Goal: Task Accomplishment & Management: Manage account settings

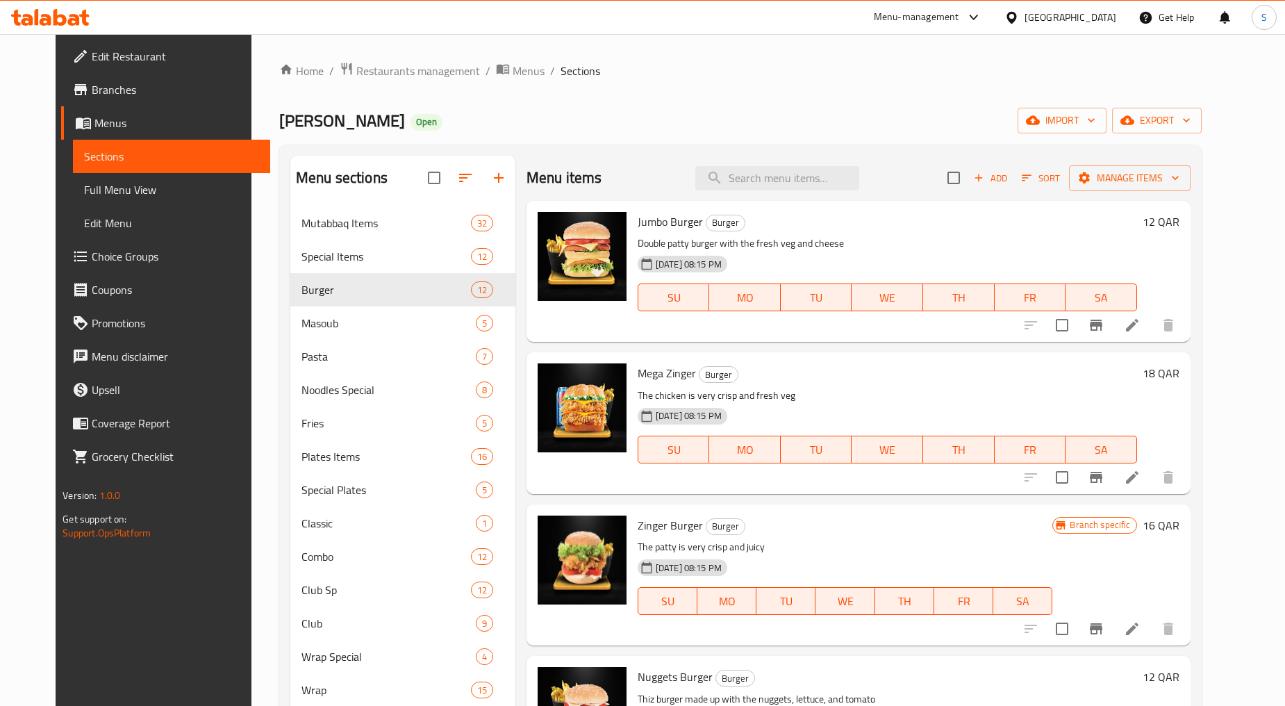
scroll to position [434, 0]
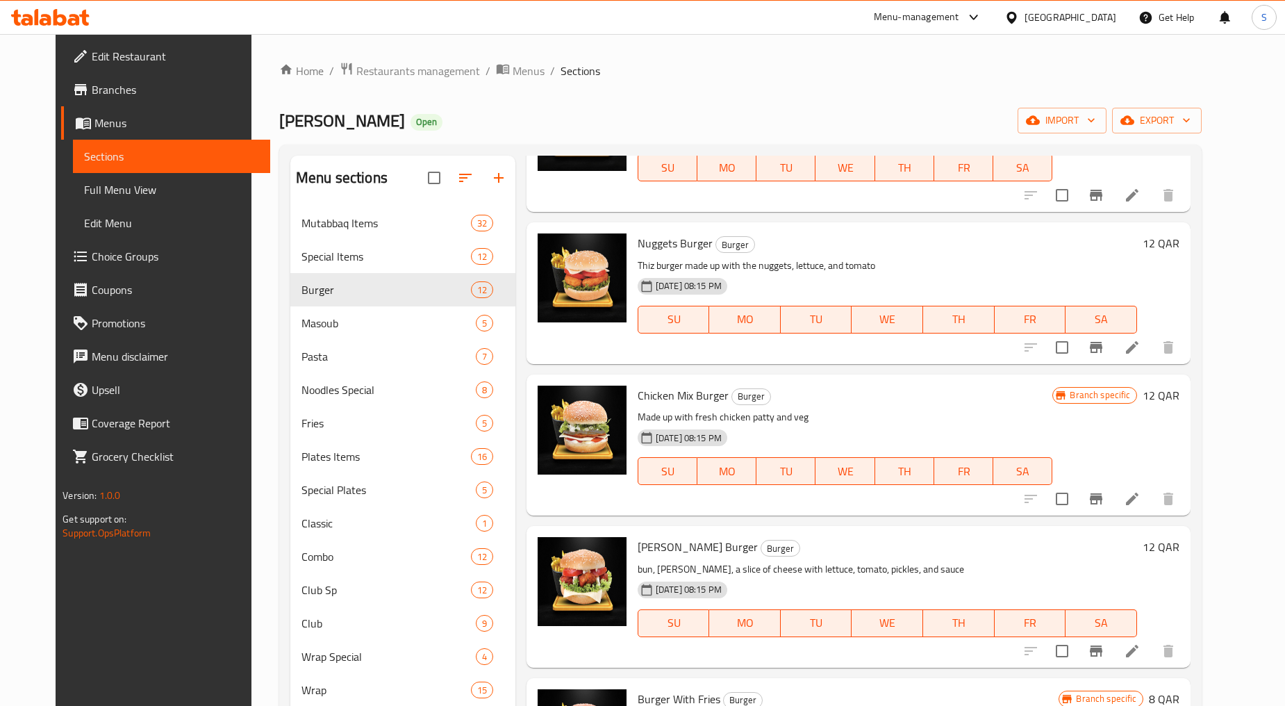
click at [1105, 499] on icon "Branch-specific-item" at bounding box center [1096, 499] width 17 height 17
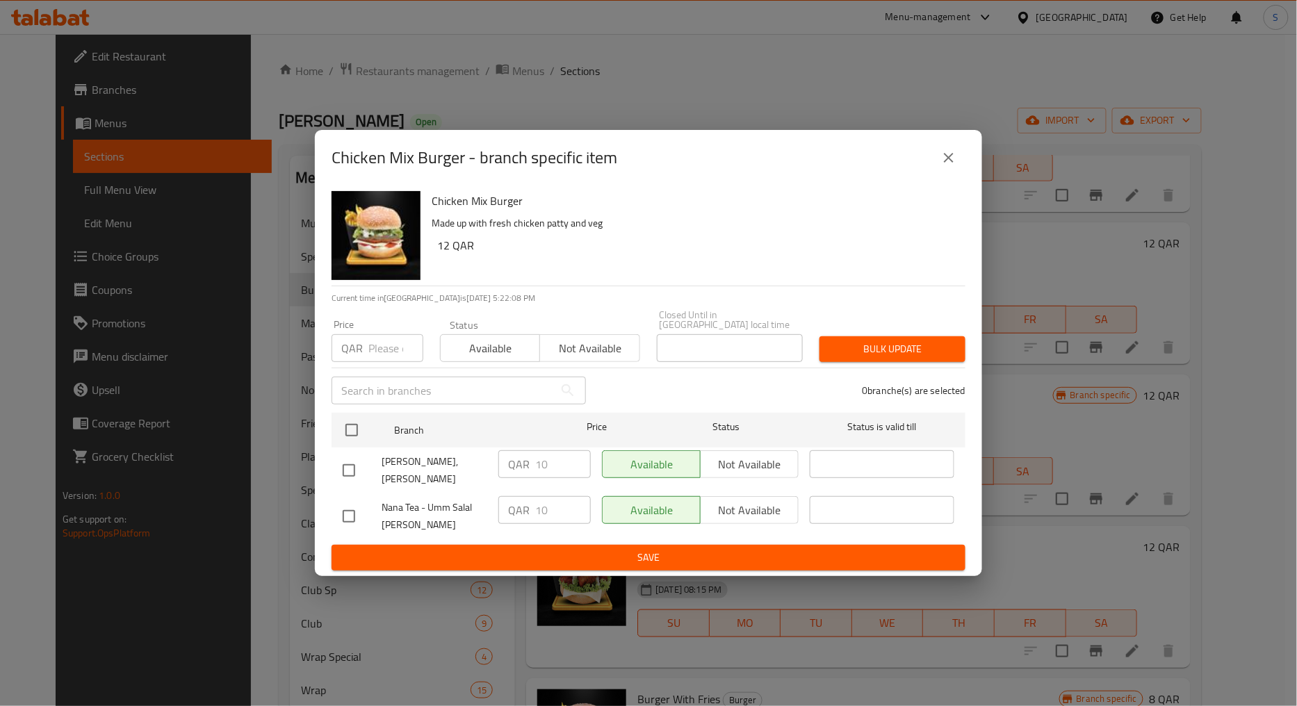
click at [953, 166] on icon "close" at bounding box center [948, 157] width 17 height 17
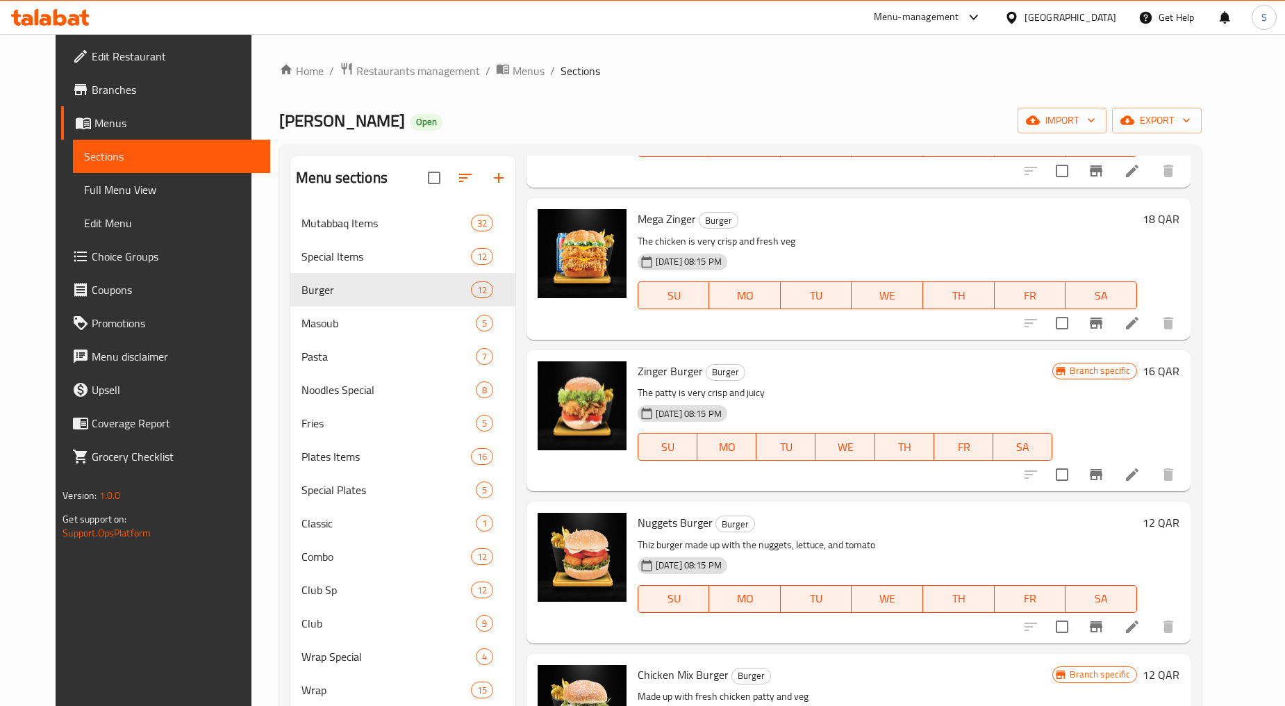
scroll to position [231, 0]
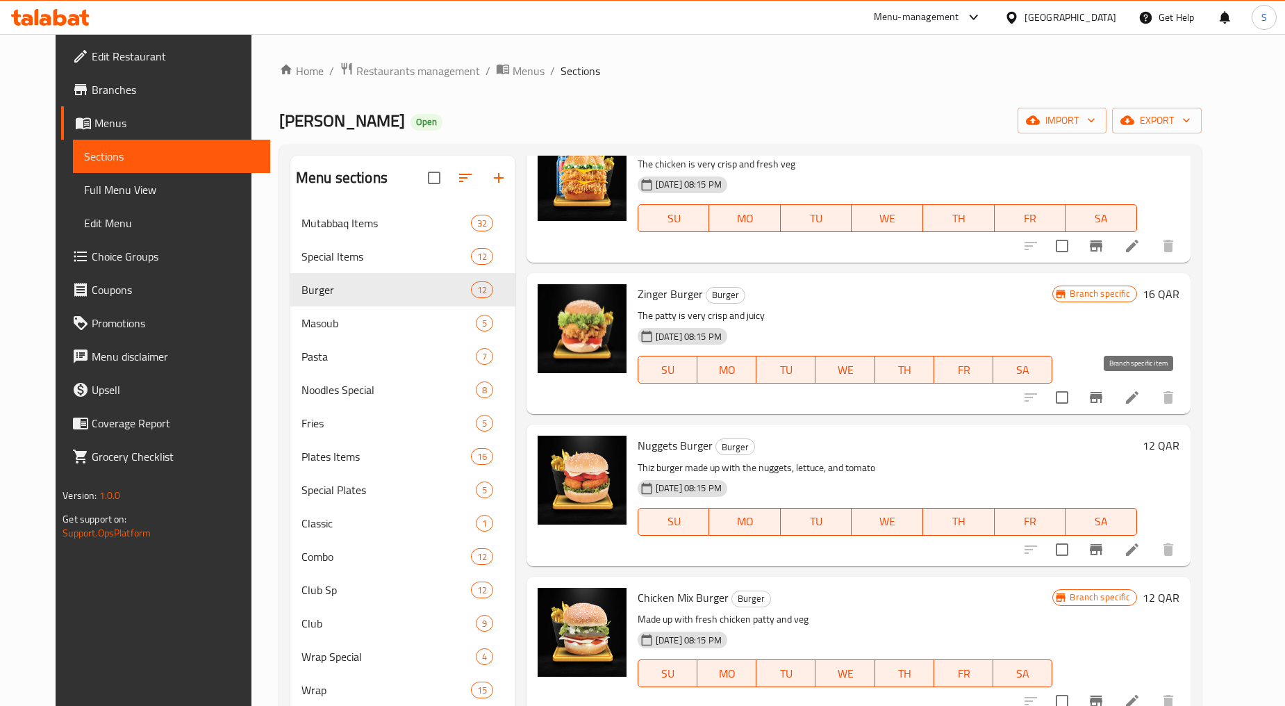
click at [1103, 395] on icon "Branch-specific-item" at bounding box center [1096, 397] width 13 height 11
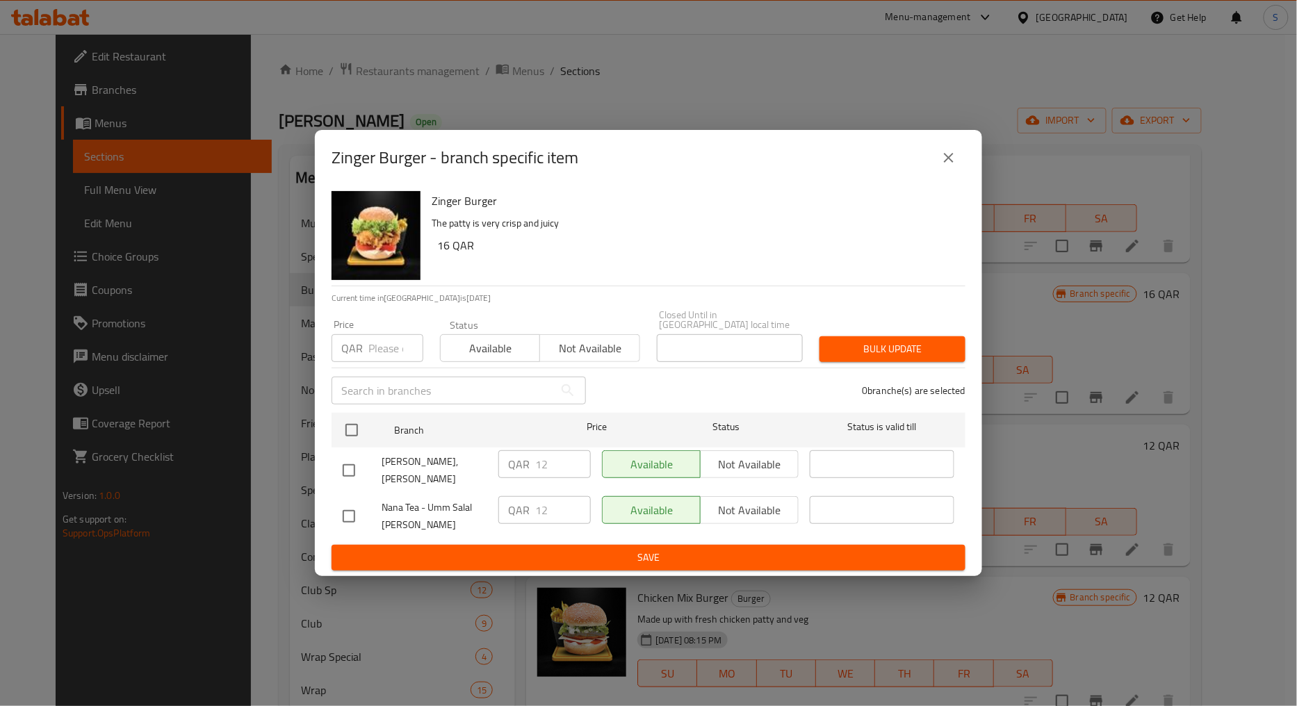
click at [937, 174] on button "close" at bounding box center [948, 157] width 33 height 33
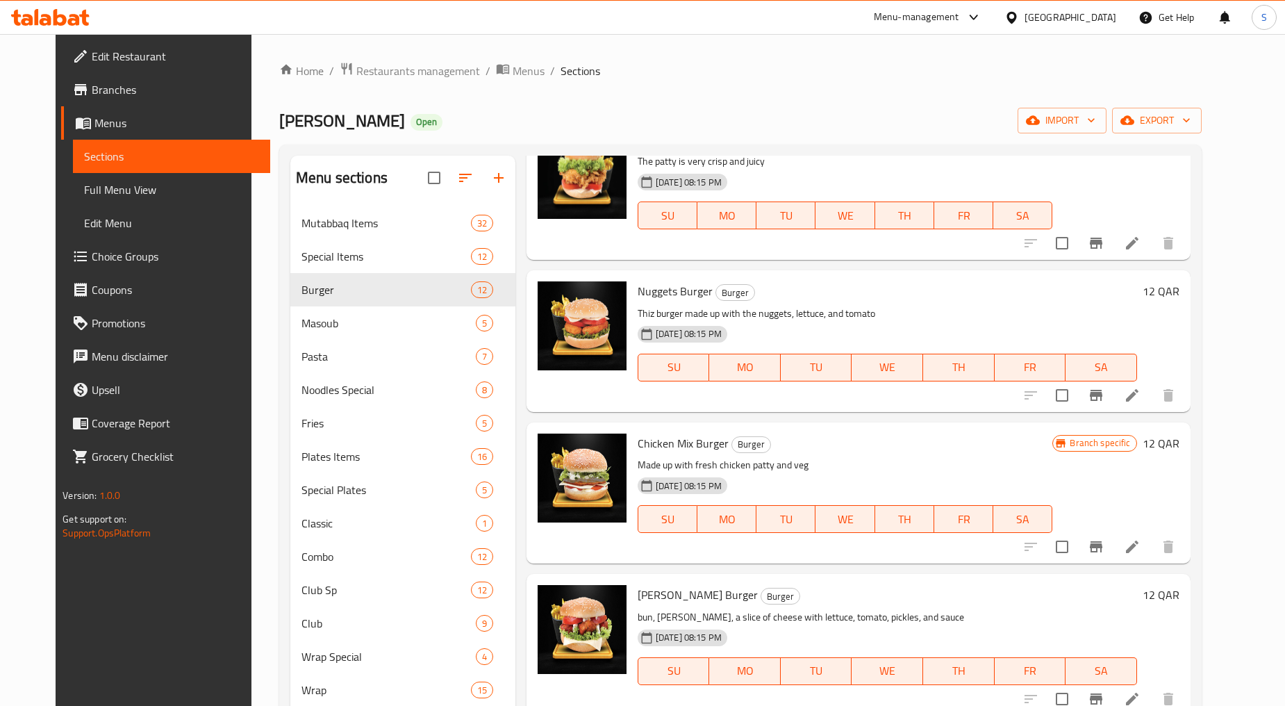
scroll to position [434, 0]
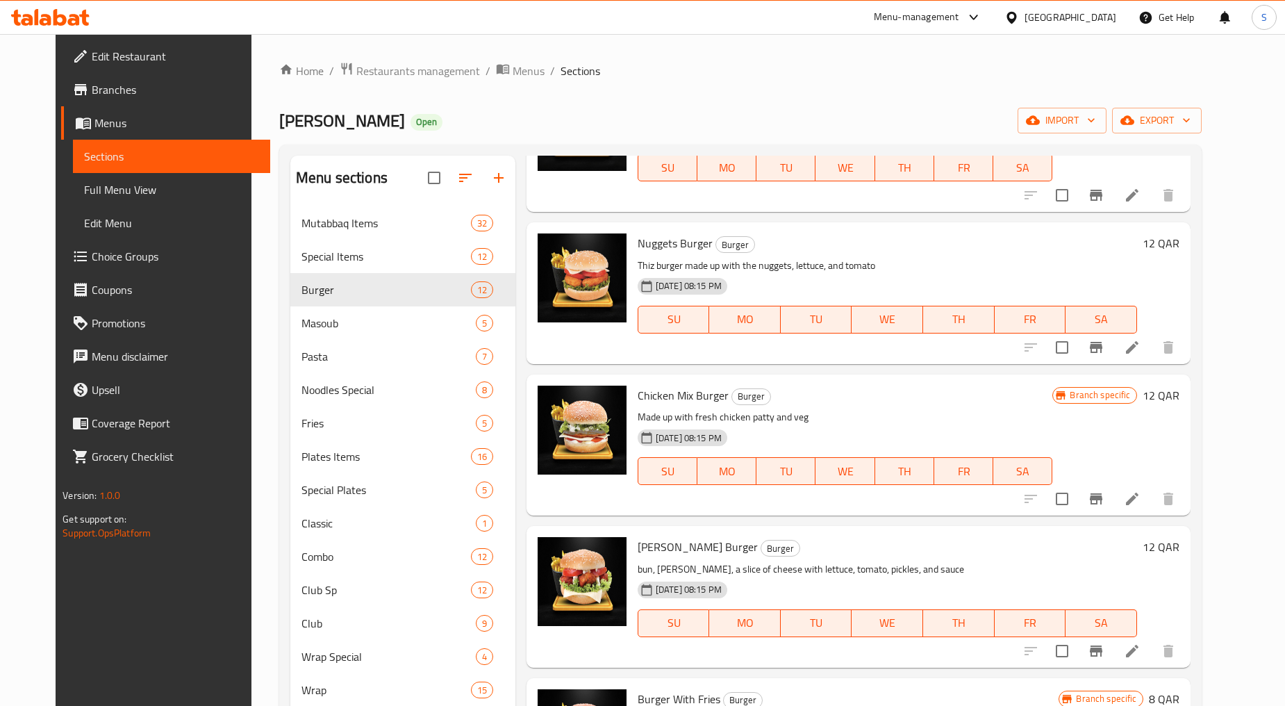
click at [1105, 498] on icon "Branch-specific-item" at bounding box center [1096, 499] width 17 height 17
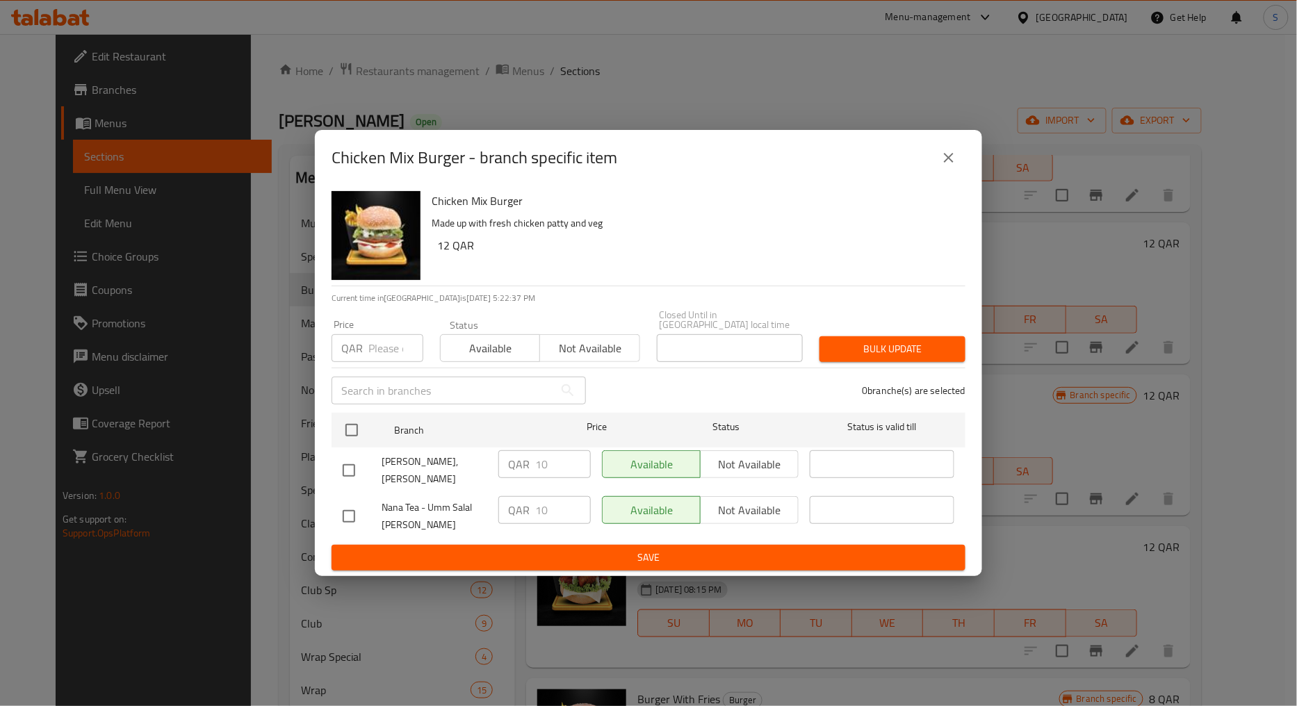
click at [946, 163] on icon "close" at bounding box center [949, 158] width 10 height 10
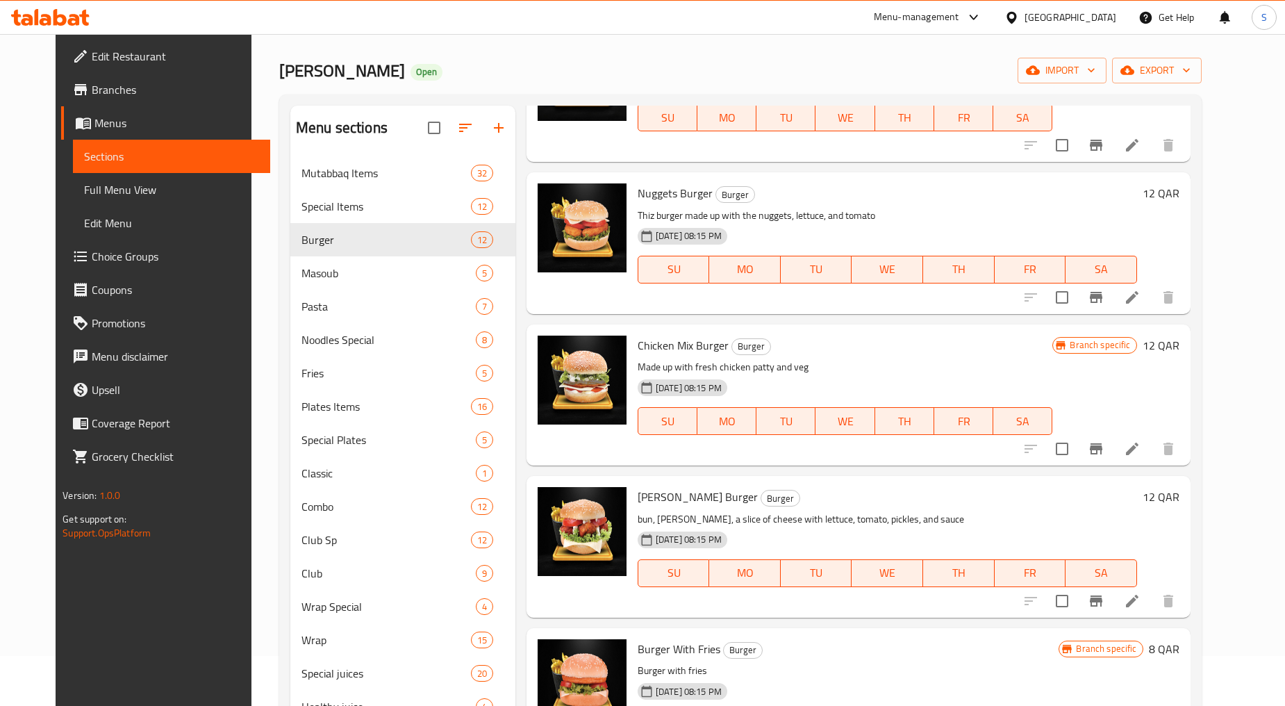
scroll to position [77, 0]
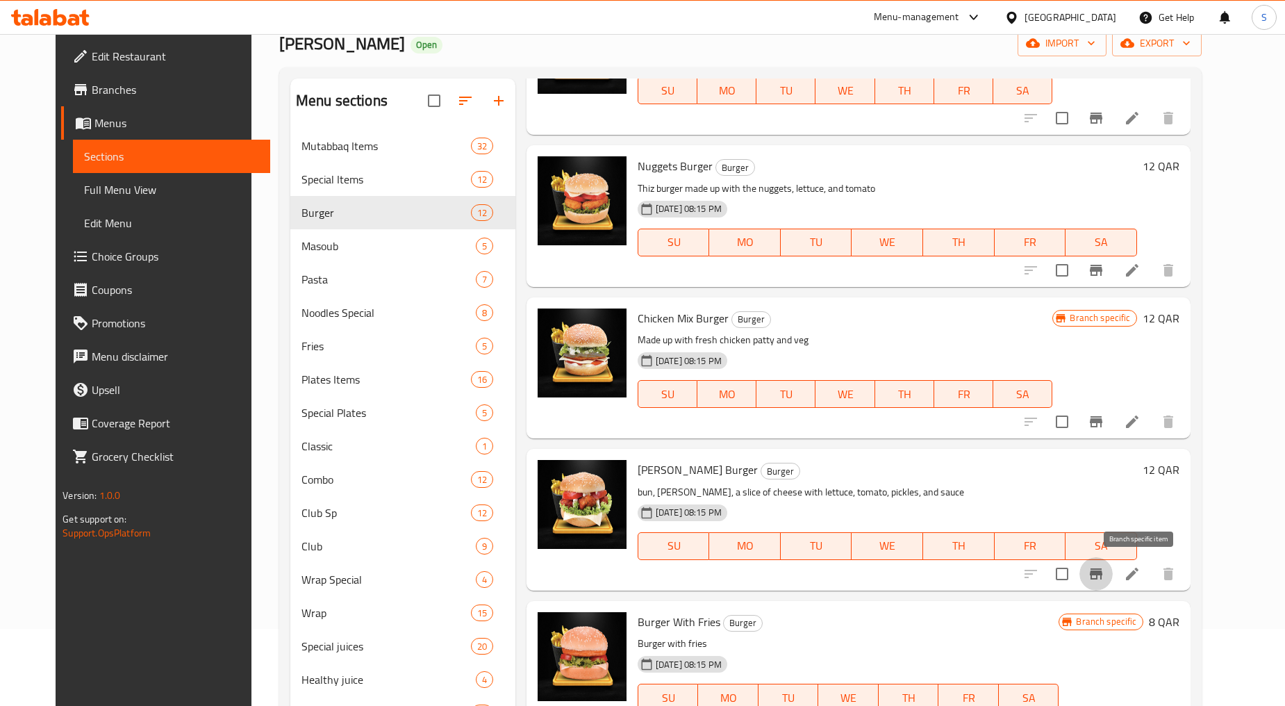
click at [1103, 575] on icon "Branch-specific-item" at bounding box center [1096, 573] width 13 height 11
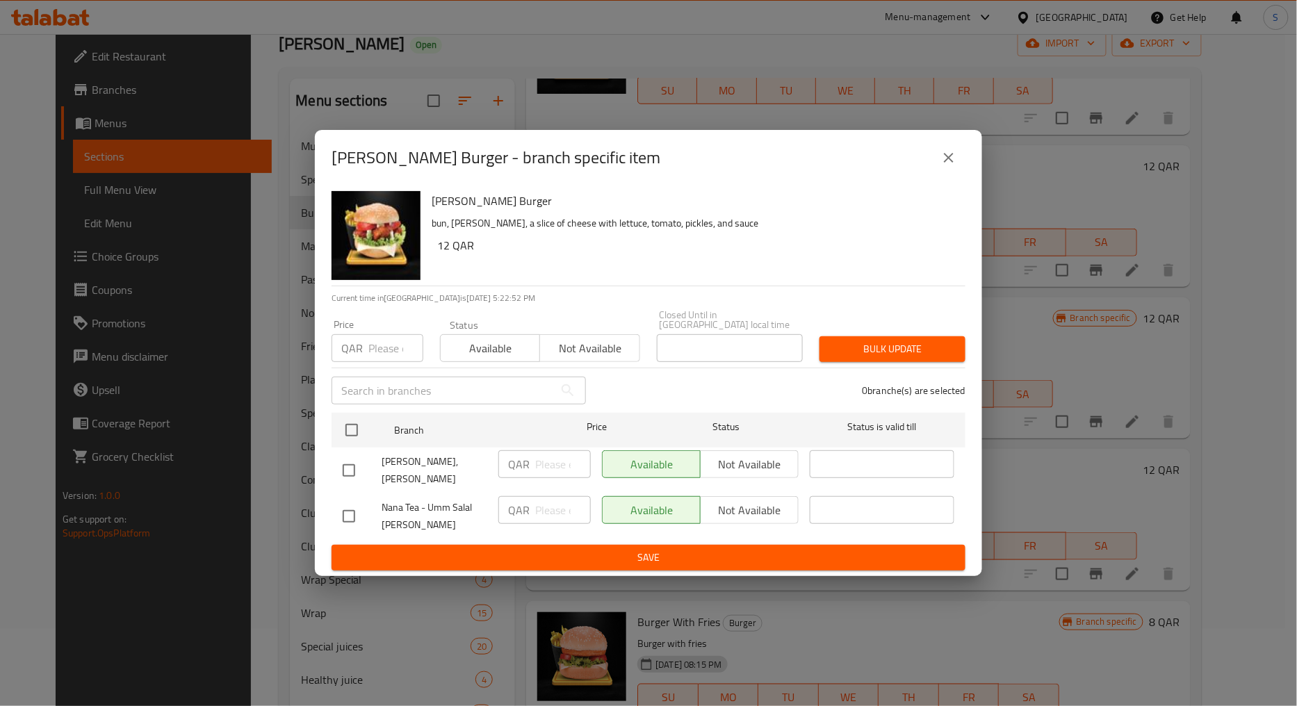
click at [945, 163] on icon "close" at bounding box center [949, 158] width 10 height 10
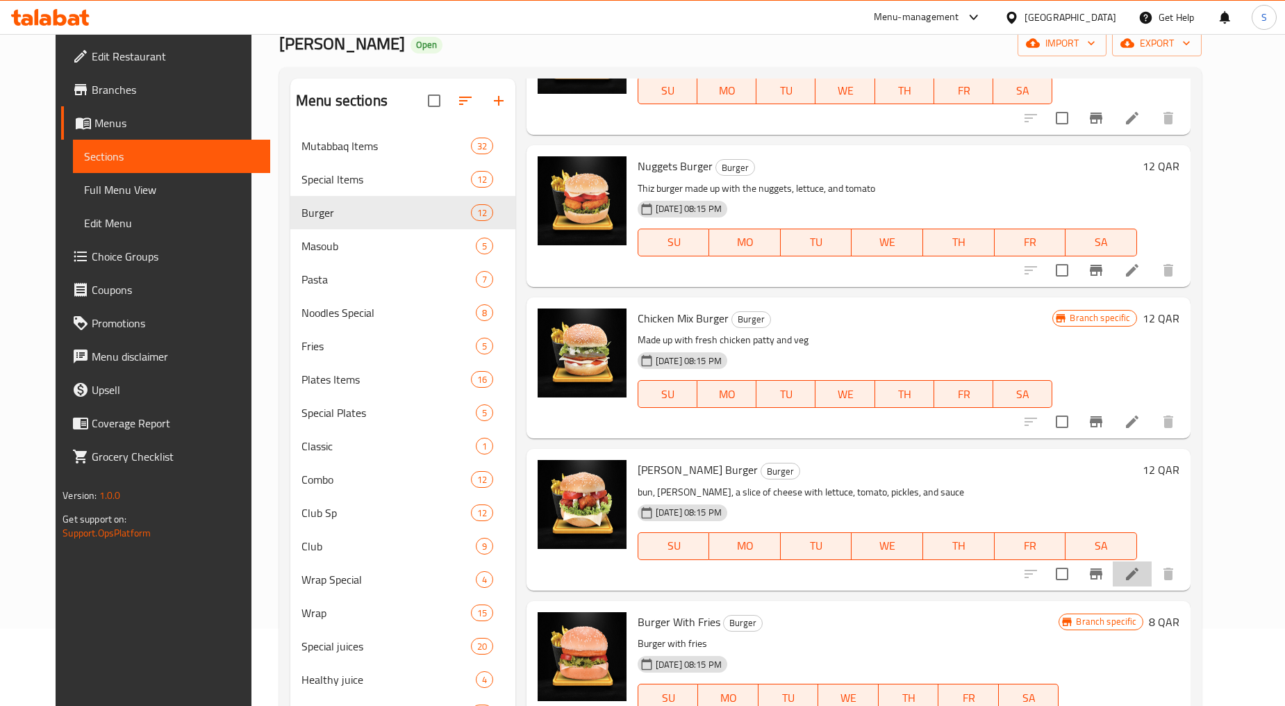
click at [1152, 577] on li at bounding box center [1132, 573] width 39 height 25
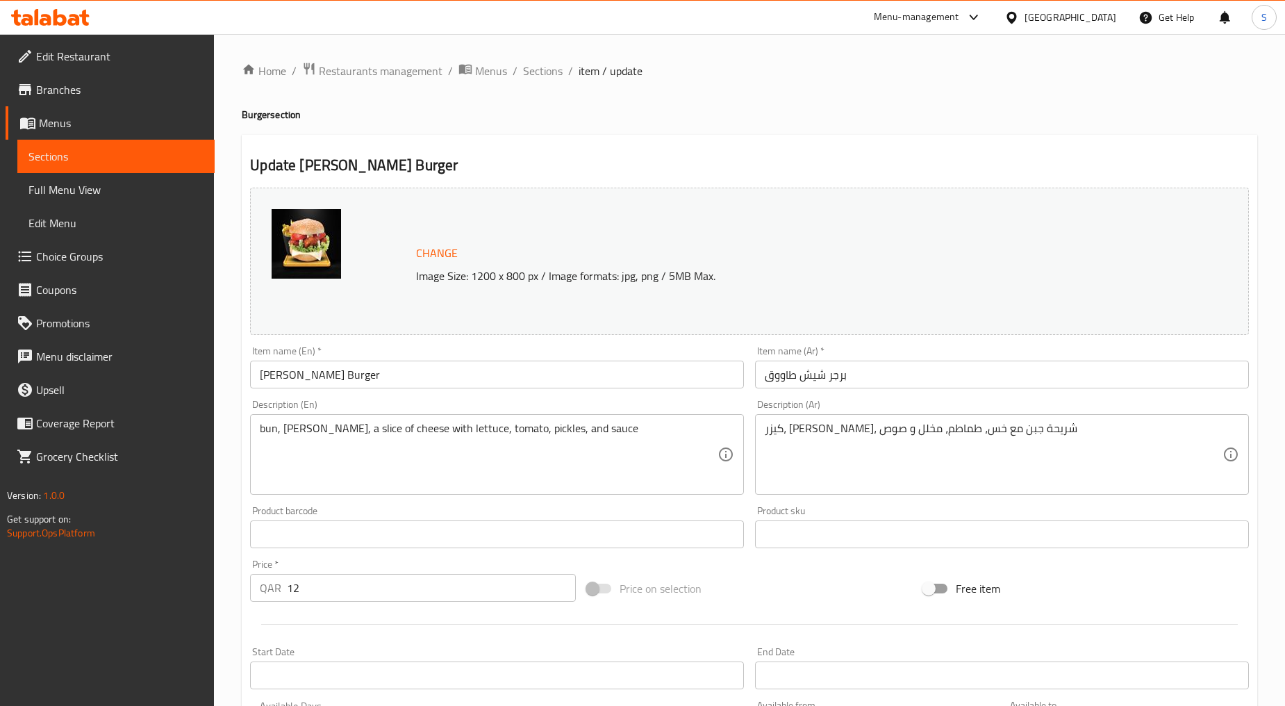
click at [337, 365] on input "Sheesh Tawook Burger" at bounding box center [497, 375] width 494 height 28
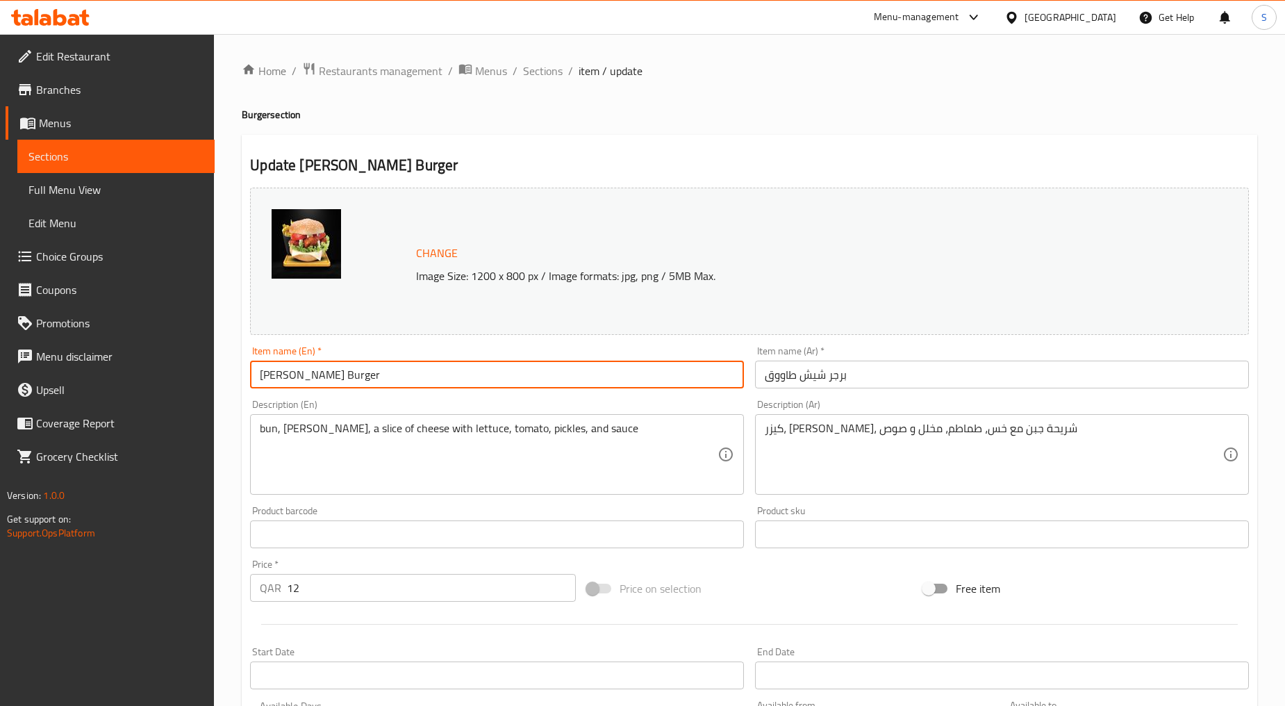
click at [337, 365] on input "Sheesh Tawook Burger" at bounding box center [497, 375] width 494 height 28
paste input "HEESH TAWOOK"
click at [341, 373] on input "SHEESH TAWOOK" at bounding box center [497, 375] width 494 height 28
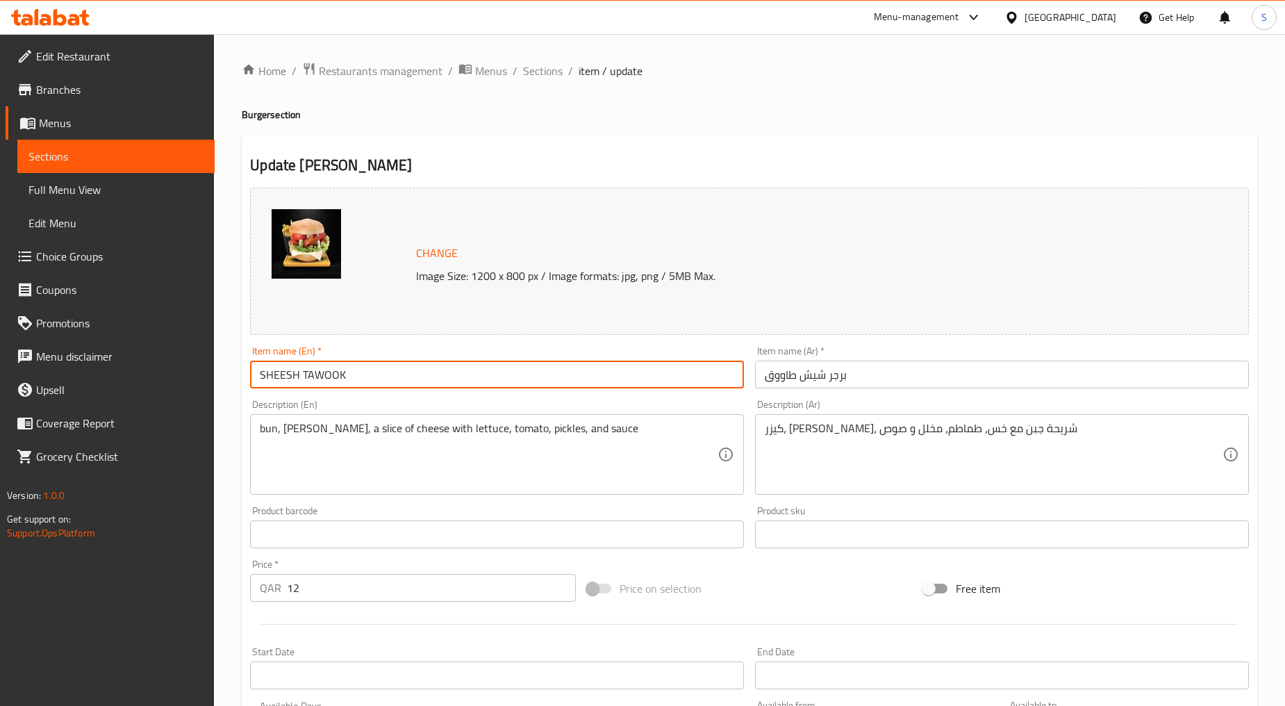
click at [341, 373] on input "SHEESH TAWOOK" at bounding box center [497, 375] width 494 height 28
type input "Sheesh Tawook"
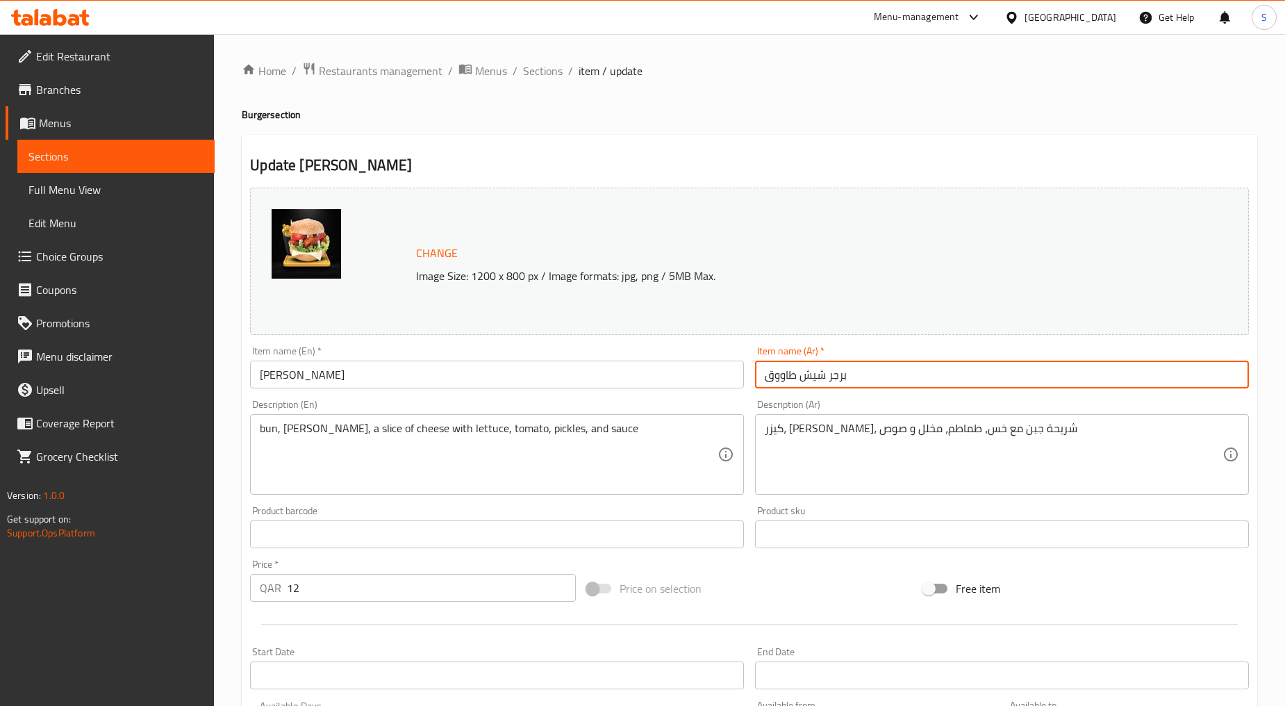
click at [876, 377] on input "برجر شيش طاووق" at bounding box center [1002, 375] width 494 height 28
paste input "text"
type input "شيش طاووق"
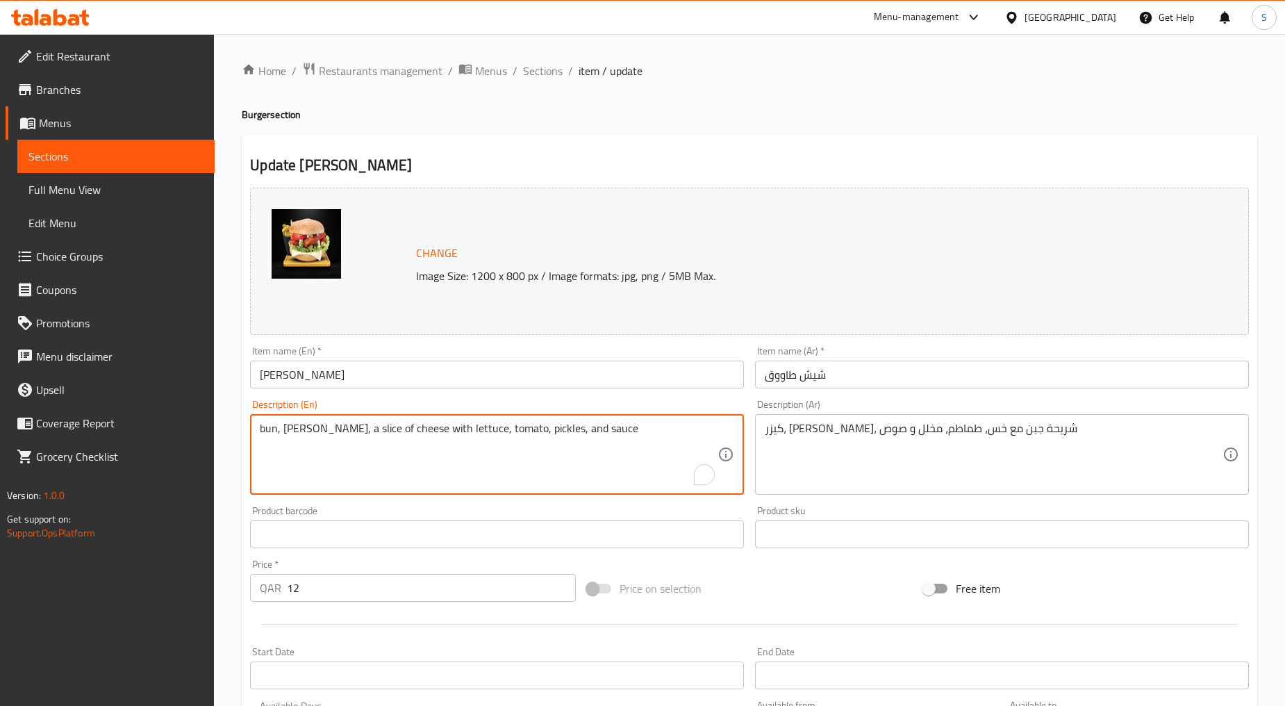
click at [520, 457] on textarea "bun, Sheesh Tawook, a slice of cheese with lettuce, tomato, pickles, and sauce" at bounding box center [489, 455] width 458 height 66
paste textarea "An burger with the sheesh tawook inside with cheese and tomato and lettuce"
click at [520, 457] on textarea "An burger with the sheesh tawook inside with cheese and tomato and lettuce" at bounding box center [489, 455] width 458 height 66
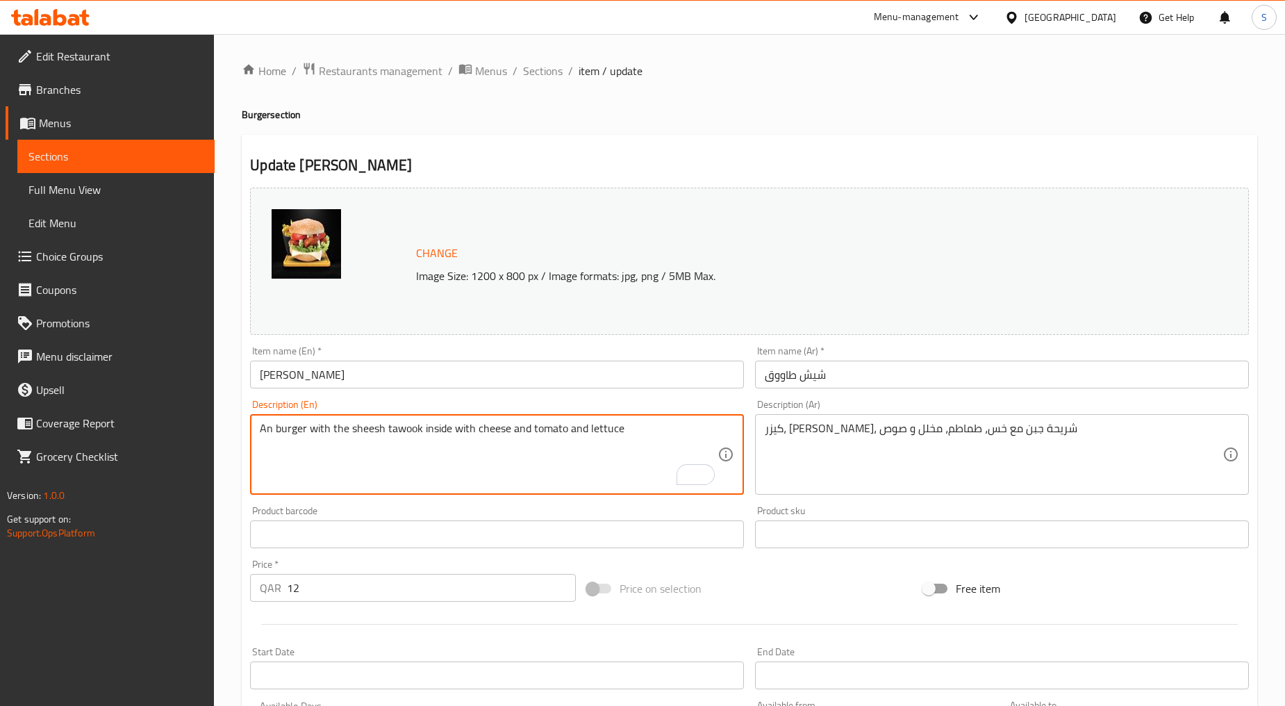
click at [520, 457] on textarea "An burger with the sheesh tawook inside with cheese and tomato and lettuce" at bounding box center [489, 455] width 458 height 66
type textarea "An burger with the sheesh tawook inside with cheese and tomato and lettuce"
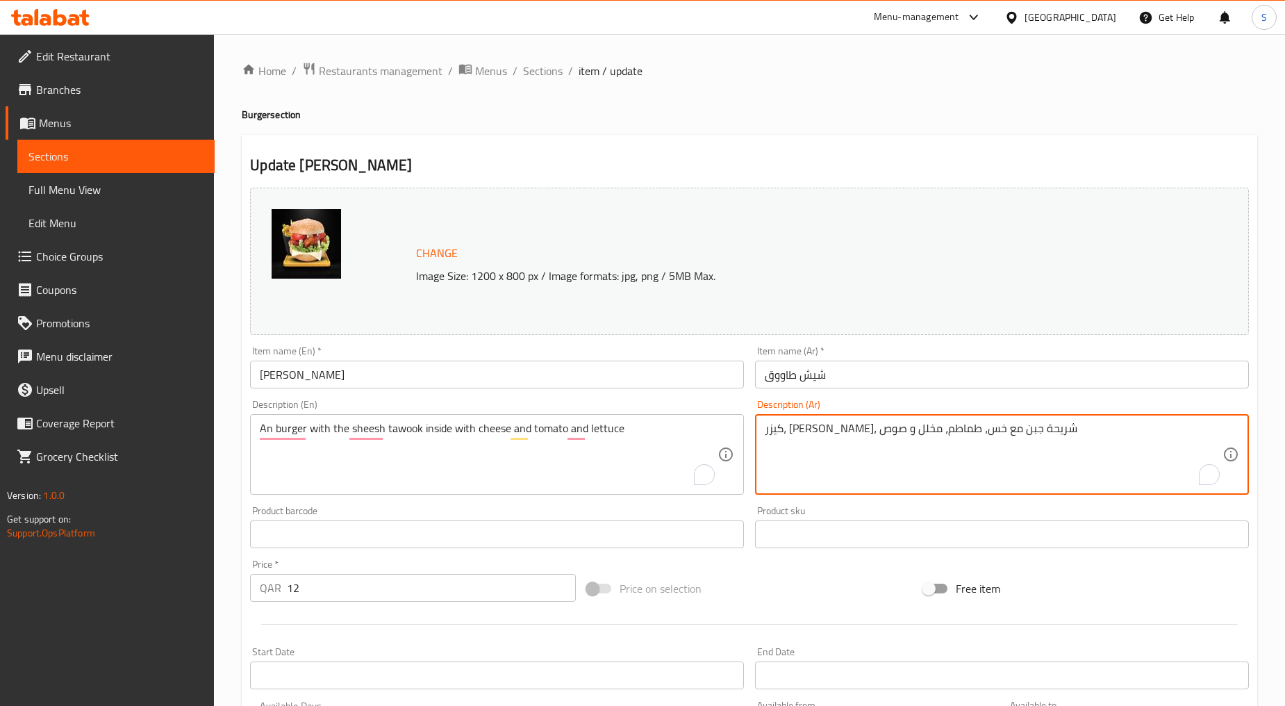
click at [889, 447] on textarea "كيزر، شيش طاووق، شريحة جبن مع خس، طماطم، مخلل و صوص" at bounding box center [994, 455] width 458 height 66
paste textarea "برجر بداخله شيش طاووق مع الجبن والطماطم والخس"
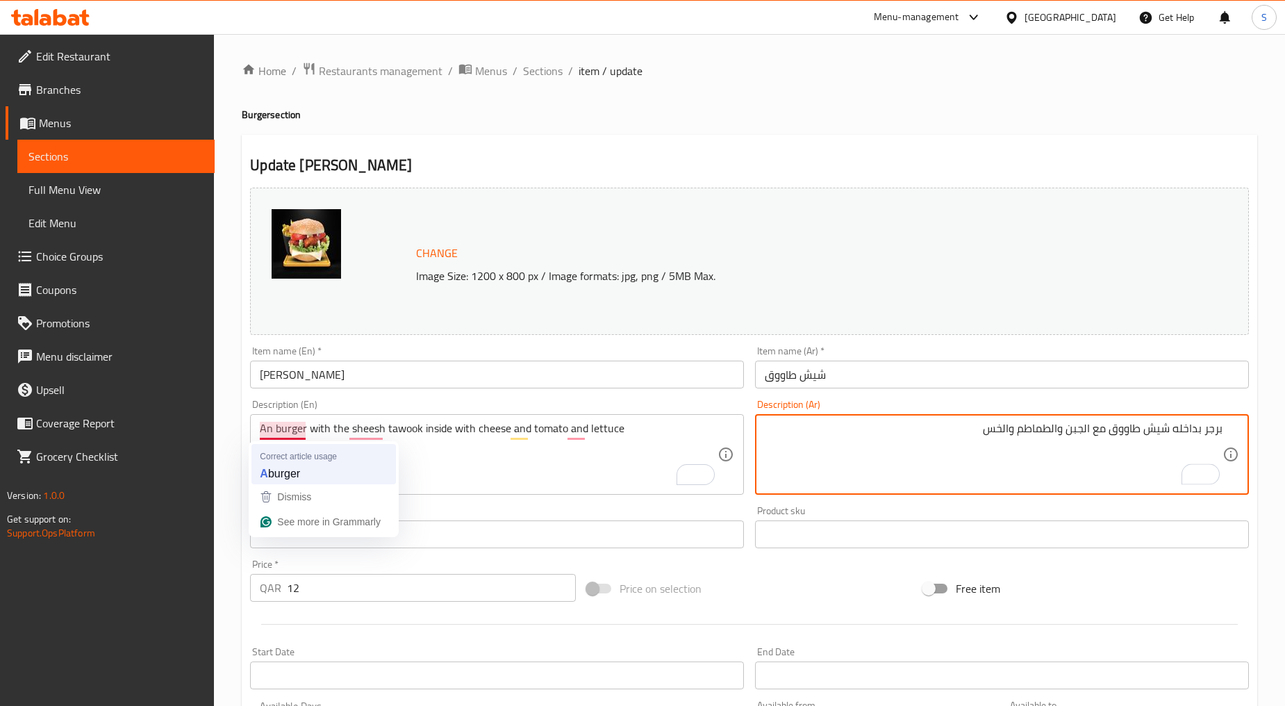
type textarea "برجر بداخله شيش طاووق مع الجبن والطماطم والخس"
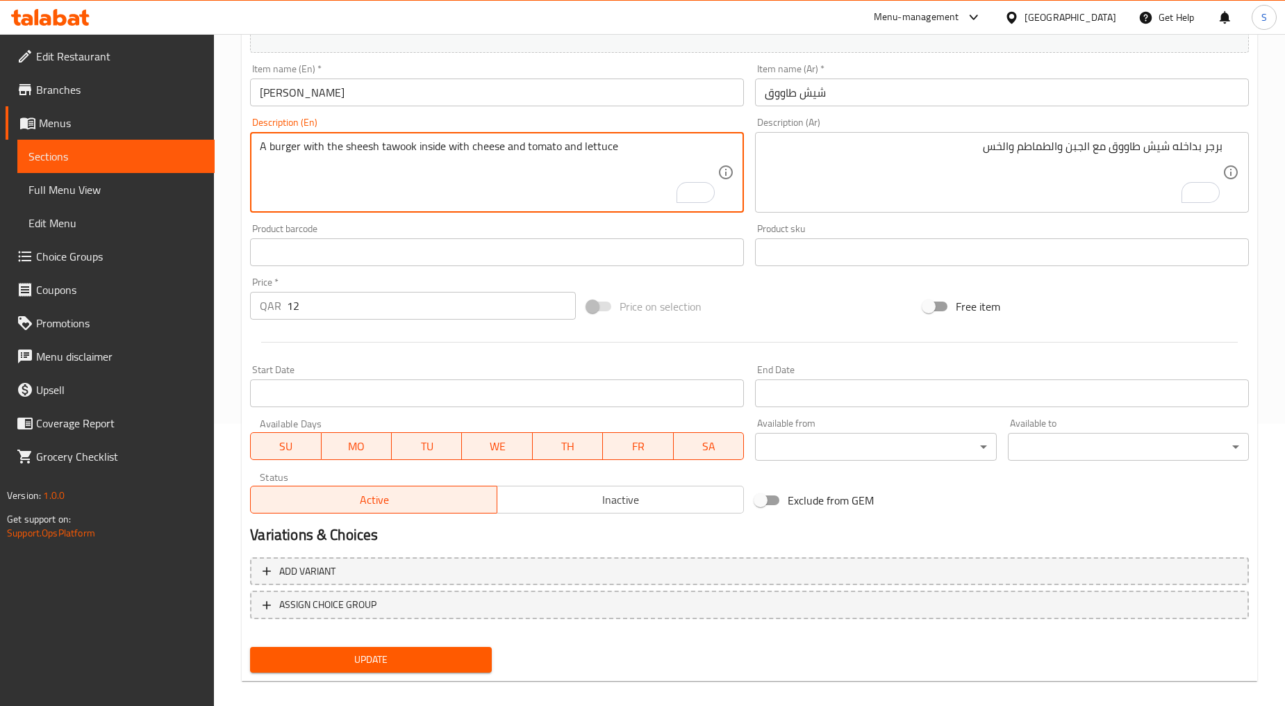
scroll to position [293, 0]
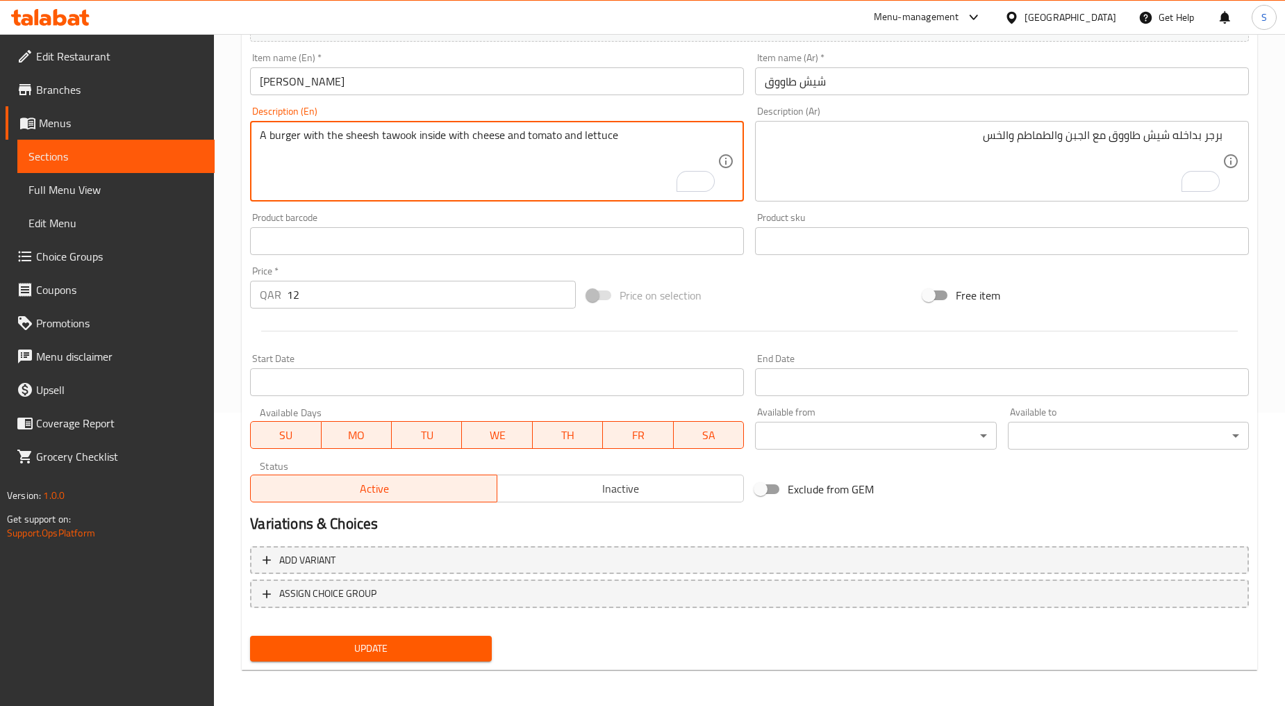
type textarea "A burger with the sheesh tawook inside with cheese and tomato and lettuce"
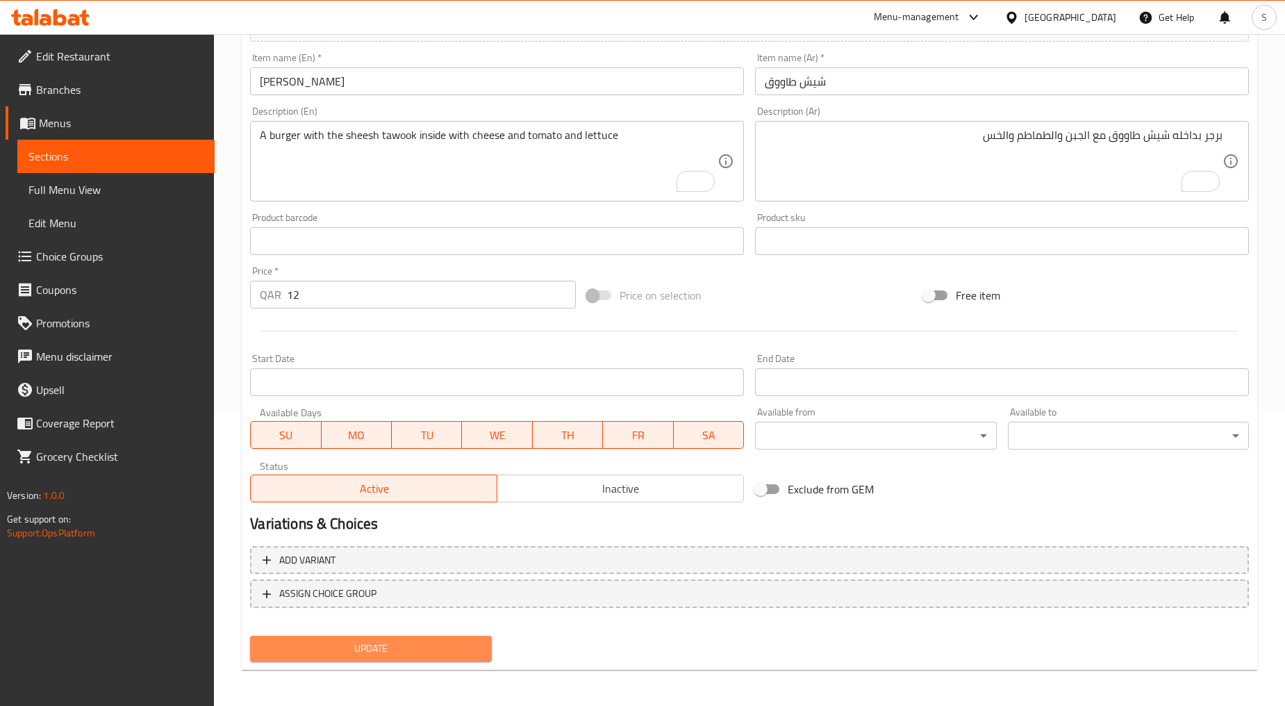
click at [427, 642] on span "Update" at bounding box center [370, 648] width 219 height 17
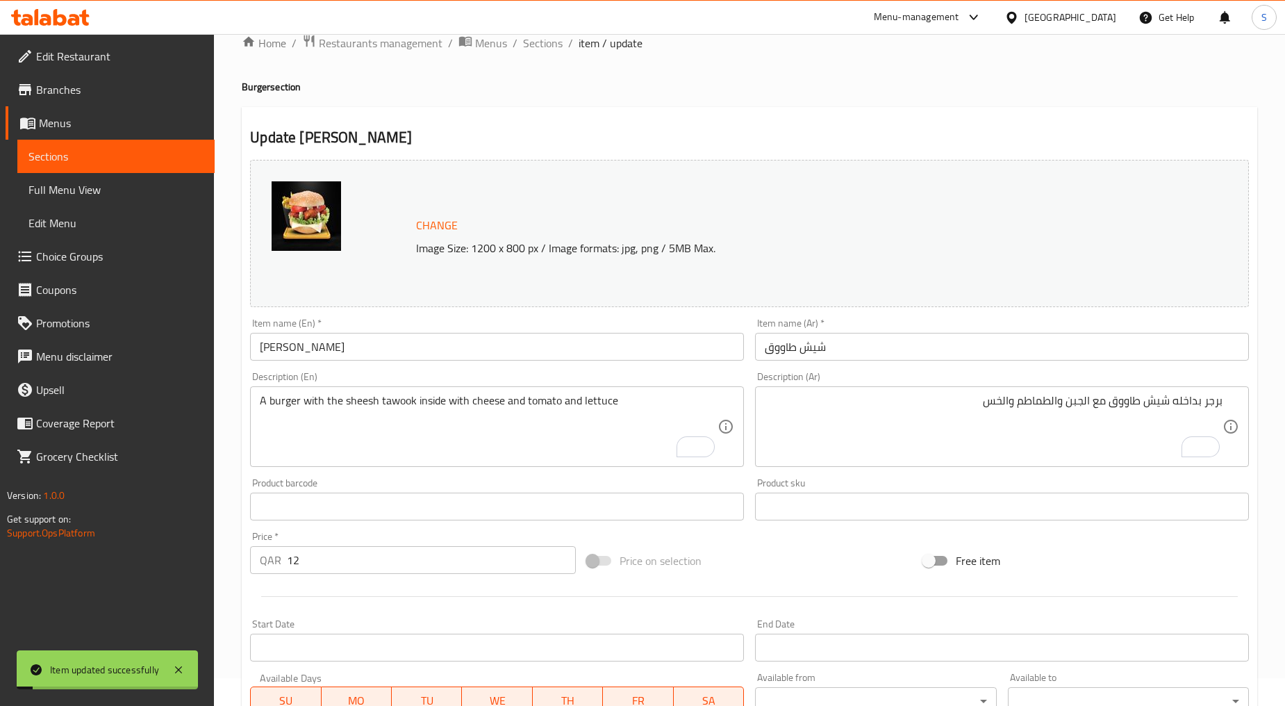
scroll to position [0, 0]
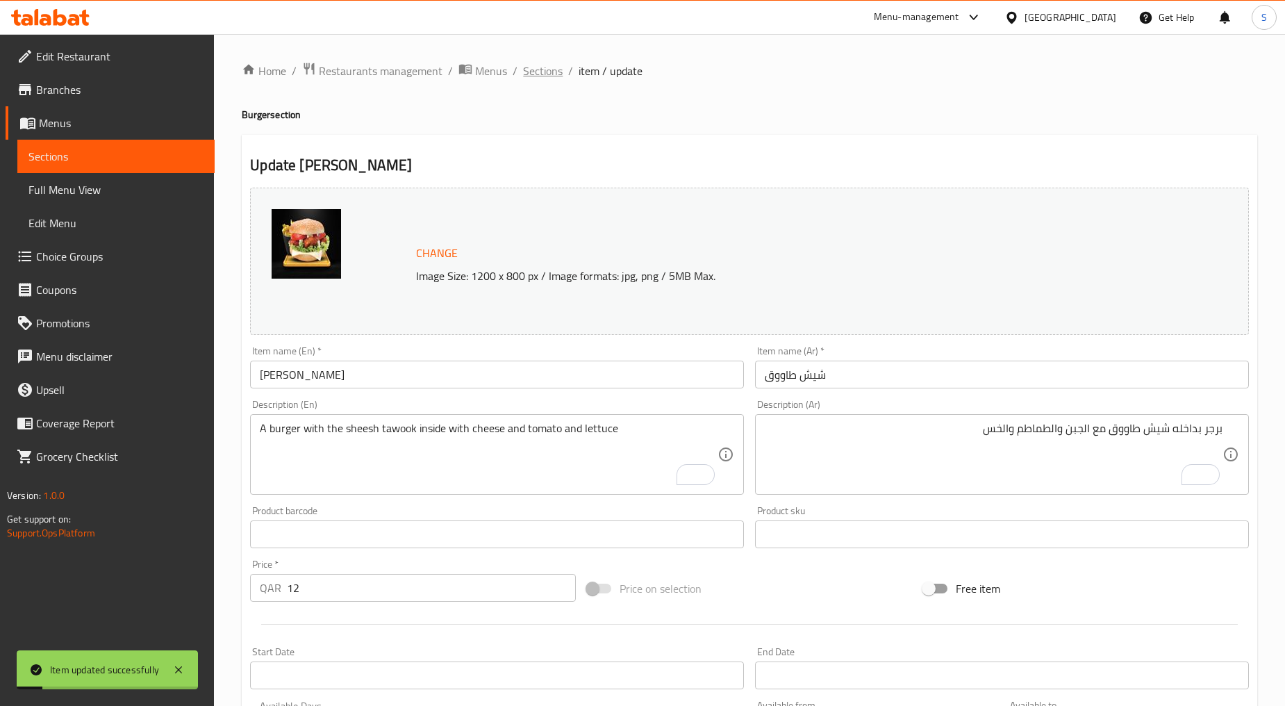
click at [539, 74] on span "Sections" at bounding box center [543, 71] width 40 height 17
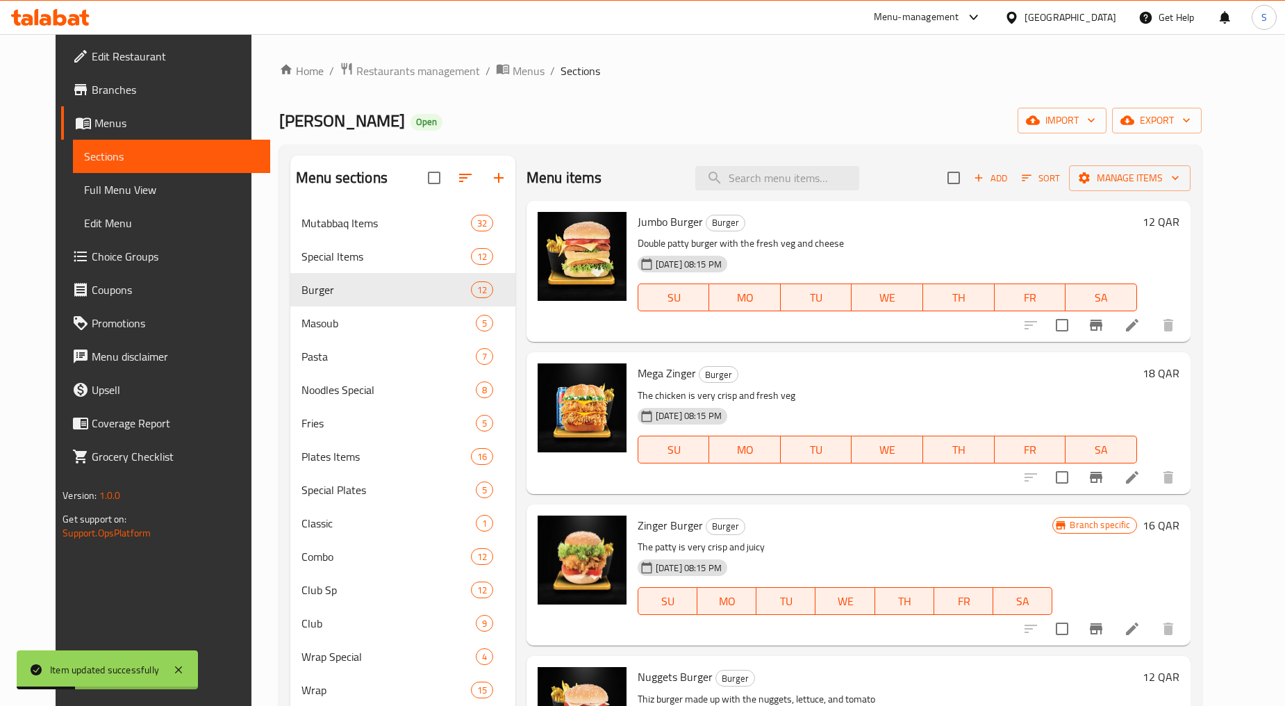
scroll to position [779, 0]
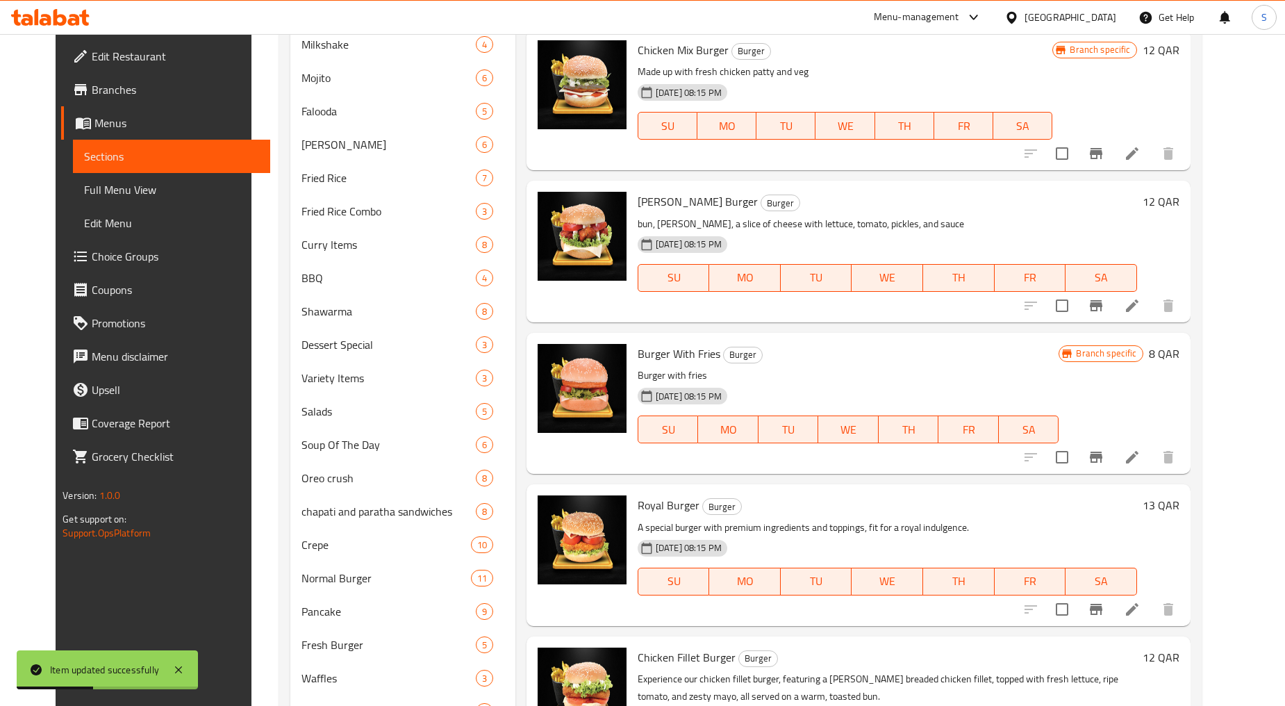
click at [1113, 449] on button "Branch-specific-item" at bounding box center [1096, 457] width 33 height 33
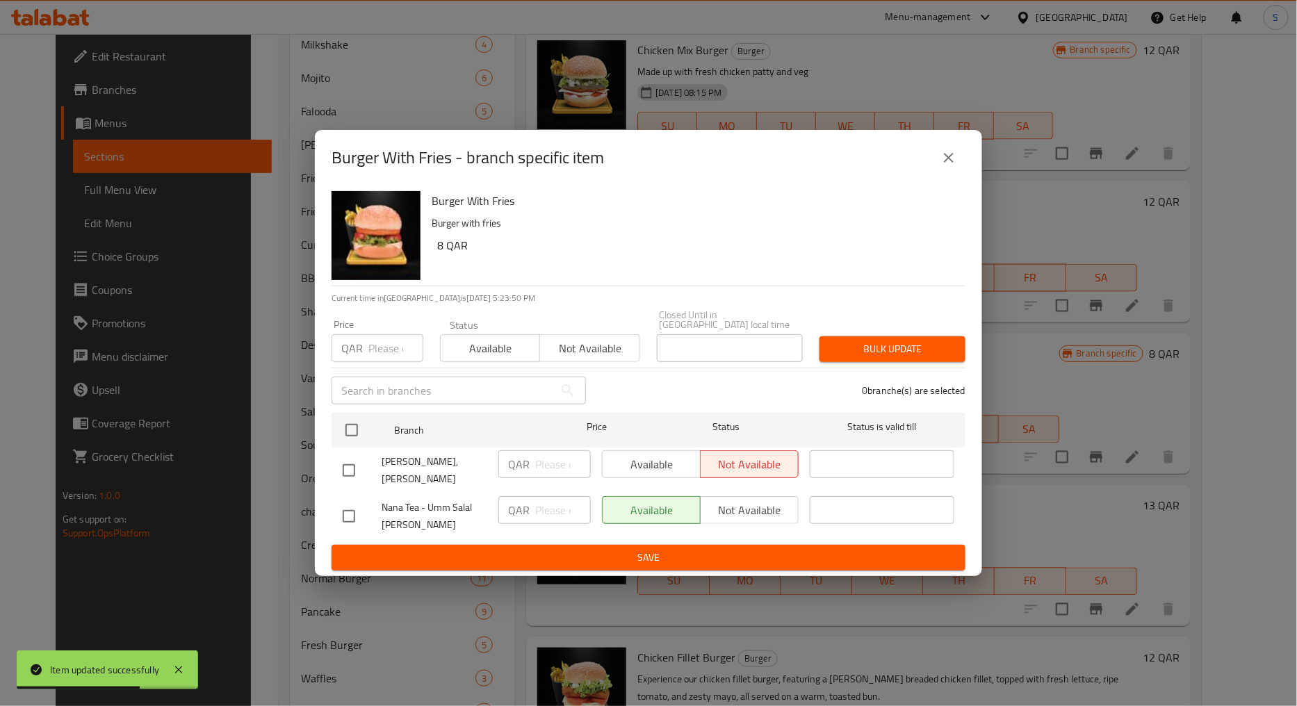
click at [937, 157] on button "close" at bounding box center [948, 157] width 33 height 33
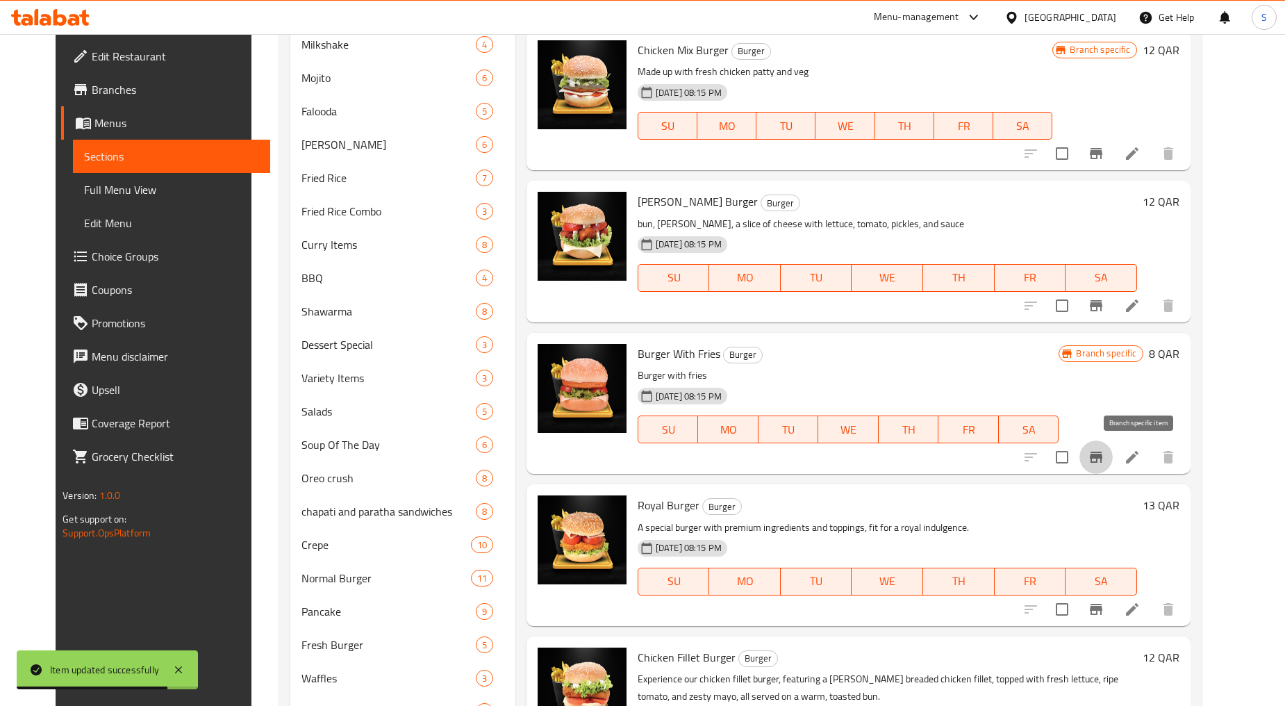
click at [1113, 457] on button "Branch-specific-item" at bounding box center [1096, 457] width 33 height 33
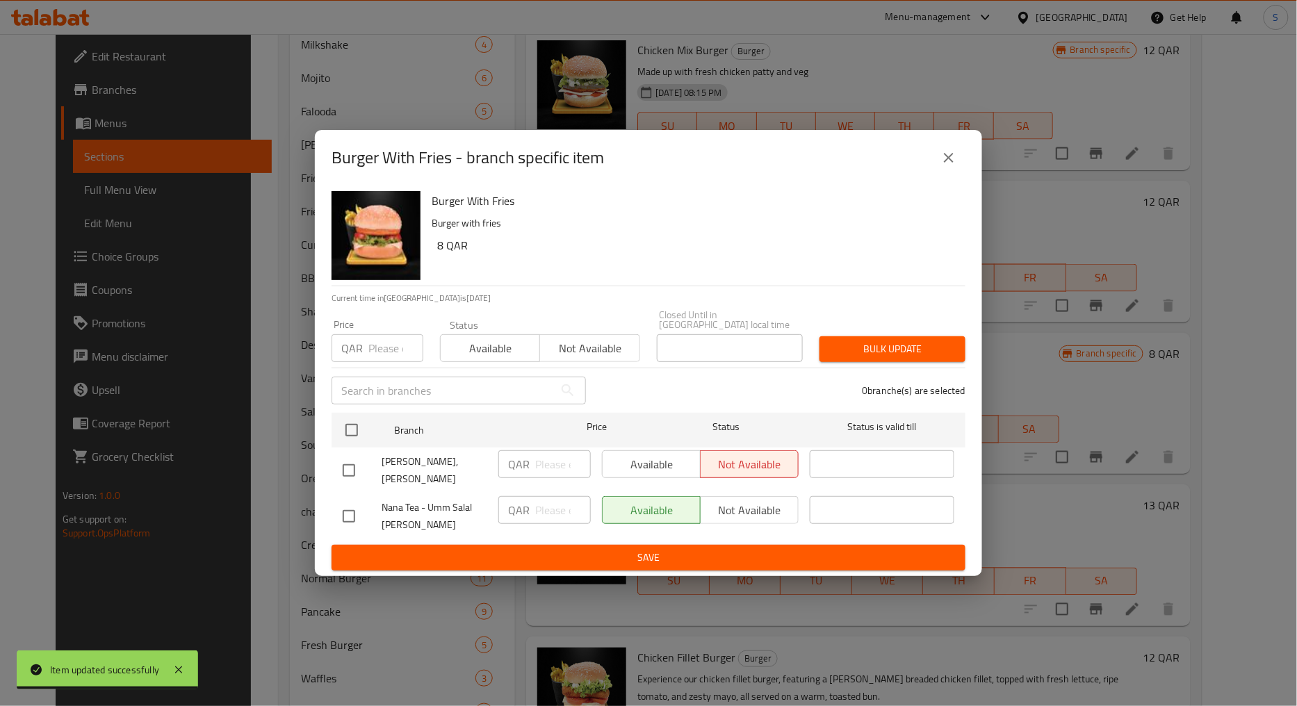
click at [950, 163] on icon "close" at bounding box center [949, 158] width 10 height 10
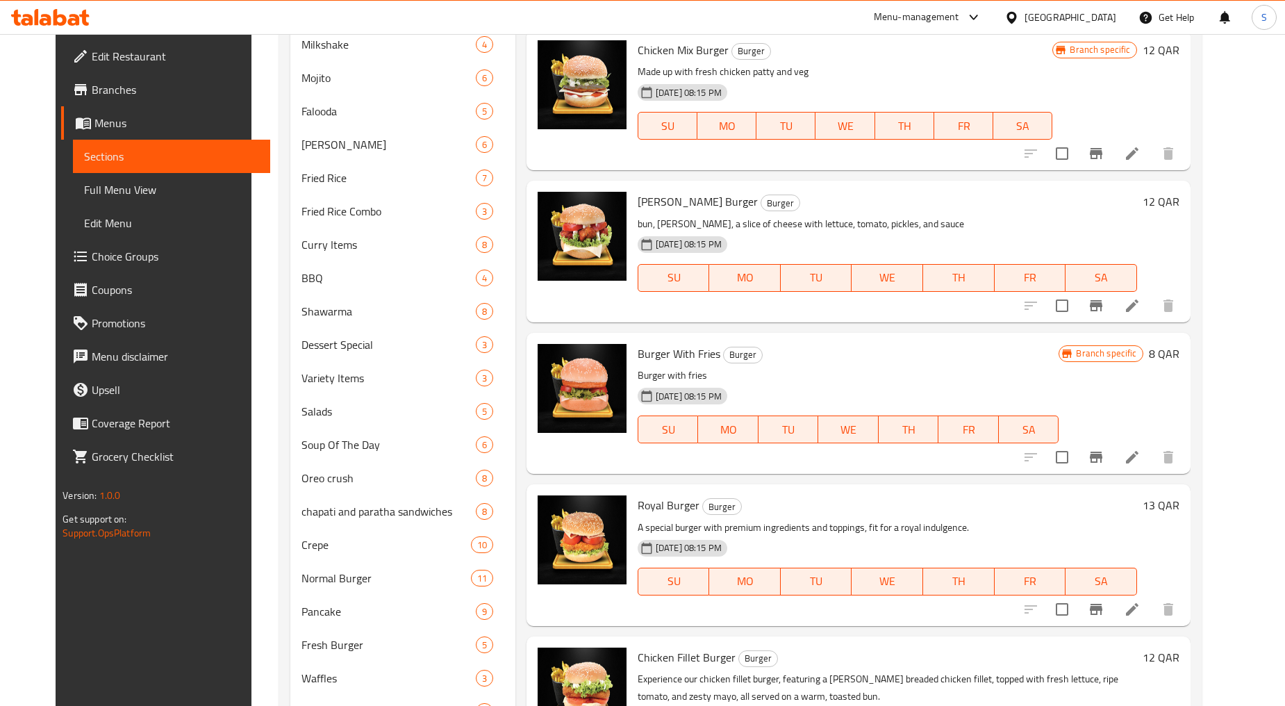
click at [1139, 463] on icon at bounding box center [1132, 457] width 13 height 13
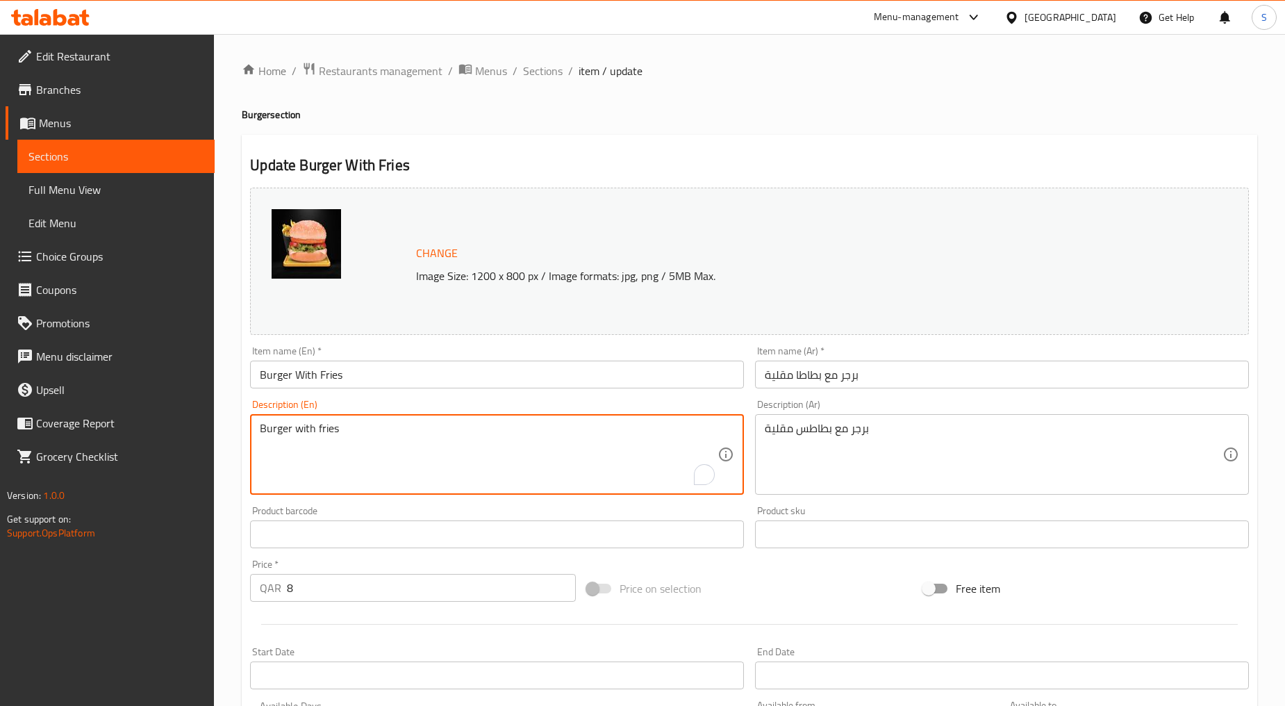
click at [454, 438] on textarea "Burger with fries" at bounding box center [489, 455] width 458 height 66
paste textarea "Thiz burger comes with tue single patty and fries"
type textarea "Thiz burger comes with tue single patty and fries"
click at [851, 435] on textarea "برجر مع بطاطس مقلية" at bounding box center [994, 455] width 458 height 66
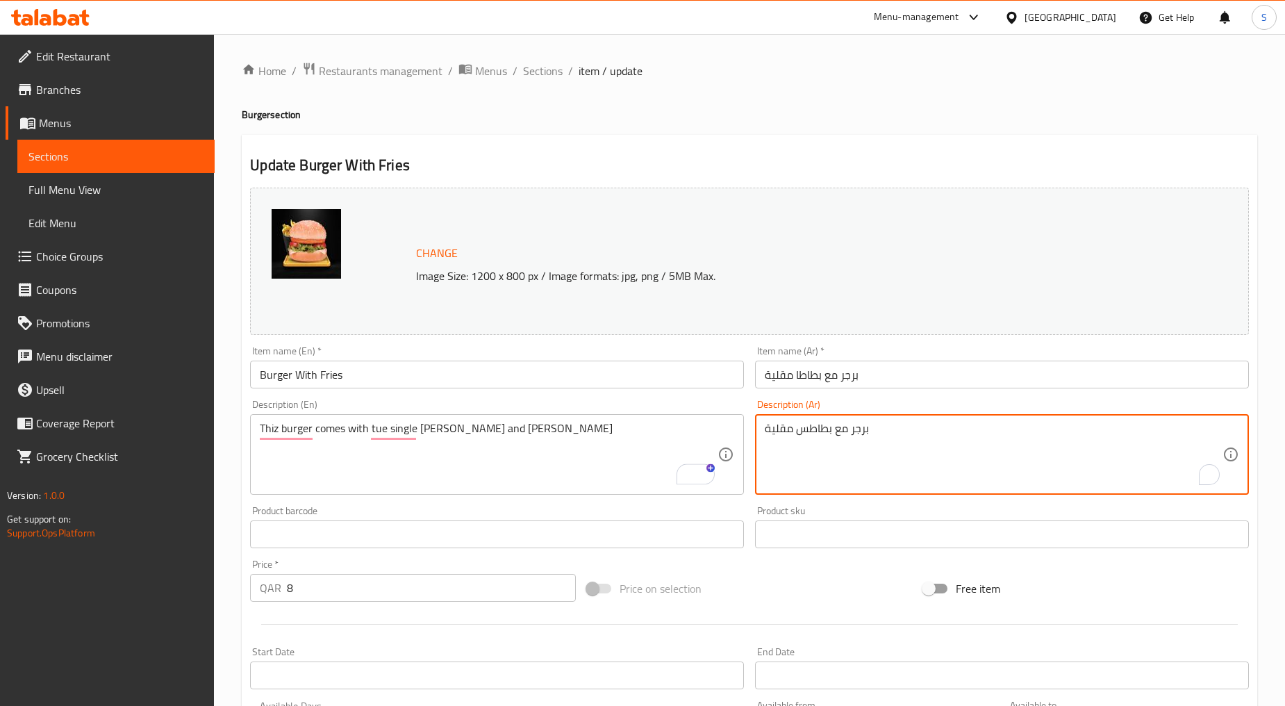
click at [851, 435] on textarea "برجر مع بطاطس مقلية" at bounding box center [994, 455] width 458 height 66
paste textarea "يأتي برجر ثيز مع شريحة لحم واحدة وبطاطا"
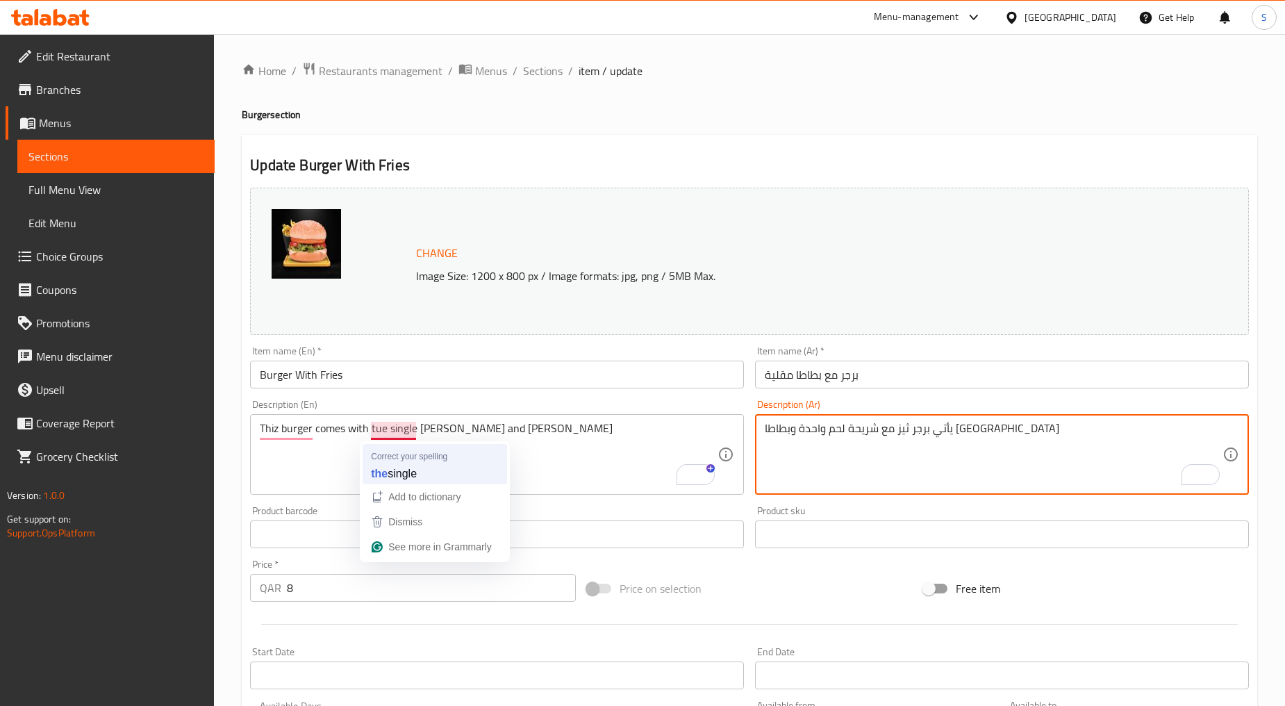
type textarea "يأتي برجر ثيز مع شريحة لحم واحدة وبطاطا مقلية"
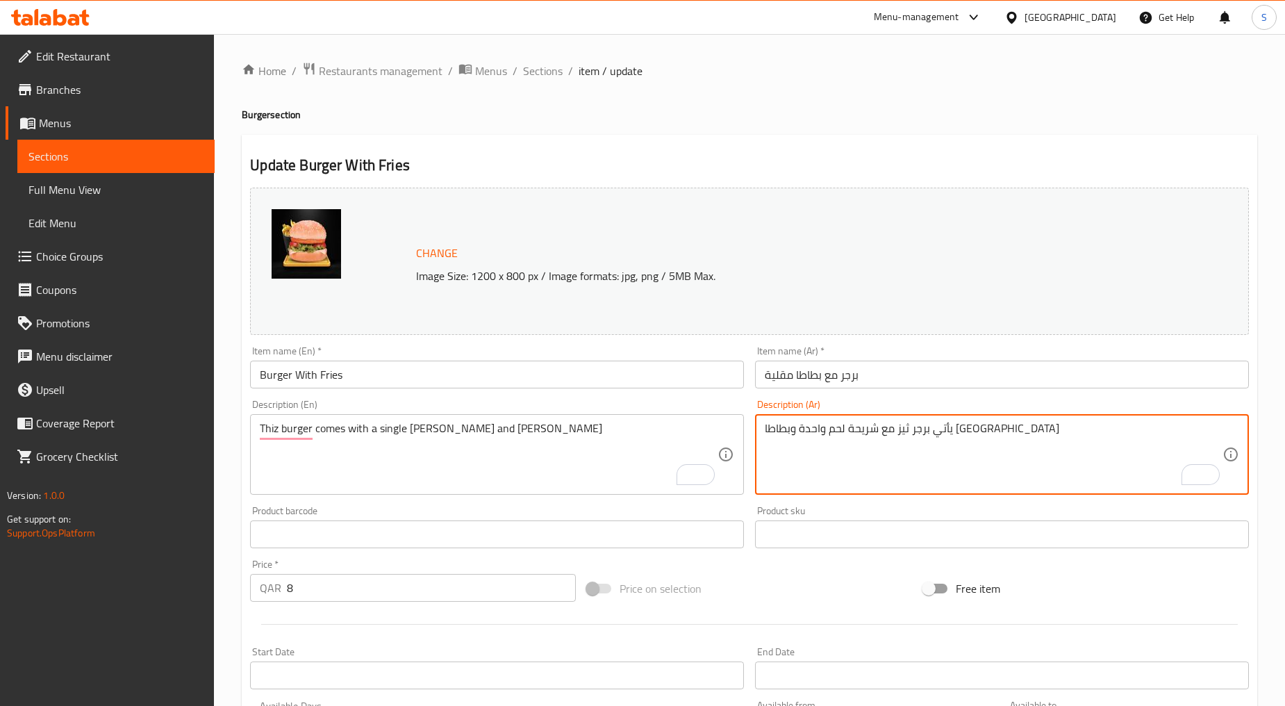
click at [835, 427] on textarea "يأتي برجر ثيز مع شريحة لحم واحدة وبطاطا مقلية" at bounding box center [994, 455] width 458 height 66
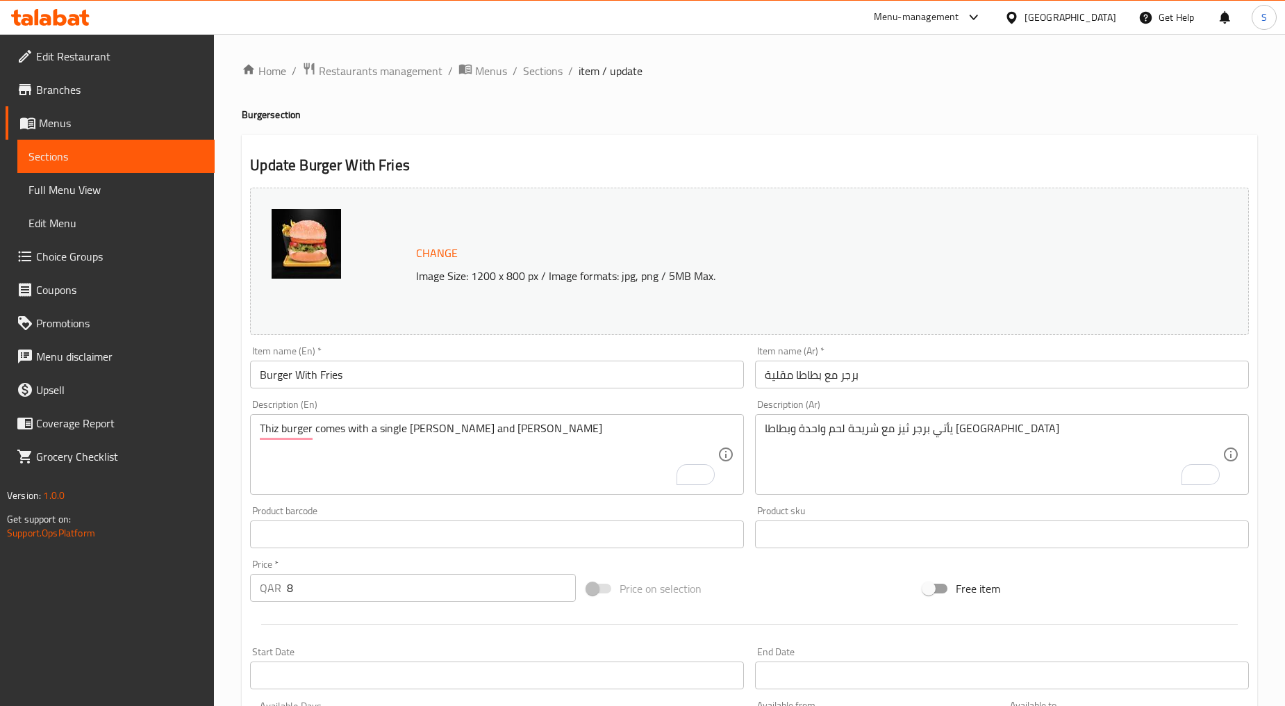
click at [392, 442] on textarea "Thiz burger comes with a single patty and fries" at bounding box center [489, 455] width 458 height 66
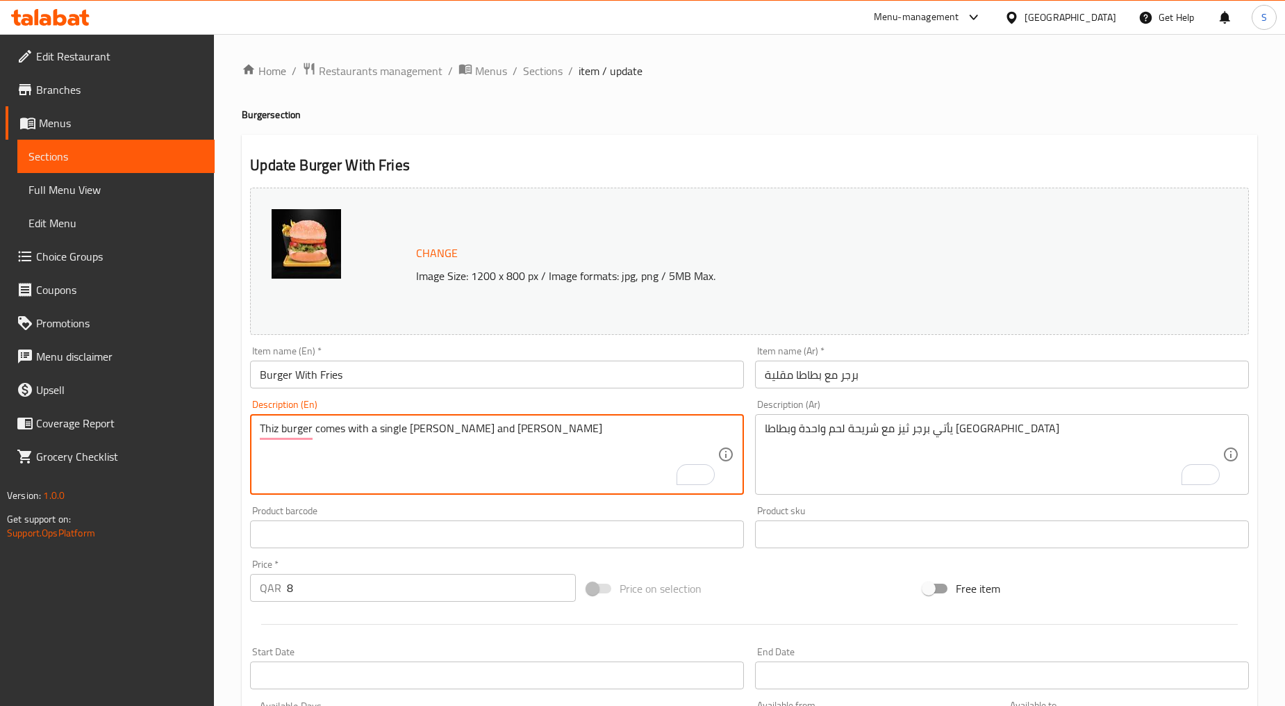
click at [381, 434] on textarea "Thiz burger comes with a single patty and fries" at bounding box center [489, 455] width 458 height 66
click at [377, 434] on textarea "Thiz burger comes with a one single patty and fries" at bounding box center [489, 455] width 458 height 66
type textarea "Thiz burger comes with a one single patty and fries"
click at [429, 432] on textarea "Thiz burger comes with a one single patty and fries" at bounding box center [489, 455] width 458 height 66
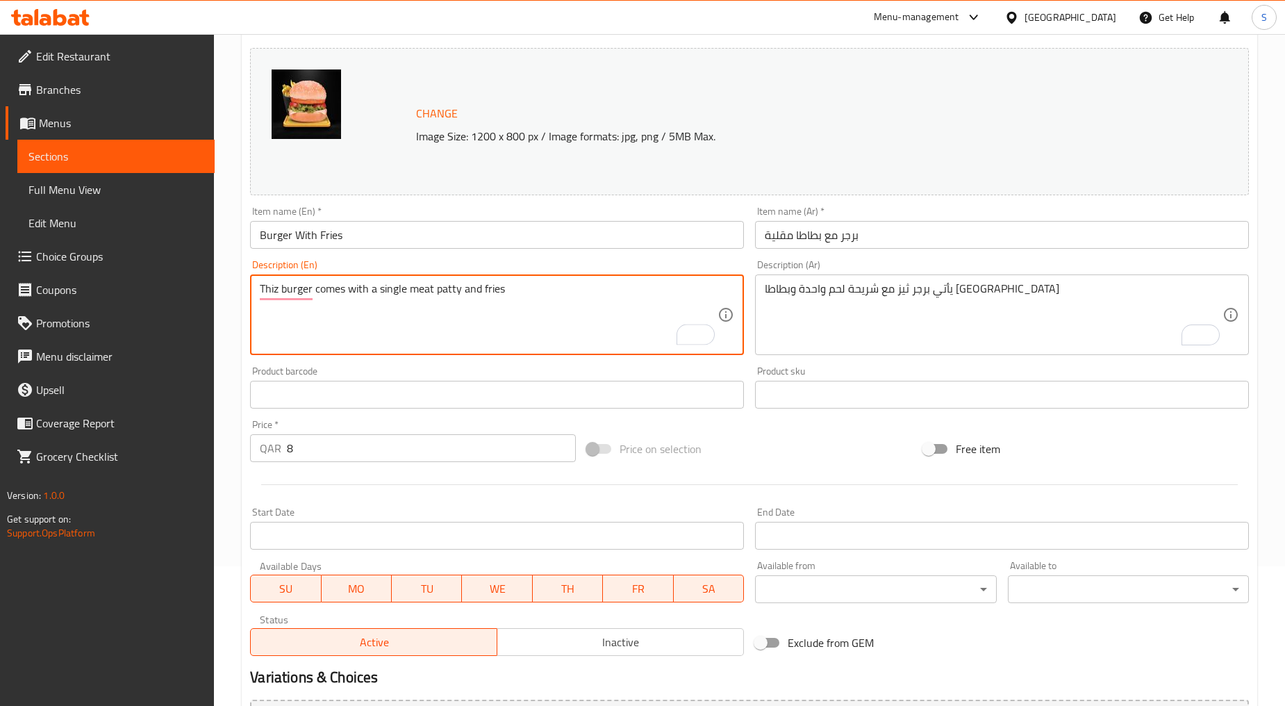
scroll to position [293, 0]
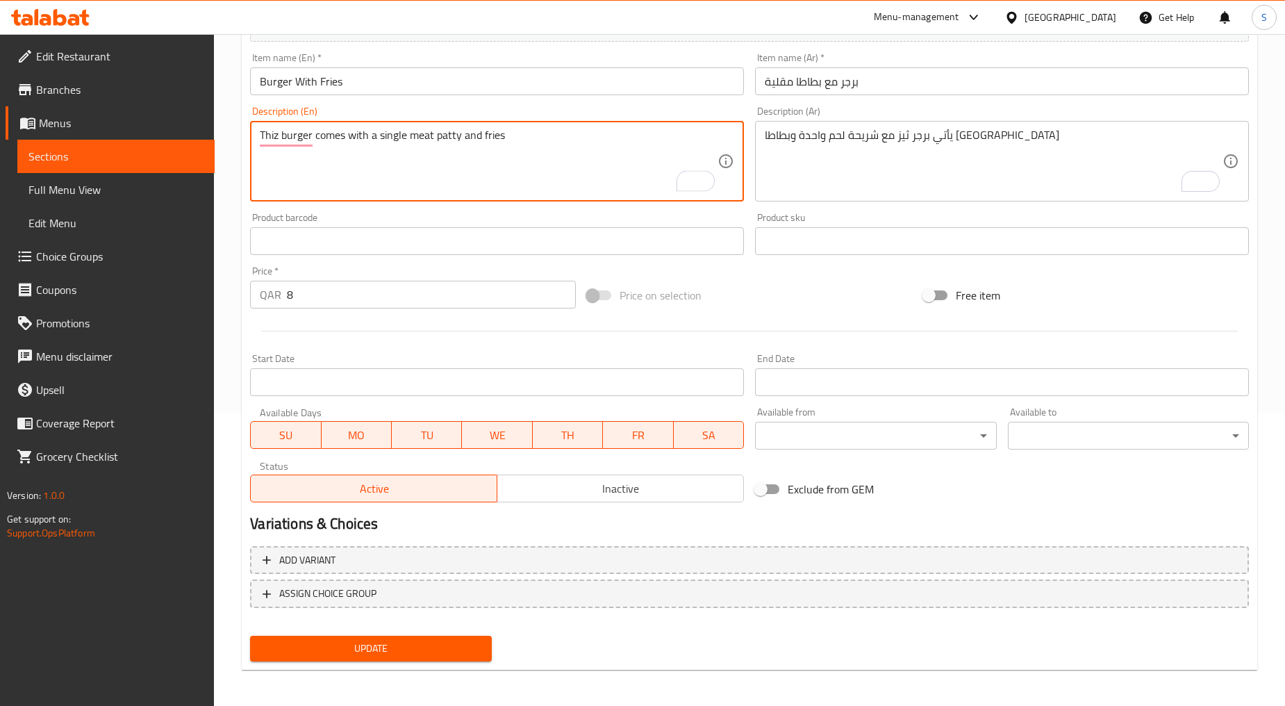
type textarea "Thiz burger comes with a single meat patty and fries"
click at [364, 646] on span "Update" at bounding box center [370, 648] width 219 height 17
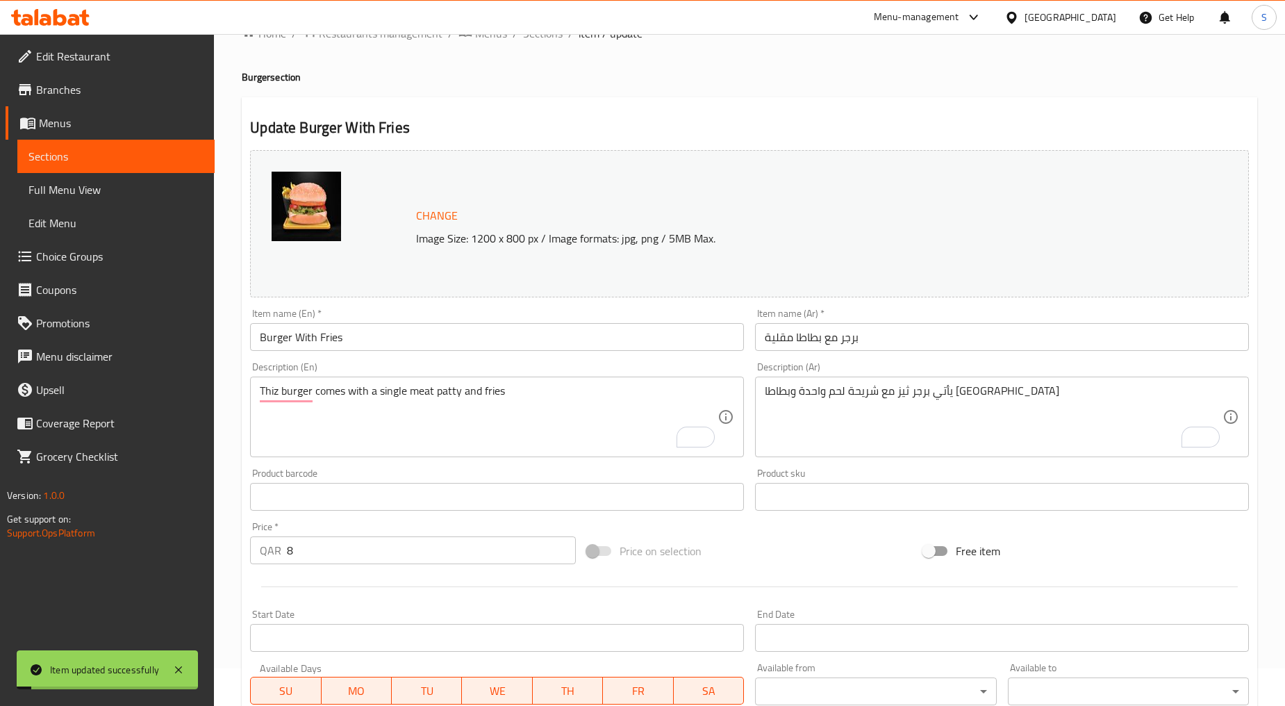
scroll to position [0, 0]
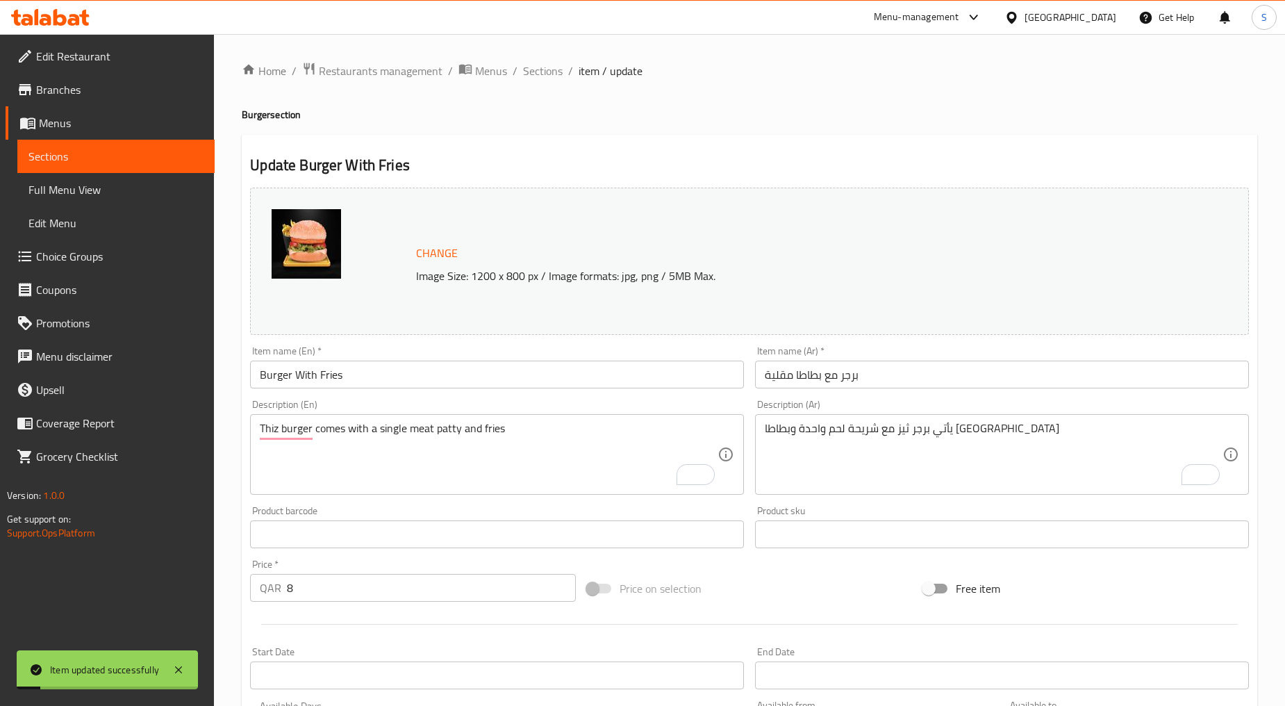
drag, startPoint x: 543, startPoint y: 74, endPoint x: 595, endPoint y: 31, distance: 67.6
click at [543, 74] on span "Sections" at bounding box center [543, 71] width 40 height 17
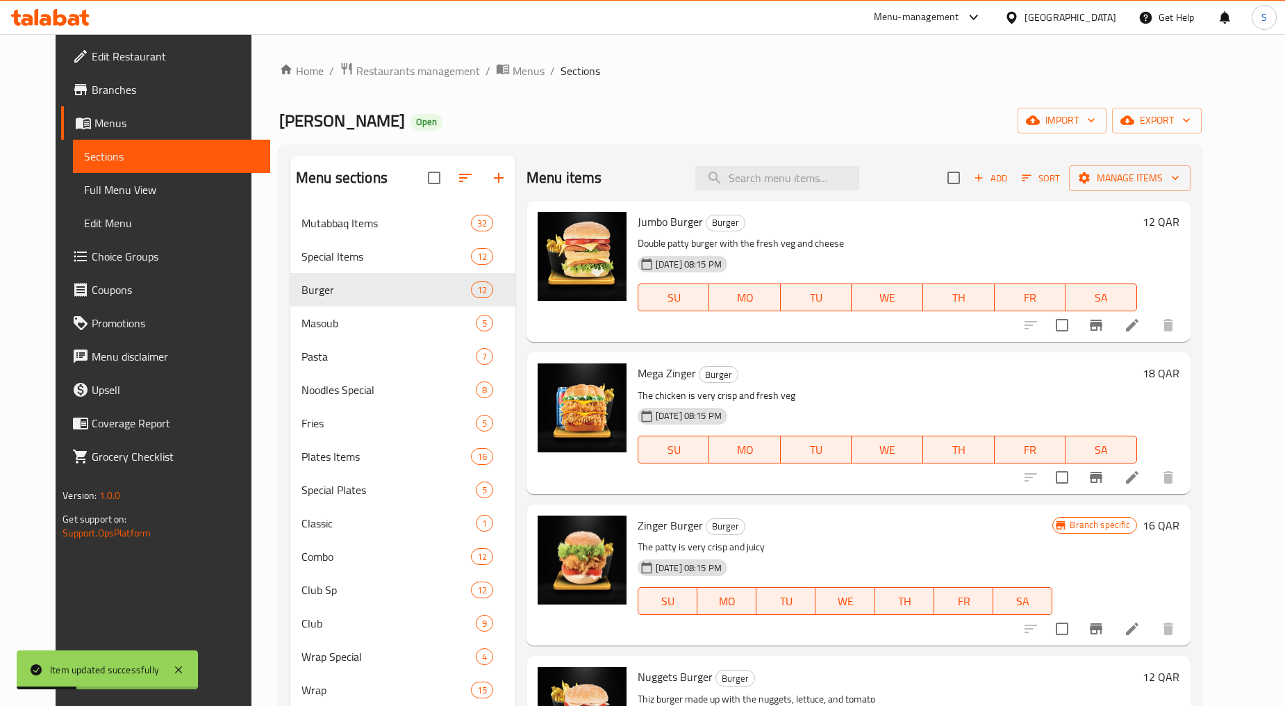
scroll to position [931, 0]
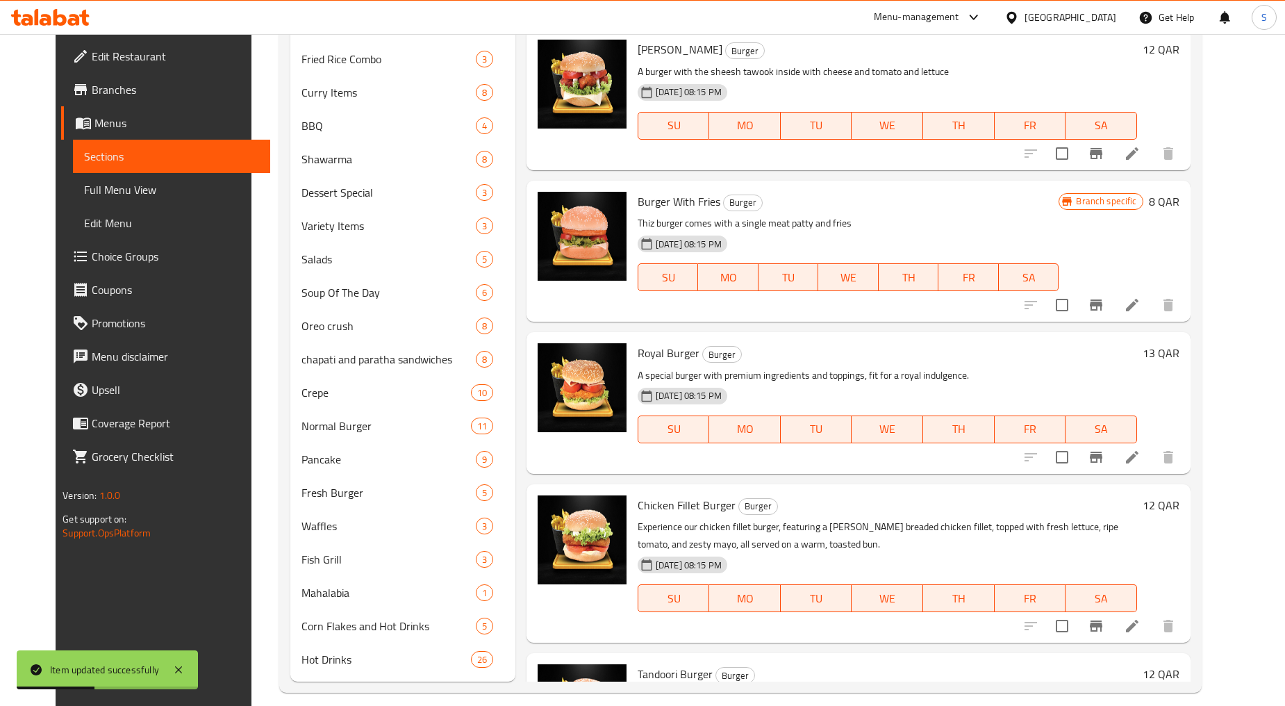
click at [1105, 459] on icon "Branch-specific-item" at bounding box center [1096, 457] width 17 height 17
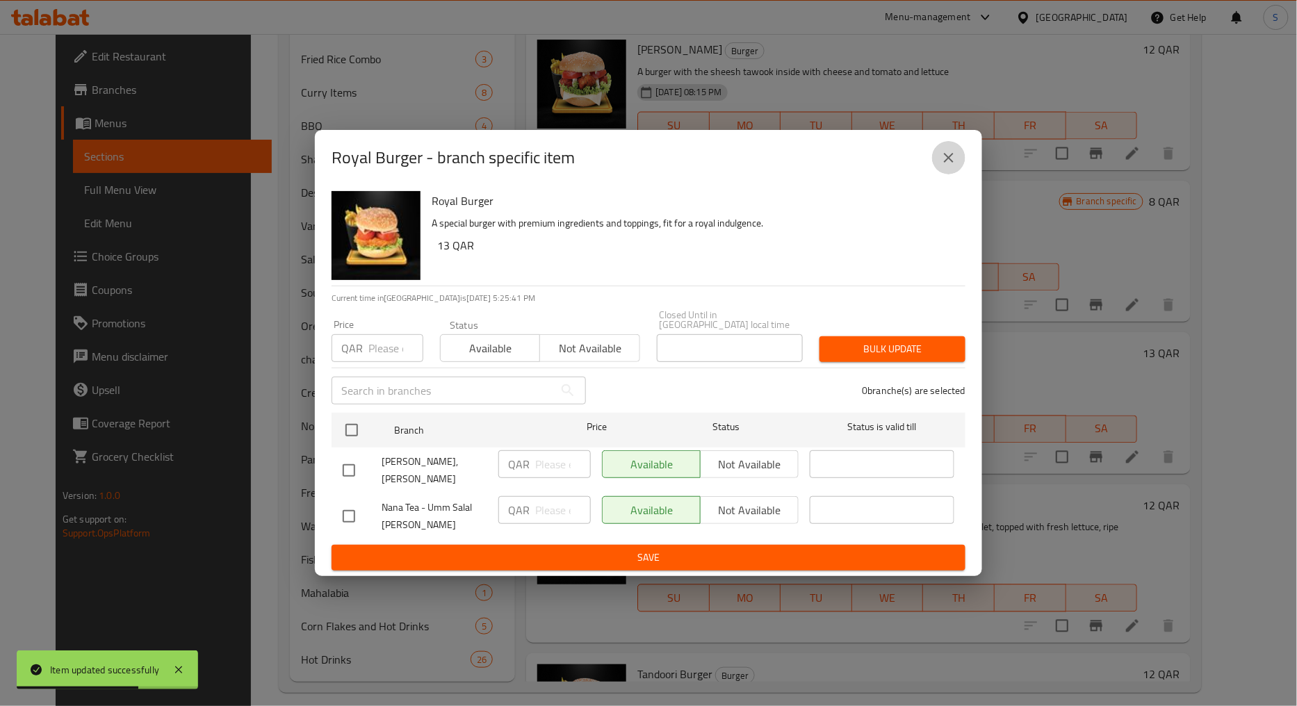
click at [948, 166] on icon "close" at bounding box center [948, 157] width 17 height 17
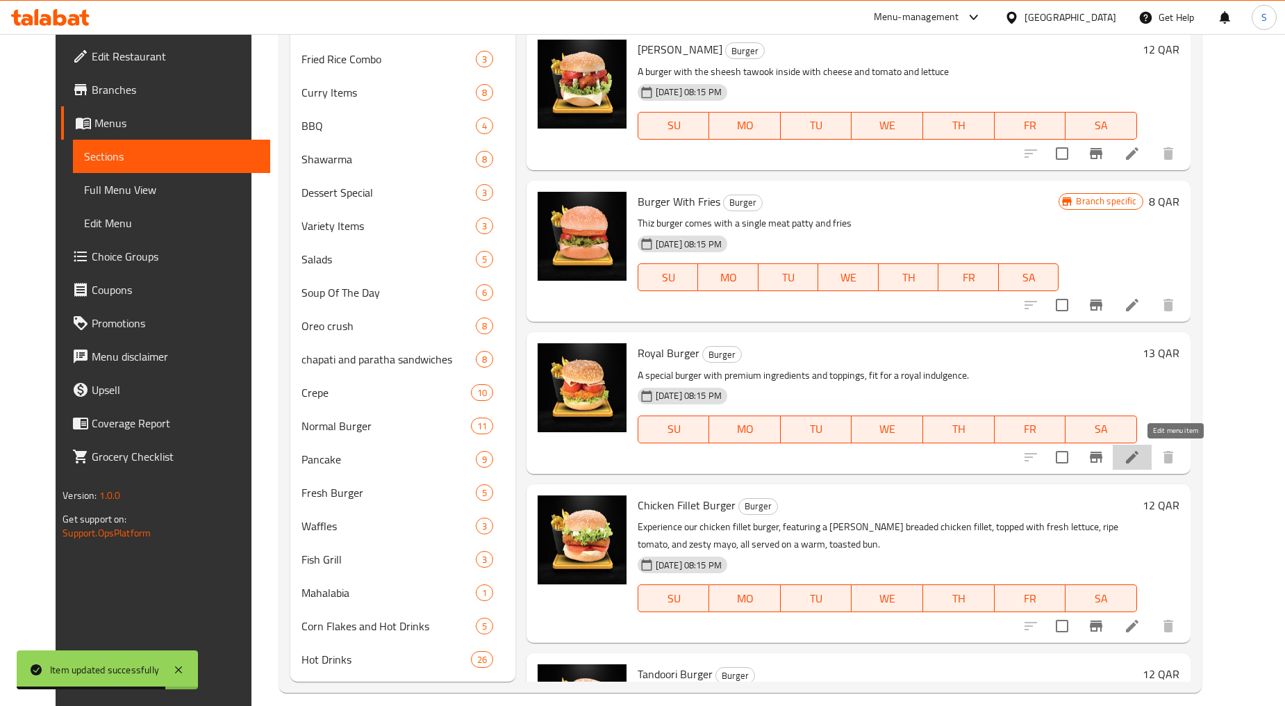
click at [1141, 456] on icon at bounding box center [1132, 457] width 17 height 17
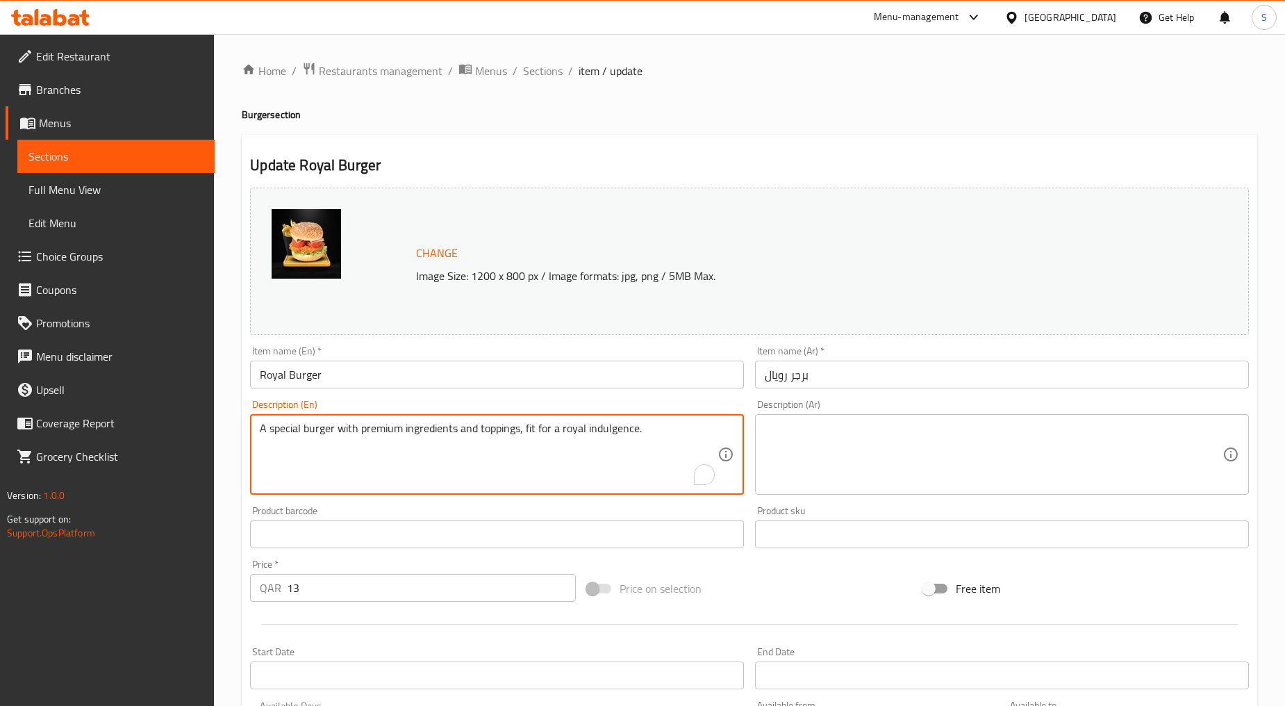
click at [454, 445] on textarea "A special burger with premium ingredients and toppings, fit for a royal indulge…" at bounding box center [489, 455] width 458 height 66
paste textarea "Fresh cut chicken patty with lettuce"
click at [454, 445] on textarea "Fresh cut chicken patty with lettuce" at bounding box center [489, 455] width 458 height 66
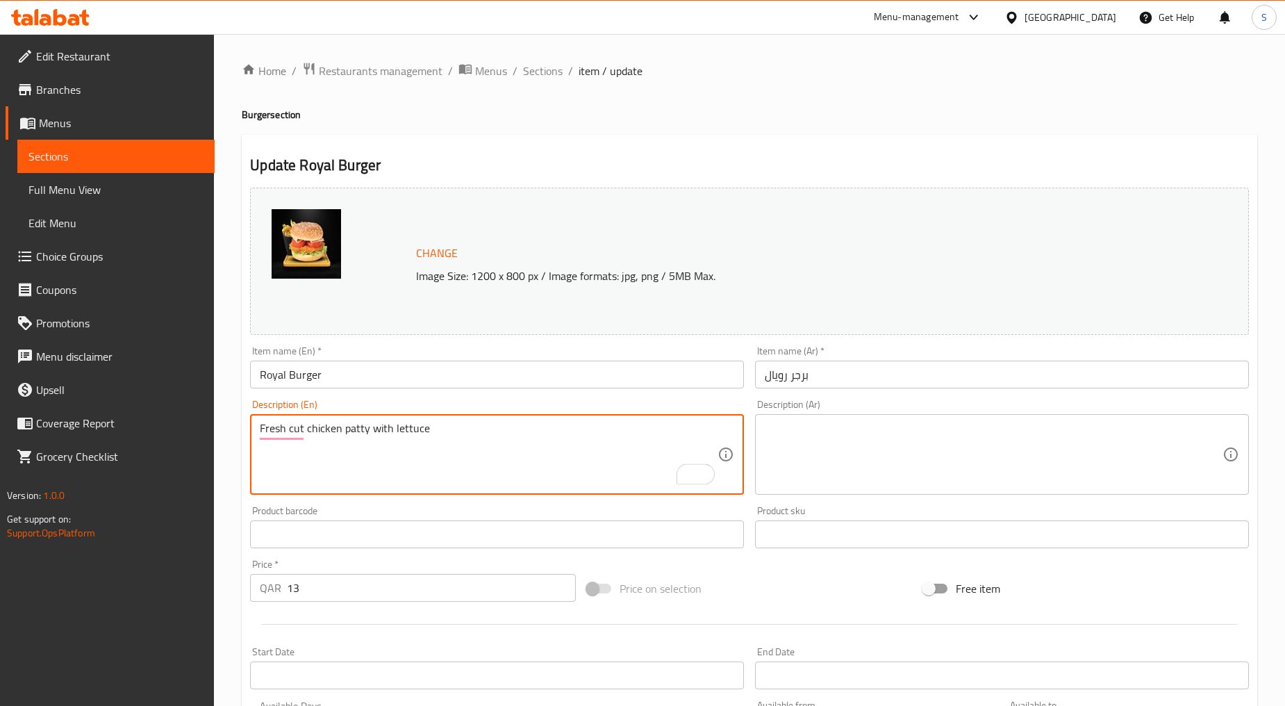
click at [454, 445] on textarea "Fresh cut chicken patty with lettuce" at bounding box center [489, 455] width 458 height 66
click at [497, 477] on textarea "Fresh cut chicken patty with lettuce" at bounding box center [489, 455] width 458 height 66
type textarea "Fresh cut chicken patty with lettuce"
click at [803, 416] on div "Description (Ar)" at bounding box center [1002, 454] width 494 height 81
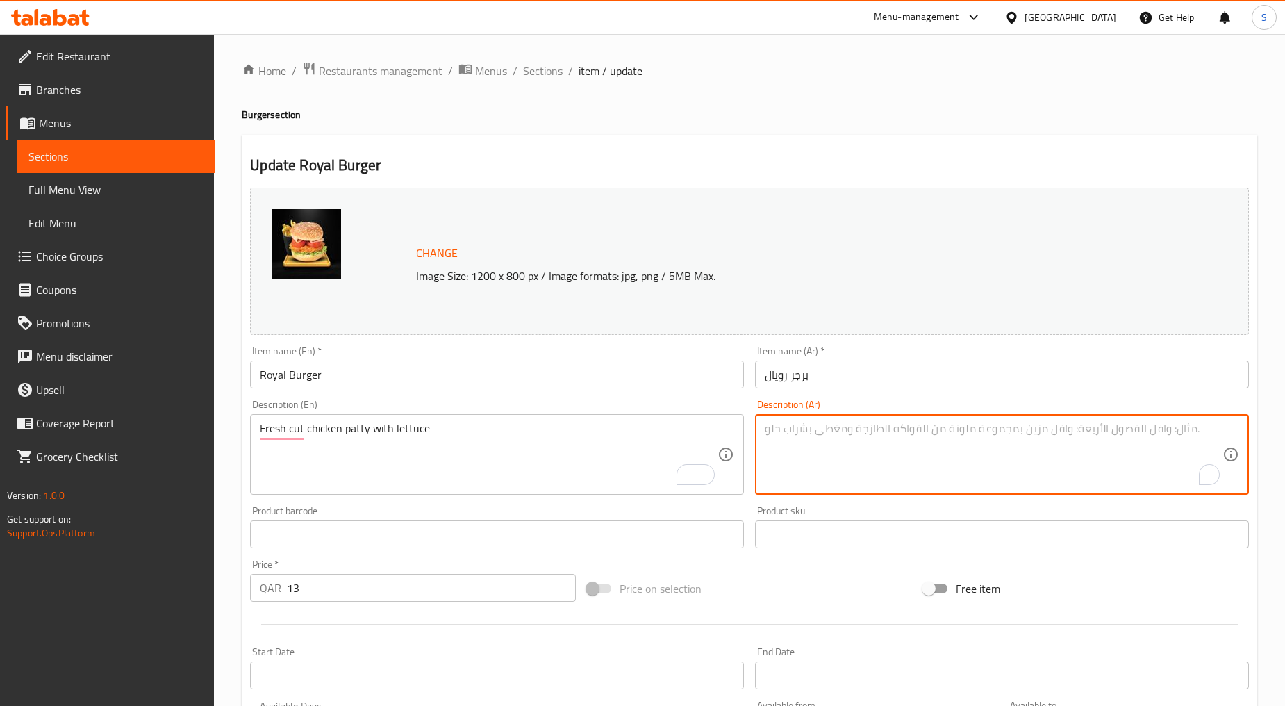
paste textarea "شريحة دجاج طازجة مع الخس"
type textarea "شريحة دجاج طازجة مع الخس"
click at [294, 434] on textarea "Fresh cut chicken patty with lettuce" at bounding box center [489, 455] width 458 height 66
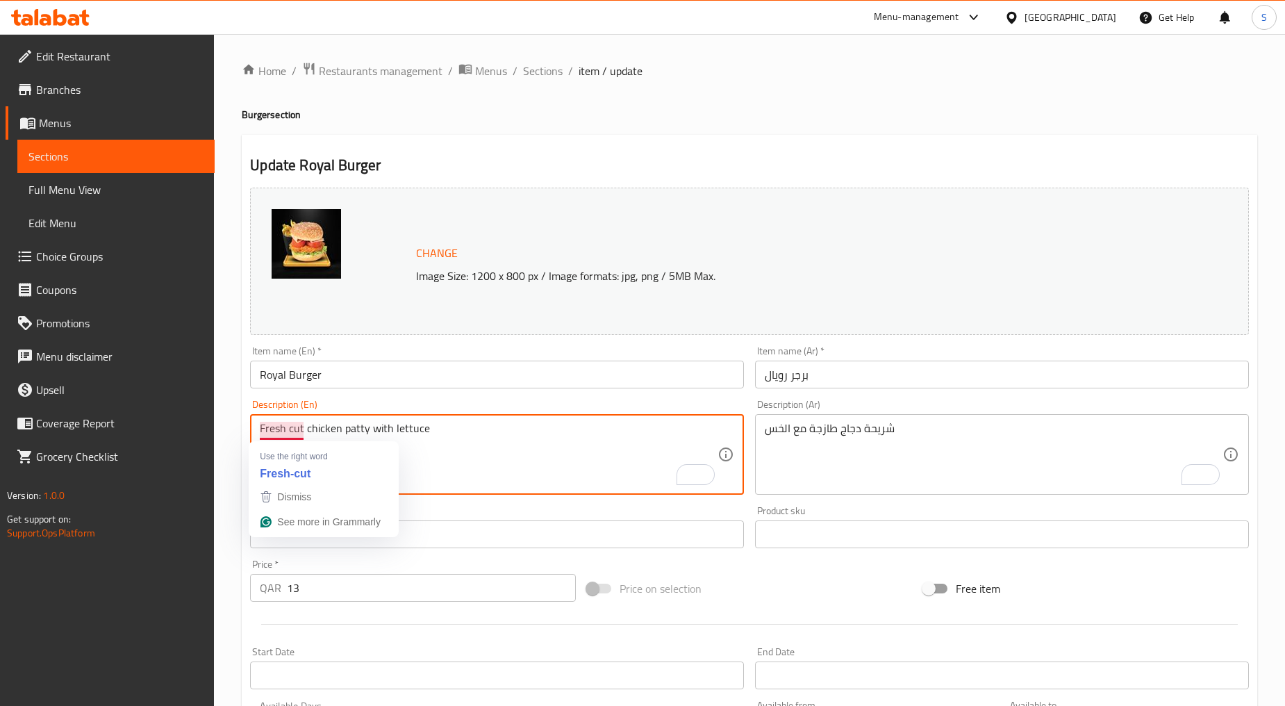
click at [294, 434] on textarea "Fresh cut chicken patty with lettuce" at bounding box center [489, 455] width 458 height 66
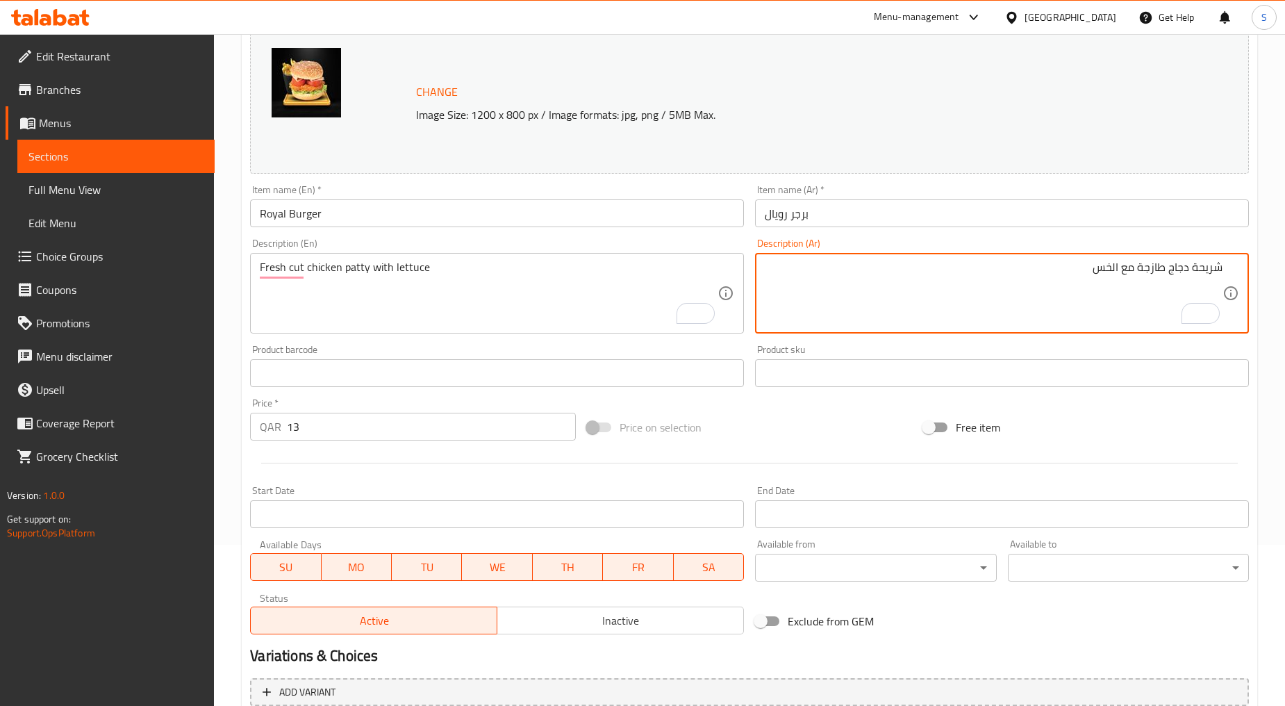
scroll to position [293, 0]
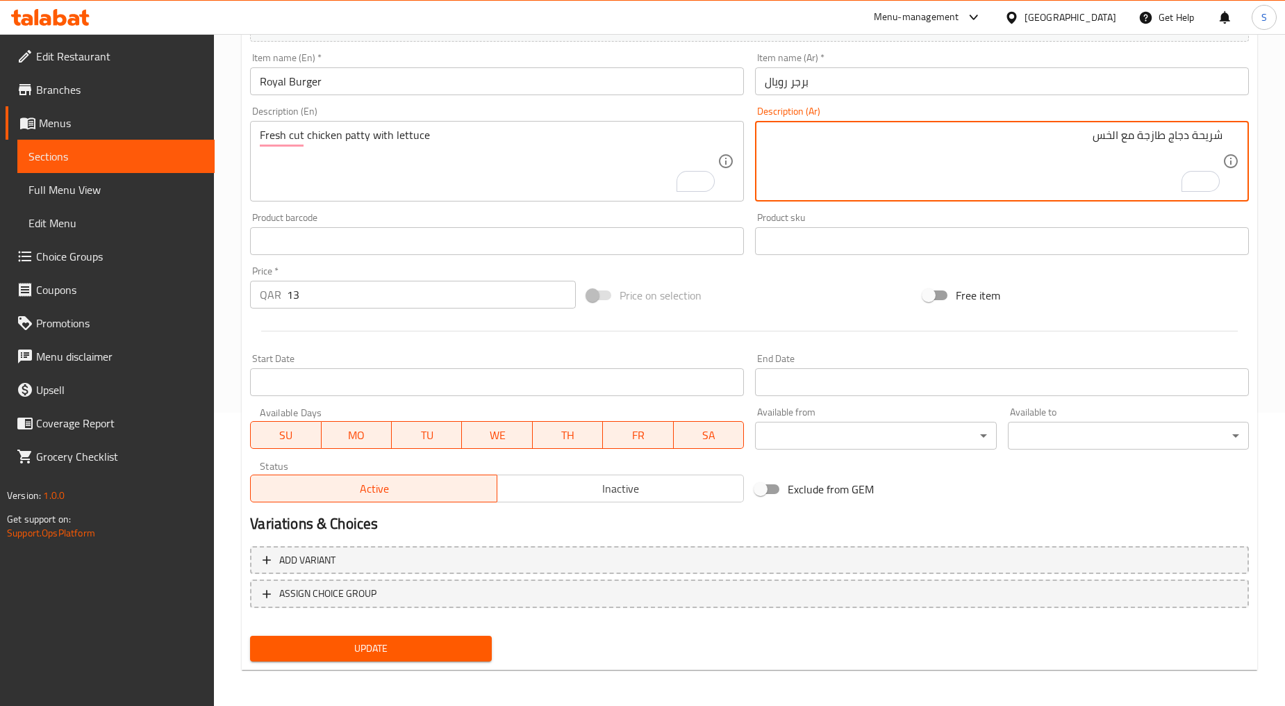
click at [366, 648] on span "Update" at bounding box center [370, 648] width 219 height 17
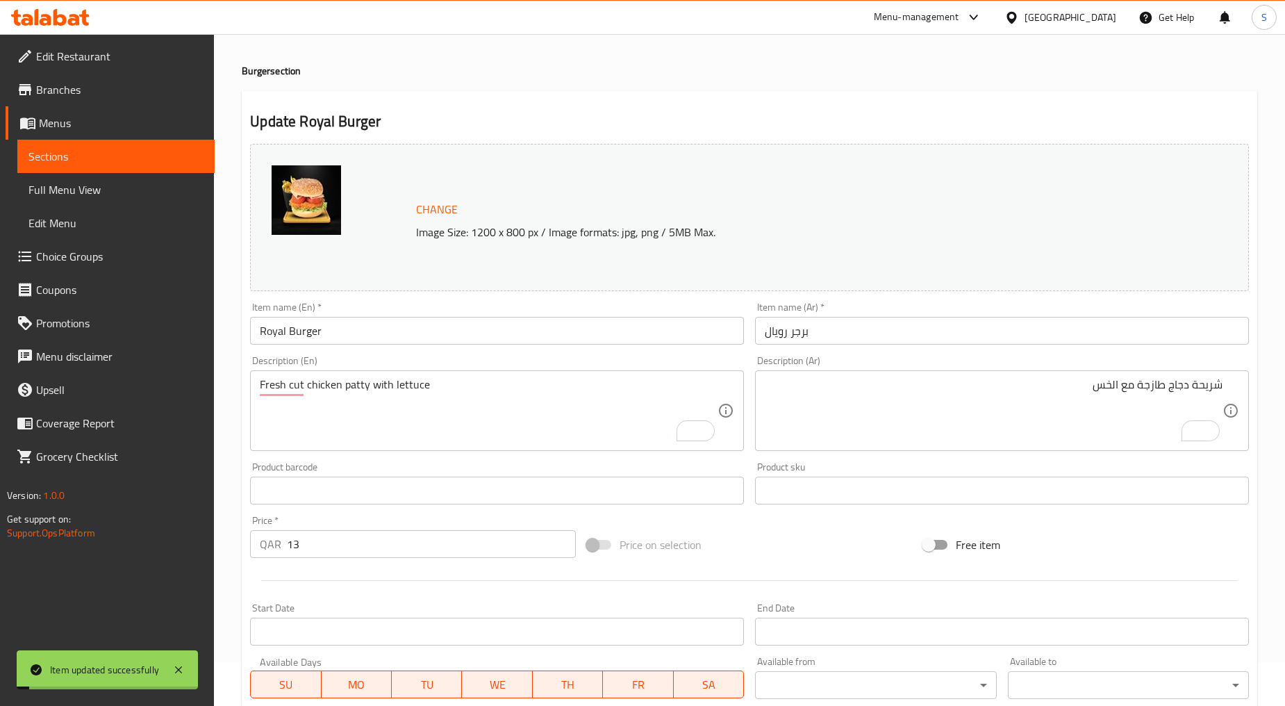
scroll to position [0, 0]
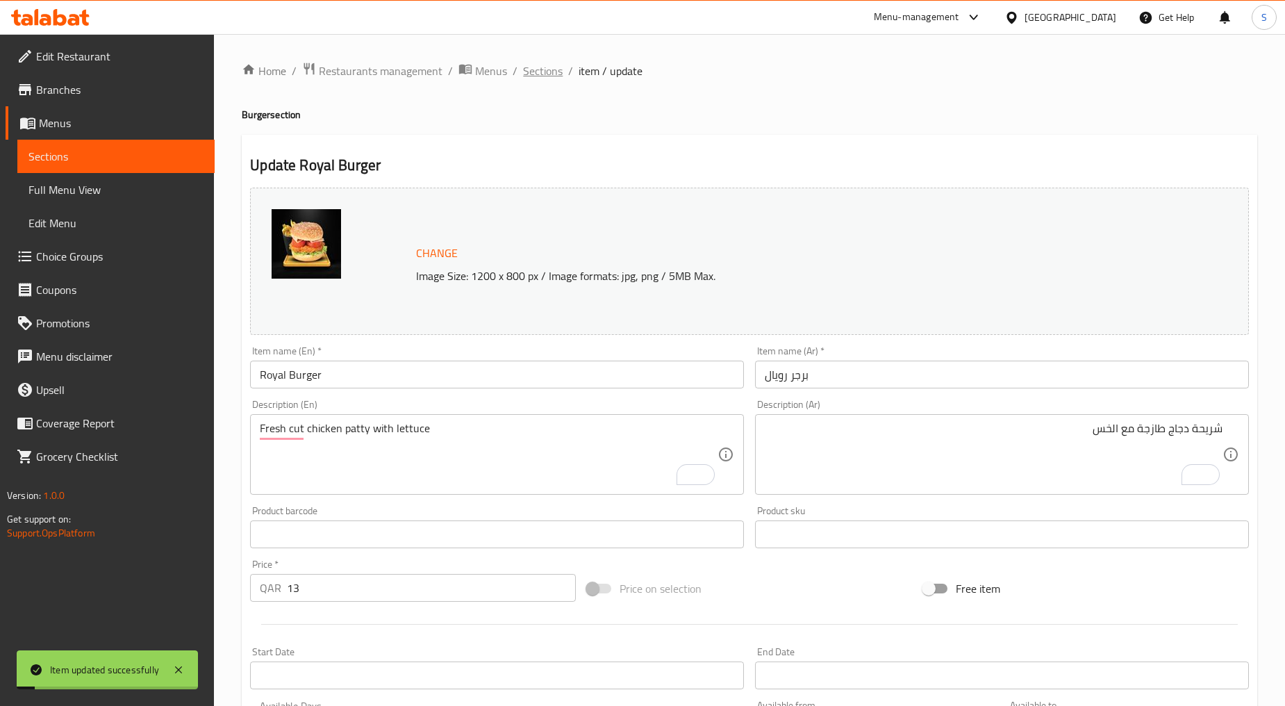
click at [545, 63] on span "Sections" at bounding box center [543, 71] width 40 height 17
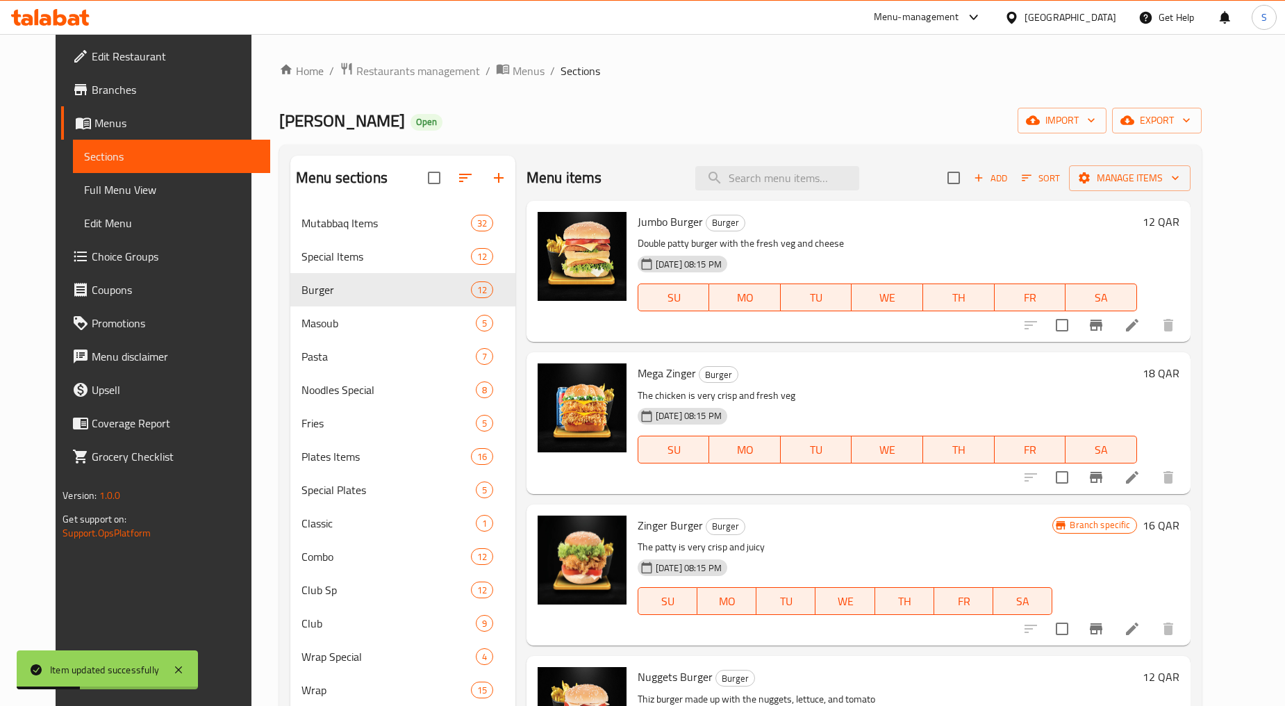
scroll to position [944, 0]
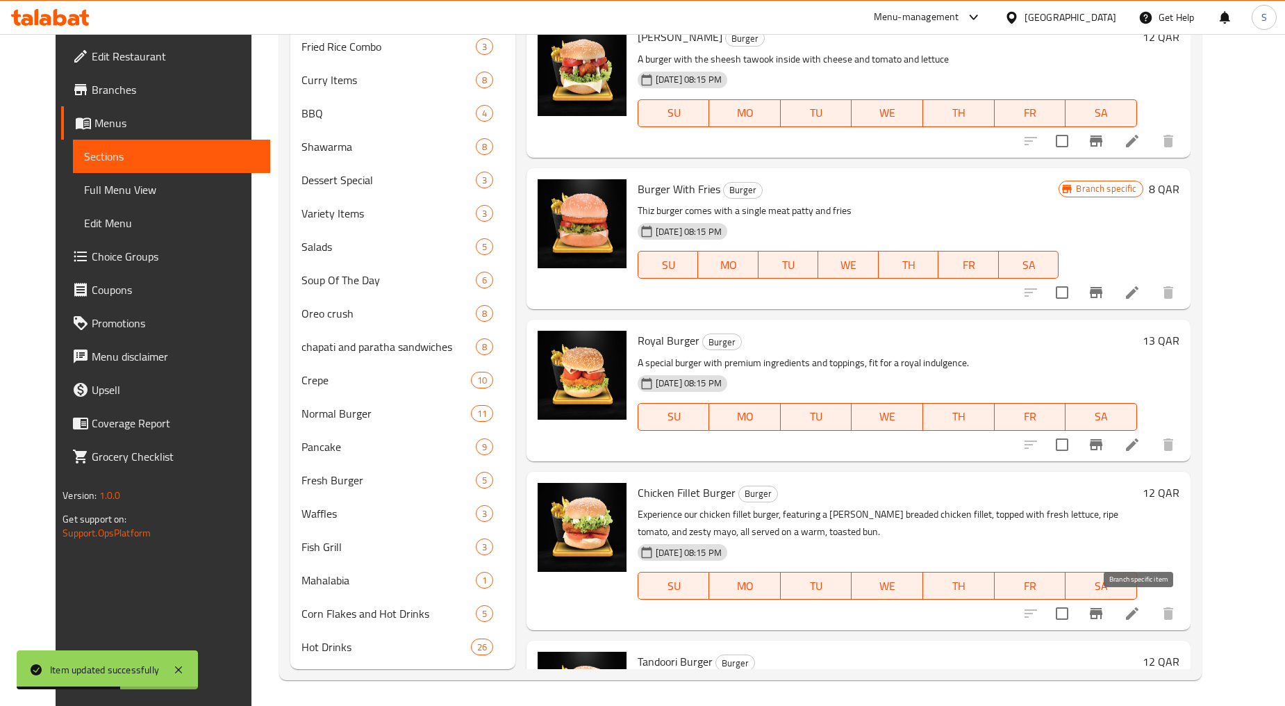
click at [1105, 615] on icon "Branch-specific-item" at bounding box center [1096, 613] width 17 height 17
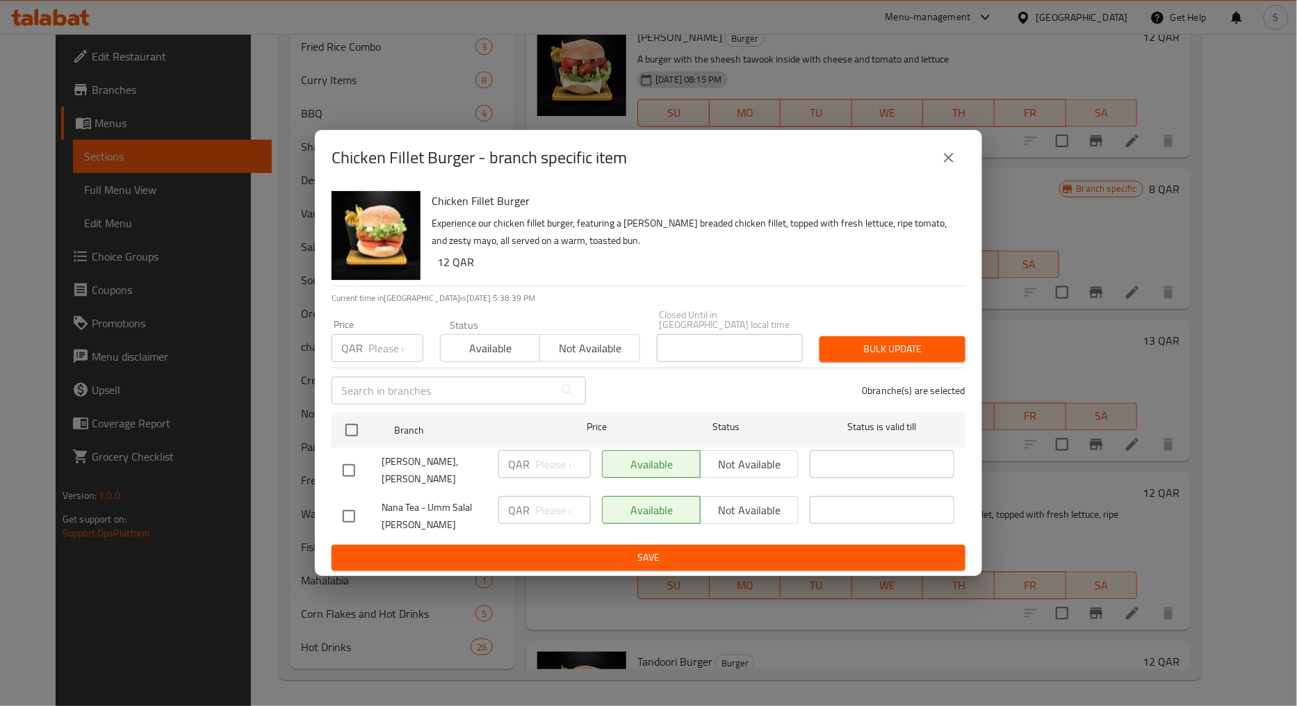
click at [946, 166] on icon "close" at bounding box center [948, 157] width 17 height 17
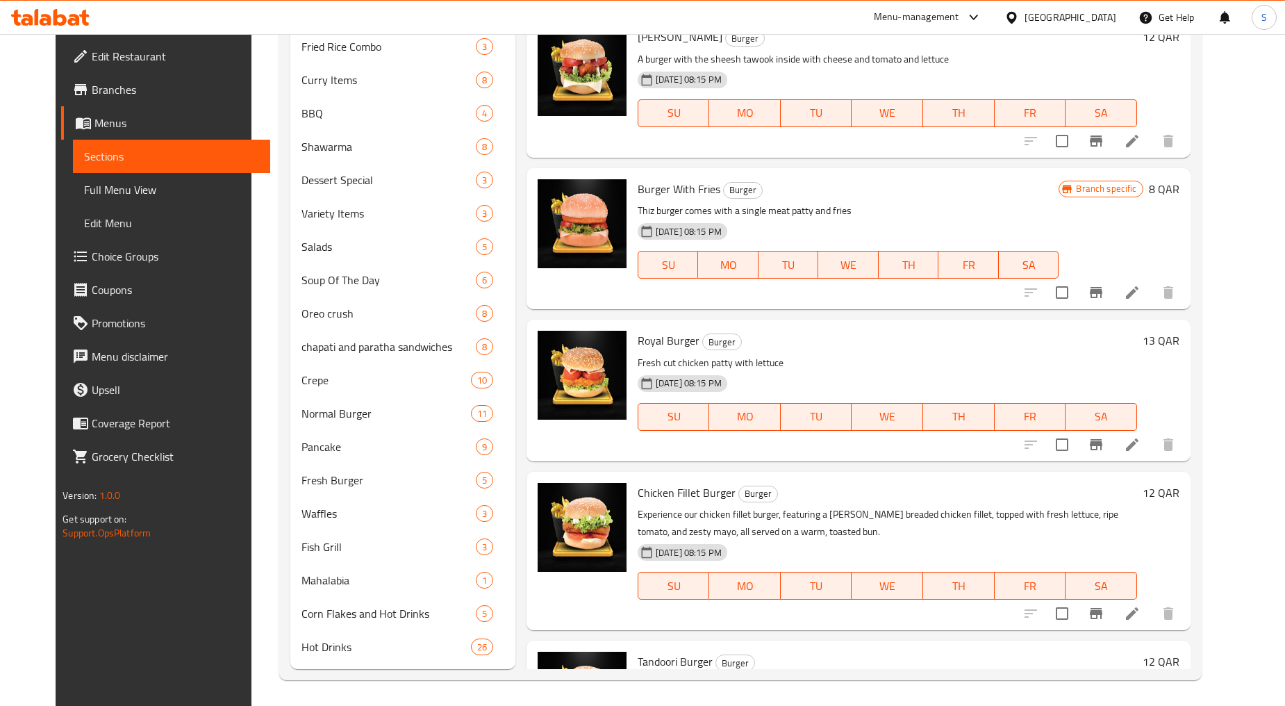
click at [1141, 605] on icon at bounding box center [1132, 613] width 17 height 17
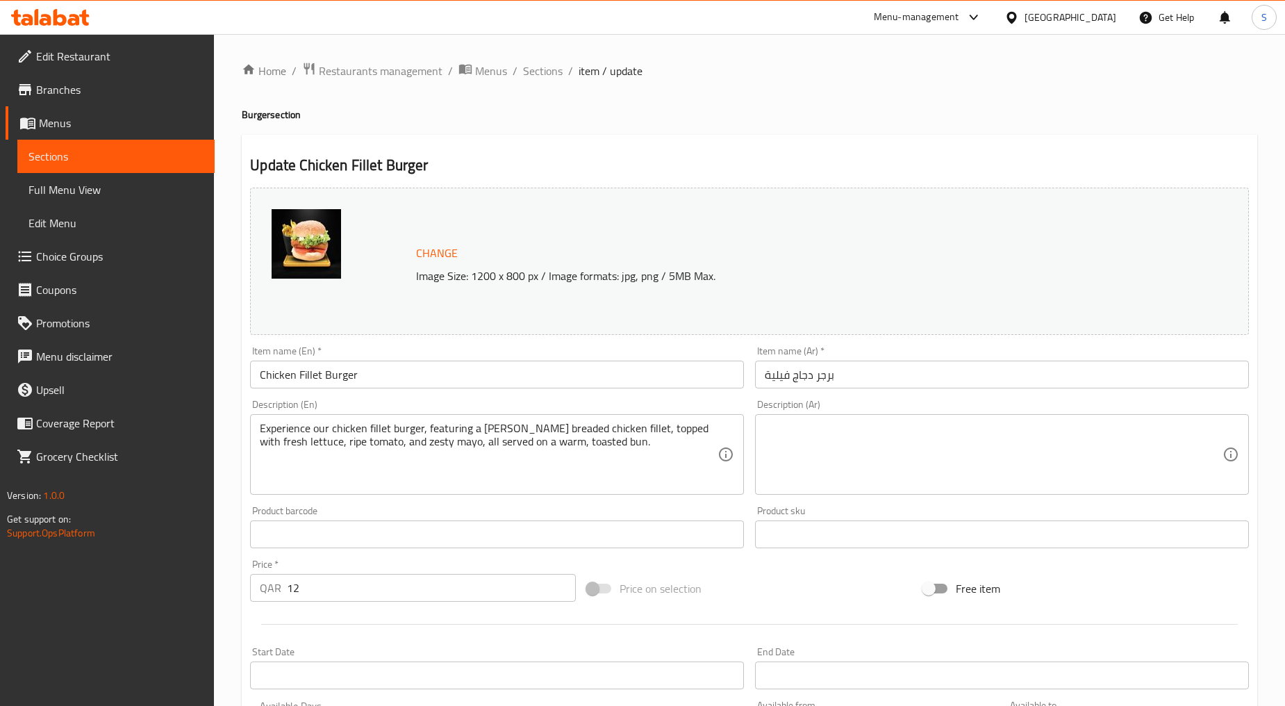
click at [360, 372] on input "Chicken Fillet Burger" at bounding box center [497, 375] width 494 height 28
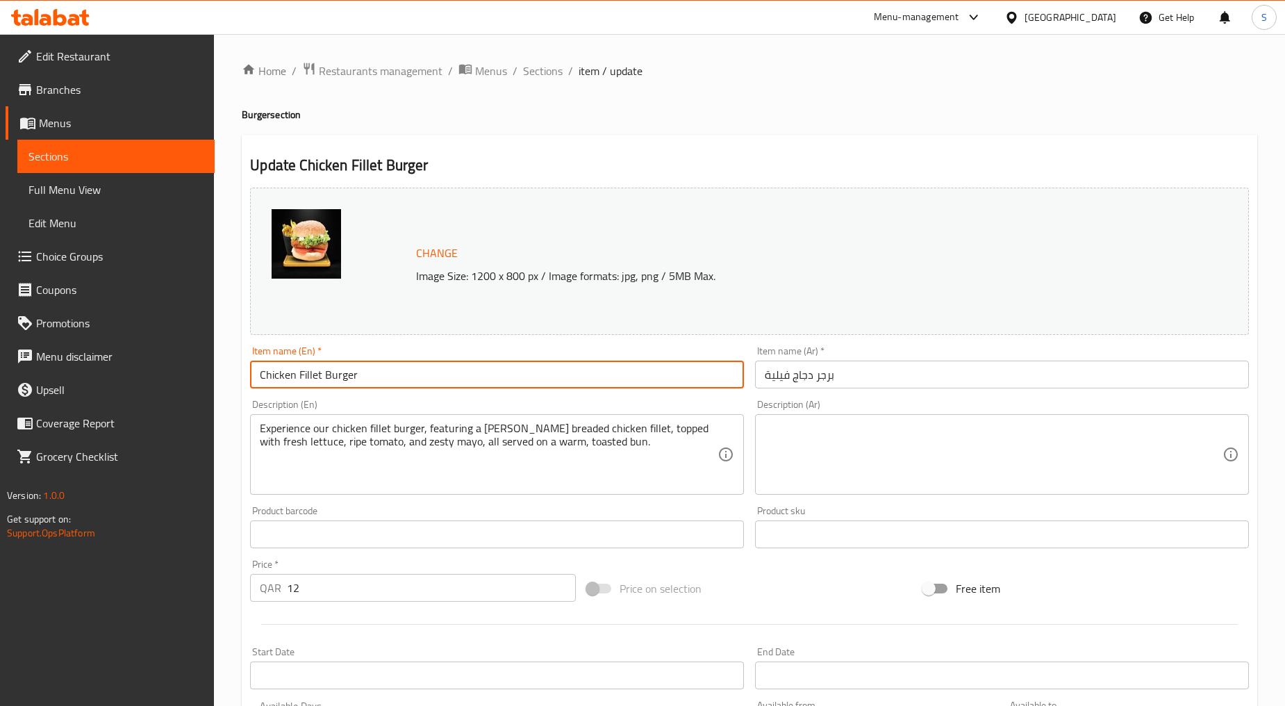
click at [360, 372] on input "Chicken Fillet Burger" at bounding box center [497, 375] width 494 height 28
paste input "HICKEN FILLET"
click at [352, 375] on input "CHICKEN FILLET" at bounding box center [497, 375] width 494 height 28
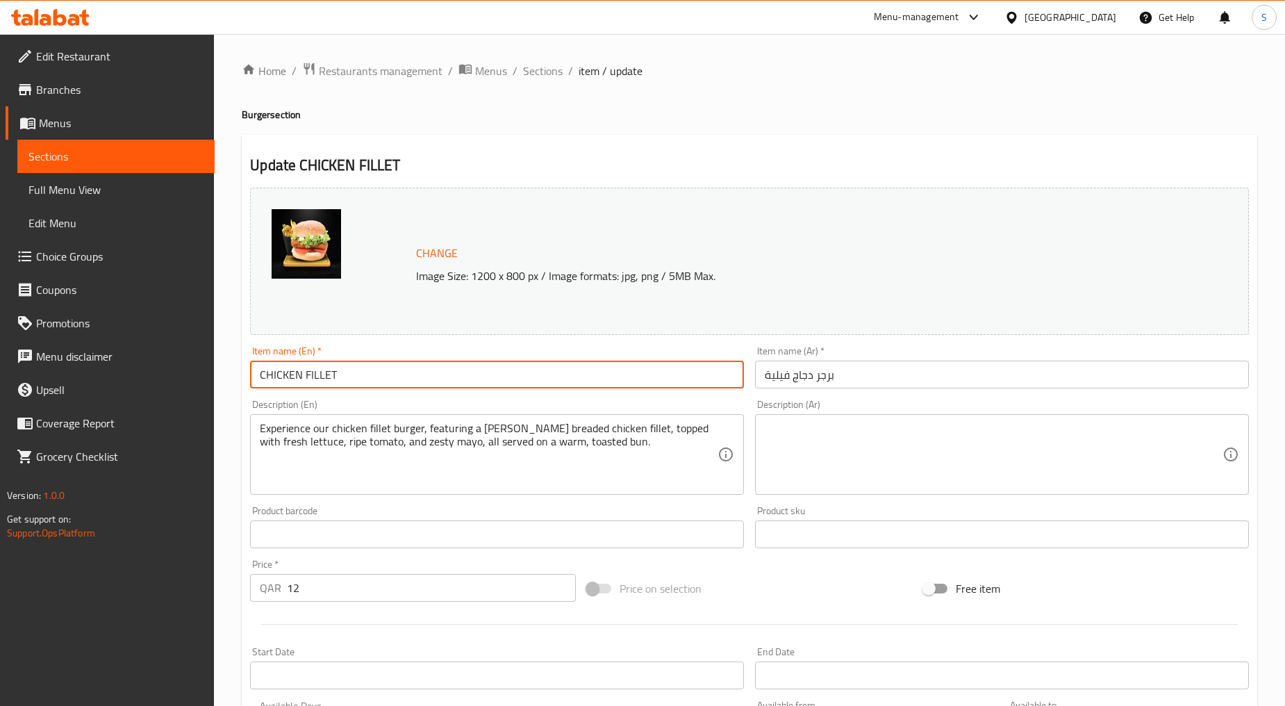
click at [352, 375] on input "CHICKEN FILLET" at bounding box center [497, 375] width 494 height 28
type input "Chicken Fillet"
click at [772, 377] on input "برجر دجاج فيلية" at bounding box center [1002, 375] width 494 height 28
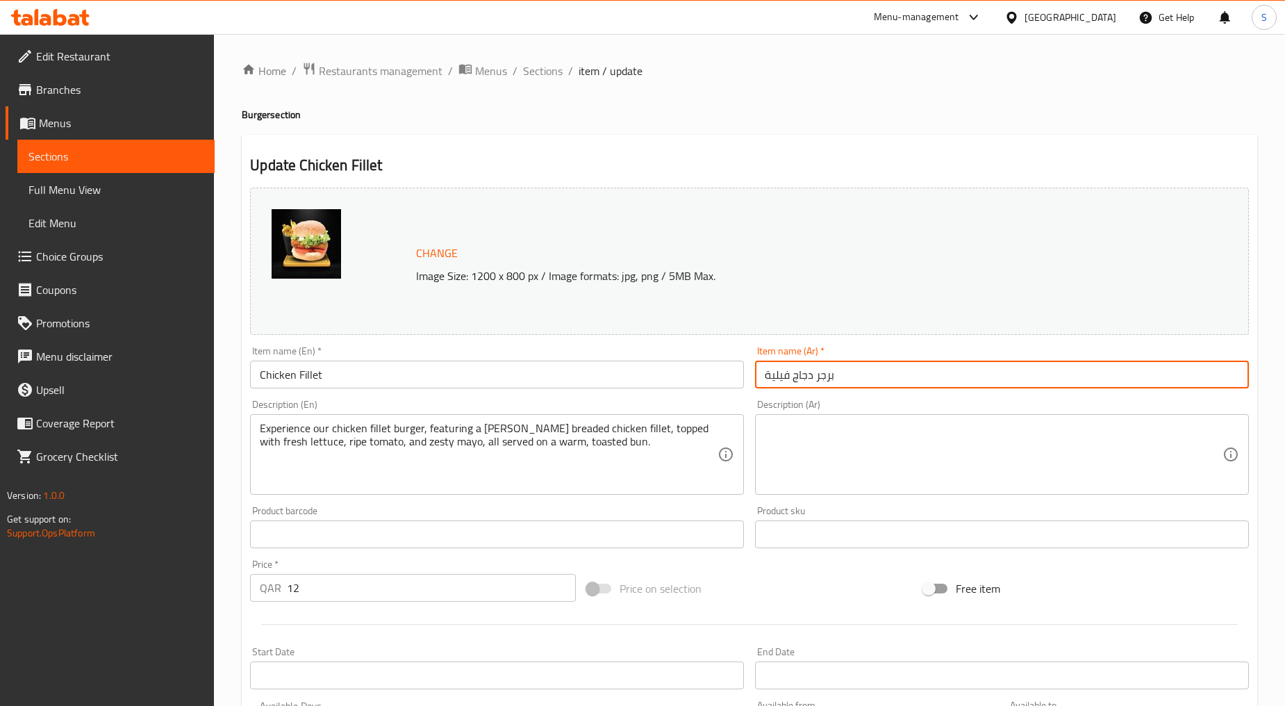
click at [772, 377] on input "برجر دجاج فيلية" at bounding box center [1002, 375] width 494 height 28
paste input "text"
type input "دجاج فيلية"
click at [463, 506] on div "Product barcode Product barcode" at bounding box center [497, 527] width 494 height 42
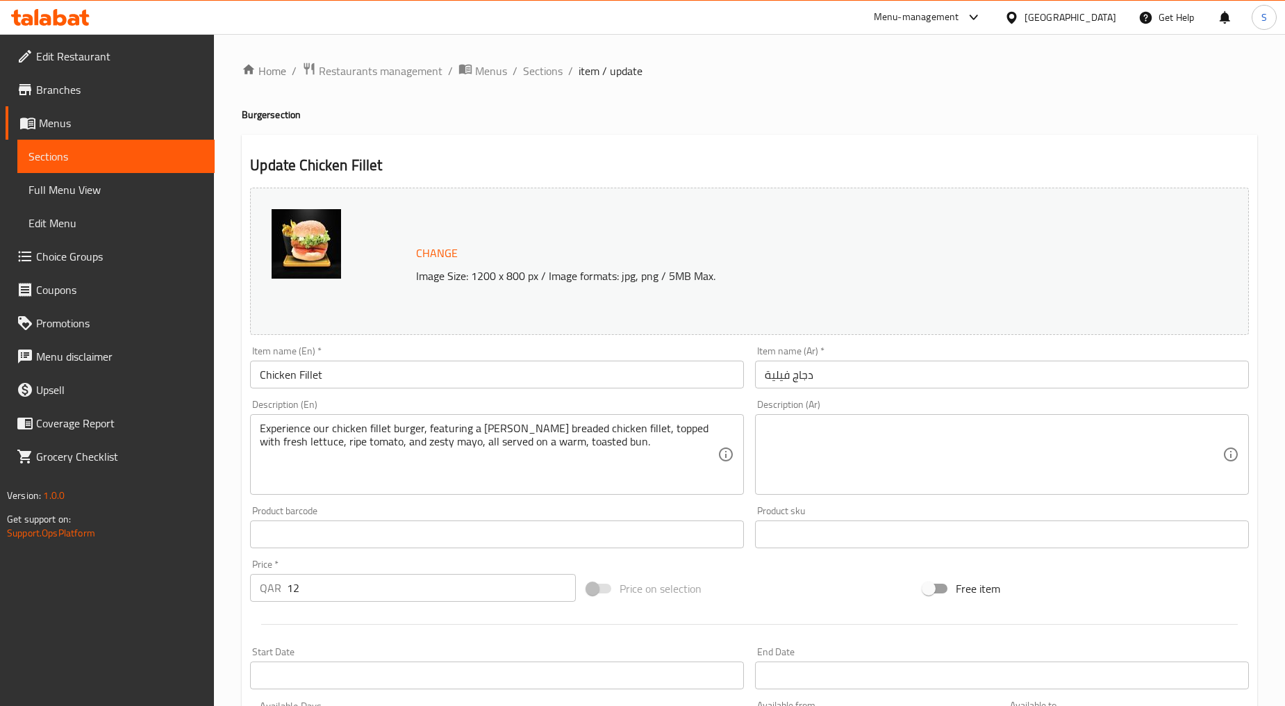
click at [463, 506] on div "Product barcode Product barcode" at bounding box center [497, 527] width 494 height 42
click at [455, 479] on textarea "Experience our chicken fillet burger, featuring a golden-brown breaded chicken …" at bounding box center [489, 455] width 458 height 66
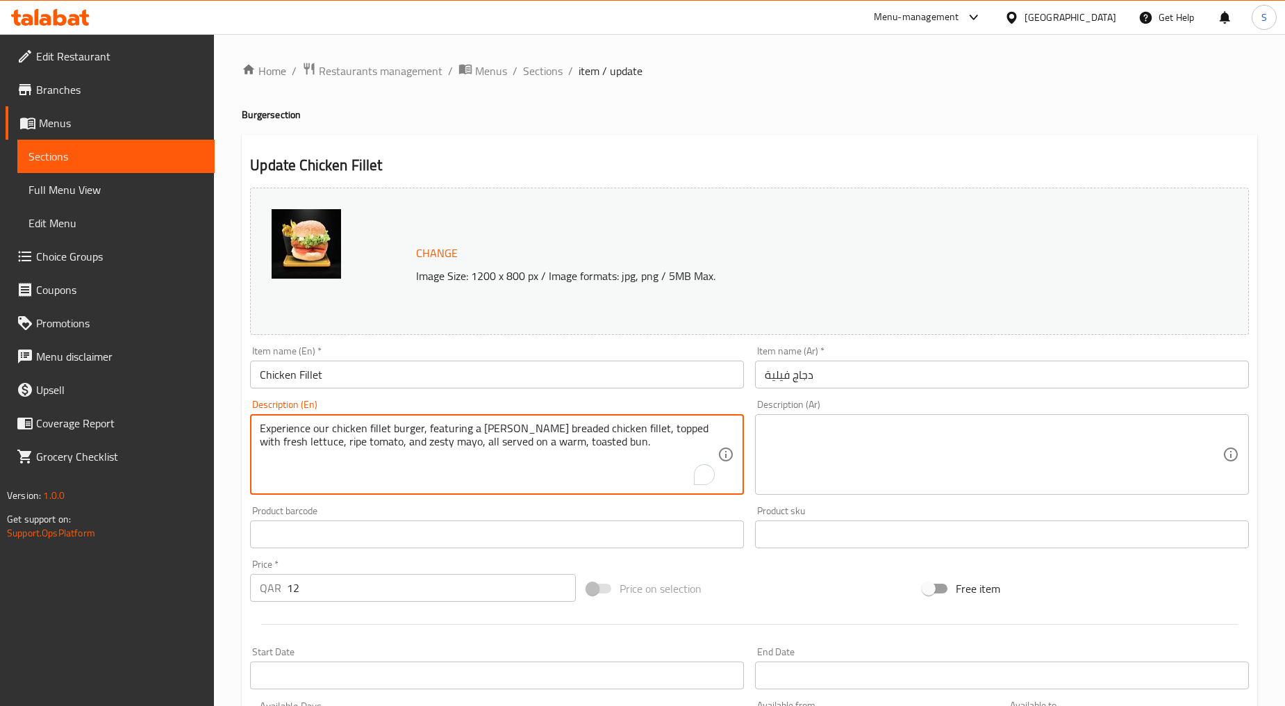
click at [455, 479] on textarea "Experience our chicken fillet burger, featuring a golden-brown breaded chicken …" at bounding box center [489, 455] width 458 height 66
paste textarea "Slightly cut of chicken patty with special sauce and veg"
type textarea "Slightly cut of chicken patty with special sauce and veg"
click at [852, 433] on textarea at bounding box center [994, 455] width 458 height 66
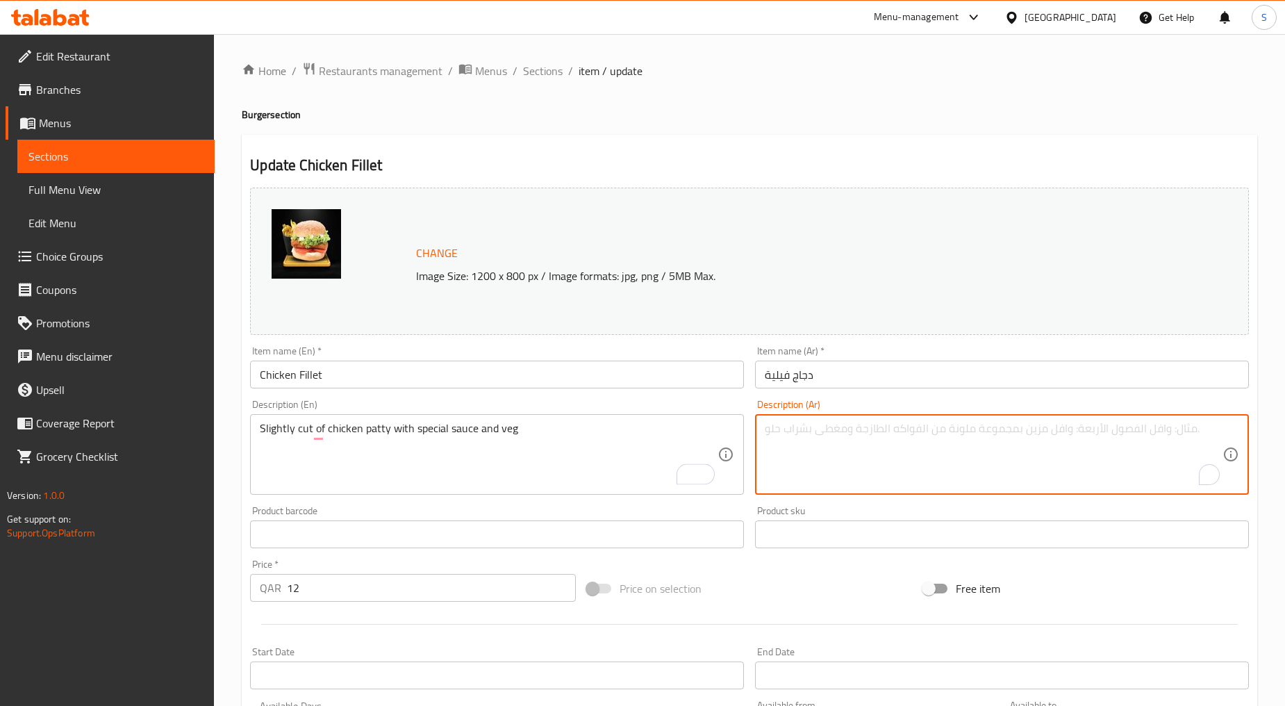
paste textarea "قطعة صغيرة من شريحة الدجاج مع الصلصة الخاصة والخضار"
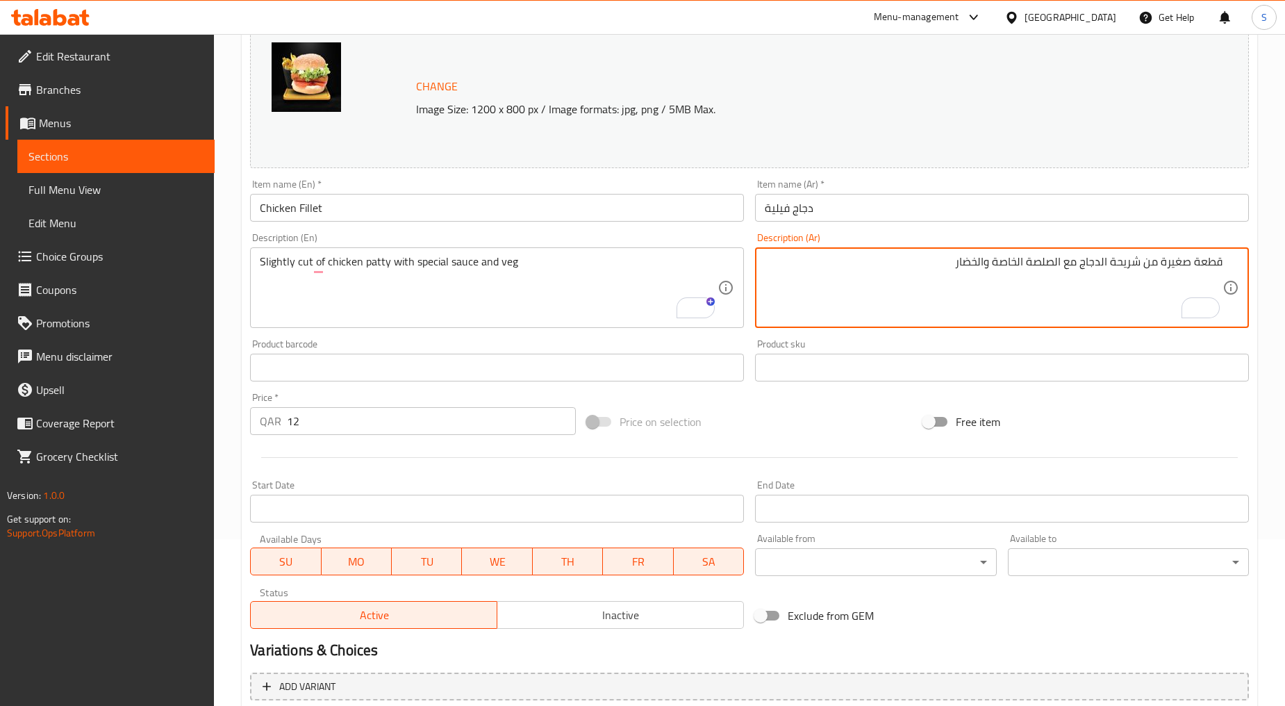
scroll to position [293, 0]
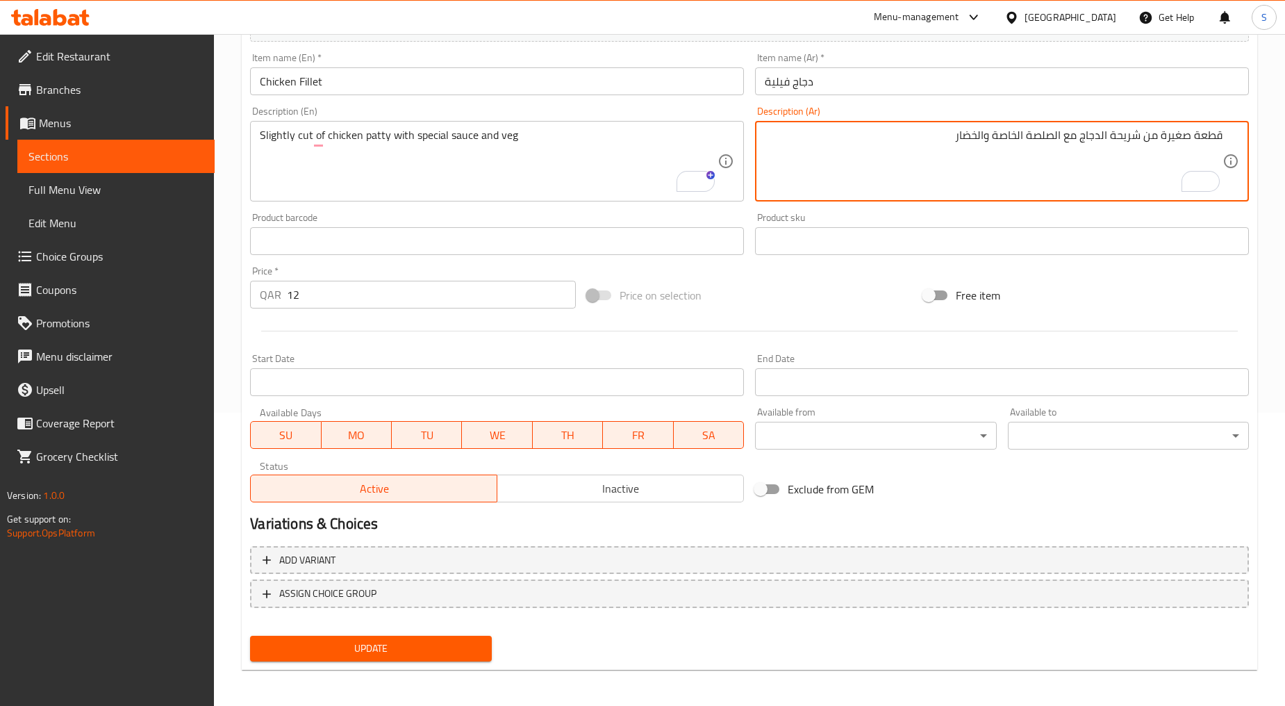
type textarea "قطعة صغيرة من شريحة الدجاج مع الصلصة الخاصة والخضار"
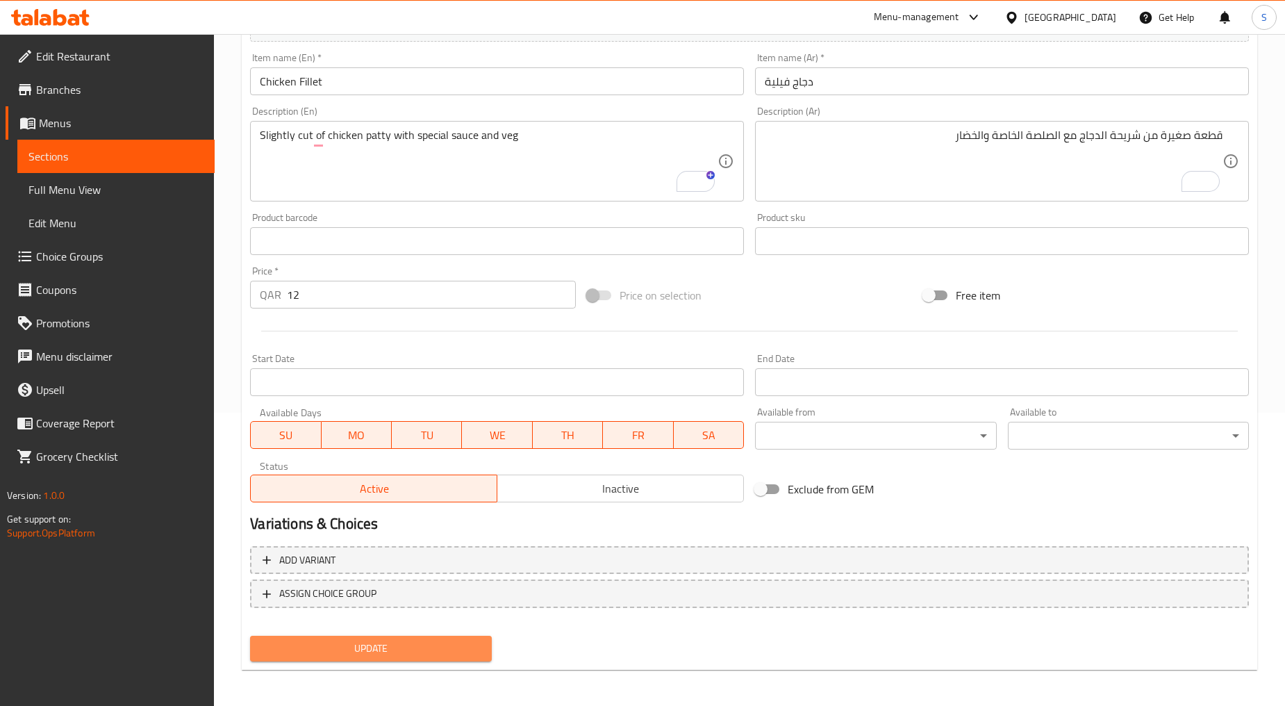
click at [367, 642] on span "Update" at bounding box center [370, 648] width 219 height 17
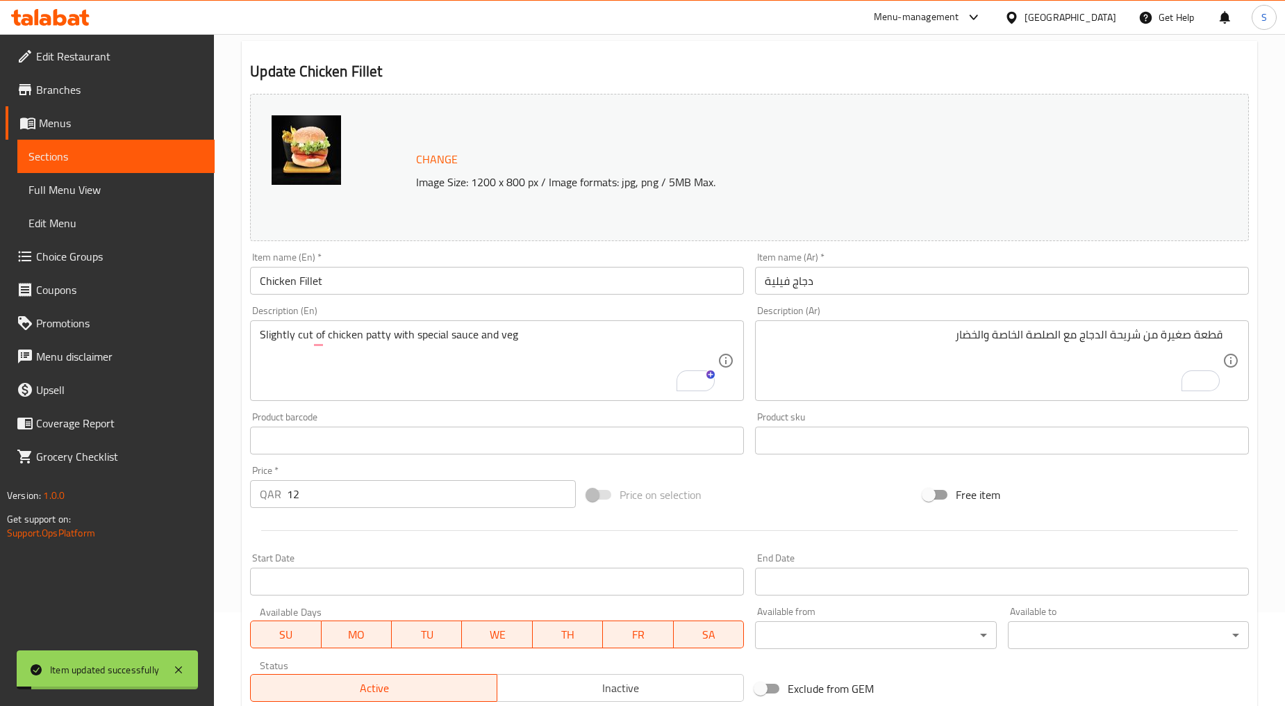
scroll to position [0, 0]
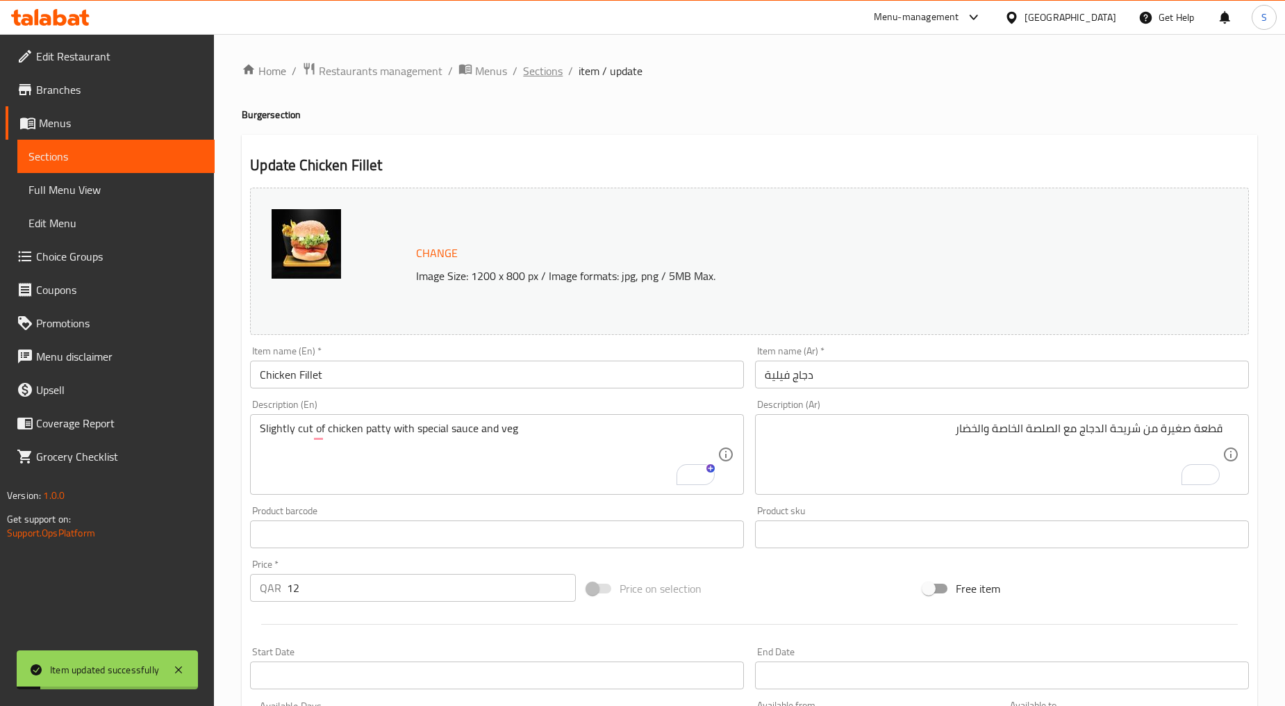
click at [556, 71] on span "Sections" at bounding box center [543, 71] width 40 height 17
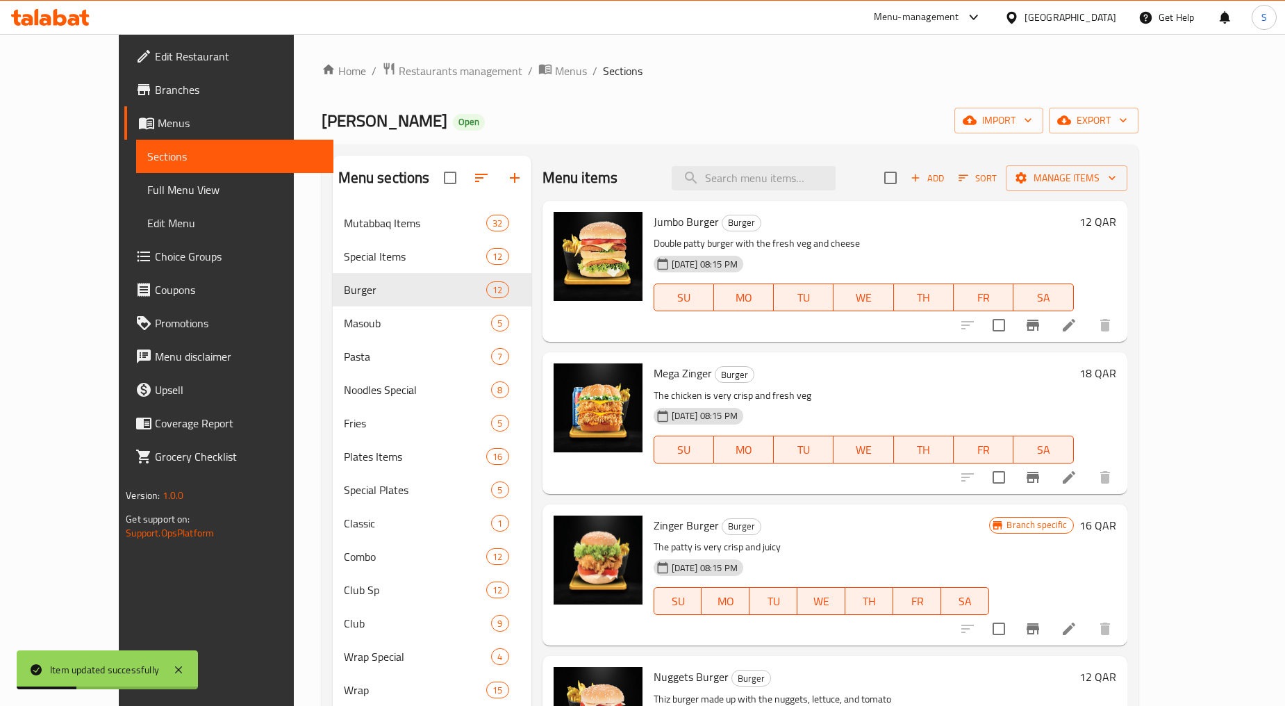
scroll to position [944, 0]
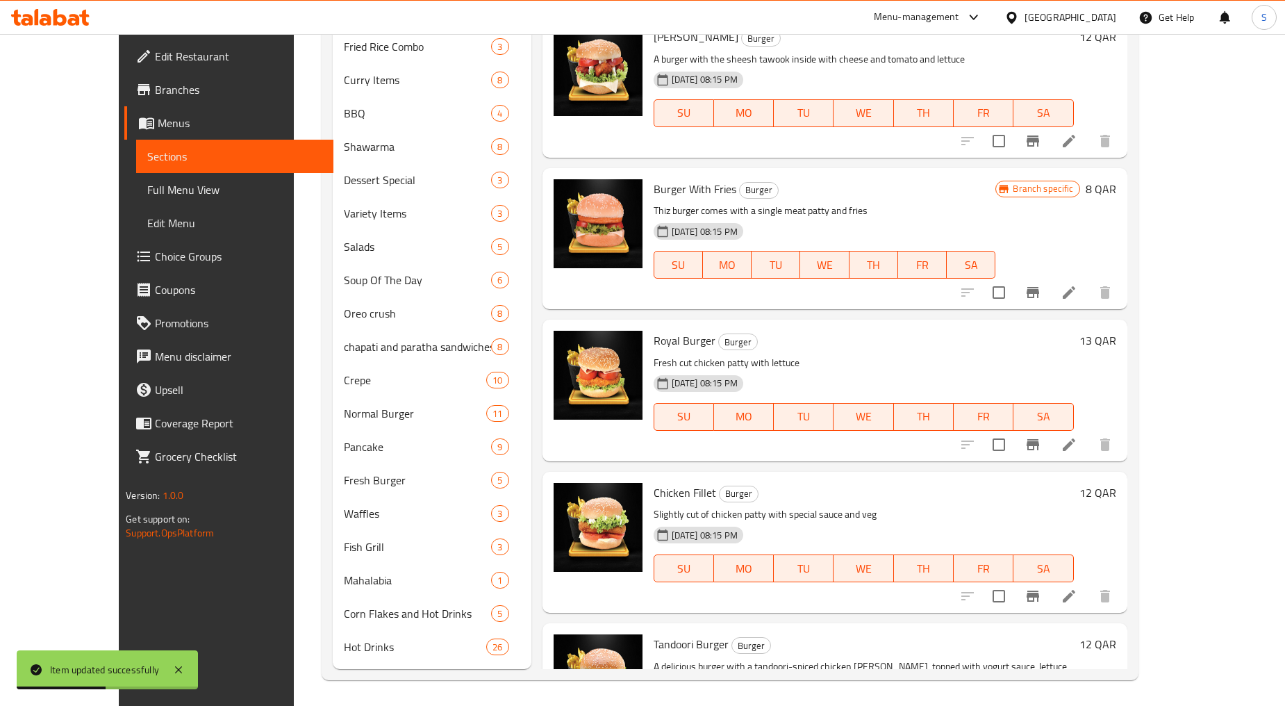
click at [1078, 591] on icon at bounding box center [1069, 596] width 17 height 17
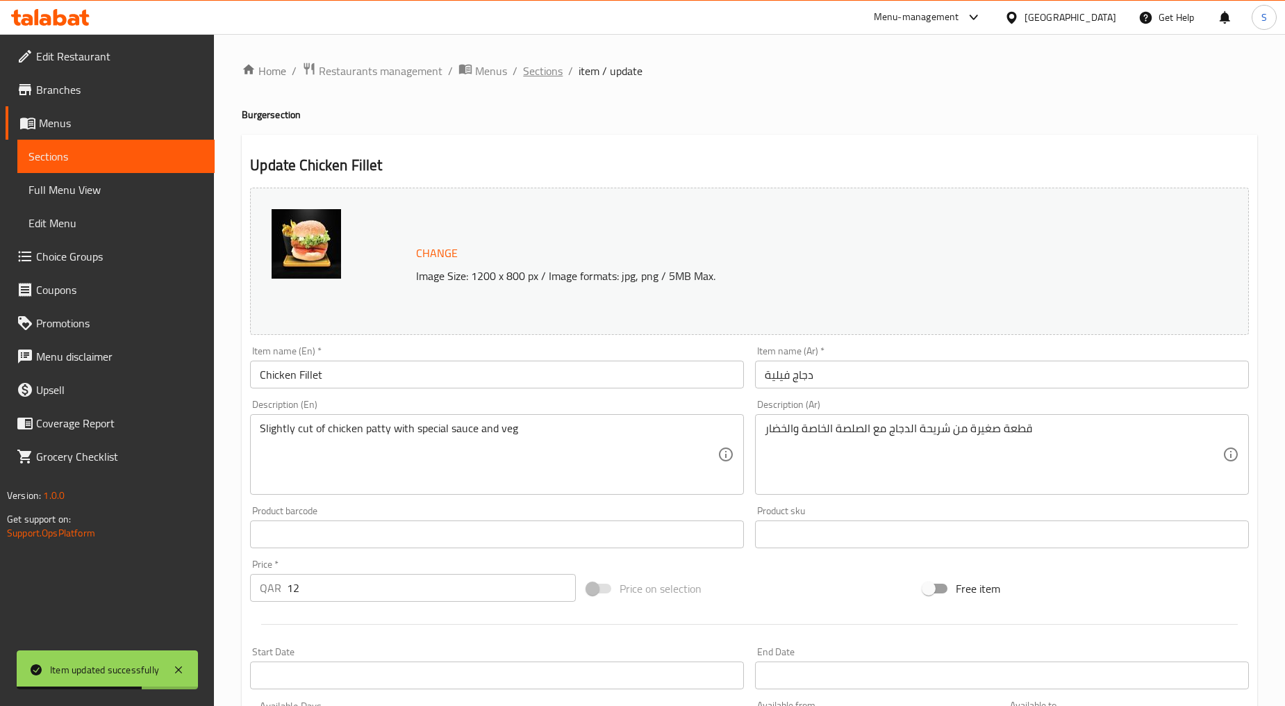
click at [535, 79] on span "Sections" at bounding box center [543, 71] width 40 height 17
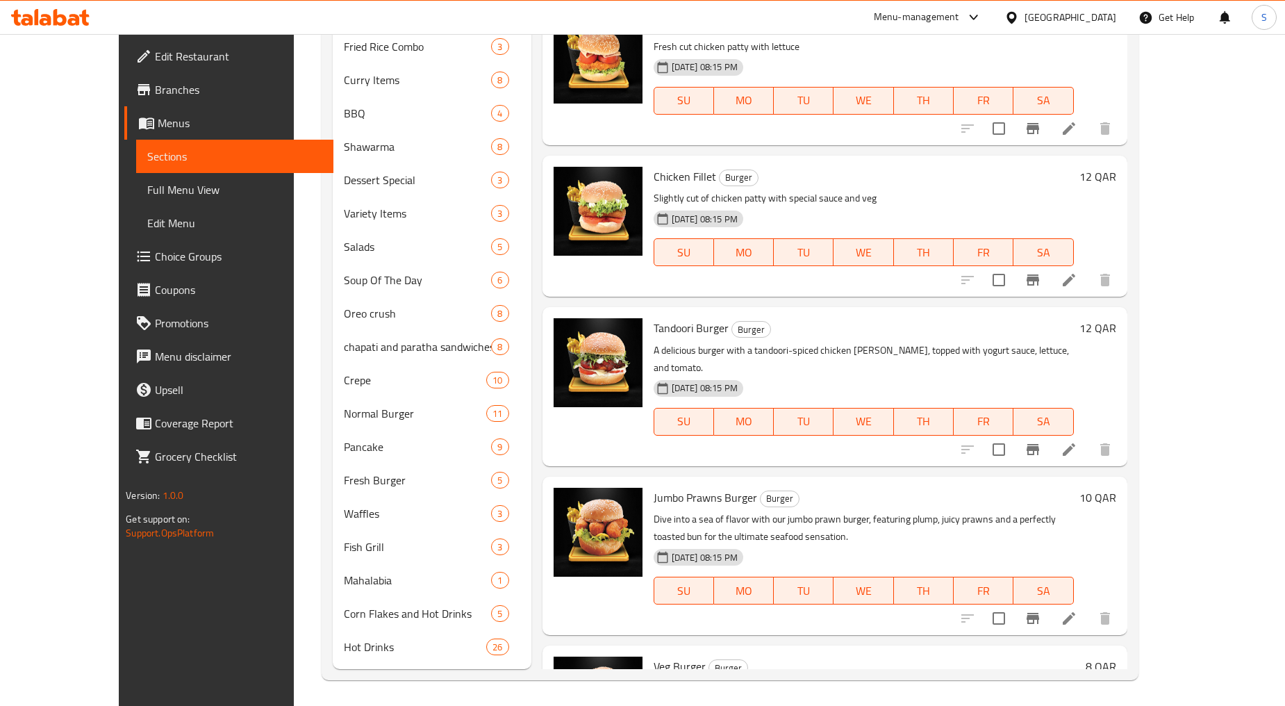
scroll to position [386, 0]
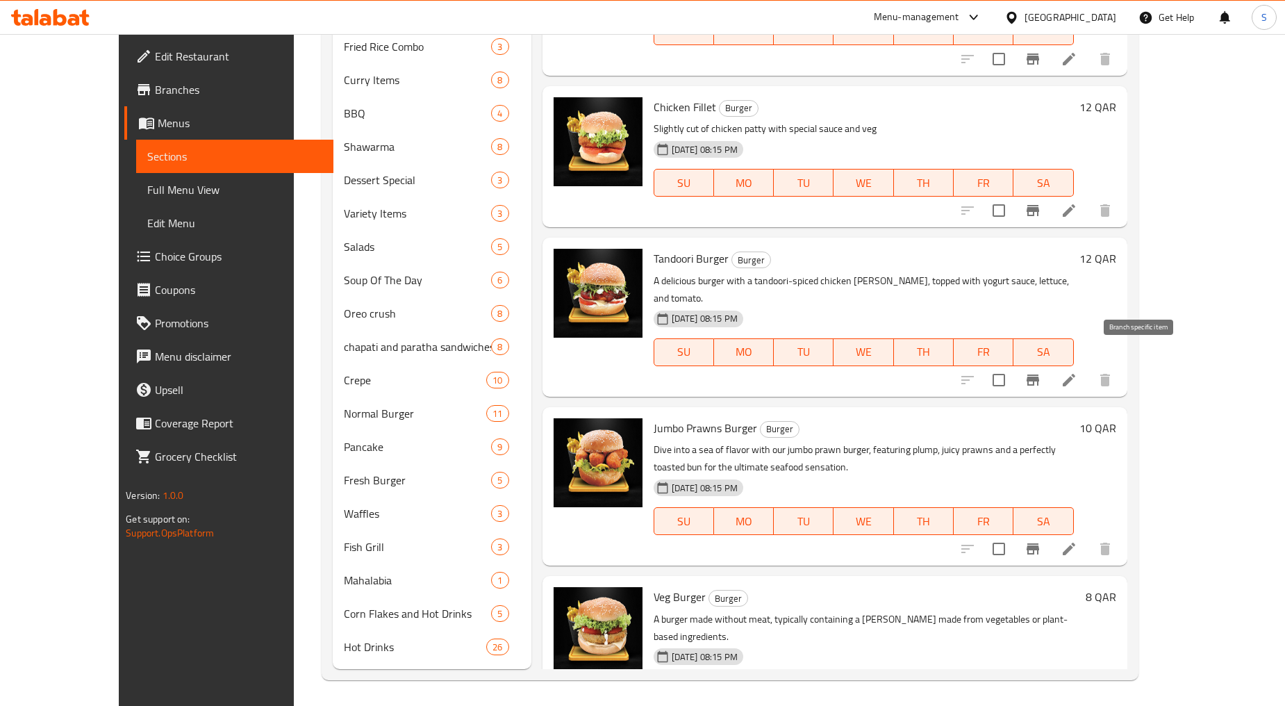
click at [1042, 372] on icon "Branch-specific-item" at bounding box center [1033, 380] width 17 height 17
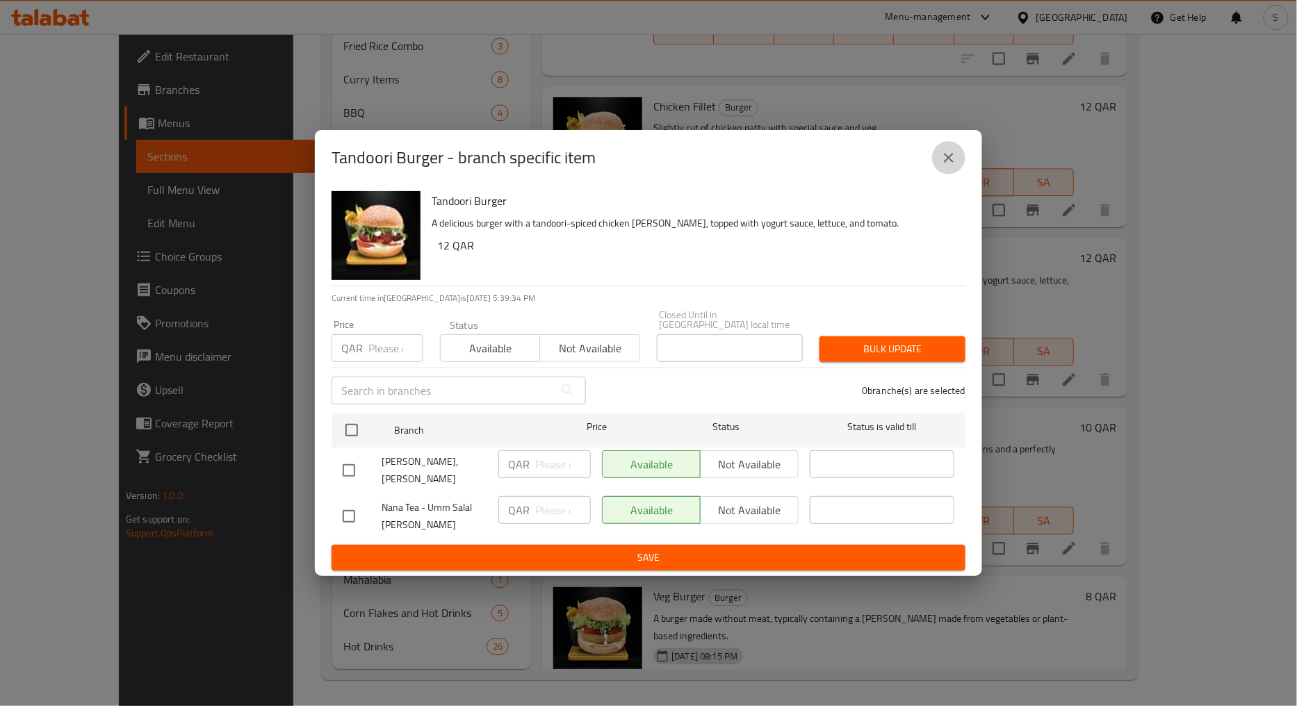
click at [948, 166] on icon "close" at bounding box center [948, 157] width 17 height 17
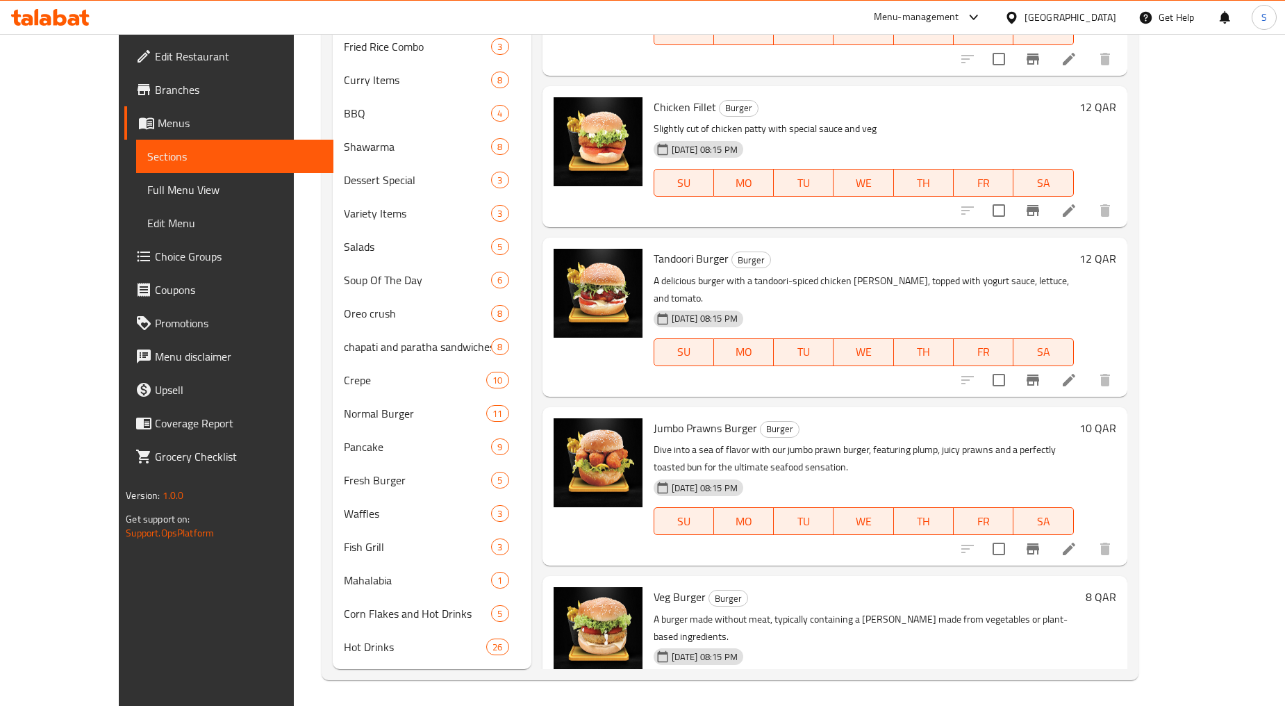
click at [1078, 372] on icon at bounding box center [1069, 380] width 17 height 17
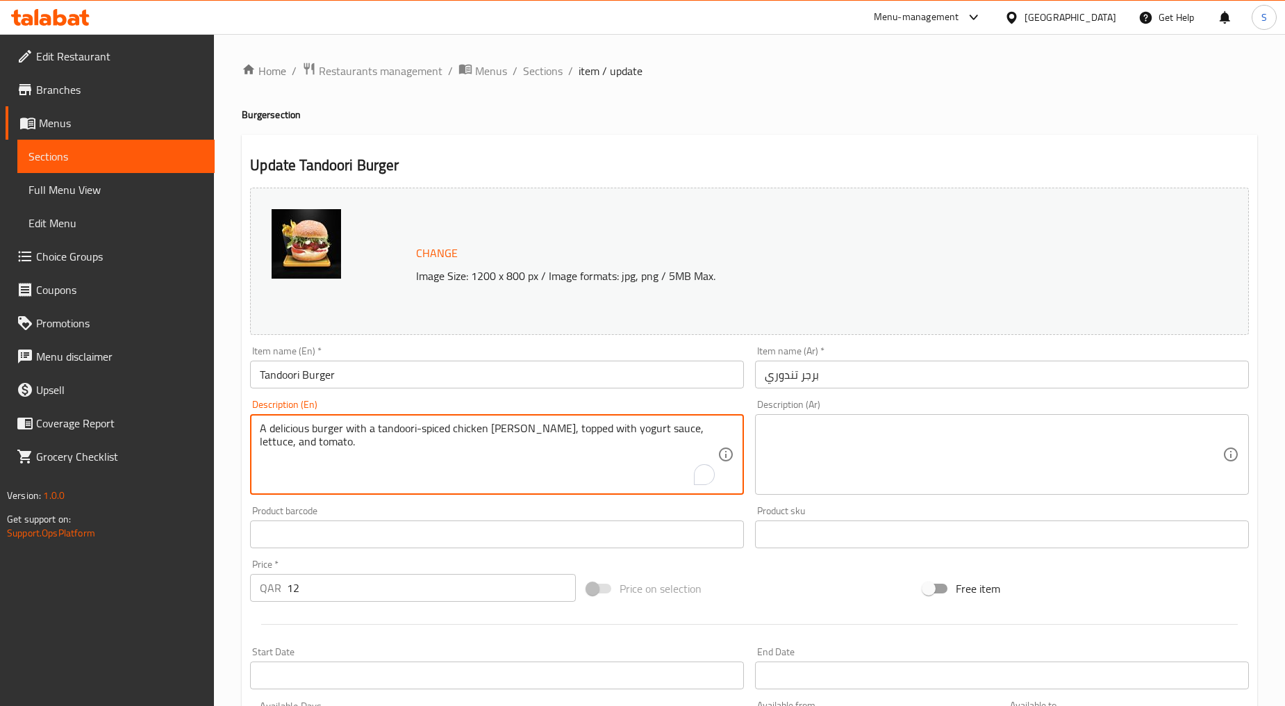
click at [462, 427] on textarea "A delicious burger with a tandoori-spiced chicken patty, topped with yogurt sau…" at bounding box center [489, 455] width 458 height 66
paste textarea "Its an chicken tandoori inside with mayo and cheese"
type textarea "Its an chicken tandoori inside with mayo and cheese"
drag, startPoint x: 816, startPoint y: 507, endPoint x: 810, endPoint y: 460, distance: 47.6
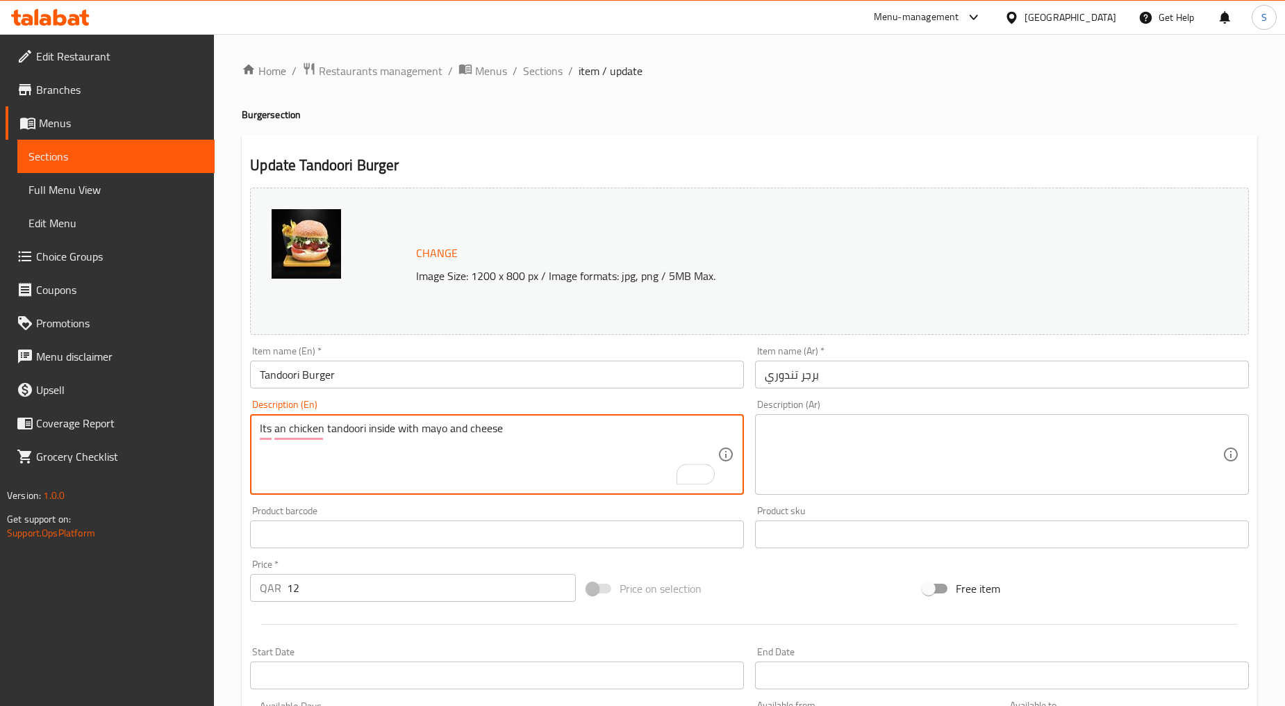
click at [816, 504] on div "Product sku Product sku" at bounding box center [1002, 527] width 505 height 54
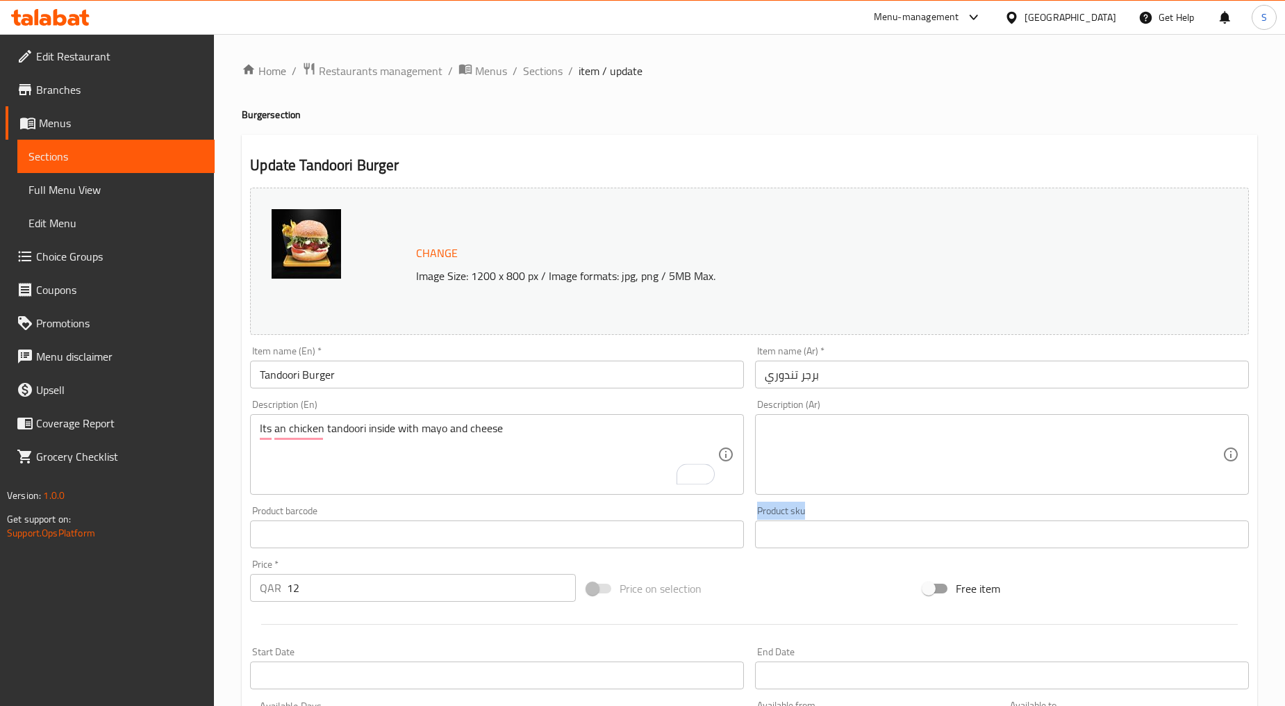
click at [810, 460] on textarea at bounding box center [994, 455] width 458 height 66
paste textarea "إنه دجاج تندوري بالداخل مع المايونيز والجبن"
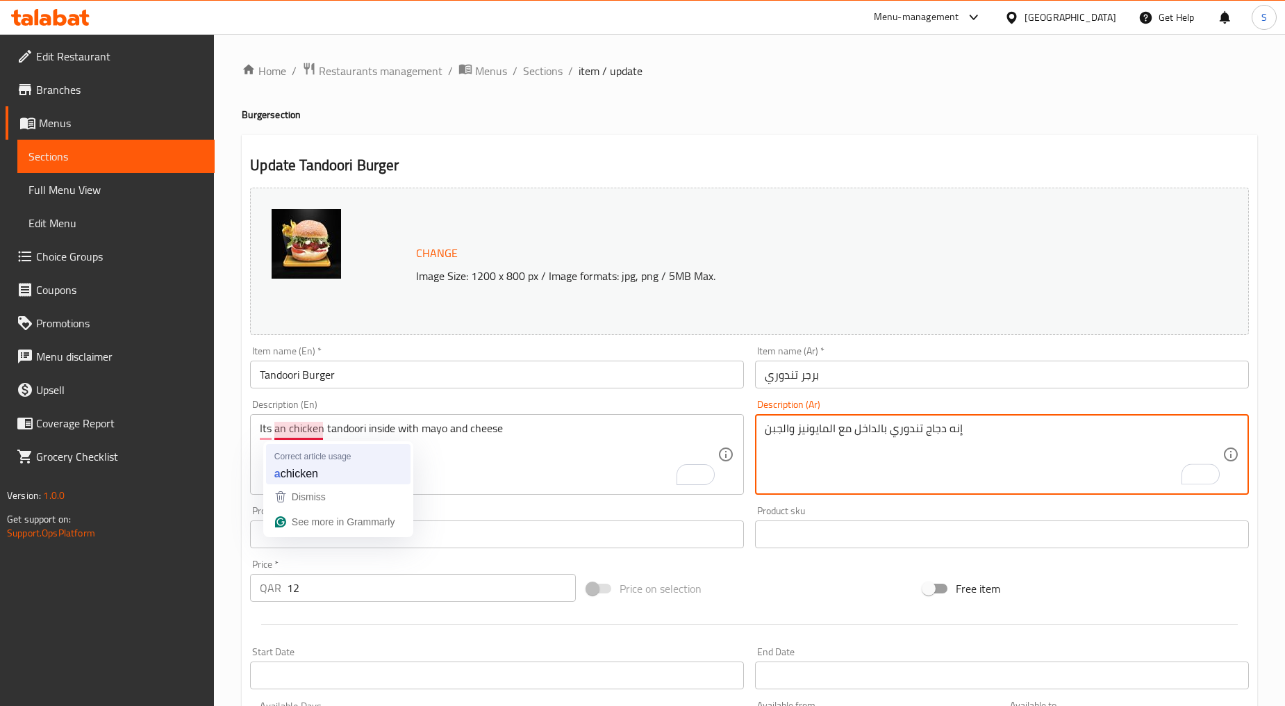
type textarea "إنه دجاج تندوري بالداخل مع المايونيز والجبن"
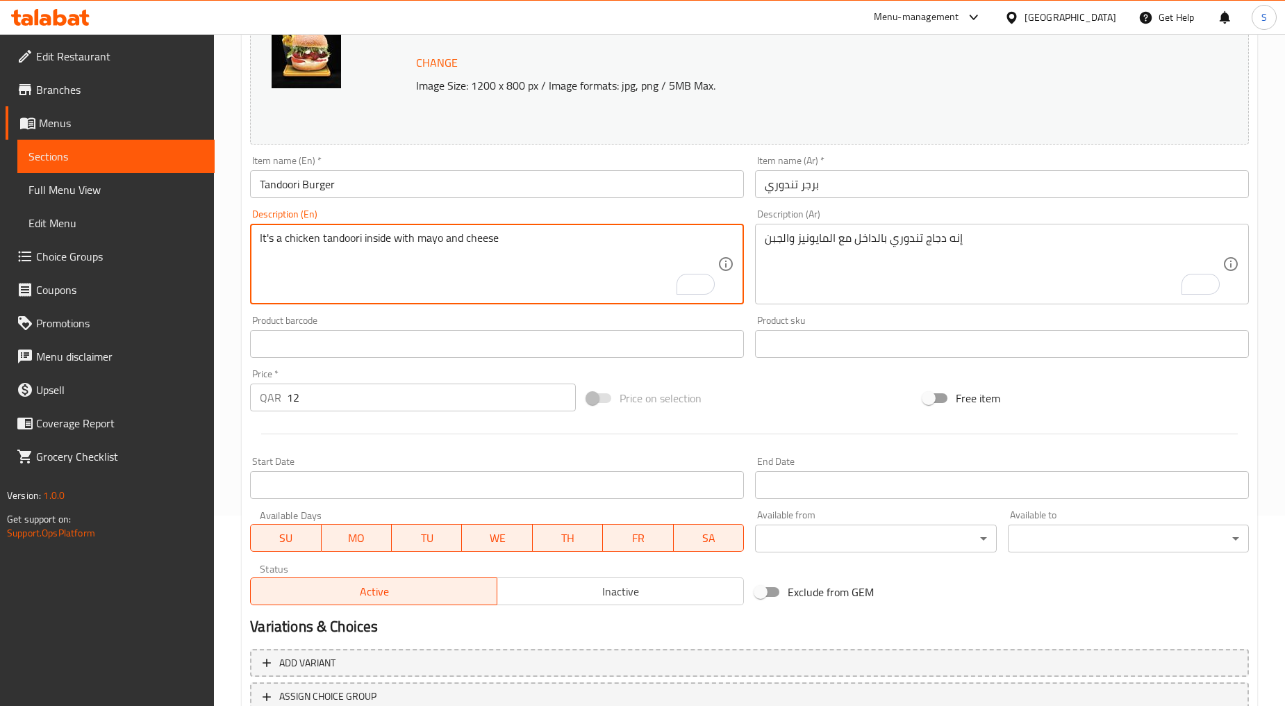
scroll to position [293, 0]
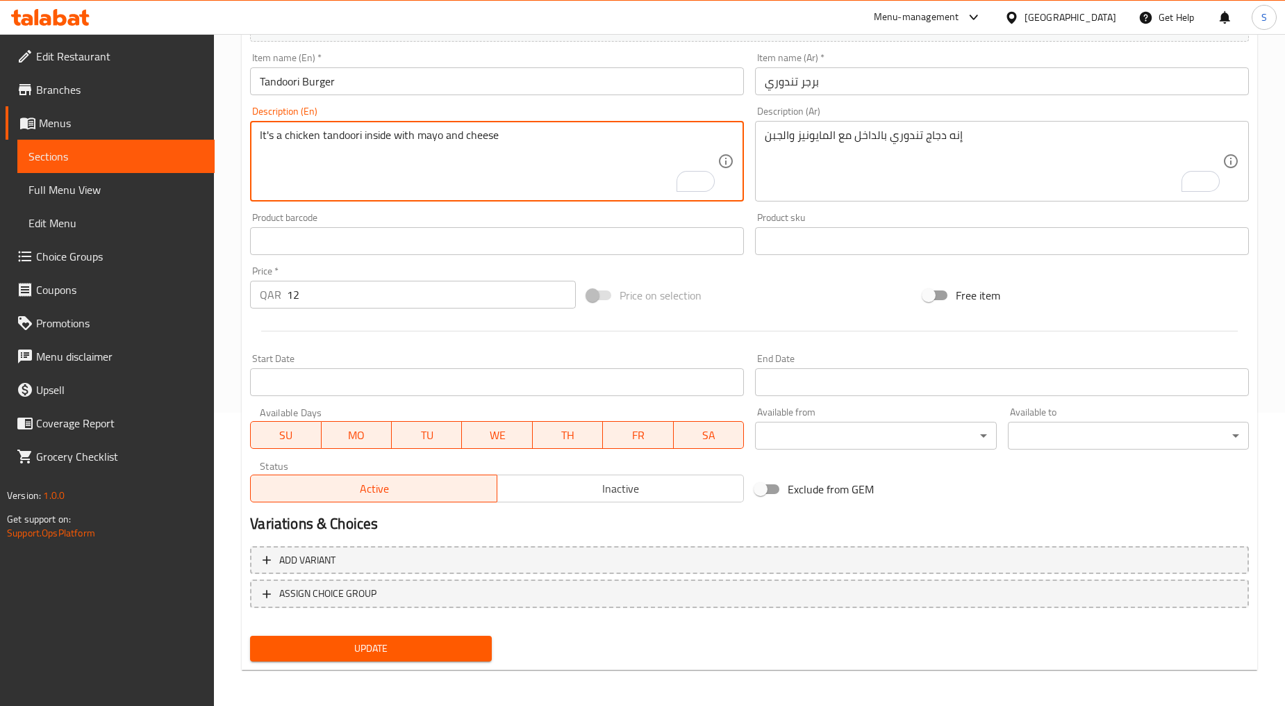
type textarea "It's a chicken tandoori inside with mayo and cheese"
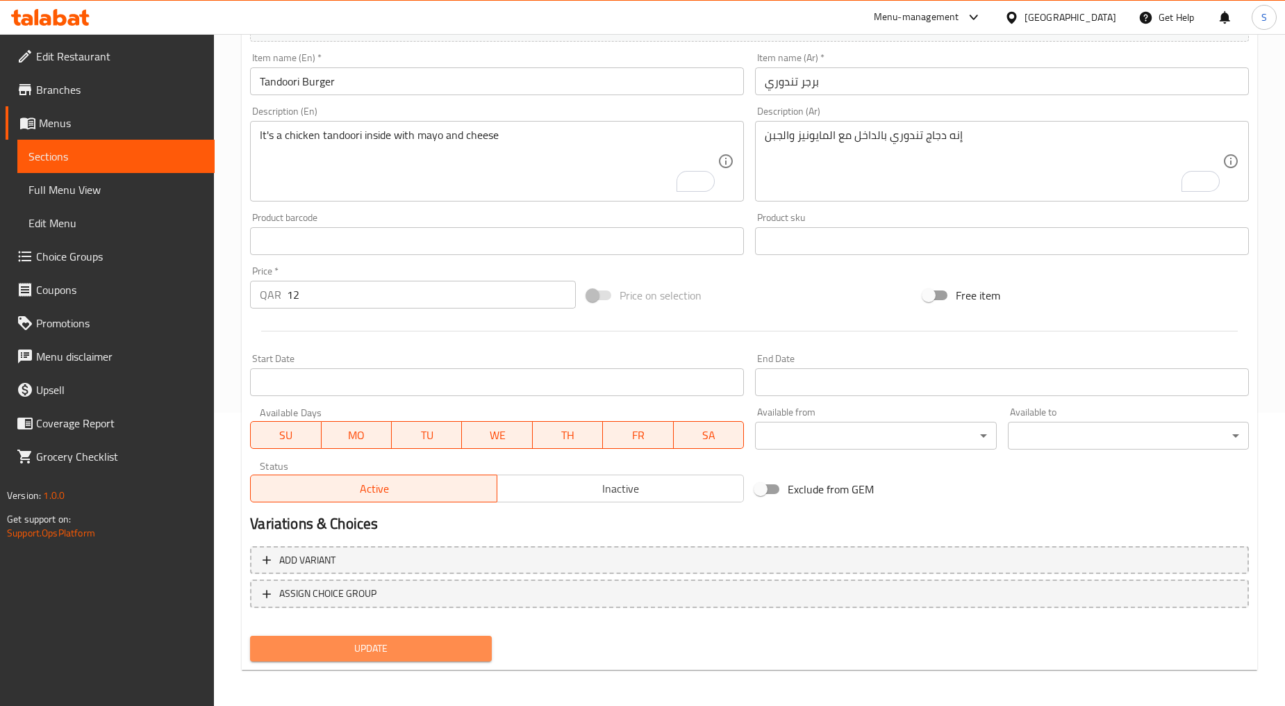
click at [411, 654] on span "Update" at bounding box center [370, 648] width 219 height 17
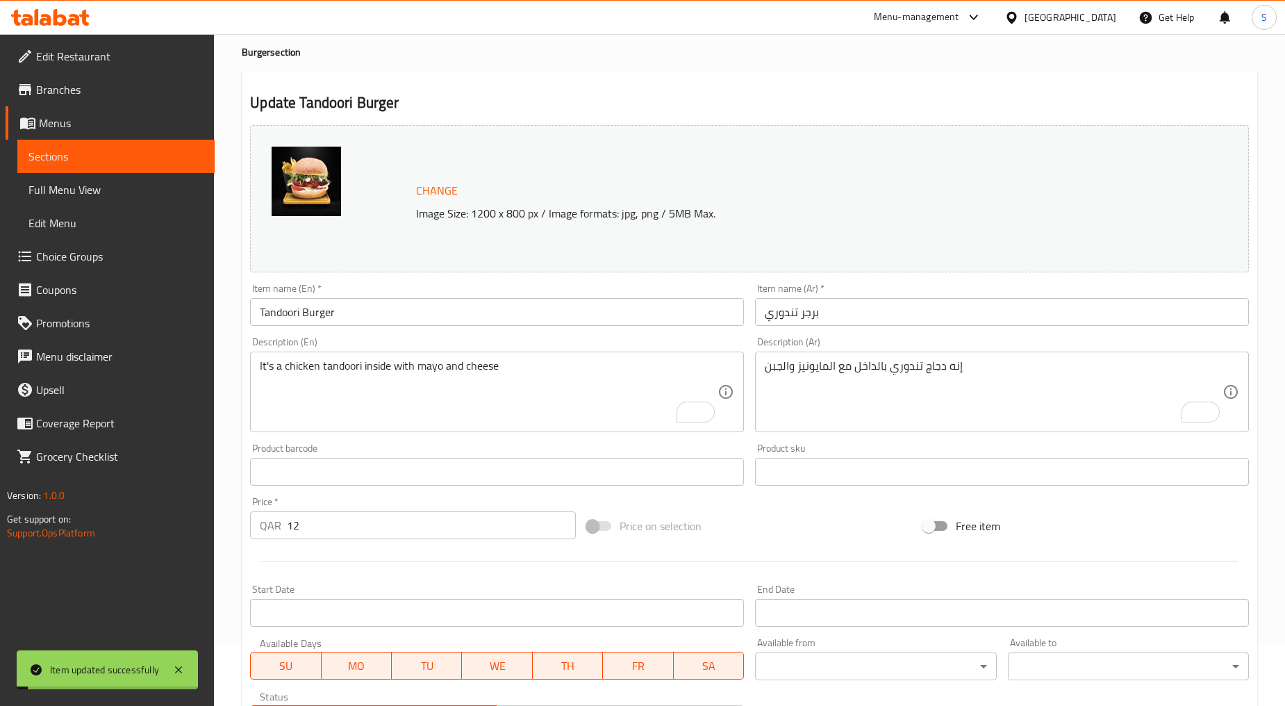
scroll to position [0, 0]
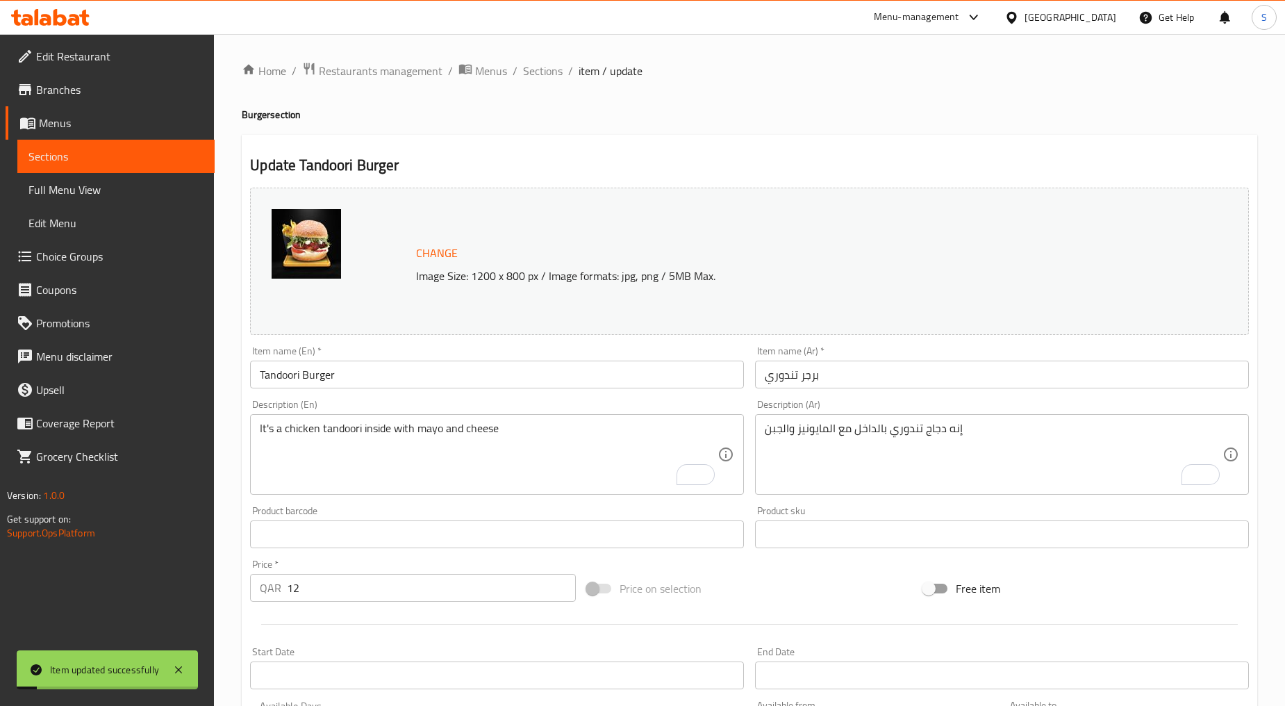
click at [545, 81] on div "Home / Restaurants management / Menus / Sections / item / update Burger section…" at bounding box center [750, 518] width 1016 height 912
click at [546, 67] on span "Sections" at bounding box center [543, 71] width 40 height 17
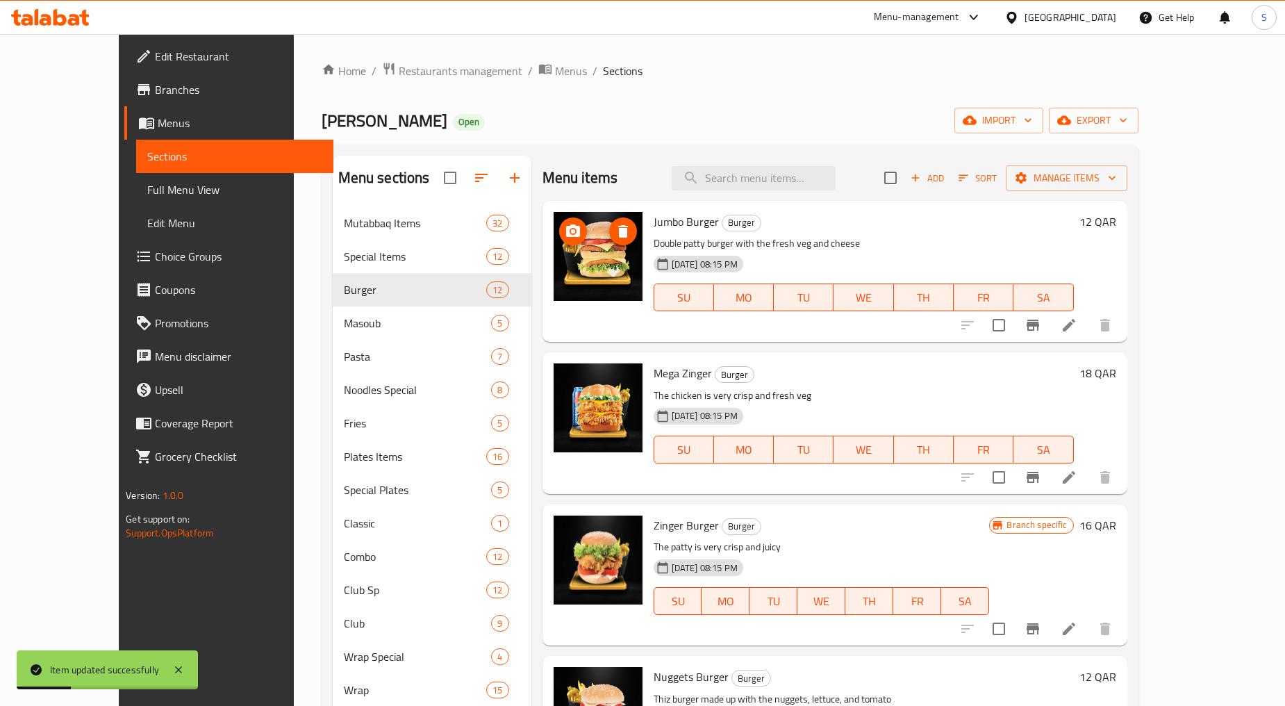
scroll to position [944, 0]
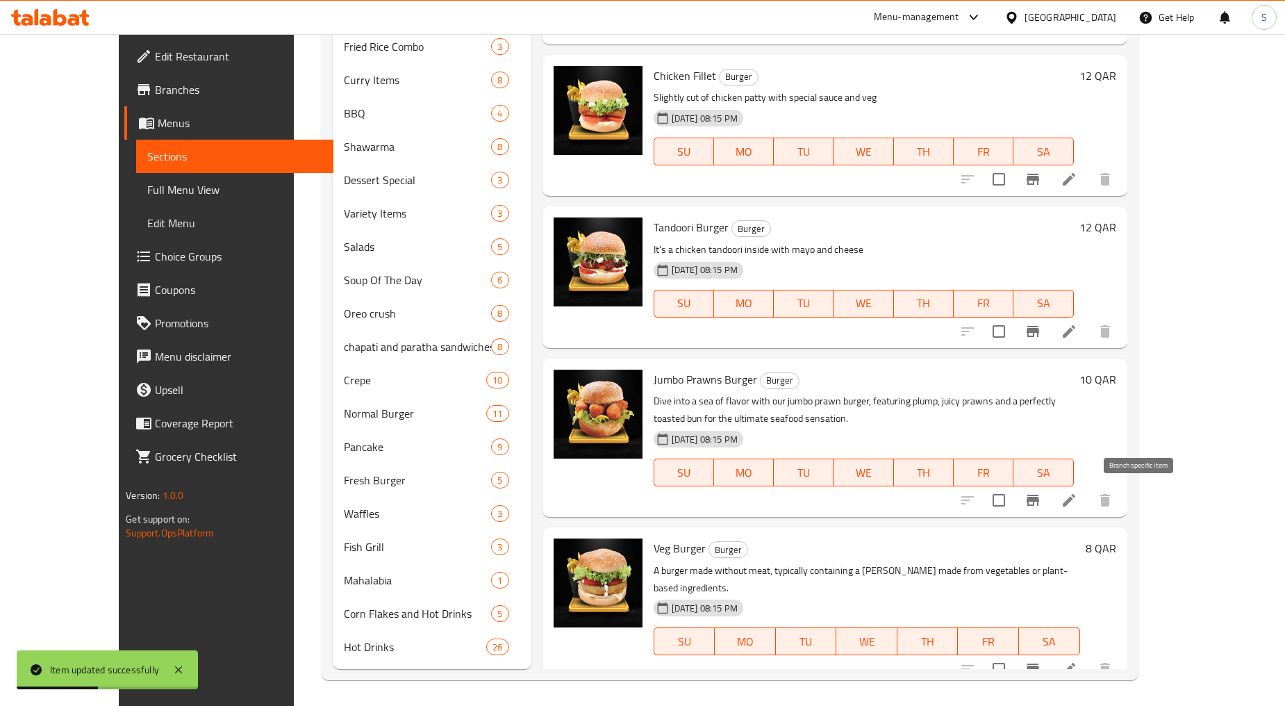
click at [1040, 498] on icon "Branch-specific-item" at bounding box center [1033, 500] width 13 height 11
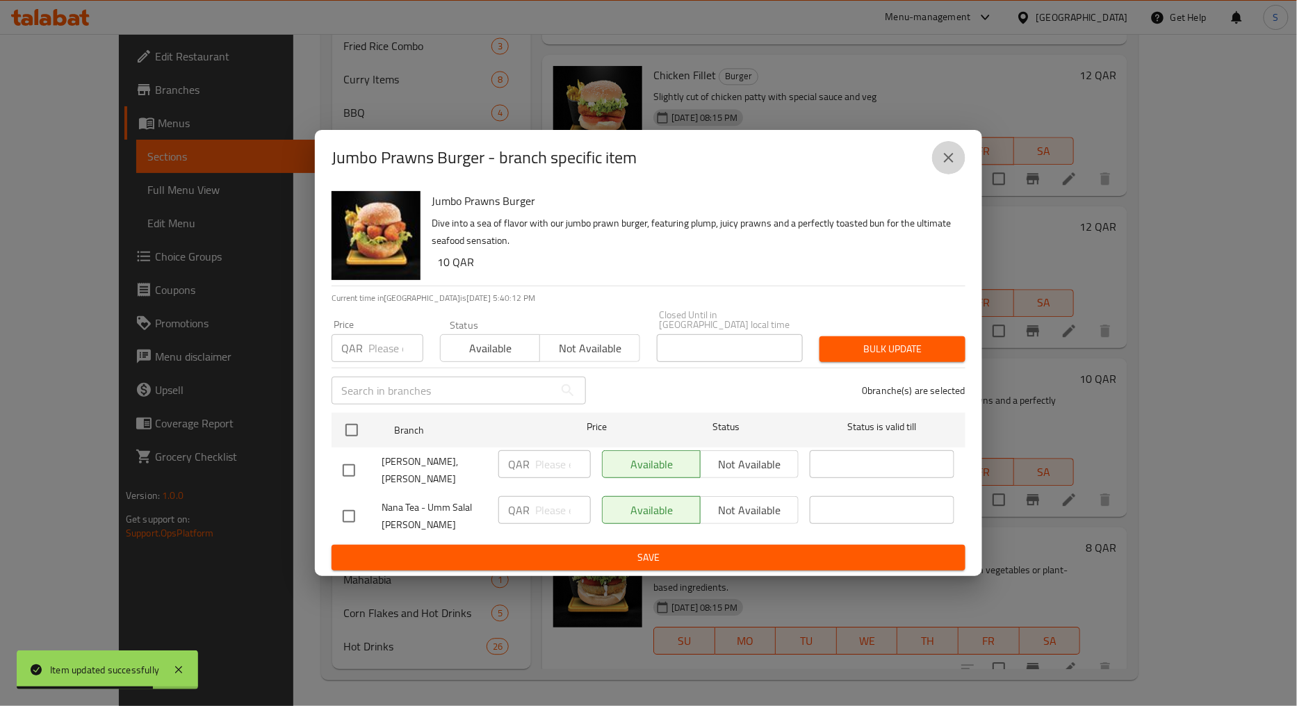
click at [936, 167] on button "close" at bounding box center [948, 157] width 33 height 33
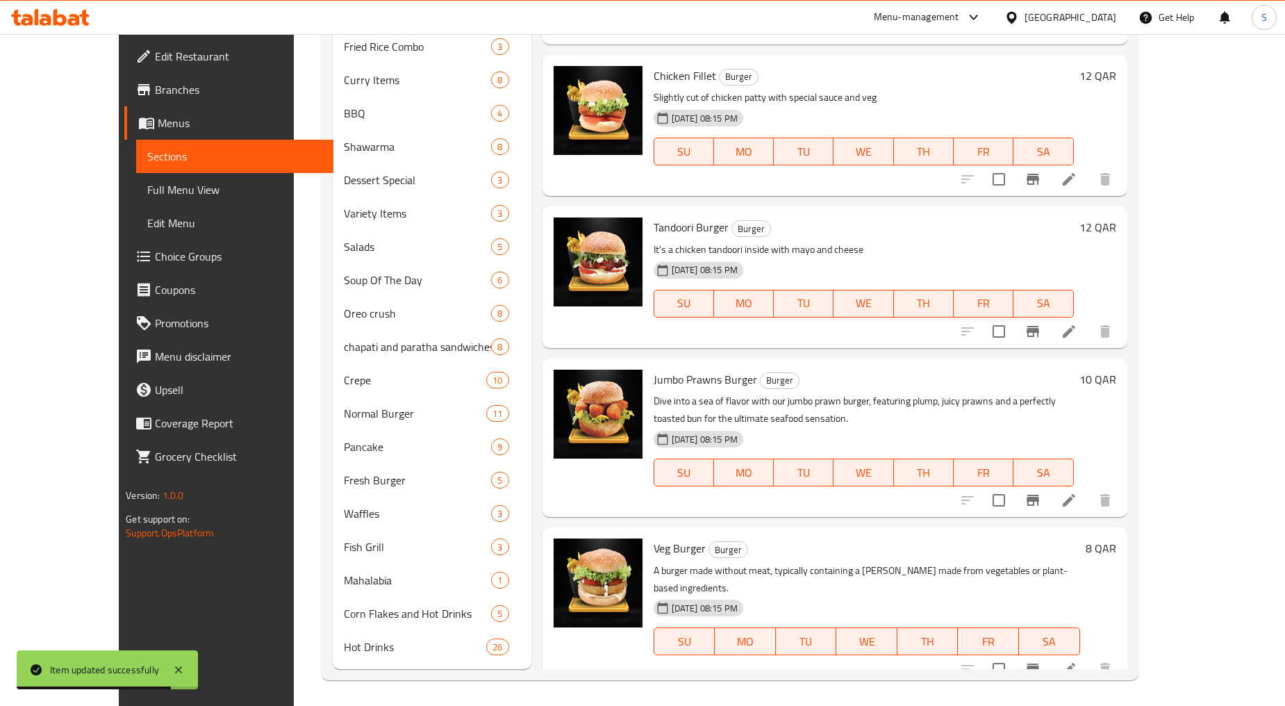
click at [1078, 496] on icon at bounding box center [1069, 500] width 17 height 17
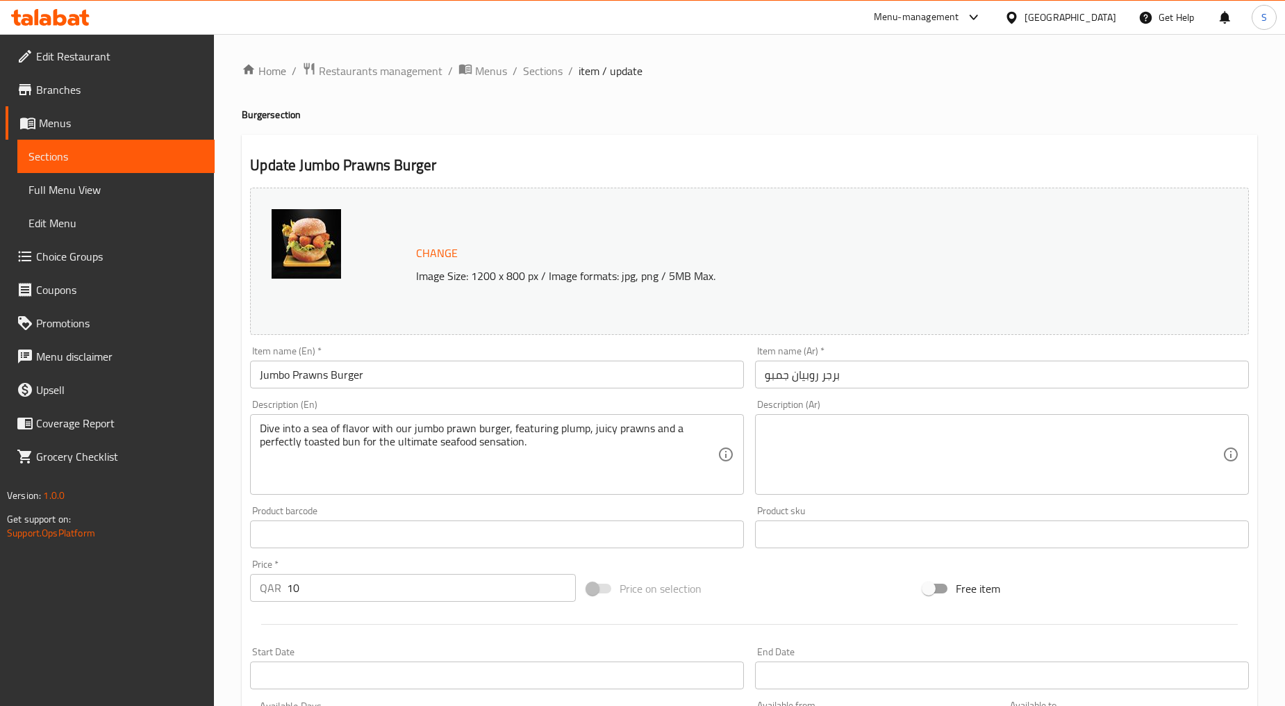
click at [446, 364] on input "Jumbo Prawns Burger" at bounding box center [497, 375] width 494 height 28
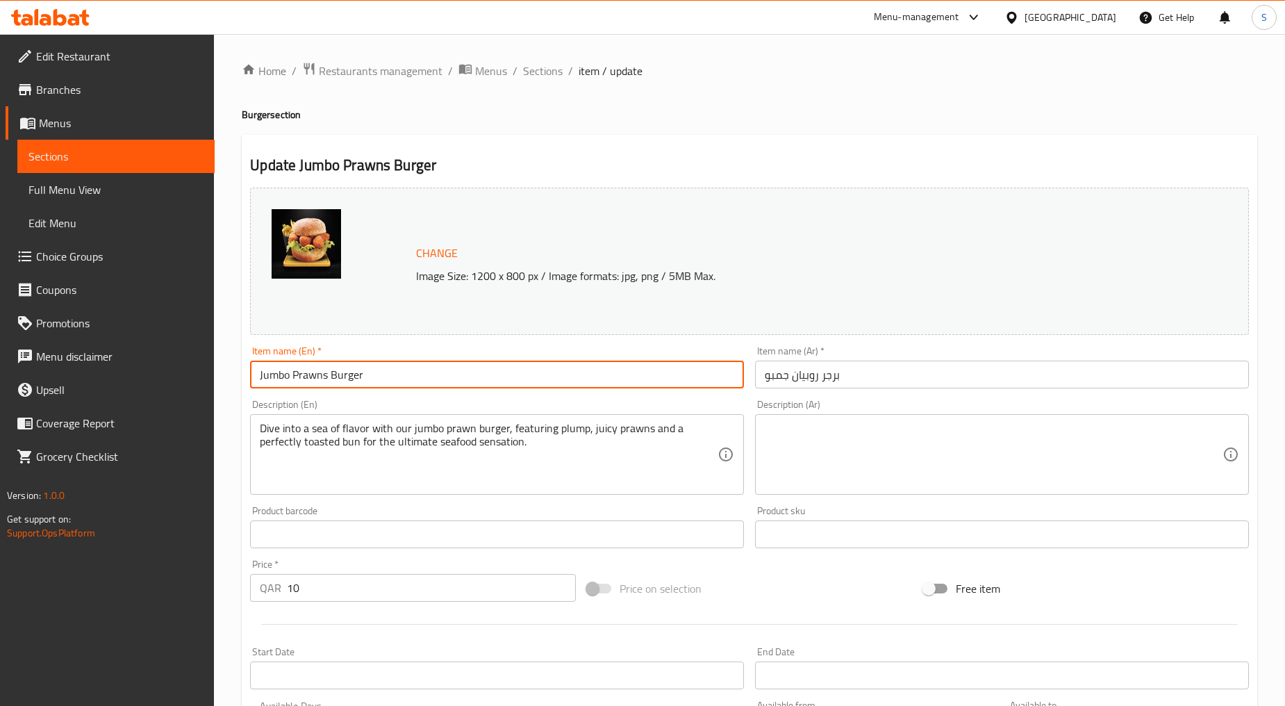
click at [446, 364] on input "Jumbo Prawns Burger" at bounding box center [497, 375] width 494 height 28
paste input "UMBO PRAWNS"
click at [446, 381] on input "JUMBO PRAWNS" at bounding box center [497, 375] width 494 height 28
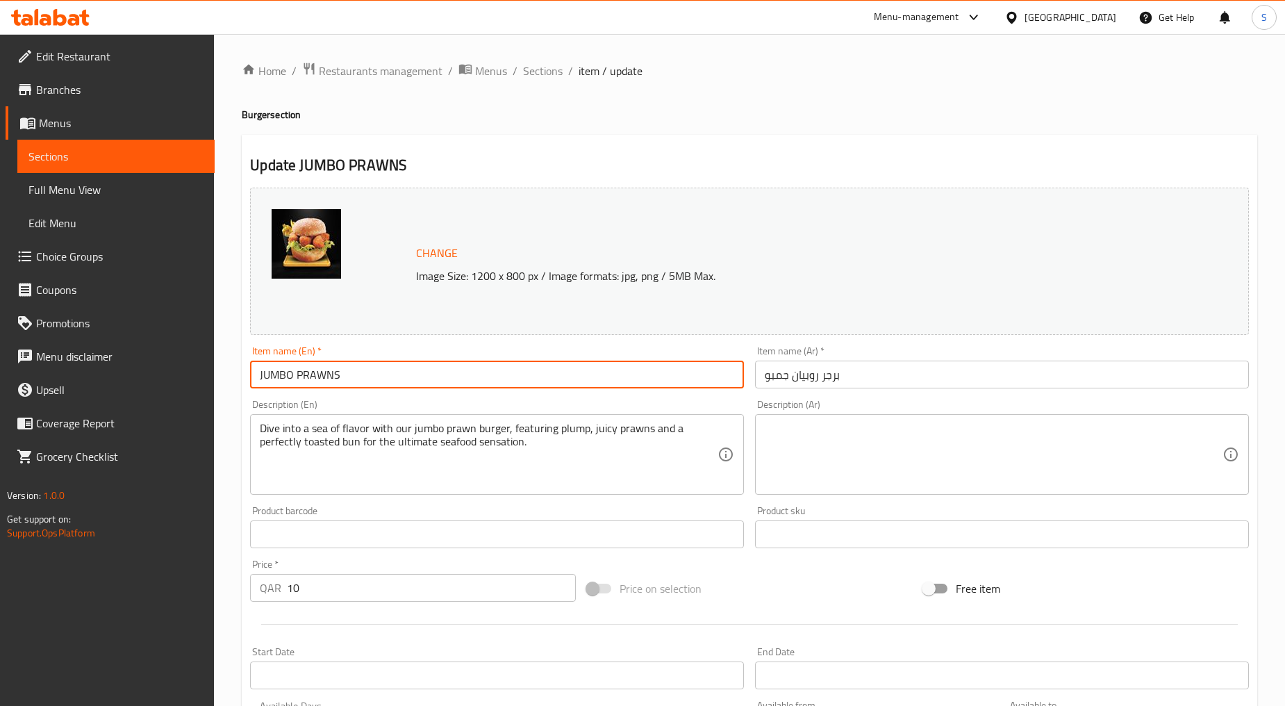
click at [446, 381] on input "JUMBO PRAWNS" at bounding box center [497, 375] width 494 height 28
type input "Jumbo Prawns"
click at [818, 374] on input "برجر روبيان جمبو" at bounding box center [1002, 375] width 494 height 28
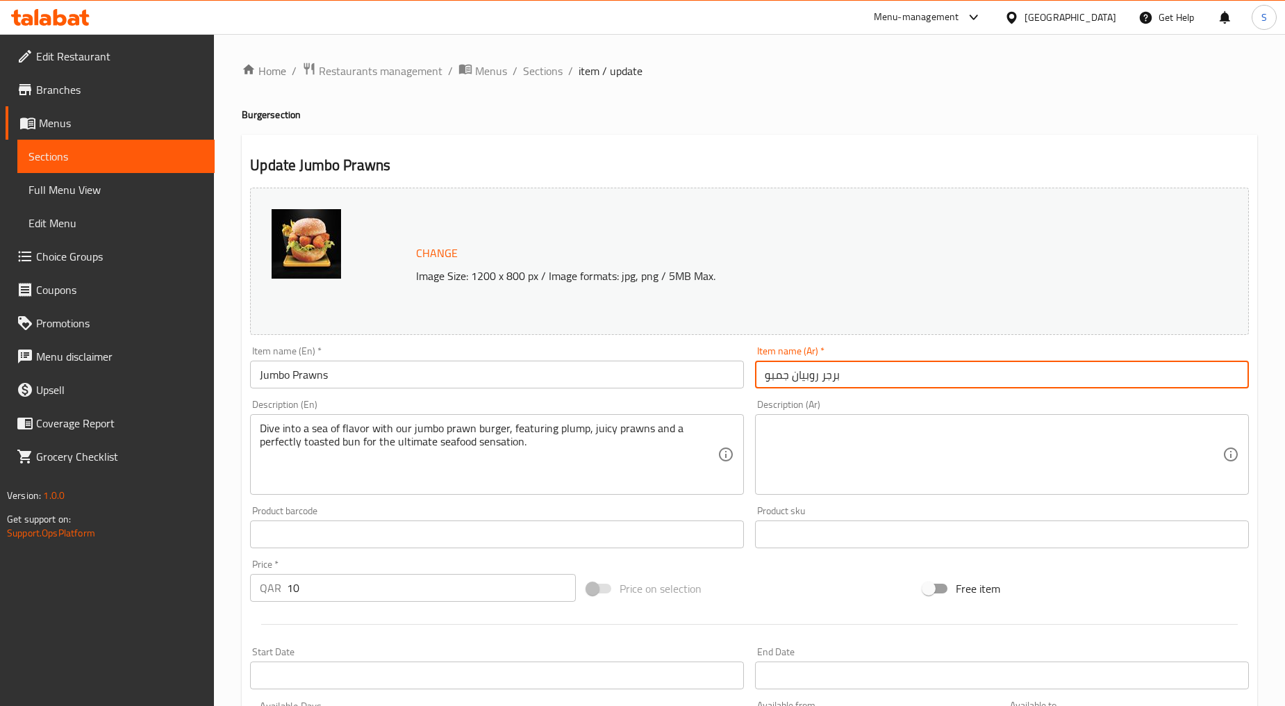
click at [818, 374] on input "برجر روبيان جمبو" at bounding box center [1002, 375] width 494 height 28
paste input "مبو روبيان"
type input "جمبو روبيان"
click at [478, 500] on div "Product barcode Product barcode" at bounding box center [497, 527] width 505 height 54
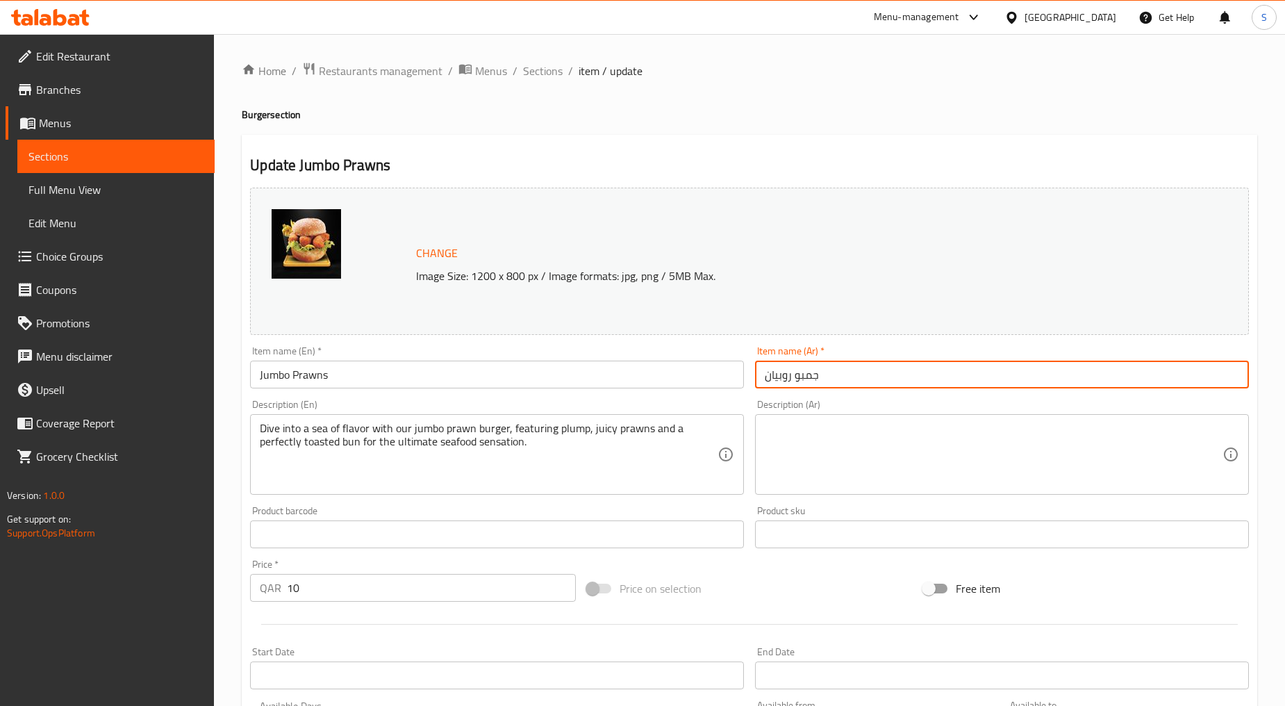
click at [478, 500] on div "Product barcode Product barcode" at bounding box center [497, 527] width 505 height 54
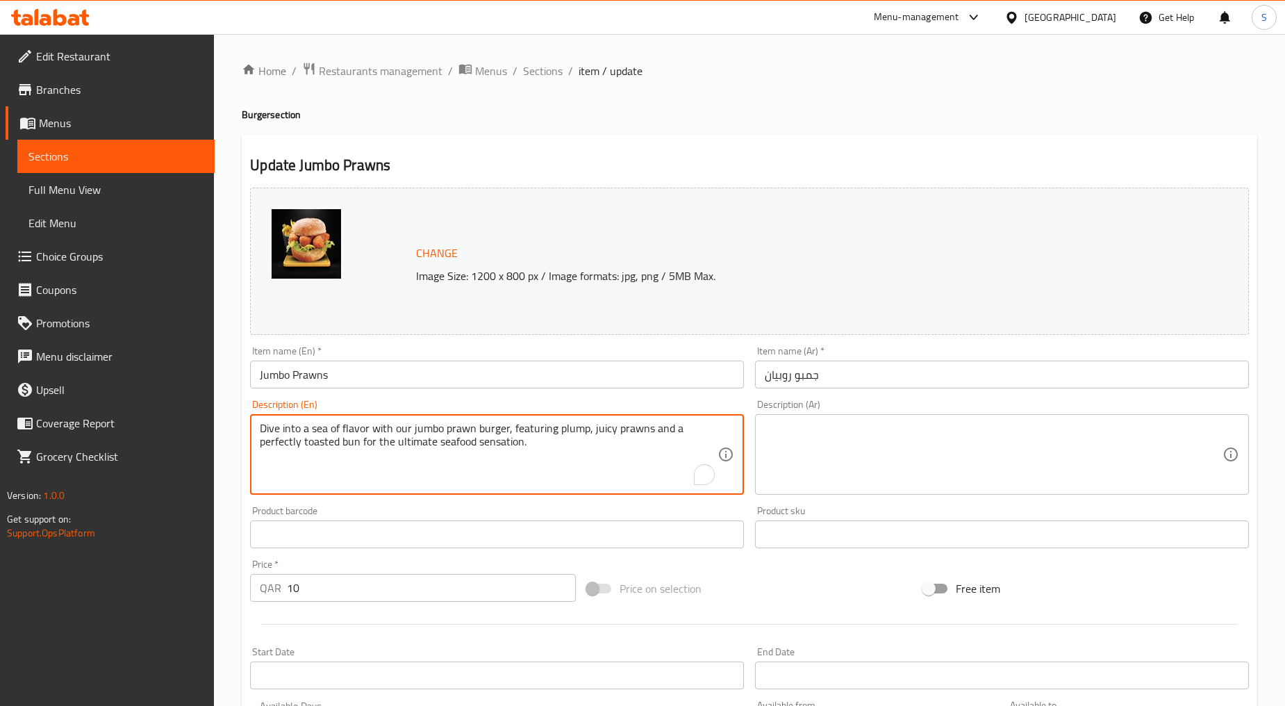
click at [467, 460] on textarea "Dive into a sea of flavor with our jumbo prawn burger, featuring plump, juicy p…" at bounding box center [489, 455] width 458 height 66
paste textarea "Big size prawns inside the bun and fresh tomato and lettuce"
click at [467, 460] on textarea "Big size prawns inside the bun and fresh tomato and lettuce" at bounding box center [489, 455] width 458 height 66
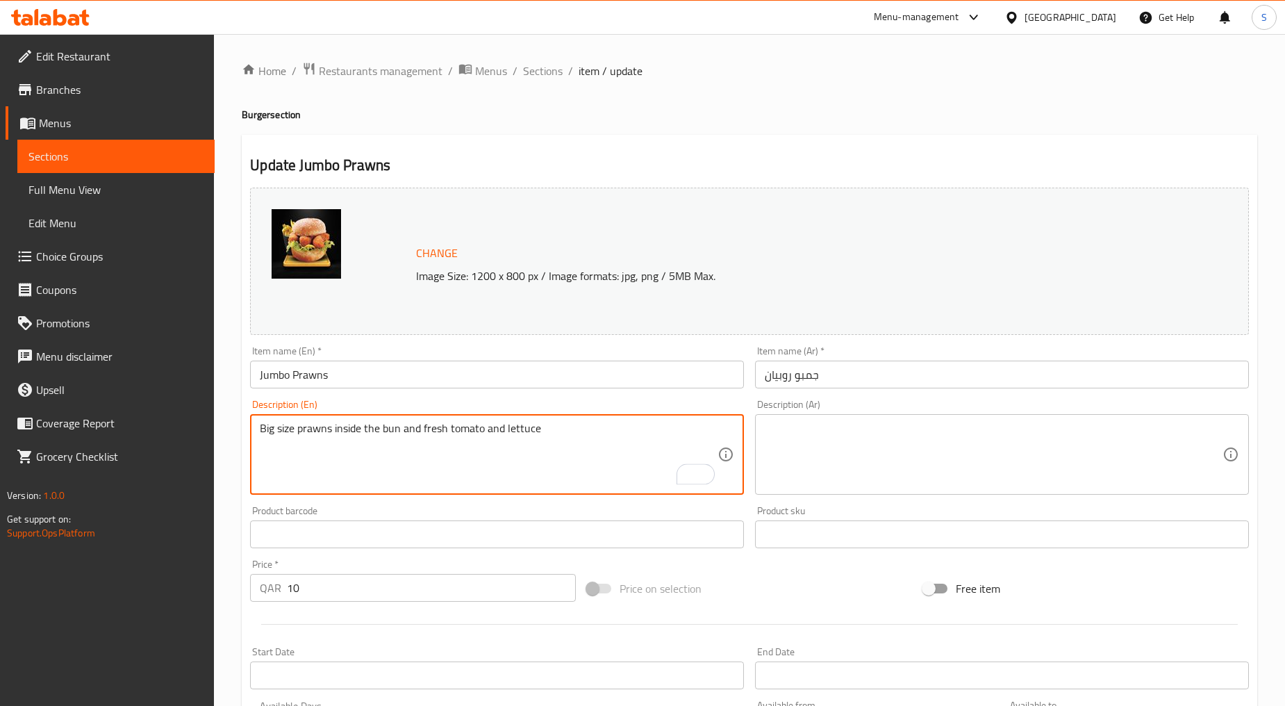
click at [467, 460] on textarea "Big size prawns inside the bun and fresh tomato and lettuce" at bounding box center [489, 455] width 458 height 66
type textarea "Big size prawns inside the bun and fresh tomato and lettuce"
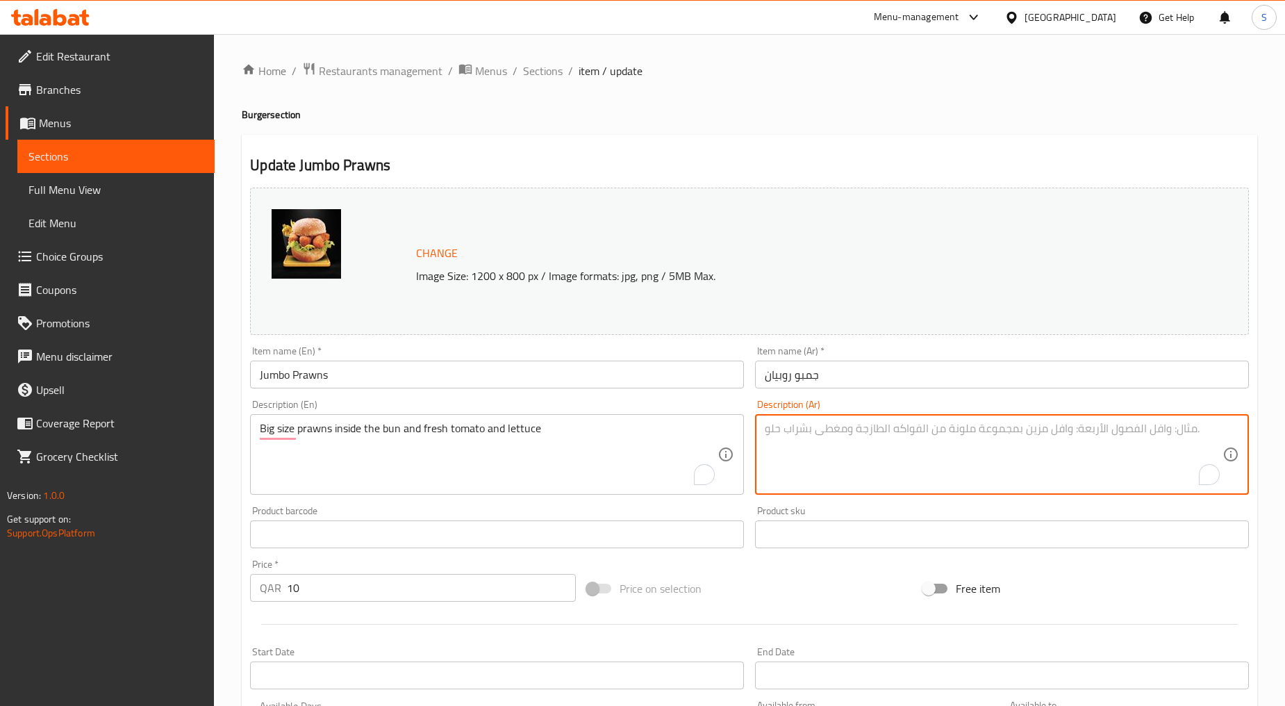
click at [864, 454] on textarea "To enrich screen reader interactions, please activate Accessibility in Grammarl…" at bounding box center [994, 455] width 458 height 66
paste textarea "روبيان كبير الحجم داخل الخبز والطماطم الطازجة والخس"
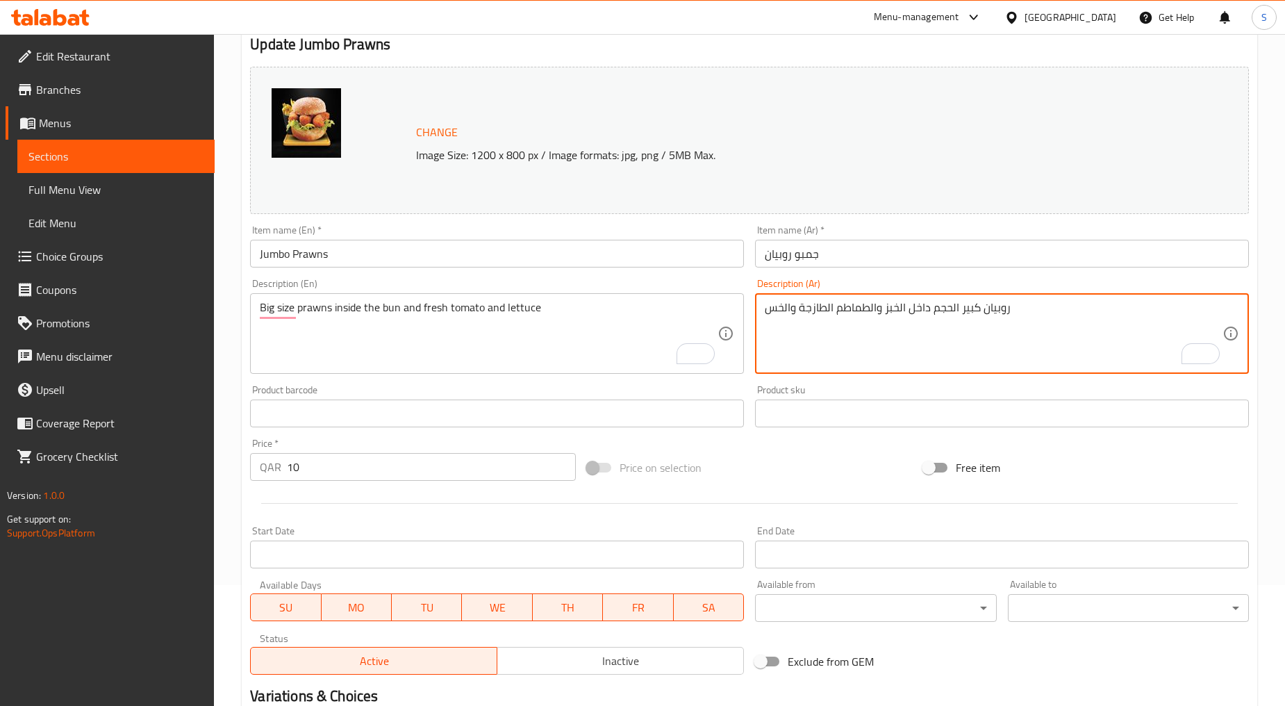
scroll to position [293, 0]
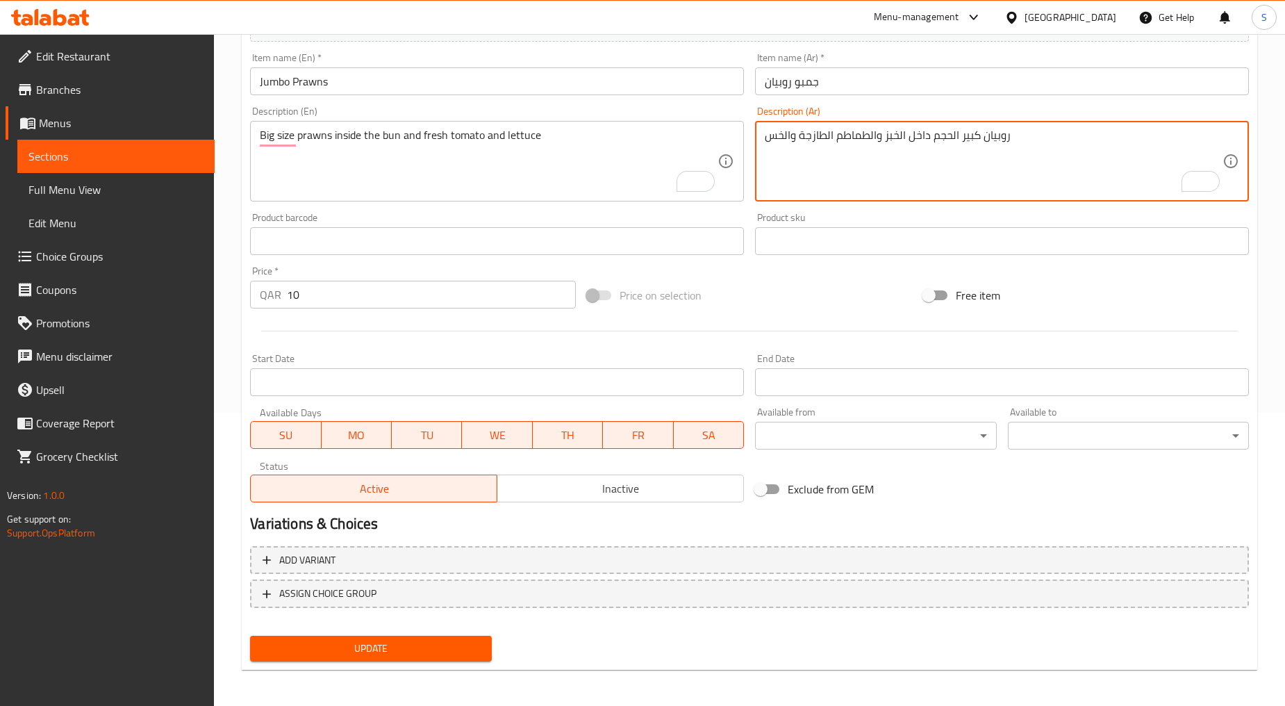
type textarea "روبيان كبير الحجم داخل الخبز والطماطم الطازجة والخس"
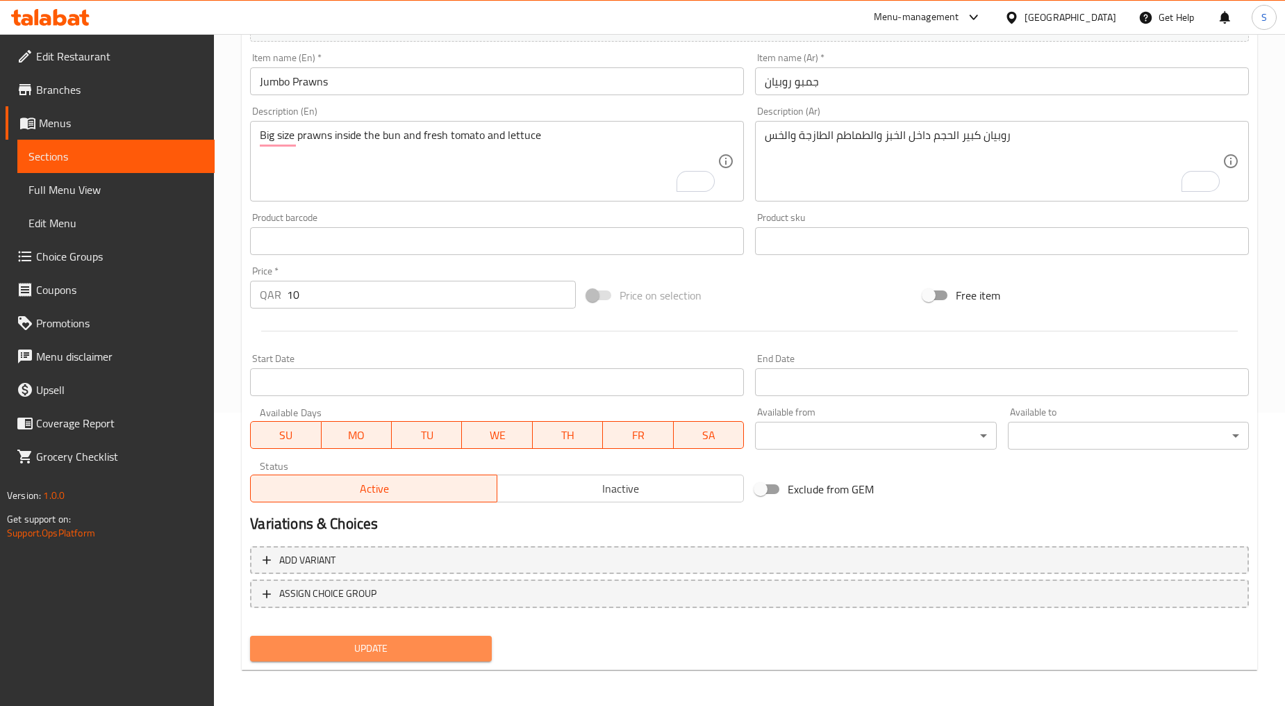
click at [375, 649] on span "Update" at bounding box center [370, 648] width 219 height 17
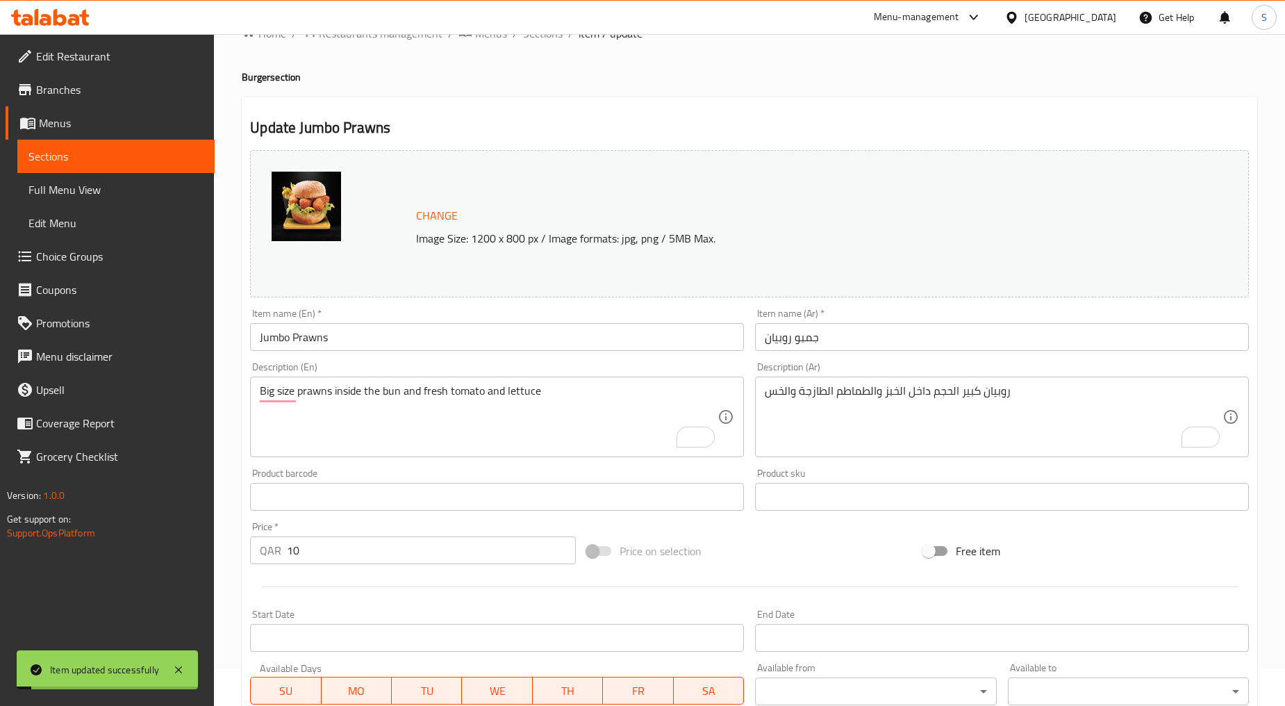
scroll to position [0, 0]
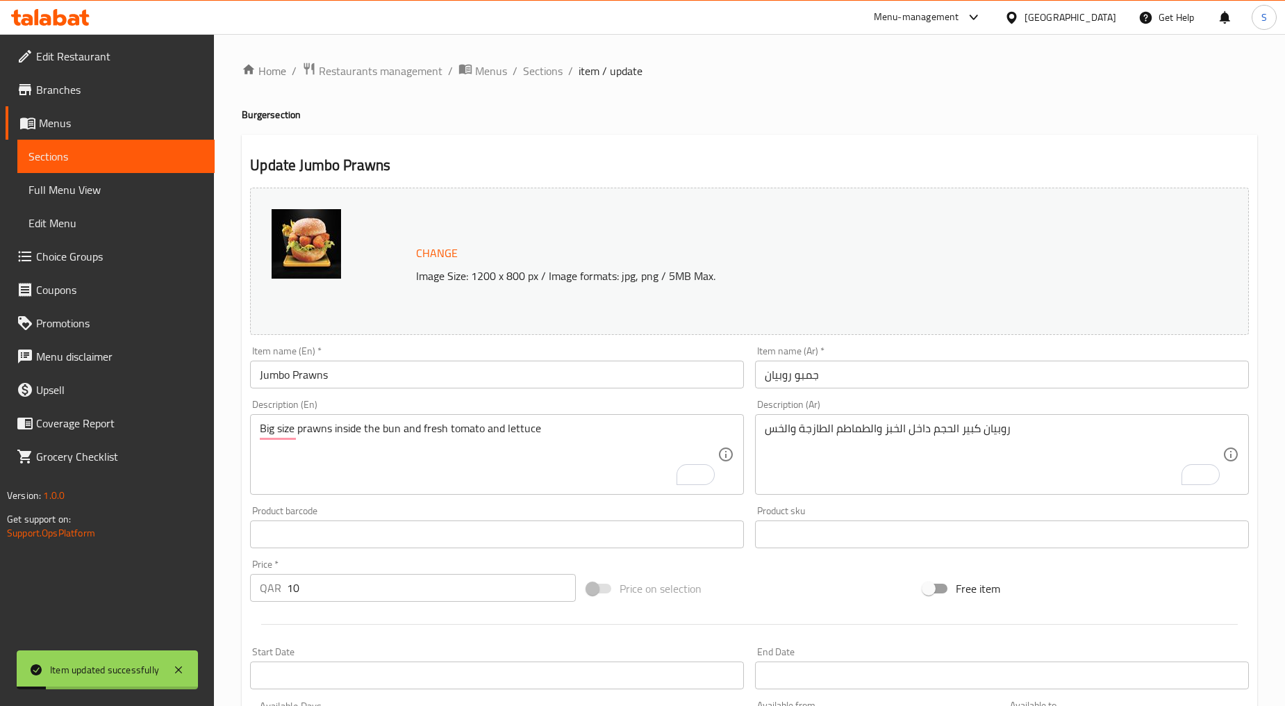
drag, startPoint x: 535, startPoint y: 75, endPoint x: 639, endPoint y: 15, distance: 120.1
click at [535, 75] on span "Sections" at bounding box center [543, 71] width 40 height 17
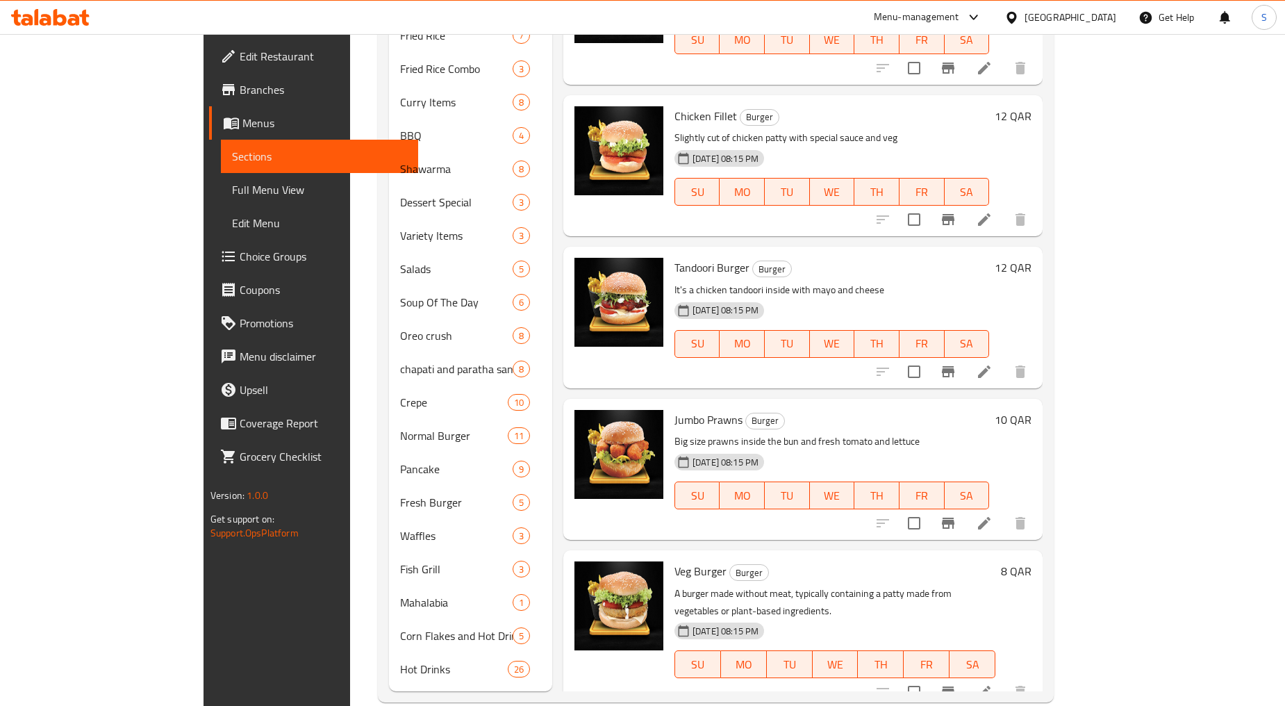
scroll to position [944, 0]
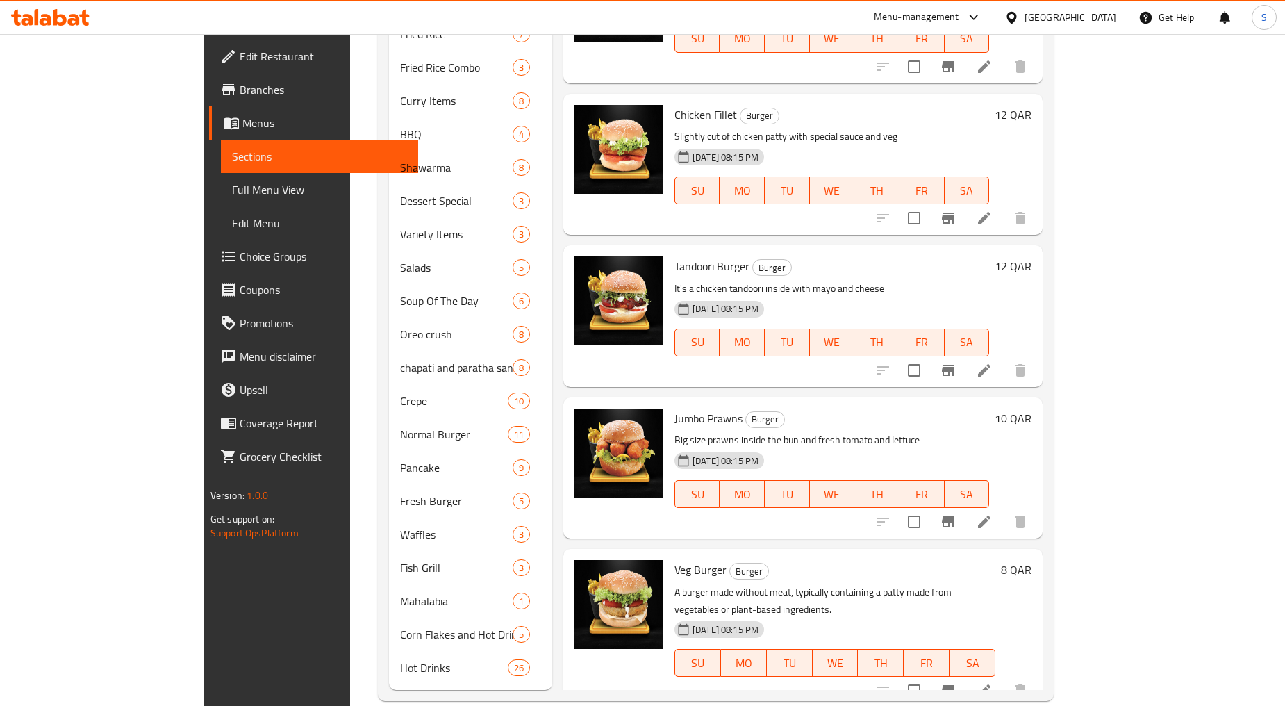
click at [993, 682] on icon at bounding box center [984, 690] width 17 height 17
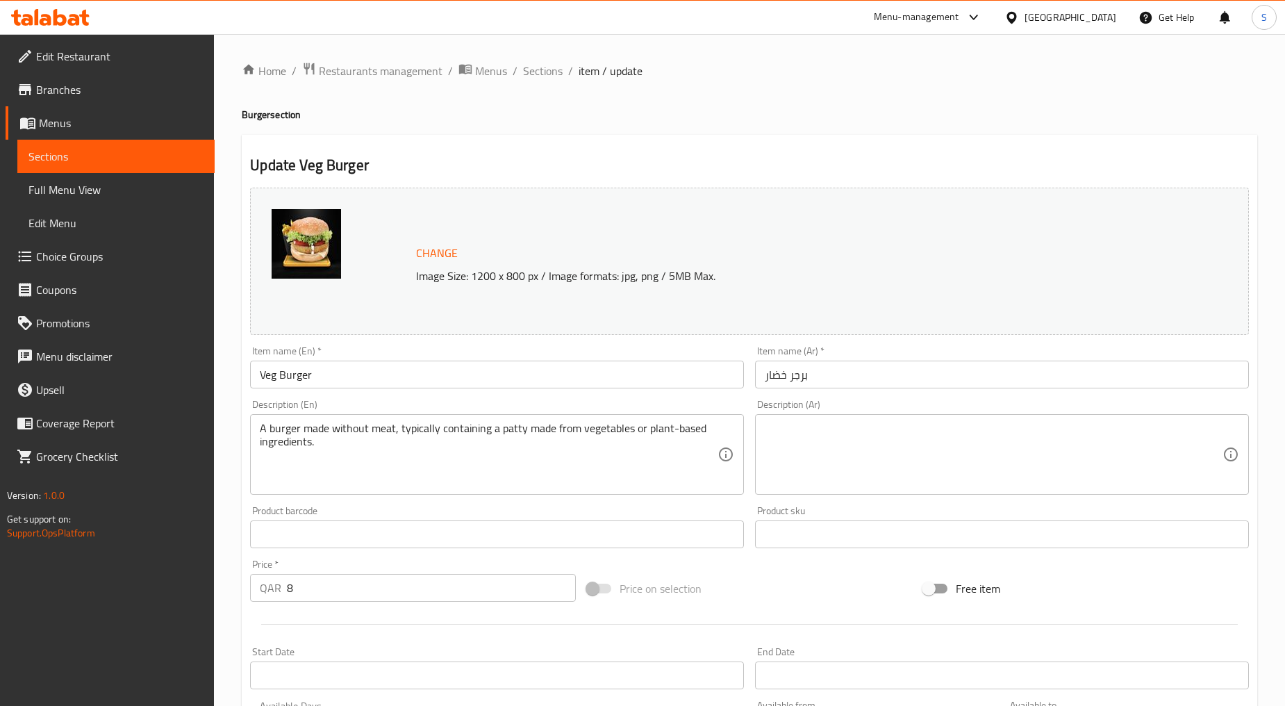
click at [324, 374] on input "Veg Burger" at bounding box center [497, 375] width 494 height 28
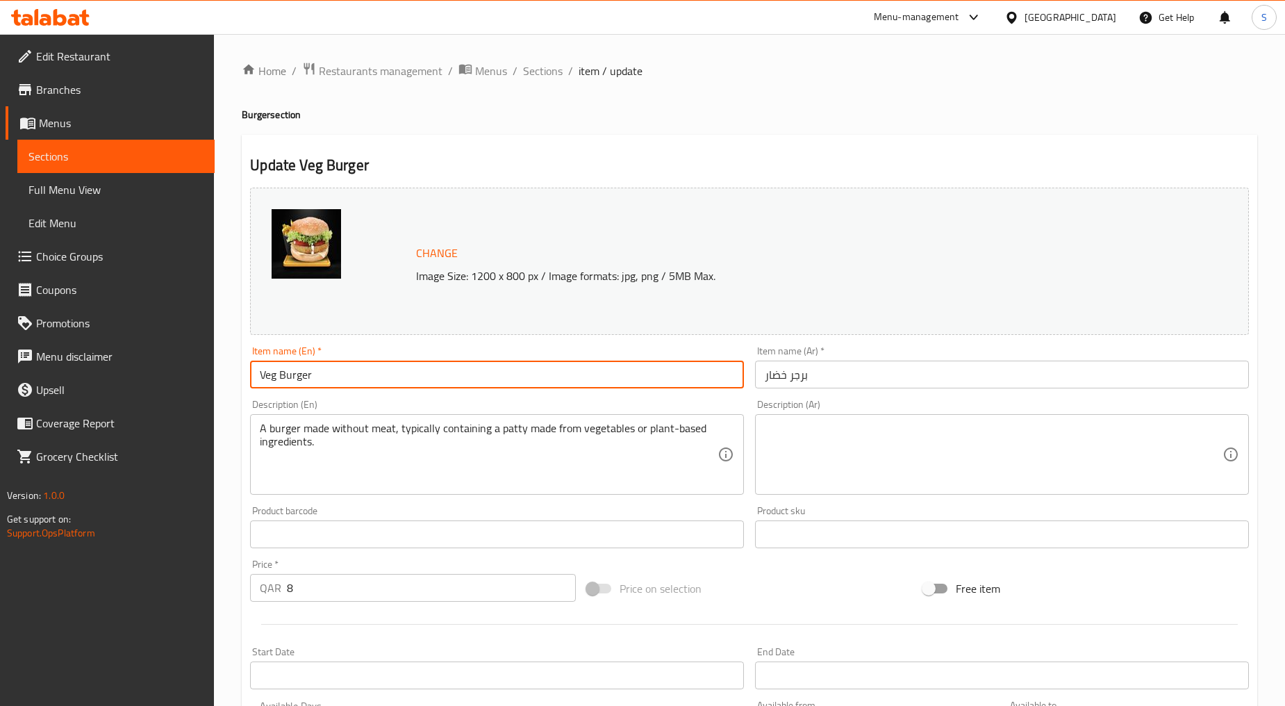
click at [324, 374] on input "Veg Burger" at bounding box center [497, 375] width 494 height 28
paste input "EG. BURGER"
click at [324, 374] on input "VEG. BURGER" at bounding box center [497, 375] width 494 height 28
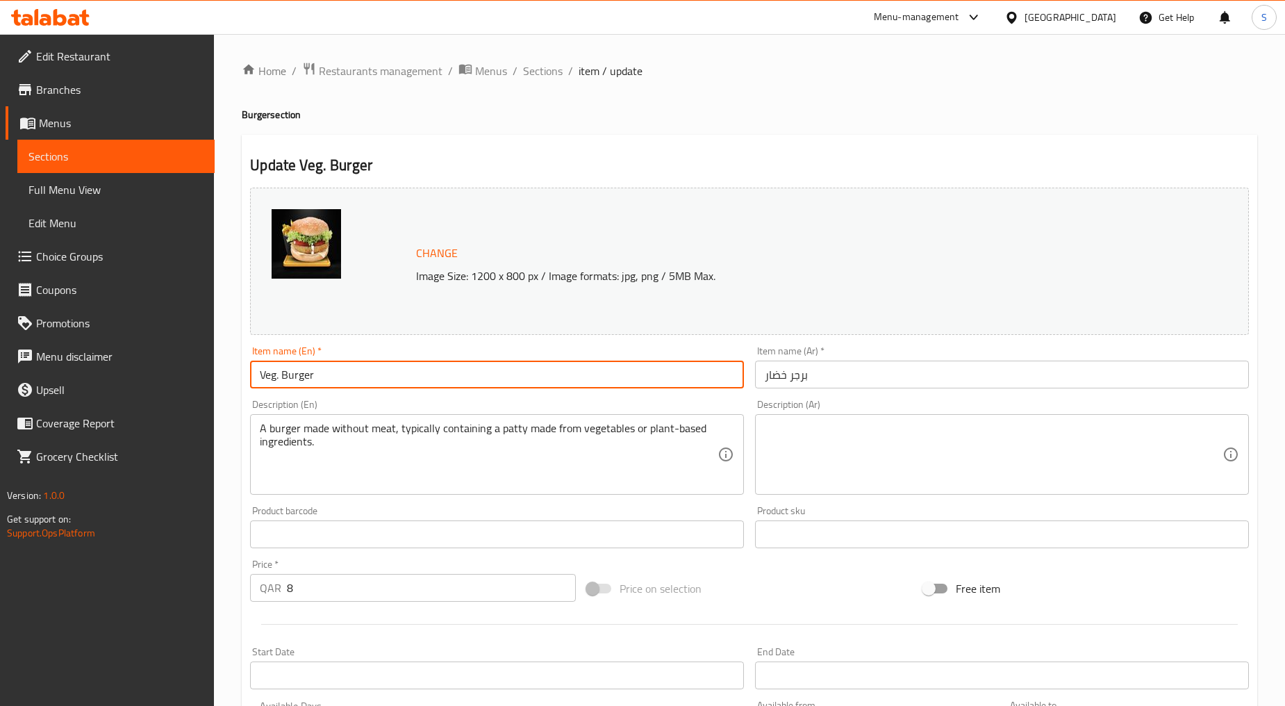
type input "Veg. Burger"
click at [851, 376] on input "برجر خضار" at bounding box center [1002, 375] width 494 height 28
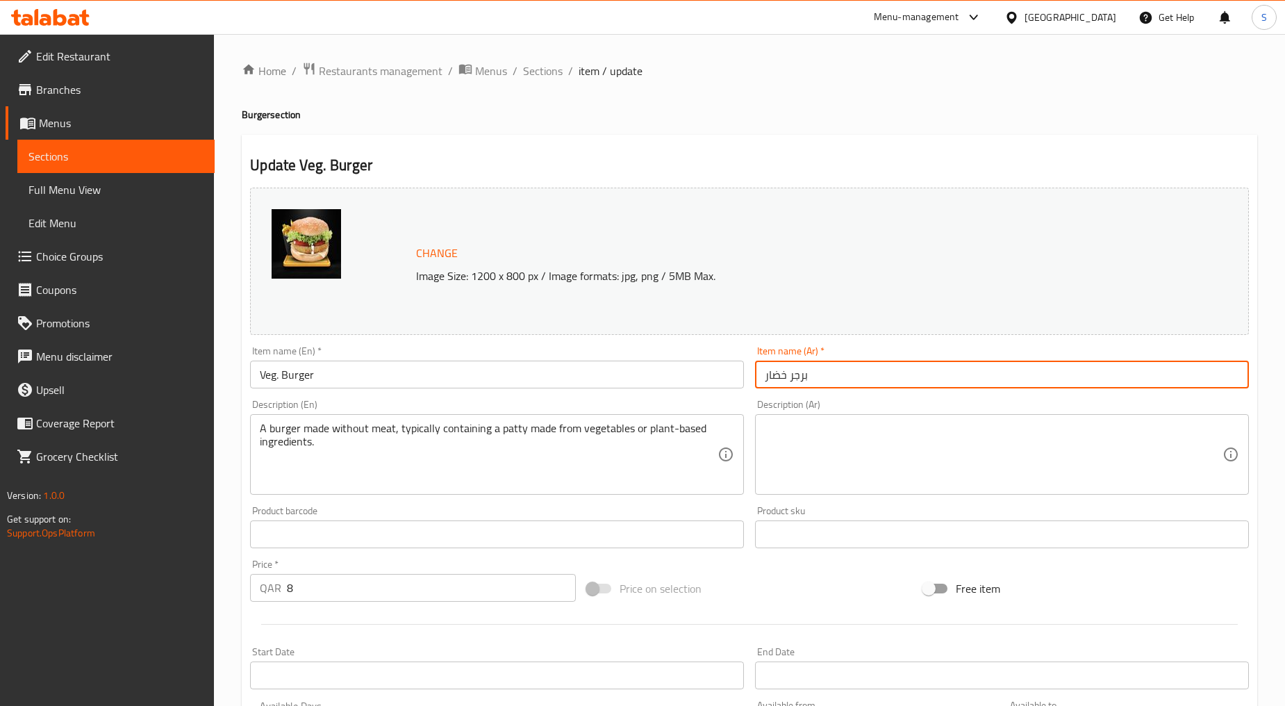
click at [851, 376] on input "برجر خضار" at bounding box center [1002, 375] width 494 height 28
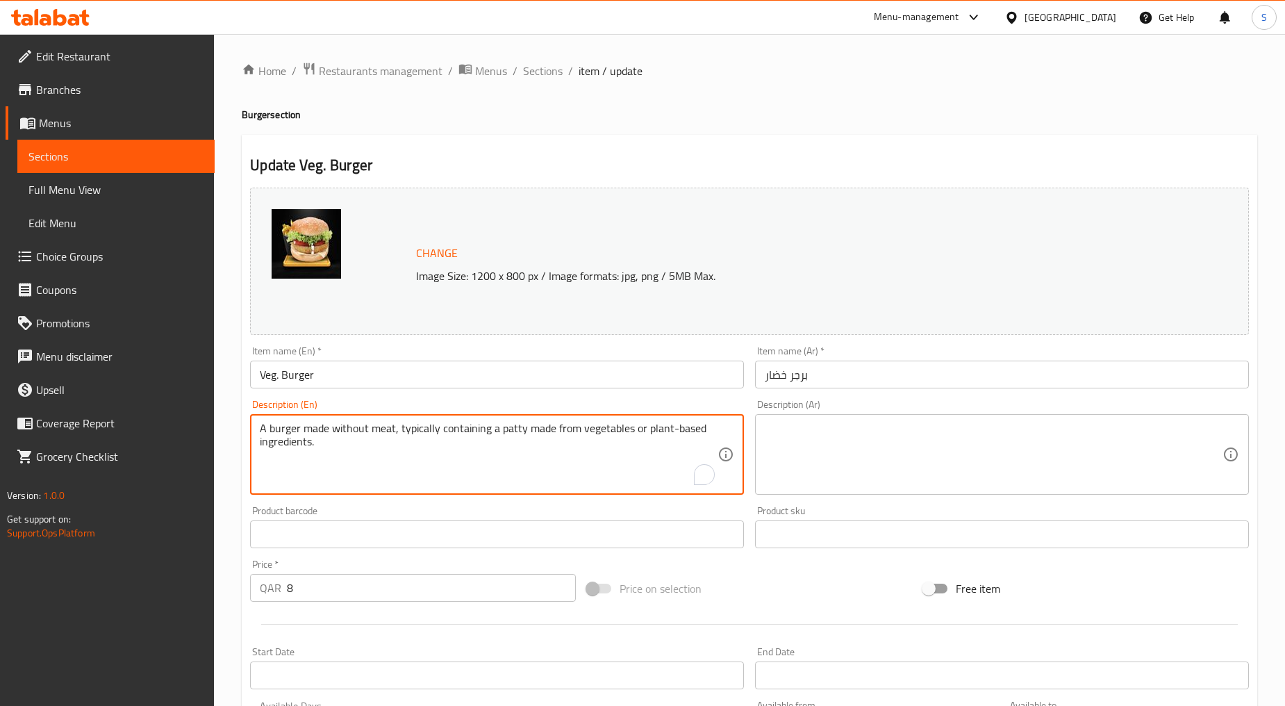
click at [438, 435] on textarea "A burger made without meat, typically containing a [PERSON_NAME] made from vege…" at bounding box center [489, 455] width 458 height 66
paste textarea "Thiz patty is made up with the fresh vegetables and fresh bun"
type textarea "Thiz patty is made up with the fresh vegetables and fresh bun"
click at [857, 452] on textarea at bounding box center [994, 455] width 458 height 66
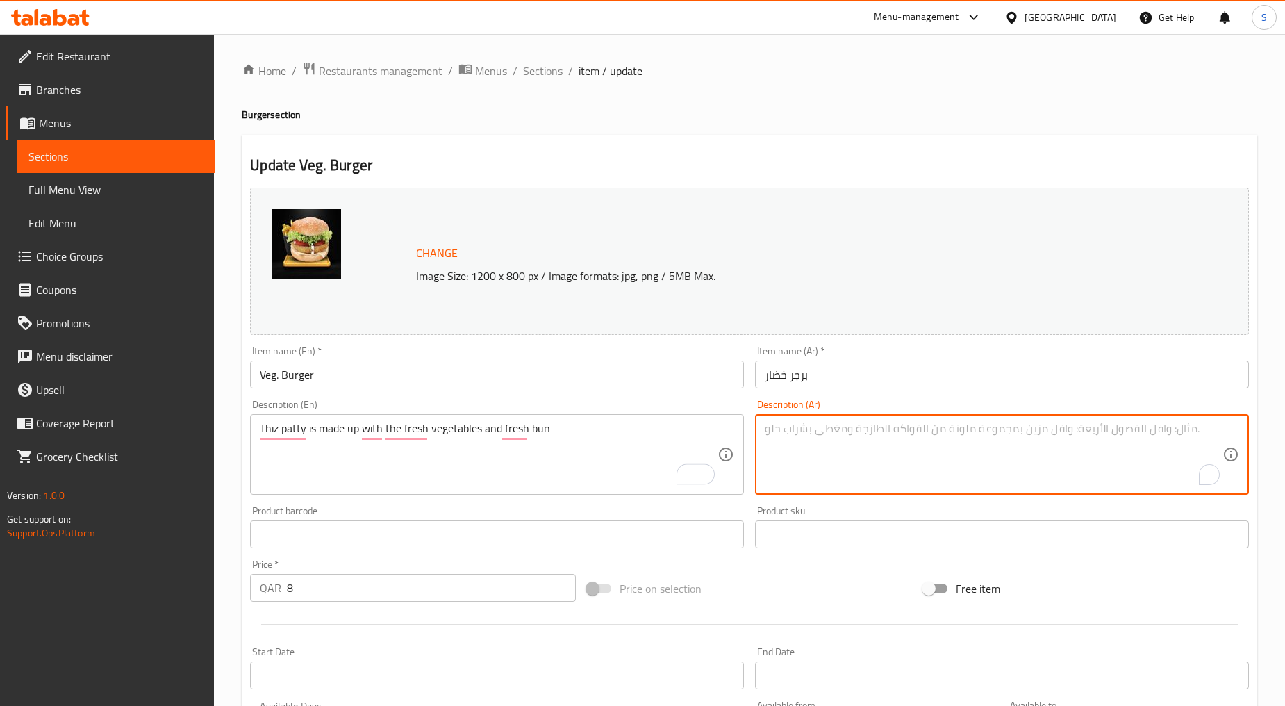
paste textarea "تتكون فطيرة ثيز من الخضار الطازجة والكعك الطازج"
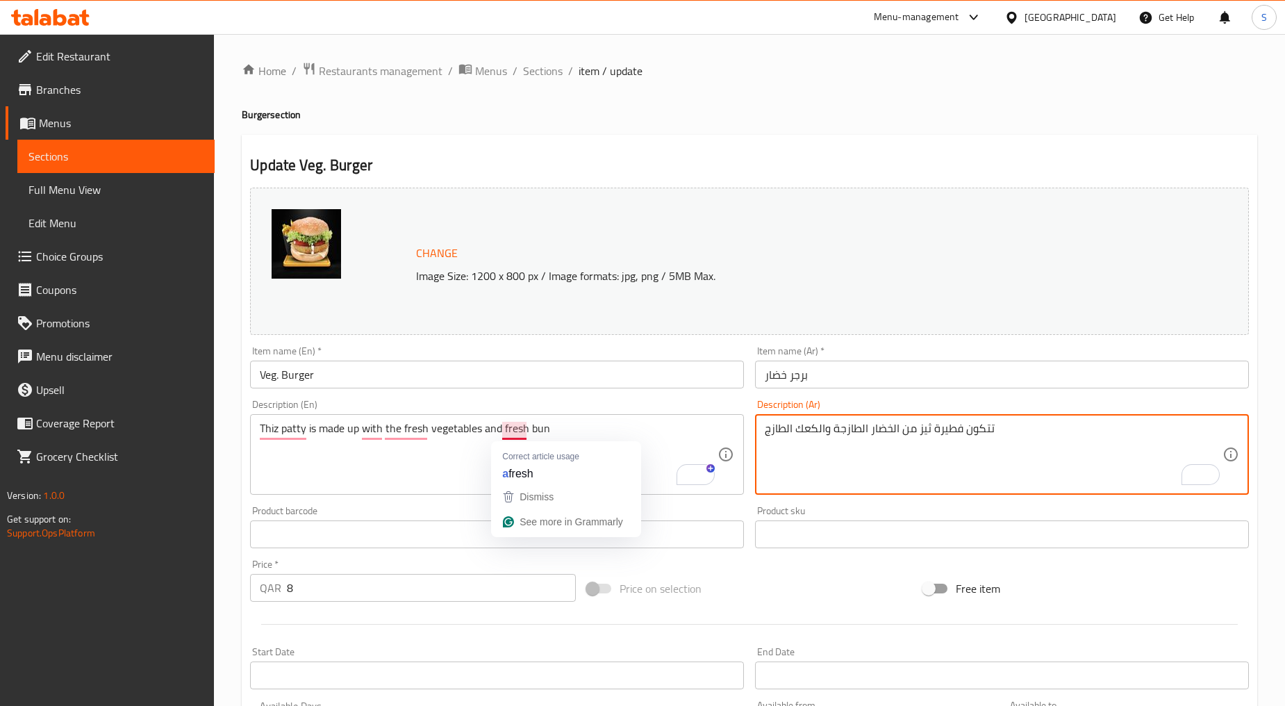
click at [898, 470] on textarea "تتكون فطيرة ثيز من الخضار الطازجة والكعك الطازج" at bounding box center [994, 455] width 458 height 66
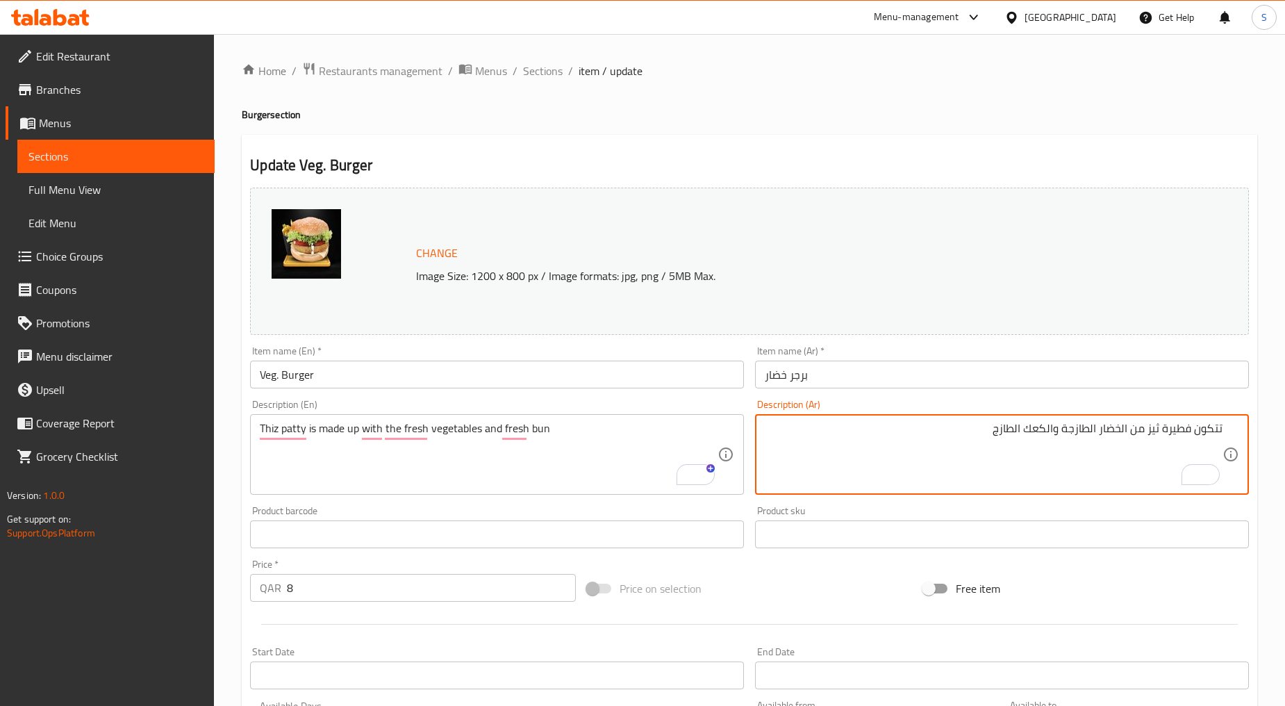
click at [1172, 427] on textarea "تتكون فطيرة ثيز من الخضار الطازجة والكعك الطازج" at bounding box center [994, 455] width 458 height 66
click at [1169, 425] on textarea "تتكون avdpm ثيز من الخضار الطازجة والكعك الطازج" at bounding box center [994, 455] width 458 height 66
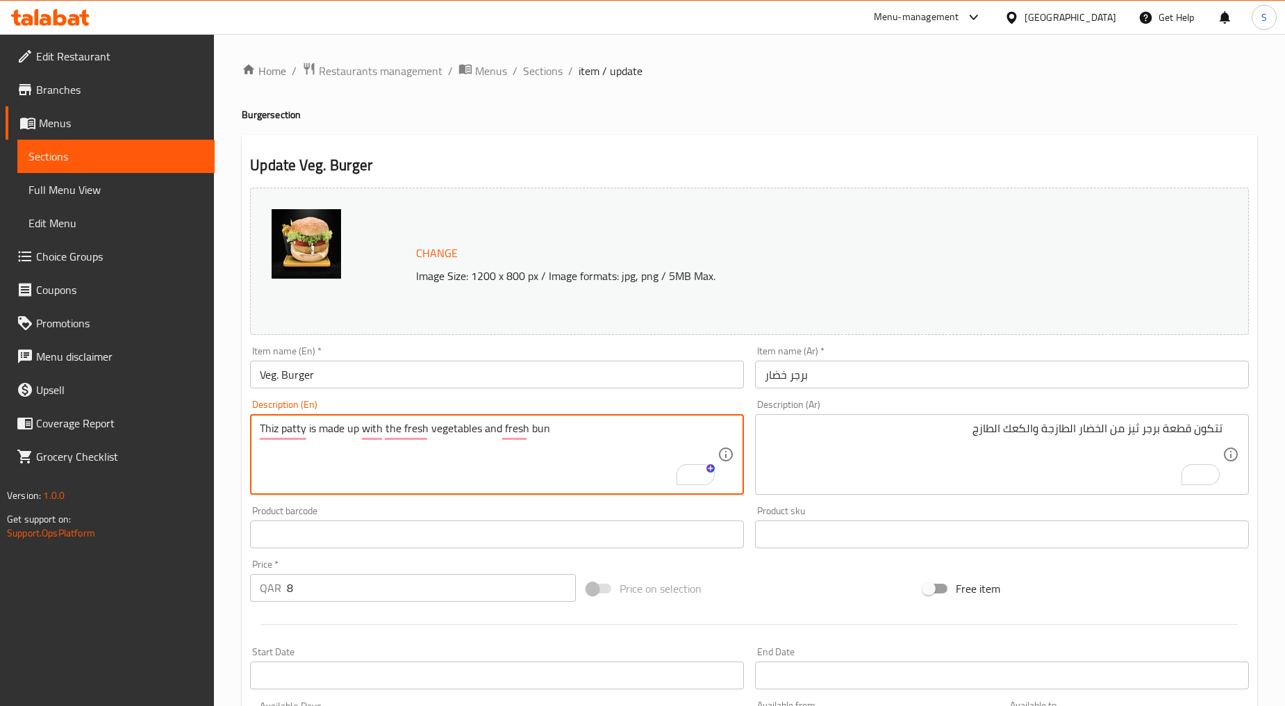
click at [539, 432] on textarea "Thiz patty is made up with the fresh vegetables and fresh bun" at bounding box center [489, 455] width 458 height 66
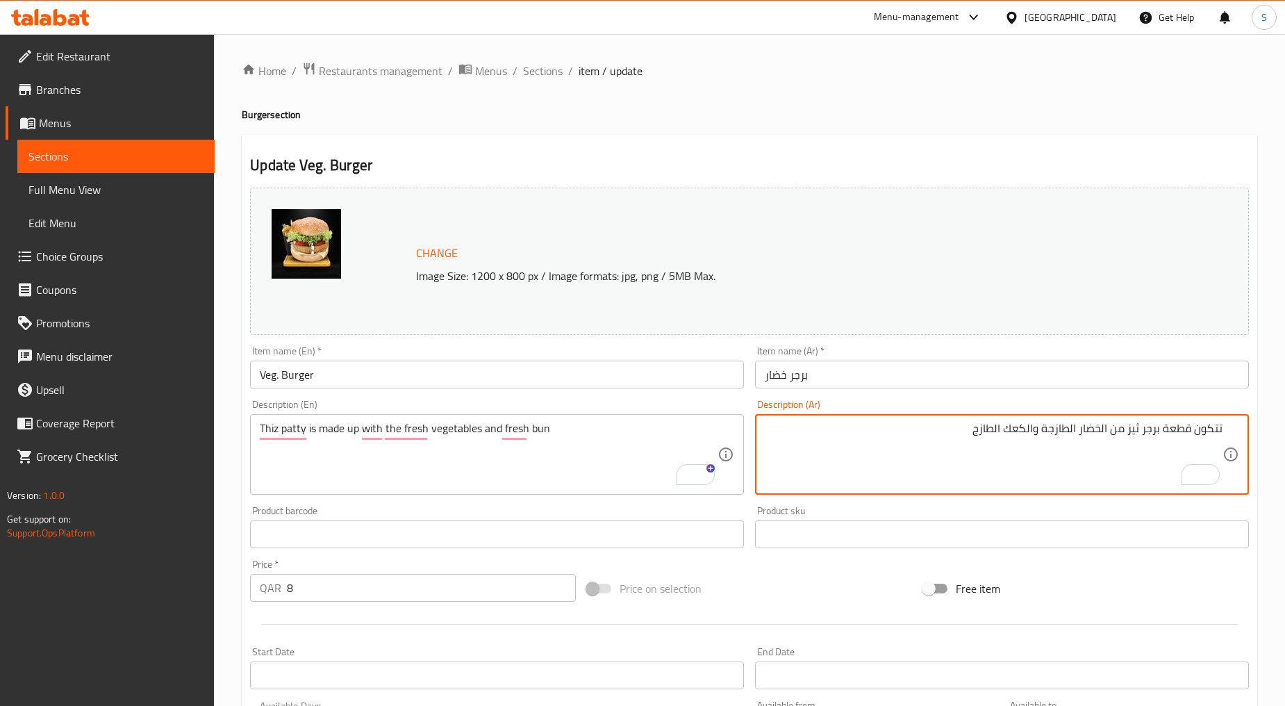
click at [1021, 432] on textarea "تتكون قطعة برجر ثيز من الخضار الطازجة والكعك الطازج" at bounding box center [994, 455] width 458 height 66
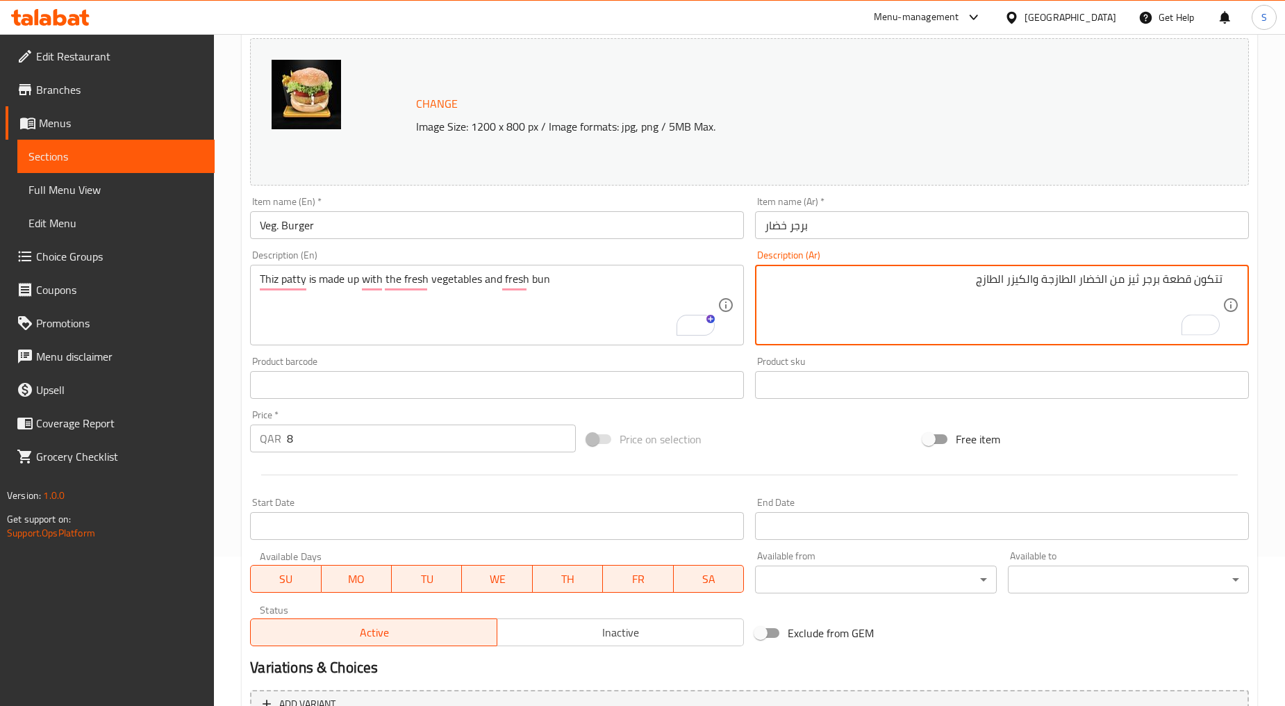
scroll to position [293, 0]
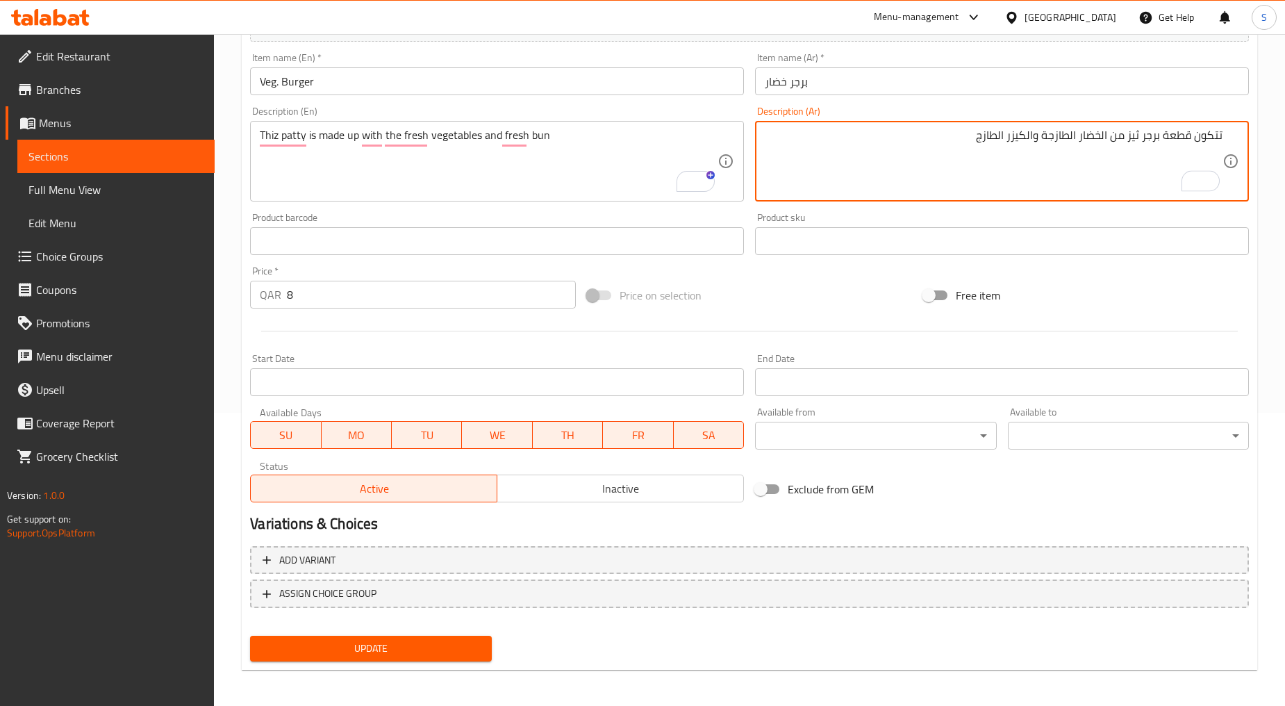
type textarea "تتكون قطعة برجر ثيز من الخضار الطازجة والكيزر الطازج"
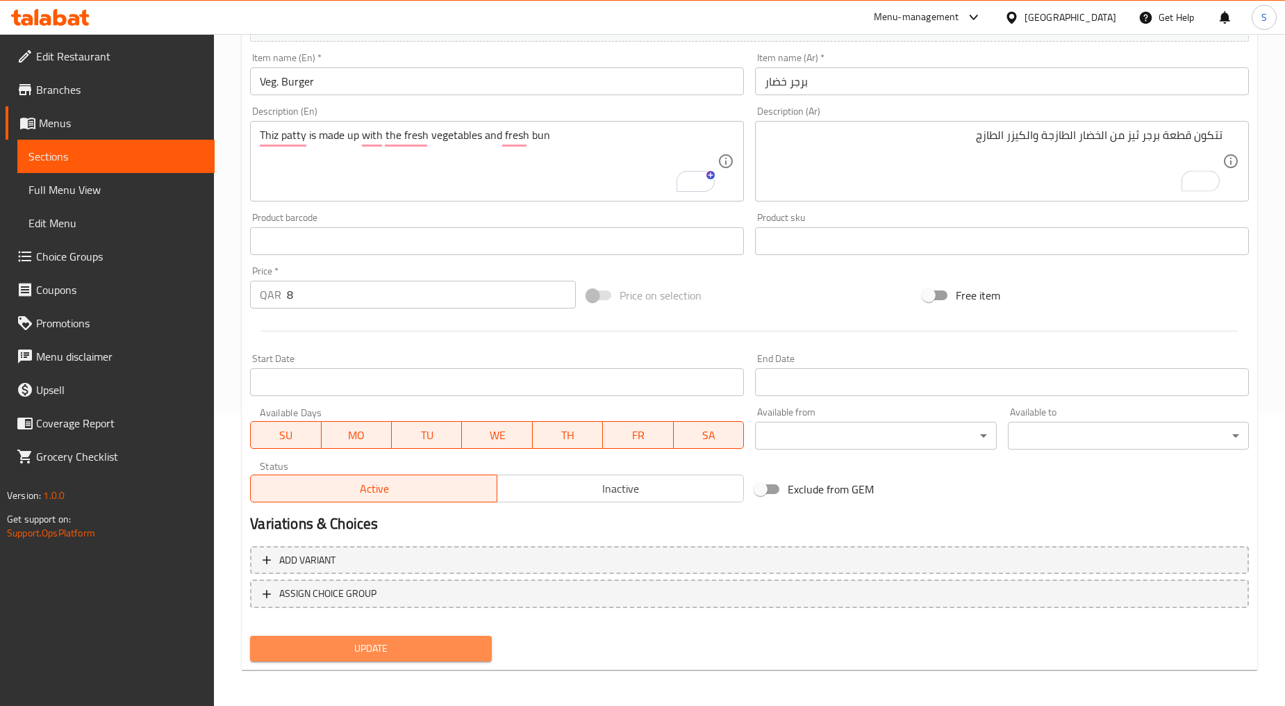
click at [446, 646] on span "Update" at bounding box center [370, 648] width 219 height 17
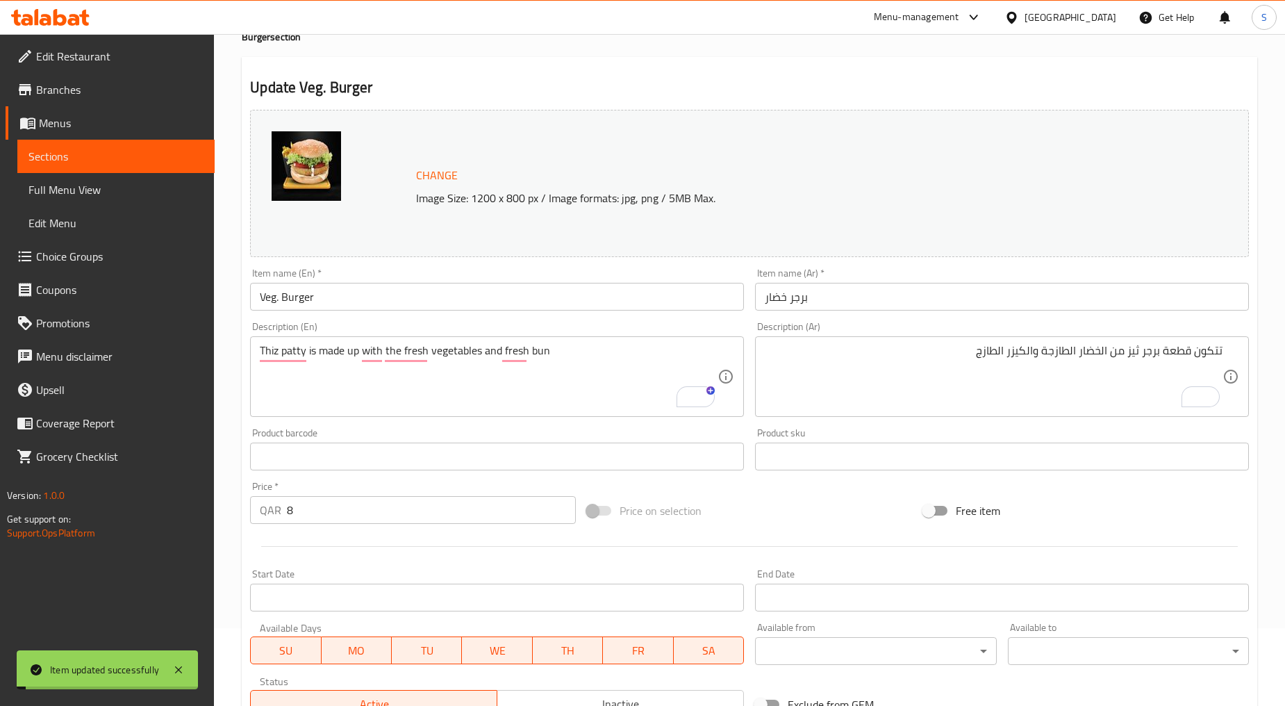
scroll to position [0, 0]
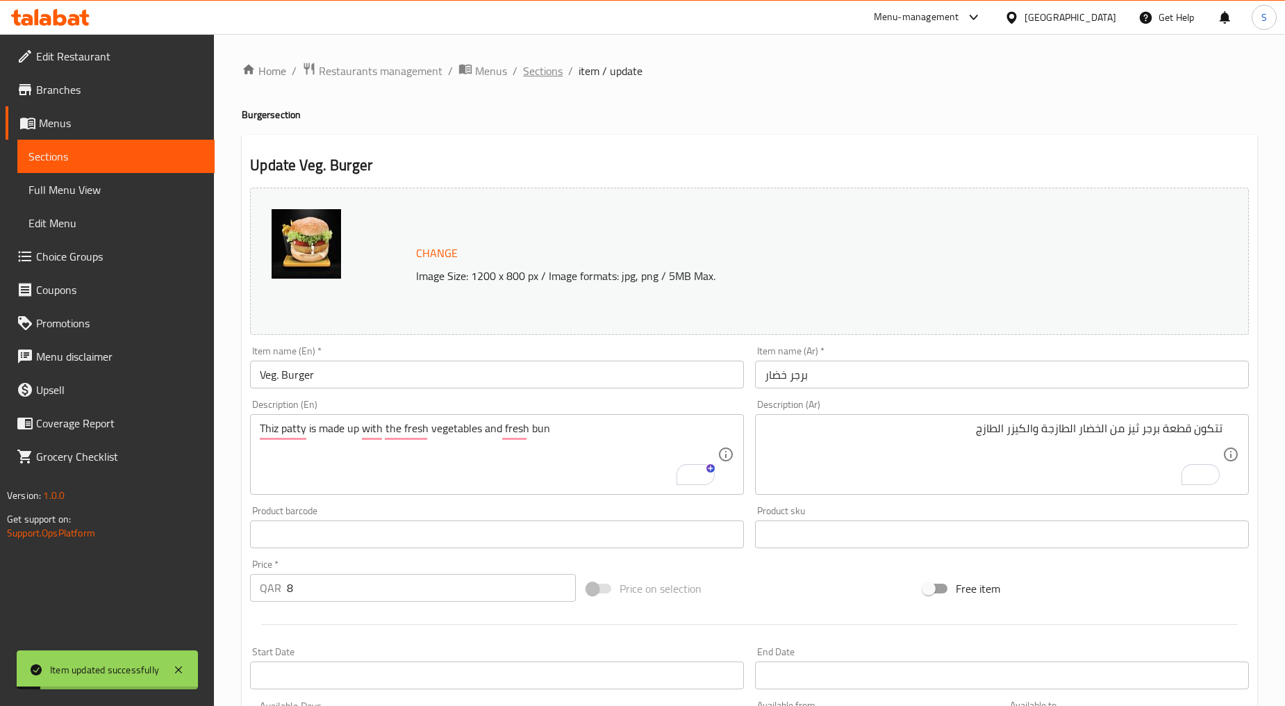
click at [558, 79] on span "Sections" at bounding box center [543, 71] width 40 height 17
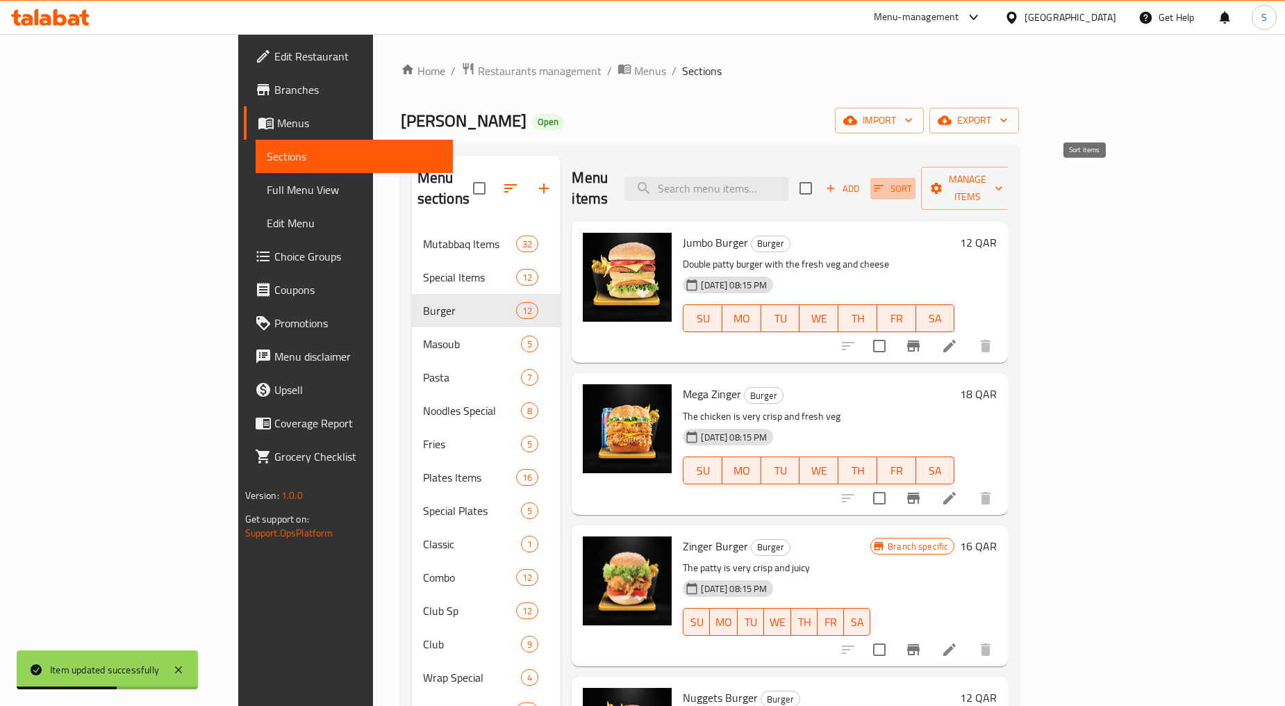
click at [912, 186] on span "Sort" at bounding box center [893, 189] width 38 height 16
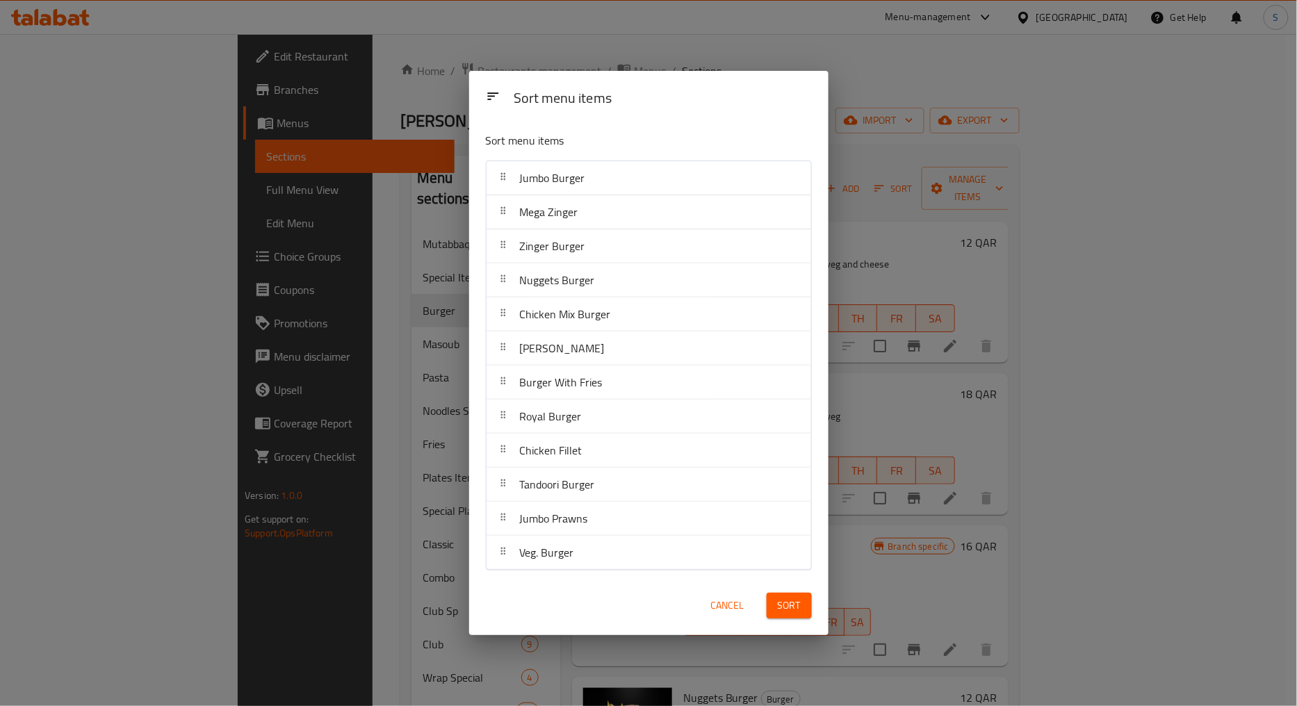
click at [785, 613] on span "Sort" at bounding box center [789, 605] width 23 height 17
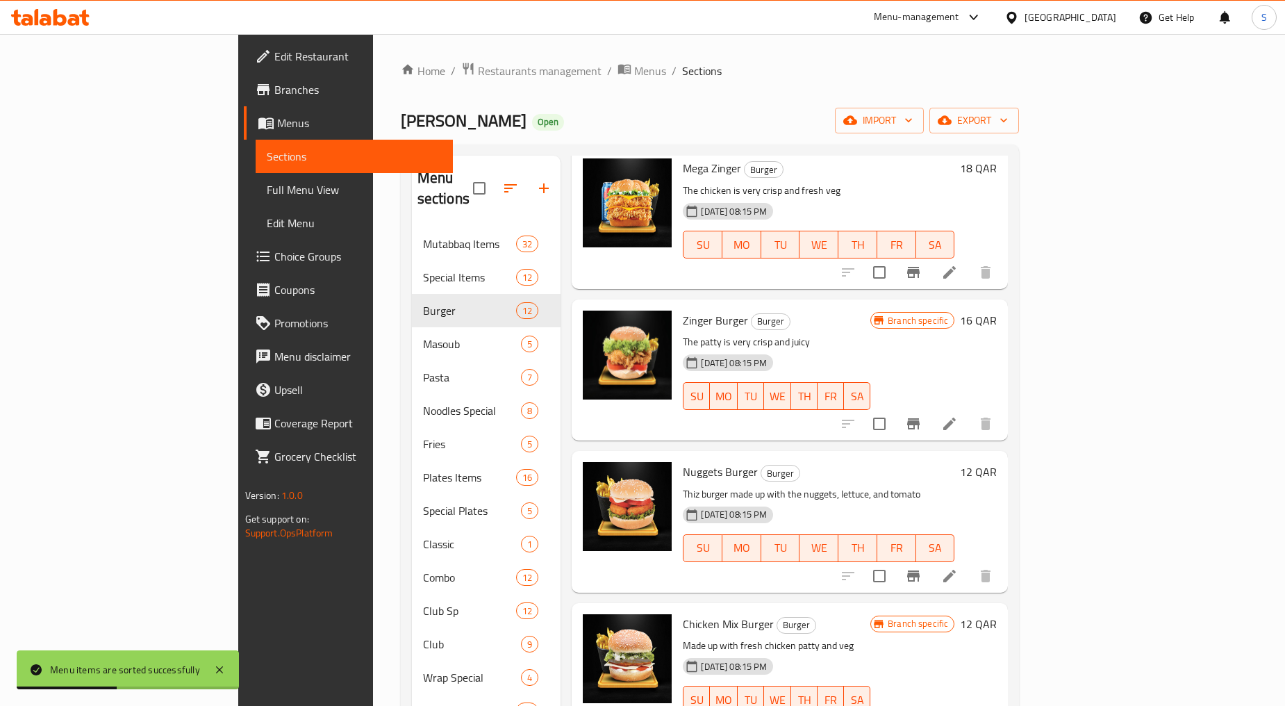
scroll to position [231, 0]
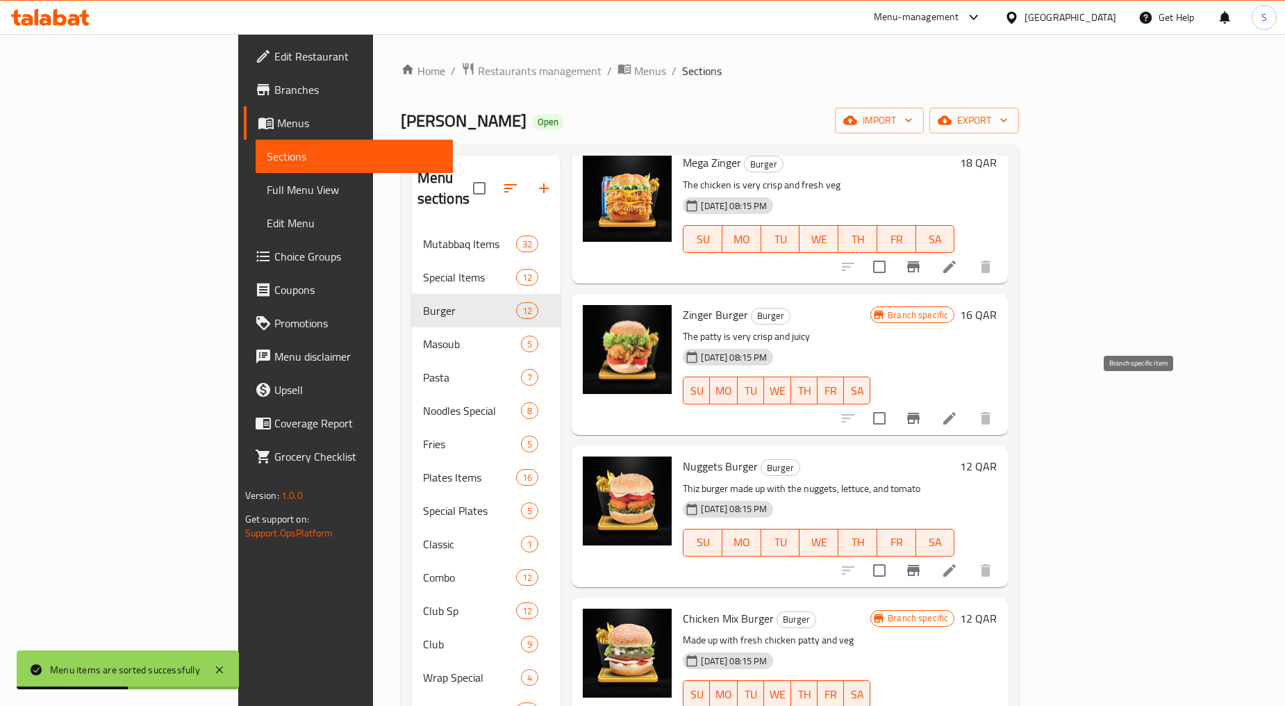
click at [922, 410] on icon "Branch-specific-item" at bounding box center [913, 418] width 17 height 17
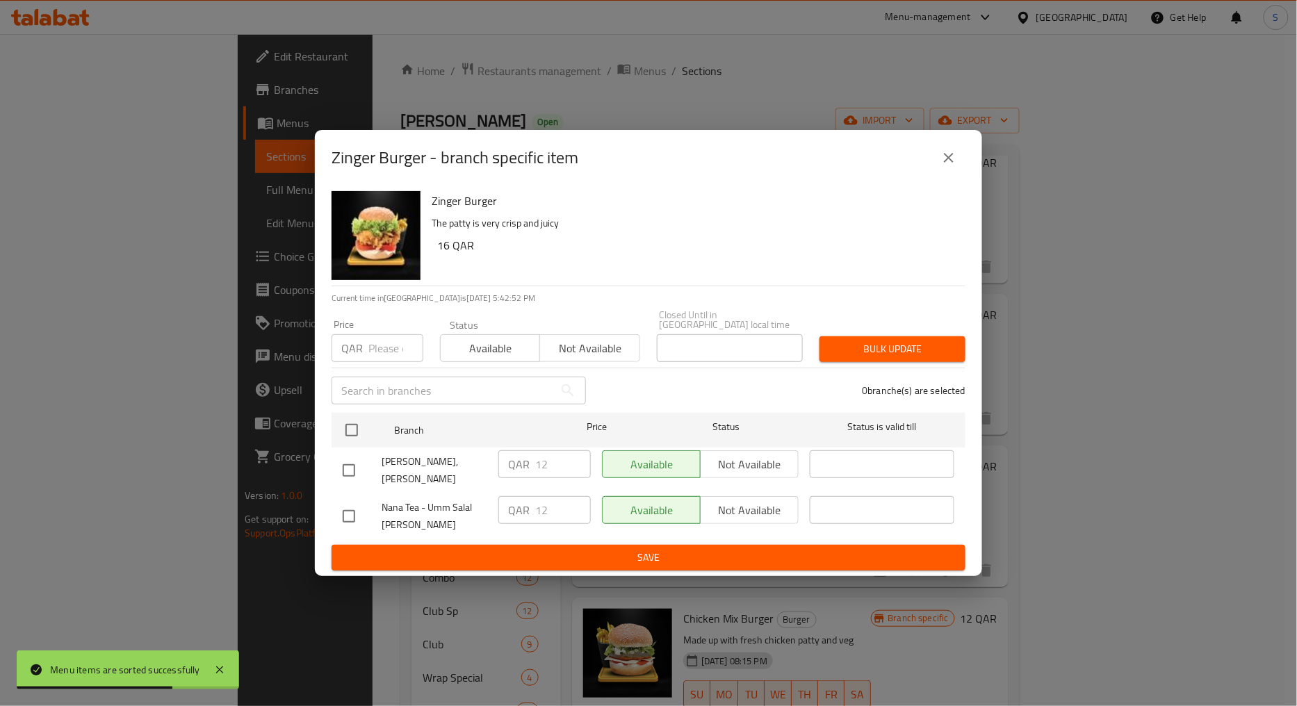
click at [937, 165] on button "close" at bounding box center [948, 157] width 33 height 33
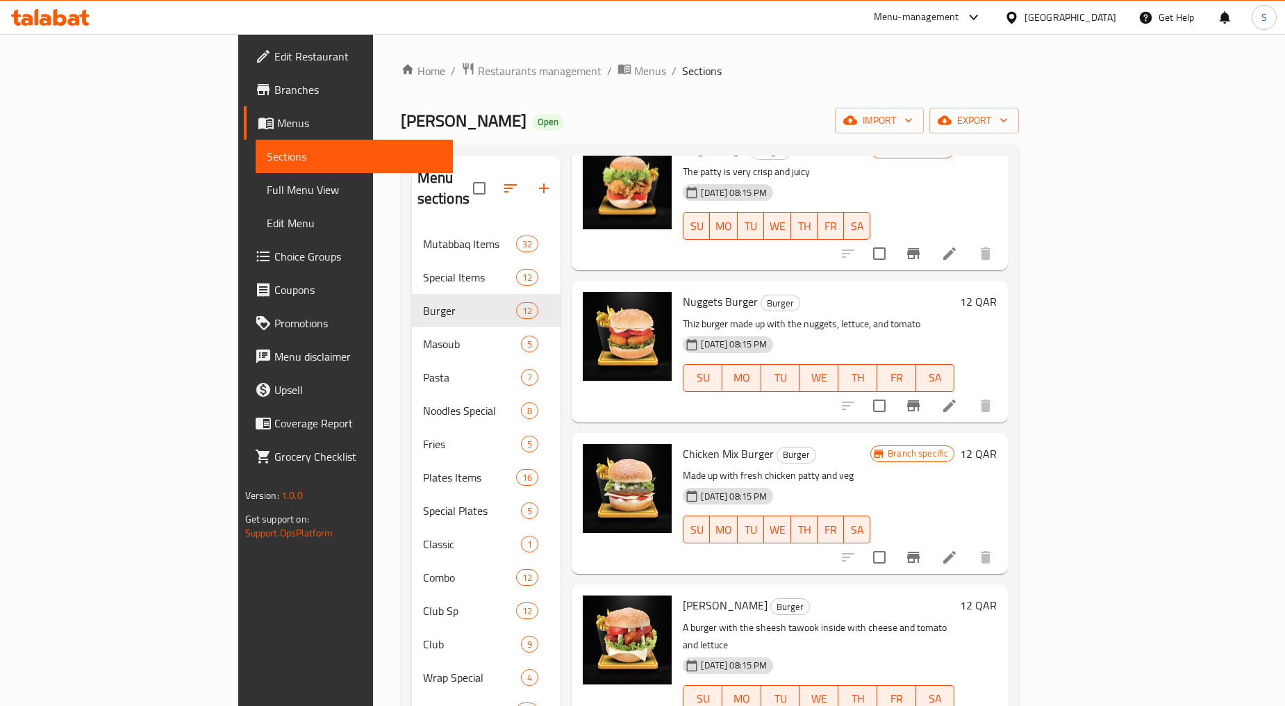
scroll to position [399, 0]
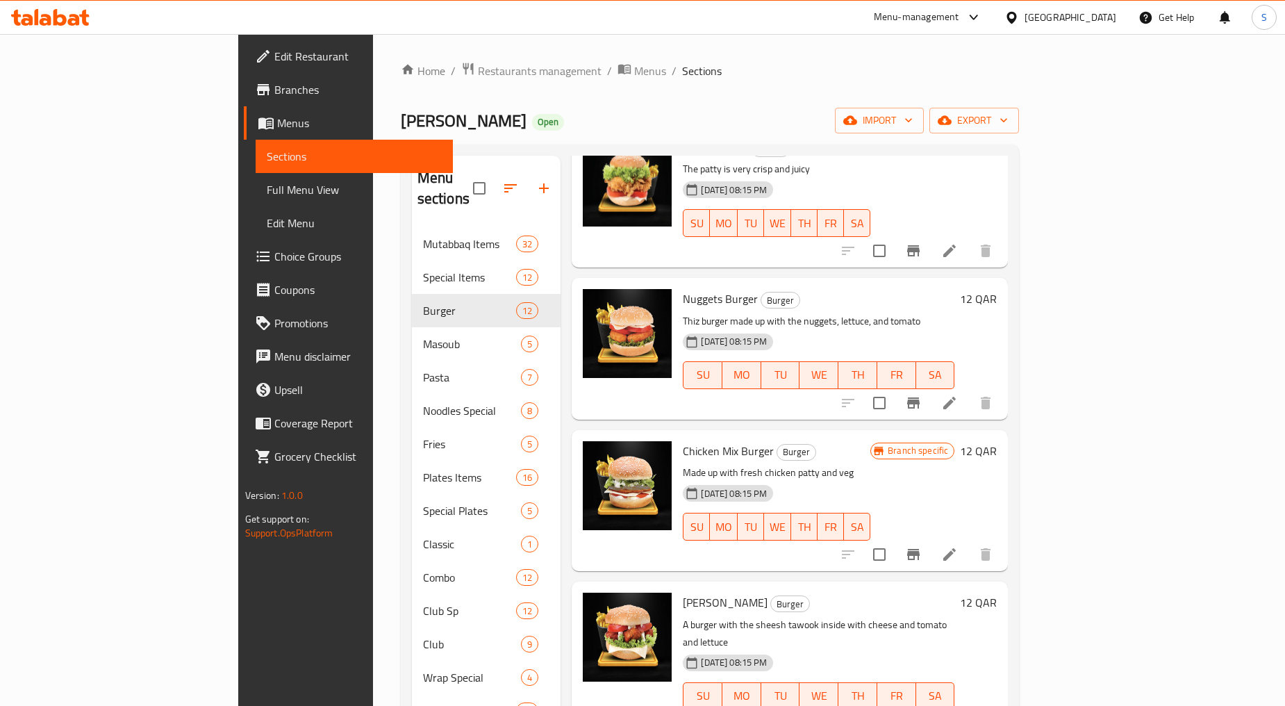
click at [922, 546] on icon "Branch-specific-item" at bounding box center [913, 554] width 17 height 17
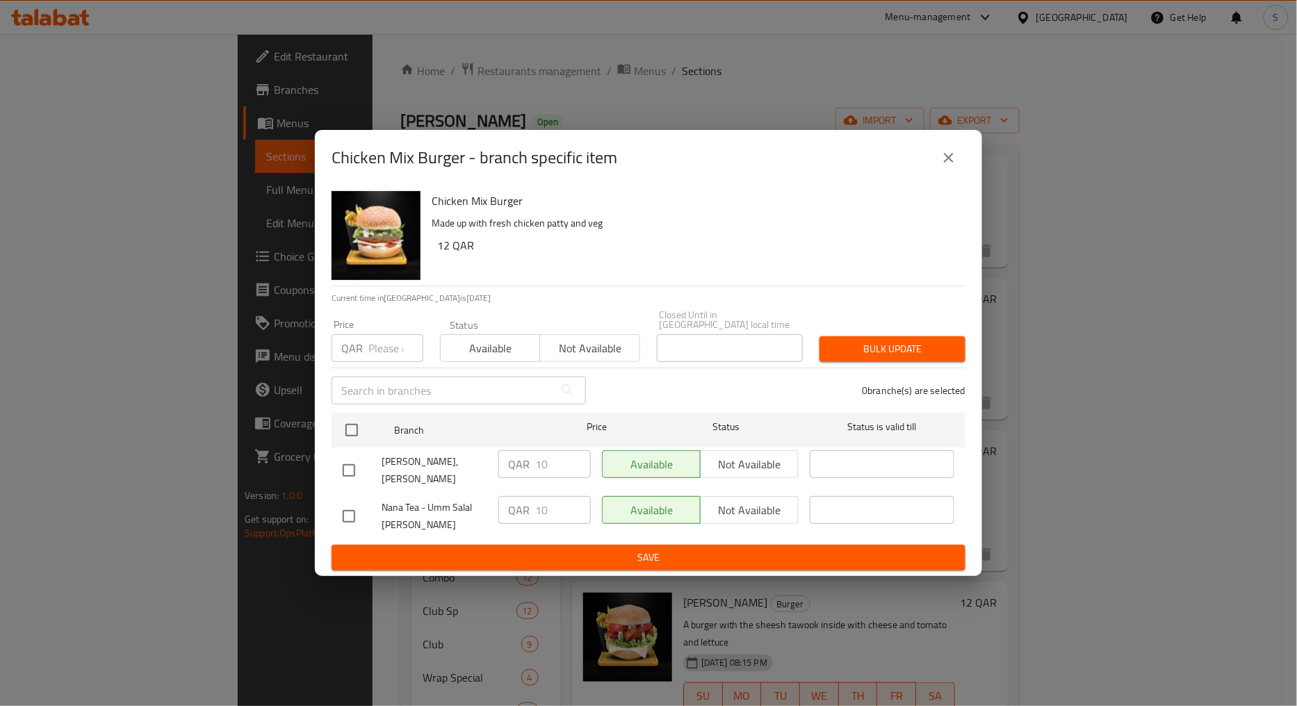
click at [939, 174] on button "close" at bounding box center [948, 157] width 33 height 33
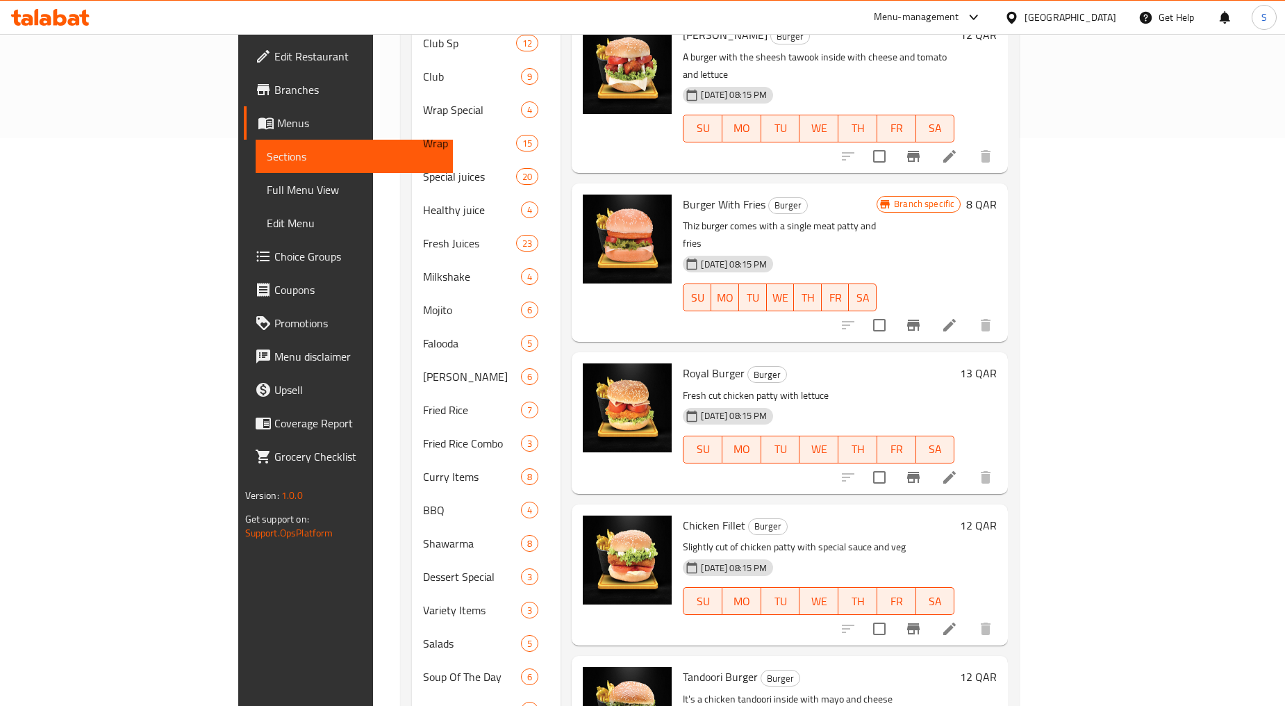
scroll to position [617, 0]
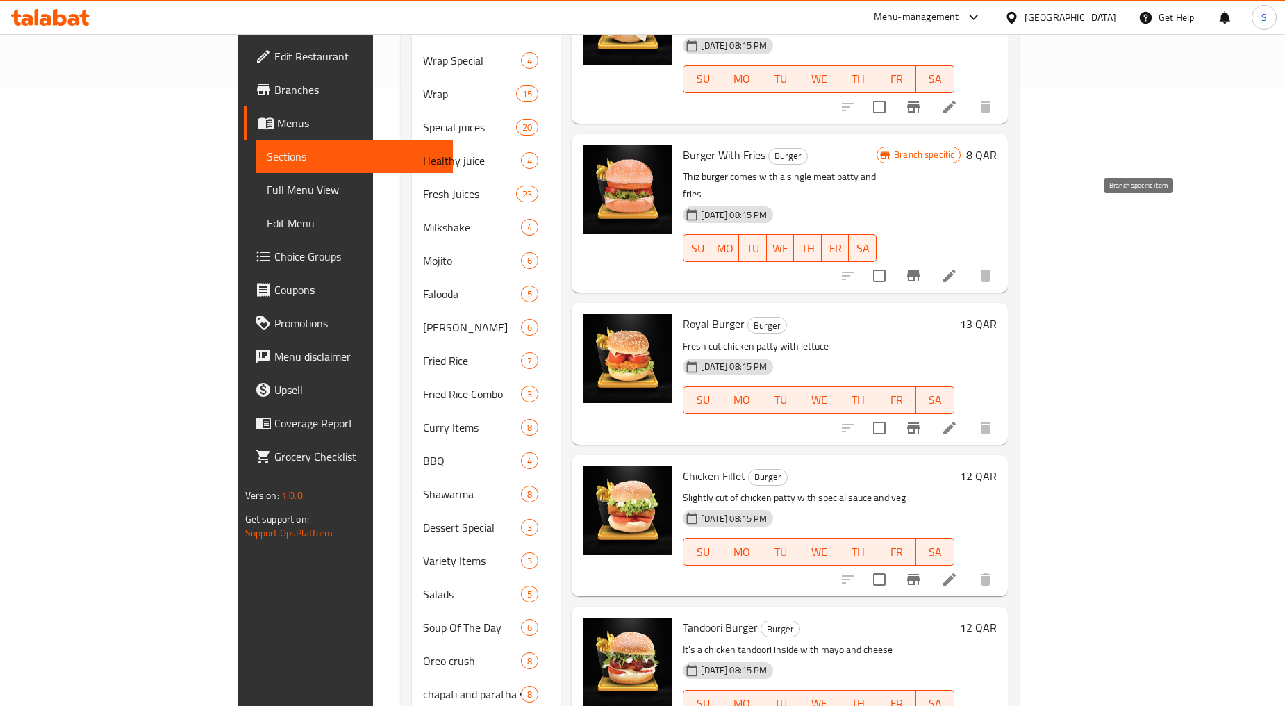
click at [930, 259] on button "Branch-specific-item" at bounding box center [913, 275] width 33 height 33
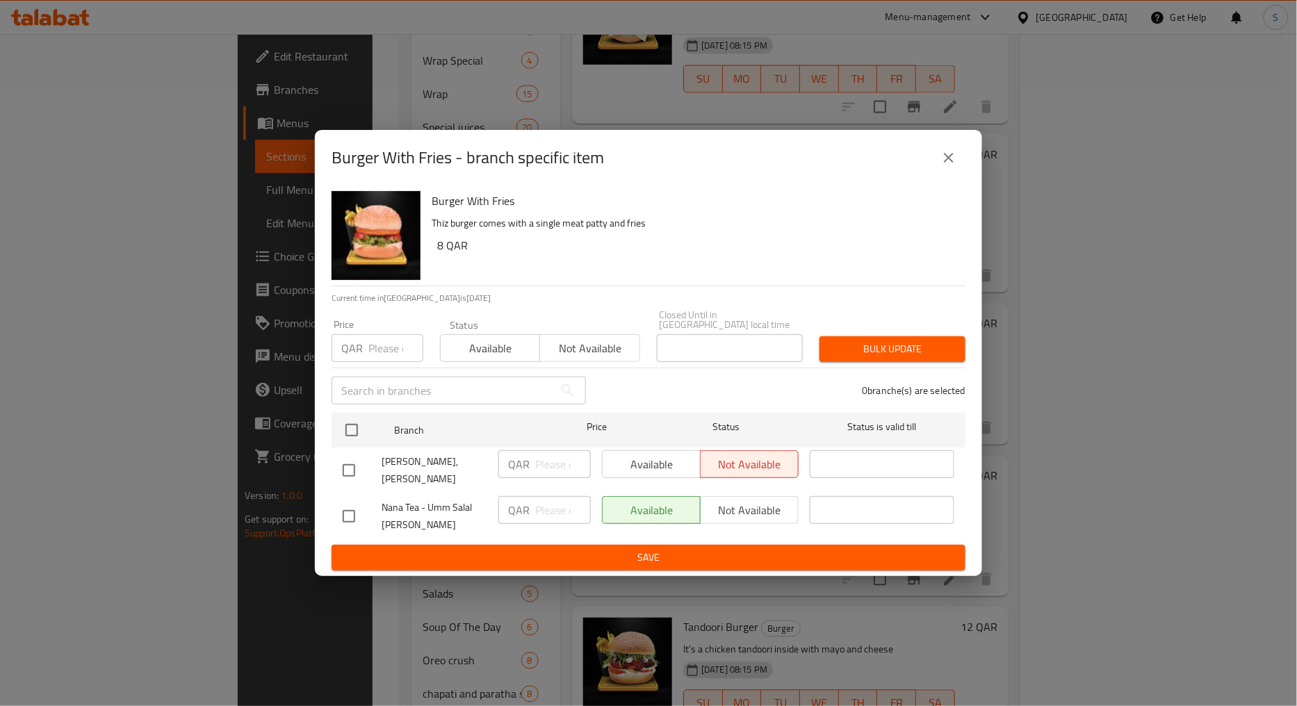
click at [944, 158] on button "close" at bounding box center [948, 157] width 33 height 33
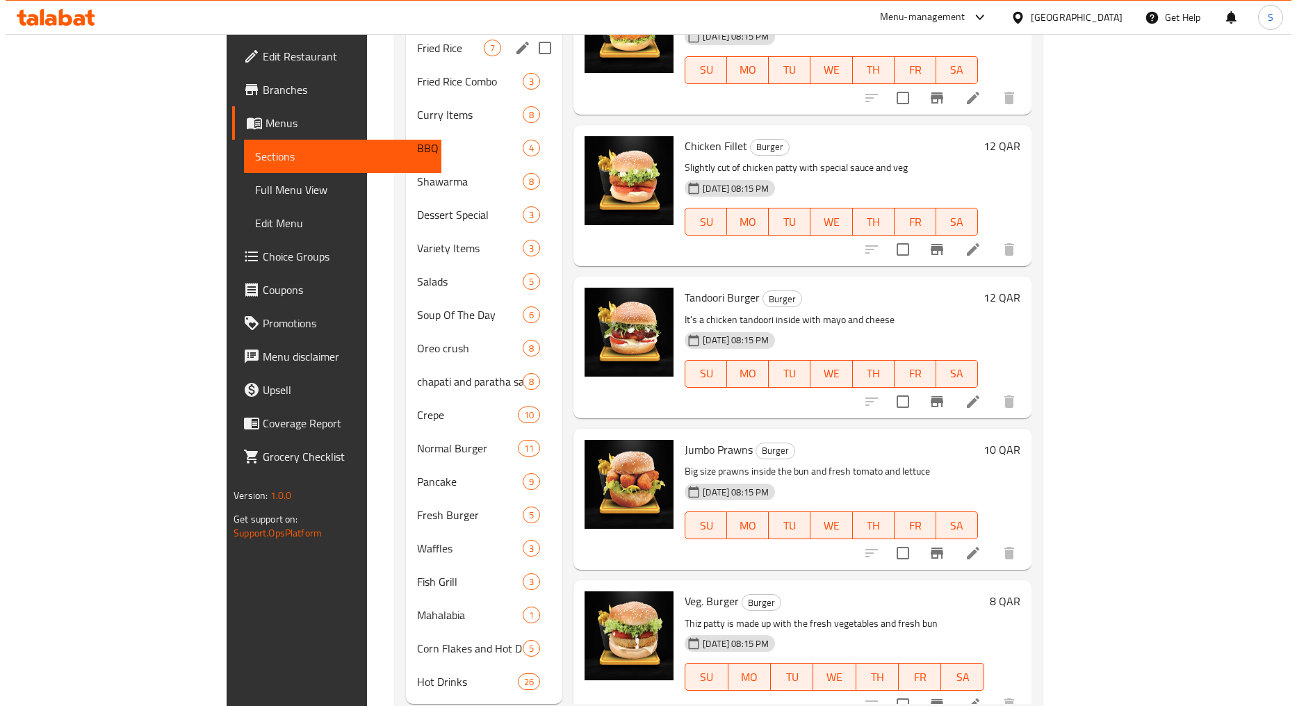
scroll to position [944, 0]
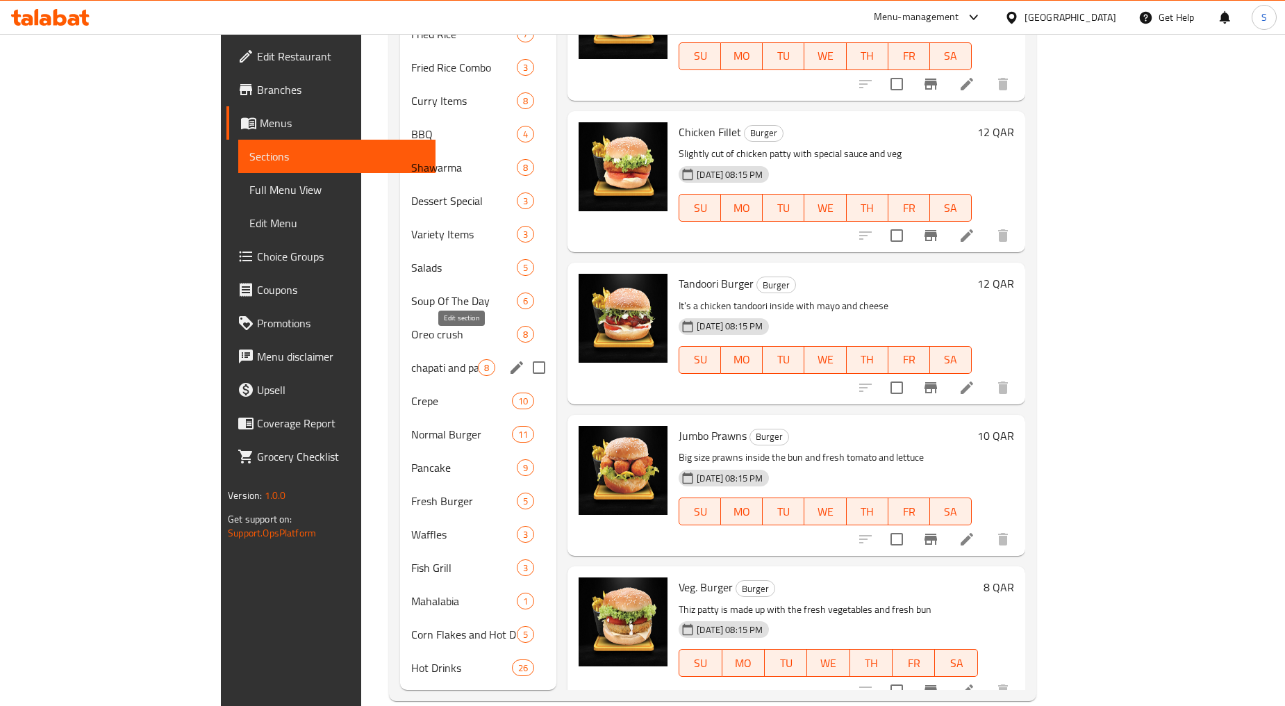
click at [509, 359] on icon "edit" at bounding box center [517, 367] width 17 height 17
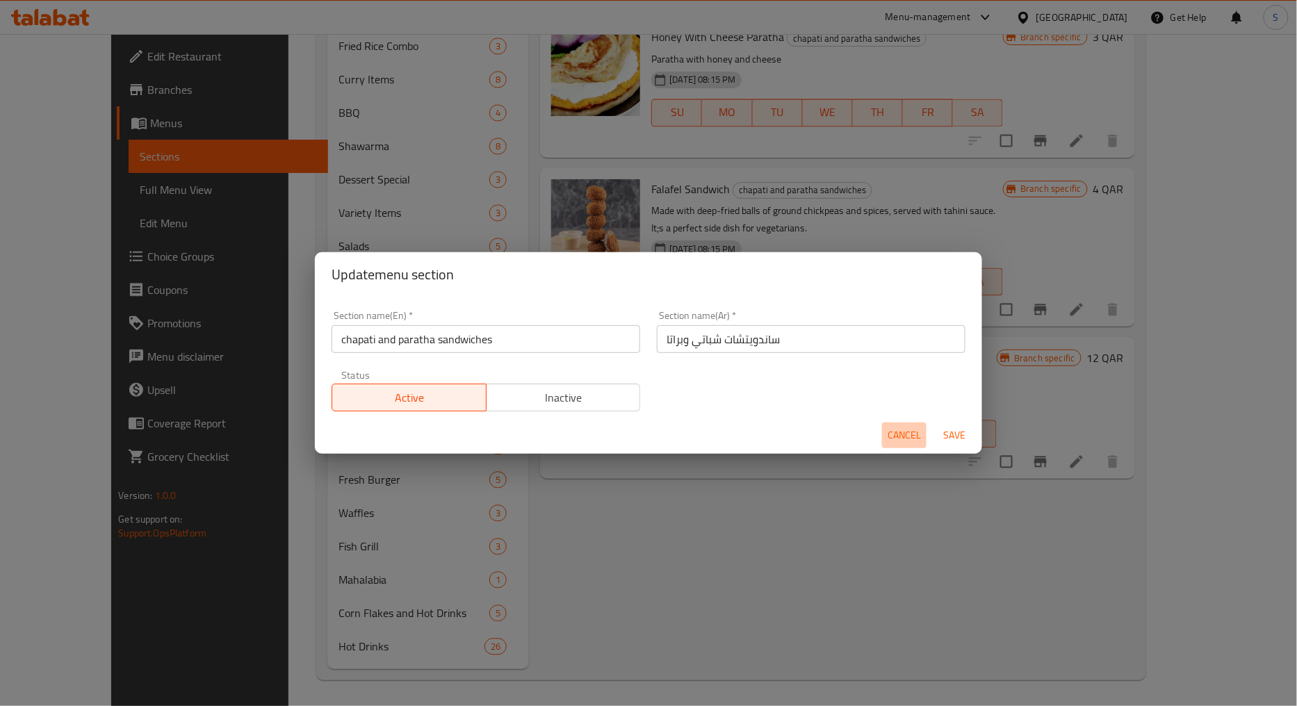
click at [888, 438] on span "Cancel" at bounding box center [903, 435] width 33 height 17
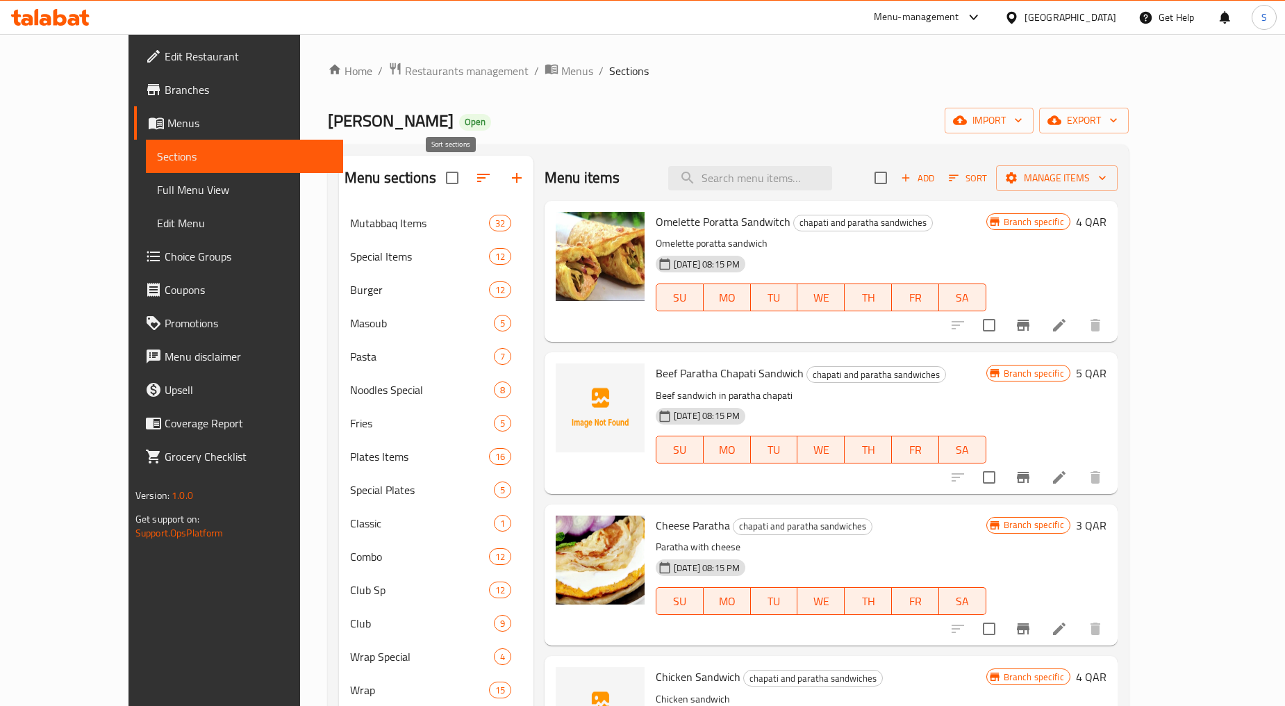
click at [475, 174] on icon "button" at bounding box center [483, 178] width 17 height 17
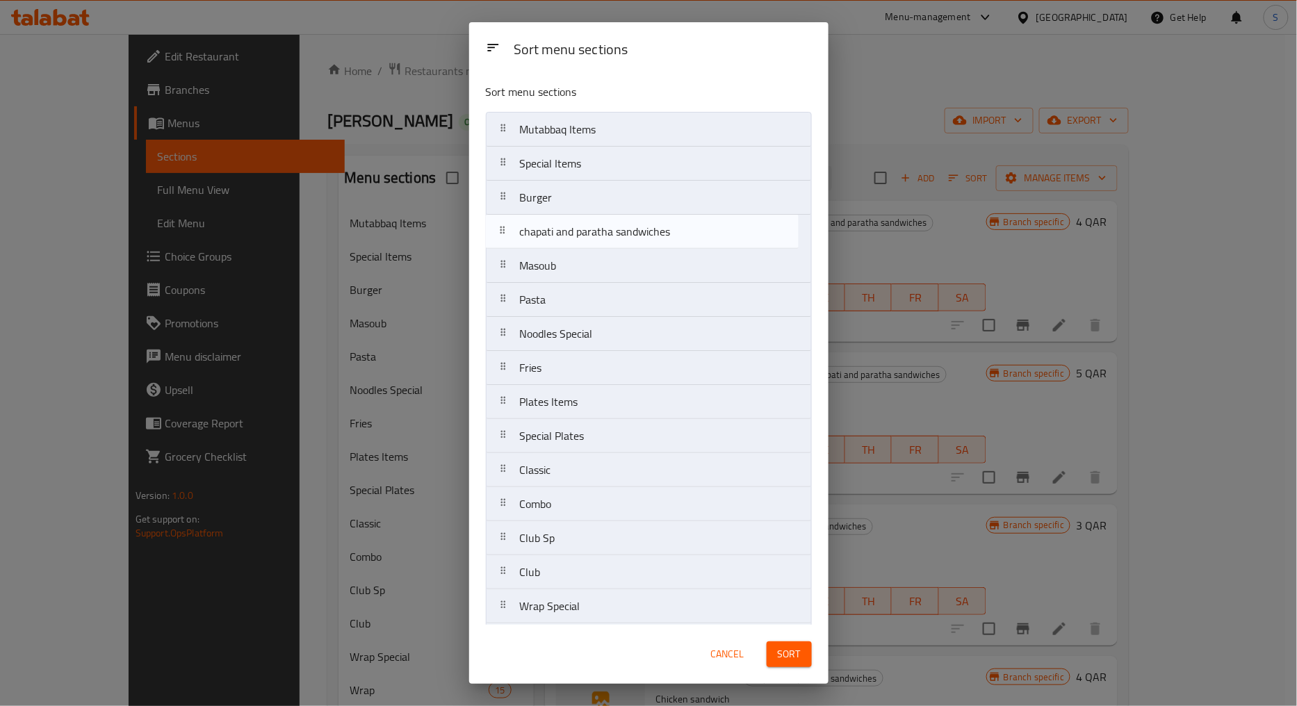
drag, startPoint x: 503, startPoint y: 297, endPoint x: 503, endPoint y: 230, distance: 67.4
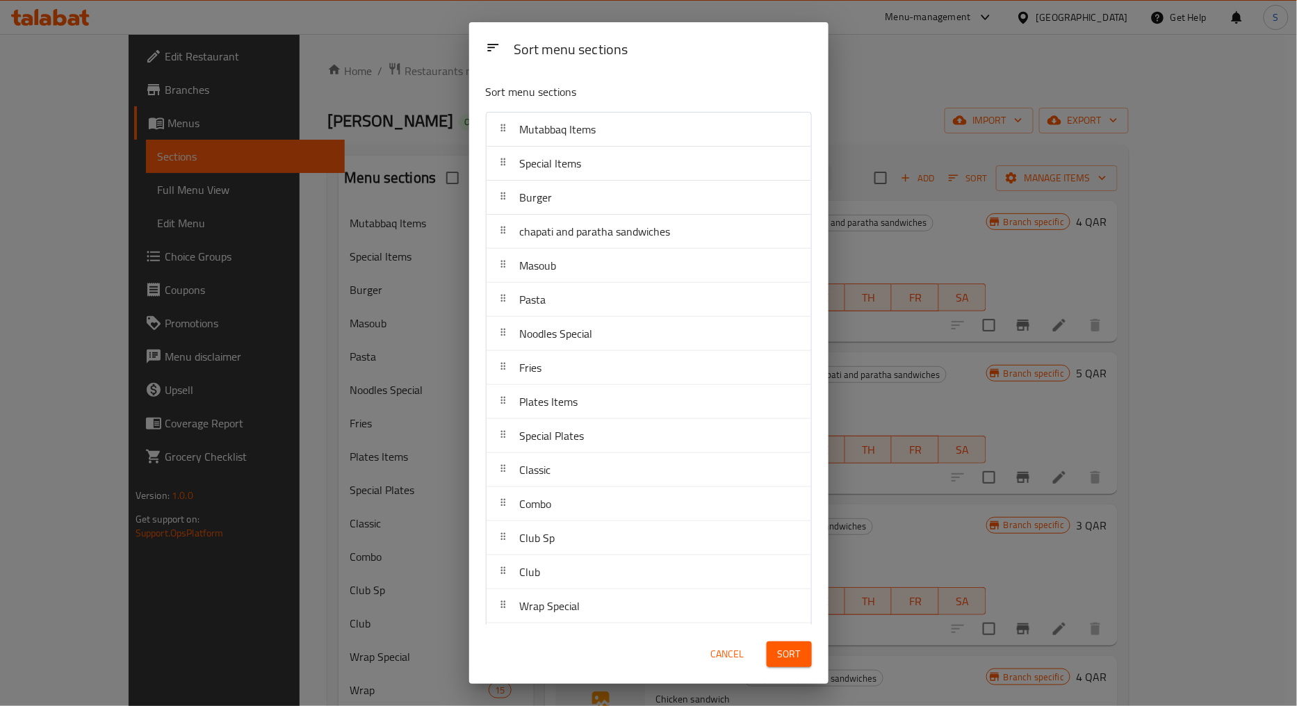
click at [782, 653] on span "Sort" at bounding box center [789, 654] width 23 height 17
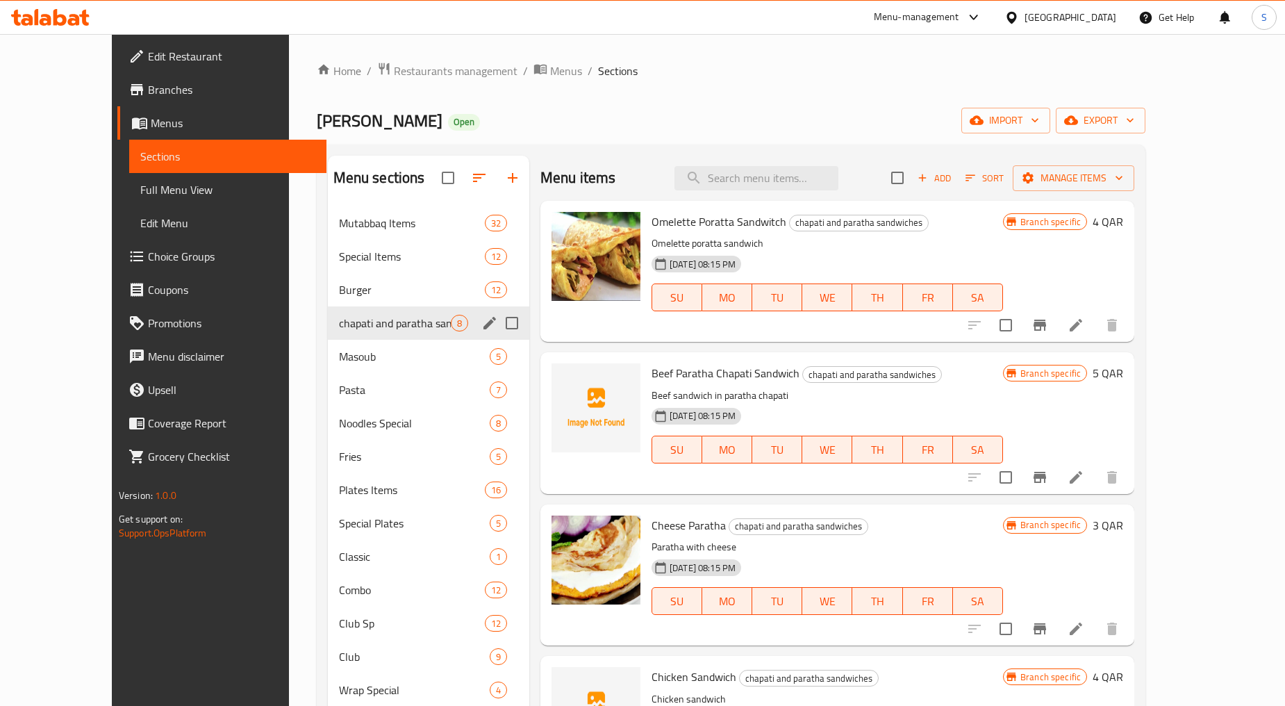
click at [484, 323] on icon "edit" at bounding box center [490, 323] width 13 height 13
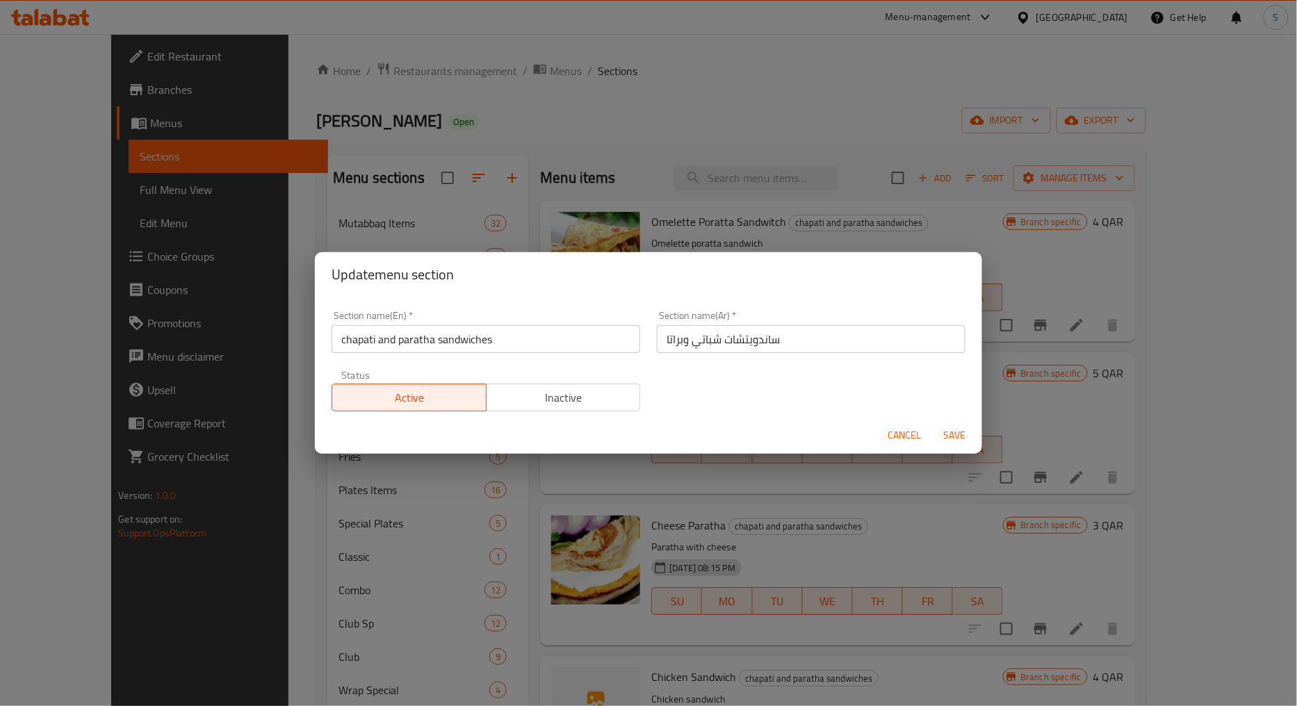
click at [393, 350] on input "chapati and paratha sandwiches" at bounding box center [485, 339] width 309 height 28
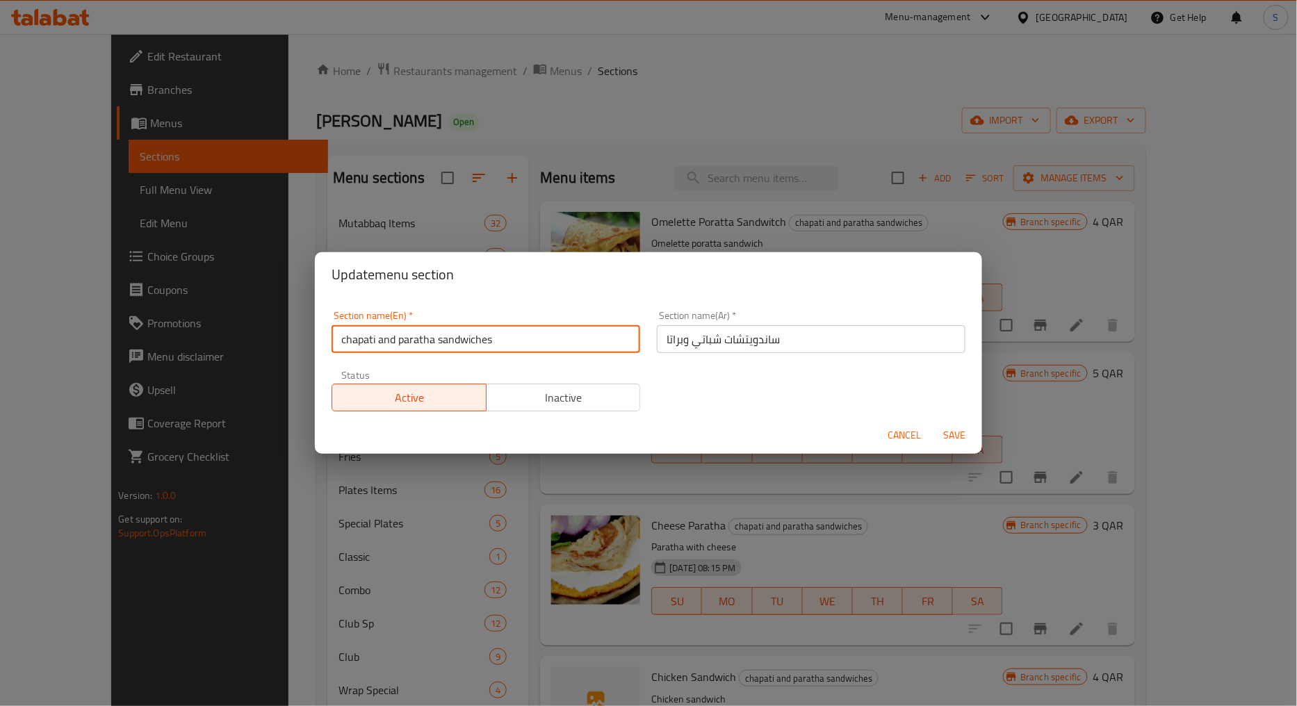
click at [393, 350] on input "chapati and paratha sandwiches" at bounding box center [485, 339] width 309 height 28
paste input "SANDWICH PARATHA"
click at [393, 350] on input "SANDWICH PARATHA" at bounding box center [485, 339] width 309 height 28
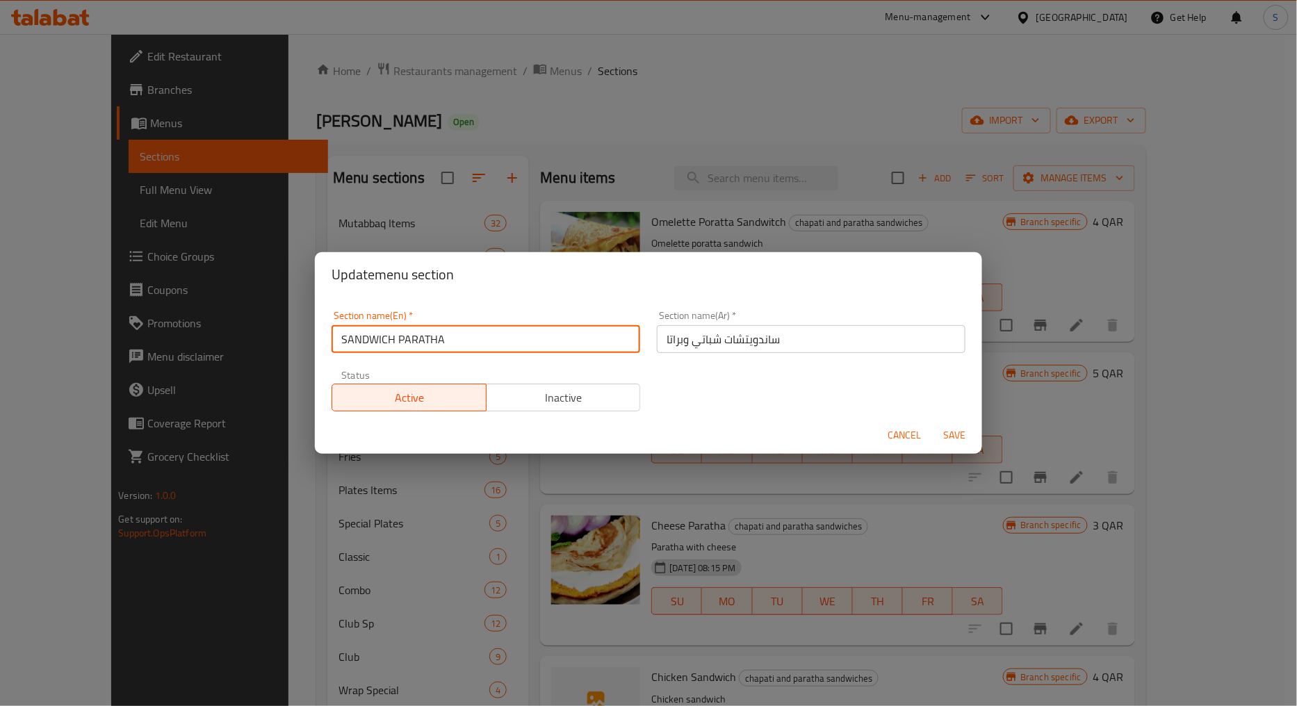
click at [393, 350] on input "SANDWICH PARATHA" at bounding box center [485, 339] width 309 height 28
type input "Sandwich Paratha"
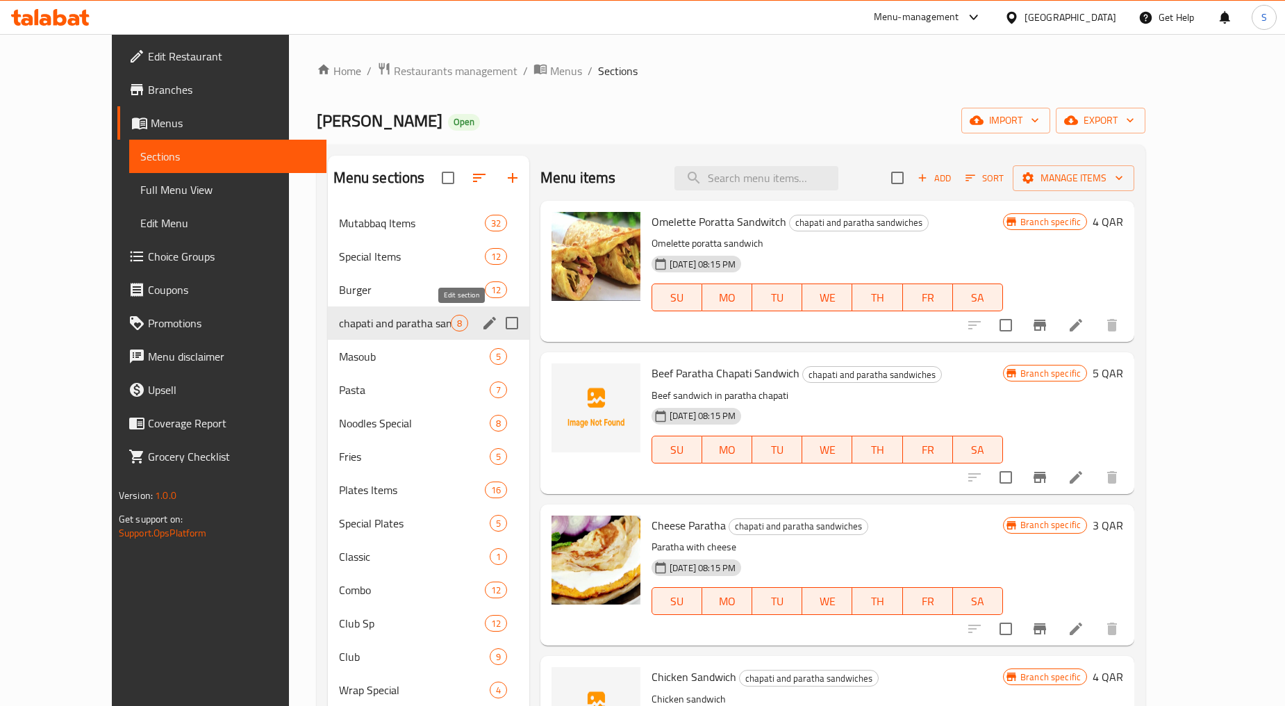
click at [484, 324] on icon "edit" at bounding box center [490, 323] width 13 height 13
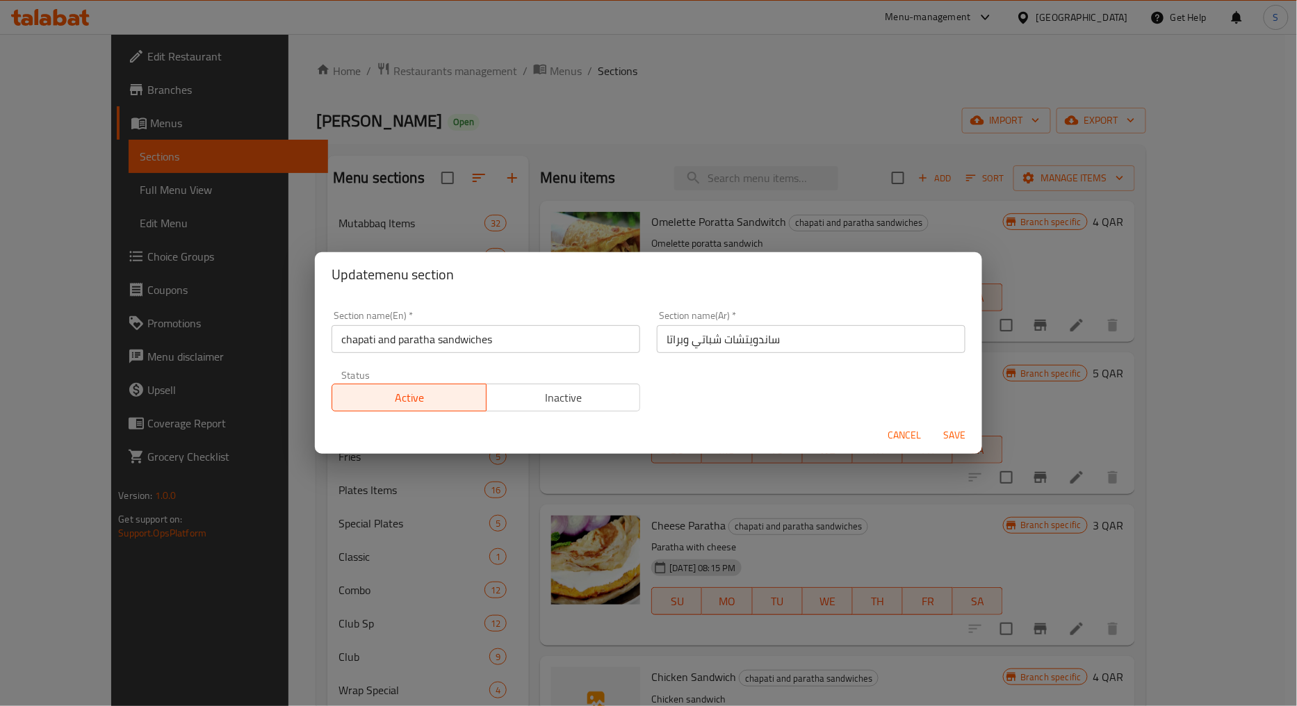
click at [454, 350] on input "chapati and paratha sandwiches" at bounding box center [485, 339] width 309 height 28
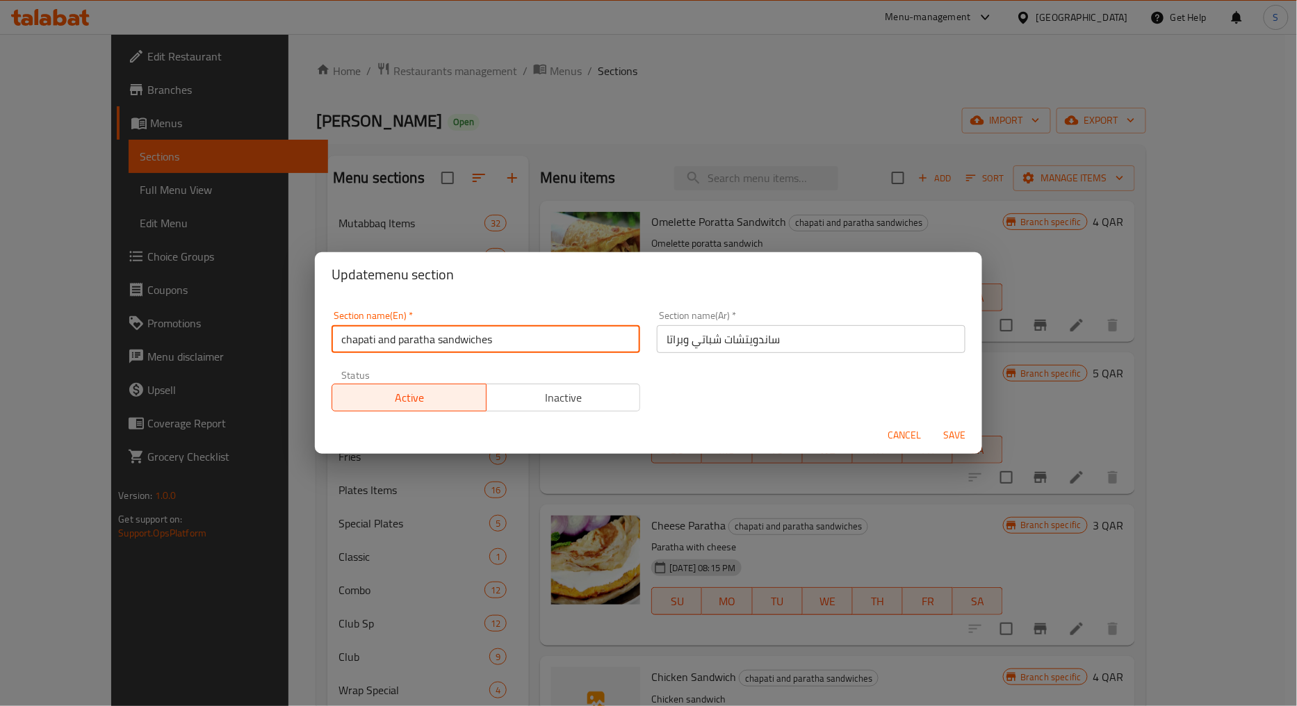
click at [454, 350] on input "chapati and paratha sandwiches" at bounding box center [485, 339] width 309 height 28
paste input "SANDWICH PARATHA"
click at [454, 350] on input "SANDWICH PARATHA" at bounding box center [485, 339] width 309 height 28
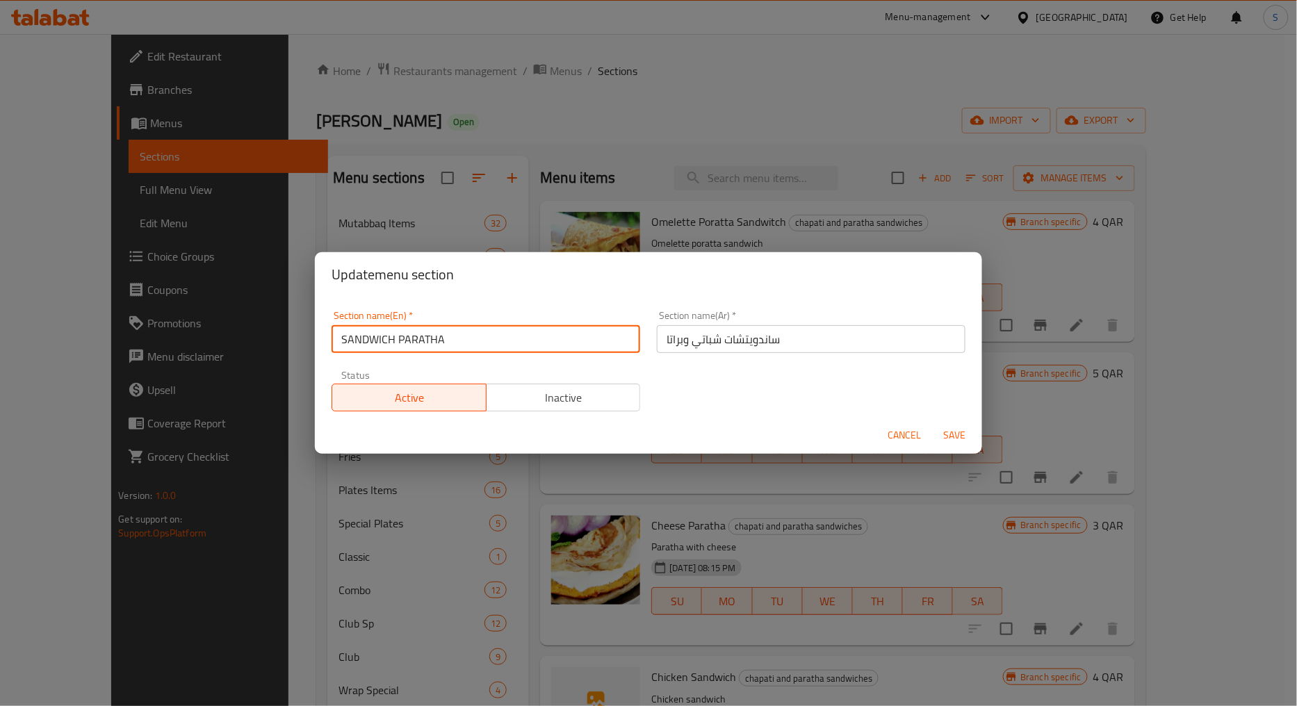
click at [454, 350] on input "SANDWICH PARATHA" at bounding box center [485, 339] width 309 height 28
type input "Sandwich Paratha"
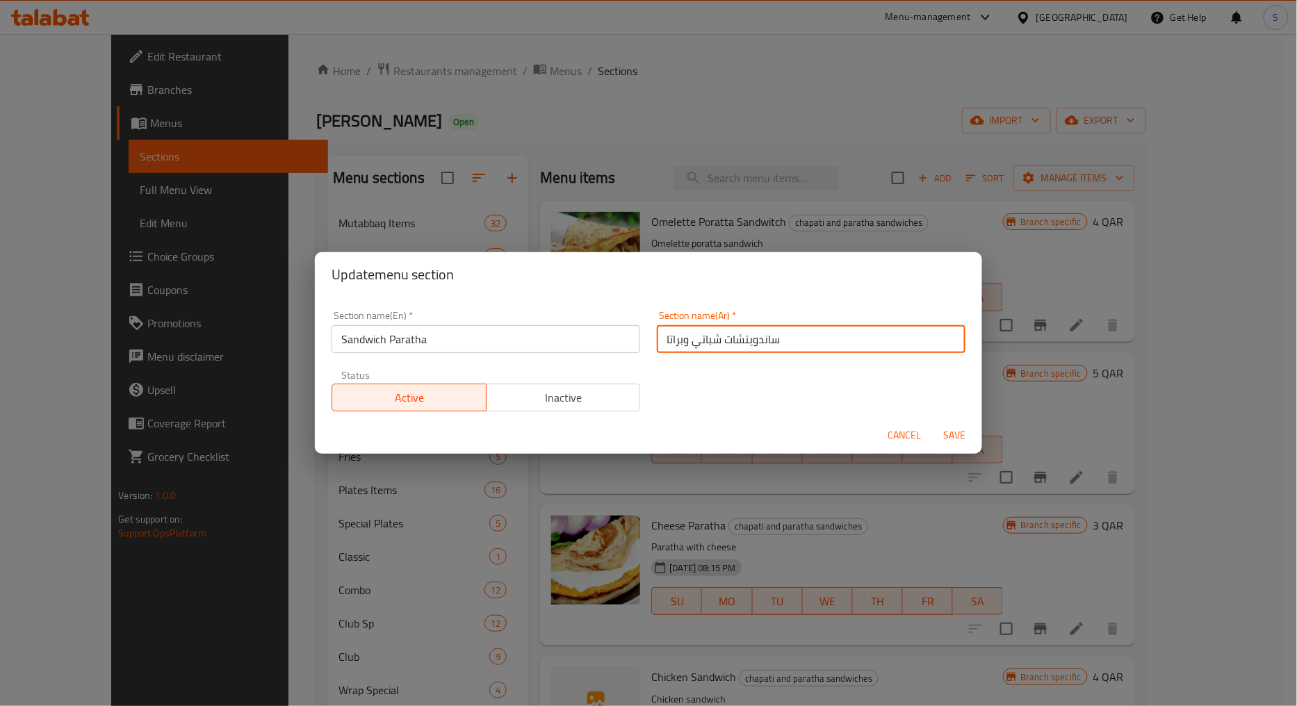
drag, startPoint x: 728, startPoint y: 343, endPoint x: 655, endPoint y: 337, distance: 73.9
click at [657, 337] on input "ساندويتشات شباتي وبراتا" at bounding box center [811, 339] width 309 height 28
type input "ساندويتش باراثا"
click at [944, 439] on span "Save" at bounding box center [953, 435] width 33 height 17
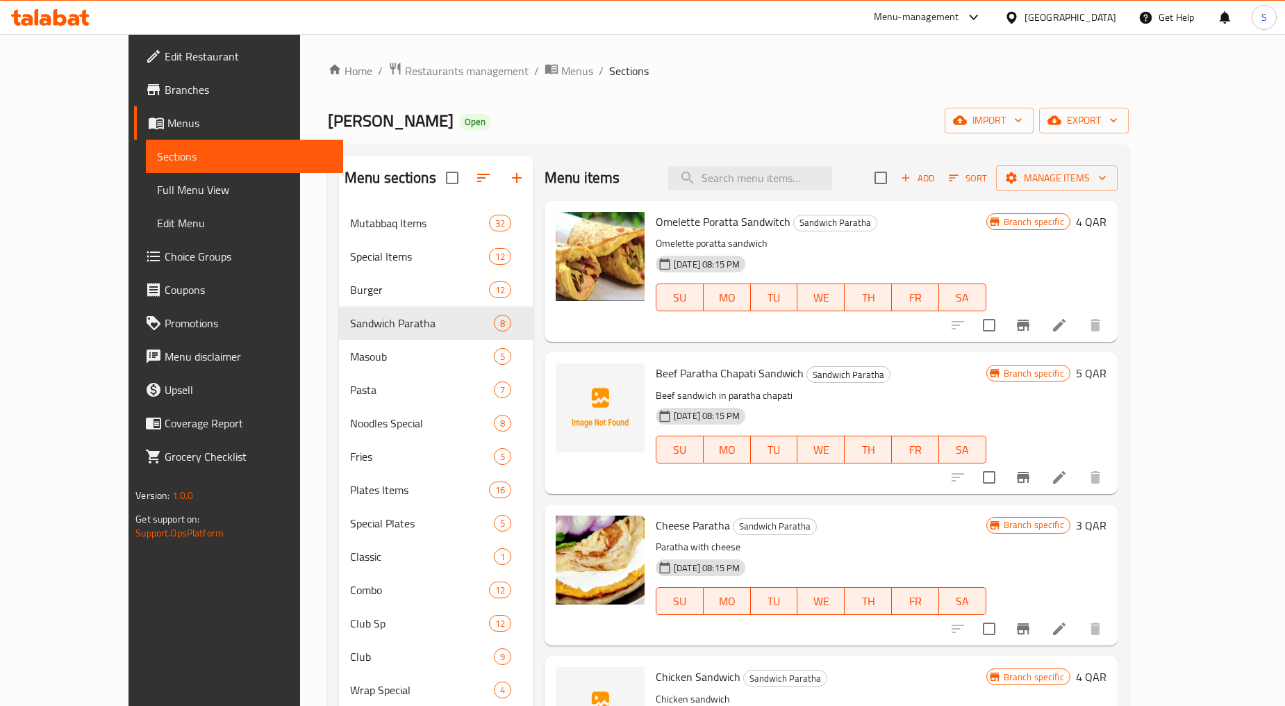
click at [1074, 190] on div "Add Sort Manage items" at bounding box center [996, 177] width 243 height 29
click at [960, 181] on icon "button" at bounding box center [954, 178] width 13 height 13
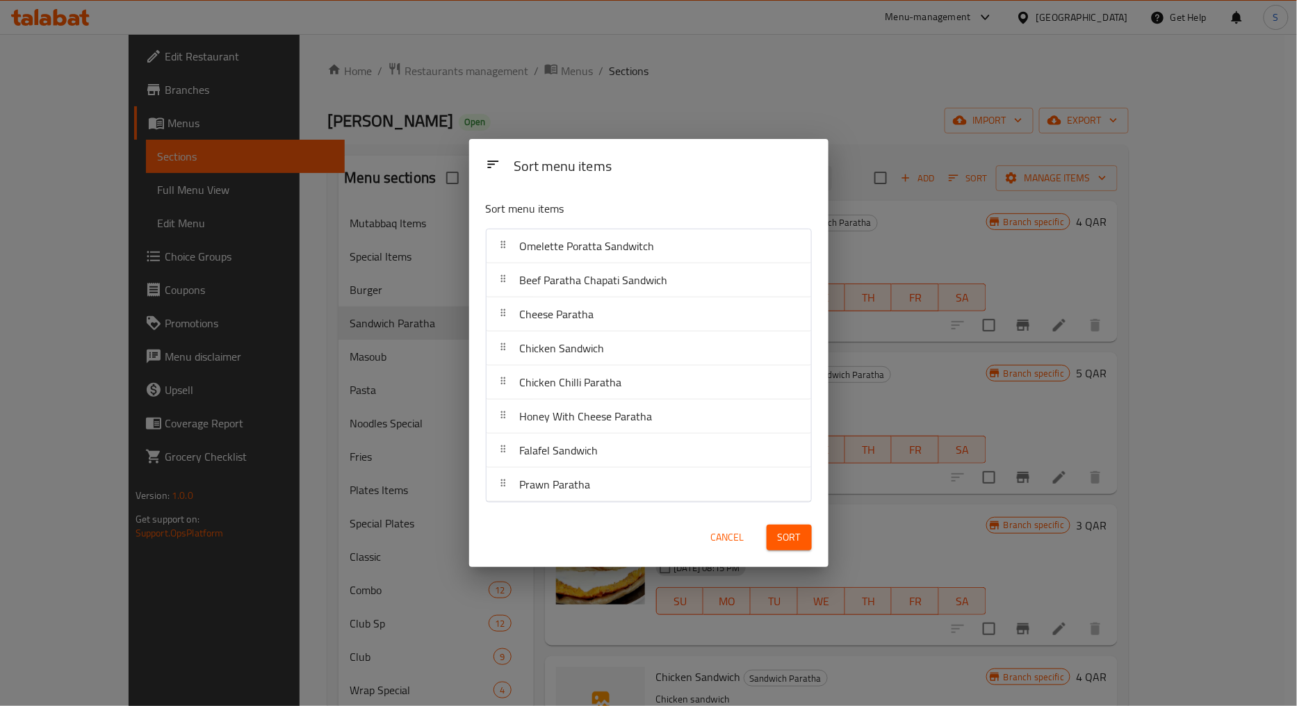
click at [727, 538] on span "Cancel" at bounding box center [727, 537] width 33 height 17
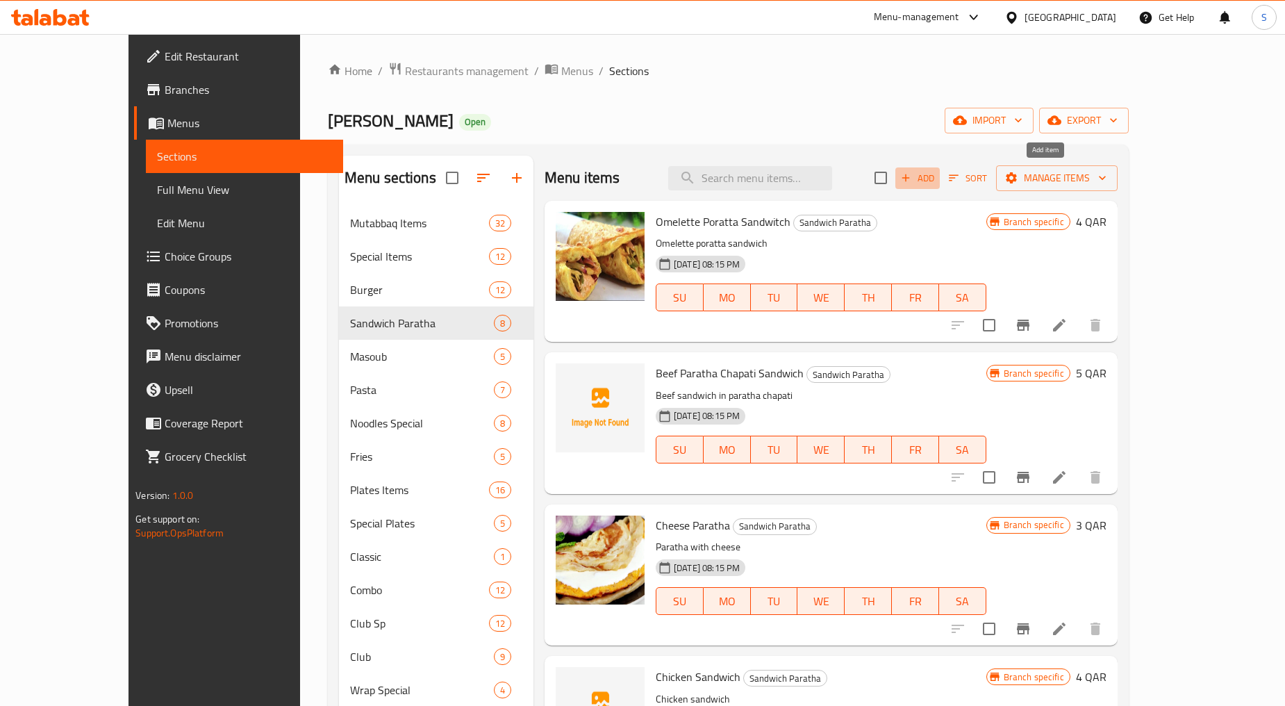
click at [937, 183] on span "Add" at bounding box center [918, 178] width 38 height 16
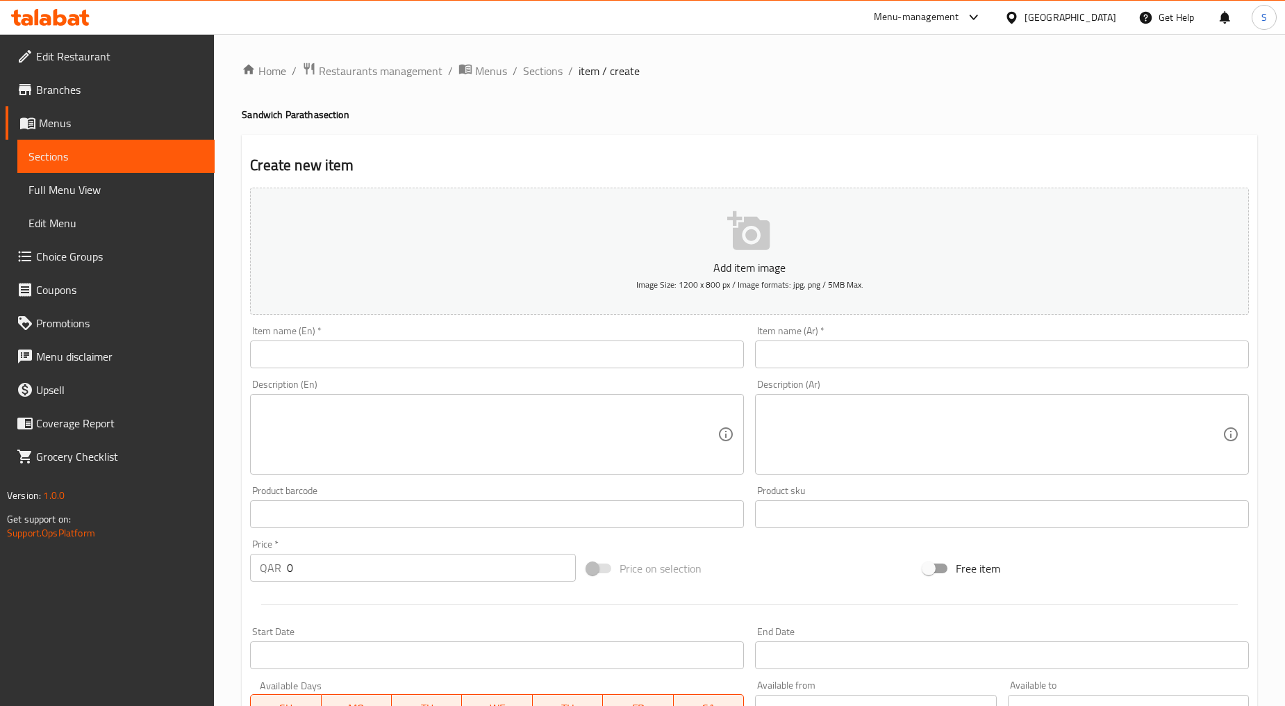
click at [432, 348] on input "text" at bounding box center [497, 354] width 494 height 28
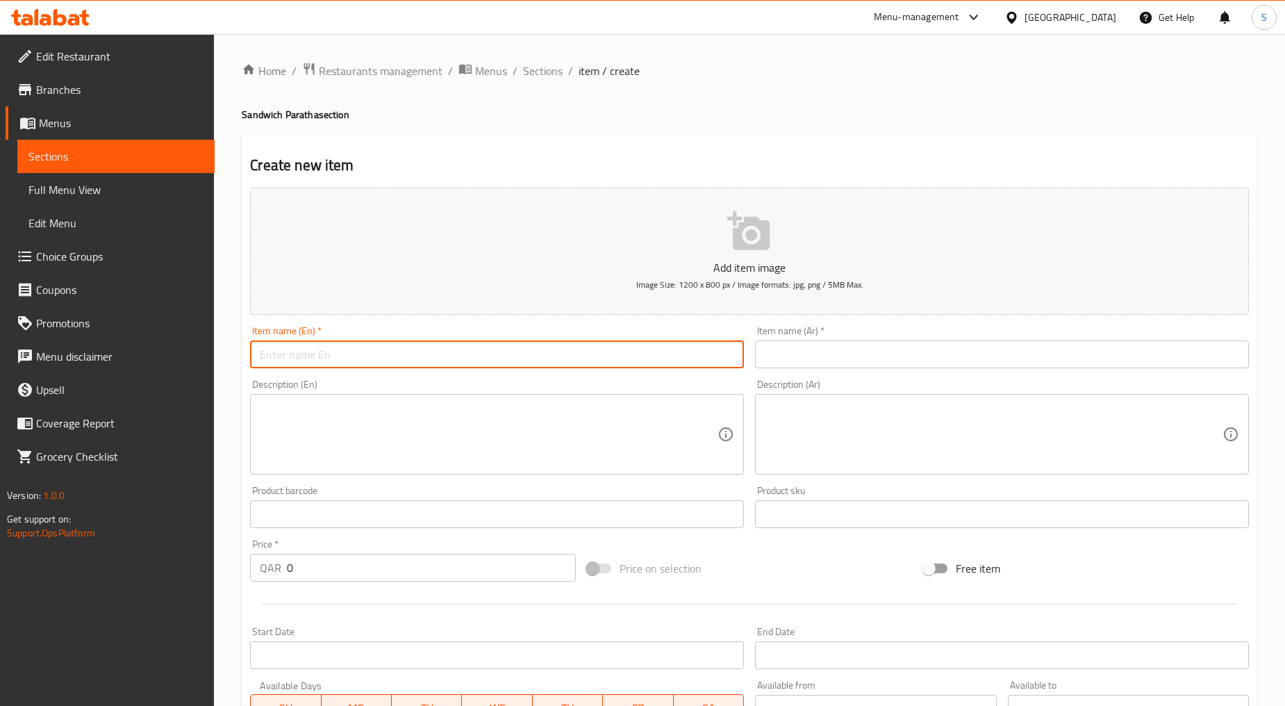
paste input "ZINGER PARATHA"
click at [432, 348] on input "ZINGER PARATHA" at bounding box center [497, 354] width 494 height 28
type input "Zinger Paratha"
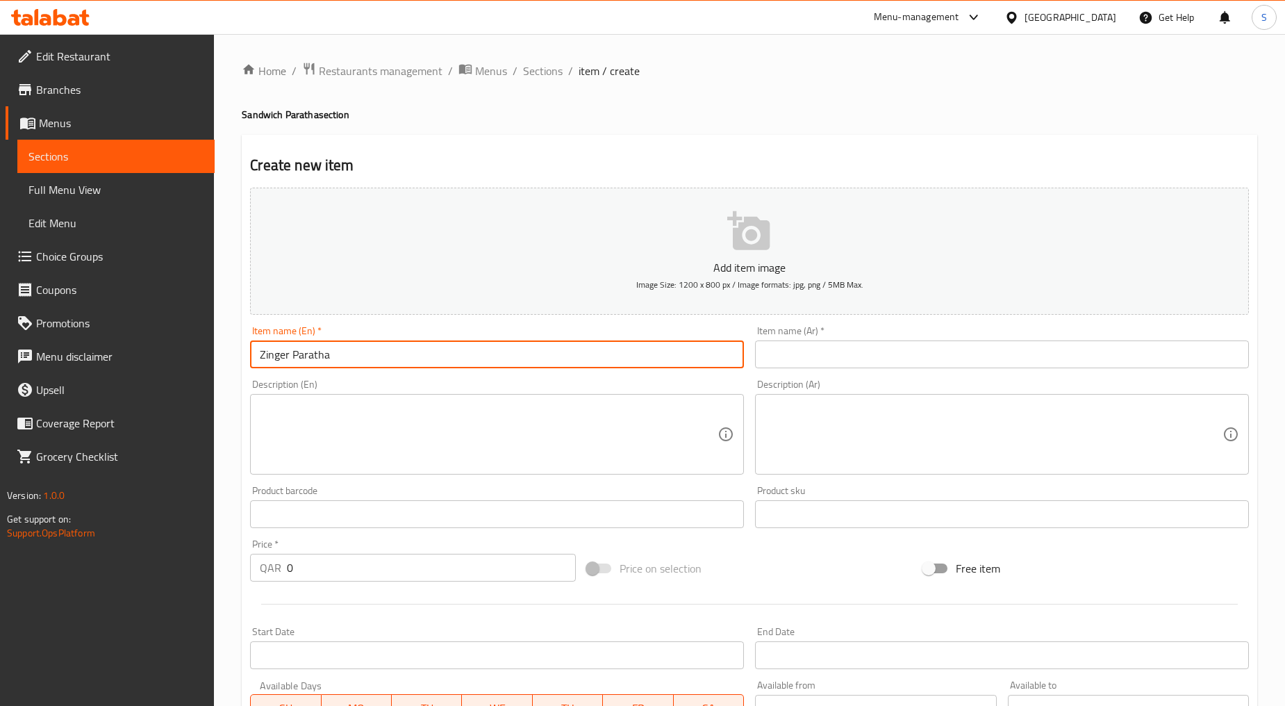
click at [823, 365] on input "text" at bounding box center [1002, 354] width 494 height 28
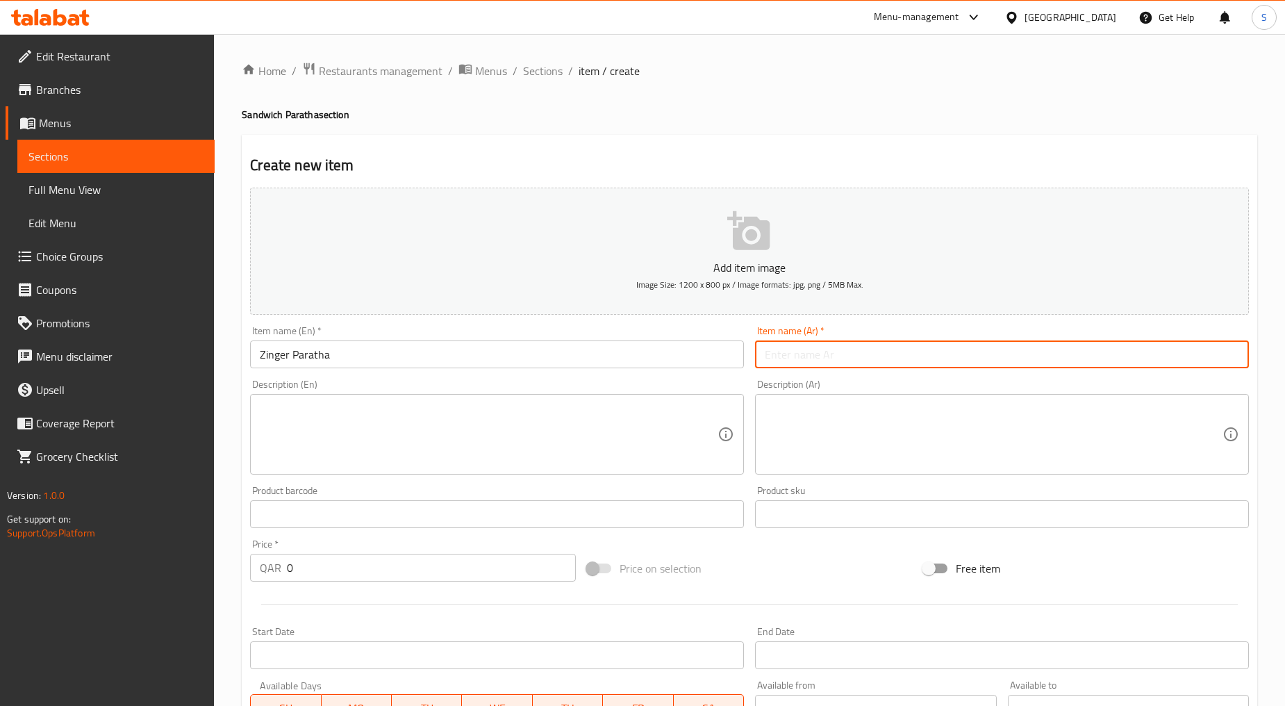
paste input "زينجر باراثا"
click at [813, 360] on input "زينجر باراثا" at bounding box center [1002, 354] width 494 height 28
click at [797, 346] on input "زينجر باراثا" at bounding box center [1002, 354] width 494 height 28
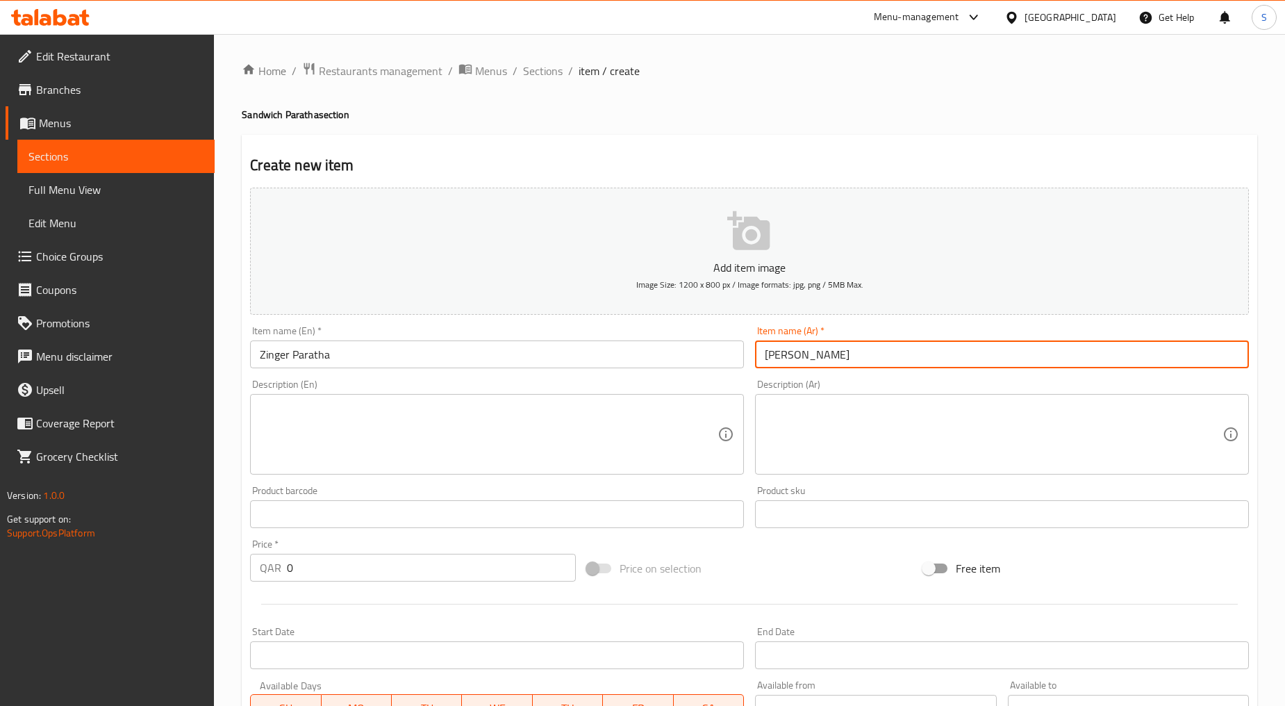
click at [802, 357] on input "زينجر باراثا" at bounding box center [1002, 354] width 494 height 28
paste input "باتي زنجر"
click at [820, 354] on input "شباتي زنجر باراثا" at bounding box center [1002, 354] width 494 height 28
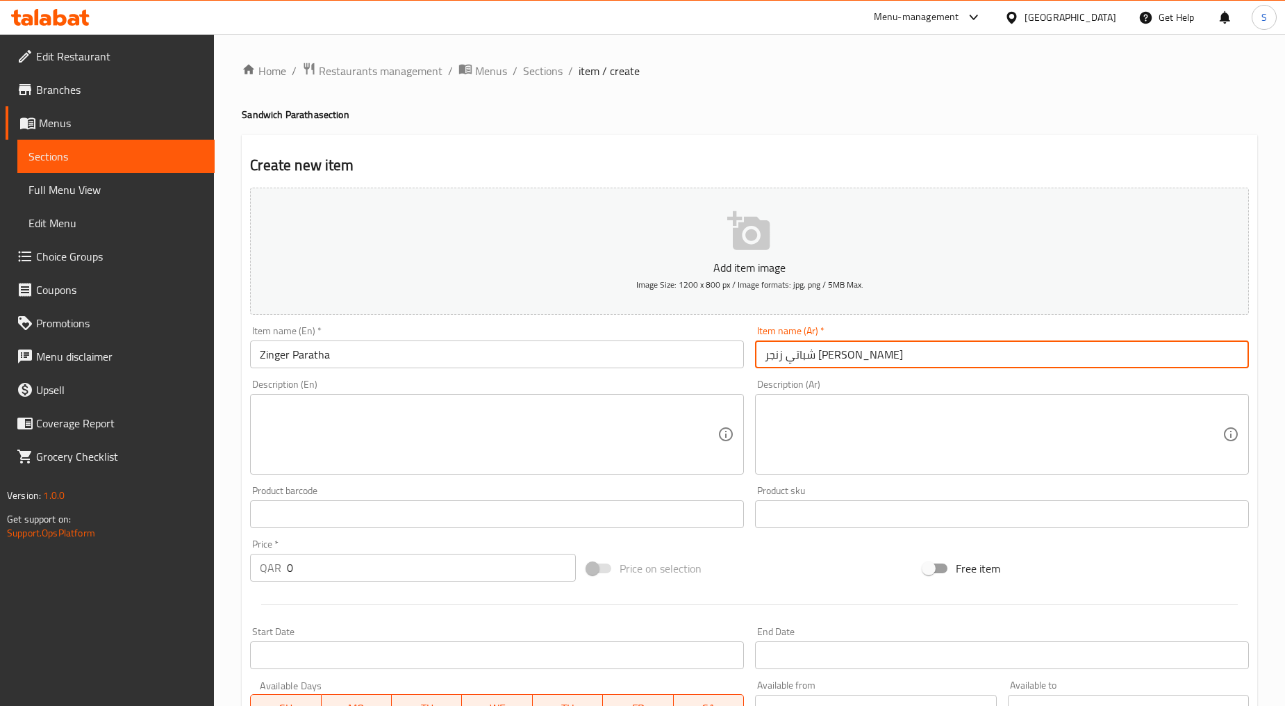
click at [774, 362] on input "شباتي زنجر باراثا" at bounding box center [1002, 354] width 494 height 28
click at [808, 354] on input "شباتي زنجر" at bounding box center [1002, 354] width 494 height 28
paste input "اراثا"
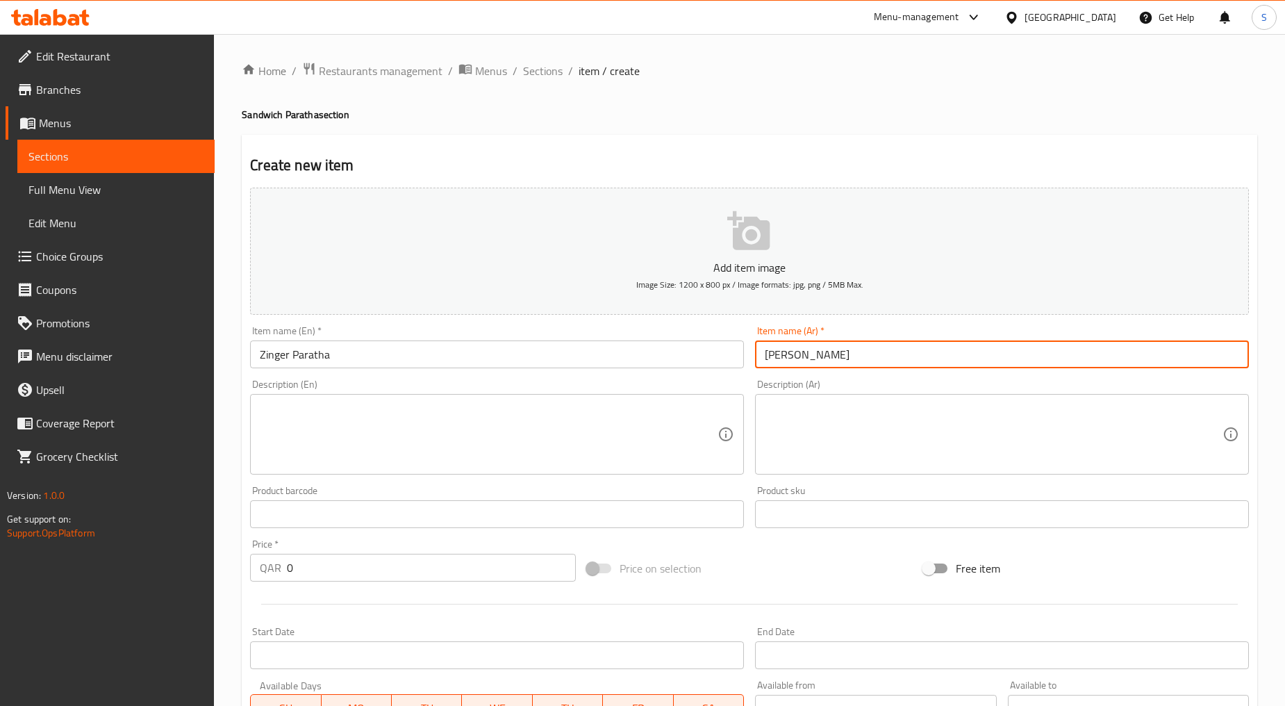
type input "[PERSON_NAME]"
click at [456, 446] on textarea at bounding box center [489, 435] width 458 height 66
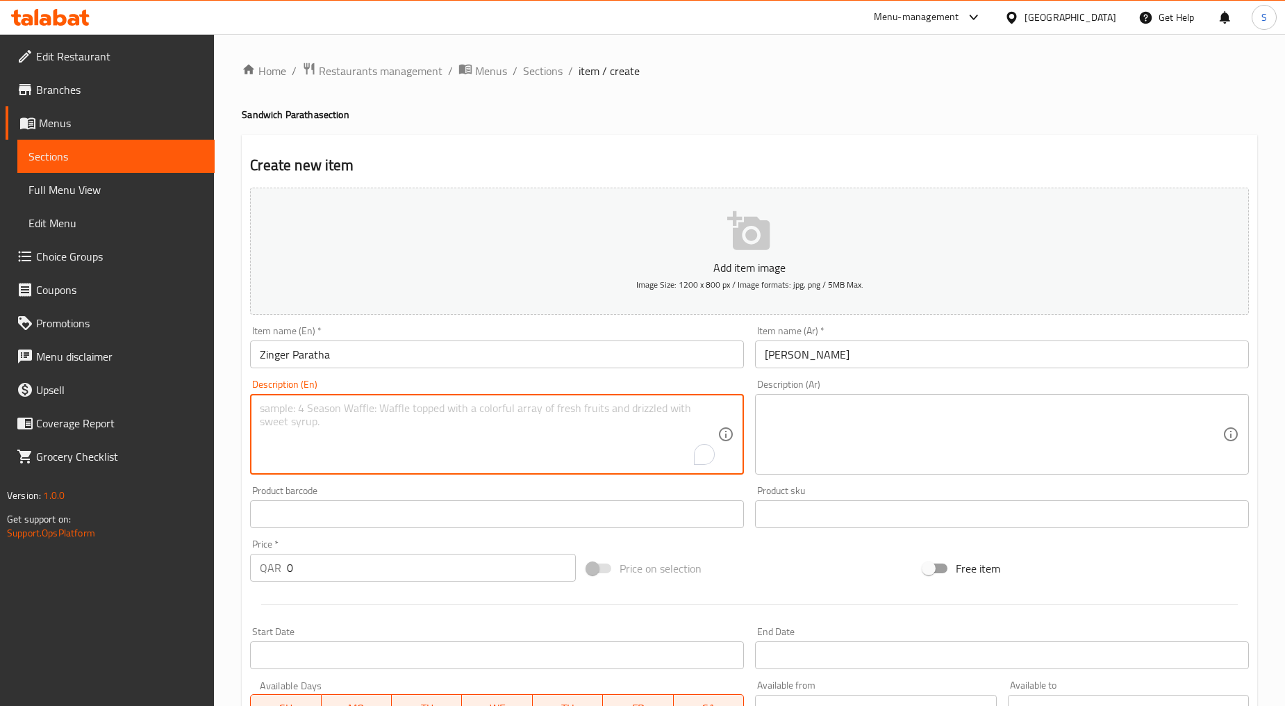
paste textarea "Spicy amd crispy chicken inside the paratha"
click at [456, 446] on textarea "Spicy amd crispy chicken inside the paratha" at bounding box center [489, 435] width 458 height 66
type textarea "Spicy and crispy chicken inside the paratha"
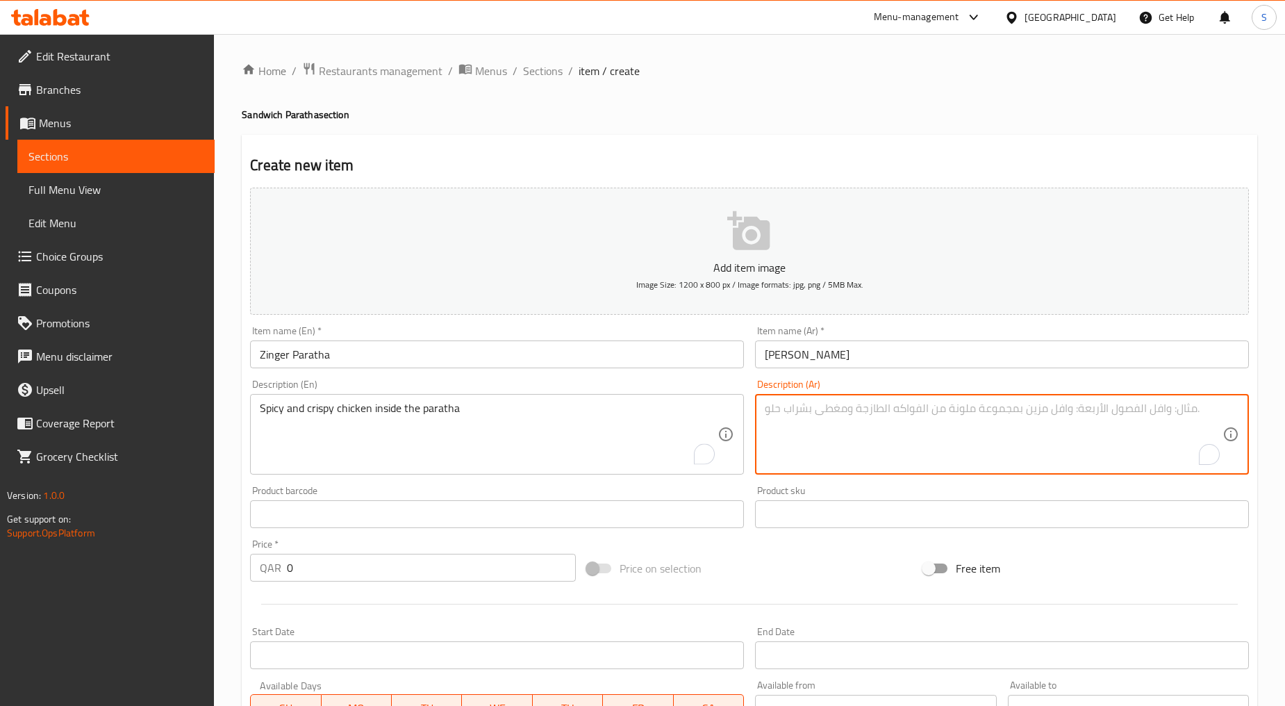
click at [832, 408] on textarea "To enrich screen reader interactions, please activate Accessibility in Grammarl…" at bounding box center [994, 435] width 458 height 66
paste textarea "دجاج حار ومقرمش داخل البراتا"
type textarea "دجاج حار ومقرمش داخل البراتا"
click at [329, 575] on input "0" at bounding box center [431, 568] width 289 height 28
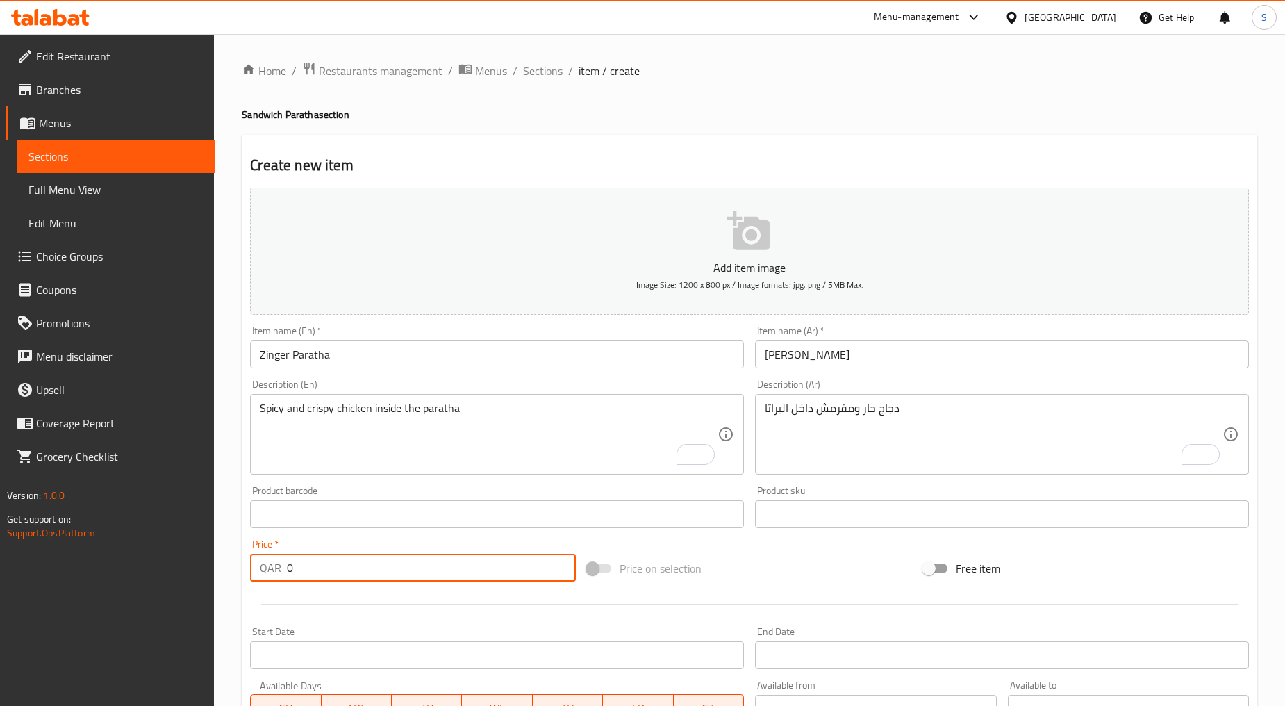
click at [329, 575] on input "0" at bounding box center [431, 568] width 289 height 28
paste input "12"
type input "12"
click at [343, 601] on div at bounding box center [750, 604] width 1010 height 34
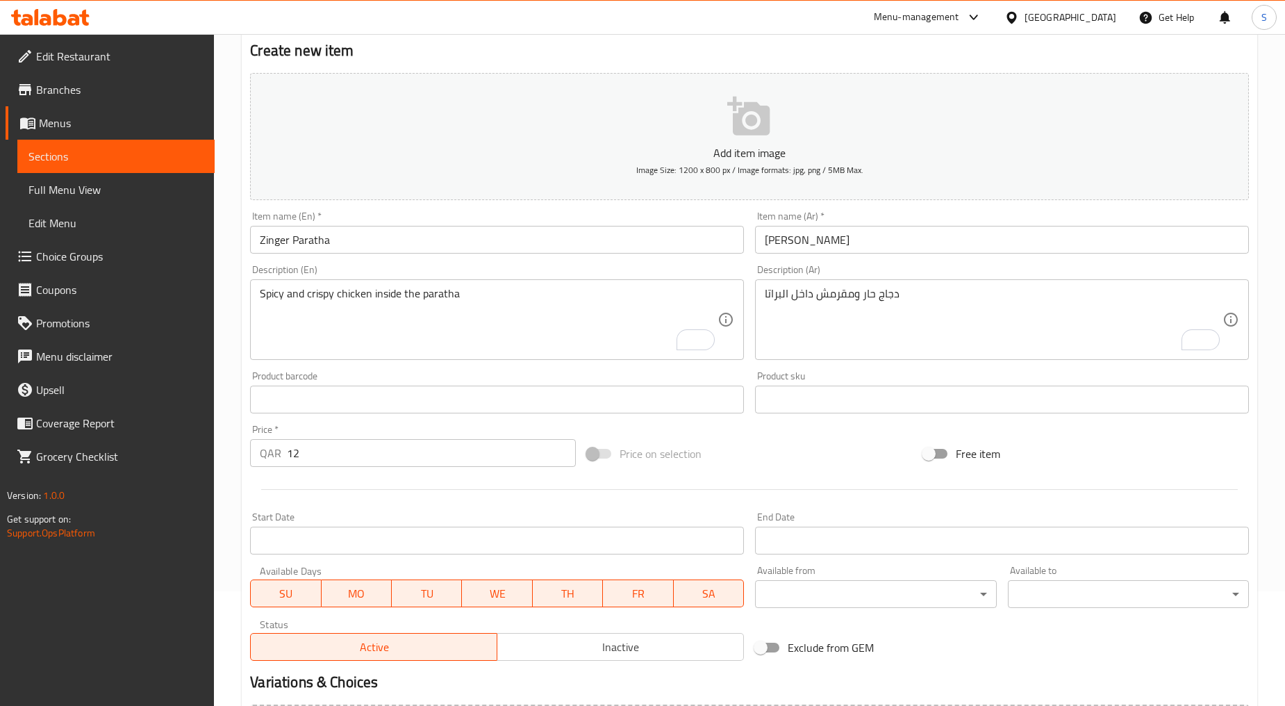
scroll to position [273, 0]
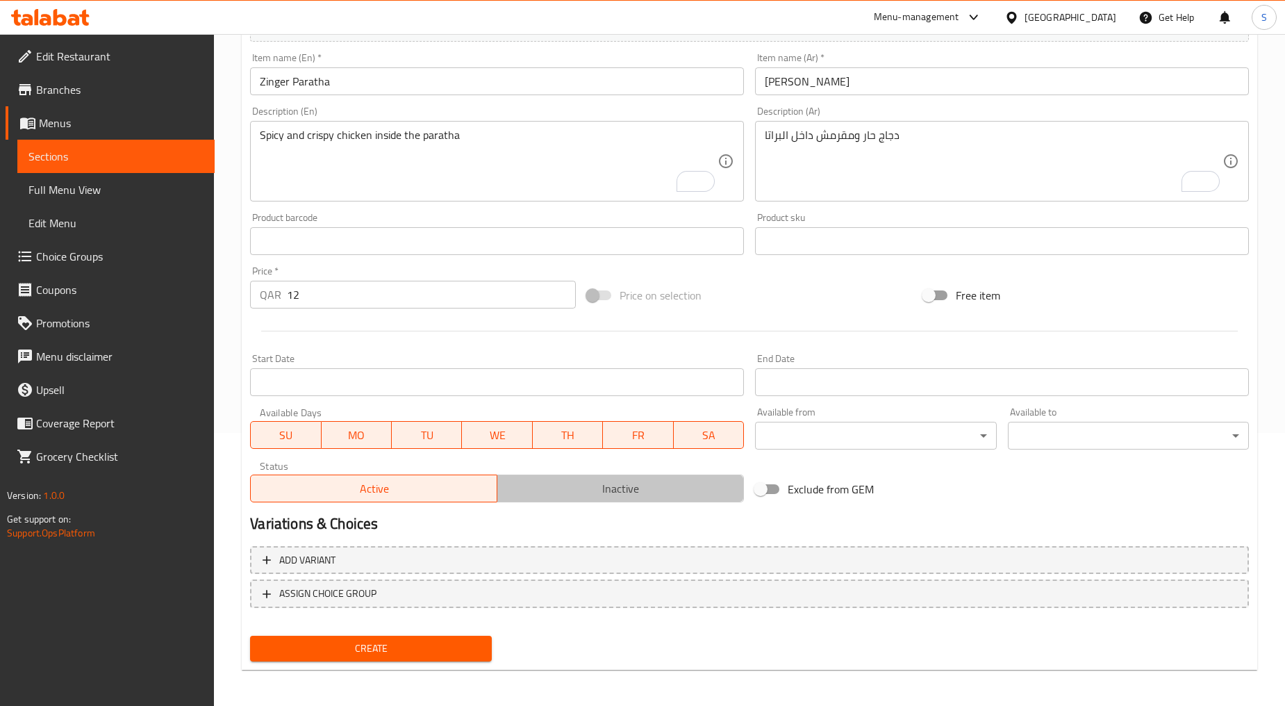
click at [600, 498] on button "Inactive" at bounding box center [620, 489] width 247 height 28
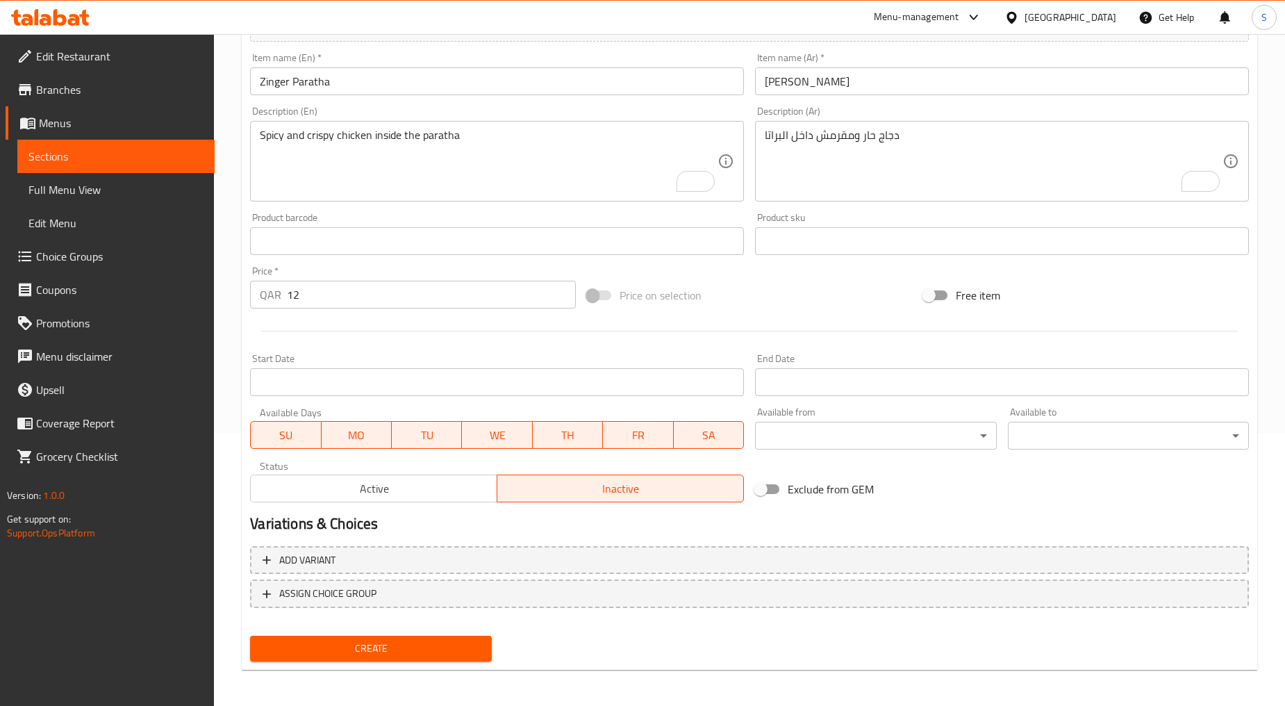
click at [353, 641] on span "Create" at bounding box center [370, 648] width 219 height 17
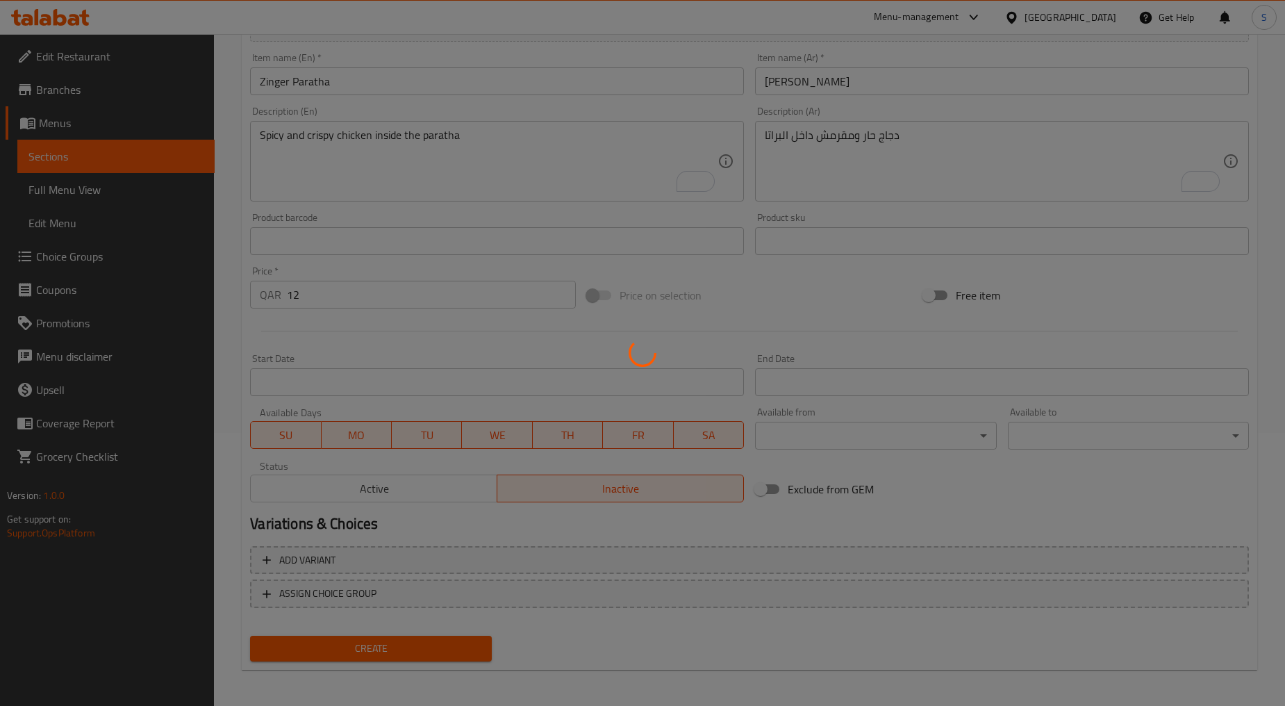
type input "0"
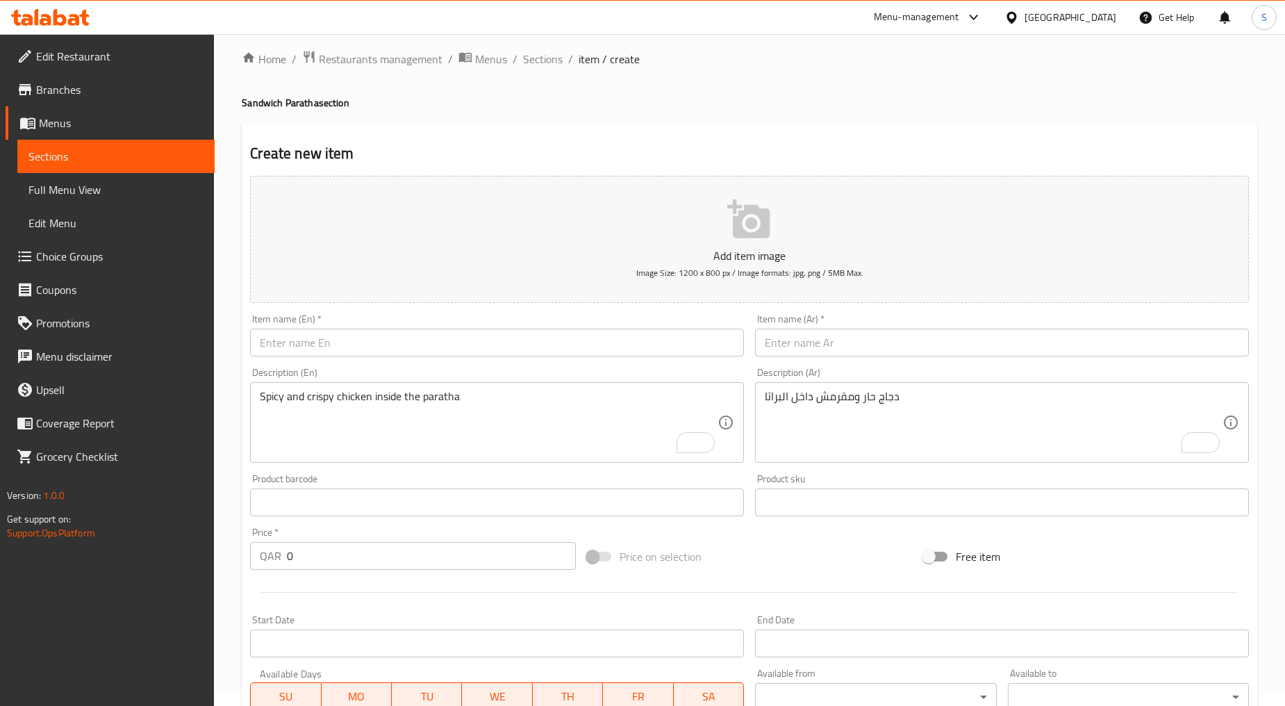
scroll to position [0, 0]
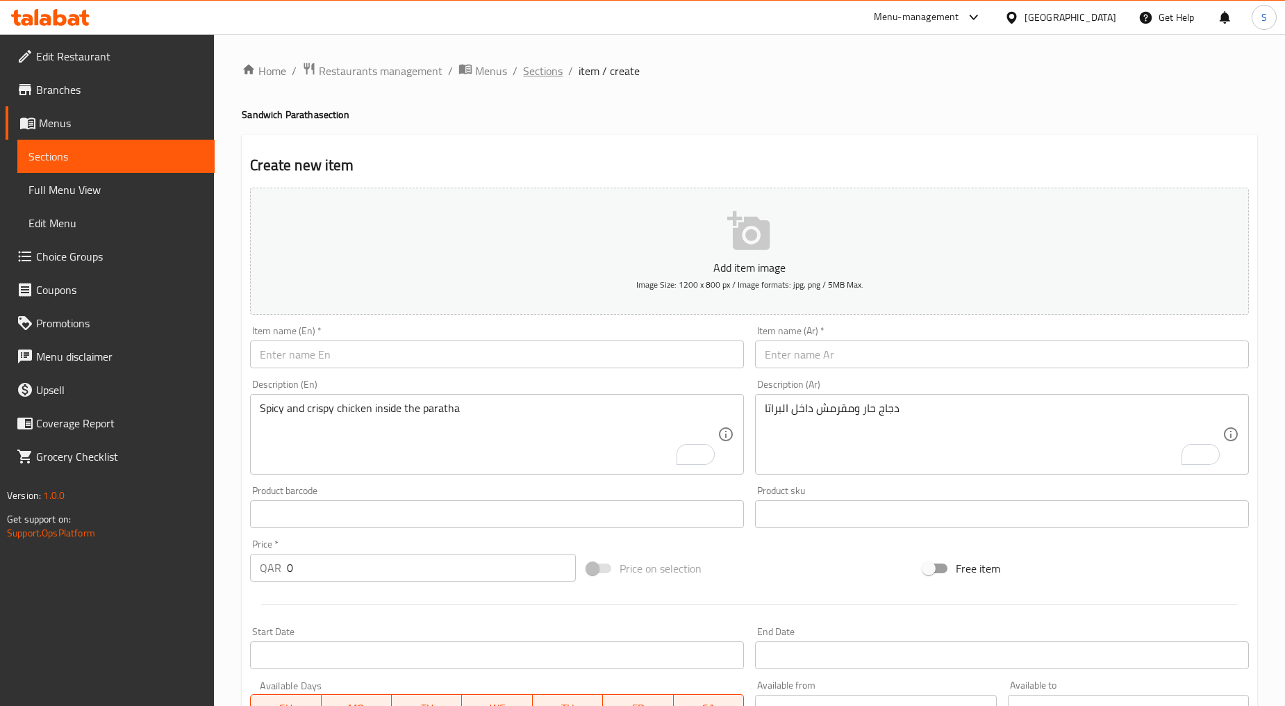
click at [550, 72] on span "Sections" at bounding box center [543, 71] width 40 height 17
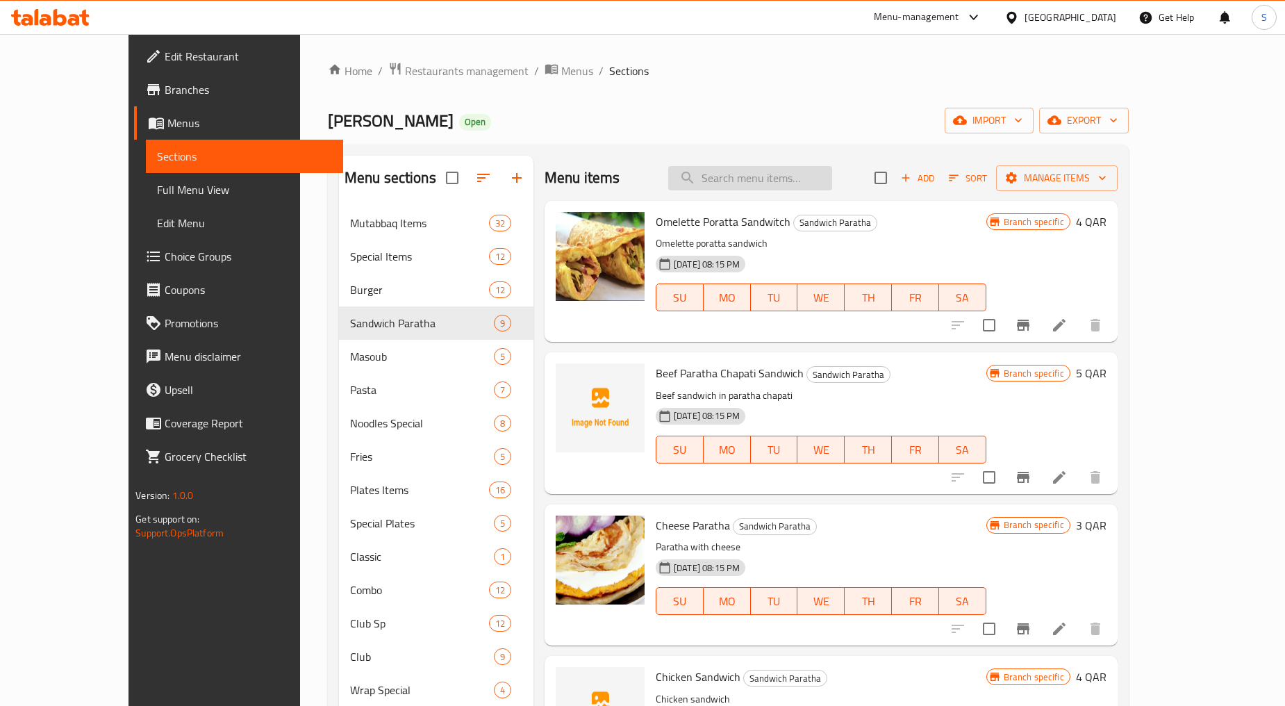
click at [756, 170] on input "search" at bounding box center [750, 178] width 164 height 24
paste input "CHICKEN NASHIF PARATHA"
type input "CHICKEN NASHIF PARATHA"
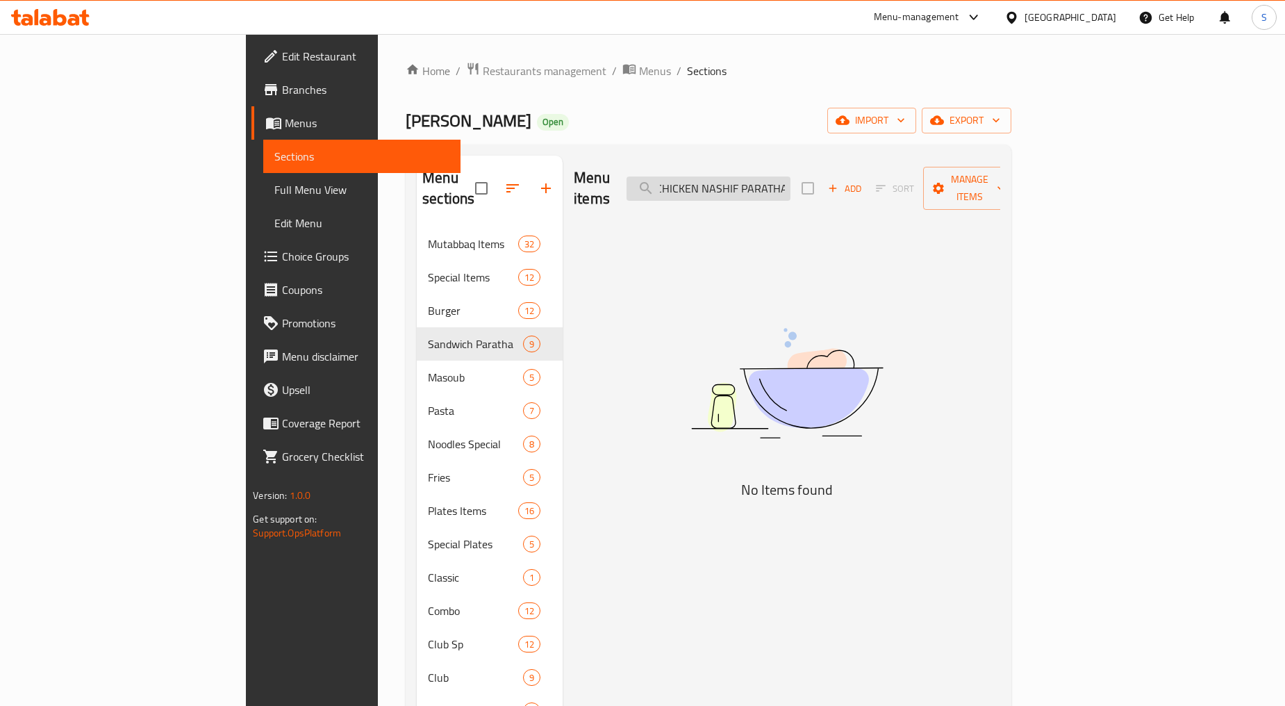
click at [791, 178] on input "CHICKEN NASHIF PARATHA" at bounding box center [709, 188] width 164 height 24
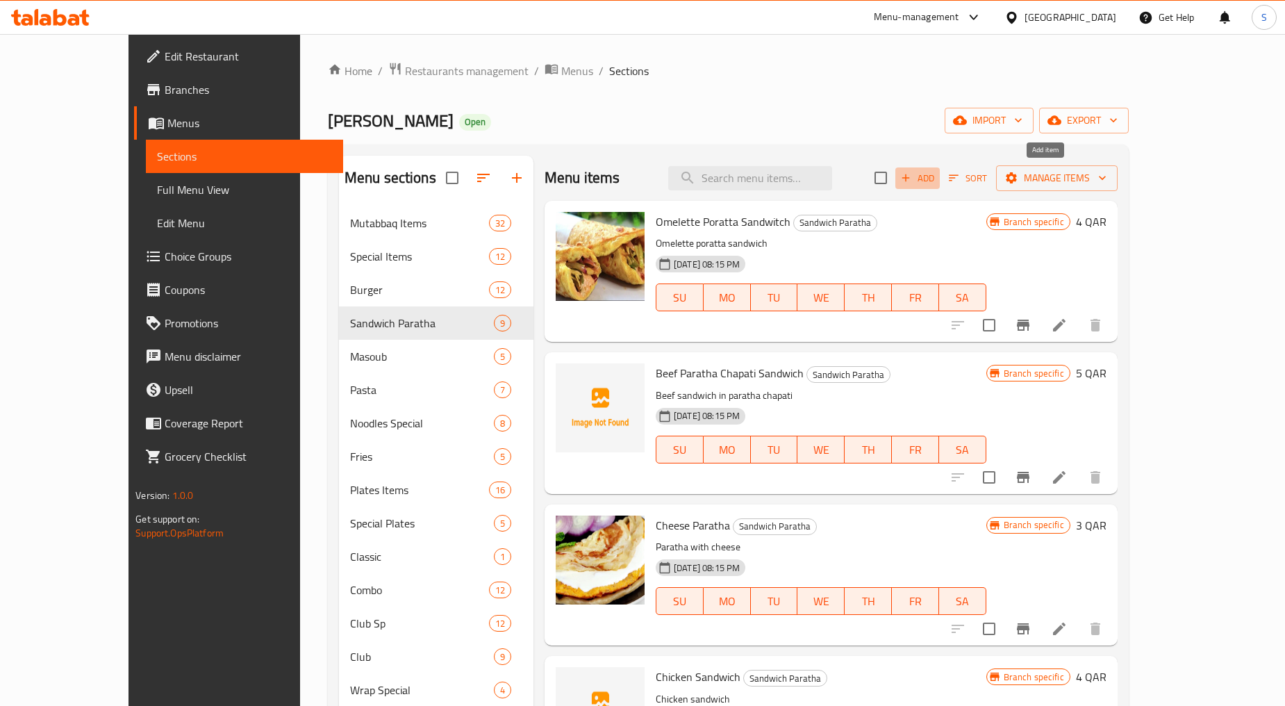
click at [912, 179] on icon "button" at bounding box center [906, 178] width 13 height 13
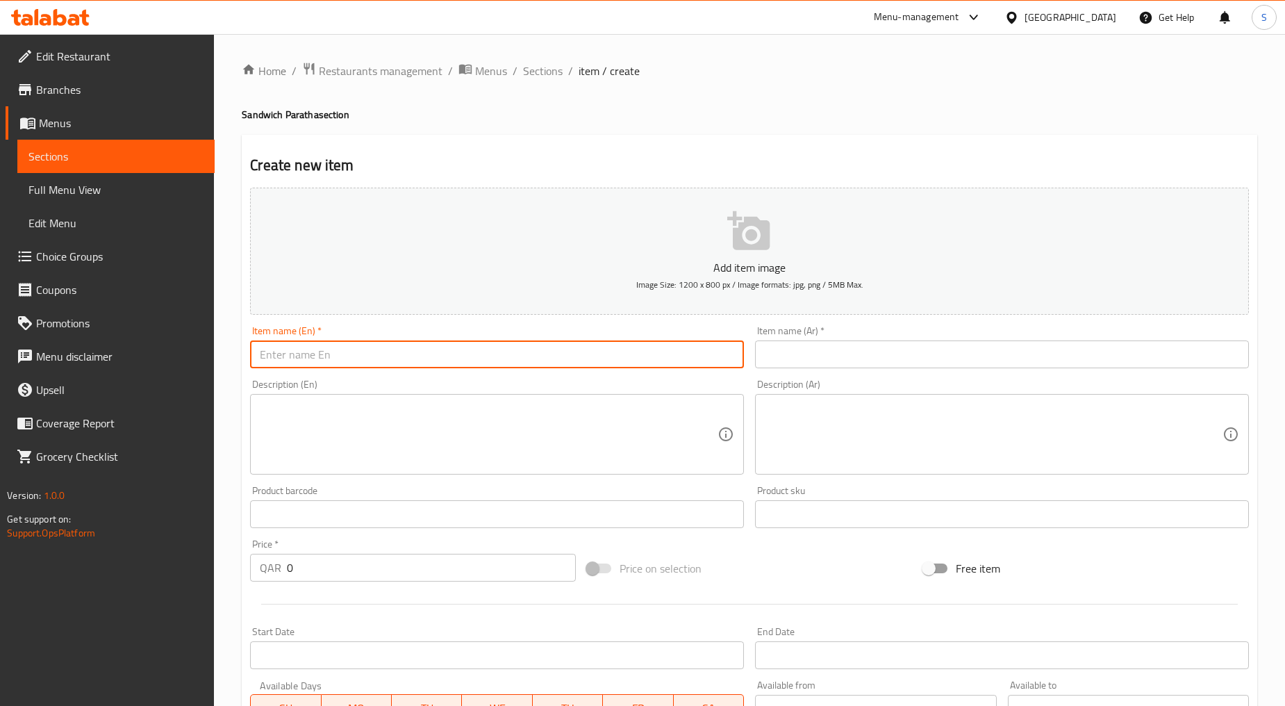
click at [330, 355] on input "text" at bounding box center [497, 354] width 494 height 28
paste input "CHICKEN NASHIF PARATHA"
click at [330, 355] on input "CHICKEN NASHIF PARATHA" at bounding box center [497, 354] width 494 height 28
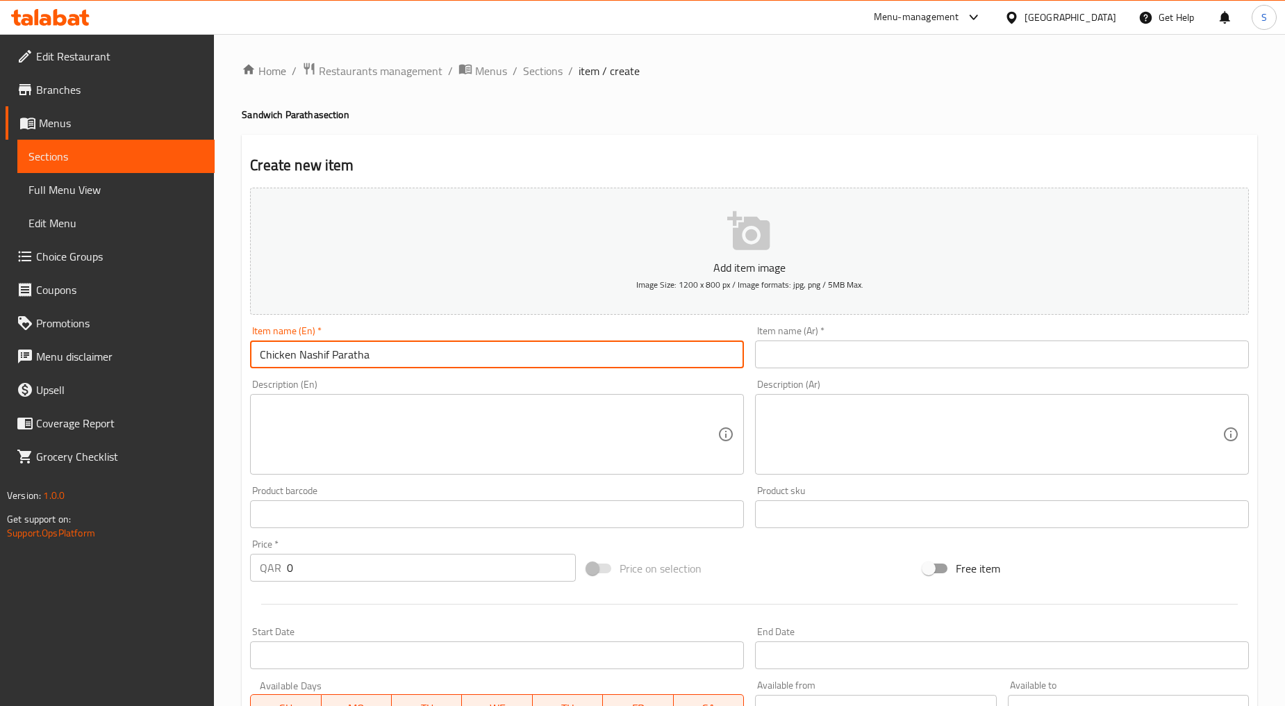
type input "Chicken Nashif Paratha"
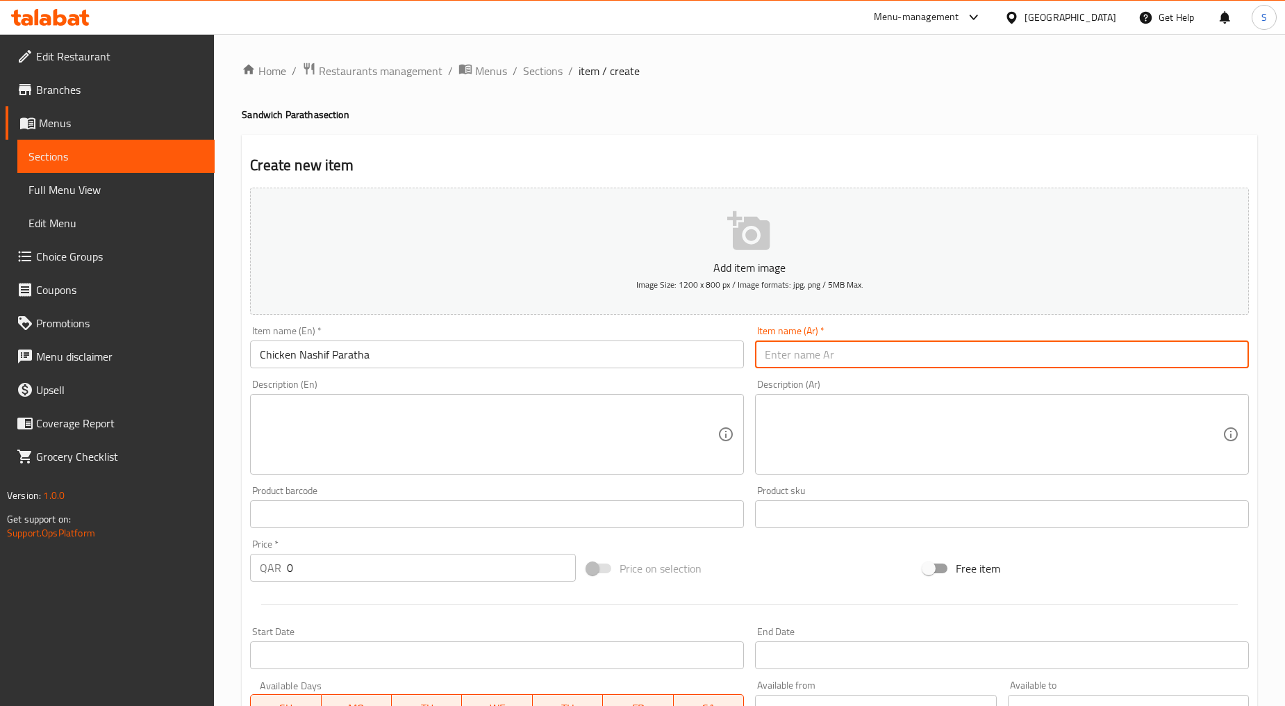
click at [811, 366] on input "text" at bounding box center [1002, 354] width 494 height 28
paste input "شباتي ناشف دجاج"
click at [832, 358] on input "شباتي ناشف دجاج" at bounding box center [1002, 354] width 494 height 28
type input "باراثا ناشف دجاج"
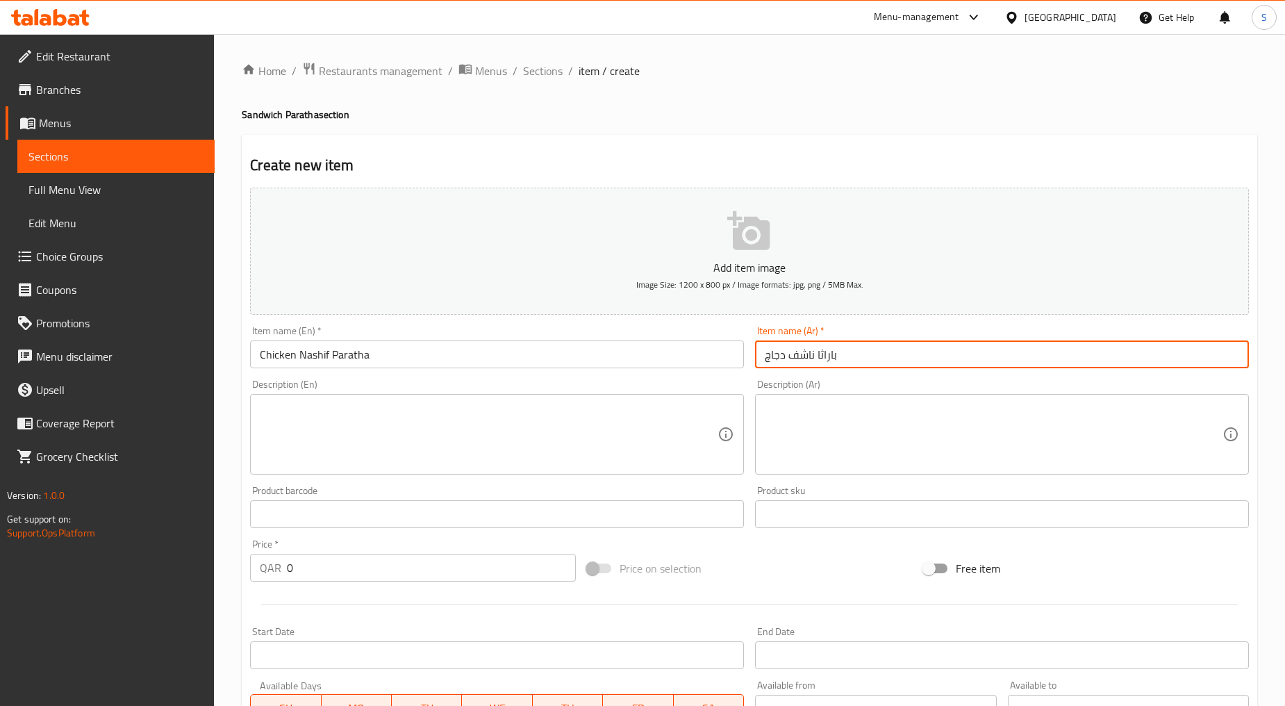
click at [379, 477] on div "Description (En) Description (En)" at bounding box center [497, 427] width 505 height 106
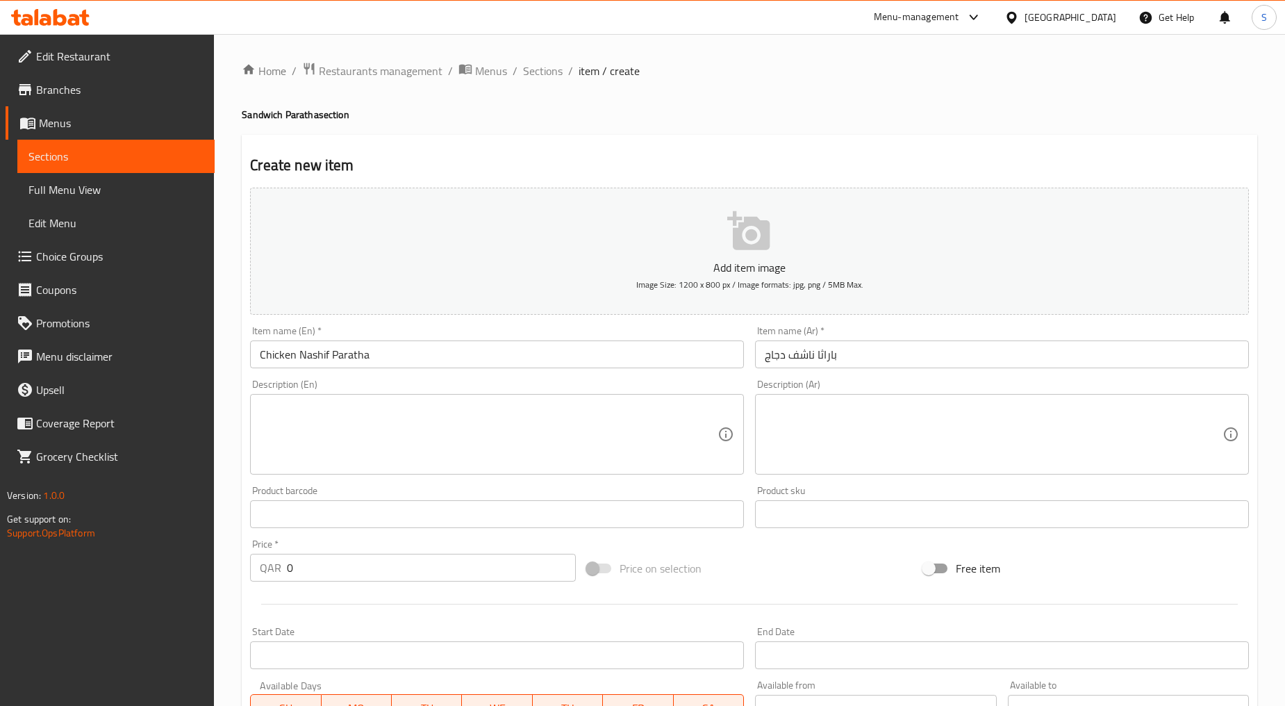
click at [372, 425] on textarea at bounding box center [489, 435] width 458 height 66
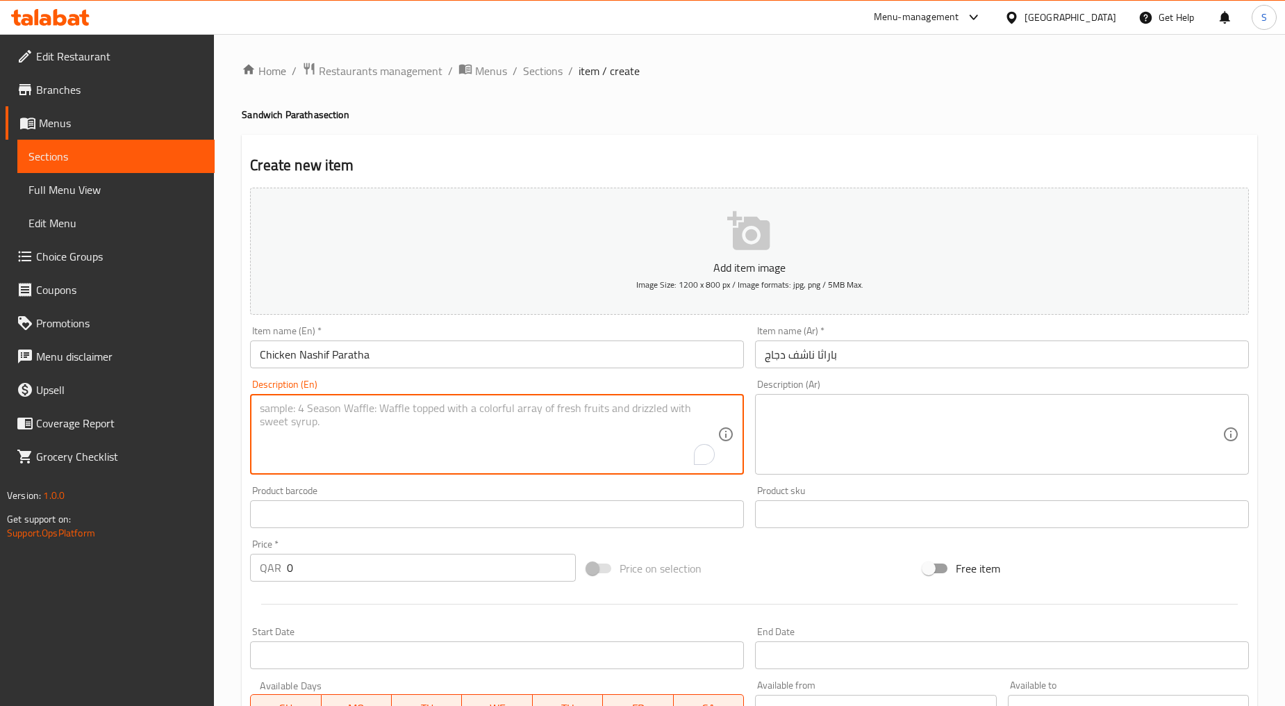
paste textarea "Paratha rolled up with cooked chicken nashif"
type textarea "Paratha rolled up with cooked chicken nashif"
click at [860, 420] on textarea at bounding box center [994, 435] width 458 height 66
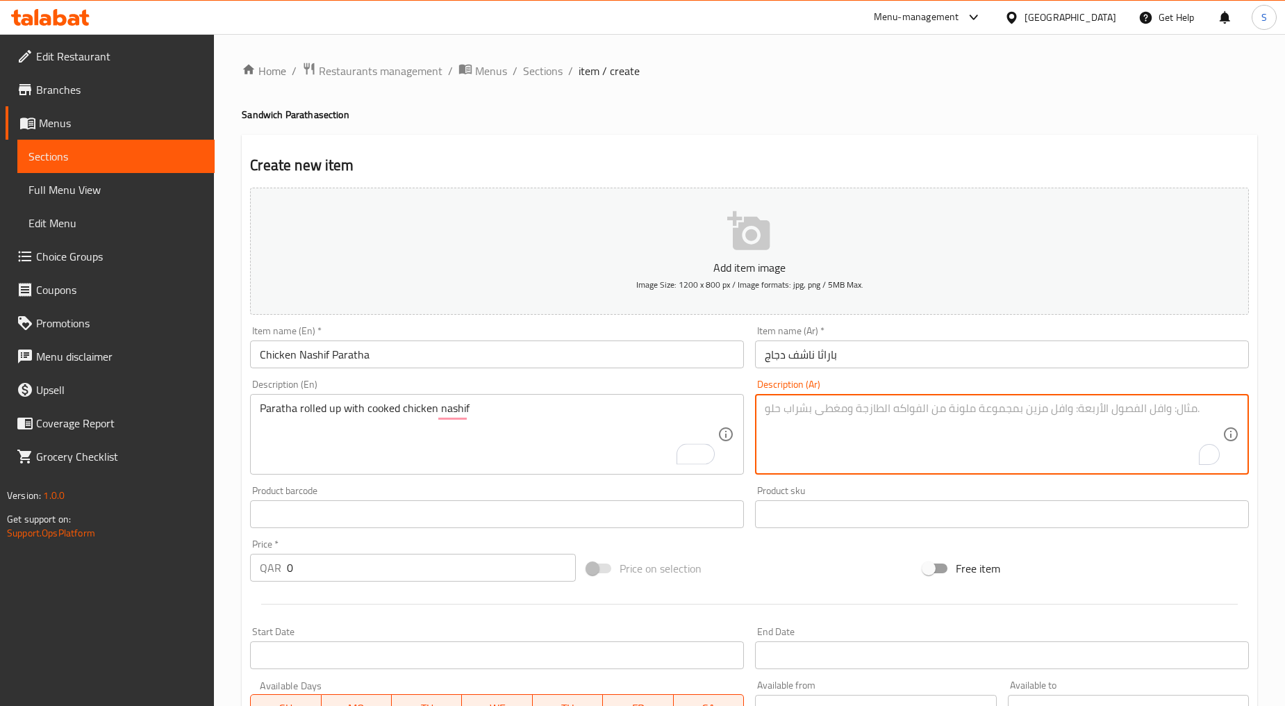
paste textarea "براتا ملفوفة مع دجاج ناشف مطبوخ"
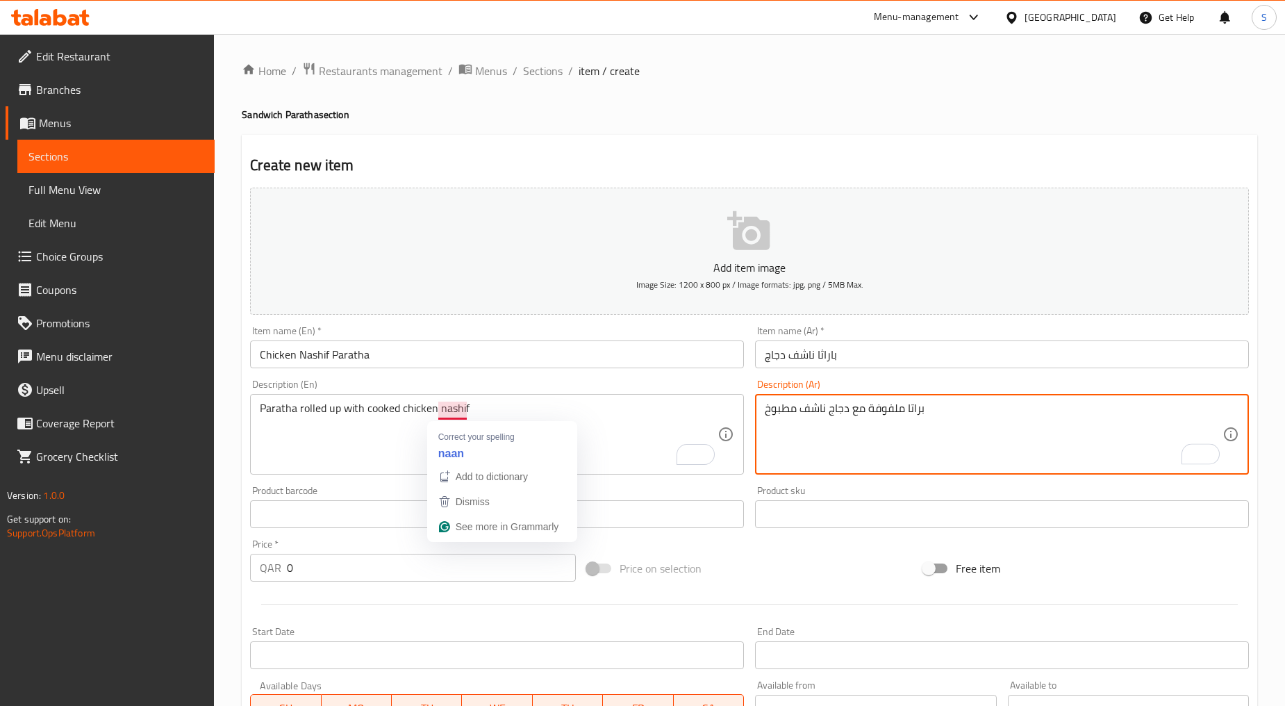
click at [913, 455] on textarea "براتا ملفوفة مع دجاج ناشف مطبوخ" at bounding box center [994, 435] width 458 height 66
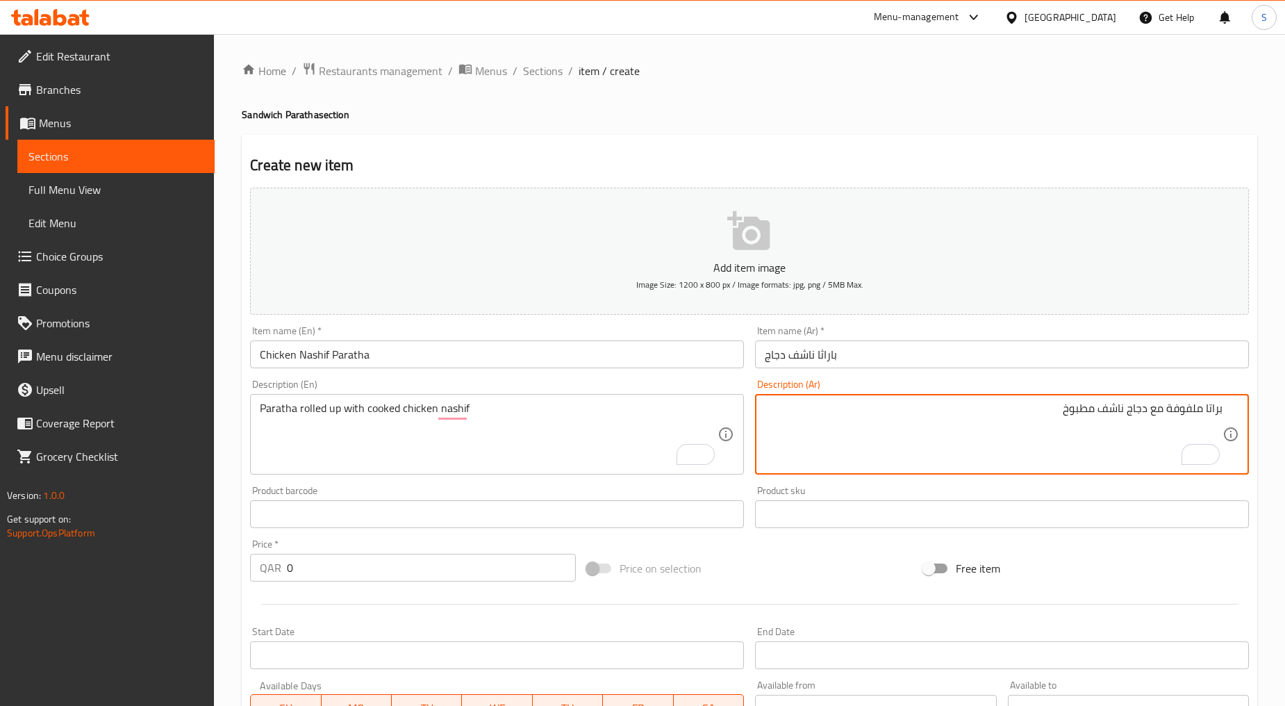
type textarea "براتا ملفوفة مع دجاج ناشف مطبوخ"
click at [324, 566] on input "0" at bounding box center [431, 568] width 289 height 28
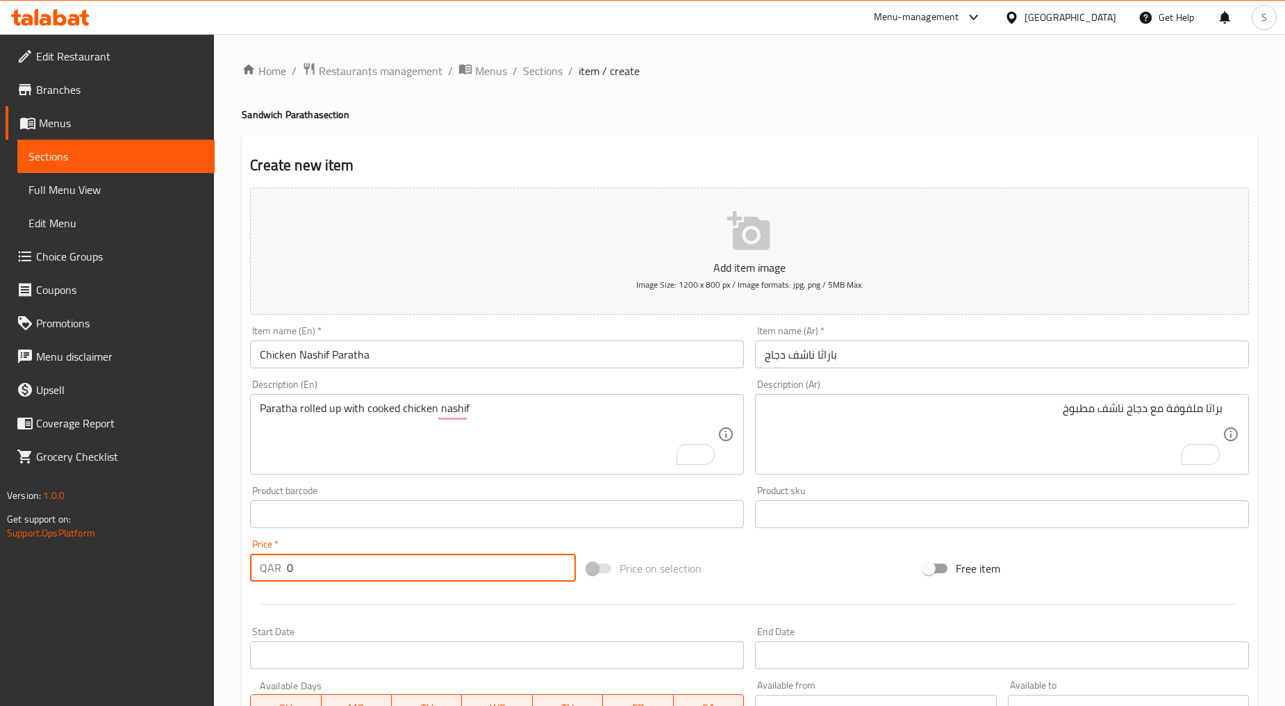
click at [324, 566] on input "0" at bounding box center [431, 568] width 289 height 28
paste input "5"
type input "5"
click at [343, 610] on div at bounding box center [750, 604] width 1010 height 34
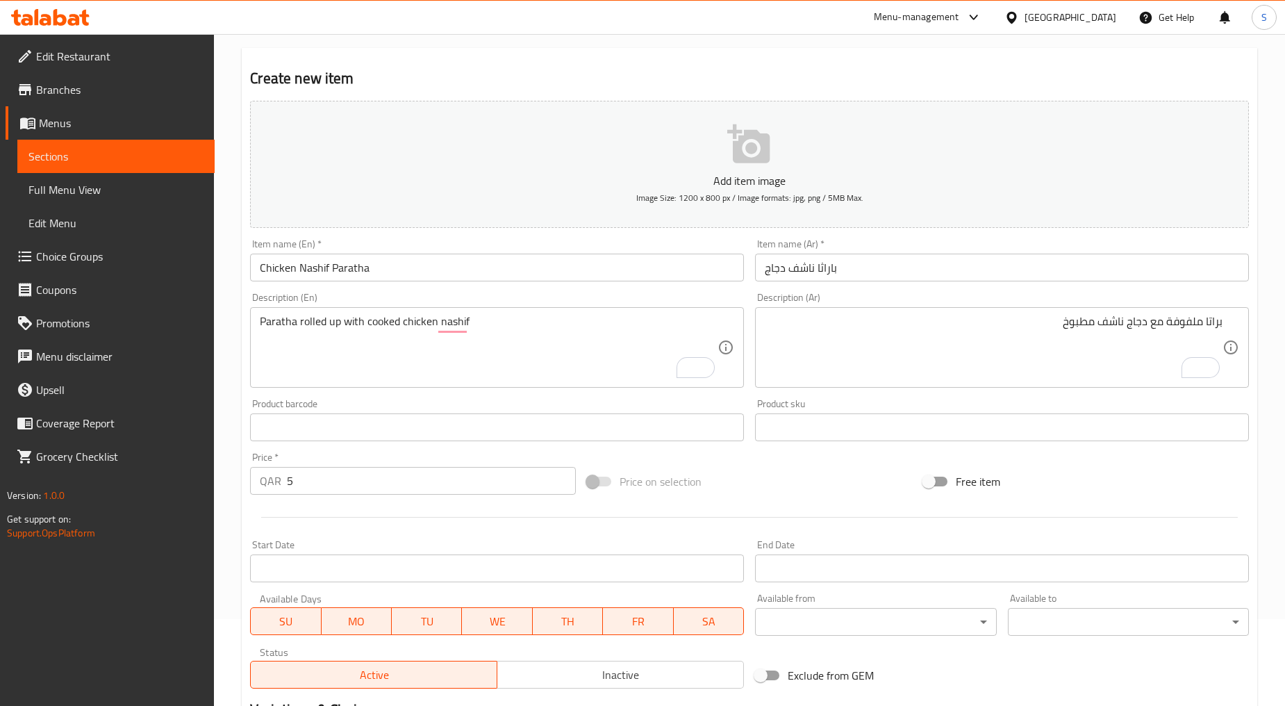
scroll to position [273, 0]
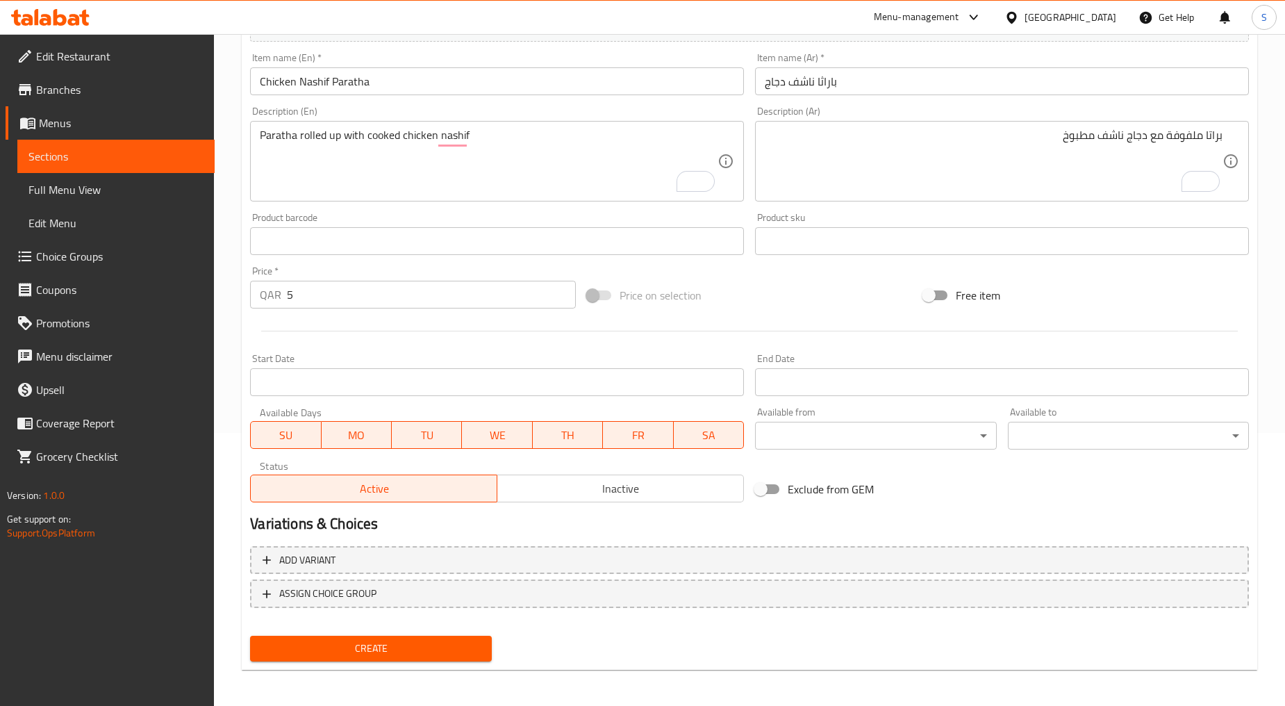
click at [556, 495] on span "Inactive" at bounding box center [621, 489] width 236 height 20
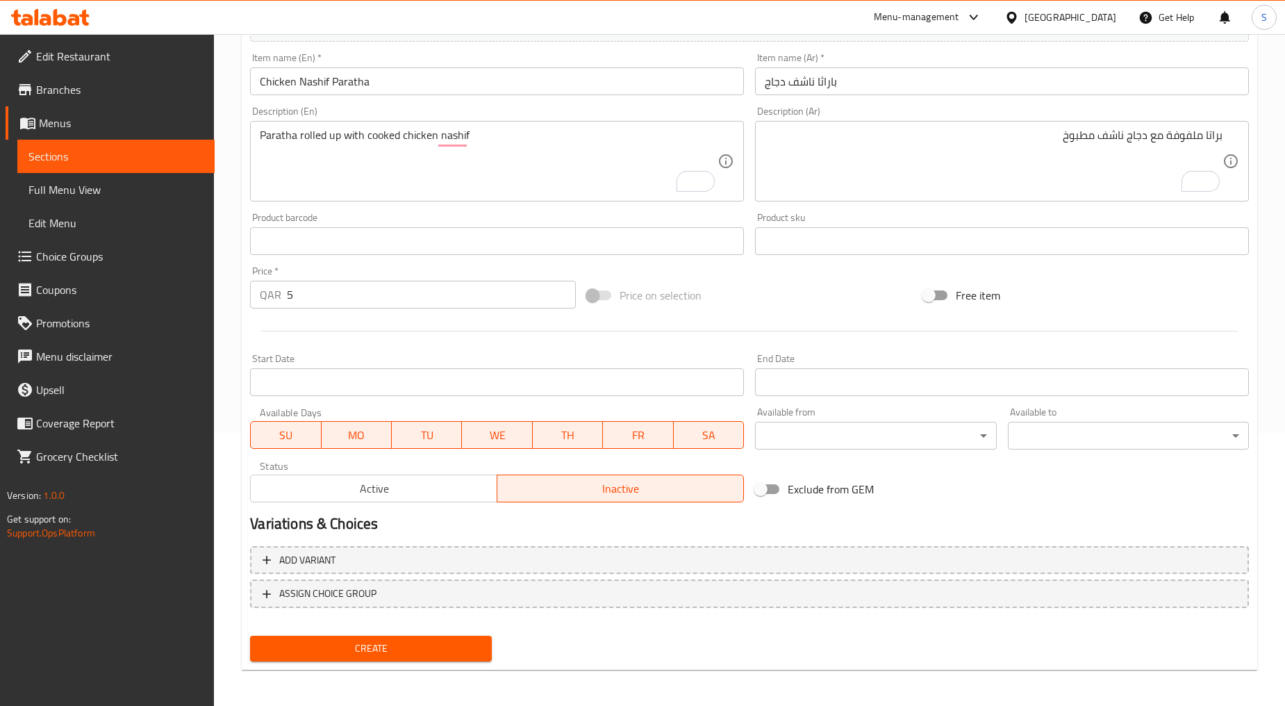
click at [400, 650] on span "Create" at bounding box center [370, 648] width 219 height 17
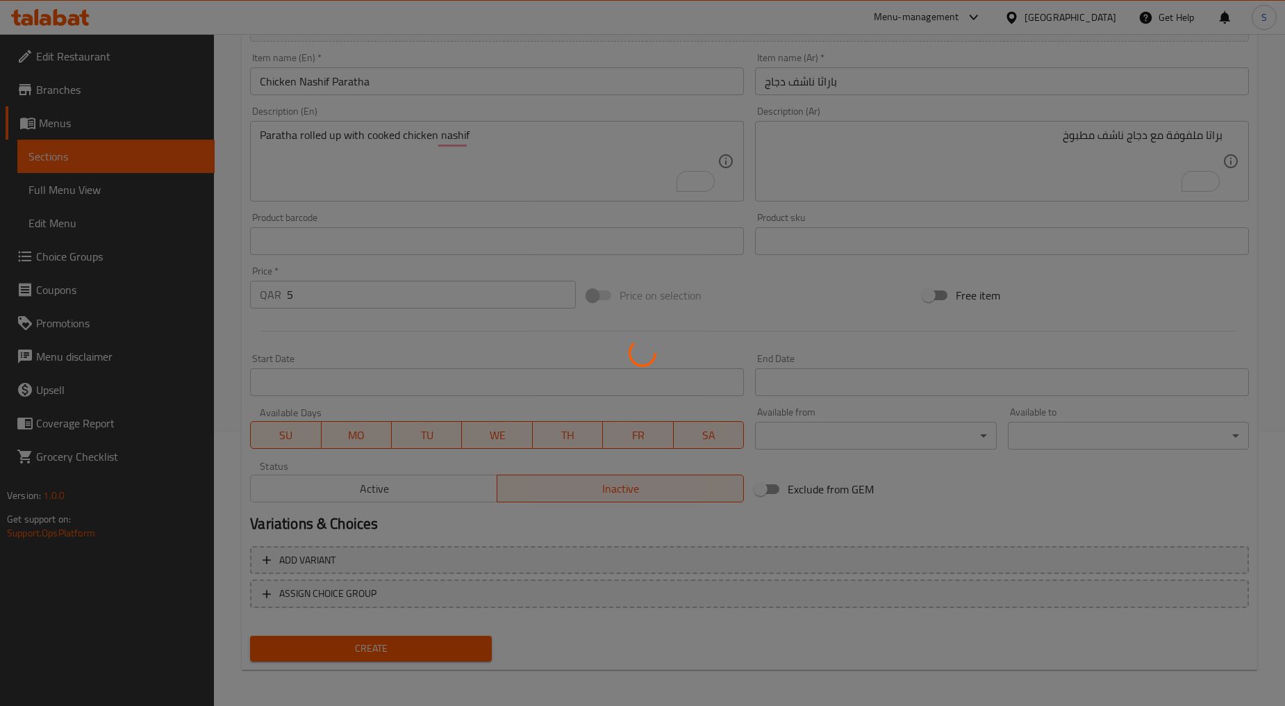
type input "0"
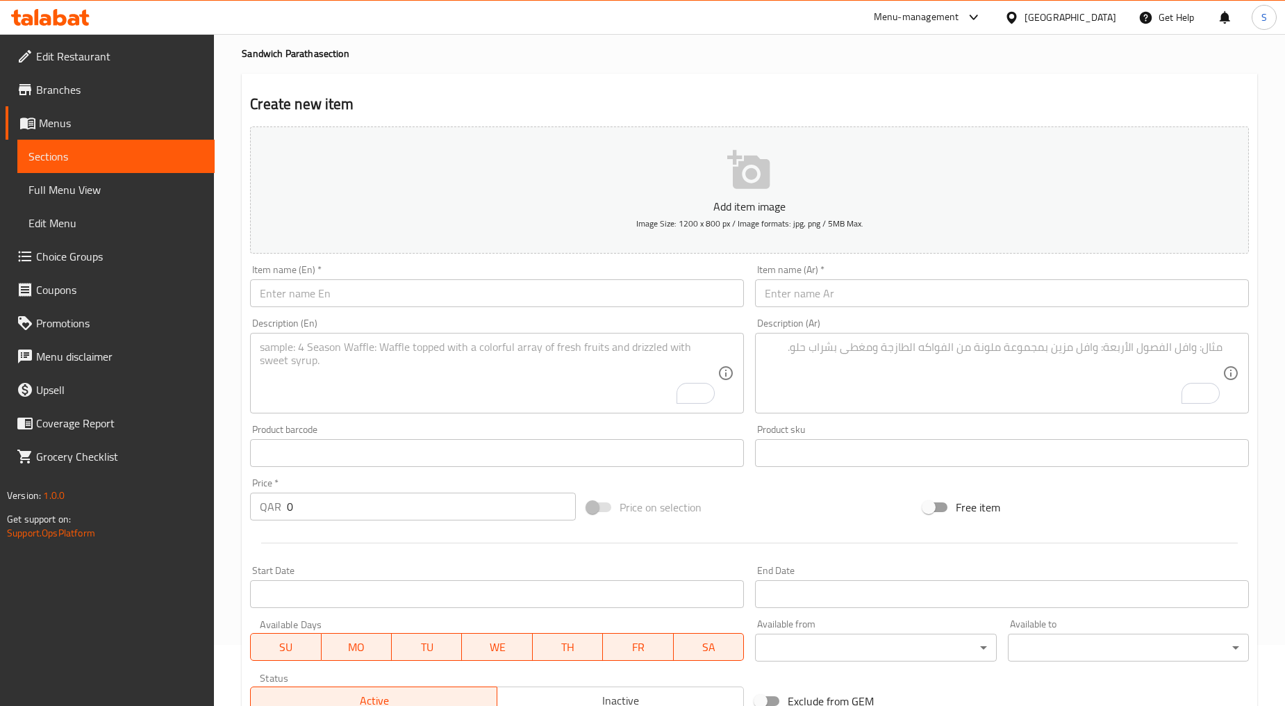
scroll to position [0, 0]
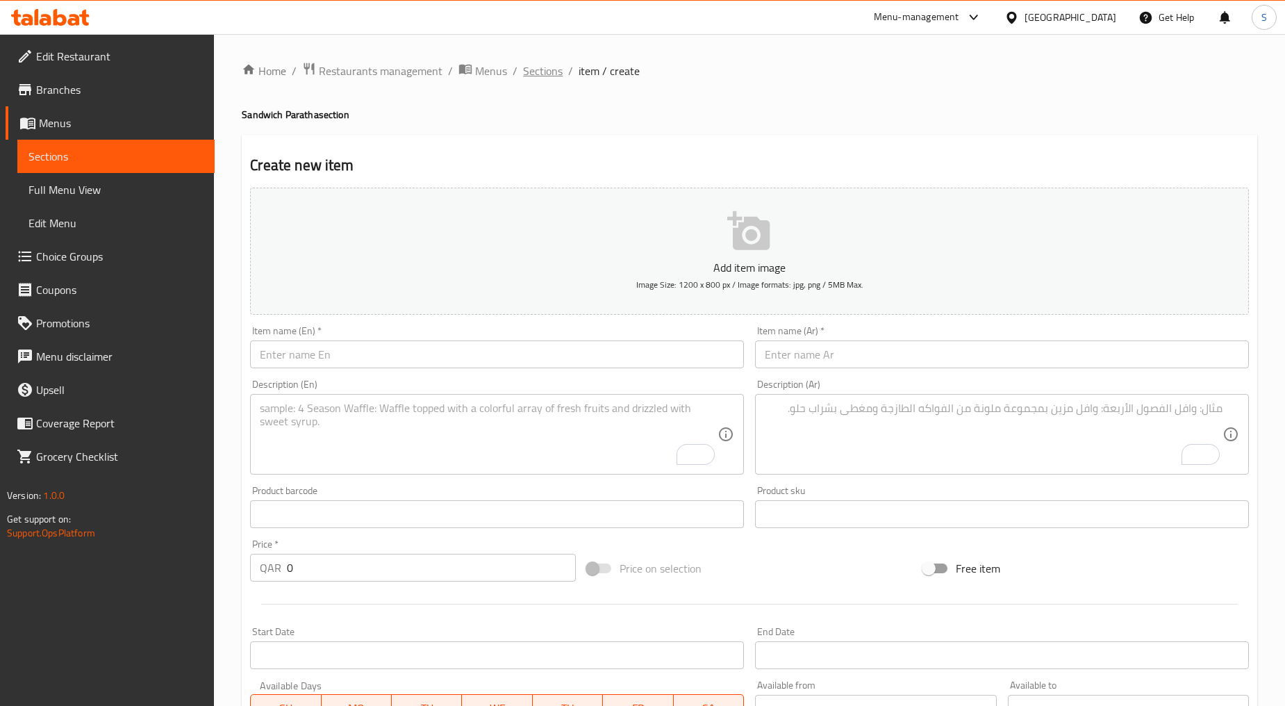
click at [560, 71] on span "Sections" at bounding box center [543, 71] width 40 height 17
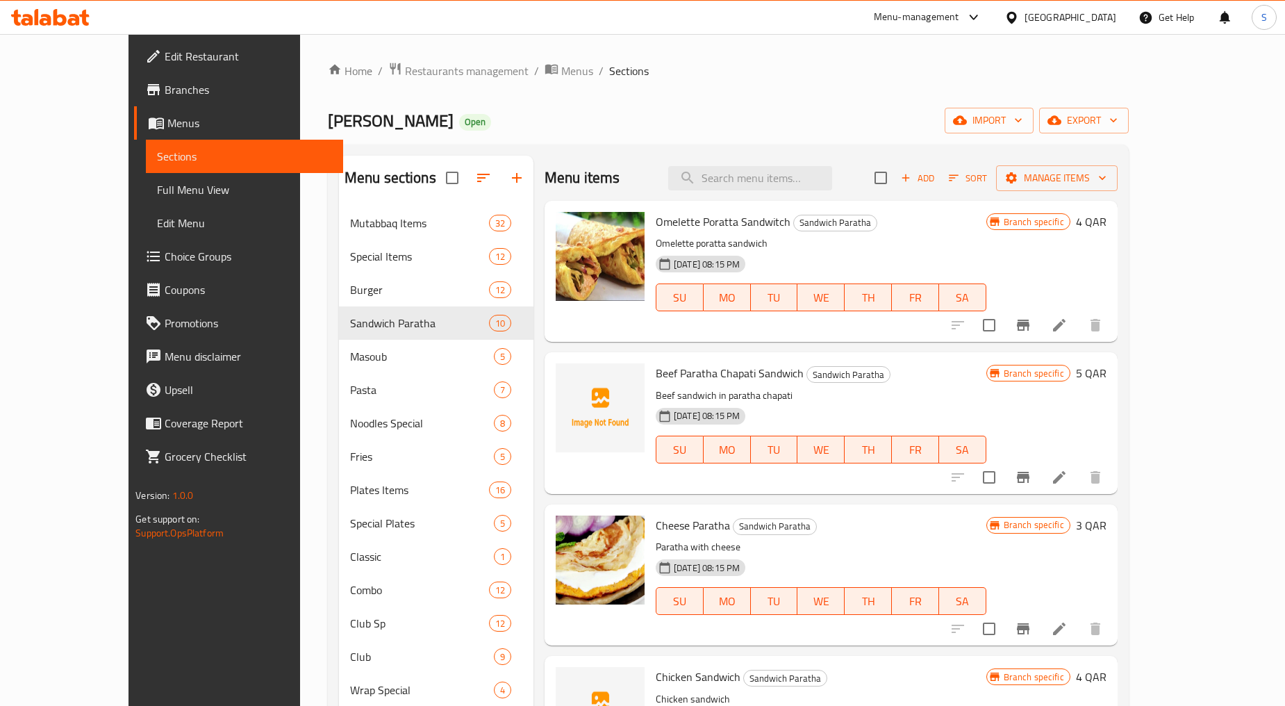
click at [1079, 327] on li at bounding box center [1059, 325] width 39 height 25
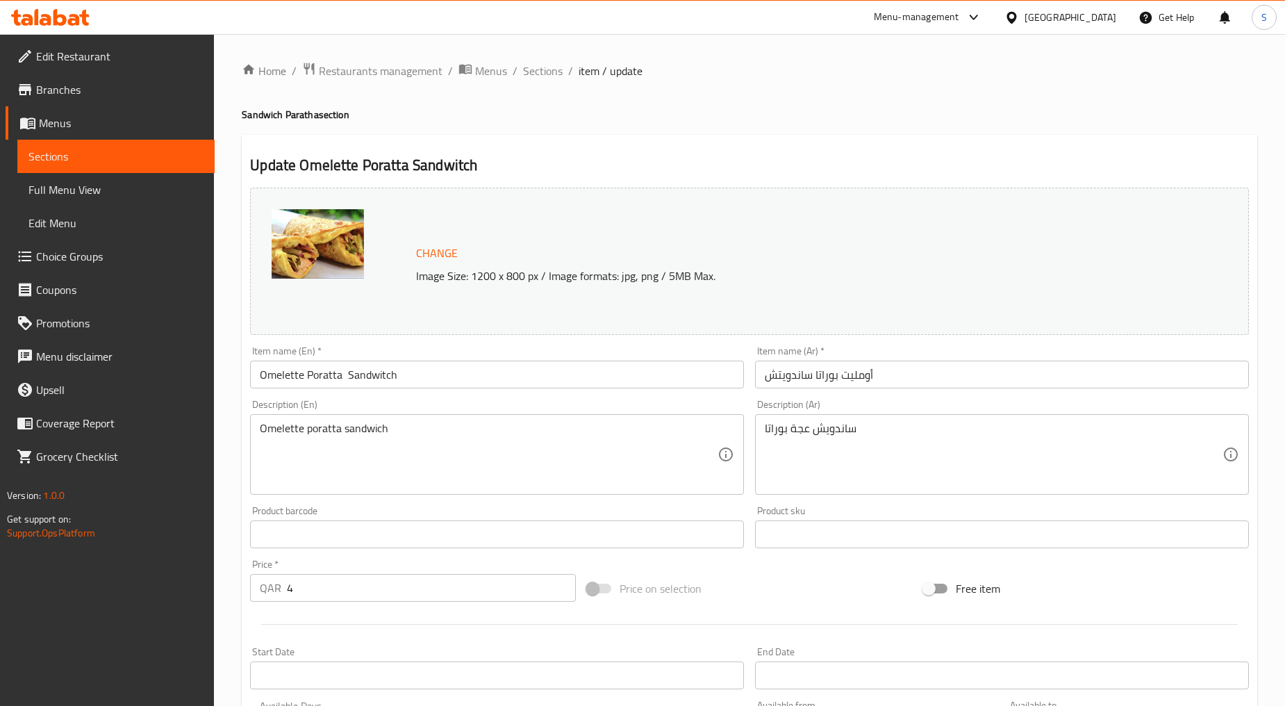
click at [538, 379] on input "Omelette Poratta Sandwitch" at bounding box center [497, 375] width 494 height 28
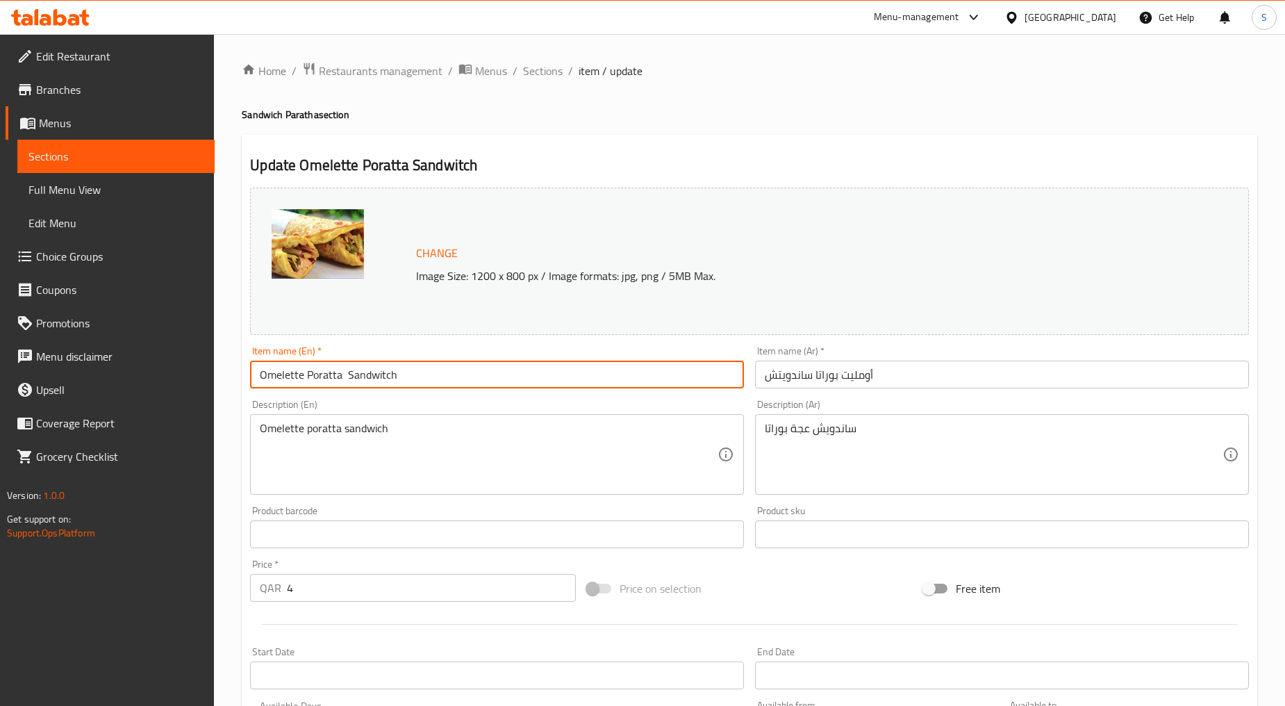
click at [538, 379] on input "Omelette Poratta Sandwitch" at bounding box center [497, 375] width 494 height 28
paste input "MLETTE PARATHA"
click at [538, 379] on input "OMLETTE PARATHA" at bounding box center [497, 375] width 494 height 28
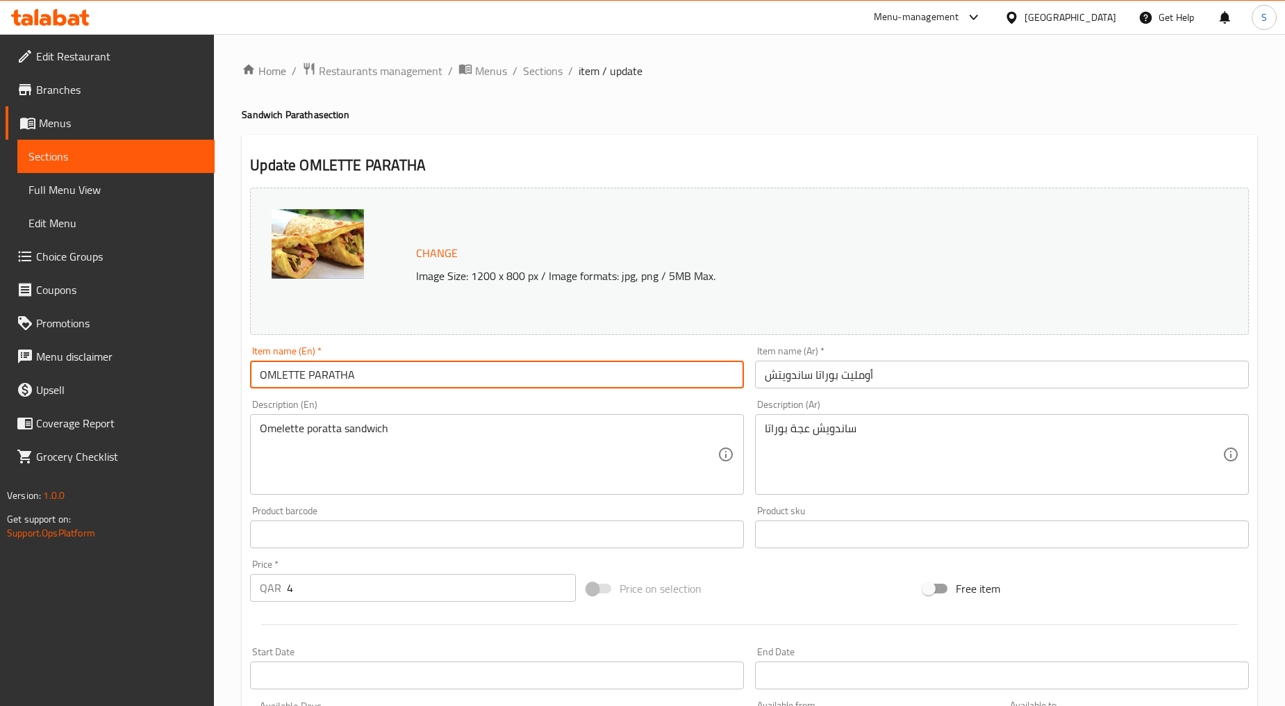
click at [538, 379] on input "OMLETTE PARATHA" at bounding box center [497, 375] width 494 height 28
type input "[PERSON_NAME]"
click at [786, 385] on input "أومليت بوراتا ساندويتش" at bounding box center [1002, 375] width 494 height 28
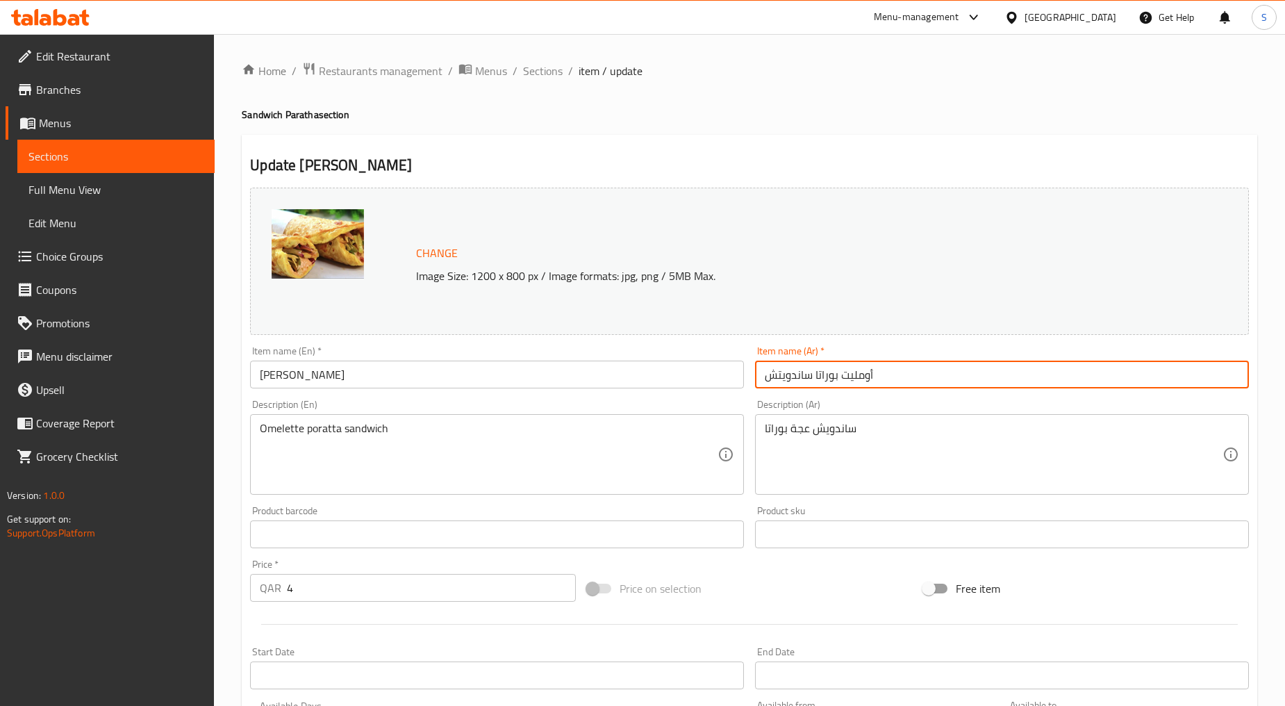
click at [786, 385] on input "أومليت بوراتا ساندويتش" at bounding box center [1002, 375] width 494 height 28
click at [803, 377] on input "أومليت بوراتا ساندويتش" at bounding box center [1002, 375] width 494 height 28
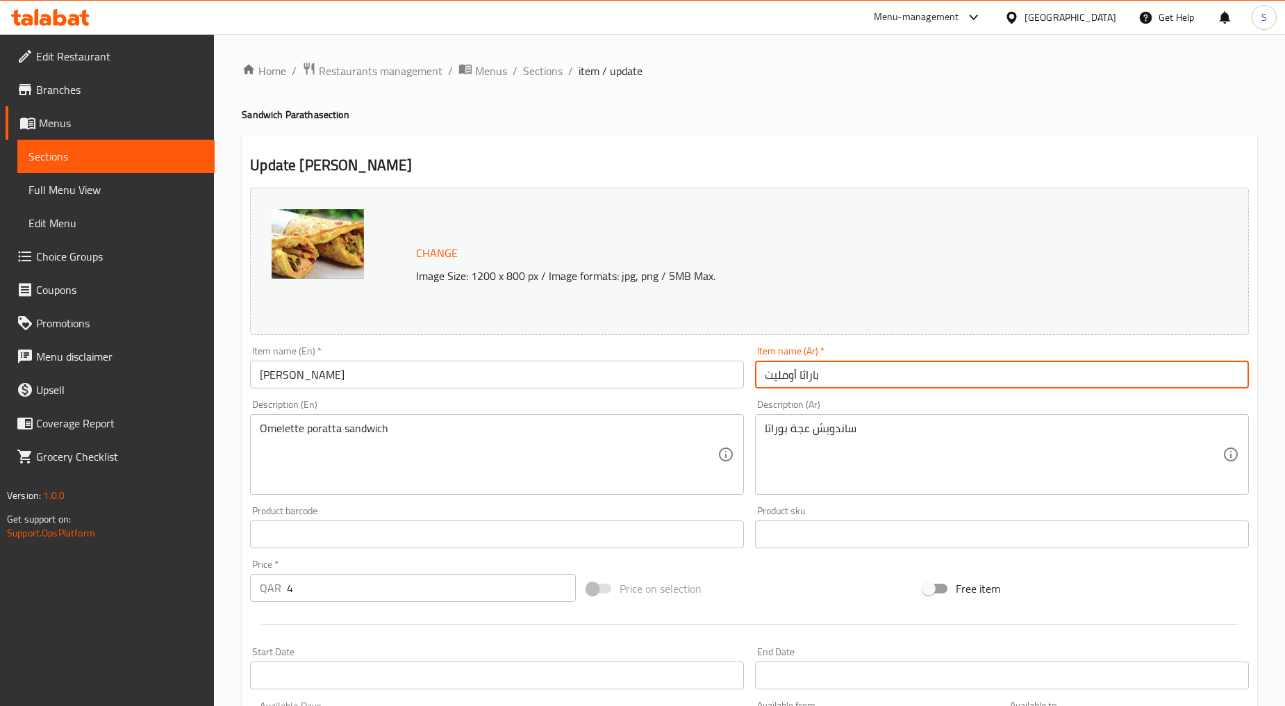
type input "باراثا أومليت"
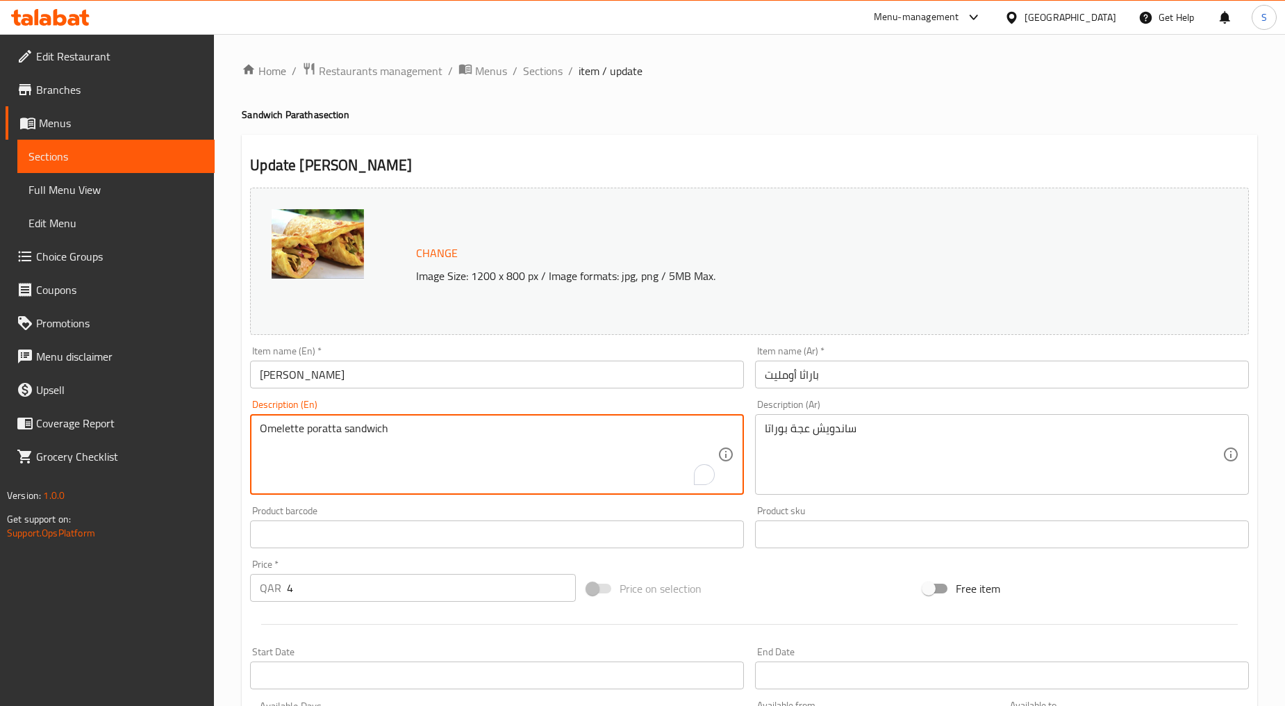
click at [343, 482] on textarea "Omelette poratta sandwich" at bounding box center [489, 455] width 458 height 66
paste textarea "and sauce with paratha"
type textarea "Omelette and sauce with paratha"
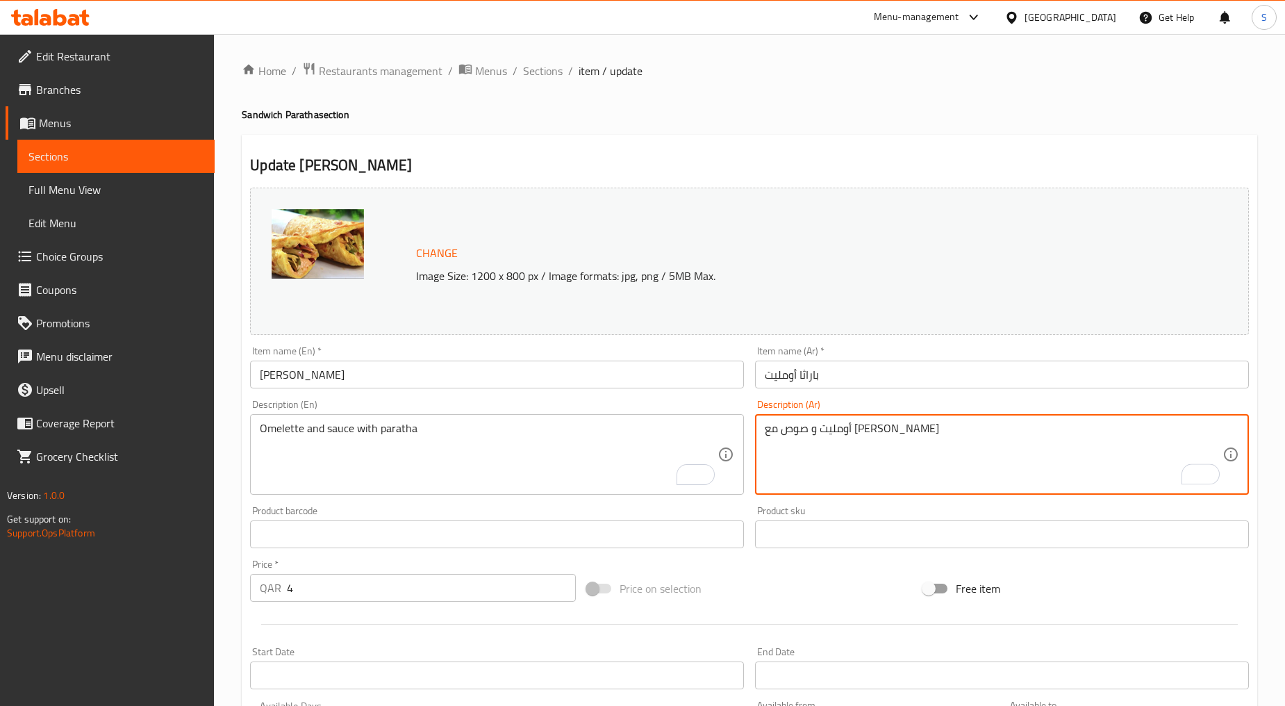
click at [828, 432] on textarea "أومليت و صوص مع براتا" at bounding box center [994, 455] width 458 height 66
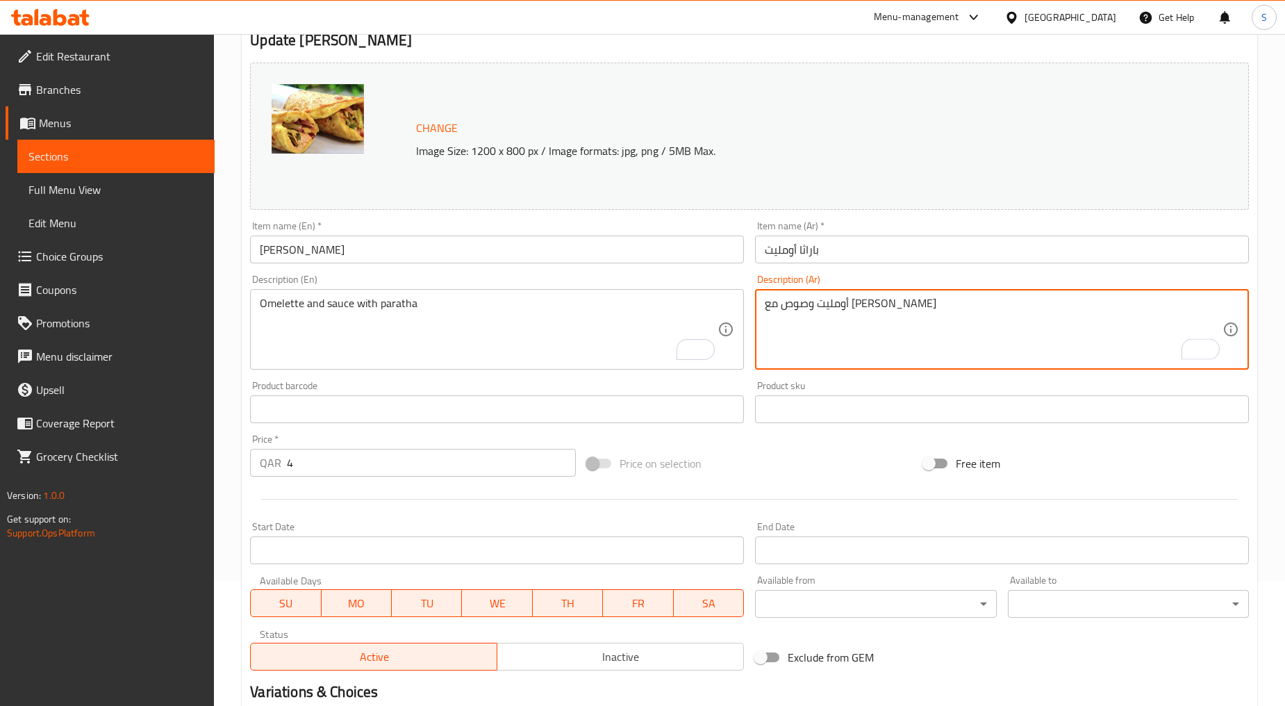
scroll to position [293, 0]
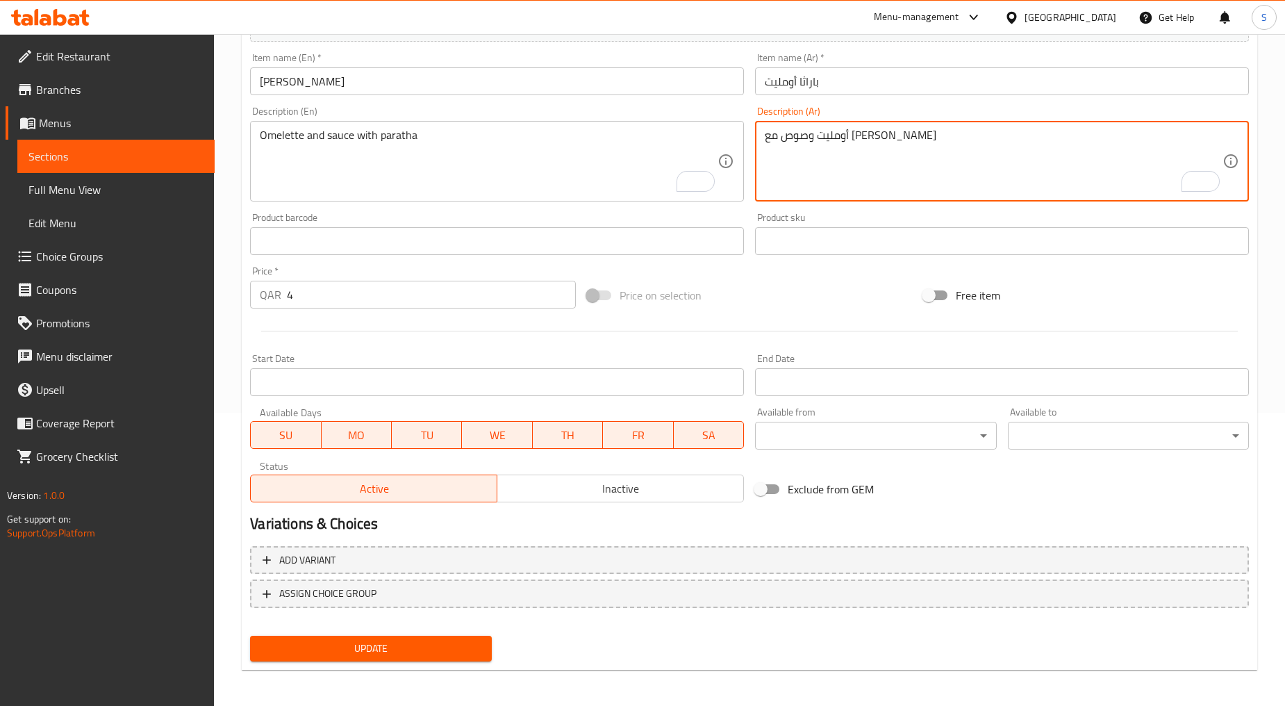
type textarea "أومليت وصوص مع براتا"
click at [358, 648] on span "Update" at bounding box center [370, 648] width 219 height 17
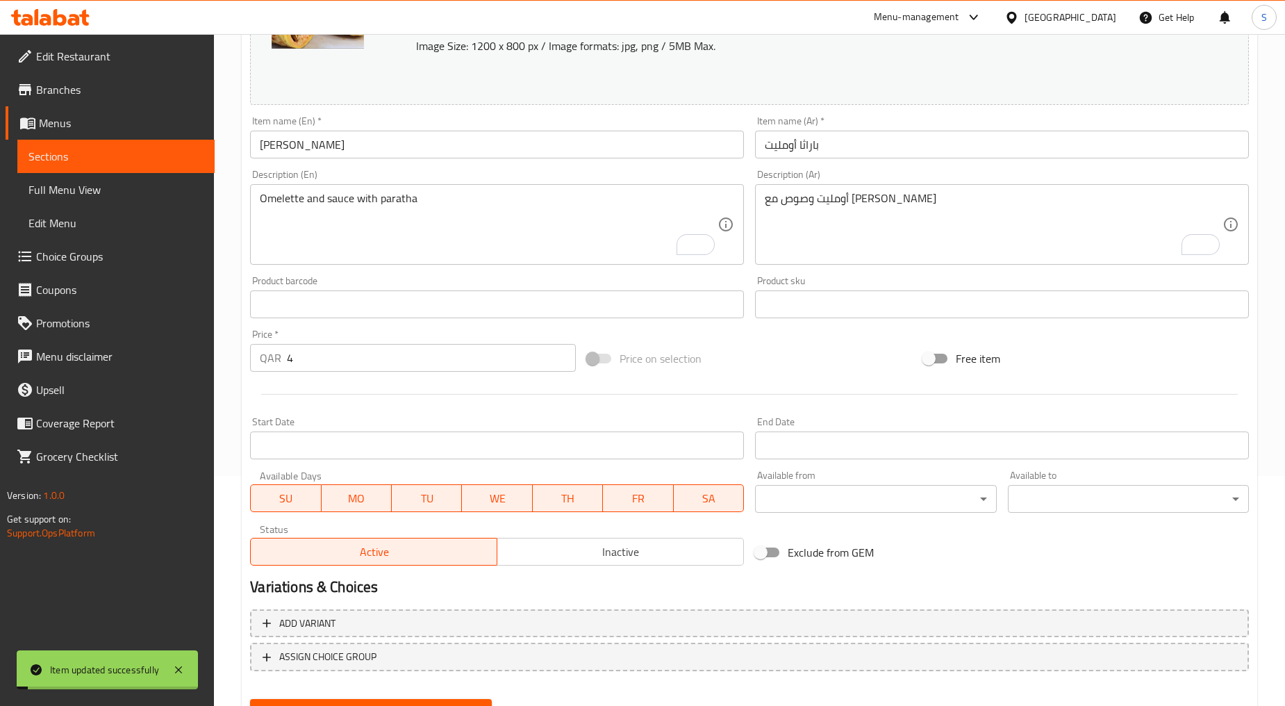
scroll to position [0, 0]
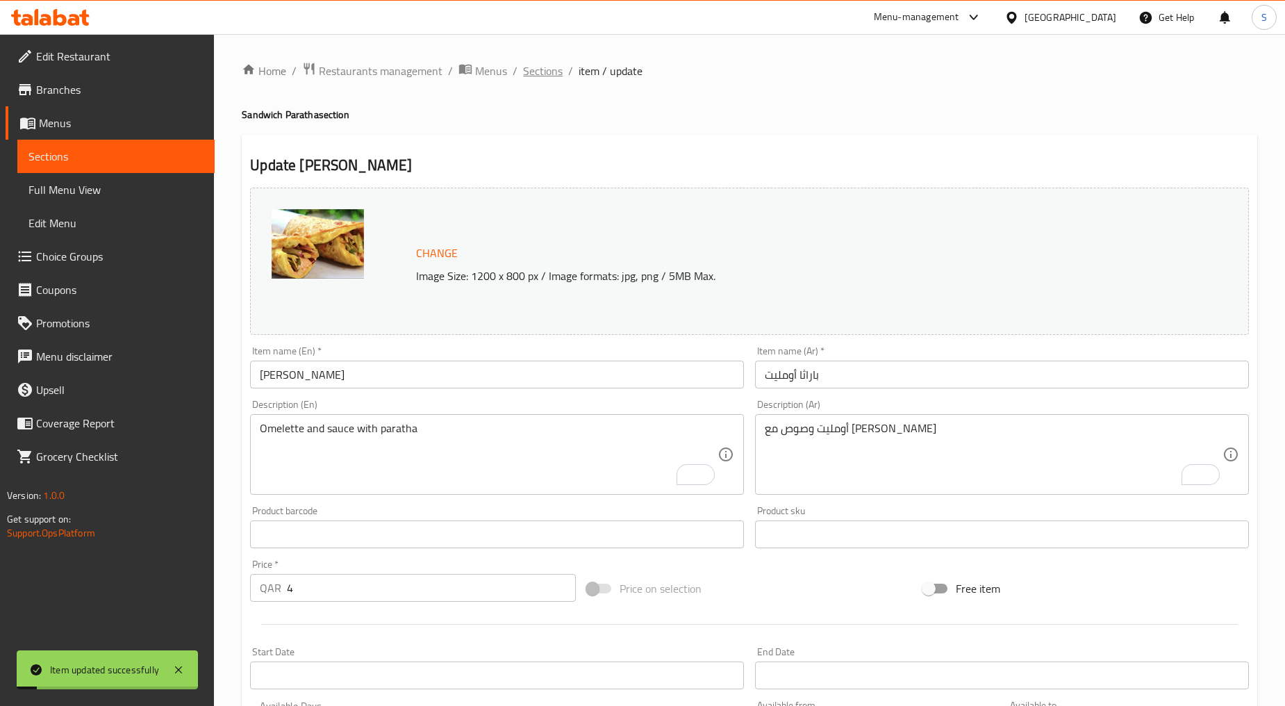
click at [539, 72] on span "Sections" at bounding box center [543, 71] width 40 height 17
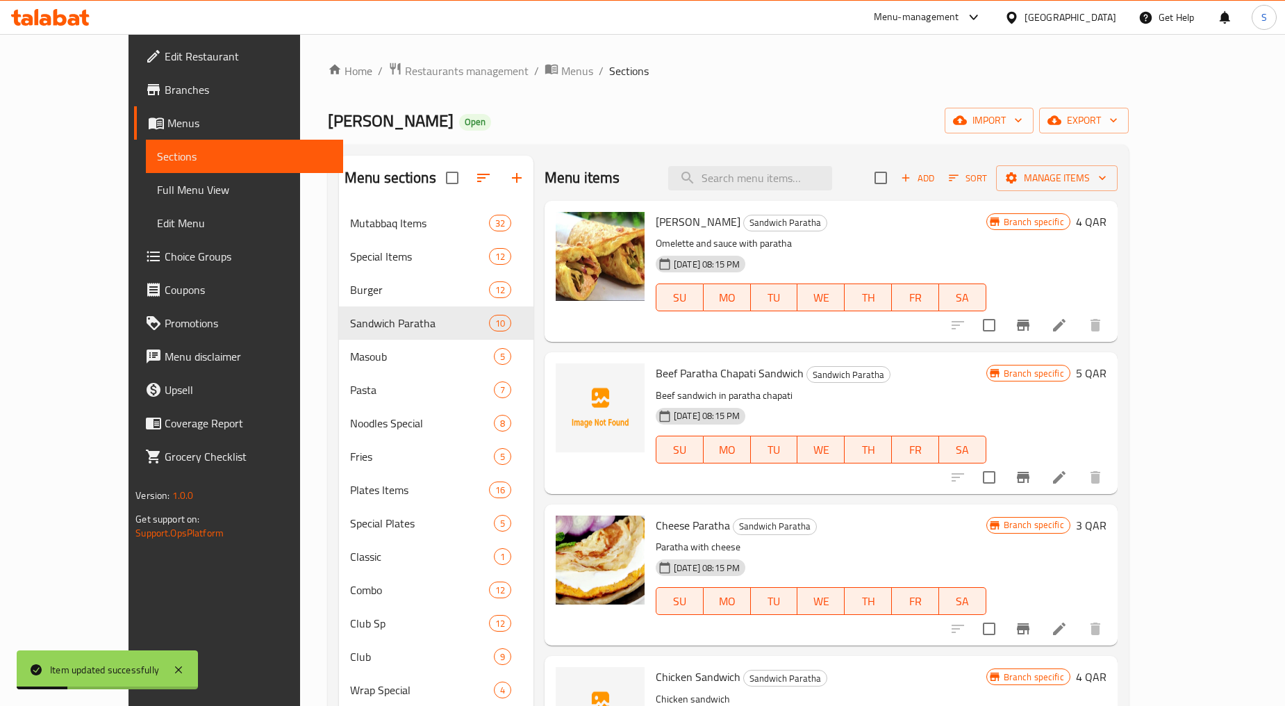
click at [940, 168] on button "Add" at bounding box center [918, 178] width 44 height 22
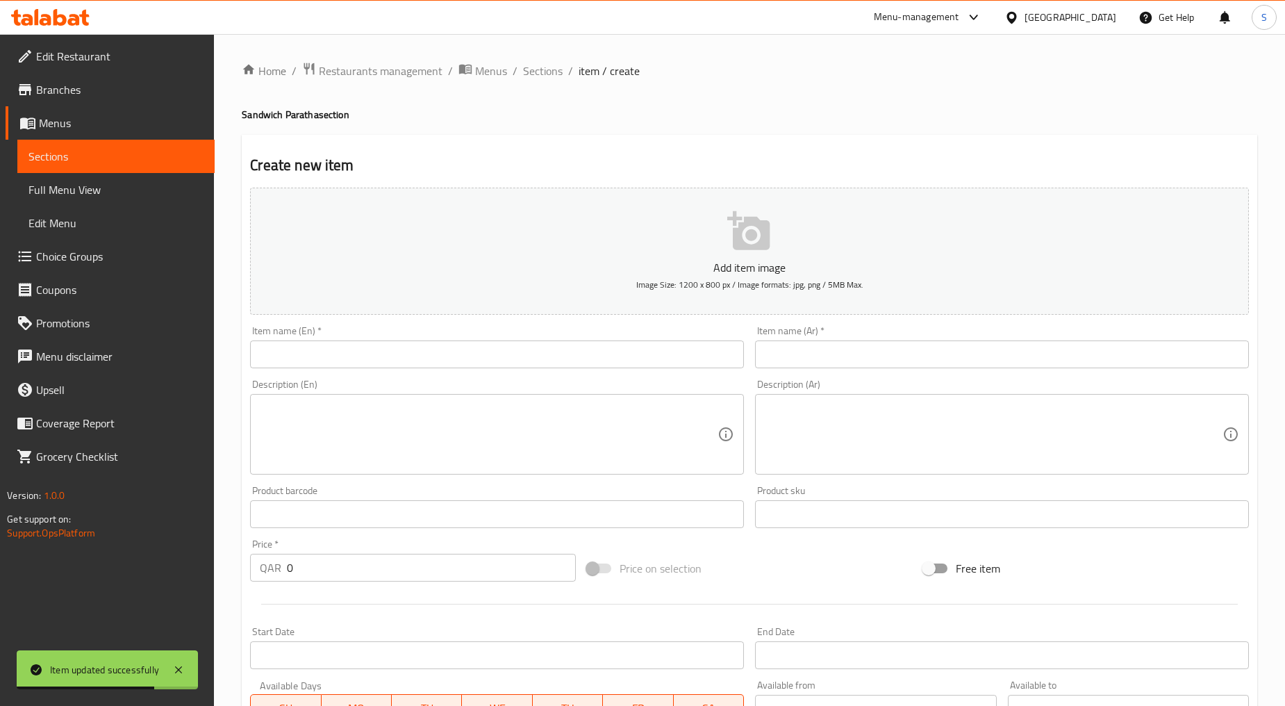
click at [421, 374] on div "Description (En) Description (En)" at bounding box center [497, 427] width 505 height 106
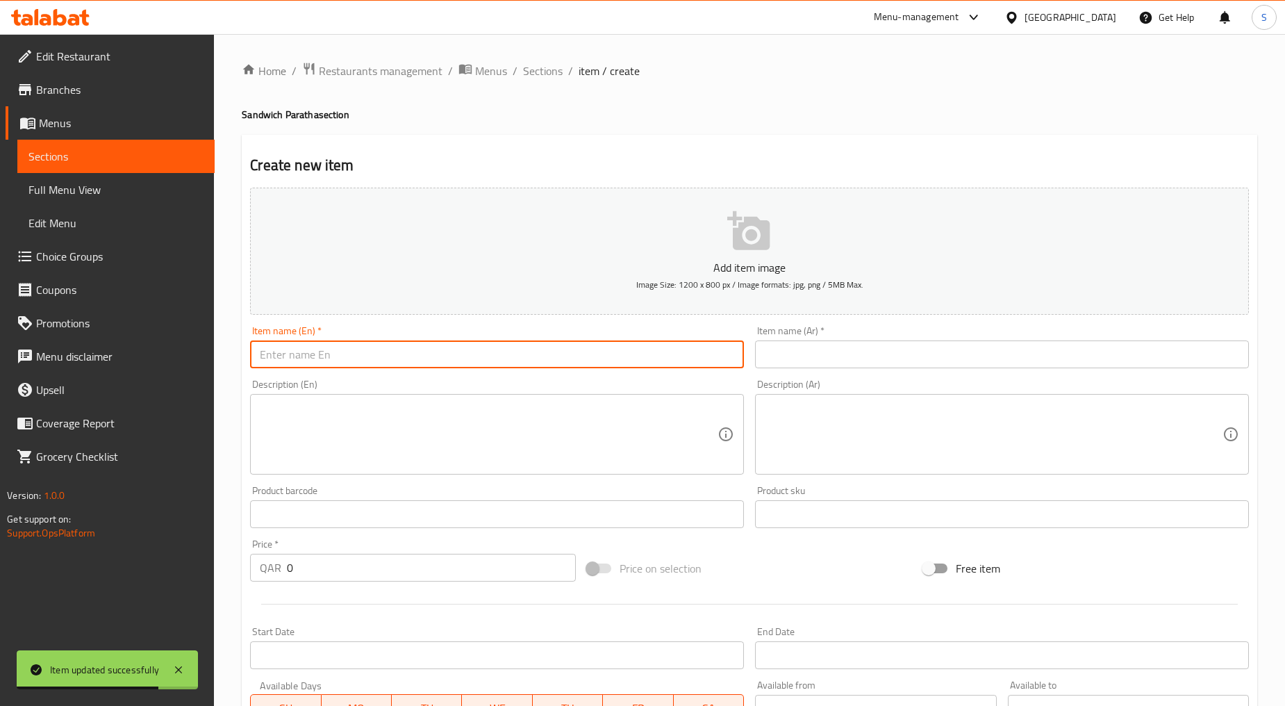
click at [416, 362] on input "text" at bounding box center [497, 354] width 494 height 28
paste input "KEEMA PARATHA"
click at [399, 359] on input "KEEMA PARATHA" at bounding box center [497, 354] width 494 height 28
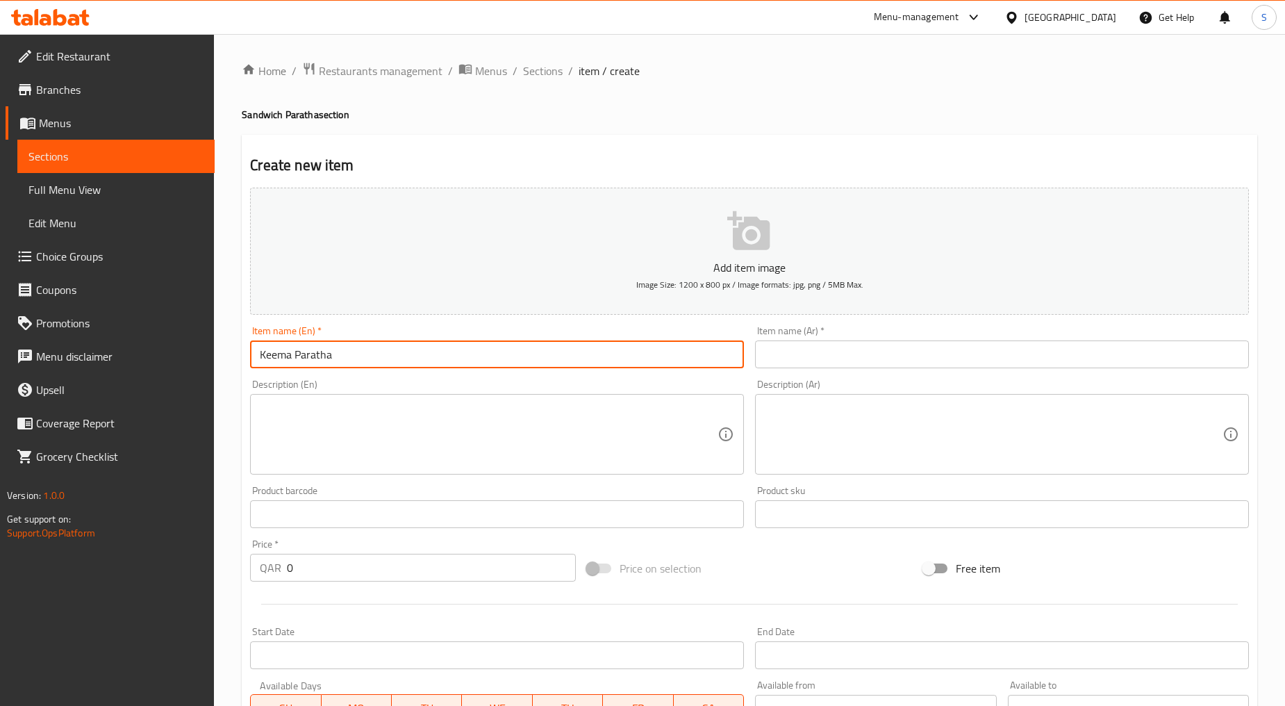
type input "Keema Paratha"
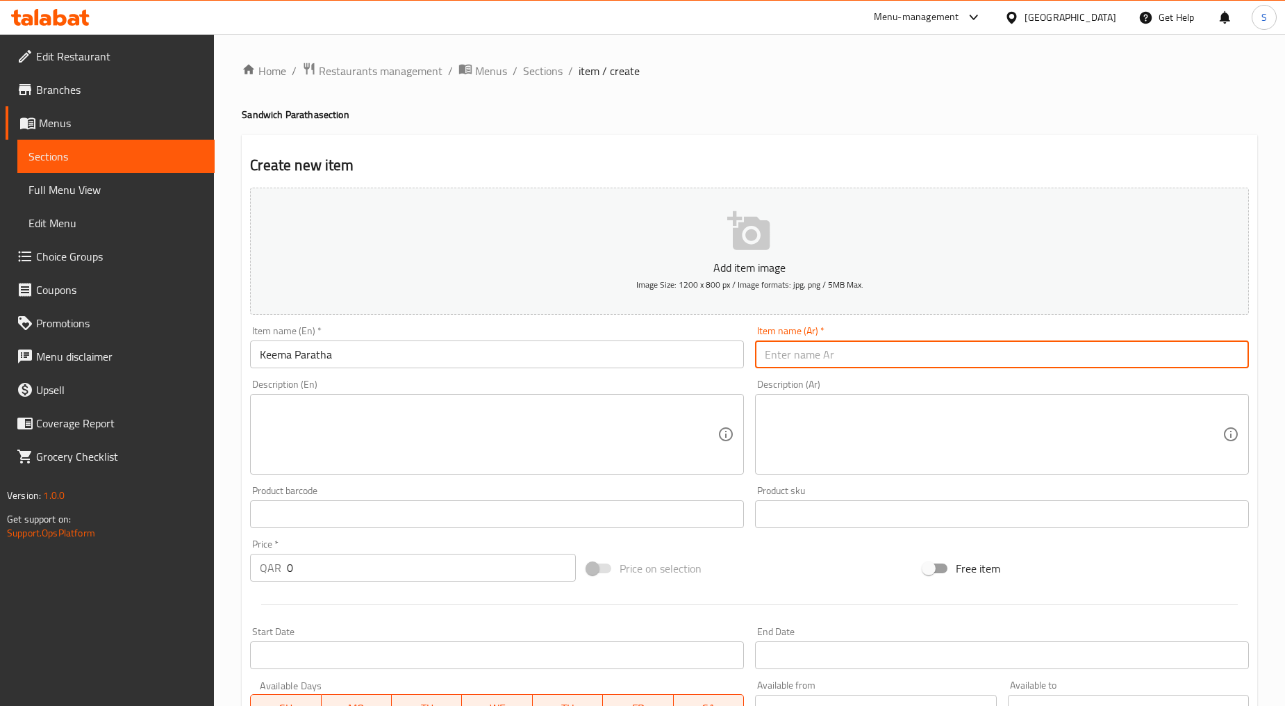
click at [805, 360] on input "text" at bounding box center [1002, 354] width 494 height 28
click at [275, 350] on input "Keema Paratha" at bounding box center [497, 354] width 494 height 28
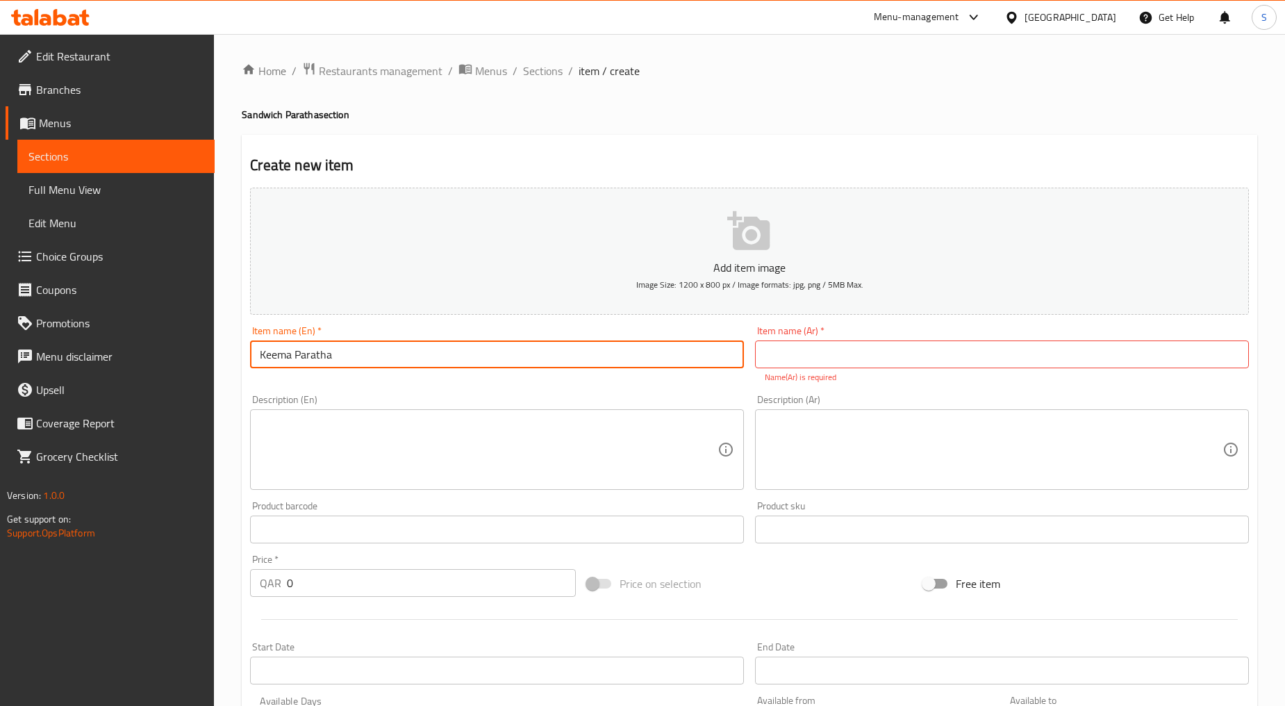
click at [839, 361] on input "text" at bounding box center [1002, 354] width 494 height 28
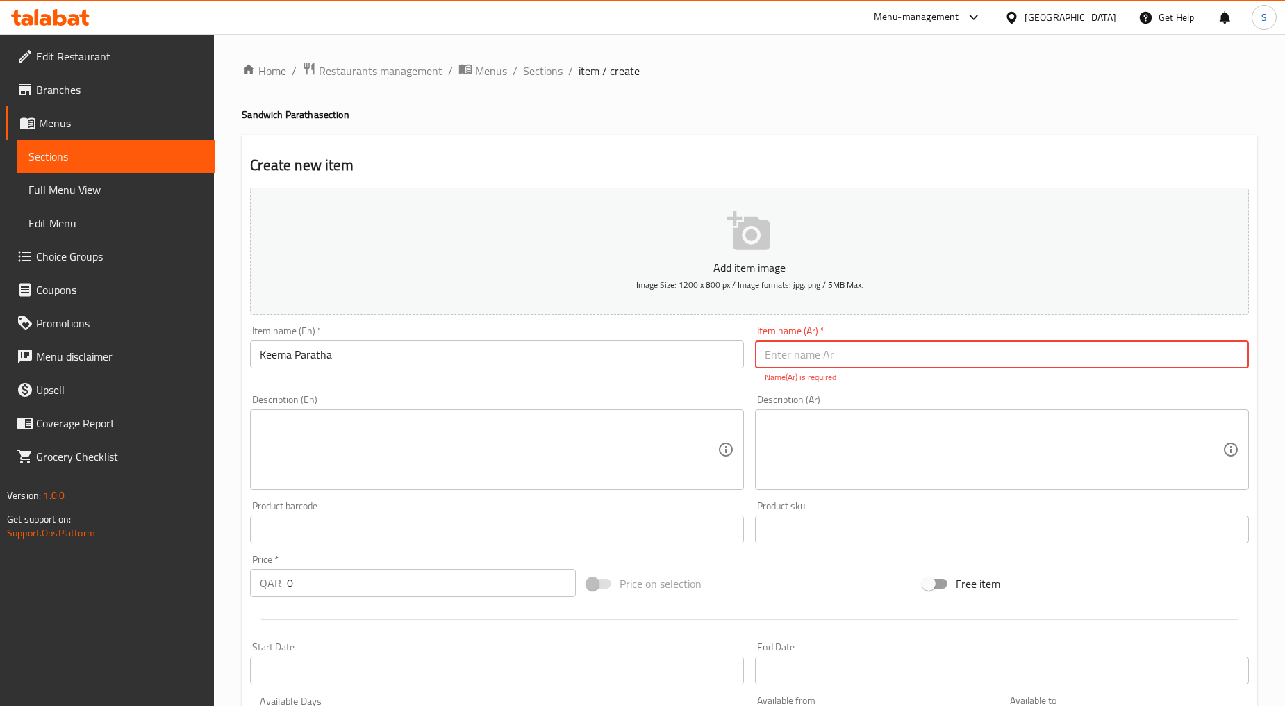
paste input "كيما"
click at [310, 350] on input "Keema Paratha" at bounding box center [497, 354] width 494 height 28
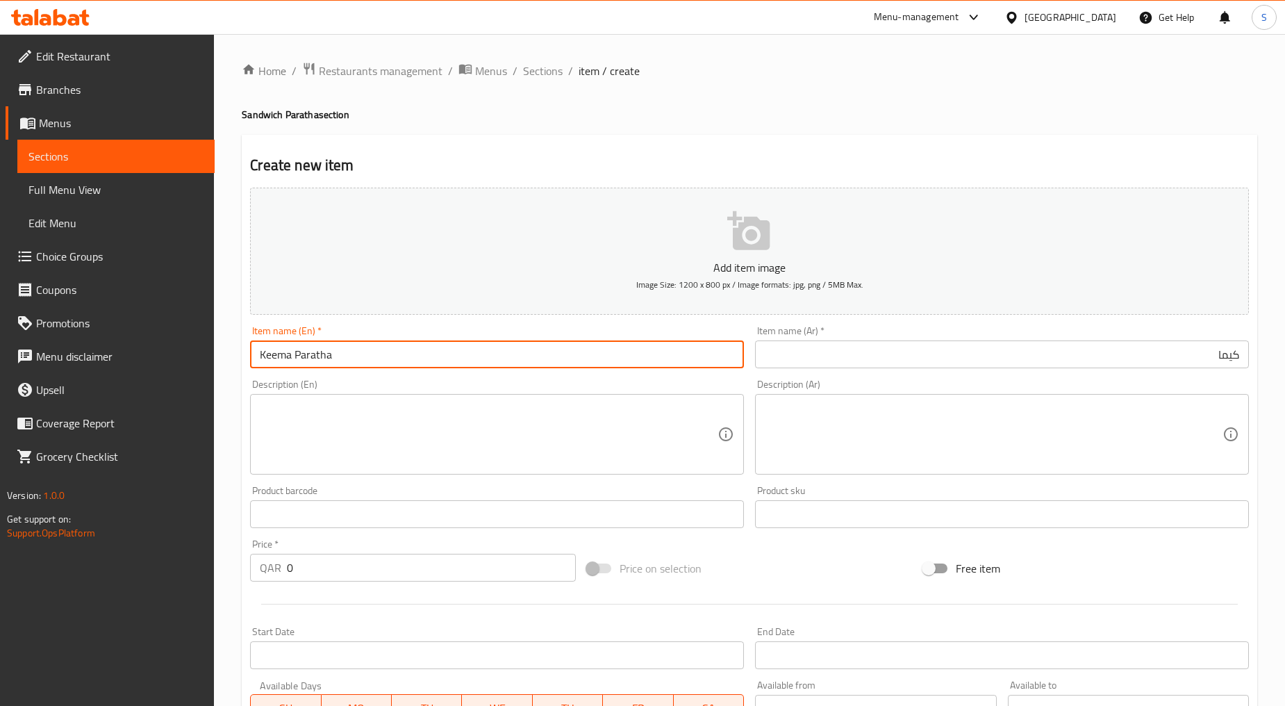
click at [310, 350] on input "Keema Paratha" at bounding box center [497, 354] width 494 height 28
click at [849, 360] on input "كيما" at bounding box center [1002, 354] width 494 height 28
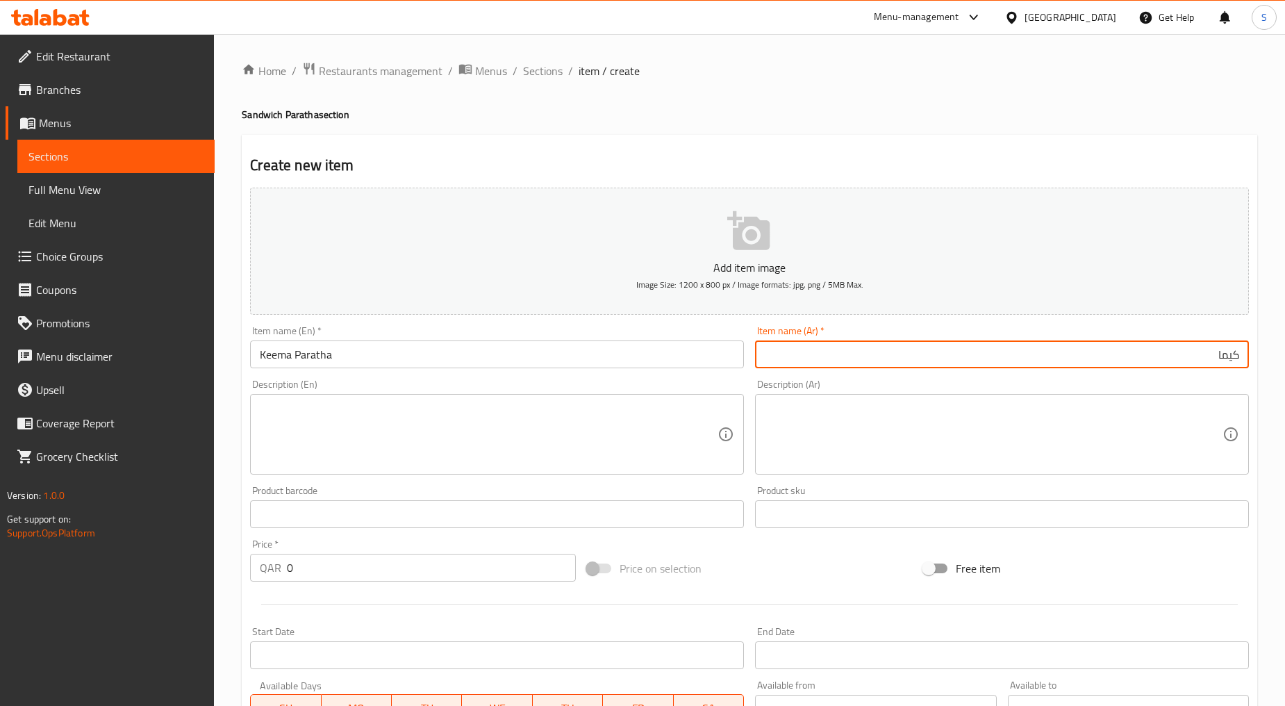
paste input "براتا"
type input "كيما براتا"
click at [452, 482] on div "Product barcode Product barcode" at bounding box center [497, 507] width 505 height 54
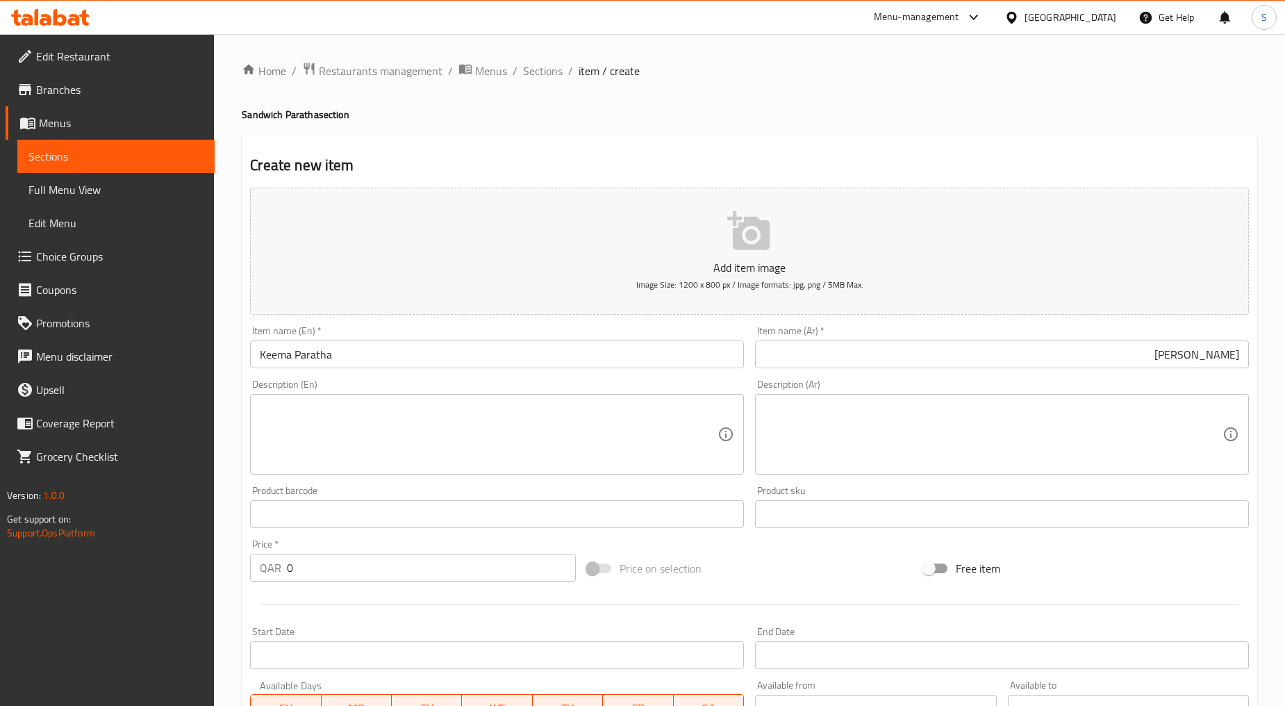
click at [435, 452] on textarea at bounding box center [489, 435] width 458 height 66
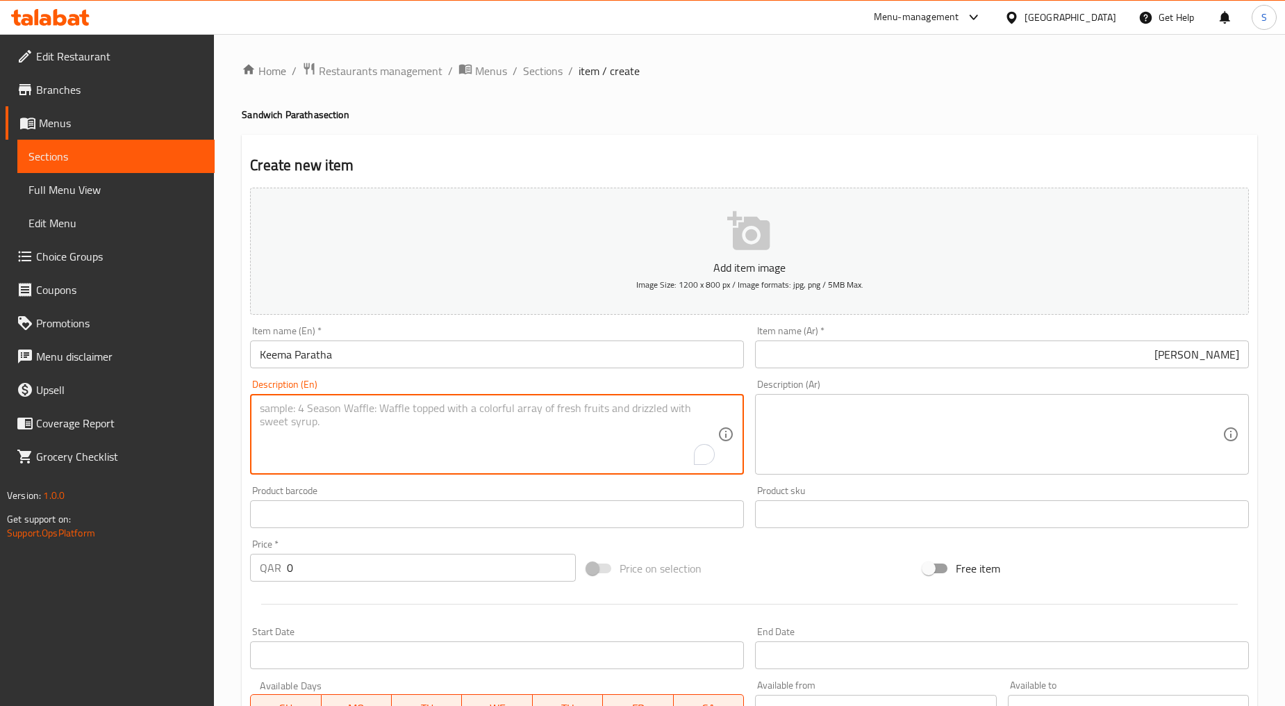
paste textarea "Fresh keema with veg inside the paratha"
type textarea "Fresh keema with veg inside the paratha"
click at [1228, 360] on input "كيما براتا" at bounding box center [1002, 354] width 494 height 28
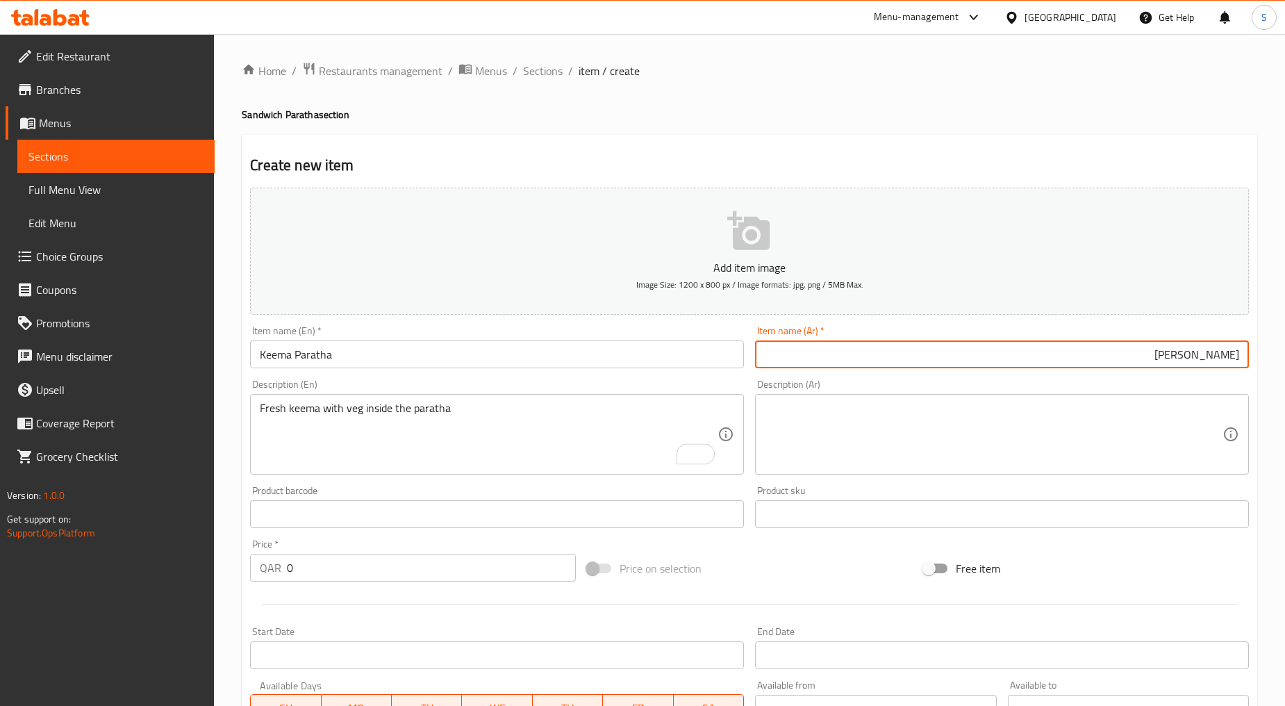
click at [1228, 360] on input "كيما براتا" at bounding box center [1002, 354] width 494 height 28
click at [1186, 355] on input "براتا" at bounding box center [1002, 354] width 494 height 28
paste input "كيما"
type input "براتا كيما"
click at [821, 490] on div "Product sku Product sku" at bounding box center [1002, 507] width 494 height 42
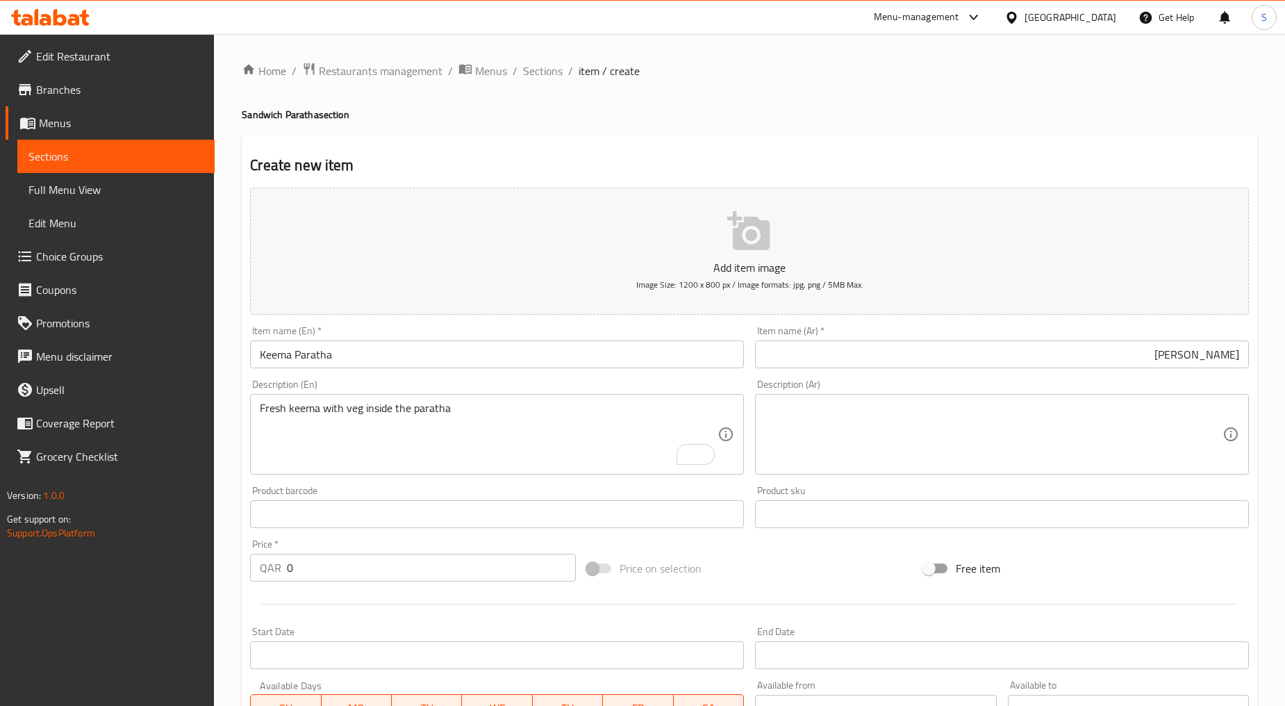
click at [810, 442] on textarea at bounding box center [994, 435] width 458 height 66
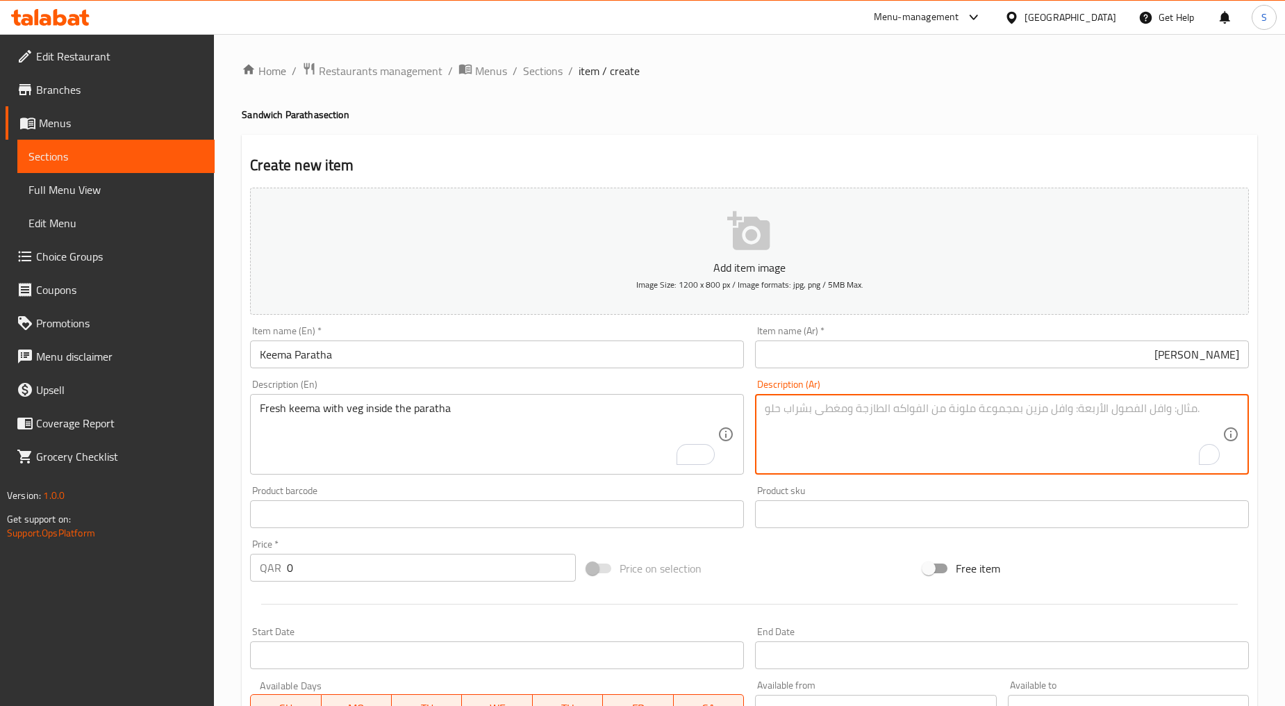
paste textarea "كيما طازجة مع الخضار داخل براتا"
type textarea "كيما طازجة مع الخضار داخل براتا"
drag, startPoint x: 306, startPoint y: 585, endPoint x: 310, endPoint y: 568, distance: 17.7
click at [307, 585] on div "Price   * QAR 0 Price *" at bounding box center [413, 561] width 337 height 54
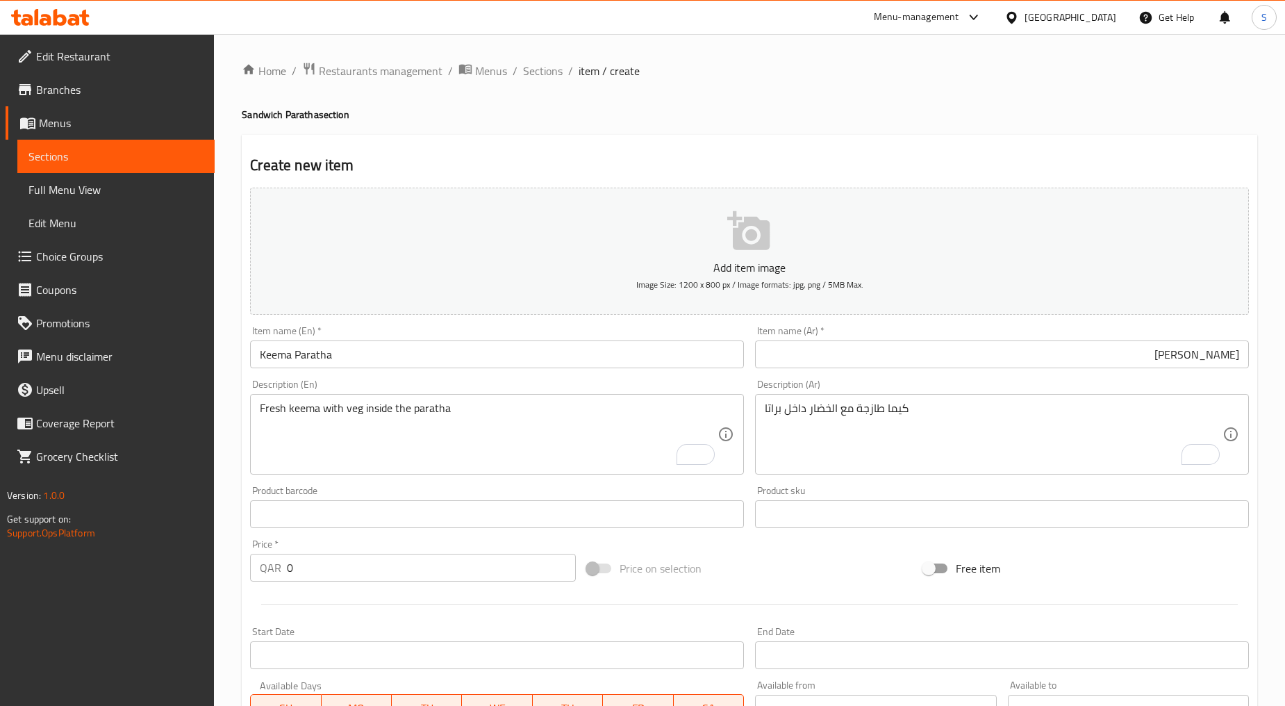
click at [310, 568] on input "0" at bounding box center [431, 568] width 289 height 28
paste input "5"
type input "5"
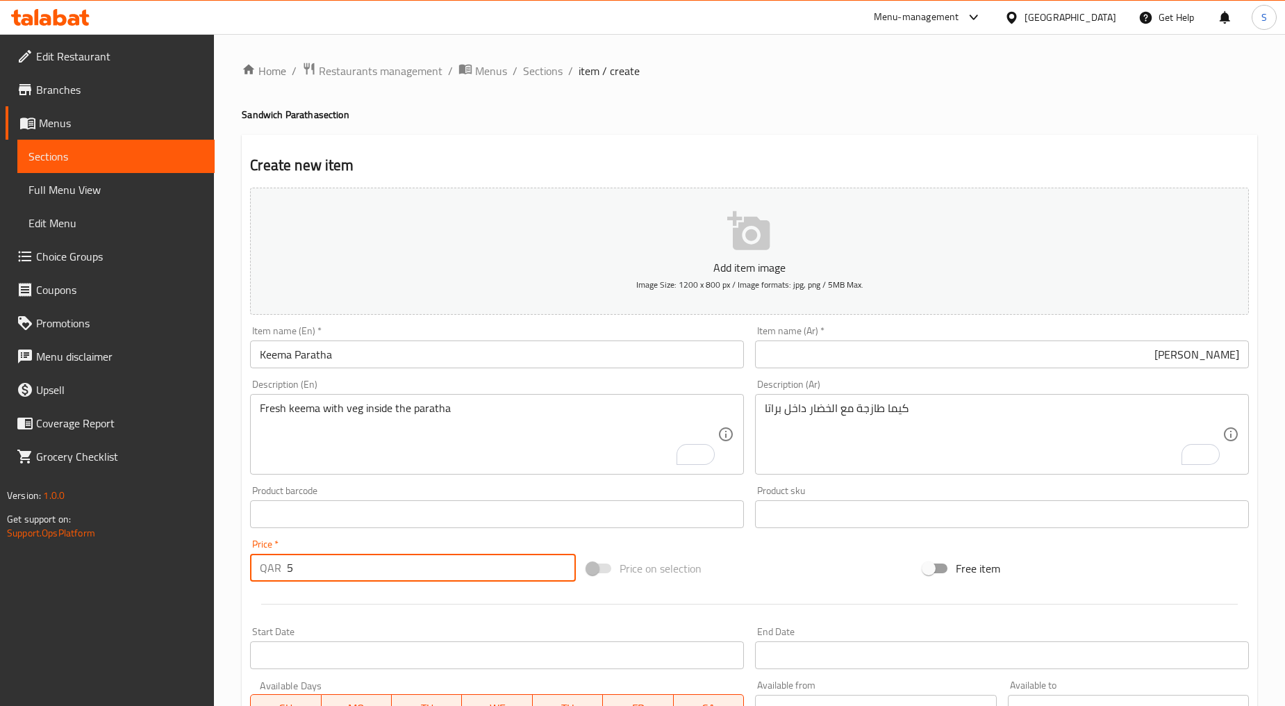
click at [324, 591] on div at bounding box center [750, 604] width 1010 height 34
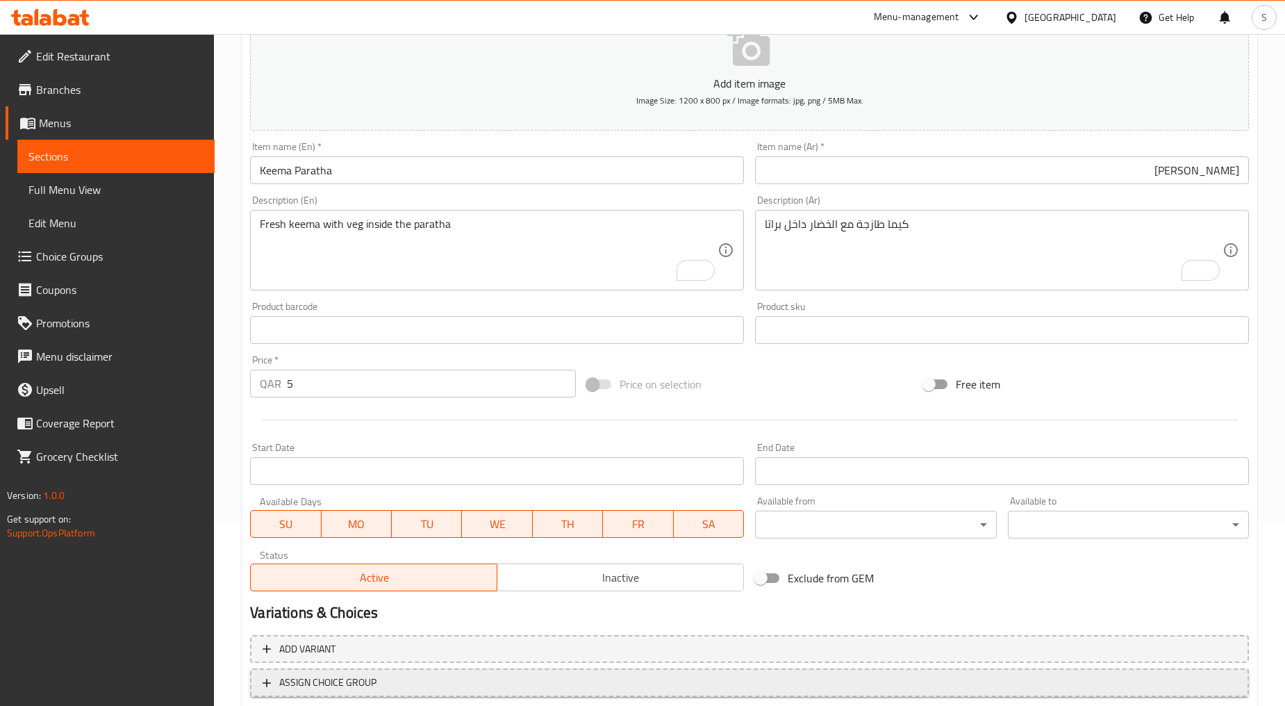
scroll to position [273, 0]
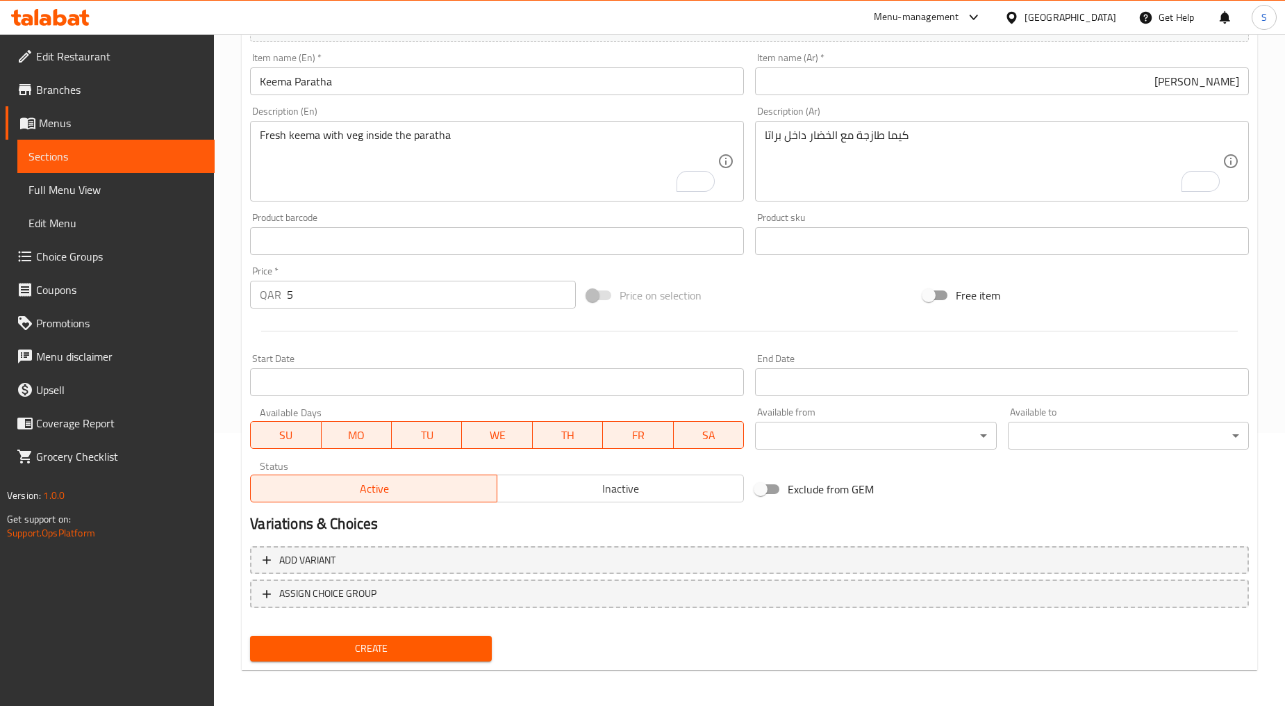
click at [582, 482] on span "Inactive" at bounding box center [621, 489] width 236 height 20
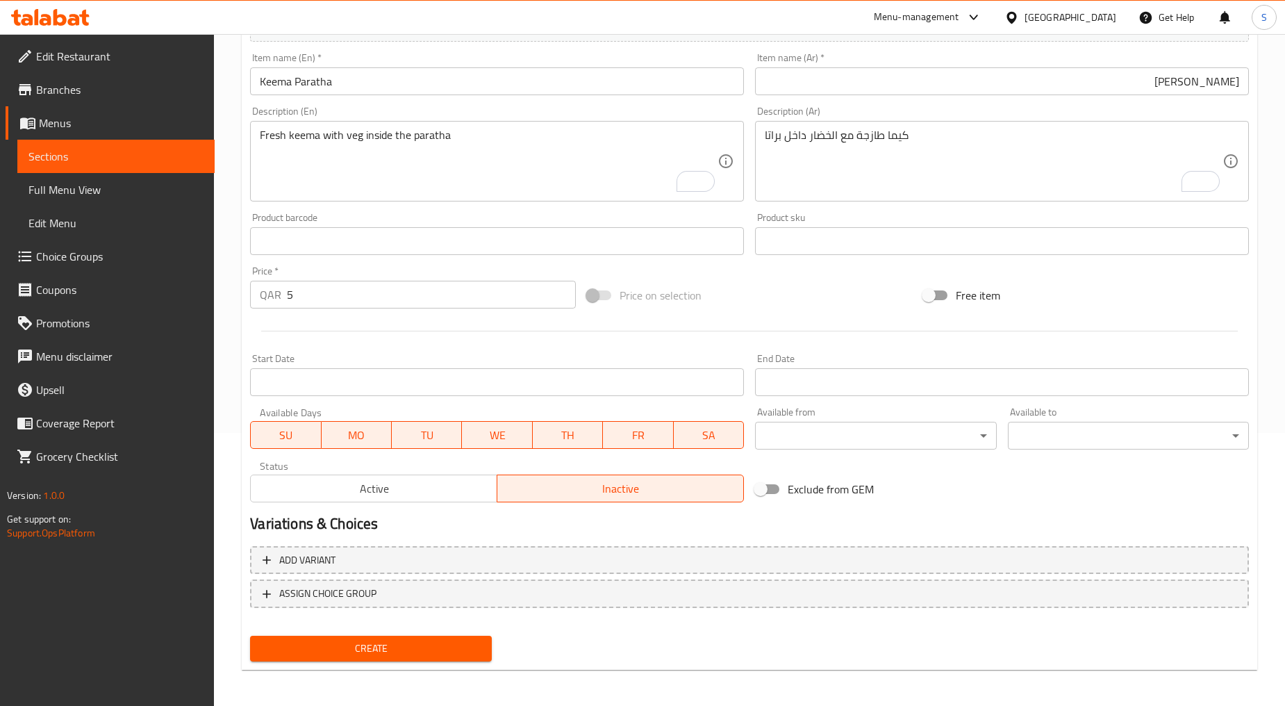
click at [382, 640] on span "Create" at bounding box center [370, 648] width 219 height 17
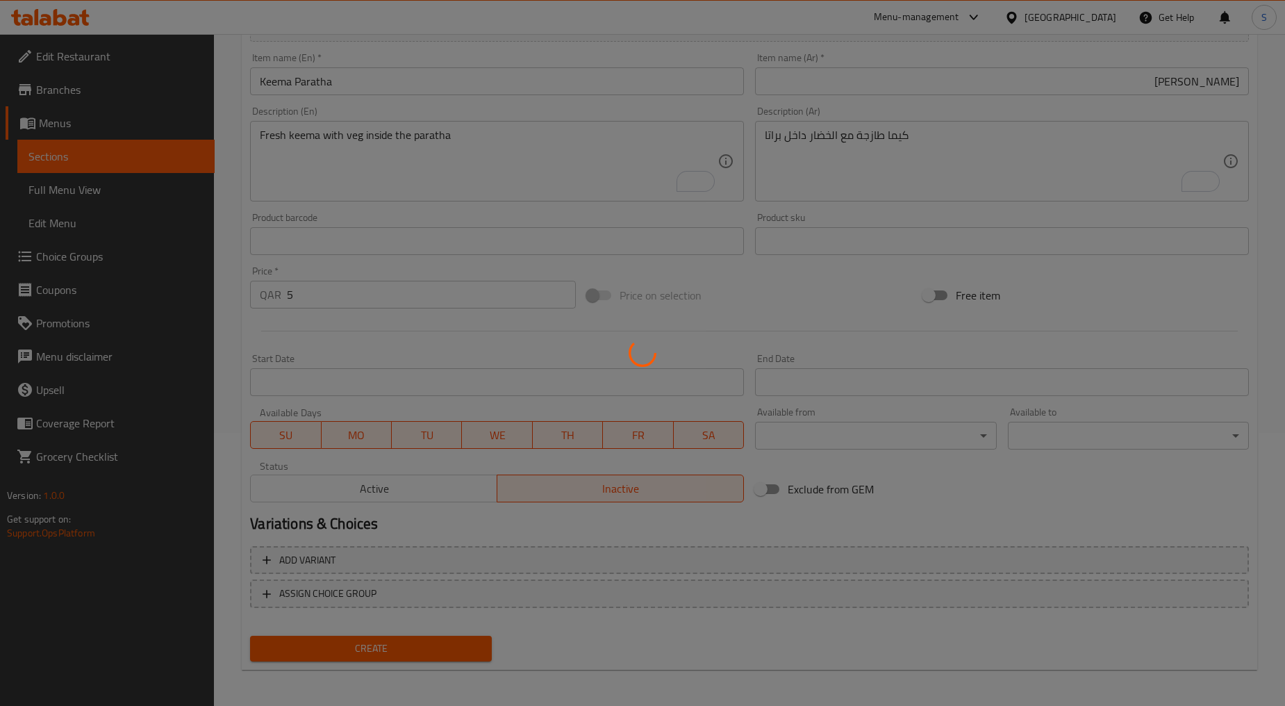
type input "0"
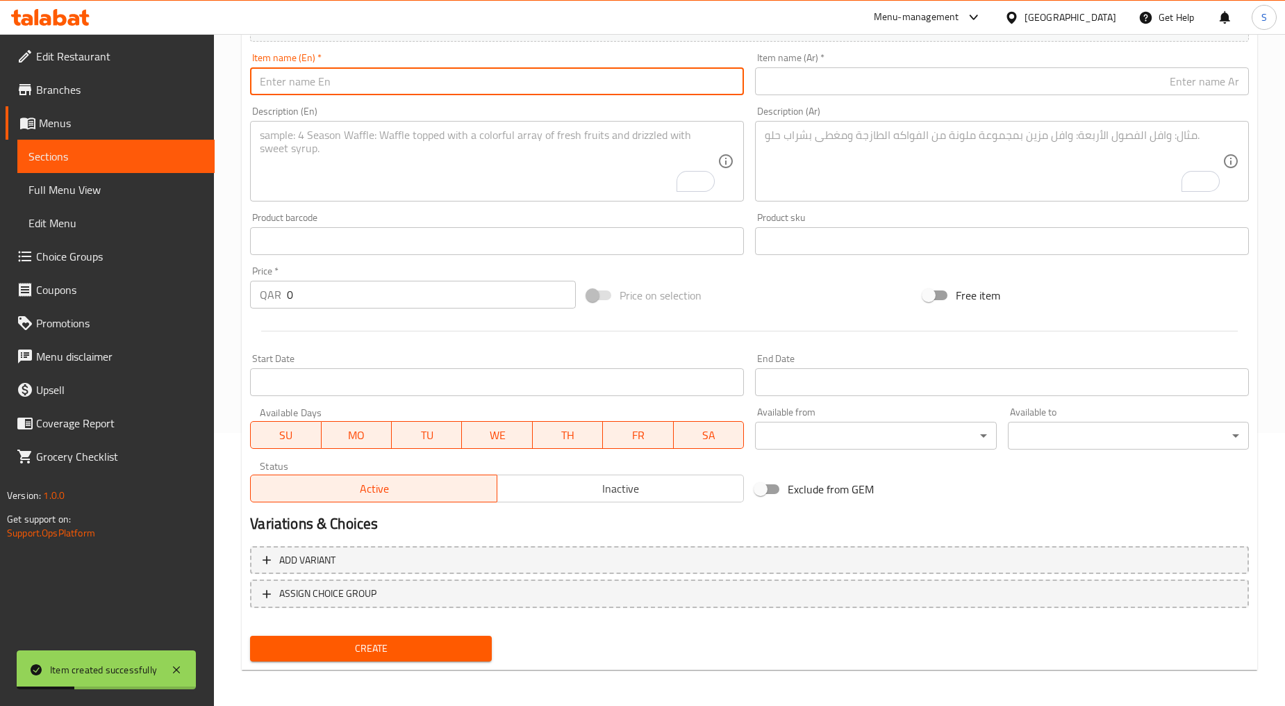
click at [356, 83] on input "text" at bounding box center [497, 81] width 494 height 28
paste input "BEEF PARATHA"
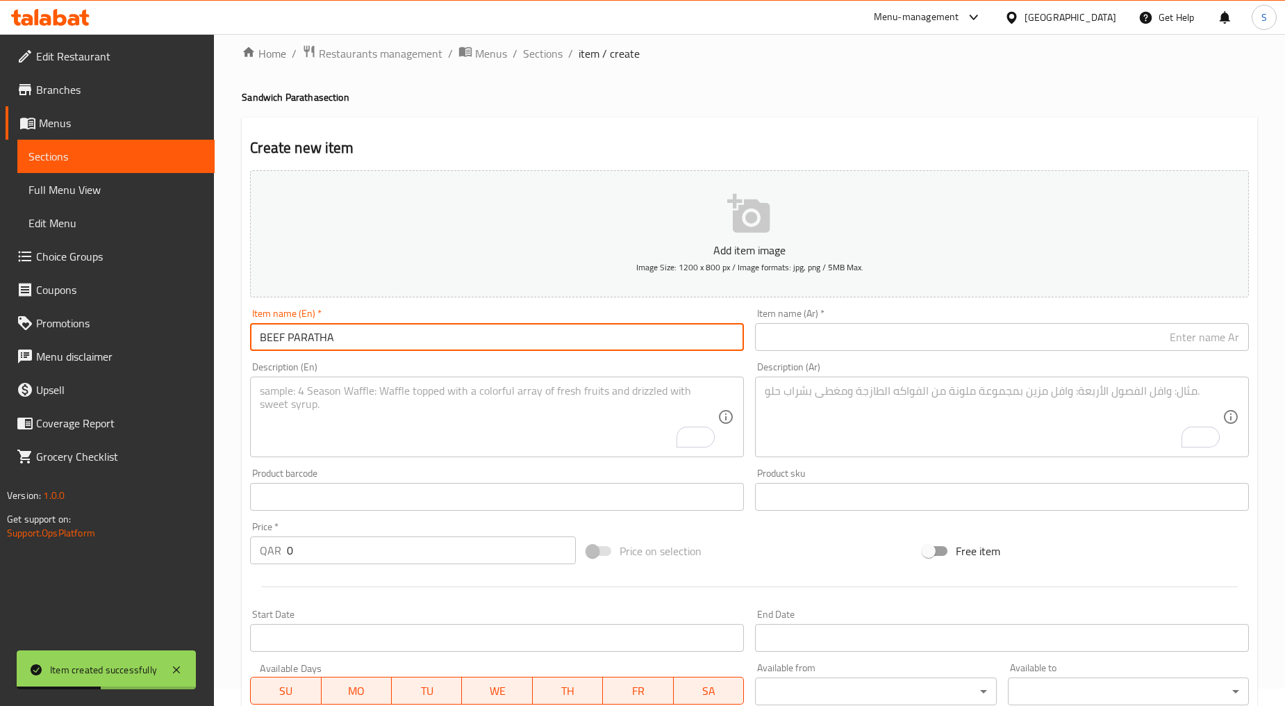
scroll to position [0, 0]
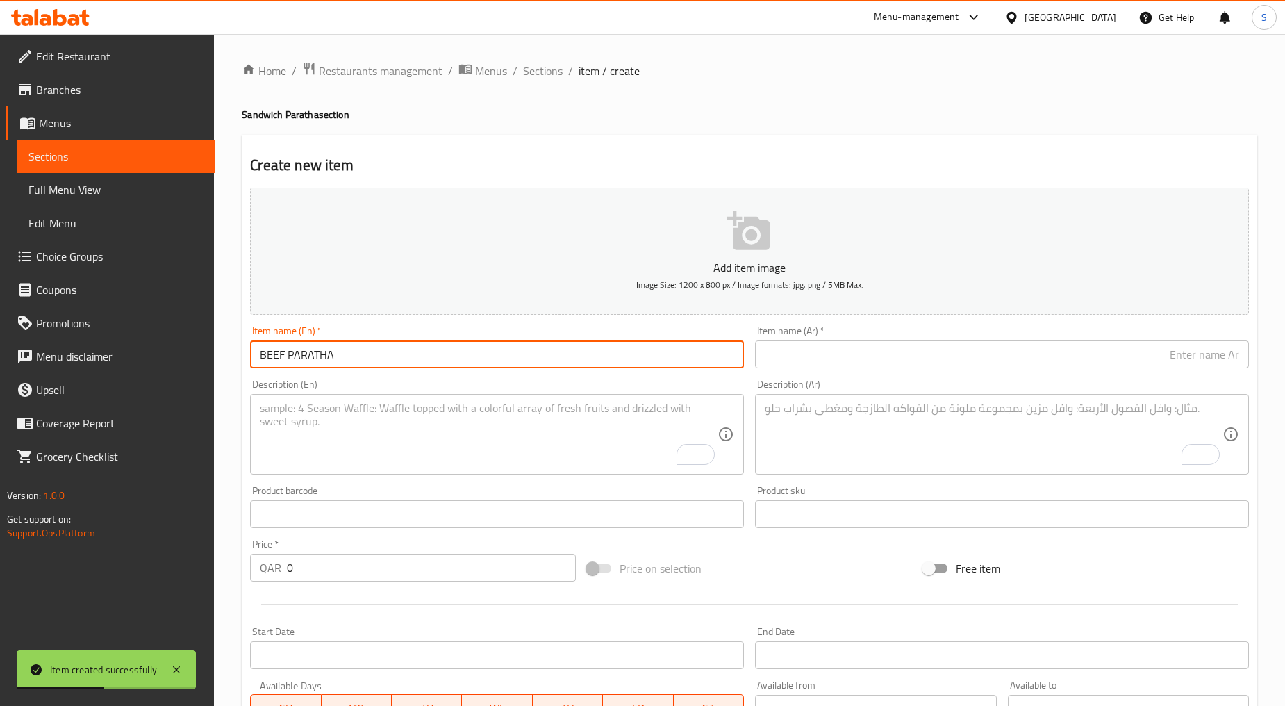
type input "BEEF PARATHA"
click at [528, 74] on span "Sections" at bounding box center [543, 71] width 40 height 17
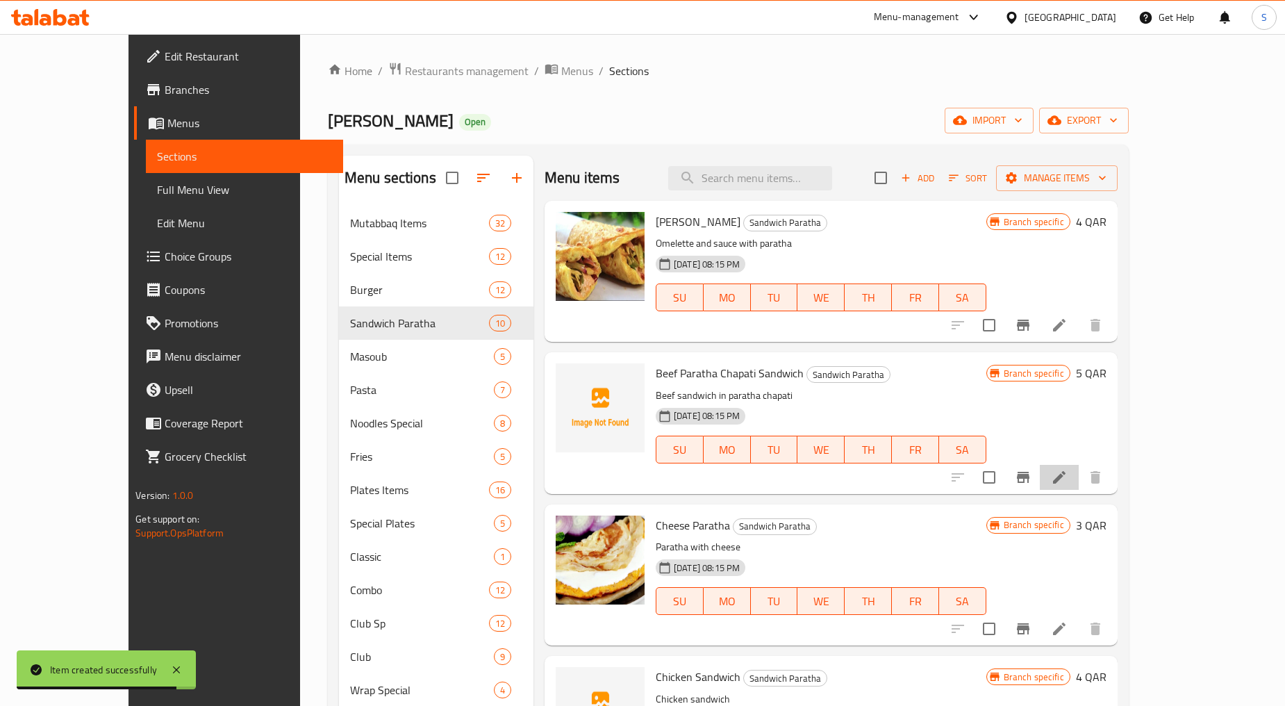
click at [1068, 477] on icon at bounding box center [1059, 477] width 17 height 17
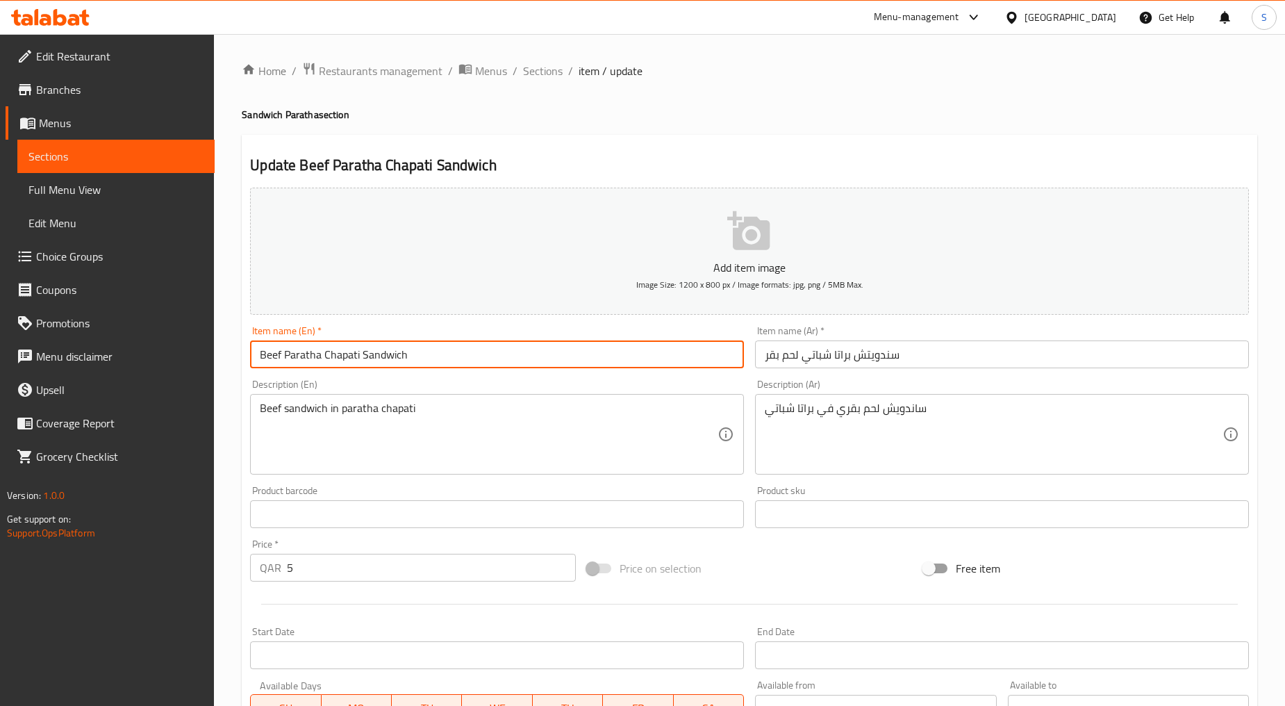
click at [363, 357] on input "Beef Paratha Chapati Sandwich" at bounding box center [497, 354] width 494 height 28
click at [364, 357] on input "Beef Paratha Chapati Sandwich" at bounding box center [497, 354] width 494 height 28
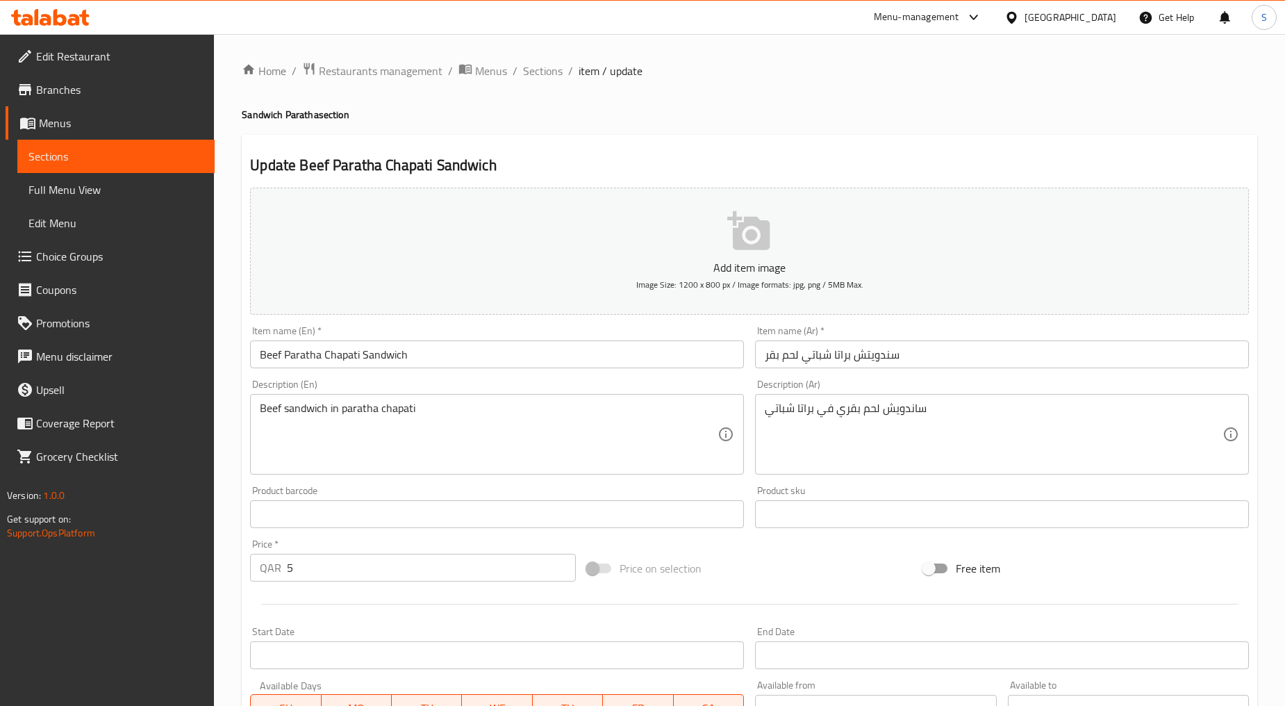
click at [364, 357] on input "Beef Paratha Chapati Sandwich" at bounding box center [497, 354] width 494 height 28
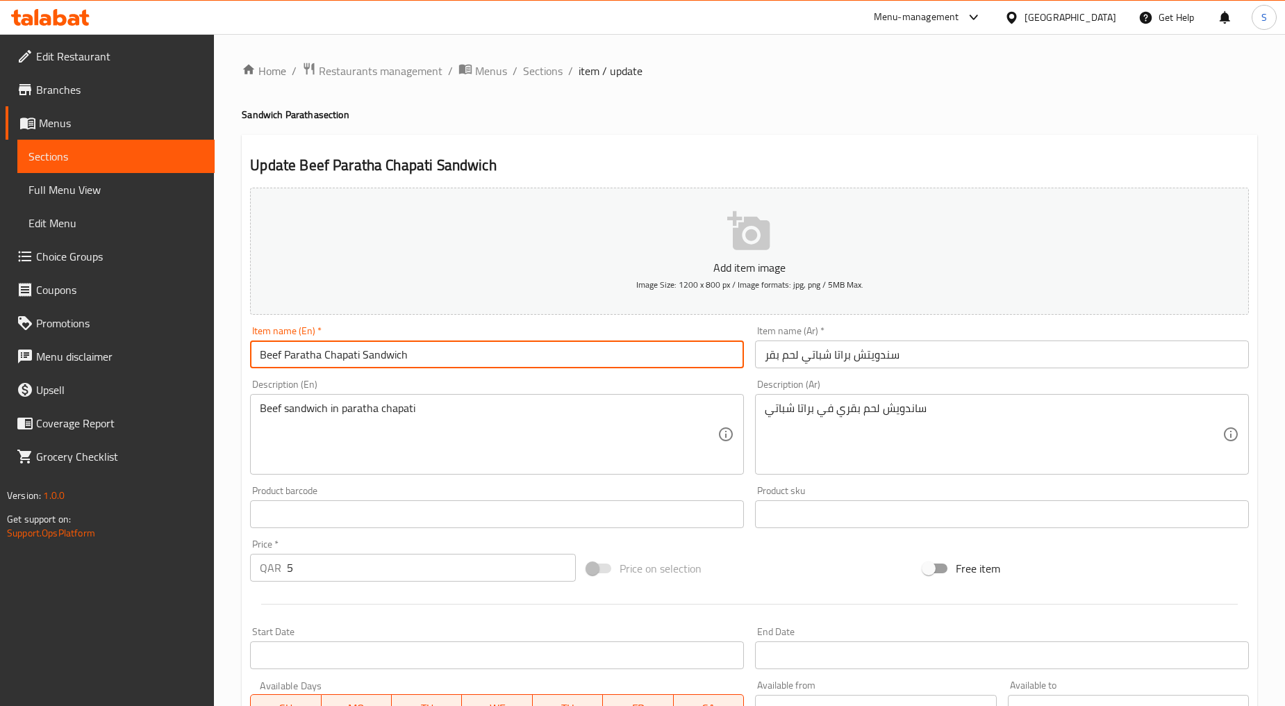
click at [364, 357] on input "Beef Paratha Chapati Sandwich" at bounding box center [497, 354] width 494 height 28
drag, startPoint x: 533, startPoint y: 331, endPoint x: 471, endPoint y: 352, distance: 65.0
click at [532, 334] on div "Item name (En)   * Beef Paratha Chapati Sandwich Item name (En) *" at bounding box center [497, 347] width 494 height 42
drag, startPoint x: 432, startPoint y: 357, endPoint x: 384, endPoint y: 360, distance: 48.0
click at [432, 358] on input "Beef Paratha Chapati Sandwich" at bounding box center [497, 354] width 494 height 28
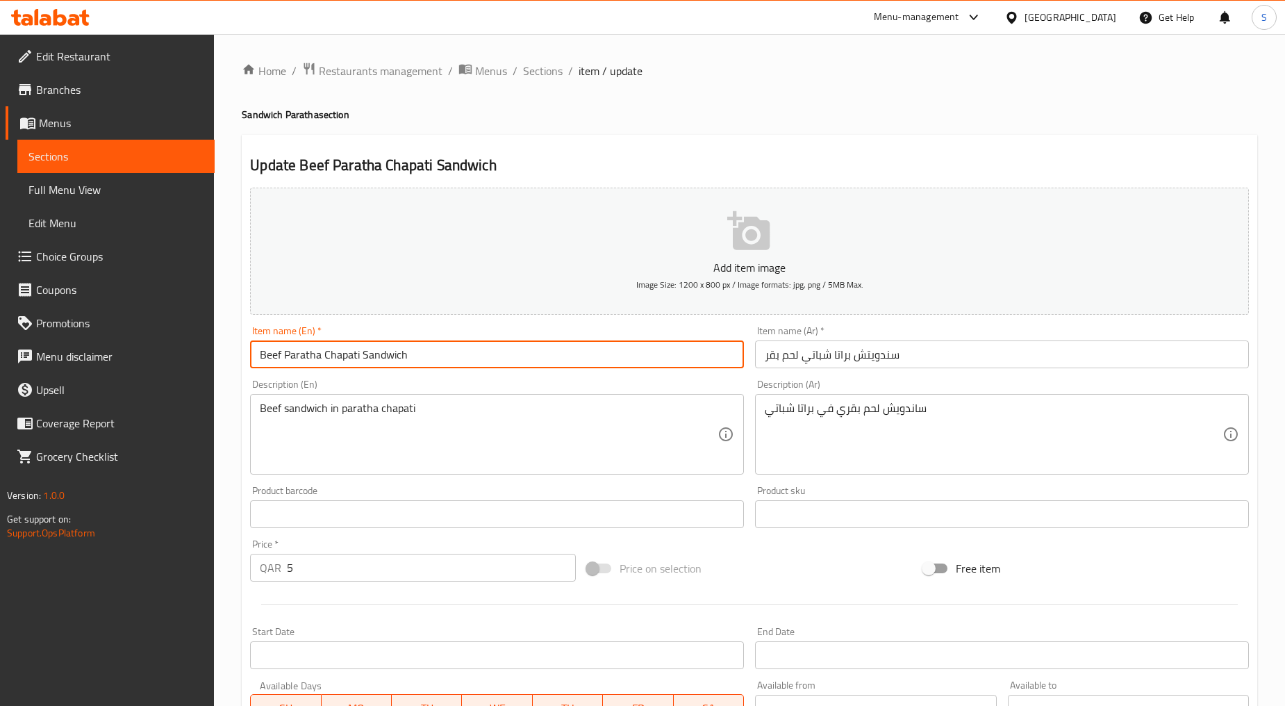
drag, startPoint x: 413, startPoint y: 358, endPoint x: 325, endPoint y: 354, distance: 88.3
click at [325, 354] on input "Beef Paratha Chapati Sandwich" at bounding box center [497, 354] width 494 height 28
click at [265, 359] on input "Beef Paratha" at bounding box center [497, 354] width 494 height 28
click at [259, 359] on input "Beef Paratha" at bounding box center [497, 354] width 494 height 28
type input "Beef Paratha"
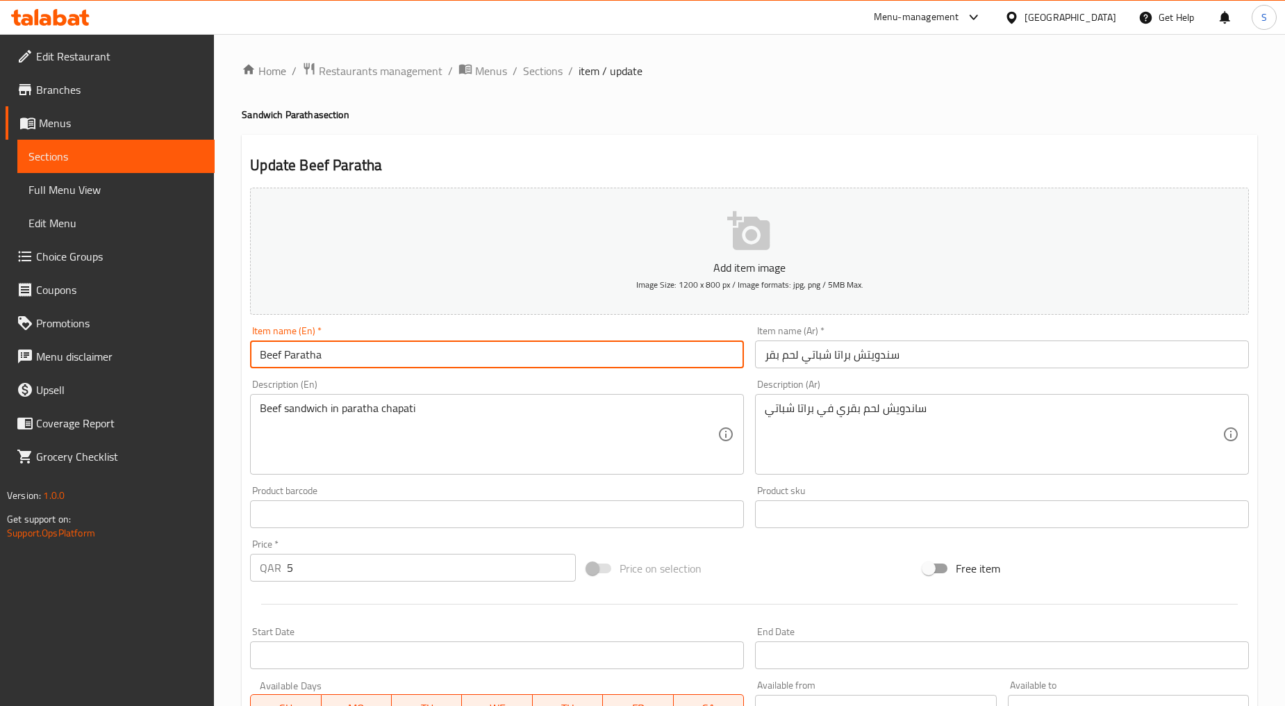
click at [814, 360] on input "سندويتش براتا شباتي لحم بقر" at bounding box center [1002, 354] width 494 height 28
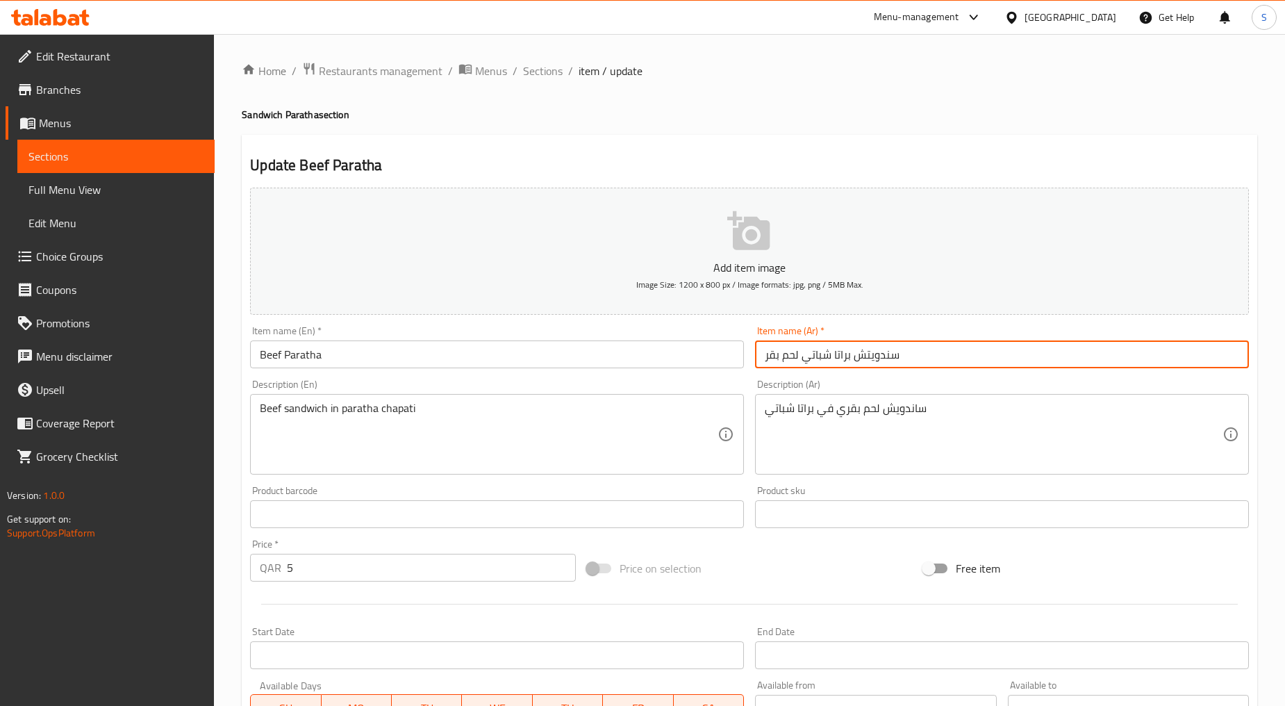
click at [814, 360] on input "سندويتش براتا شباتي لحم بقر" at bounding box center [1002, 354] width 494 height 28
click at [844, 356] on input "سندويتش براتا لحم بقر" at bounding box center [1002, 354] width 494 height 28
click at [844, 354] on input "براتا لحم بقر" at bounding box center [1002, 354] width 494 height 28
type input "براتا لحم بقري"
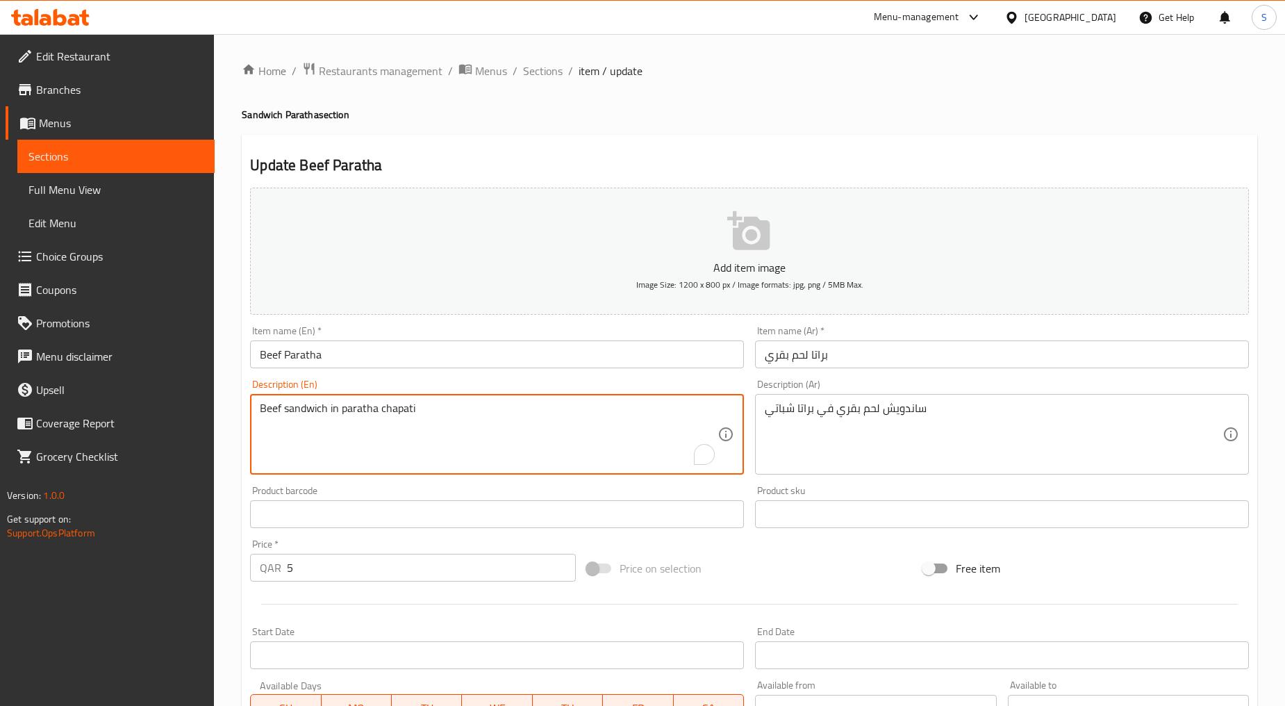
click at [463, 435] on textarea "Beef sandwich in paratha chapati" at bounding box center [489, 435] width 458 height 66
paste textarea "Well cooked beef and mayo with [PERSON_NAME]"
type textarea "Well cooked beef and mayo with [PERSON_NAME]"
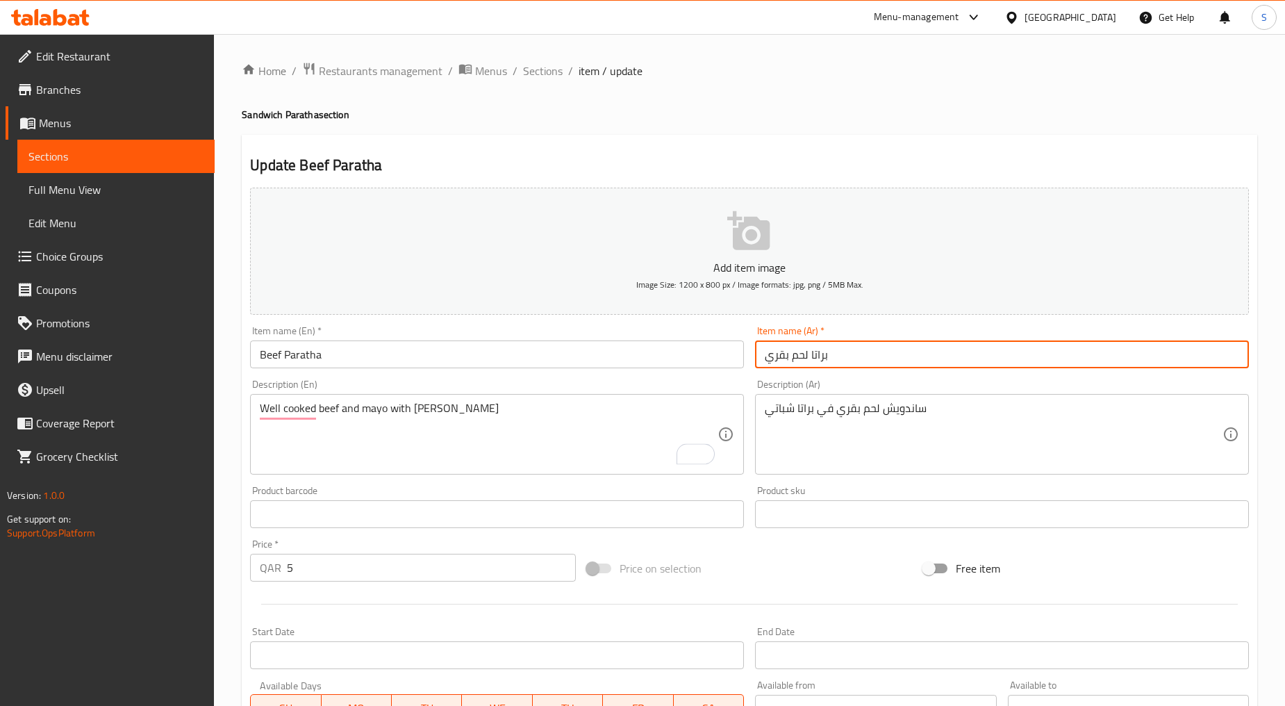
drag, startPoint x: 772, startPoint y: 359, endPoint x: 763, endPoint y: 361, distance: 9.3
click at [763, 361] on input "براتا لحم بقري" at bounding box center [1002, 354] width 494 height 28
type input "براتا لحم بقر"
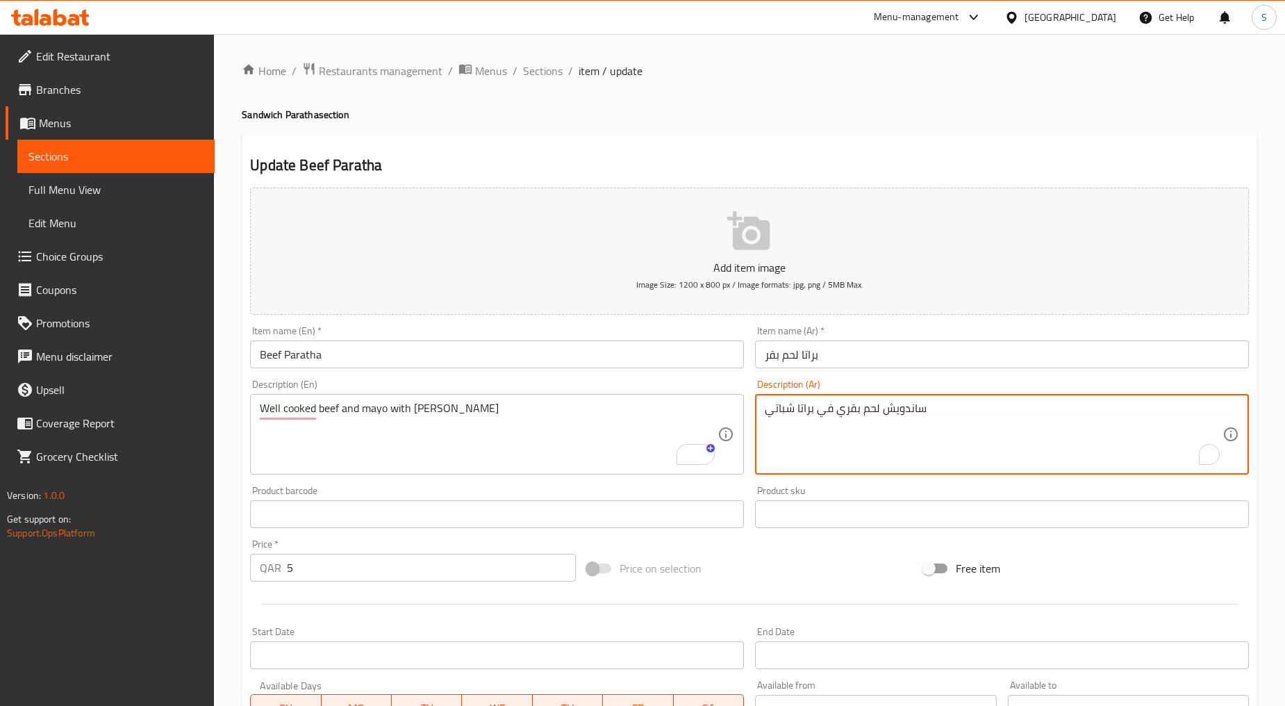
click at [803, 413] on textarea "ساندويش لحم بقري في براتا شباتي" at bounding box center [994, 435] width 458 height 66
paste textarea "لحم بقري مطبوخ جيدًا ومايونيز مع براتا"
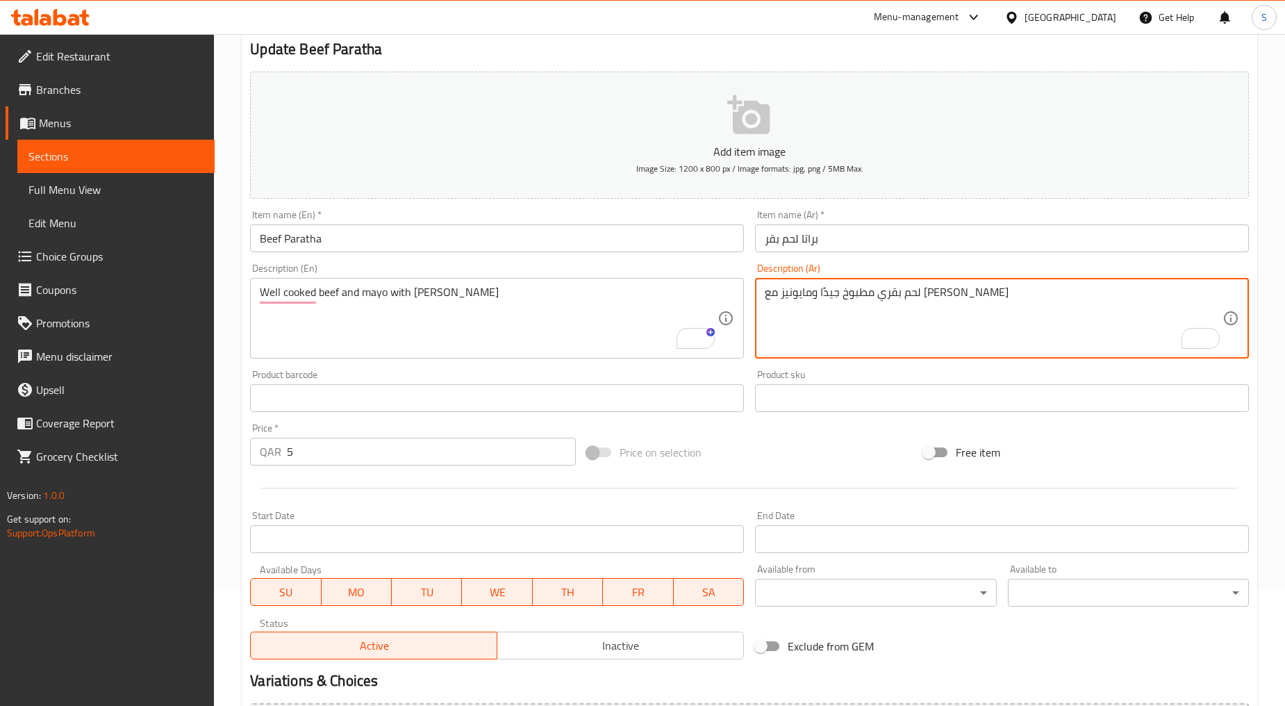
scroll to position [273, 0]
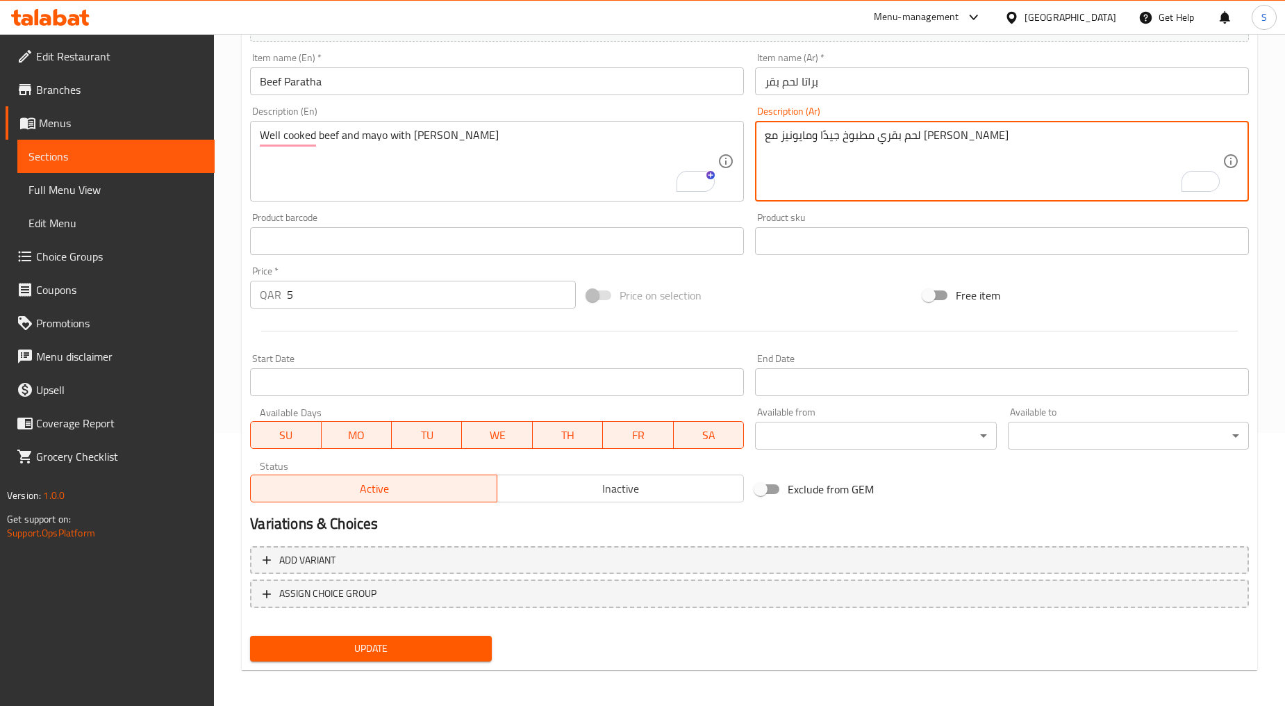
type textarea "لحم بقري مطبوخ جيدًا ومايونيز مع براتا"
click at [364, 641] on span "Update" at bounding box center [370, 648] width 219 height 17
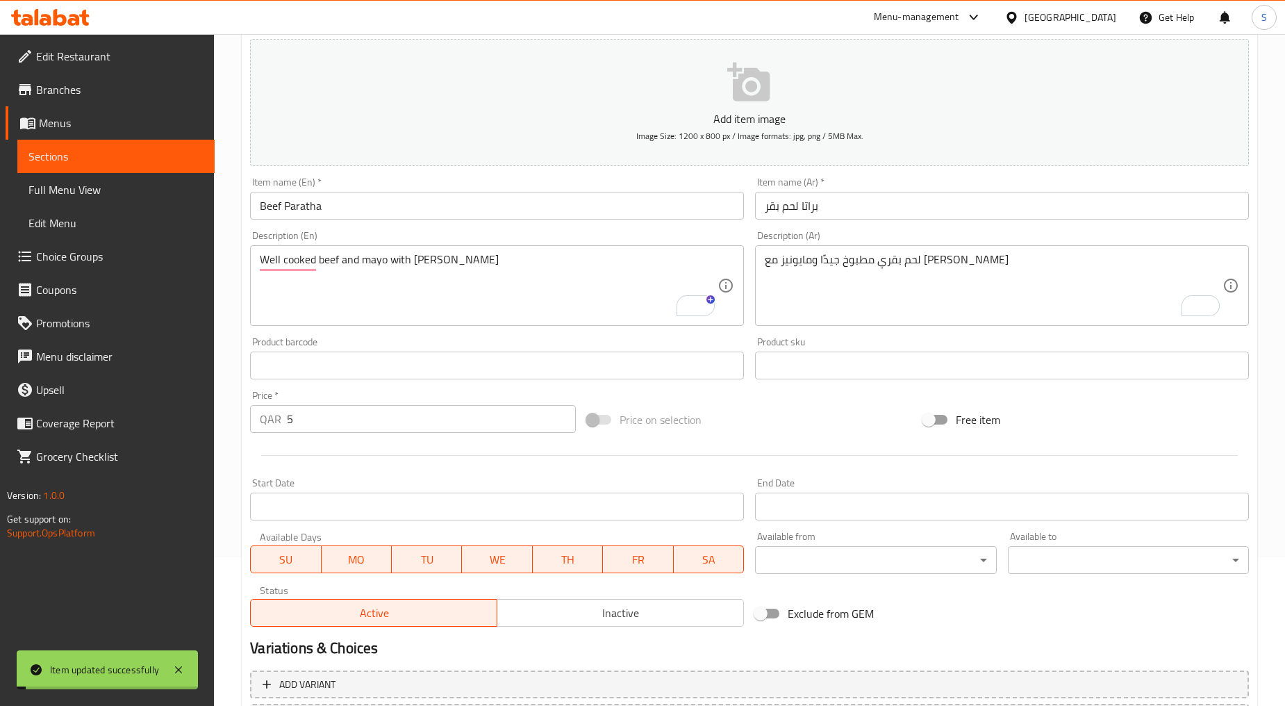
scroll to position [0, 0]
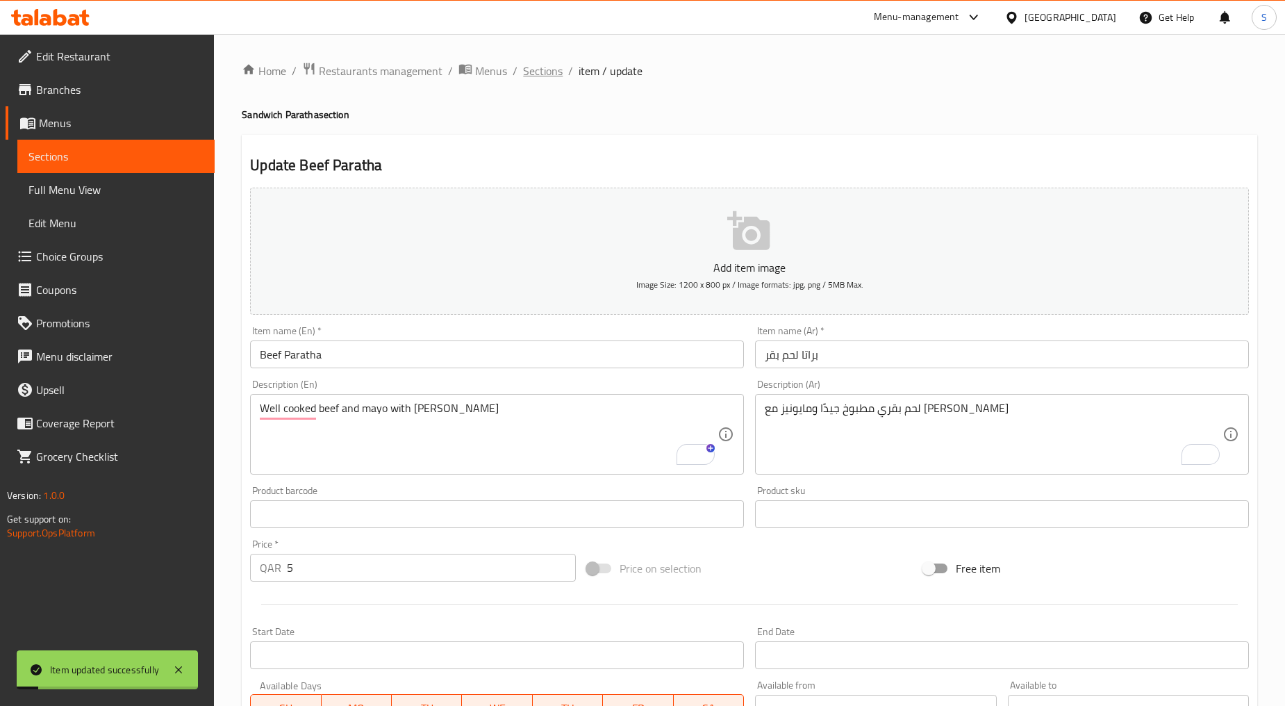
click at [543, 73] on span "Sections" at bounding box center [543, 71] width 40 height 17
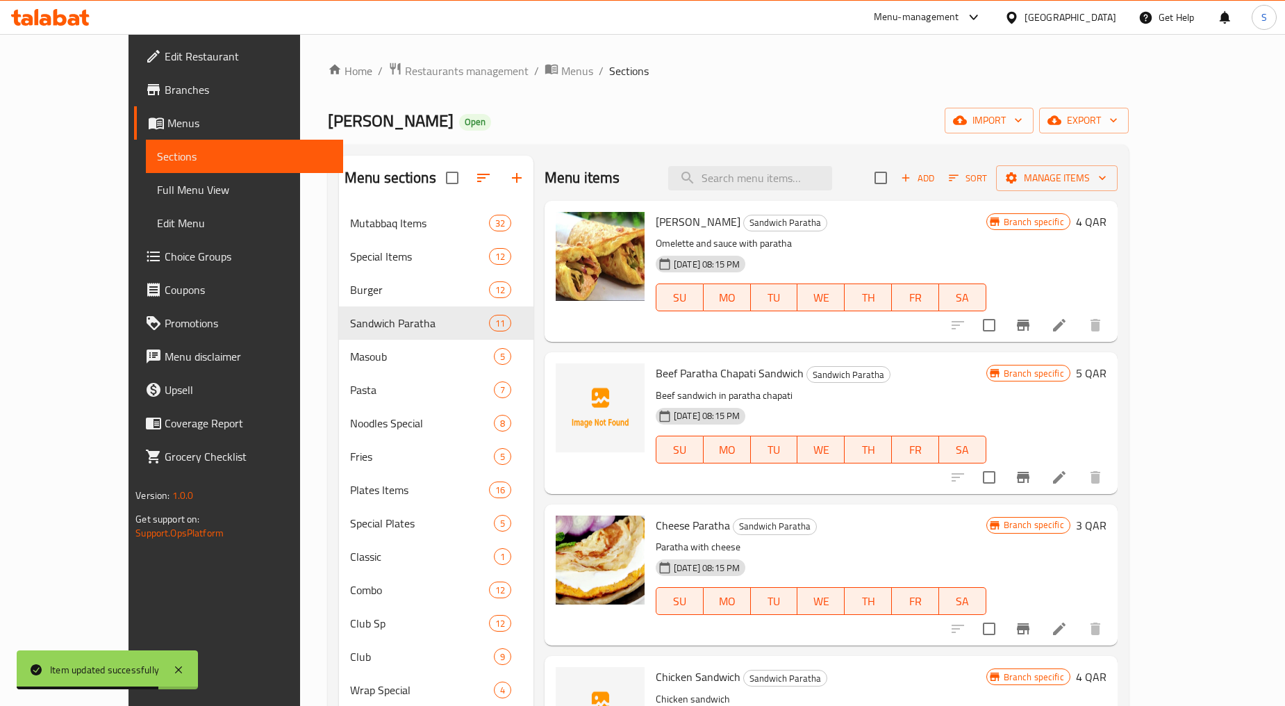
click at [937, 174] on span "Add" at bounding box center [918, 178] width 38 height 16
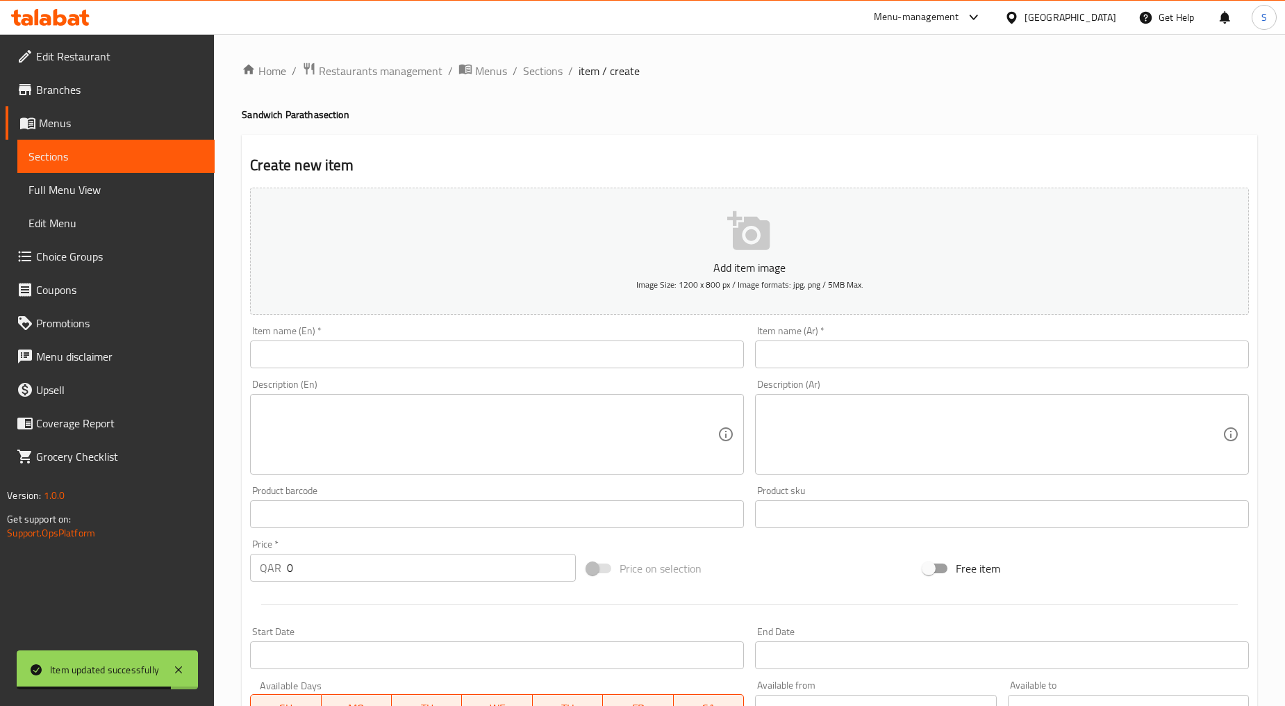
click at [415, 350] on input "text" at bounding box center [497, 354] width 494 height 28
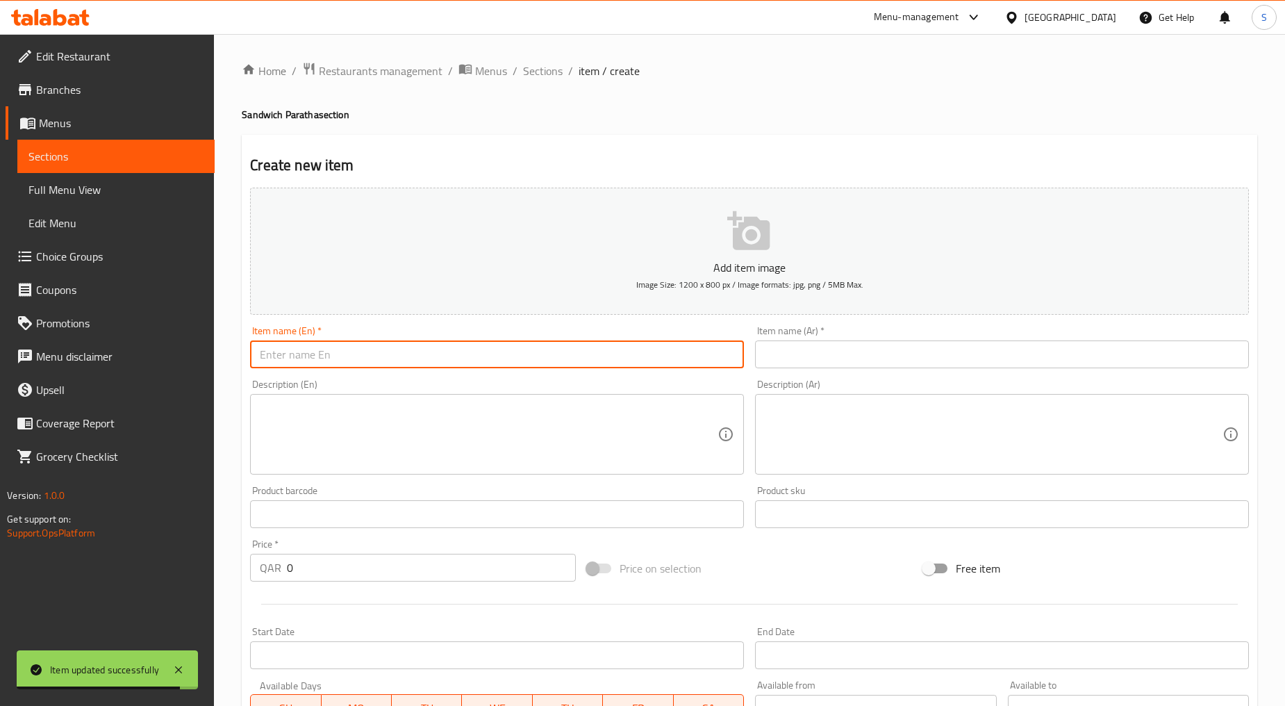
paste input "LIVER PARATHA"
click at [415, 350] on input "LIVER PARATHA" at bounding box center [497, 354] width 494 height 28
type input "Liver Paratha"
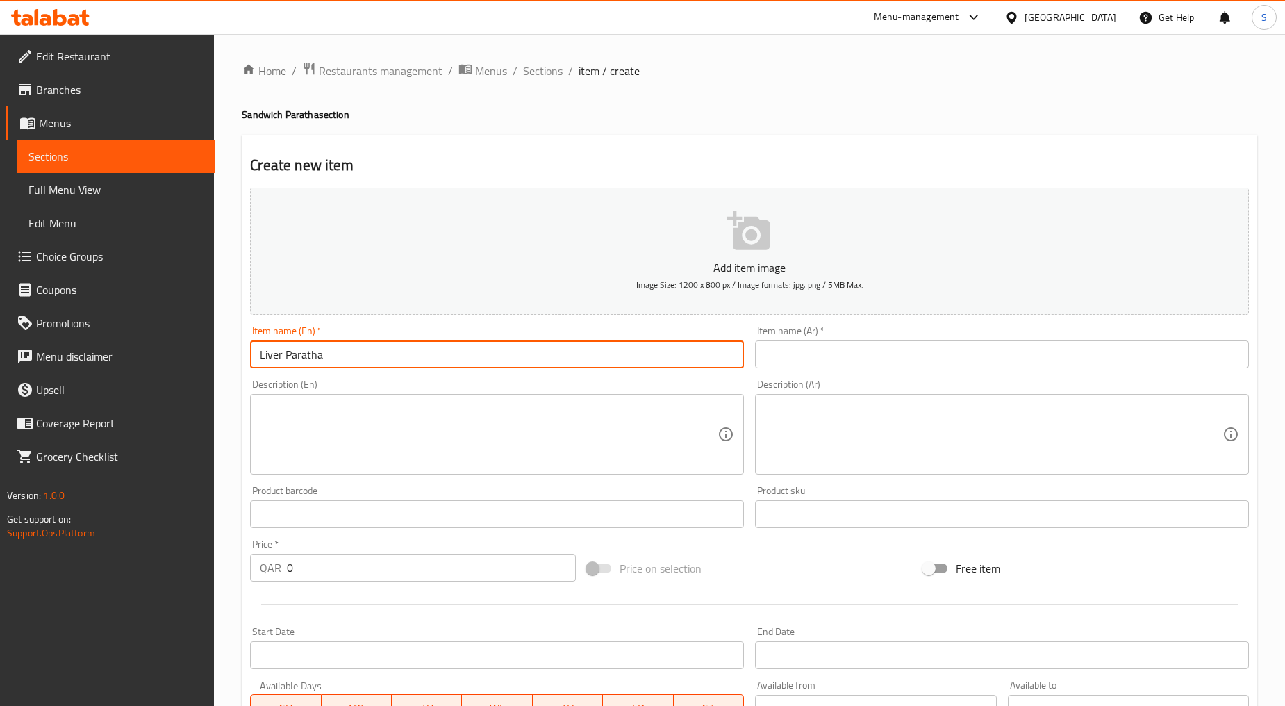
click at [856, 358] on input "text" at bounding box center [1002, 354] width 494 height 28
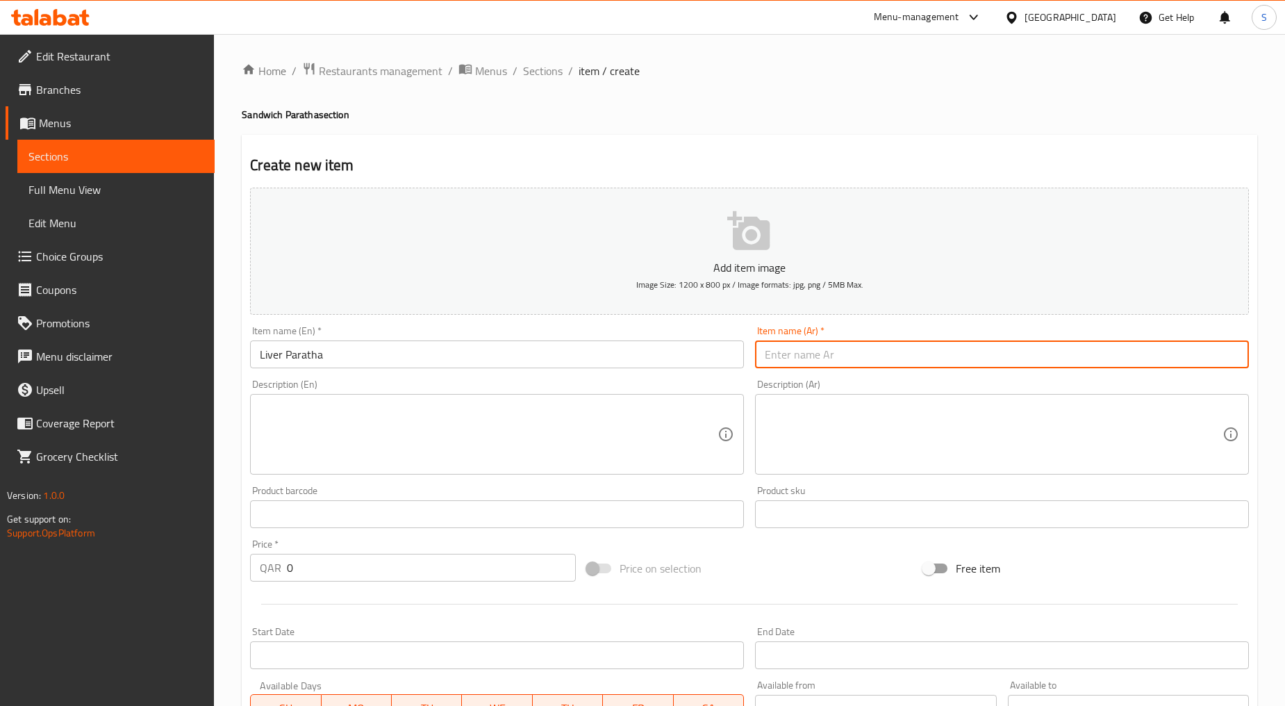
paste input "شباتي كبدة"
click at [808, 350] on input "شباتي كبدة" at bounding box center [1002, 354] width 494 height 28
paste input "راتا"
type input "براتا كبدة"
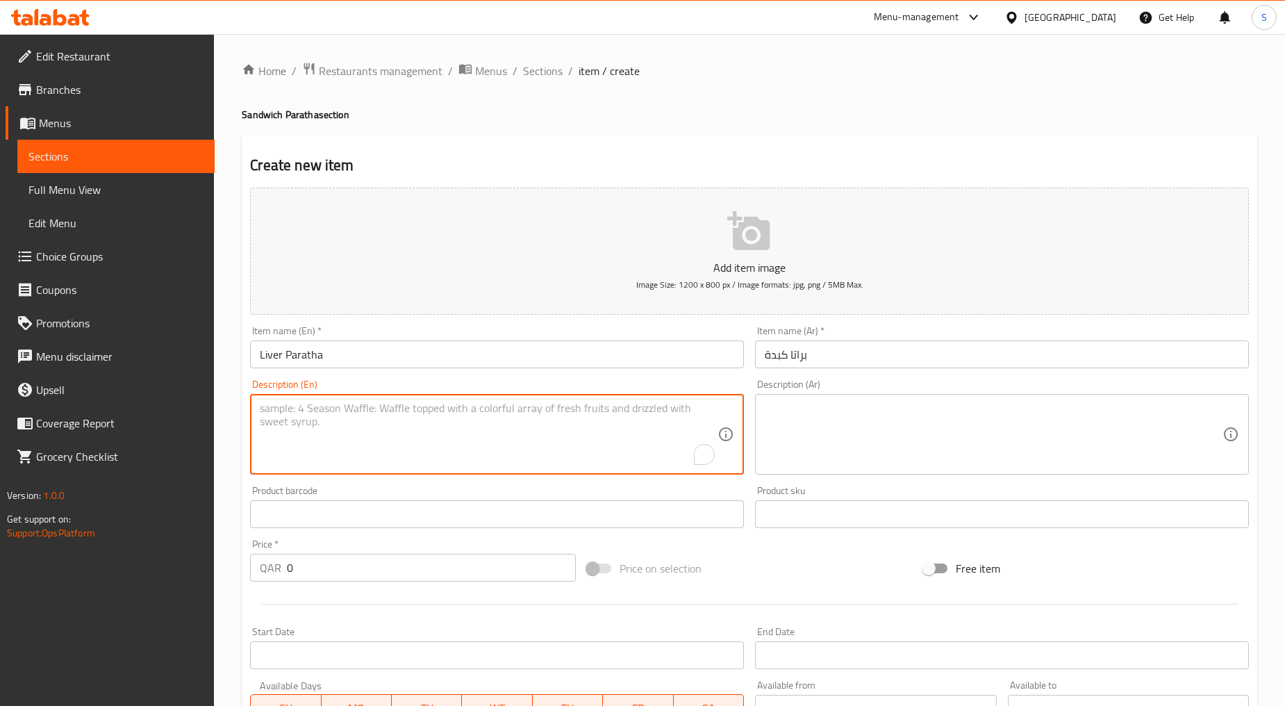
click at [428, 422] on textarea "To enrich screen reader interactions, please activate Accessibility in Grammarl…" at bounding box center [489, 435] width 458 height 66
paste textarea "Small cut liver with paratha"
type textarea "Small cut liver with paratha"
click at [844, 434] on textarea at bounding box center [994, 435] width 458 height 66
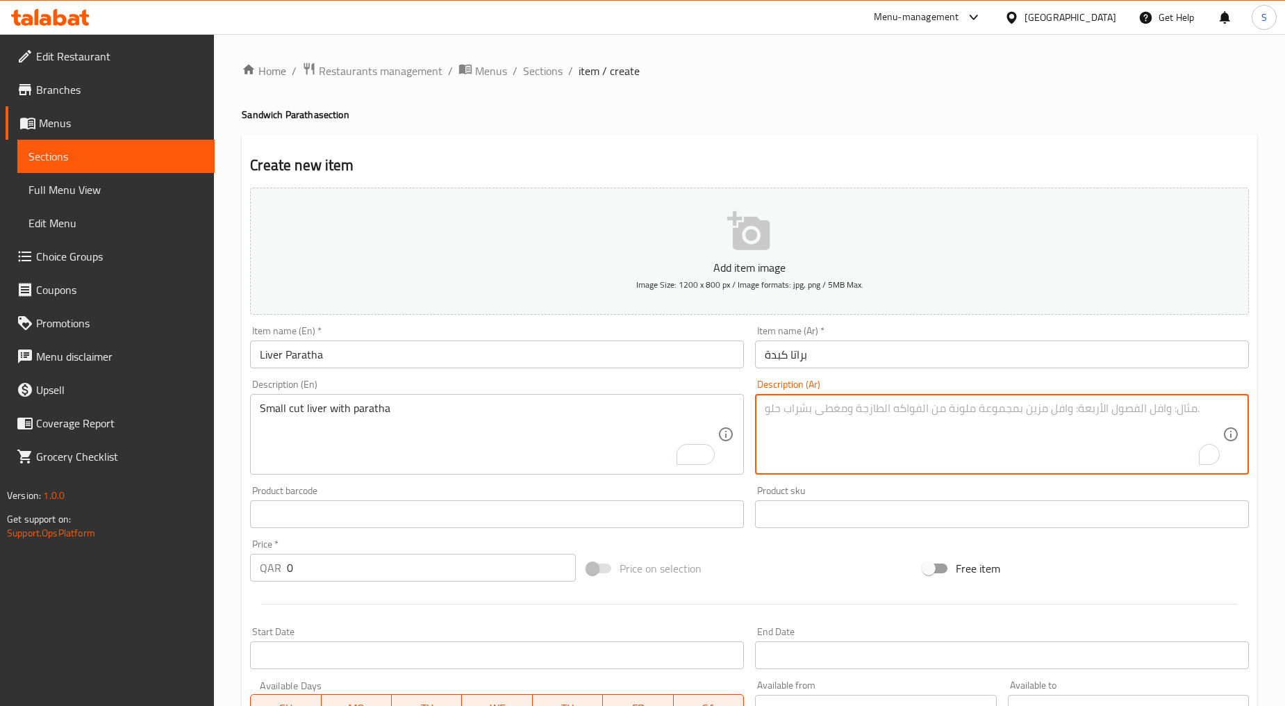
paste textarea "كبدة مقطعة صغيرة مع [PERSON_NAME]"
type textarea "كبدة مقطعة صغيرة مع [PERSON_NAME]"
click at [350, 561] on input "0" at bounding box center [431, 568] width 289 height 28
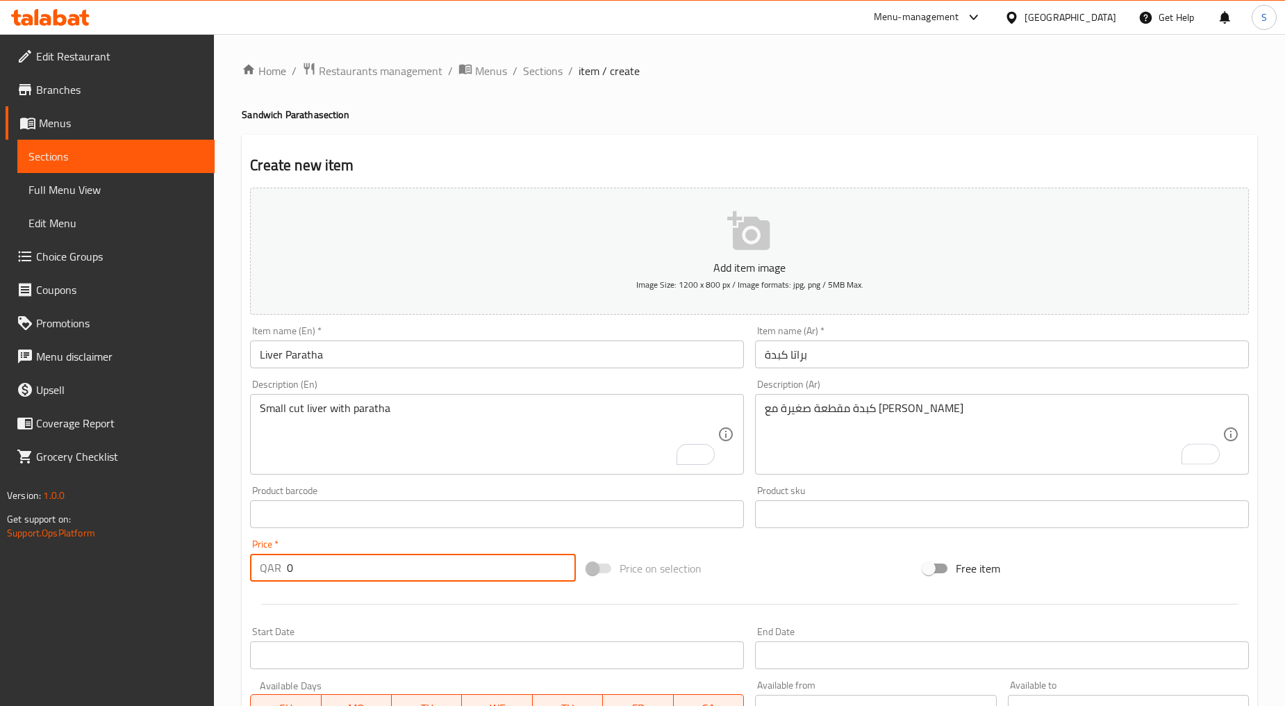
click at [350, 561] on input "0" at bounding box center [431, 568] width 289 height 28
paste input "6"
type input "6"
click at [365, 605] on div at bounding box center [750, 604] width 1010 height 34
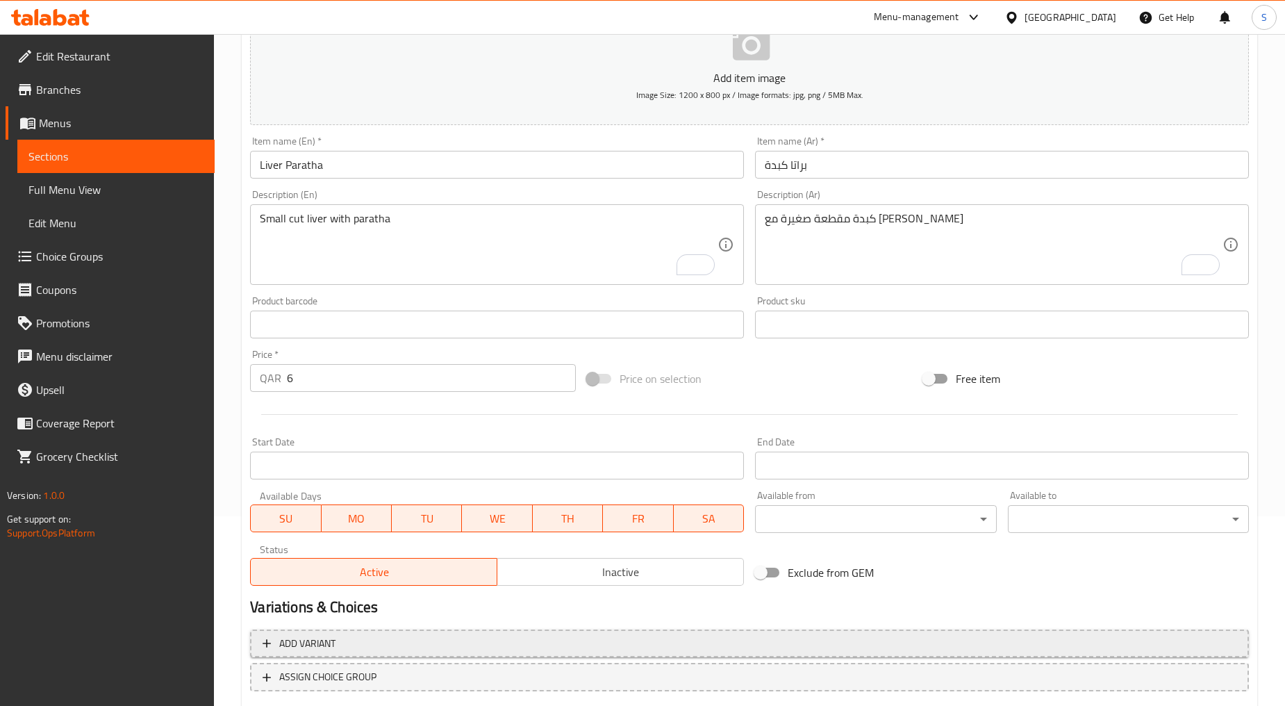
scroll to position [273, 0]
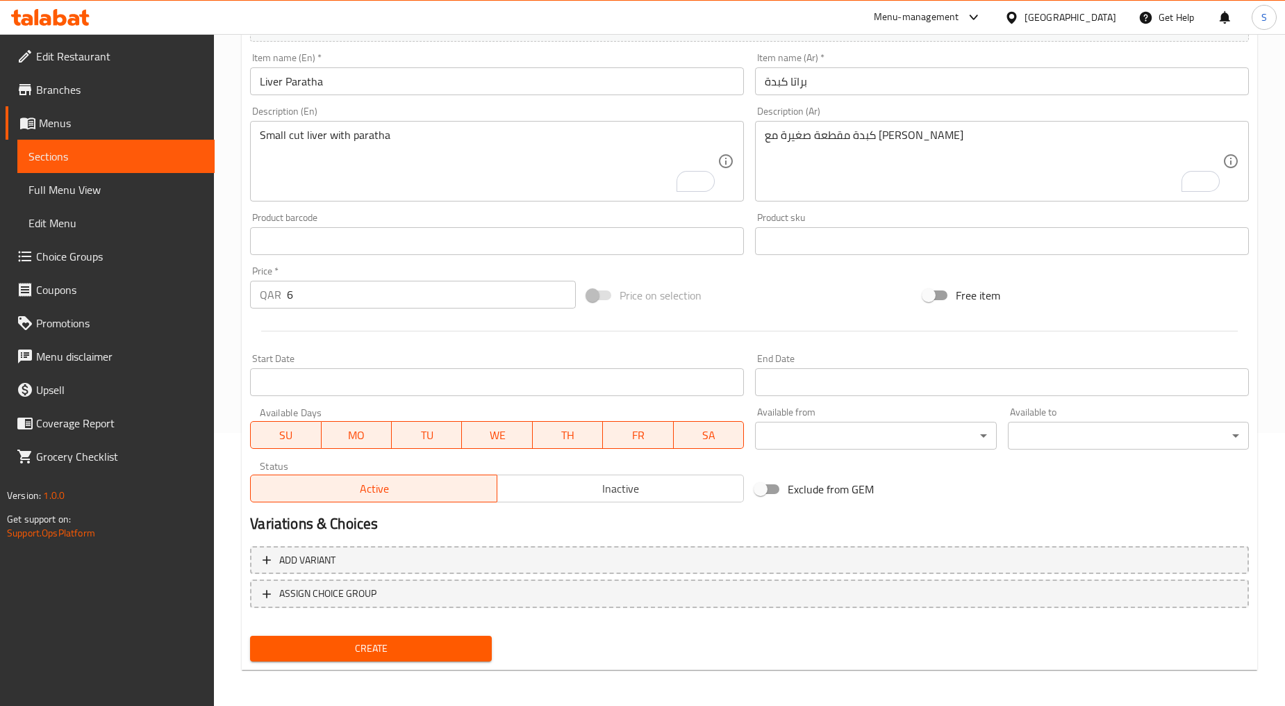
click at [655, 479] on span "Inactive" at bounding box center [621, 489] width 236 height 20
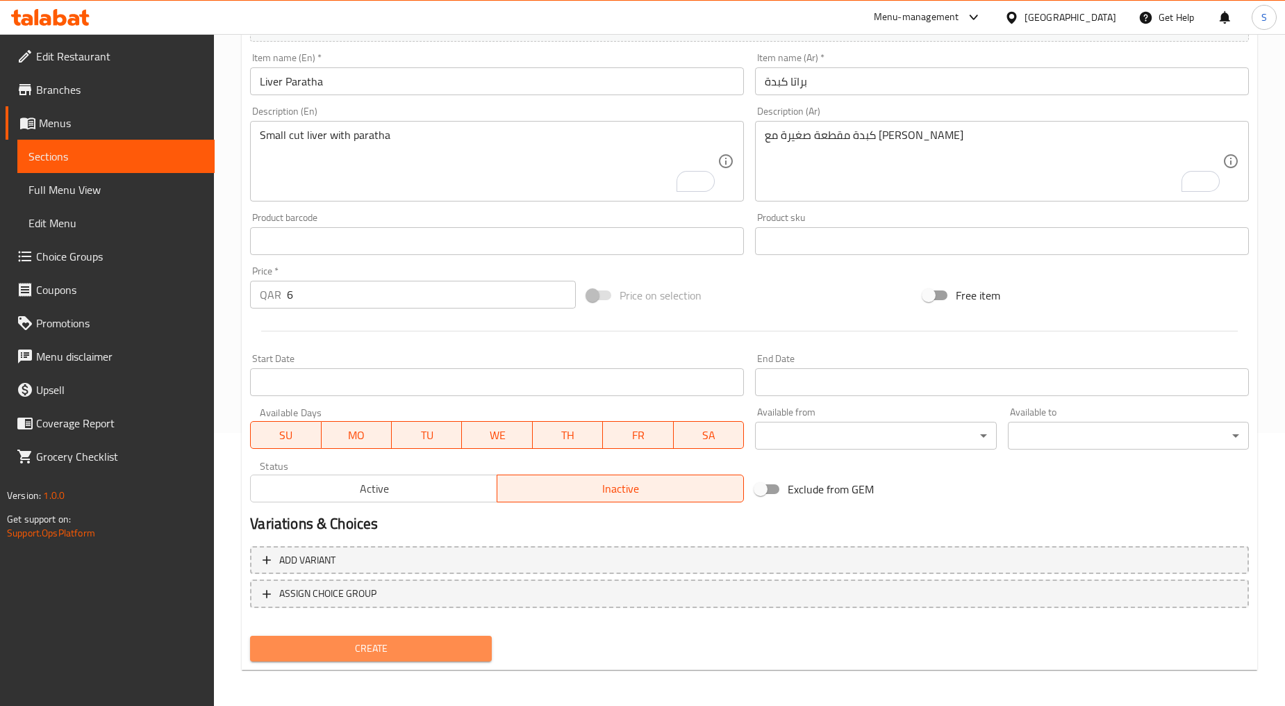
click at [414, 640] on span "Create" at bounding box center [370, 648] width 219 height 17
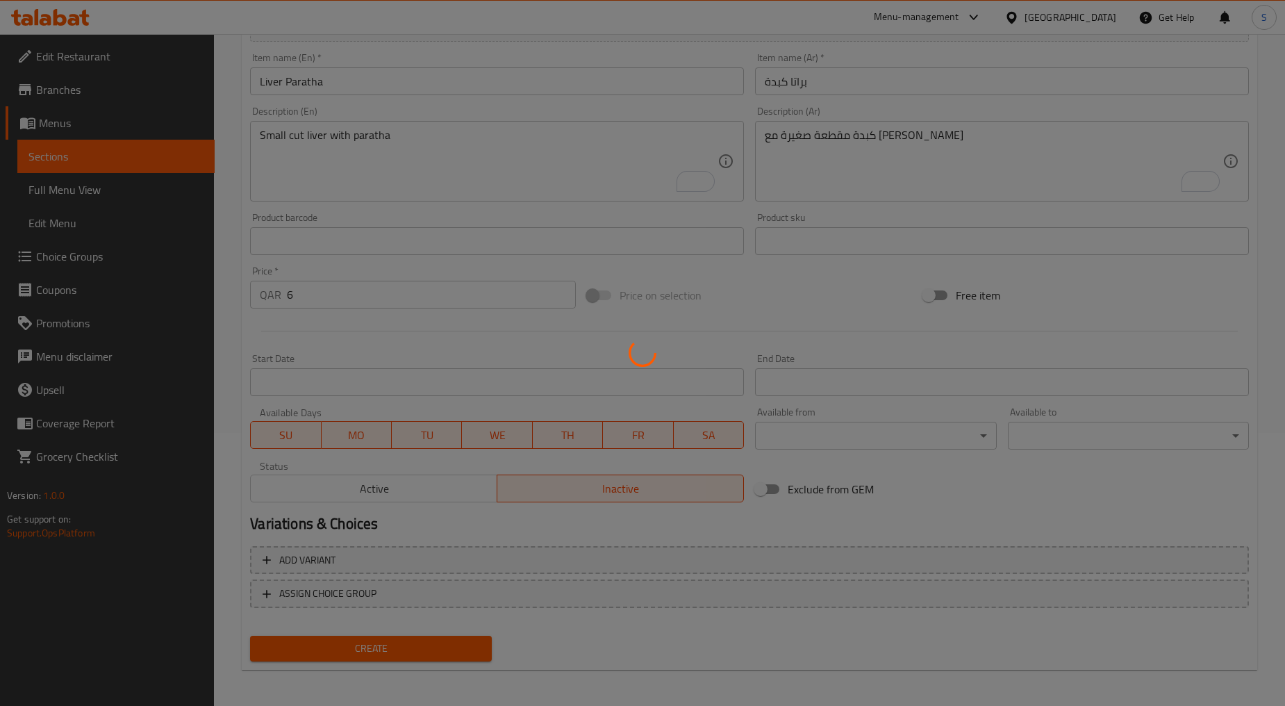
type input "0"
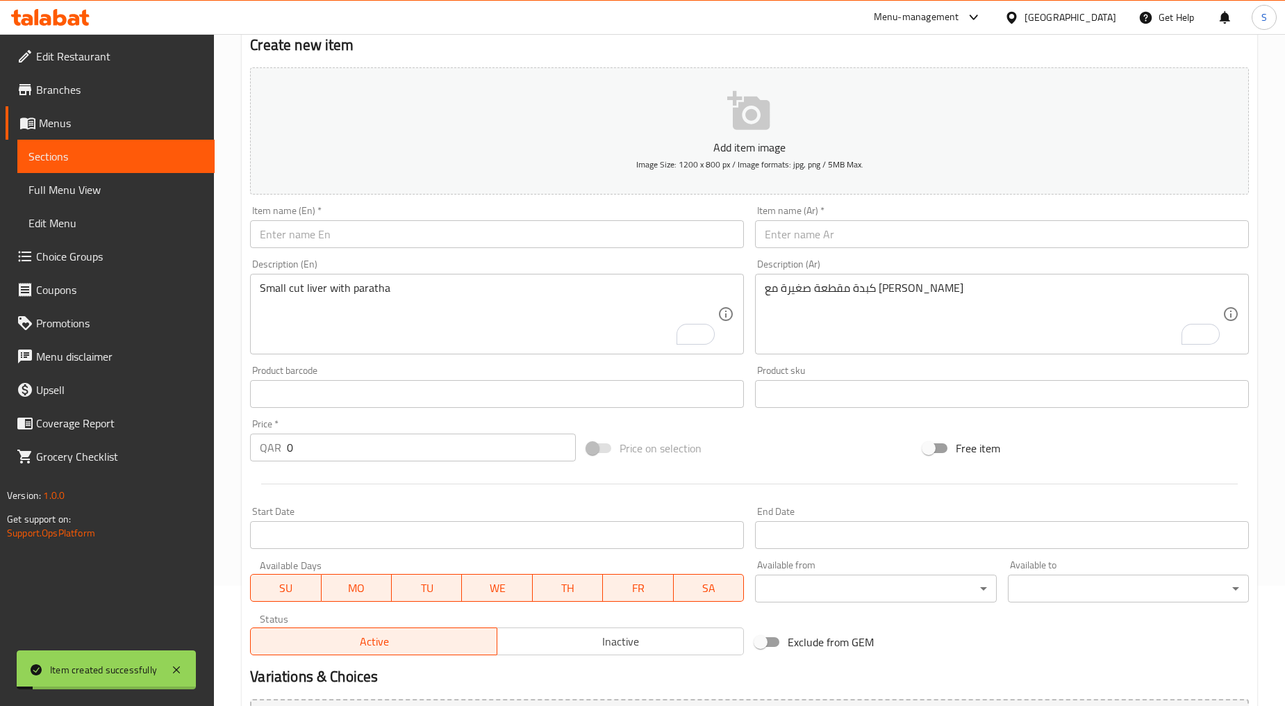
scroll to position [0, 0]
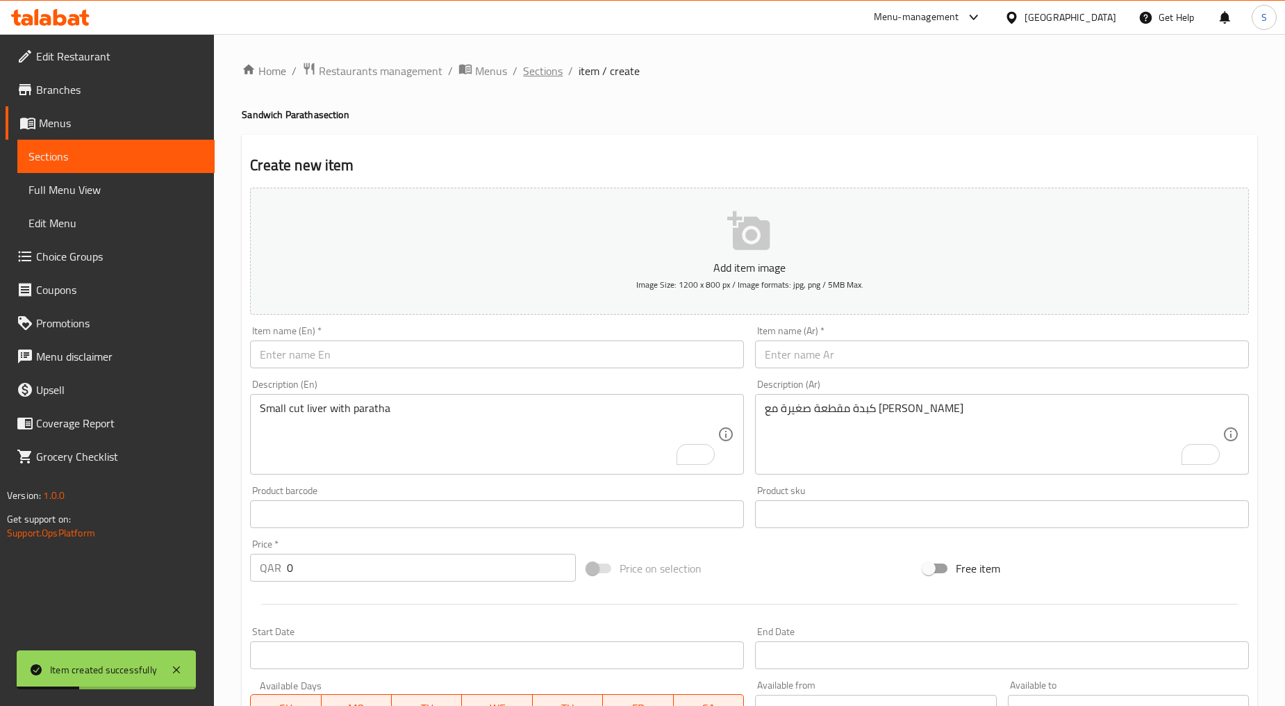
click at [544, 65] on span "Sections" at bounding box center [543, 71] width 40 height 17
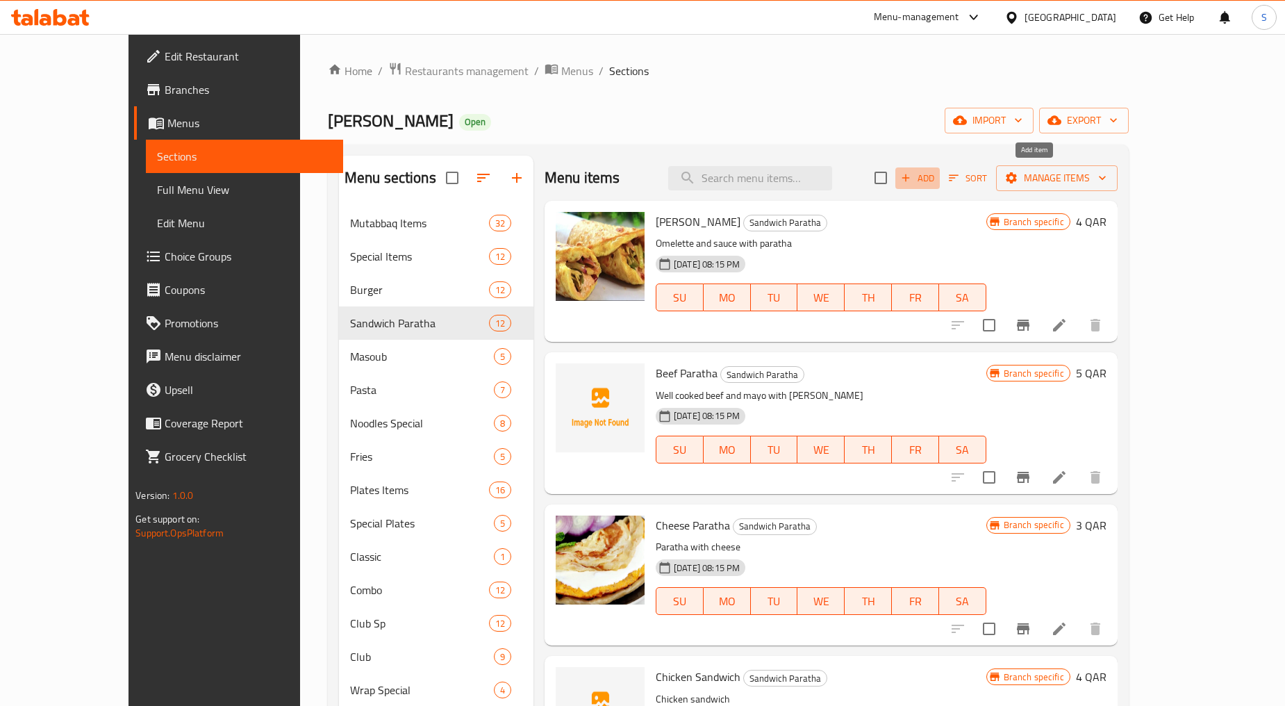
click at [937, 176] on span "Add" at bounding box center [918, 178] width 38 height 16
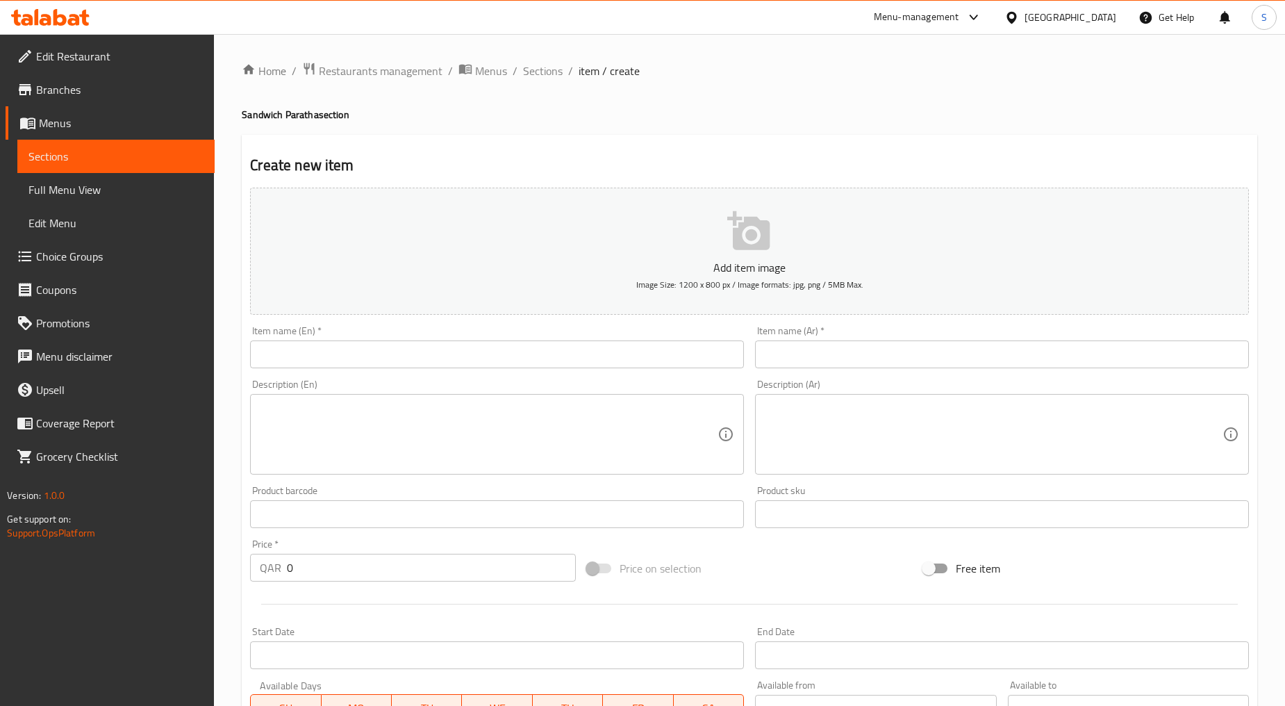
click at [341, 377] on div "Description (En) Description (En)" at bounding box center [497, 427] width 505 height 106
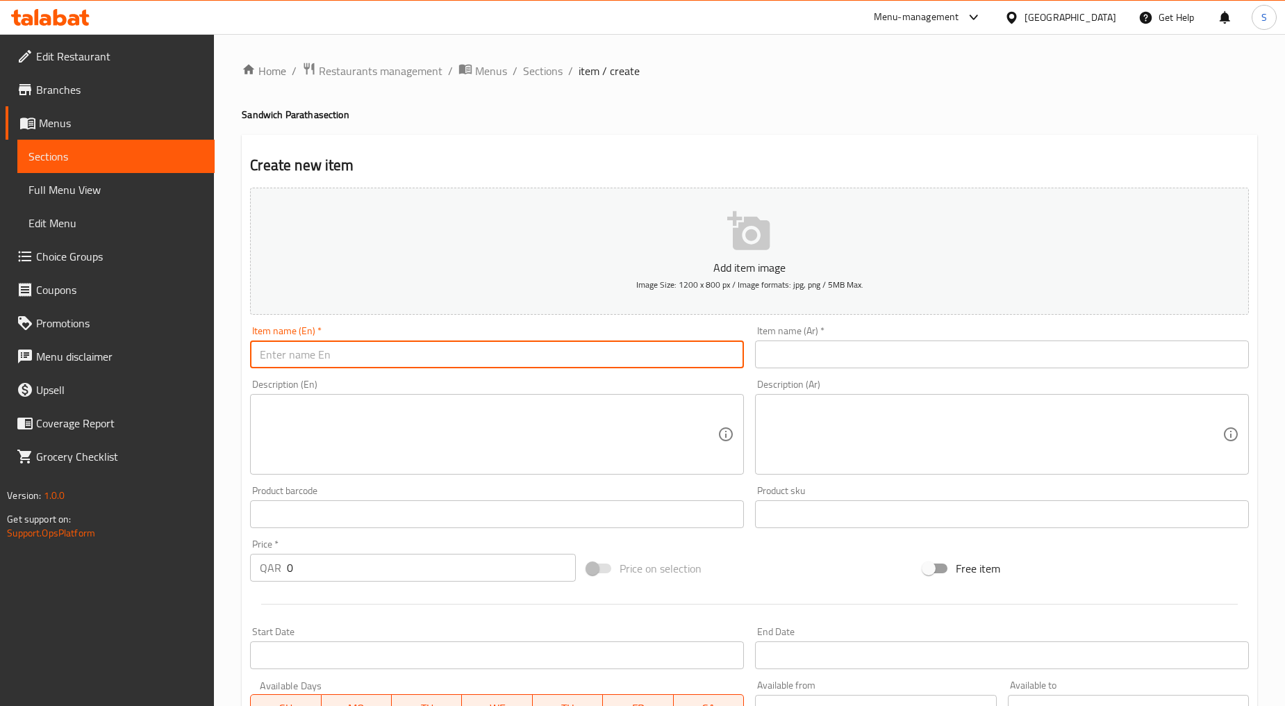
click at [341, 363] on input "text" at bounding box center [497, 354] width 494 height 28
paste input "EGG PARATHA"
click at [341, 363] on input "EGG PARATHA" at bounding box center [497, 354] width 494 height 28
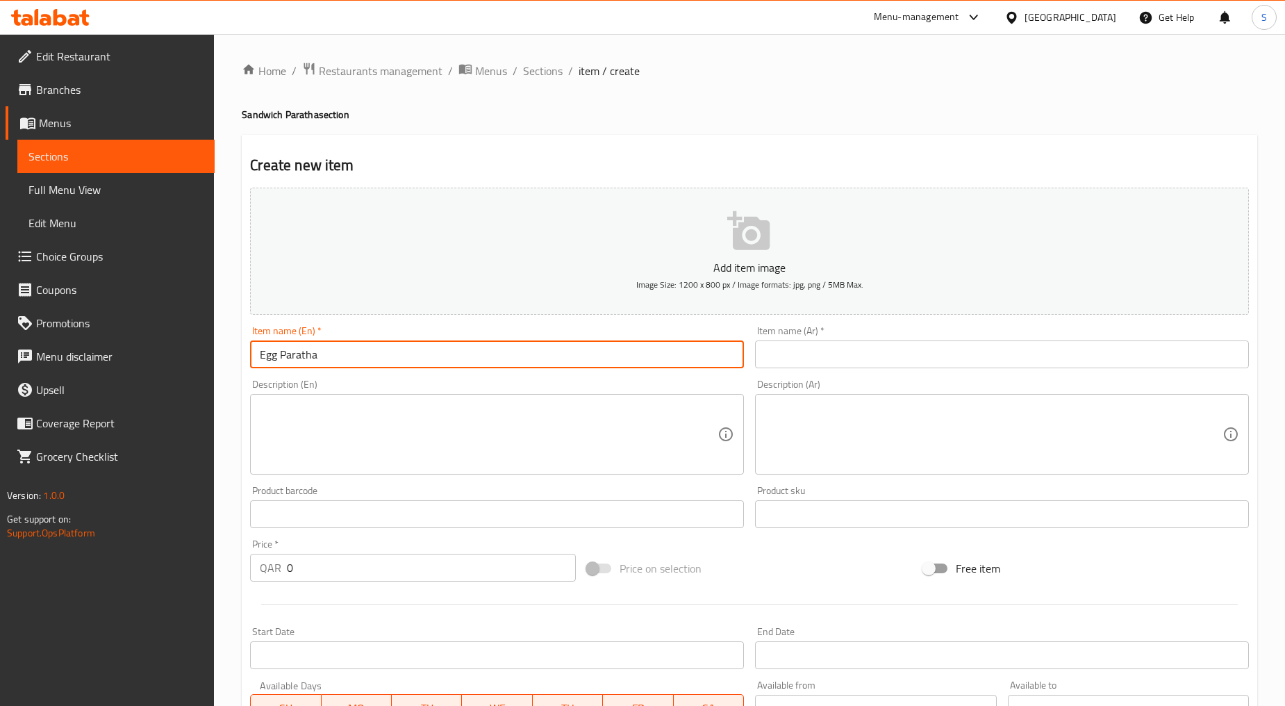
type input "Egg Paratha"
click at [795, 363] on input "text" at bounding box center [1002, 354] width 494 height 28
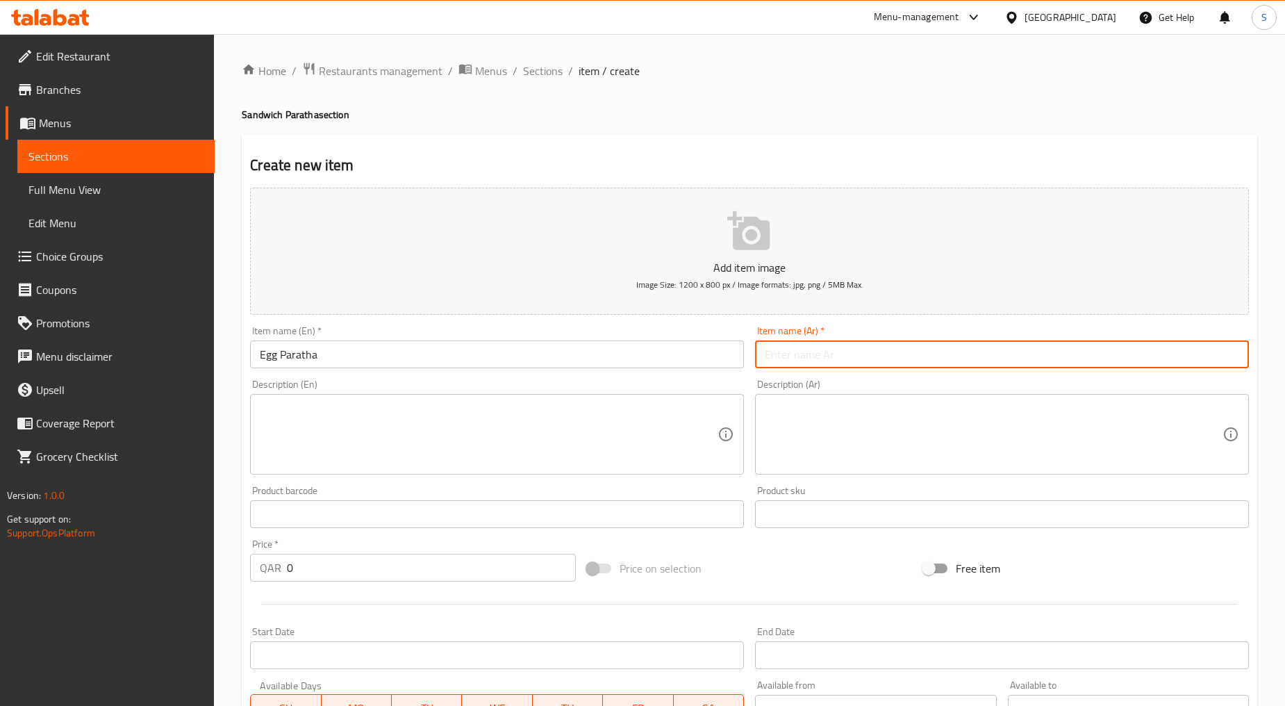
paste input "شباتي بيض"
click at [809, 359] on input "شباتي بيض" at bounding box center [1002, 354] width 494 height 28
paste input "راتا"
type input "براتا بيض"
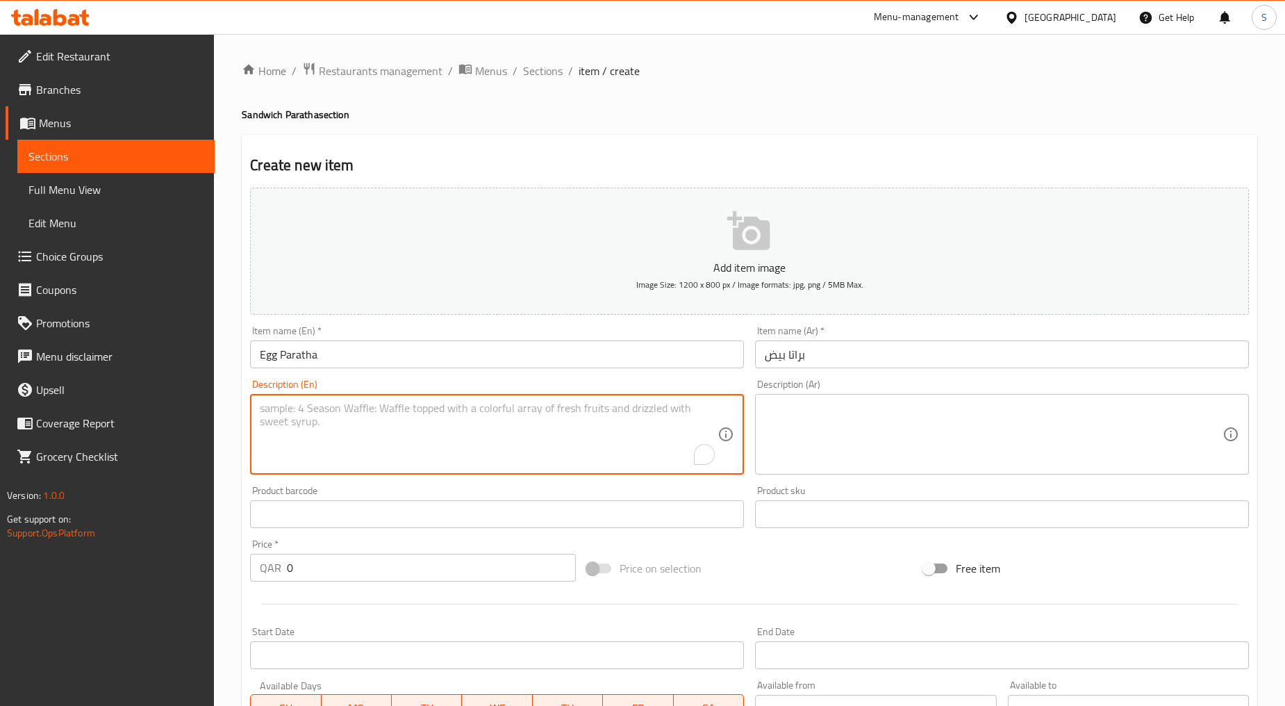
click at [398, 416] on textarea "To enrich screen reader interactions, please activate Accessibility in Grammarl…" at bounding box center [489, 435] width 458 height 66
paste textarea "Fresh egg and tomato with paratha"
type textarea "Fresh egg and tomato with paratha"
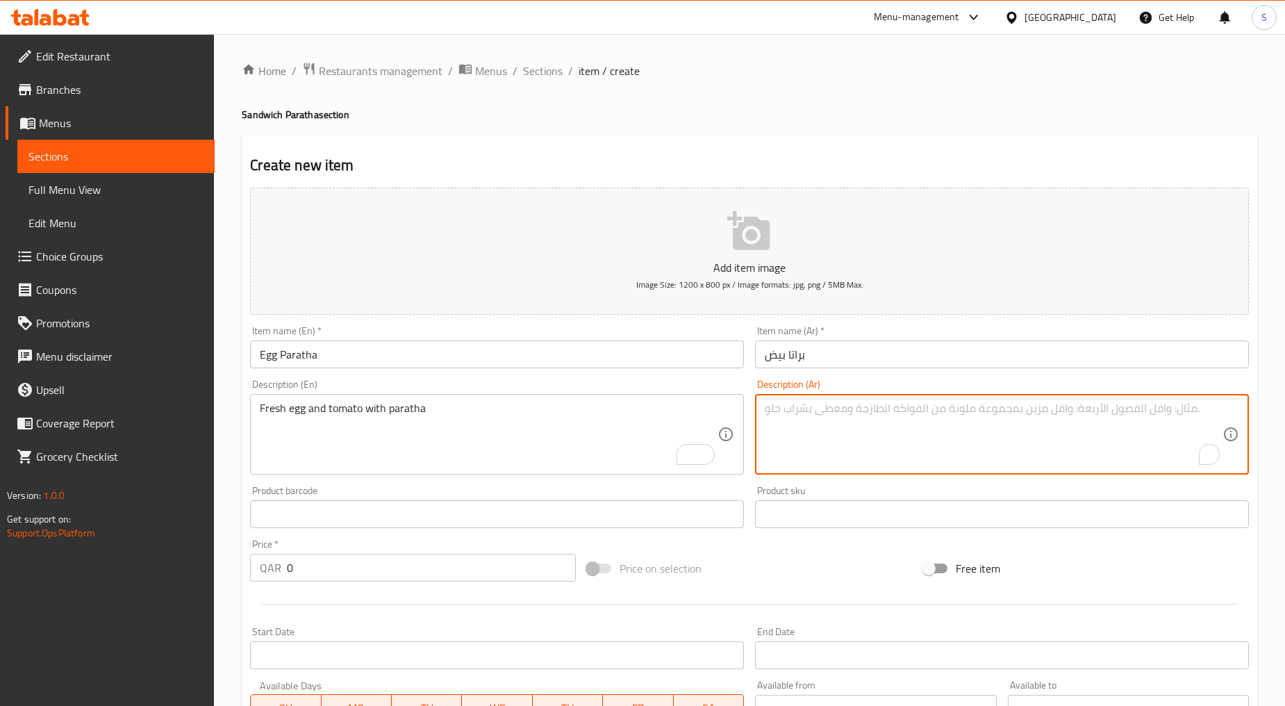
click at [869, 436] on textarea "To enrich screen reader interactions, please activate Accessibility in Grammarl…" at bounding box center [994, 435] width 458 height 66
paste textarea "بيض طازج وطماطم مع براتا"
type textarea "بيض طازج وطماطم مع براتا"
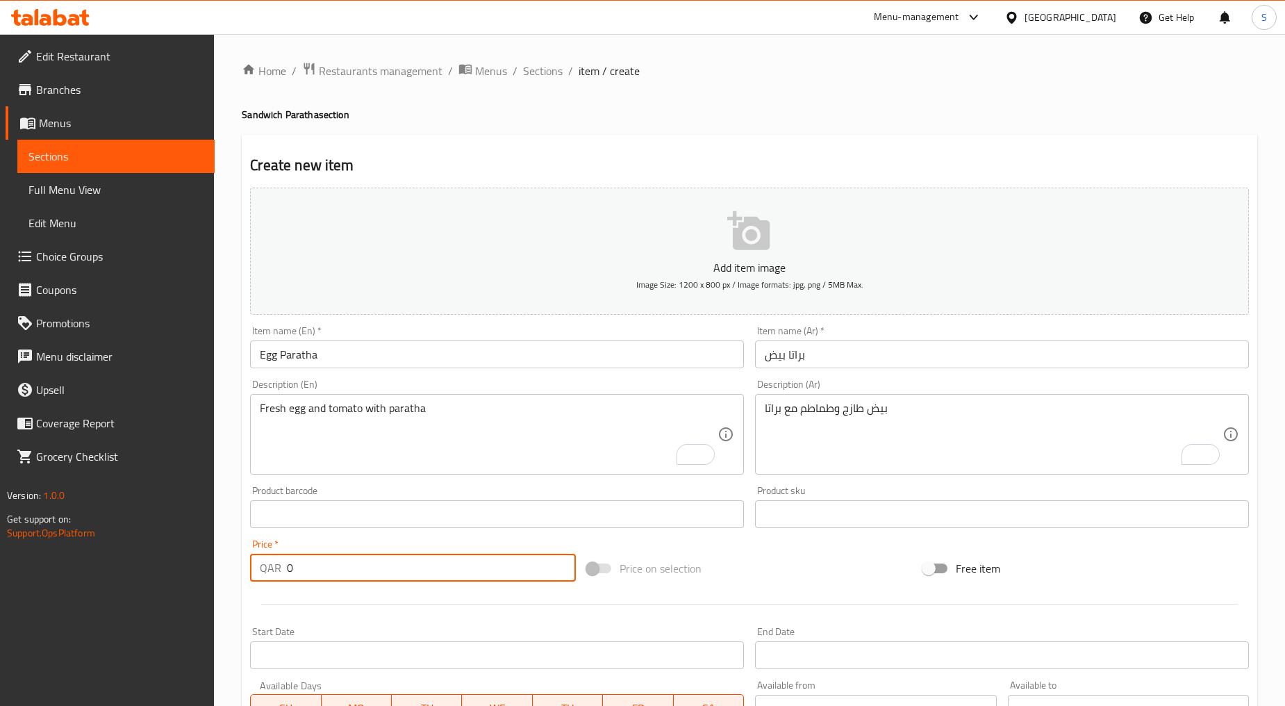
click at [329, 575] on input "0" at bounding box center [431, 568] width 289 height 28
paste input "4"
type input "4"
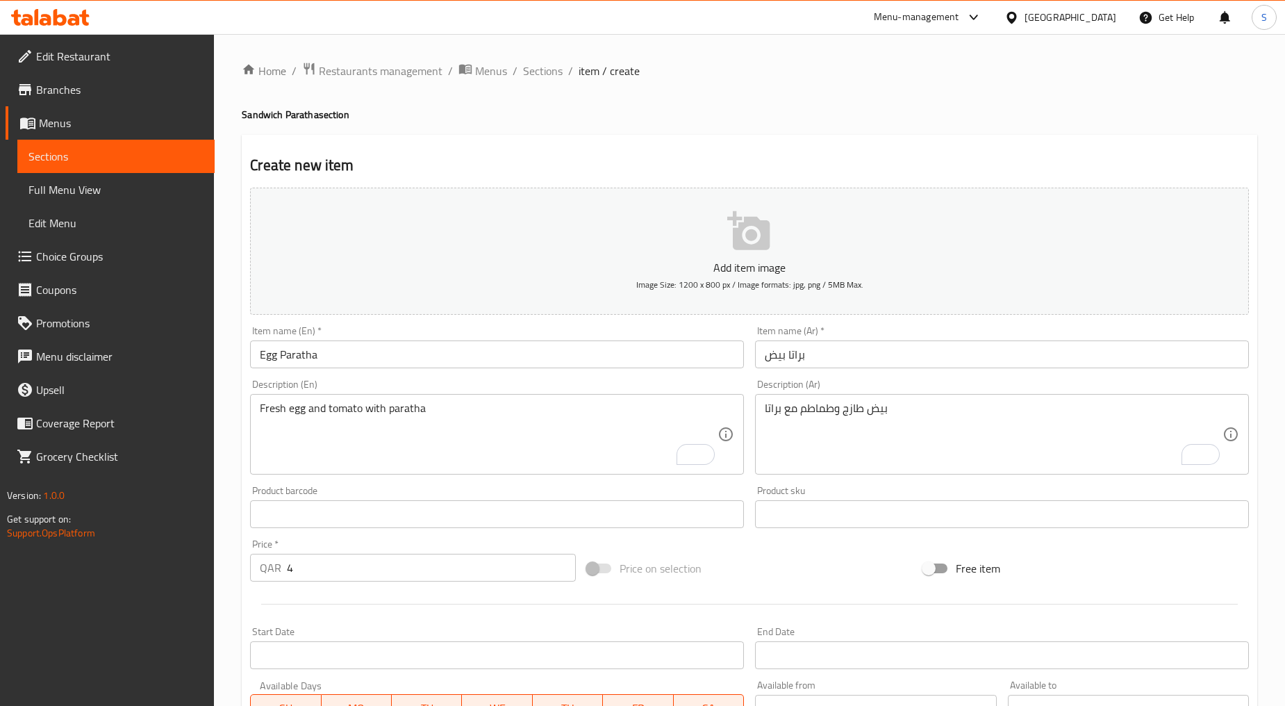
click at [350, 602] on div at bounding box center [750, 604] width 1010 height 34
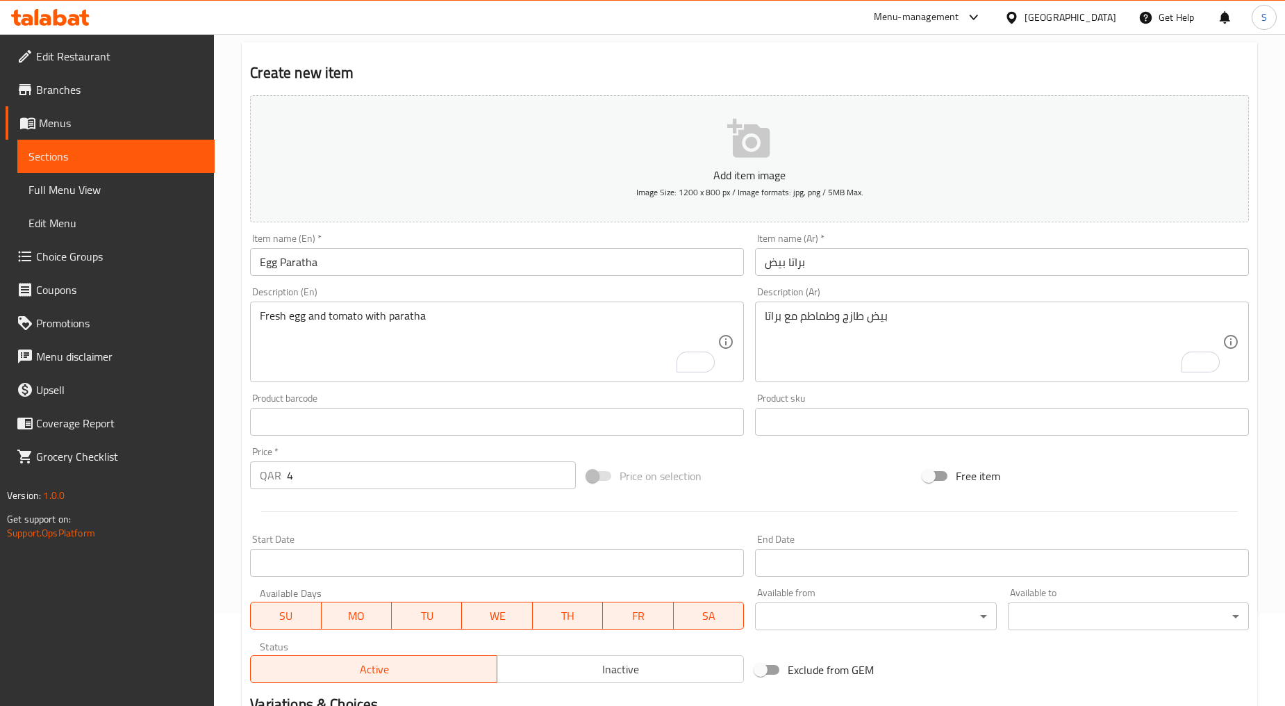
scroll to position [273, 0]
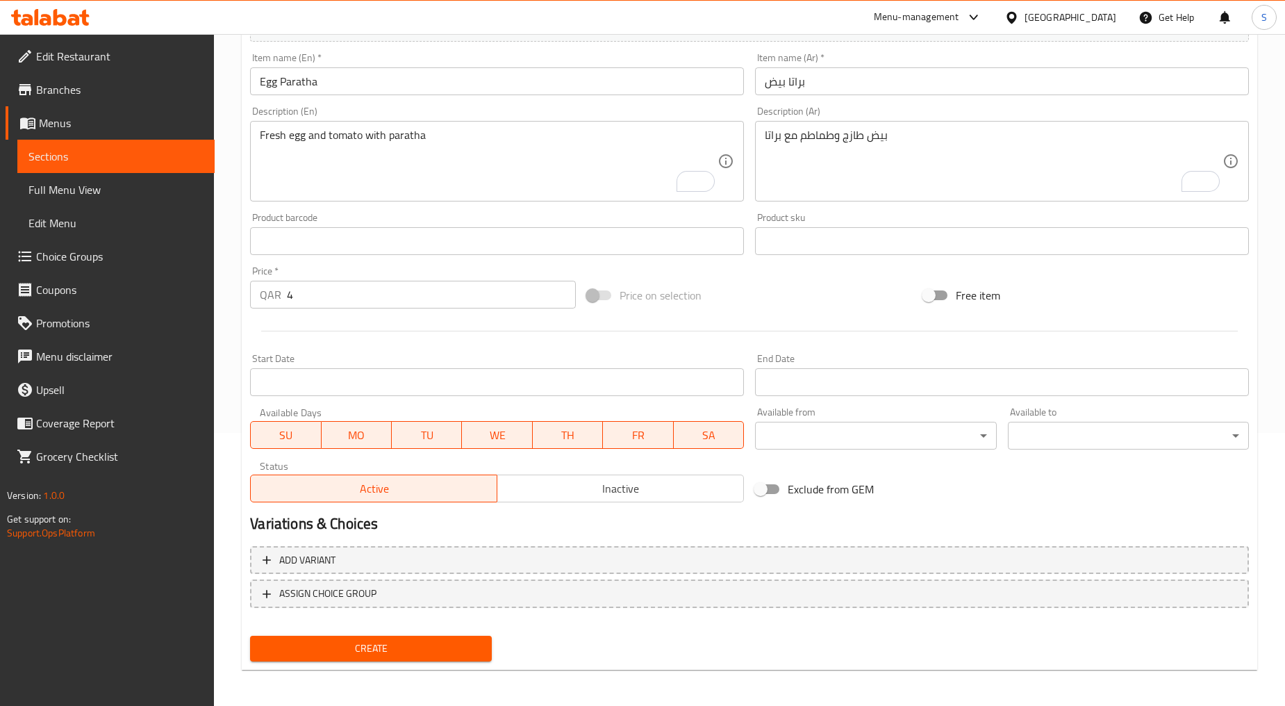
click at [613, 497] on span "Inactive" at bounding box center [621, 489] width 236 height 20
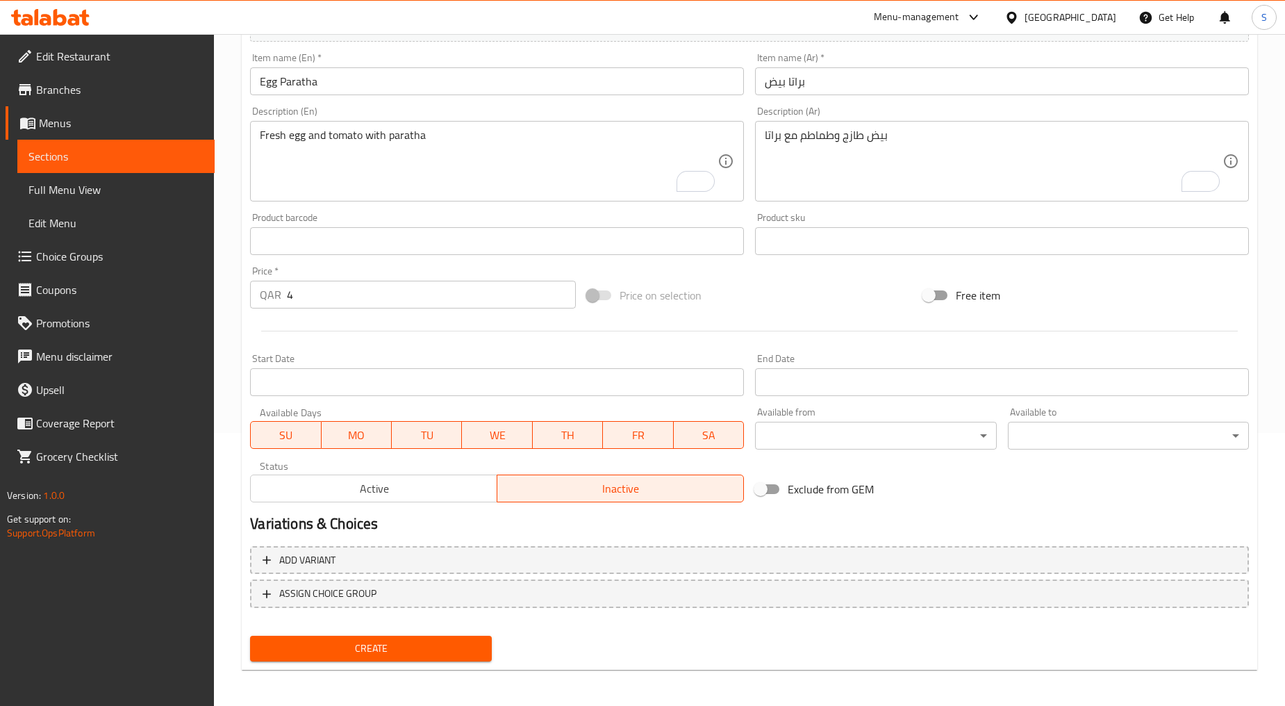
click at [293, 692] on div "Home / Restaurants management / Menus / Sections / item / create Sandwich Parat…" at bounding box center [749, 235] width 1071 height 948
click at [322, 653] on span "Create" at bounding box center [370, 648] width 219 height 17
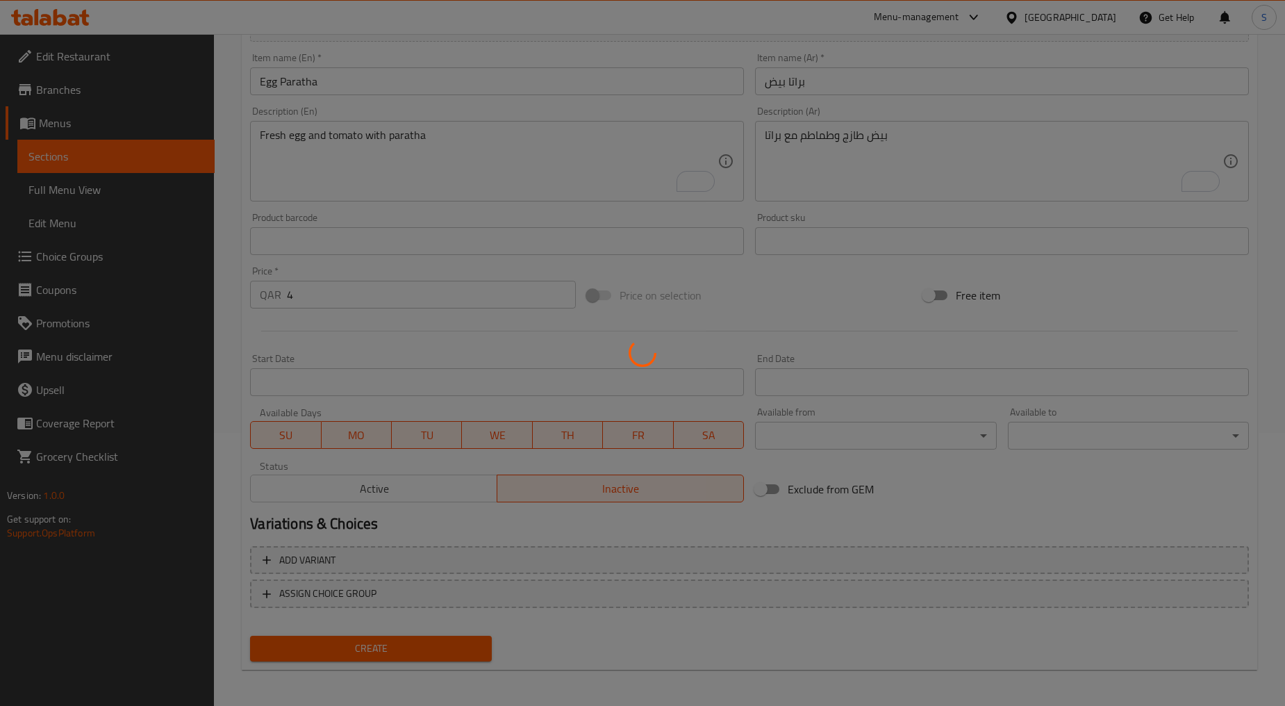
type input "0"
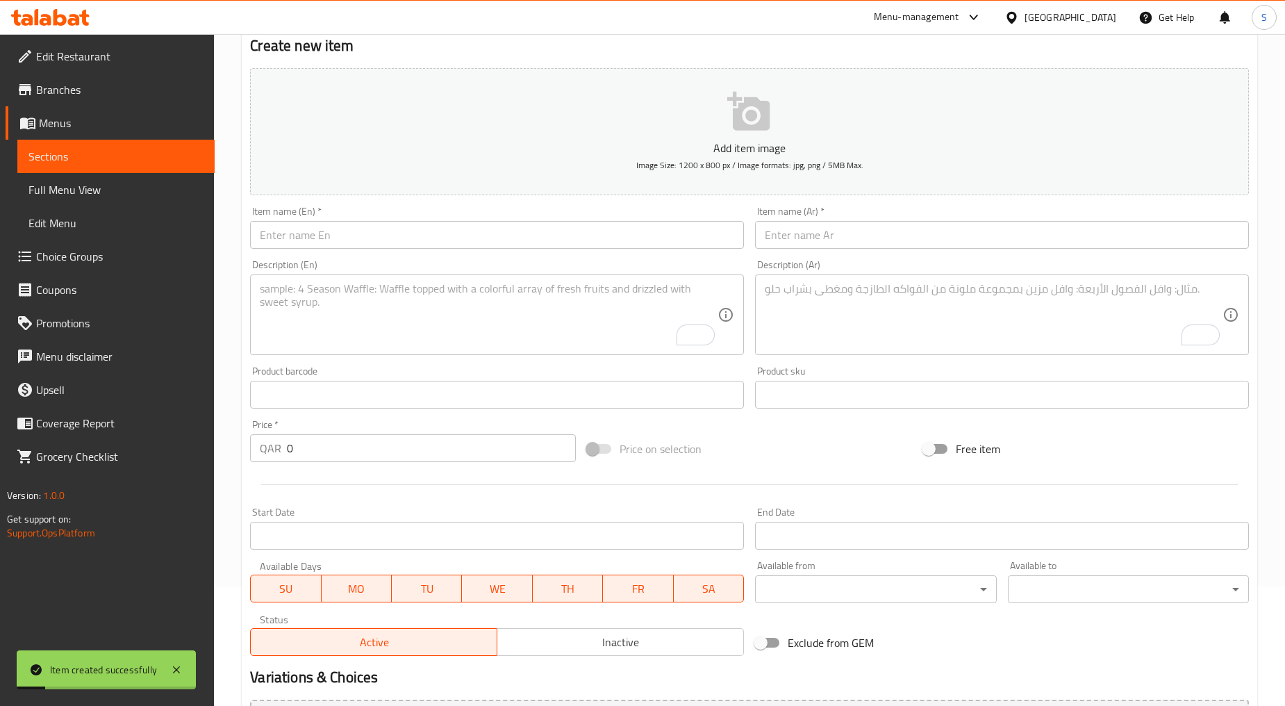
scroll to position [0, 0]
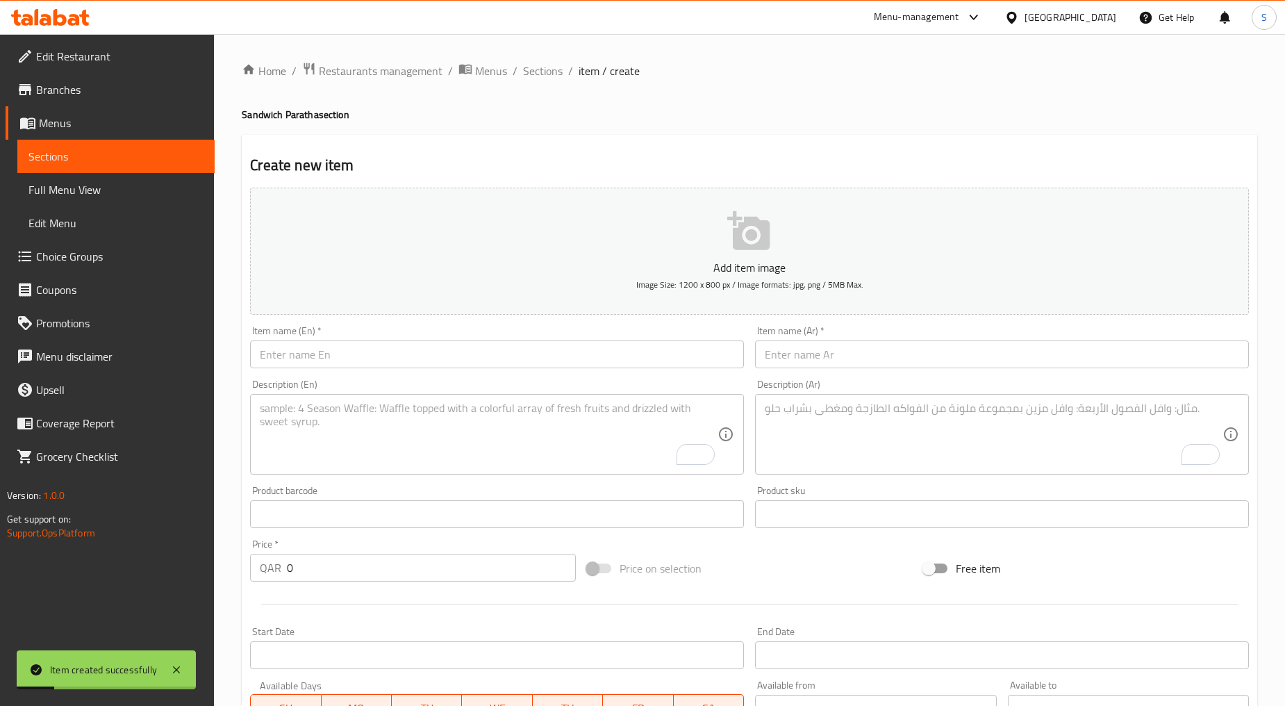
drag, startPoint x: 534, startPoint y: 76, endPoint x: 536, endPoint y: 96, distance: 19.7
click at [534, 76] on span "Sections" at bounding box center [543, 71] width 40 height 17
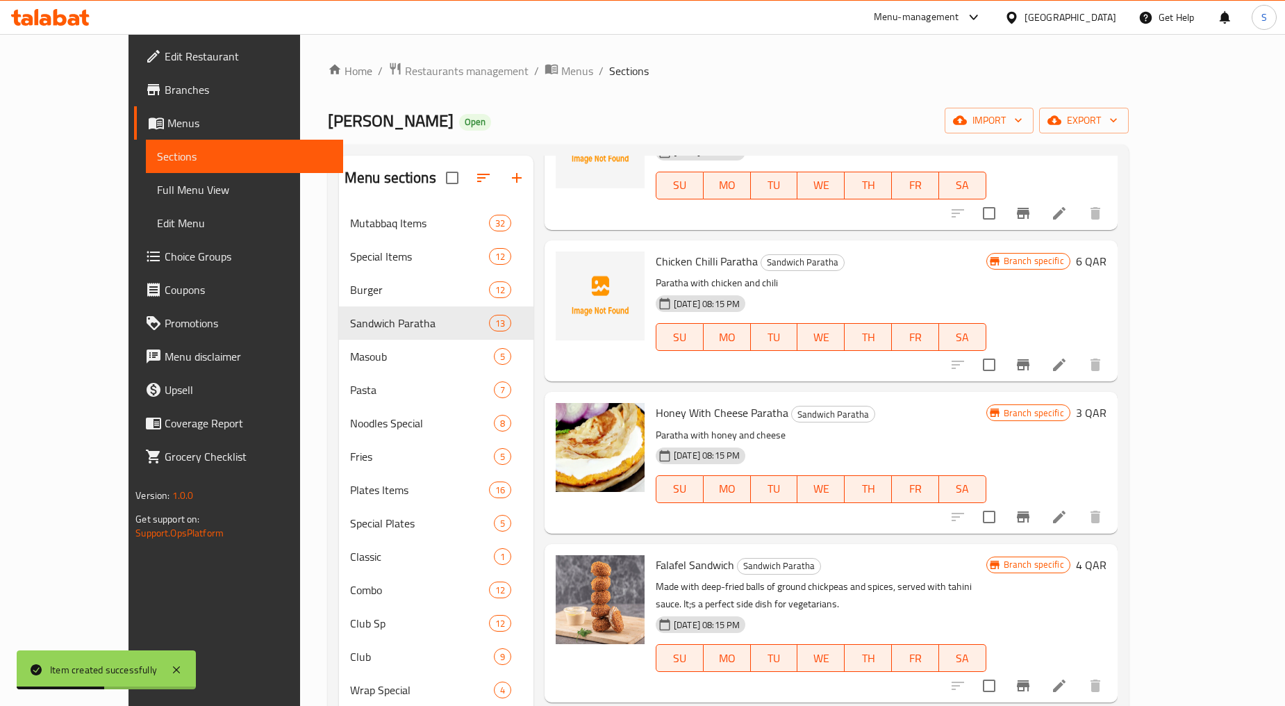
scroll to position [386, 0]
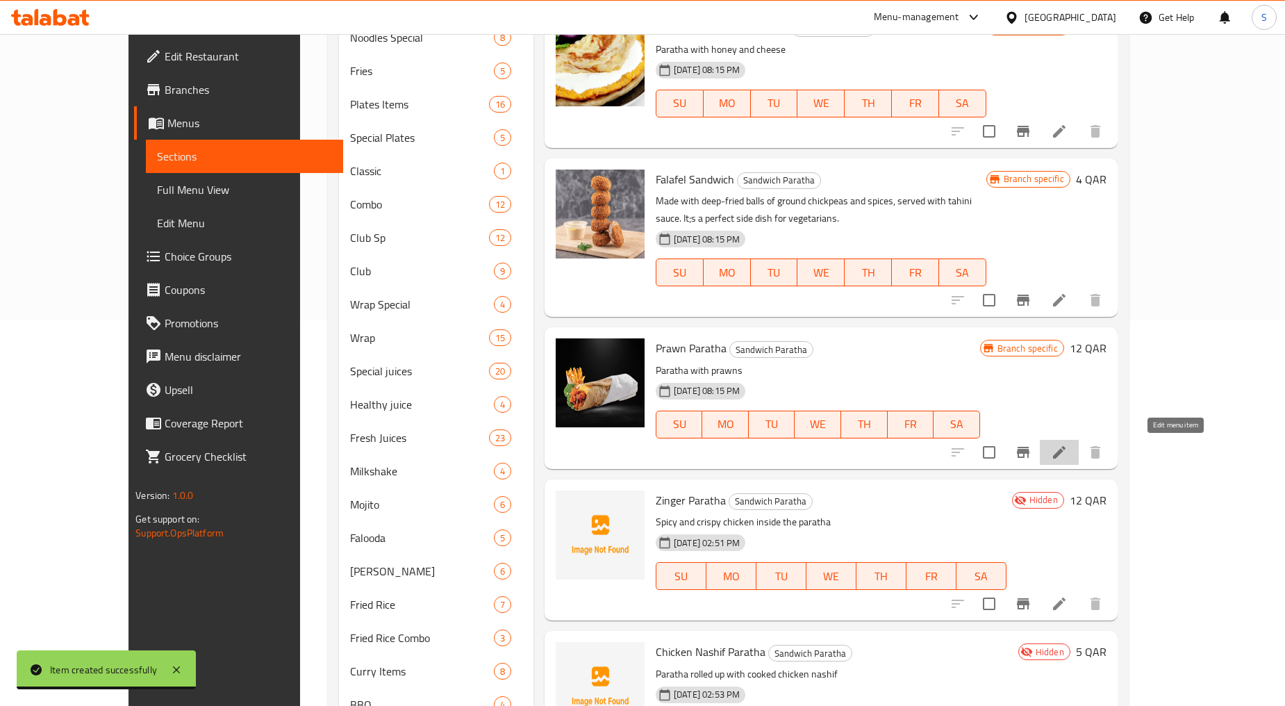
click at [1066, 454] on icon at bounding box center [1059, 452] width 13 height 13
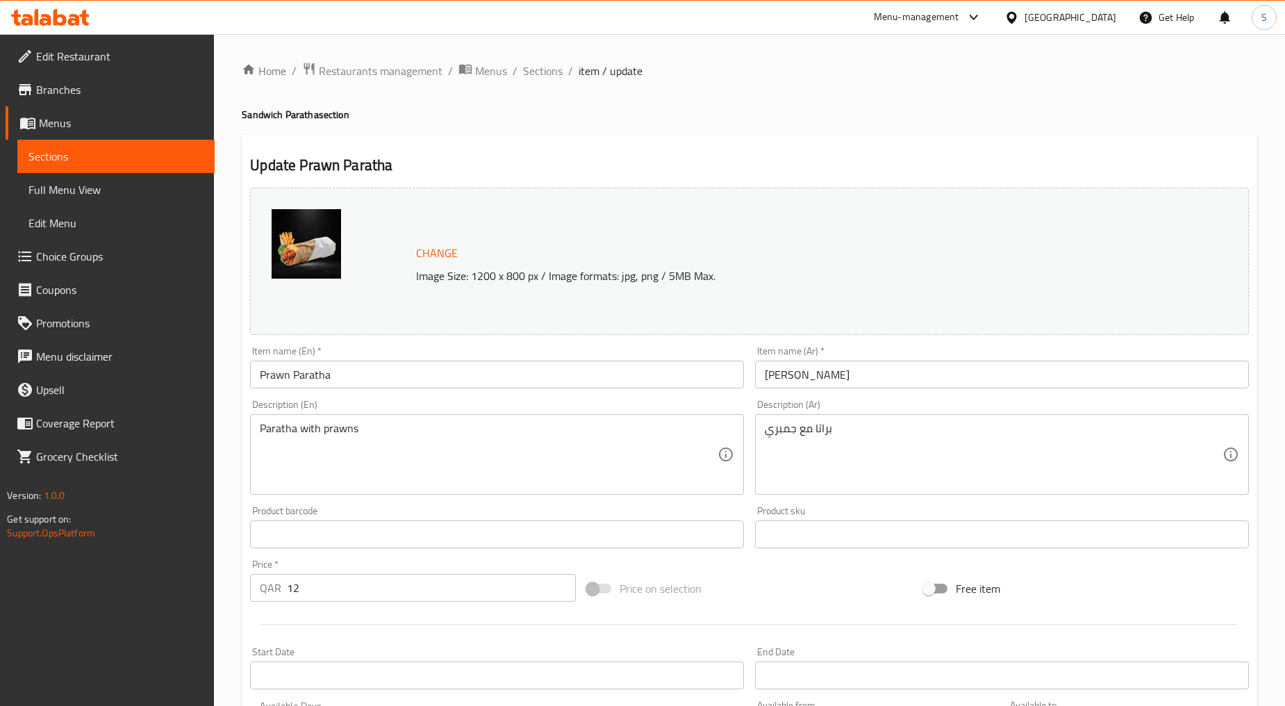
click at [354, 377] on input "Prawn Paratha" at bounding box center [497, 375] width 494 height 28
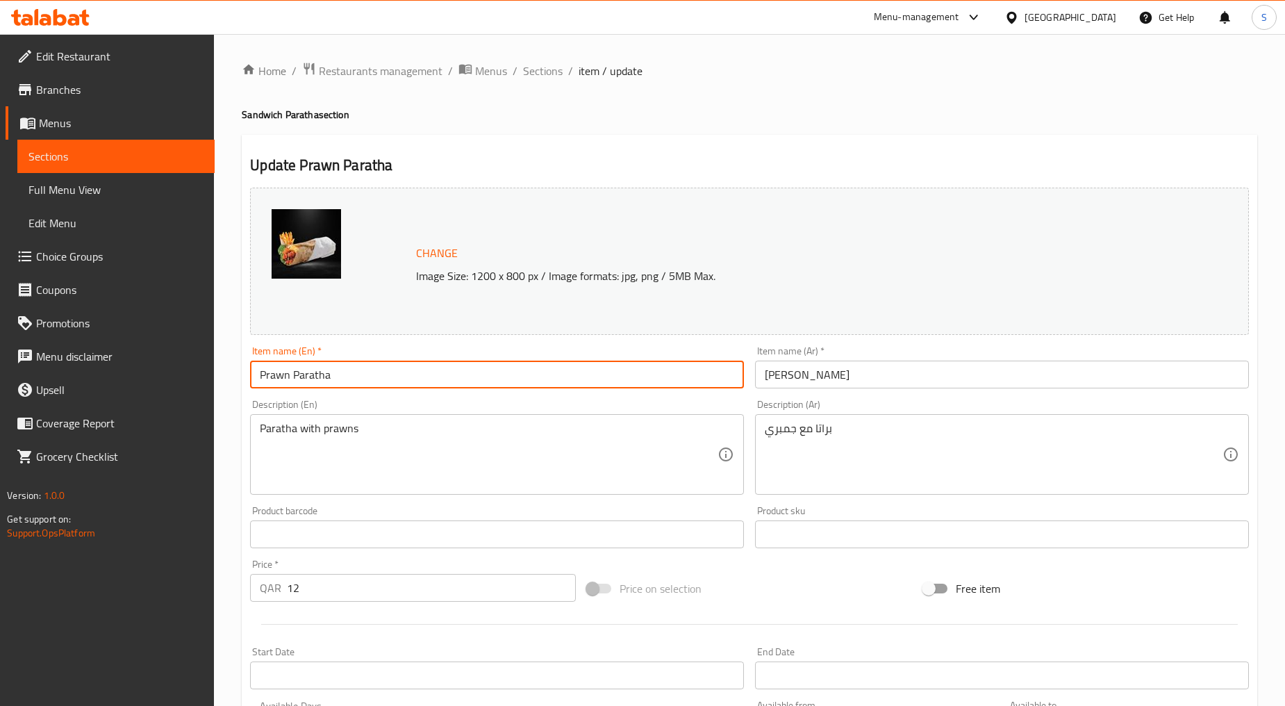
click at [354, 377] on input "Prawn Paratha" at bounding box center [497, 375] width 494 height 28
paste input "RAWNS PARATHA"
click at [354, 377] on input "PRAWNS PARATHA" at bounding box center [497, 375] width 494 height 28
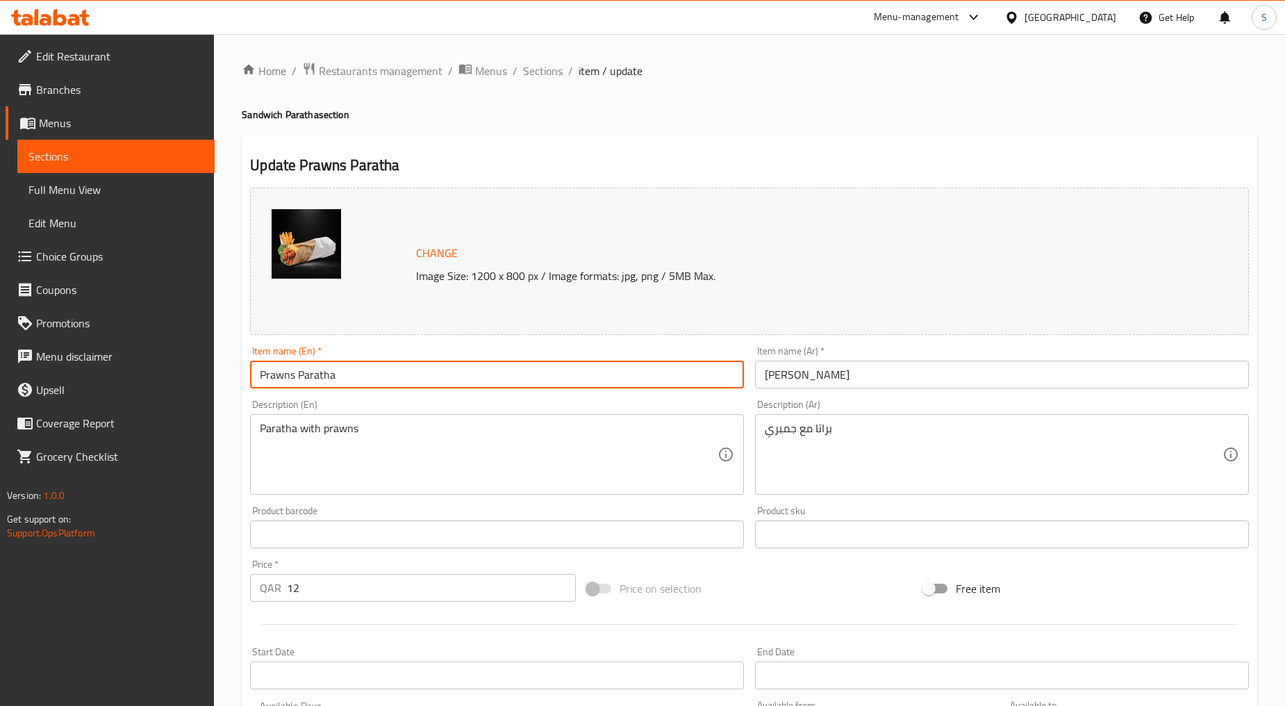
type input "Prawns Paratha"
click at [782, 359] on div "Item name (Ar)   * [PERSON_NAME] Item name (Ar) *" at bounding box center [1002, 367] width 494 height 42
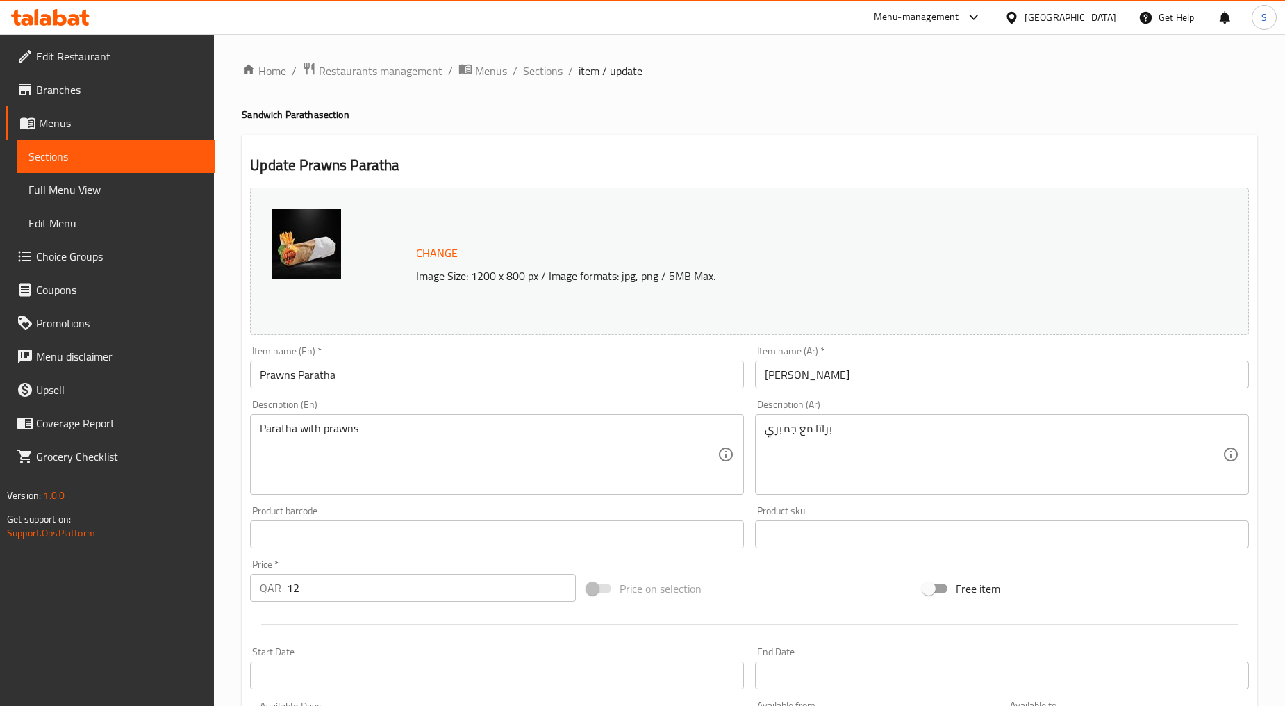
click at [793, 376] on input "[PERSON_NAME]" at bounding box center [1002, 375] width 494 height 28
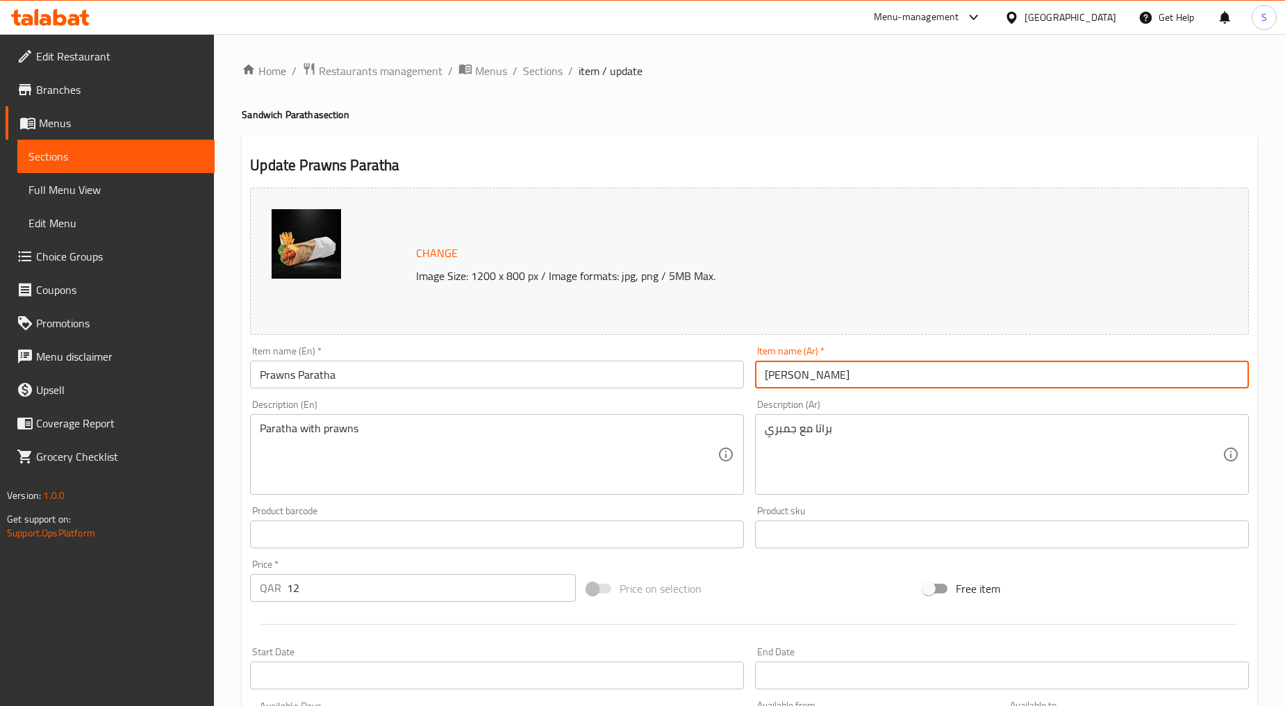
click at [793, 376] on input "[PERSON_NAME]" at bounding box center [1002, 375] width 494 height 28
paste input "باتي روبيان"
click at [810, 372] on input "شباتي روبيان" at bounding box center [1002, 375] width 494 height 28
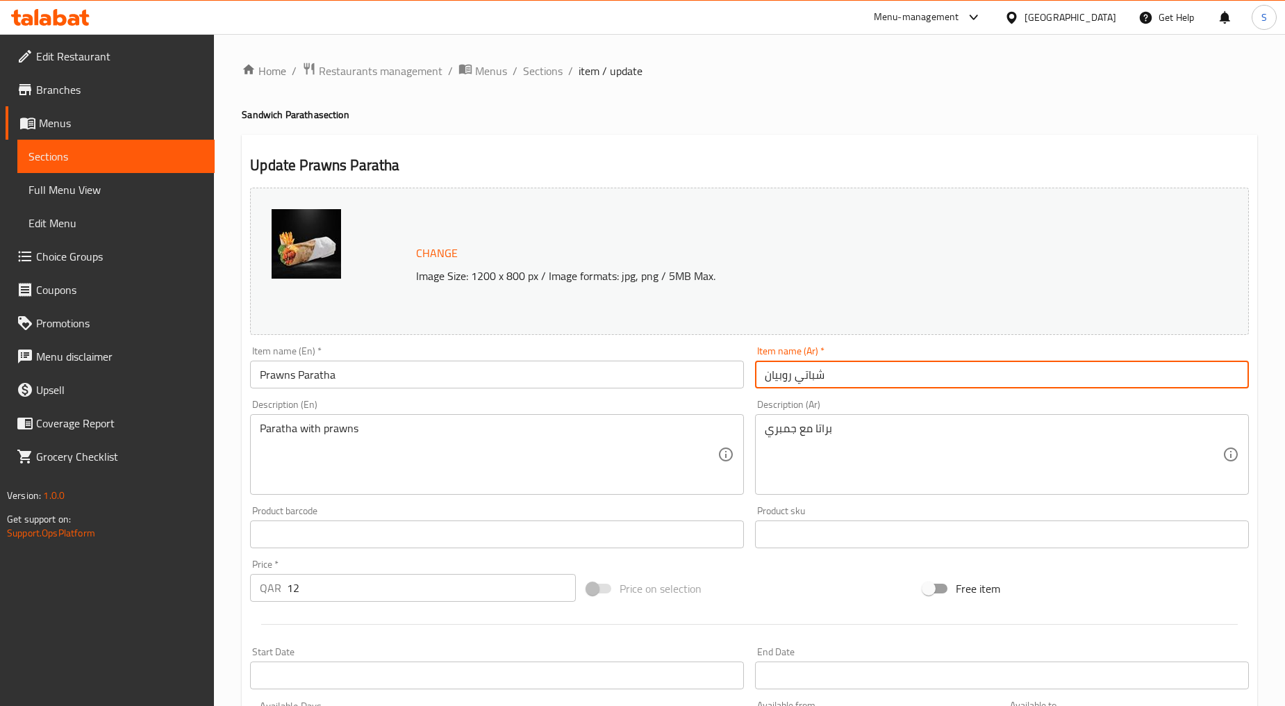
paste input "راتا"
type input "براتا روبيان"
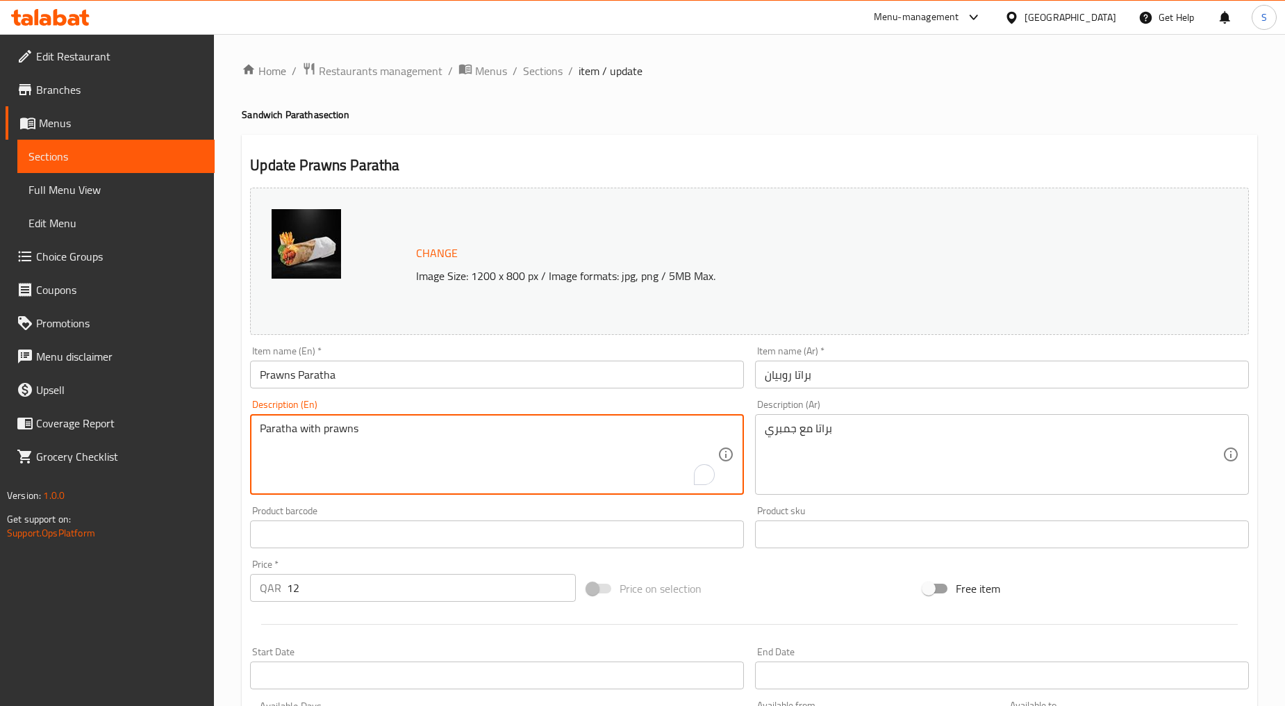
click at [514, 435] on textarea "Paratha with prawns" at bounding box center [489, 455] width 458 height 66
paste textarea "Spicy prawn with sauce and paratha"
type textarea "Spicy prawn with sauce and paratha"
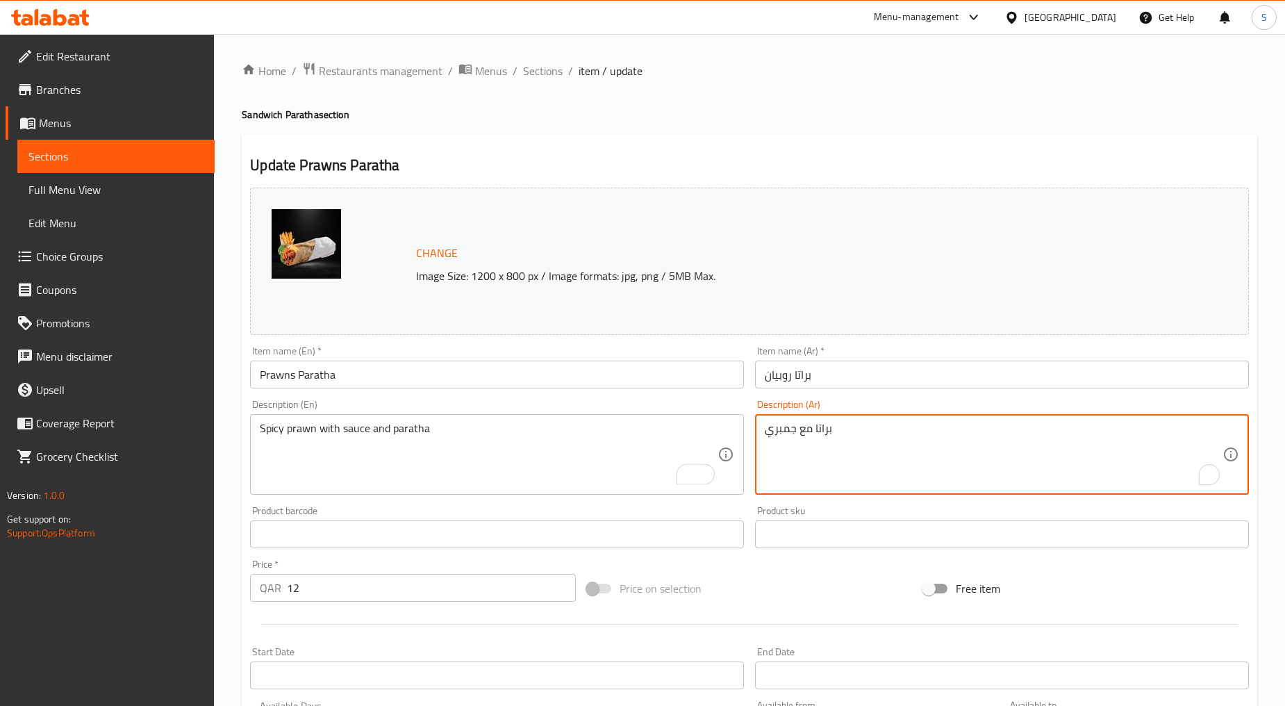
click at [796, 433] on textarea "براتا مع جمبري" at bounding box center [994, 455] width 458 height 66
paste textarea "وبيان حار مع صلصة وبراتا"
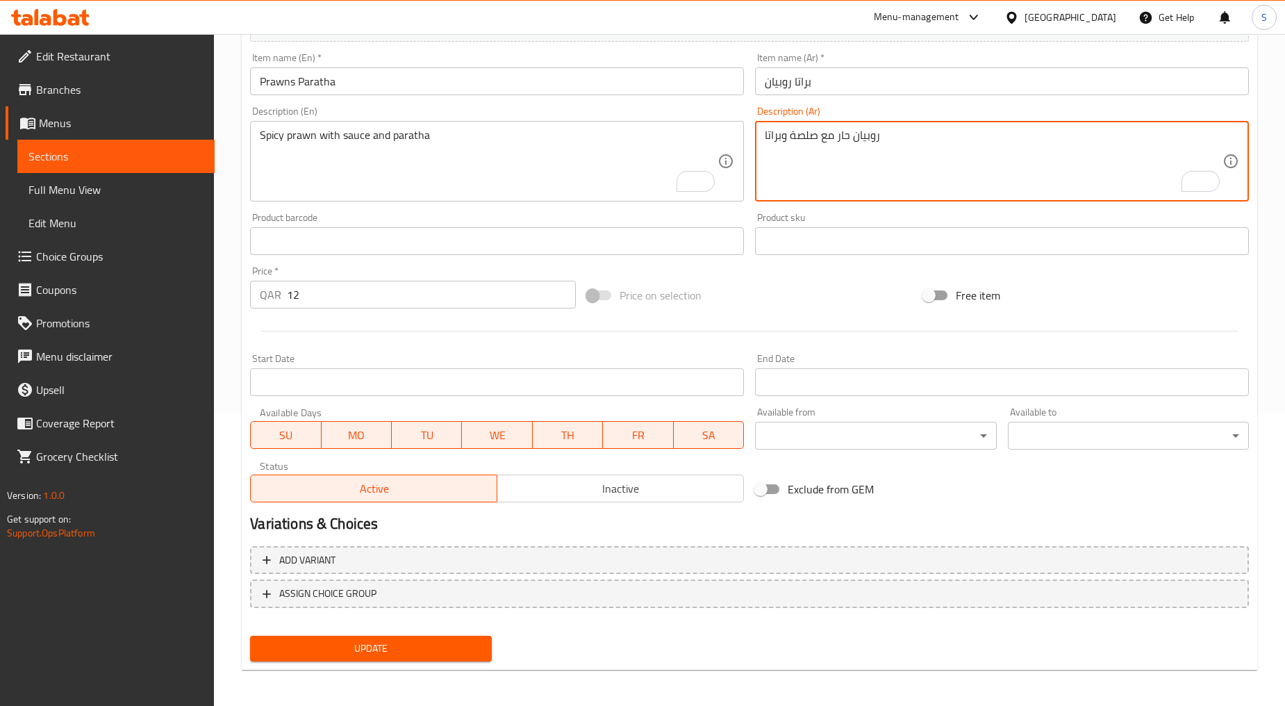
type textarea "روبيان حار مع صلصة وبراتا"
click at [377, 655] on button "Update" at bounding box center [370, 649] width 241 height 26
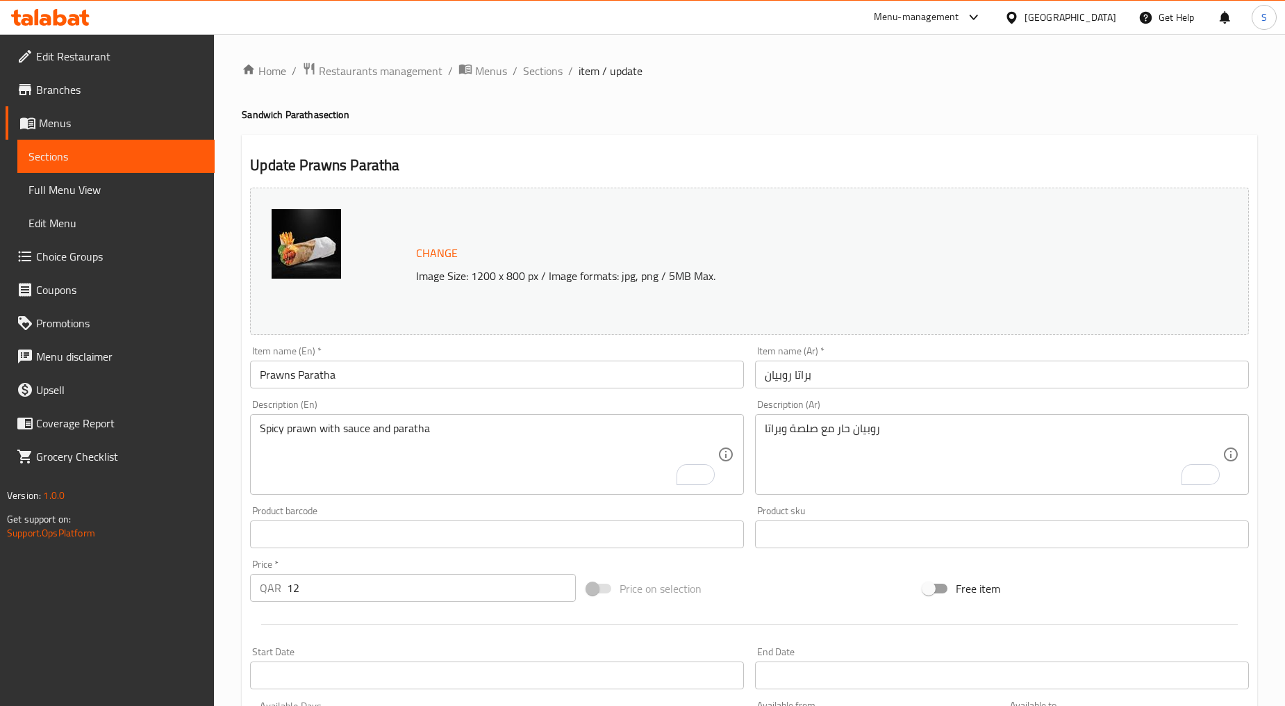
scroll to position [293, 0]
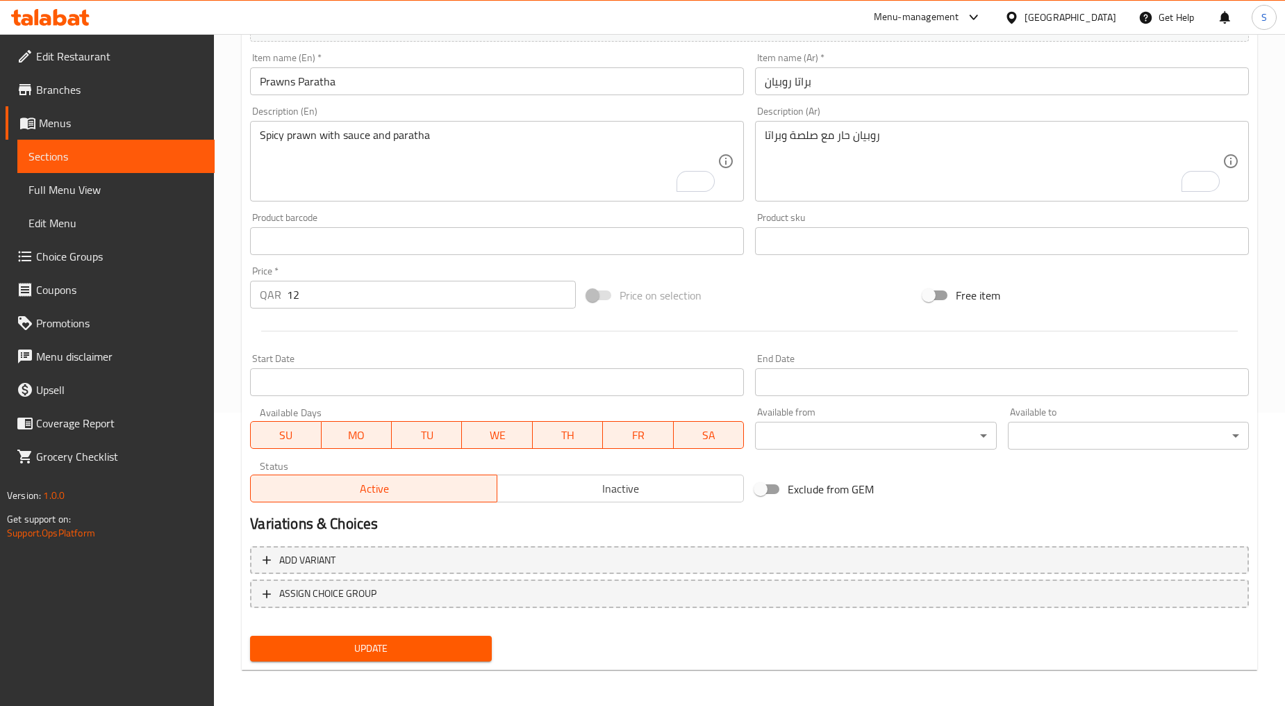
click at [453, 646] on span "Update" at bounding box center [370, 648] width 219 height 17
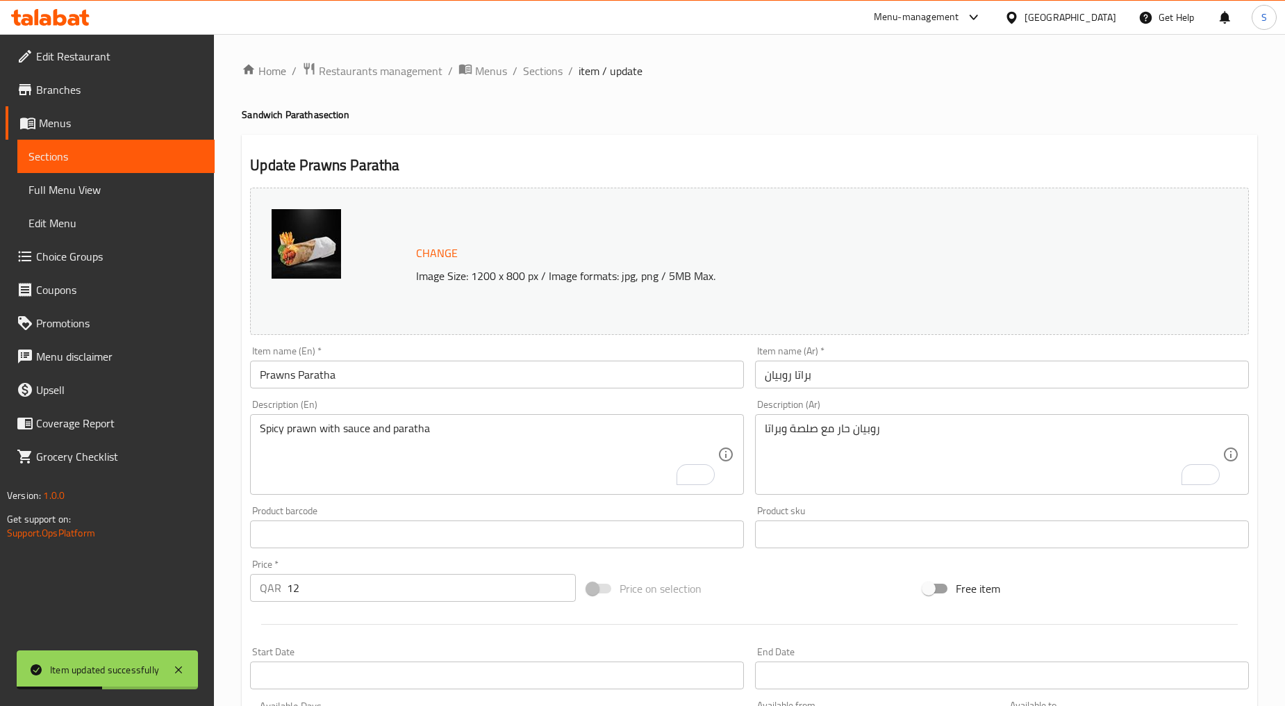
click at [551, 83] on div "Home / Restaurants management / Menus / Sections / item / update Sandwich Parat…" at bounding box center [750, 518] width 1016 height 912
click at [551, 81] on div "Home / Restaurants management / Menus / Sections / item / update Sandwich Parat…" at bounding box center [750, 518] width 1016 height 912
click at [551, 76] on span "Sections" at bounding box center [543, 71] width 40 height 17
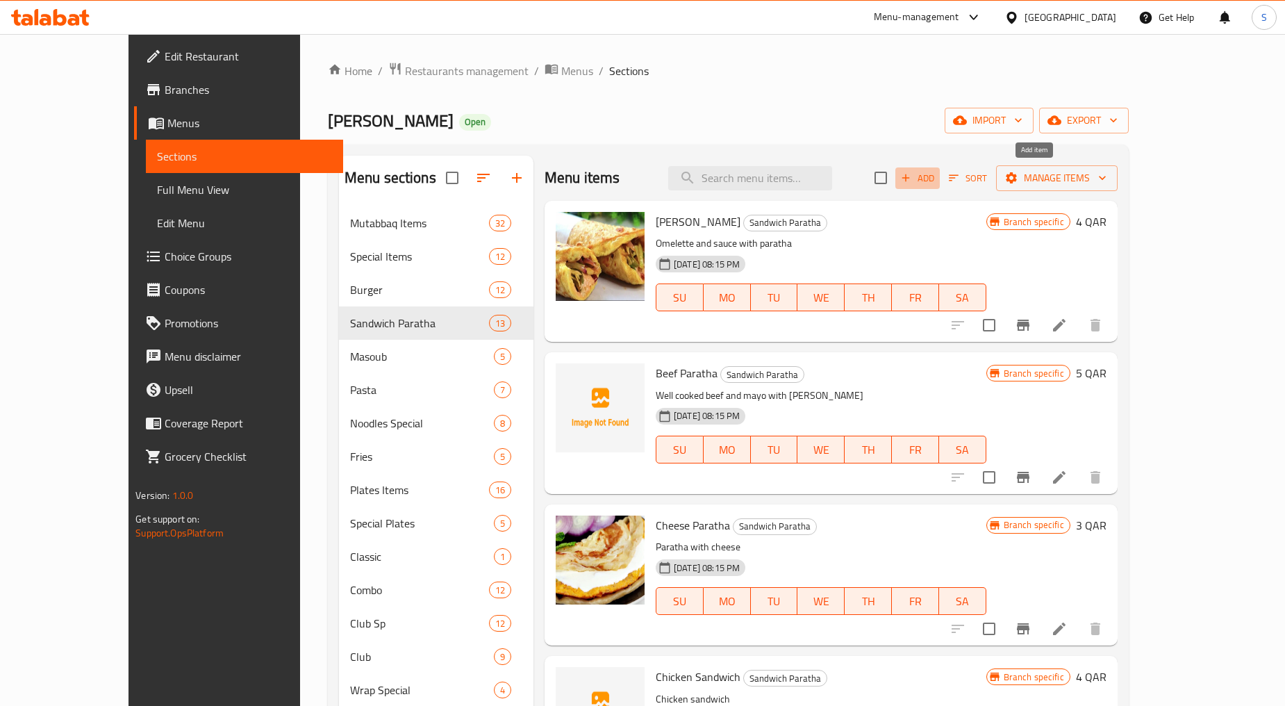
click at [937, 172] on span "Add" at bounding box center [918, 178] width 38 height 16
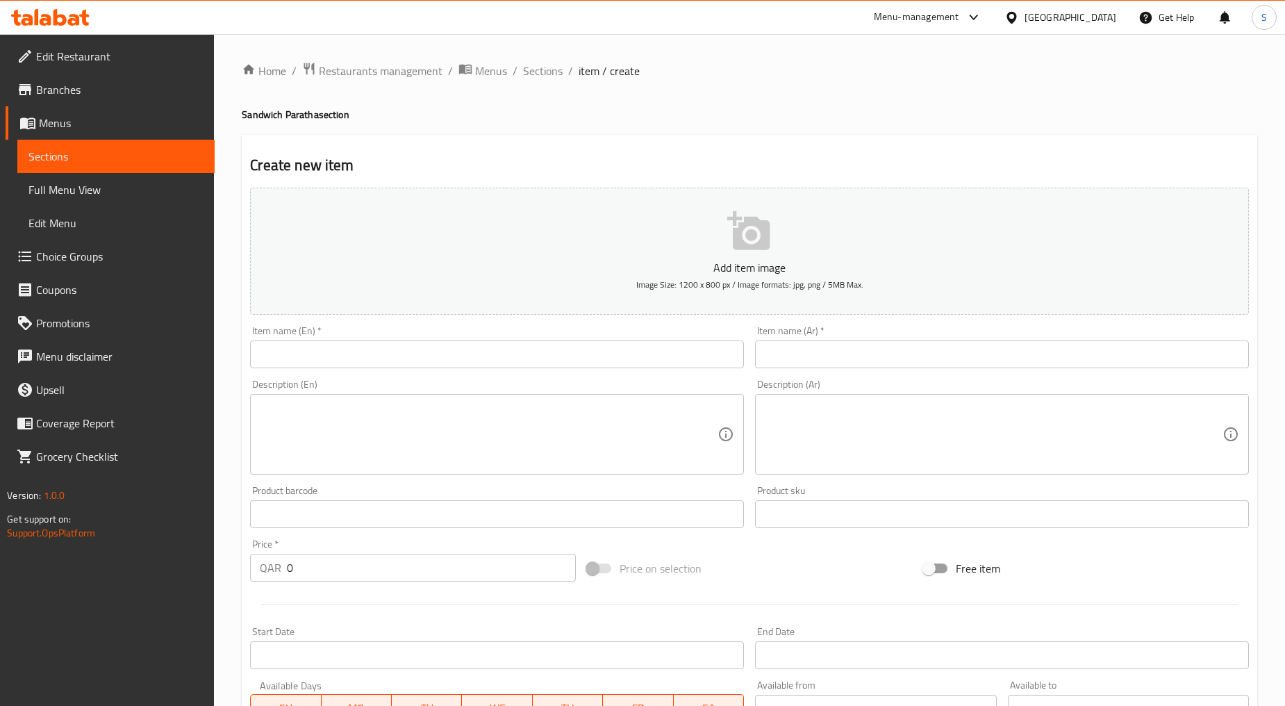
click at [360, 373] on div "Item name (En)   * Item name (En) *" at bounding box center [497, 347] width 505 height 54
click at [352, 353] on input "text" at bounding box center [497, 354] width 494 height 28
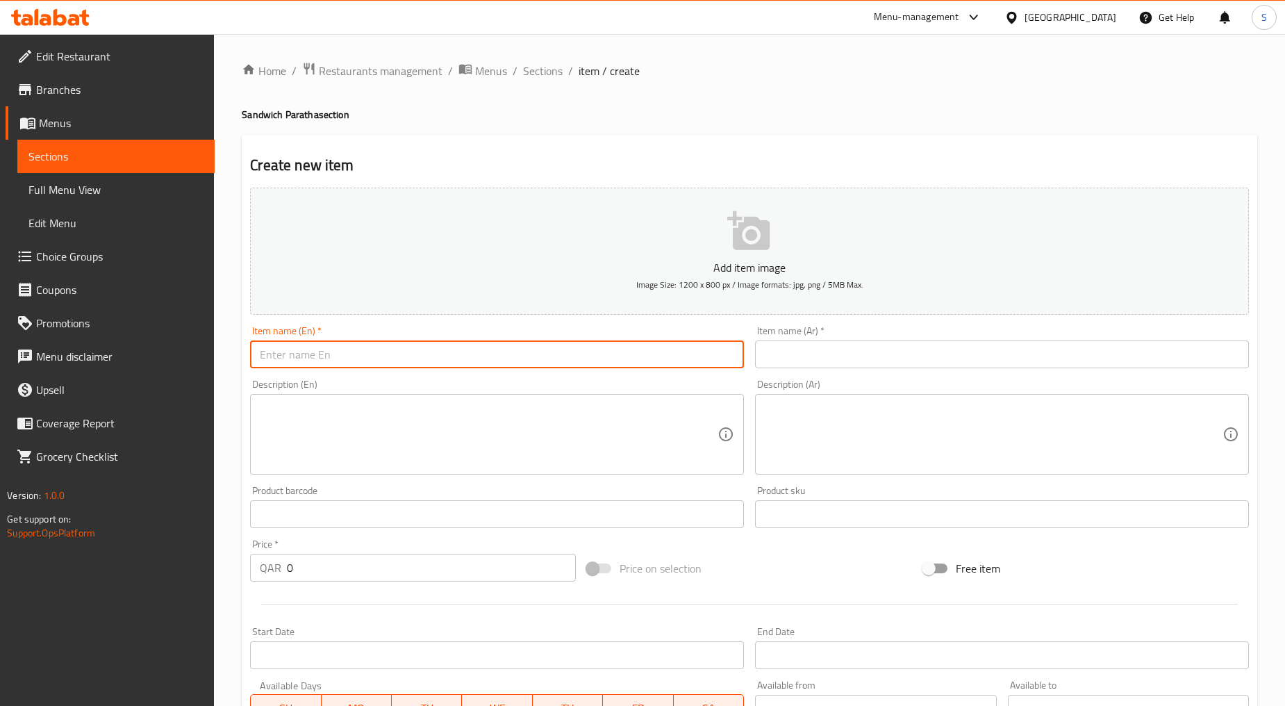
paste input "CHICKEN PARATHA"
click at [352, 352] on input "CHICKEN PARATHA" at bounding box center [497, 354] width 494 height 28
type input "Chicken Paratha"
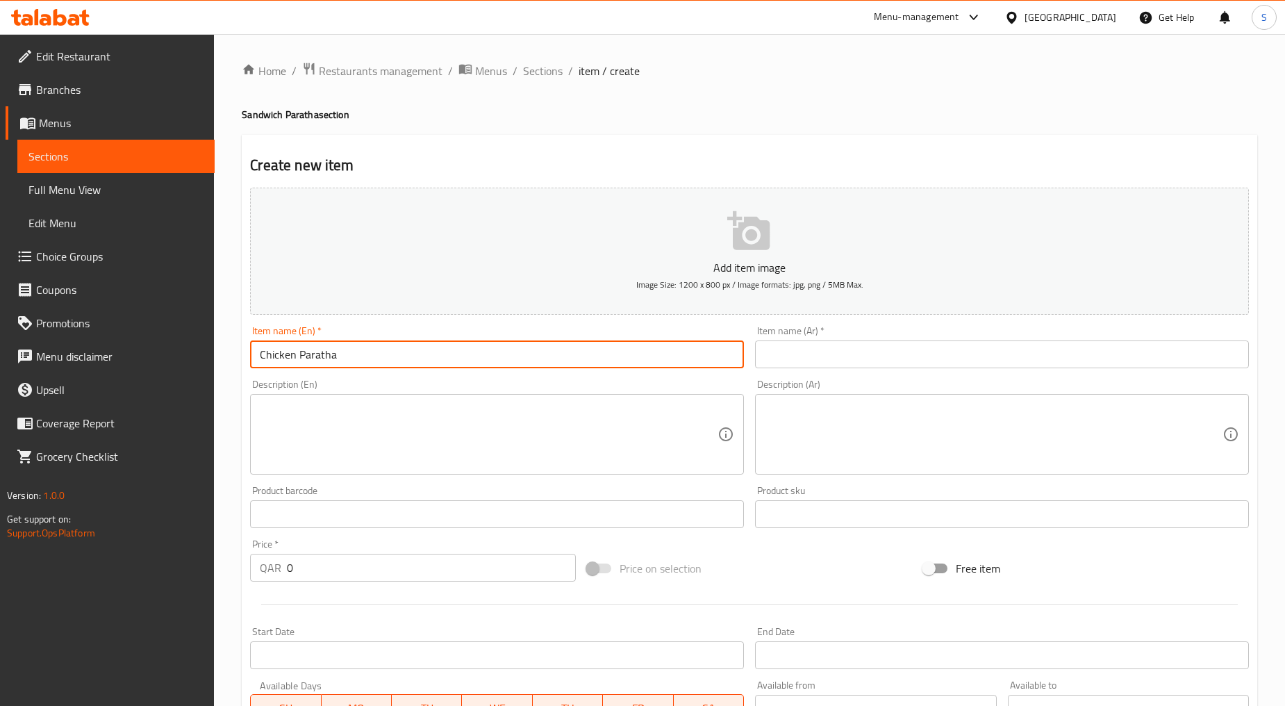
click at [822, 361] on input "text" at bounding box center [1002, 354] width 494 height 28
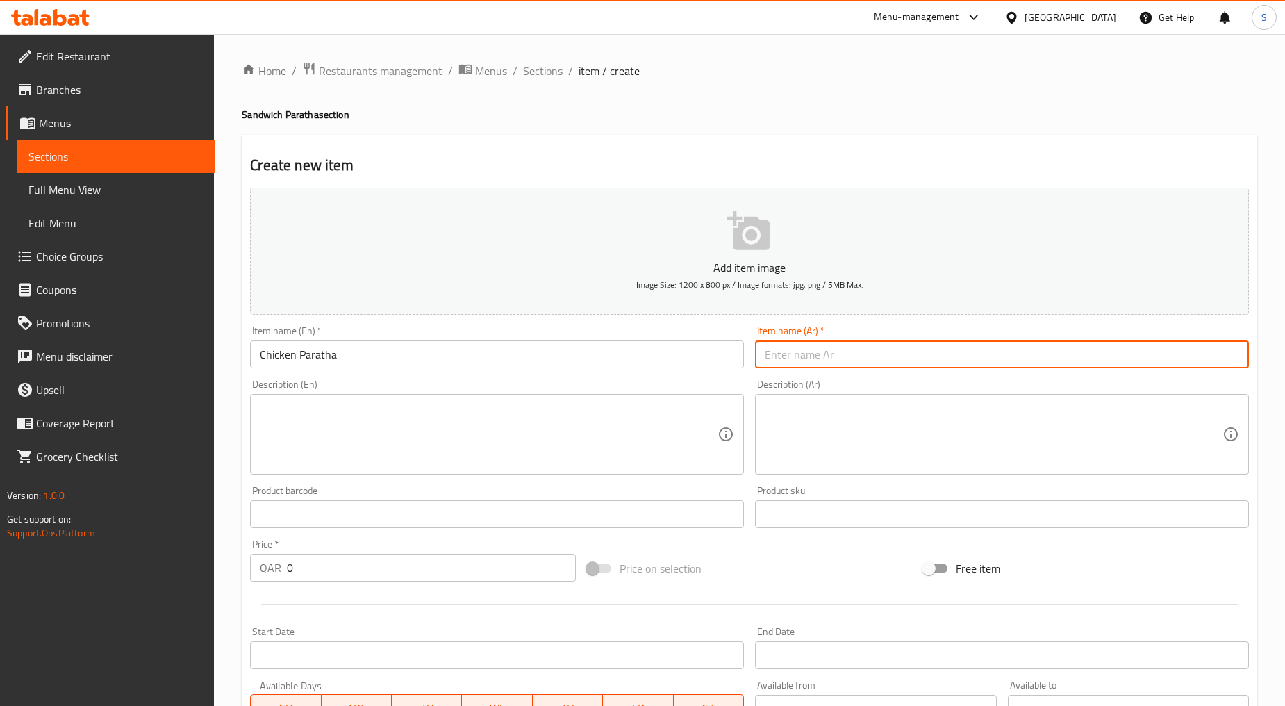
paste input "شباتي دجاج"
click at [816, 359] on input "شباتي دجاج" at bounding box center [1002, 354] width 494 height 28
click at [810, 359] on input "شباتي دجاج" at bounding box center [1002, 354] width 494 height 28
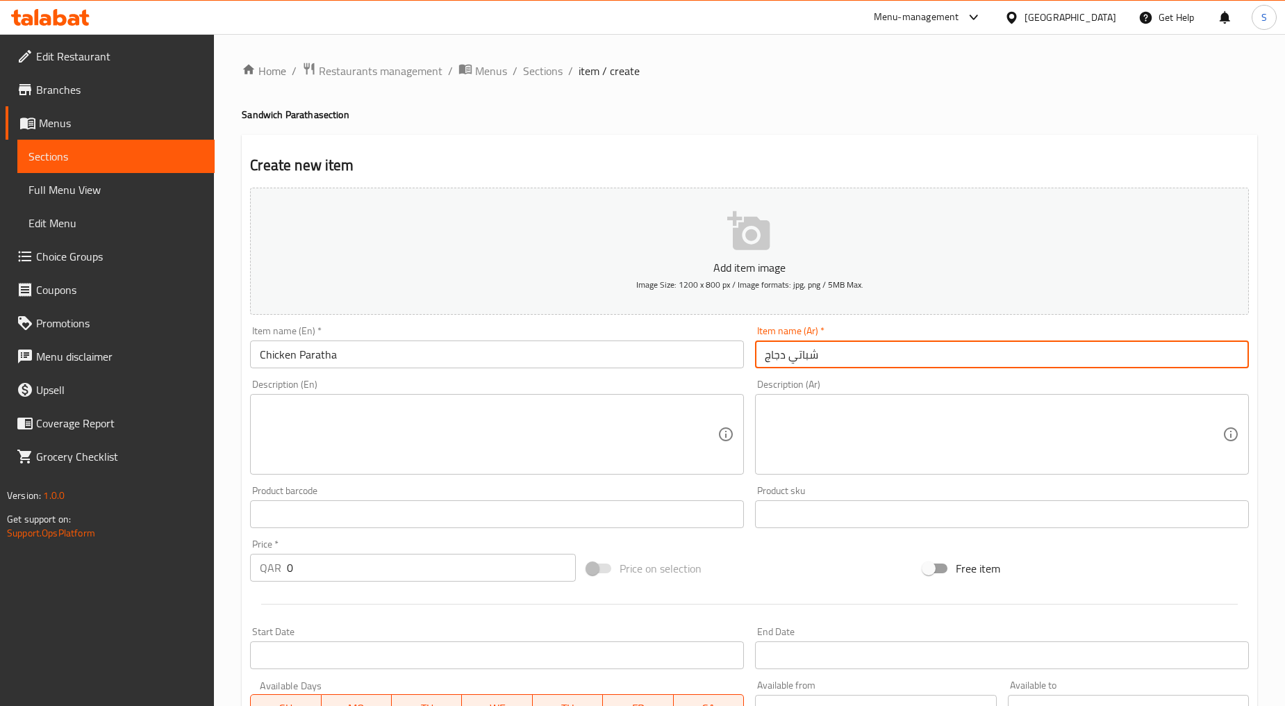
paste input "راتا"
type input "براتا دجاج"
click at [418, 471] on div "Description (En)" at bounding box center [497, 434] width 494 height 81
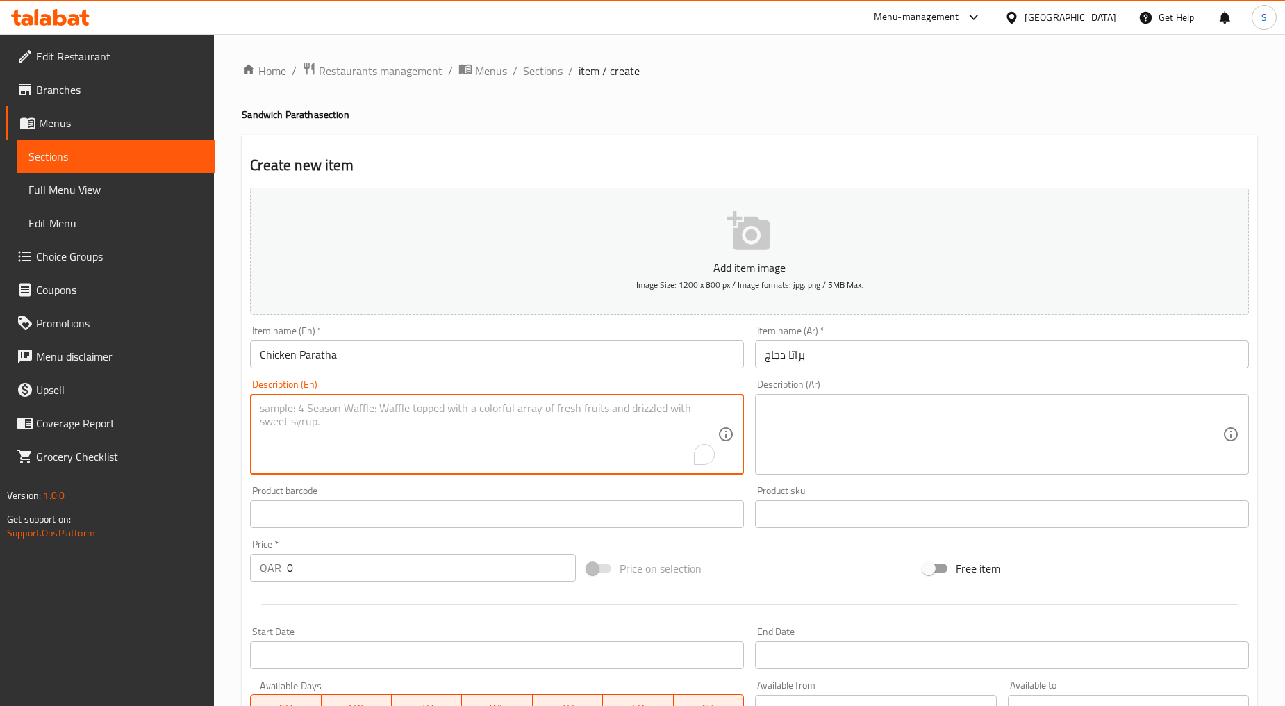
paste textarea "Small piece of chicken and paratha"
type textarea "Small piece of chicken and paratha"
click at [839, 428] on textarea at bounding box center [994, 435] width 458 height 66
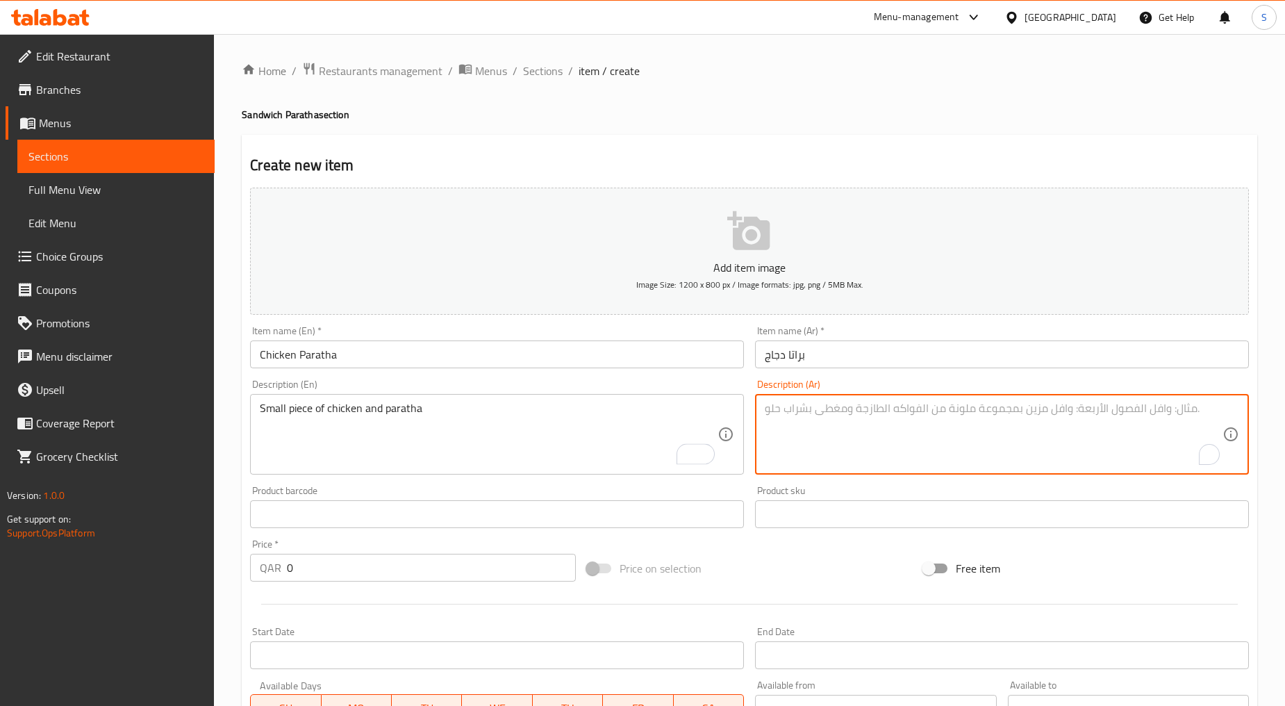
paste textarea "قطعة صغيرة من الدجاج والبراثا"
type textarea "قطعة صغيرة من الدجاج والبراثا"
click at [354, 564] on input "0" at bounding box center [431, 568] width 289 height 28
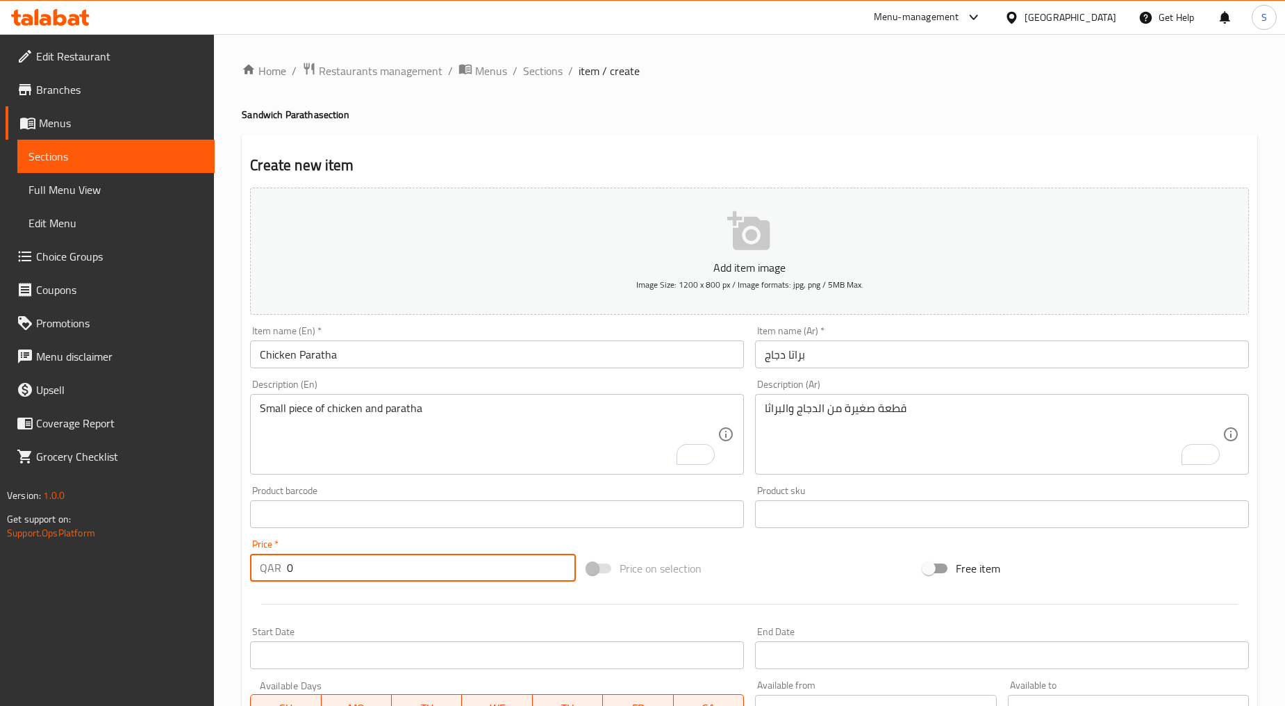
click at [354, 564] on input "0" at bounding box center [431, 568] width 289 height 28
paste input "5"
type input "5"
click at [376, 613] on div at bounding box center [750, 604] width 1010 height 34
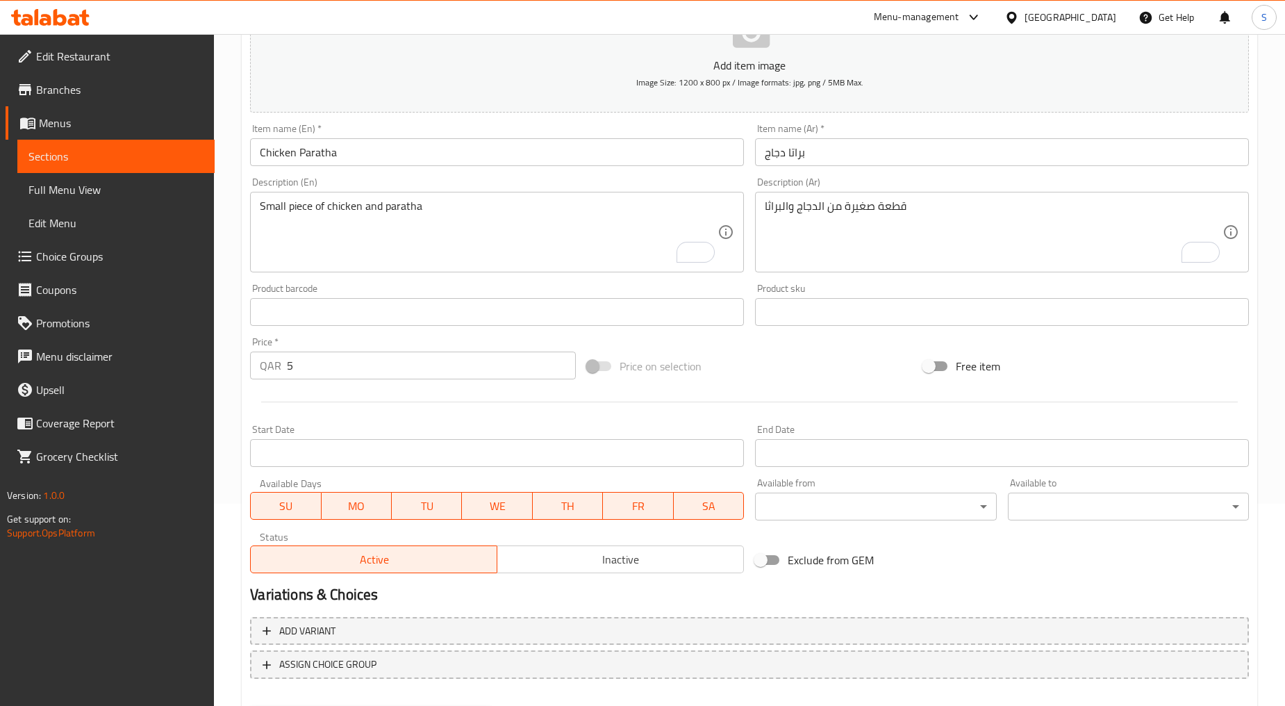
scroll to position [273, 0]
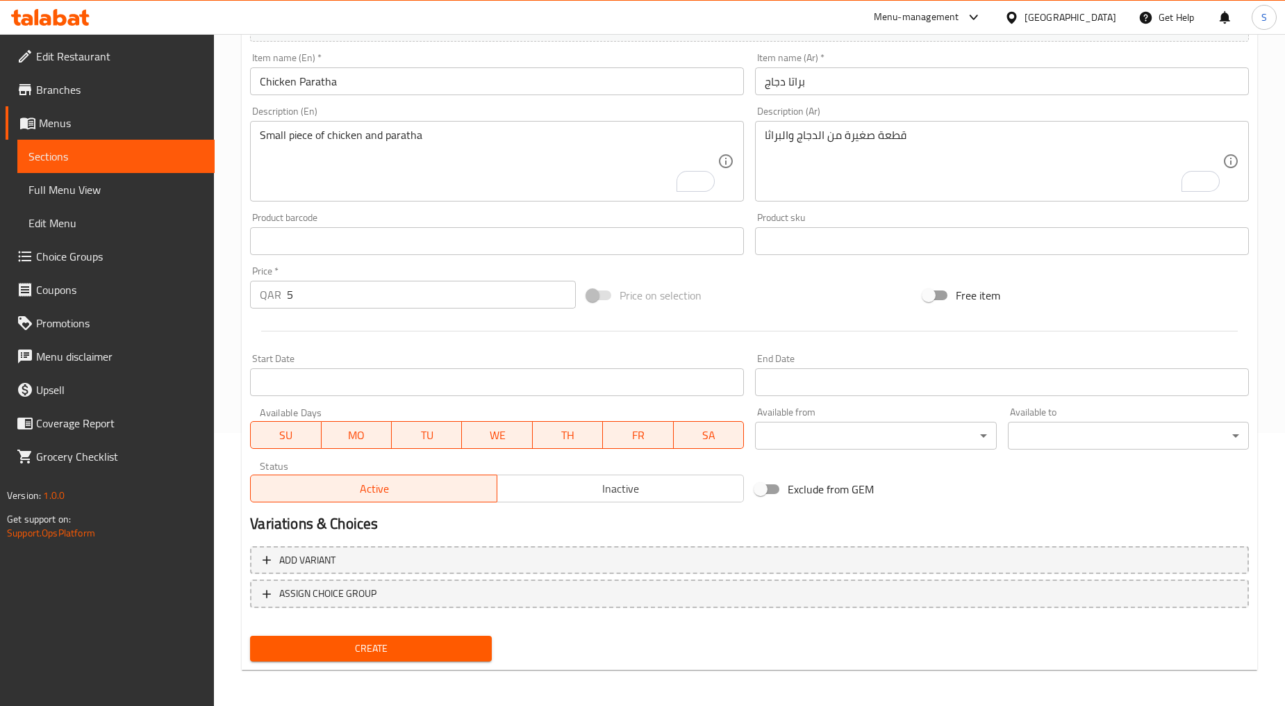
click at [382, 650] on span "Create" at bounding box center [370, 648] width 219 height 17
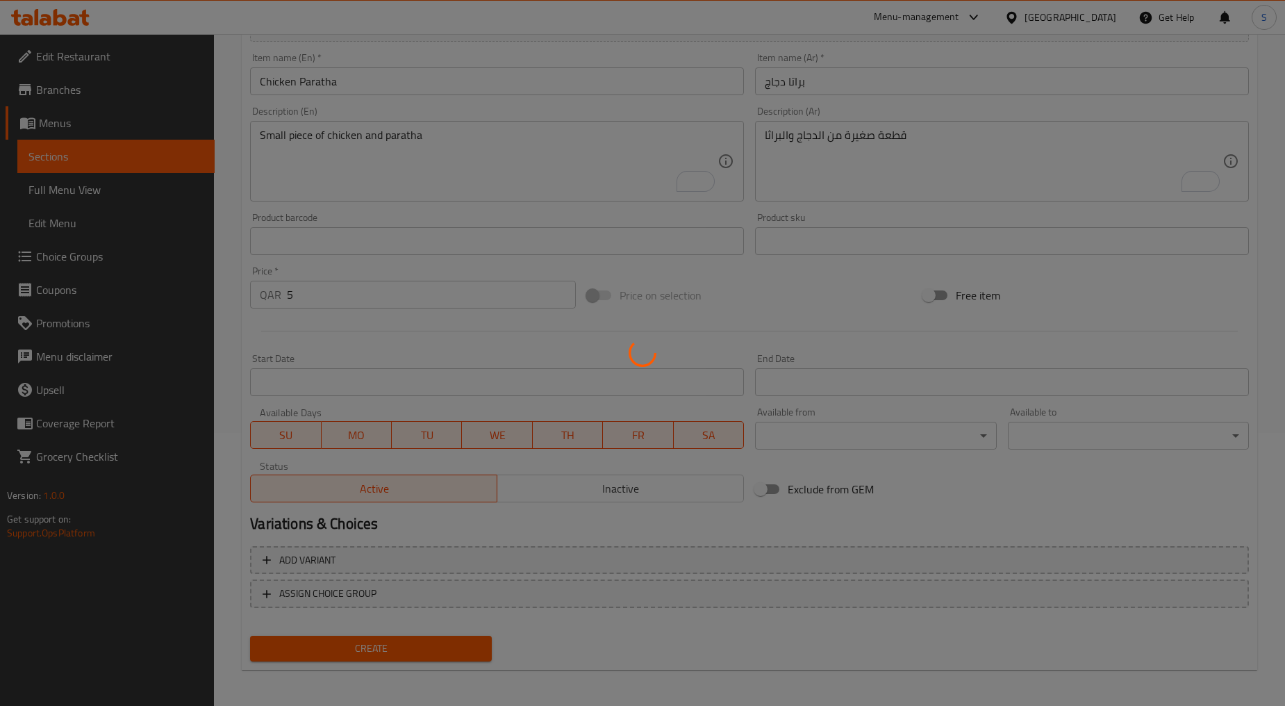
type input "0"
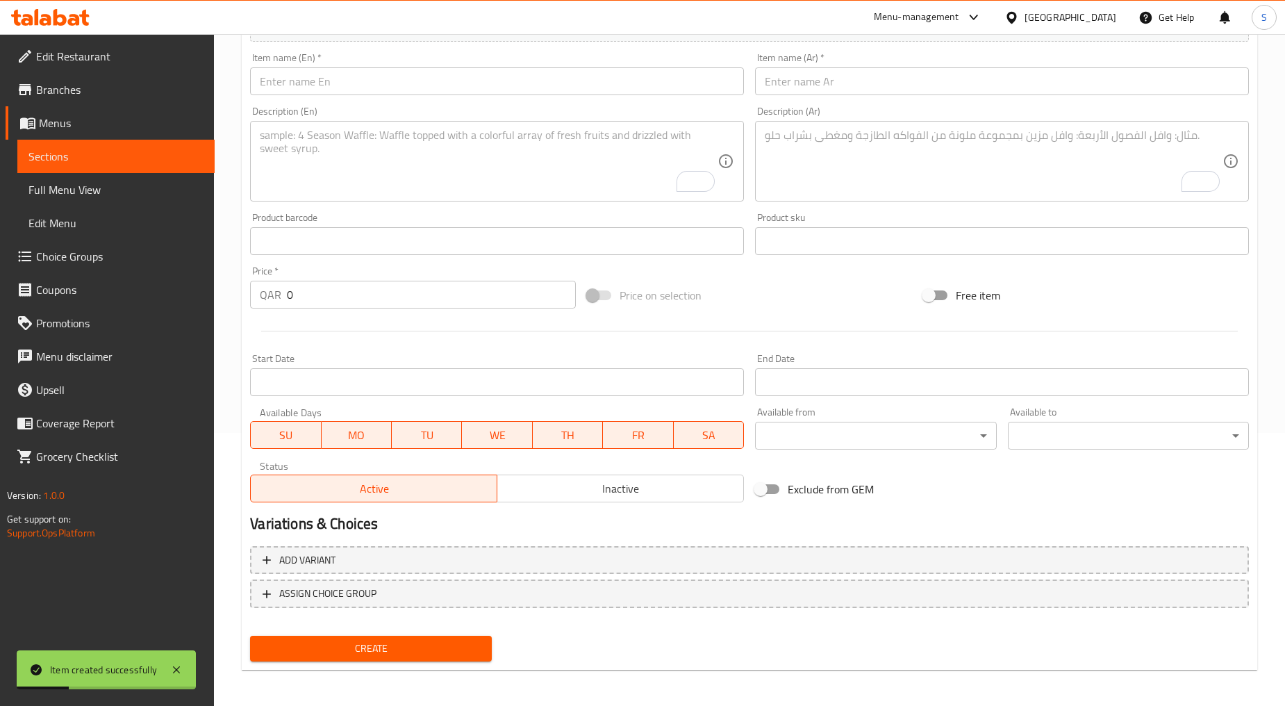
scroll to position [0, 0]
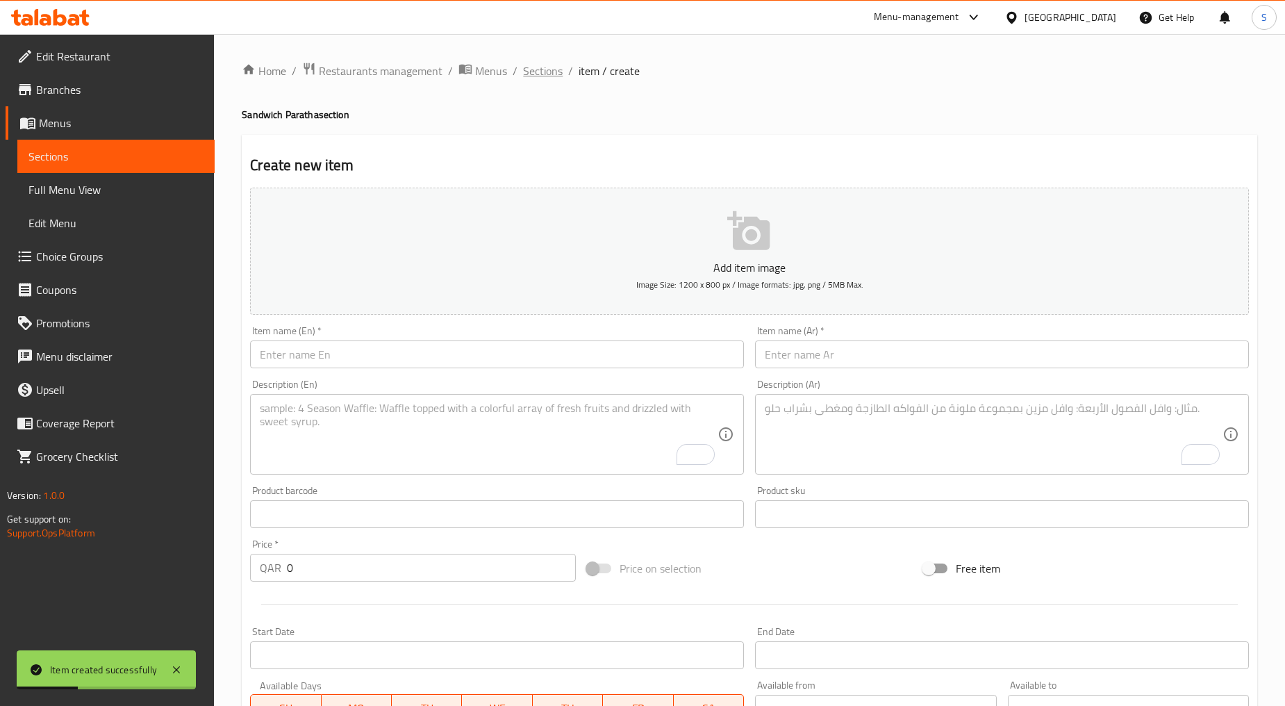
click at [553, 63] on span "Sections" at bounding box center [543, 71] width 40 height 17
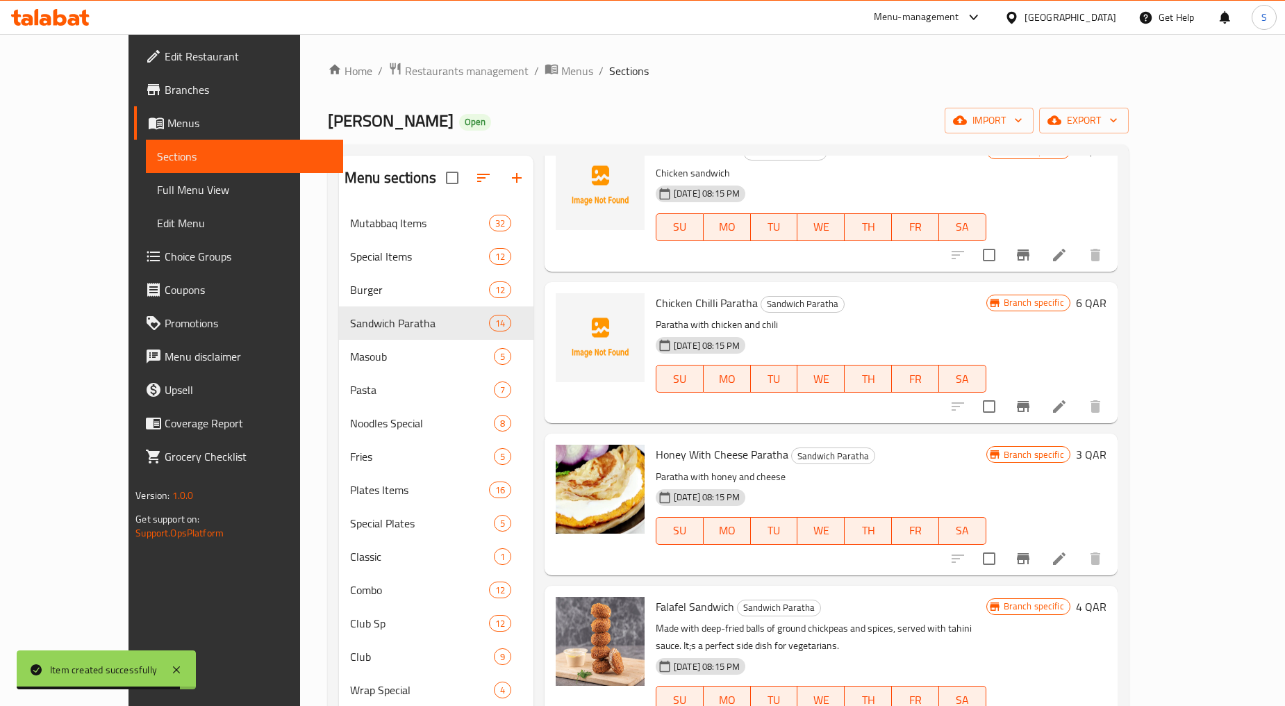
scroll to position [488, 0]
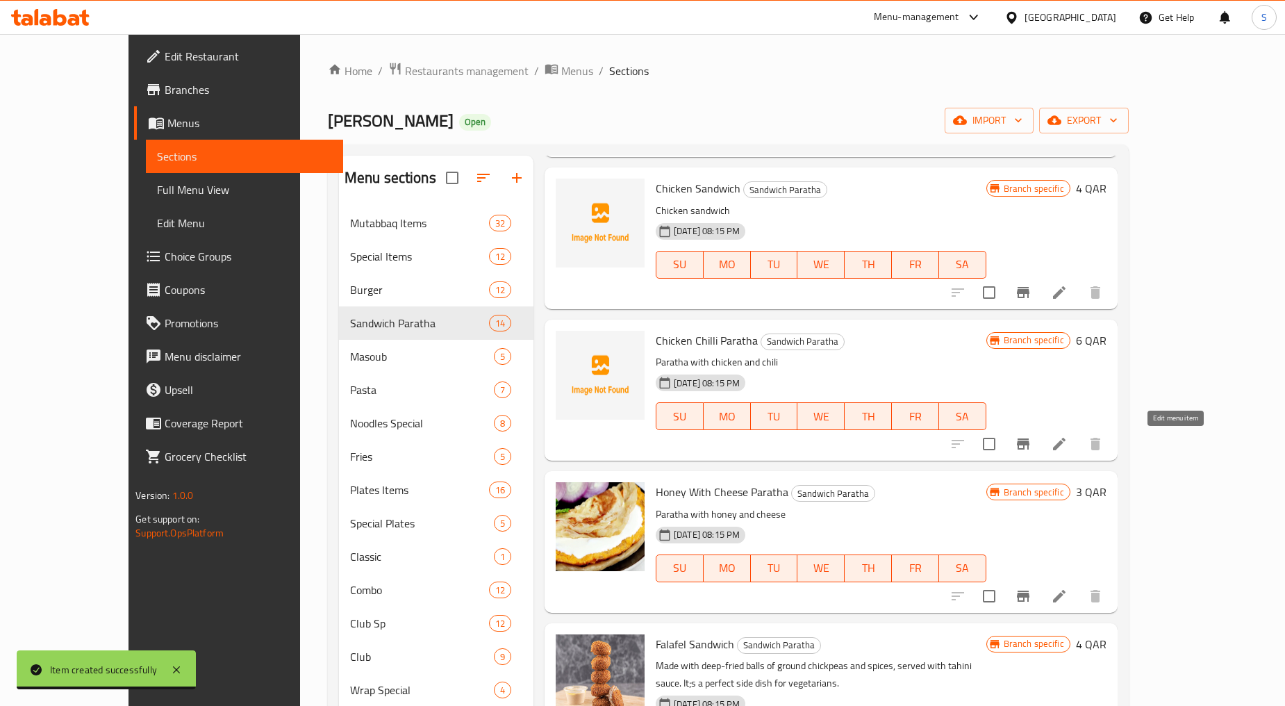
click at [1068, 447] on icon at bounding box center [1059, 444] width 17 height 17
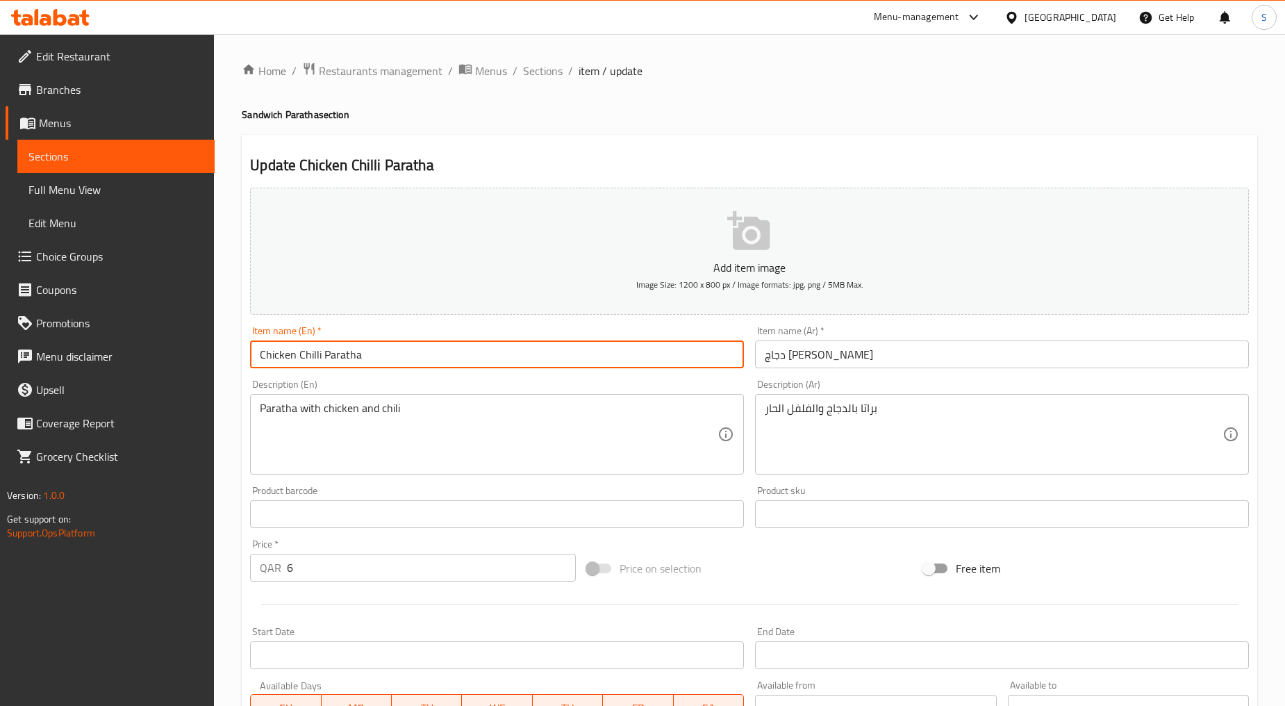
click at [348, 364] on input "Chicken Chilli Paratha" at bounding box center [497, 354] width 494 height 28
paste input "HICKEN CHILLY PARATHA"
click at [348, 358] on input "CHICKEN CHILLY PARATHA" at bounding box center [497, 354] width 494 height 28
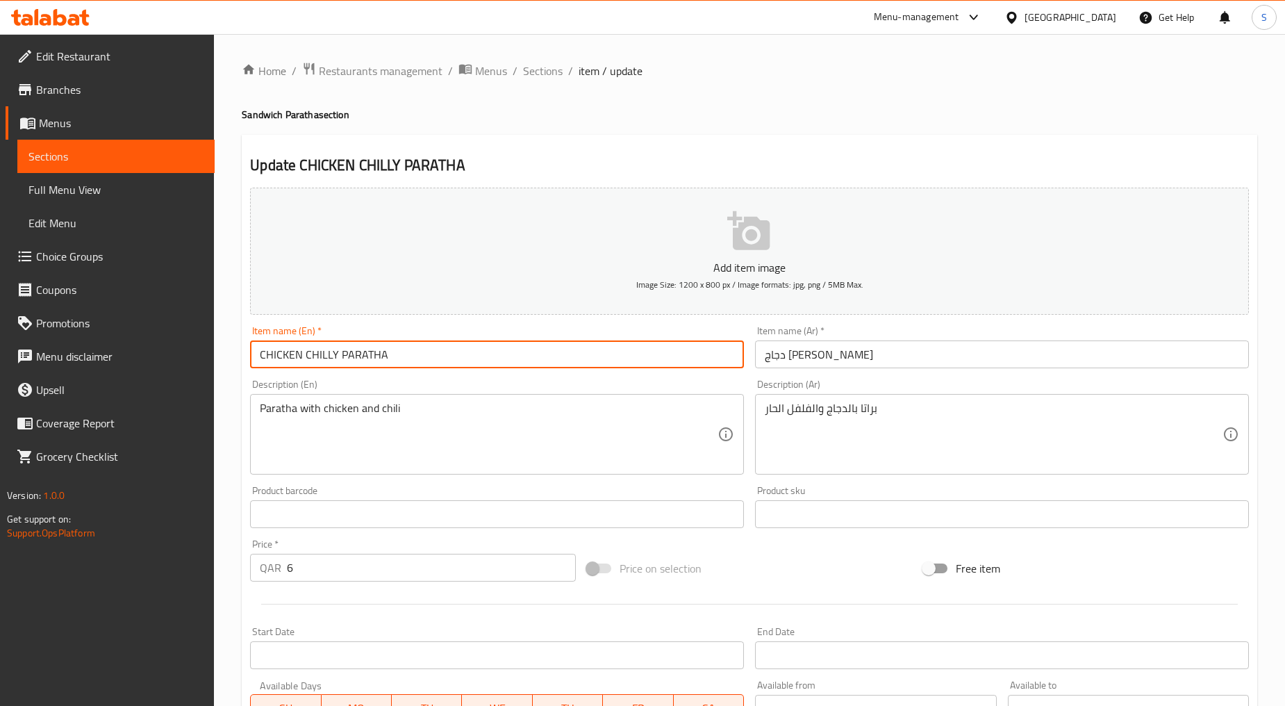
click at [348, 358] on input "CHICKEN CHILLY PARATHA" at bounding box center [497, 354] width 494 height 28
type input "Chicken Chilly Paratha"
click at [830, 352] on input "دجاج شباتي شيلي" at bounding box center [1002, 354] width 494 height 28
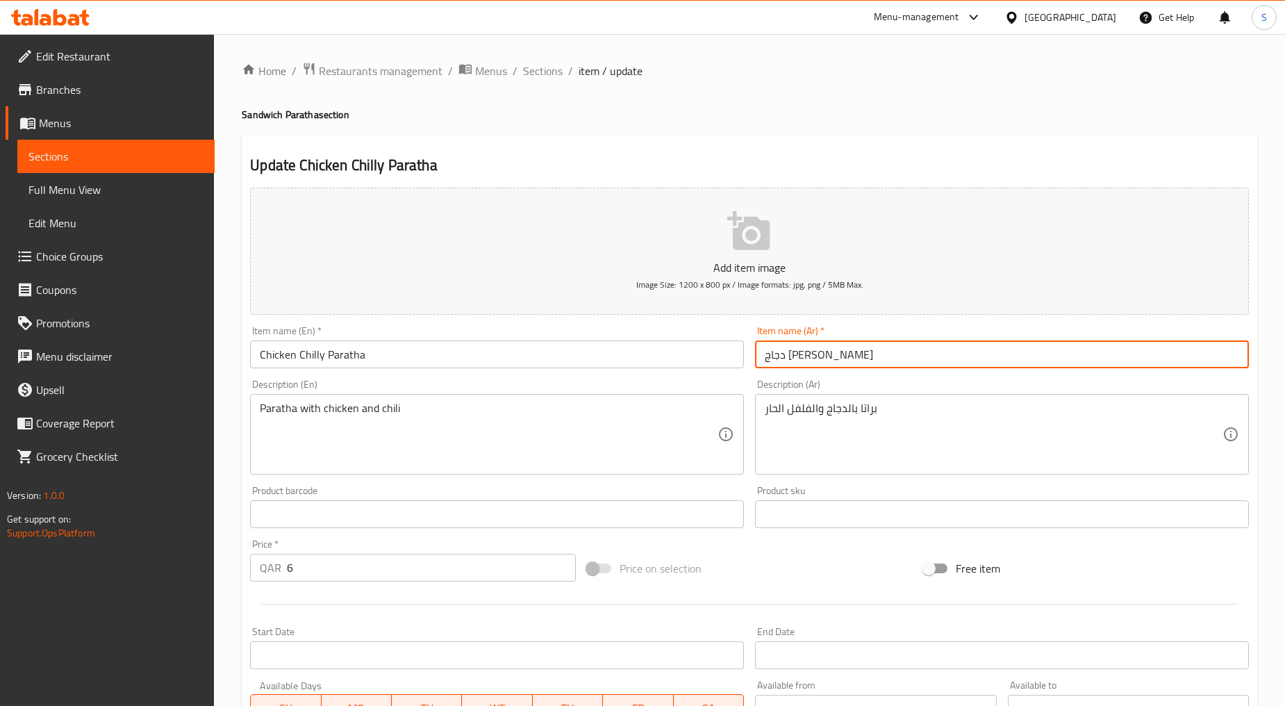
click at [830, 352] on input "دجاج شباتي شيلي" at bounding box center [1002, 354] width 494 height 28
paste input "باتي دجاج"
click at [837, 359] on input "شباتي دجاج شيلي" at bounding box center [1002, 354] width 494 height 28
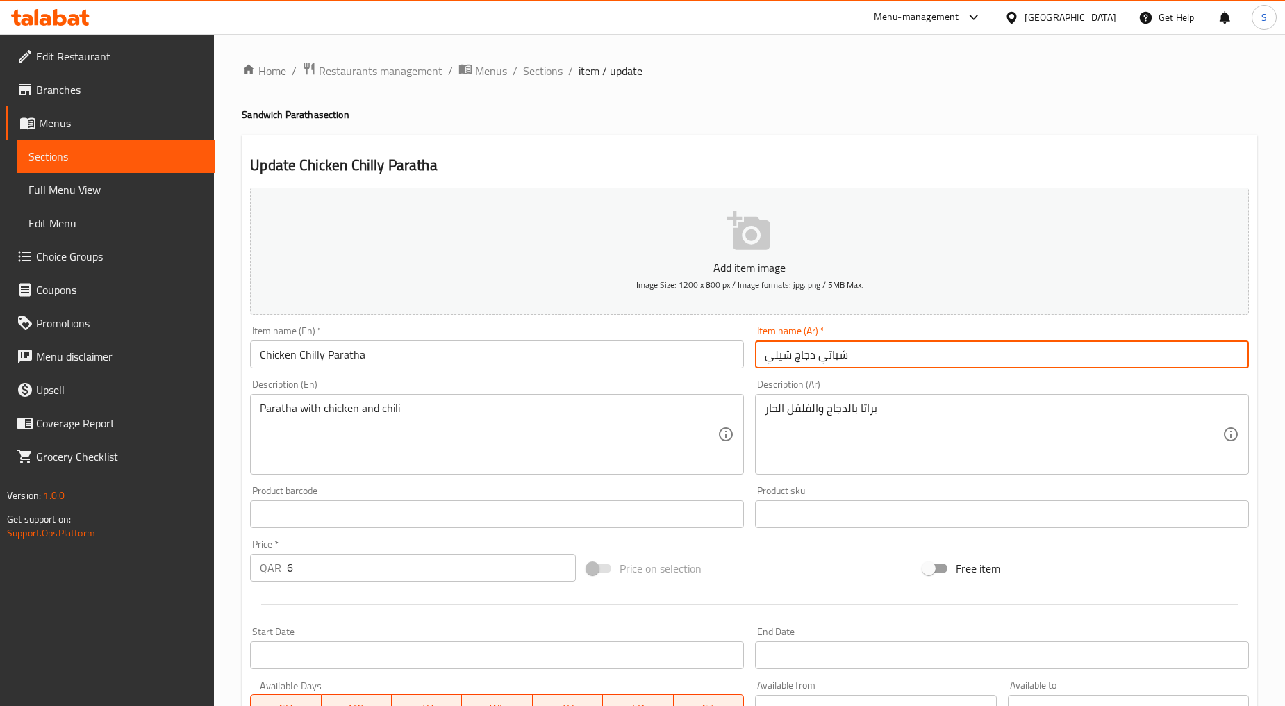
paste input "راتا"
type input "براتا دجاج شيلي"
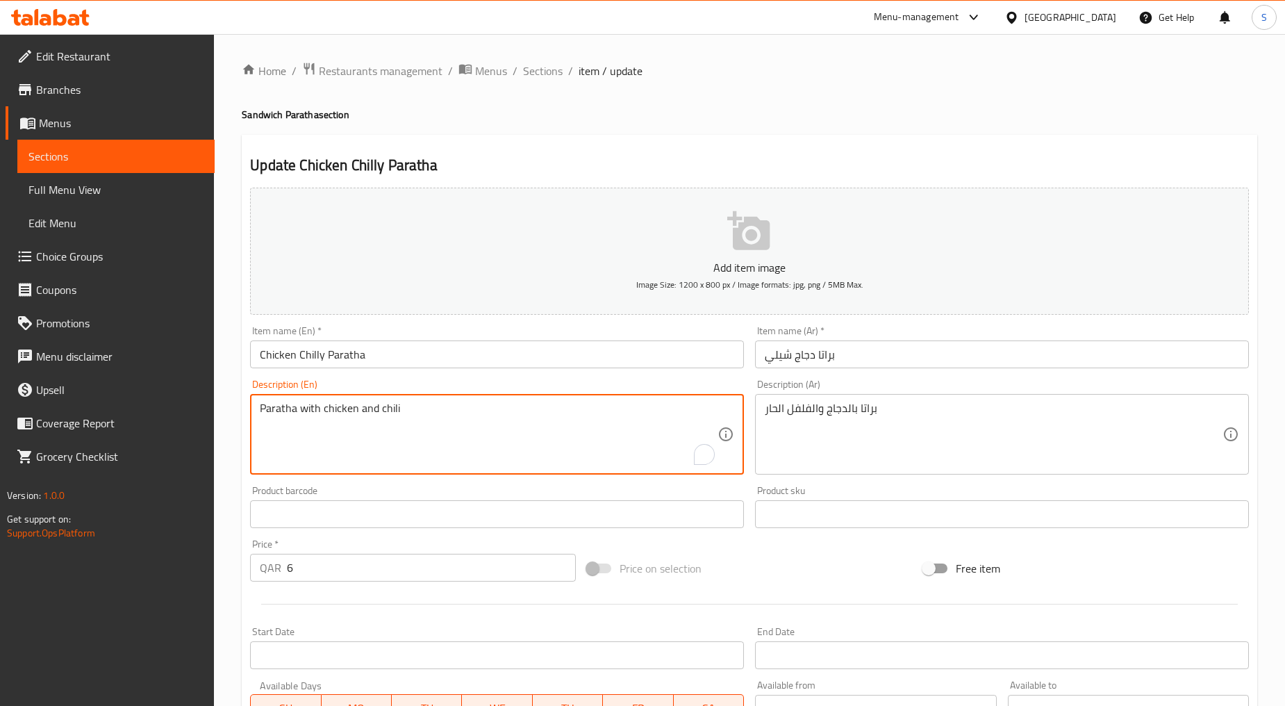
click at [357, 441] on textarea "Paratha with chicken and chili" at bounding box center [489, 435] width 458 height 66
paste textarea "Spicy chili chicken with paratha"
type textarea "Spicy chili chicken with paratha"
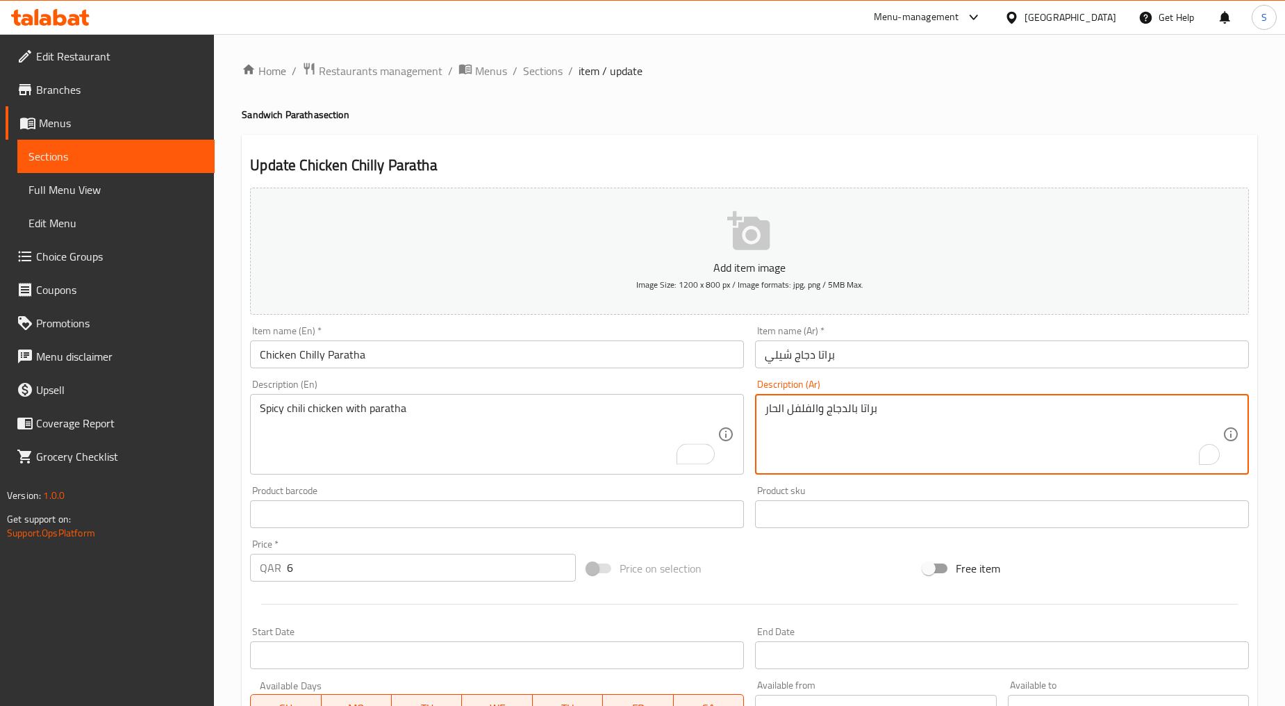
click at [844, 443] on textarea "براتا بالدجاج والفلفل الحار" at bounding box center [994, 435] width 458 height 66
paste textarea "جاج بالفلفل الحار مع براتا"
type textarea "دجاج بالفلفل الحار مع براتا"
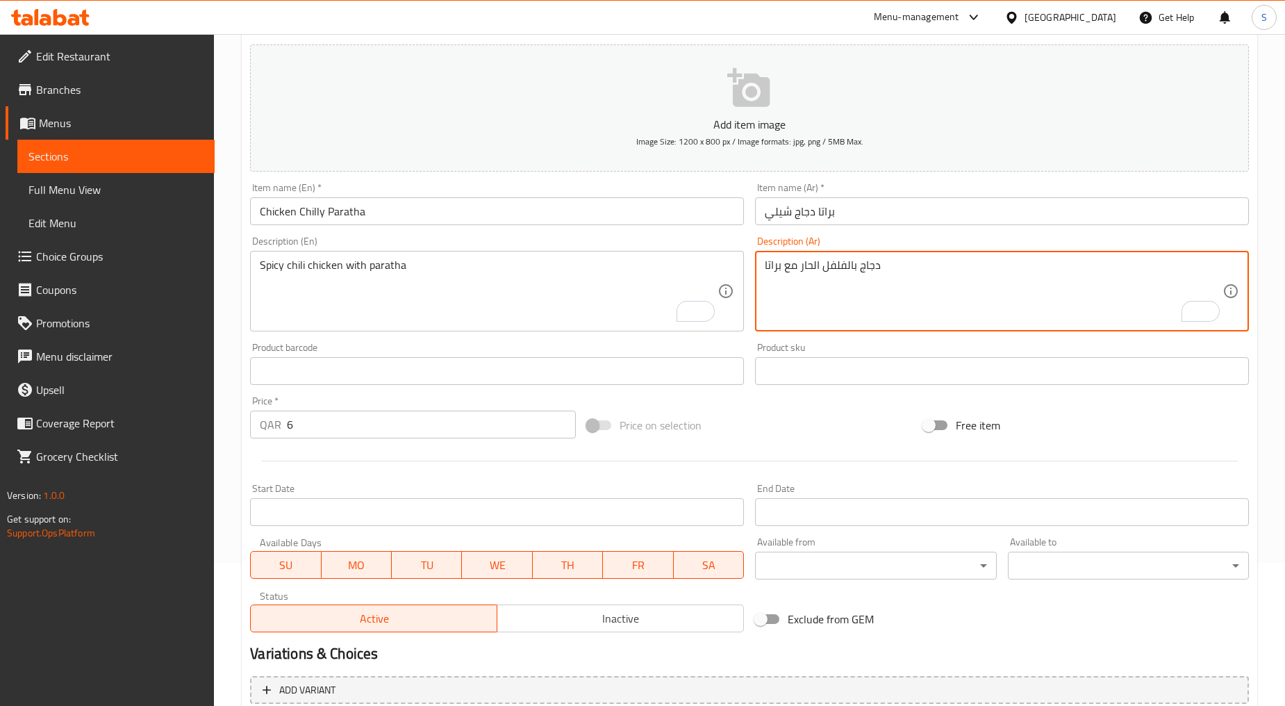
scroll to position [273, 0]
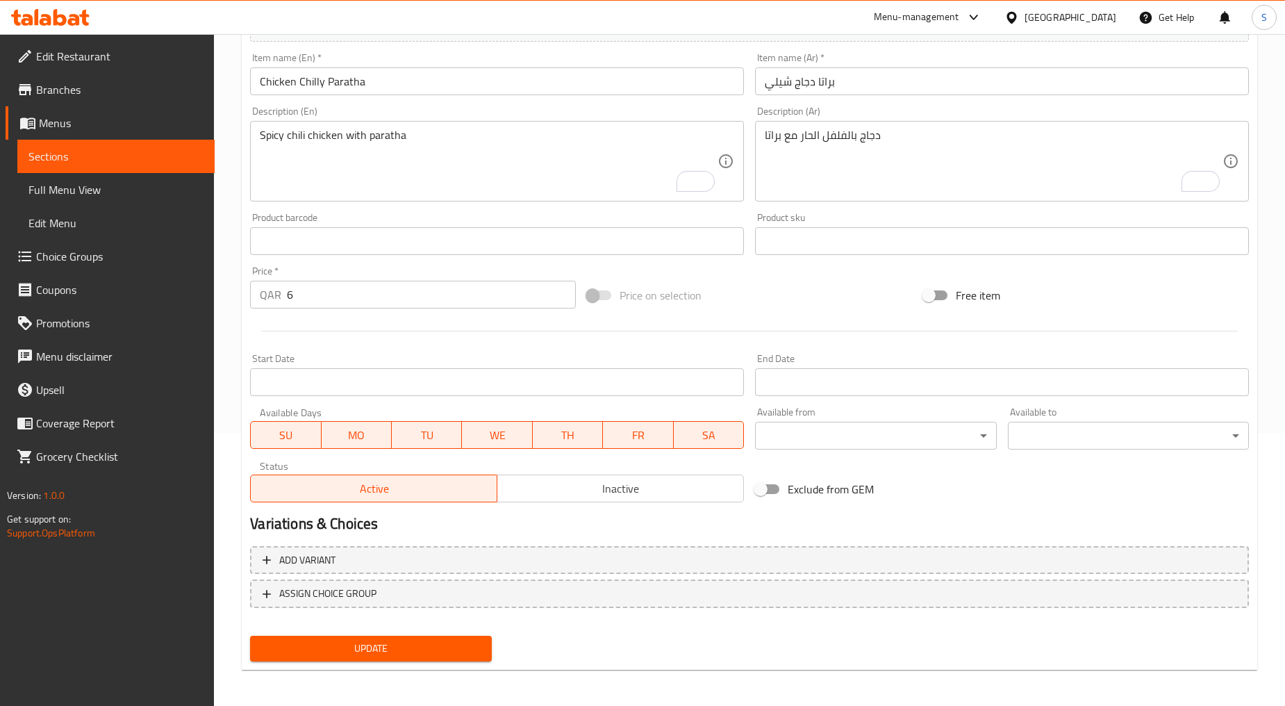
click at [401, 664] on div "Update Chicken Chilly Paratha Add item image Image Size: 1200 x 800 px / Image …" at bounding box center [750, 266] width 1016 height 809
click at [401, 643] on span "Update" at bounding box center [370, 648] width 219 height 17
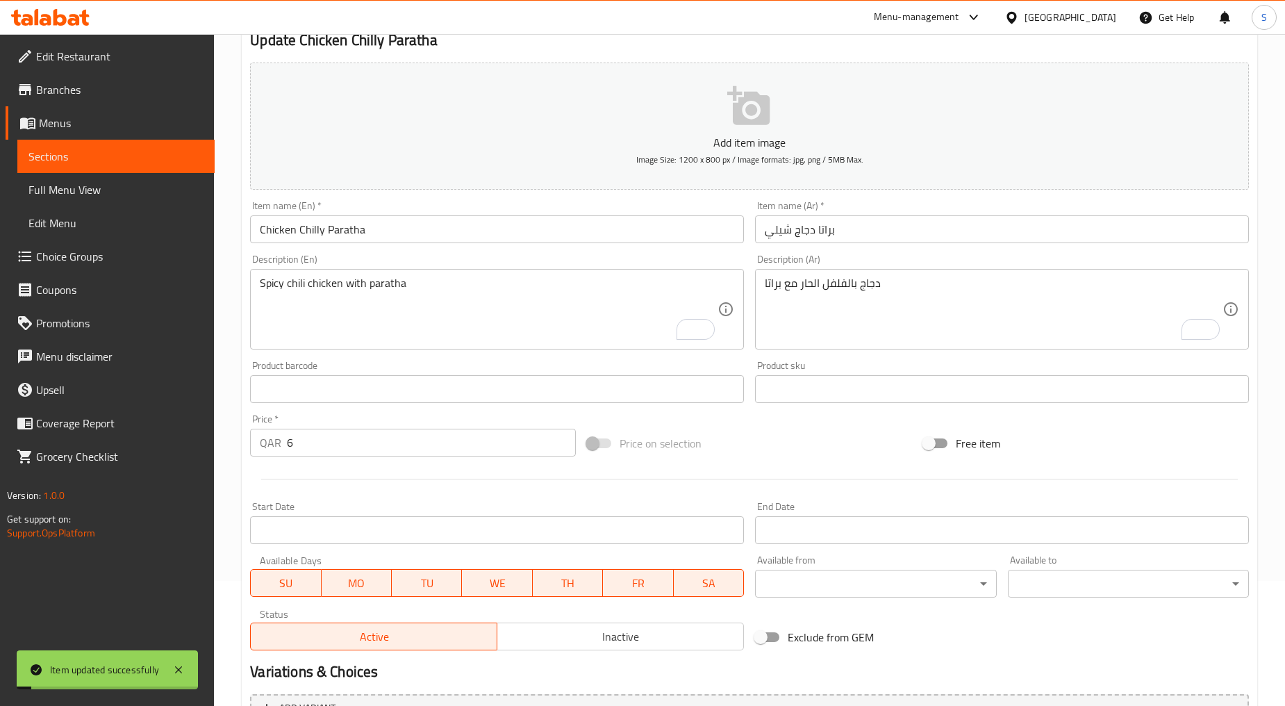
scroll to position [0, 0]
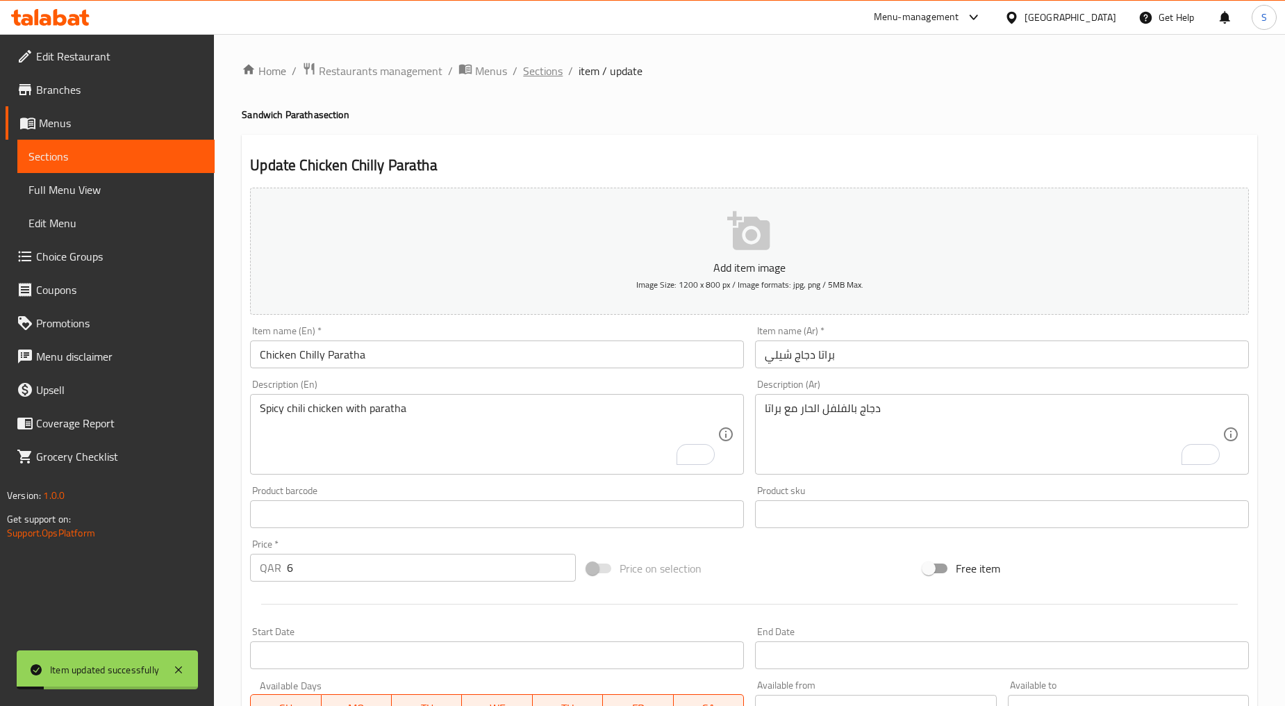
click at [557, 73] on span "Sections" at bounding box center [543, 71] width 40 height 17
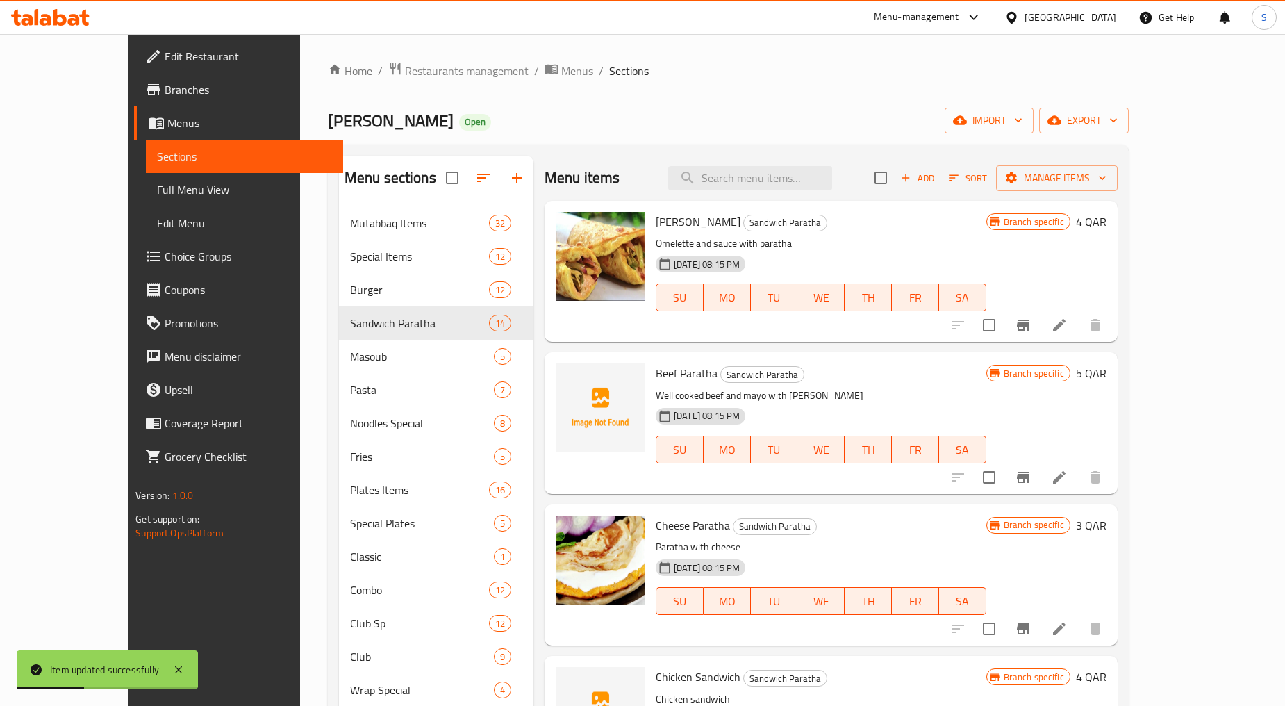
click at [937, 183] on span "Add" at bounding box center [918, 178] width 38 height 16
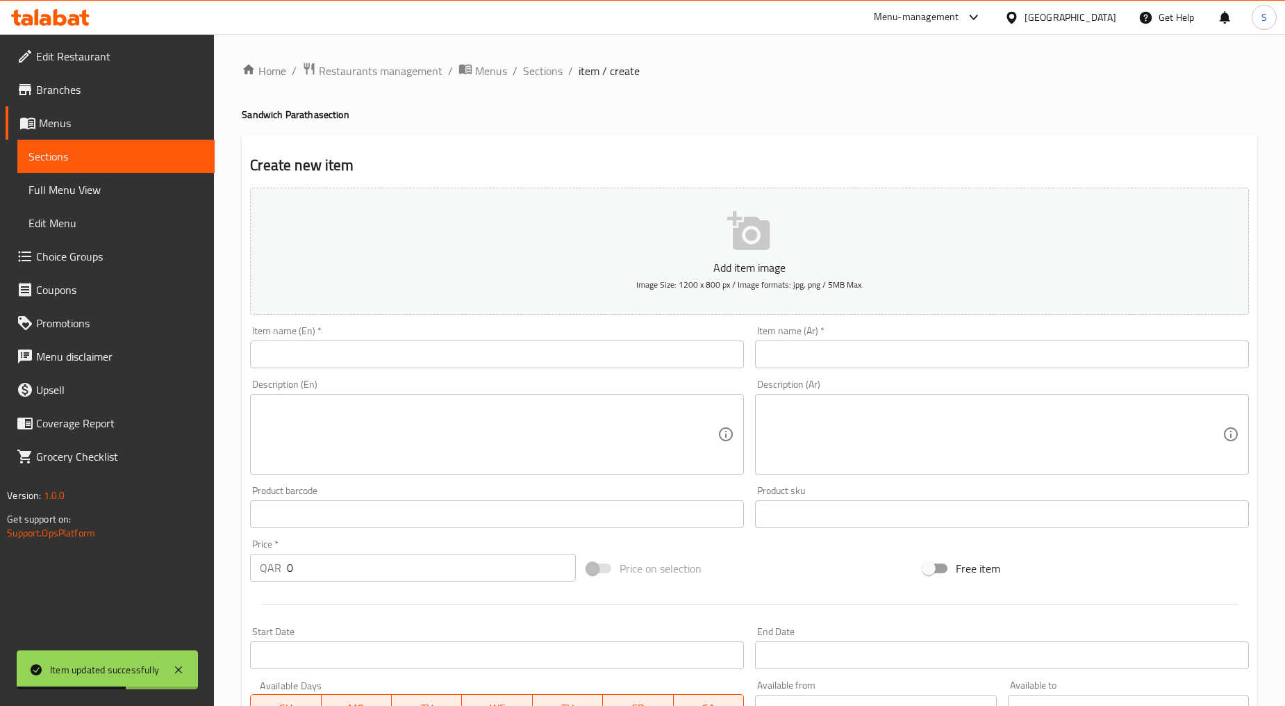
click at [463, 367] on input "text" at bounding box center [497, 354] width 494 height 28
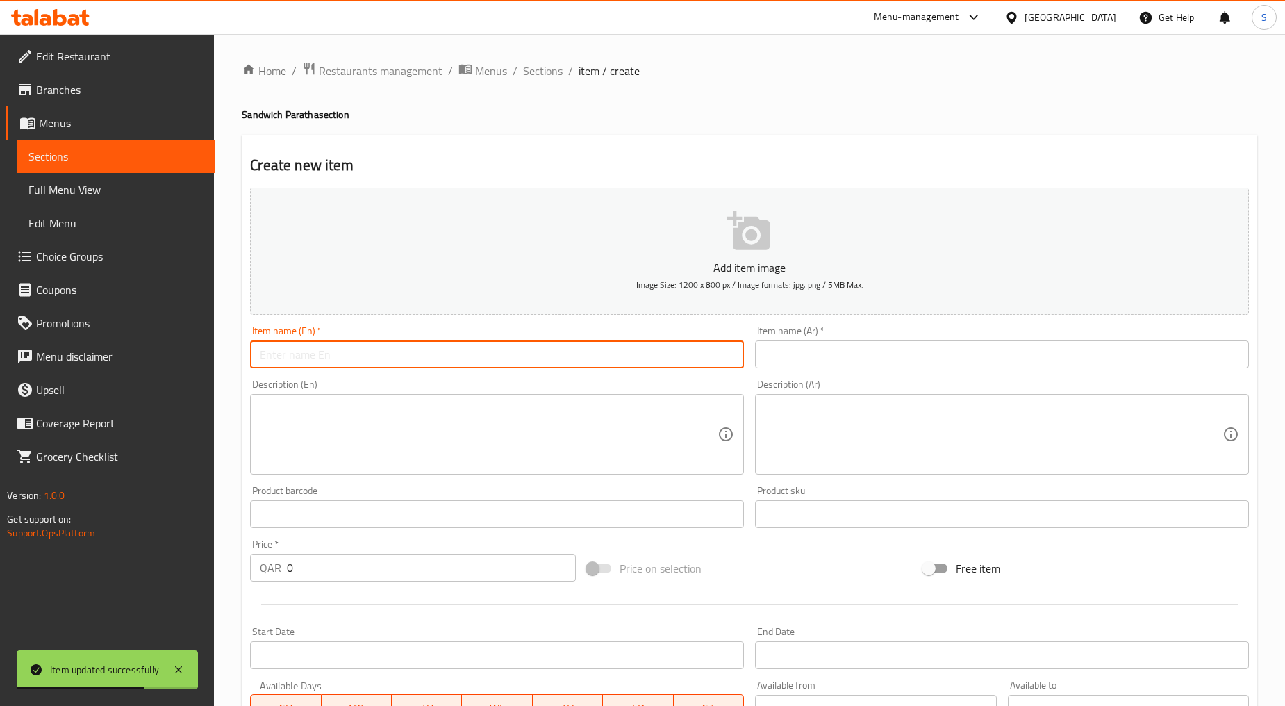
paste input "NUTELLA PARATHA"
click at [424, 365] on input "NUTELLA PARATHA" at bounding box center [497, 354] width 494 height 28
type input "Nutella Paratha"
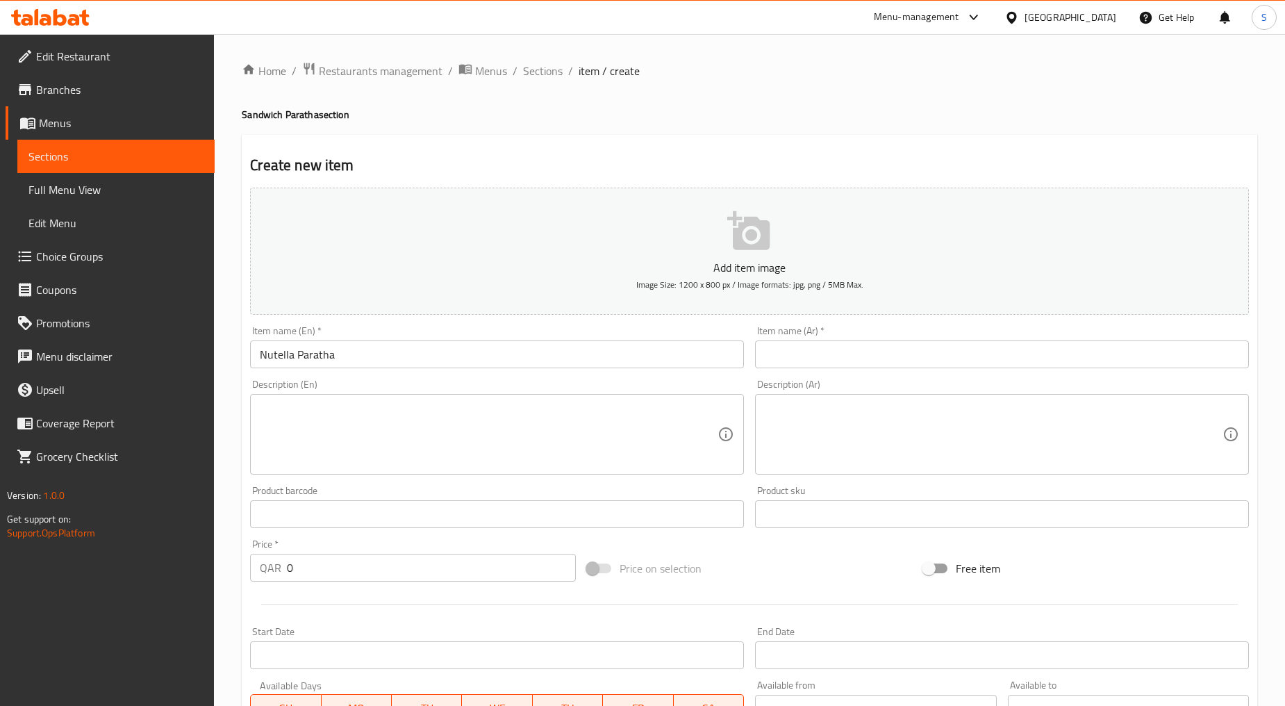
click at [823, 380] on div "Description (Ar) Description (Ar)" at bounding box center [1002, 426] width 494 height 95
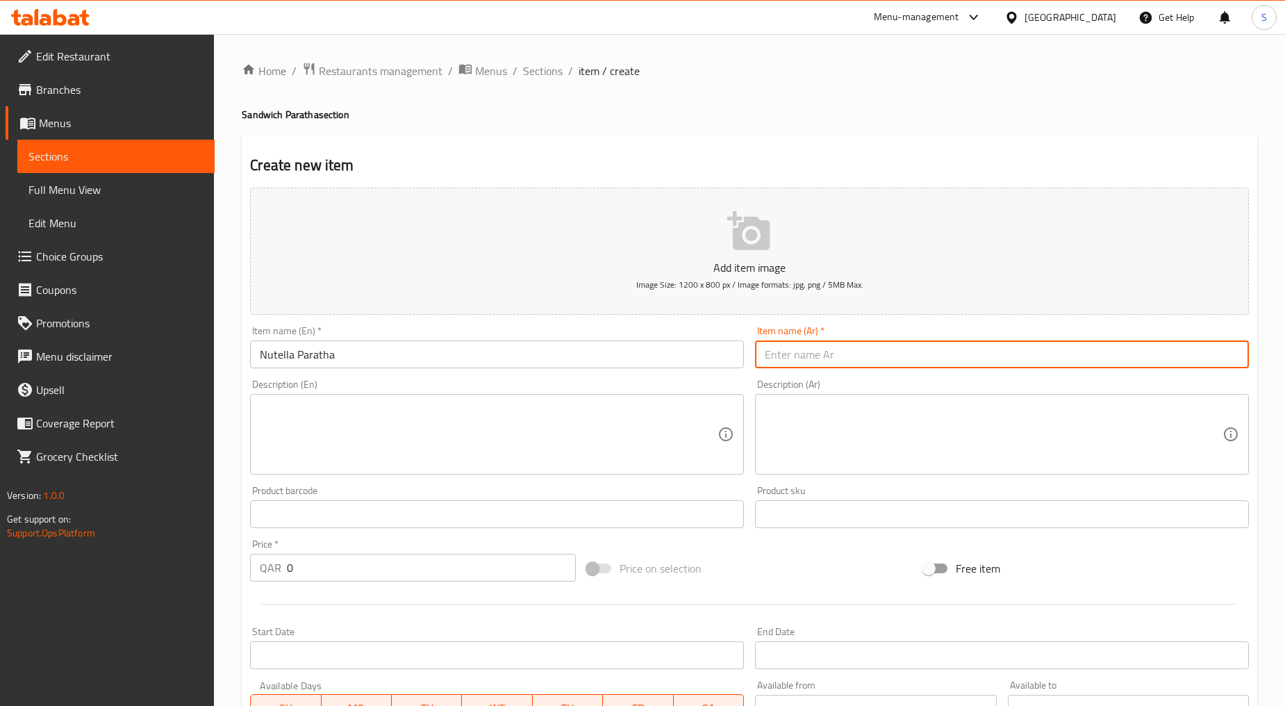
click at [823, 356] on input "text" at bounding box center [1002, 354] width 494 height 28
paste input "شباتي نوتيلا"
click at [803, 358] on input "شباتي نوتيلا" at bounding box center [1002, 354] width 494 height 28
paste input "راتا"
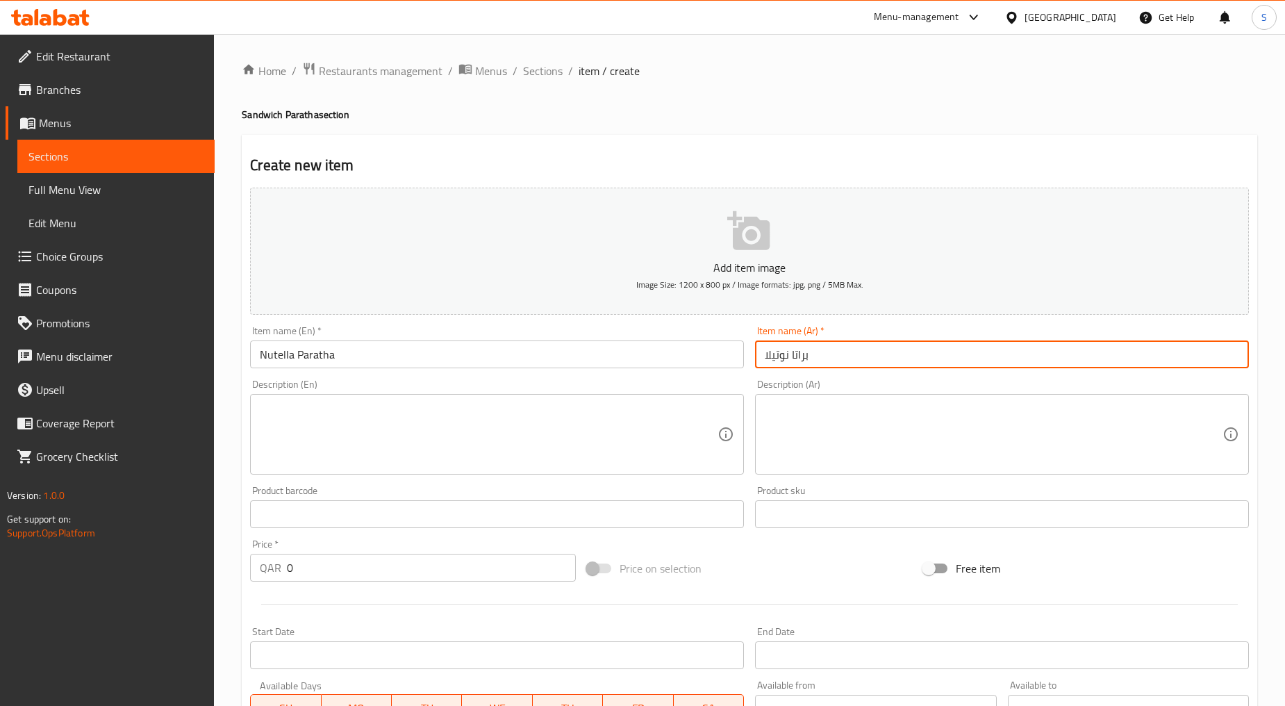
type input "براتا نوتيلا"
click at [418, 457] on textarea at bounding box center [489, 435] width 458 height 66
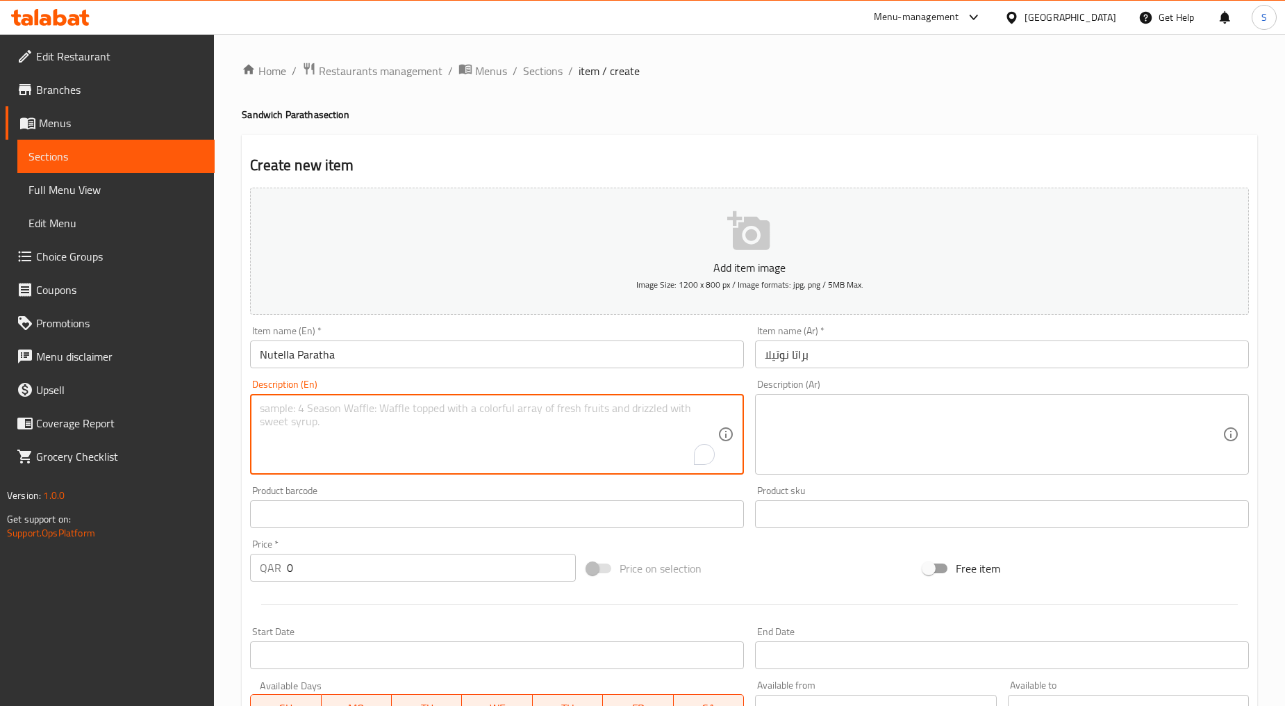
paste textarea "Nutella spread inside the paratha"
type textarea "Nutella spread inside the paratha"
click at [832, 450] on textarea at bounding box center [994, 435] width 458 height 66
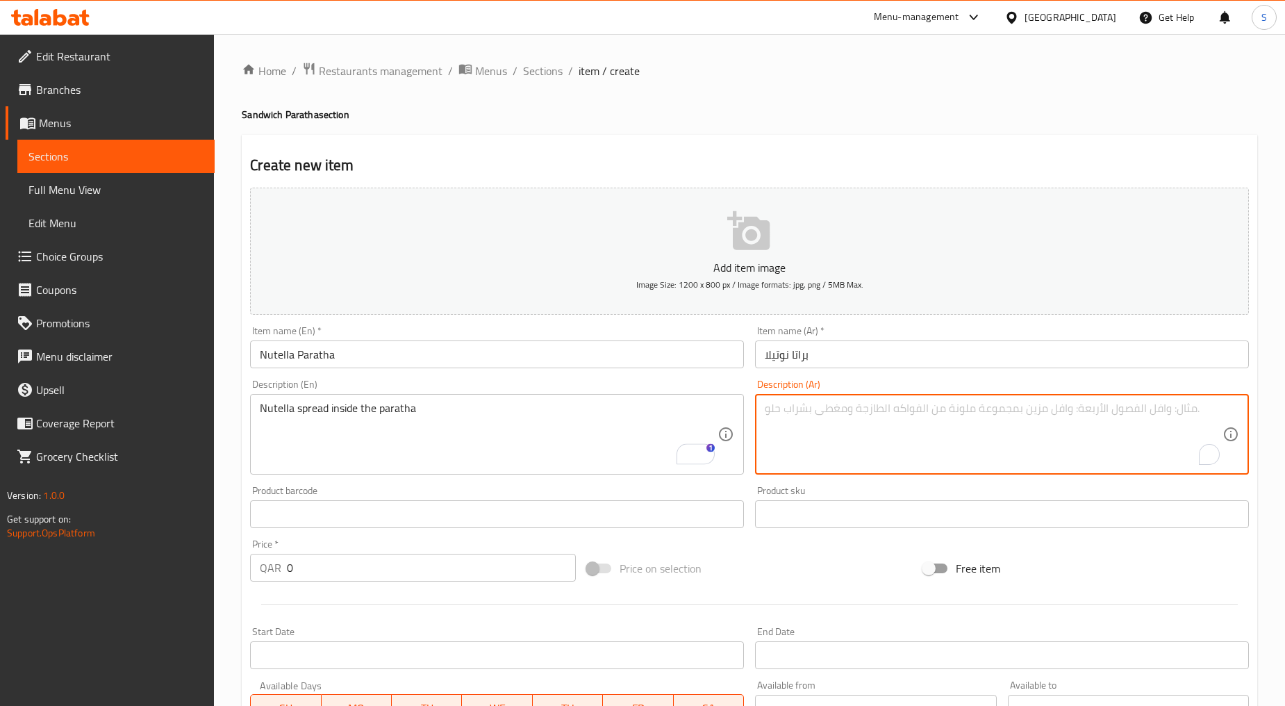
paste textarea "تنتشر النوتيلا داخل البراتا"
type textarea "تنتشر النوتيلا داخل البراتا"
click at [411, 564] on input "0" at bounding box center [431, 568] width 289 height 28
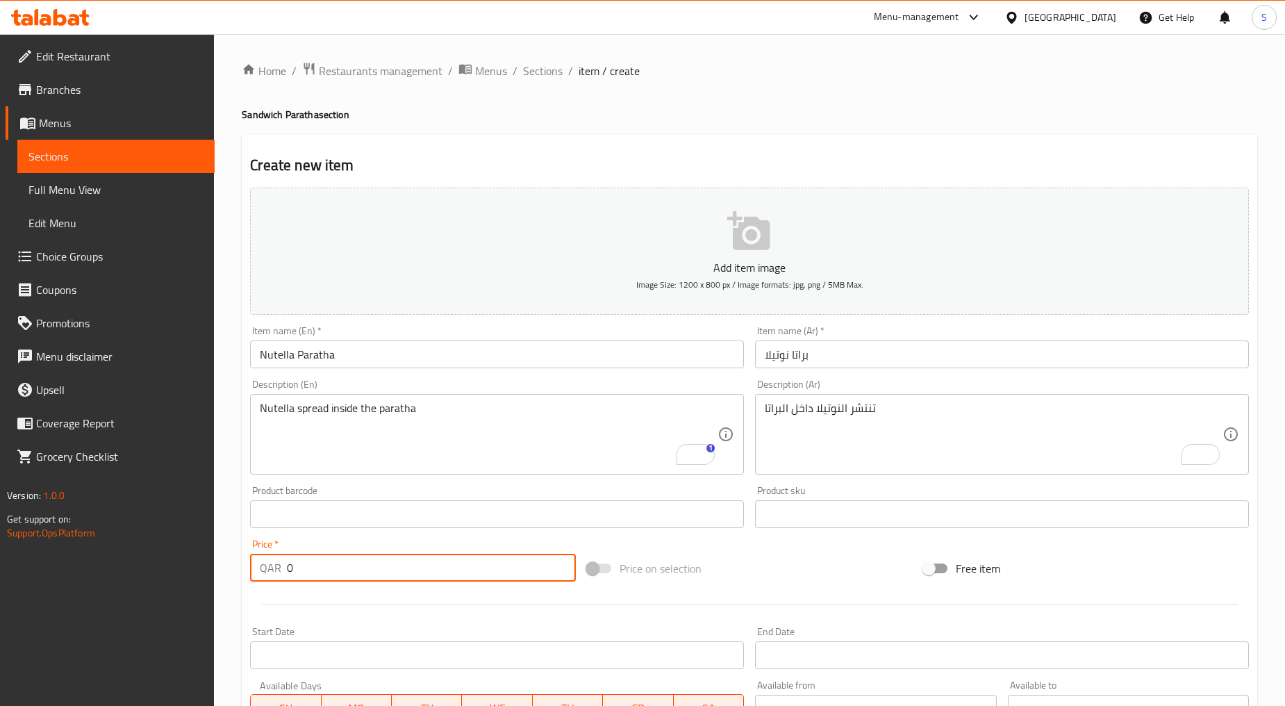
click at [411, 564] on input "0" at bounding box center [431, 568] width 289 height 28
paste input "4"
type input "4"
click at [406, 613] on div at bounding box center [750, 604] width 1010 height 34
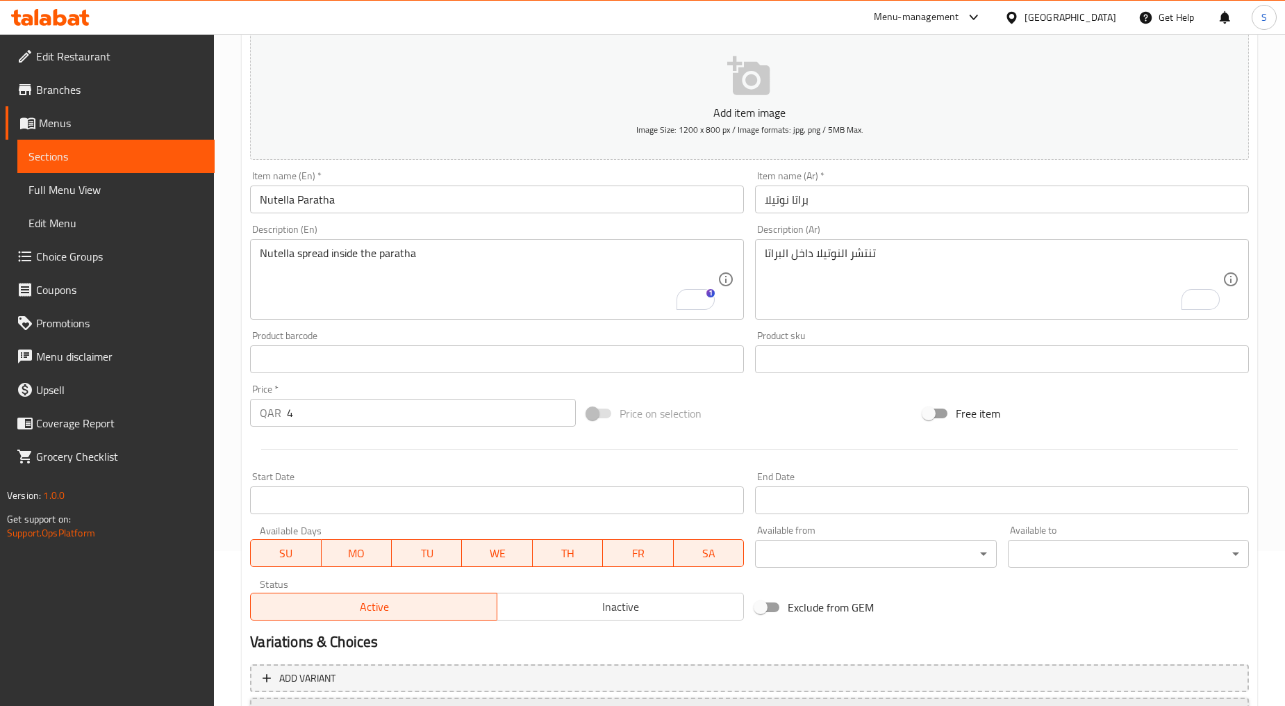
scroll to position [273, 0]
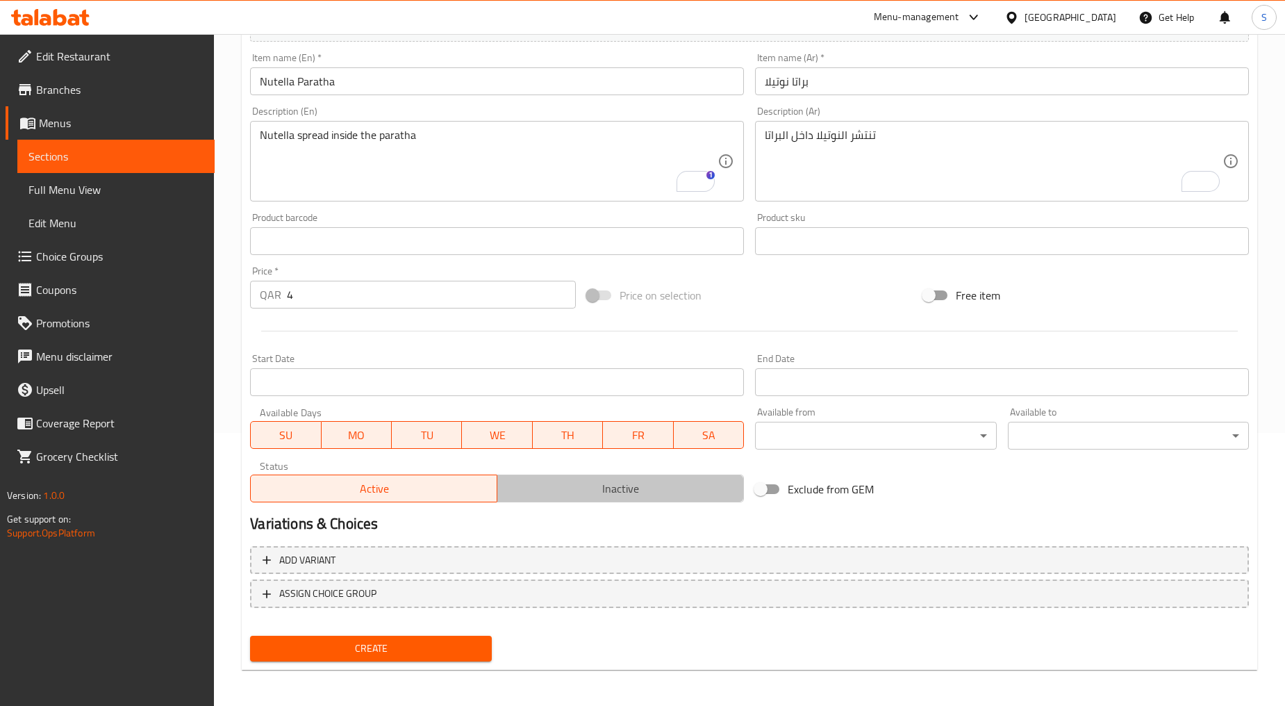
click at [564, 490] on span "Inactive" at bounding box center [621, 489] width 236 height 20
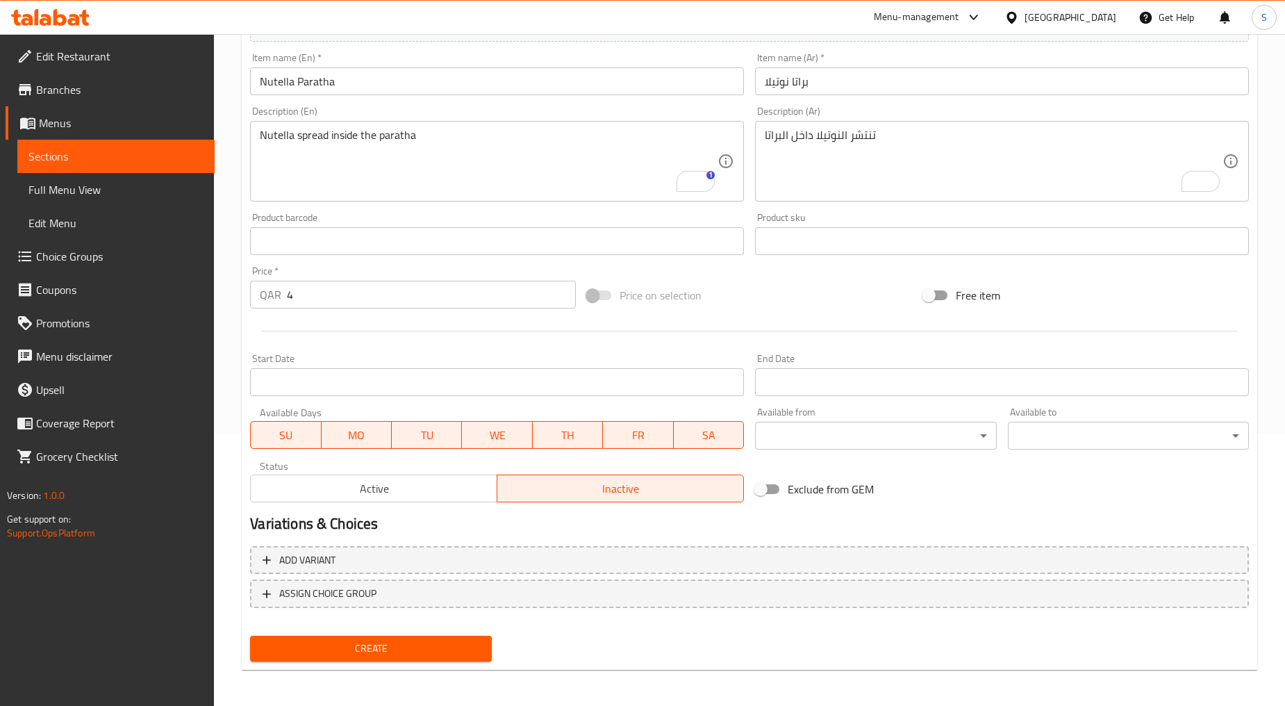
click at [359, 675] on div "Home / Restaurants management / Menus / Sections / item / create Sandwich Parat…" at bounding box center [750, 235] width 1016 height 892
click at [365, 631] on div "Create" at bounding box center [371, 648] width 252 height 37
click at [367, 648] on span "Create" at bounding box center [370, 648] width 219 height 17
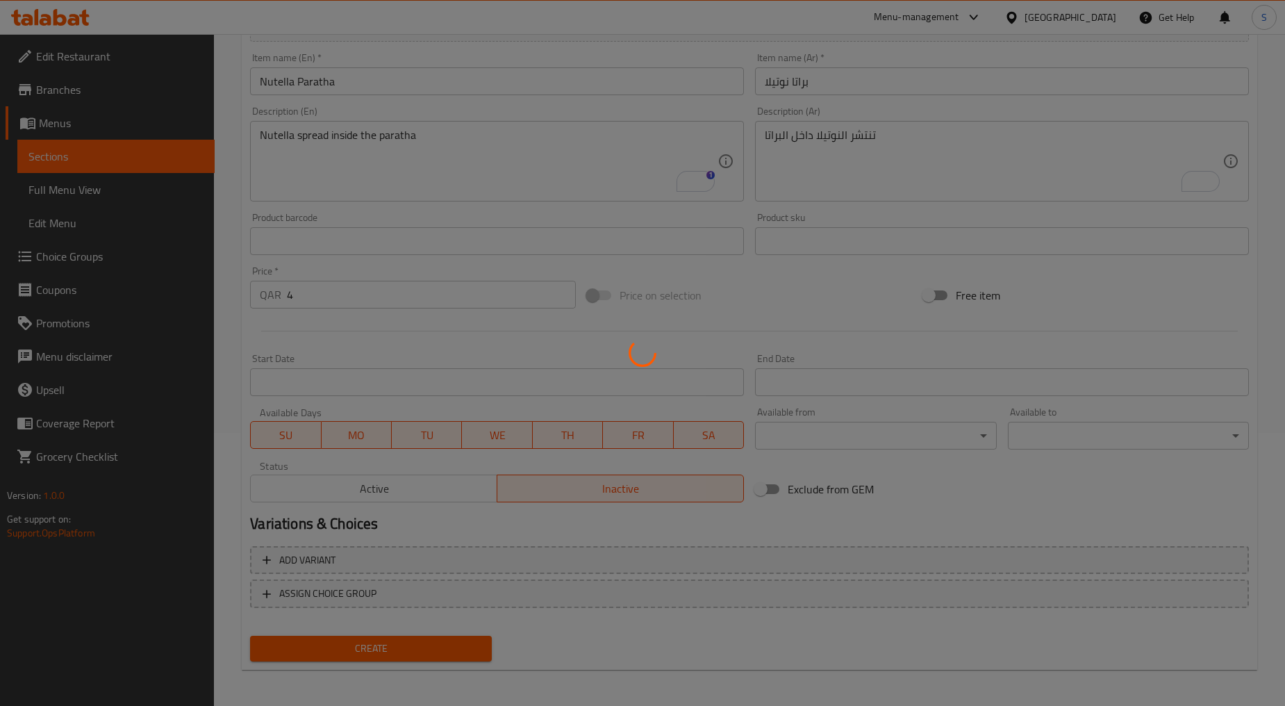
type input "0"
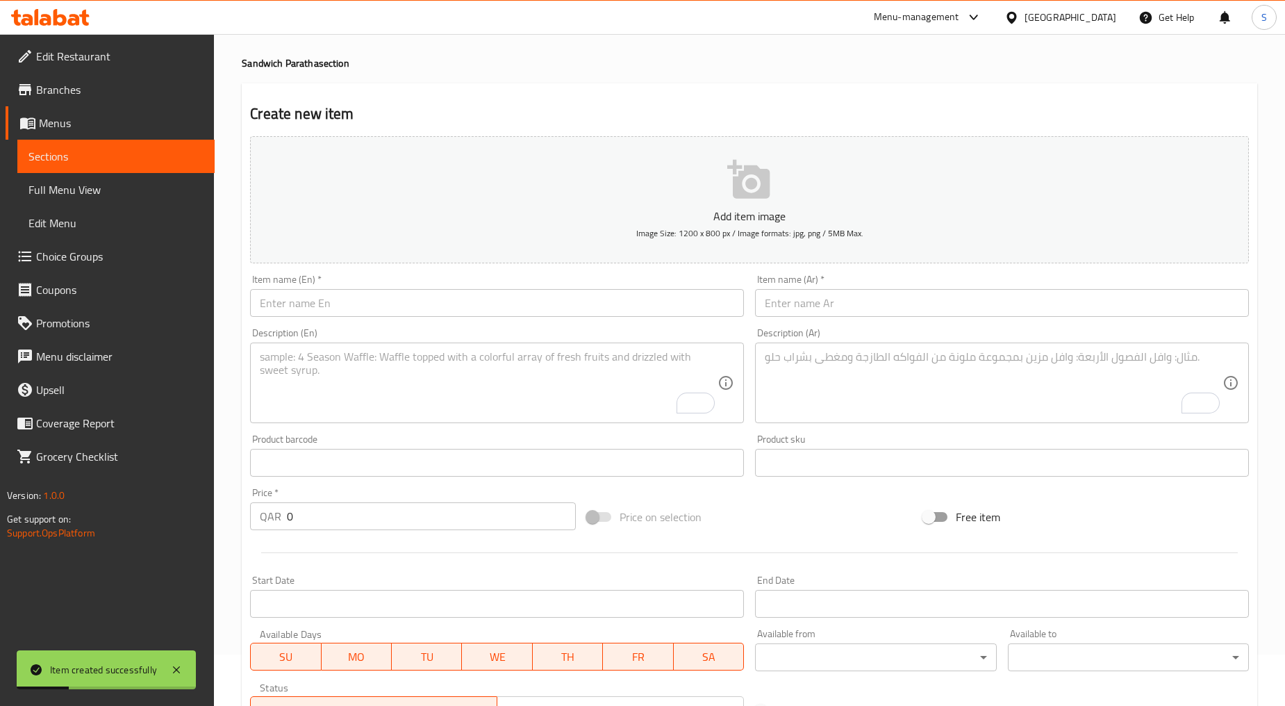
scroll to position [0, 0]
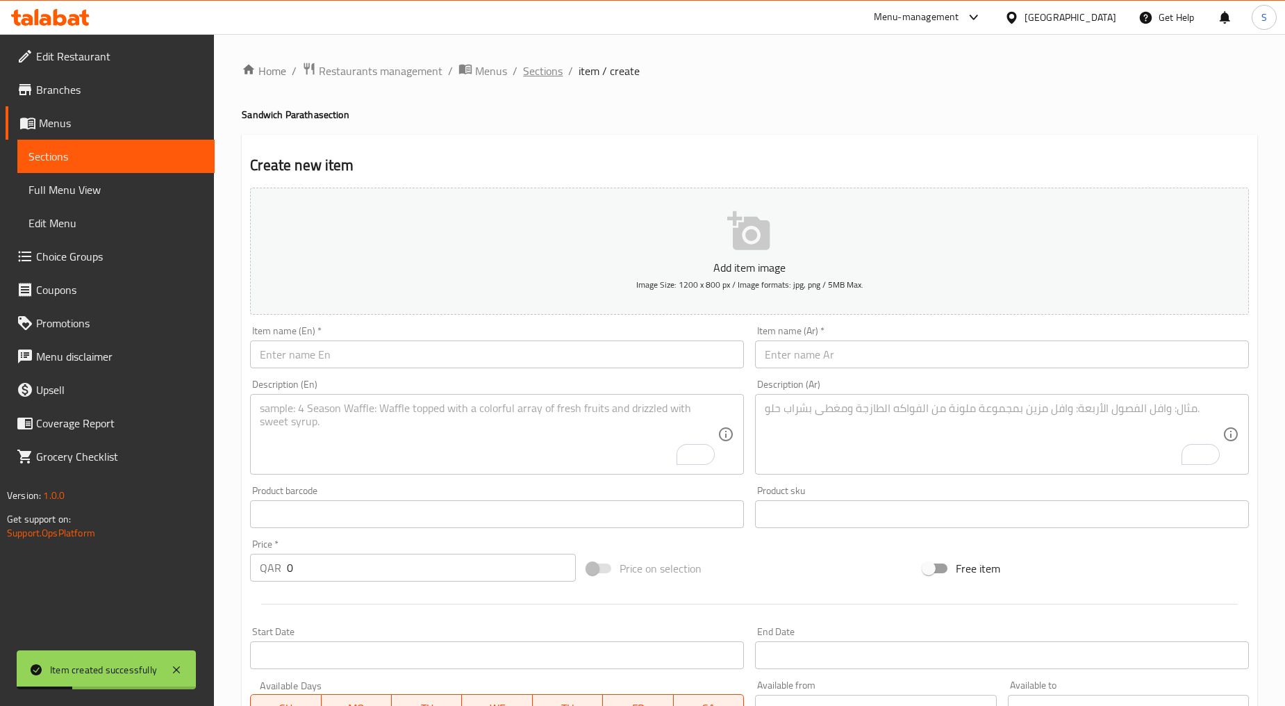
click at [554, 63] on span "Sections" at bounding box center [543, 71] width 40 height 17
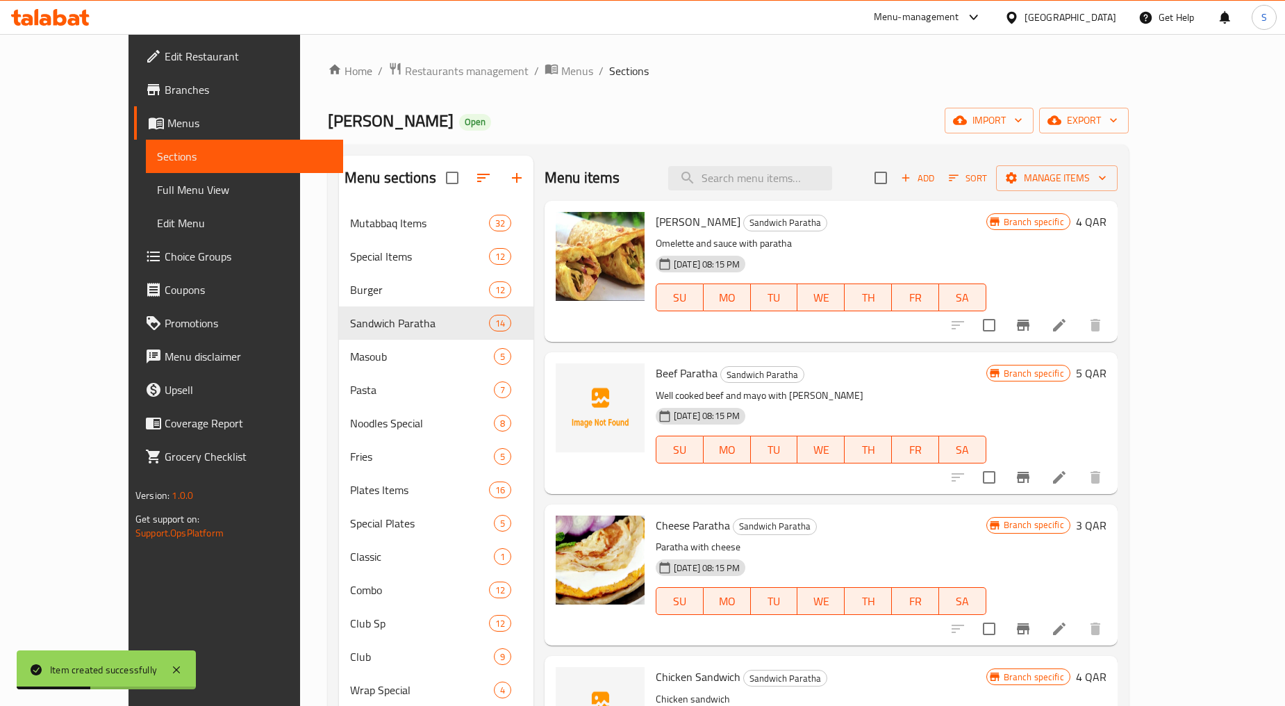
click at [1044, 191] on div "Add Sort Manage items" at bounding box center [996, 177] width 243 height 29
click at [937, 179] on span "Add" at bounding box center [918, 178] width 38 height 16
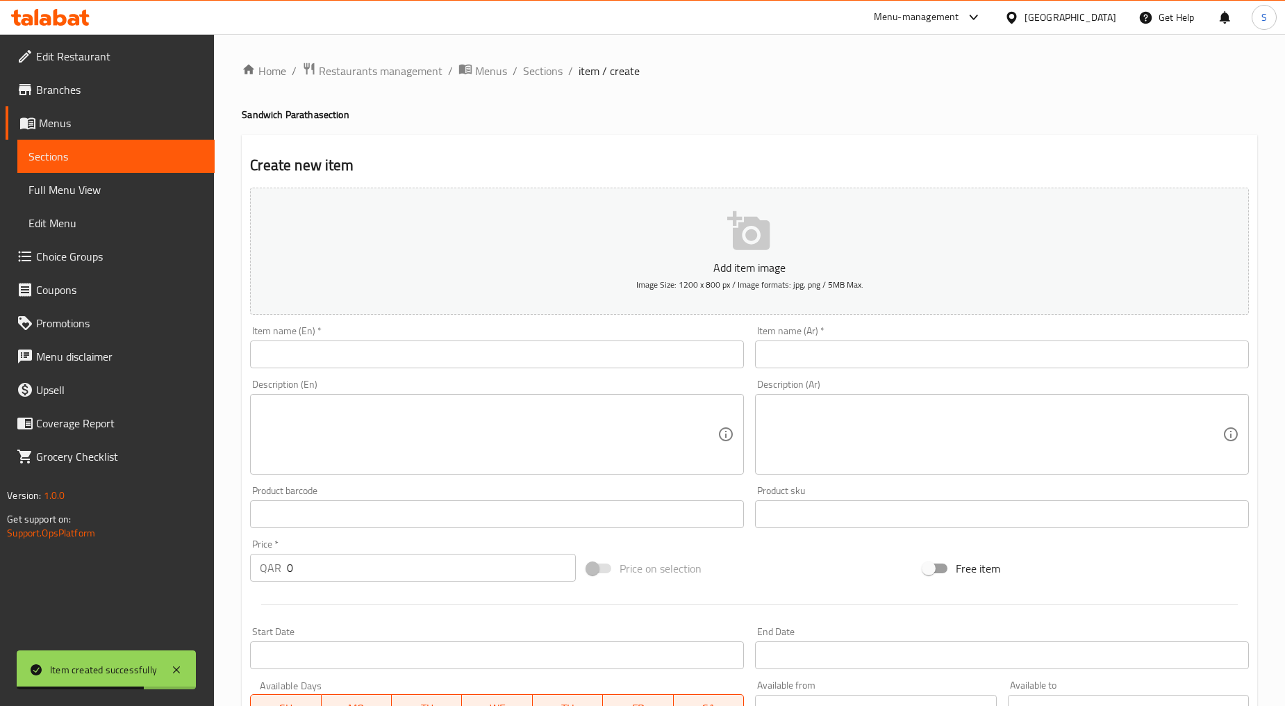
drag, startPoint x: 297, startPoint y: 328, endPoint x: 310, endPoint y: 346, distance: 22.0
click at [299, 328] on div "Item name (En)   * Item name (En) *" at bounding box center [497, 347] width 494 height 42
click at [313, 351] on input "text" at bounding box center [497, 354] width 494 height 28
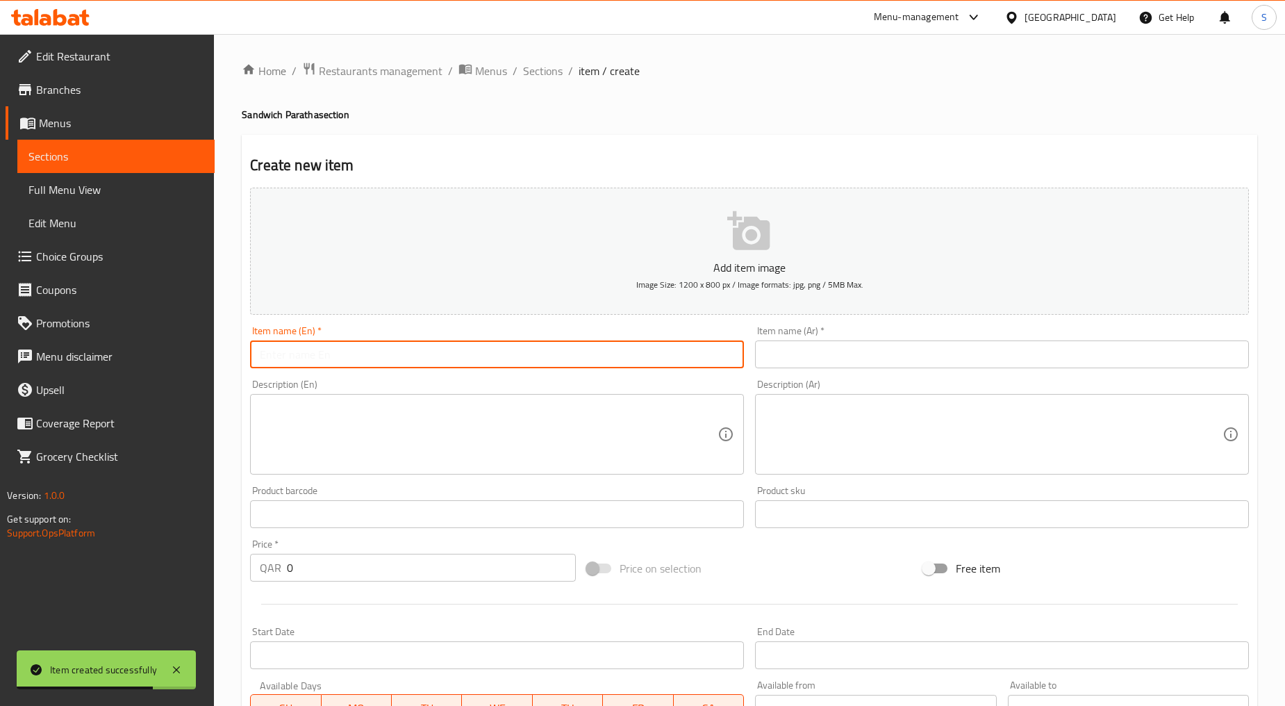
paste input "NUTELLA WITH BANANA"
click at [313, 351] on input "NUTELLA WITH BANANA" at bounding box center [497, 354] width 494 height 28
click at [307, 346] on input "Nutella with Banana" at bounding box center [497, 354] width 494 height 28
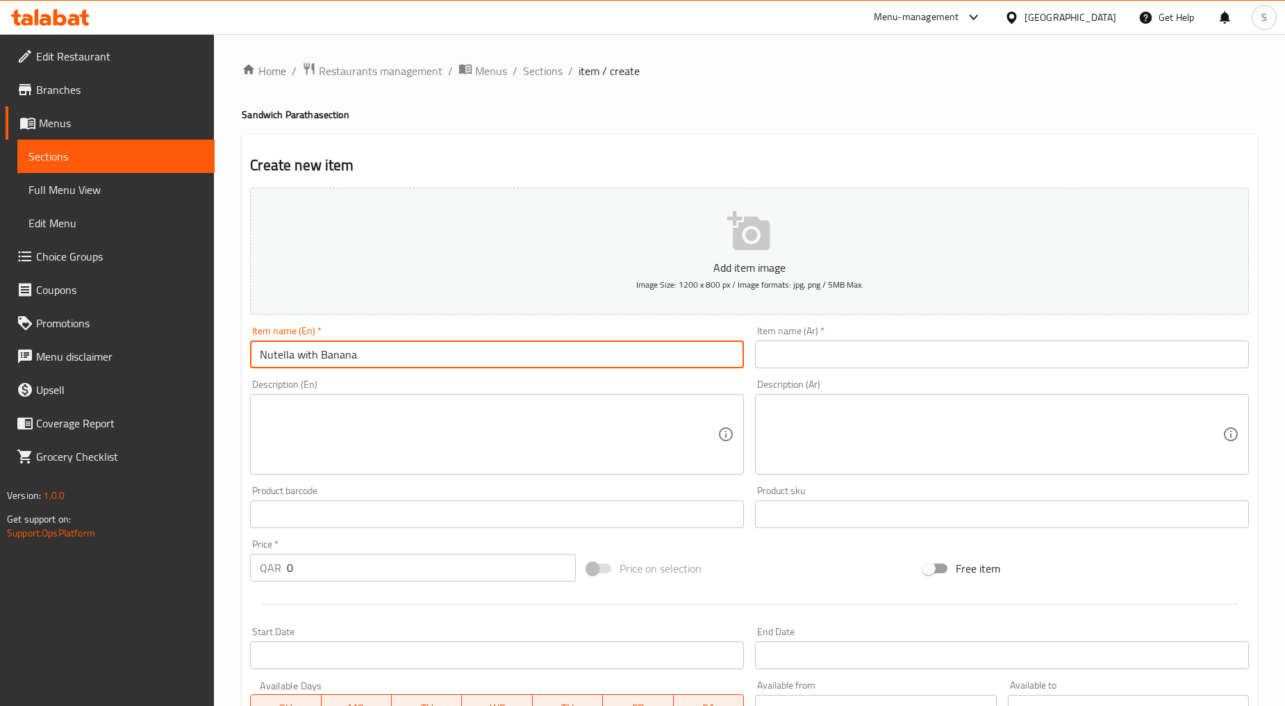
click at [307, 346] on input "Nutella with Banana" at bounding box center [497, 354] width 494 height 28
type input "Nutella With Banana"
click at [799, 365] on input "text" at bounding box center [1002, 354] width 494 height 28
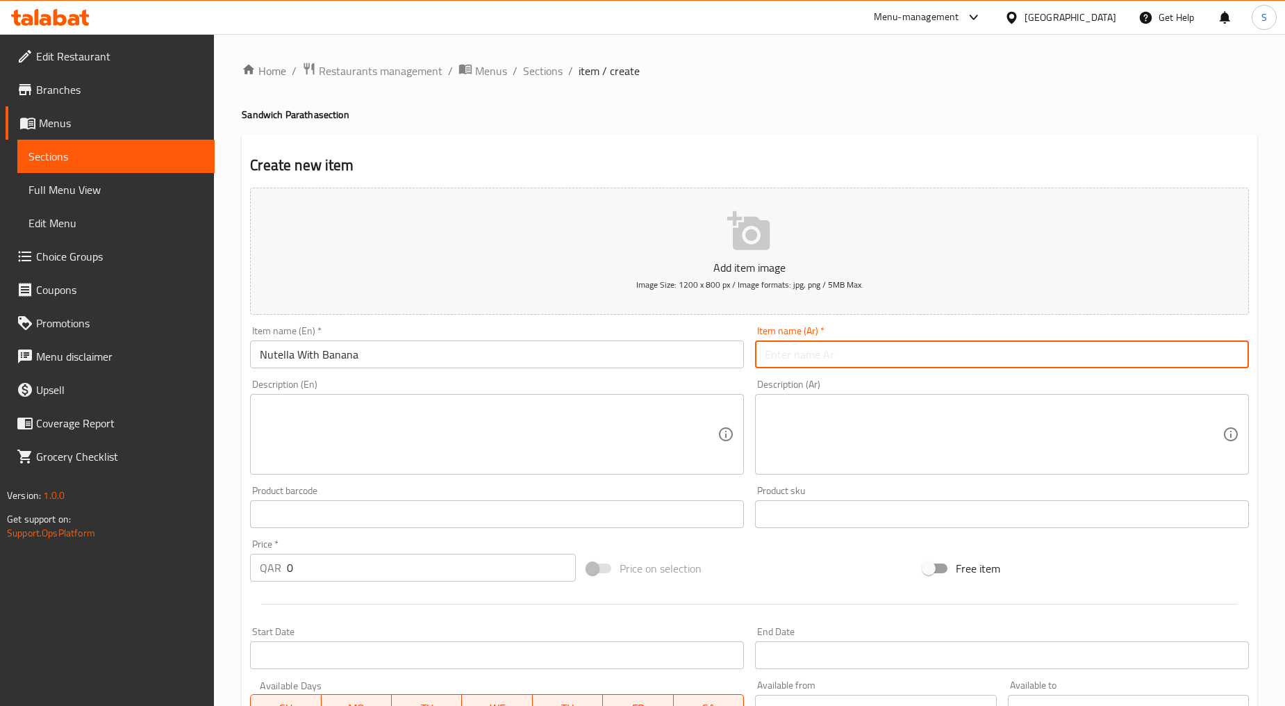
paste input "نوتيلا مع موز"
type input "نوتيلا مع موز"
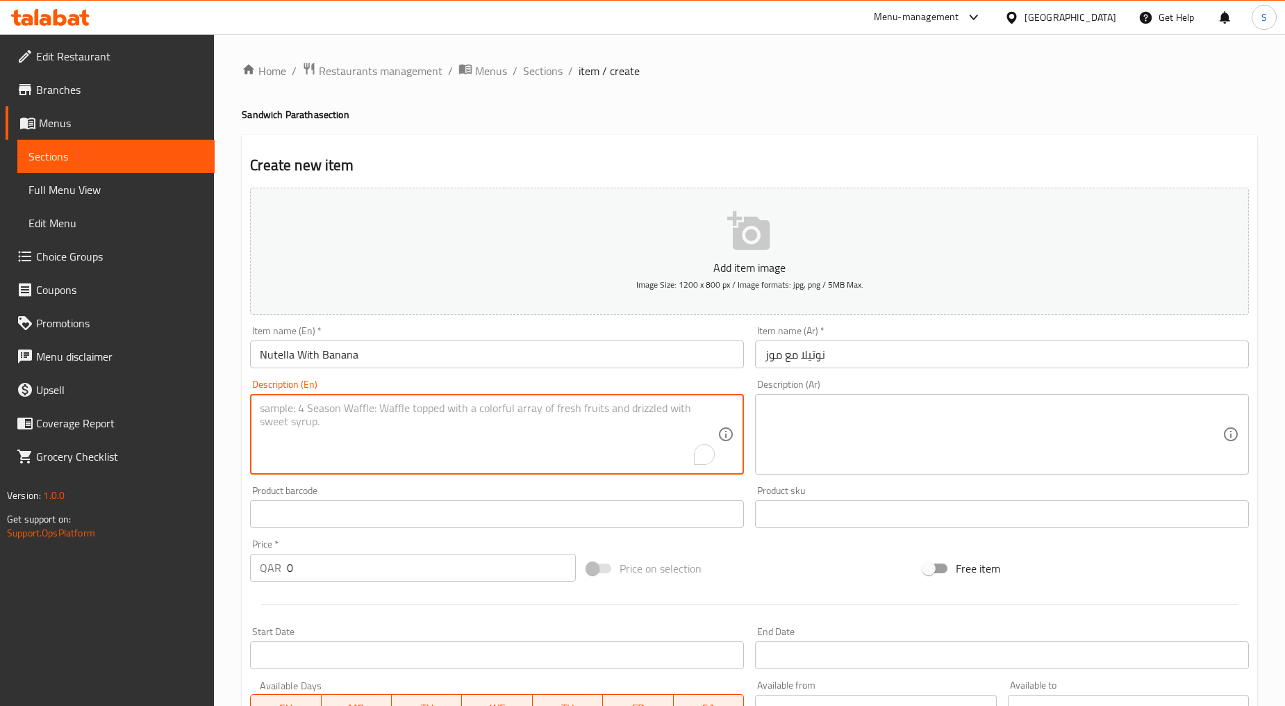
click at [403, 449] on textarea "To enrich screen reader interactions, please activate Accessibility in Grammarl…" at bounding box center [489, 435] width 458 height 66
paste textarea "Paratha with the banana and nutella"
type textarea "Paratha with the banana and nutella"
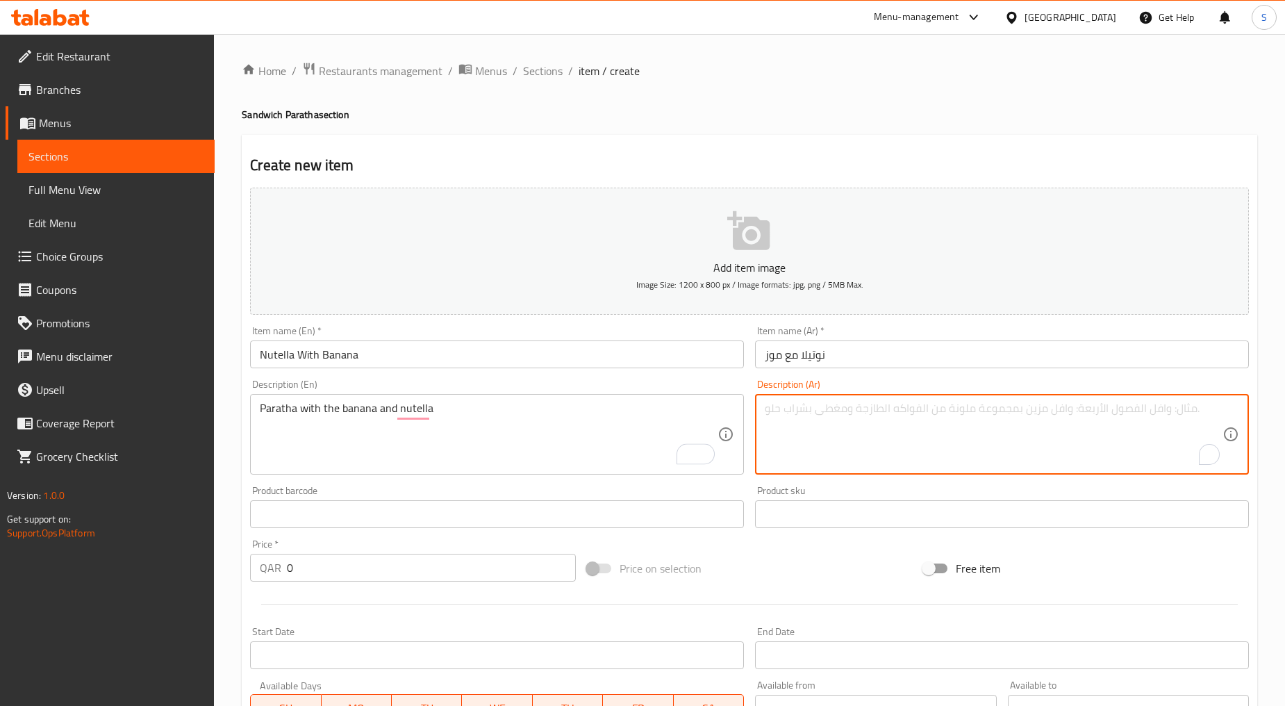
click at [880, 446] on textarea "To enrich screen reader interactions, please activate Accessibility in Grammarl…" at bounding box center [994, 435] width 458 height 66
paste textarea "براتا بالموز والنوتيلا"
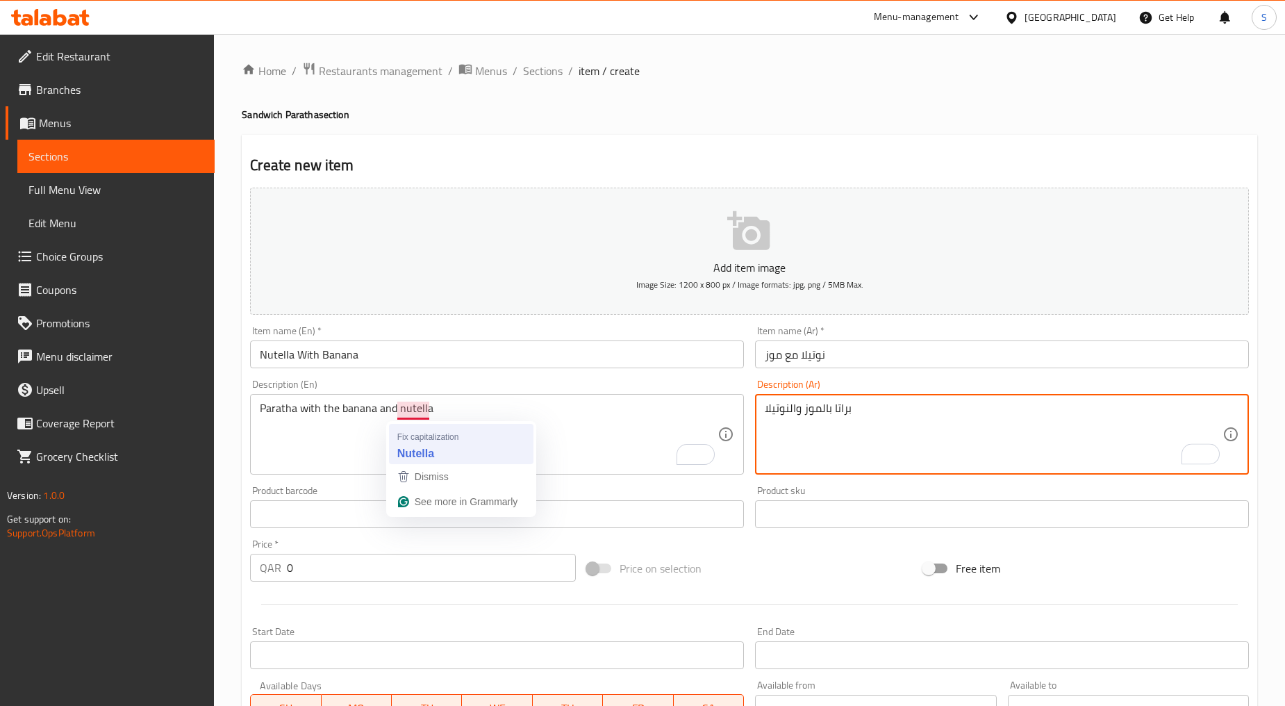
type textarea "براتا بالموز والنوتيلا"
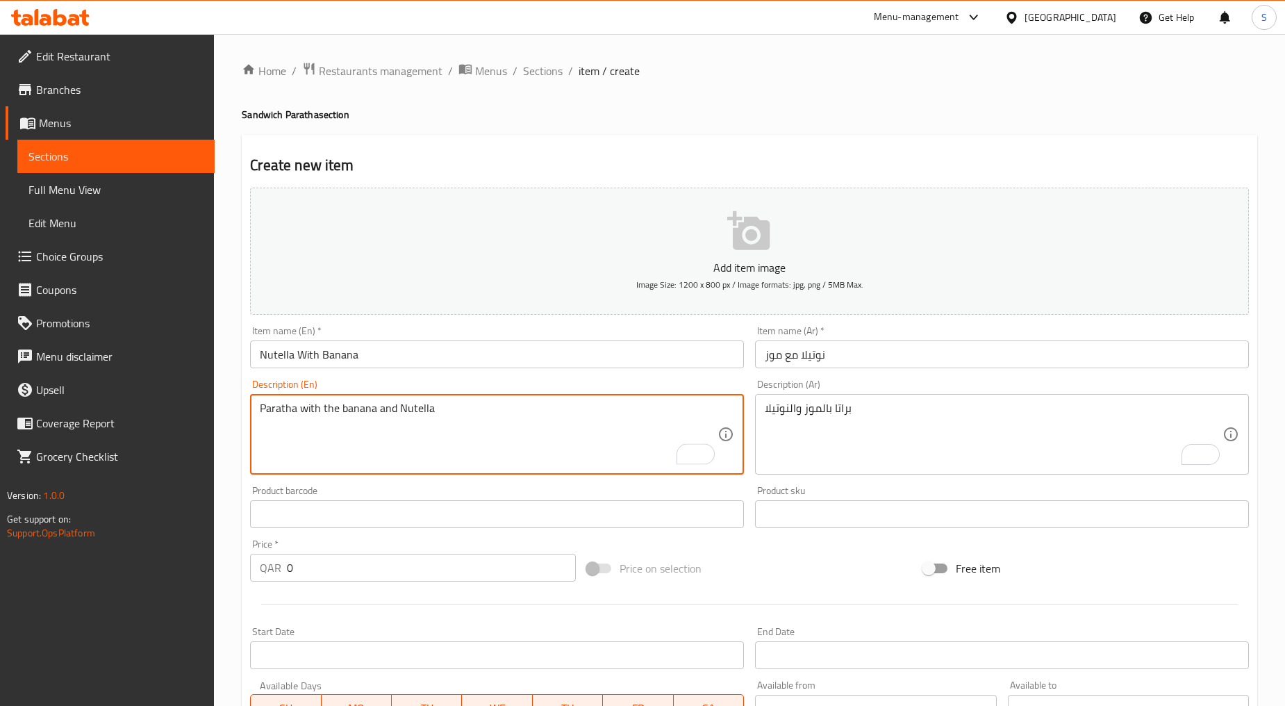
type textarea "Paratha with the banana and Nutella"
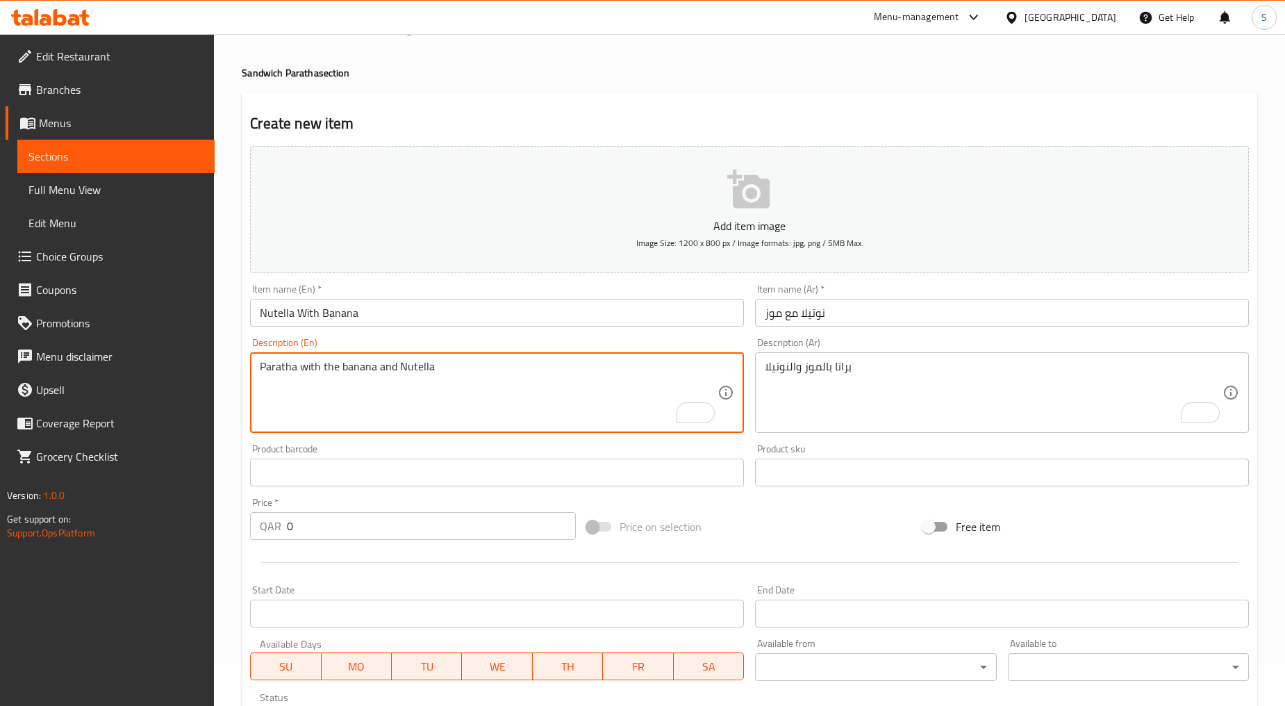
scroll to position [77, 0]
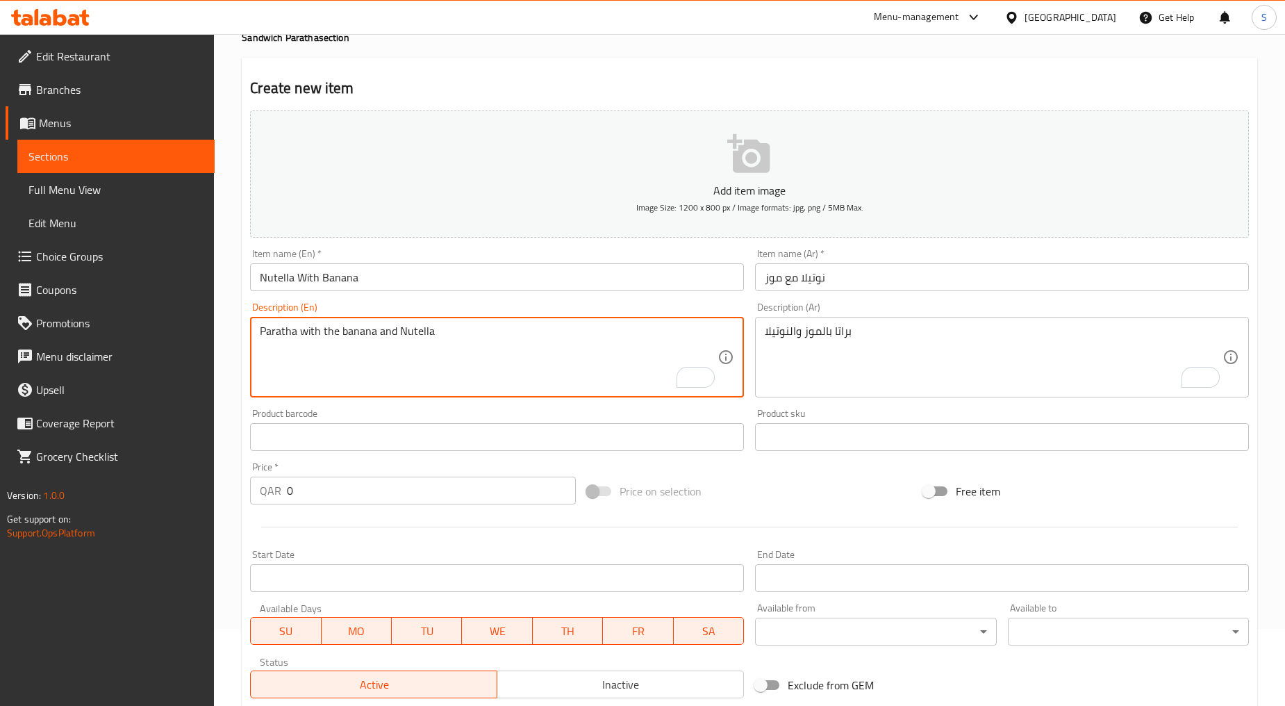
click at [335, 475] on div "Price   * QAR 0 Price *" at bounding box center [413, 483] width 326 height 42
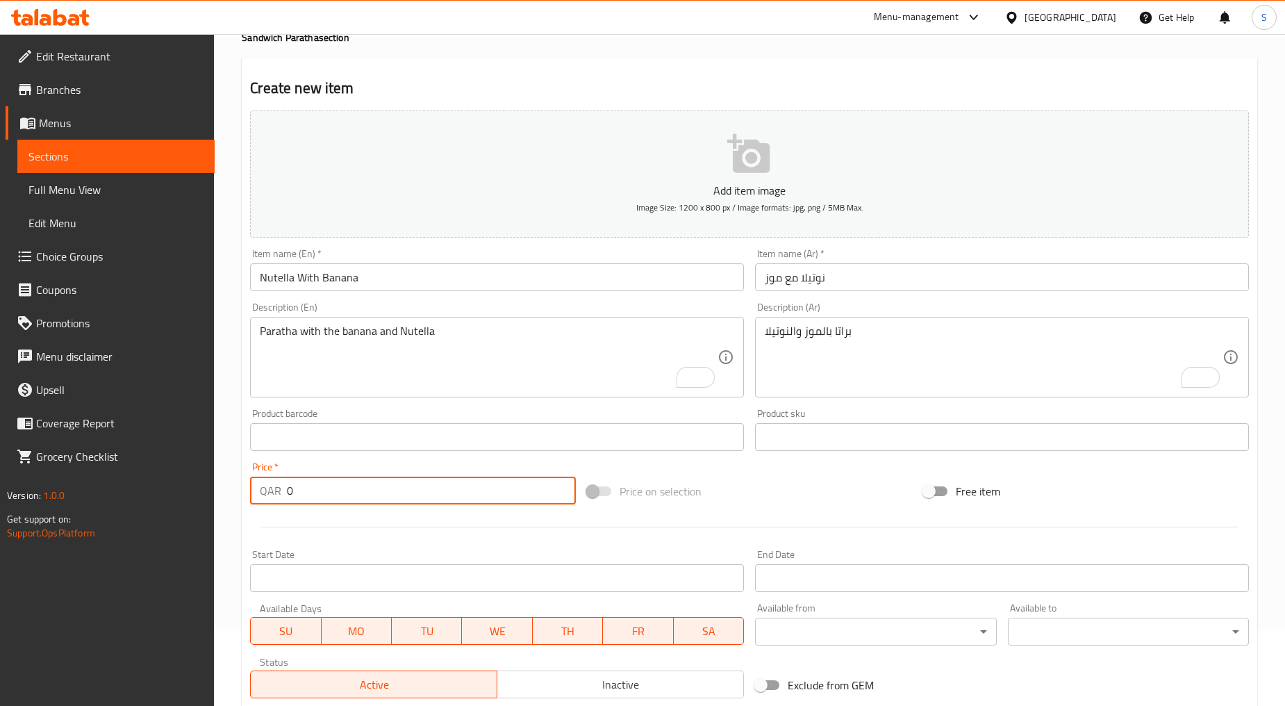
click at [351, 498] on input "0" at bounding box center [431, 491] width 289 height 28
paste input "6"
type input "6"
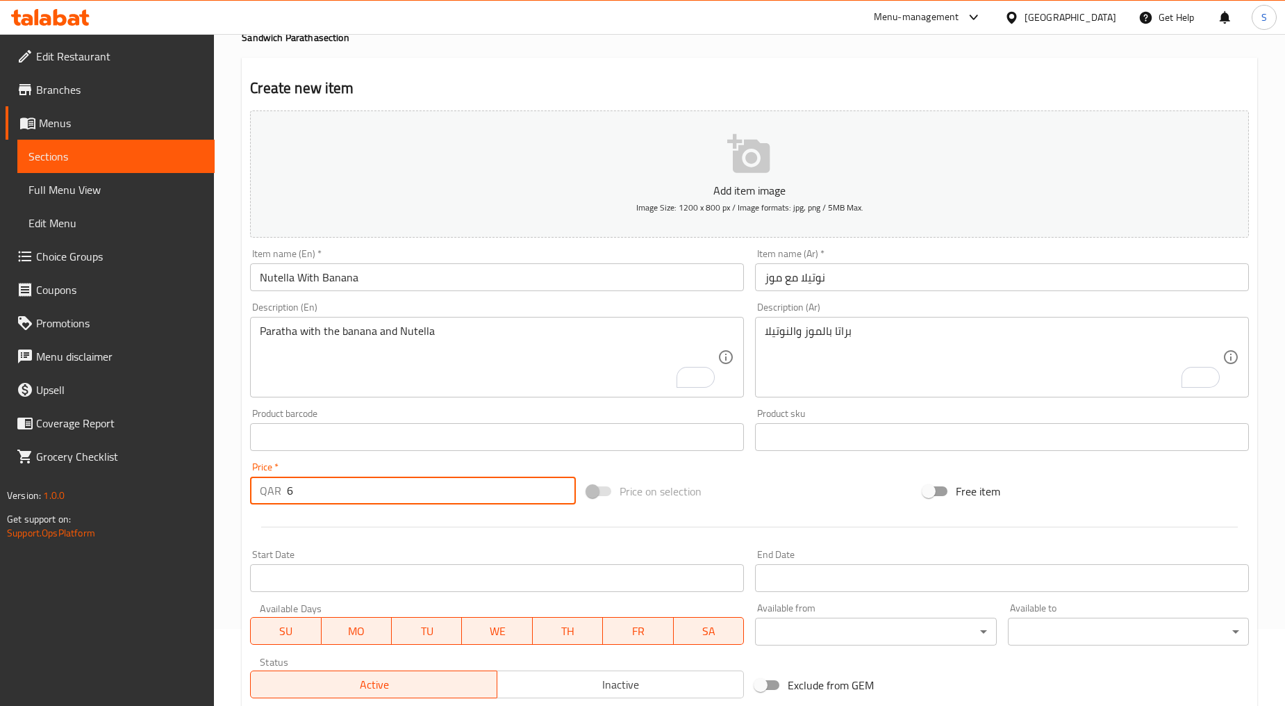
click at [355, 536] on div at bounding box center [750, 527] width 1010 height 34
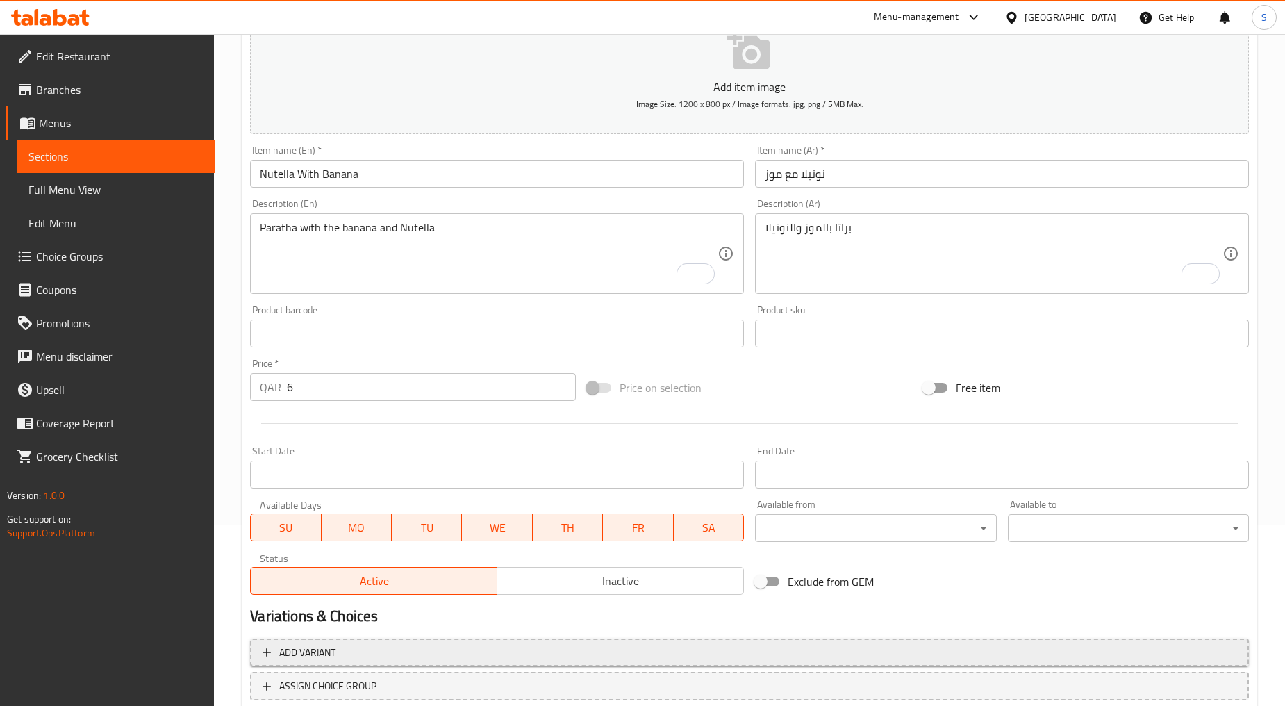
scroll to position [273, 0]
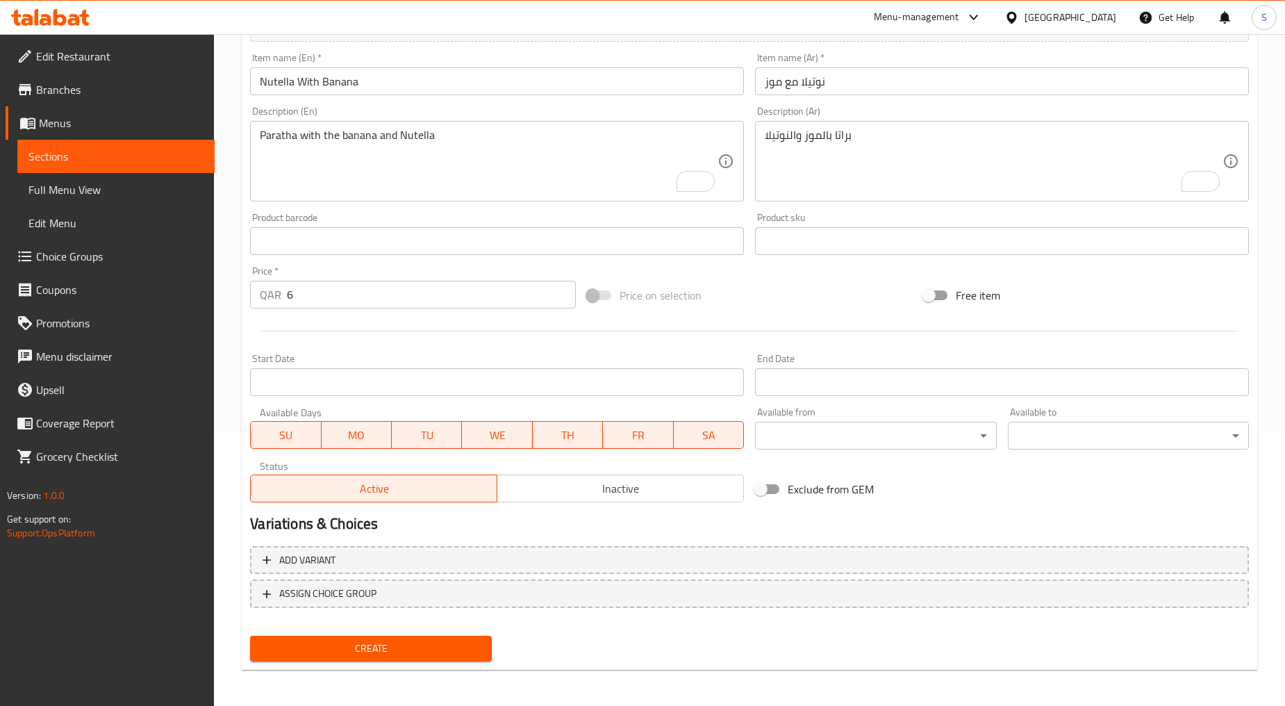
click at [559, 490] on span "Inactive" at bounding box center [621, 489] width 236 height 20
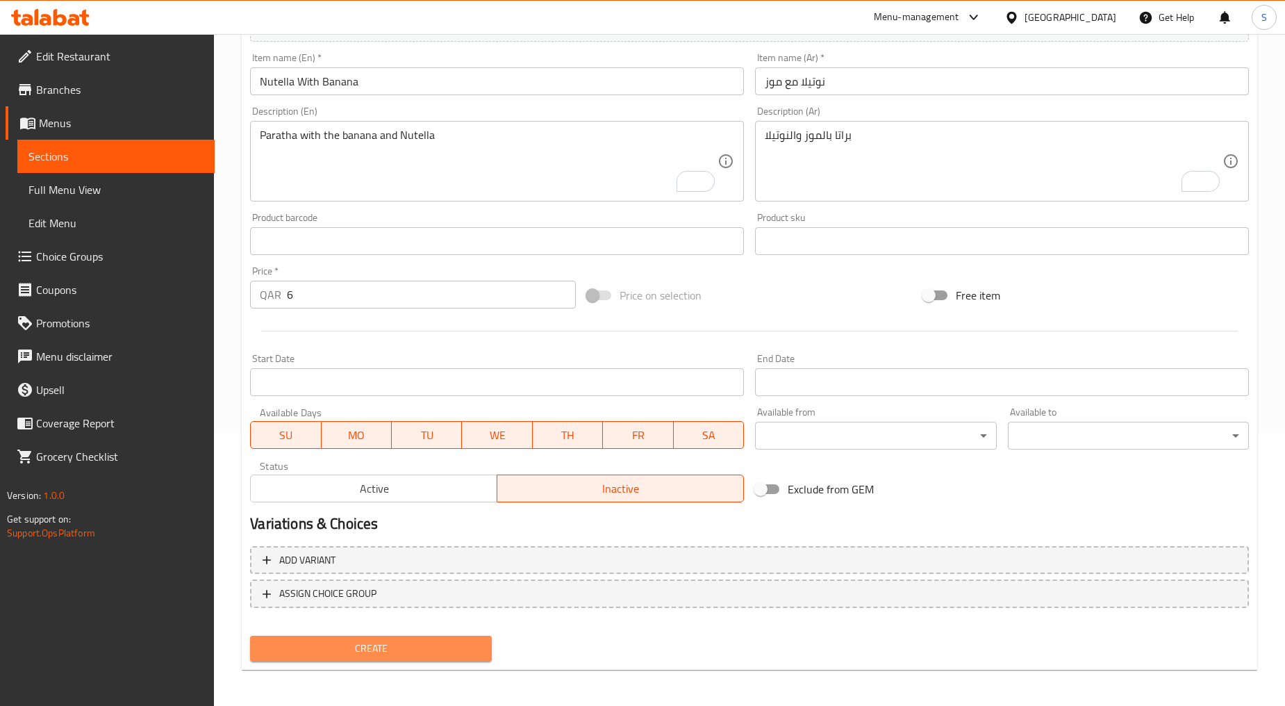
click at [438, 645] on span "Create" at bounding box center [370, 648] width 219 height 17
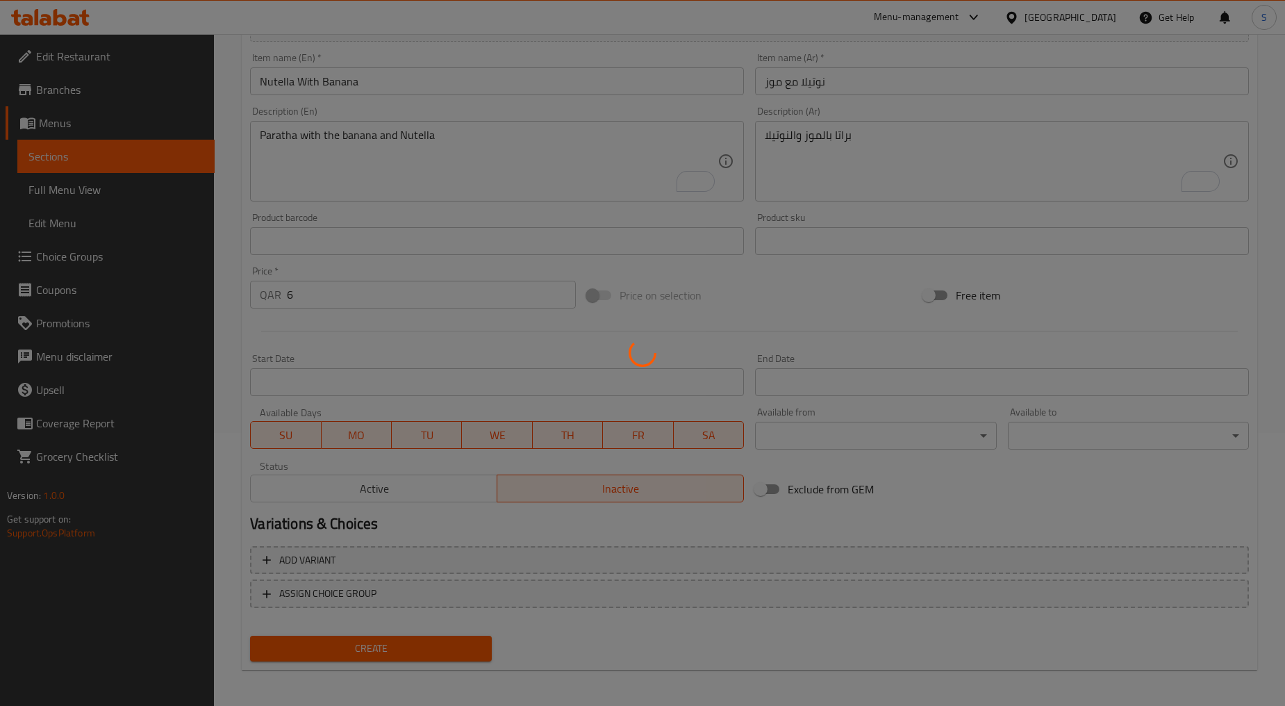
type input "0"
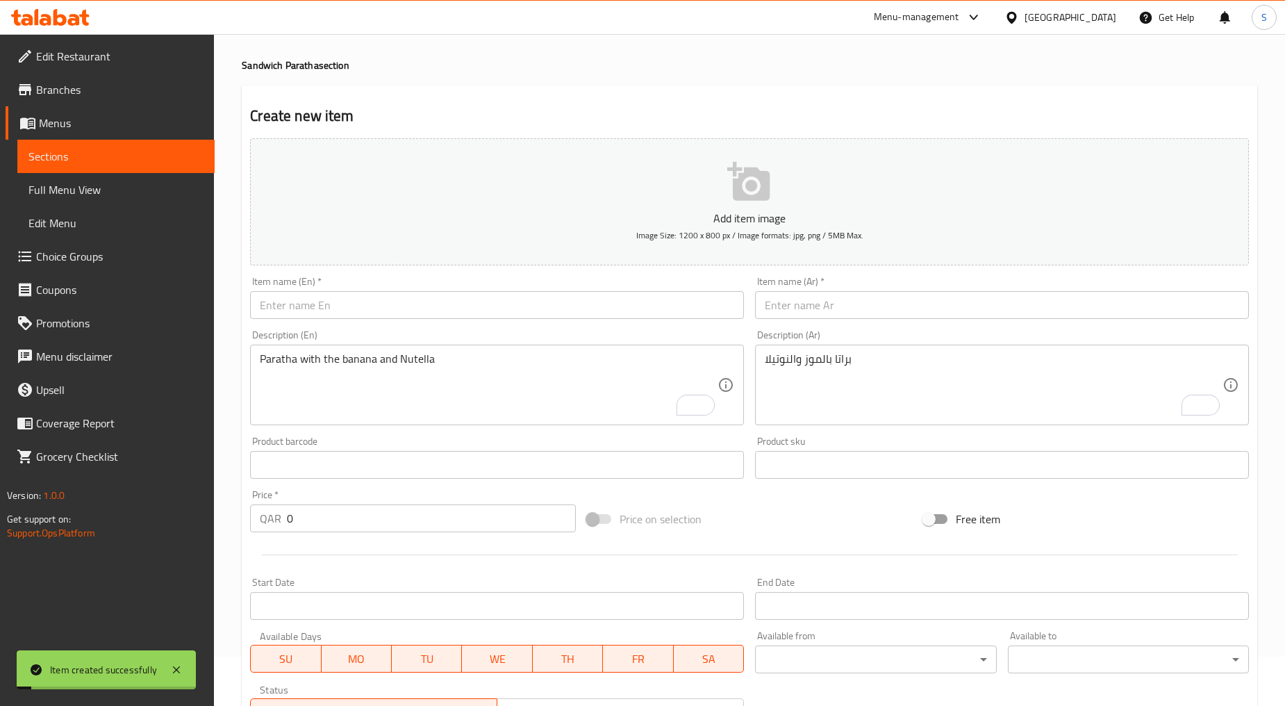
scroll to position [0, 0]
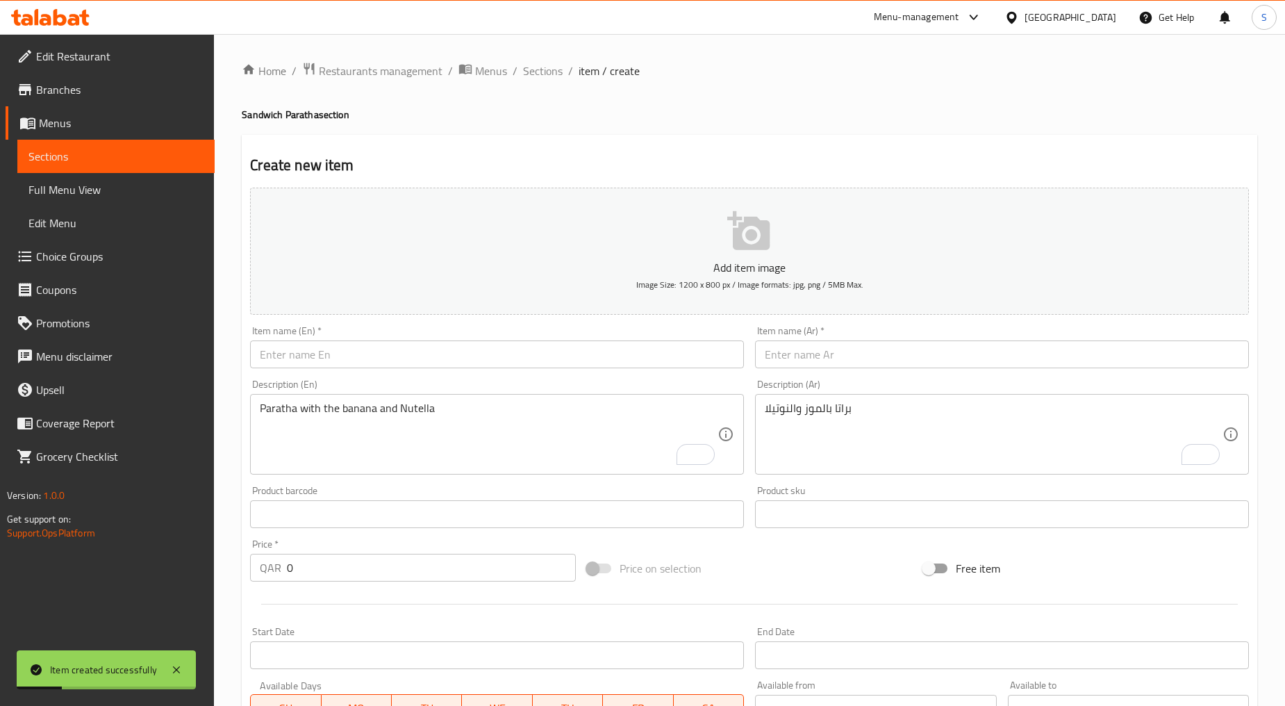
click at [534, 54] on div "Home / Restaurants management / Menus / Sections / item / create Sandwich Parat…" at bounding box center [749, 508] width 1071 height 948
click at [535, 75] on span "Sections" at bounding box center [543, 71] width 40 height 17
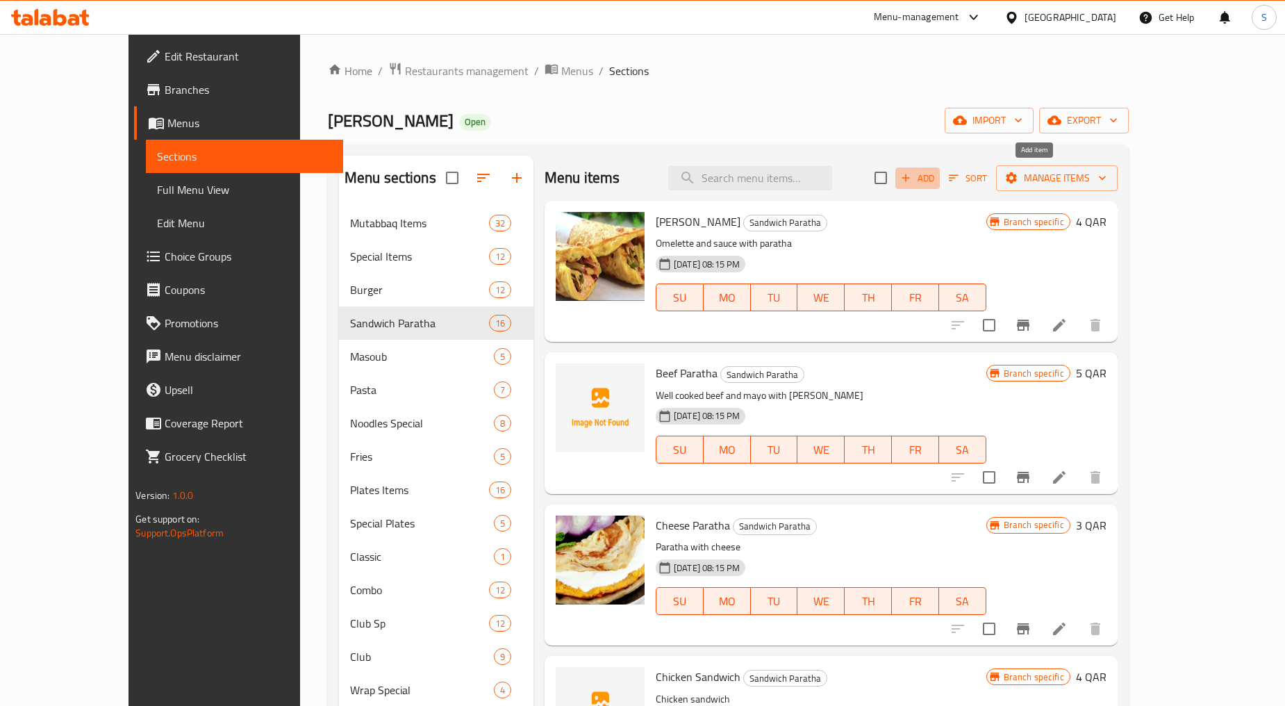
click at [940, 183] on button "Add" at bounding box center [918, 178] width 44 height 22
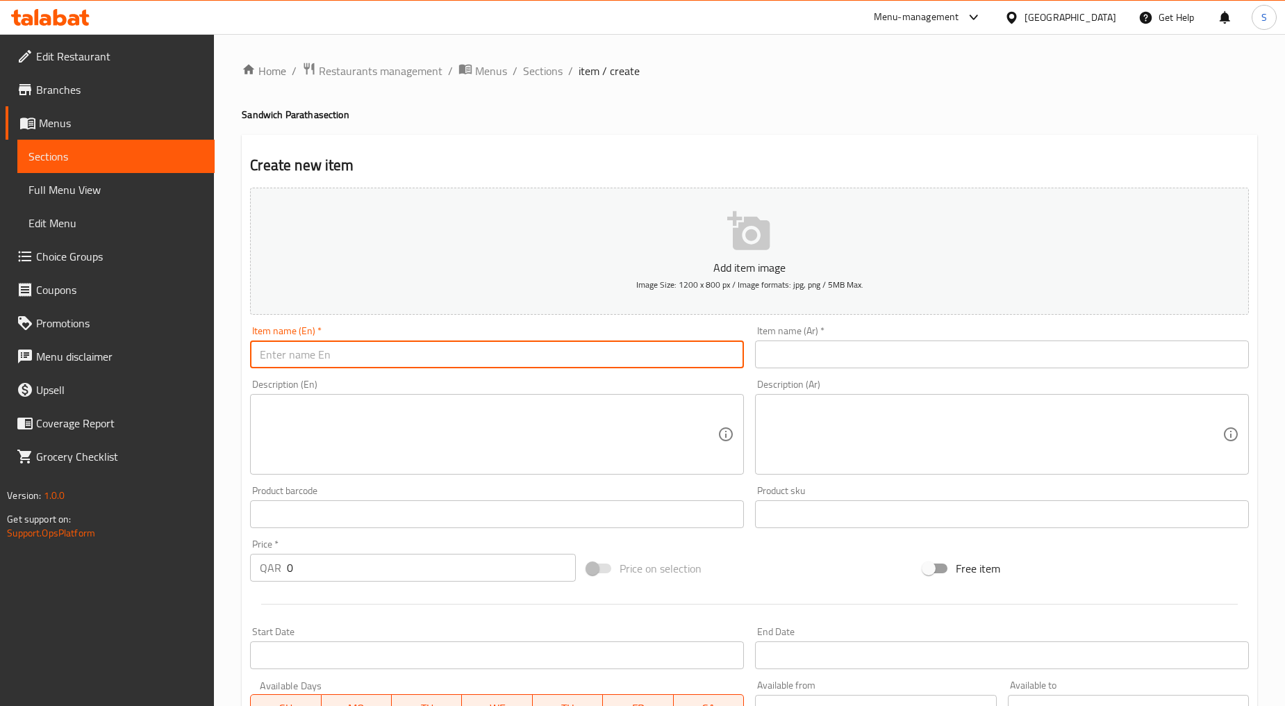
click at [524, 352] on input "text" at bounding box center [497, 354] width 494 height 28
paste input "VEG.PARATHA"
click at [324, 364] on input "VEG.PARATHA" at bounding box center [497, 354] width 494 height 28
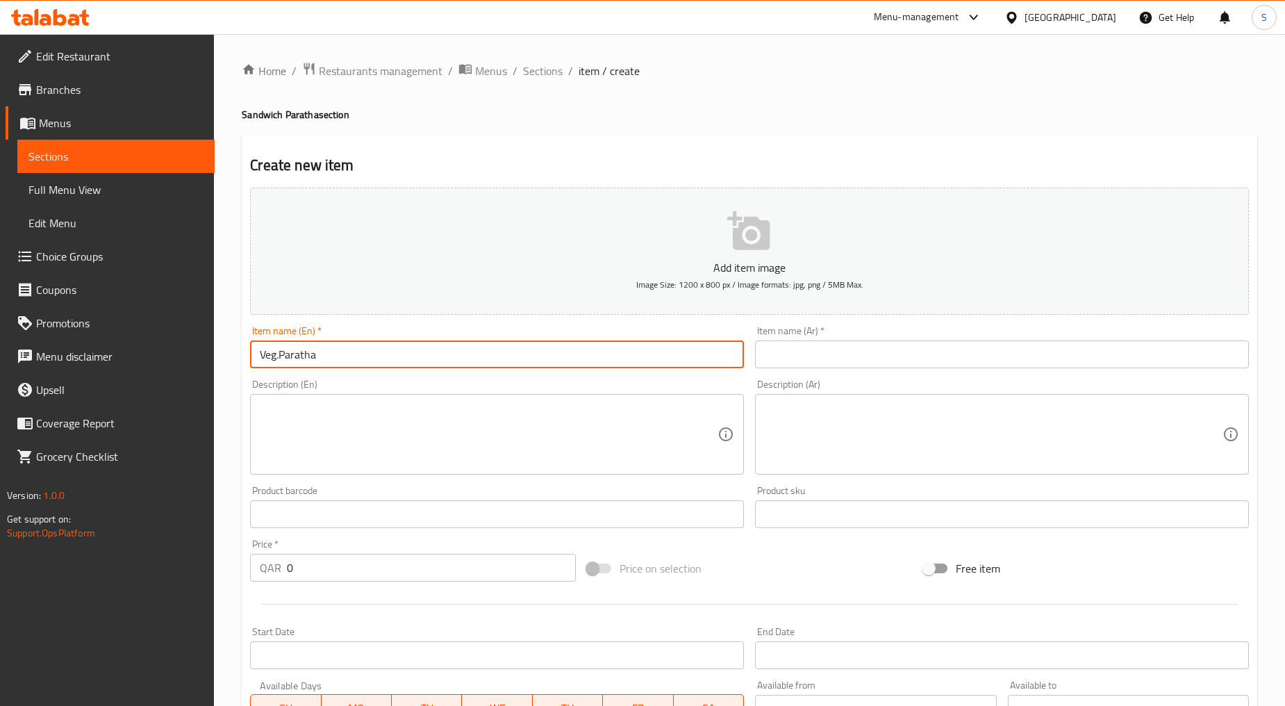
click at [285, 355] on input "Veg.Paratha" at bounding box center [497, 354] width 494 height 28
click at [281, 356] on input "Veg.Paratha" at bounding box center [497, 354] width 494 height 28
type input "Veg. [GEOGRAPHIC_DATA]"
click at [792, 365] on input "text" at bounding box center [1002, 354] width 494 height 28
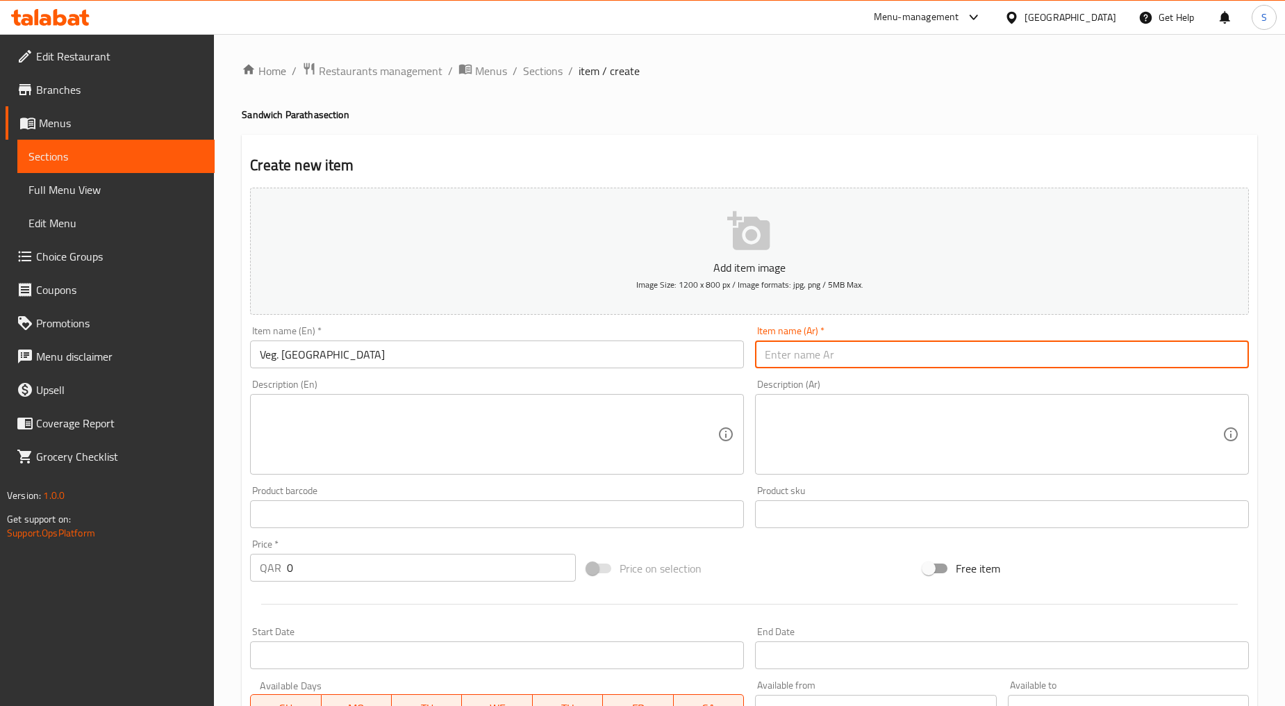
paste input "شباتي خضار"
click at [814, 357] on input "شباتي خضار" at bounding box center [1002, 354] width 494 height 28
paste input "راتا"
type input "براتا خضار"
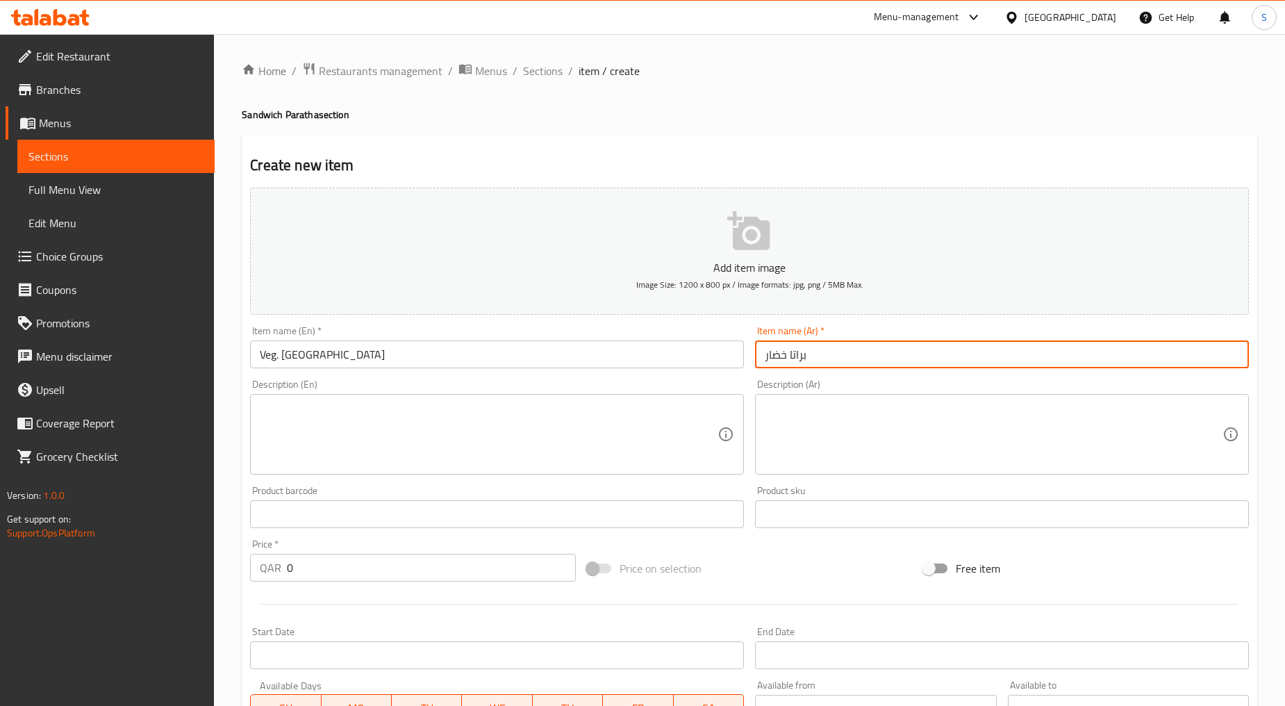
click at [460, 415] on textarea at bounding box center [489, 435] width 458 height 66
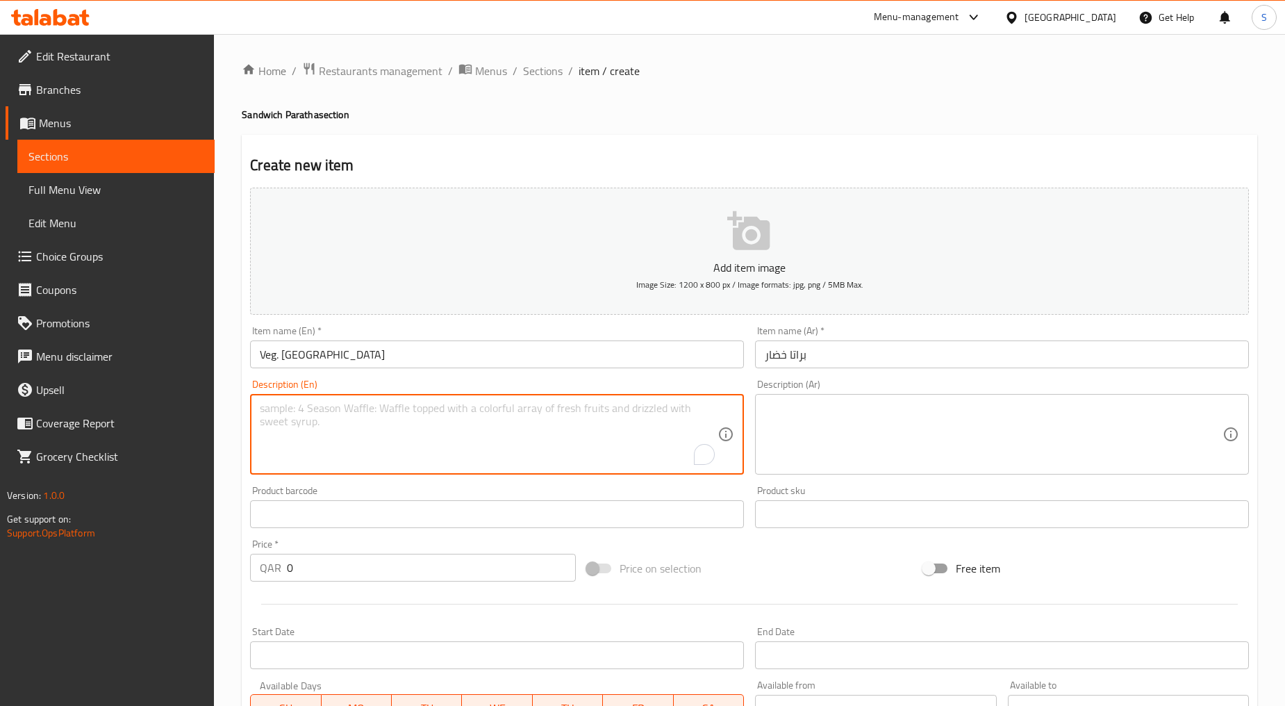
paste textarea "Fresh cooked veg with paratha"
type textarea "Fresh cooked veg with paratha"
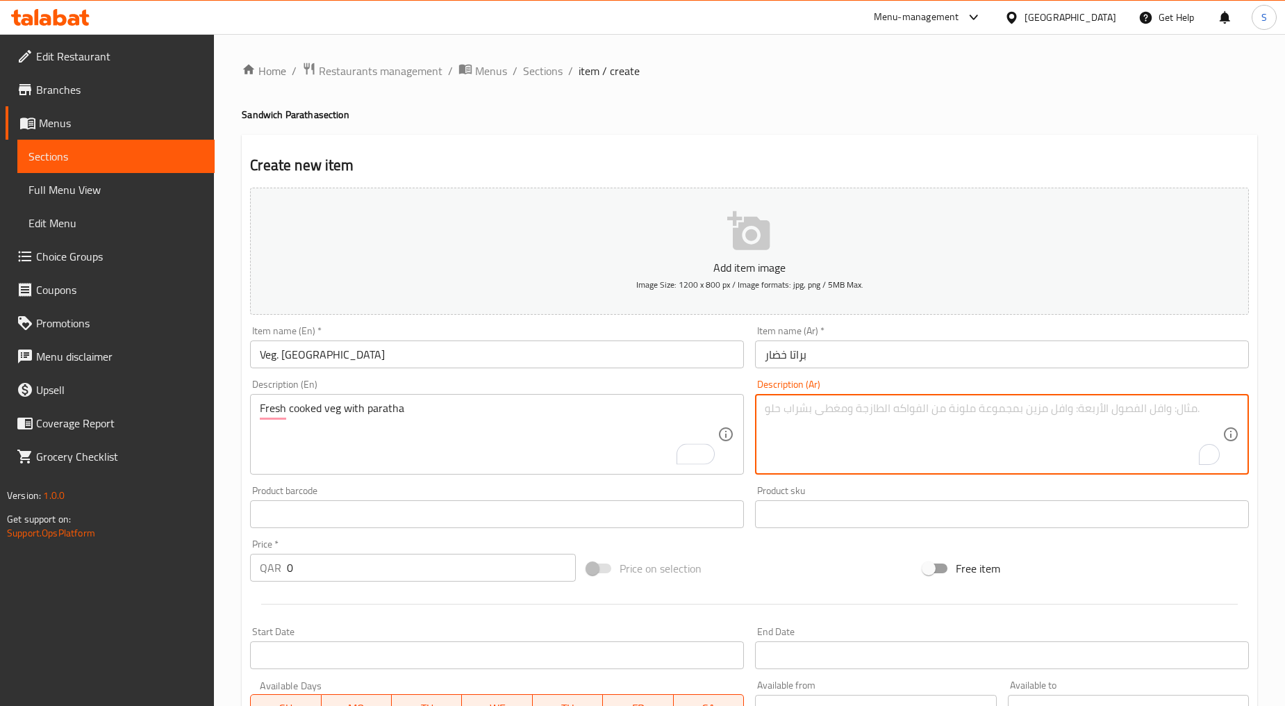
click at [886, 433] on textarea "To enrich screen reader interactions, please activate Accessibility in Grammarl…" at bounding box center [994, 435] width 458 height 66
paste textarea "خضار مطبوخة طازجة مع براتا"
type textarea "خضار مطبوخة طازجة مع براتا"
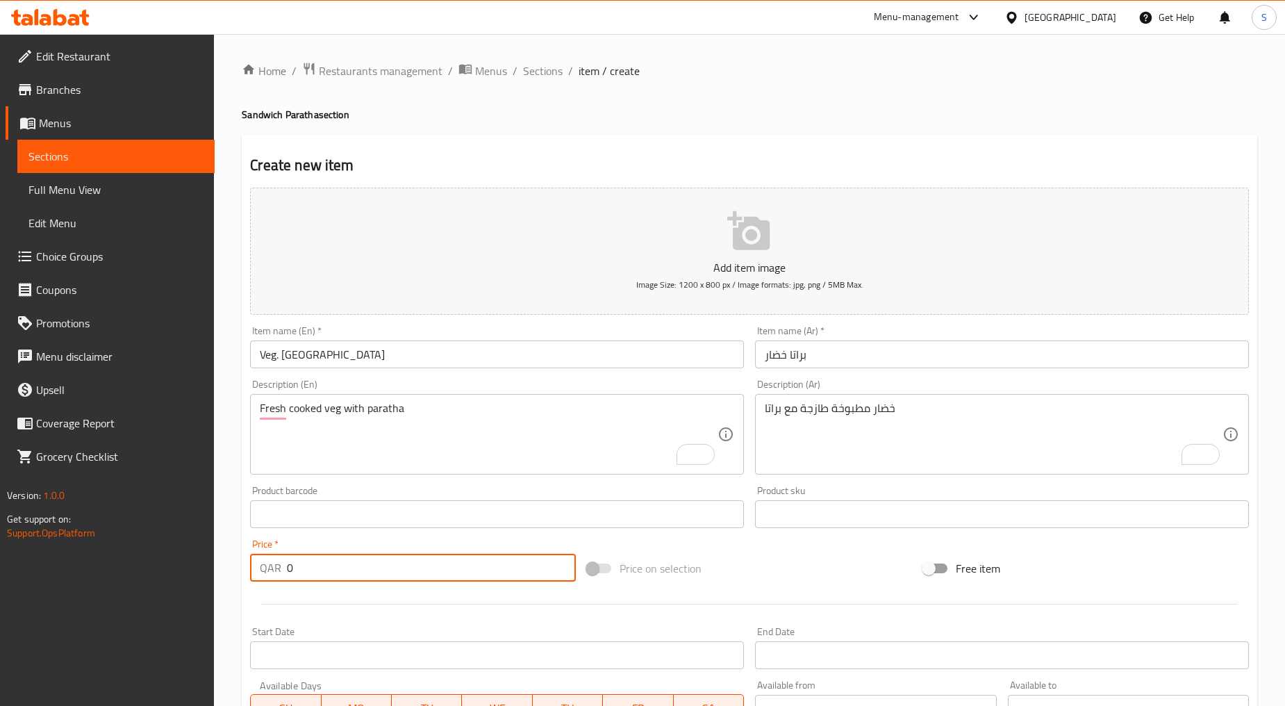
click at [342, 566] on input "0" at bounding box center [431, 568] width 289 height 28
paste input "5"
type input "5"
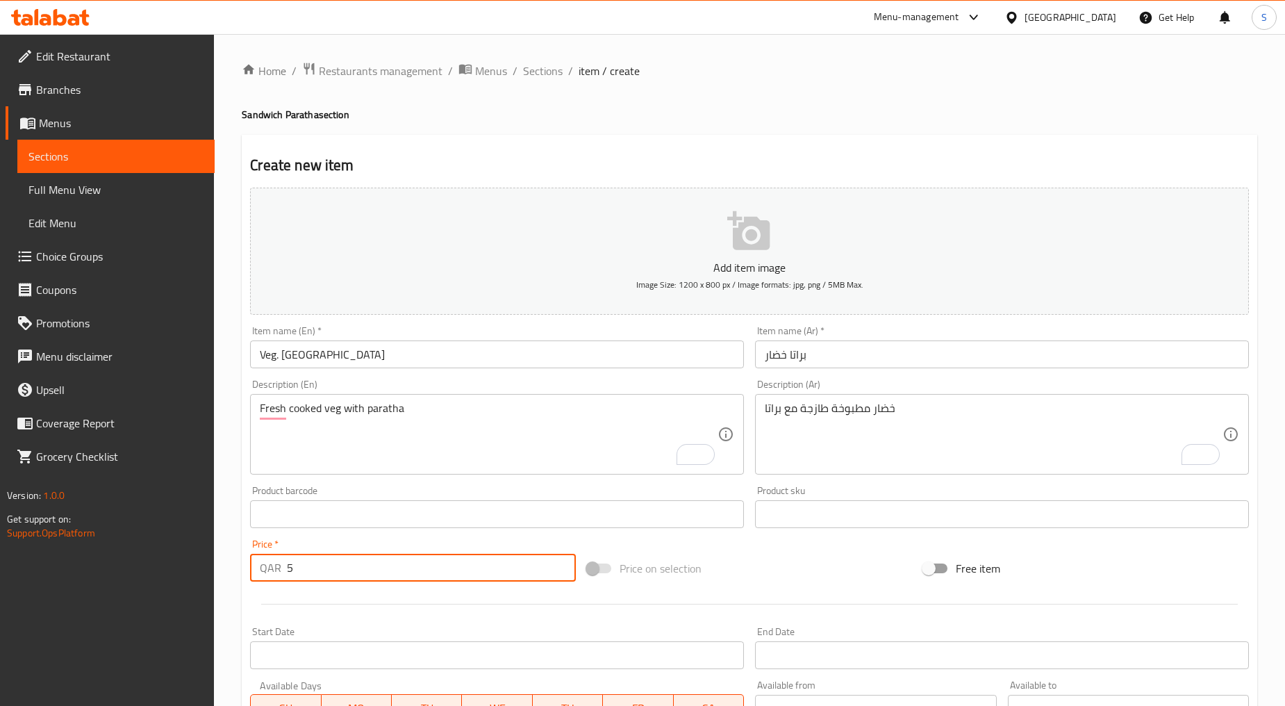
click at [345, 586] on div "Price   * QAR 5 Price *" at bounding box center [413, 561] width 337 height 54
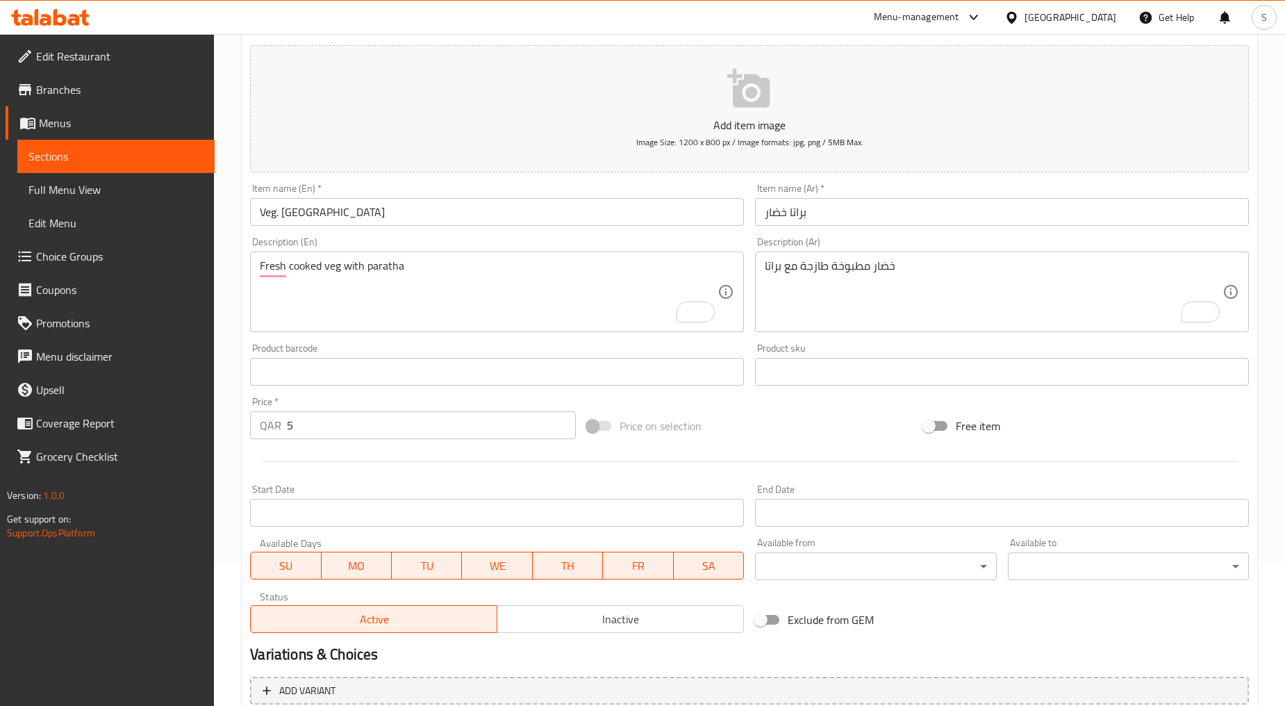
scroll to position [273, 0]
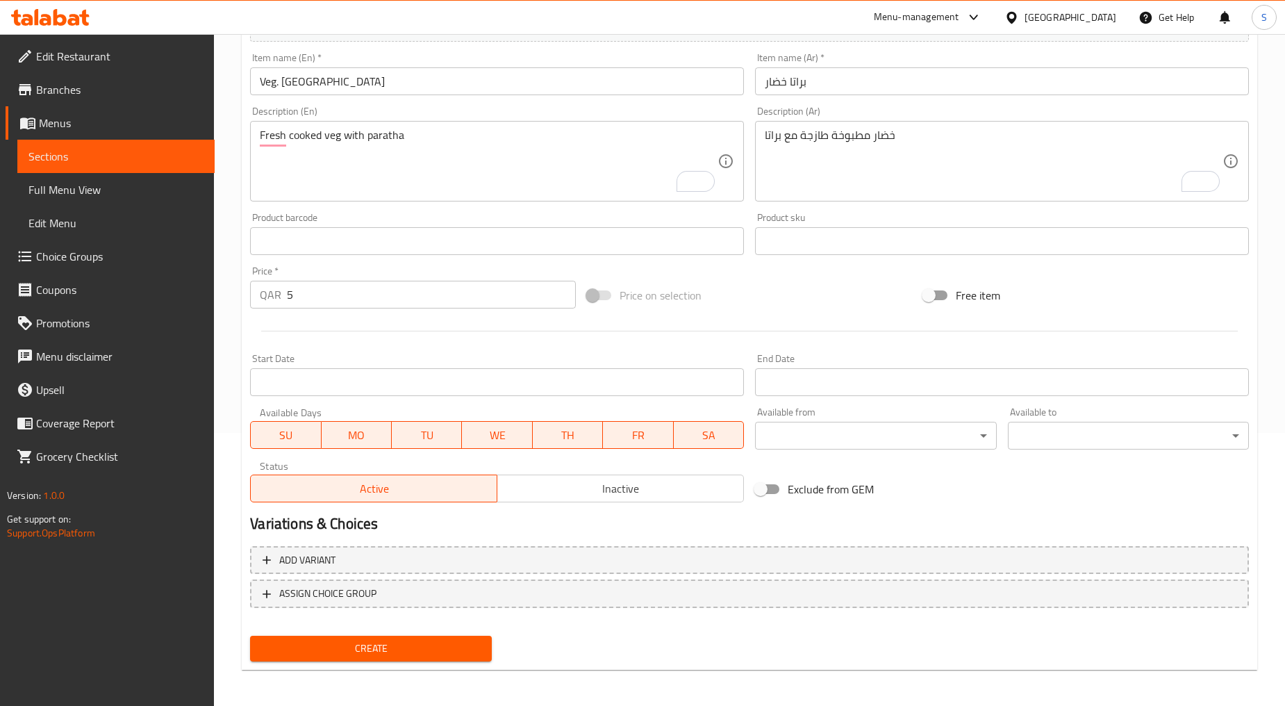
click at [565, 487] on span "Inactive" at bounding box center [621, 489] width 236 height 20
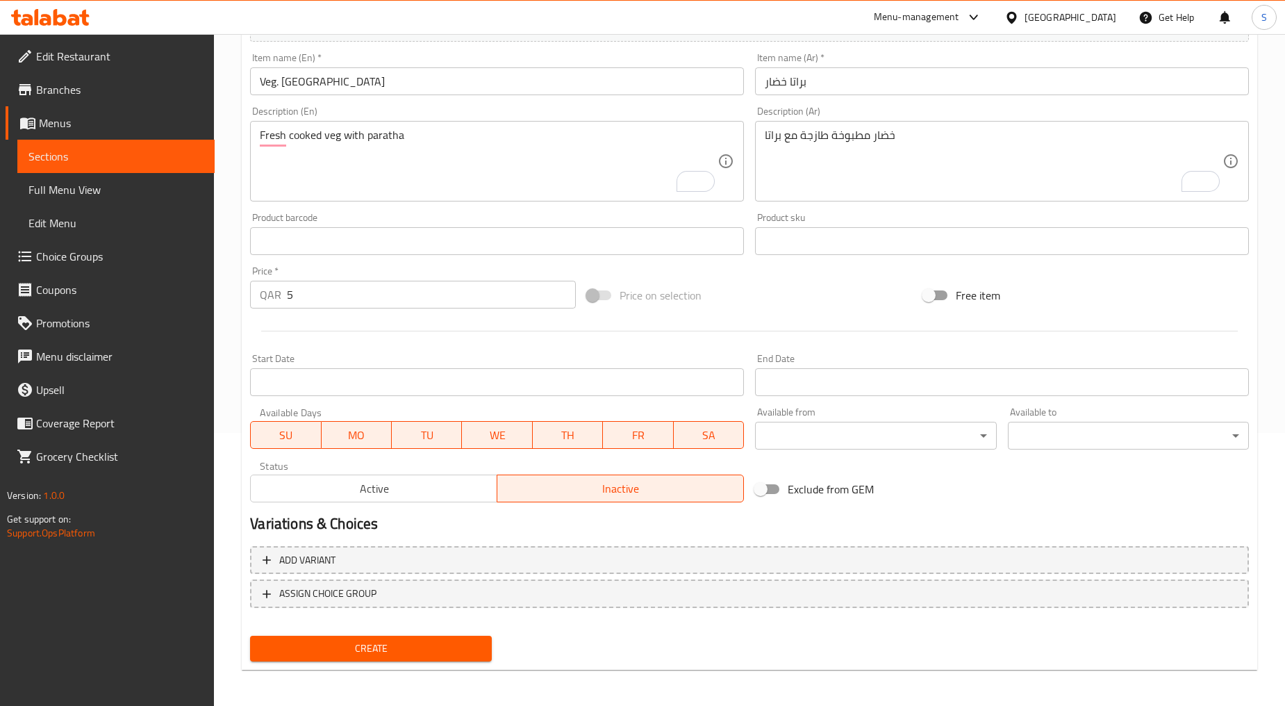
click at [363, 672] on div "Home / Restaurants management / Menus / Sections / item / create Sandwich Parat…" at bounding box center [750, 235] width 1016 height 892
click at [359, 648] on span "Create" at bounding box center [370, 648] width 219 height 17
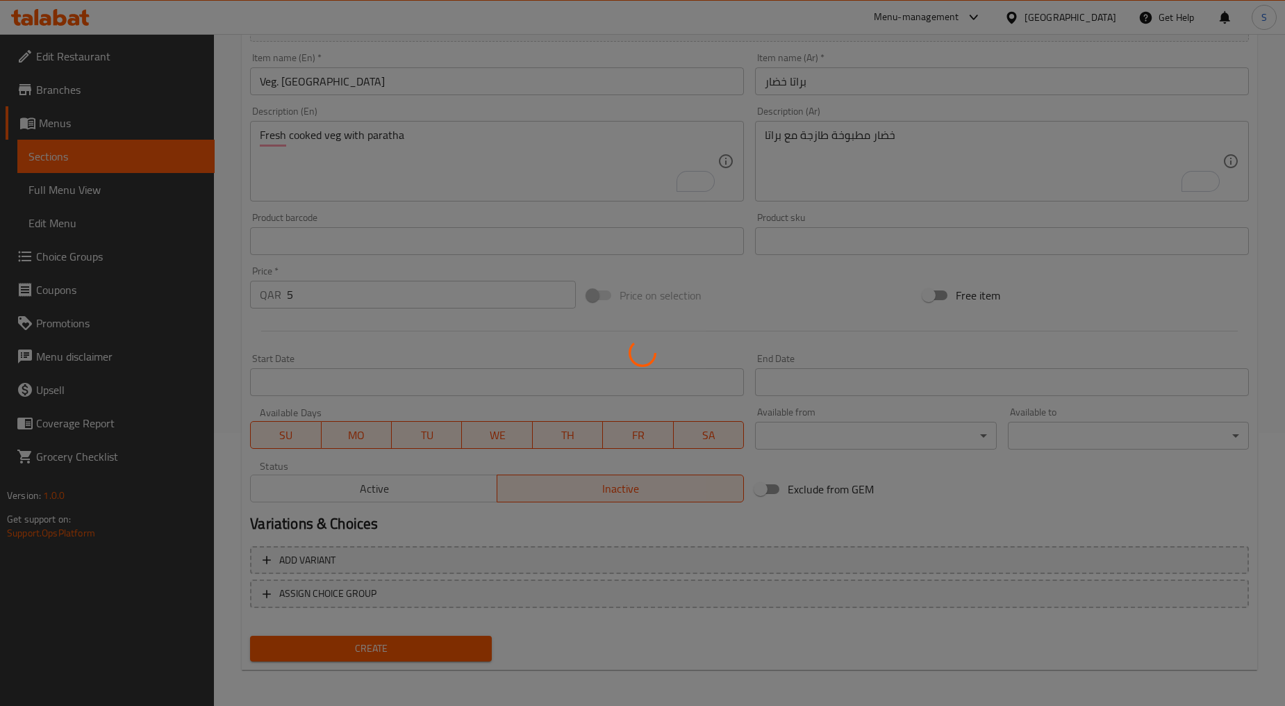
type input "0"
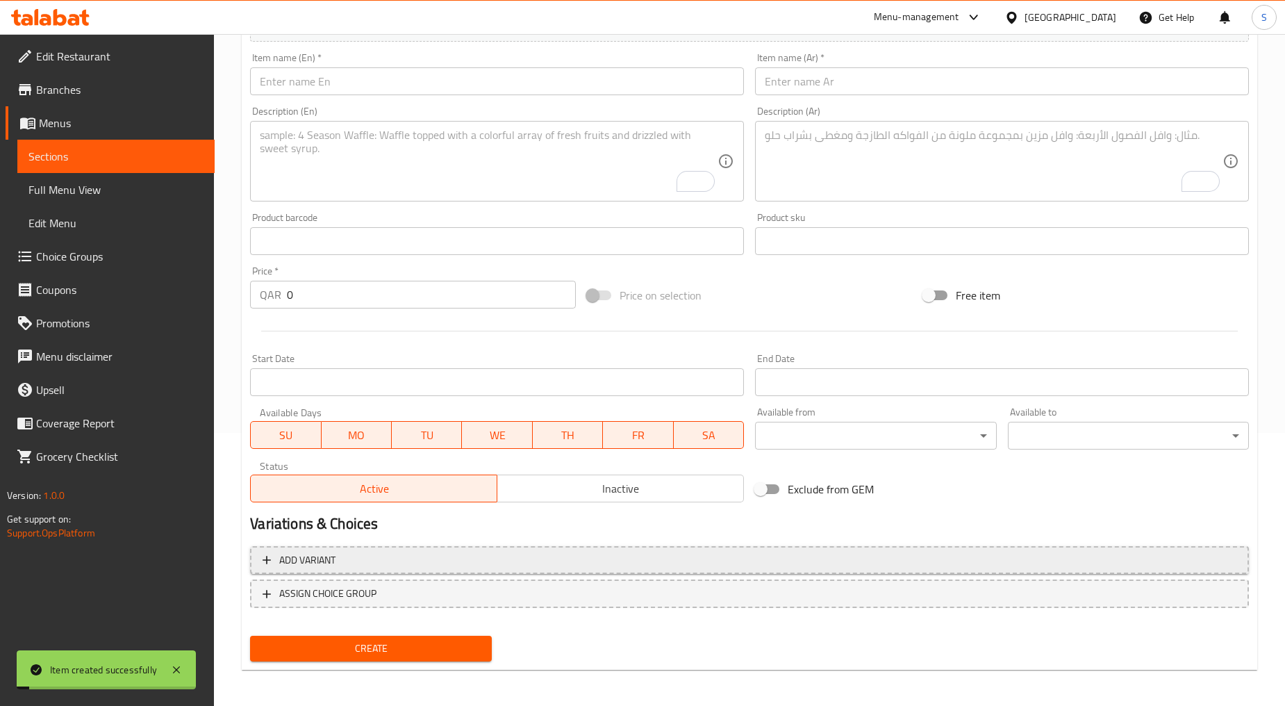
scroll to position [0, 0]
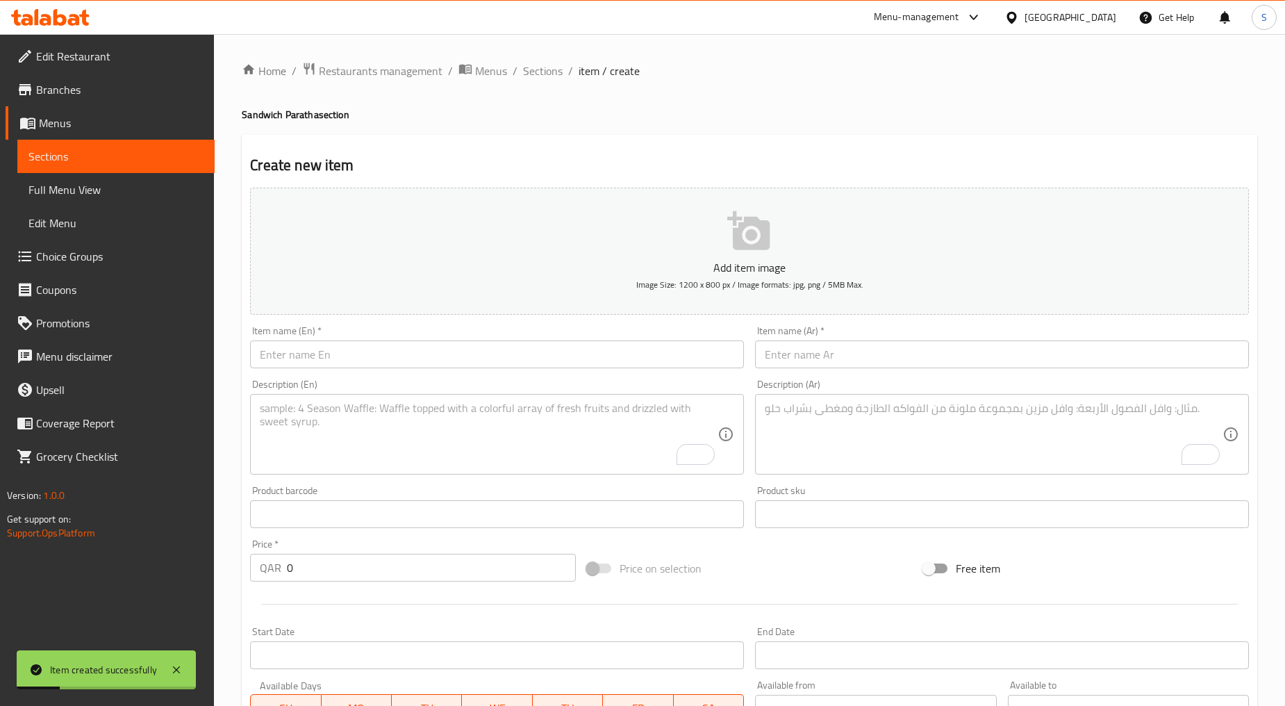
click at [342, 349] on input "text" at bounding box center [497, 354] width 494 height 28
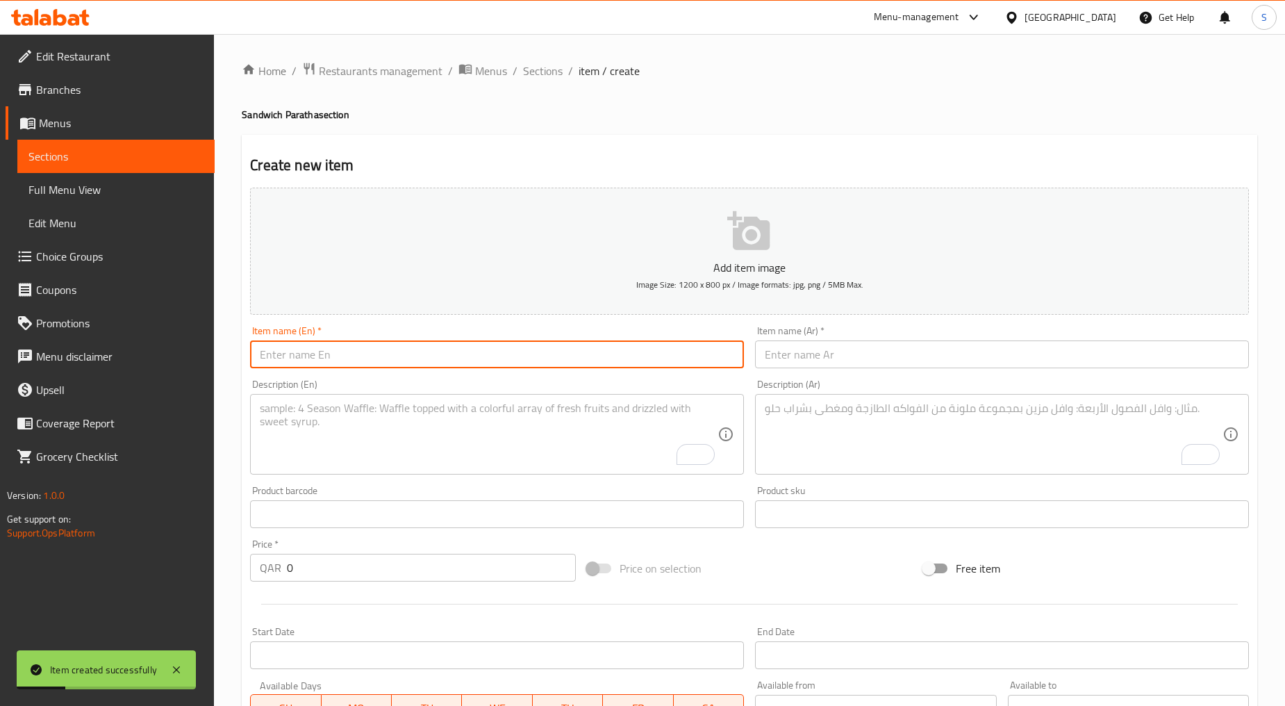
paste input "HONEY WITH CHEESE"
click at [342, 353] on input "HONEY WITH CHEESE" at bounding box center [497, 354] width 494 height 28
click at [290, 355] on input "Honey with Cheese" at bounding box center [497, 354] width 494 height 28
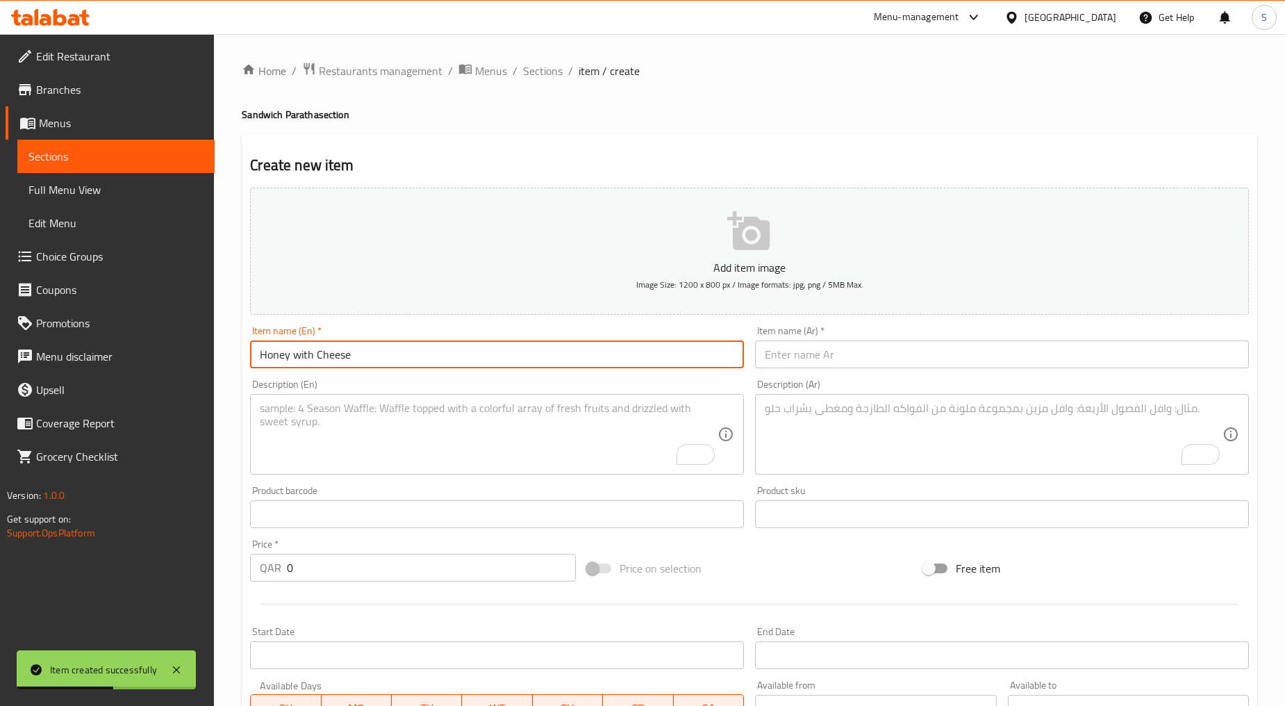
click at [309, 358] on input "Honey with Cheese" at bounding box center [497, 354] width 494 height 28
type input "Honey With Cheese"
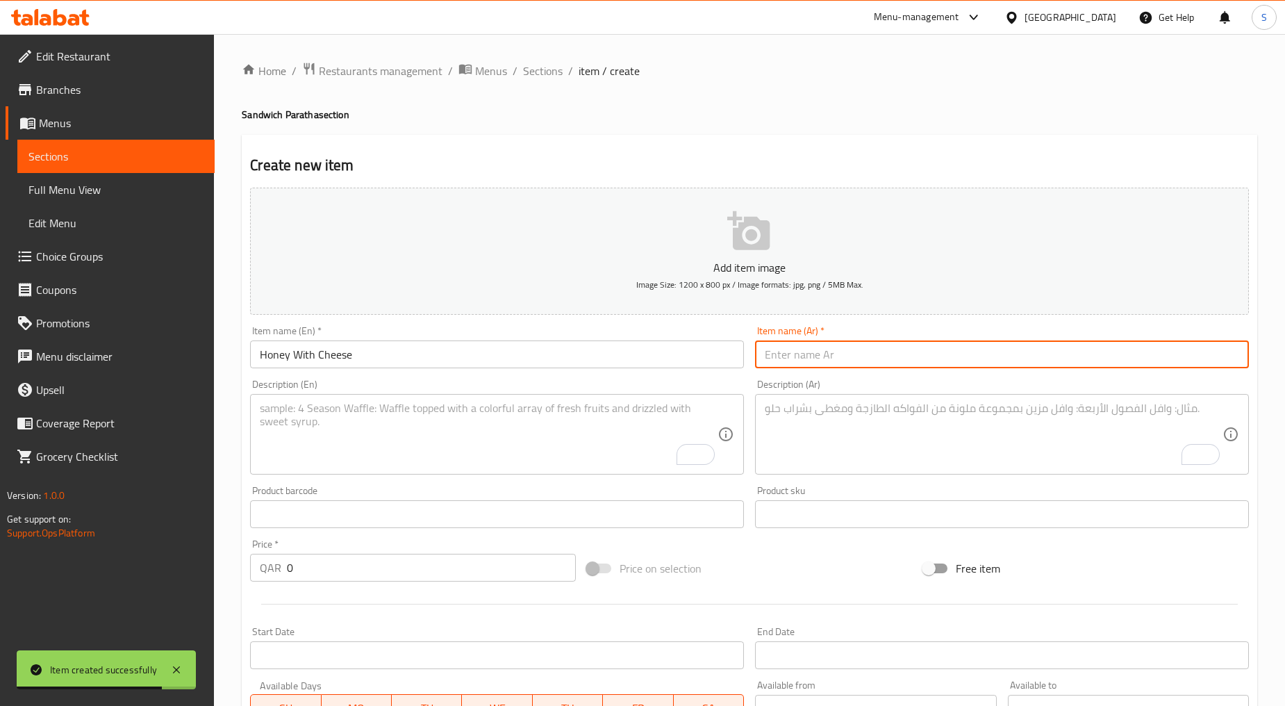
click at [790, 343] on input "text" at bounding box center [1002, 354] width 494 height 28
paste input "شباتي مع عصل وجبن"
type input "شباتي مع عصل وجبن"
click at [546, 71] on span "Sections" at bounding box center [543, 71] width 40 height 17
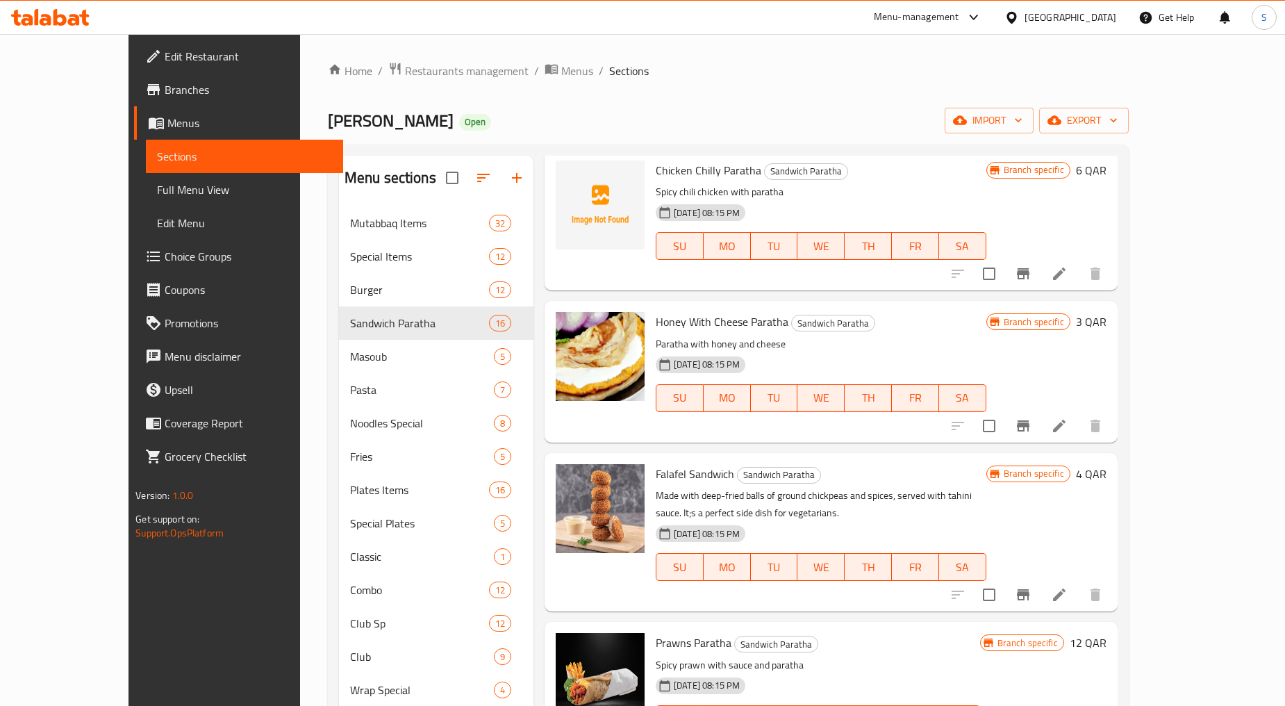
scroll to position [695, 0]
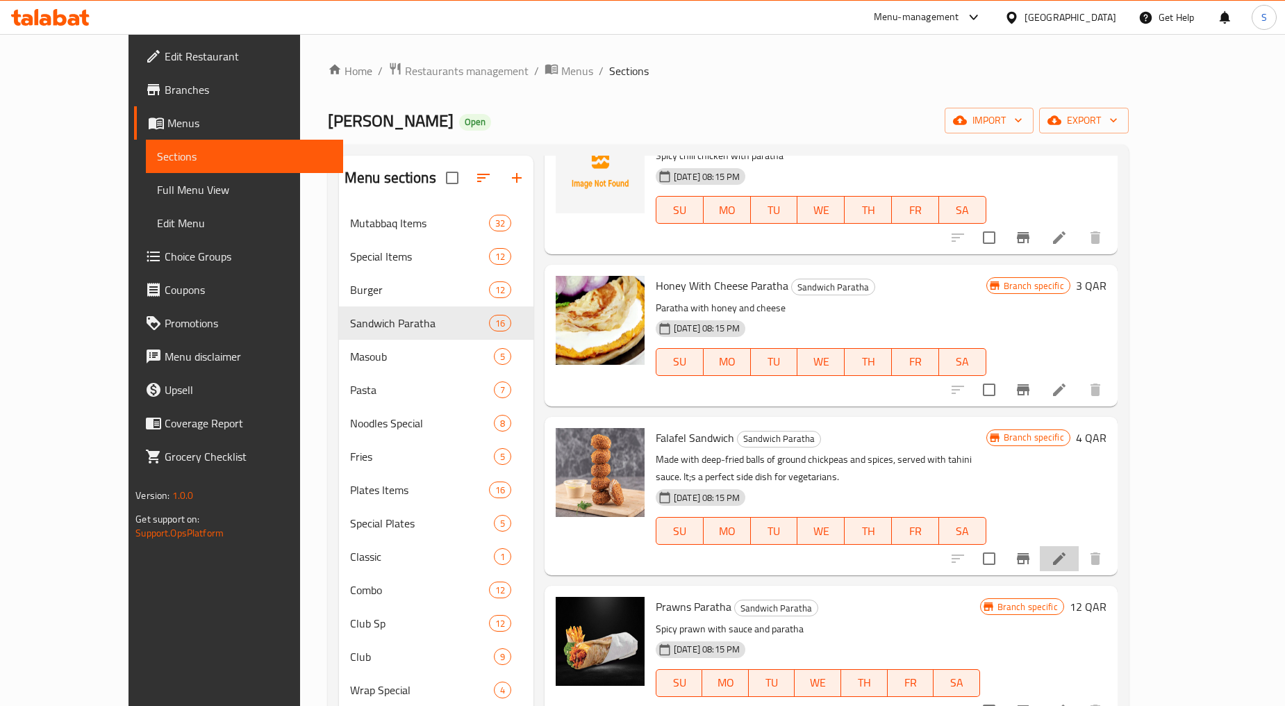
click at [1079, 567] on li at bounding box center [1059, 558] width 39 height 25
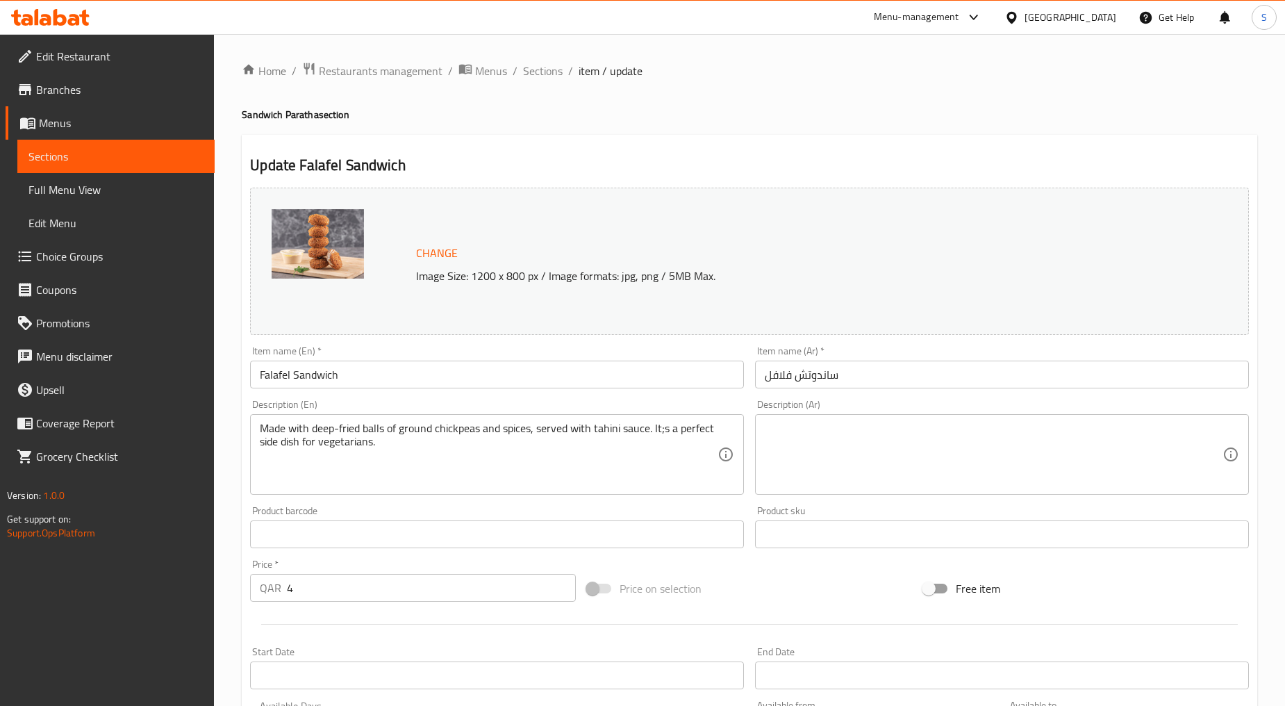
click at [349, 379] on input "Falafel Sandwich" at bounding box center [497, 375] width 494 height 28
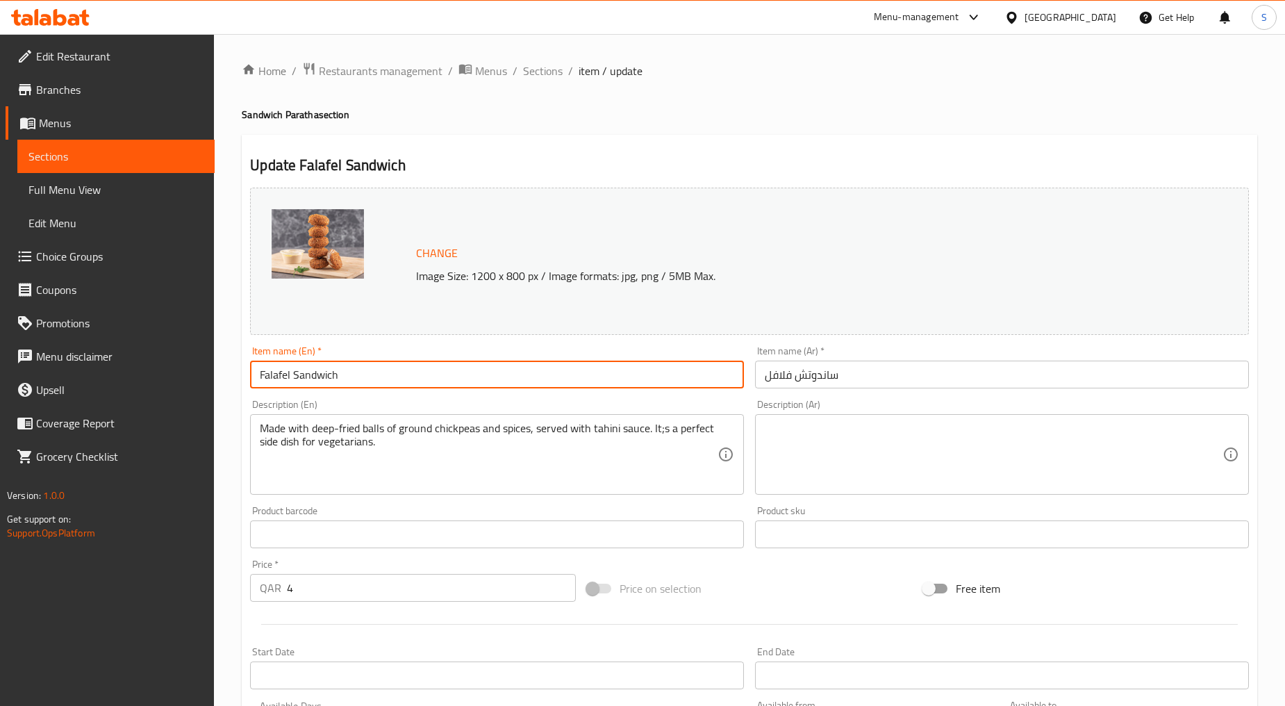
click at [349, 379] on input "Falafel Sandwich" at bounding box center [497, 375] width 494 height 28
paste input "ALAFEL"
click at [352, 385] on input "FALAFEL" at bounding box center [497, 375] width 494 height 28
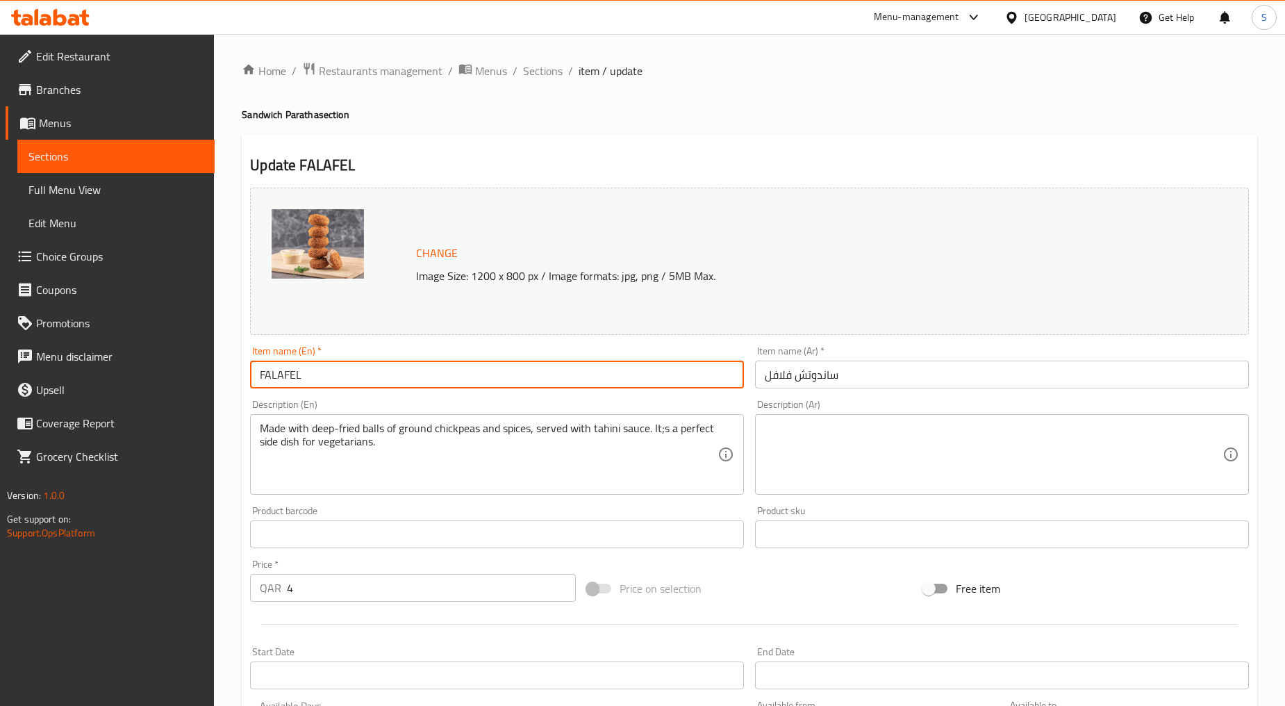
click at [352, 385] on input "FALAFEL" at bounding box center [497, 375] width 494 height 28
type input "Falafel"
click at [802, 381] on input "ساندوتش فلافل" at bounding box center [1002, 375] width 494 height 28
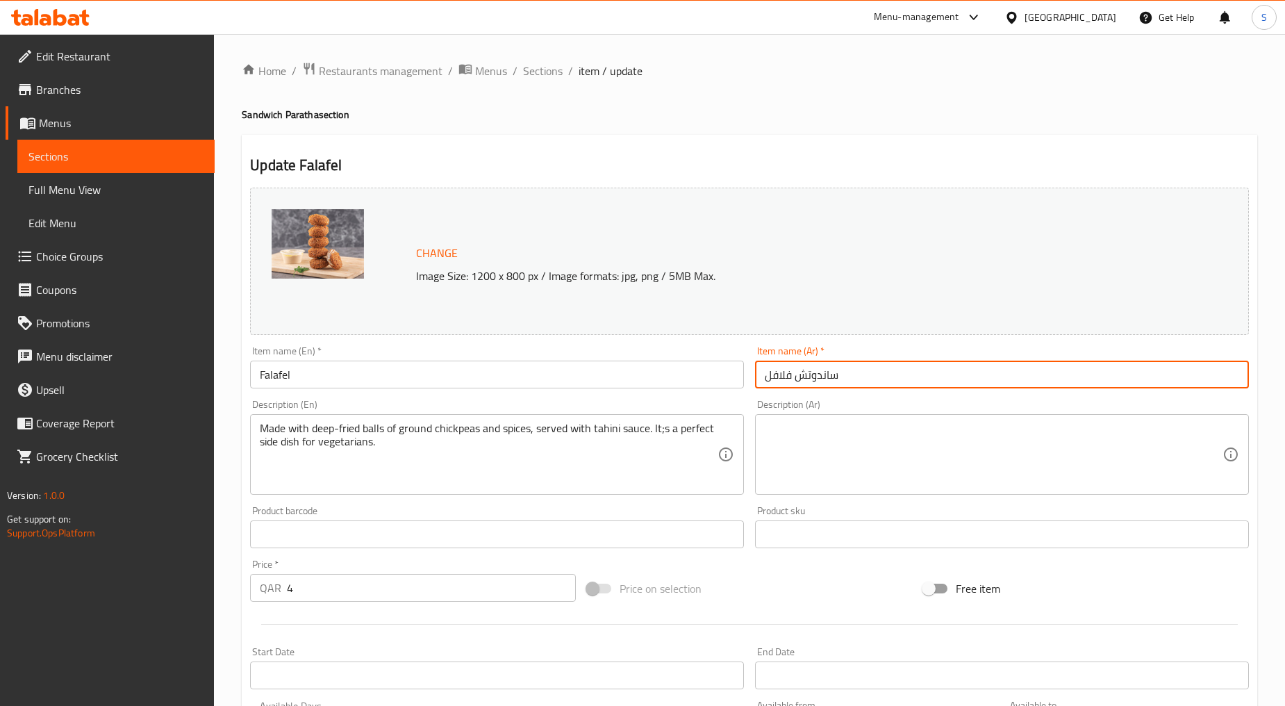
click at [802, 381] on input "ساندوتش فلافل" at bounding box center [1002, 375] width 494 height 28
paste input "text"
type input "فلافل"
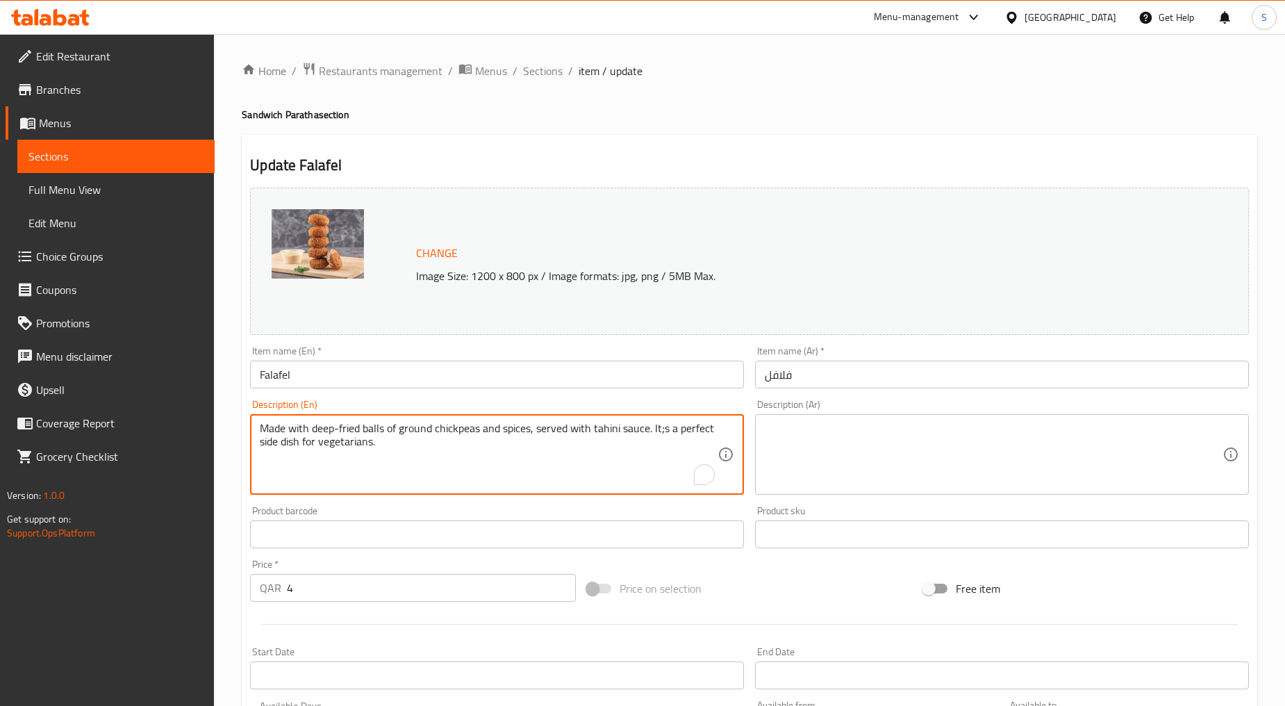
click at [475, 432] on textarea "Made with deep-fried balls of ground chickpeas and spices, served with tahini s…" at bounding box center [489, 455] width 458 height 66
paste textarea "Felafel with the paratha"
type textarea "Felafel with the paratha"
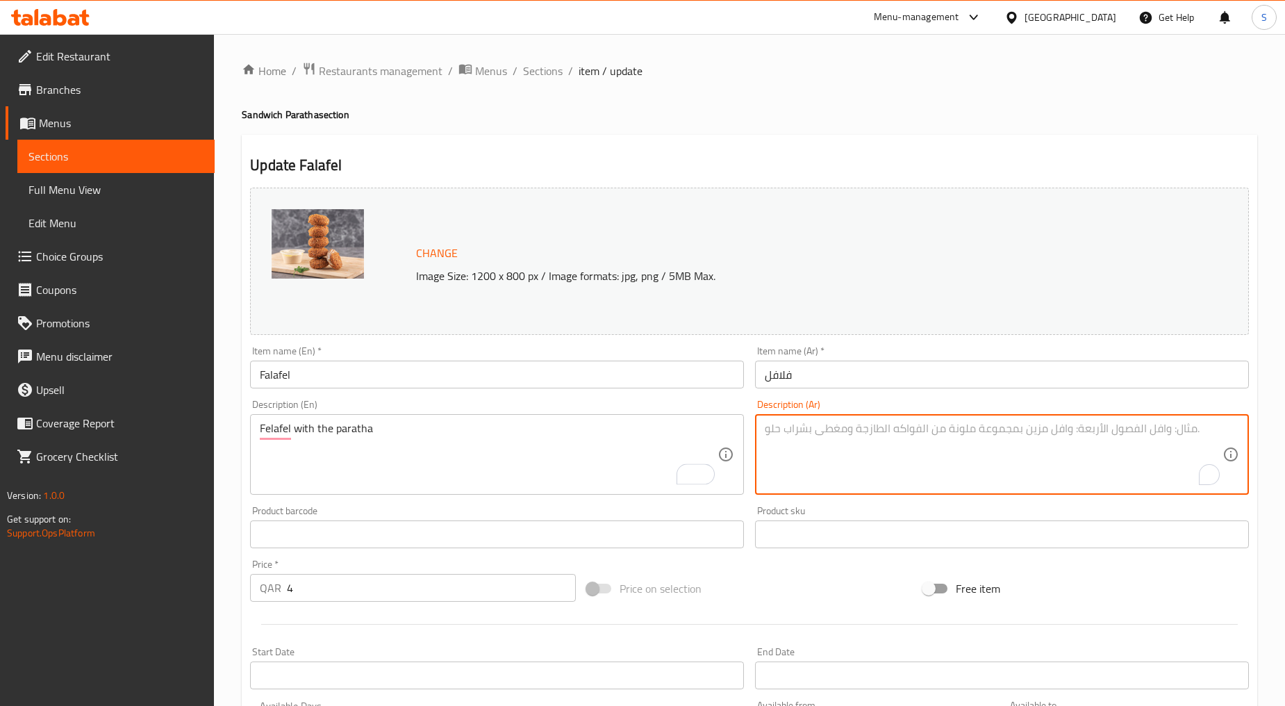
click at [803, 473] on textarea "To enrich screen reader interactions, please activate Accessibility in Grammarl…" at bounding box center [994, 455] width 458 height 66
paste textarea "فلافل مع البراتا"
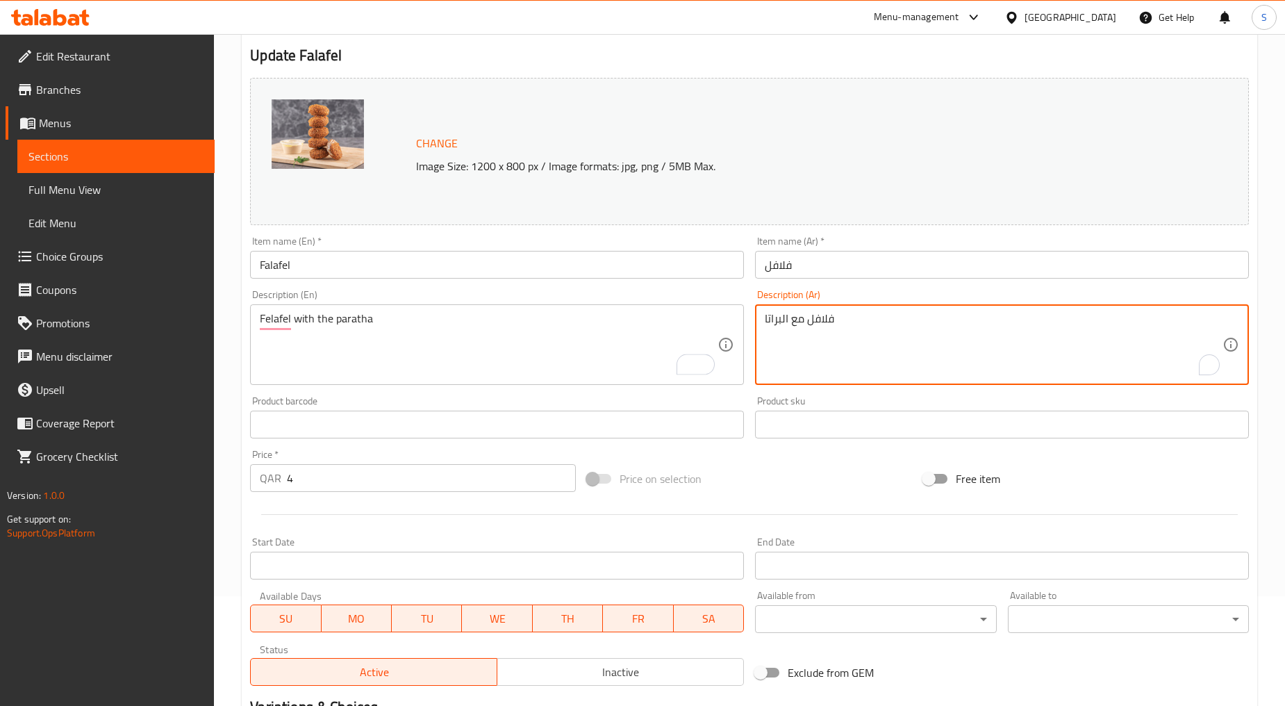
scroll to position [293, 0]
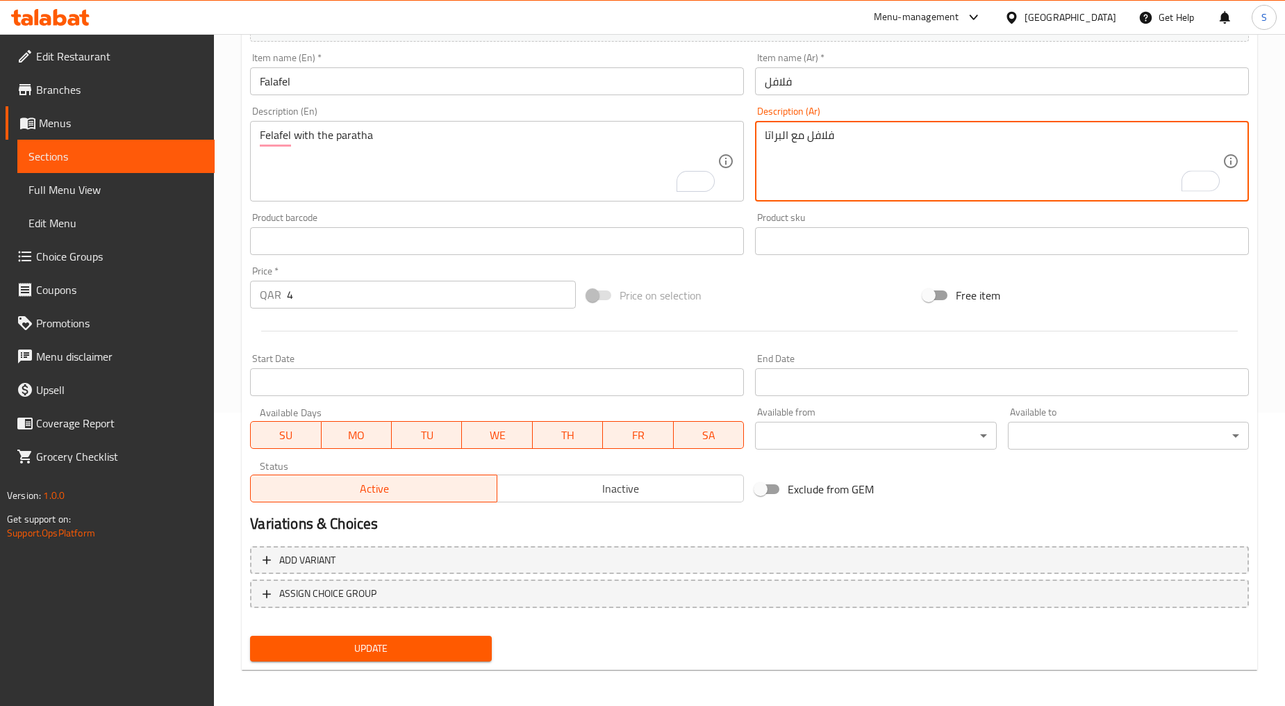
type textarea "فلافل مع البراتا"
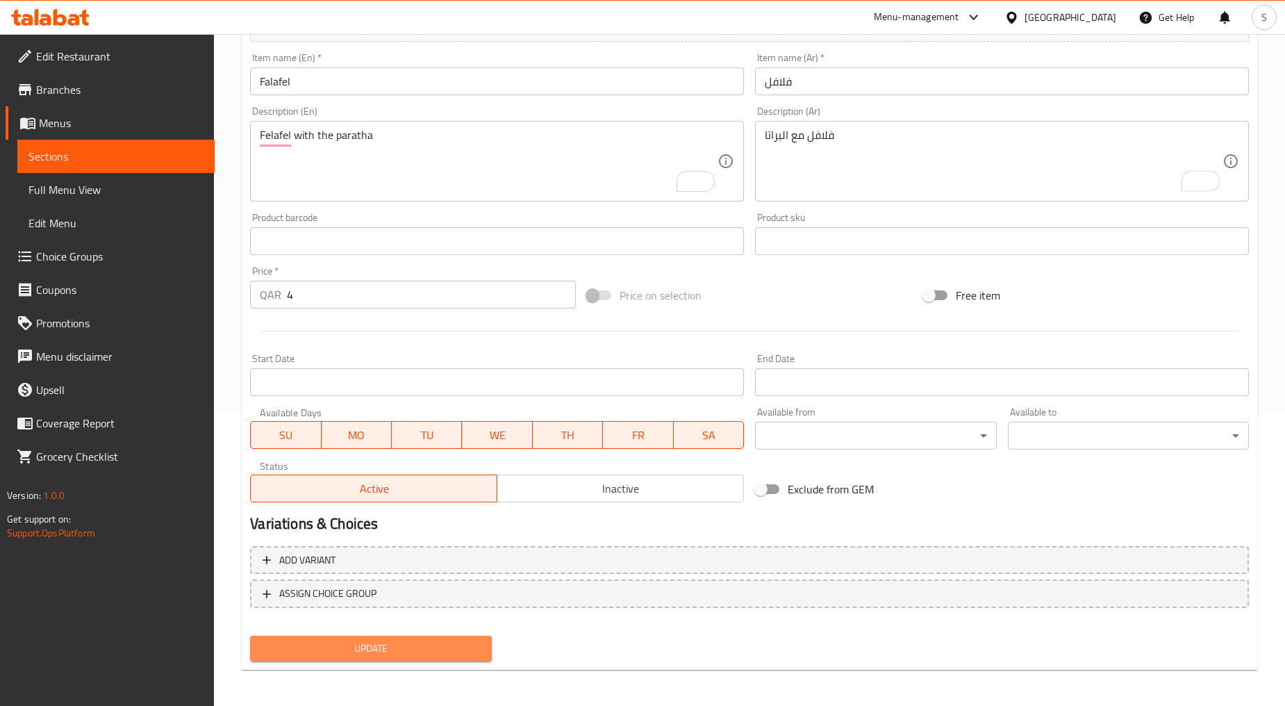
click at [417, 636] on button "Update" at bounding box center [370, 649] width 241 height 26
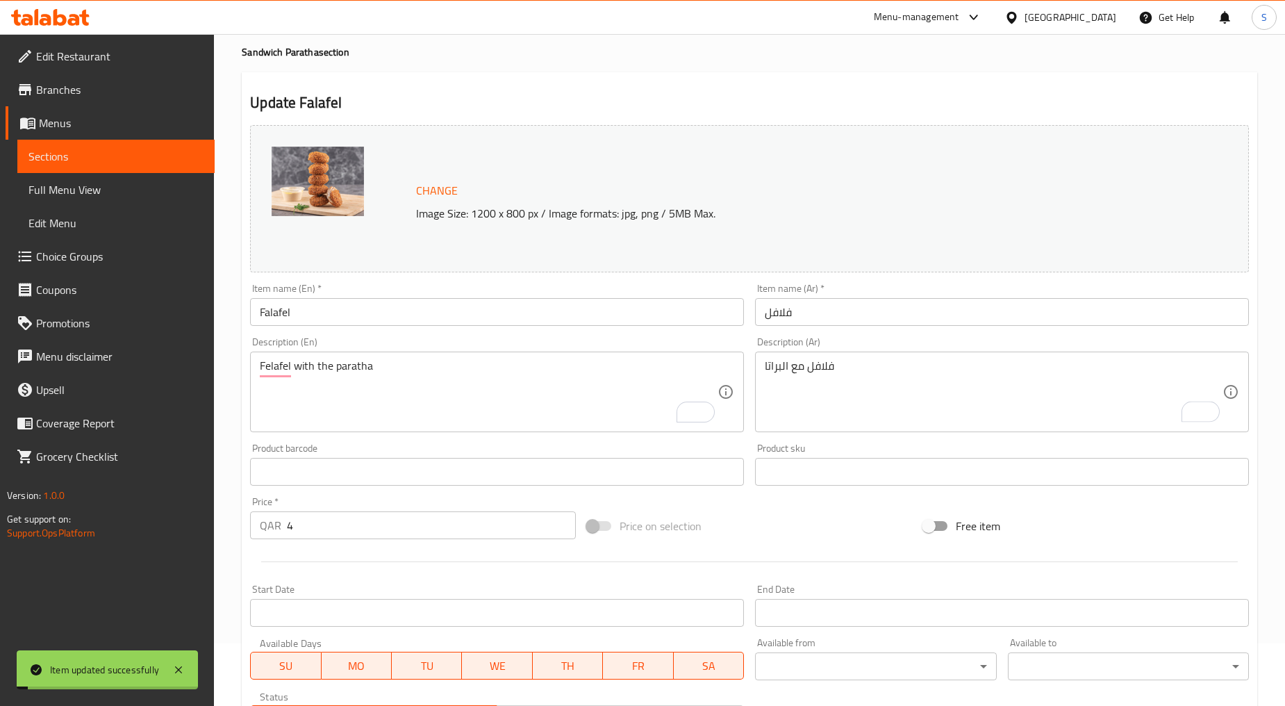
scroll to position [0, 0]
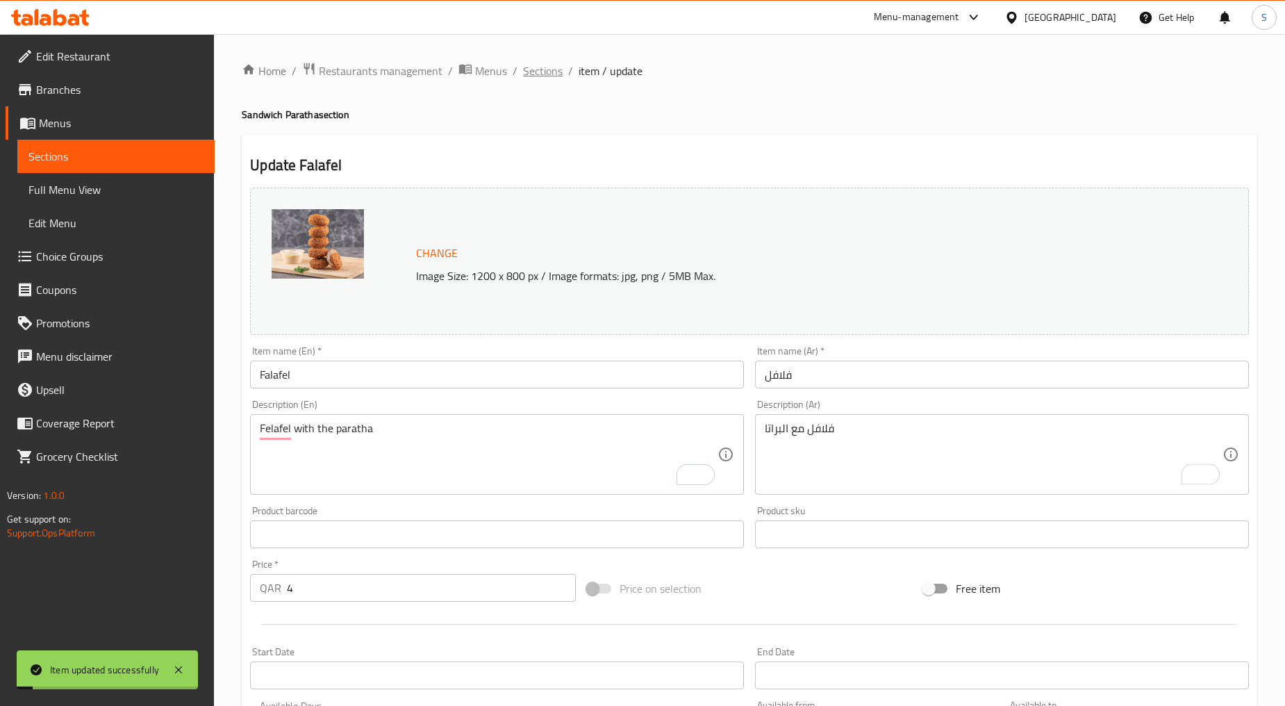
click at [545, 79] on span "Sections" at bounding box center [543, 71] width 40 height 17
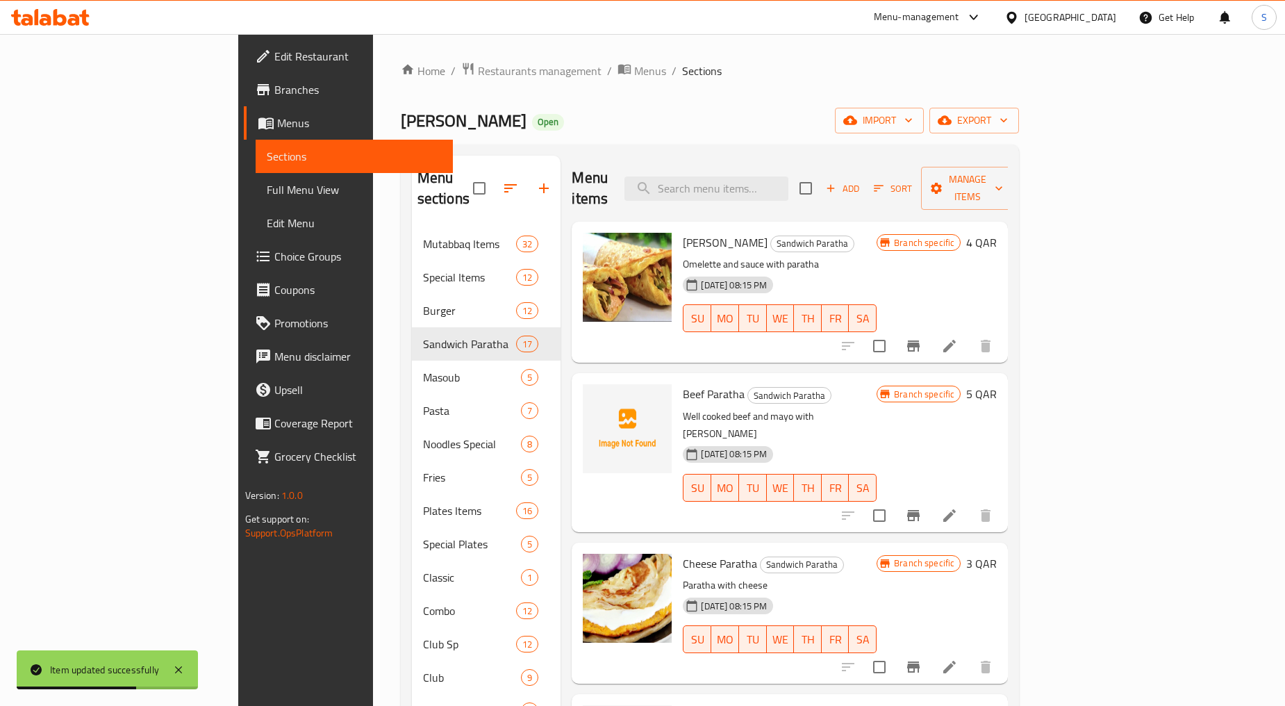
click at [865, 178] on button "Add" at bounding box center [843, 189] width 44 height 22
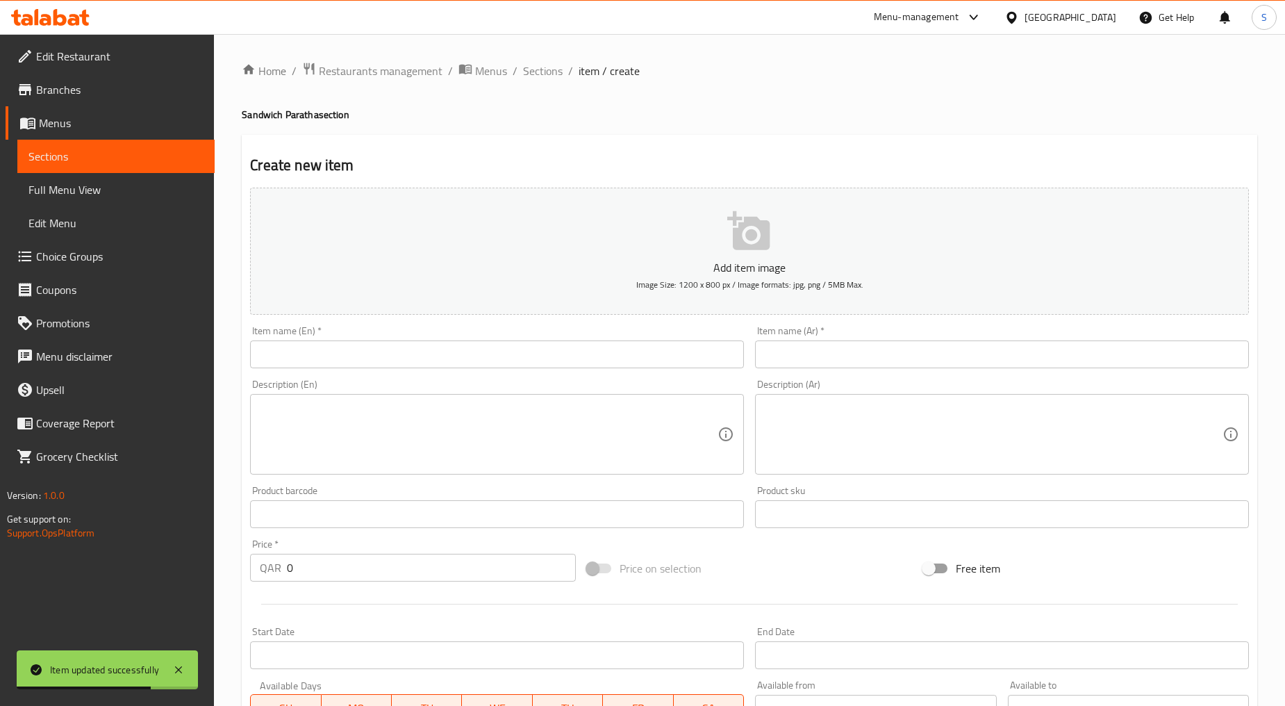
click at [477, 328] on div "Item name (En)   * Item name (En) *" at bounding box center [497, 347] width 494 height 42
click at [474, 362] on input "text" at bounding box center [497, 354] width 494 height 28
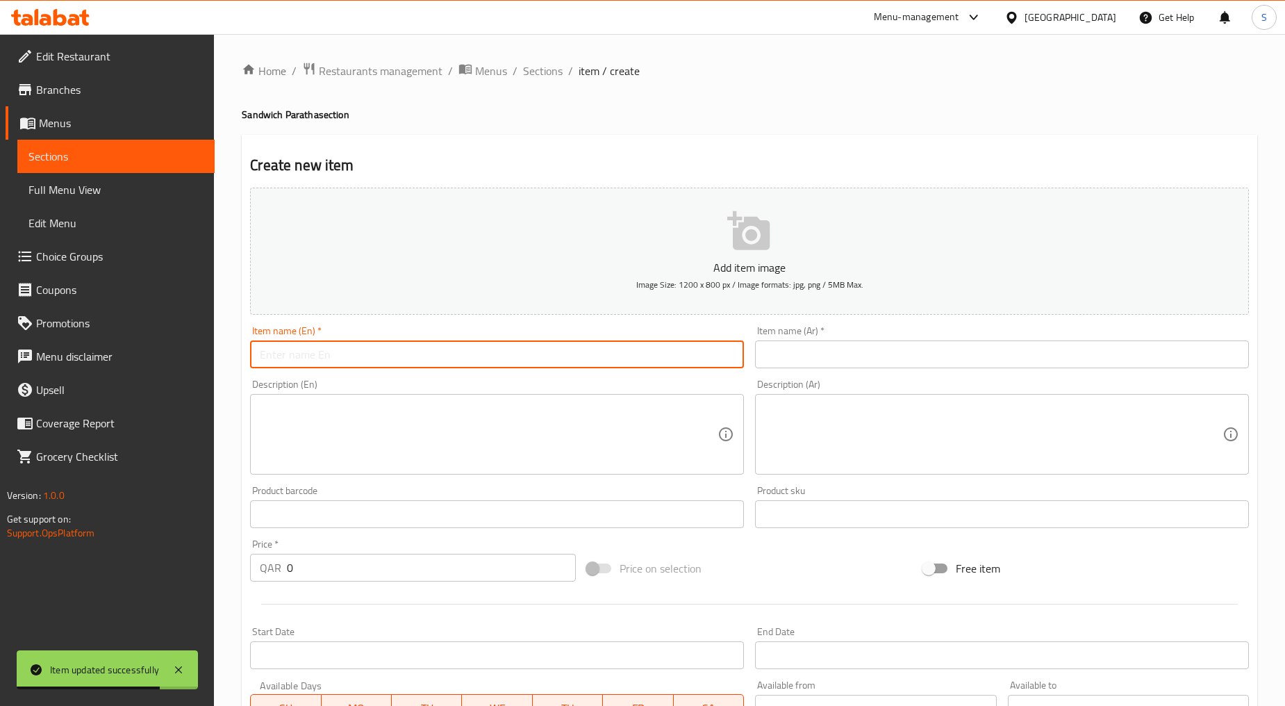
paste input "KEBAB PARATHA"
click at [474, 362] on input "KEBAB PARATHA" at bounding box center [497, 354] width 494 height 28
type input "Kebab Paratha"
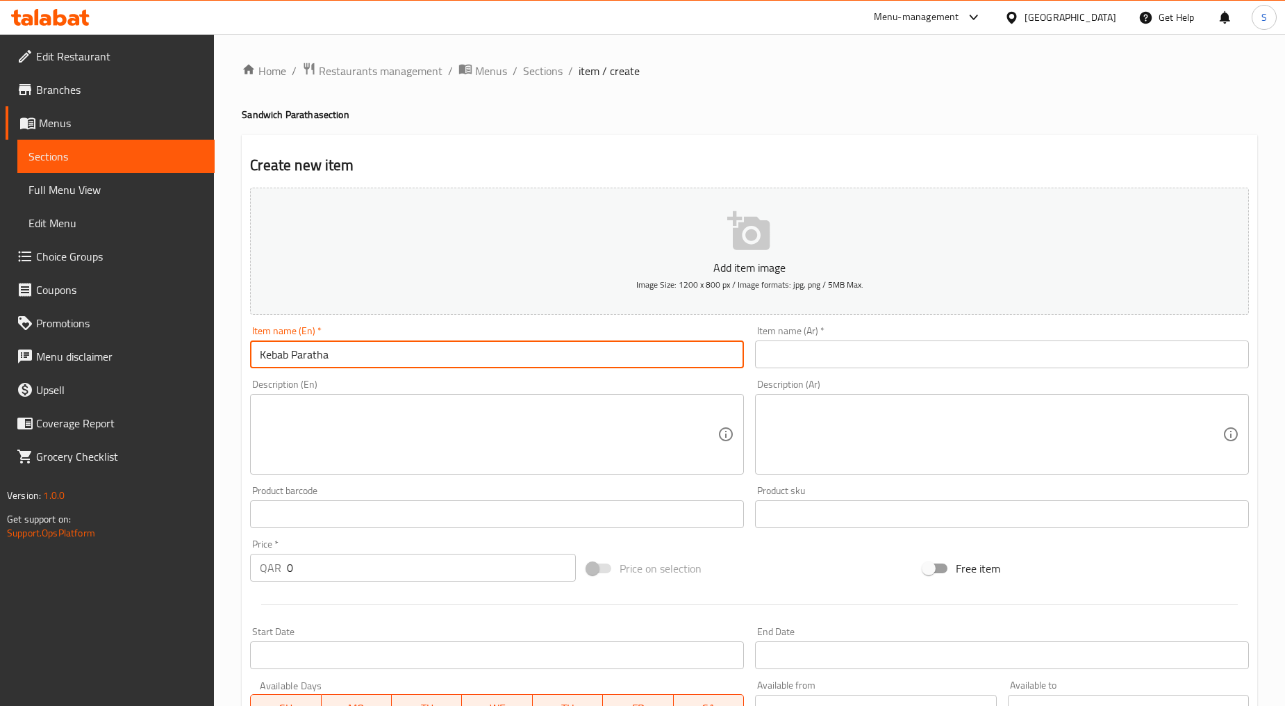
click at [796, 351] on input "text" at bounding box center [1002, 354] width 494 height 28
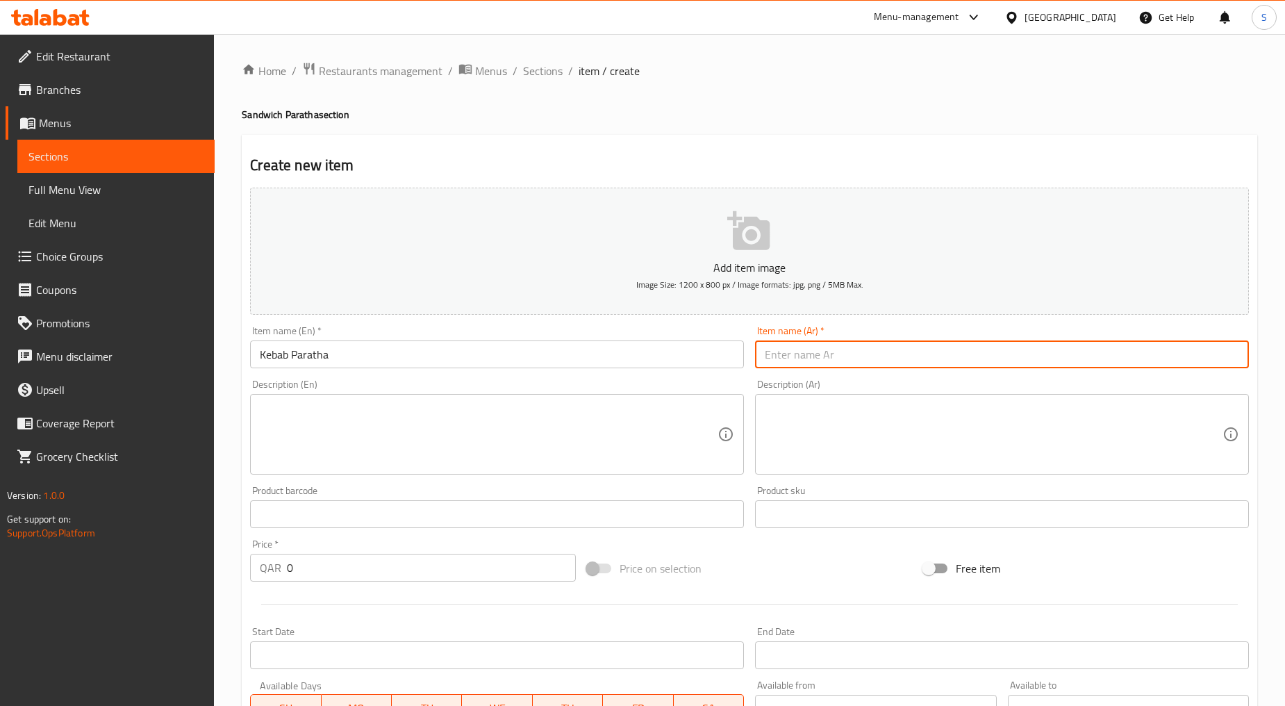
paste input "كباب شباتي"
click at [780, 359] on input "كباب شباتي" at bounding box center [1002, 354] width 494 height 28
paste input "راتا"
type input "كباب براتا"
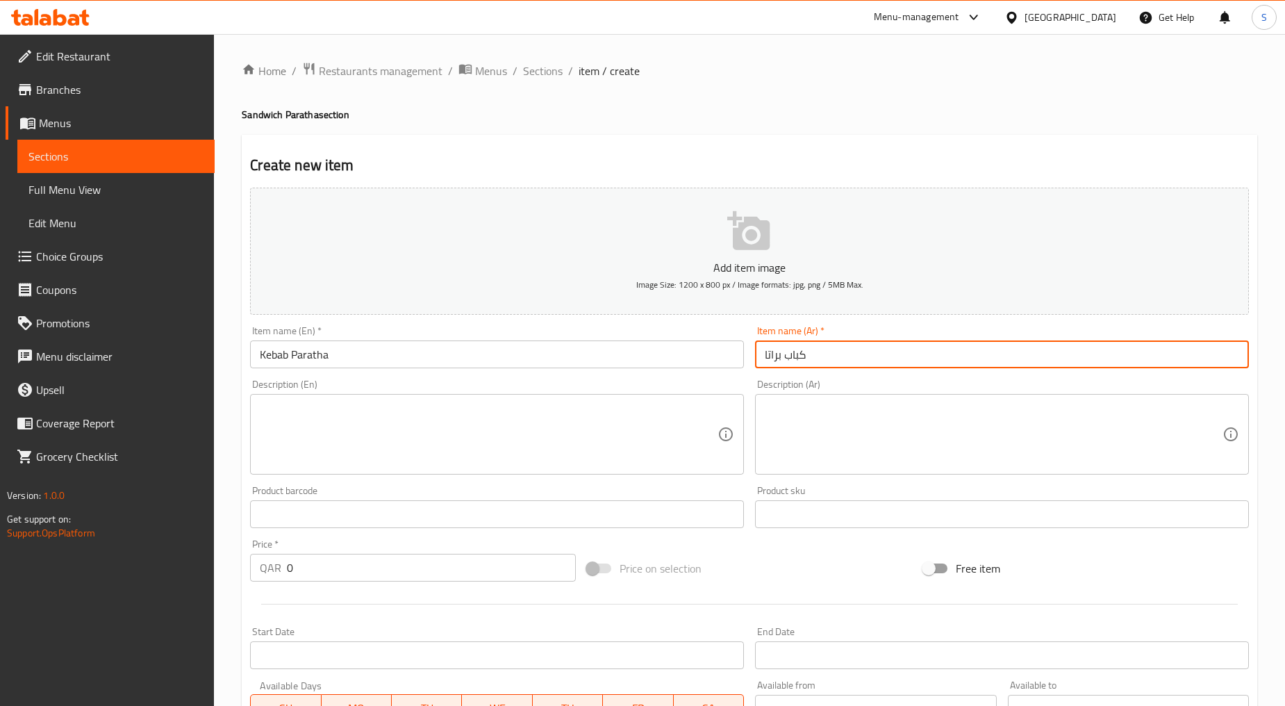
click at [385, 429] on textarea at bounding box center [489, 435] width 458 height 66
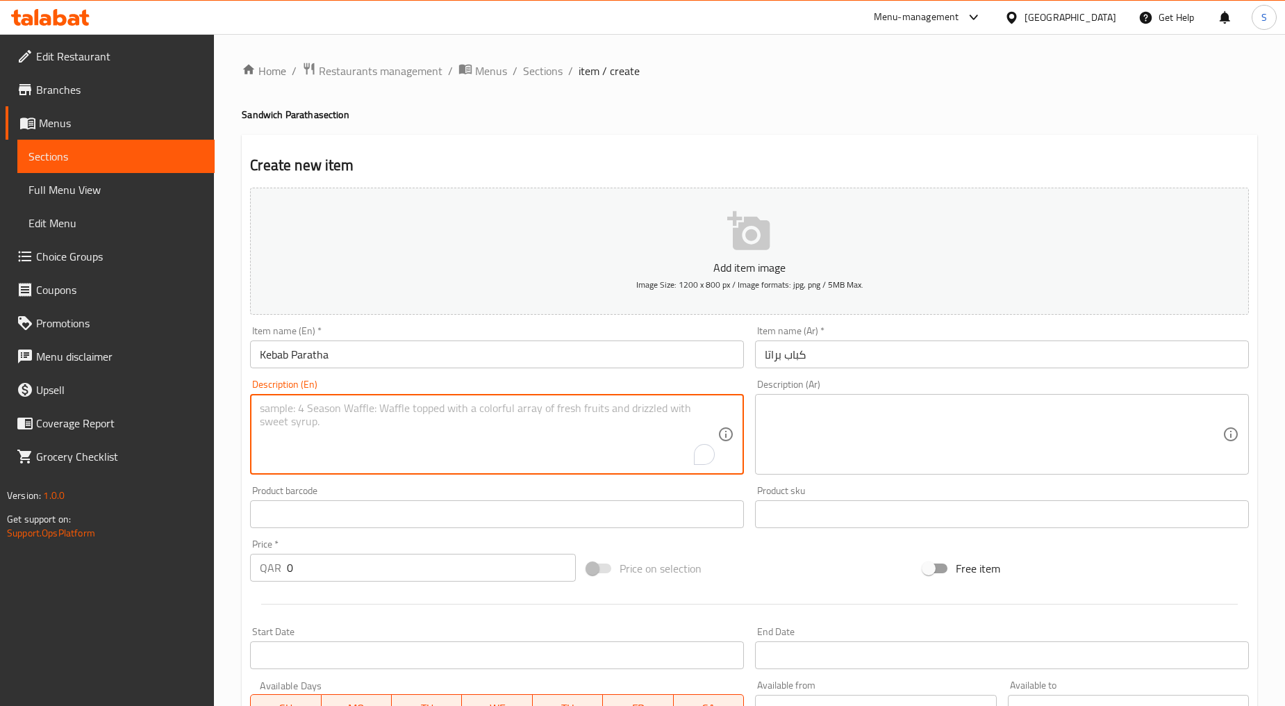
paste textarea "Fresh make kabab with paratha"
type textarea "Fresh make kabab with paratha"
click at [764, 400] on div "Description (Ar)" at bounding box center [1002, 434] width 494 height 81
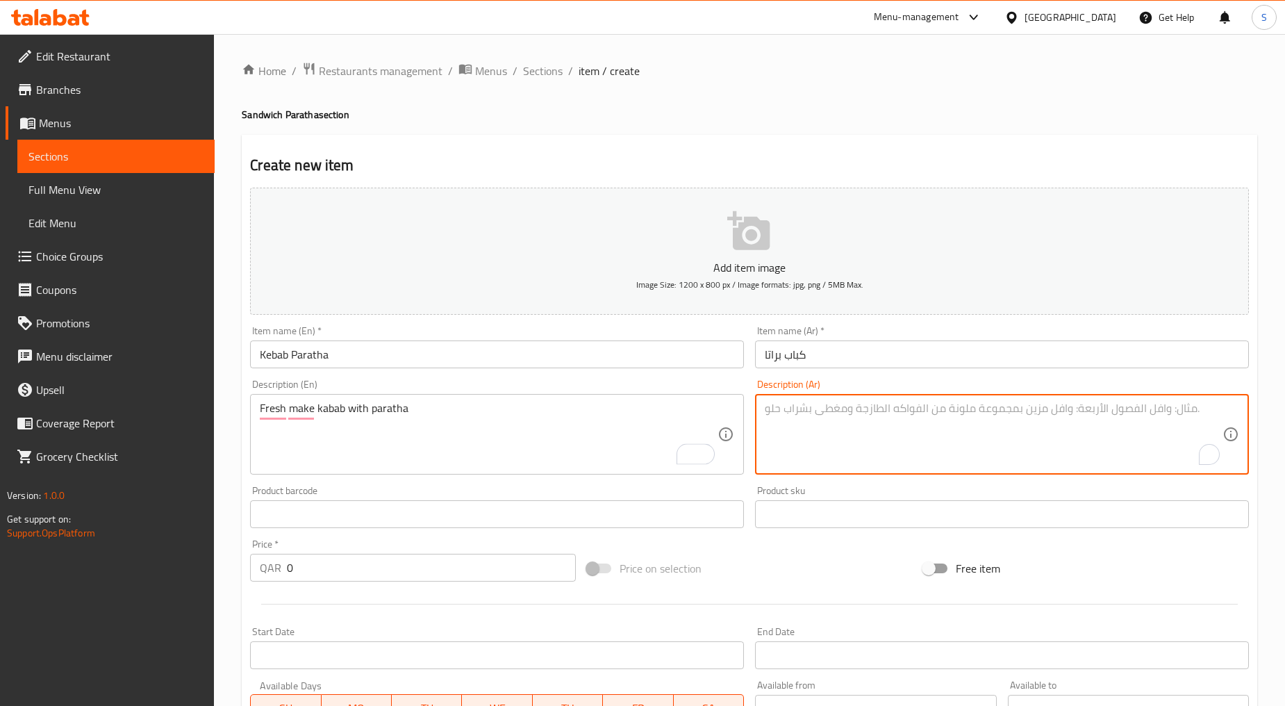
click at [776, 413] on textarea "To enrich screen reader interactions, please activate Accessibility in Grammarl…" at bounding box center [994, 435] width 458 height 66
paste textarea "كباب طازج مع براتا"
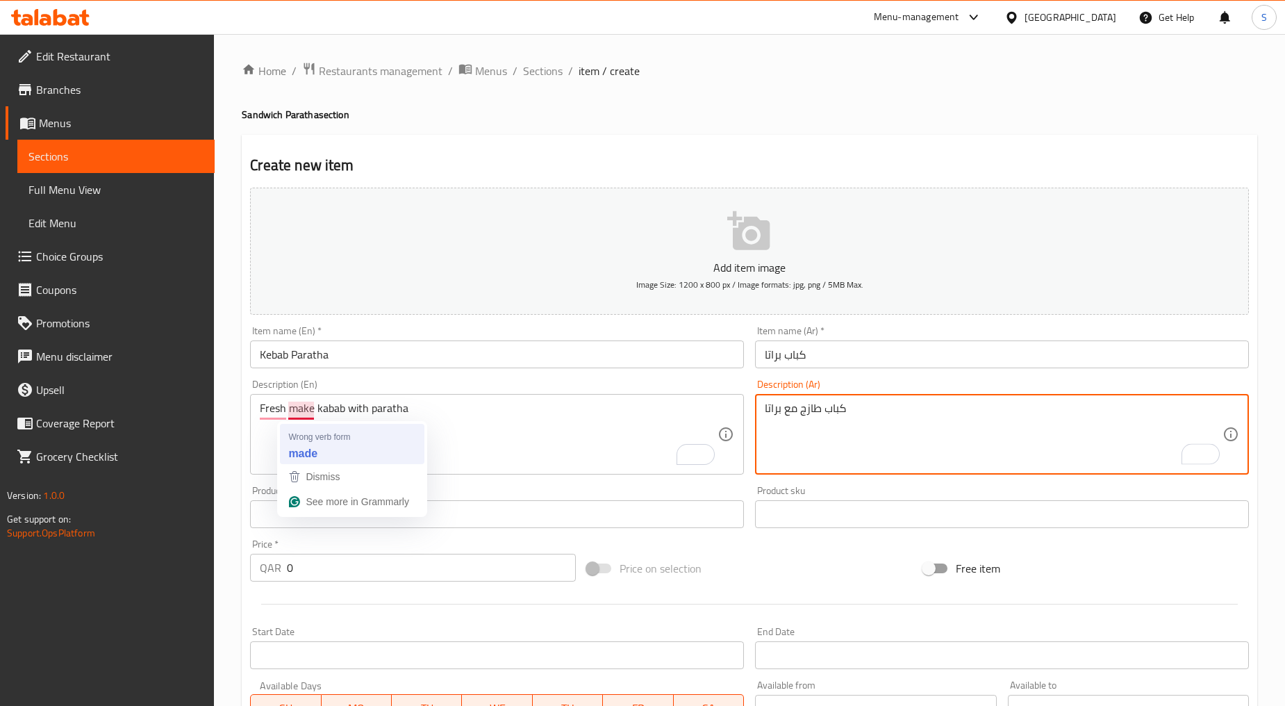
type textarea "كباب طازج مع براتا"
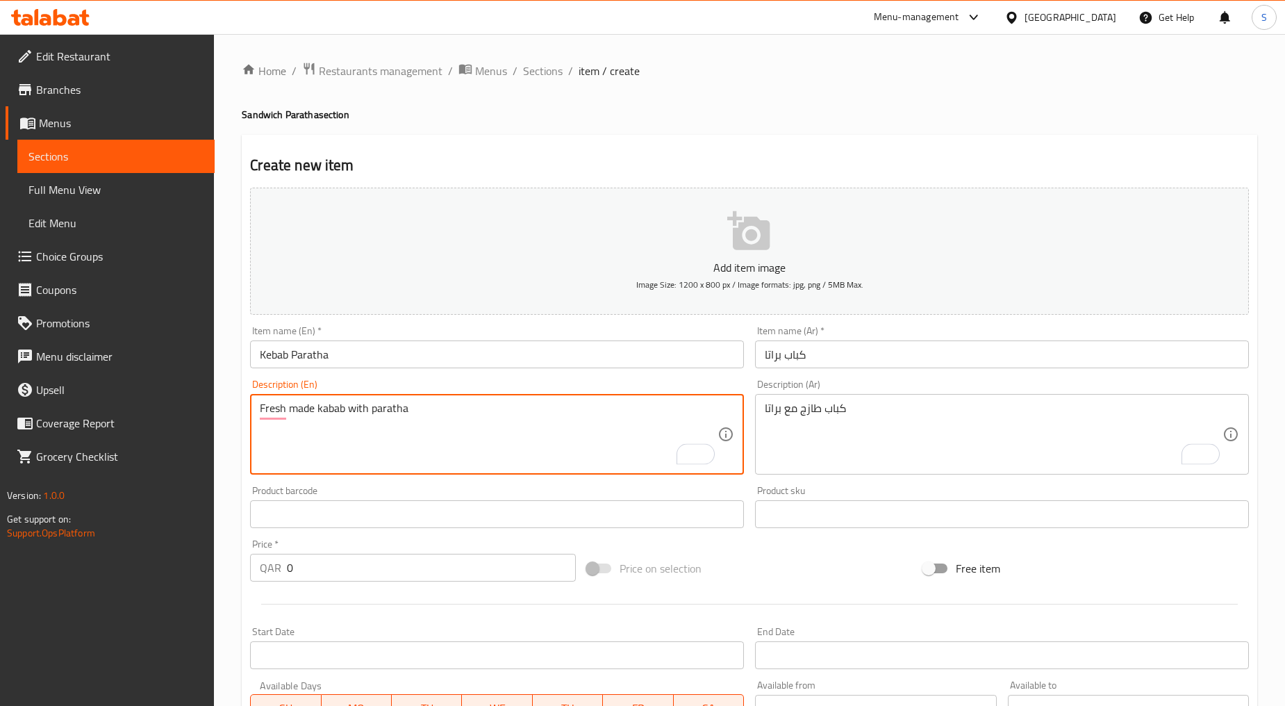
type textarea "Fresh made kabab with paratha"
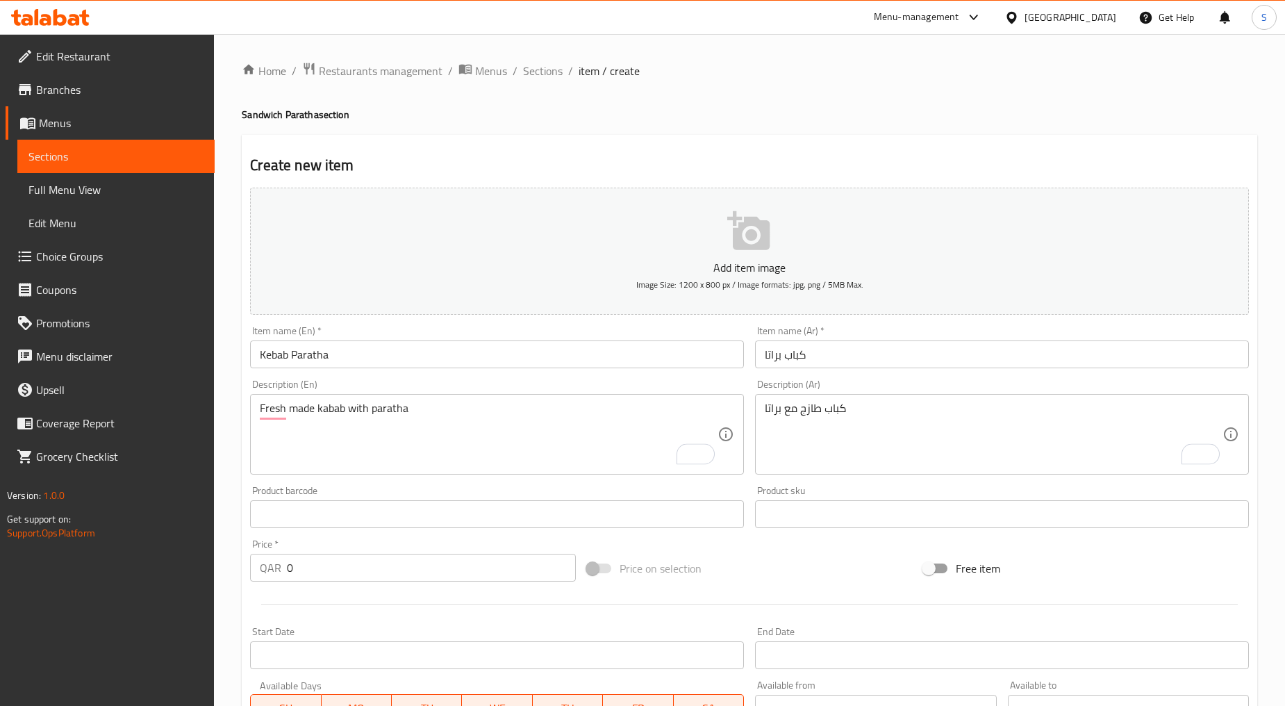
click at [763, 461] on div "كباب طازج مع براتا Description (Ar)" at bounding box center [1002, 434] width 494 height 81
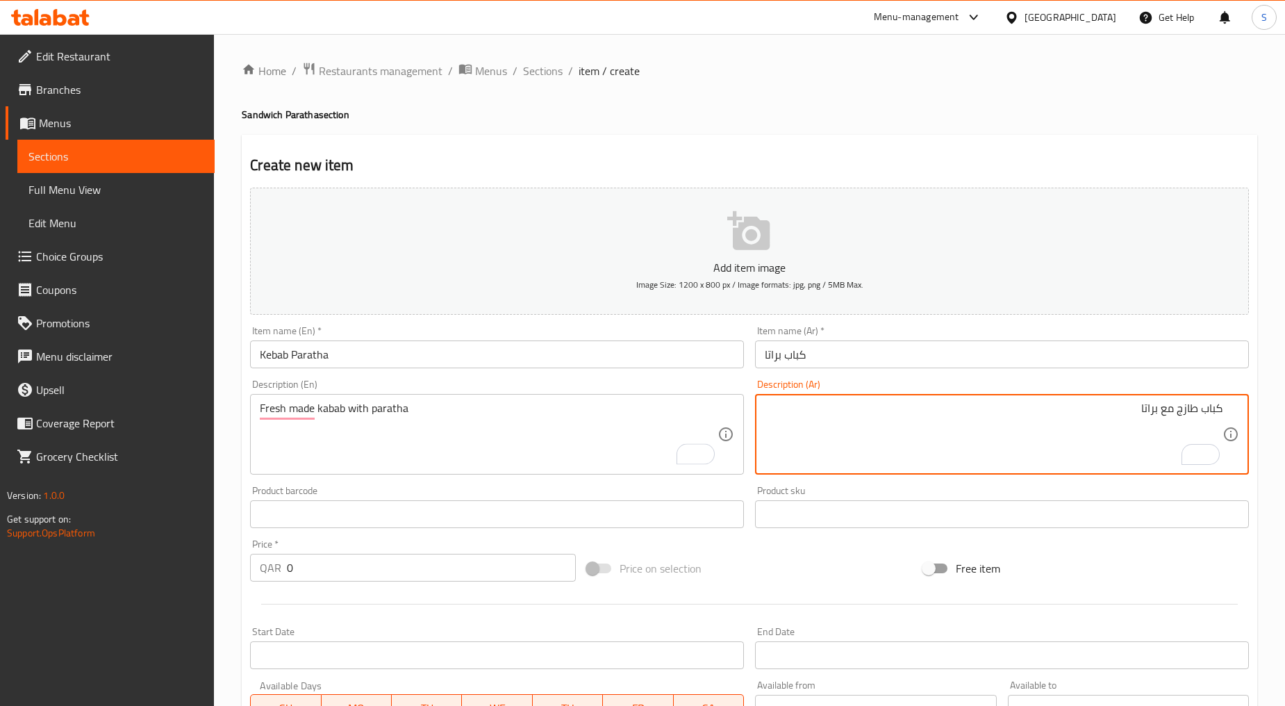
click at [1196, 408] on textarea "كباب طازج مع براتا" at bounding box center [994, 435] width 458 height 66
click at [1143, 416] on textarea "كباب مصنوع طازج مع براتا" at bounding box center [994, 435] width 458 height 66
type textarea "كباب مصنوع طازجاً مع براتا"
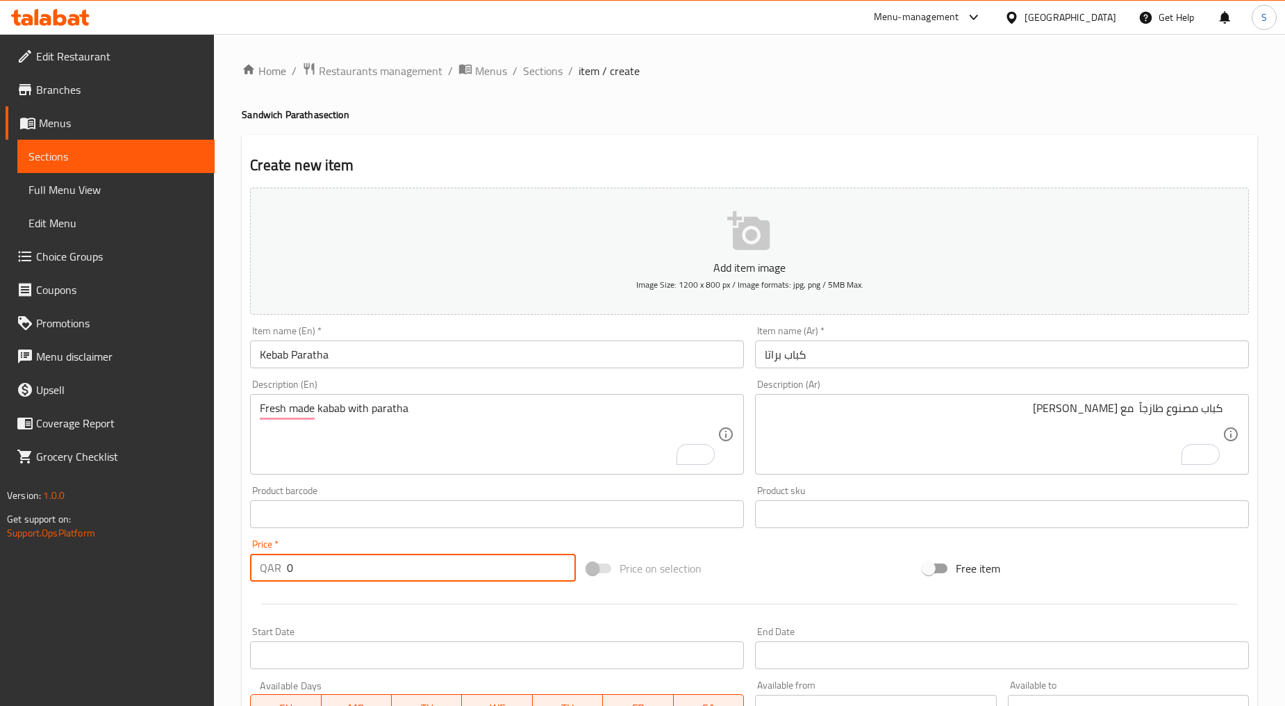
click at [346, 556] on input "0" at bounding box center [431, 568] width 289 height 28
paste input "8"
type input "8"
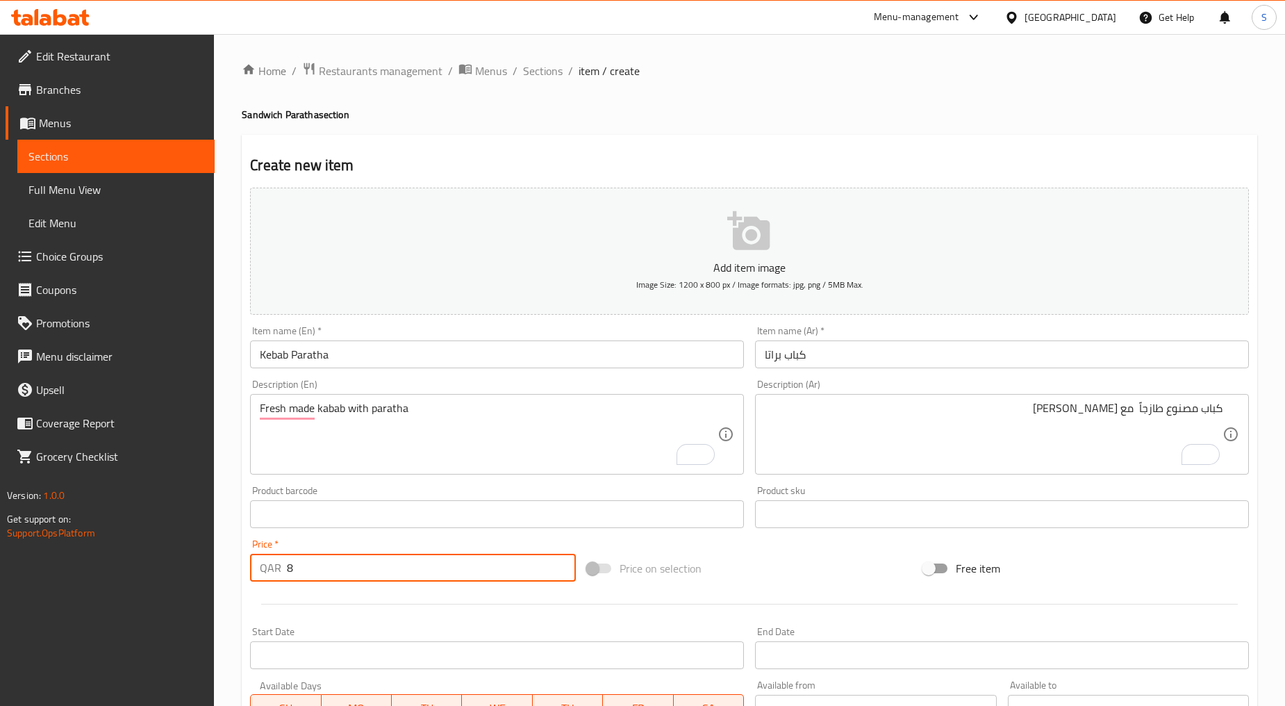
click at [370, 601] on div at bounding box center [750, 604] width 1010 height 34
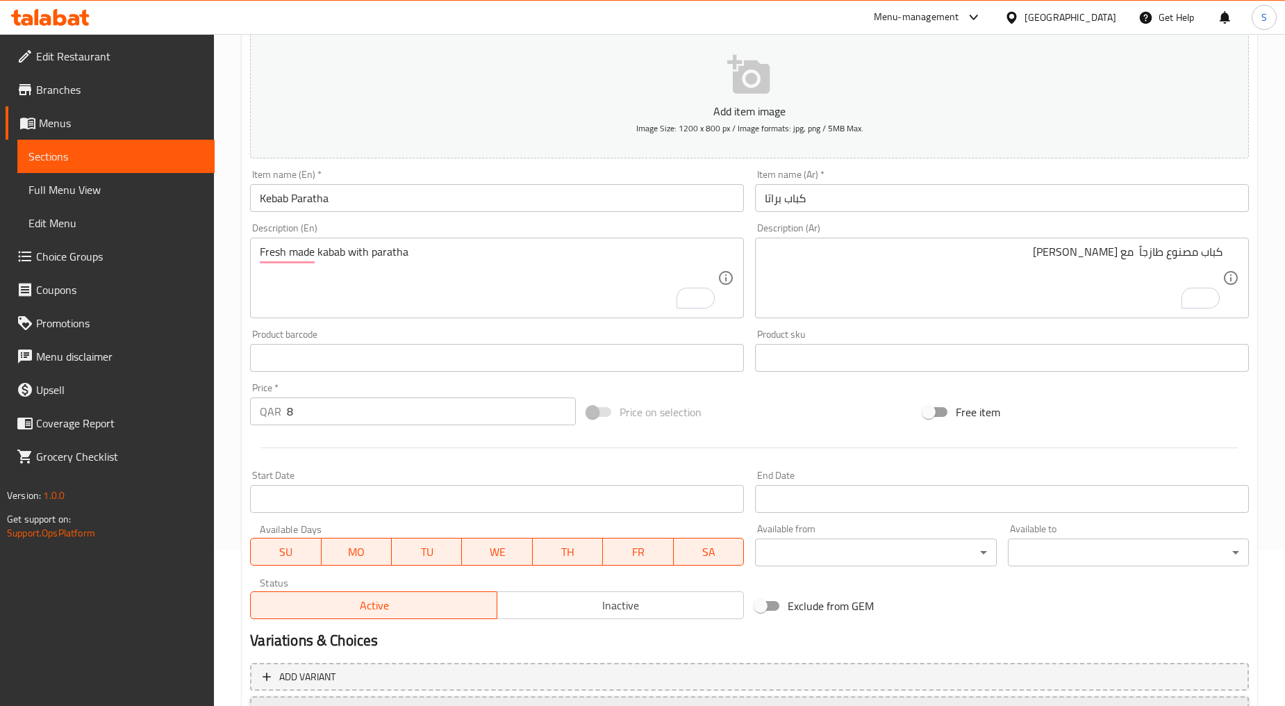
scroll to position [273, 0]
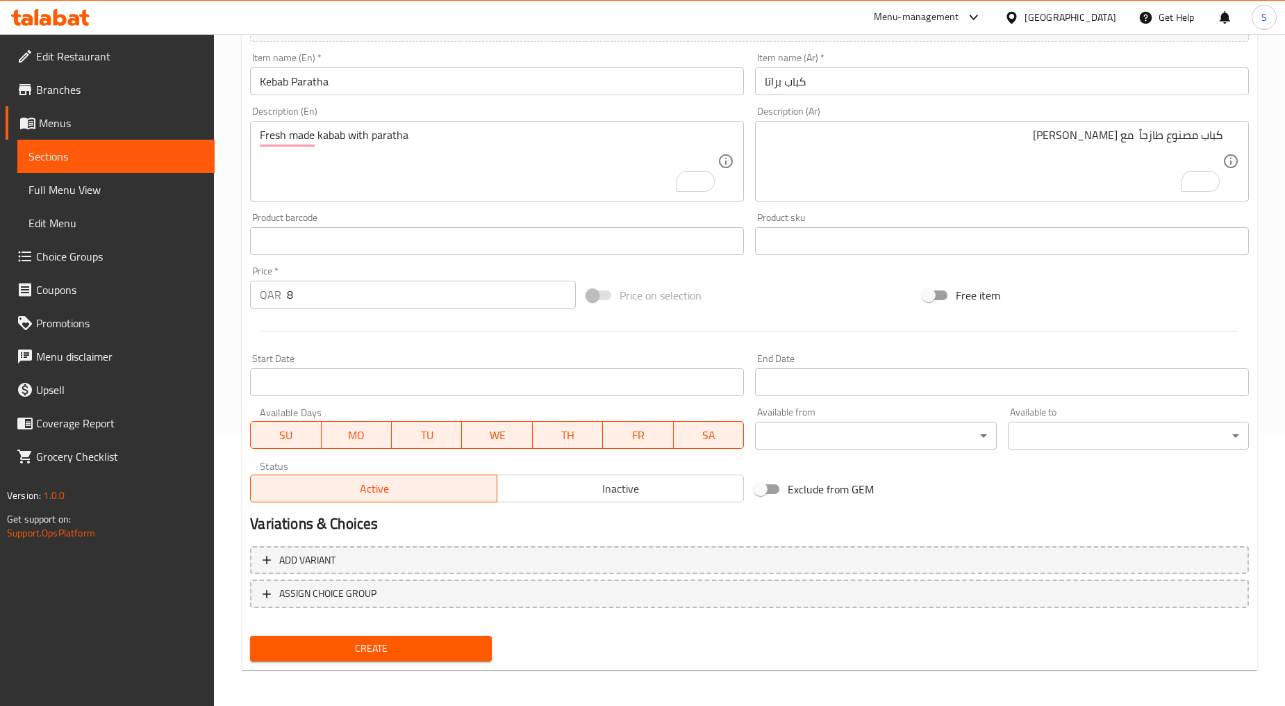
click at [625, 482] on span "Inactive" at bounding box center [621, 489] width 236 height 20
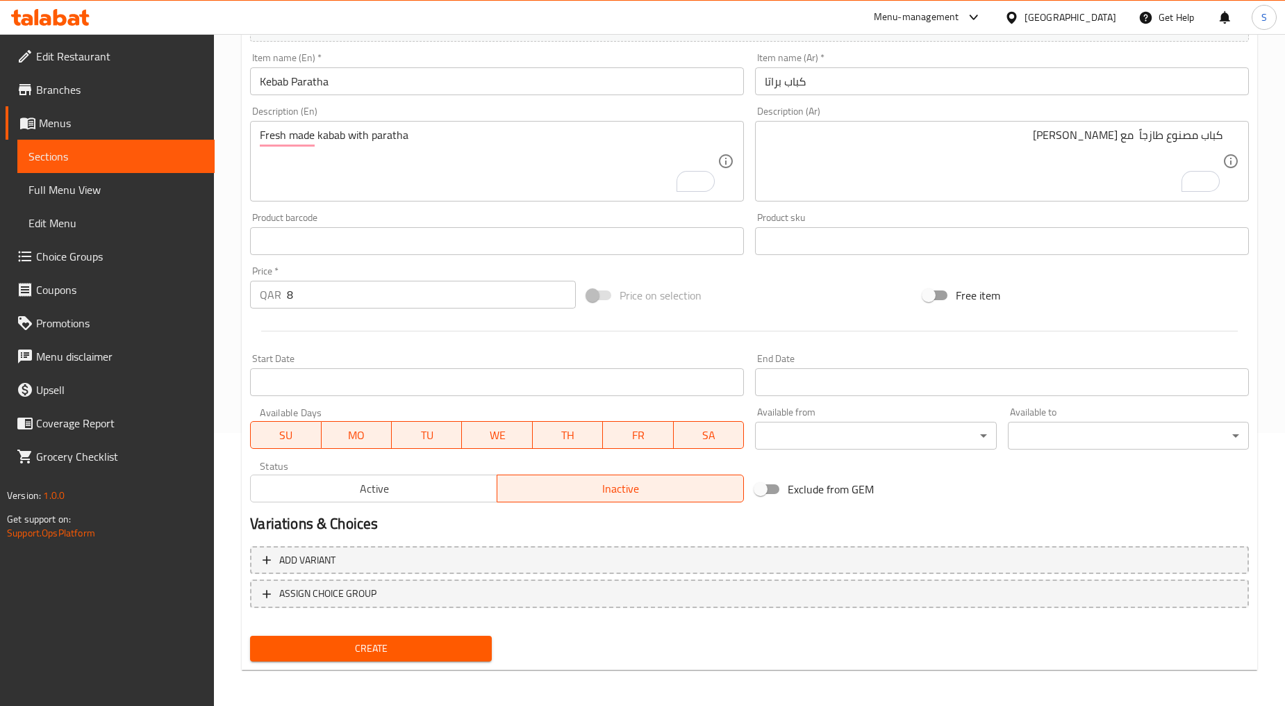
click at [371, 663] on div "Create" at bounding box center [371, 648] width 252 height 37
click at [371, 650] on span "Create" at bounding box center [370, 648] width 219 height 17
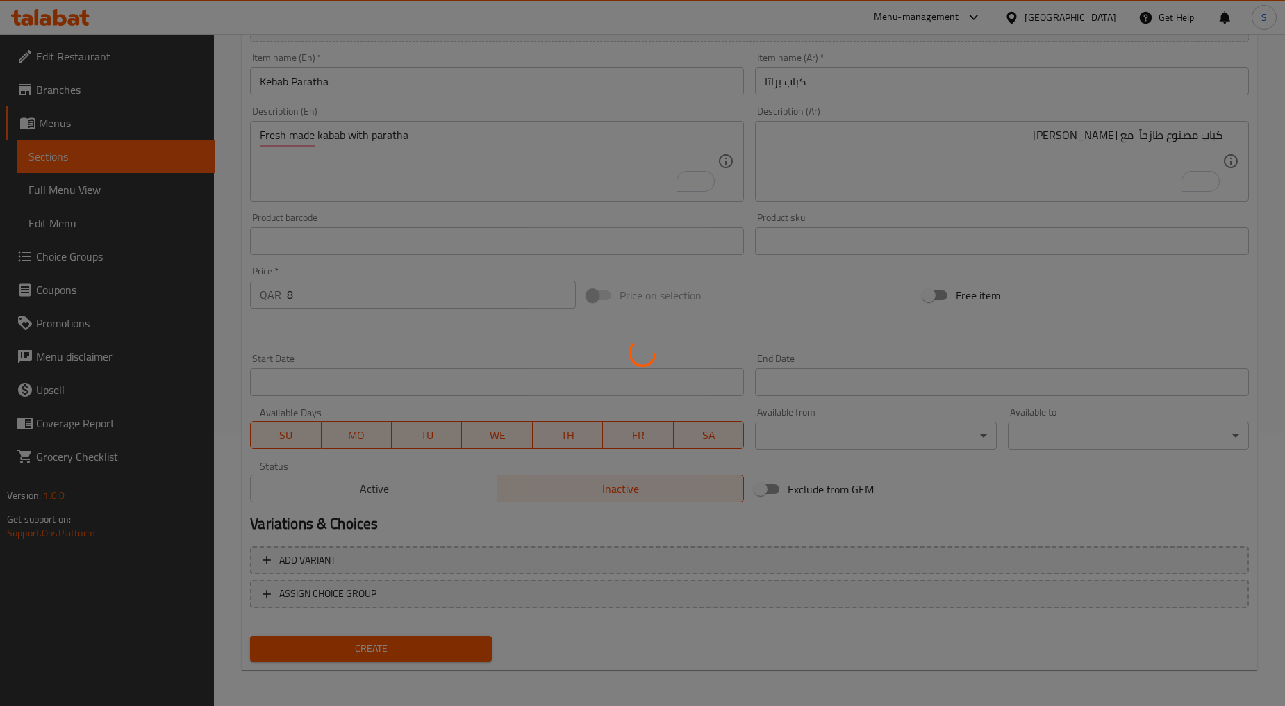
type input "0"
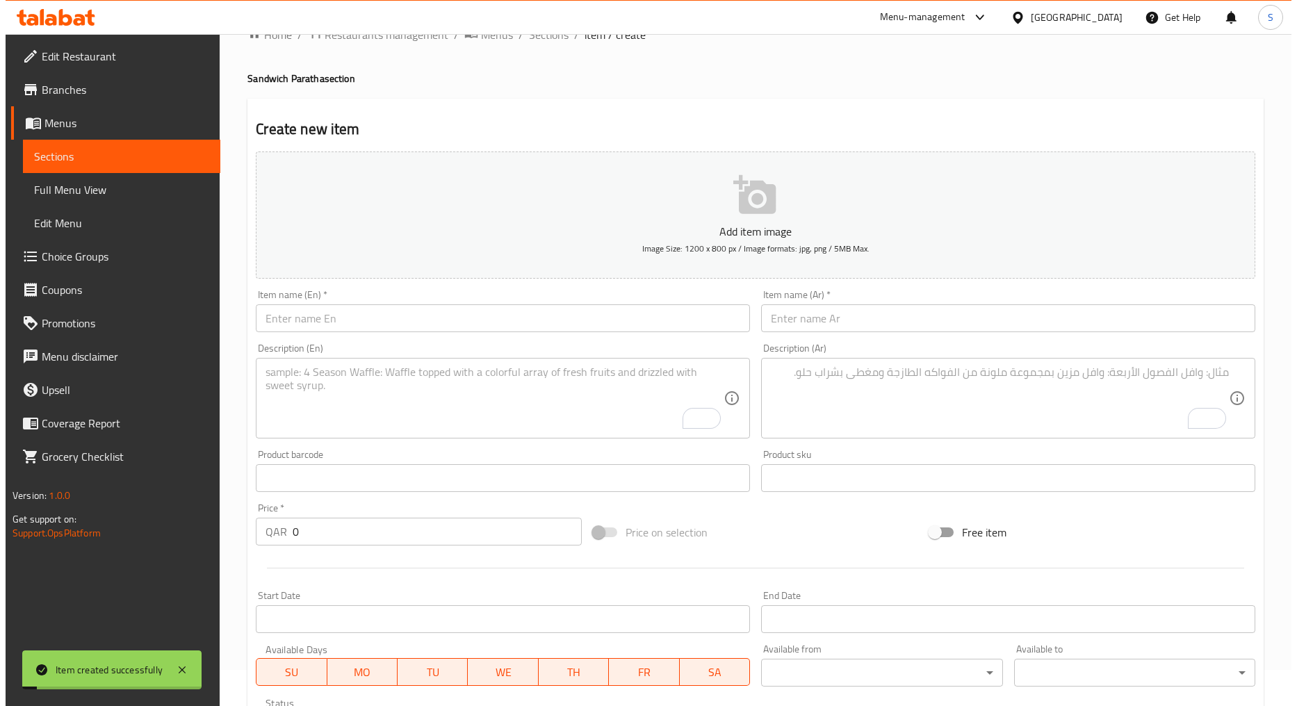
scroll to position [0, 0]
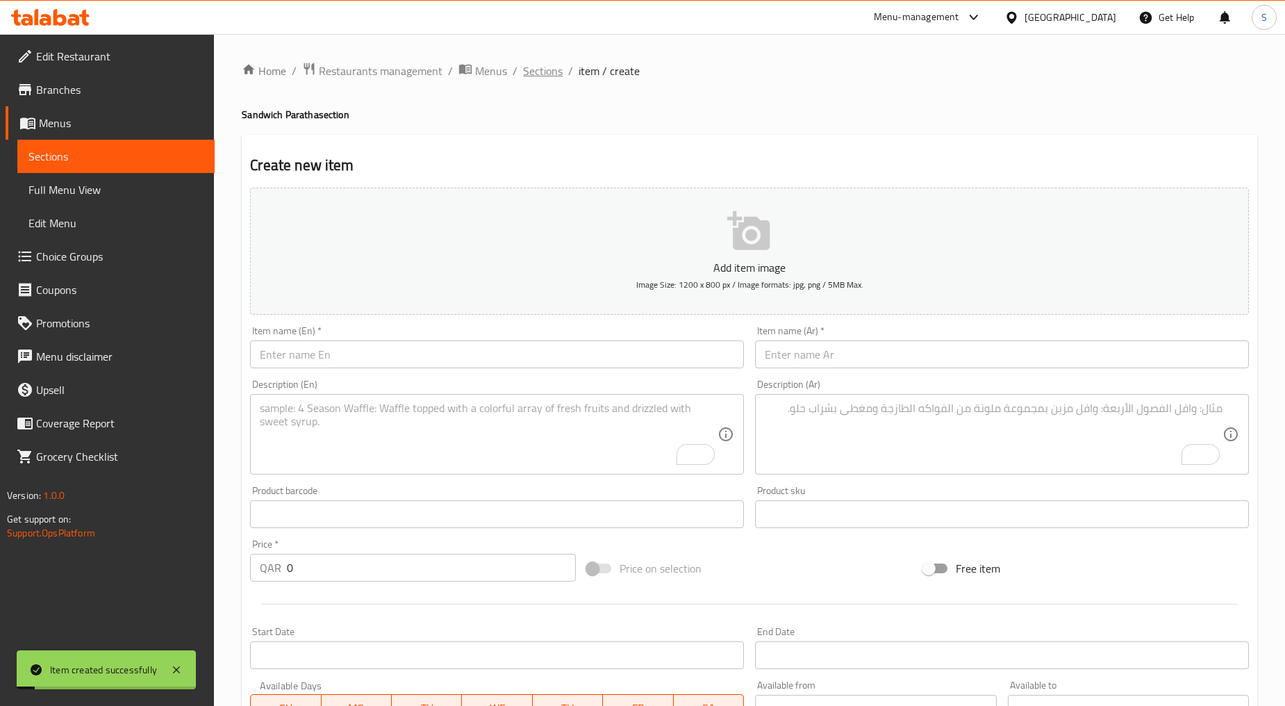
click at [526, 74] on span "Sections" at bounding box center [543, 71] width 40 height 17
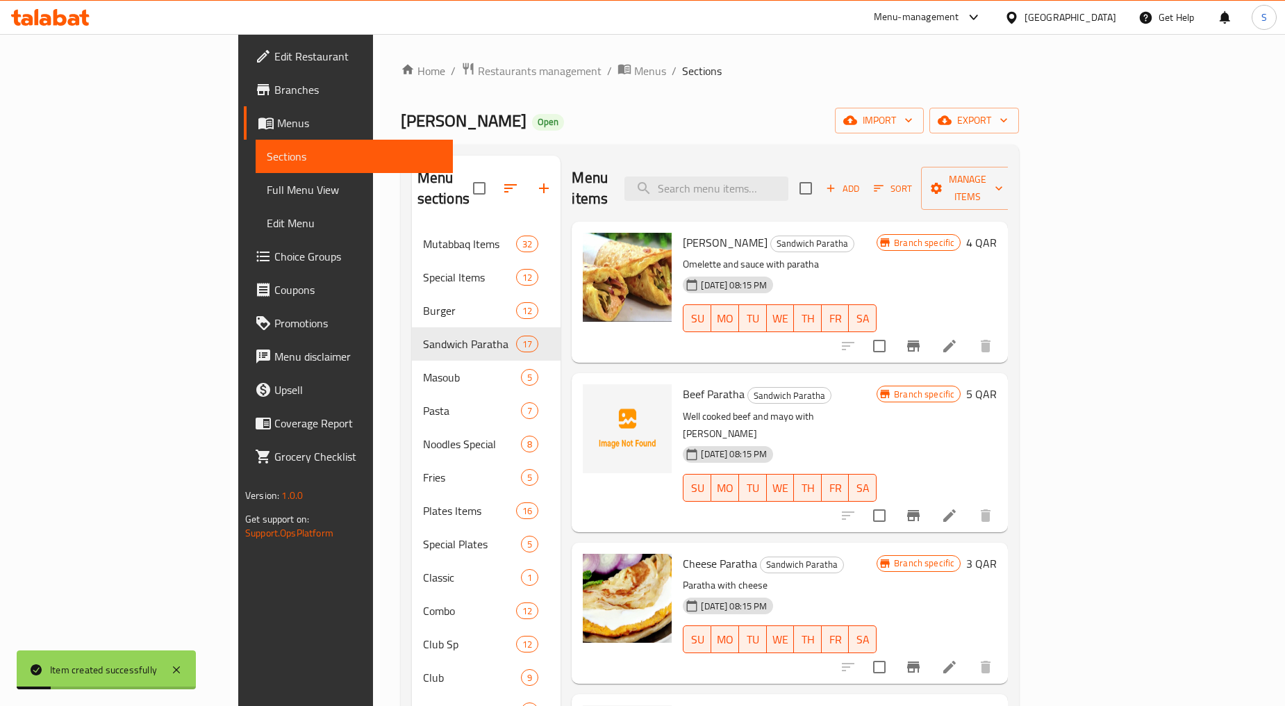
click at [885, 182] on icon "button" at bounding box center [879, 188] width 13 height 13
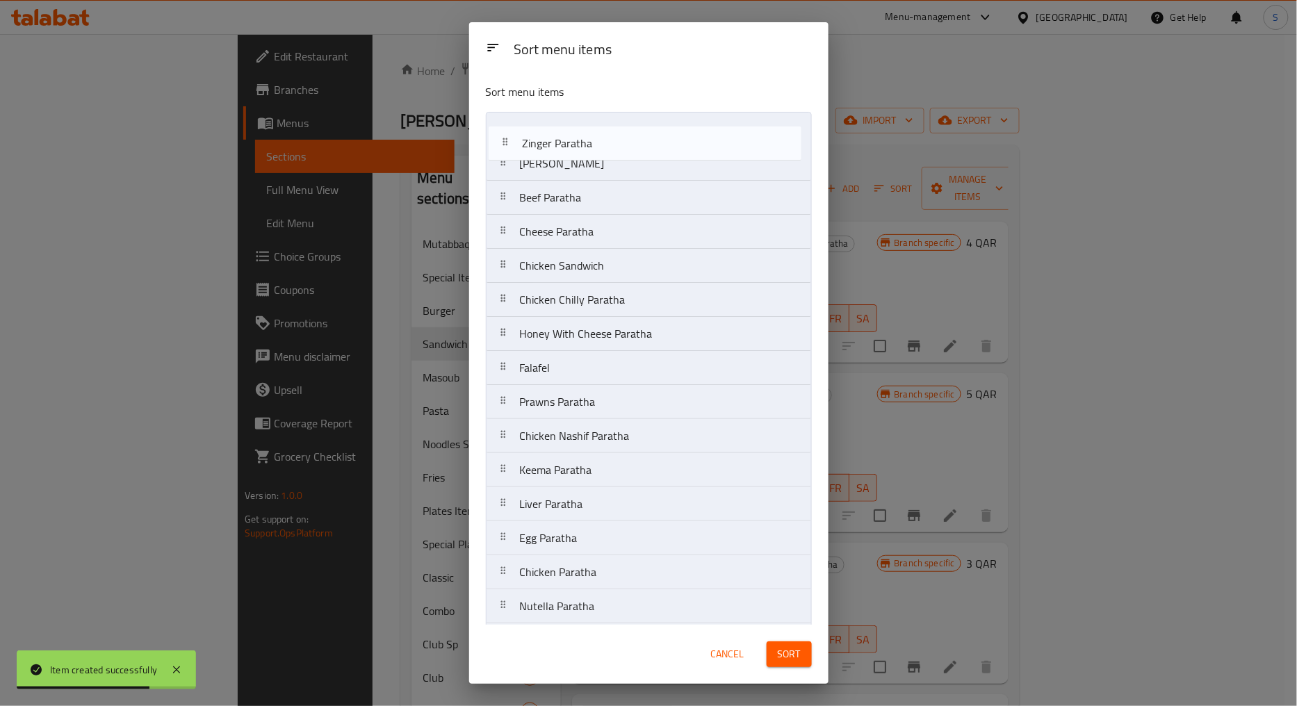
drag, startPoint x: 504, startPoint y: 404, endPoint x: 504, endPoint y: 122, distance: 281.4
click at [504, 122] on nav "Omlette Paratha Beef Paratha Cheese Paratha Chicken Sandwich Chicken Chilly Par…" at bounding box center [649, 402] width 326 height 580
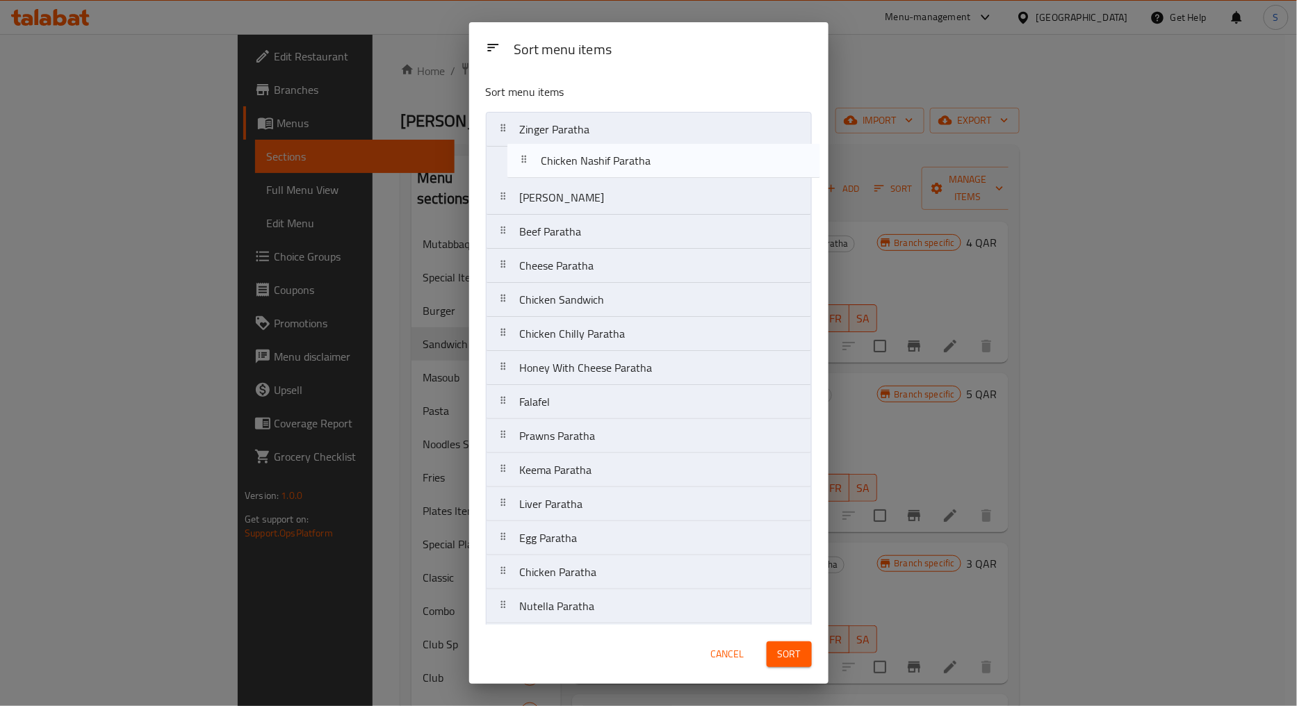
drag, startPoint x: 509, startPoint y: 443, endPoint x: 530, endPoint y: 161, distance: 283.6
click at [530, 161] on nav "Zinger Paratha Omlette Paratha Beef Paratha Cheese Paratha Chicken Sandwich Chi…" at bounding box center [649, 402] width 326 height 580
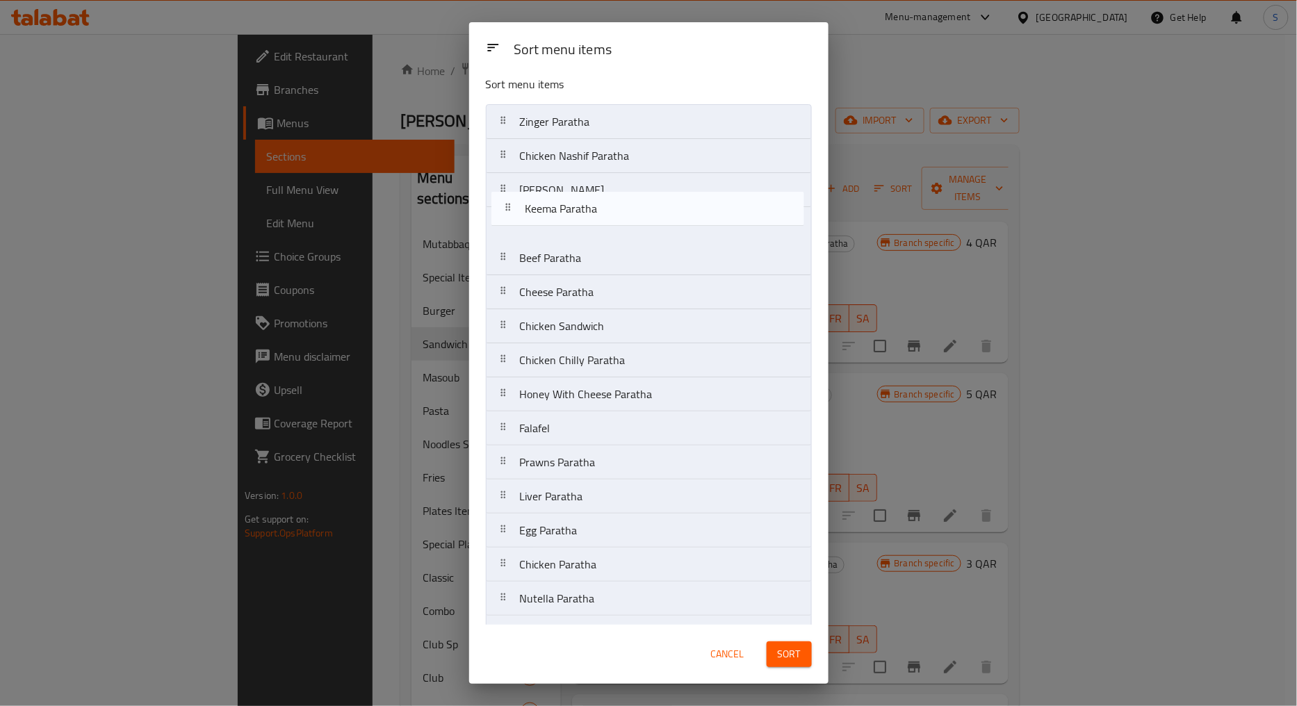
scroll to position [5, 0]
drag, startPoint x: 509, startPoint y: 406, endPoint x: 514, endPoint y: 232, distance: 173.8
click at [514, 232] on nav "Zinger Paratha Chicken Nashif Paratha Omlette Paratha Beef Paratha Cheese Parat…" at bounding box center [649, 397] width 326 height 580
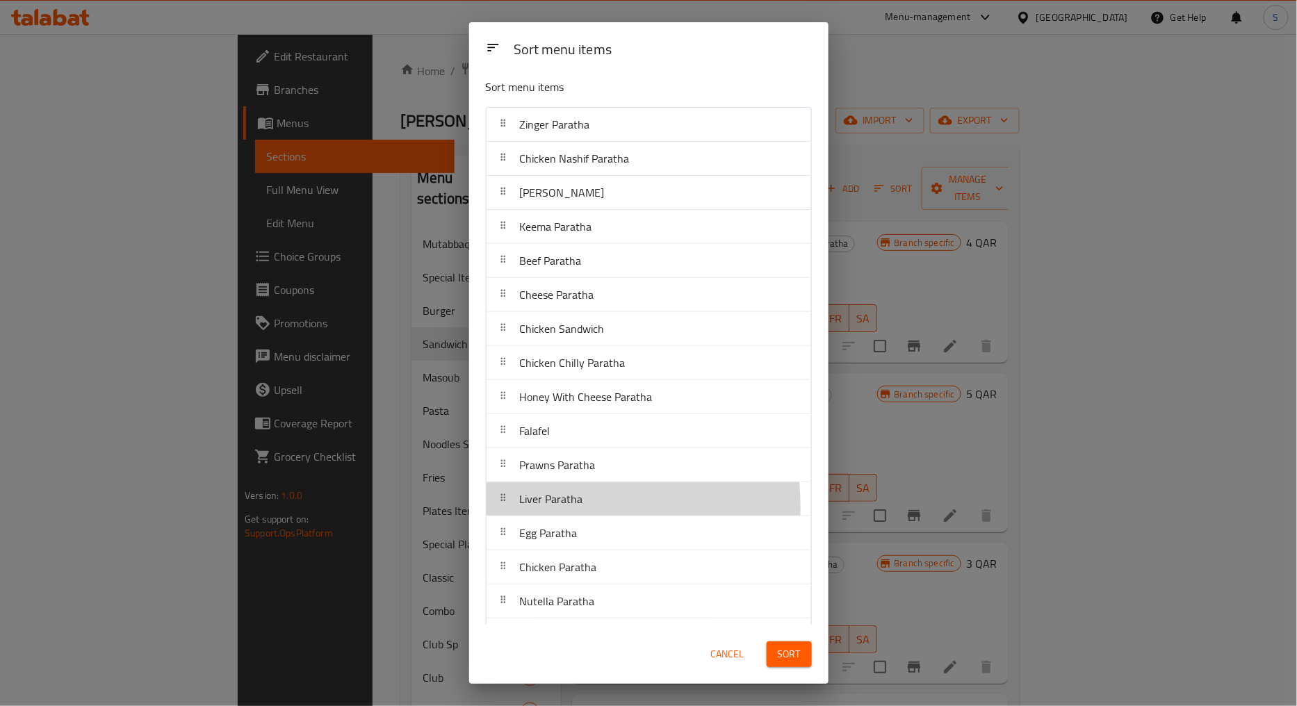
scroll to position [8, 0]
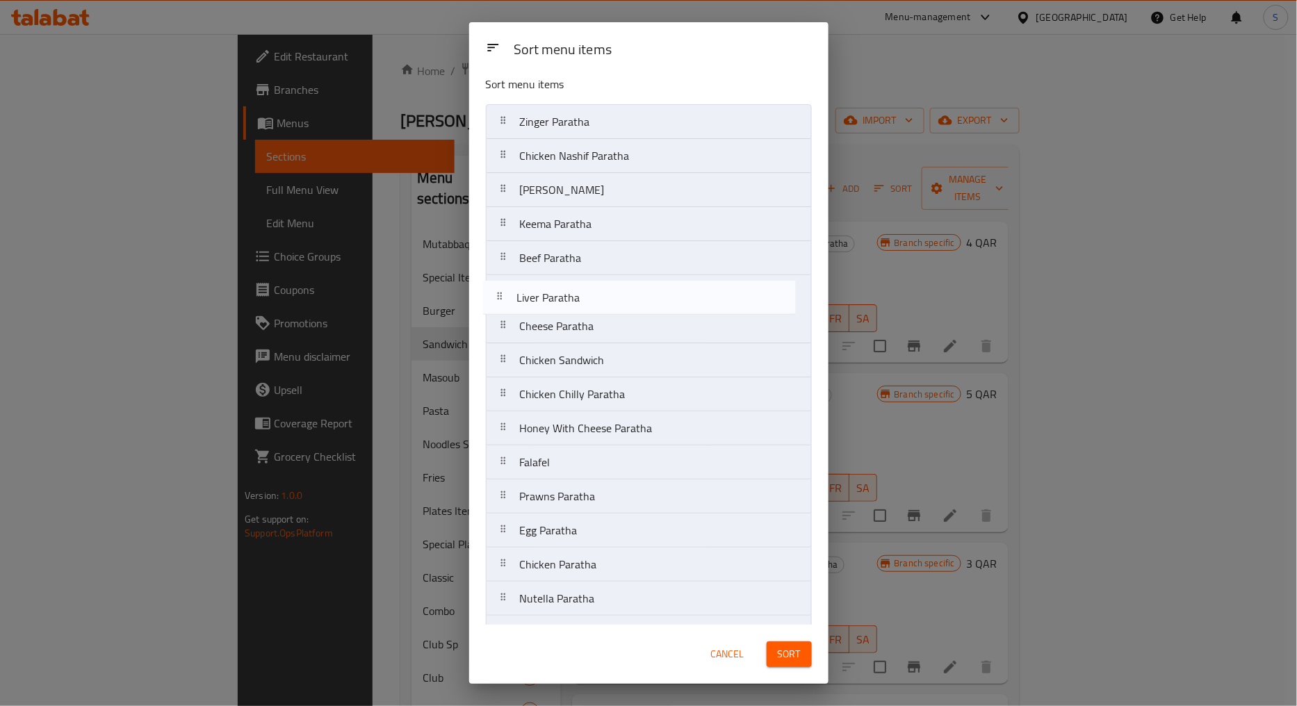
drag, startPoint x: 504, startPoint y: 507, endPoint x: 500, endPoint y: 302, distance: 205.0
click at [500, 302] on nav "Zinger Paratha Chicken Nashif Paratha Omlette Paratha Keema Paratha Beef Parath…" at bounding box center [649, 394] width 326 height 580
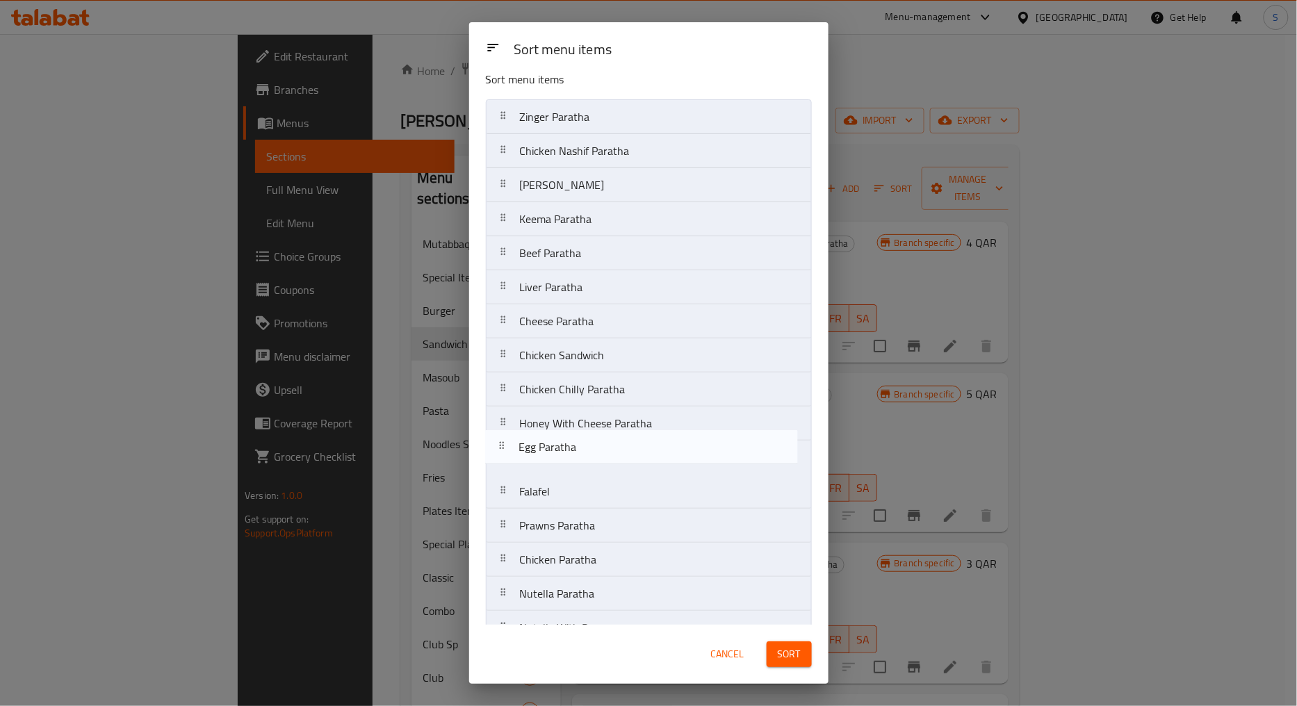
scroll to position [13, 0]
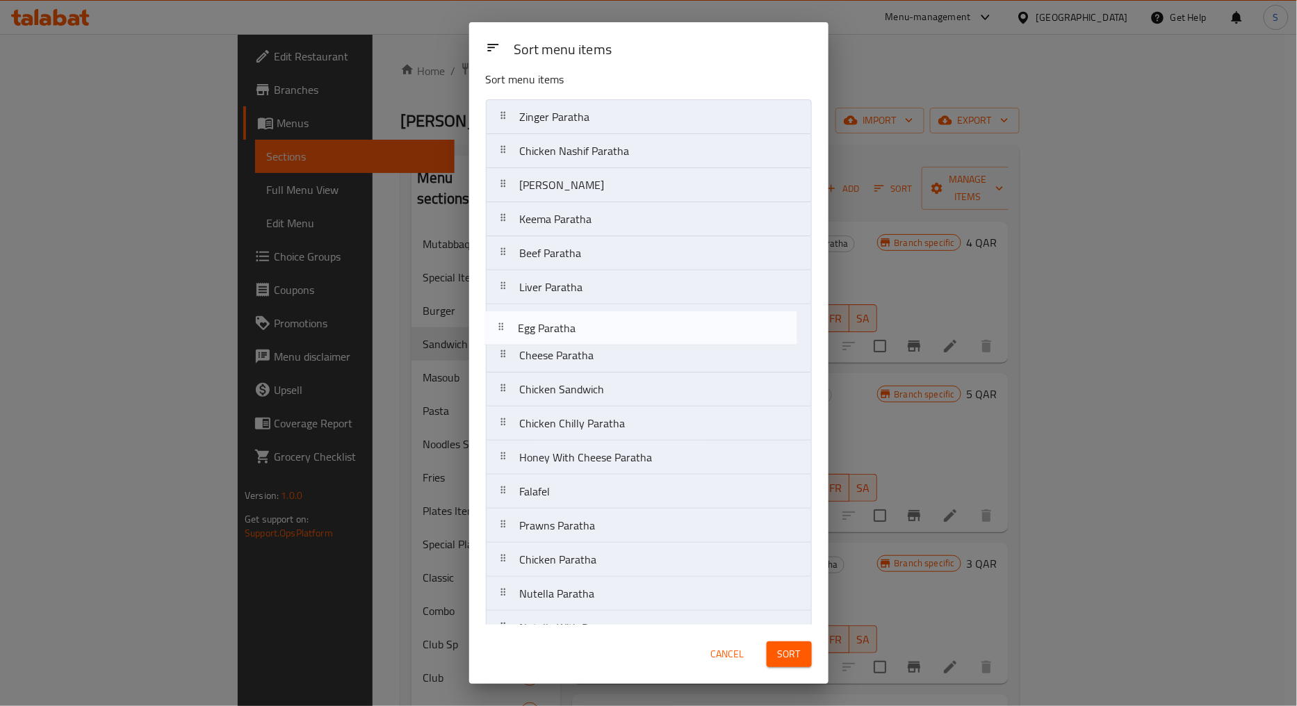
drag, startPoint x: 505, startPoint y: 540, endPoint x: 505, endPoint y: 331, distance: 209.2
click at [505, 331] on nav "Zinger Paratha Chicken Nashif Paratha Omlette Paratha Keema Paratha Beef Parath…" at bounding box center [649, 389] width 326 height 580
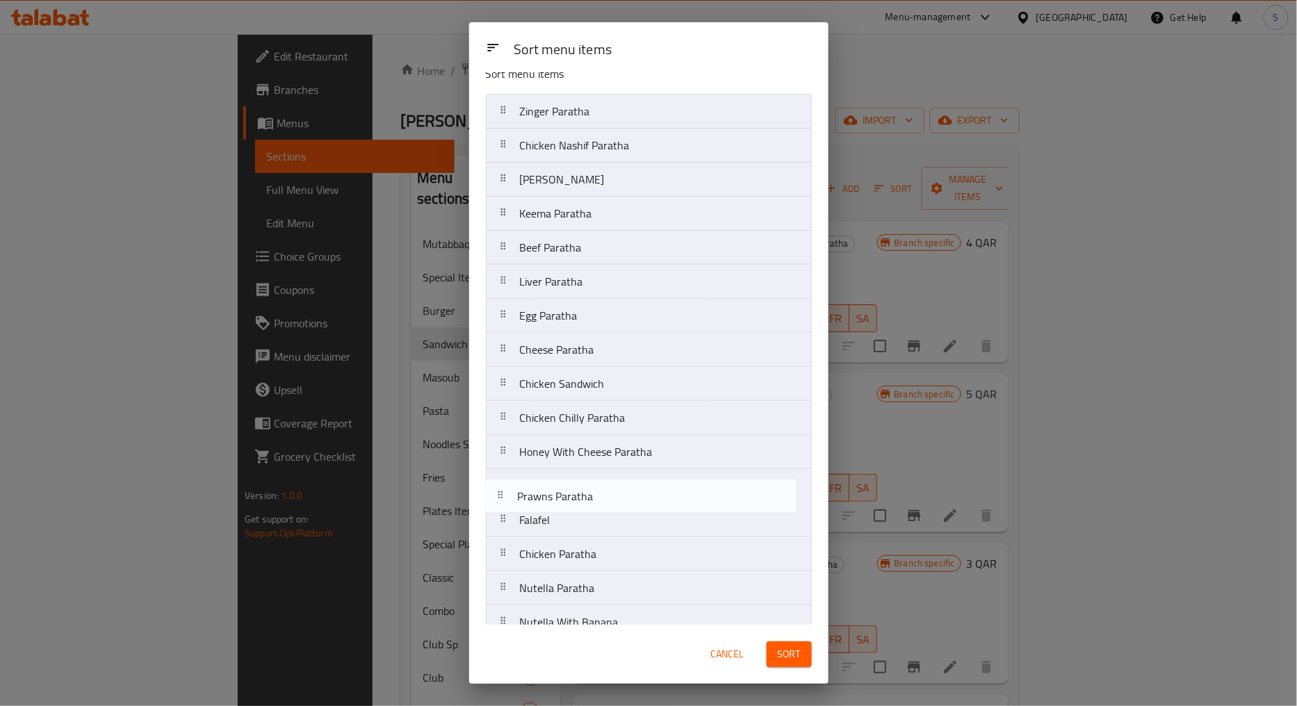
scroll to position [21, 0]
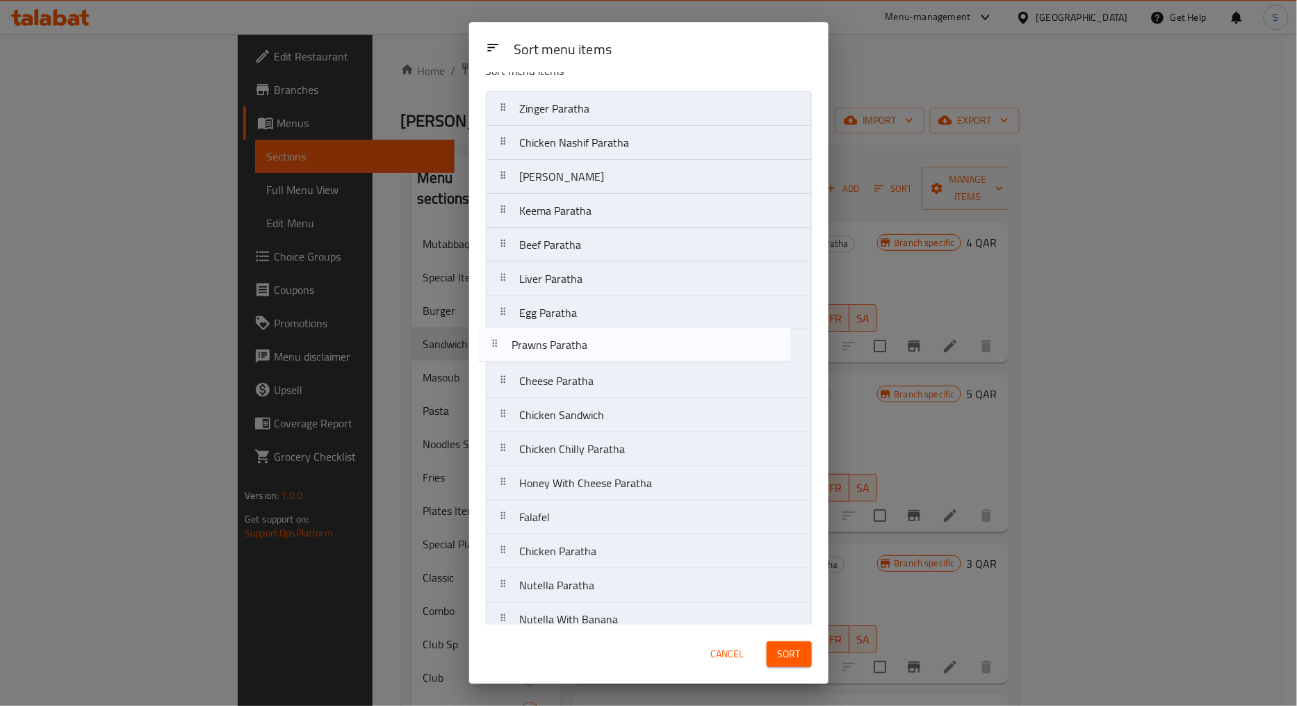
drag, startPoint x: 502, startPoint y: 533, endPoint x: 492, endPoint y: 347, distance: 185.8
click at [492, 347] on nav "Zinger Paratha Chicken Nashif Paratha Omlette Paratha Keema Paratha Beef Parath…" at bounding box center [649, 381] width 326 height 580
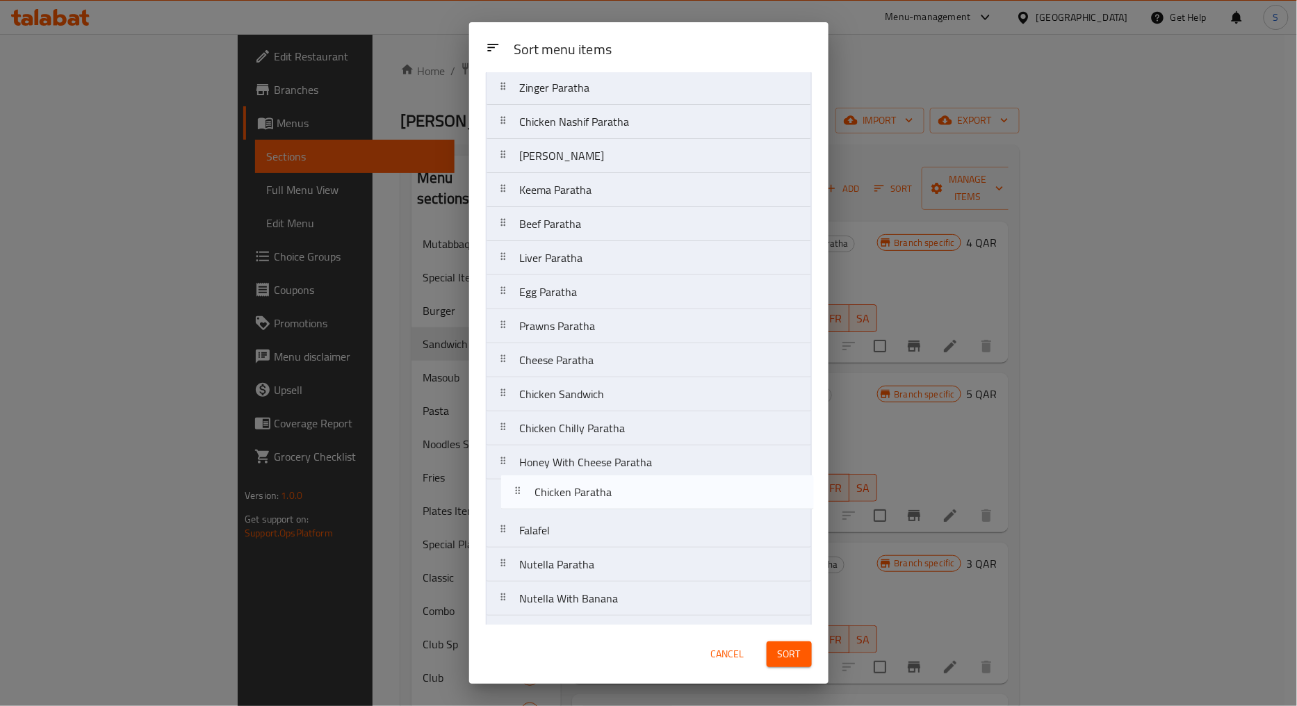
scroll to position [51, 0]
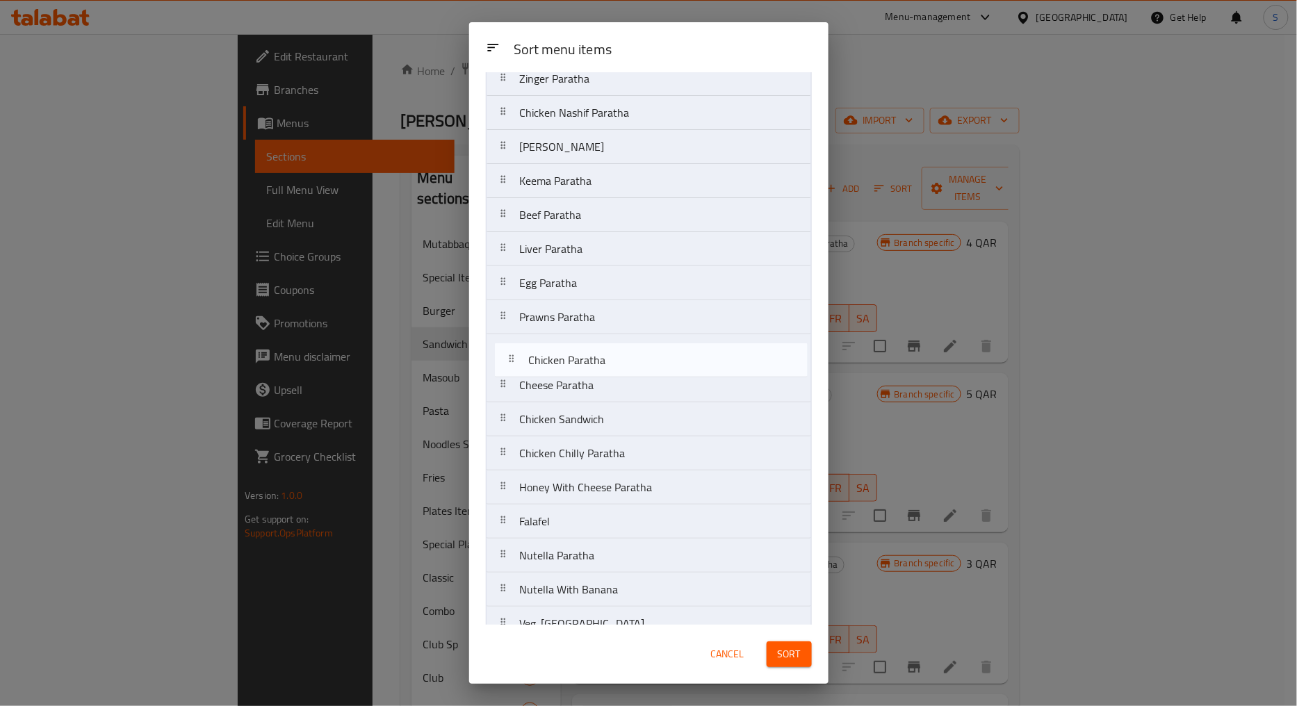
drag, startPoint x: 499, startPoint y: 557, endPoint x: 509, endPoint y: 361, distance: 195.5
click at [509, 361] on nav "Zinger Paratha Chicken Nashif Paratha Omlette Paratha Keema Paratha Beef Parath…" at bounding box center [649, 351] width 326 height 580
drag, startPoint x: 497, startPoint y: 468, endPoint x: 498, endPoint y: 399, distance: 68.8
click at [498, 399] on nav "Zinger Paratha Chicken Nashif Paratha Omlette Paratha Keema Paratha Beef Parath…" at bounding box center [649, 351] width 326 height 580
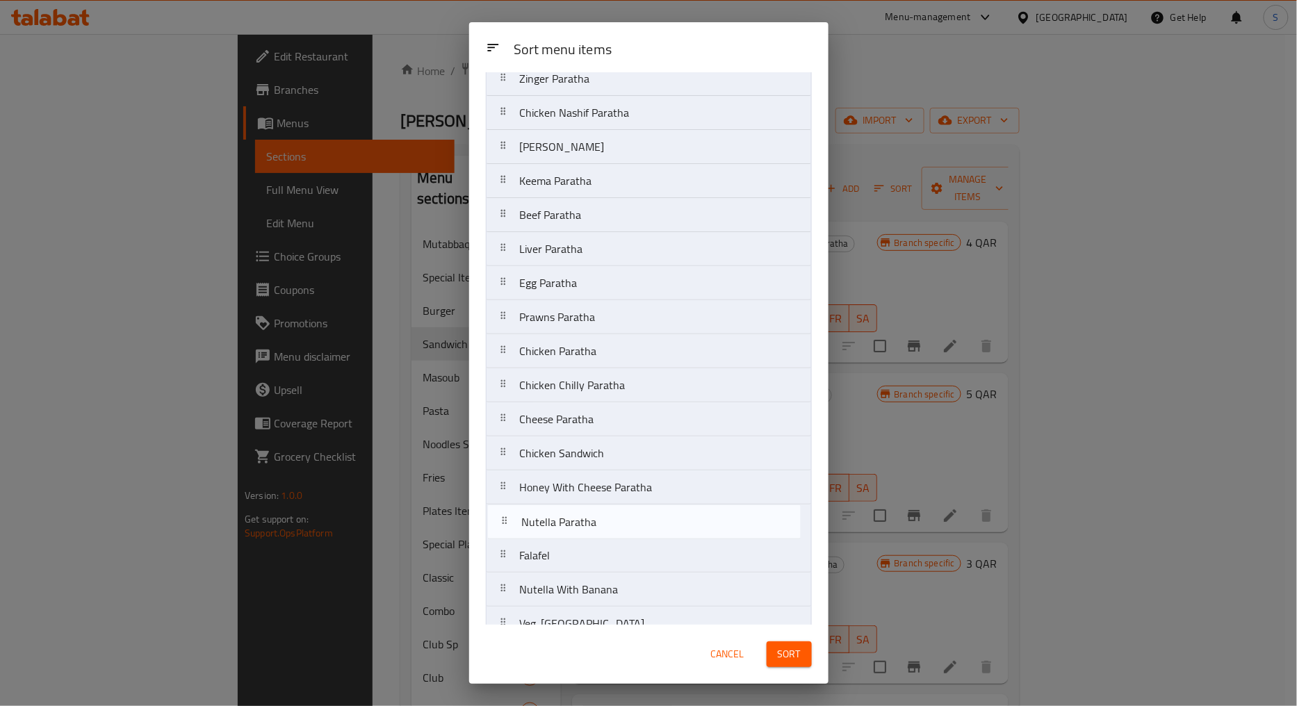
scroll to position [58, 0]
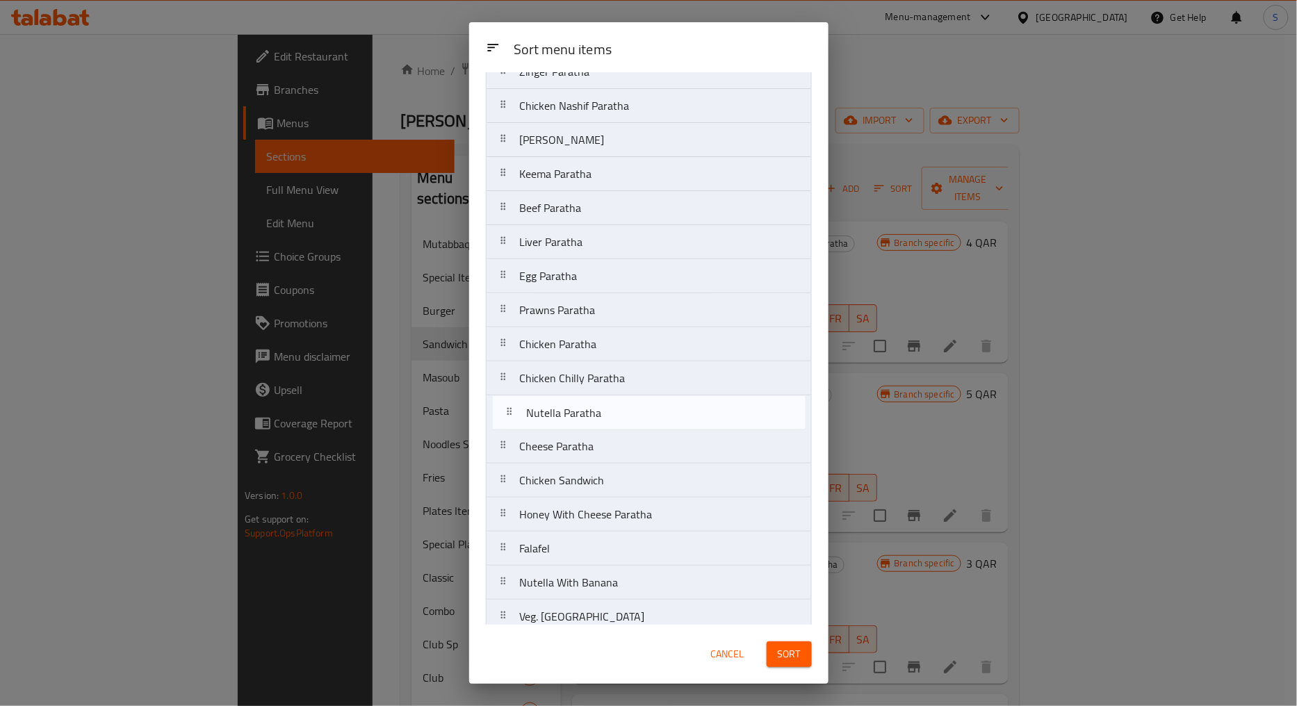
drag, startPoint x: 502, startPoint y: 557, endPoint x: 509, endPoint y: 408, distance: 149.6
click at [509, 408] on nav "Zinger Paratha Chicken Nashif Paratha Omlette Paratha Keema Paratha Beef Parath…" at bounding box center [649, 344] width 326 height 580
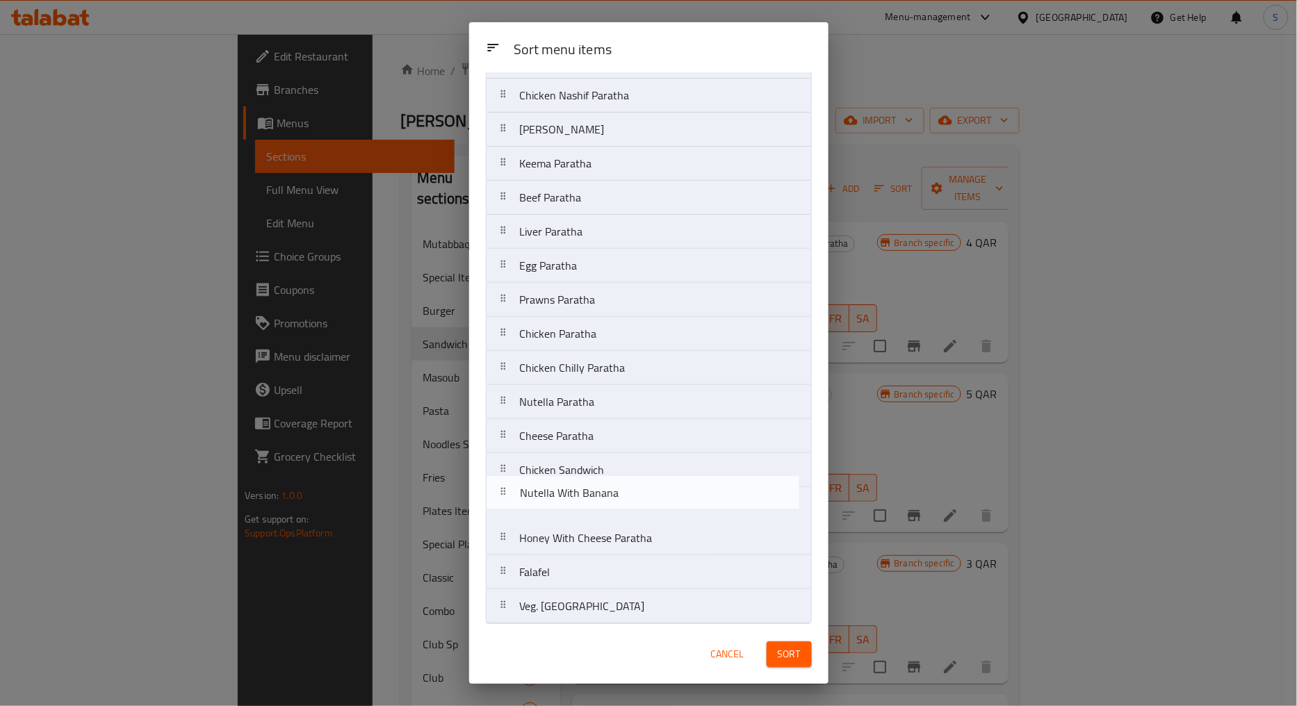
scroll to position [73, 0]
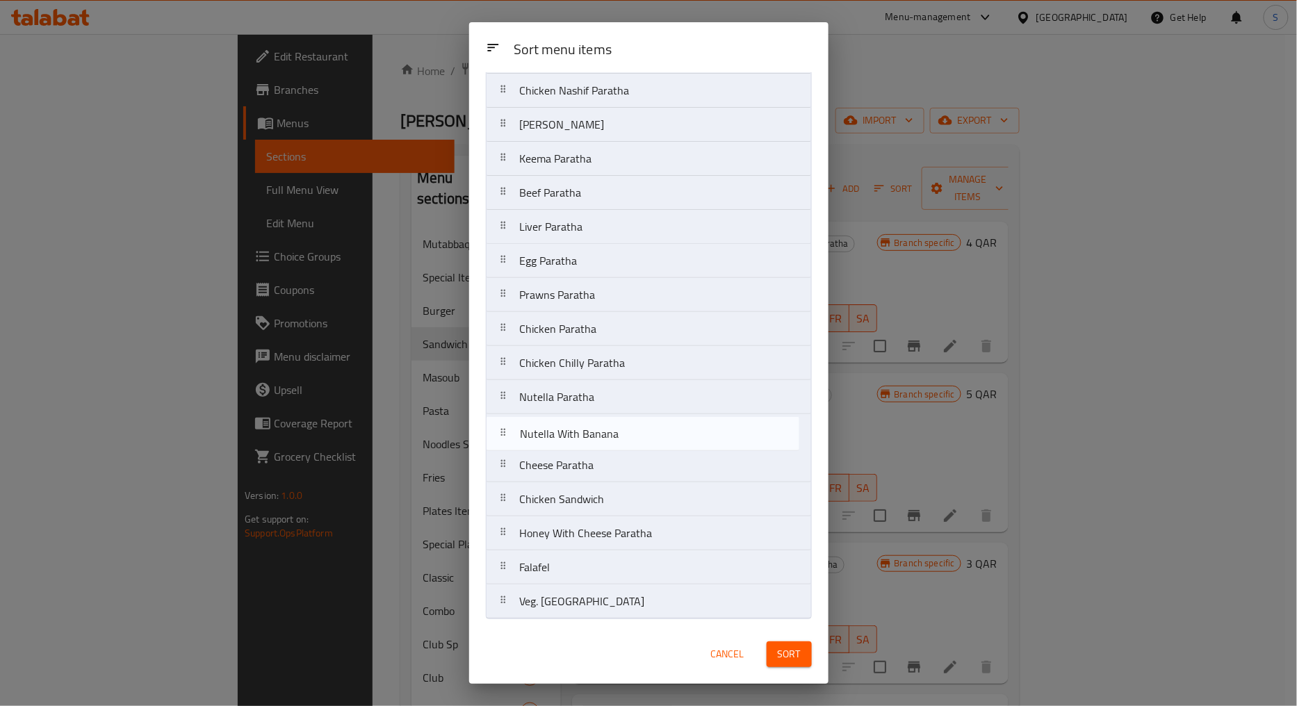
drag, startPoint x: 498, startPoint y: 588, endPoint x: 501, endPoint y: 433, distance: 155.0
click at [501, 433] on nav "Zinger Paratha Chicken Nashif Paratha Omlette Paratha Keema Paratha Beef Parath…" at bounding box center [649, 329] width 326 height 580
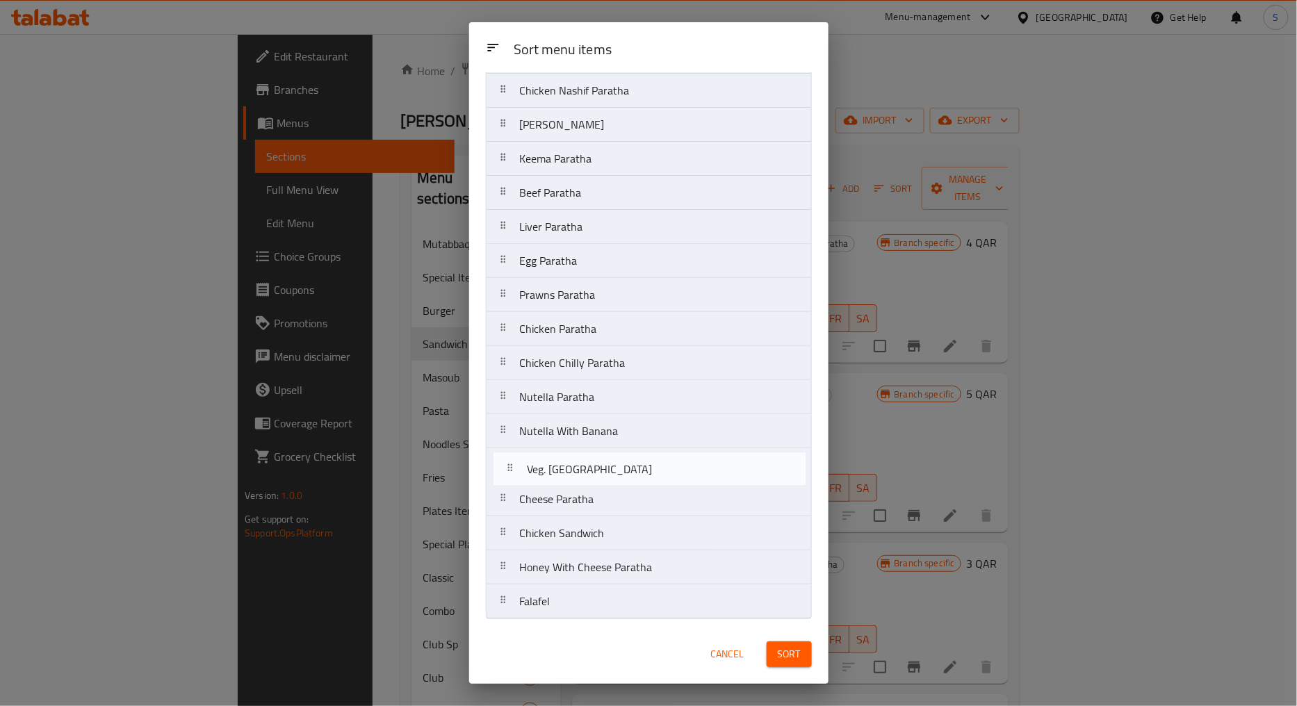
drag, startPoint x: 502, startPoint y: 607, endPoint x: 509, endPoint y: 454, distance: 153.0
click at [509, 454] on nav "Zinger Paratha Chicken Nashif Paratha Omlette Paratha Keema Paratha Beef Parath…" at bounding box center [649, 329] width 326 height 580
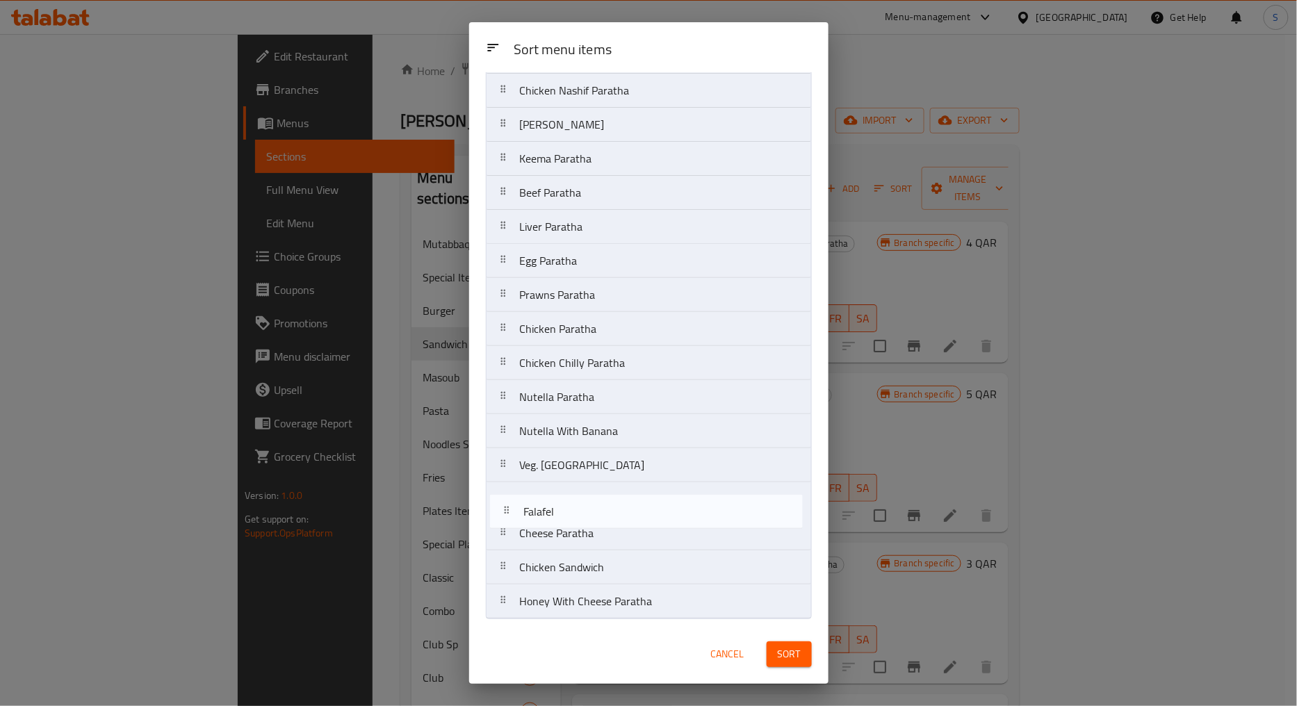
drag, startPoint x: 504, startPoint y: 614, endPoint x: 508, endPoint y: 520, distance: 93.9
click at [508, 520] on nav "Zinger Paratha Chicken Nashif Paratha Omlette Paratha Keema Paratha Beef Parath…" at bounding box center [649, 329] width 326 height 580
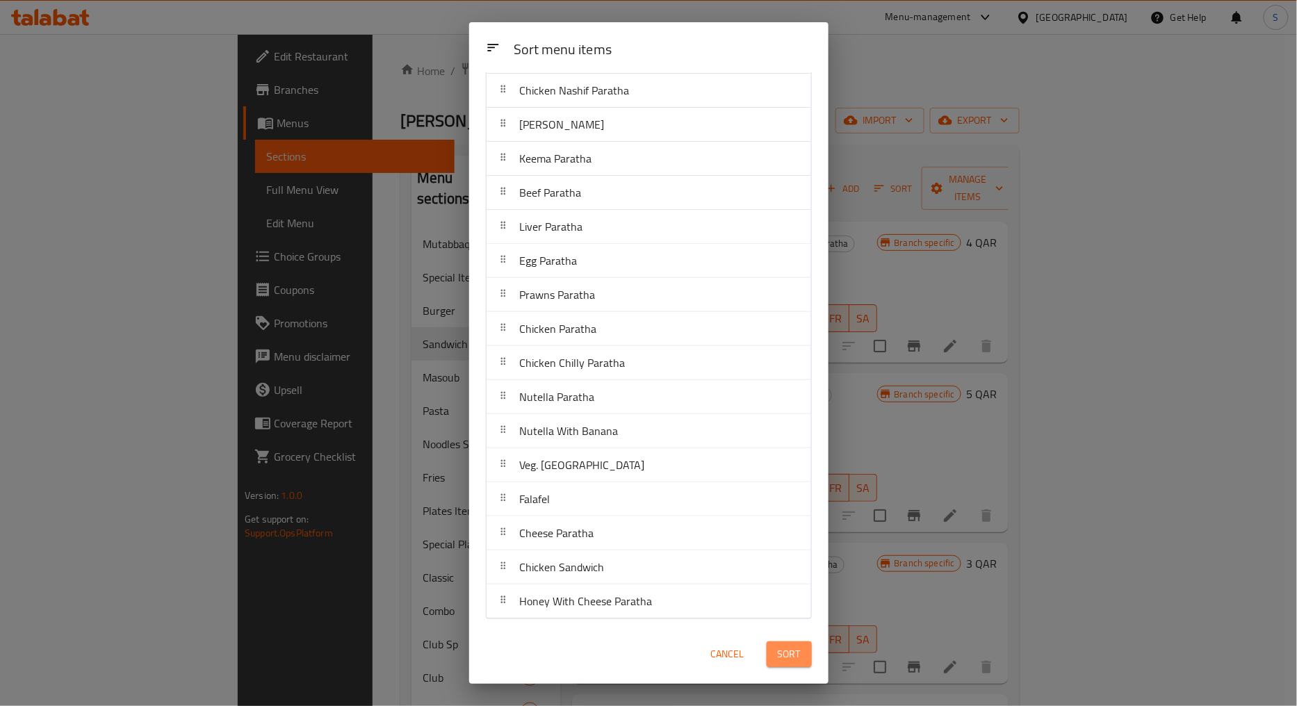
click at [778, 650] on span "Sort" at bounding box center [789, 654] width 23 height 17
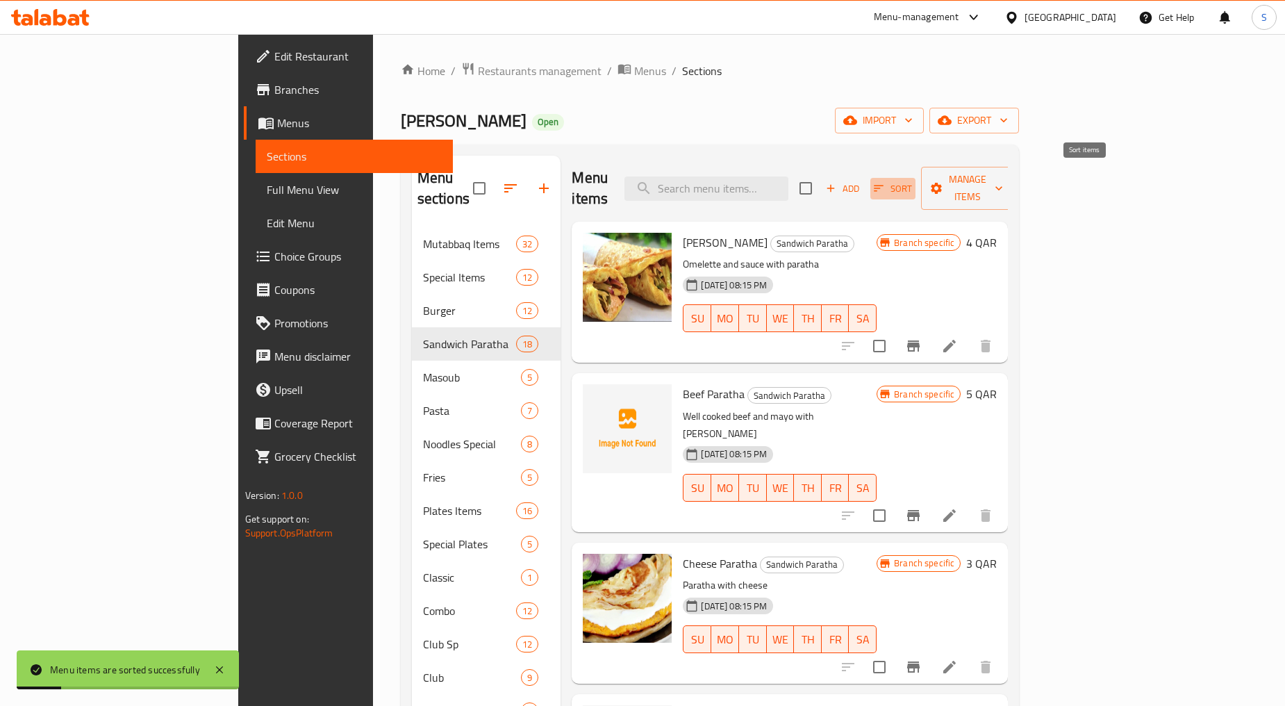
click at [912, 181] on span "Sort" at bounding box center [893, 189] width 38 height 16
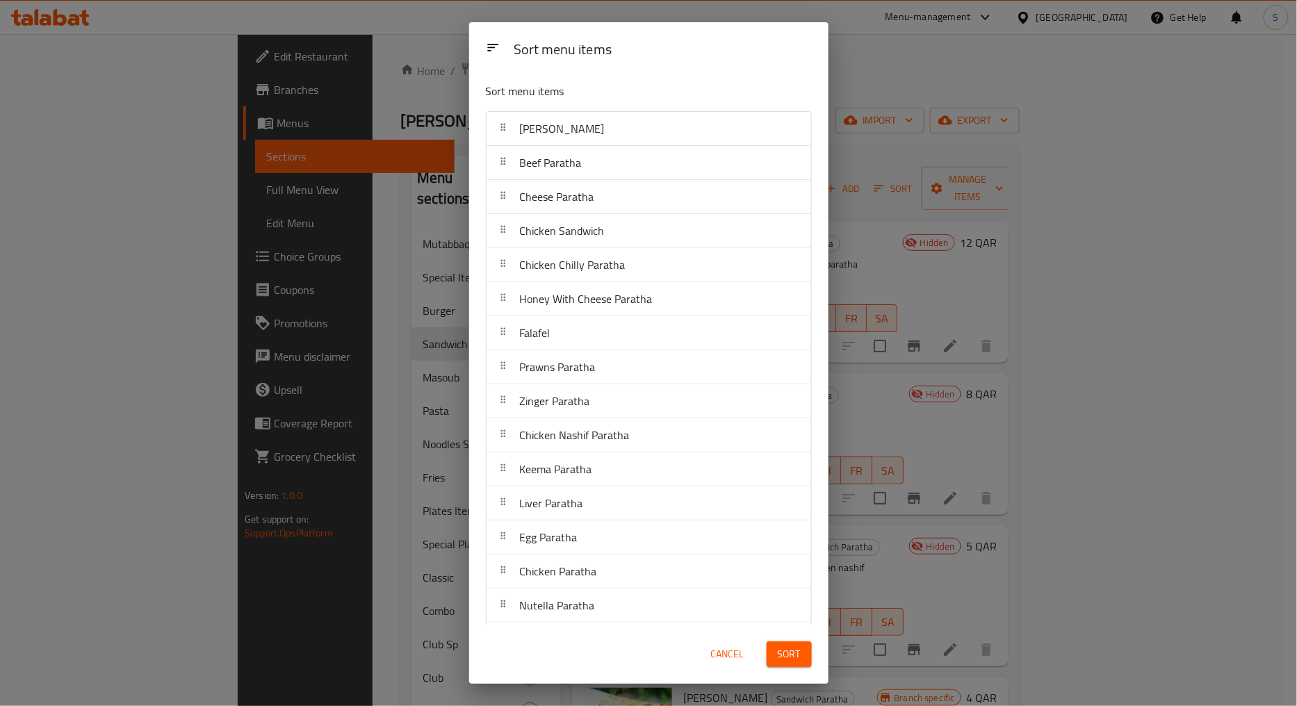
scroll to position [0, 0]
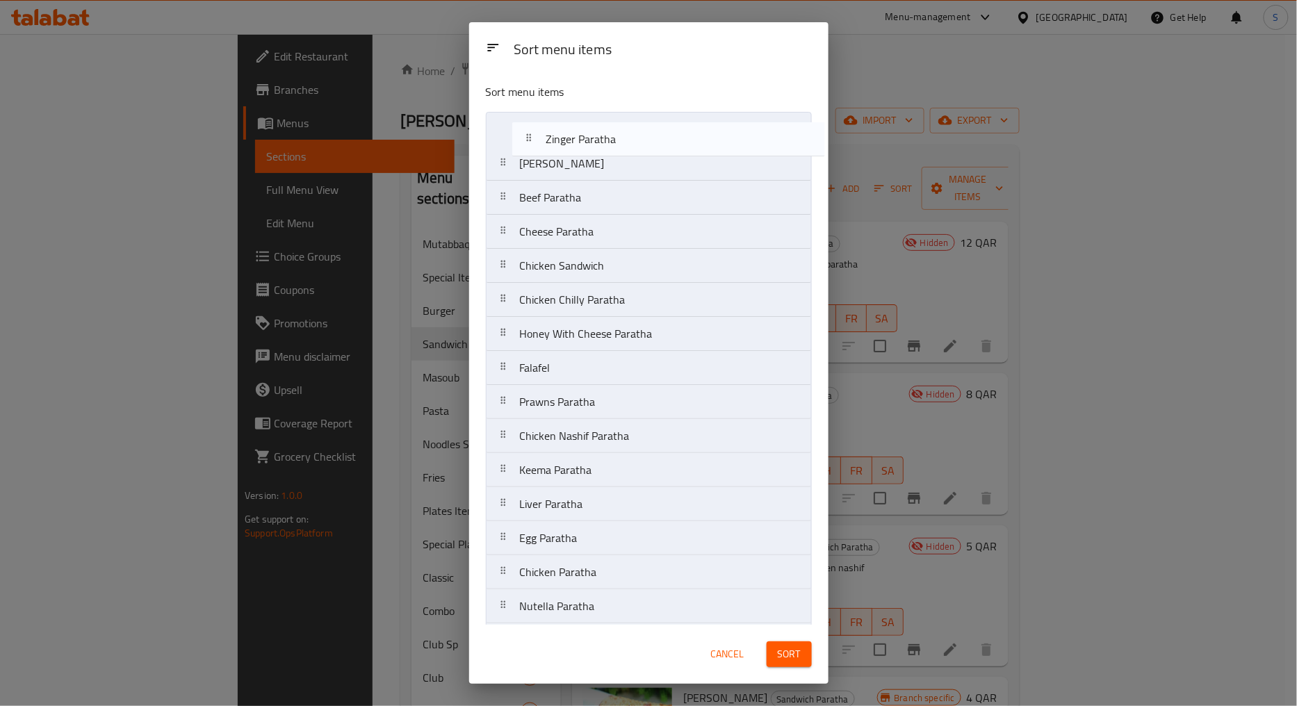
drag, startPoint x: 501, startPoint y: 393, endPoint x: 523, endPoint y: 125, distance: 269.1
click at [523, 125] on nav "Omlette Paratha Beef Paratha Cheese Paratha Chicken Sandwich Chicken Chilly Par…" at bounding box center [649, 419] width 326 height 614
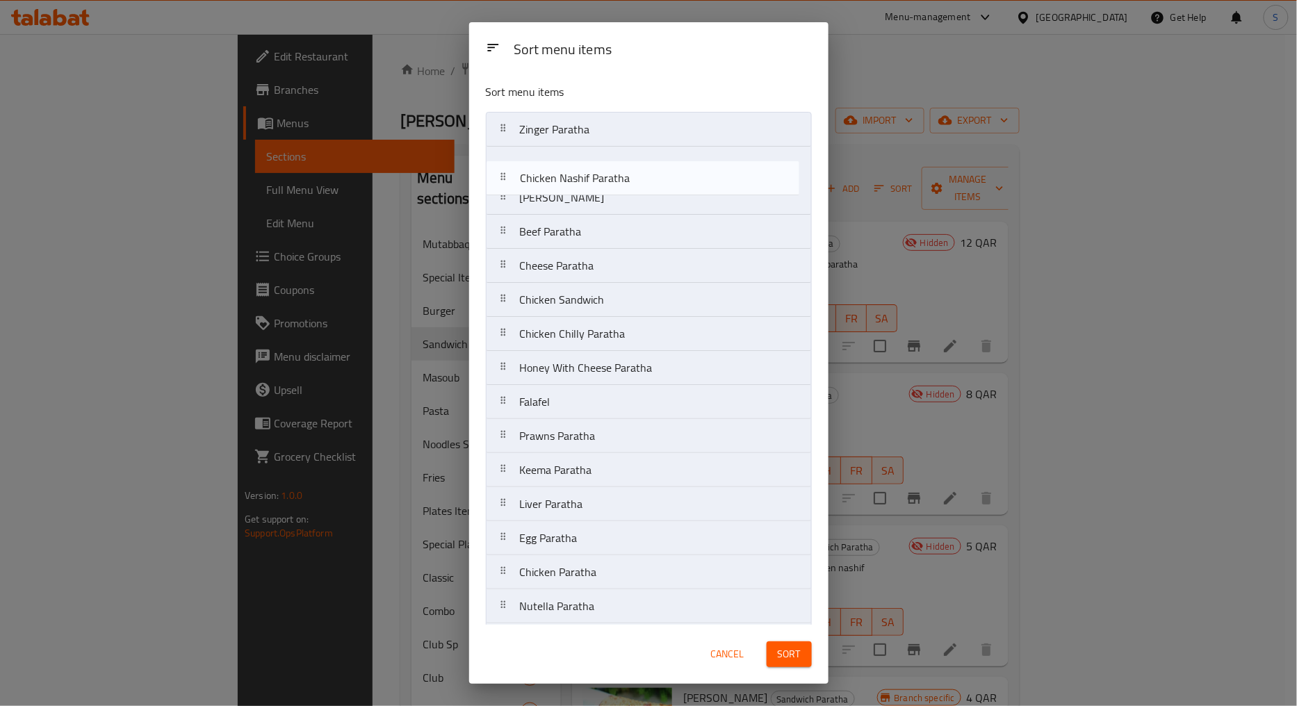
drag, startPoint x: 503, startPoint y: 436, endPoint x: 506, endPoint y: 167, distance: 268.9
click at [506, 167] on nav "Zinger Paratha Omlette Paratha Beef Paratha Cheese Paratha Chicken Sandwich Chi…" at bounding box center [649, 419] width 326 height 614
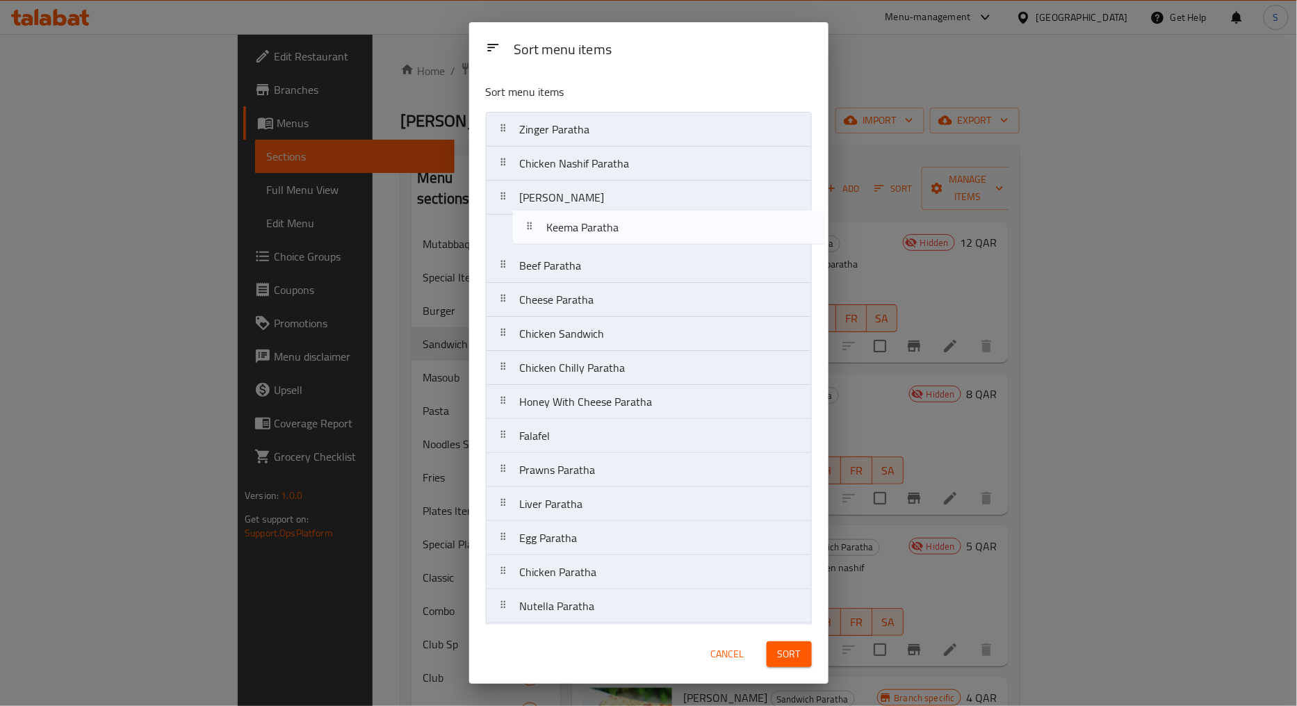
drag, startPoint x: 502, startPoint y: 474, endPoint x: 529, endPoint y: 220, distance: 255.8
click at [529, 220] on nav "Zinger Paratha Chicken Nashif Paratha Omlette Paratha Beef Paratha Cheese Parat…" at bounding box center [649, 419] width 326 height 614
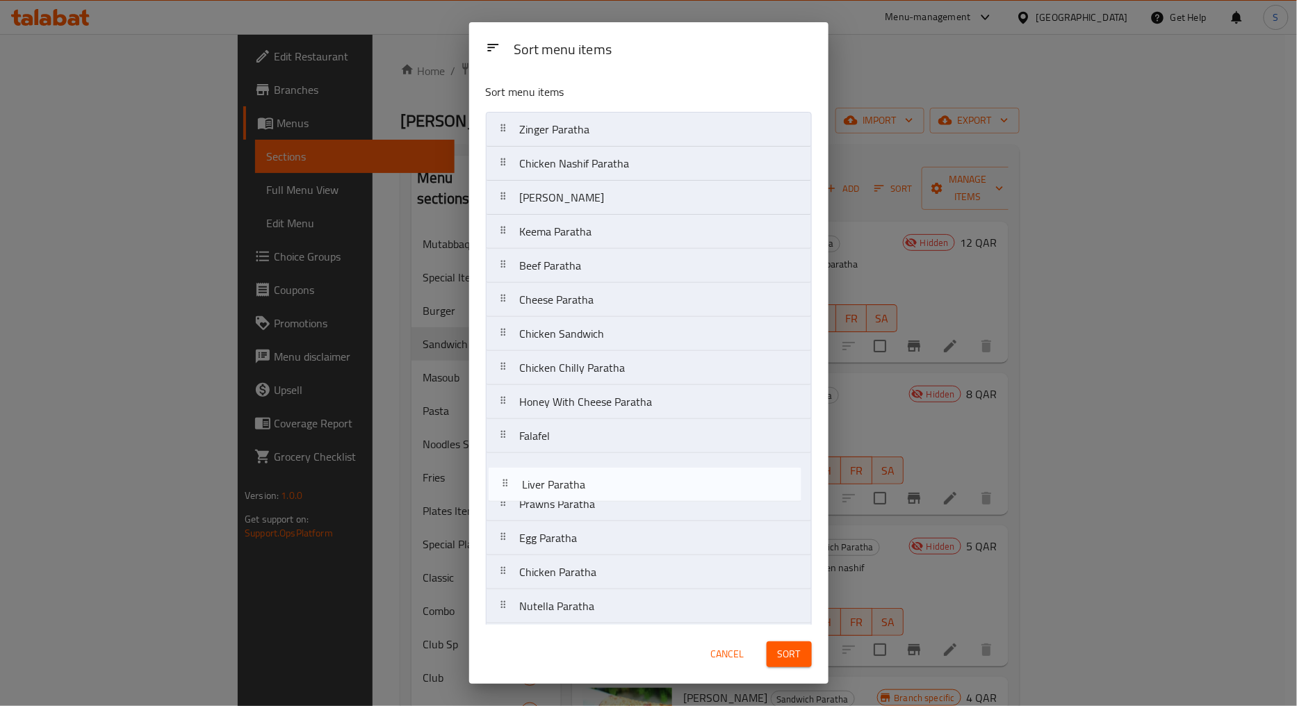
scroll to position [1, 0]
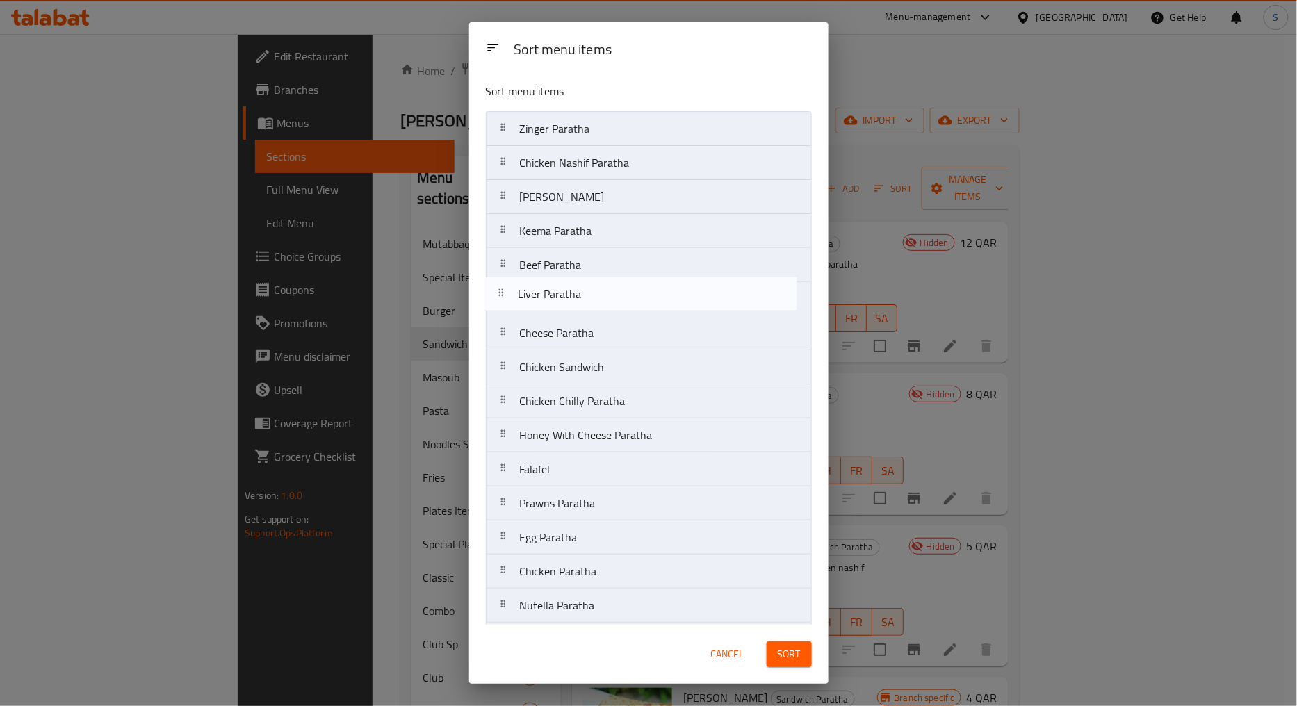
drag, startPoint x: 497, startPoint y: 505, endPoint x: 497, endPoint y: 288, distance: 217.5
click at [497, 288] on nav "Zinger Paratha Chicken Nashif Paratha Omlette Paratha Keema Paratha Beef Parath…" at bounding box center [649, 418] width 326 height 614
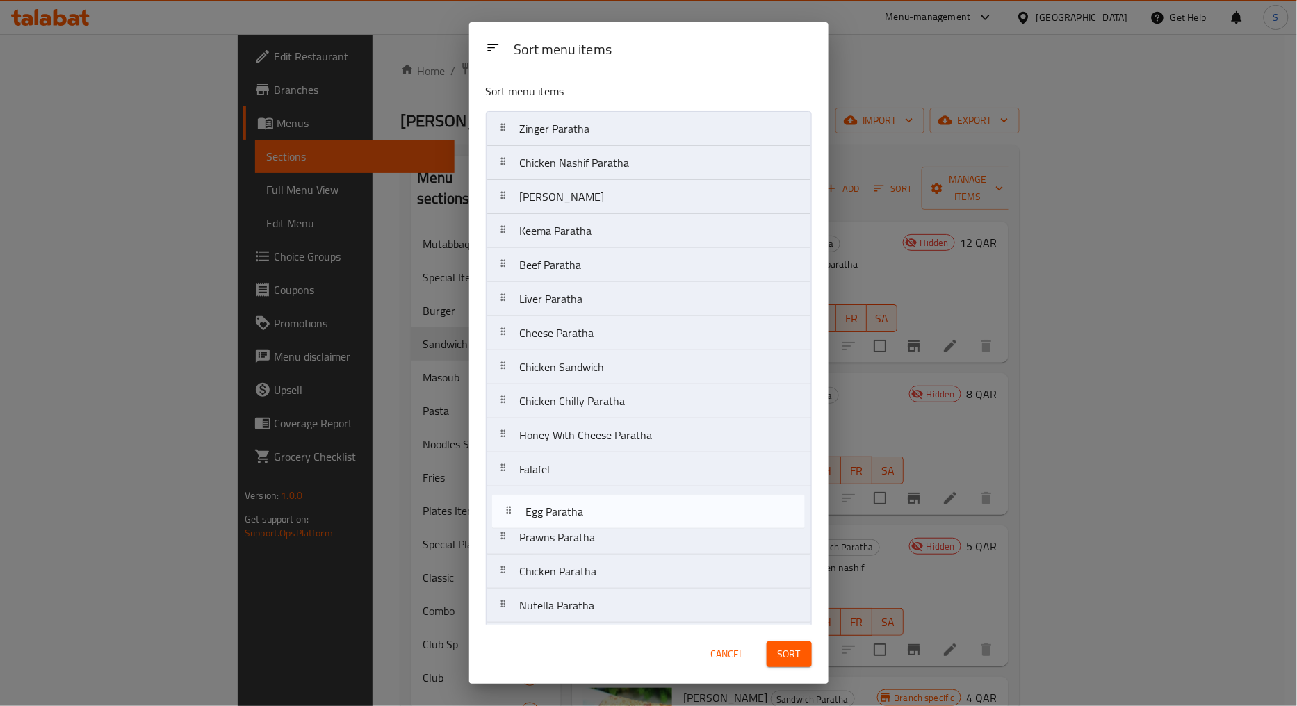
scroll to position [3, 0]
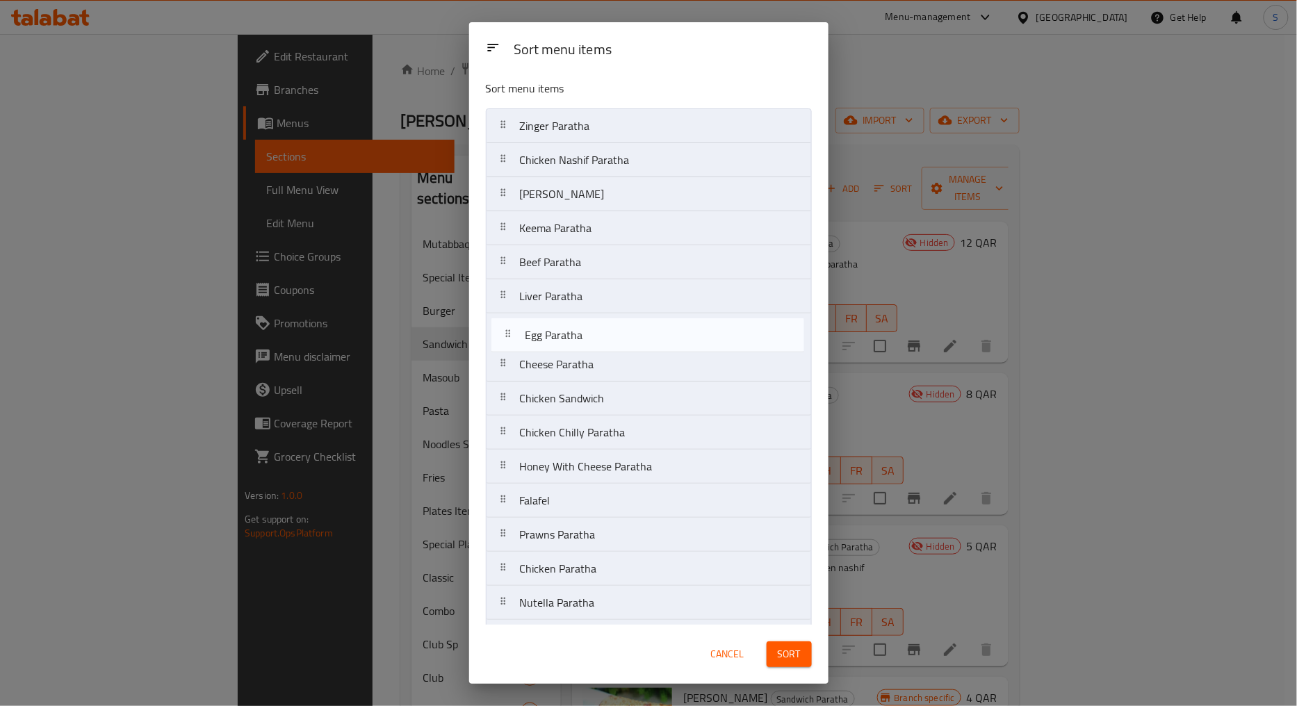
drag, startPoint x: 504, startPoint y: 539, endPoint x: 509, endPoint y: 321, distance: 218.2
click at [509, 321] on nav "Zinger Paratha Chicken Nashif Paratha Omlette Paratha Keema Paratha Beef Parath…" at bounding box center [649, 415] width 326 height 614
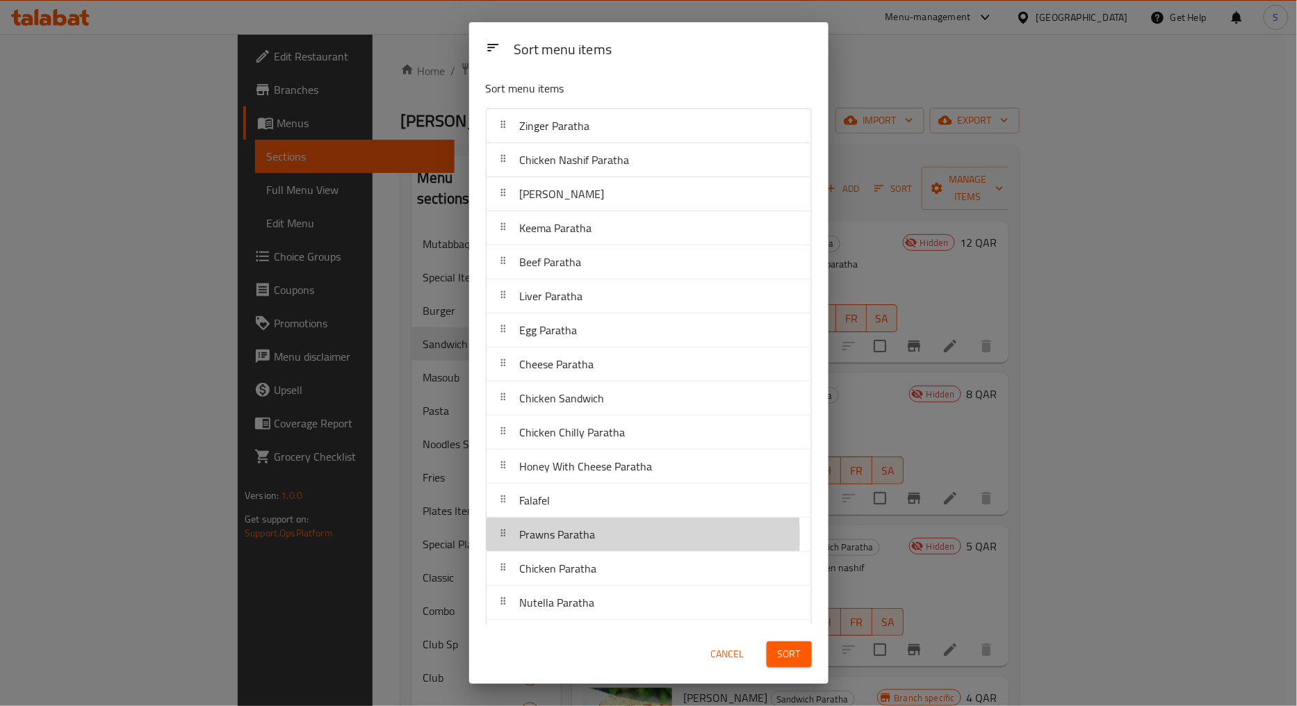
scroll to position [7, 0]
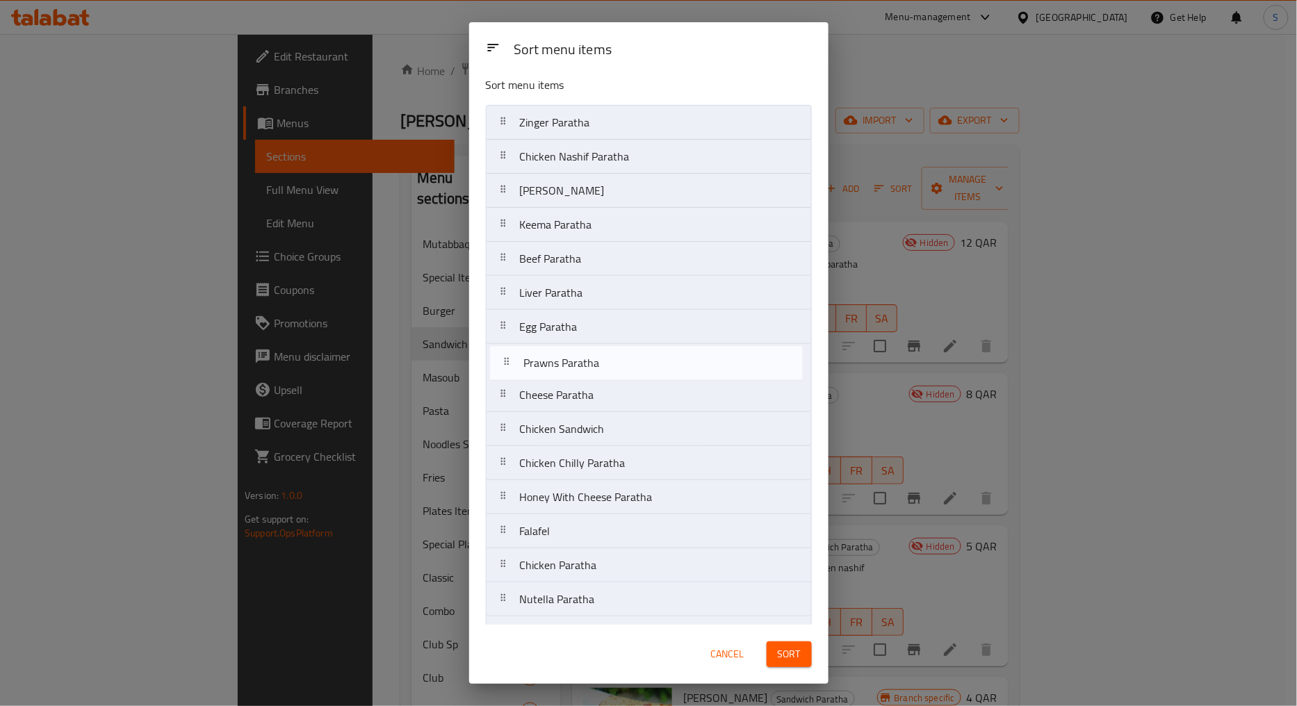
drag, startPoint x: 498, startPoint y: 536, endPoint x: 502, endPoint y: 354, distance: 181.4
click at [502, 354] on nav "Zinger Paratha Chicken Nashif Paratha Omlette Paratha Keema Paratha Beef Parath…" at bounding box center [649, 412] width 326 height 614
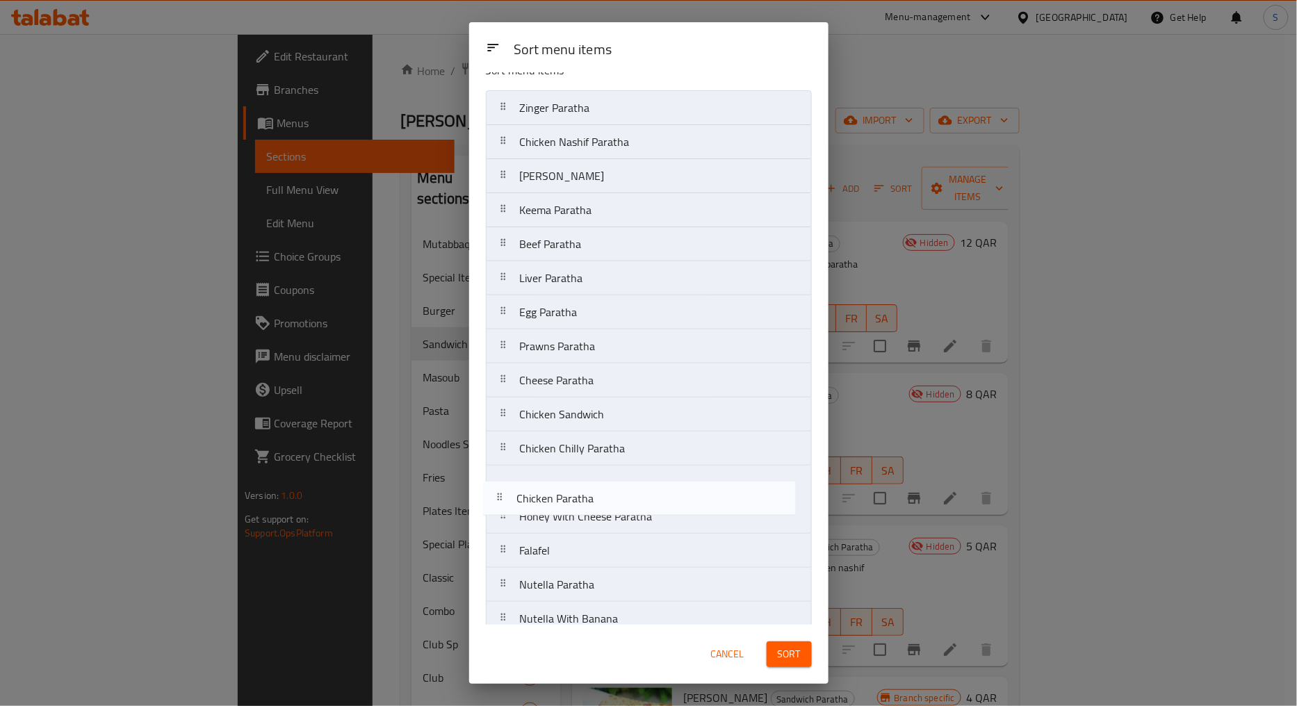
scroll to position [22, 0]
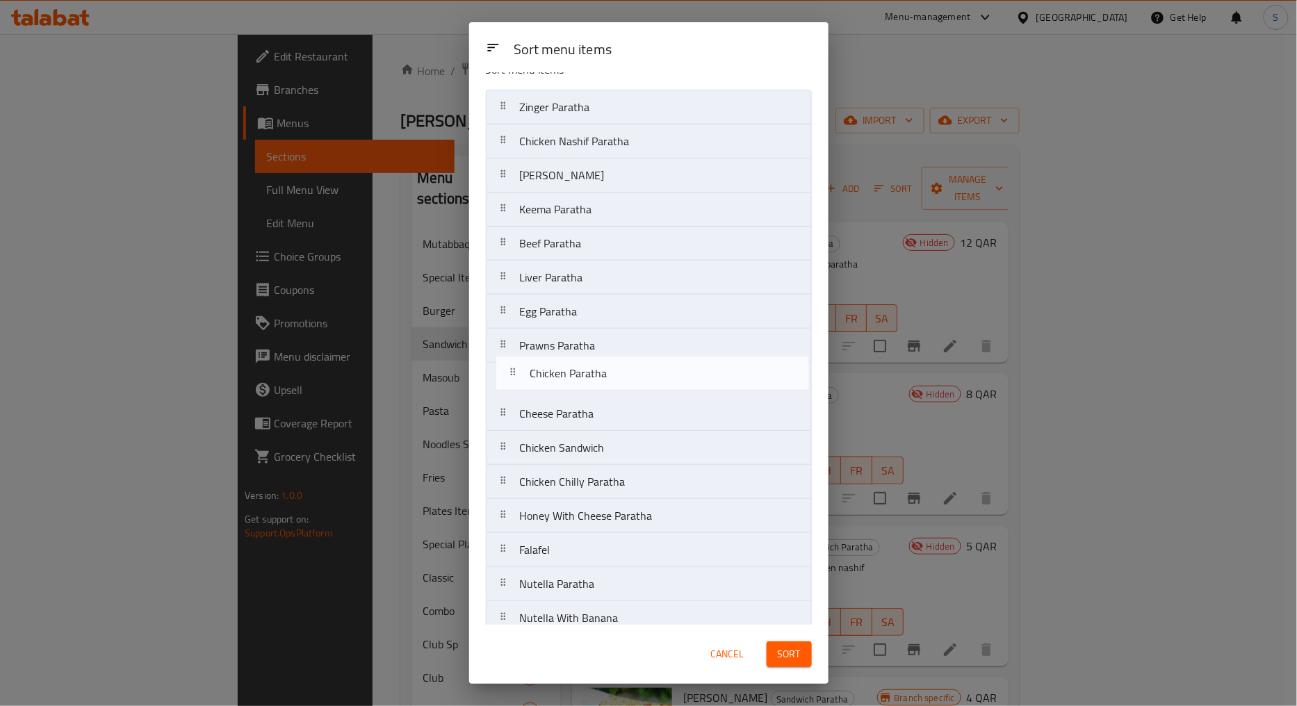
drag, startPoint x: 506, startPoint y: 570, endPoint x: 513, endPoint y: 372, distance: 198.2
click at [513, 372] on nav "Zinger Paratha Chicken Nashif Paratha Omlette Paratha Keema Paratha Beef Parath…" at bounding box center [649, 397] width 326 height 614
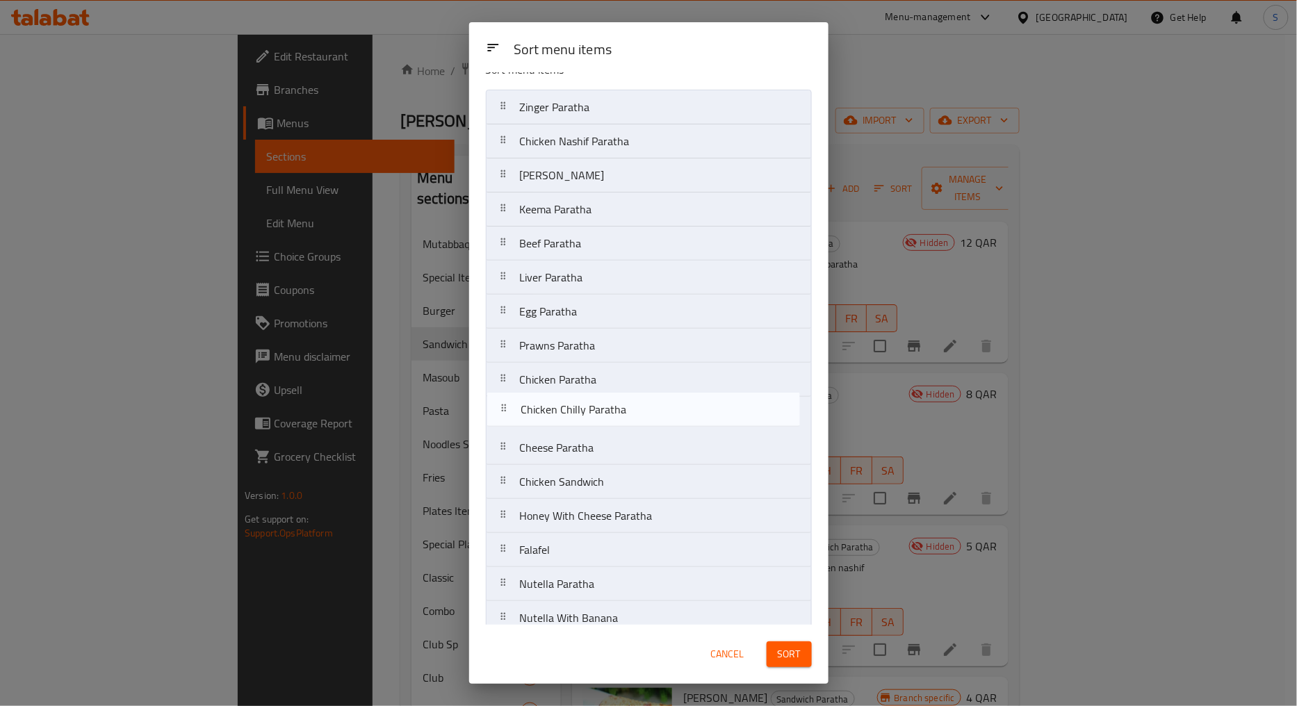
drag, startPoint x: 500, startPoint y: 484, endPoint x: 503, endPoint y: 406, distance: 77.9
click at [503, 406] on nav "Zinger Paratha Chicken Nashif Paratha Omlette Paratha Keema Paratha Beef Parath…" at bounding box center [649, 397] width 326 height 614
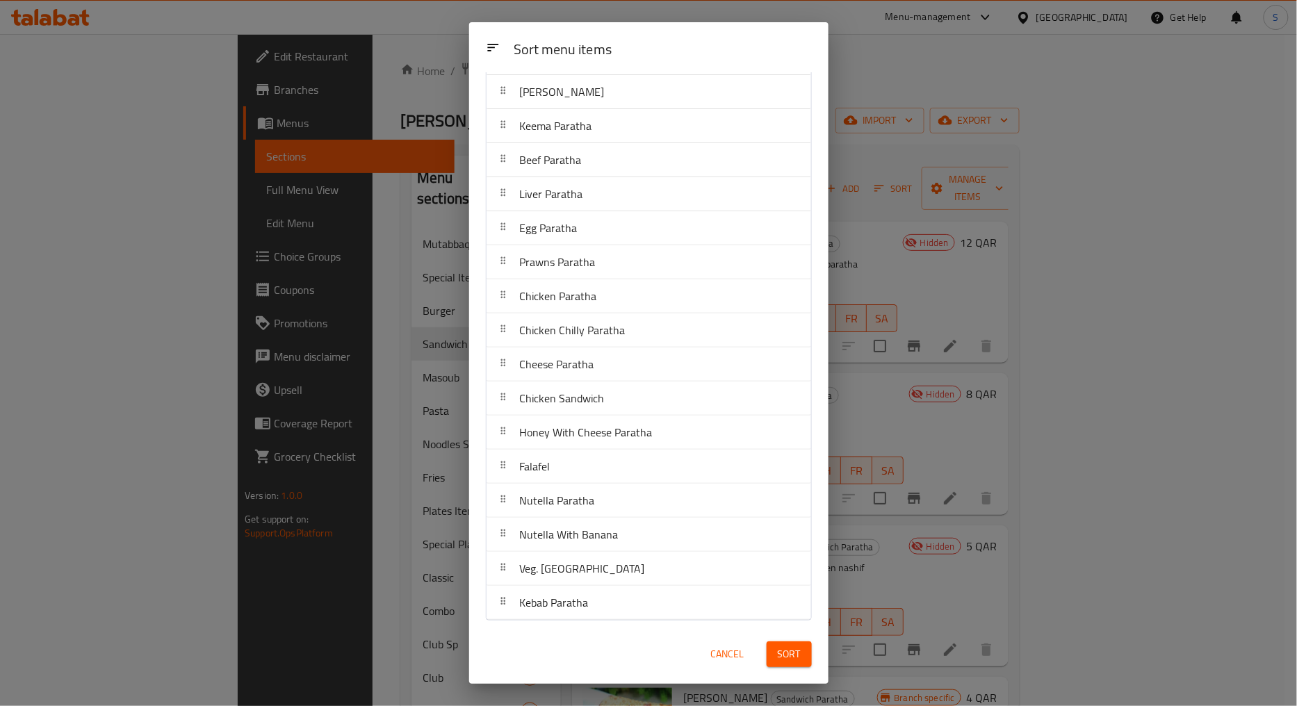
scroll to position [107, 0]
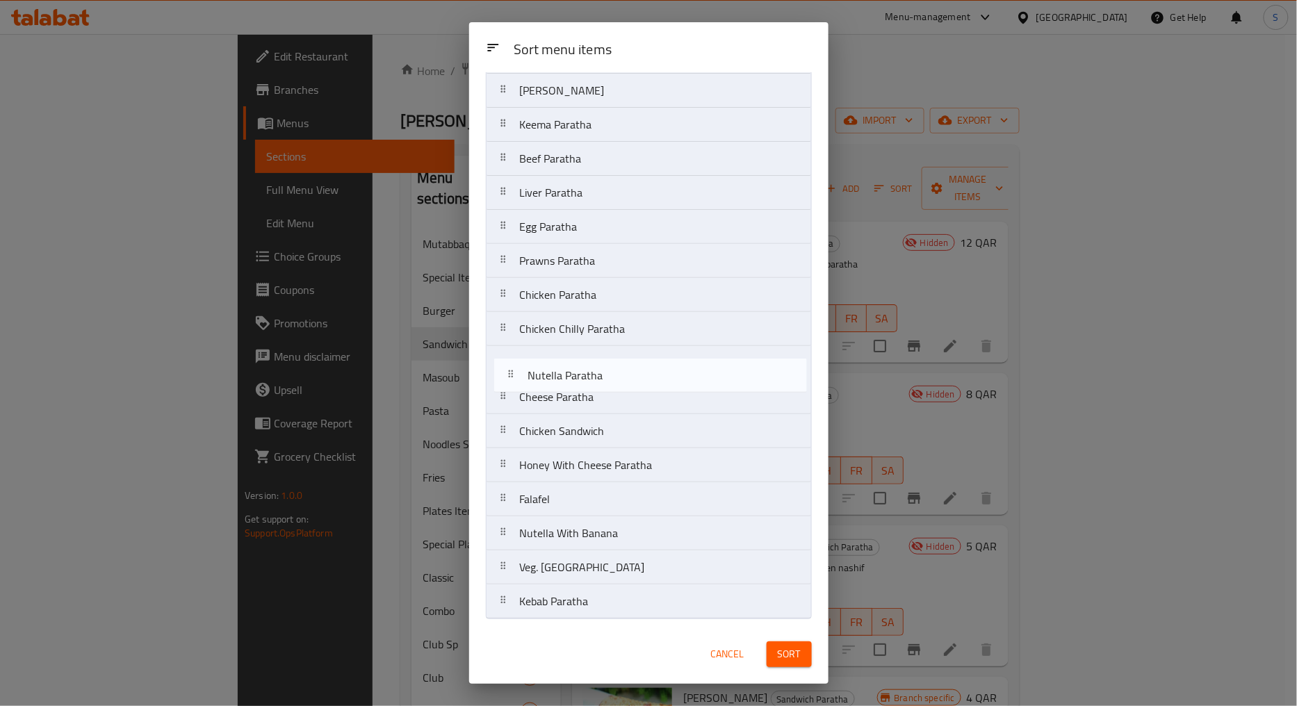
drag, startPoint x: 507, startPoint y: 502, endPoint x: 518, endPoint y: 356, distance: 145.6
click at [518, 356] on nav "Zinger Paratha Chicken Nashif Paratha Omlette Paratha Keema Paratha Beef Parath…" at bounding box center [649, 312] width 326 height 614
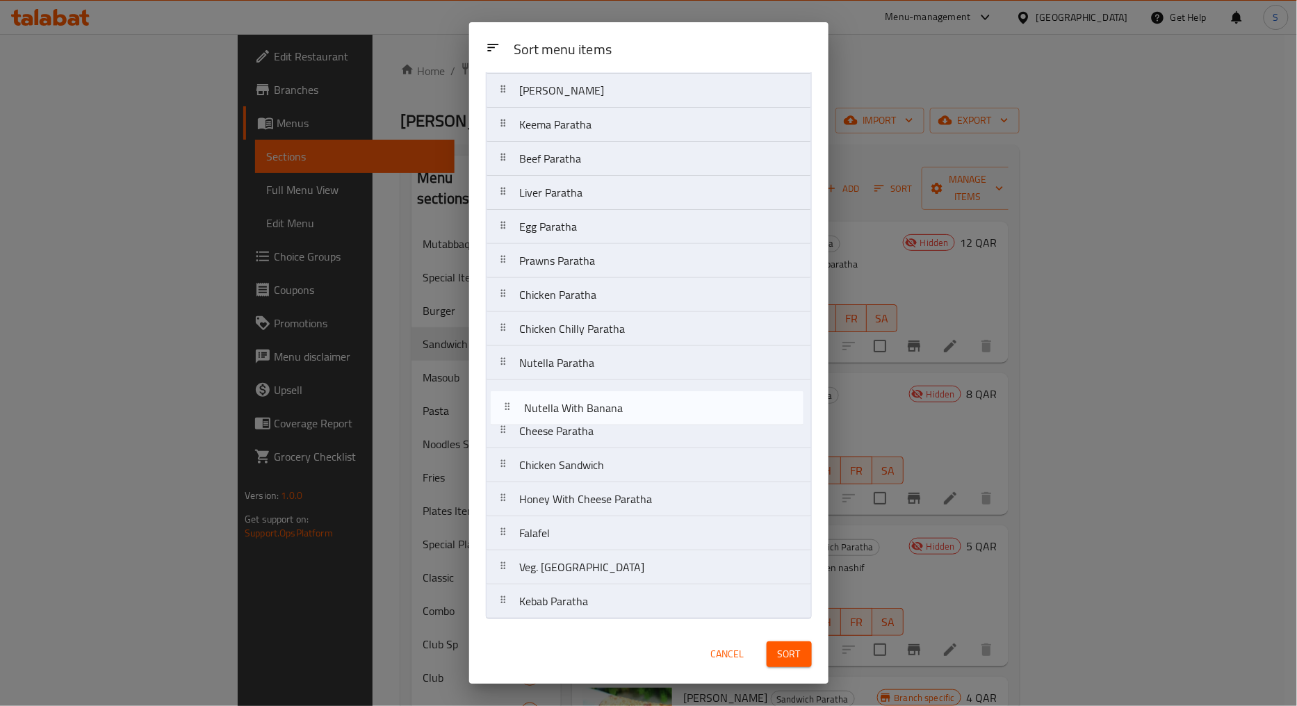
drag, startPoint x: 507, startPoint y: 538, endPoint x: 512, endPoint y: 403, distance: 134.9
click at [512, 403] on nav "Zinger Paratha Chicken Nashif Paratha Omlette Paratha Keema Paratha Beef Parath…" at bounding box center [649, 312] width 326 height 614
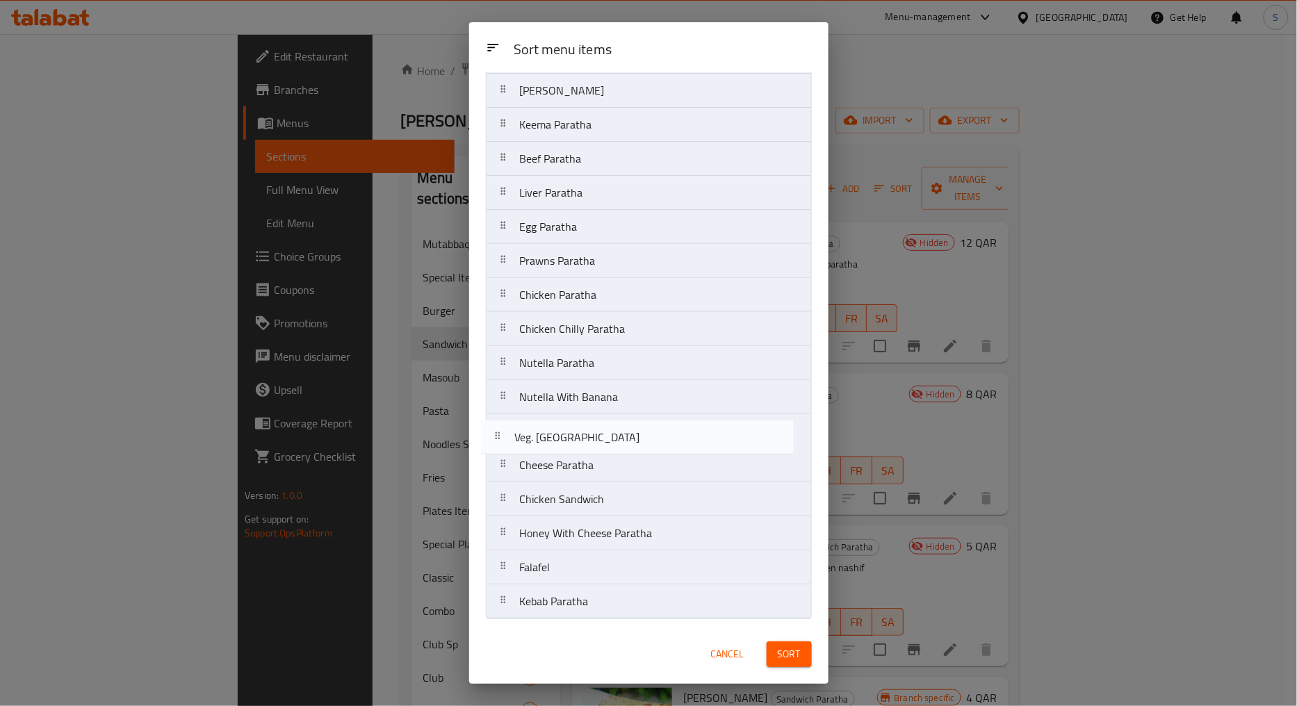
drag, startPoint x: 498, startPoint y: 573, endPoint x: 492, endPoint y: 436, distance: 136.3
click at [492, 436] on nav "Zinger Paratha Chicken Nashif Paratha Omlette Paratha Keema Paratha Beef Parath…" at bounding box center [649, 312] width 326 height 614
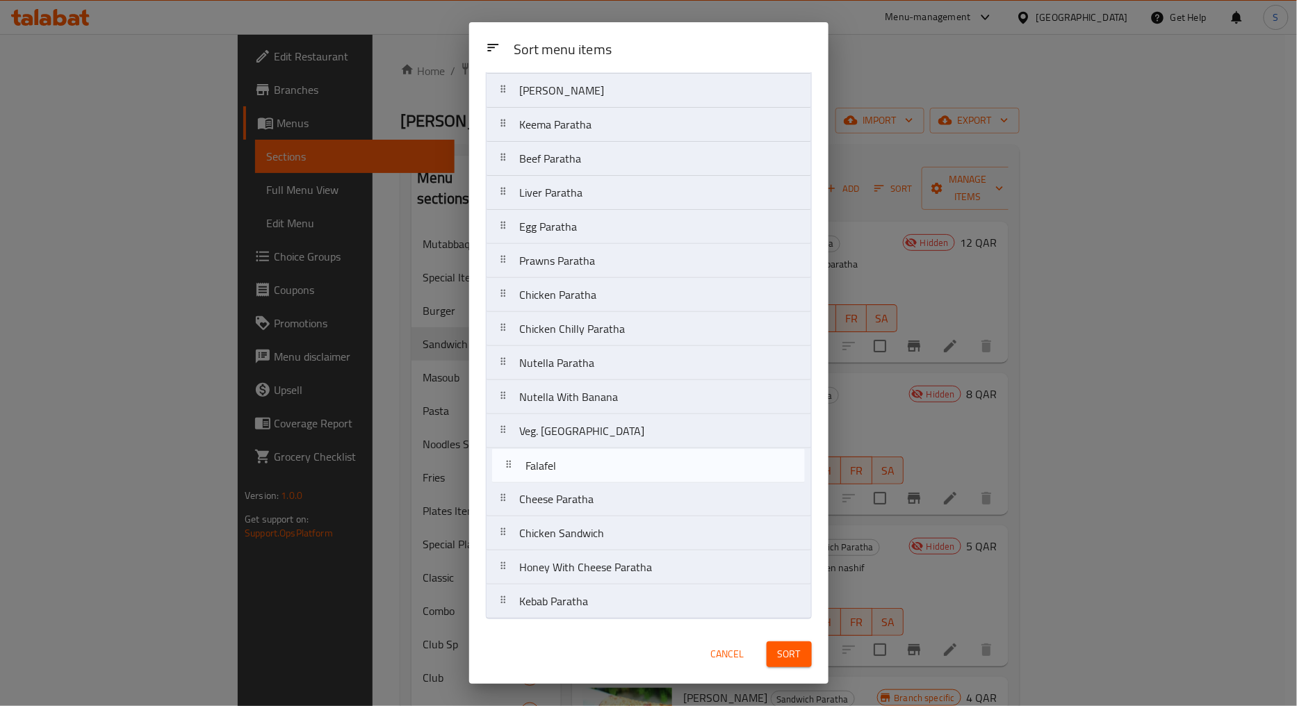
drag, startPoint x: 504, startPoint y: 568, endPoint x: 511, endPoint y: 462, distance: 105.8
click at [511, 462] on nav "Zinger Paratha Chicken Nashif Paratha Omlette Paratha Keema Paratha Beef Parath…" at bounding box center [649, 312] width 326 height 614
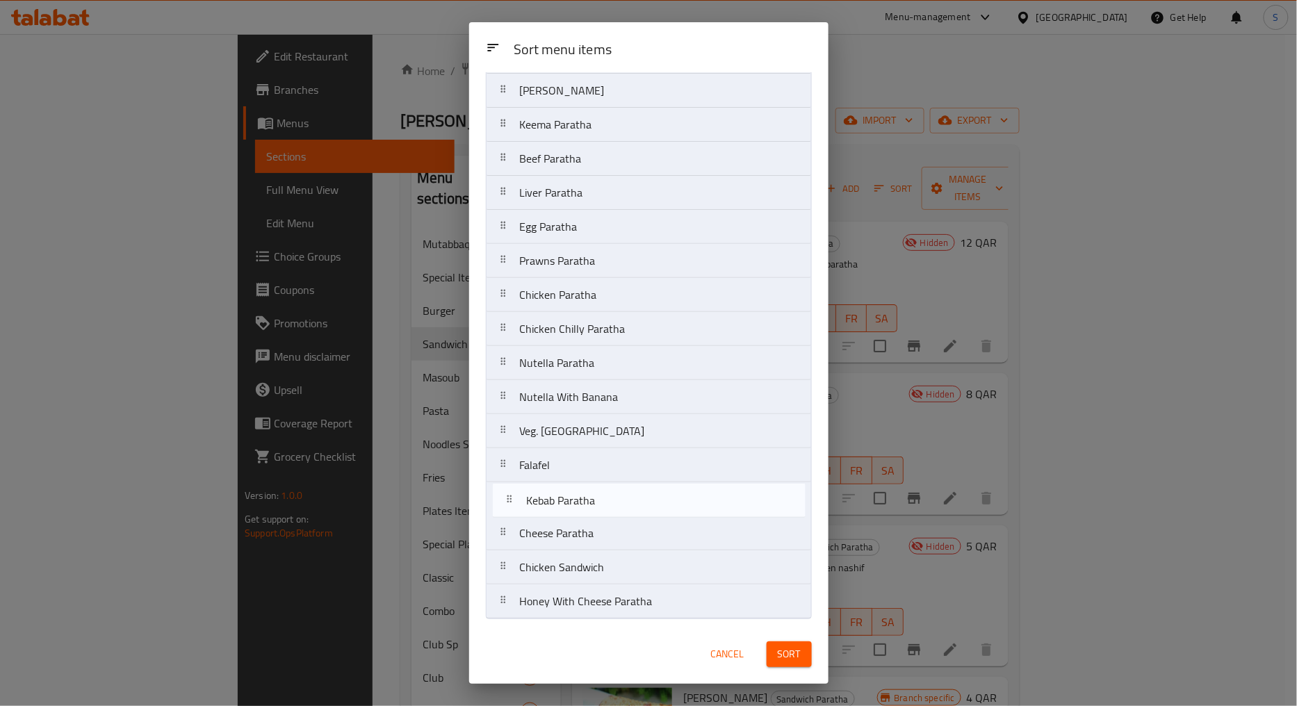
drag, startPoint x: 507, startPoint y: 607, endPoint x: 512, endPoint y: 501, distance: 105.7
click at [512, 501] on nav "Zinger Paratha Chicken Nashif Paratha Omlette Paratha Keema Paratha Beef Parath…" at bounding box center [649, 312] width 326 height 614
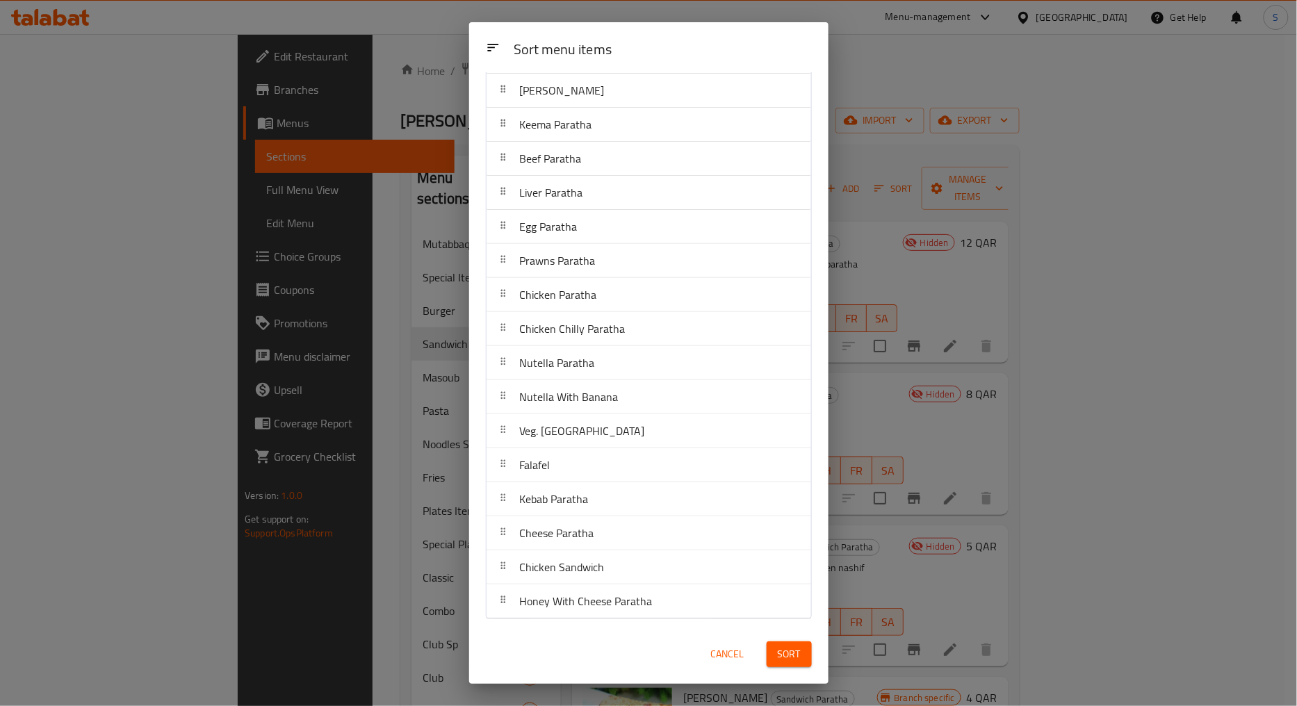
click at [788, 655] on span "Sort" at bounding box center [789, 654] width 23 height 17
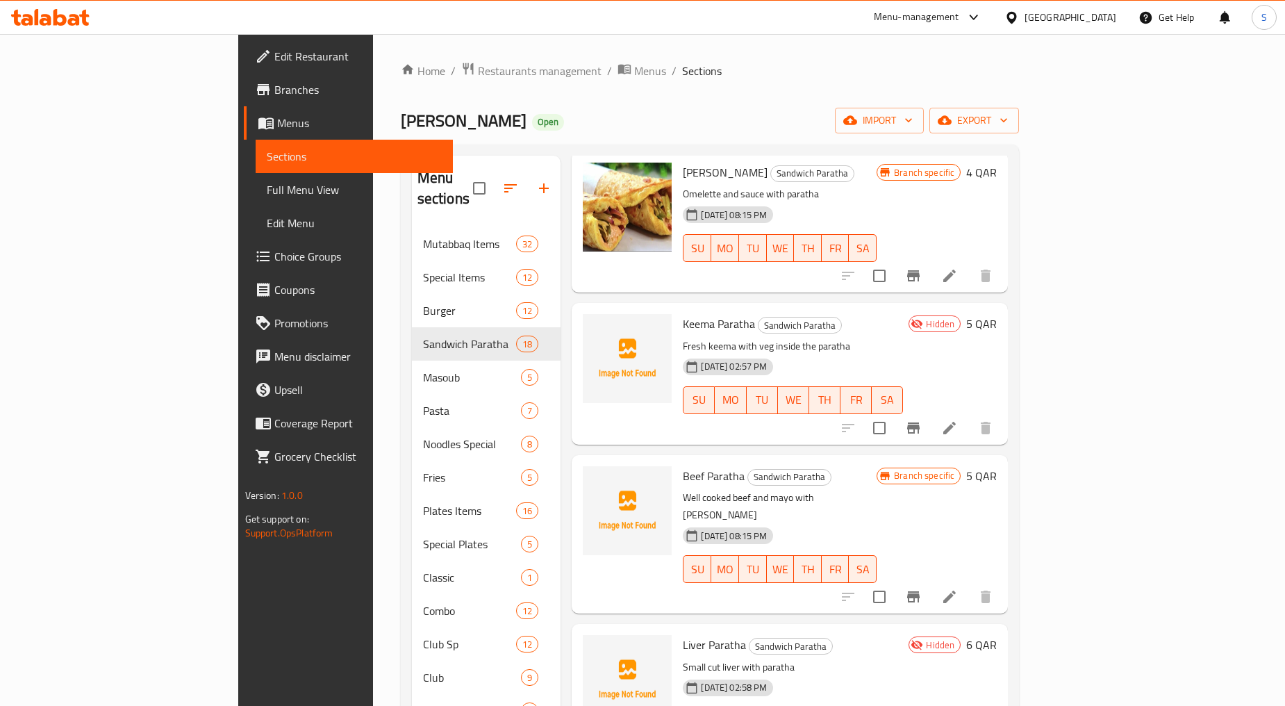
scroll to position [386, 0]
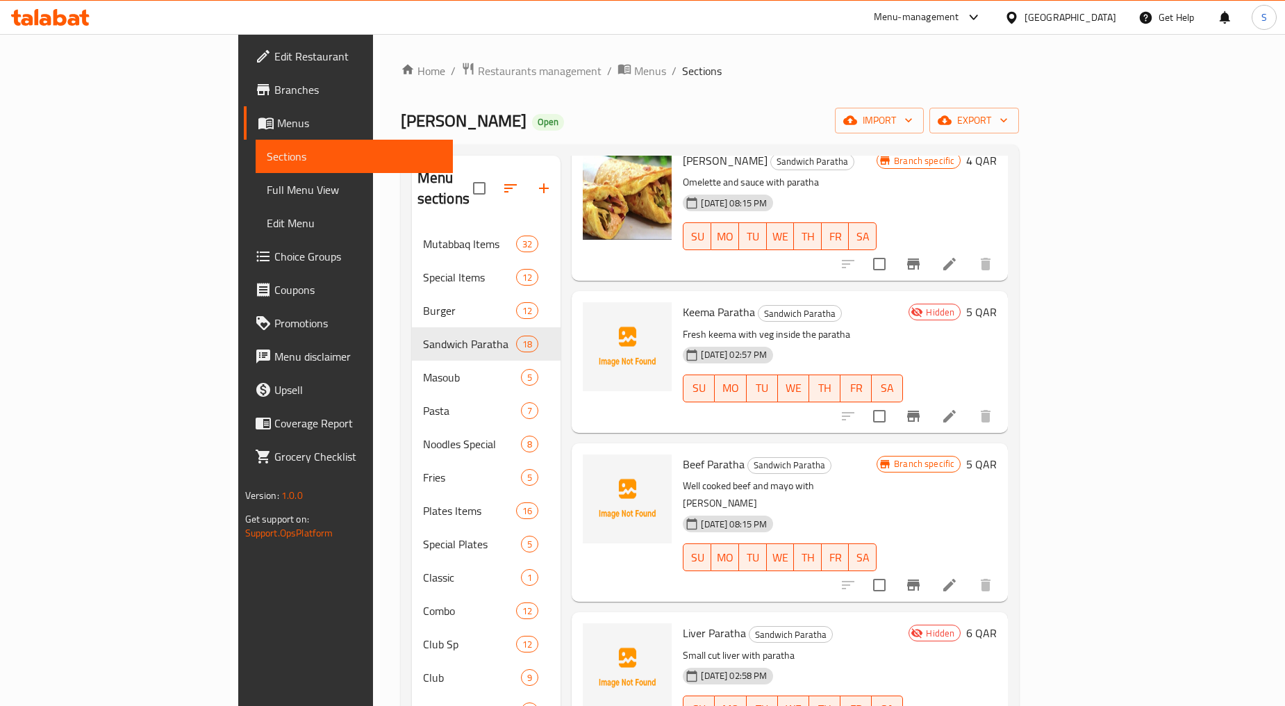
click at [684, 302] on span "Keema Paratha" at bounding box center [719, 312] width 72 height 21
click at [920, 580] on icon "Branch-specific-item" at bounding box center [913, 585] width 13 height 11
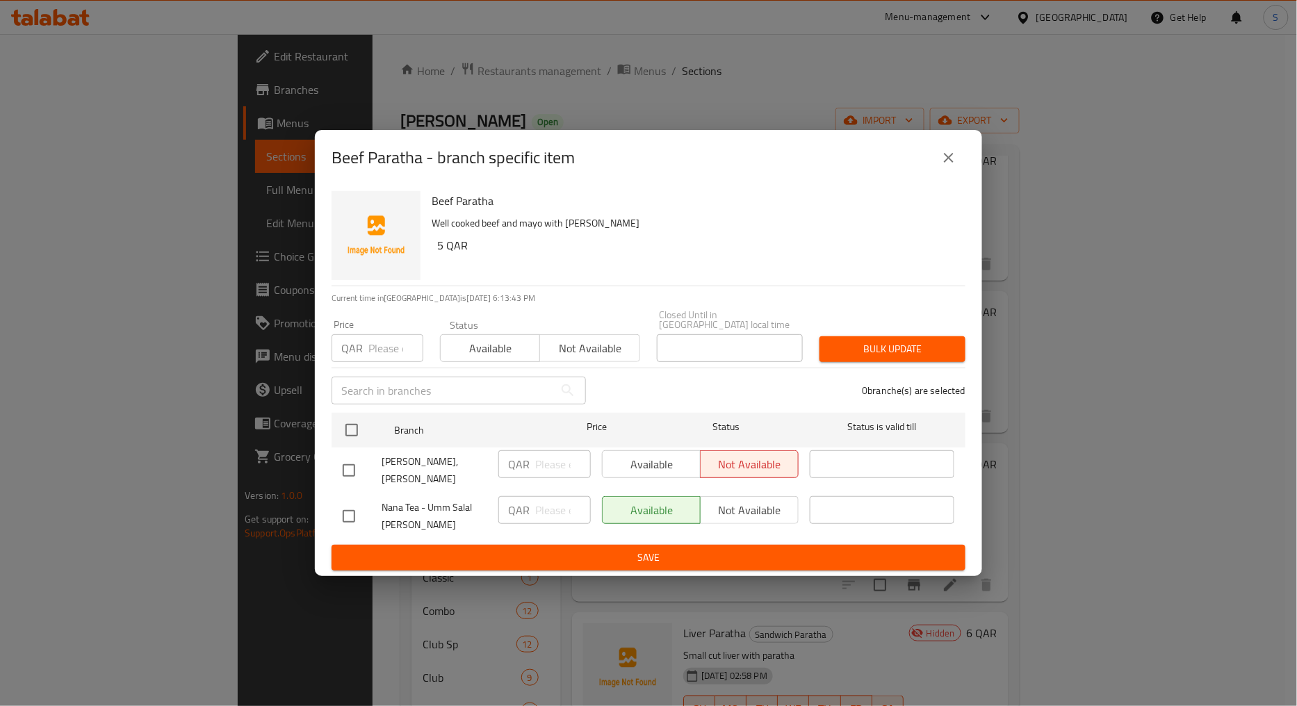
click at [948, 166] on icon "close" at bounding box center [948, 157] width 17 height 17
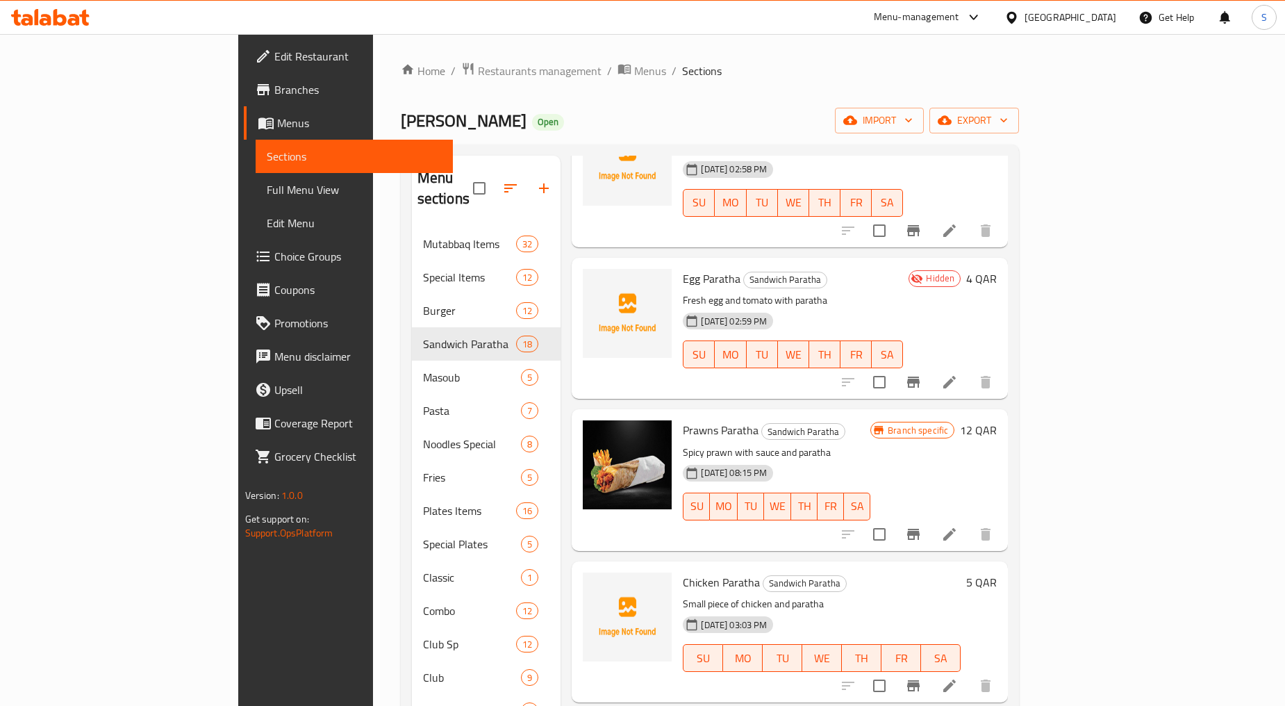
scroll to position [926, 0]
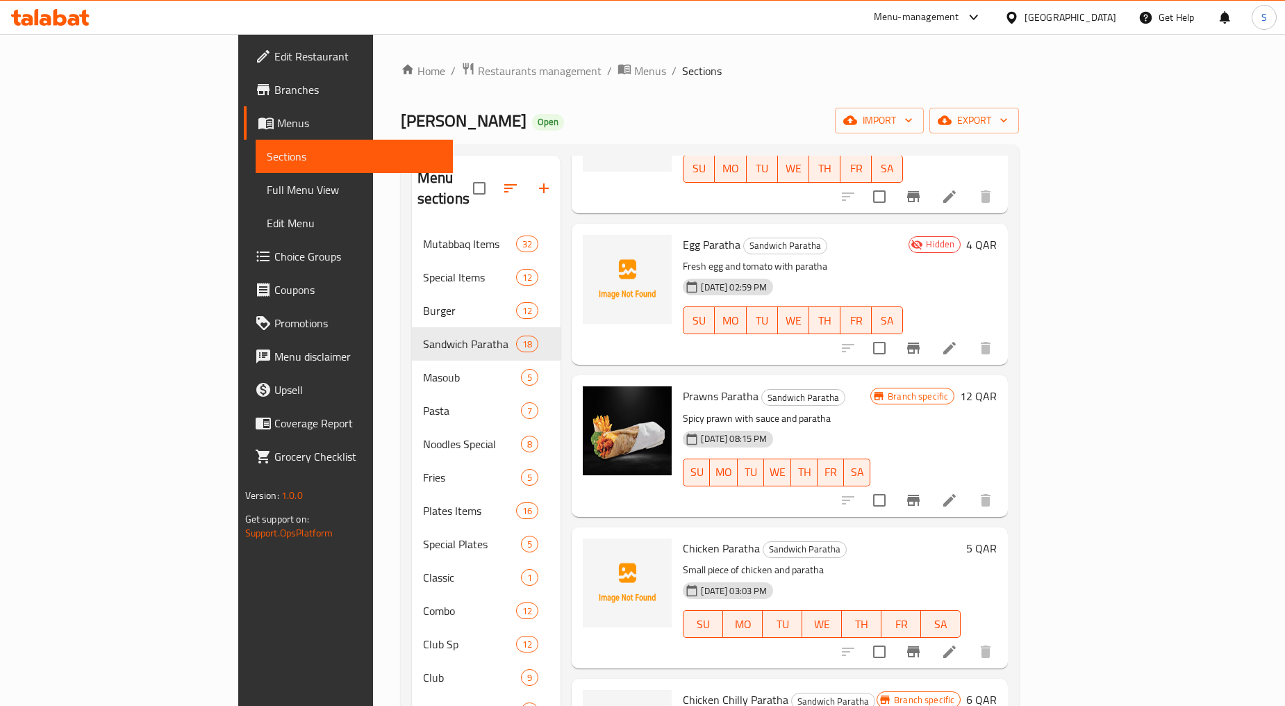
click at [683, 234] on span "Egg Paratha" at bounding box center [712, 244] width 58 height 21
click at [920, 495] on icon "Branch-specific-item" at bounding box center [913, 500] width 13 height 11
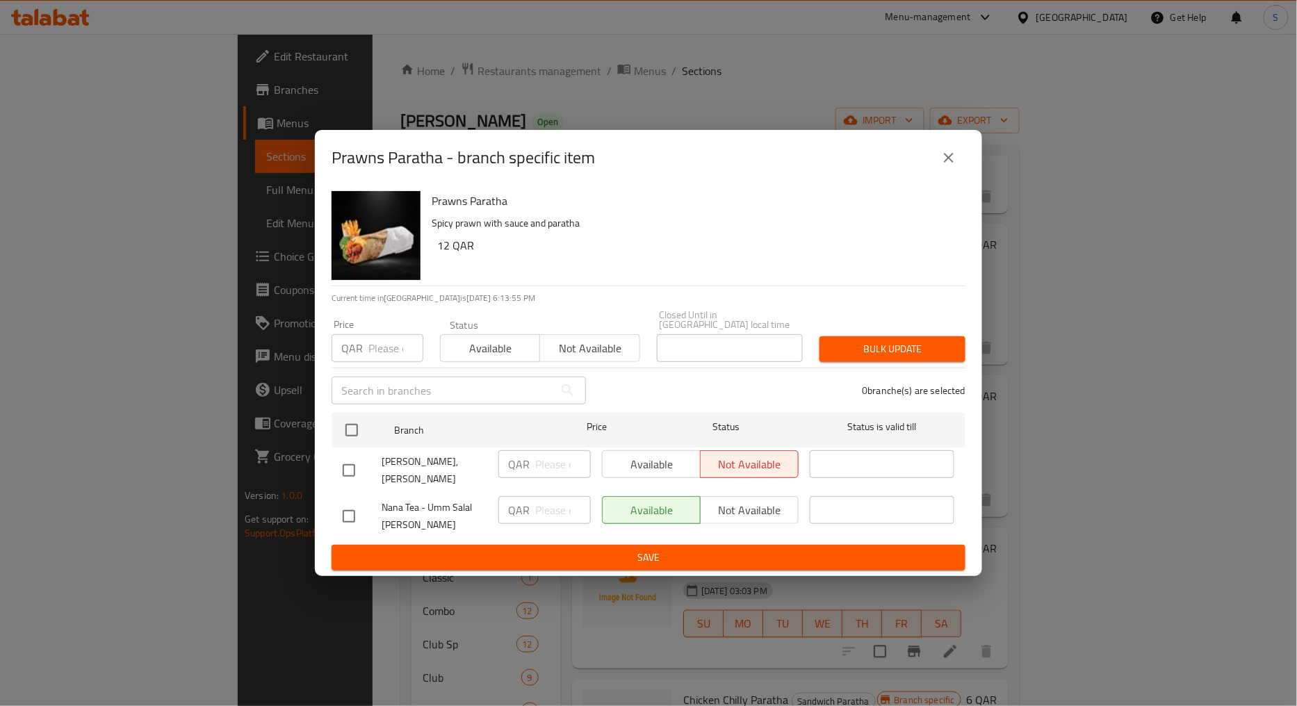
click at [953, 163] on icon "close" at bounding box center [948, 157] width 17 height 17
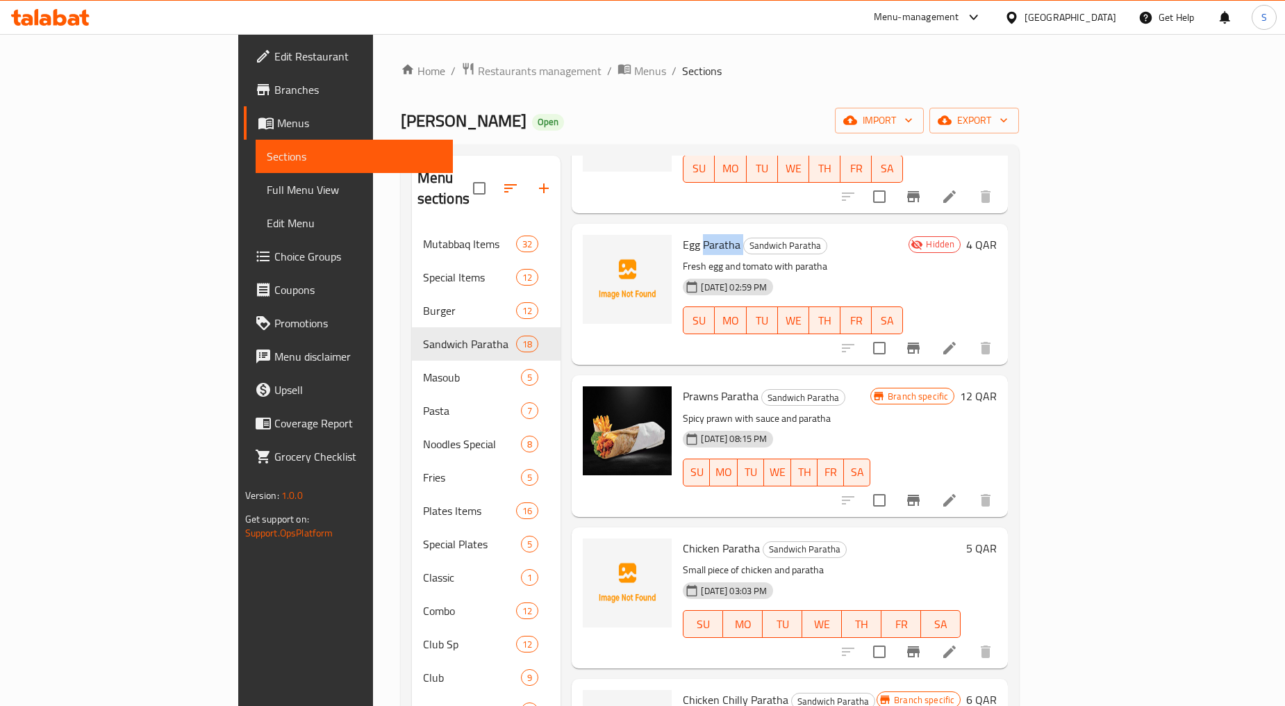
click at [920, 495] on icon "Branch-specific-item" at bounding box center [913, 500] width 13 height 11
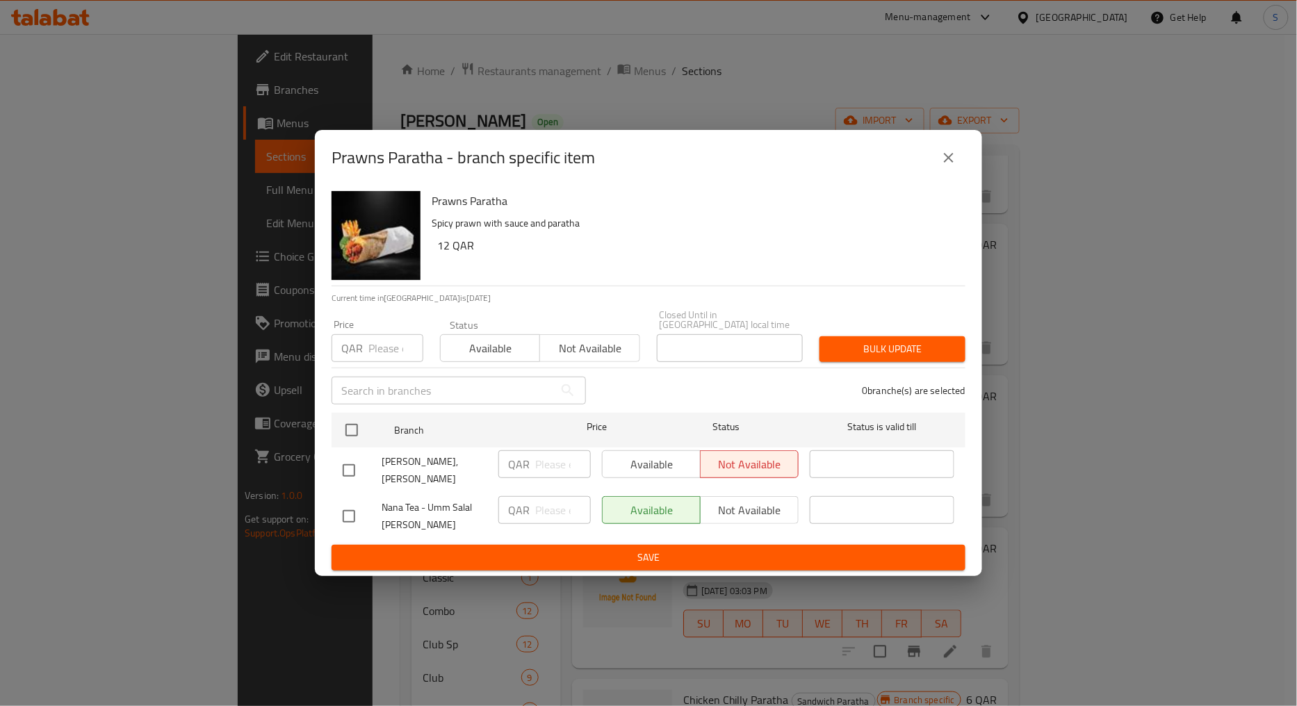
click at [377, 345] on input "number" at bounding box center [395, 348] width 55 height 28
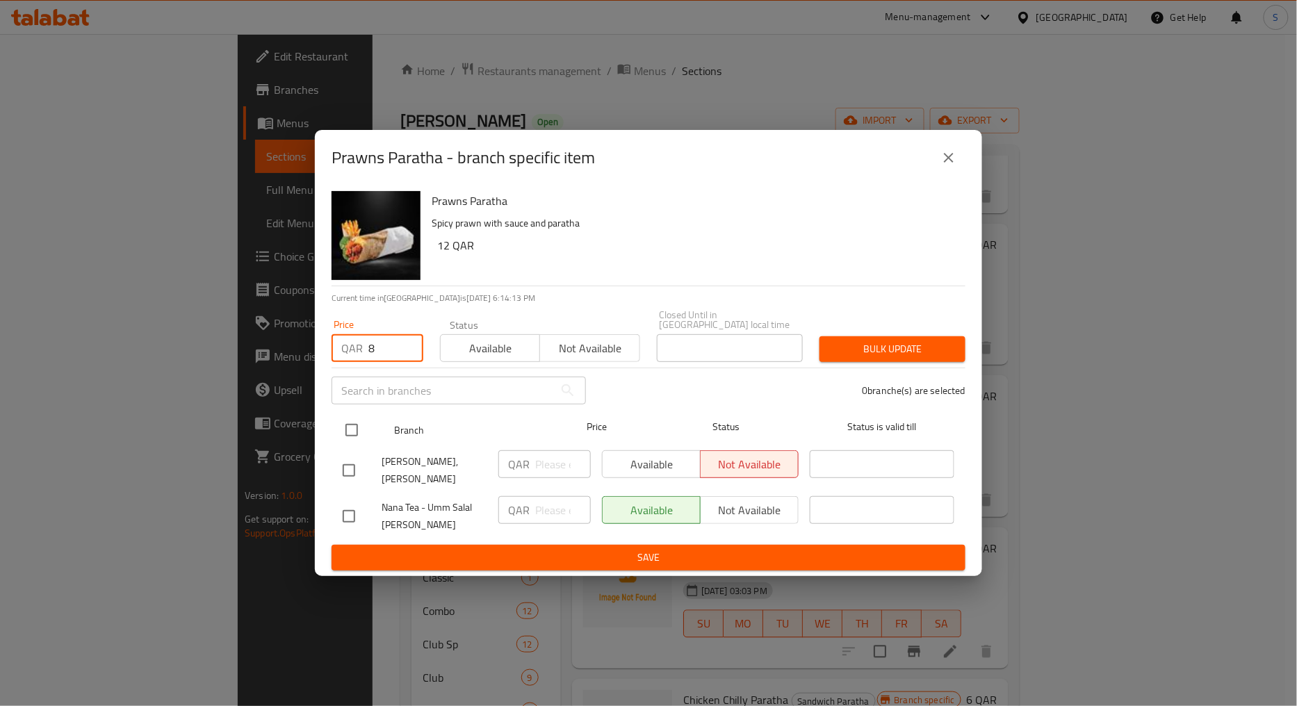
type input "8"
click at [349, 424] on input "checkbox" at bounding box center [351, 430] width 29 height 29
checkbox input "true"
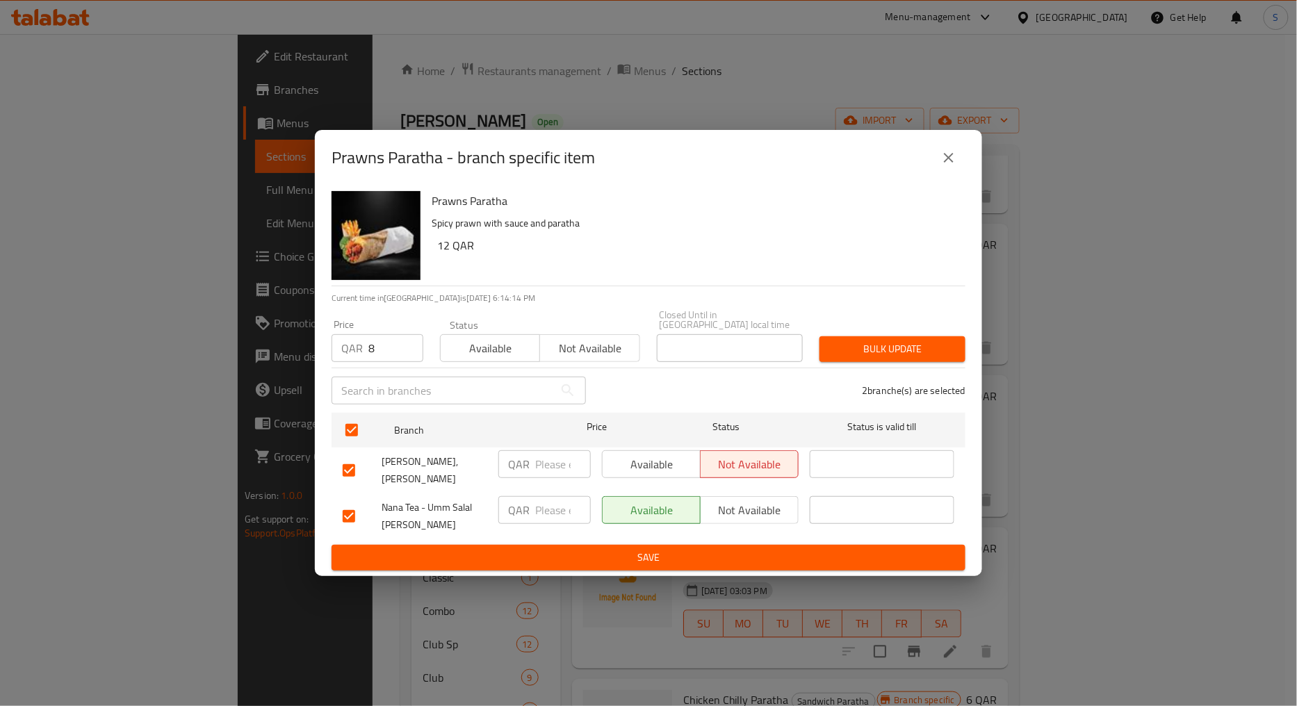
click at [839, 352] on span "Bulk update" at bounding box center [892, 348] width 124 height 17
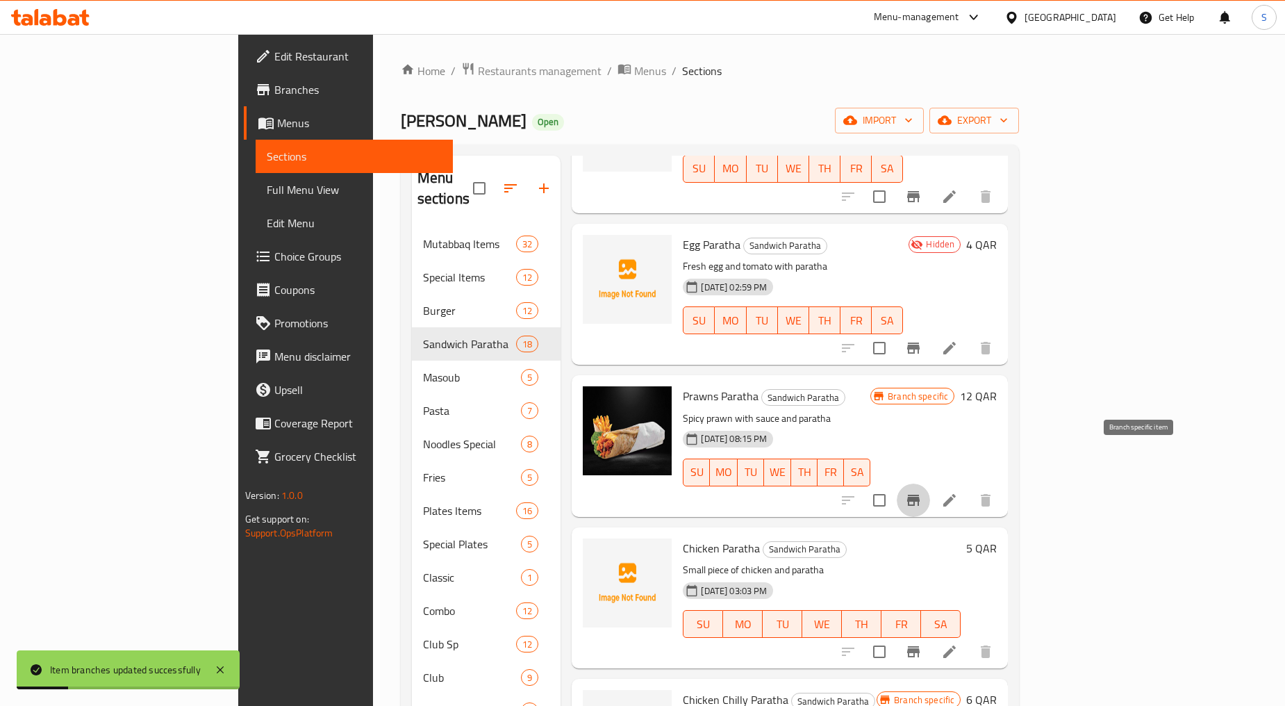
click at [922, 492] on icon "Branch-specific-item" at bounding box center [913, 500] width 17 height 17
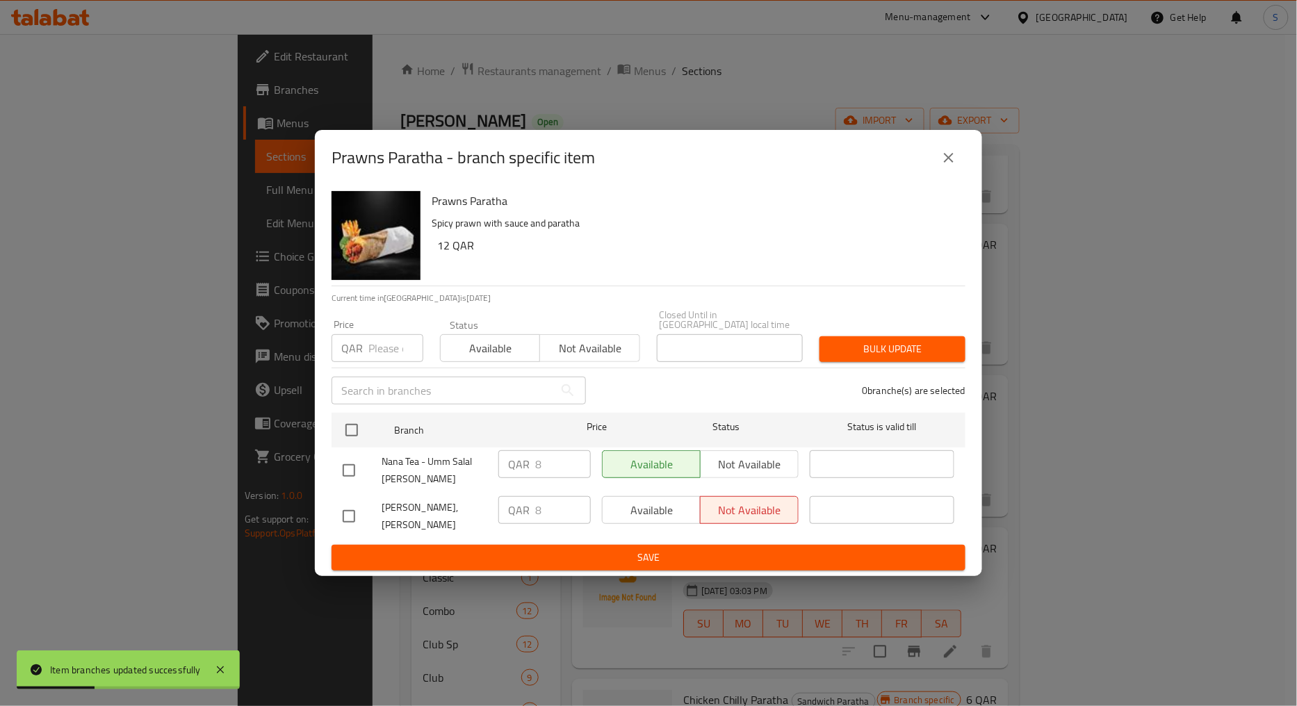
click at [947, 163] on icon "close" at bounding box center [949, 158] width 10 height 10
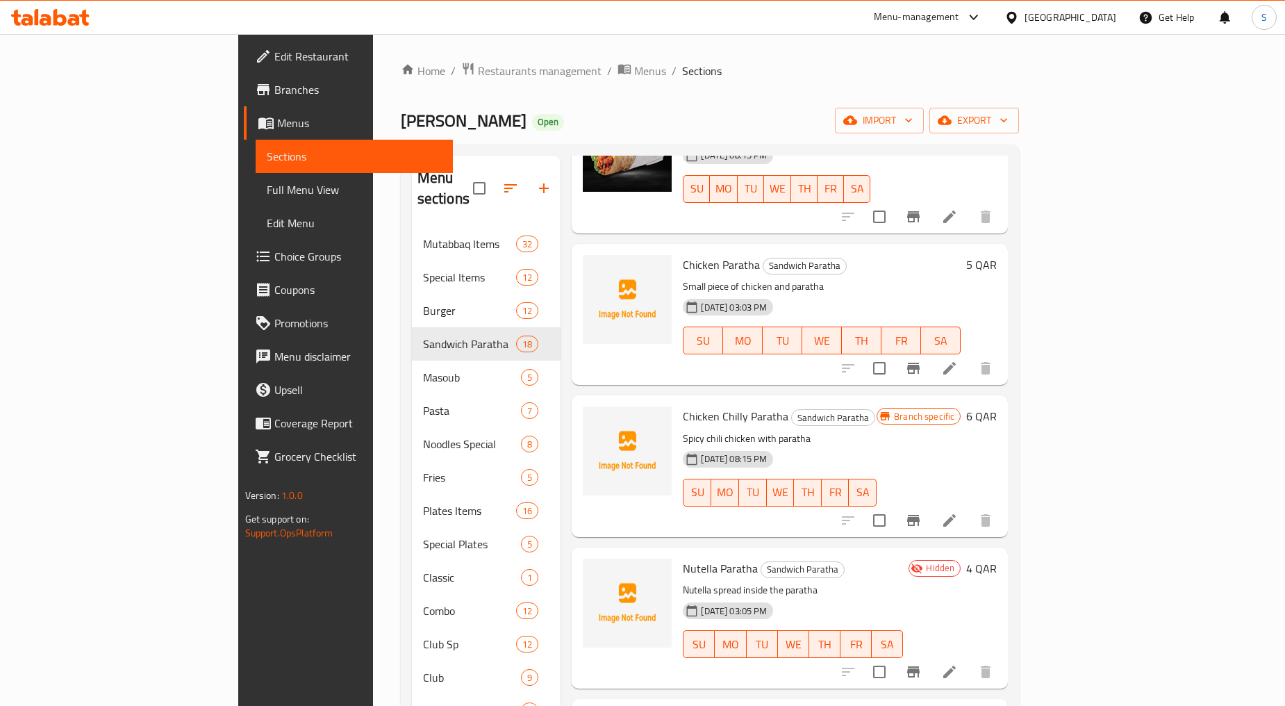
scroll to position [1309, 0]
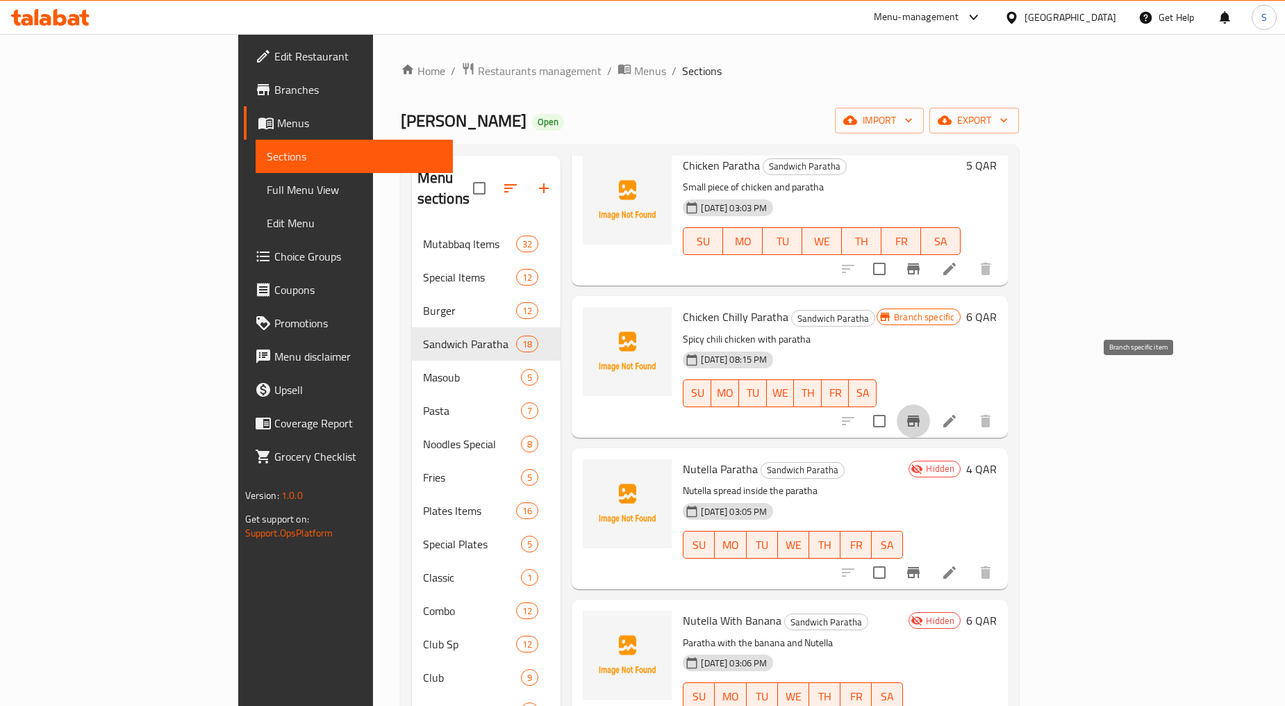
click at [922, 413] on icon "Branch-specific-item" at bounding box center [913, 421] width 17 height 17
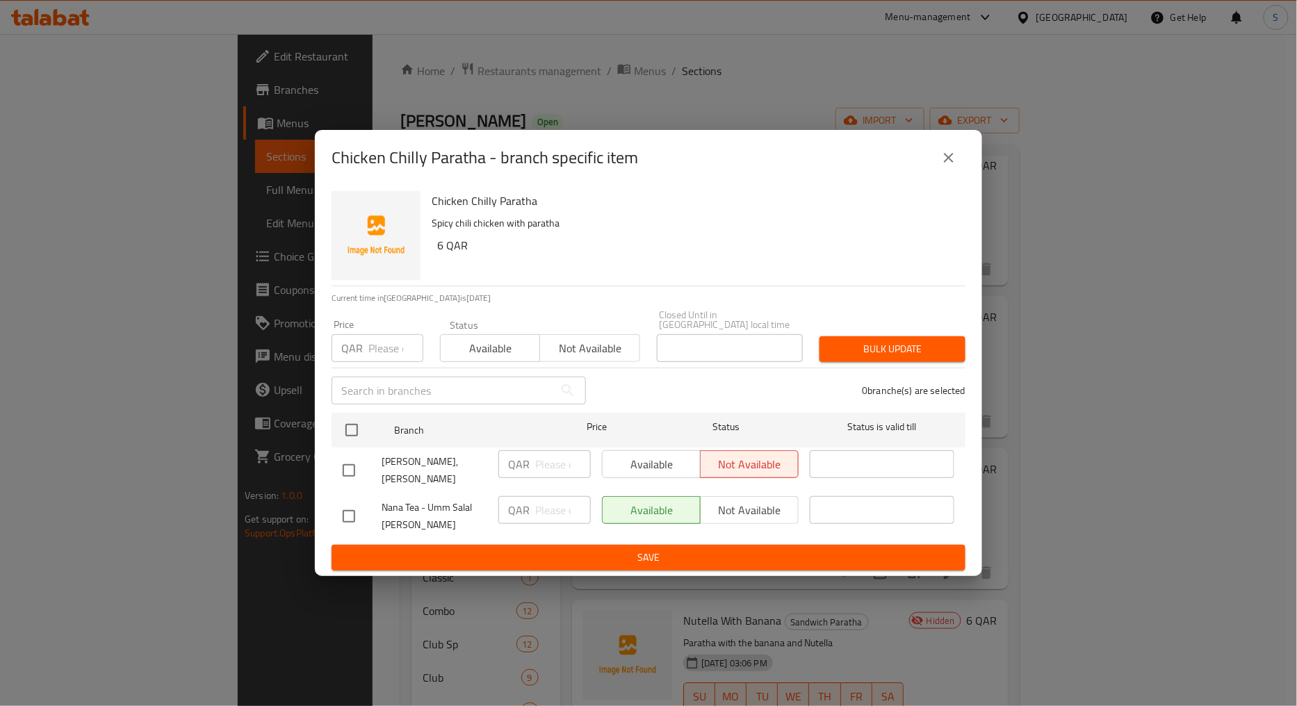
click at [943, 166] on icon "close" at bounding box center [948, 157] width 17 height 17
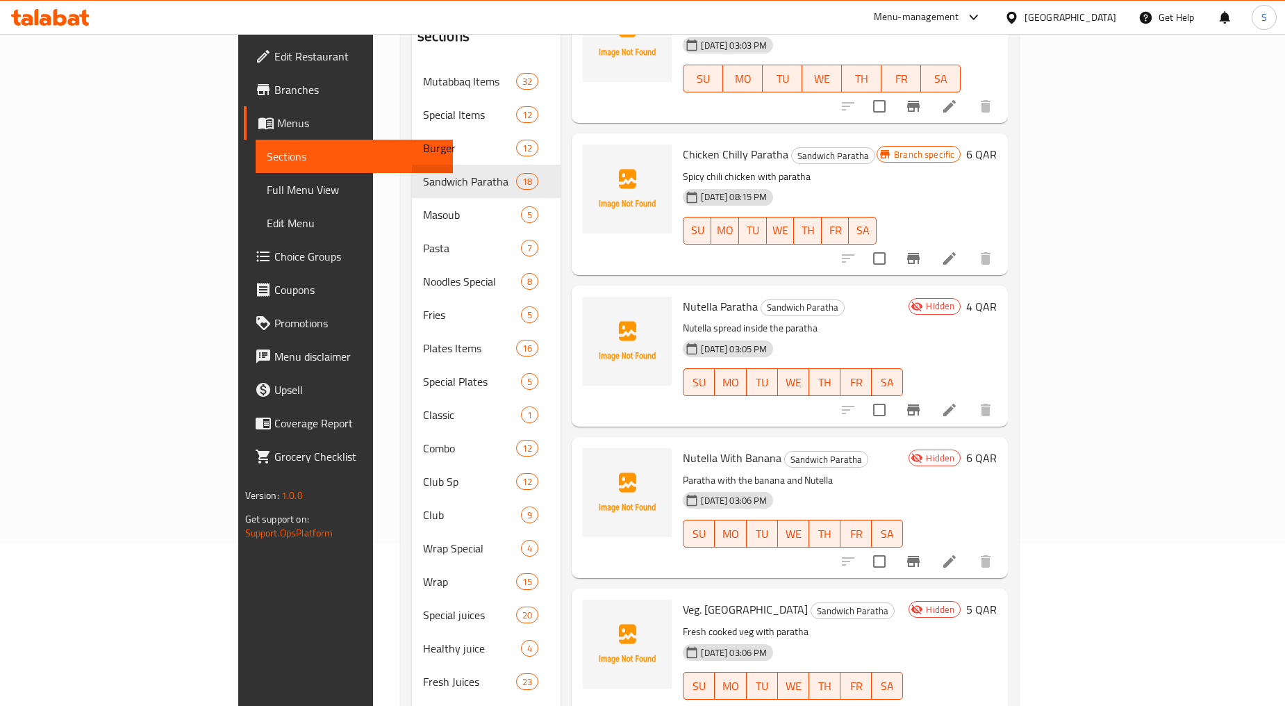
scroll to position [231, 0]
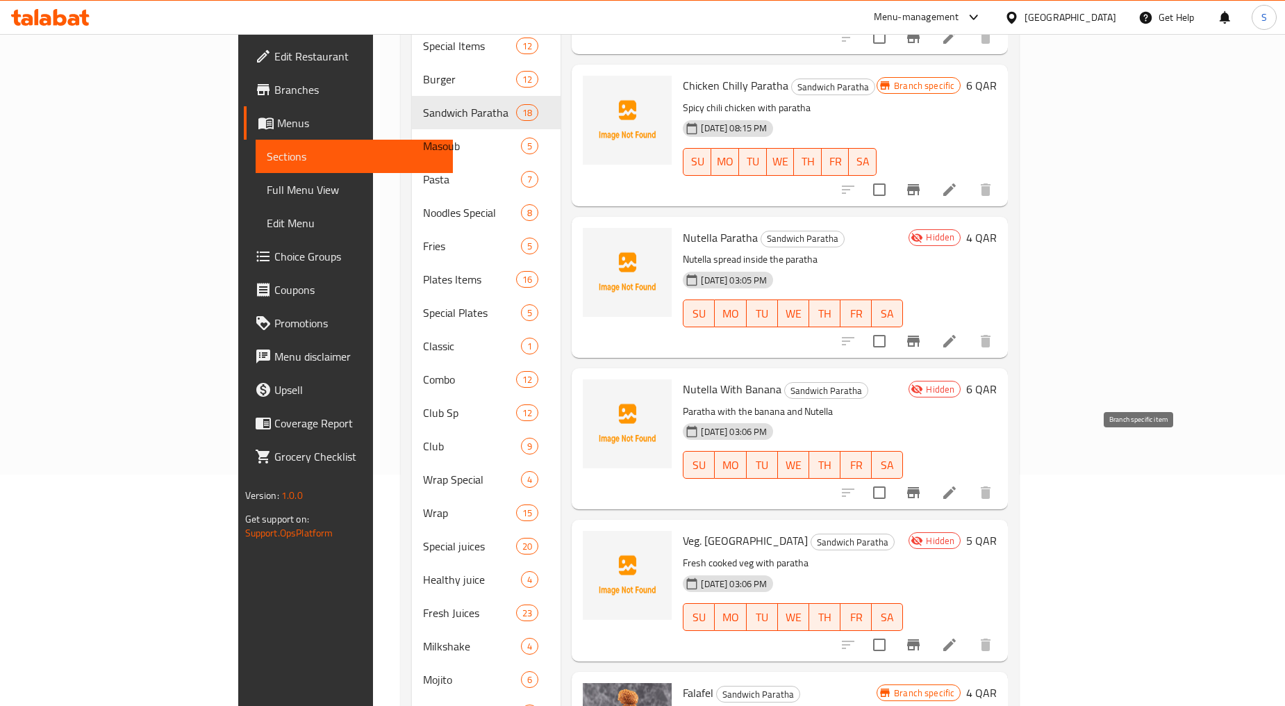
click at [920, 487] on icon "Branch-specific-item" at bounding box center [913, 492] width 13 height 11
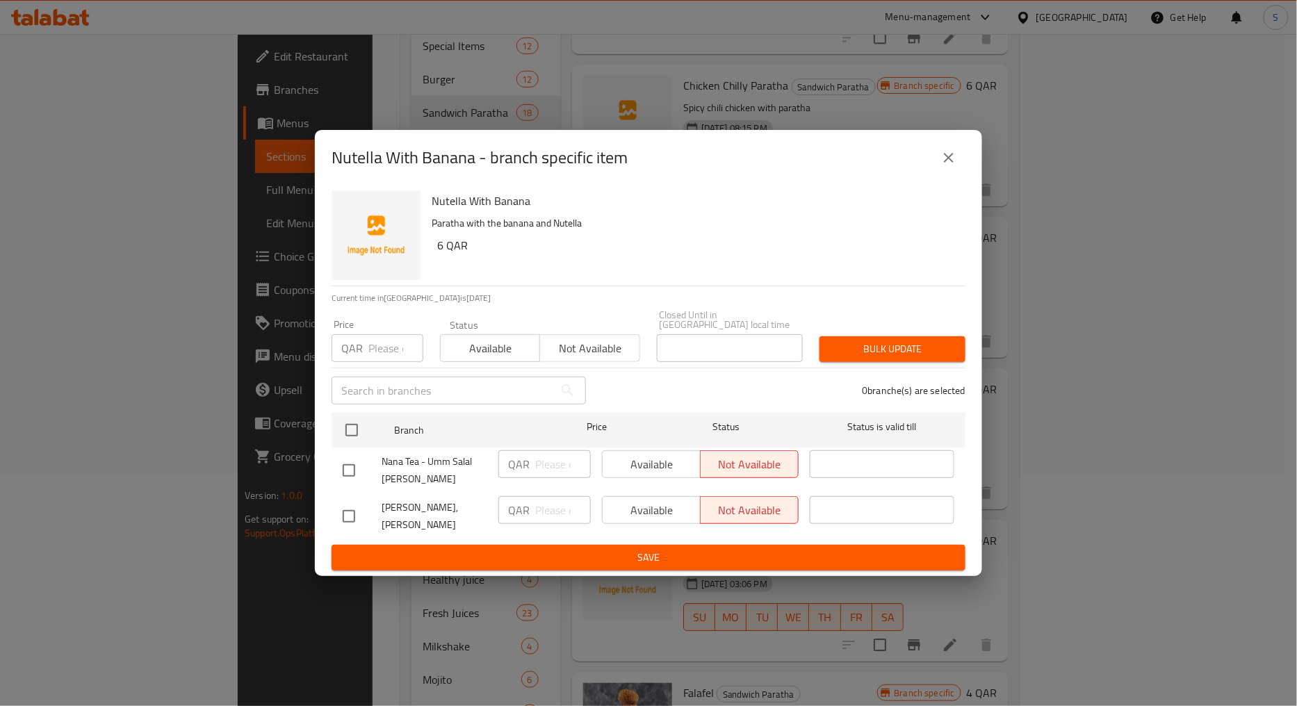
click at [945, 166] on icon "close" at bounding box center [948, 157] width 17 height 17
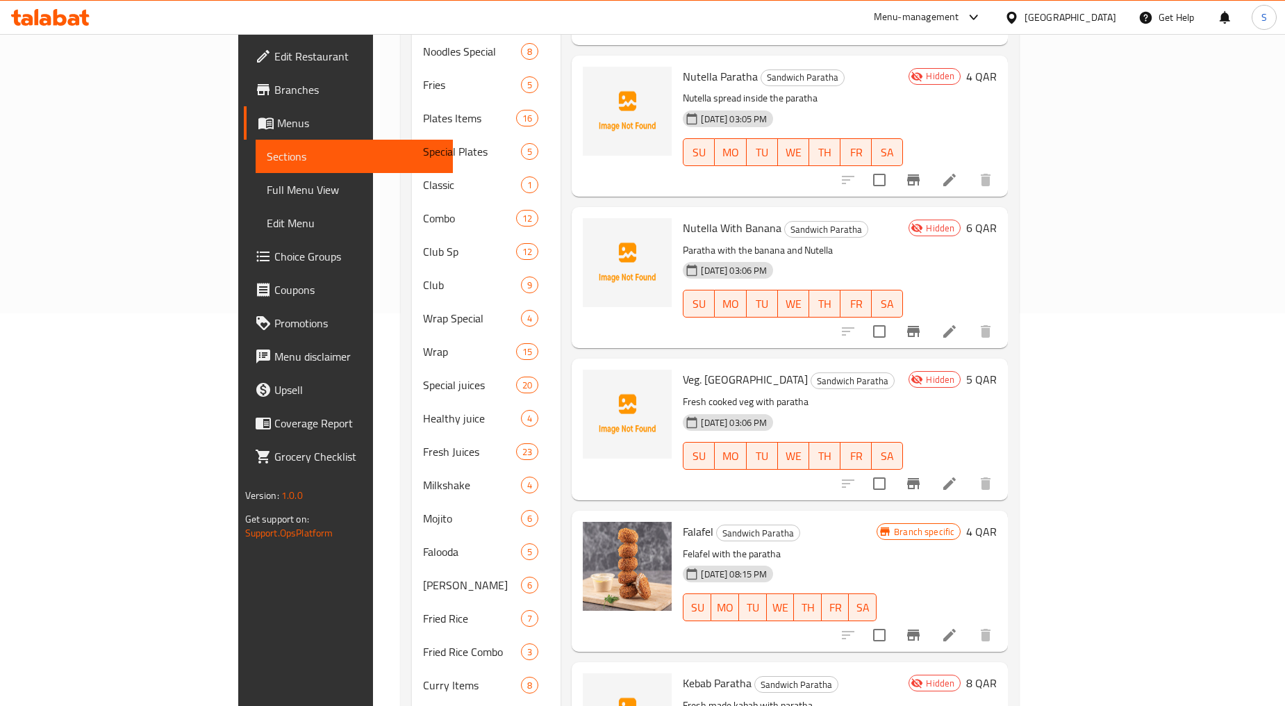
scroll to position [463, 0]
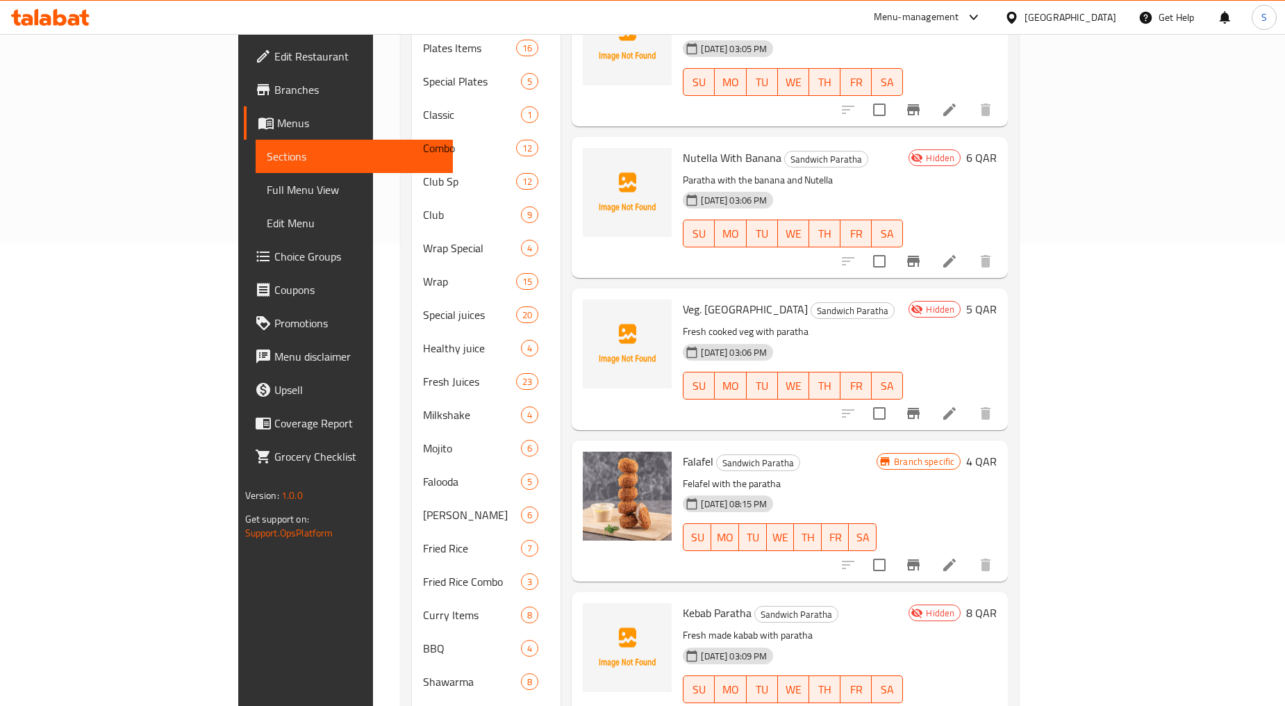
click at [683, 299] on span "Veg. Paratha" at bounding box center [745, 309] width 125 height 21
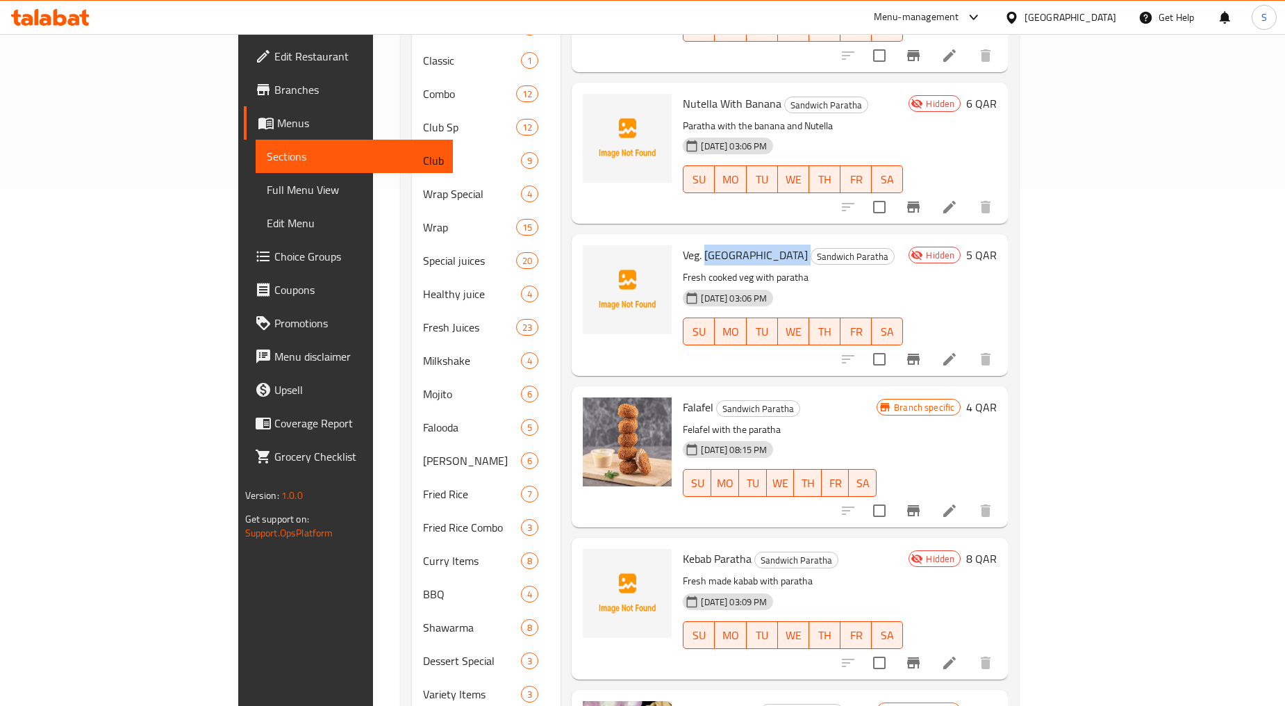
scroll to position [540, 0]
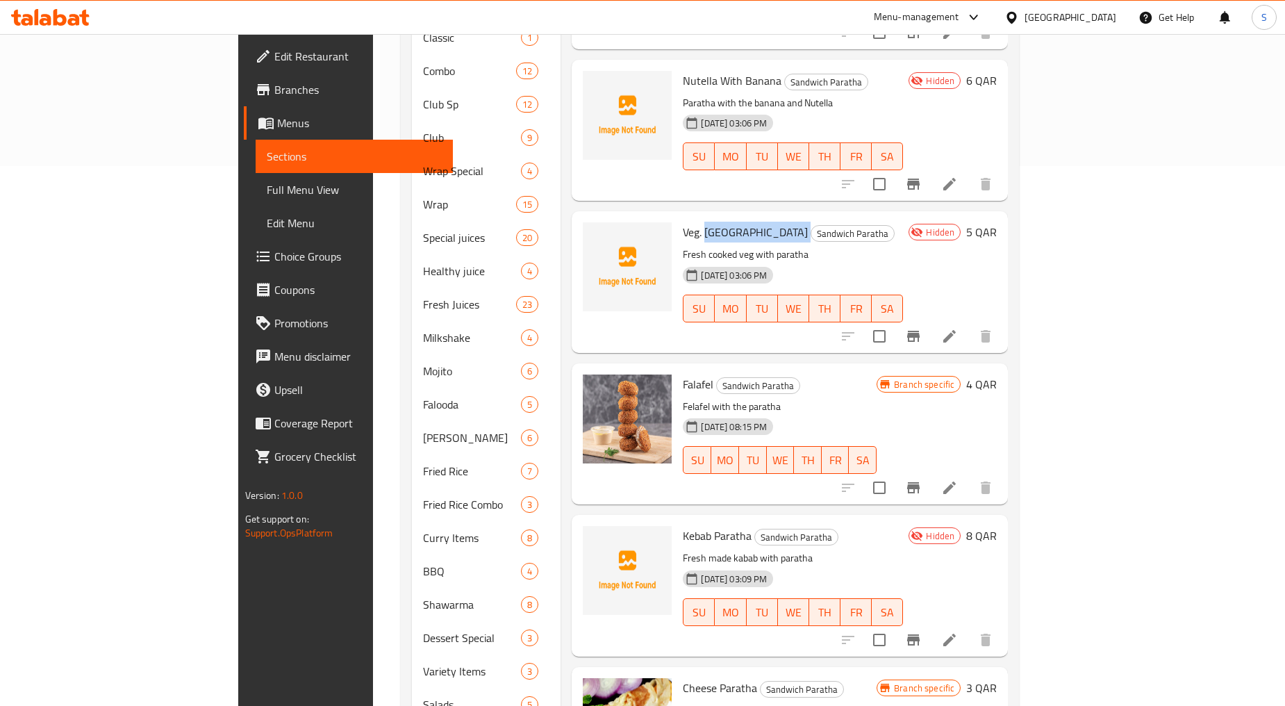
click at [920, 482] on icon "Branch-specific-item" at bounding box center [913, 487] width 13 height 11
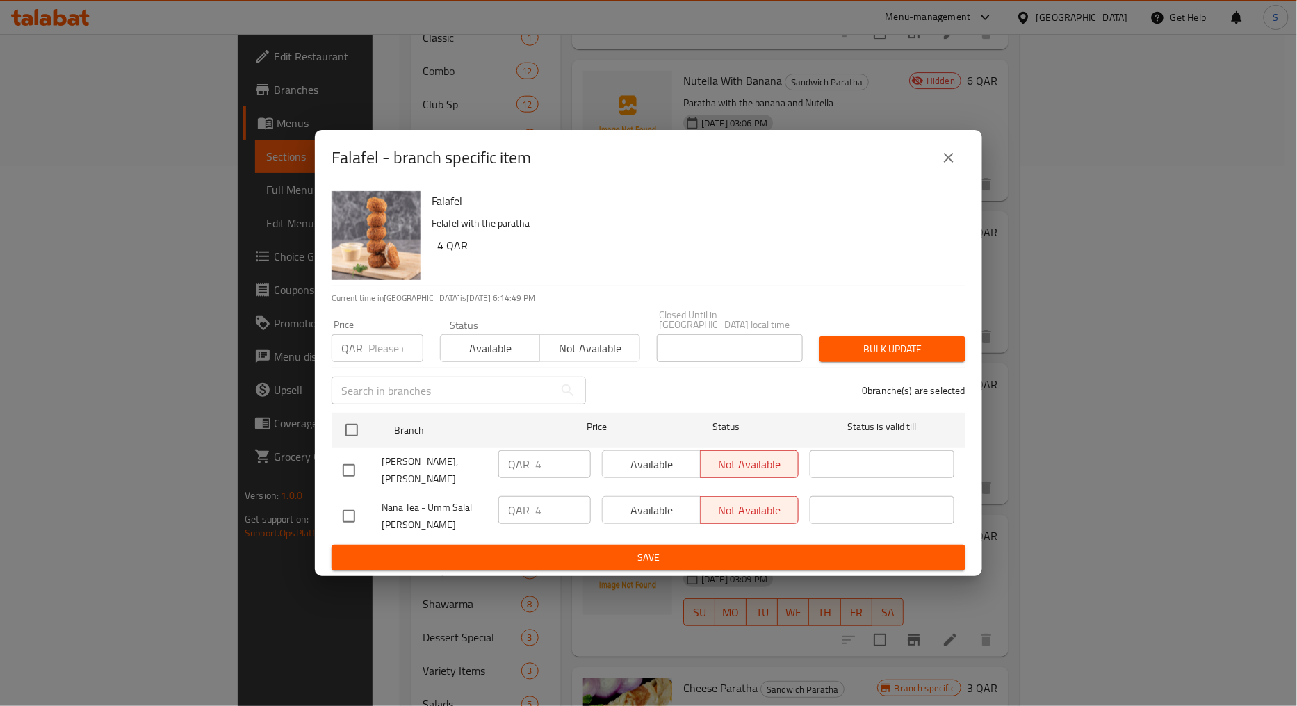
click at [946, 163] on icon "close" at bounding box center [949, 158] width 10 height 10
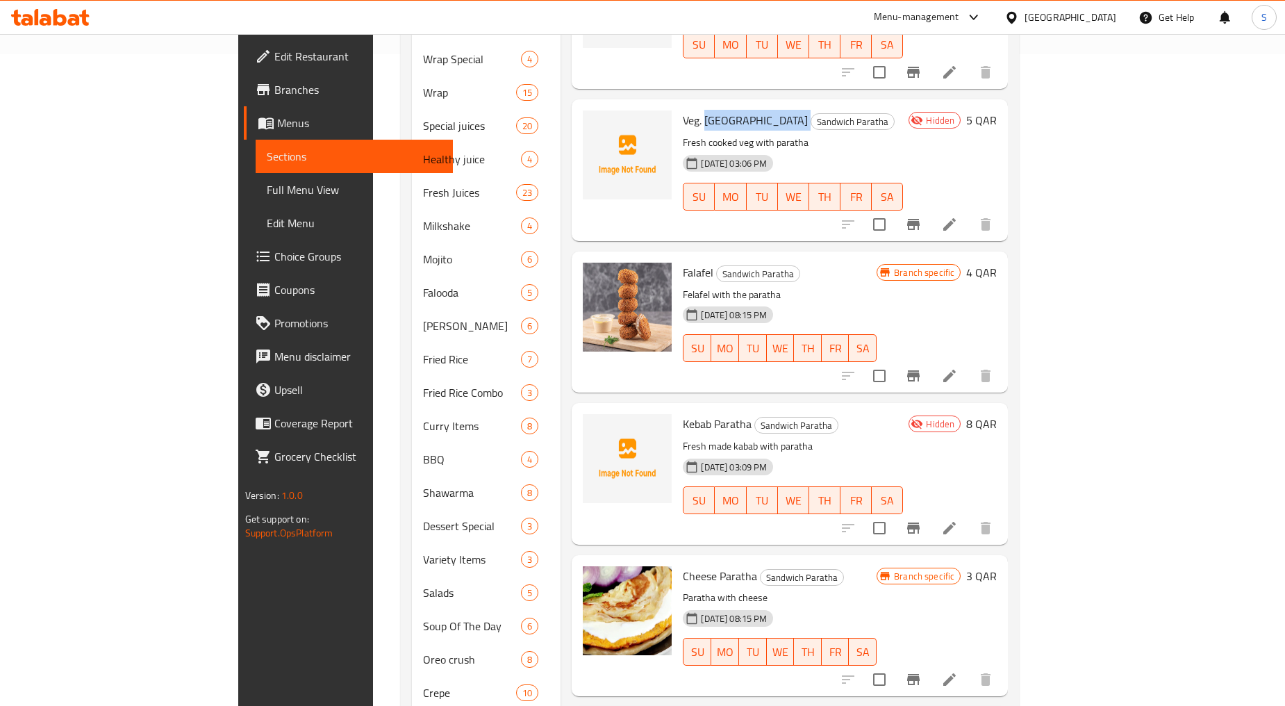
scroll to position [695, 0]
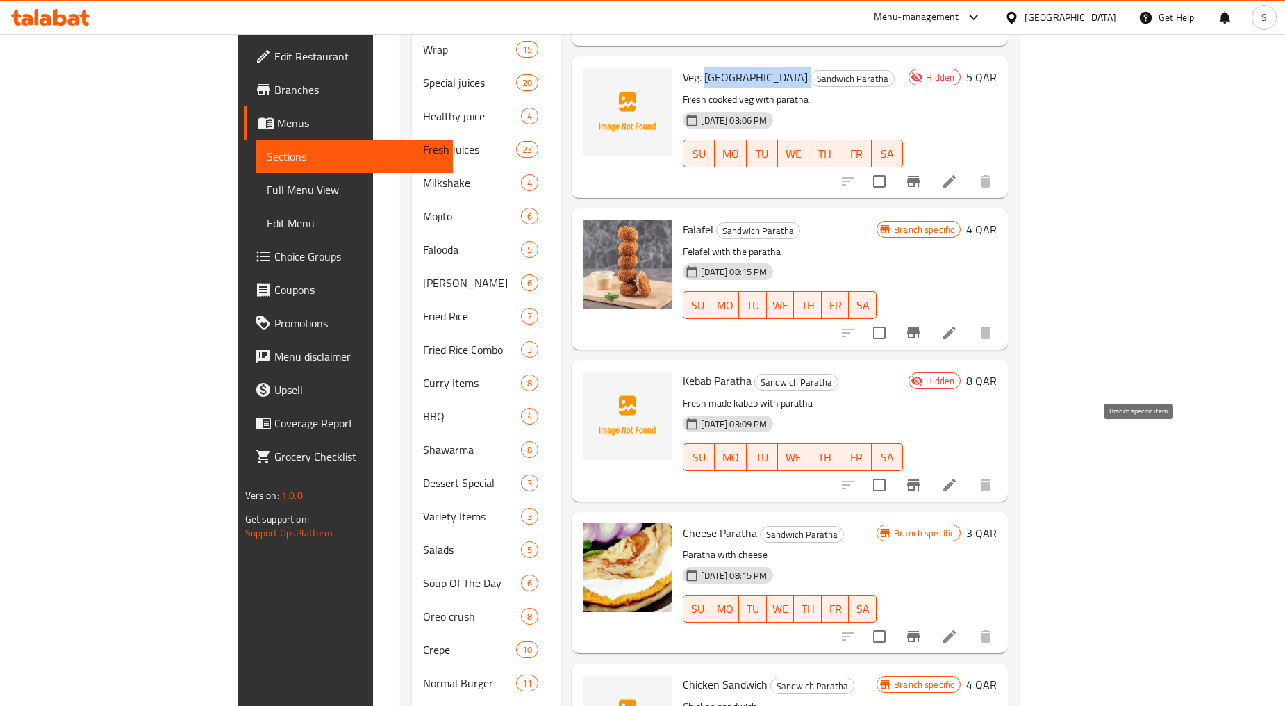
click at [922, 477] on icon "Branch-specific-item" at bounding box center [913, 485] width 17 height 17
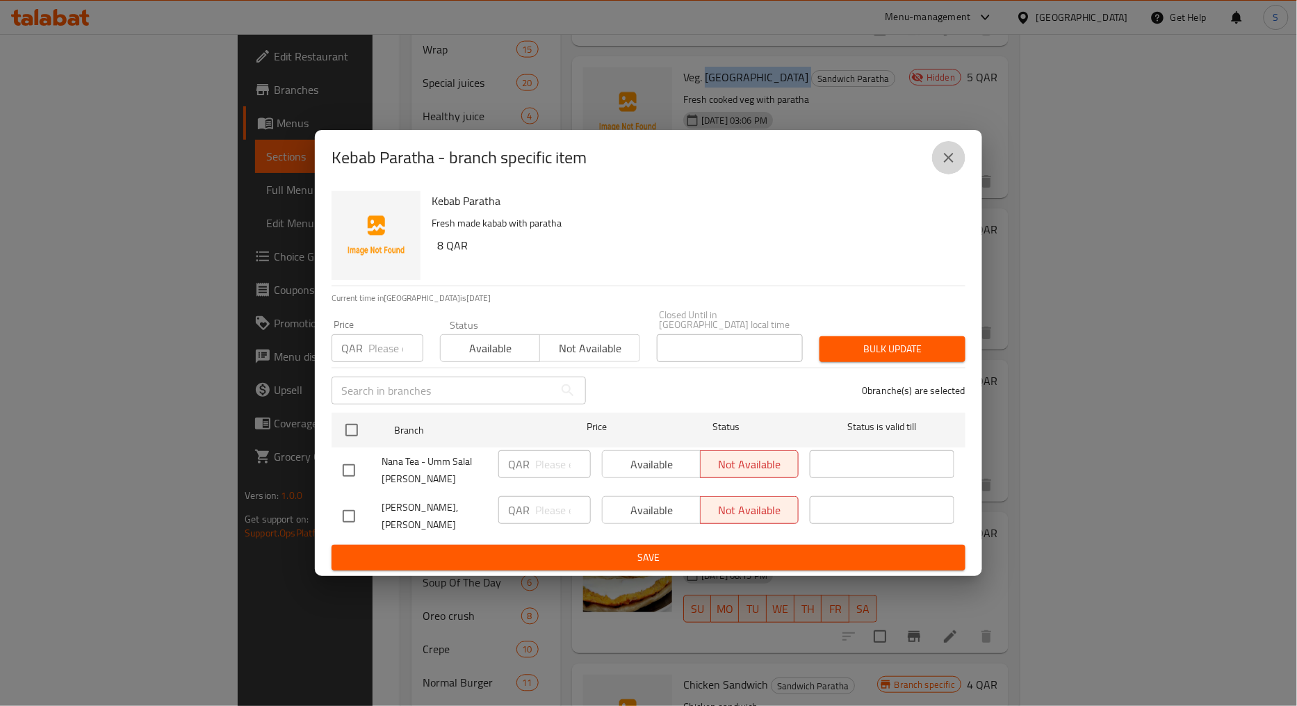
click at [939, 168] on button "close" at bounding box center [948, 157] width 33 height 33
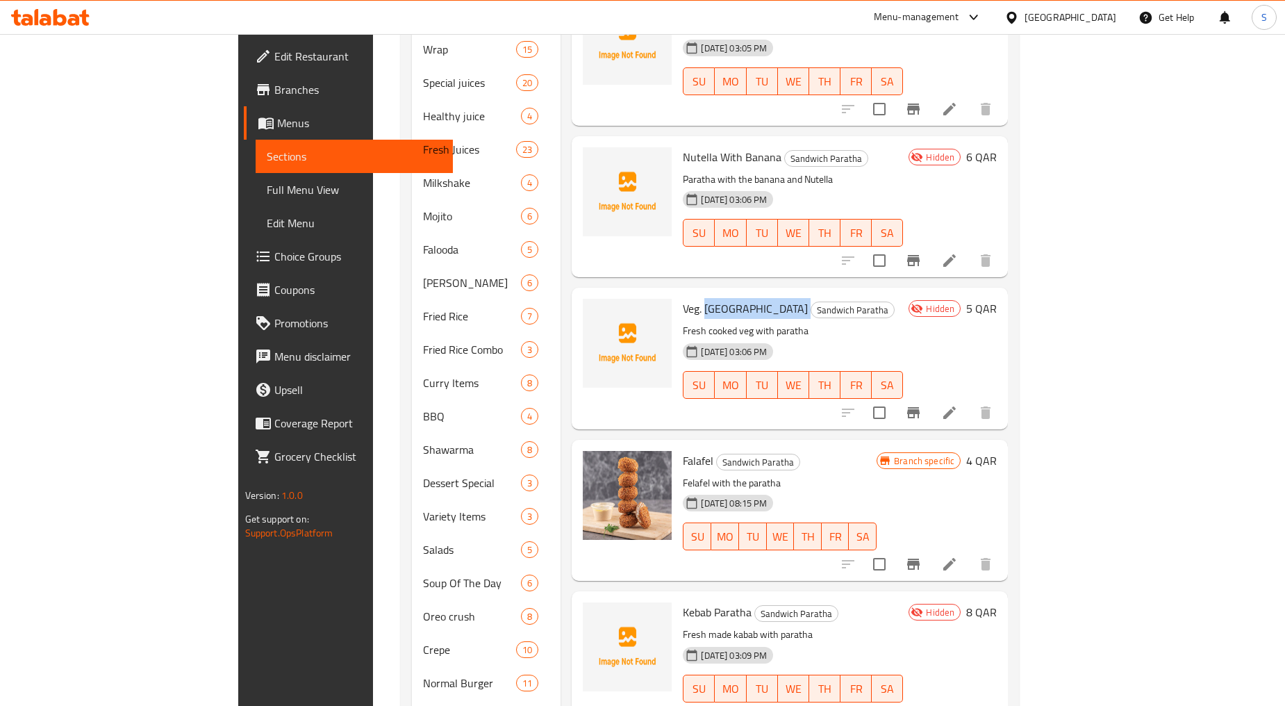
scroll to position [1155, 0]
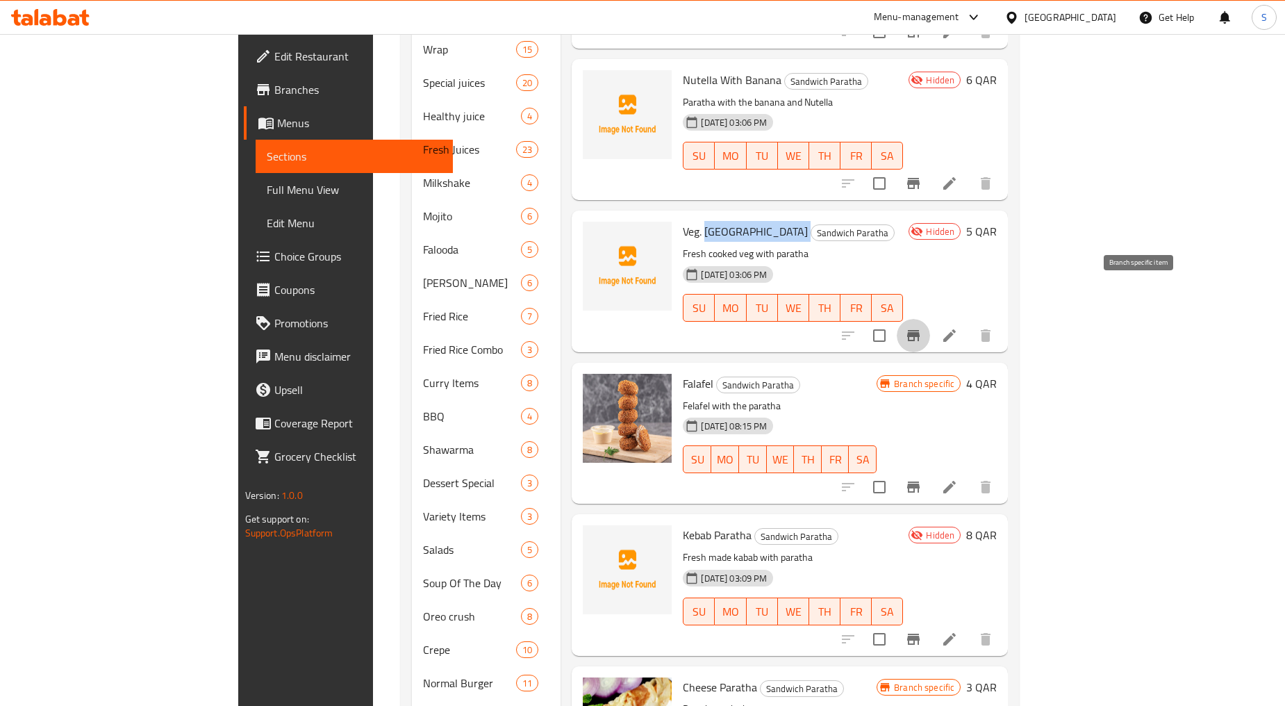
click at [922, 327] on icon "Branch-specific-item" at bounding box center [913, 335] width 17 height 17
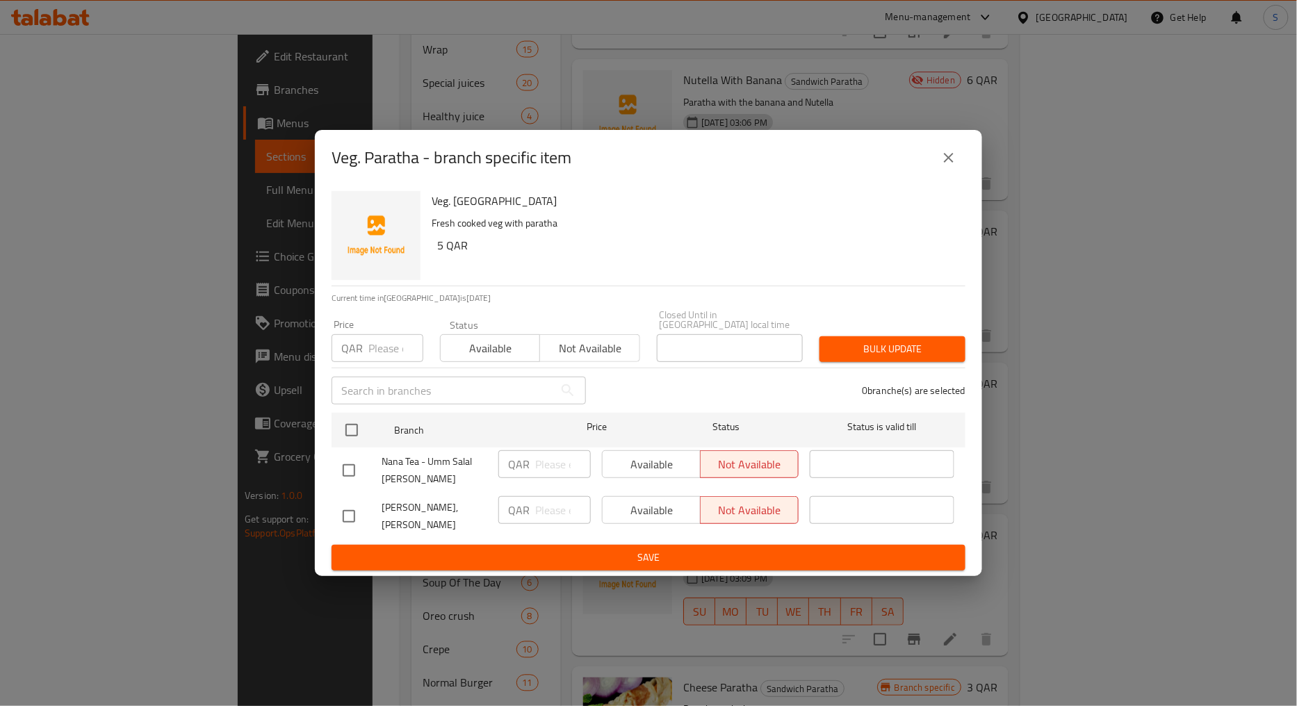
click at [954, 174] on button "close" at bounding box center [948, 157] width 33 height 33
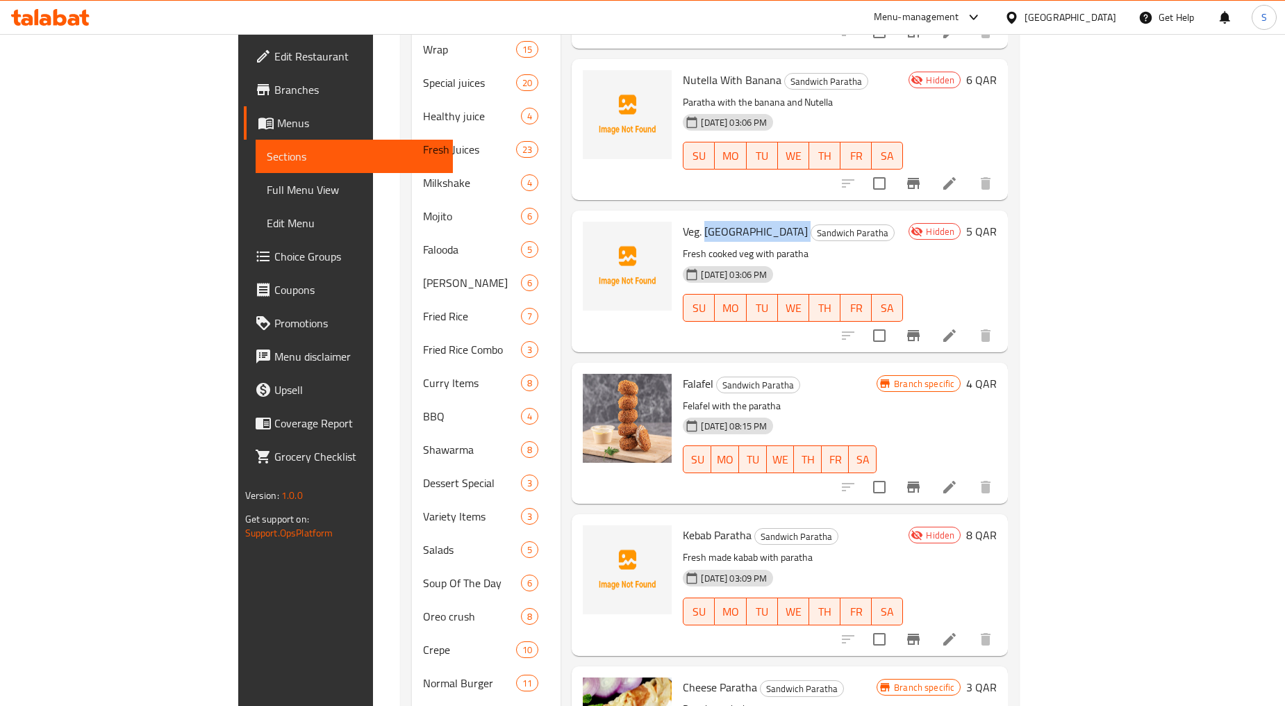
click at [922, 479] on icon "Branch-specific-item" at bounding box center [913, 487] width 17 height 17
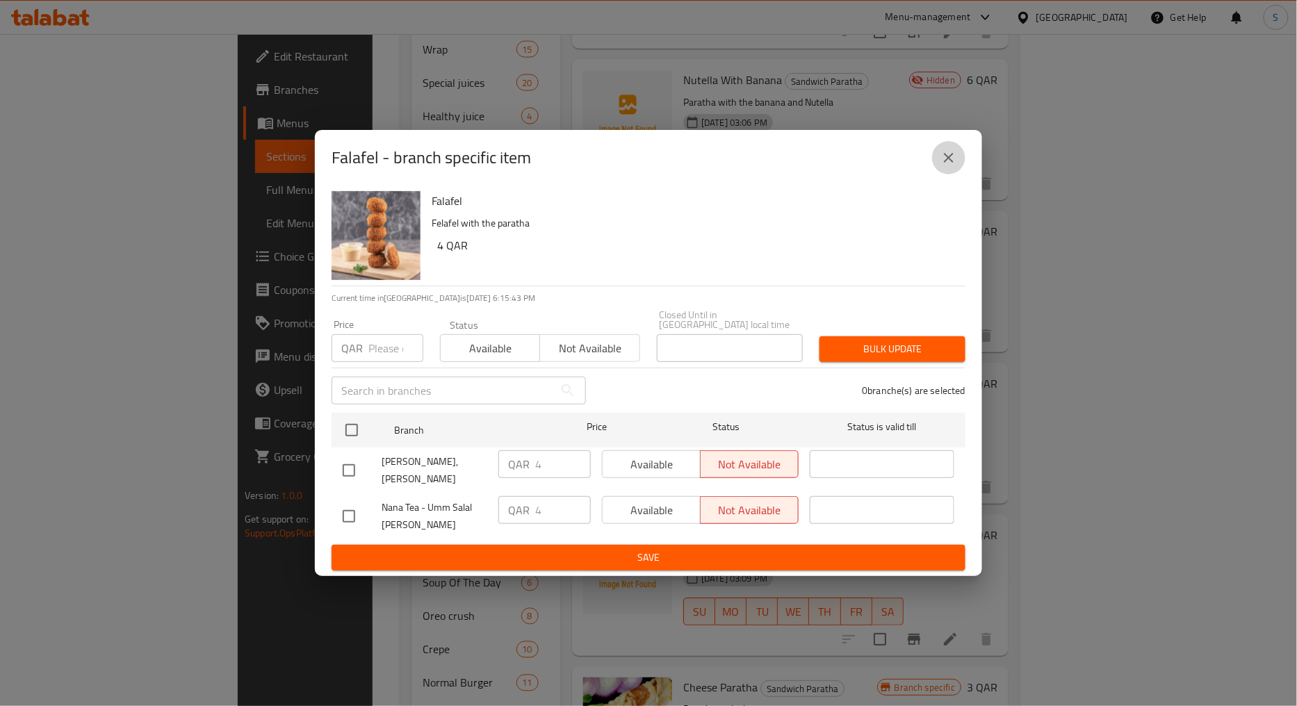
click at [958, 164] on button "close" at bounding box center [948, 157] width 33 height 33
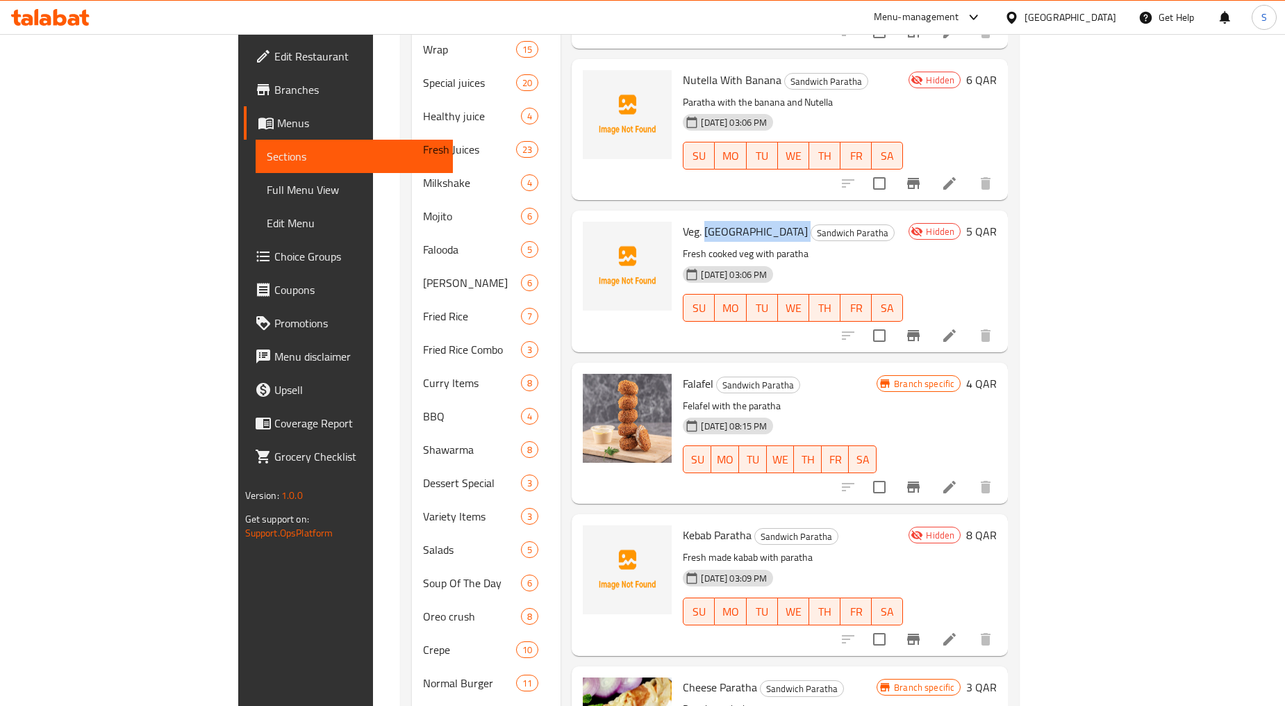
click at [930, 470] on button "Branch-specific-item" at bounding box center [913, 486] width 33 height 33
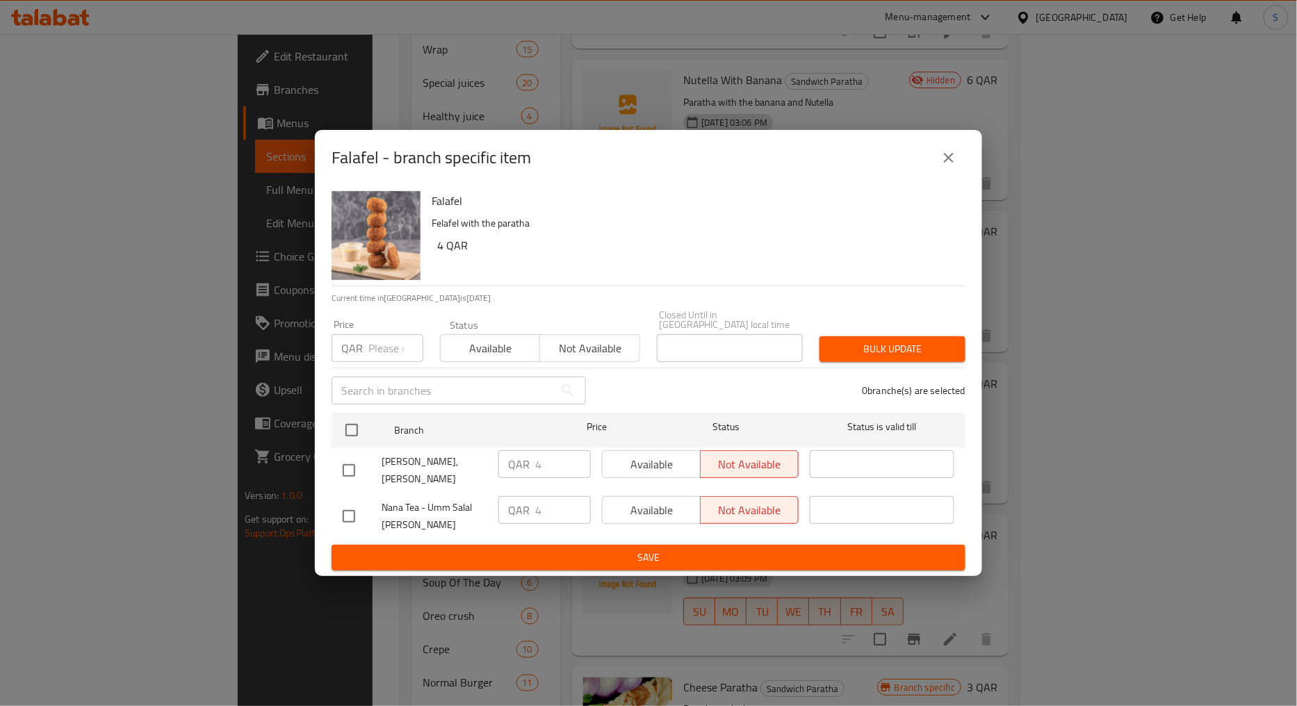
click at [948, 166] on icon "close" at bounding box center [948, 157] width 17 height 17
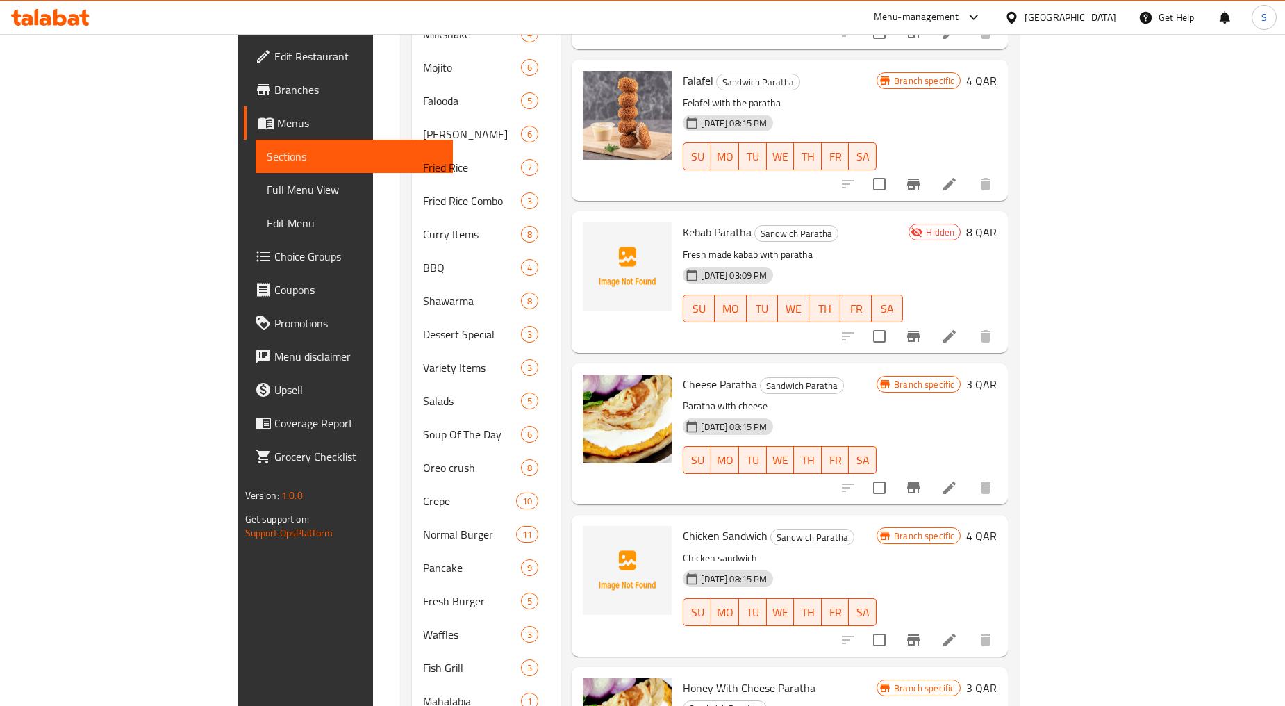
scroll to position [849, 0]
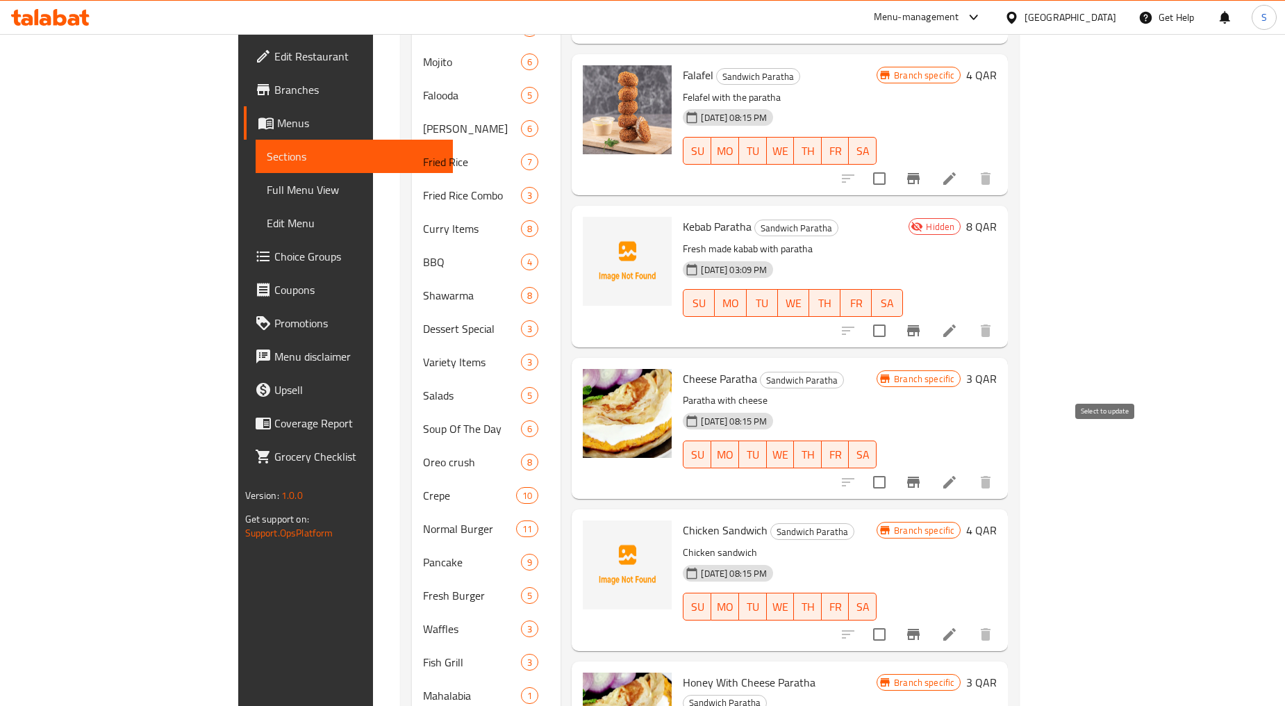
click at [894, 468] on input "checkbox" at bounding box center [879, 482] width 29 height 29
checkbox input "true"
click at [894, 620] on input "checkbox" at bounding box center [879, 634] width 29 height 29
checkbox input "true"
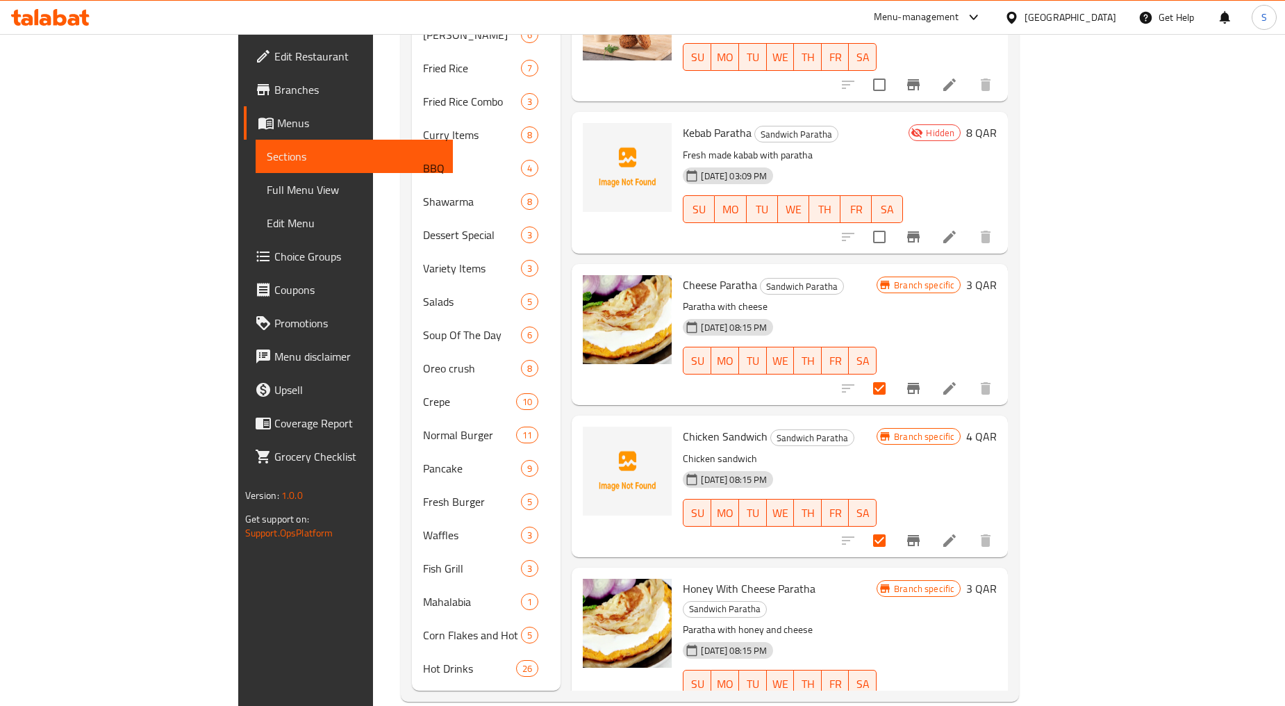
scroll to position [944, 0]
click at [894, 696] on input "checkbox" at bounding box center [879, 710] width 29 height 29
checkbox input "true"
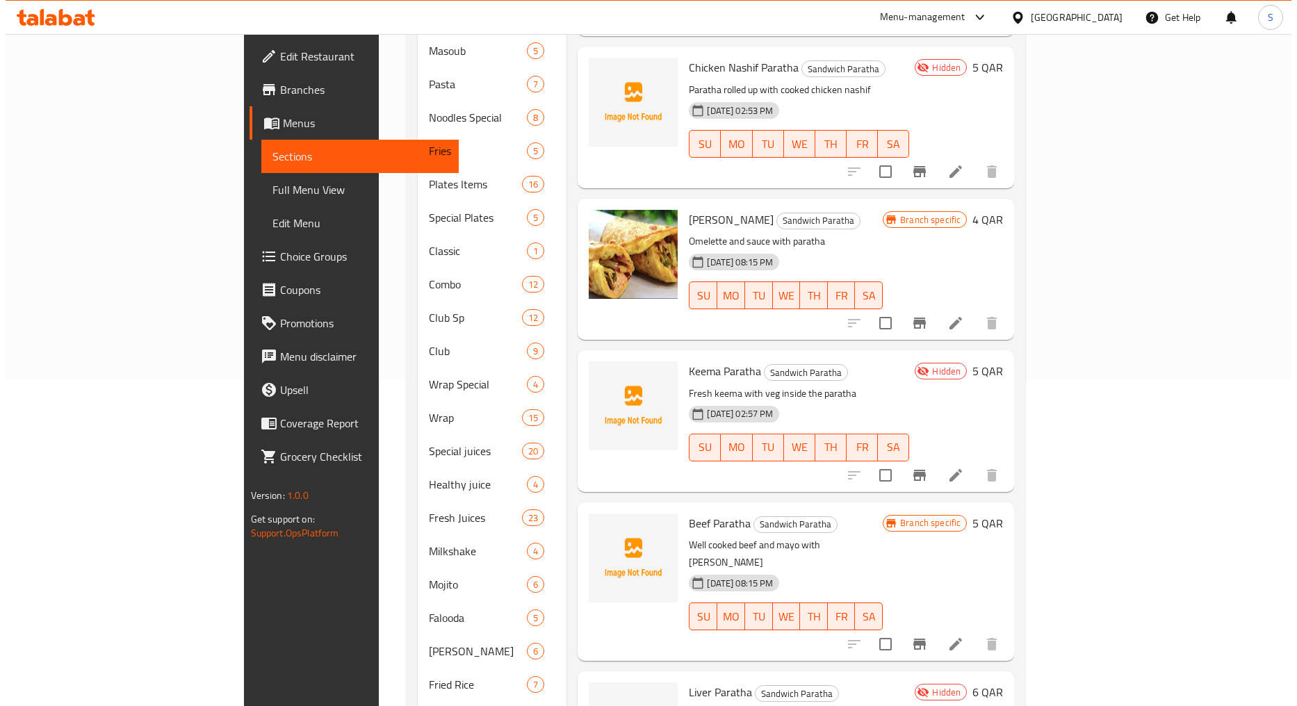
scroll to position [0, 0]
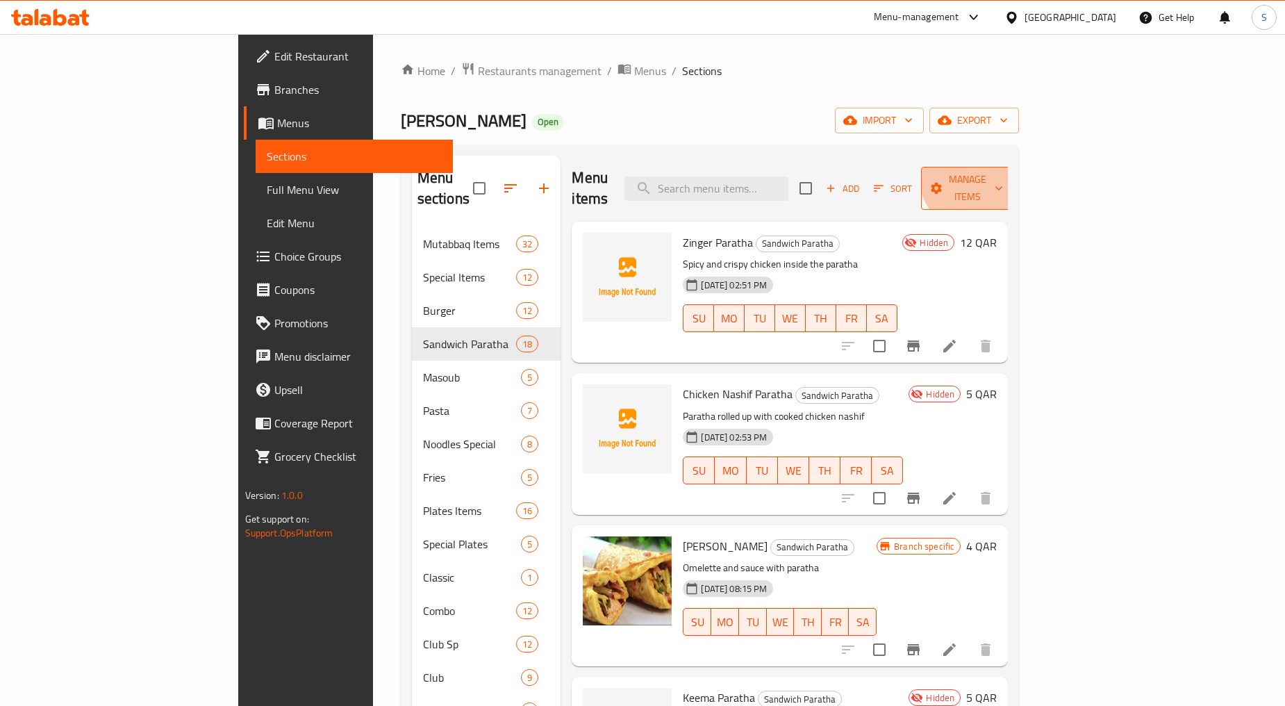
click at [1003, 171] on span "Manage items" at bounding box center [967, 188] width 71 height 35
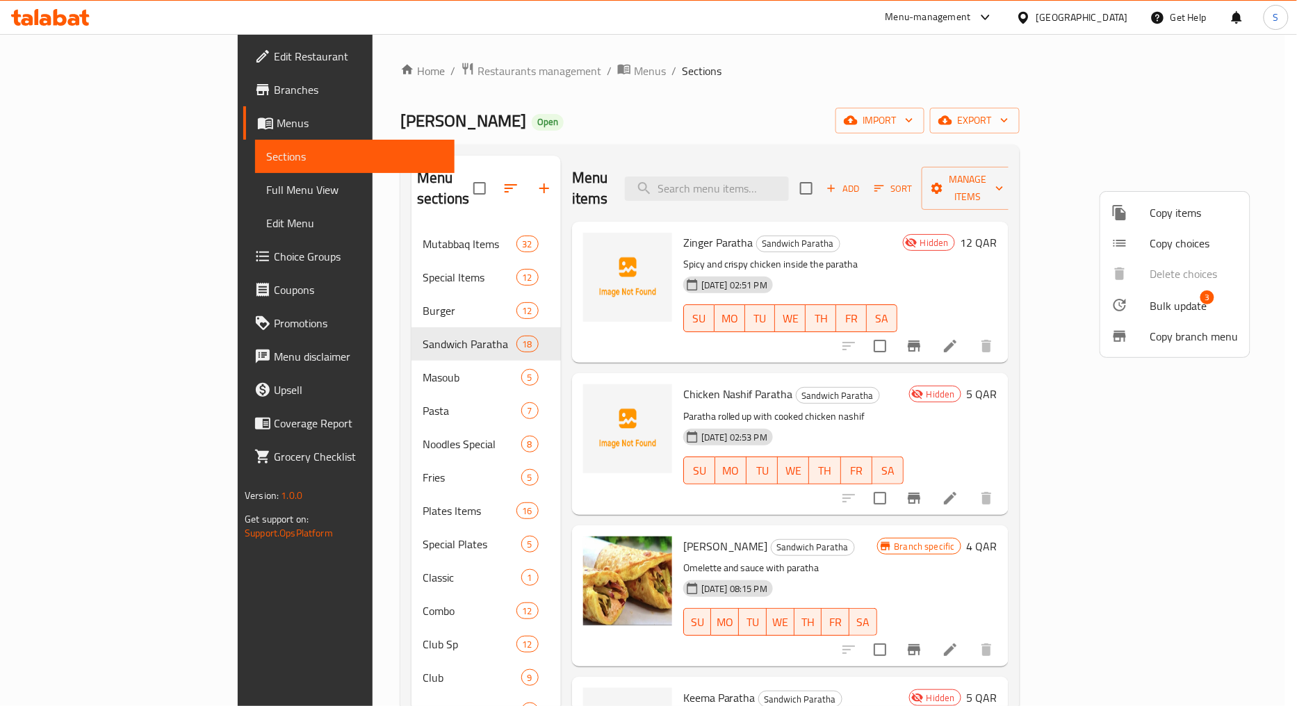
click at [1183, 300] on span "Bulk update" at bounding box center [1178, 305] width 57 height 17
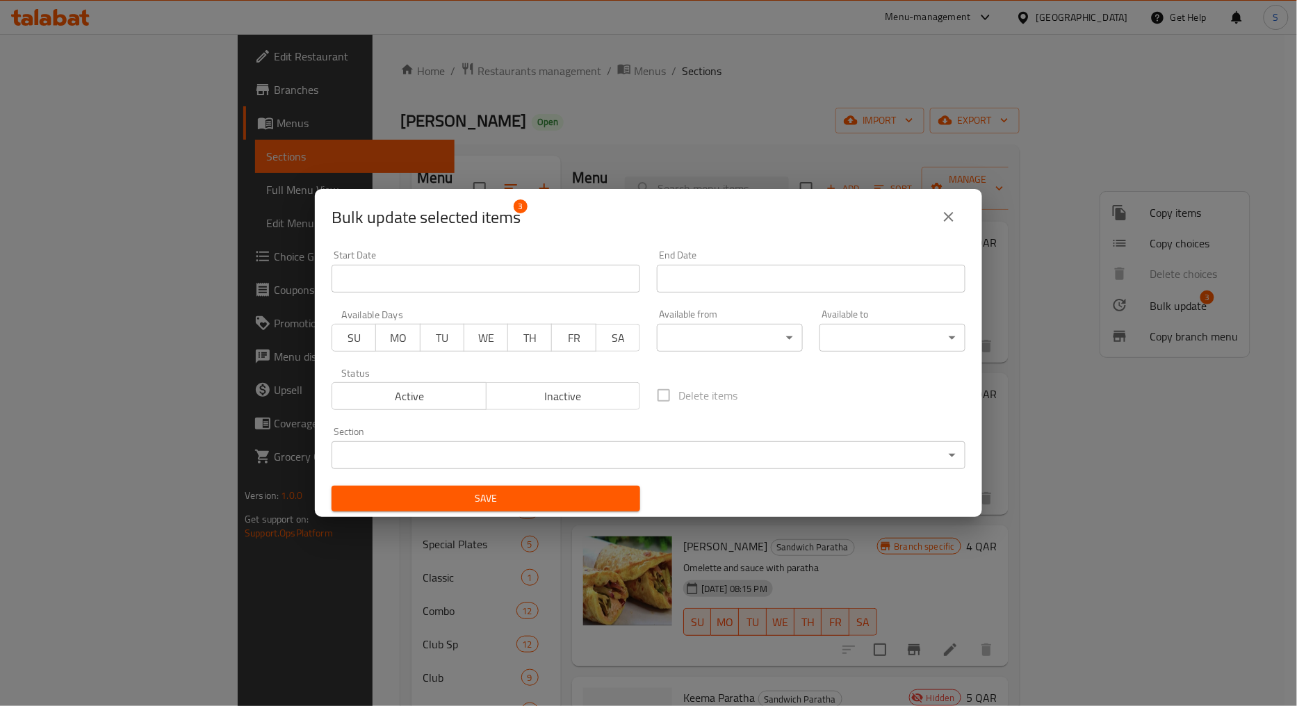
click at [552, 393] on span "Inactive" at bounding box center [563, 396] width 143 height 20
click at [544, 512] on div "Save" at bounding box center [485, 498] width 325 height 42
click at [544, 506] on span "Save" at bounding box center [486, 498] width 286 height 17
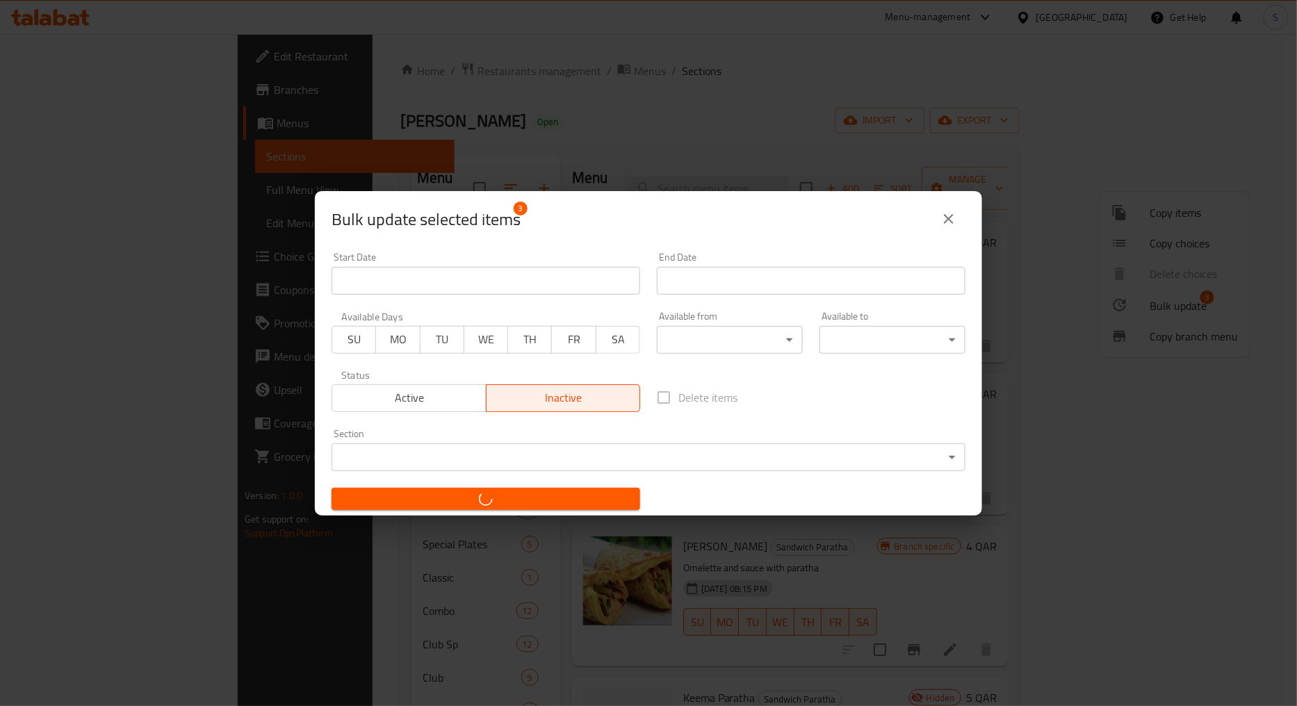
checkbox input "false"
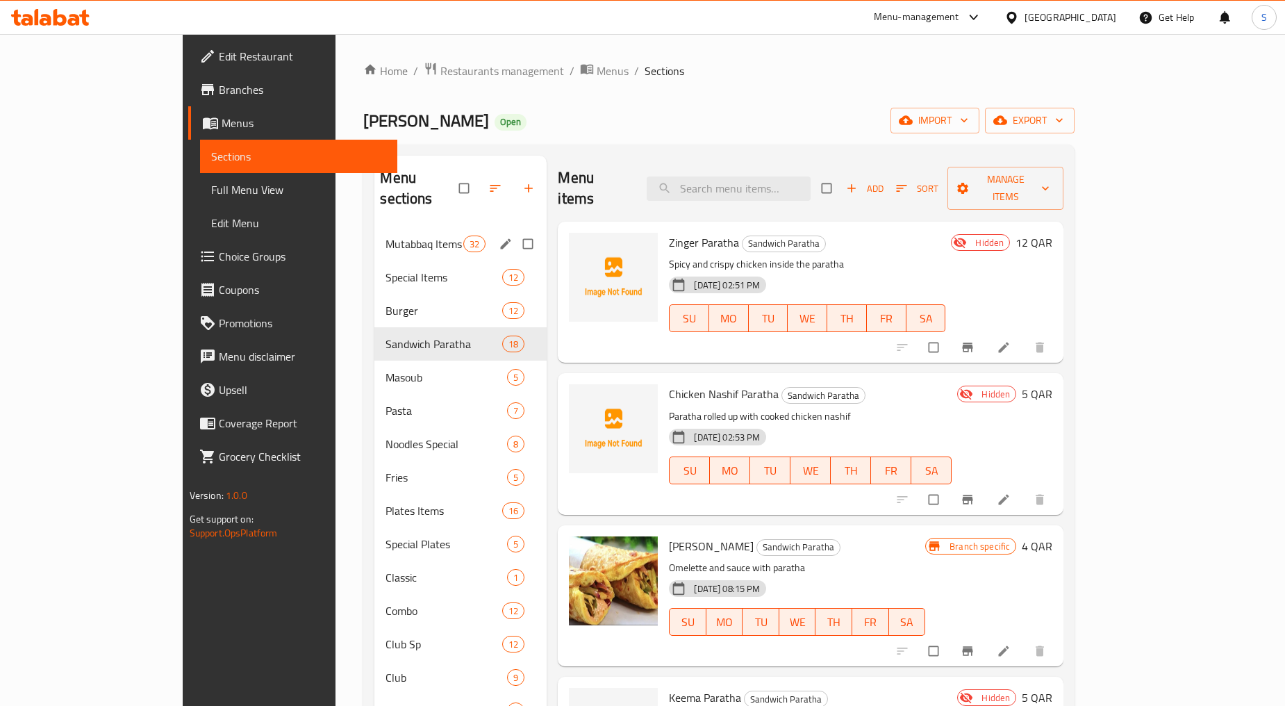
click at [386, 236] on span "Mutabbaq Items" at bounding box center [425, 244] width 78 height 17
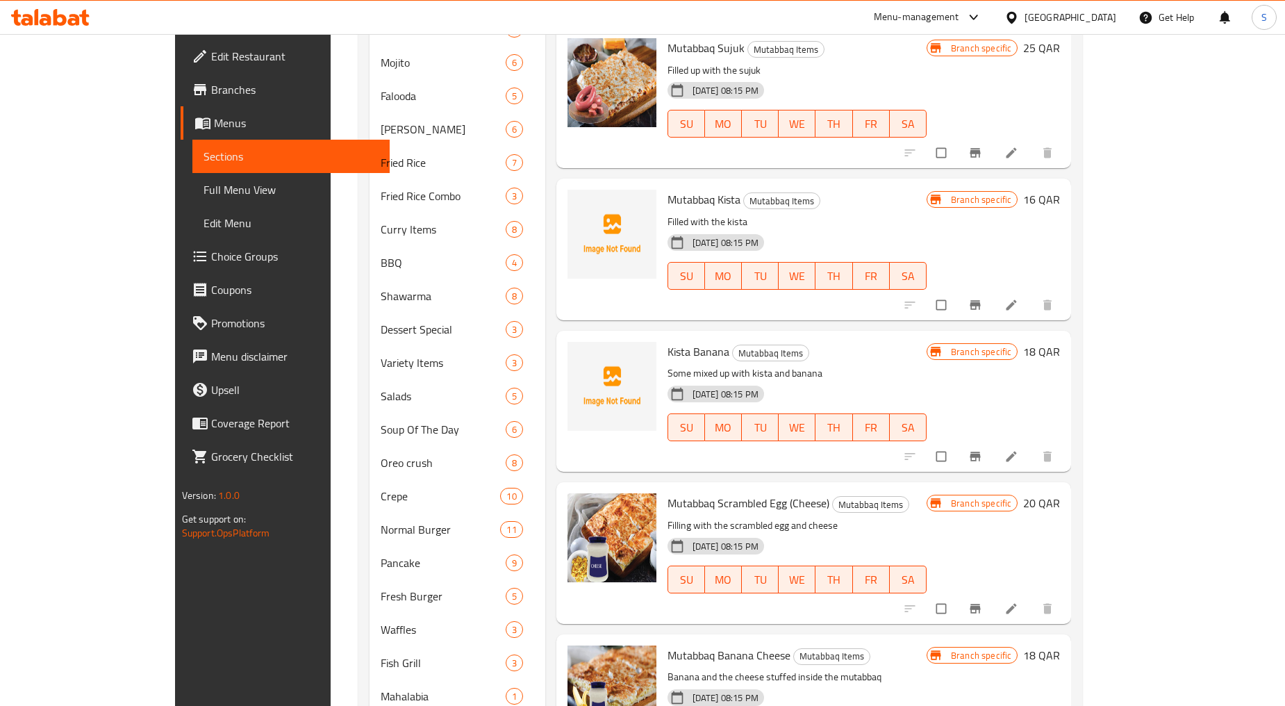
scroll to position [944, 0]
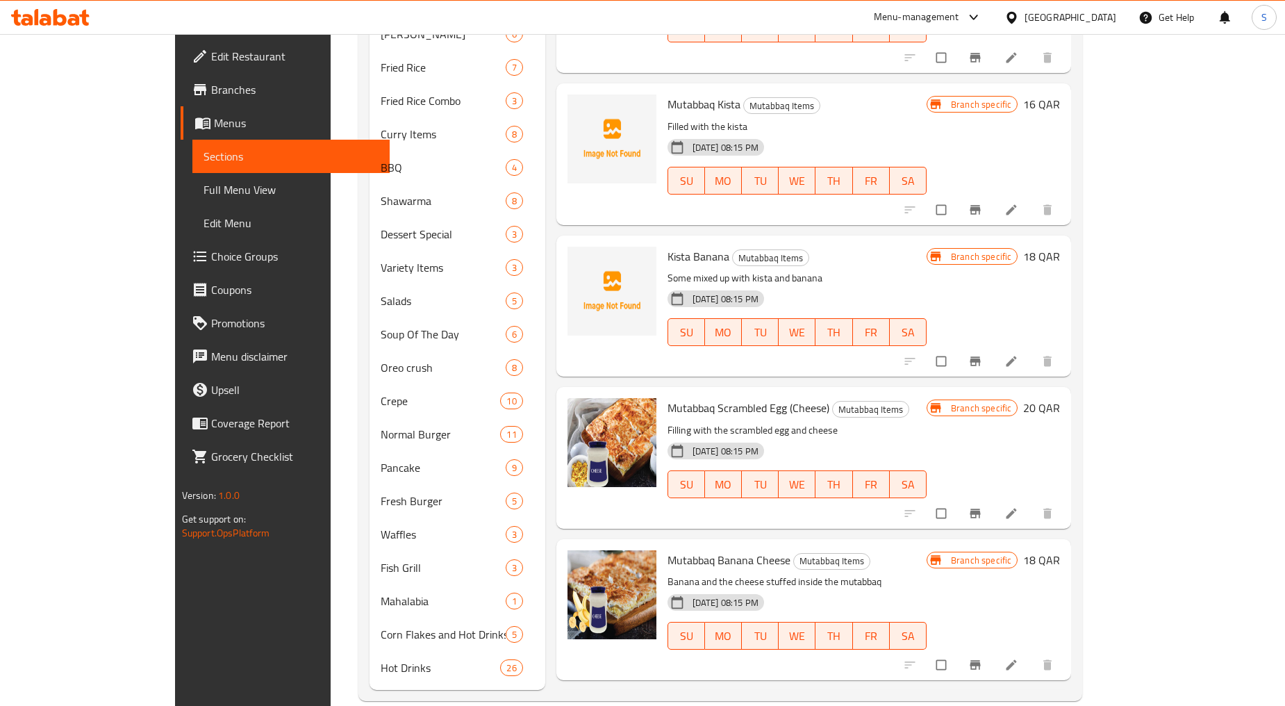
click at [668, 701] on span "Mutabbaq Lebnah Zaitoon" at bounding box center [729, 711] width 123 height 21
copy h6 "Mutabbaq Lebnah Zaitoon"
click at [927, 247] on h6 "Kista Banana Mutabbaq Items" at bounding box center [797, 256] width 259 height 19
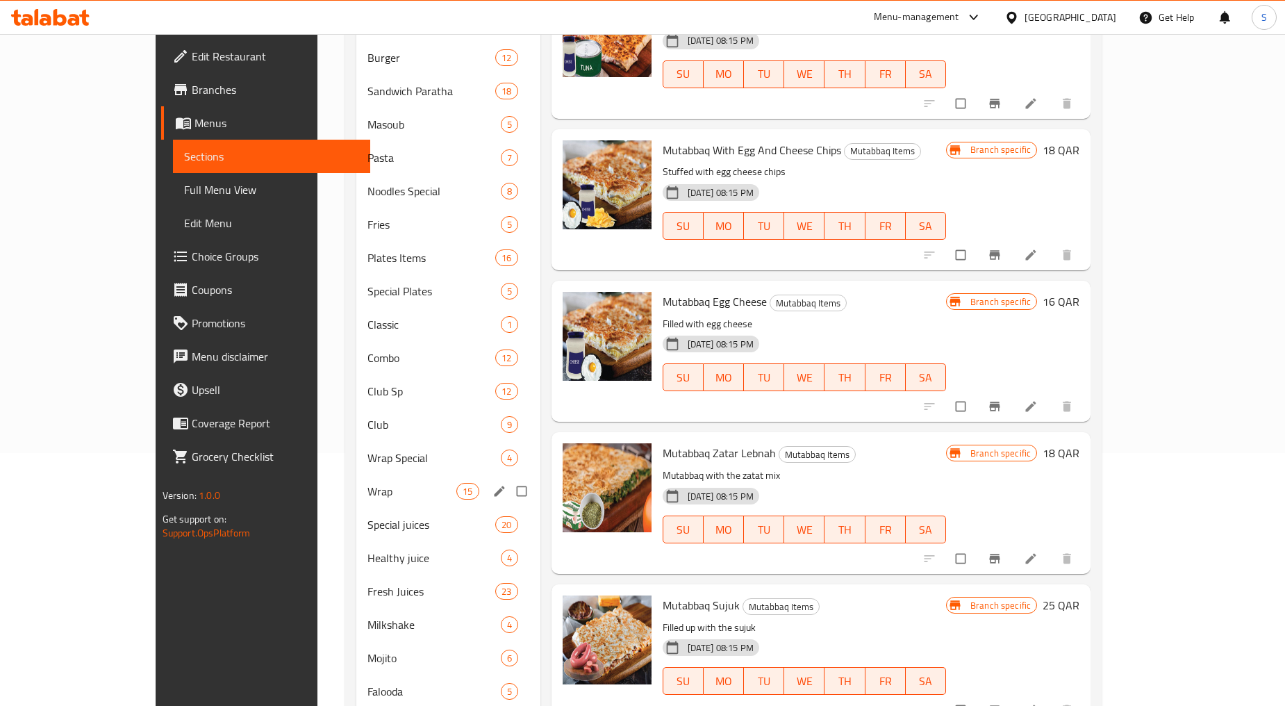
scroll to position [95, 0]
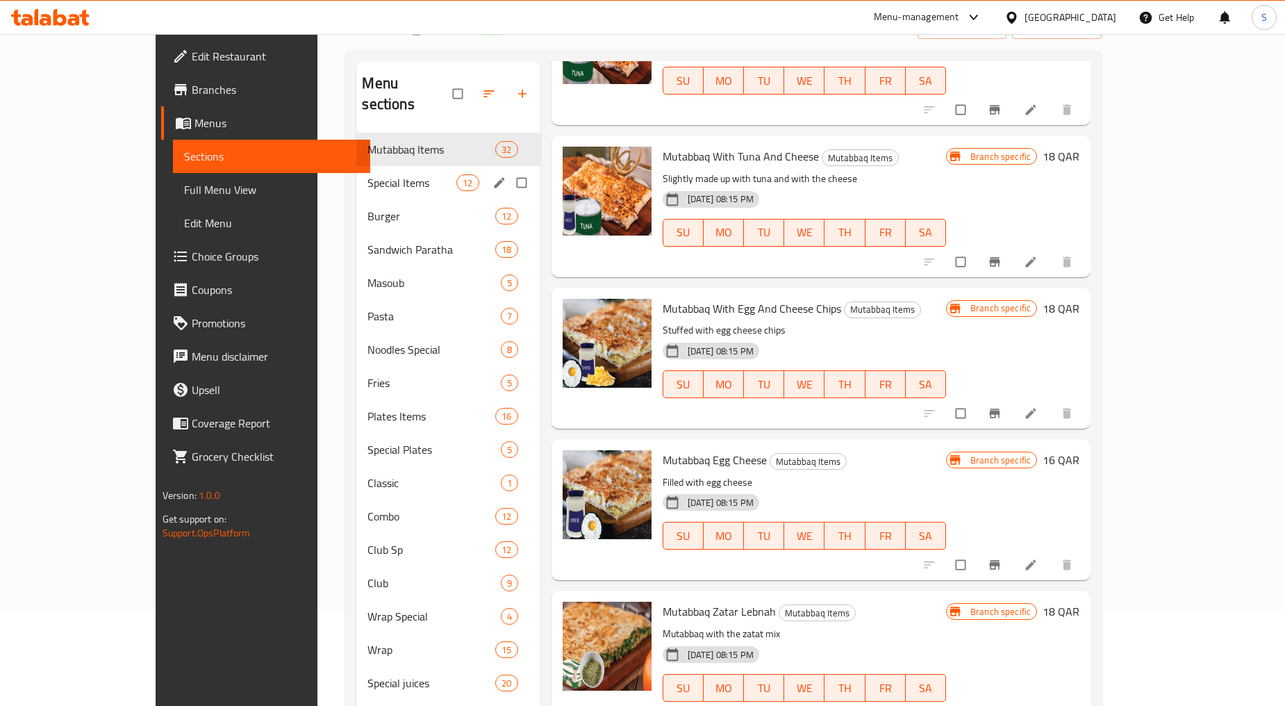
click at [368, 174] on span "Special Items" at bounding box center [412, 182] width 89 height 17
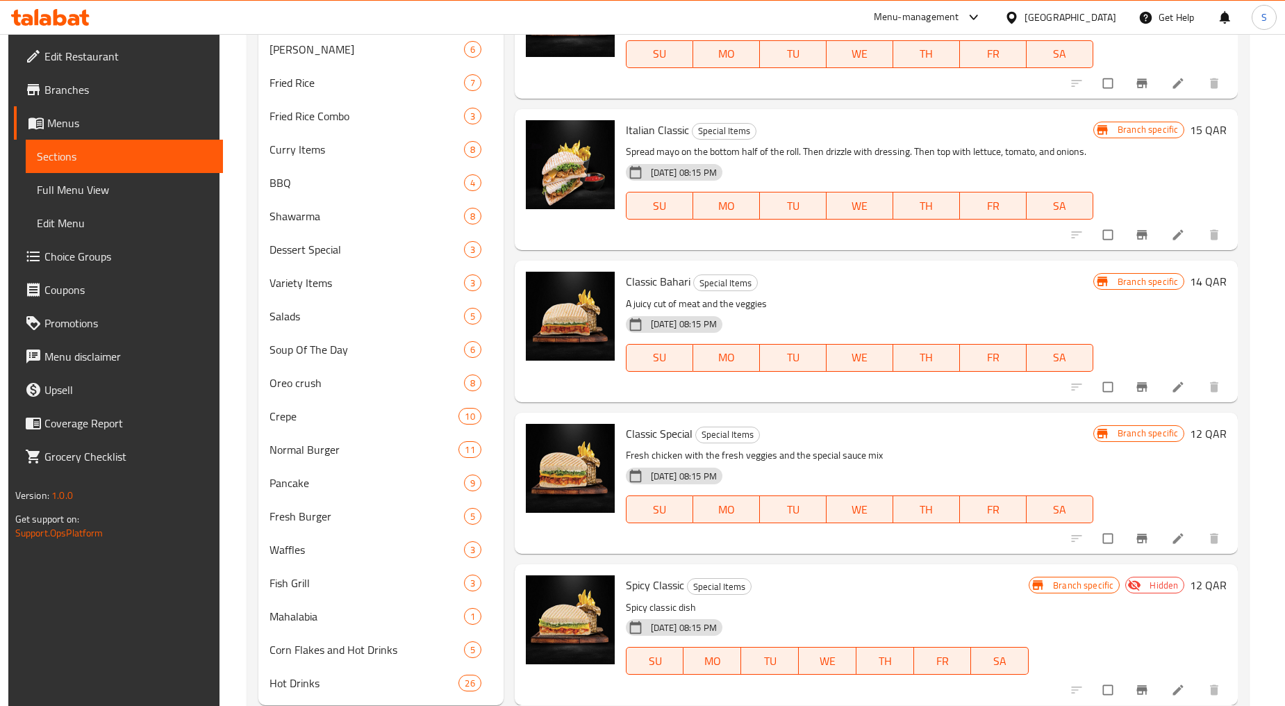
scroll to position [944, 0]
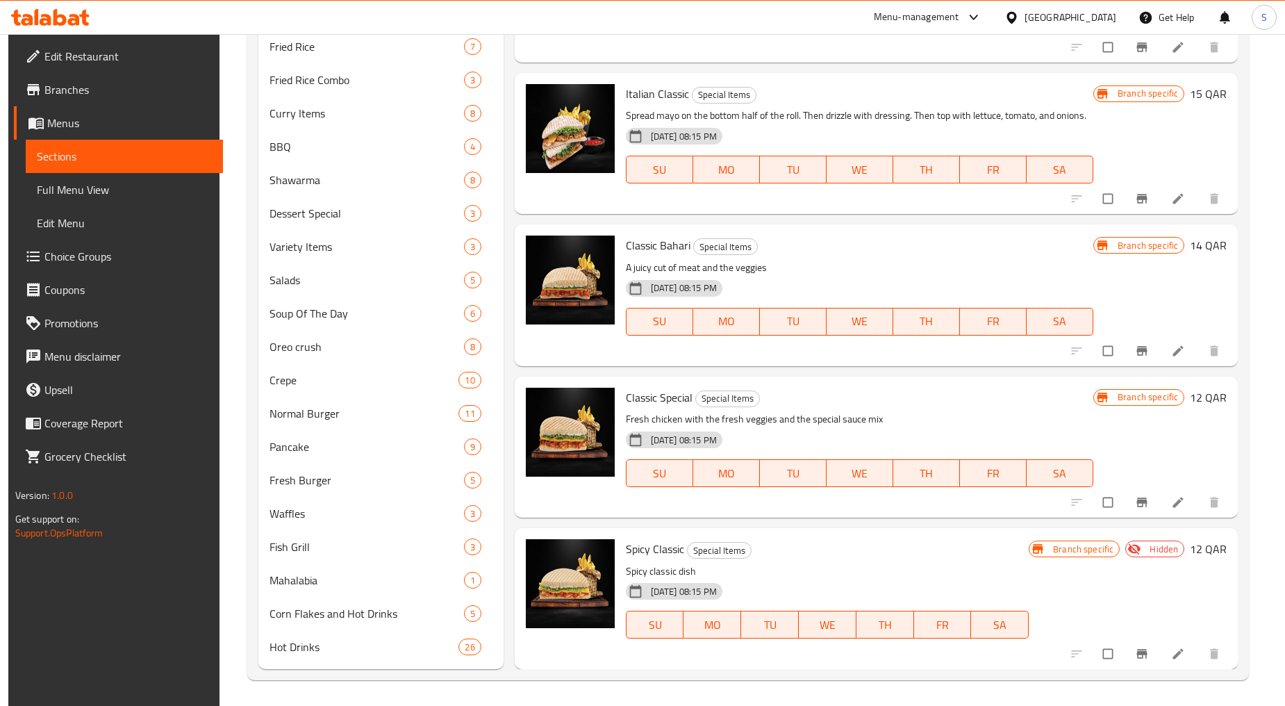
click at [650, 551] on span "Spicy Classic" at bounding box center [655, 549] width 58 height 21
copy h6 "Spicy Classic"
click at [1069, 426] on div "30-08-2024 08:15 PM SU MO TU WE TH FR SA" at bounding box center [860, 463] width 479 height 75
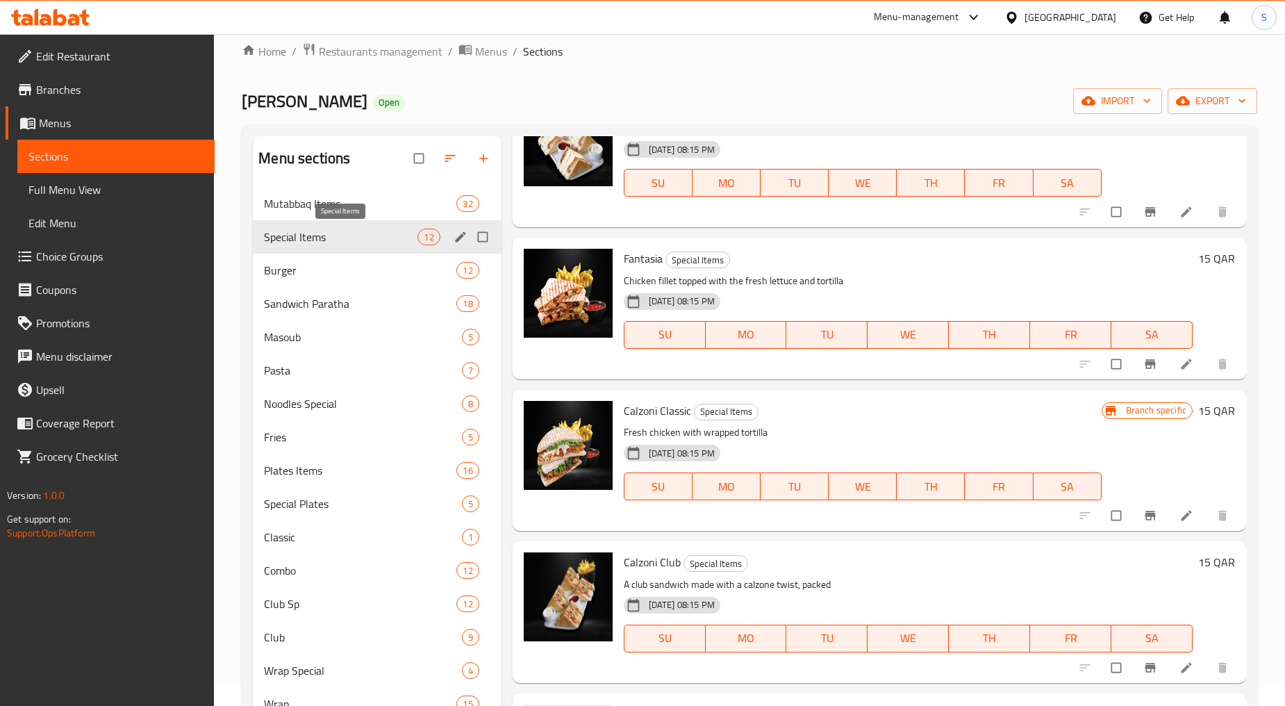
scroll to position [17, 0]
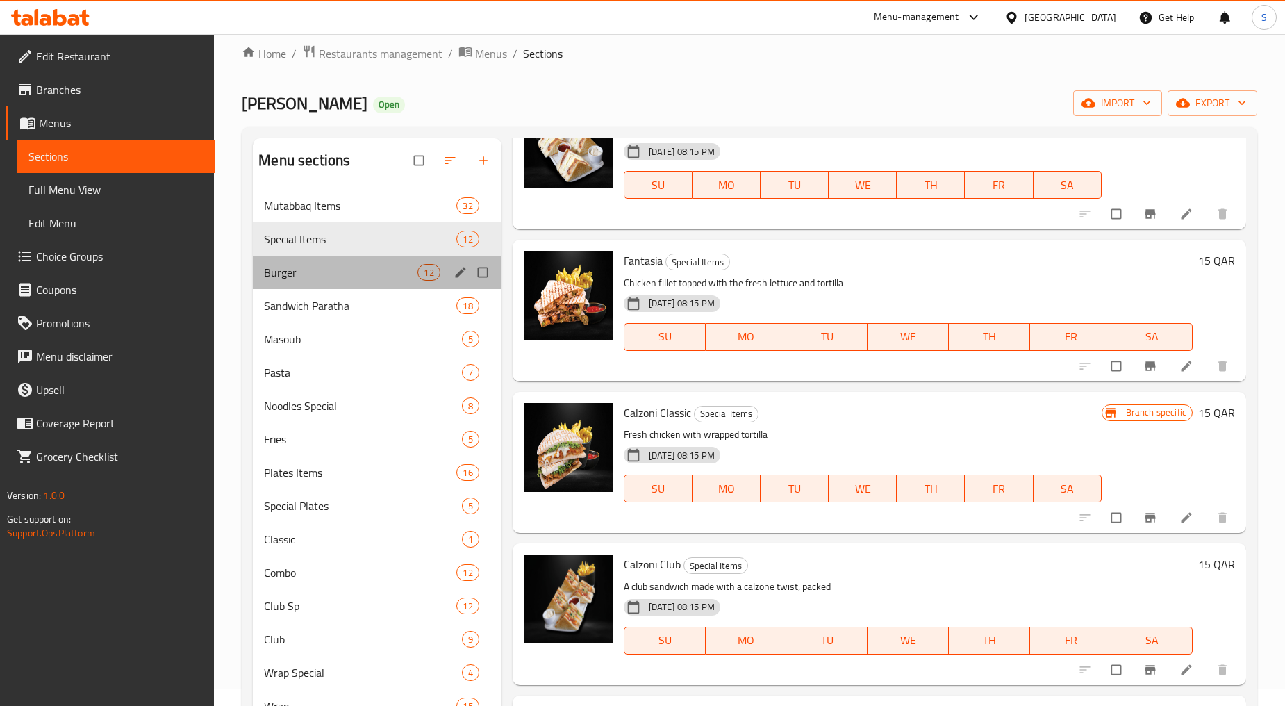
click at [321, 281] on div "Burger 12" at bounding box center [377, 272] width 248 height 33
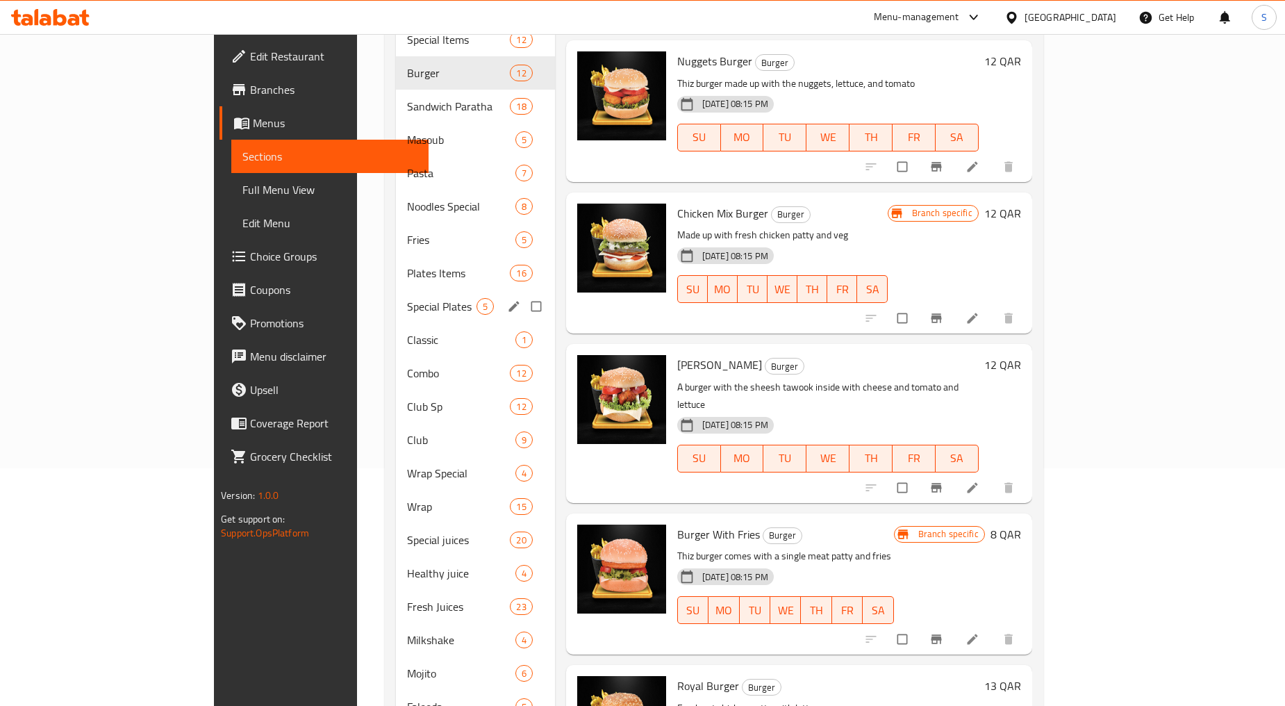
scroll to position [95, 0]
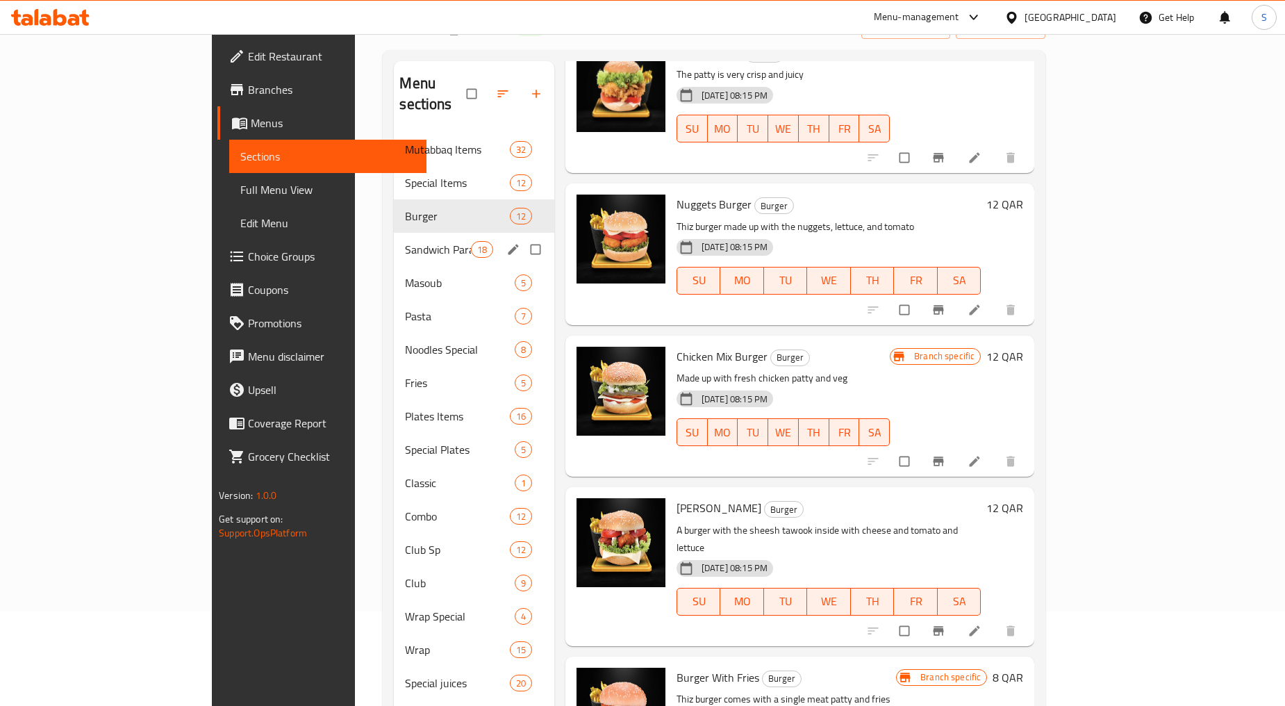
click at [405, 241] on span "Sandwich Paratha" at bounding box center [437, 249] width 65 height 17
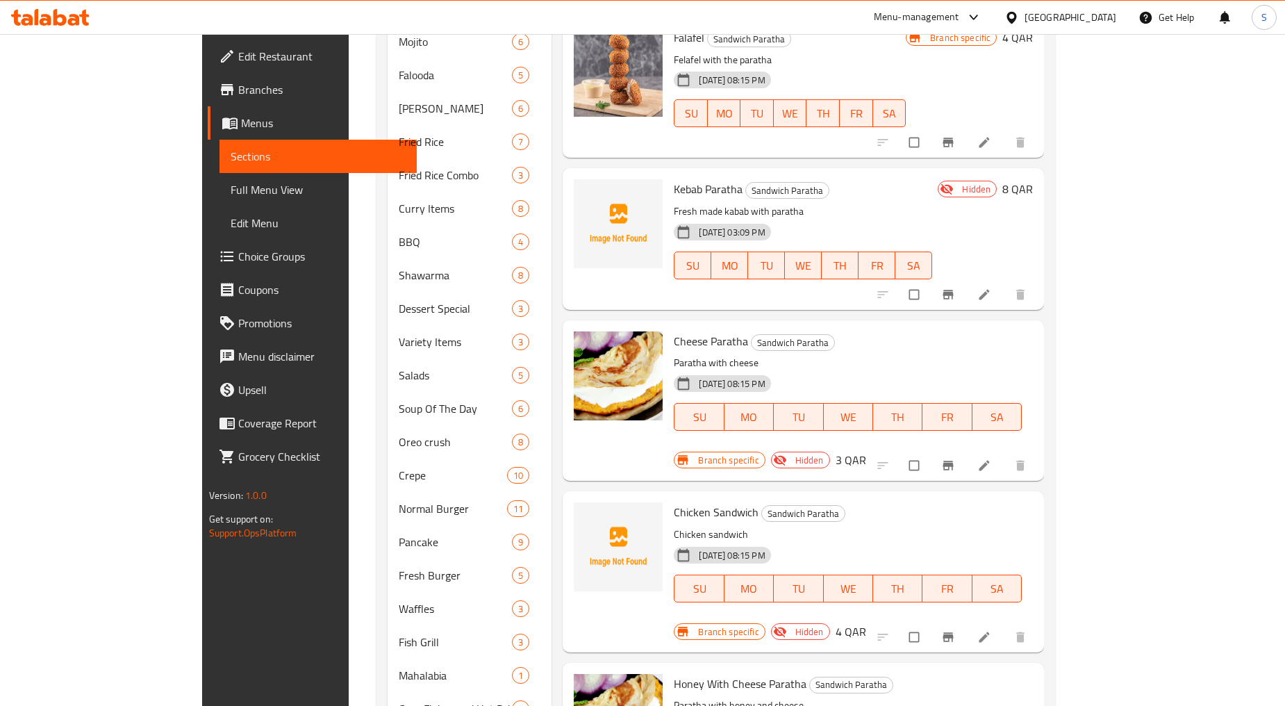
scroll to position [944, 0]
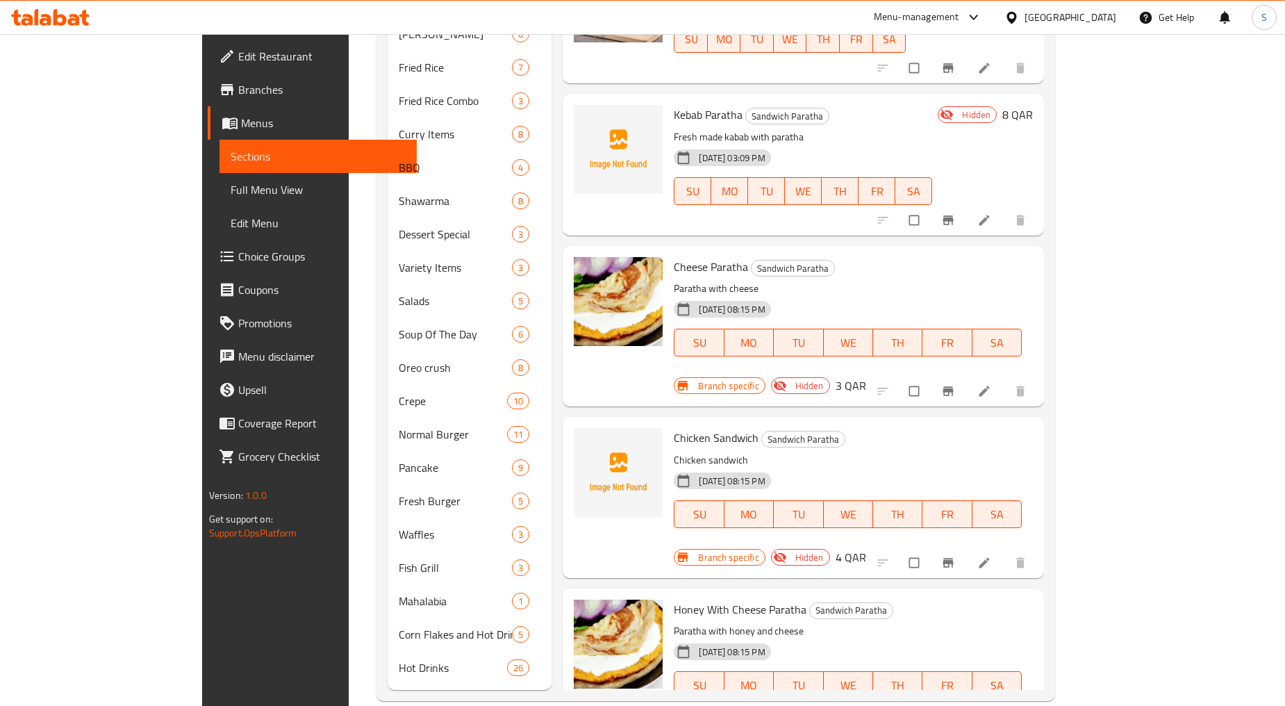
click at [674, 256] on span "Cheese Paratha" at bounding box center [711, 266] width 74 height 21
copy h6 "Cheese Paratha"
click at [866, 548] on div "Branch specific Hidden 4 QAR" at bounding box center [770, 557] width 192 height 19
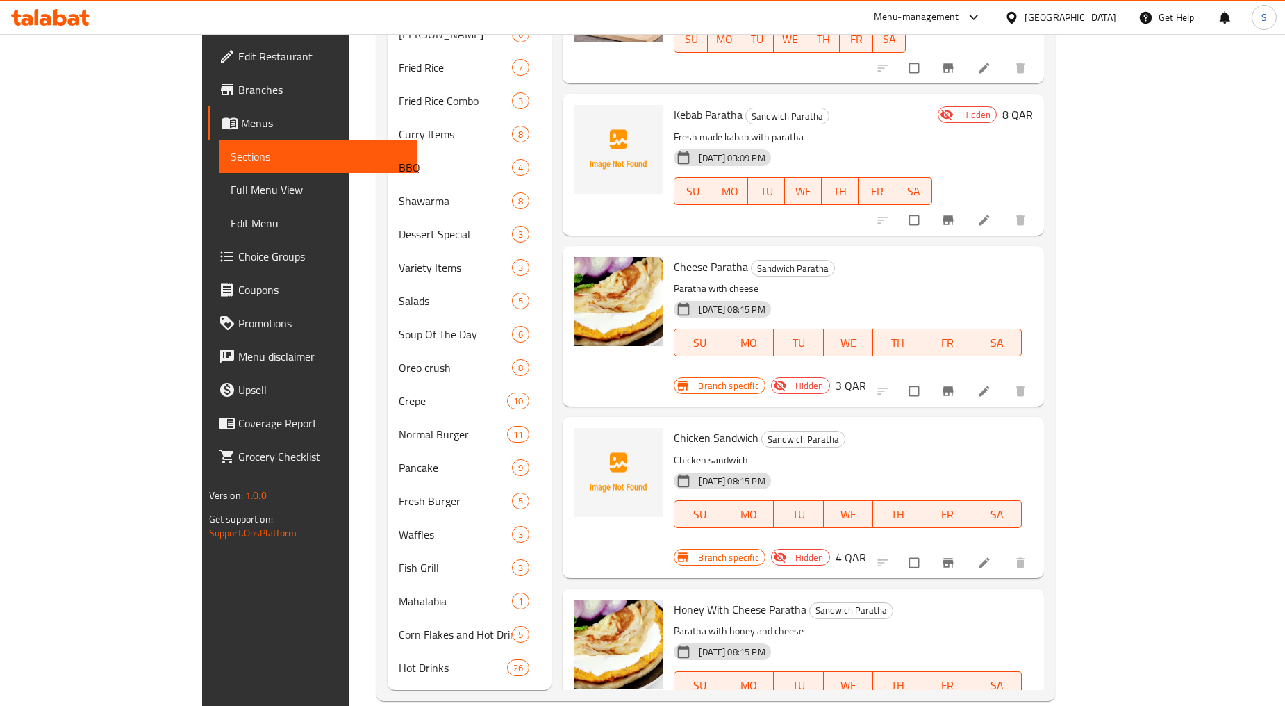
click at [674, 427] on span "Chicken Sandwich" at bounding box center [716, 437] width 85 height 21
copy h6 "Chicken Sandwich"
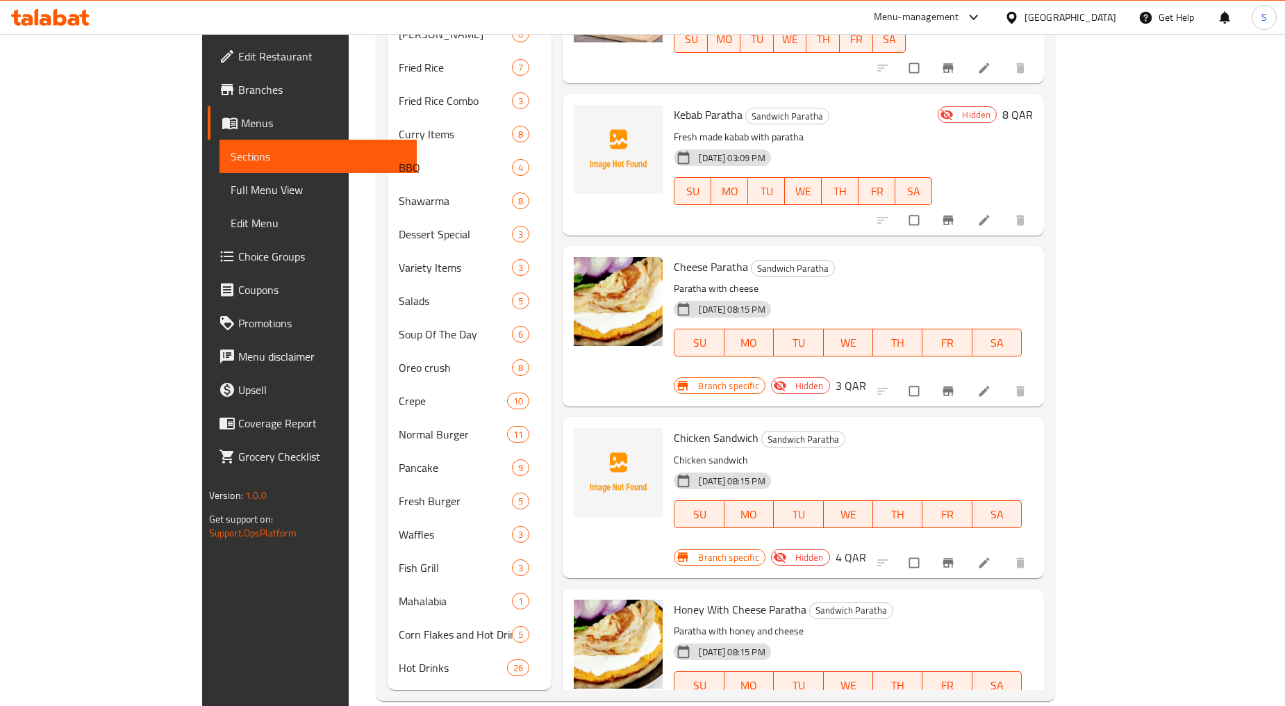
click at [1022, 623] on p "Paratha with honey and cheese" at bounding box center [848, 631] width 348 height 17
click at [674, 599] on span "Honey With Cheese Paratha" at bounding box center [740, 609] width 133 height 21
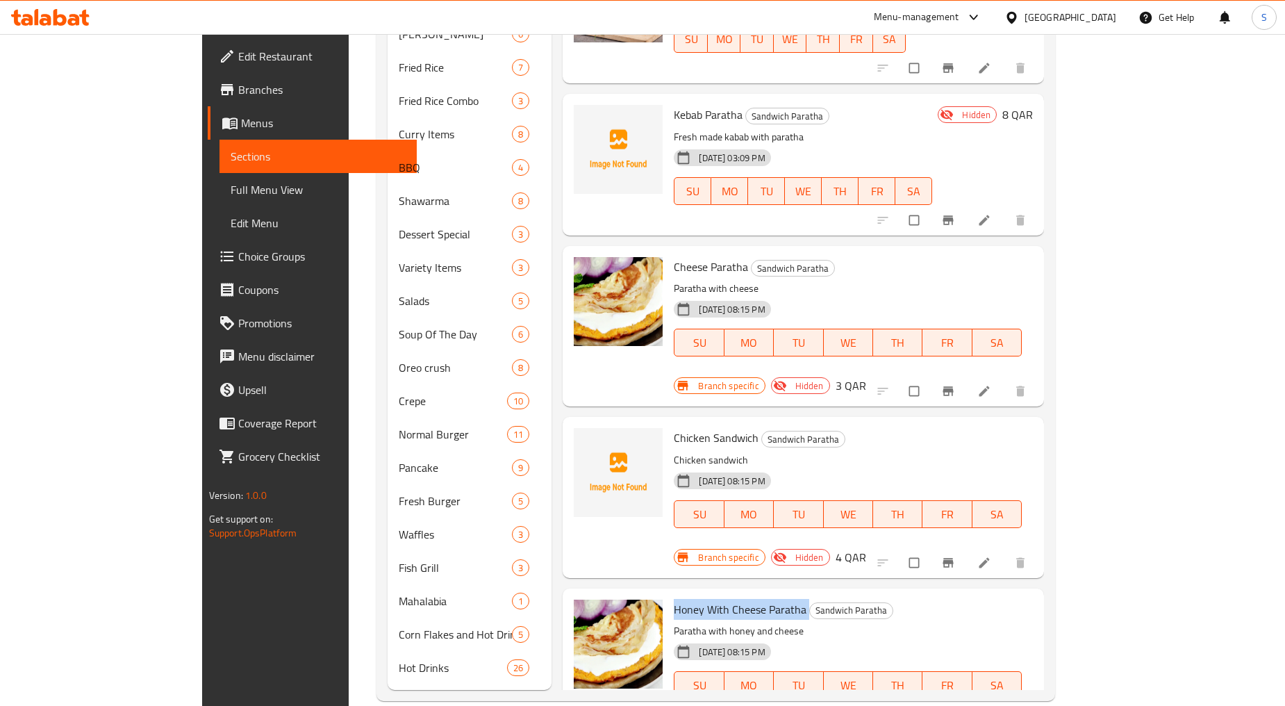
copy h6 "Honey With Cheese Paratha"
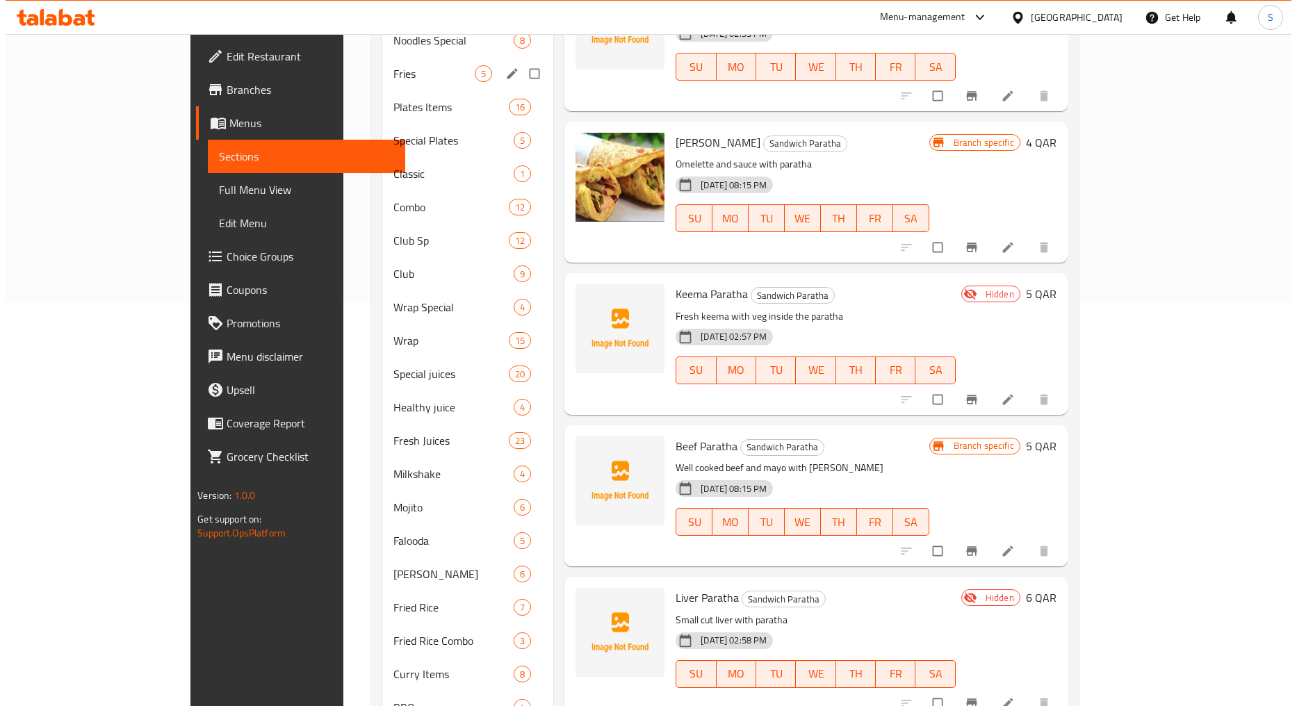
scroll to position [0, 0]
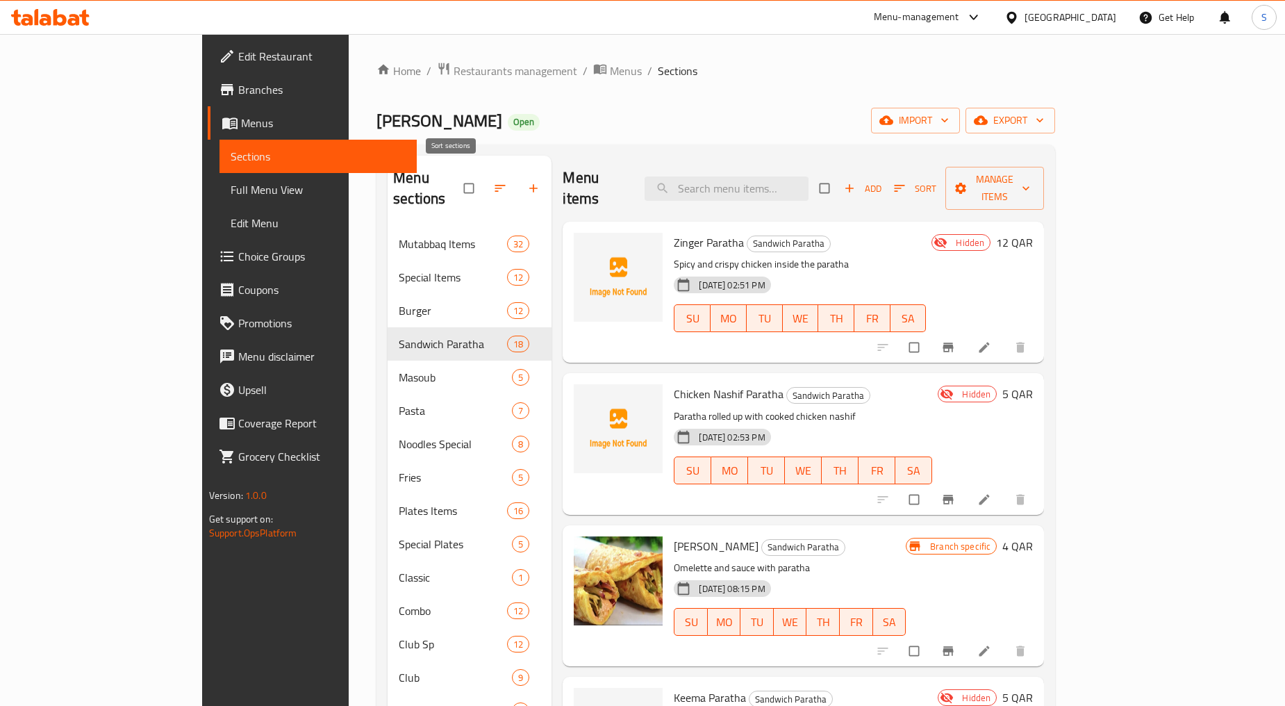
click at [493, 181] on icon "button" at bounding box center [500, 188] width 14 height 14
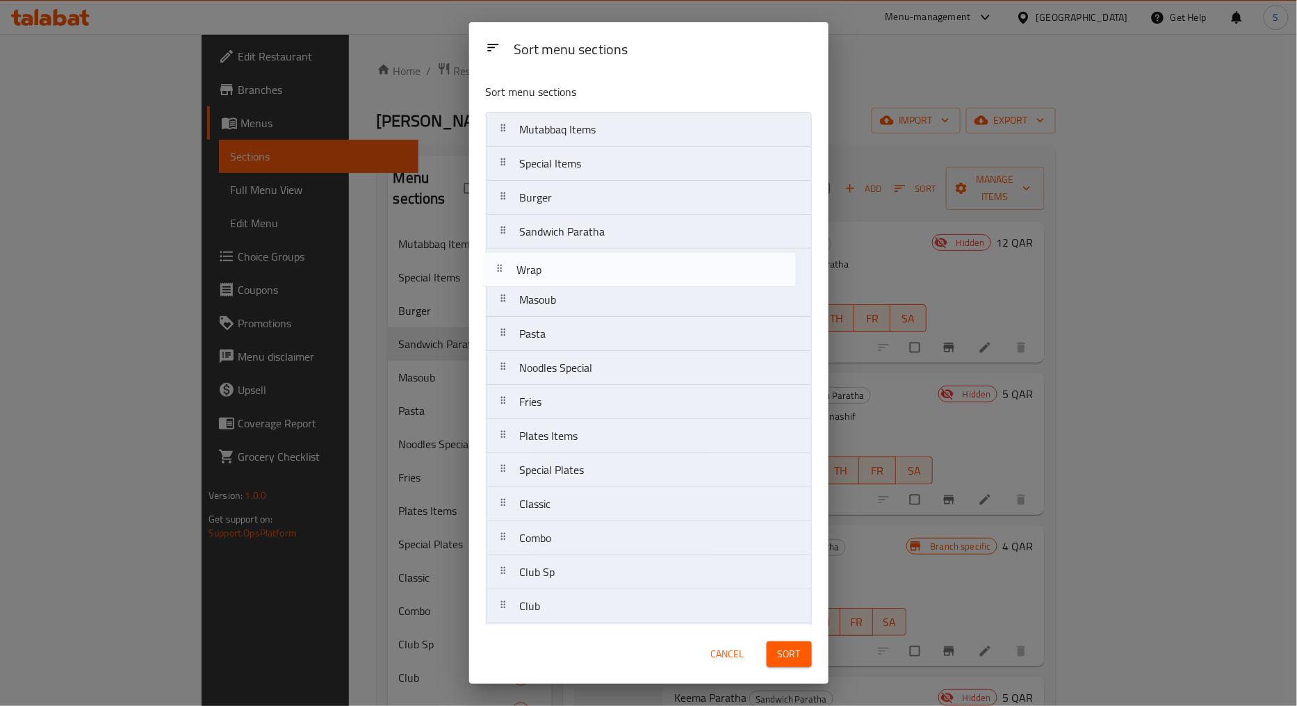
drag, startPoint x: 500, startPoint y: 337, endPoint x: 498, endPoint y: 267, distance: 70.2
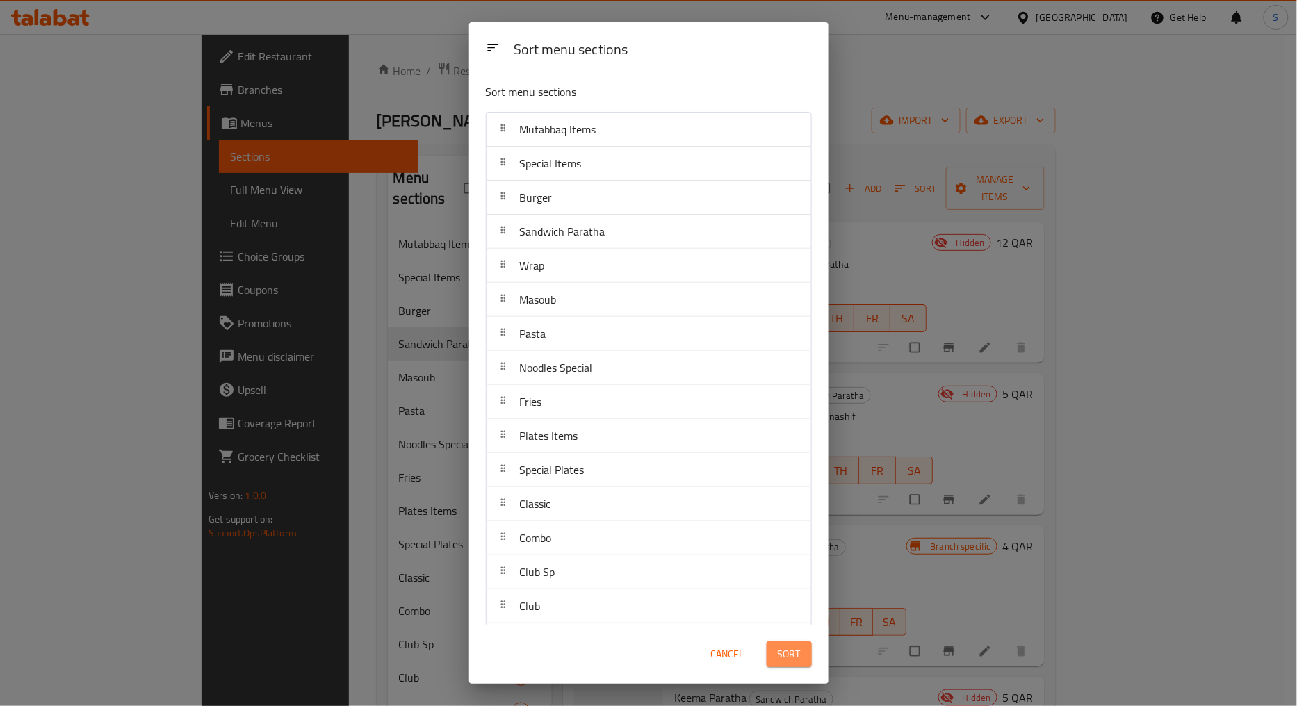
click at [794, 649] on span "Sort" at bounding box center [789, 654] width 23 height 17
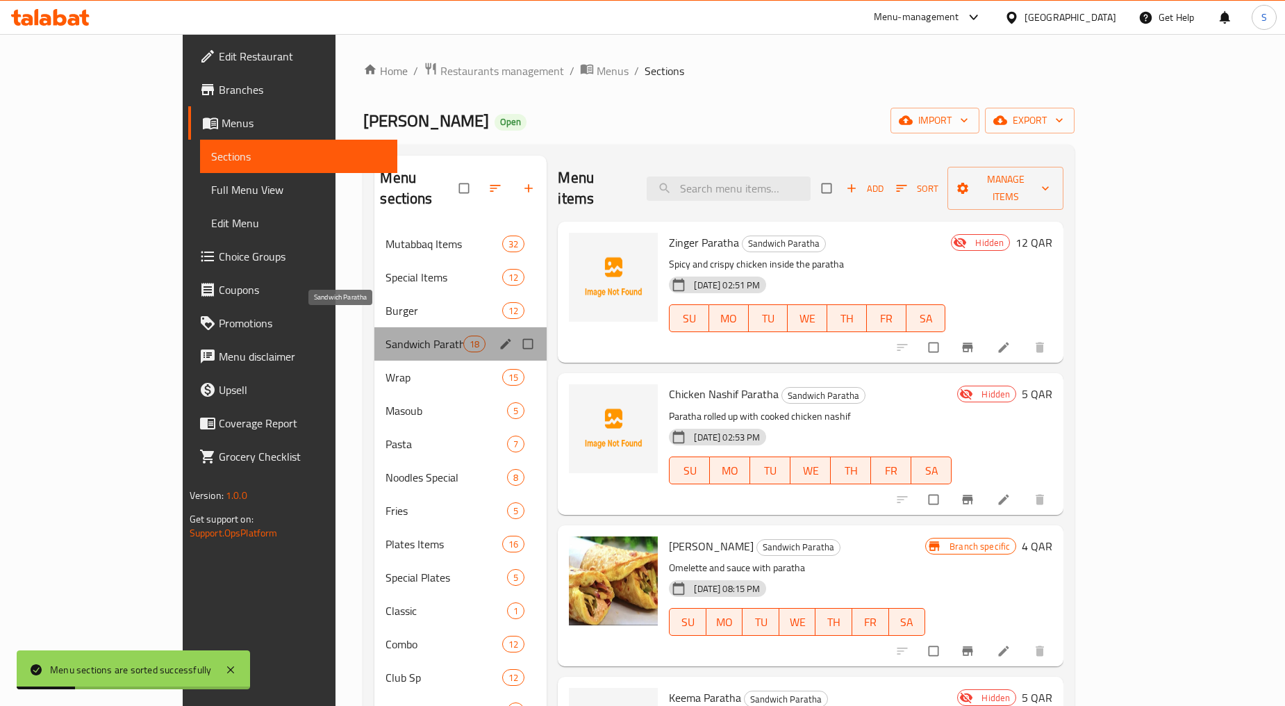
click at [386, 336] on span "Sandwich Paratha" at bounding box center [425, 344] width 78 height 17
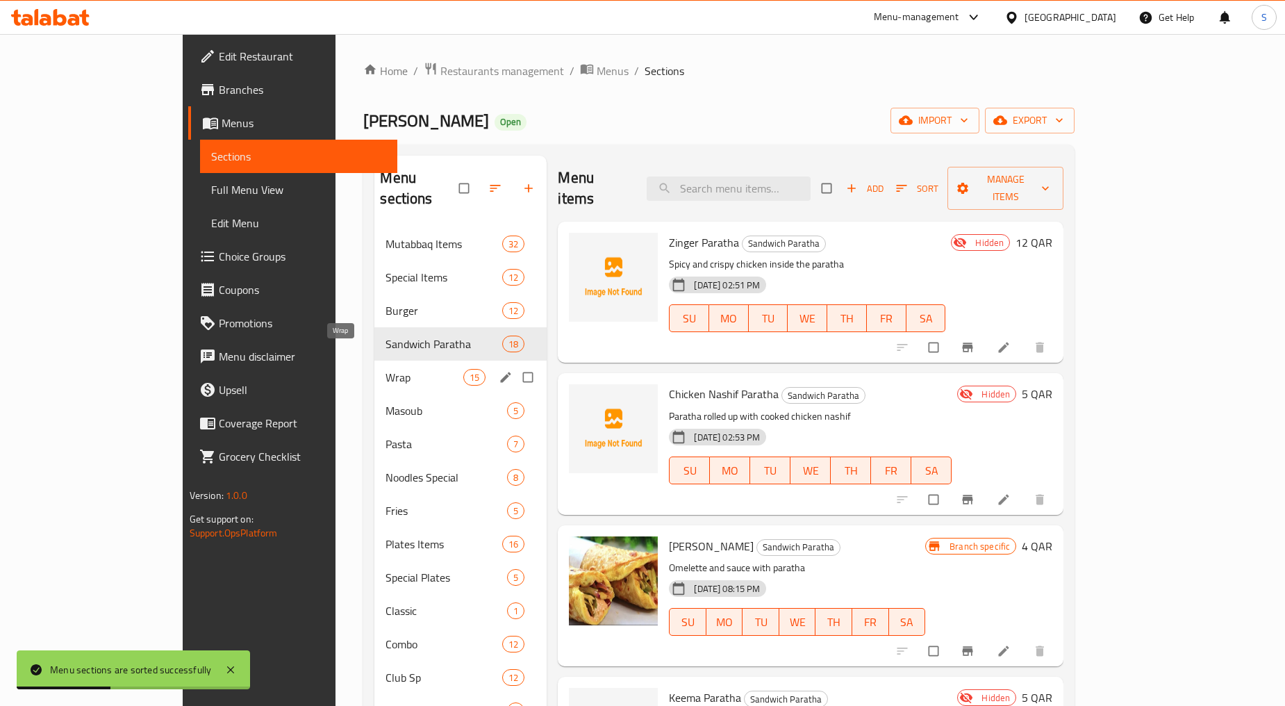
click at [386, 369] on span "Wrap" at bounding box center [425, 377] width 78 height 17
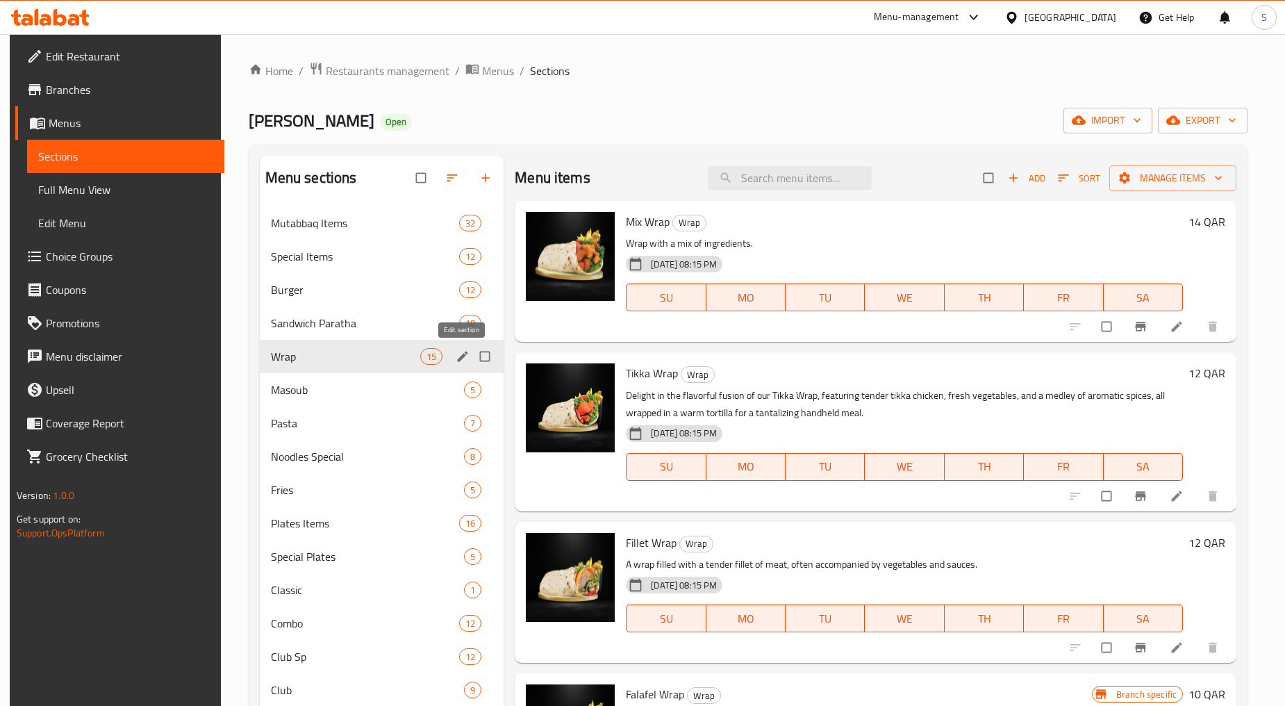
click at [459, 356] on icon "edit" at bounding box center [463, 356] width 10 height 10
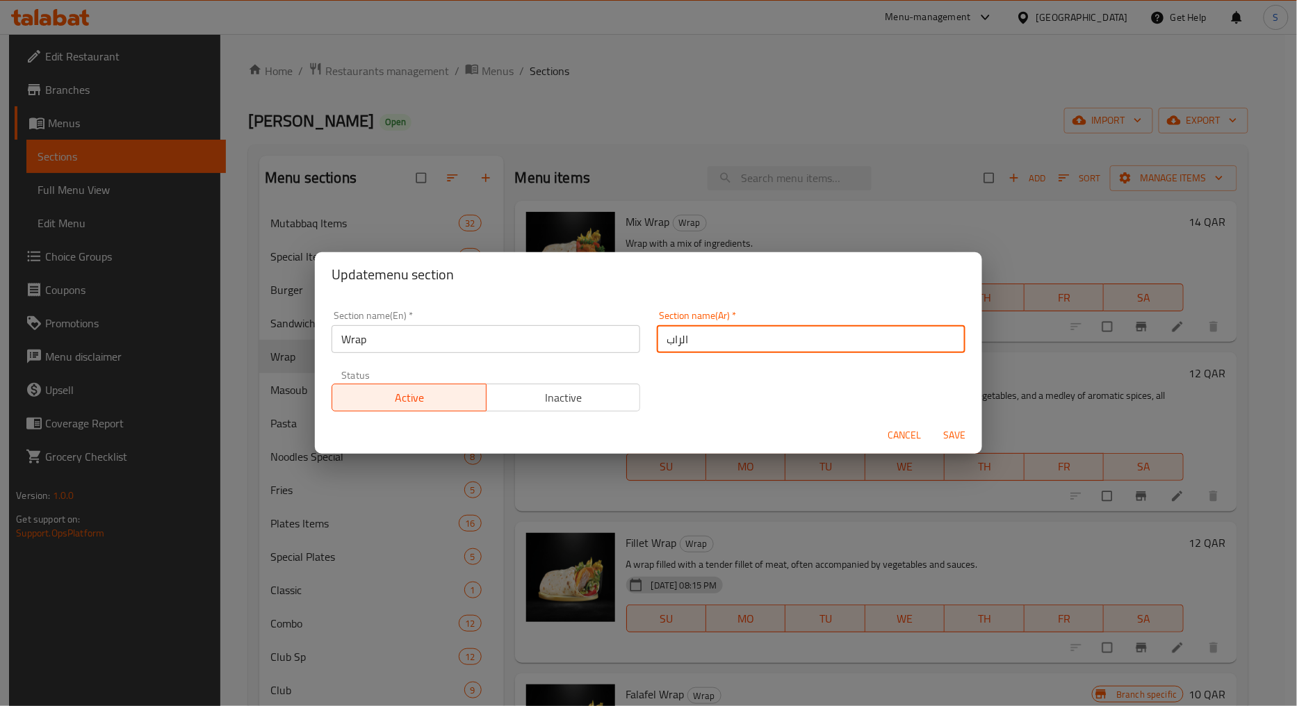
click at [677, 340] on input "الراب" at bounding box center [811, 339] width 309 height 28
type input "راب"
click at [956, 442] on span "Save" at bounding box center [953, 435] width 33 height 17
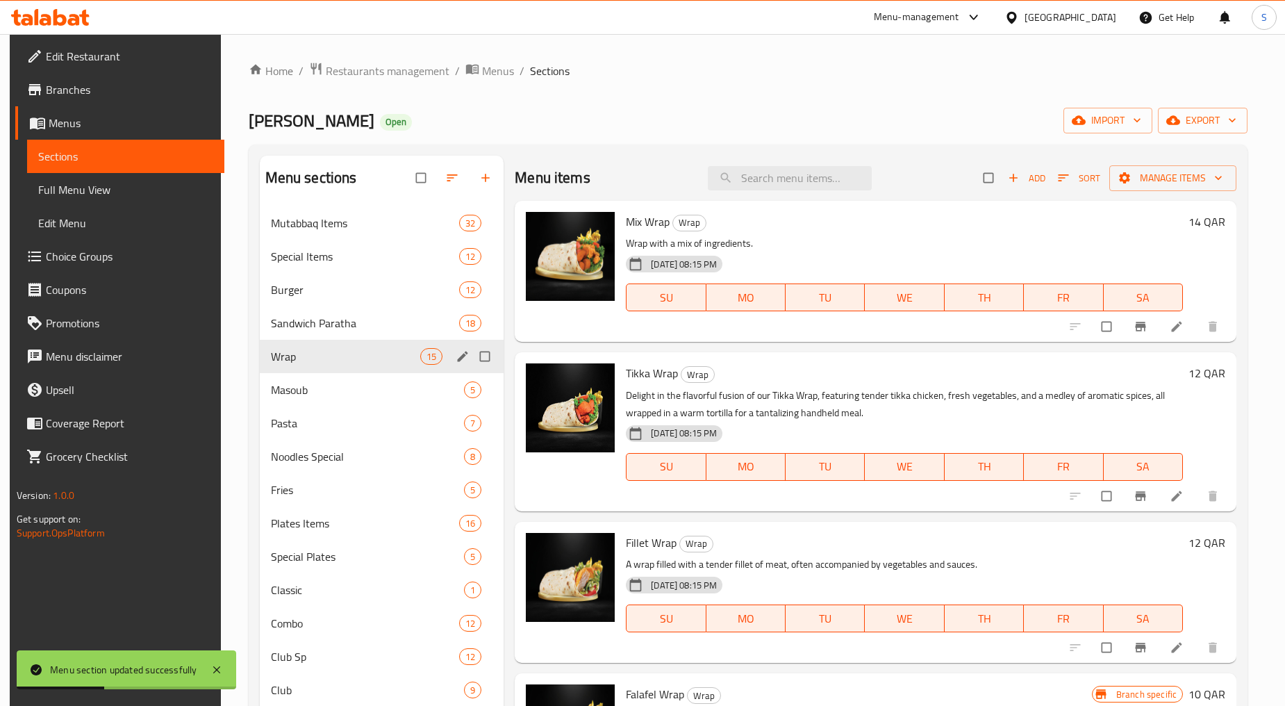
click at [1068, 182] on icon "button" at bounding box center [1064, 178] width 14 height 14
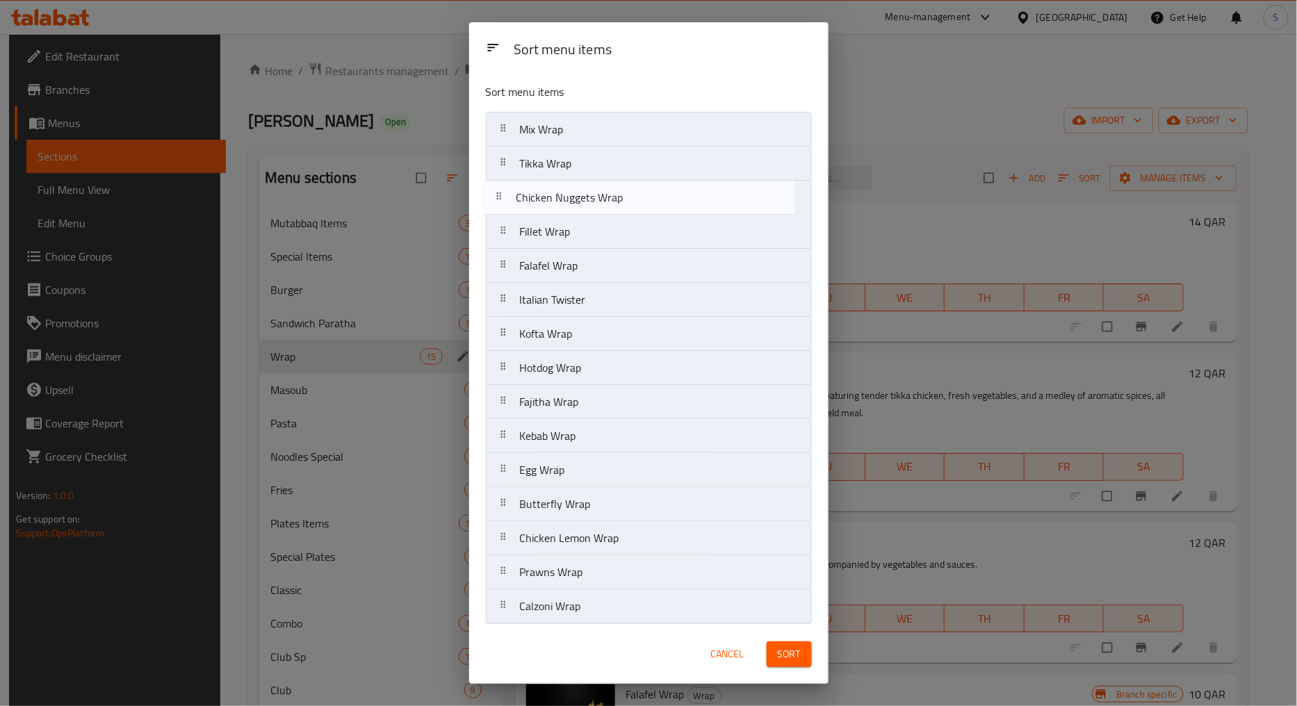
drag, startPoint x: 507, startPoint y: 266, endPoint x: 503, endPoint y: 199, distance: 66.8
click at [503, 199] on nav "Mix Wrap Tikka Wrap Fillet Wrap Falafel Wrap Chicken Nuggets Wrap Italian Twist…" at bounding box center [649, 368] width 326 height 512
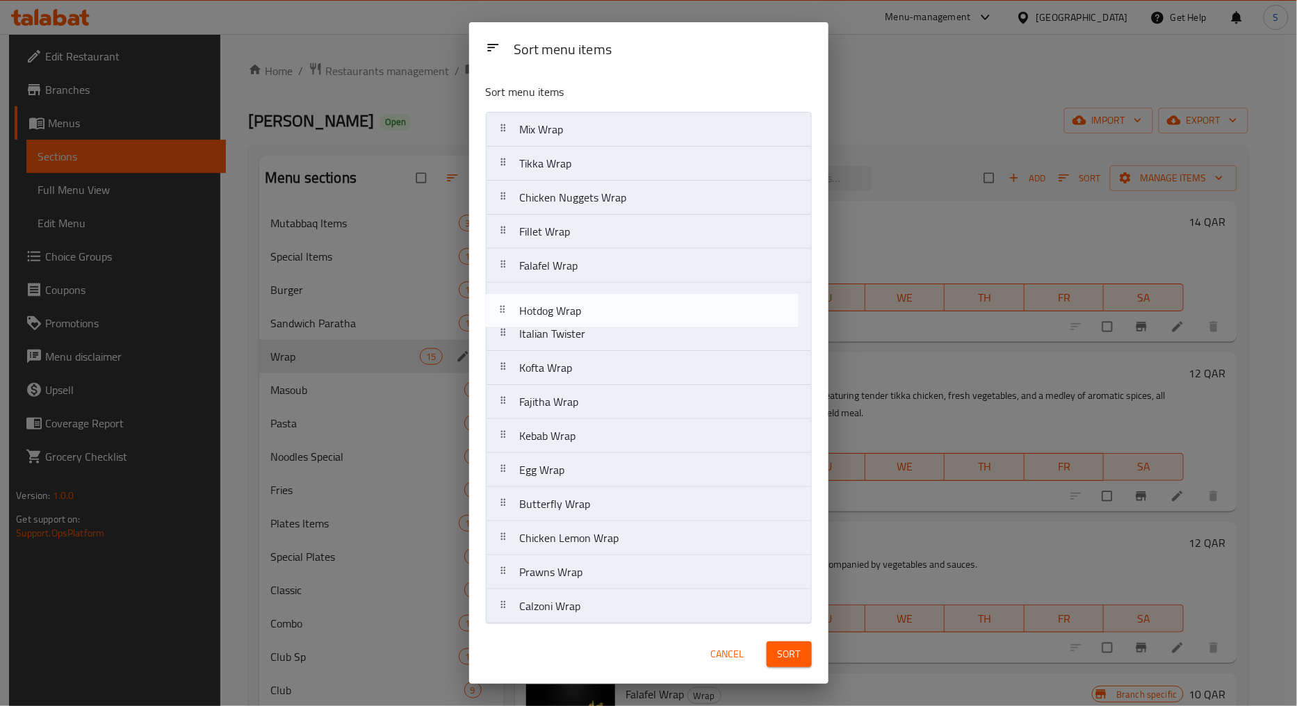
drag, startPoint x: 502, startPoint y: 365, endPoint x: 504, endPoint y: 301, distance: 64.6
click at [504, 301] on nav "Mix Wrap Tikka Wrap Chicken Nuggets Wrap Fillet Wrap Falafel Wrap Italian Twist…" at bounding box center [649, 368] width 326 height 512
drag, startPoint x: 504, startPoint y: 341, endPoint x: 504, endPoint y: 334, distance: 7.6
click at [504, 334] on nav "Mix Wrap Tikka Wrap Chicken Nuggets Wrap Fillet Wrap Falafel Wrap Hotdog Wrap I…" at bounding box center [649, 368] width 326 height 512
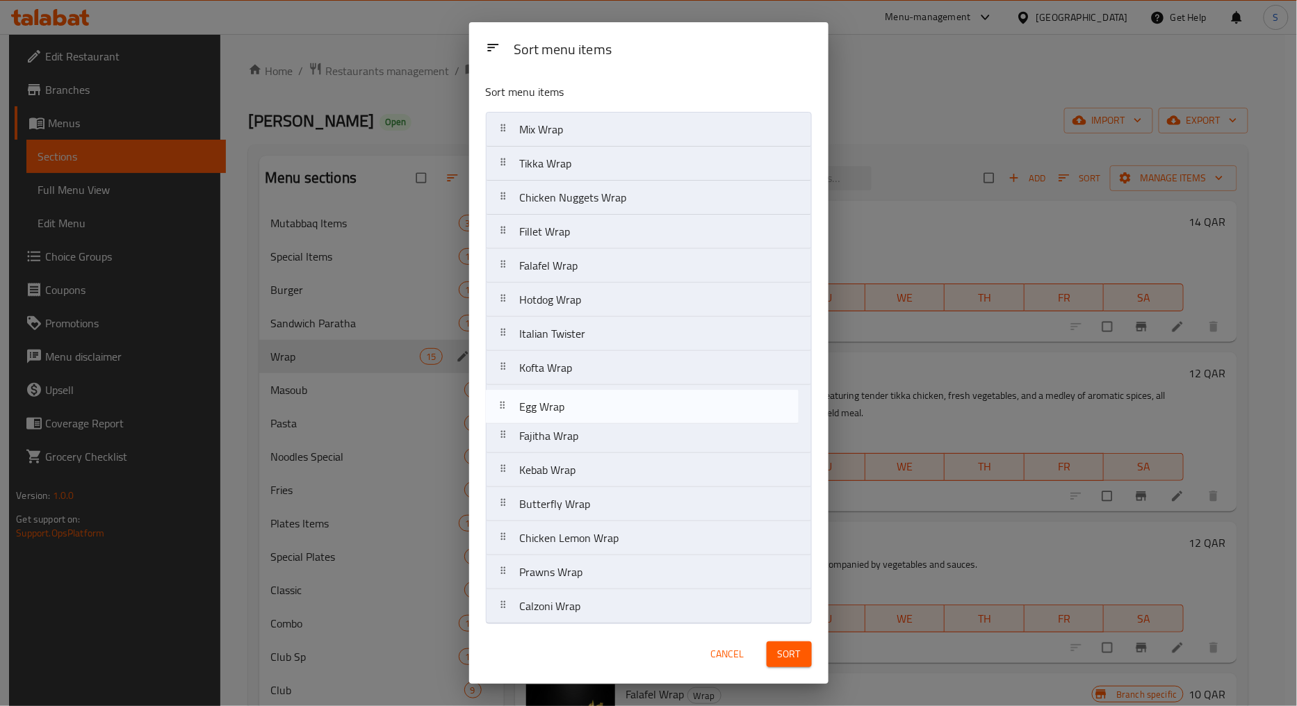
drag, startPoint x: 505, startPoint y: 475, endPoint x: 505, endPoint y: 404, distance: 70.9
click at [505, 404] on nav "Mix Wrap Tikka Wrap Chicken Nuggets Wrap Fillet Wrap Falafel Wrap Hotdog Wrap I…" at bounding box center [649, 368] width 326 height 512
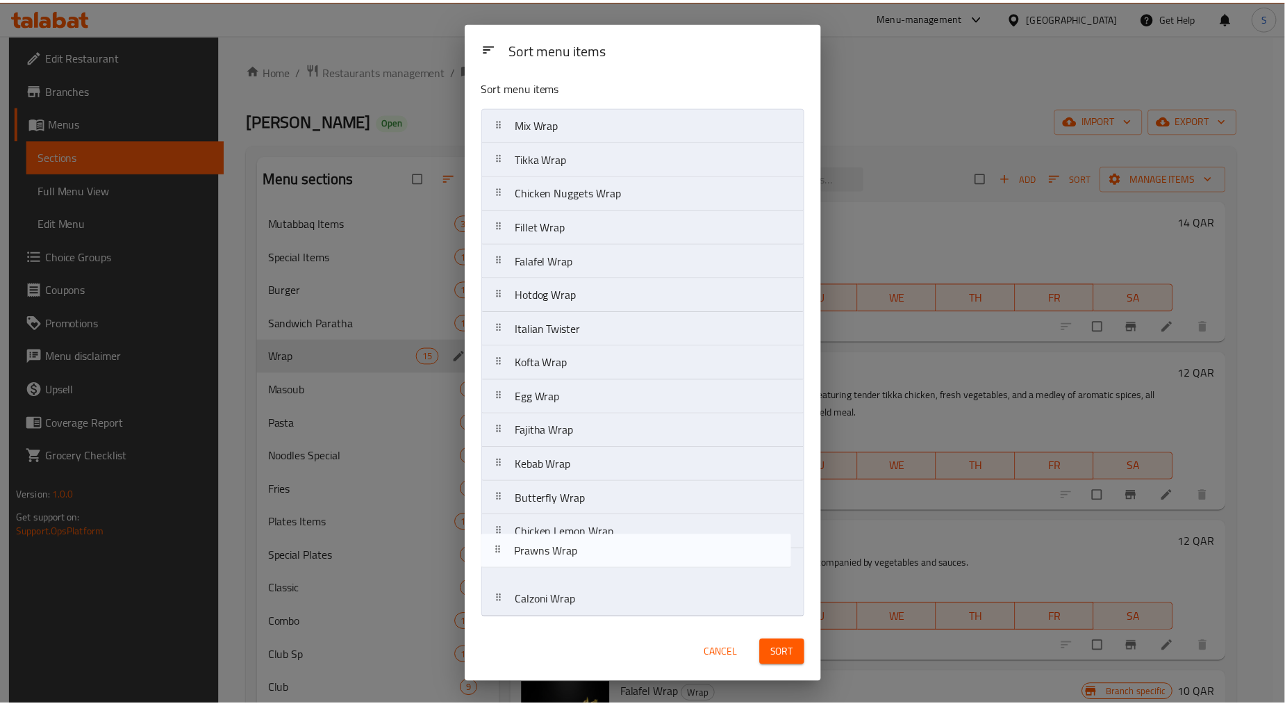
scroll to position [5, 0]
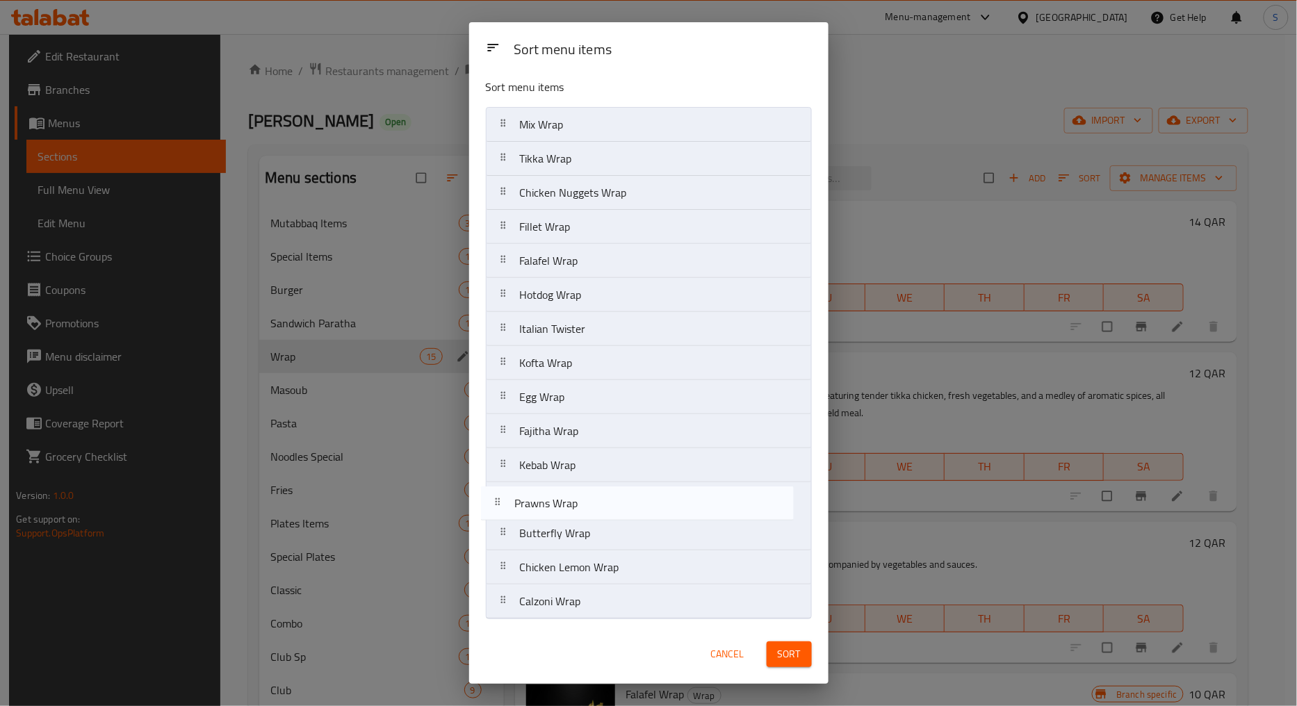
drag, startPoint x: 502, startPoint y: 575, endPoint x: 497, endPoint y: 497, distance: 78.0
click at [497, 497] on nav "Mix Wrap Tikka Wrap Chicken Nuggets Wrap Fillet Wrap Falafel Wrap Hotdog Wrap I…" at bounding box center [649, 363] width 326 height 512
drag, startPoint x: 511, startPoint y: 577, endPoint x: 504, endPoint y: 532, distance: 45.7
click at [504, 532] on nav "Mix Wrap Tikka Wrap Chicken Nuggets Wrap Fillet Wrap Falafel Wrap Hotdog Wrap I…" at bounding box center [649, 363] width 326 height 512
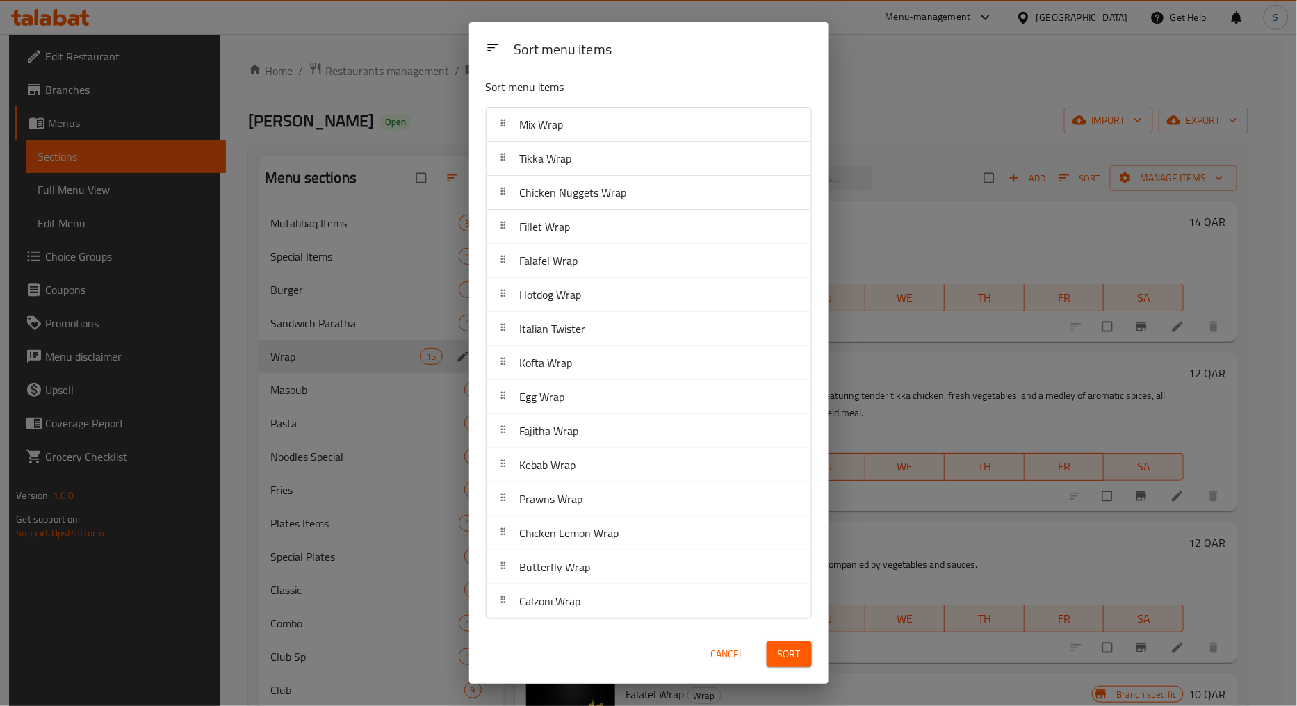
click at [796, 658] on span "Sort" at bounding box center [789, 654] width 23 height 17
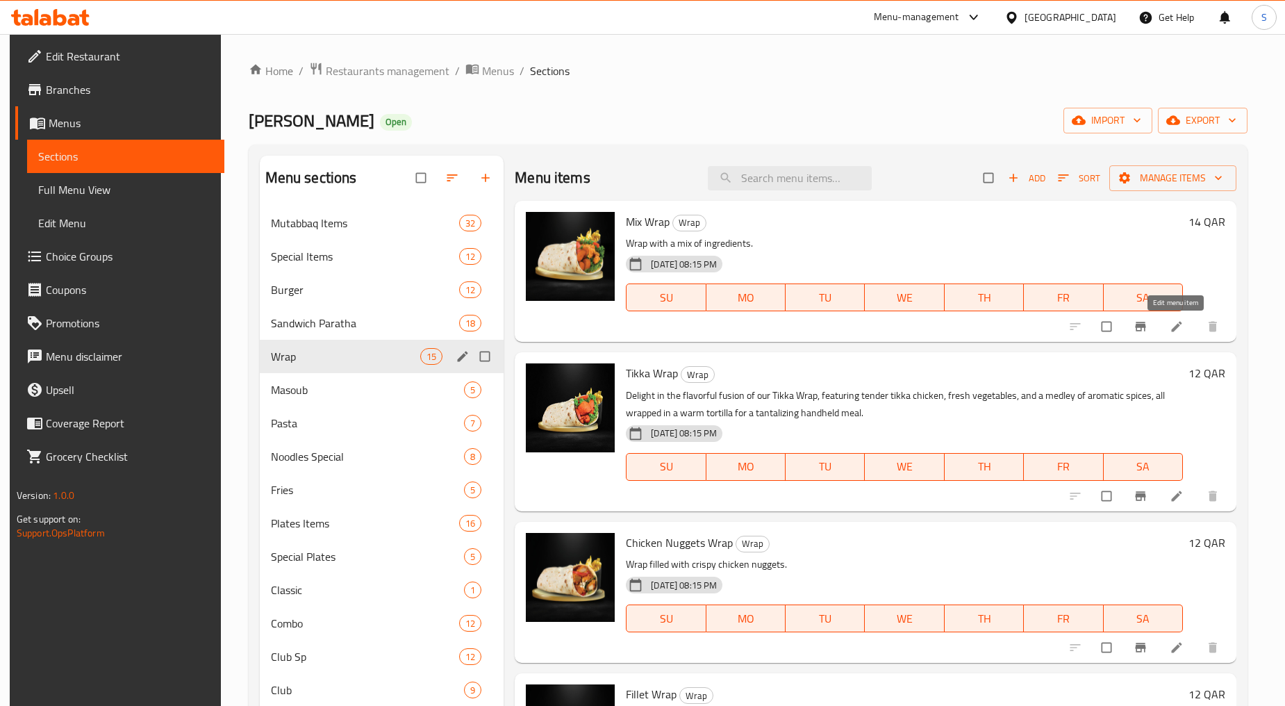
click at [1177, 328] on icon at bounding box center [1177, 327] width 14 height 14
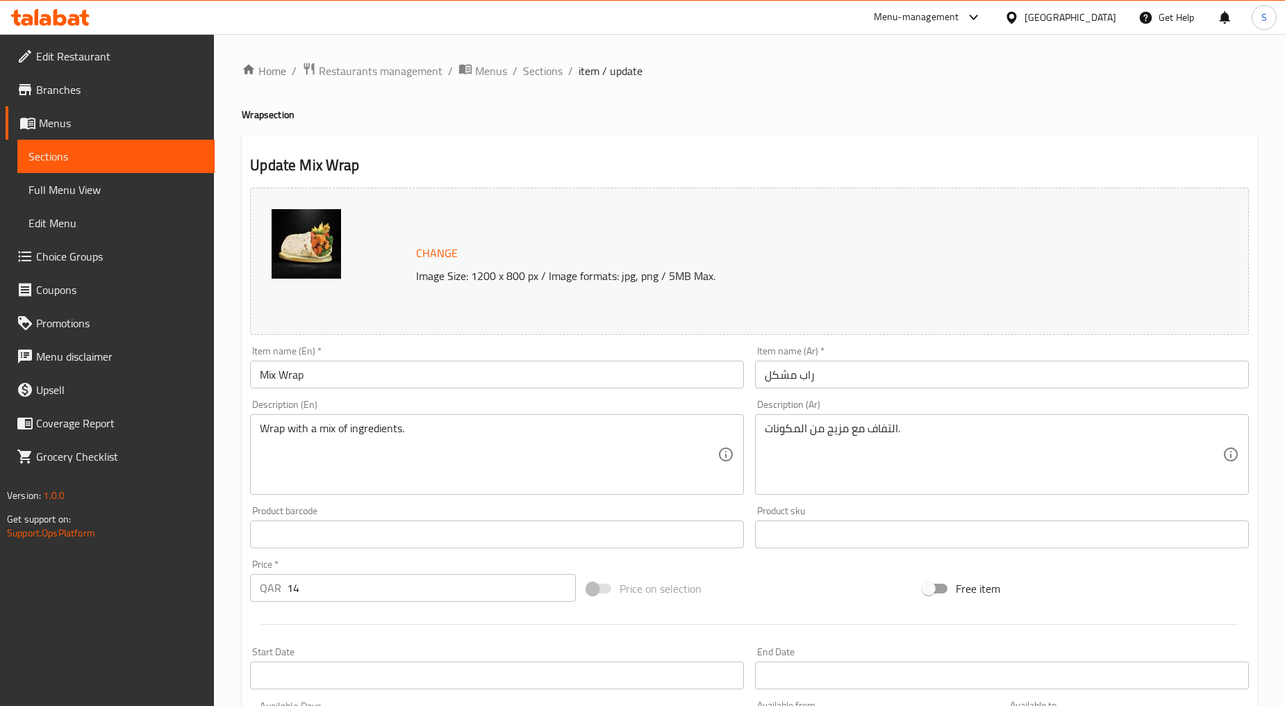
click at [375, 408] on div "Description (En) Wrap with a mix of ingredients. Description (En)" at bounding box center [497, 447] width 494 height 95
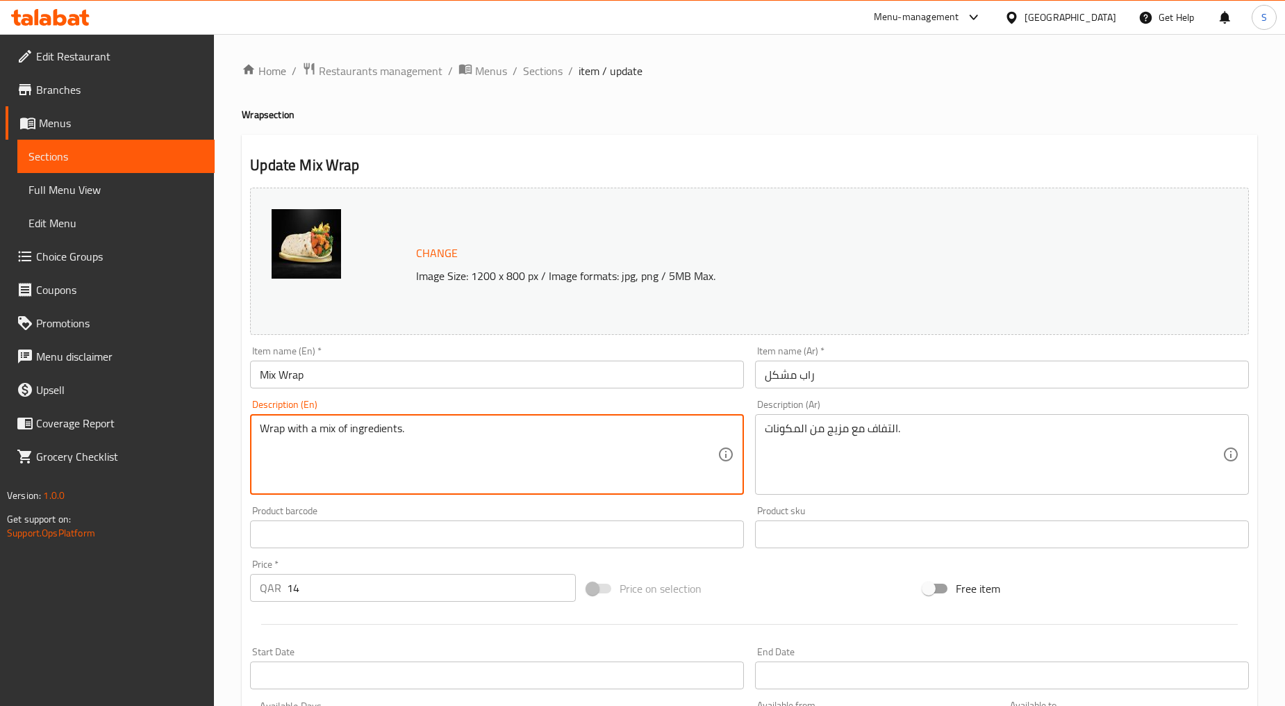
click at [376, 429] on textarea "Wrap with a mix of ingredients." at bounding box center [489, 455] width 458 height 66
paste textarea "Mix of two meat choices (Chicken/Beef, Chicken/Gyro, or Beef/Gyro). Comes with …"
click at [529, 461] on textarea "Mix of two meat choices (Chicken/Beef, Chicken/Gyro, or Beef/Gyro). Comes with …" at bounding box center [489, 455] width 458 height 66
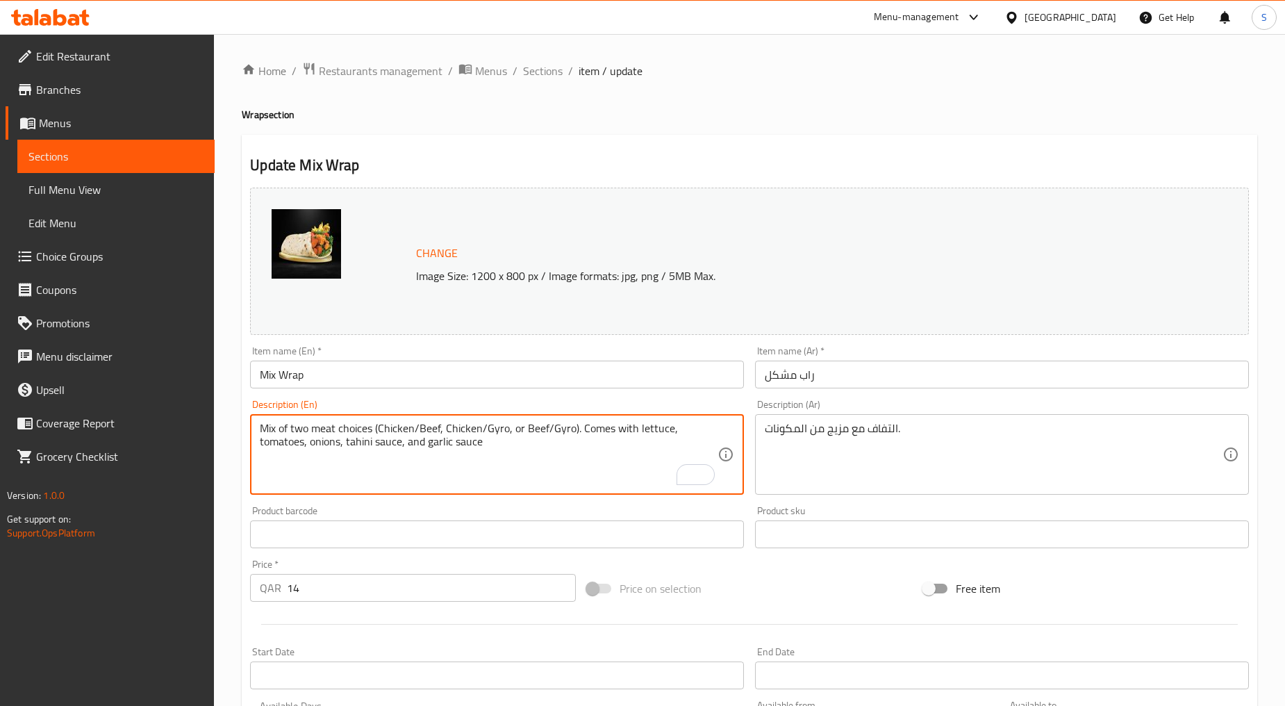
click at [529, 461] on textarea "Mix of two meat choices (Chicken/Beef, Chicken/Gyro, or Beef/Gyro). Comes with …" at bounding box center [489, 455] width 458 height 66
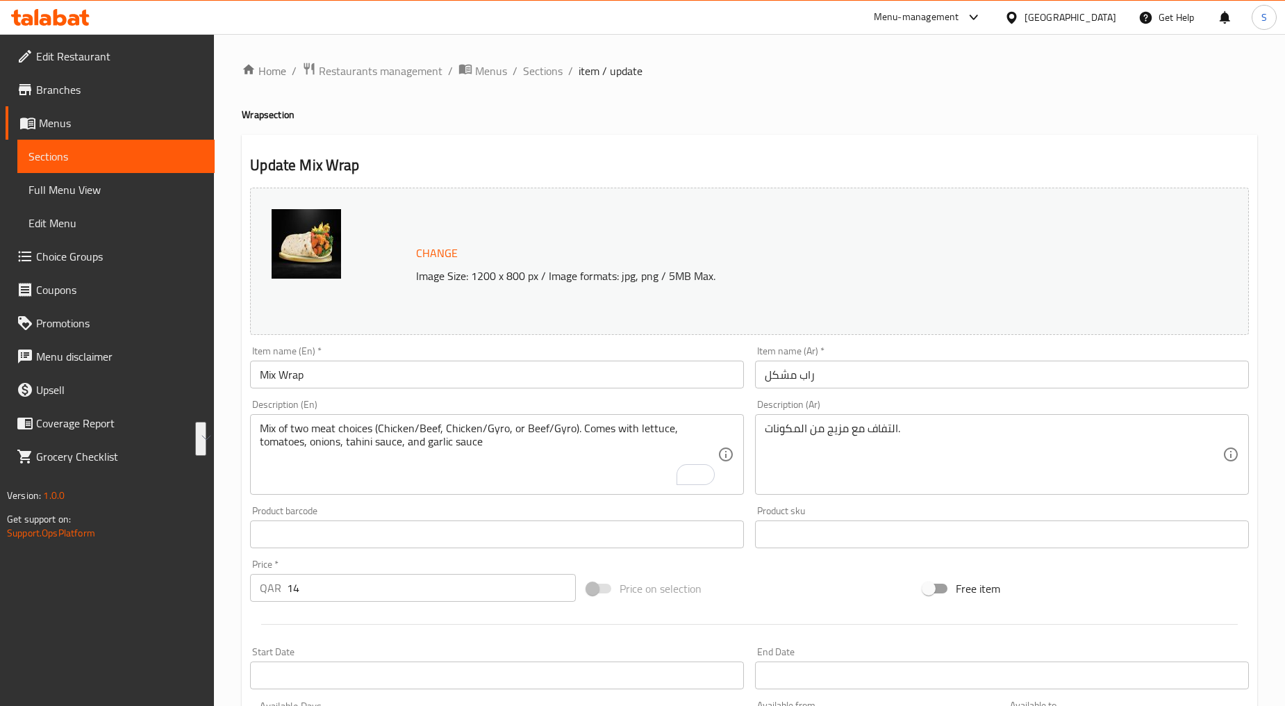
type textarea "Mix of two meat choices (chicken/beef, chicken/gyro, or beef/gyro). Comes with …"
click at [529, 461] on textarea "Mix of two meat choices (chicken/beef, chicken/gyro, or beef/gyro). Comes with …" at bounding box center [489, 455] width 458 height 66
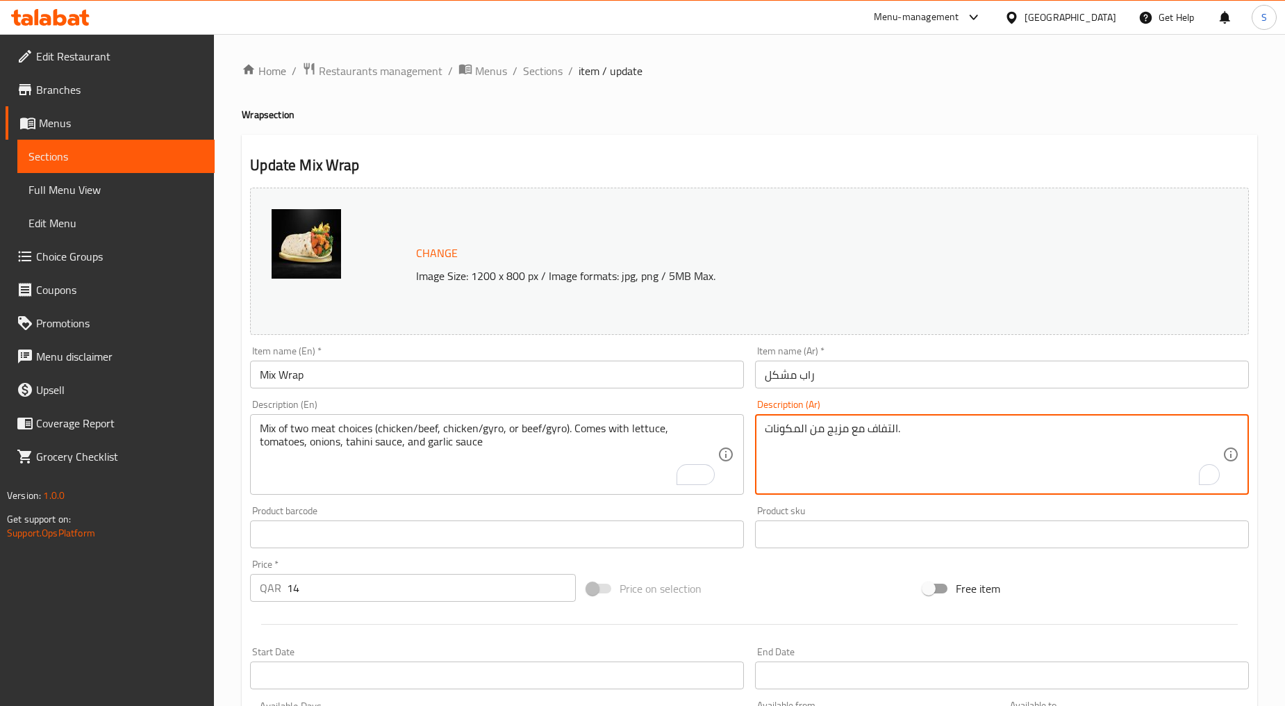
click at [878, 443] on textarea "التفاف مع مزيج من المكونات." at bounding box center [994, 455] width 458 height 66
paste textarea "مزيج من خيارين من اللحوم (دجاج/لحم بقري، دجاج/جيرو، أو لحم بقري/جيرو). يأتي مع …"
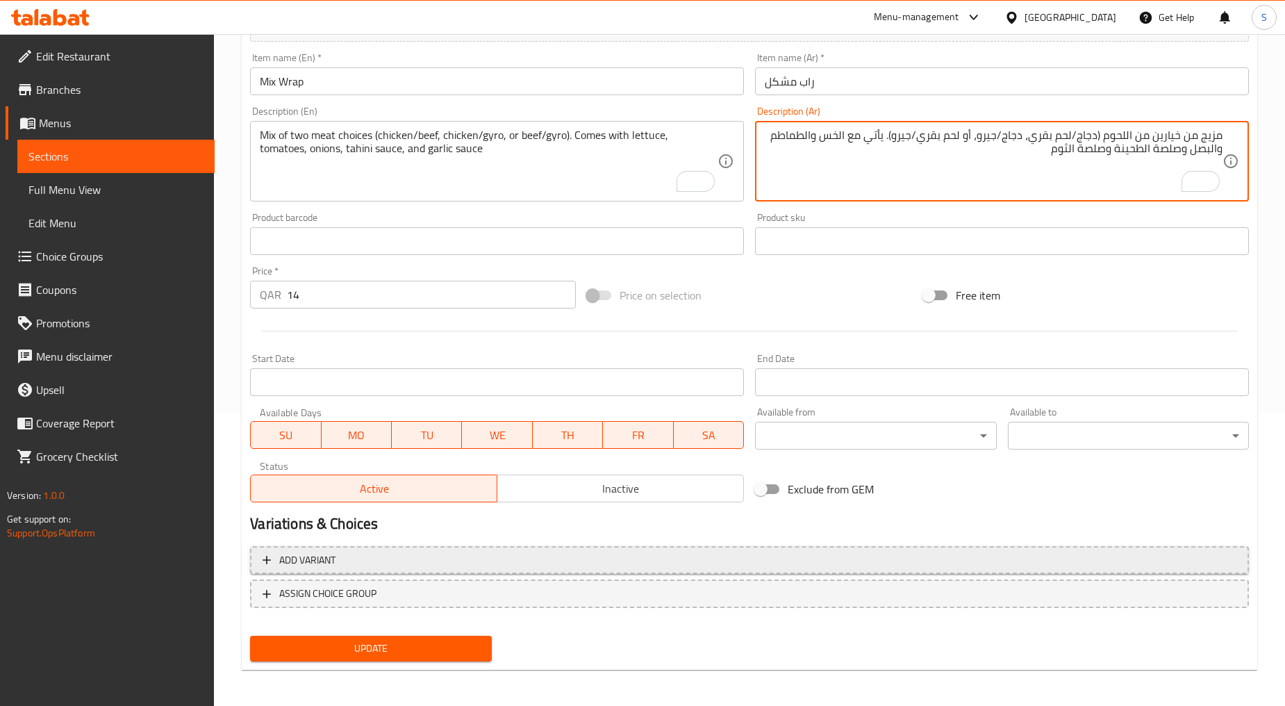
type textarea "مزيج من خيارين من اللحوم (دجاج/لحم بقري، دجاج/جيرو، أو لحم بقري/جيرو). يأتي مع …"
click at [313, 565] on span "Add variant" at bounding box center [307, 560] width 56 height 17
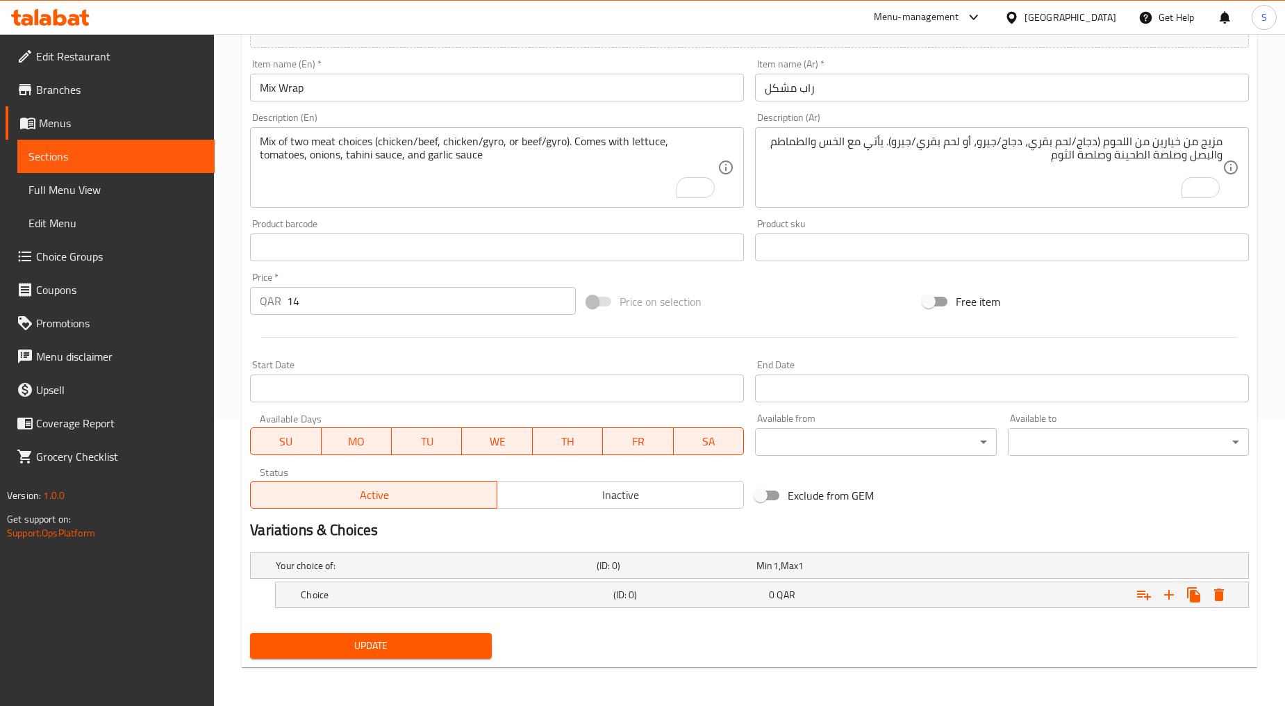
scroll to position [286, 0]
click at [345, 592] on h5 "Choice" at bounding box center [454, 596] width 306 height 14
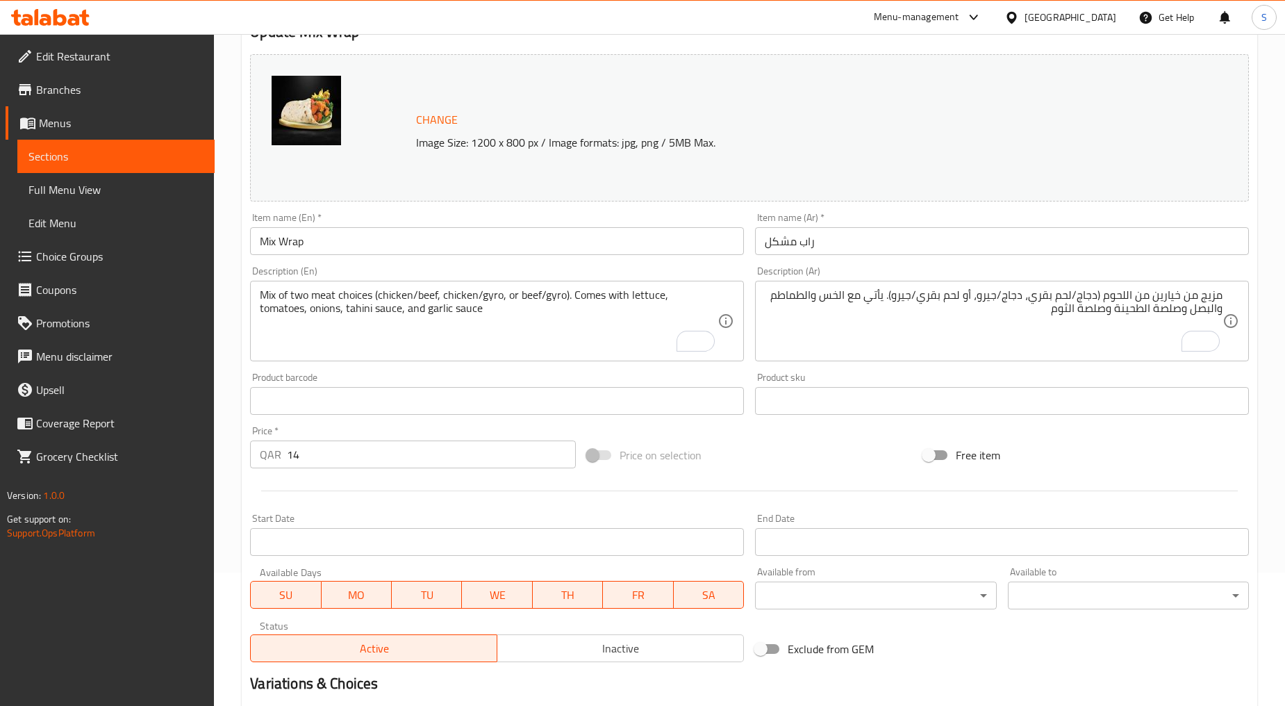
scroll to position [37, 0]
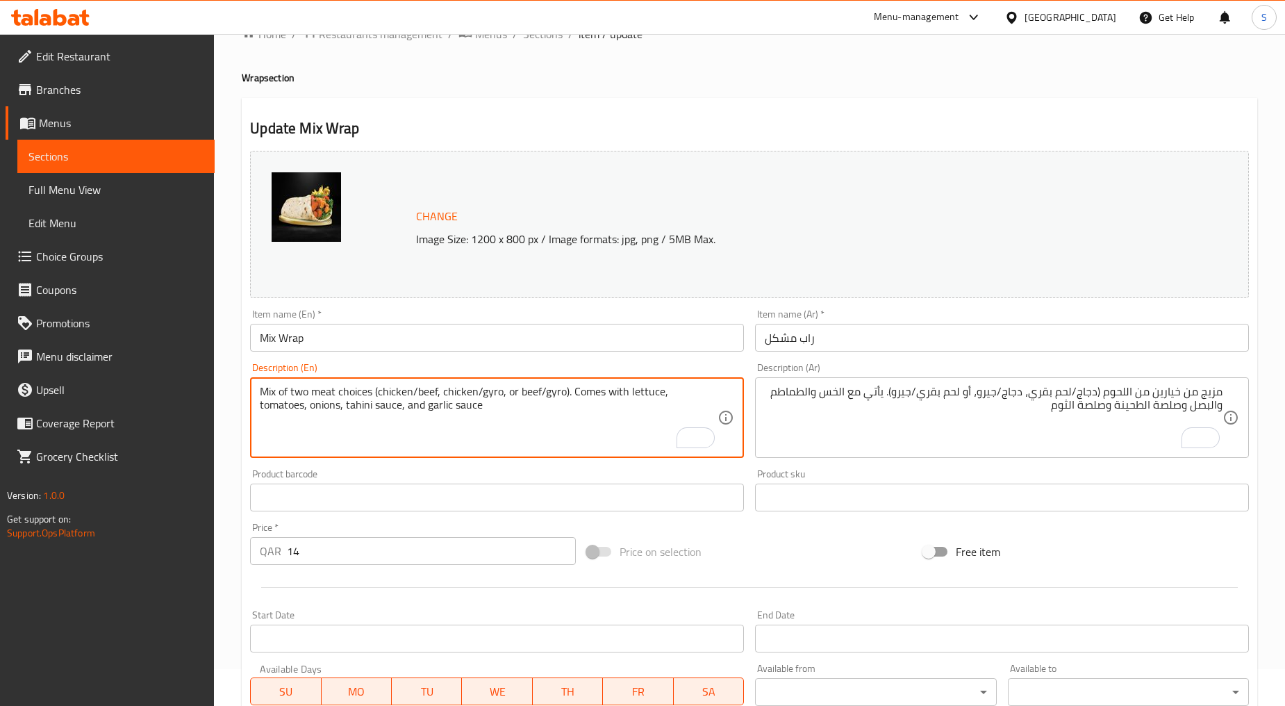
drag, startPoint x: 377, startPoint y: 395, endPoint x: 436, endPoint y: 390, distance: 59.3
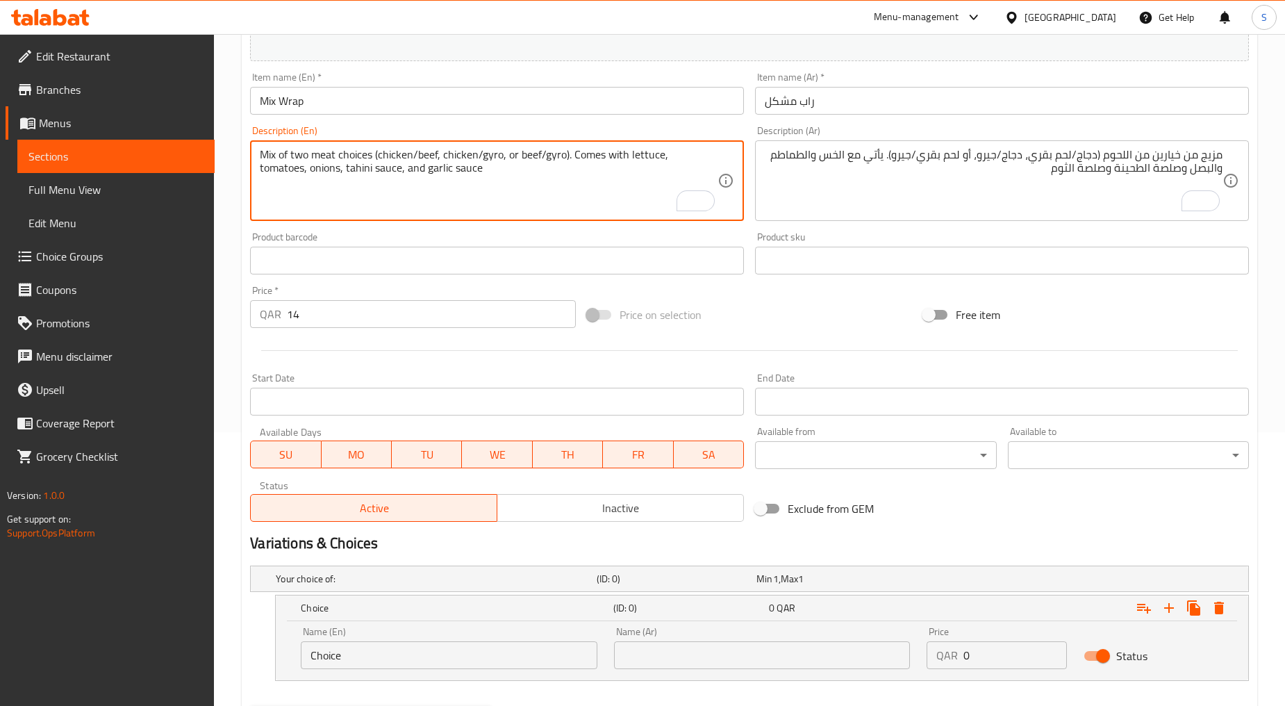
scroll to position [345, 0]
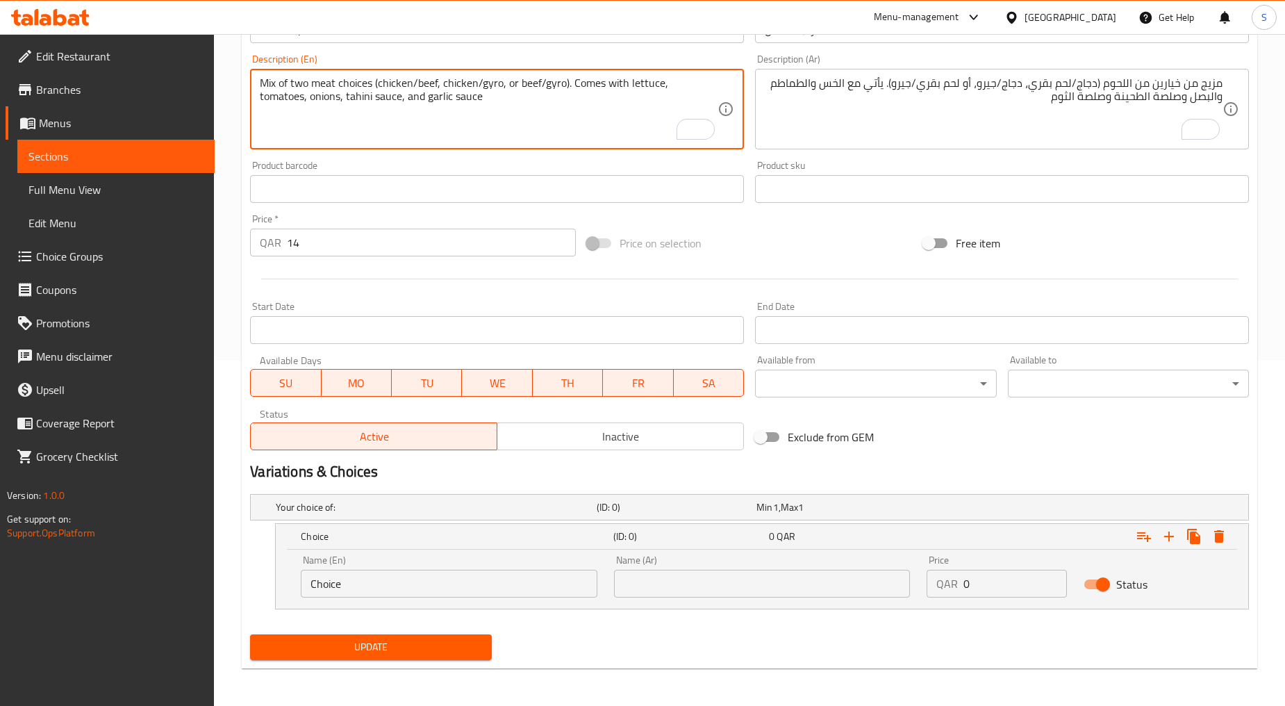
click at [363, 591] on input "Choice" at bounding box center [449, 584] width 297 height 28
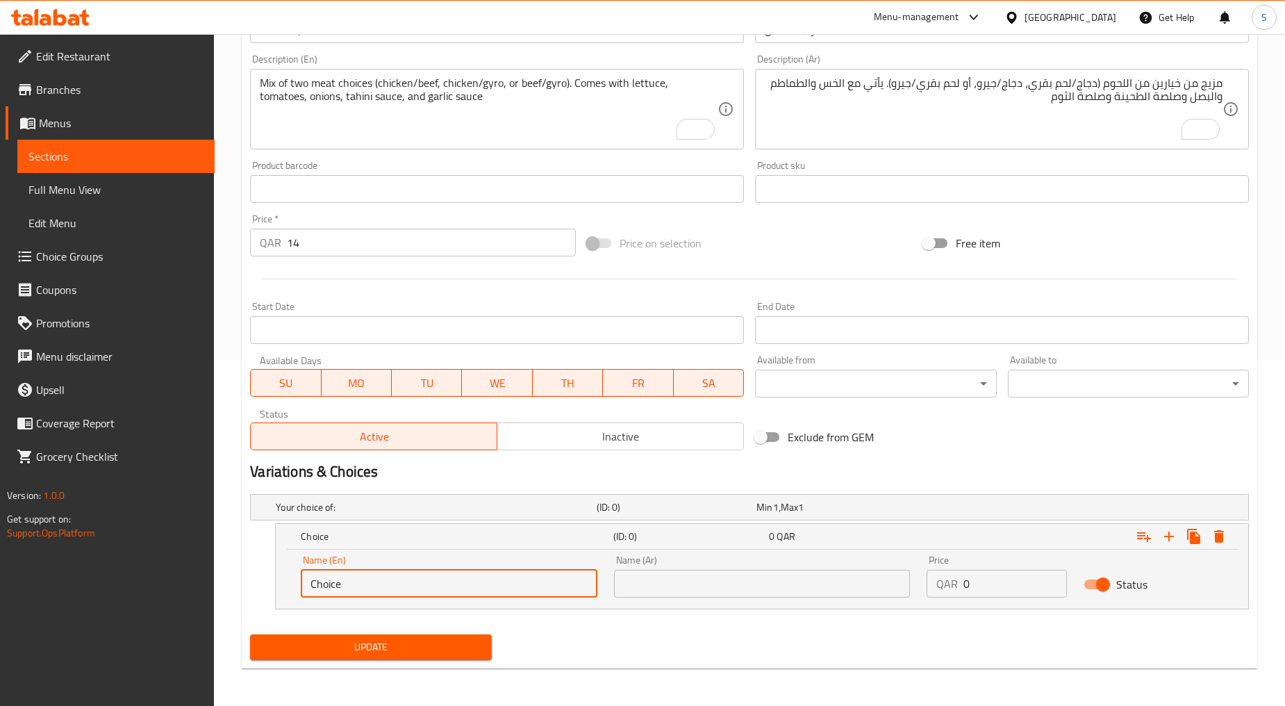
click at [363, 591] on input "Choice" at bounding box center [449, 584] width 297 height 28
paste input "chicken/beef"
click at [363, 591] on input "chicken/beef" at bounding box center [449, 584] width 297 height 28
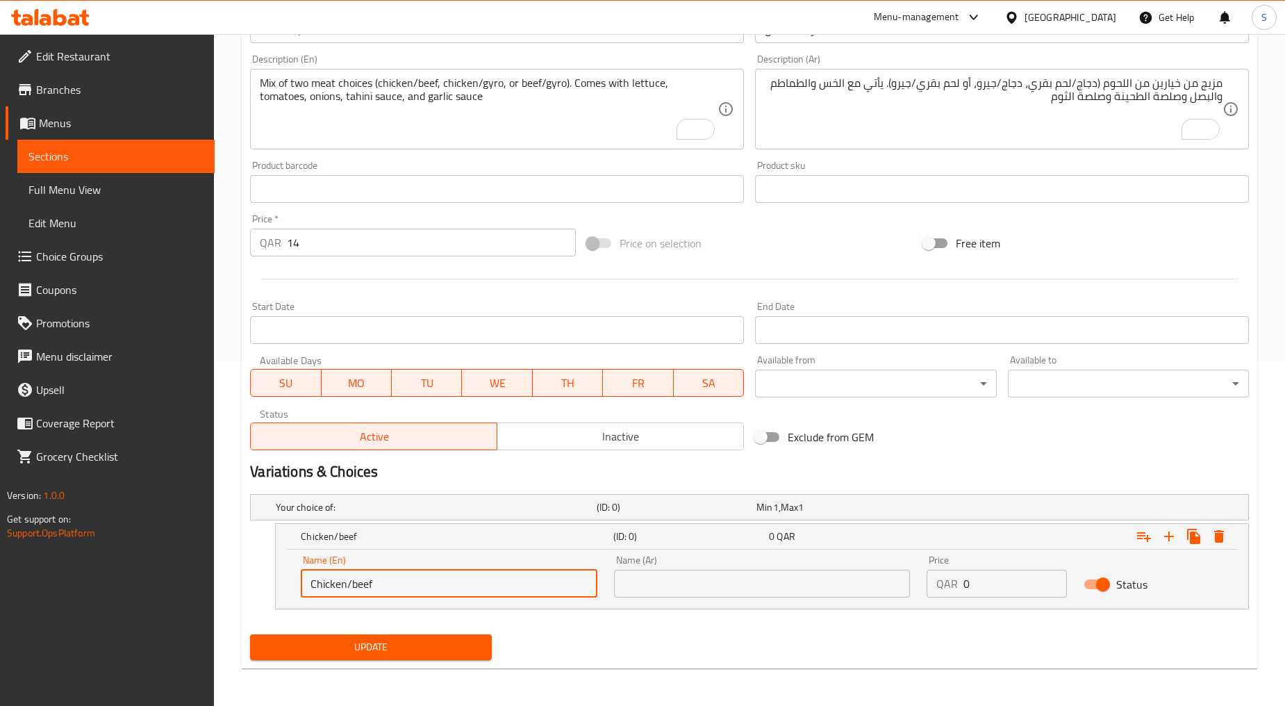
click at [360, 585] on input "Chicken/beef" at bounding box center [449, 584] width 297 height 28
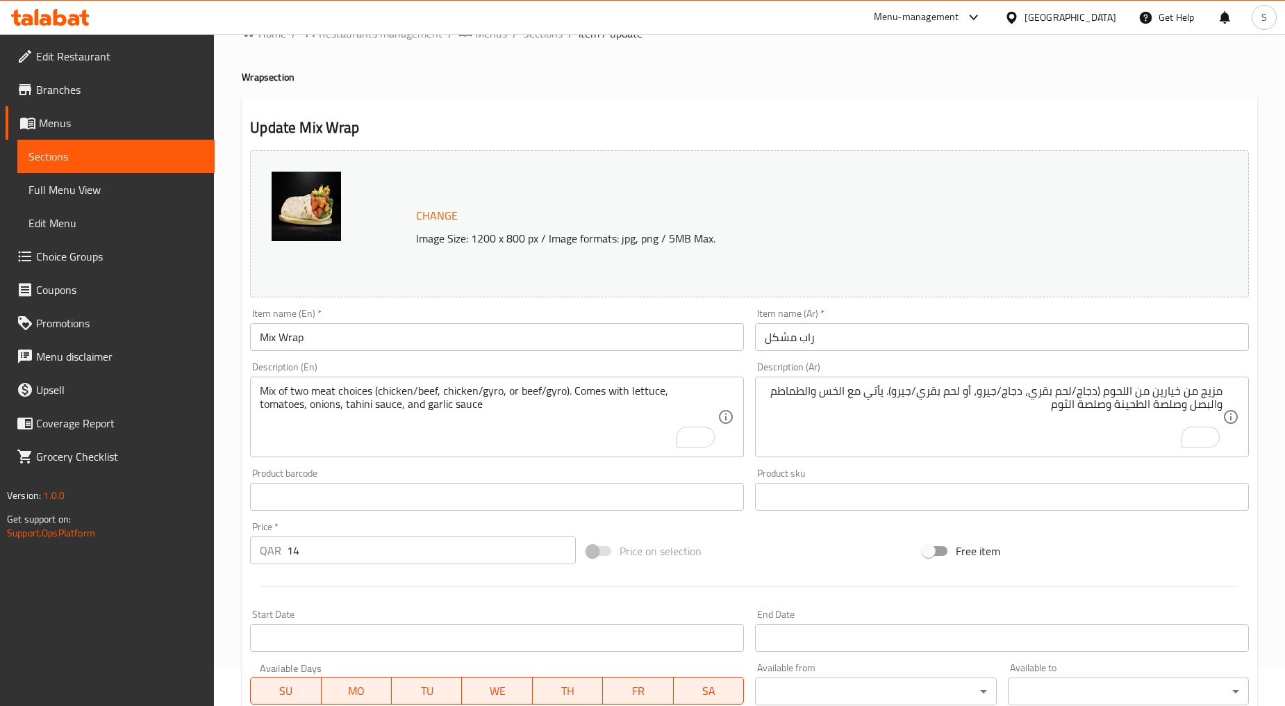
scroll to position [37, 0]
type input "Chicken/Beef"
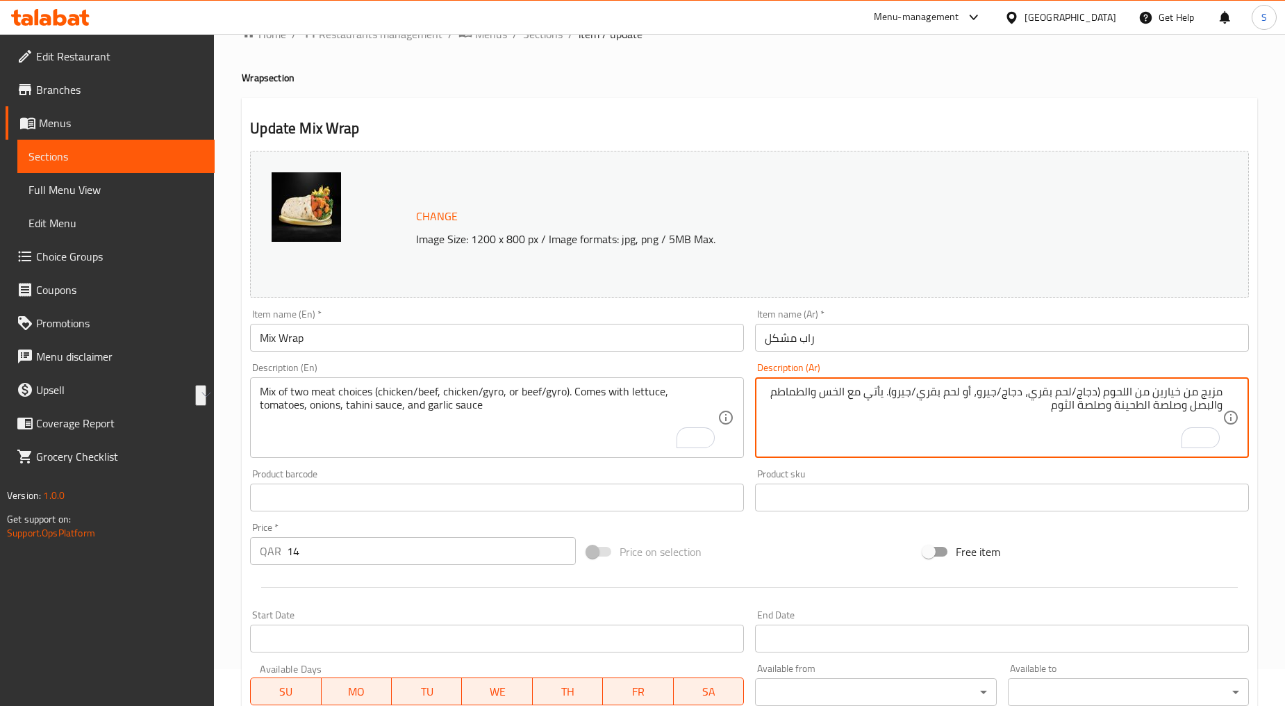
drag, startPoint x: 1098, startPoint y: 393, endPoint x: 1033, endPoint y: 399, distance: 64.9
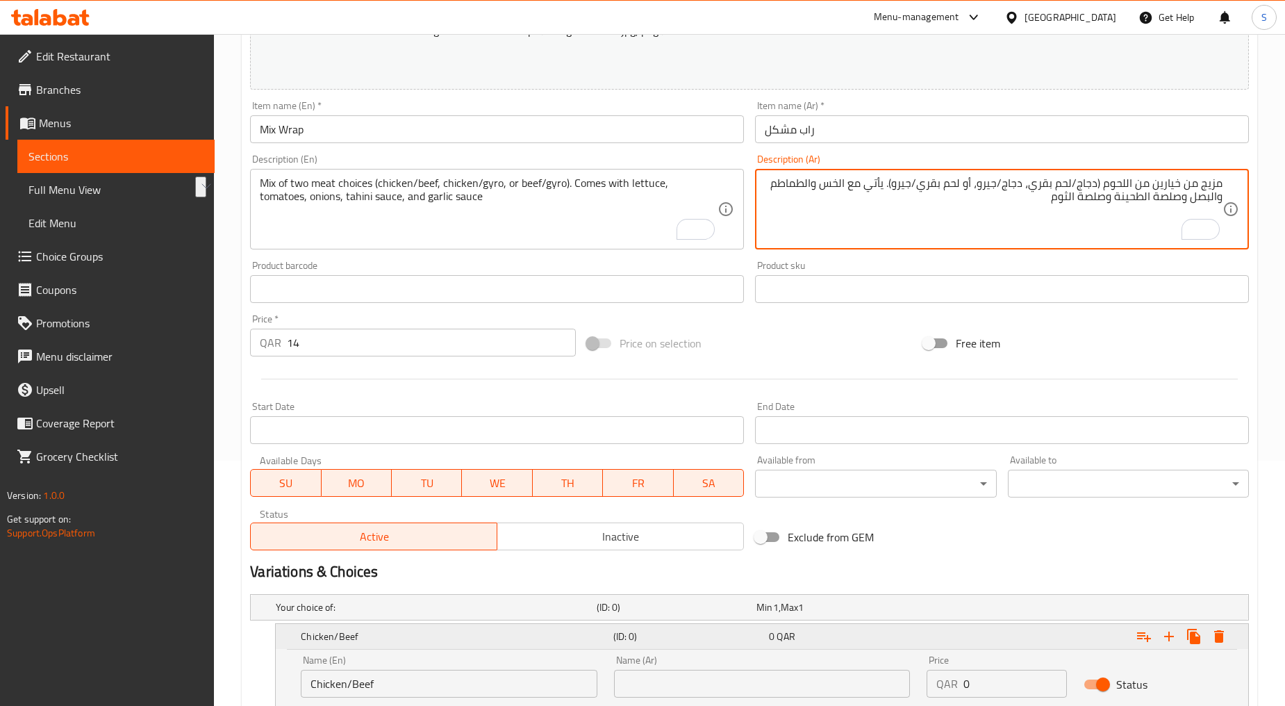
scroll to position [345, 0]
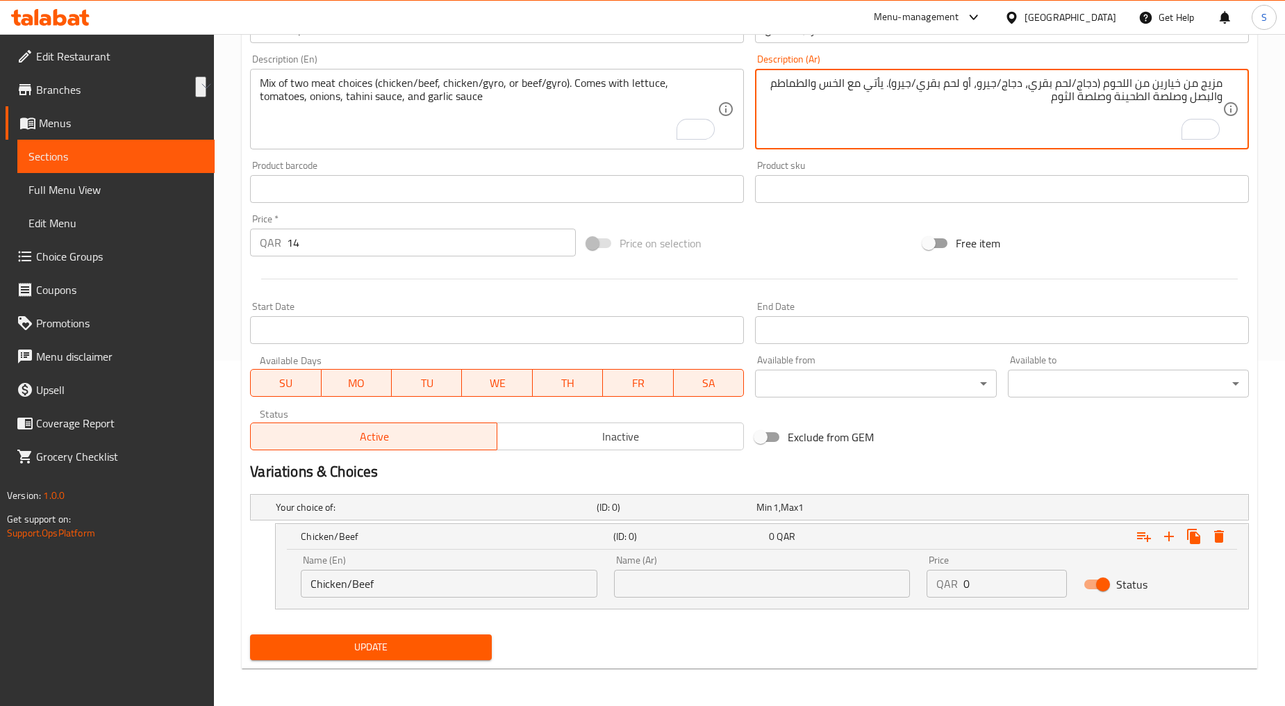
click at [704, 579] on input "text" at bounding box center [762, 584] width 297 height 28
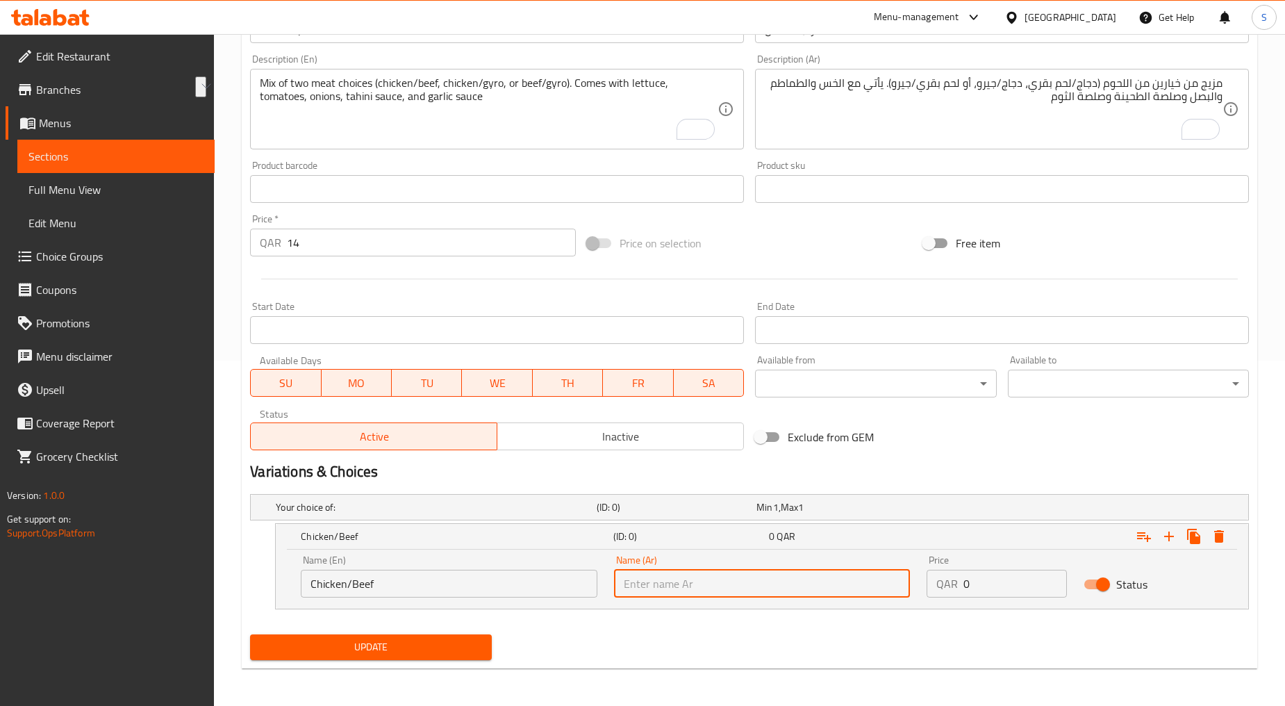
click at [704, 579] on input "text" at bounding box center [762, 584] width 297 height 28
paste input "دجاج/لحم بقري"
type input "دجاج/لحم بقري"
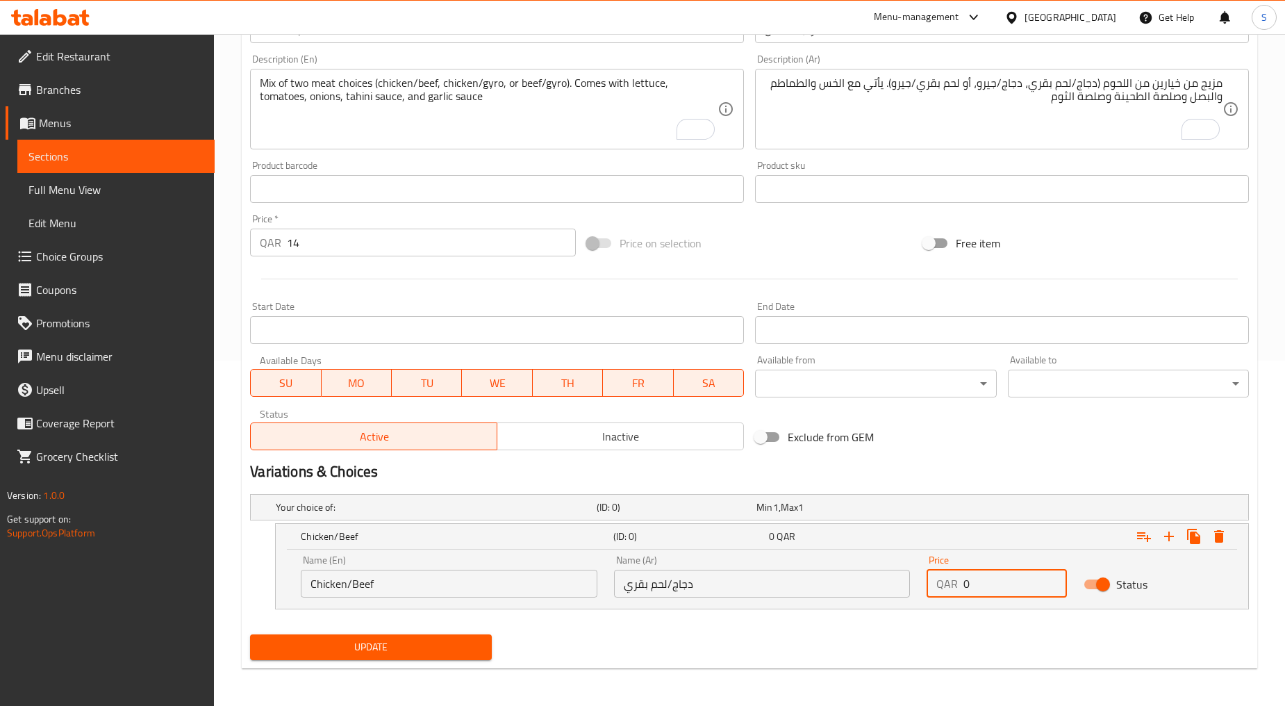
click at [996, 591] on input "0" at bounding box center [1015, 584] width 103 height 28
paste input "14"
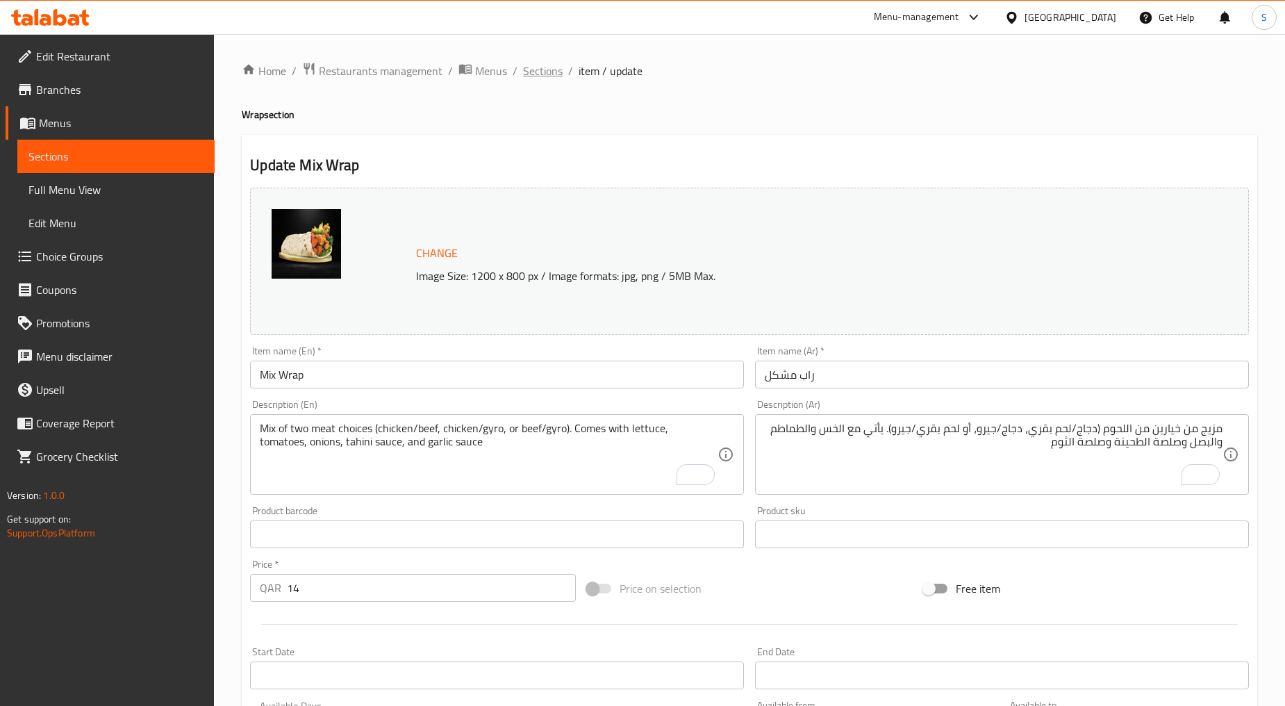
type input "14"
click at [535, 67] on span "Sections" at bounding box center [543, 71] width 40 height 17
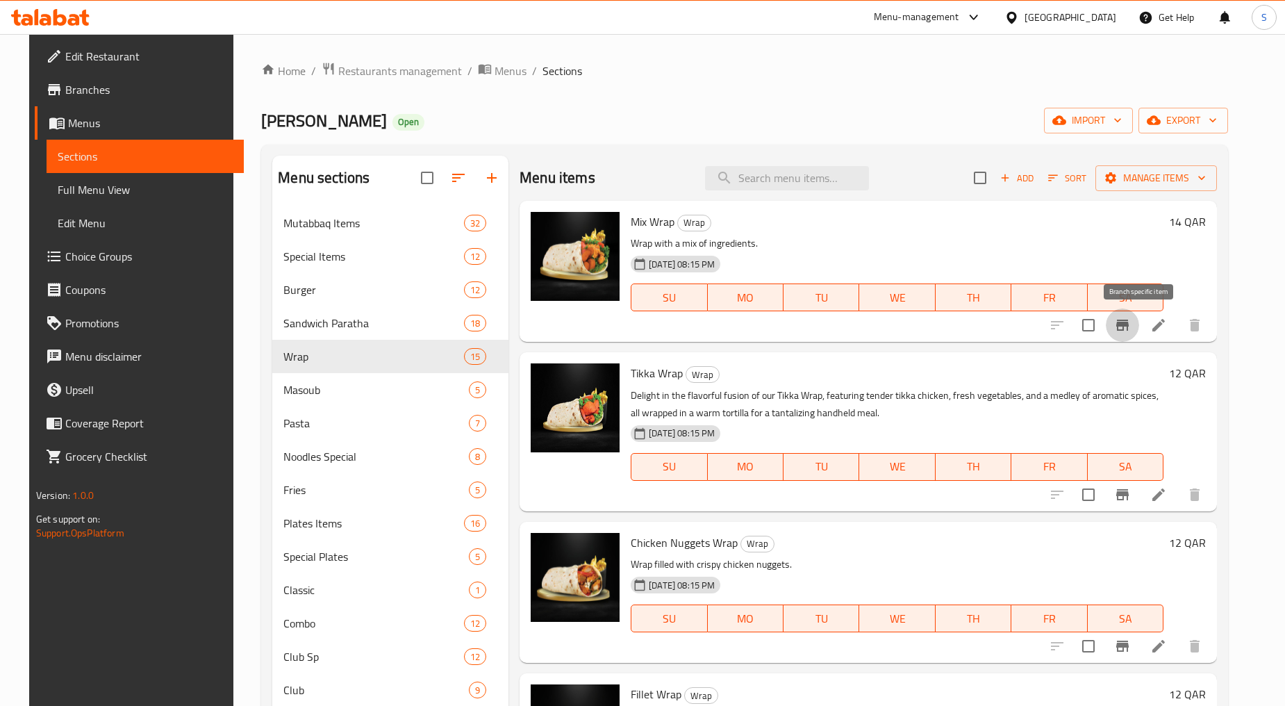
click at [1131, 328] on icon "Branch-specific-item" at bounding box center [1123, 325] width 17 height 17
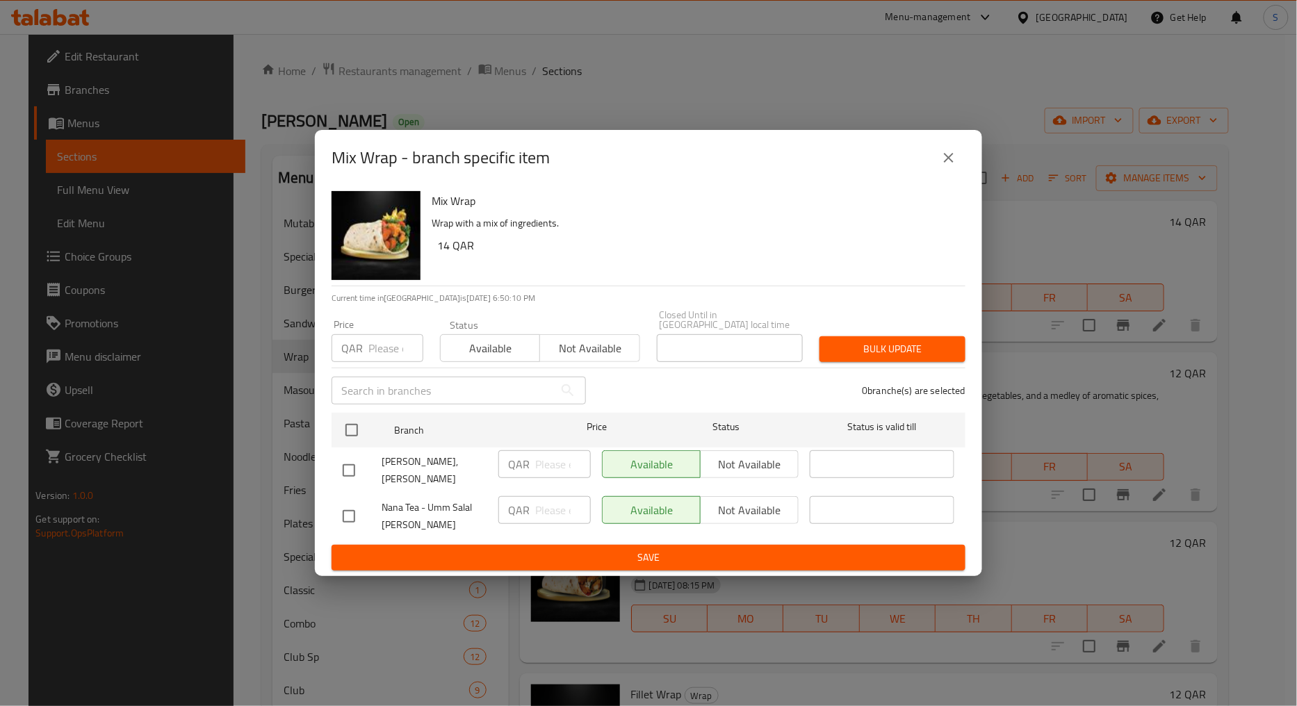
click at [943, 163] on icon "close" at bounding box center [948, 157] width 17 height 17
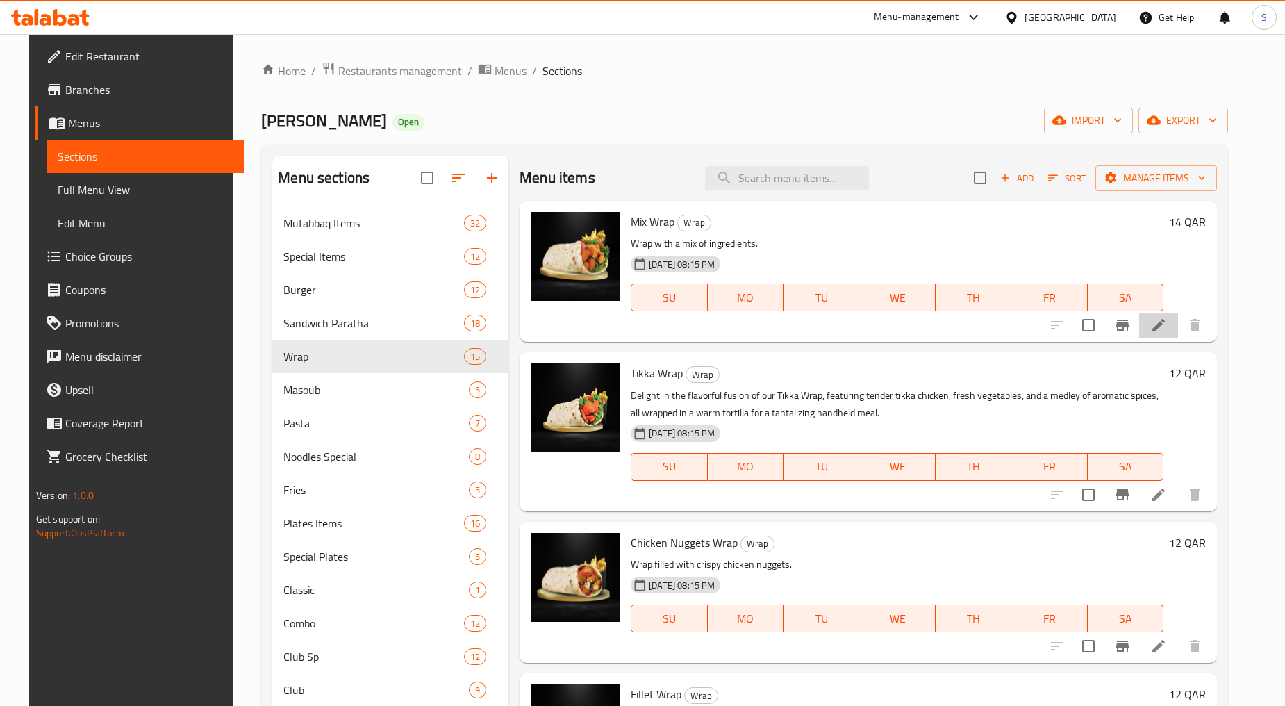
click at [1167, 323] on li at bounding box center [1159, 325] width 39 height 25
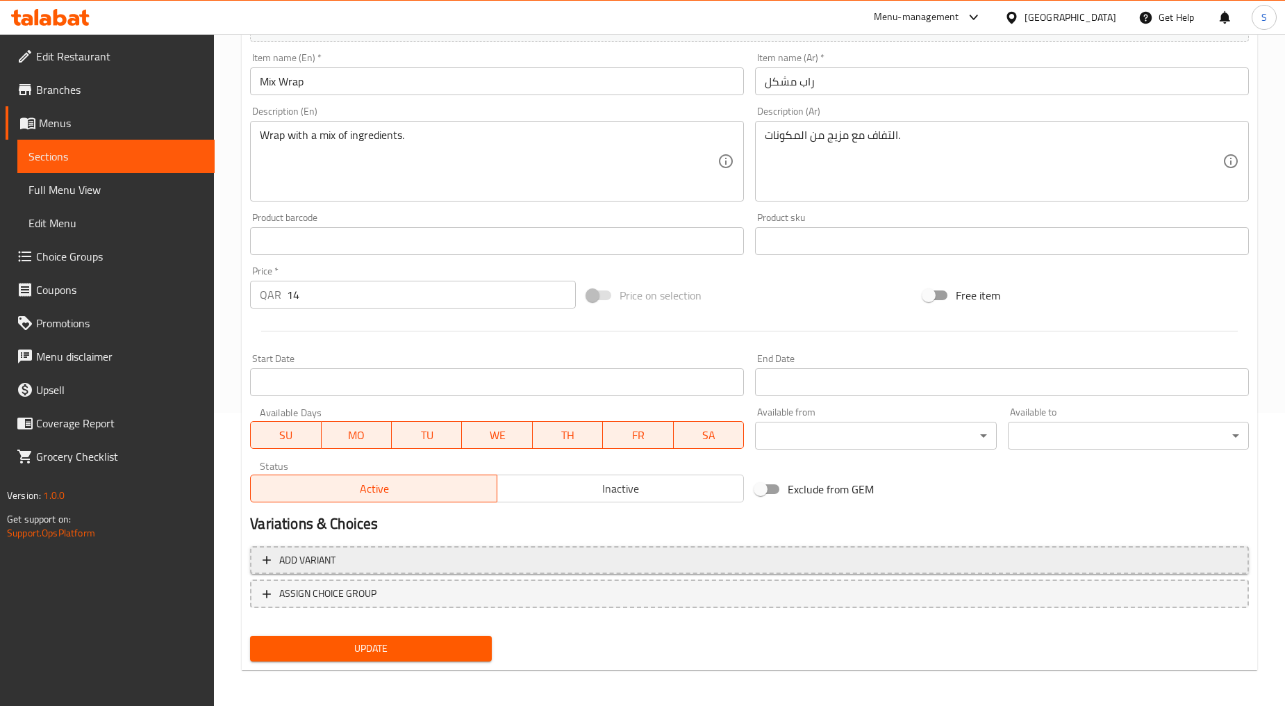
click at [386, 553] on span "Add variant" at bounding box center [750, 560] width 974 height 17
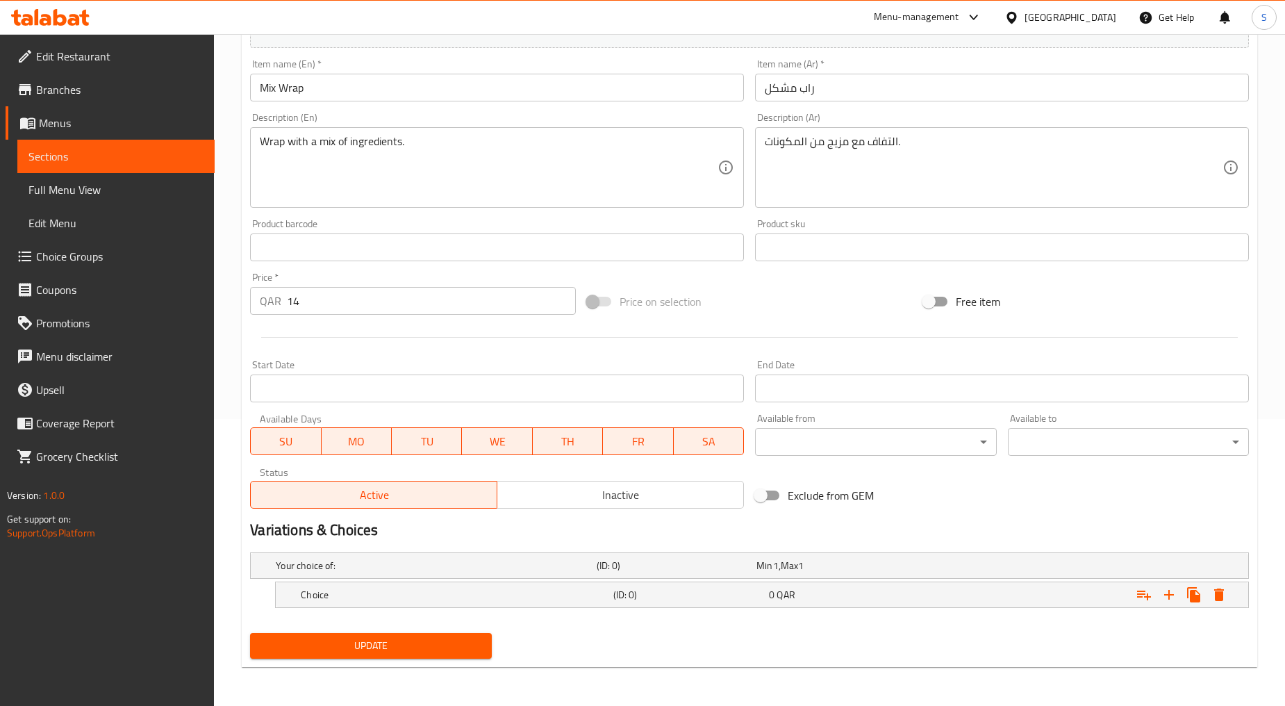
scroll to position [286, 0]
drag, startPoint x: 411, startPoint y: 128, endPoint x: 419, endPoint y: 167, distance: 39.8
click at [412, 135] on div "Wrap with a mix of ingredients. Description (En)" at bounding box center [497, 168] width 494 height 81
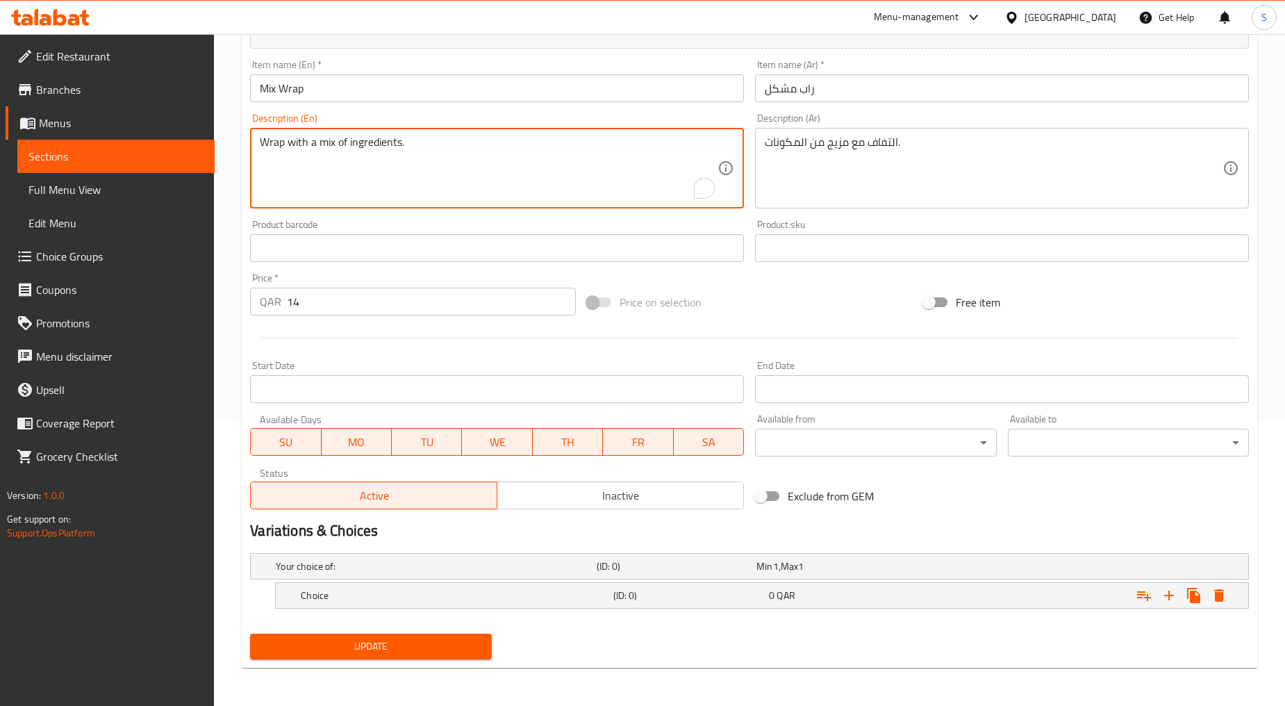
click at [419, 167] on textarea "Wrap with a mix of ingredients." at bounding box center [489, 168] width 458 height 66
paste textarea "Mix of two meat choices (Chicken/Beef, Chicken/Gyro, or Beef/Gyro). Comes with …"
click at [419, 167] on textarea "Mix of two meat choices (Chicken/Beef, Chicken/Gyro, or Beef/Gyro). Comes with …" at bounding box center [489, 168] width 458 height 66
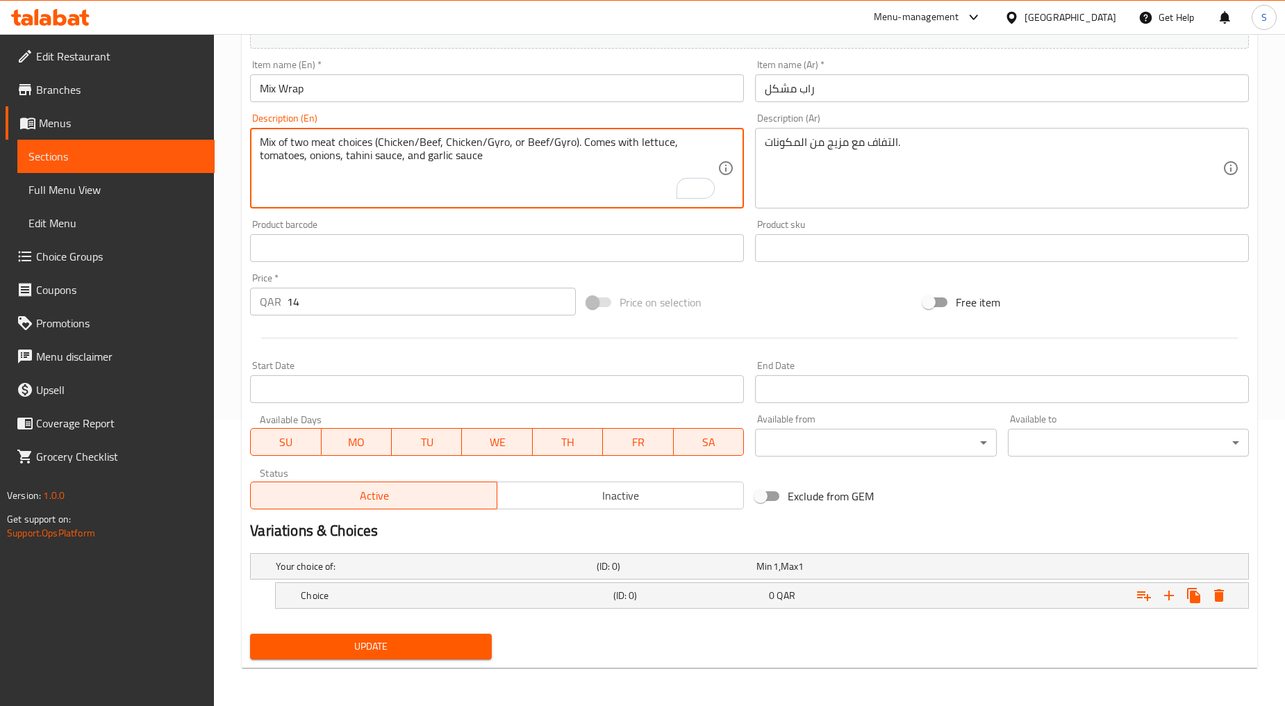
click at [419, 167] on textarea "Mix of two meat choices (Chicken/Beef, Chicken/Gyro, or Beef/Gyro). Comes with …" at bounding box center [489, 168] width 458 height 66
click at [429, 183] on textarea "Mix of two meat choices (chicken/beef, chicken/gyro, or beef/gyro). Comes with …" at bounding box center [489, 168] width 458 height 66
type textarea "Mix of two meat choices (chicken/beef, chicken/gyro, or beef/gyro). Comes with …"
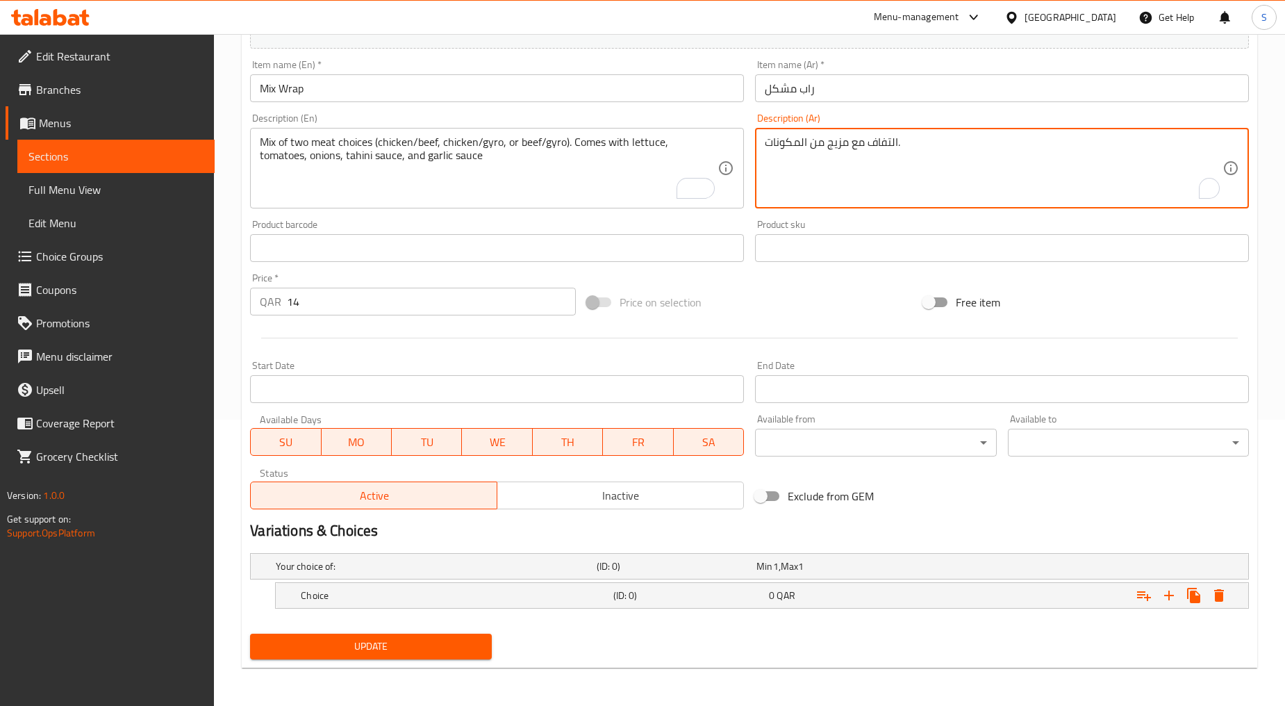
click at [865, 188] on textarea "التفاف مع مزيج من المكونات." at bounding box center [994, 168] width 458 height 66
click at [864, 183] on textarea "التفاف مع مزيج من المكونات." at bounding box center [994, 168] width 458 height 66
paste textarea "يج من خيارين من اللحوم (دجاج/لحم بقري، دجاج/جيرو، أو لحم بقري/جيرو). يأتي مع ال…"
click at [864, 183] on textarea "التفاف مزيج من خيارين من اللحوم (دجاج/لحم بقري، دجاج/جيرو، أو لحم بقري/جيرو). ي…" at bounding box center [994, 168] width 458 height 66
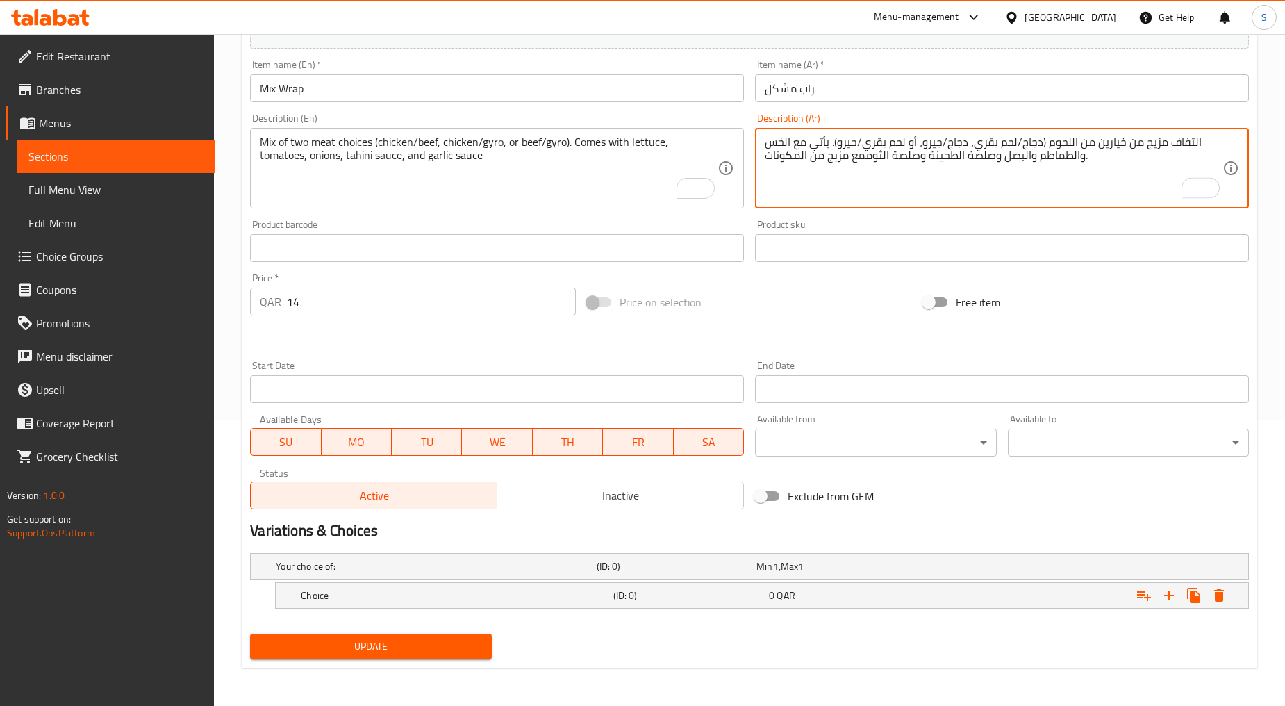
click at [864, 183] on textarea "التفاف مزيج من خيارين من اللحوم (دجاج/لحم بقري، دجاج/جيرو، أو لحم بقري/جيرو). ي…" at bounding box center [994, 168] width 458 height 66
paste textarea "مزيج من خيارين من اللحوم (دجاج/لحم بقري، دجاج/جيرو، أو لحم بقري/جيرو). يأتي مع …"
type textarea "مزيج من خيارين من اللحوم (دجاج/لحم بقري، دجاج/جيرو، أو لحم بقري/جيرو). يأتي مع …"
click at [427, 304] on input "14" at bounding box center [431, 302] width 289 height 28
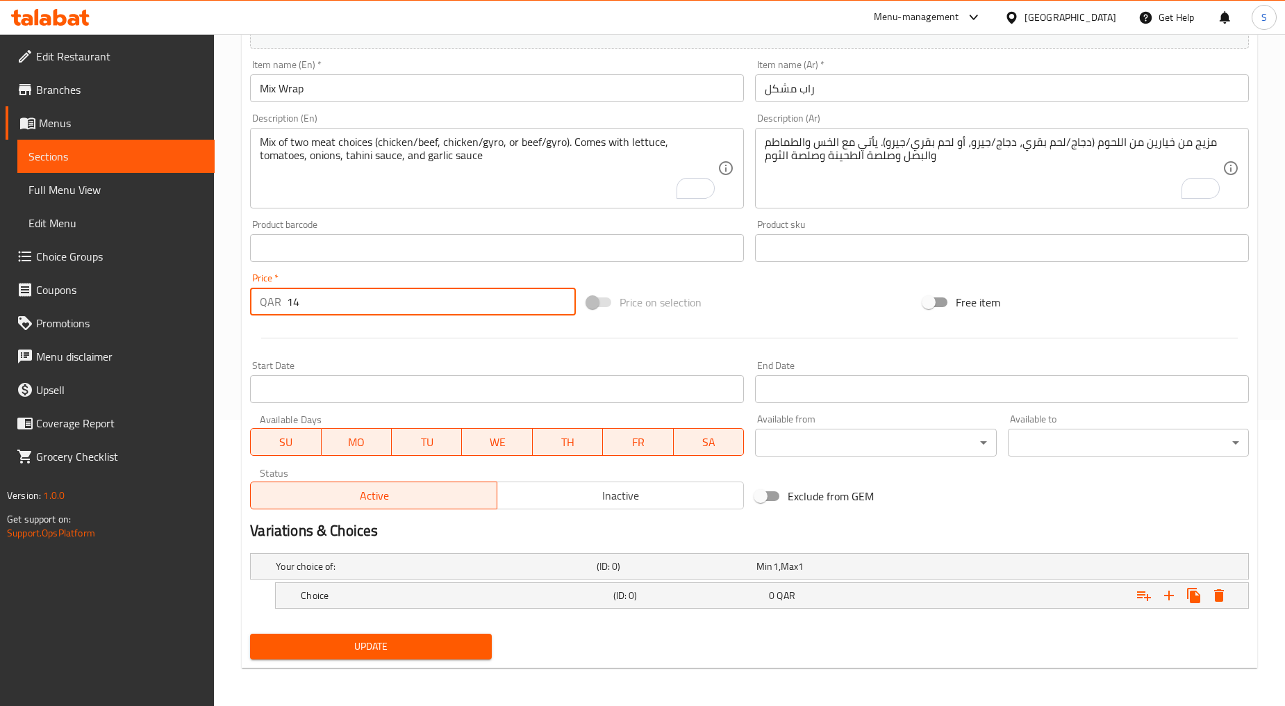
click at [427, 304] on input "14" at bounding box center [431, 302] width 289 height 28
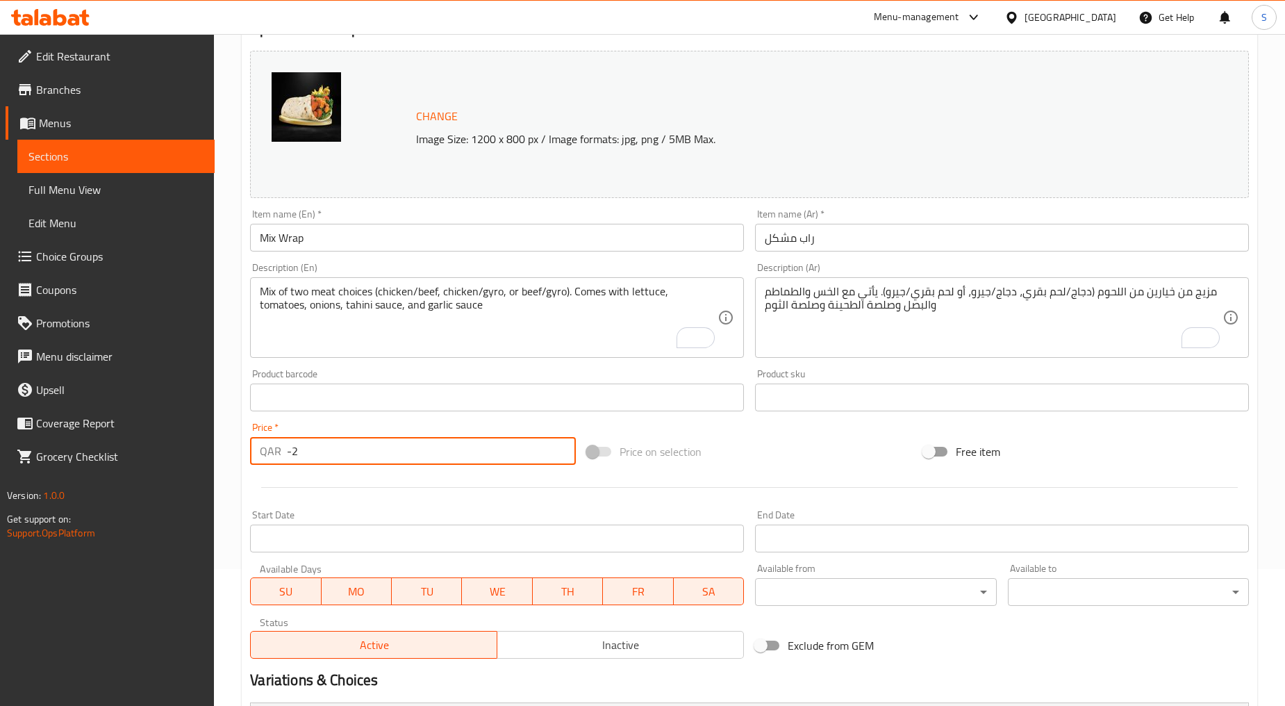
scroll to position [132, 0]
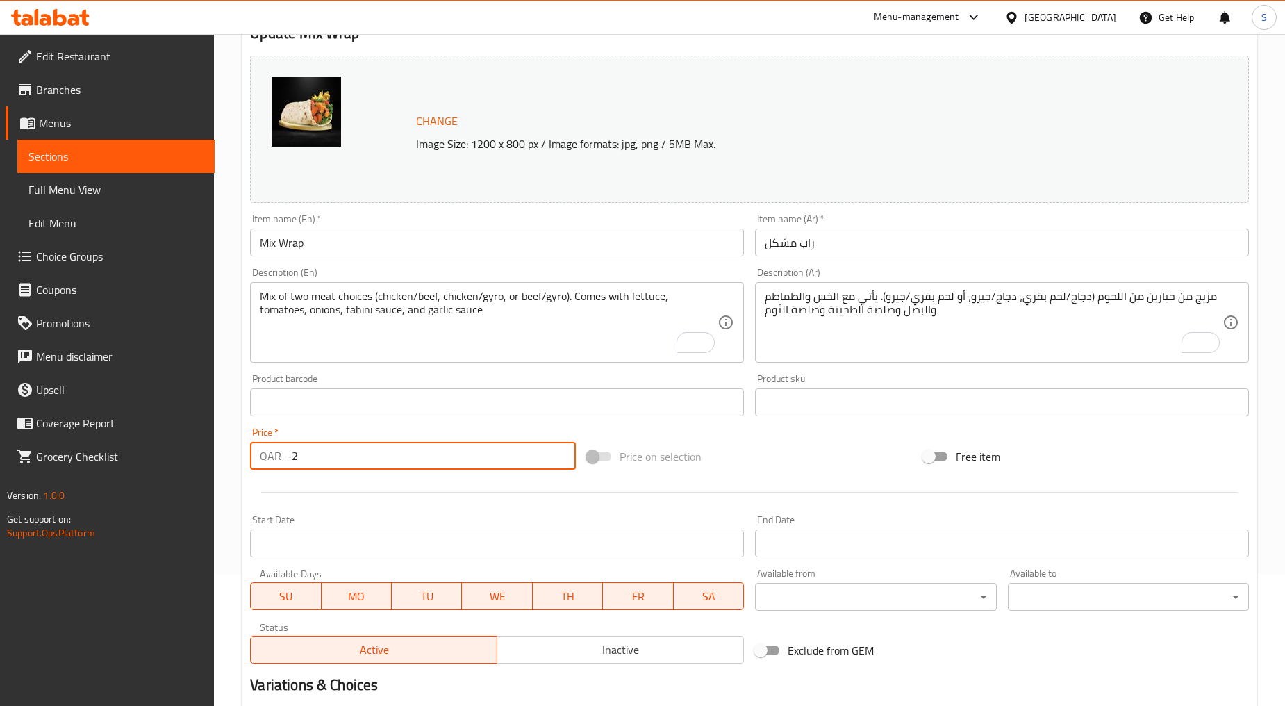
click at [377, 457] on input "-2" at bounding box center [431, 456] width 289 height 28
type input "0"
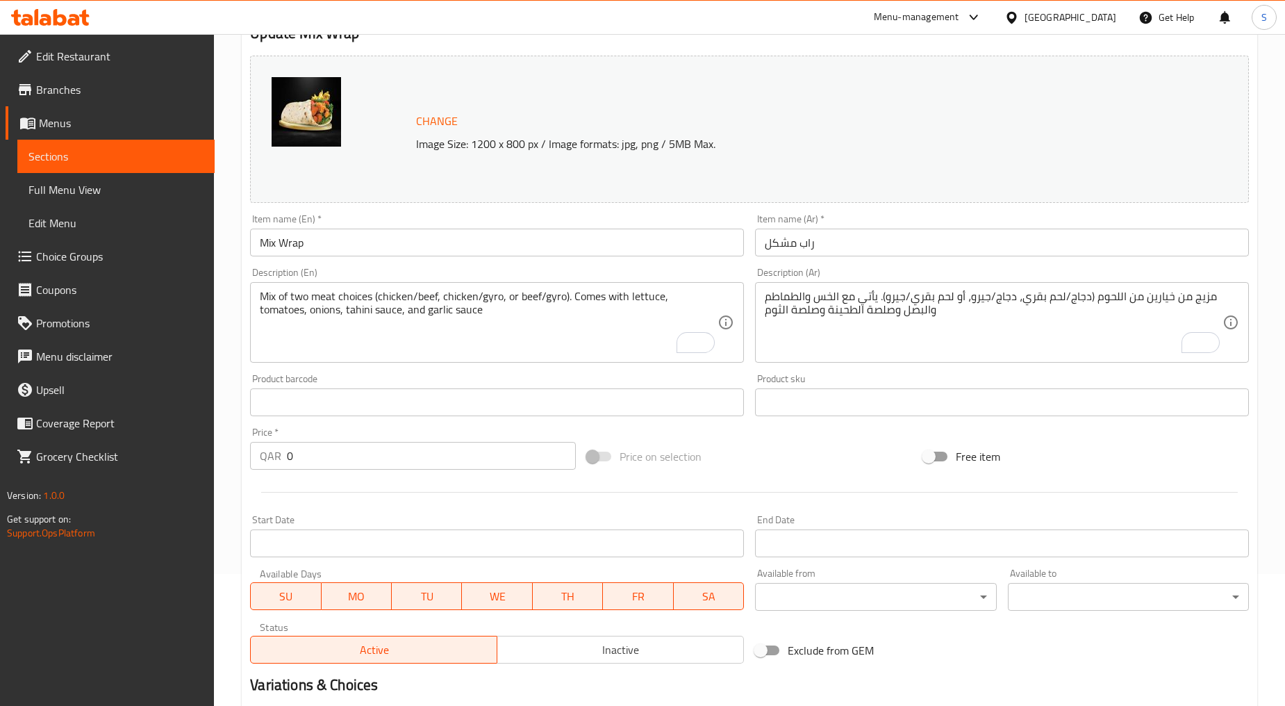
click at [371, 490] on div at bounding box center [750, 492] width 1010 height 34
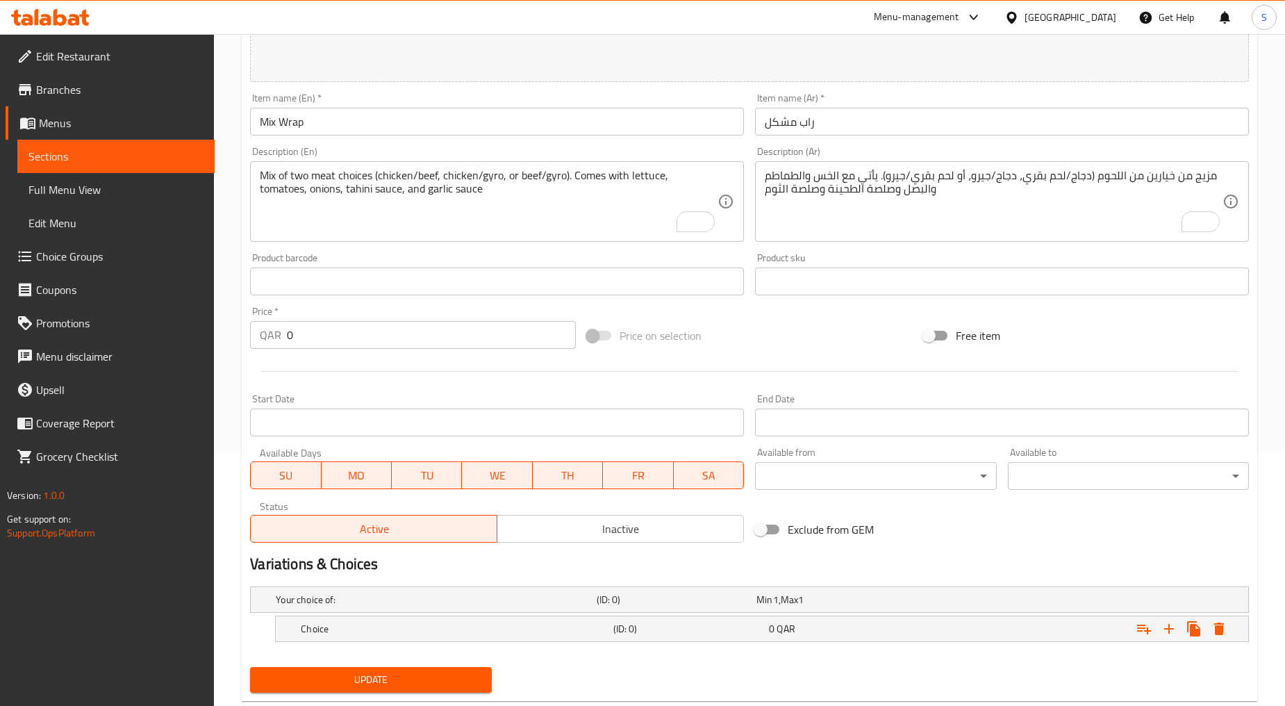
scroll to position [286, 0]
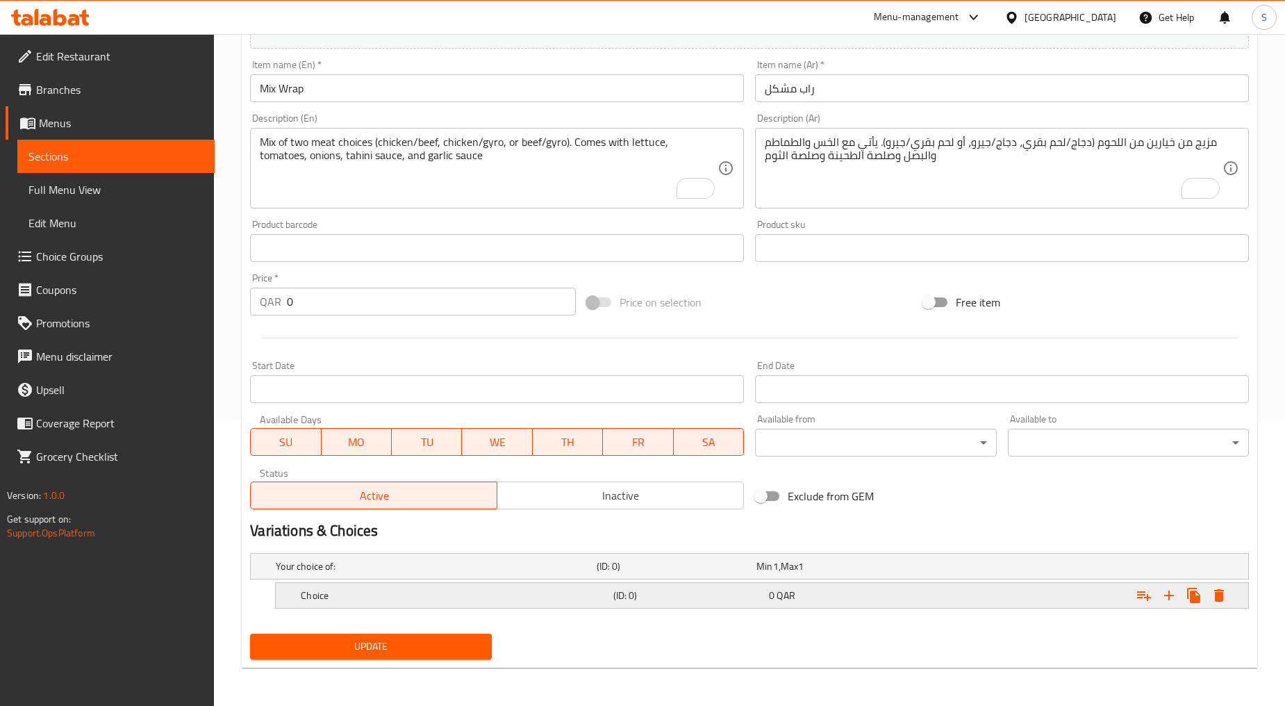
click at [418, 601] on h5 "Choice" at bounding box center [454, 596] width 306 height 14
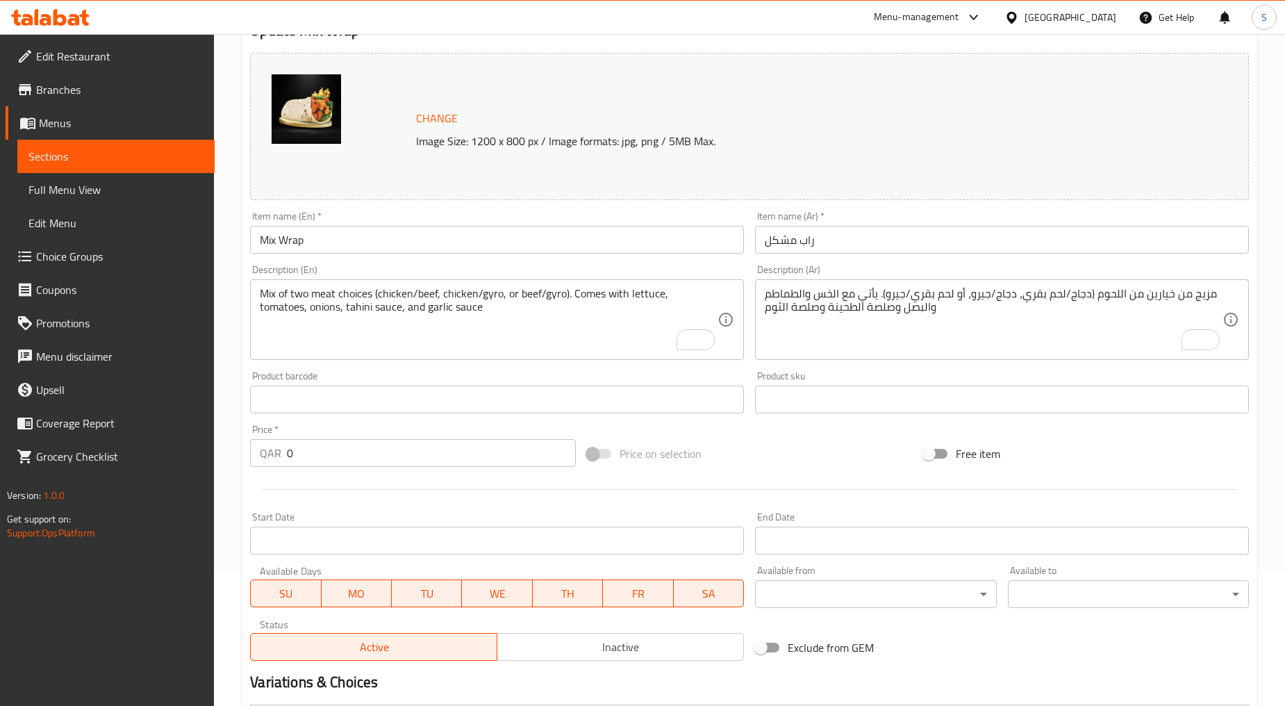
scroll to position [132, 0]
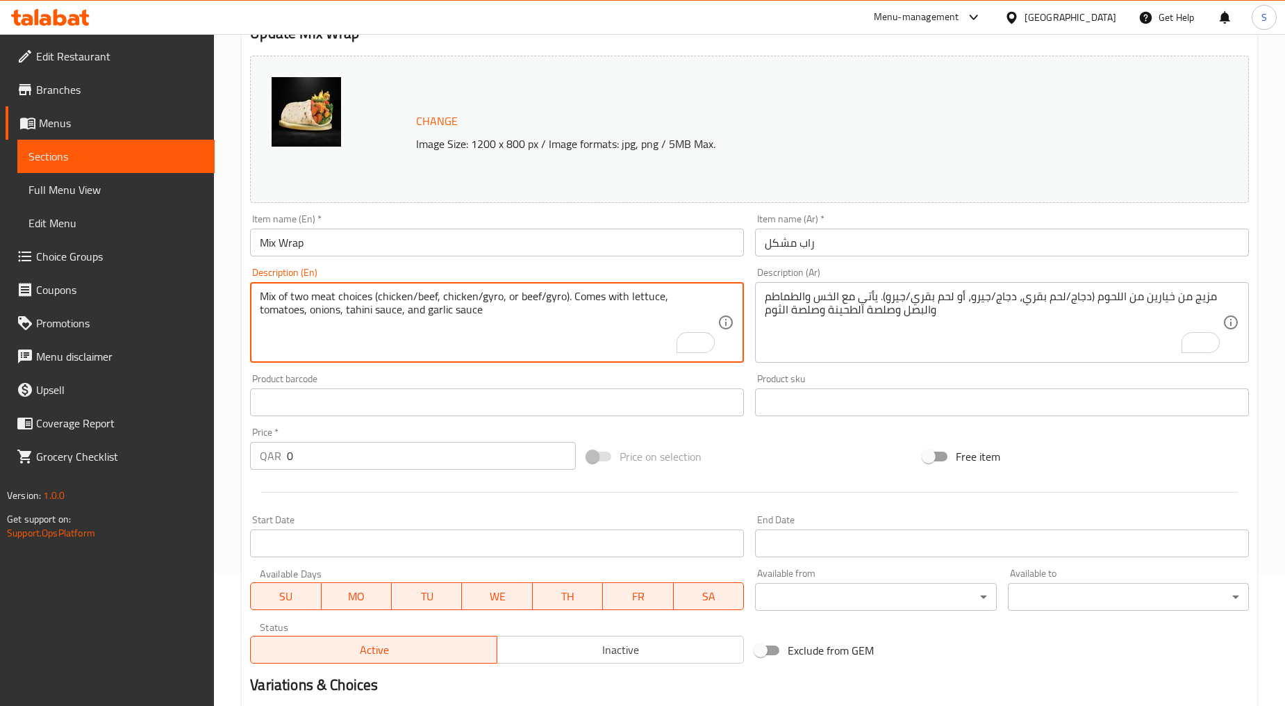
drag, startPoint x: 379, startPoint y: 297, endPoint x: 436, endPoint y: 297, distance: 57.7
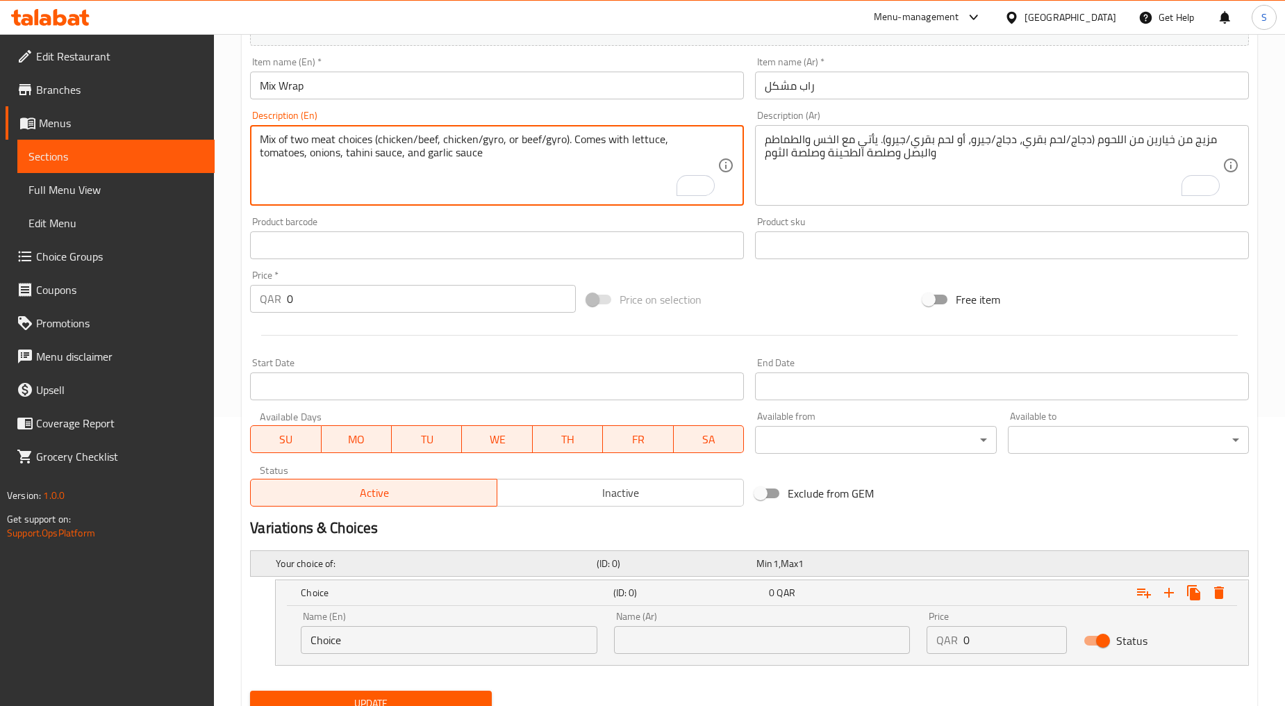
scroll to position [345, 0]
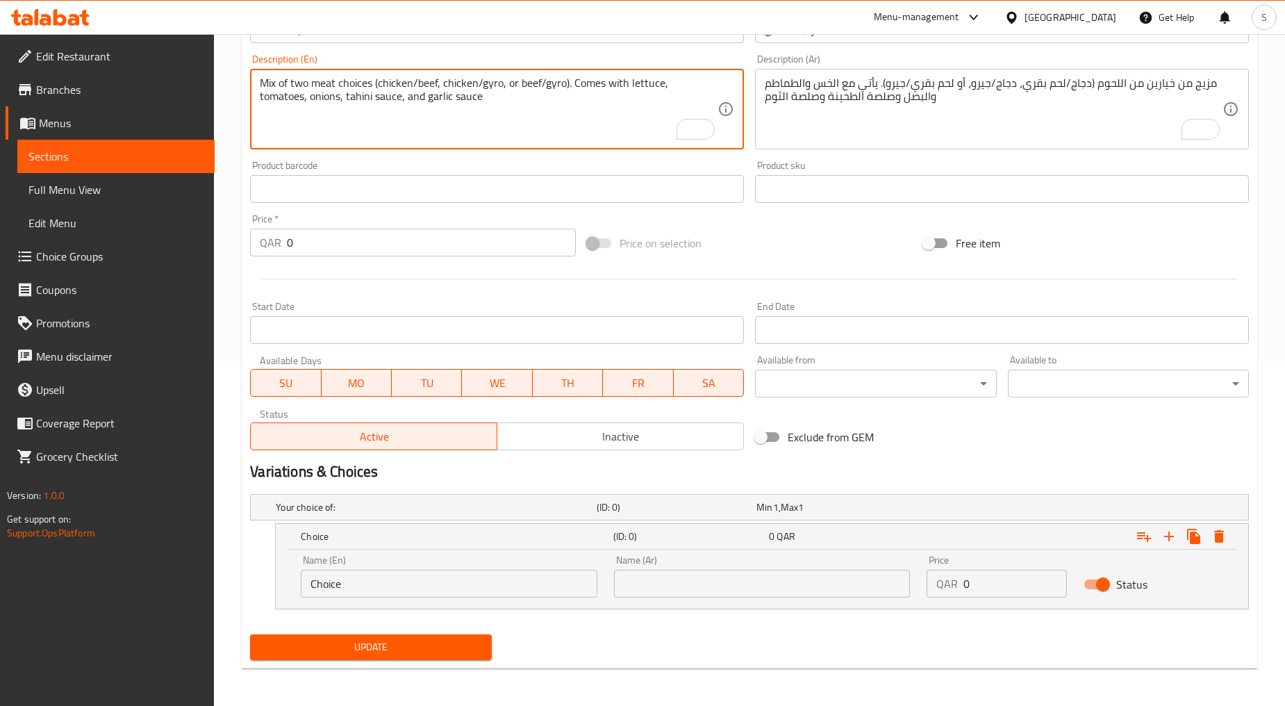
click at [416, 580] on input "Choice" at bounding box center [449, 584] width 297 height 28
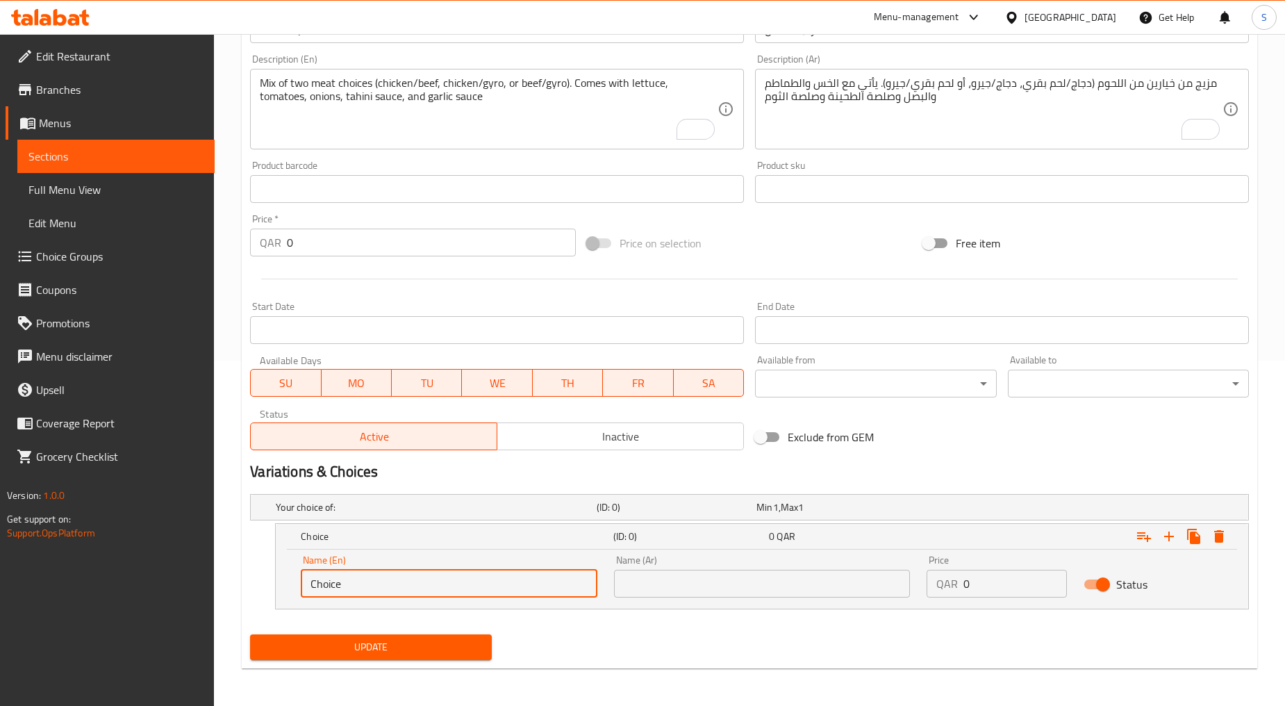
click at [416, 580] on input "Choice" at bounding box center [449, 584] width 297 height 28
paste input "chicken/beef"
click at [414, 586] on input "chicken/beef" at bounding box center [449, 584] width 297 height 28
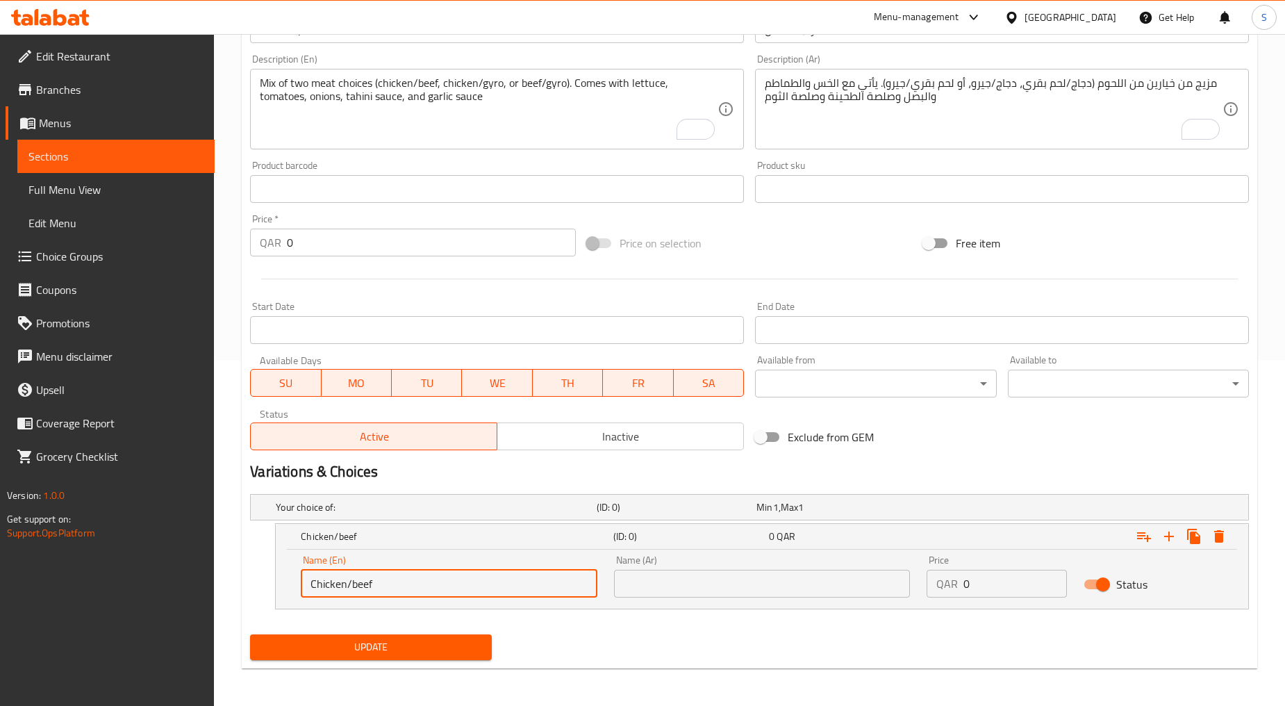
click at [357, 580] on input "Chicken/beef" at bounding box center [449, 584] width 297 height 28
type input "Chicken/Beef"
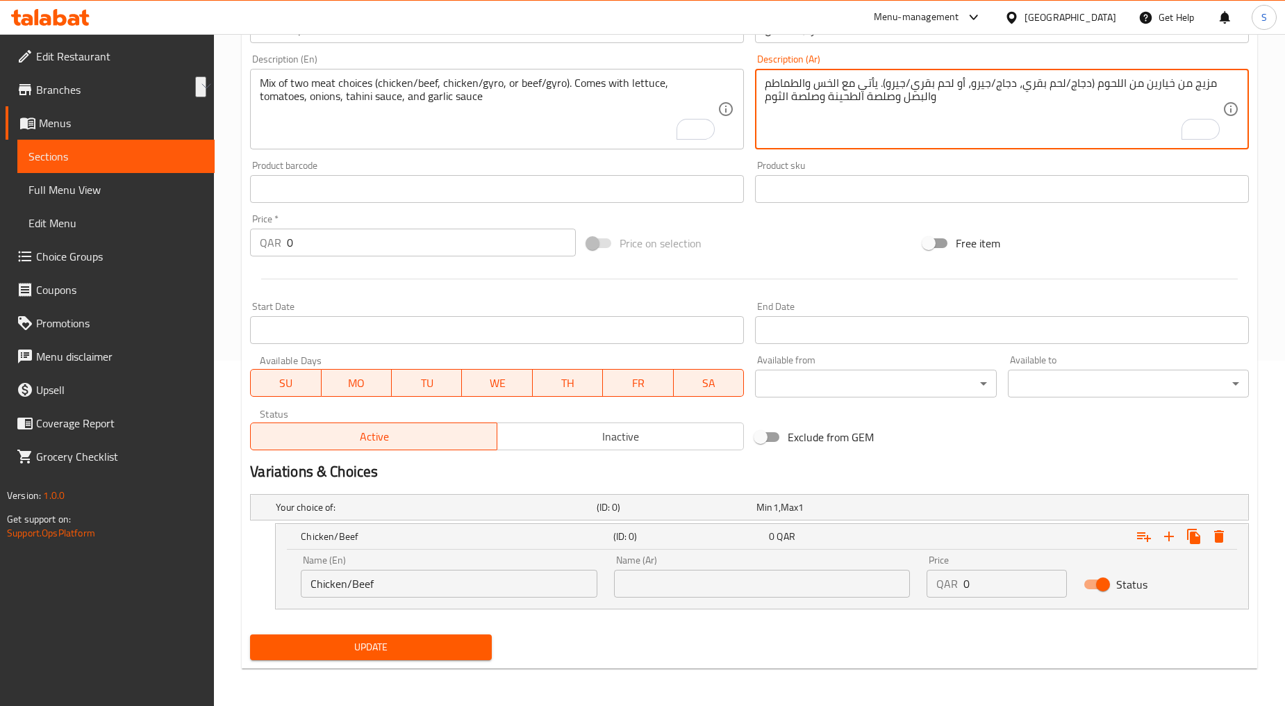
drag, startPoint x: 1087, startPoint y: 85, endPoint x: 1025, endPoint y: 80, distance: 62.8
click at [1025, 80] on textarea "مزيج من خيارين من اللحوم (دجاج/لحم بقري، دجاج/جيرو، أو لحم بقري/جيرو). يأتي مع …" at bounding box center [994, 109] width 458 height 66
click at [807, 580] on input "text" at bounding box center [762, 584] width 297 height 28
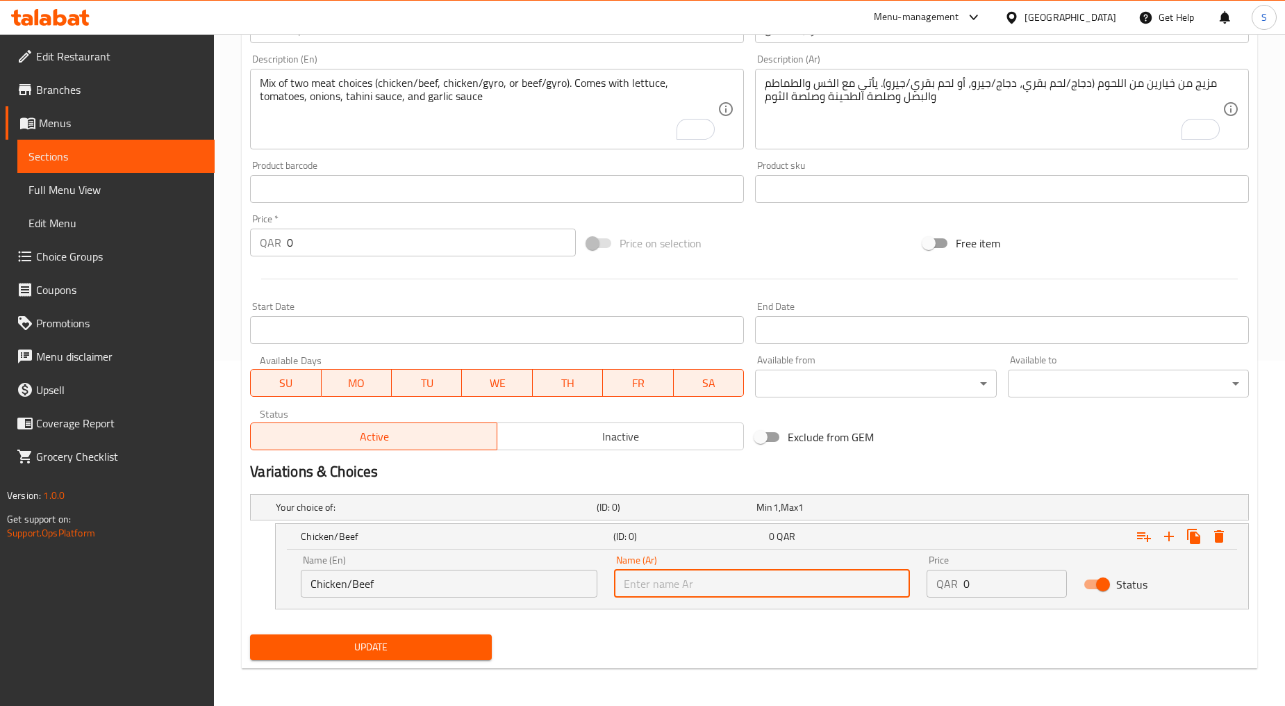
click at [807, 580] on input "text" at bounding box center [762, 584] width 297 height 28
paste input "دجاج/لحم بقري"
type input "دجاج/لحم بقري"
click at [973, 585] on input "0" at bounding box center [1015, 584] width 103 height 28
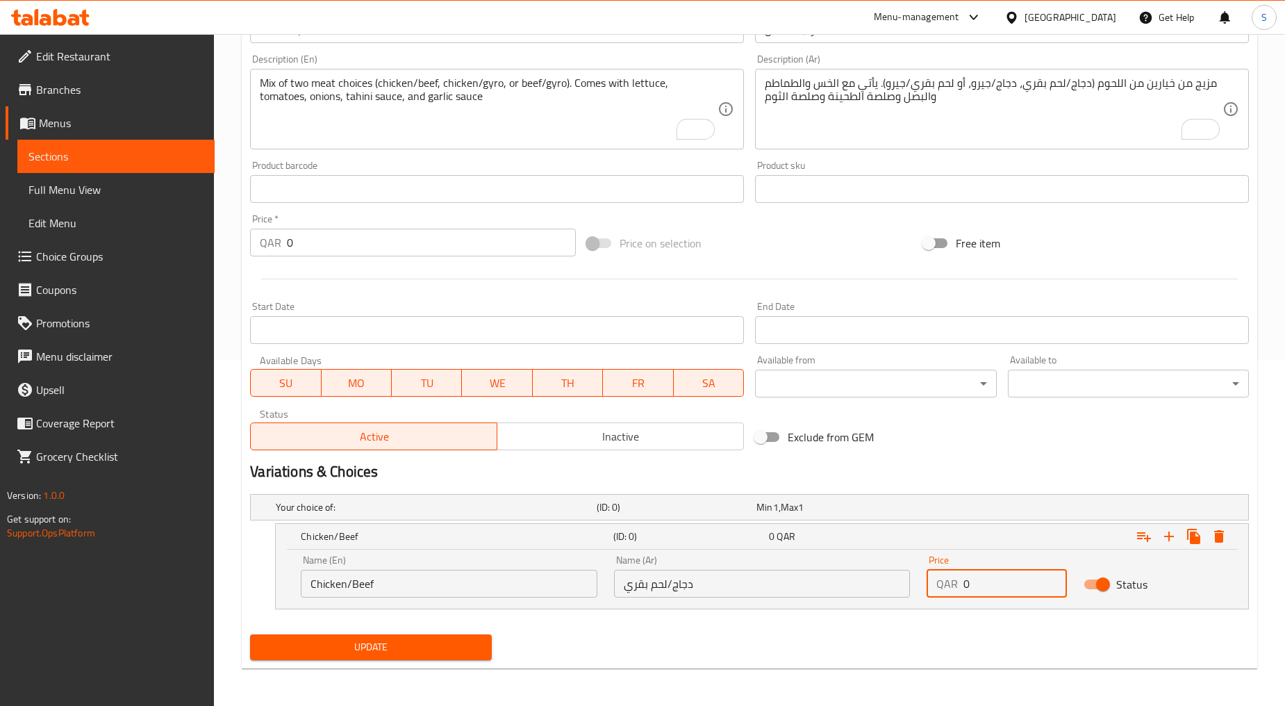
click at [973, 585] on input "0" at bounding box center [1015, 584] width 103 height 28
type input "14"
click at [1172, 530] on icon "Expand" at bounding box center [1169, 536] width 17 height 17
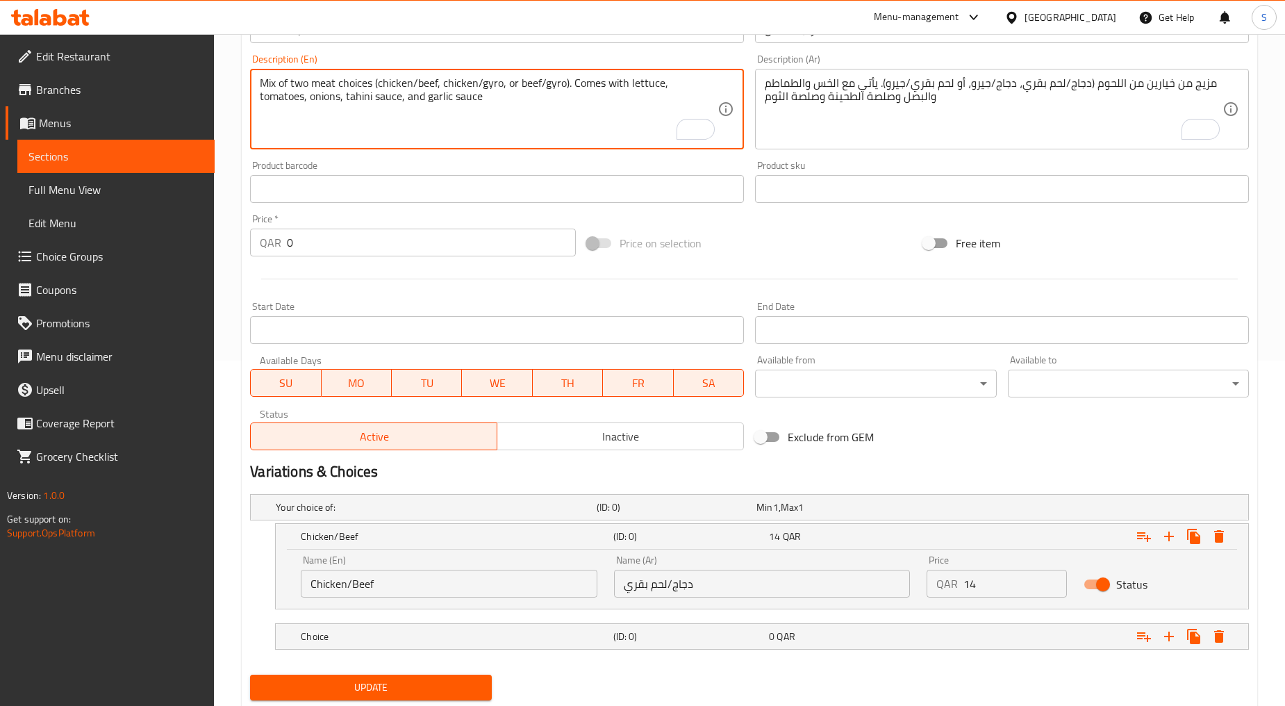
drag, startPoint x: 443, startPoint y: 83, endPoint x: 500, endPoint y: 84, distance: 57.0
click at [363, 630] on h5 "Choice" at bounding box center [454, 637] width 306 height 14
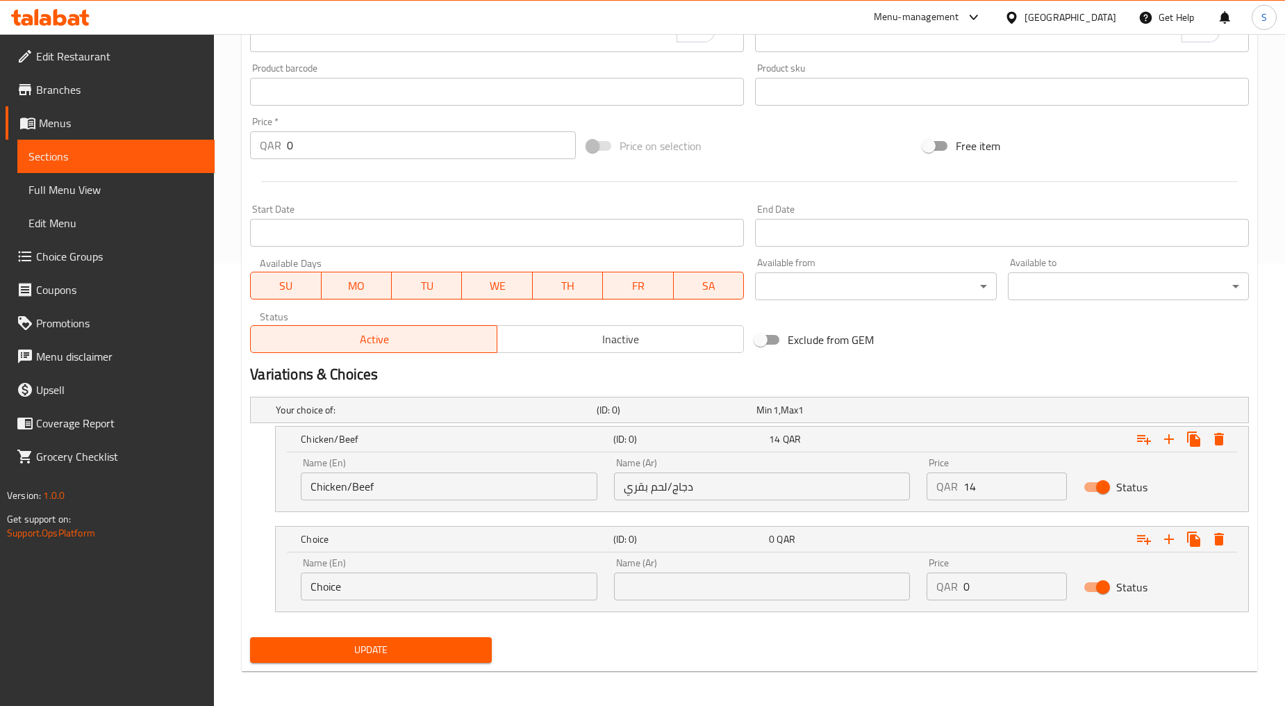
scroll to position [446, 0]
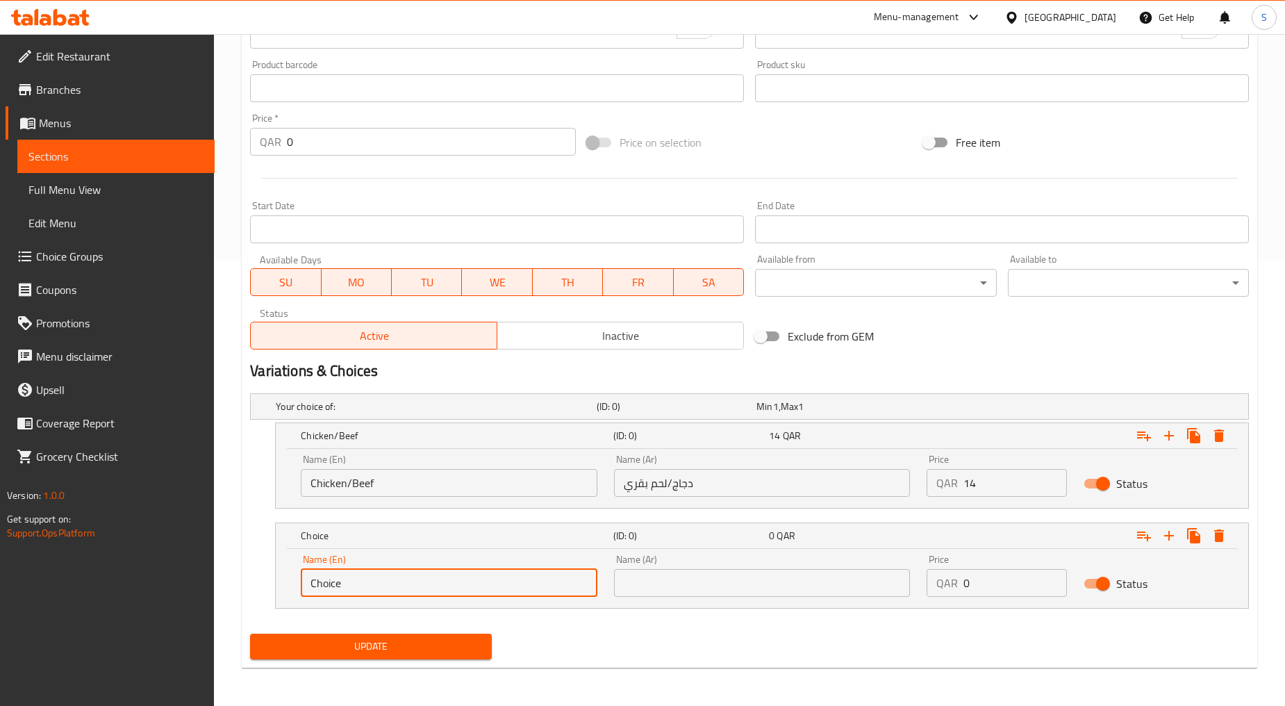
click at [361, 593] on input "Choice" at bounding box center [449, 583] width 297 height 28
paste input "chicken/gyro"
click at [361, 593] on input "chicken/gyro" at bounding box center [449, 583] width 297 height 28
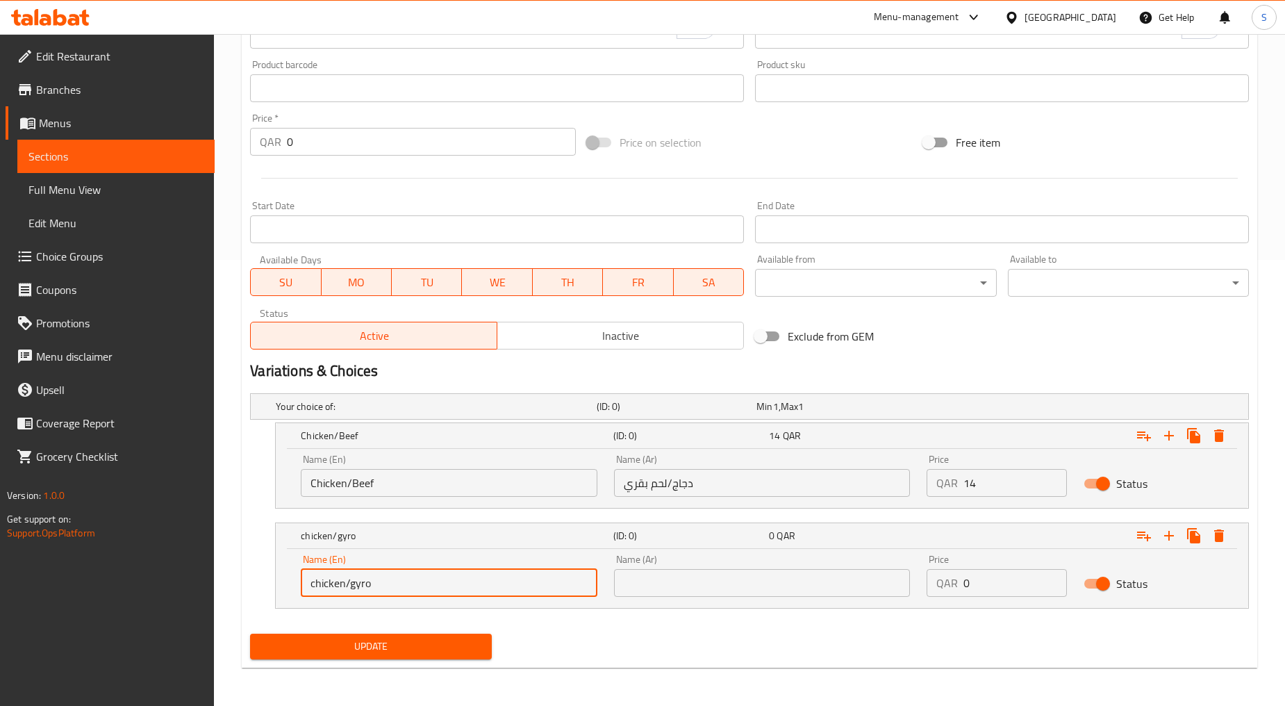
click at [361, 593] on input "chicken/gyro" at bounding box center [449, 583] width 297 height 28
click at [353, 593] on input "Chicken/gyro" at bounding box center [449, 583] width 297 height 28
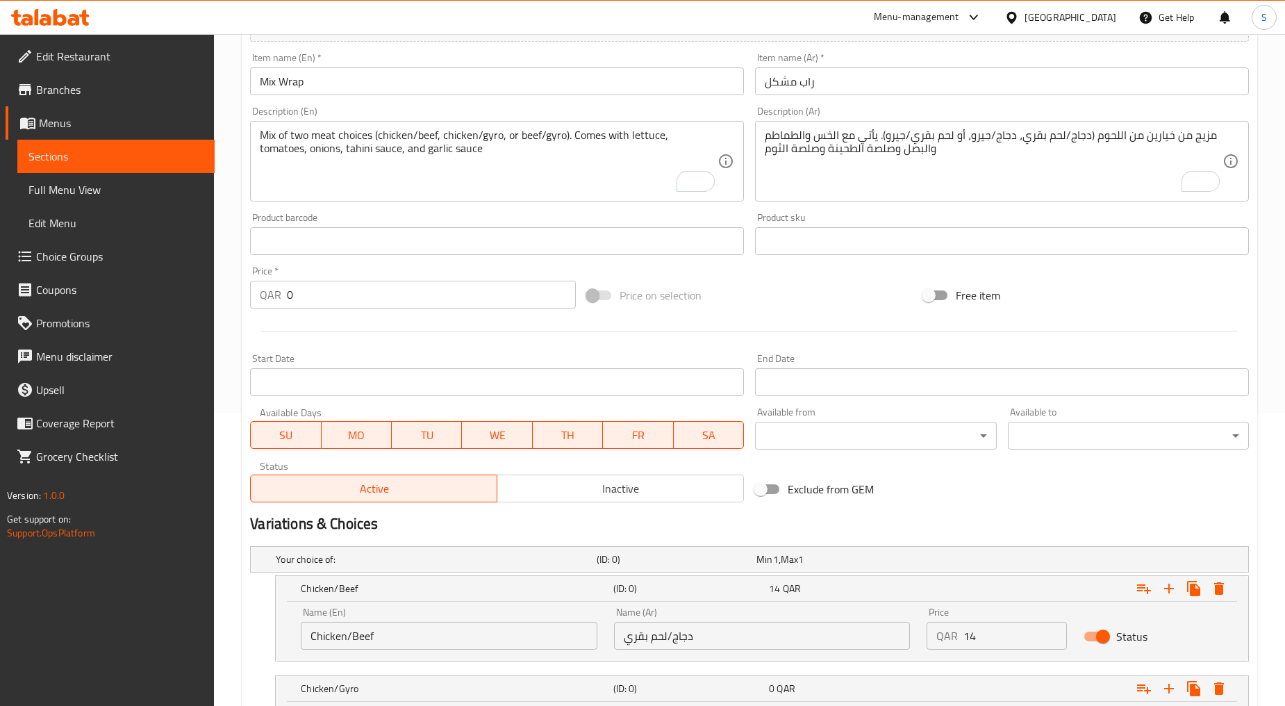
scroll to position [292, 0]
type input "Chicken/Gyro"
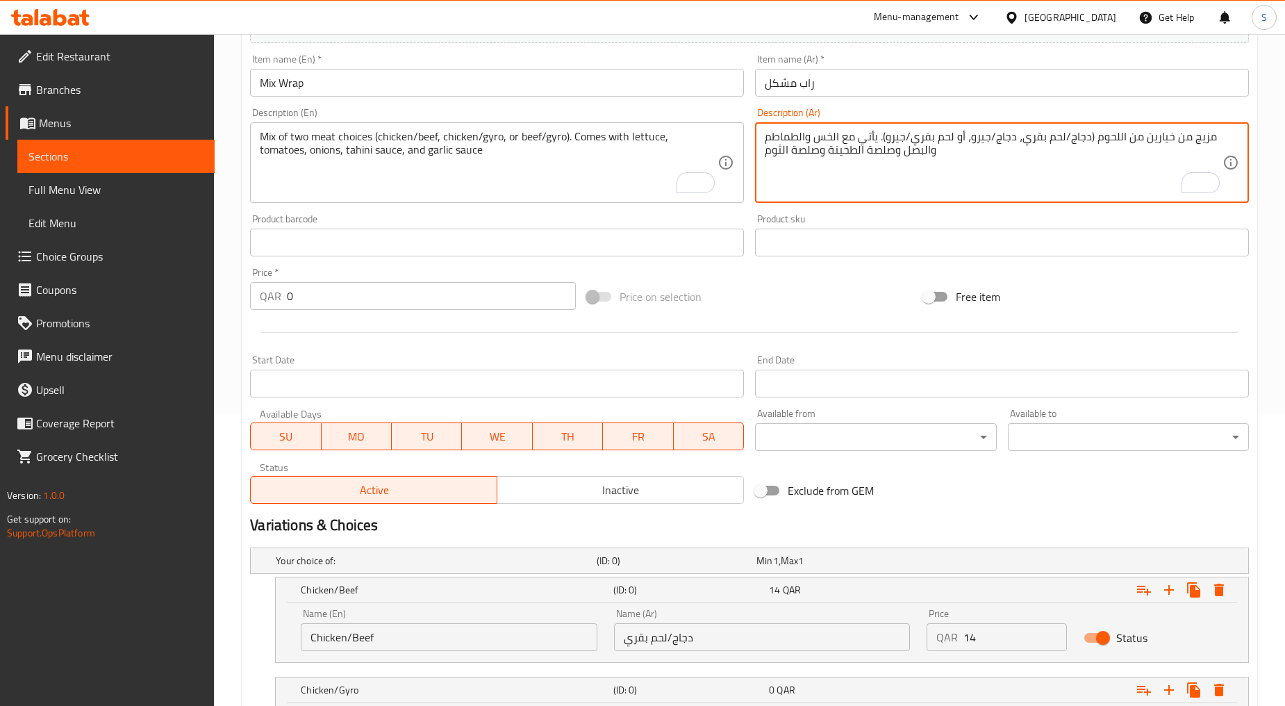
drag, startPoint x: 1016, startPoint y: 135, endPoint x: 971, endPoint y: 142, distance: 45.0
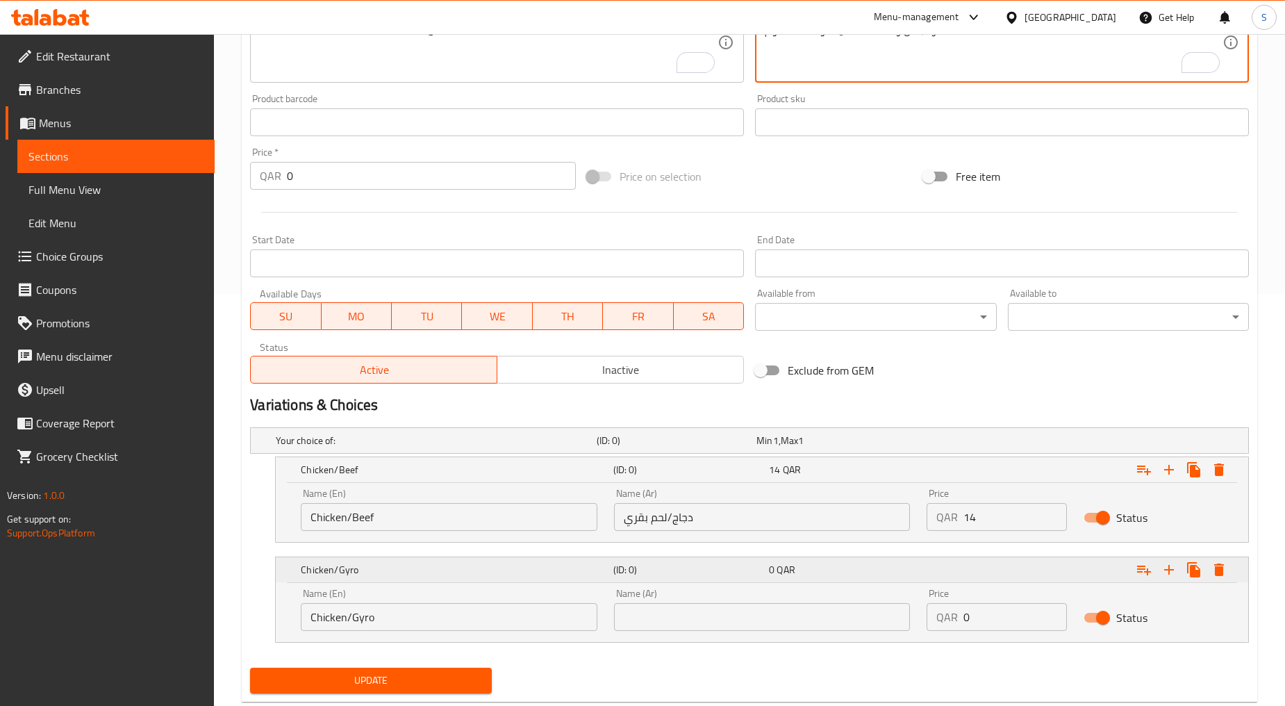
scroll to position [446, 0]
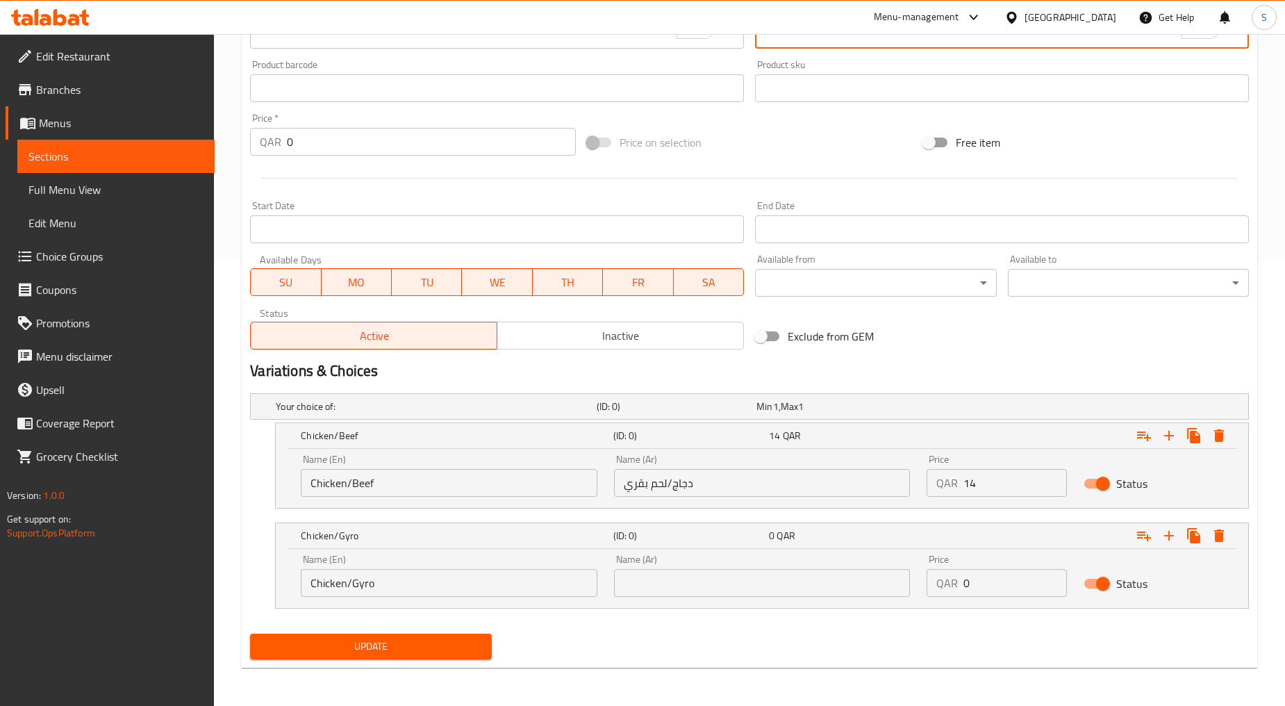
click at [649, 577] on input "text" at bounding box center [762, 583] width 297 height 28
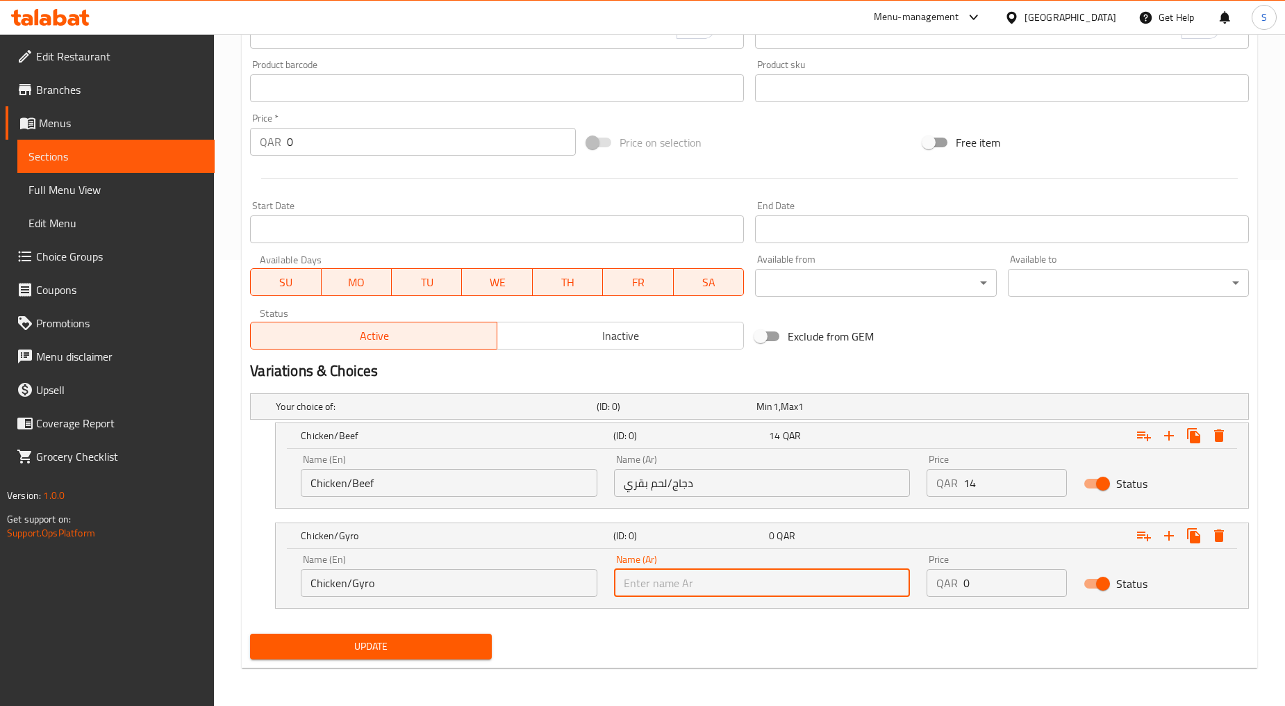
click at [649, 577] on input "text" at bounding box center [762, 583] width 297 height 28
paste input "دجاج/جيرو"
type input "دجاج/جيرو"
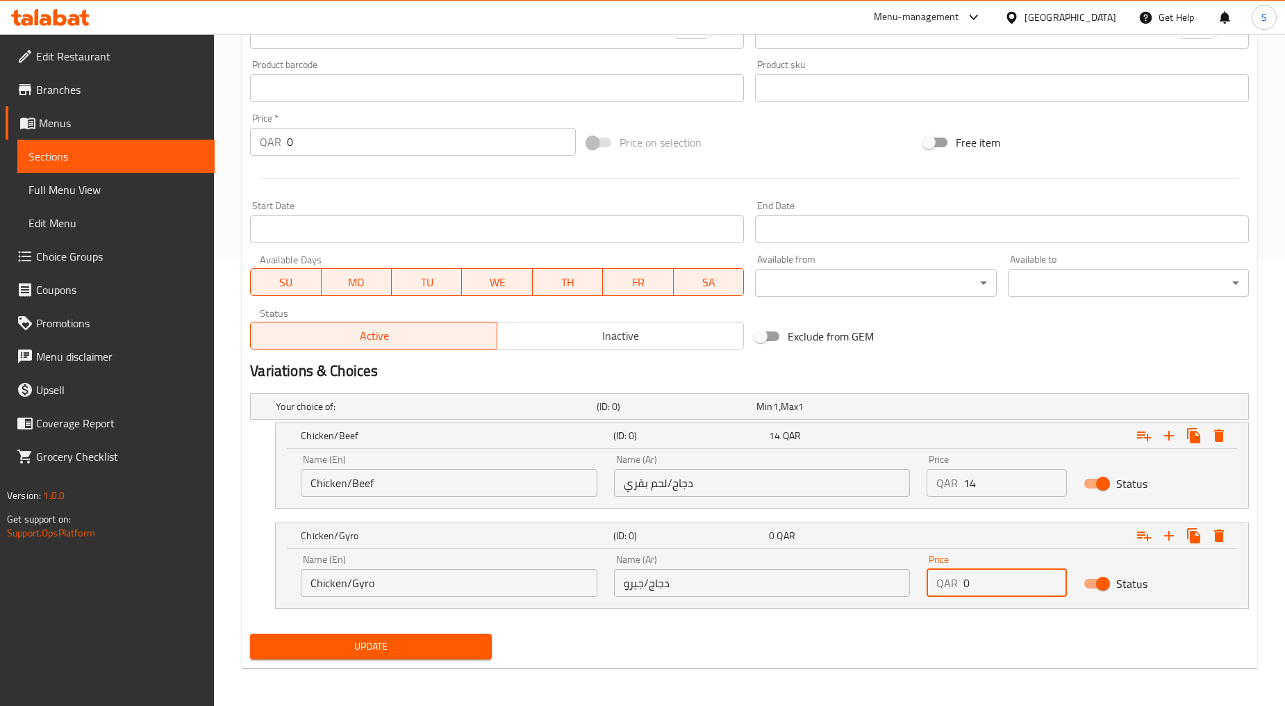
click at [997, 581] on input "0" at bounding box center [1015, 583] width 103 height 28
type input "14"
click at [1172, 532] on icon "Expand" at bounding box center [1169, 535] width 17 height 17
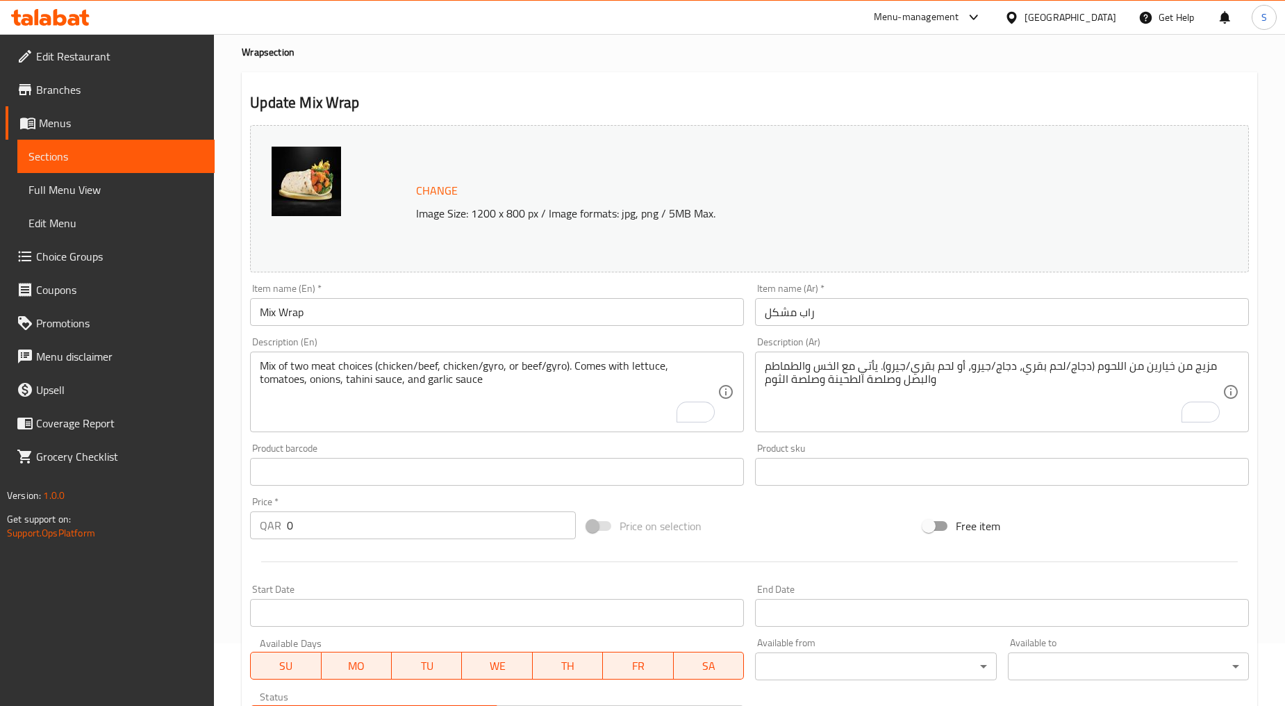
scroll to position [60, 0]
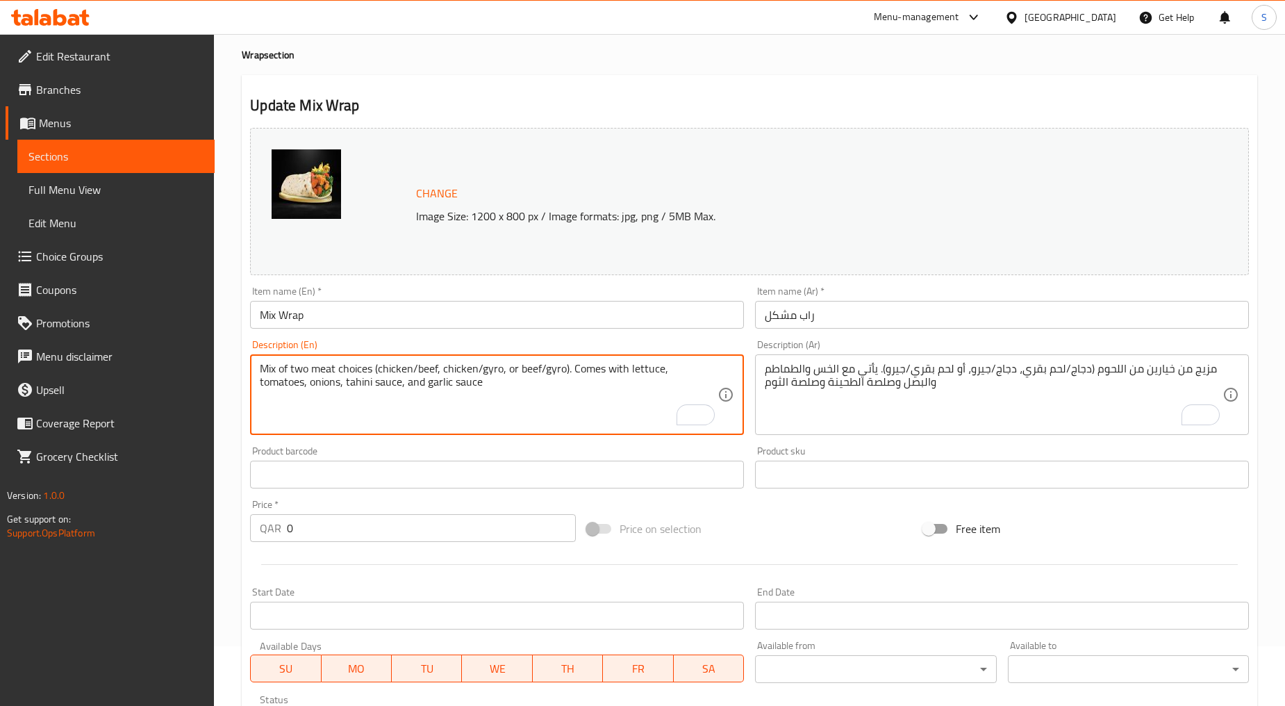
drag, startPoint x: 519, startPoint y: 373, endPoint x: 564, endPoint y: 371, distance: 45.2
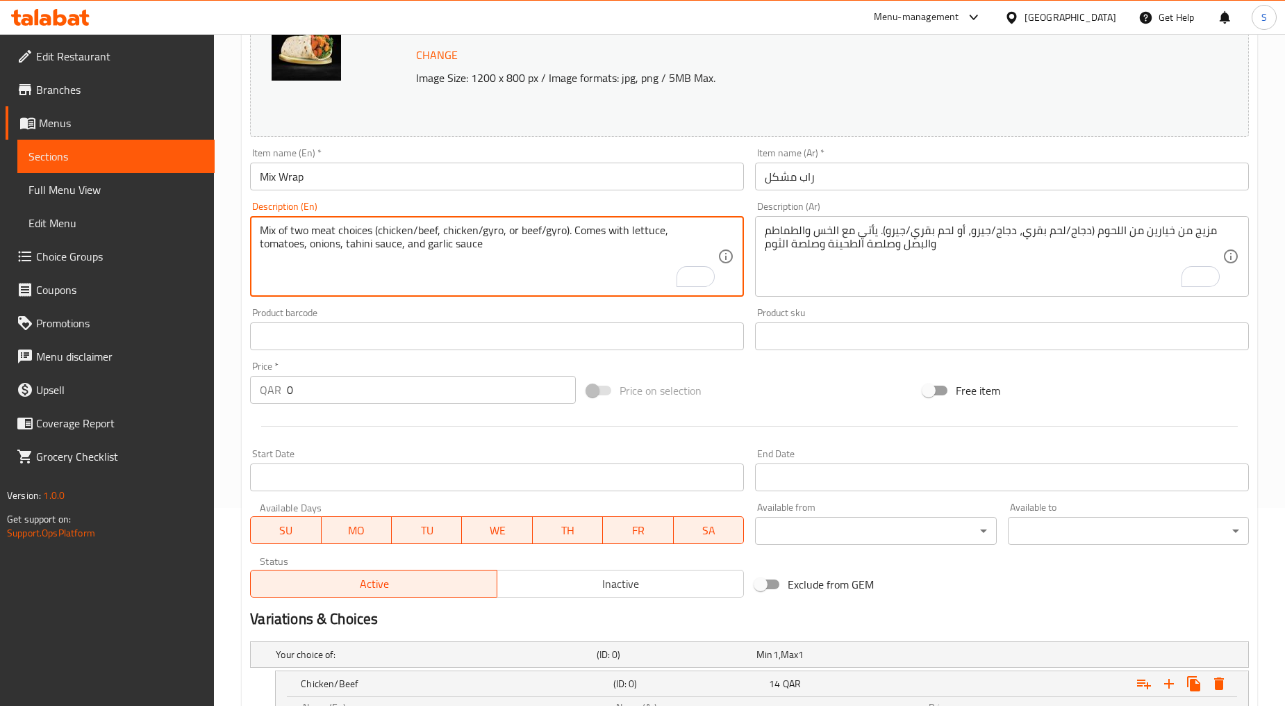
scroll to position [446, 0]
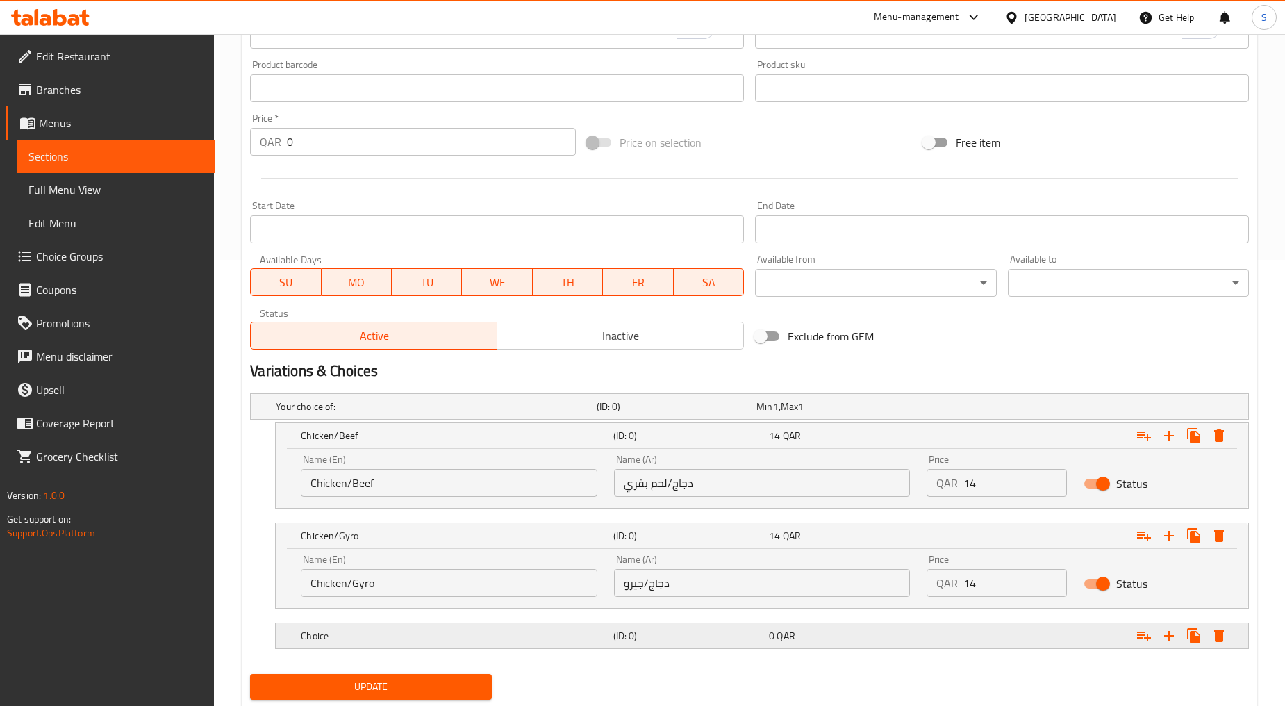
click at [439, 621] on div "Choice (ID: 0) 0 QAR" at bounding box center [766, 636] width 937 height 31
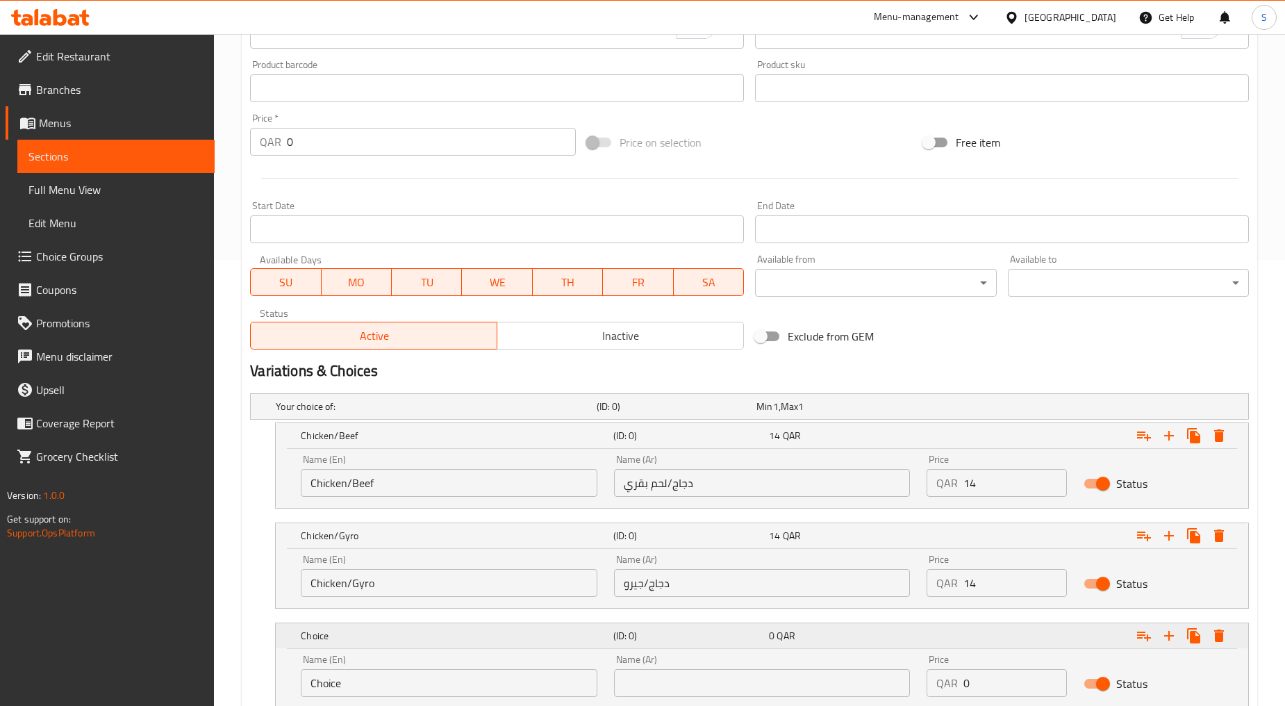
scroll to position [545, 0]
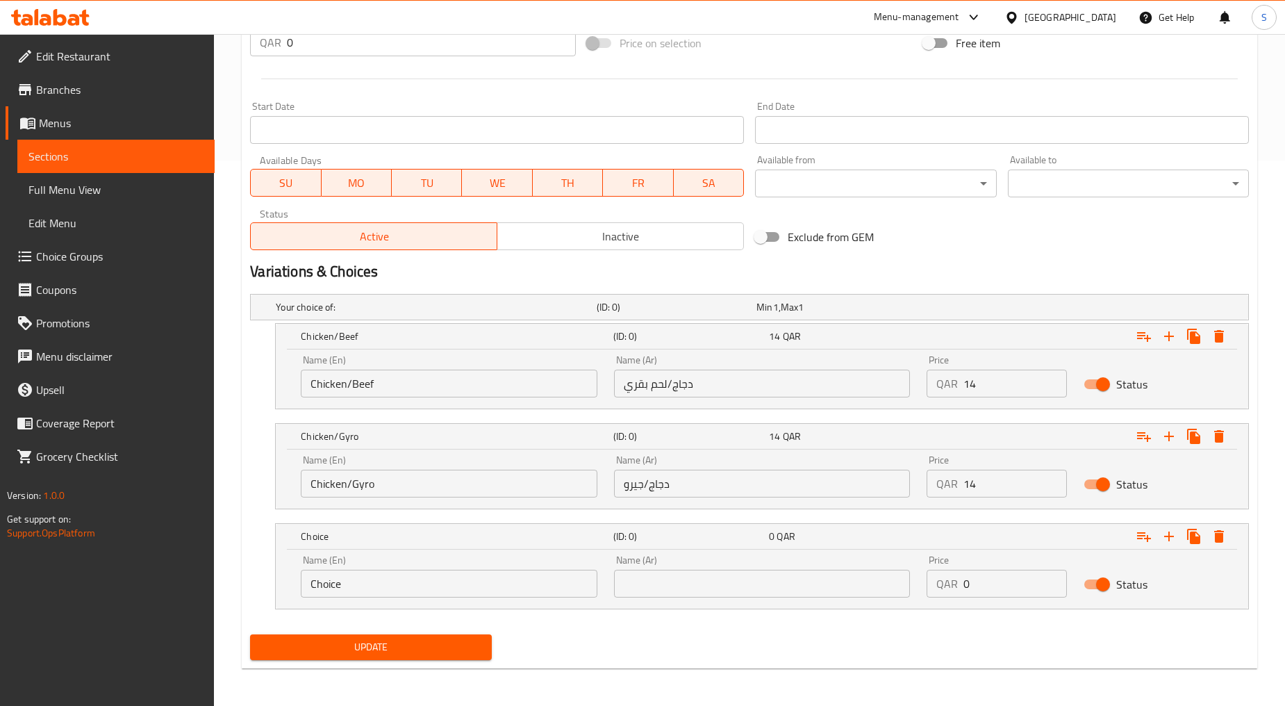
click at [377, 598] on div "Name (En) Choice Name (En)" at bounding box center [449, 576] width 313 height 59
click at [370, 587] on input "Choice" at bounding box center [449, 584] width 297 height 28
paste input "beef/gyro"
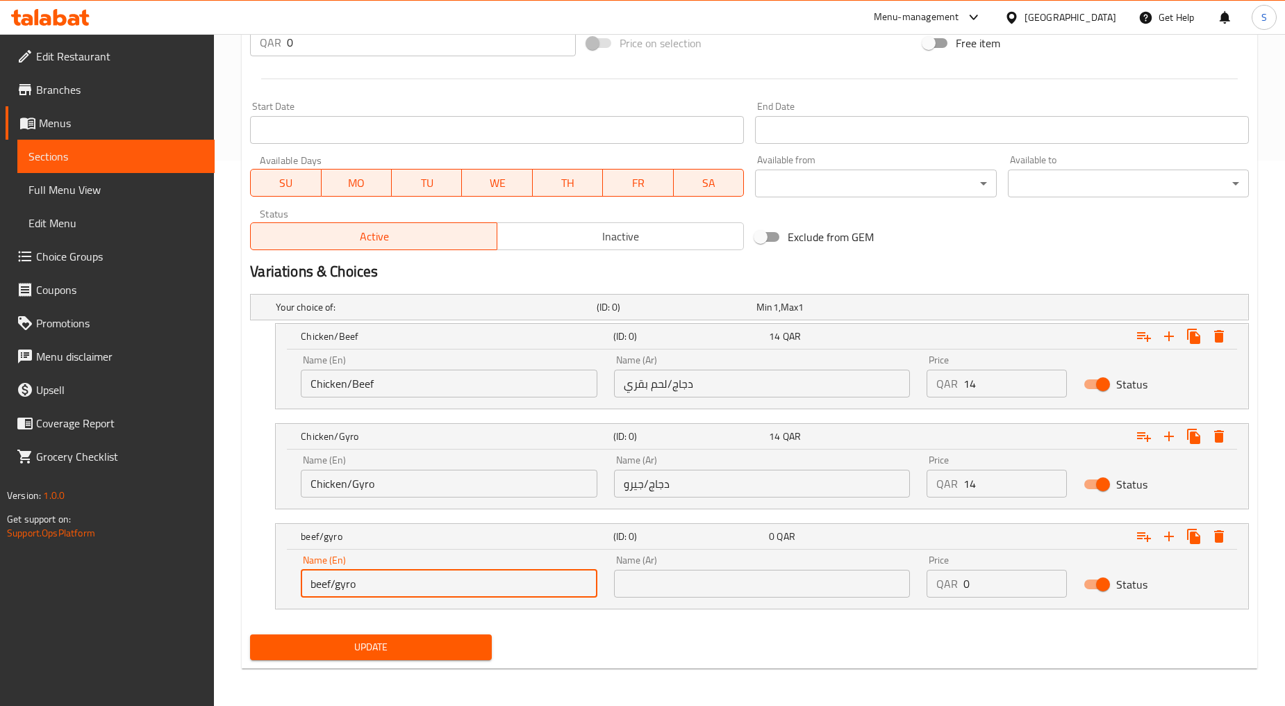
click at [370, 587] on input "beef/gyro" at bounding box center [449, 584] width 297 height 28
click at [336, 582] on input "Beef/gyro" at bounding box center [449, 584] width 297 height 28
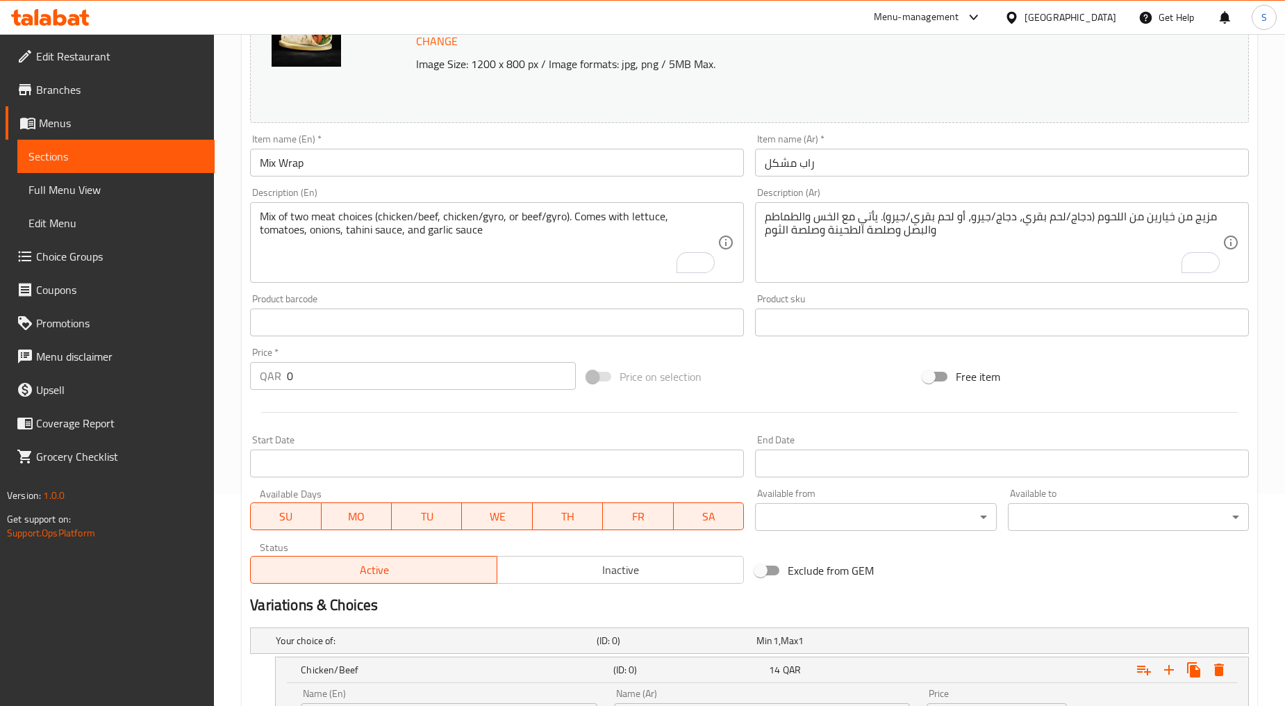
scroll to position [160, 0]
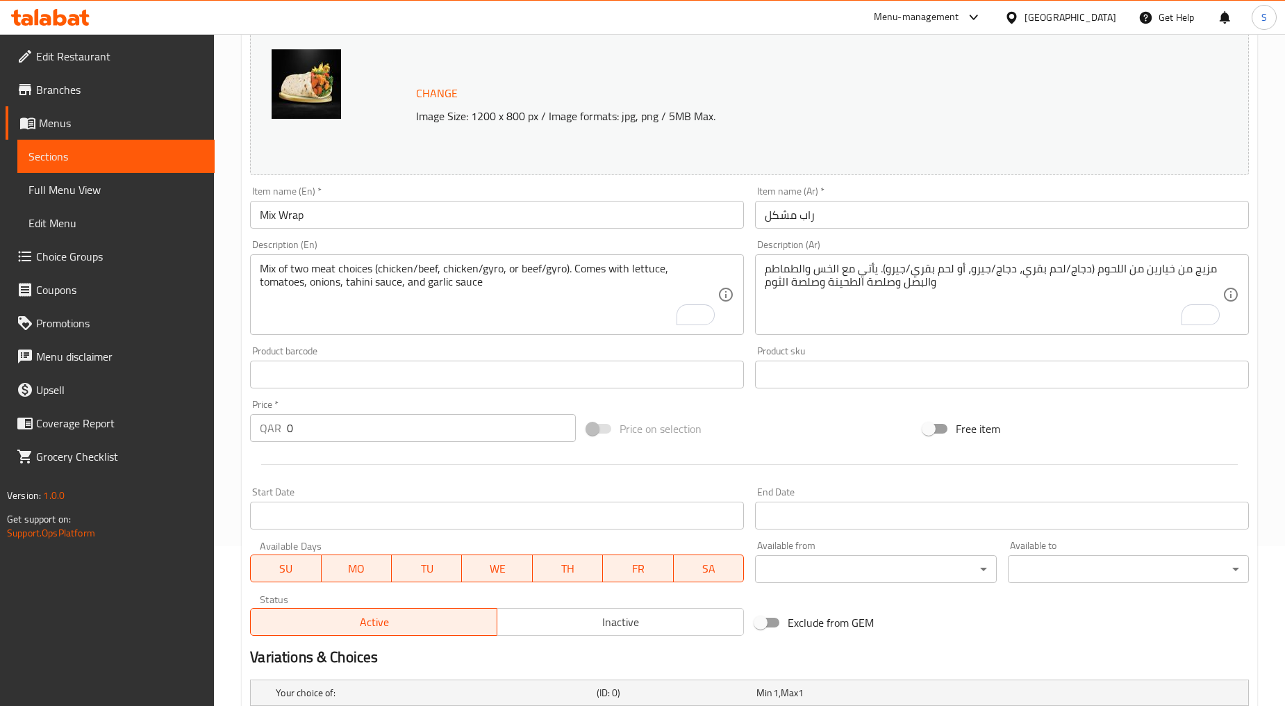
type input "Beef/Gyro"
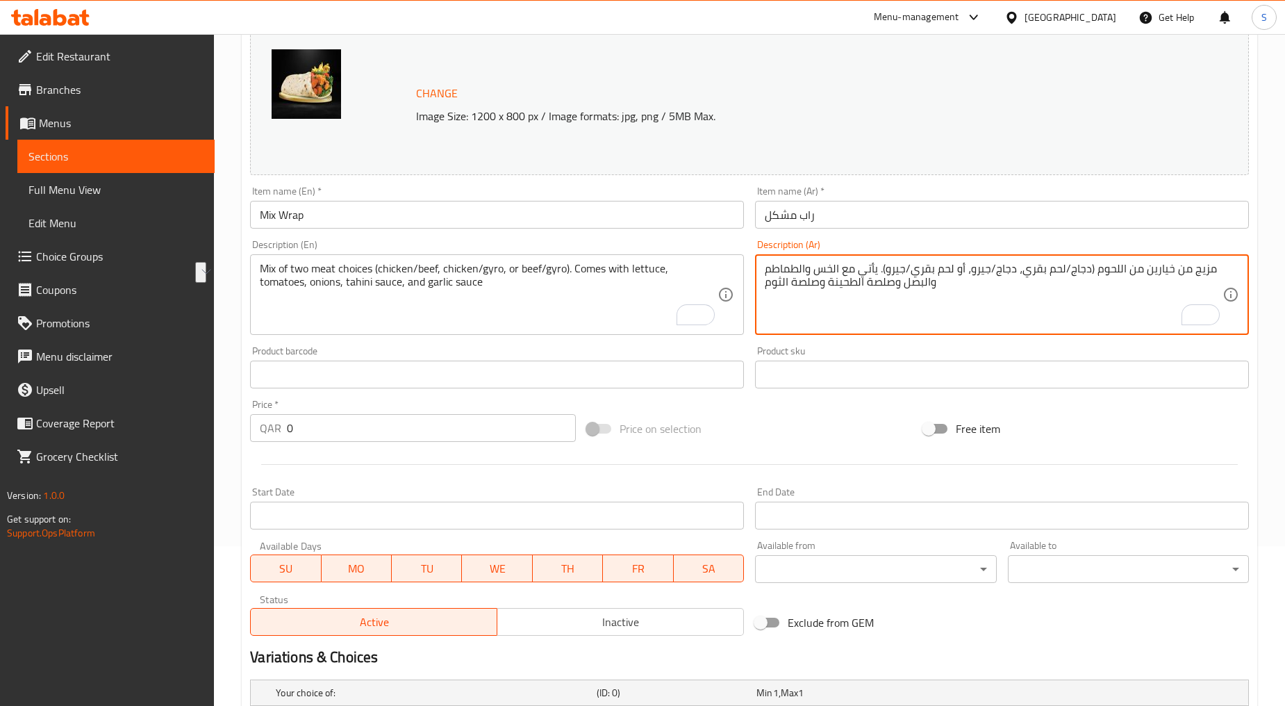
drag, startPoint x: 955, startPoint y: 270, endPoint x: 887, endPoint y: 279, distance: 68.0
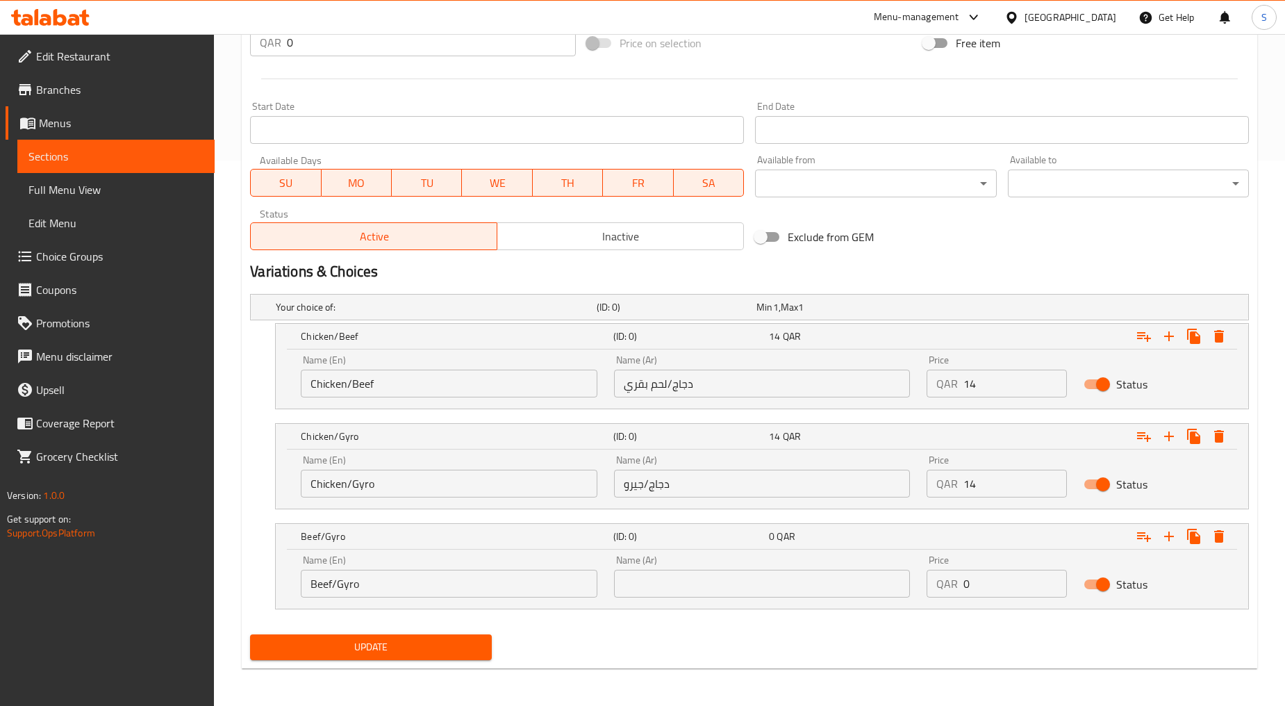
click at [689, 582] on input "text" at bounding box center [762, 584] width 297 height 28
paste input "لحم بقري/جيرو"
type input "لحم بقري/جيرو"
click at [1021, 585] on input "0" at bounding box center [1015, 584] width 103 height 28
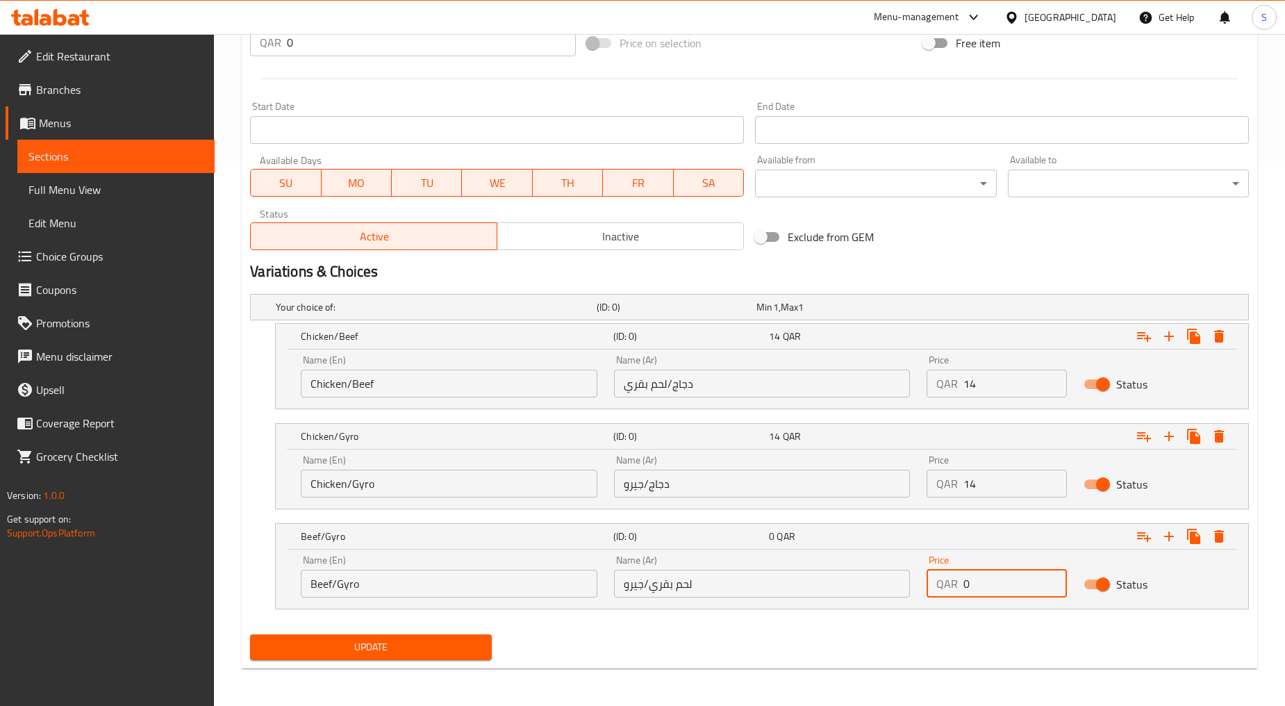
click at [1021, 585] on input "0" at bounding box center [1015, 584] width 103 height 28
type input "14"
click at [348, 648] on span "Update" at bounding box center [370, 647] width 219 height 17
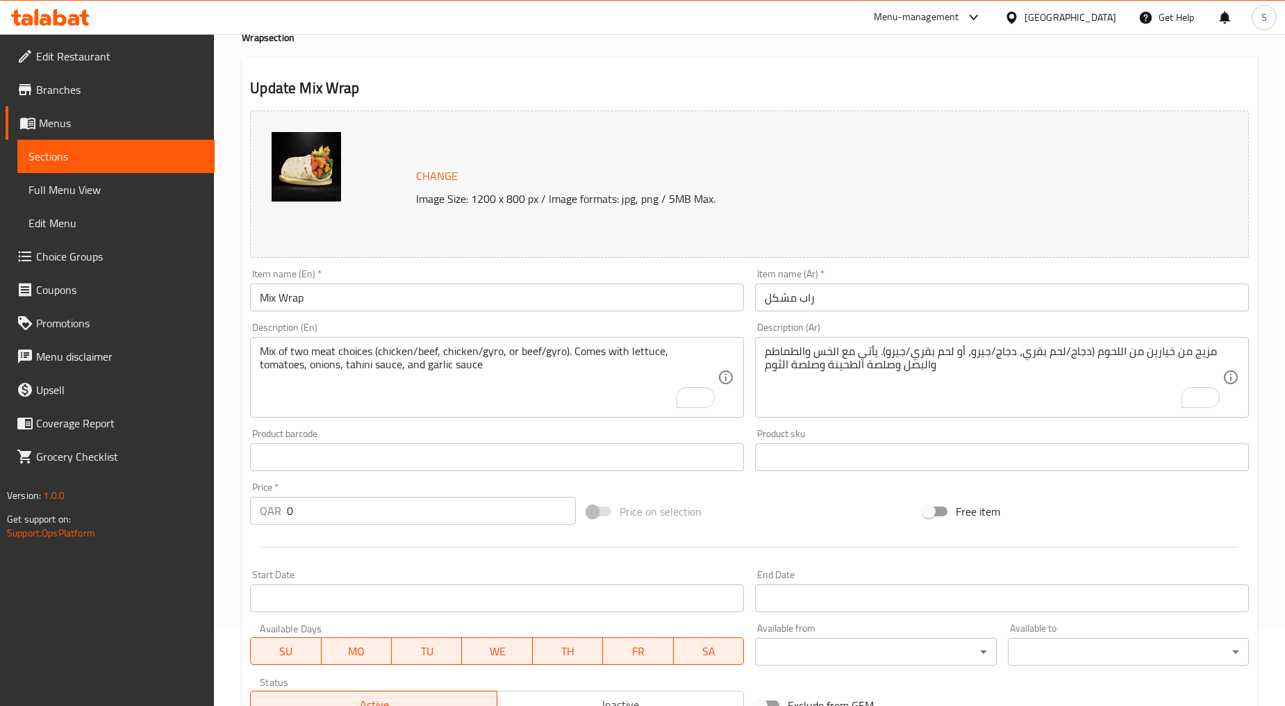
scroll to position [0, 0]
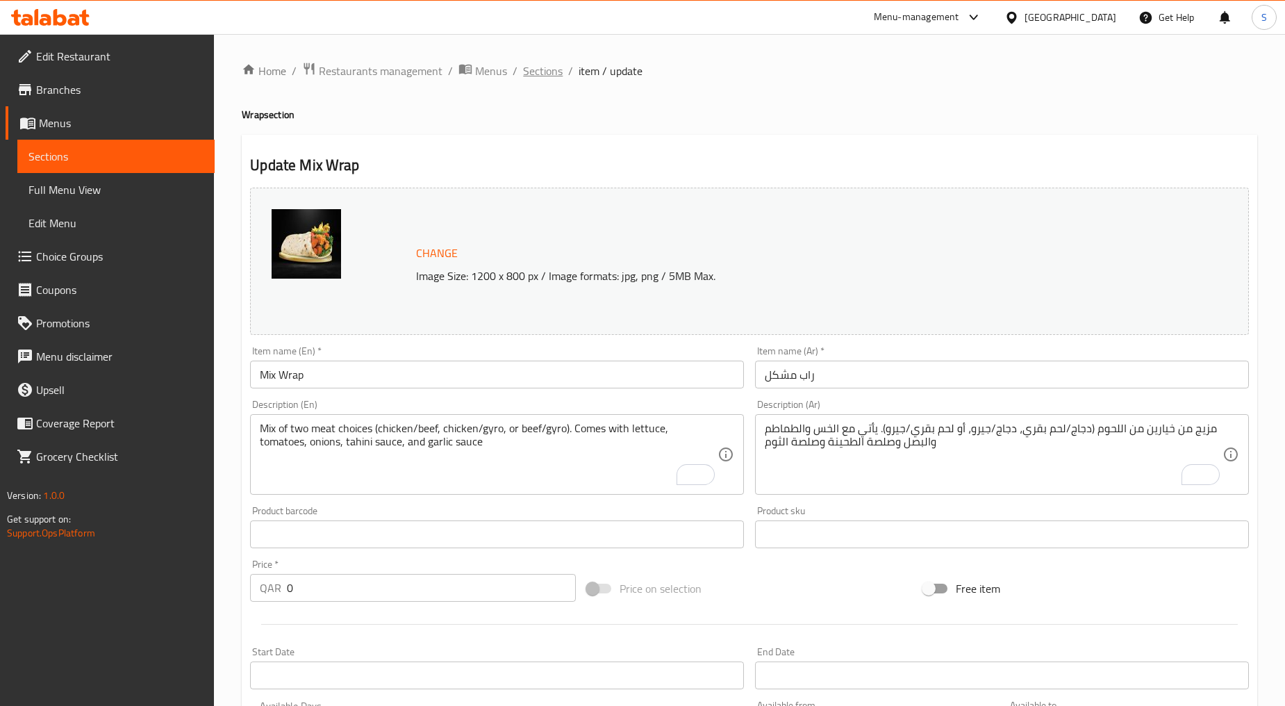
drag, startPoint x: 539, startPoint y: 52, endPoint x: 543, endPoint y: 65, distance: 13.0
click at [539, 52] on div "Home / Restaurants management / Menus / Sections / item / update Wrap section U…" at bounding box center [749, 643] width 1071 height 1219
click at [543, 66] on span "Sections" at bounding box center [543, 71] width 40 height 17
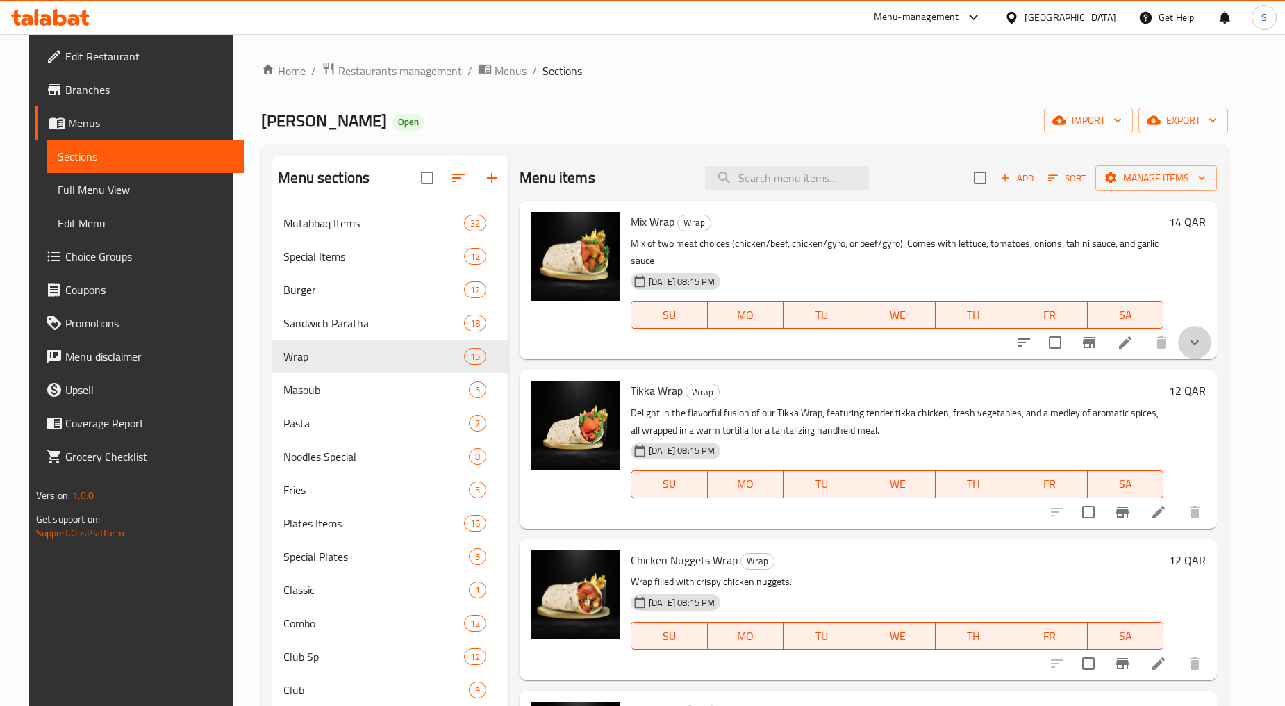
click at [1203, 326] on button "show more" at bounding box center [1194, 342] width 33 height 33
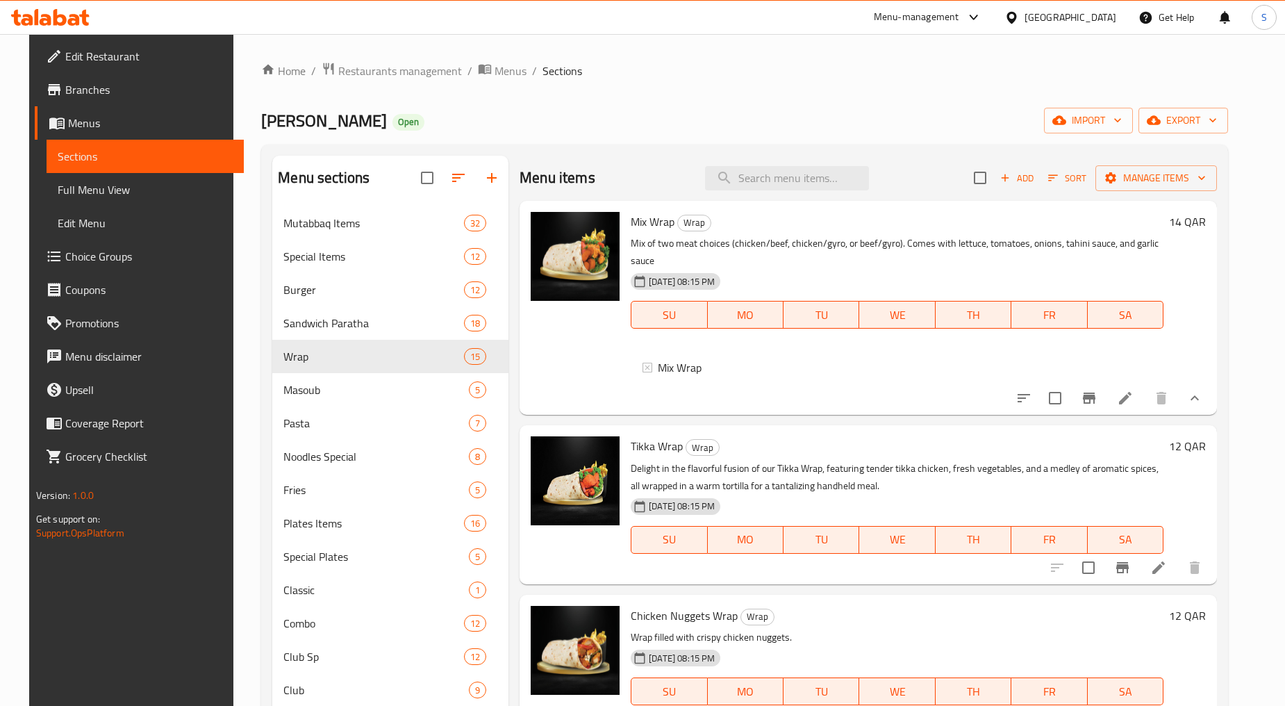
click at [1203, 394] on icon "show more" at bounding box center [1195, 398] width 17 height 17
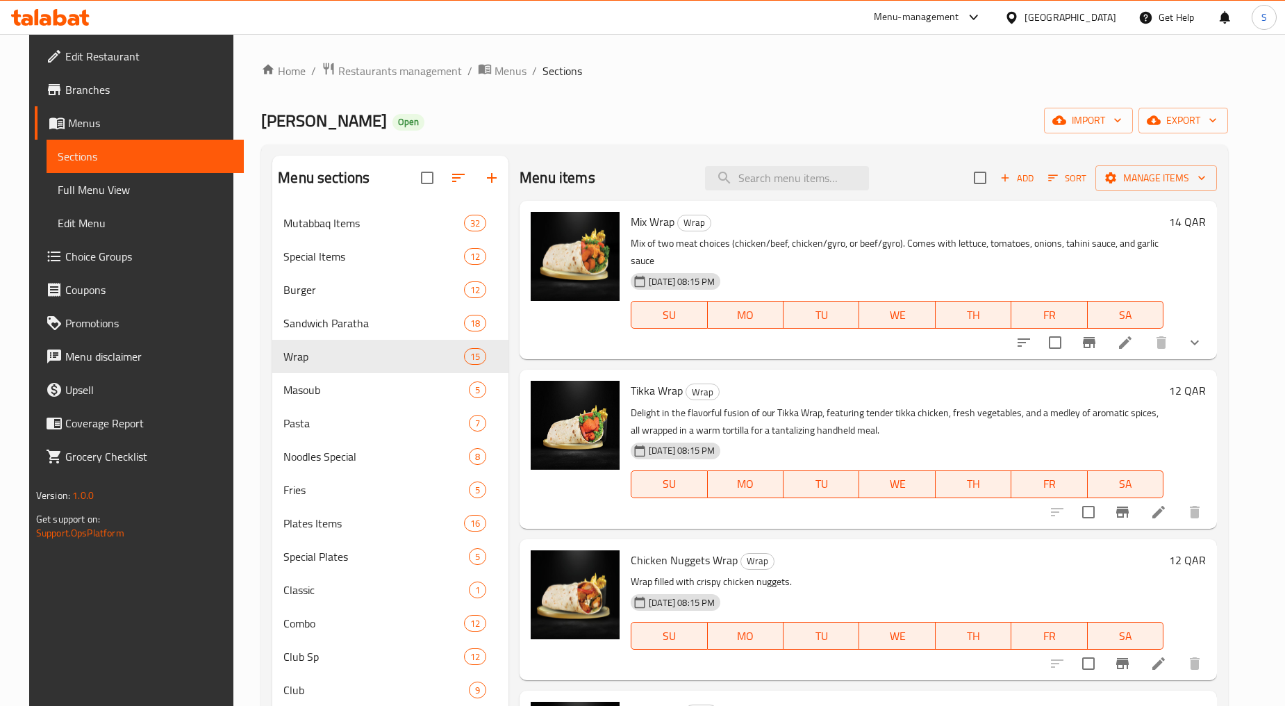
click at [1165, 506] on icon at bounding box center [1159, 512] width 13 height 13
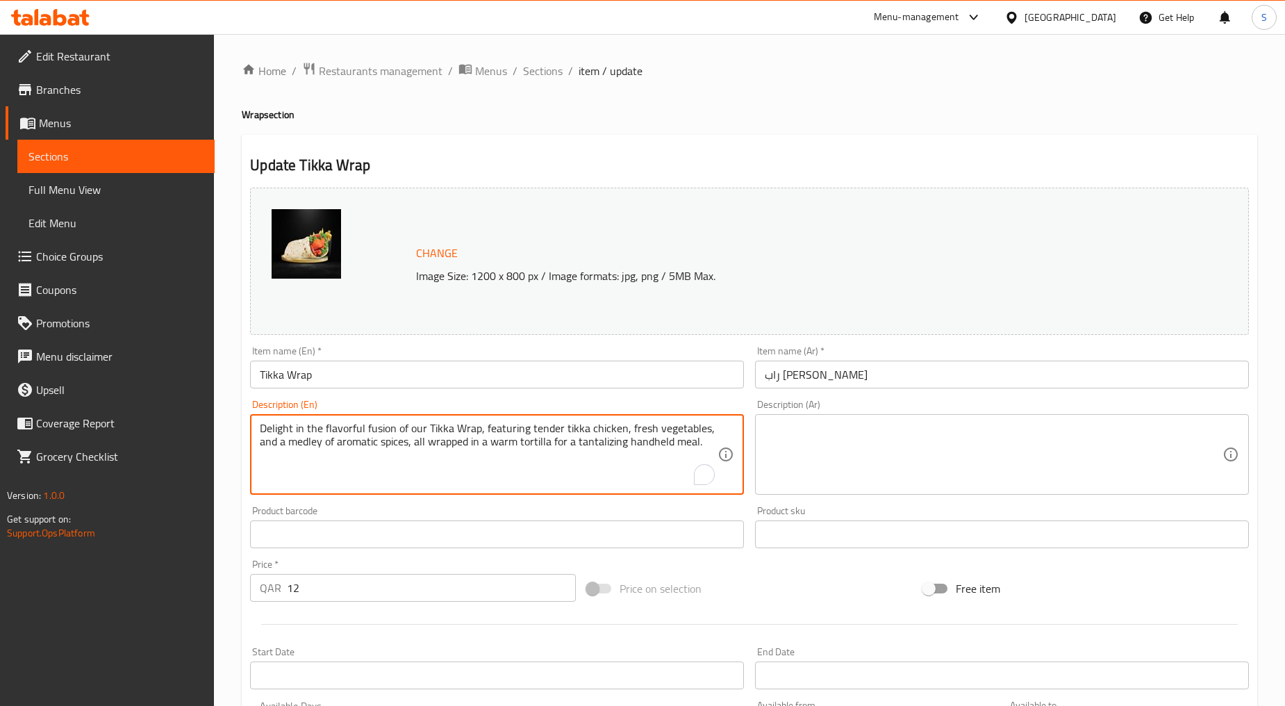
click at [390, 476] on textarea "Delight in the flavorful fusion of our Tikka Wrap, featuring tender tikka chick…" at bounding box center [489, 455] width 458 height 66
paste textarea "Mix of chicken tikka Comes with lettuce, tomatoes, onions, tahini sauce, and ga…"
type textarea "Mix of chicken tikka comes with lettuce, tomatoes, onions, tahini sauce, and ga…"
click at [913, 463] on textarea at bounding box center [994, 455] width 458 height 66
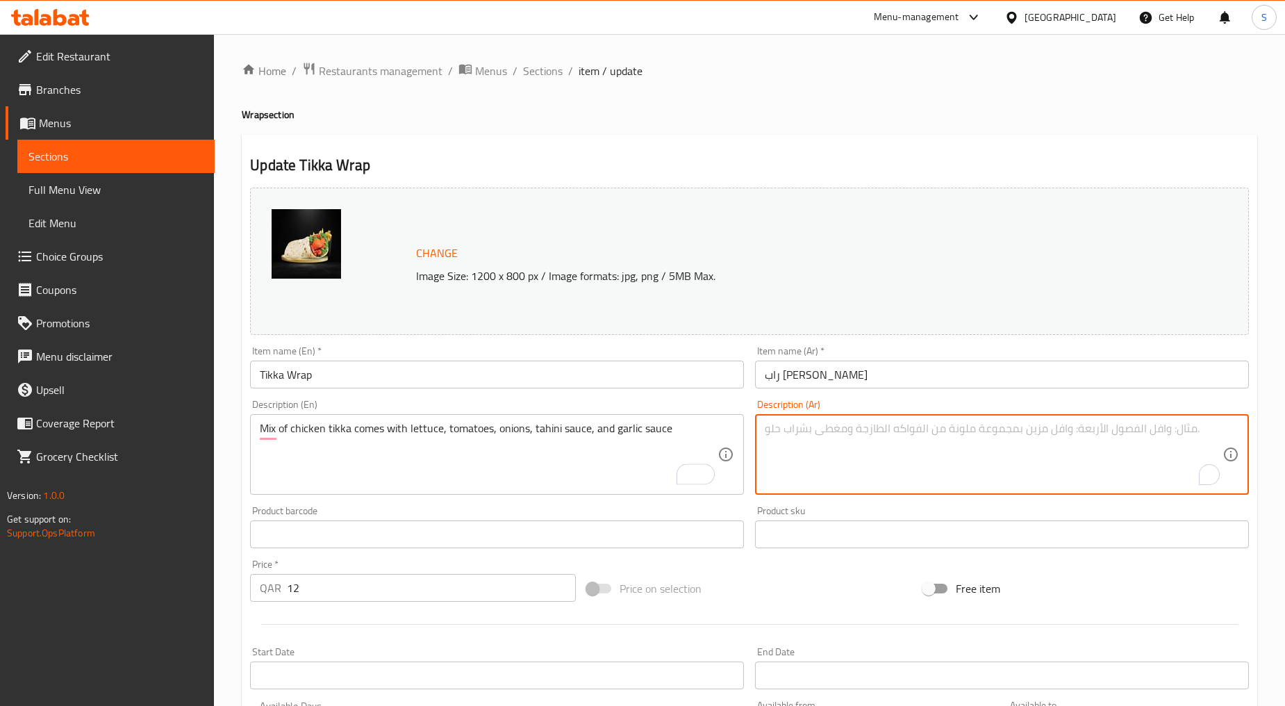
paste textarea "مزيج من دجاج تكا يأتي مع الخس والطماطم والبصل وصلصة الطحينة وصلصة الثوم"
type textarea "مزيج من دجاج تكا يأتي مع الخس والطماطم والبصل وصلصة الطحينة وصلصة الثوم"
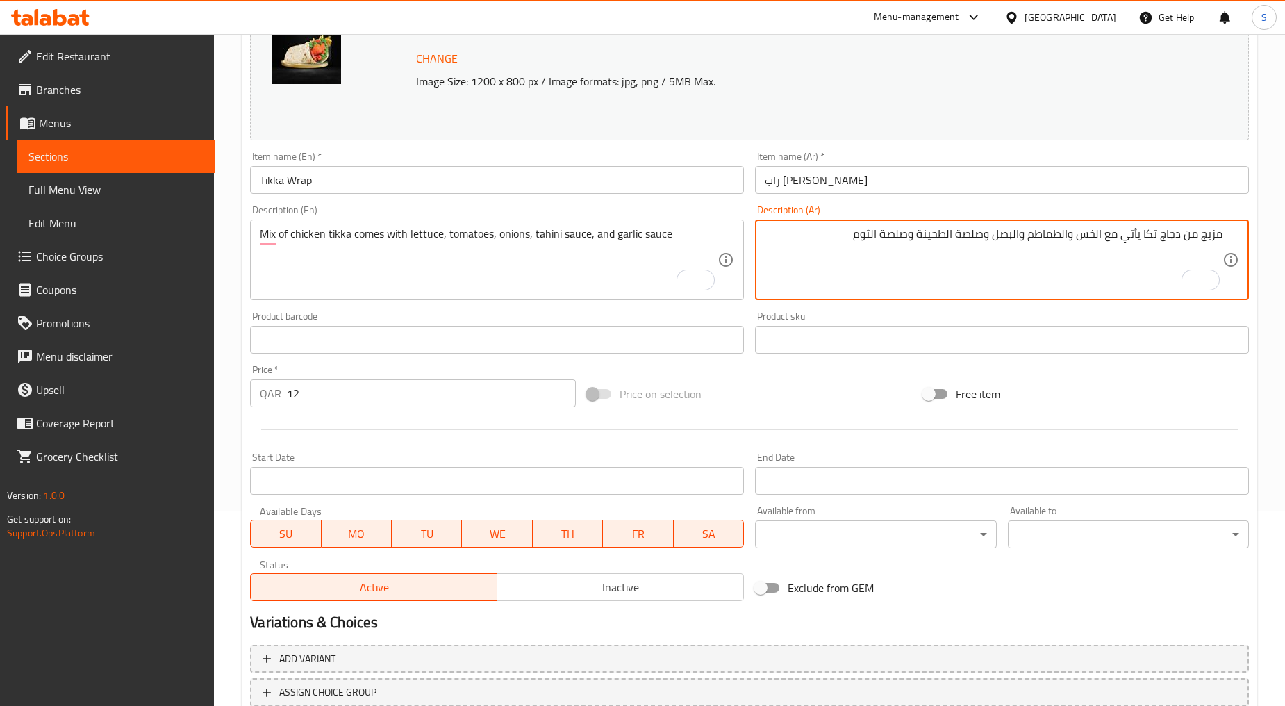
scroll to position [293, 0]
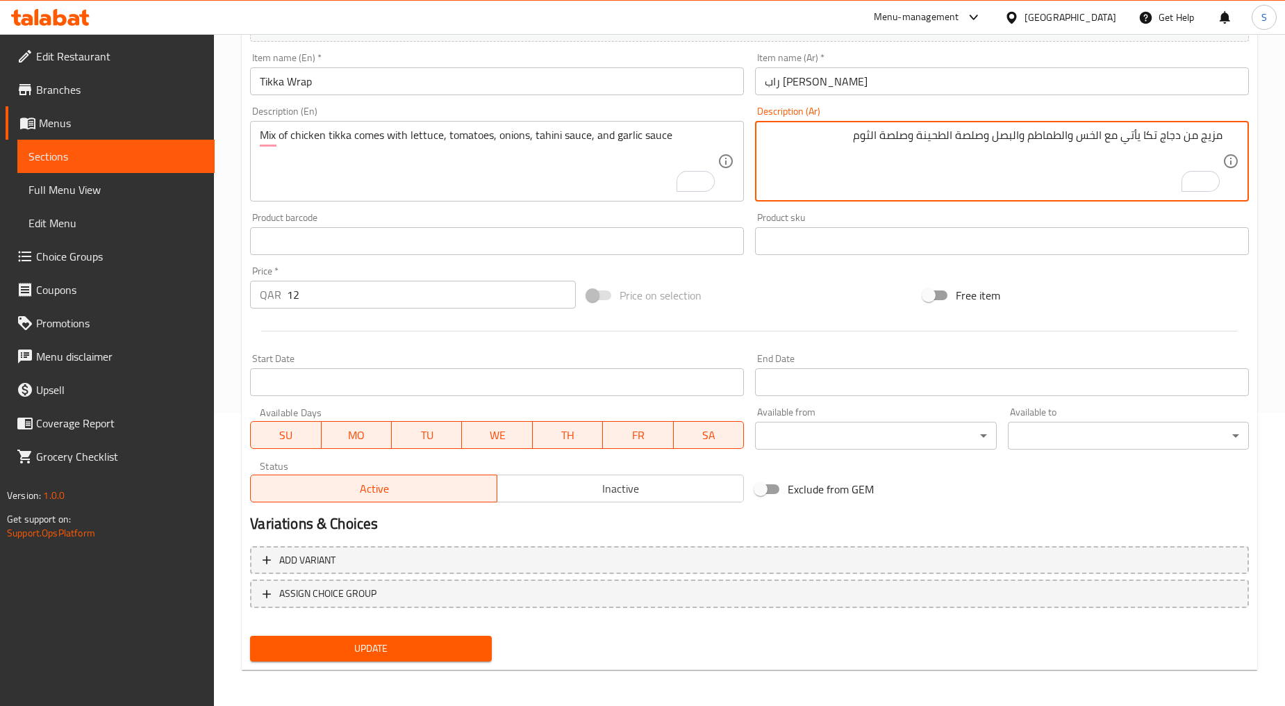
click at [402, 640] on span "Update" at bounding box center [370, 648] width 219 height 17
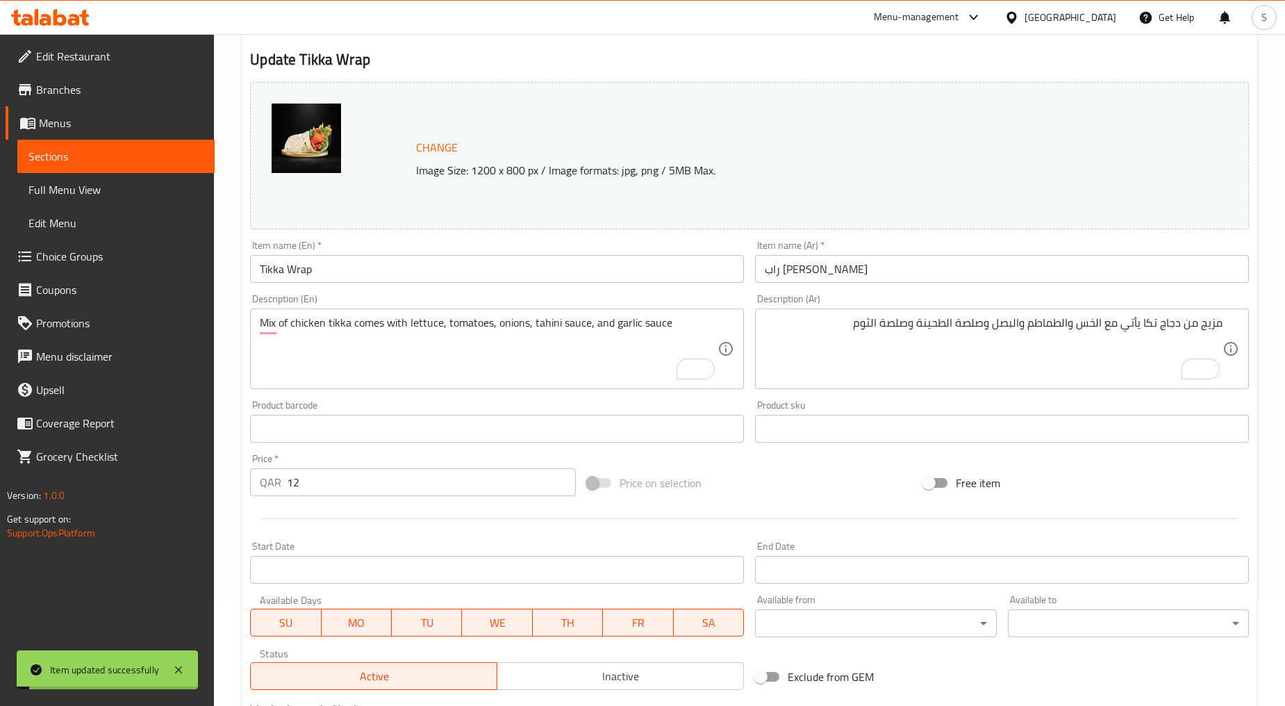
scroll to position [0, 0]
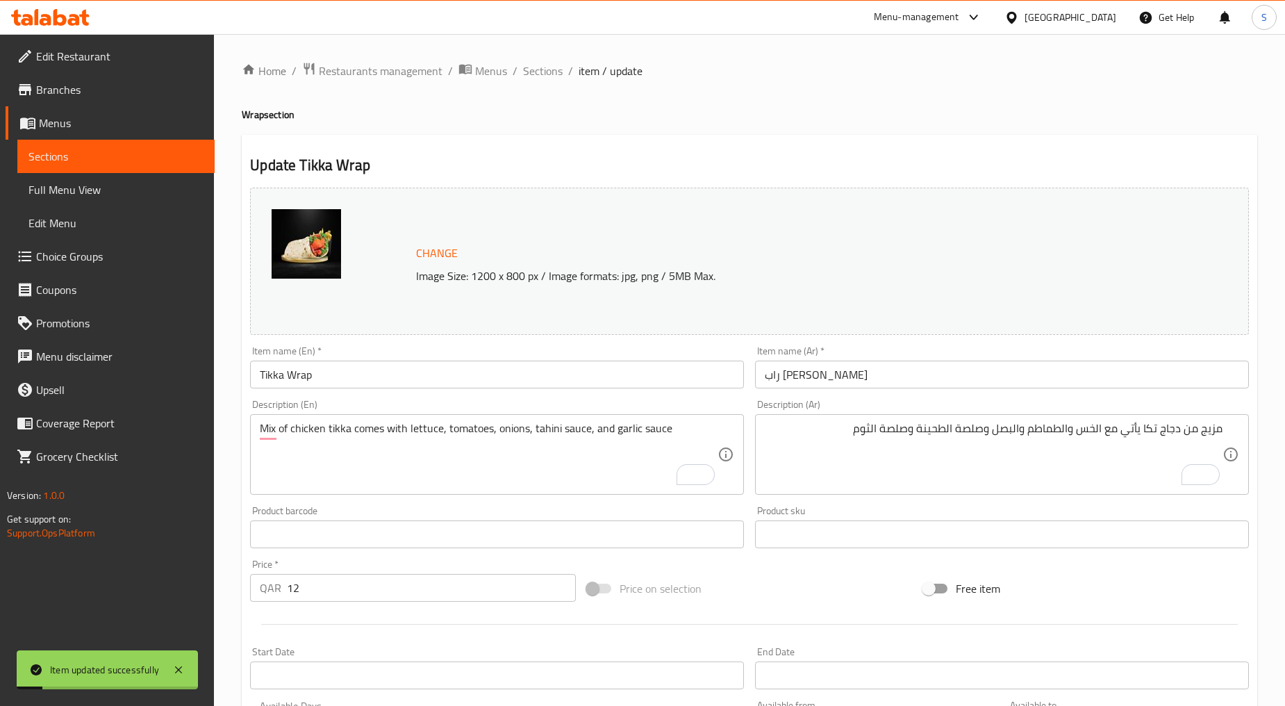
drag, startPoint x: 554, startPoint y: 74, endPoint x: 605, endPoint y: 1, distance: 88.3
click at [554, 74] on span "Sections" at bounding box center [543, 71] width 40 height 17
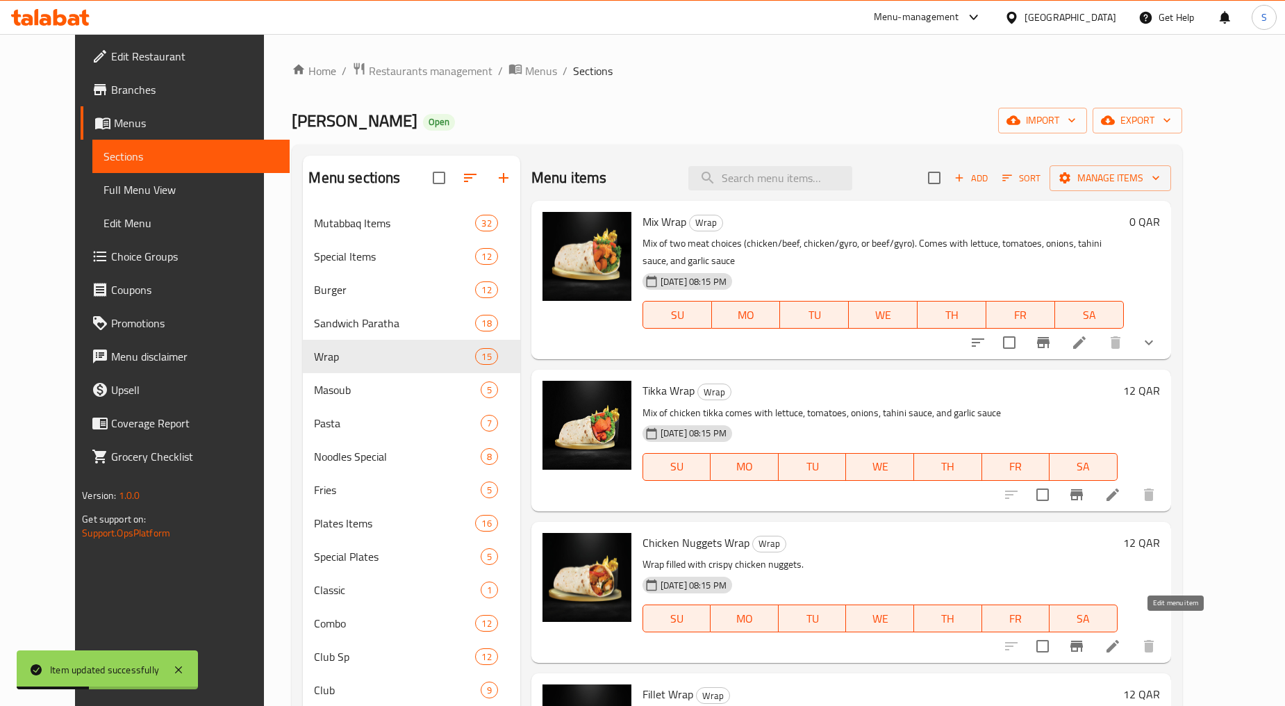
click at [1119, 640] on icon at bounding box center [1113, 646] width 13 height 13
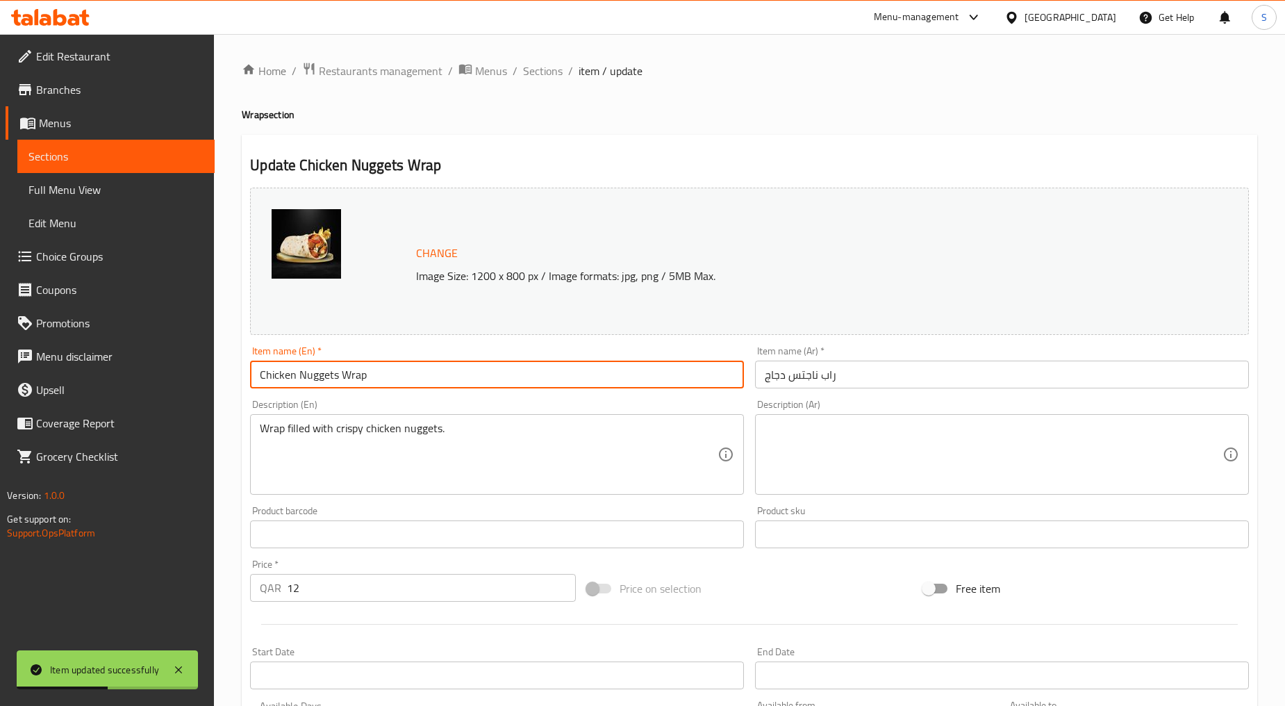
click at [324, 377] on input "Chicken Nuggets Wrap" at bounding box center [497, 375] width 494 height 28
paste input "NUGGETS WRAP"
click at [359, 371] on input "NUGGETS WRAP" at bounding box center [497, 375] width 494 height 28
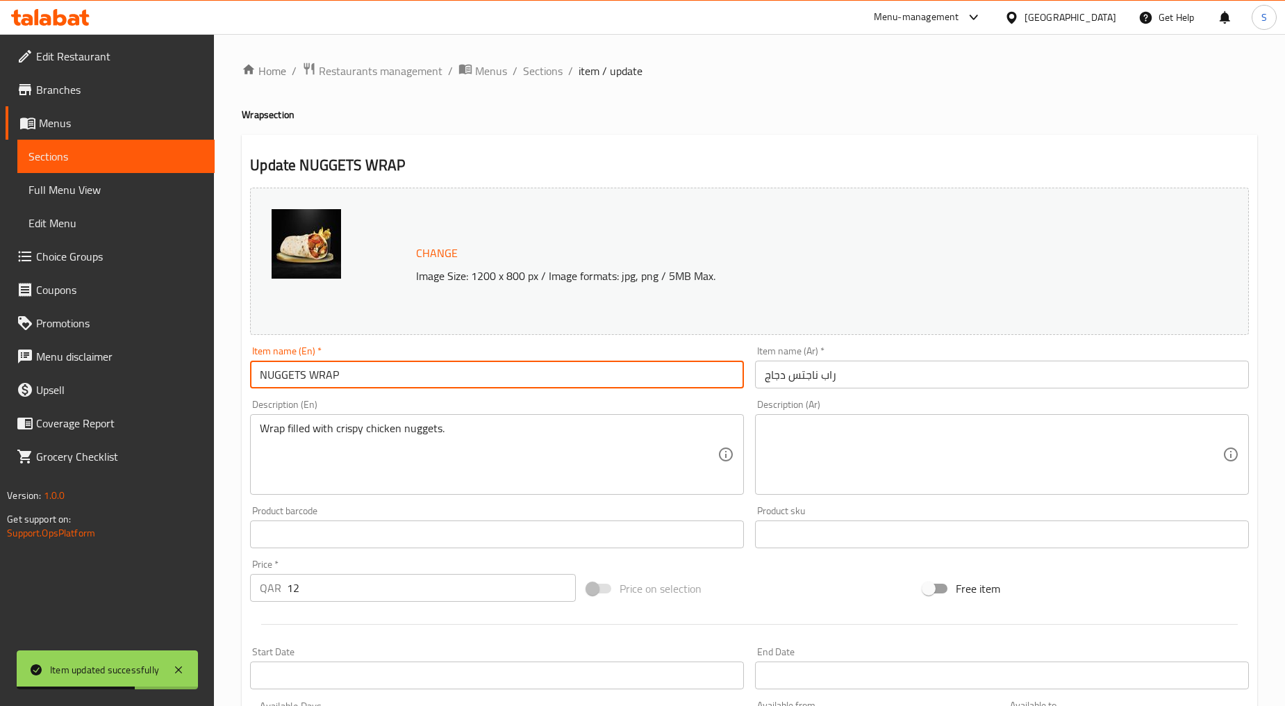
click at [359, 371] on input "NUGGETS WRAP" at bounding box center [497, 375] width 494 height 28
type input "Nuggets Wrap"
click at [793, 374] on input "راب ناجتس دجاج" at bounding box center [1002, 375] width 494 height 28
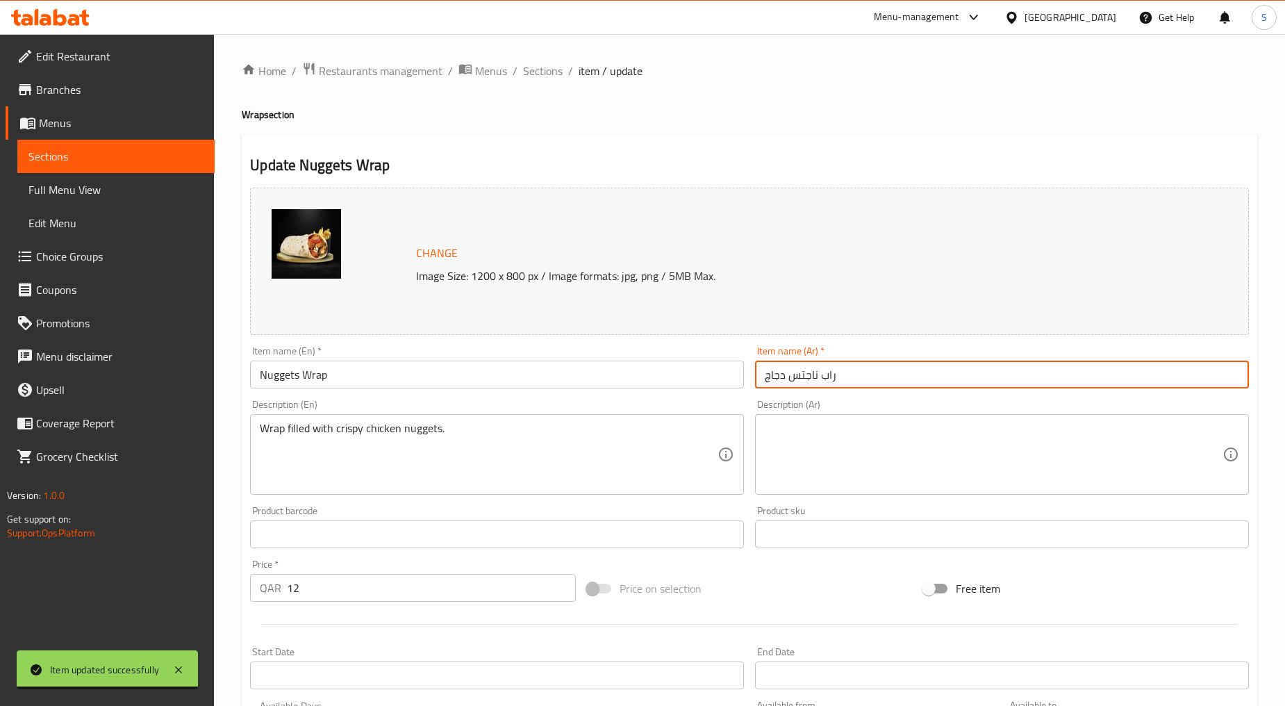
click at [793, 374] on input "راب ناجتس دجاج" at bounding box center [1002, 375] width 494 height 28
paste input "طع"
click at [356, 386] on input "Nuggets Wrap" at bounding box center [497, 375] width 494 height 28
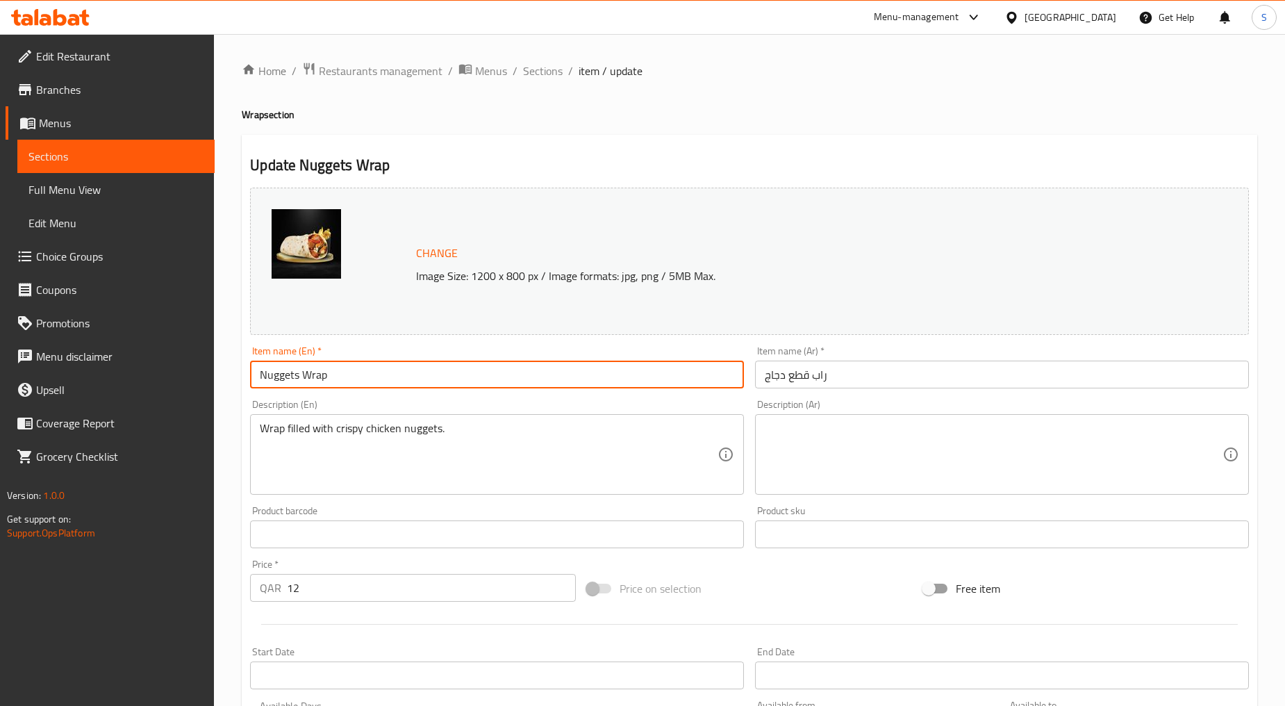
click at [356, 386] on input "Nuggets Wrap" at bounding box center [497, 375] width 494 height 28
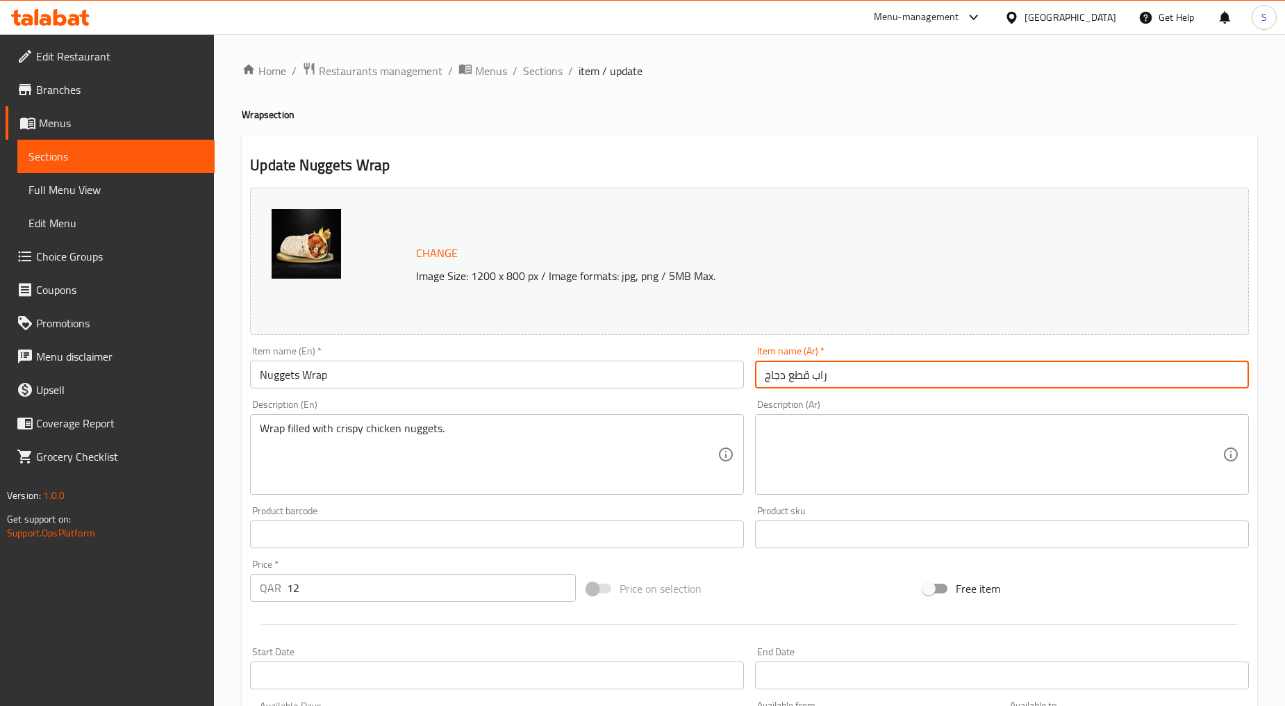
click at [787, 374] on input "راب قطع دجاج" at bounding box center [1002, 375] width 494 height 28
type input "راب قطع ناجتس دجاج"
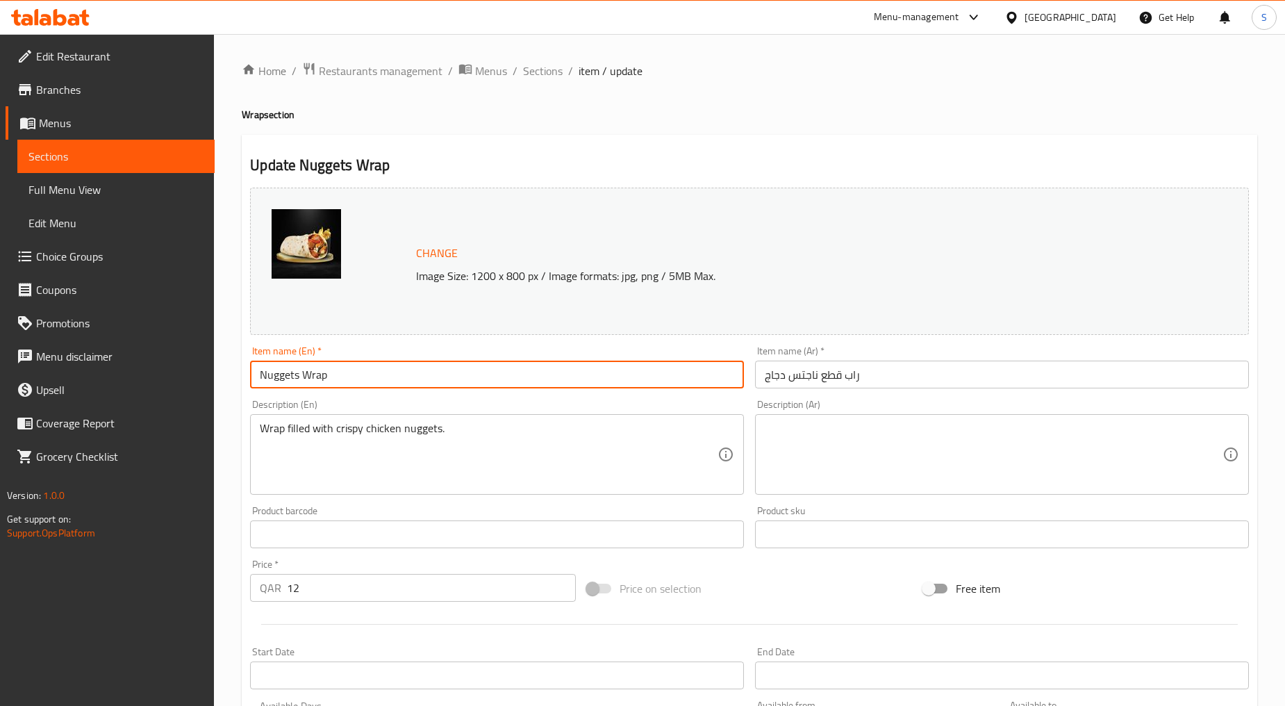
click at [302, 378] on input "Nuggets Wrap" at bounding box center [497, 375] width 494 height 28
click at [258, 373] on input "Nuggets Wrap" at bounding box center [497, 375] width 494 height 28
click at [282, 369] on input "}اهؤنثى Nuggets Wrap" at bounding box center [497, 375] width 494 height 28
drag, startPoint x: 300, startPoint y: 375, endPoint x: 238, endPoint y: 379, distance: 62.6
click at [238, 379] on div "Home / Restaurants management / Menus / Sections / item / update Wrap section U…" at bounding box center [749, 518] width 1071 height 968
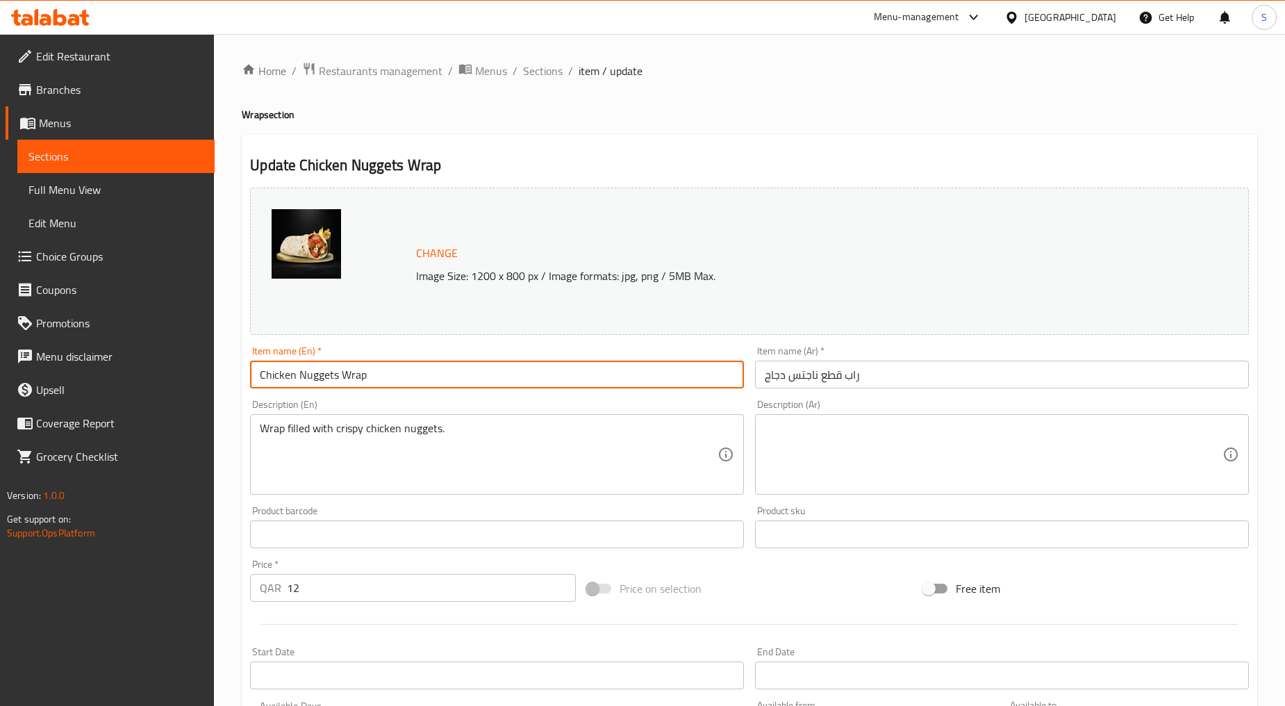
click at [339, 381] on input "Chicken Nuggets Wrap" at bounding box center [497, 375] width 494 height 28
type input "Chicken Nuggets Pieces Wrap"
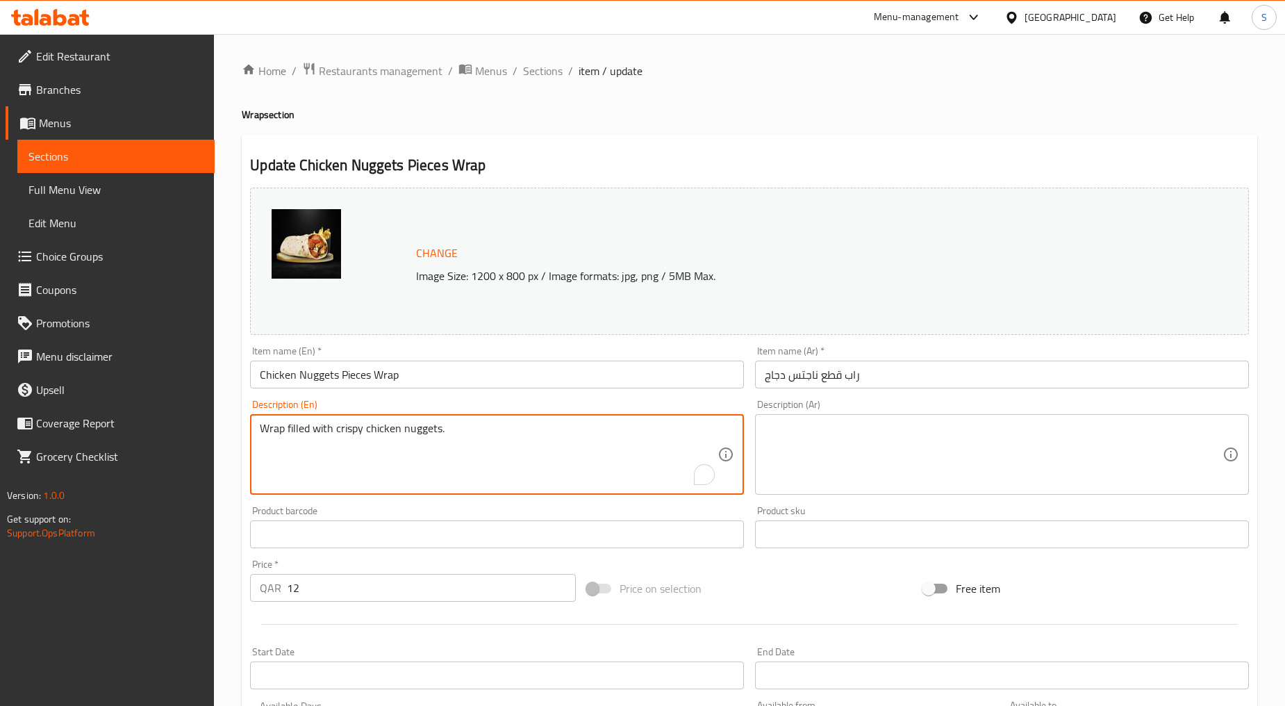
click at [411, 452] on textarea "Wrap filled with crispy chicken nuggets." at bounding box center [489, 455] width 458 height 66
paste textarea "Mix of chicken nuggets Comes with lettuce, tomatoes, onions, tahini sauce, and …"
click at [406, 462] on textarea "Mix of chicken nuggets Comes with lettuce, tomatoes, onions, tahini sauce, and …" at bounding box center [489, 455] width 458 height 66
click at [359, 425] on textarea "Mix of chicken nuggets Comes with lettuce, tomatoes, onions, tahini sauce, and …" at bounding box center [489, 455] width 458 height 66
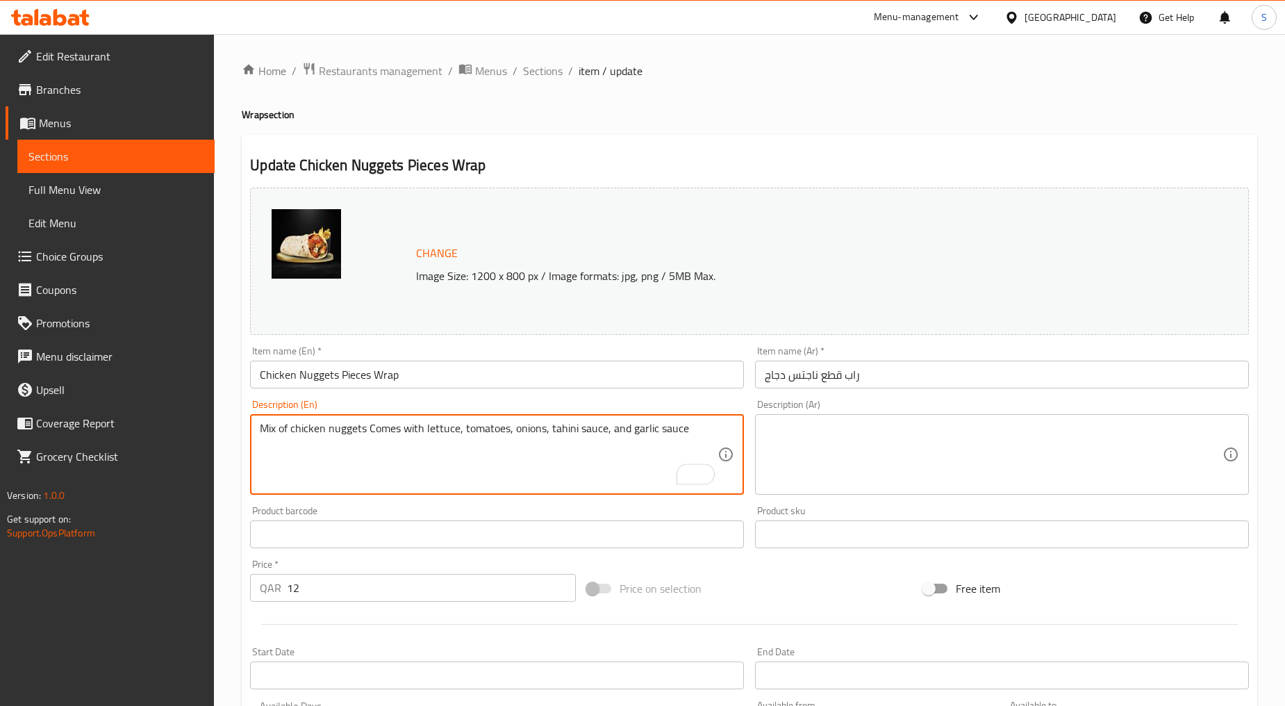
click at [359, 425] on textarea "Mix of chicken nuggets Comes with lettuce, tomatoes, onions, tahini sauce, and …" at bounding box center [489, 455] width 458 height 66
type textarea "Mix of chicken nuggets comes with lettuce, tomatoes, onions, tahini sauce, and …"
click at [509, 459] on textarea "Mix of chicken nuggets comes with lettuce, tomatoes, onions, tahini sauce, and …" at bounding box center [489, 455] width 458 height 66
click at [791, 439] on textarea at bounding box center [994, 455] width 458 height 66
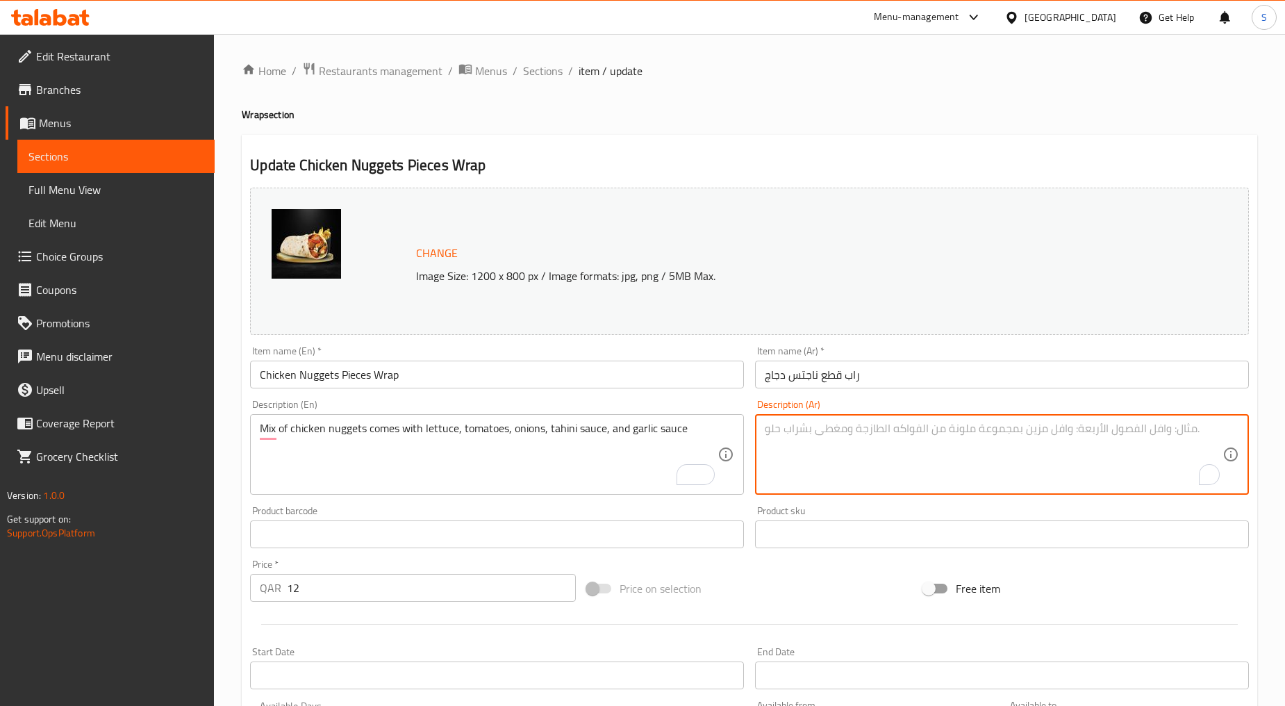
paste textarea "مزيج من قطع الدجاج يأتي مع الخس والطماطم والبصل وصلصة الطحينة وصلصة الثوم"
type textarea "مزيج من قطع الدجاج يأتي مع الخس والطماطم والبصل وصلصة الطحينة وصلصة الثوم"
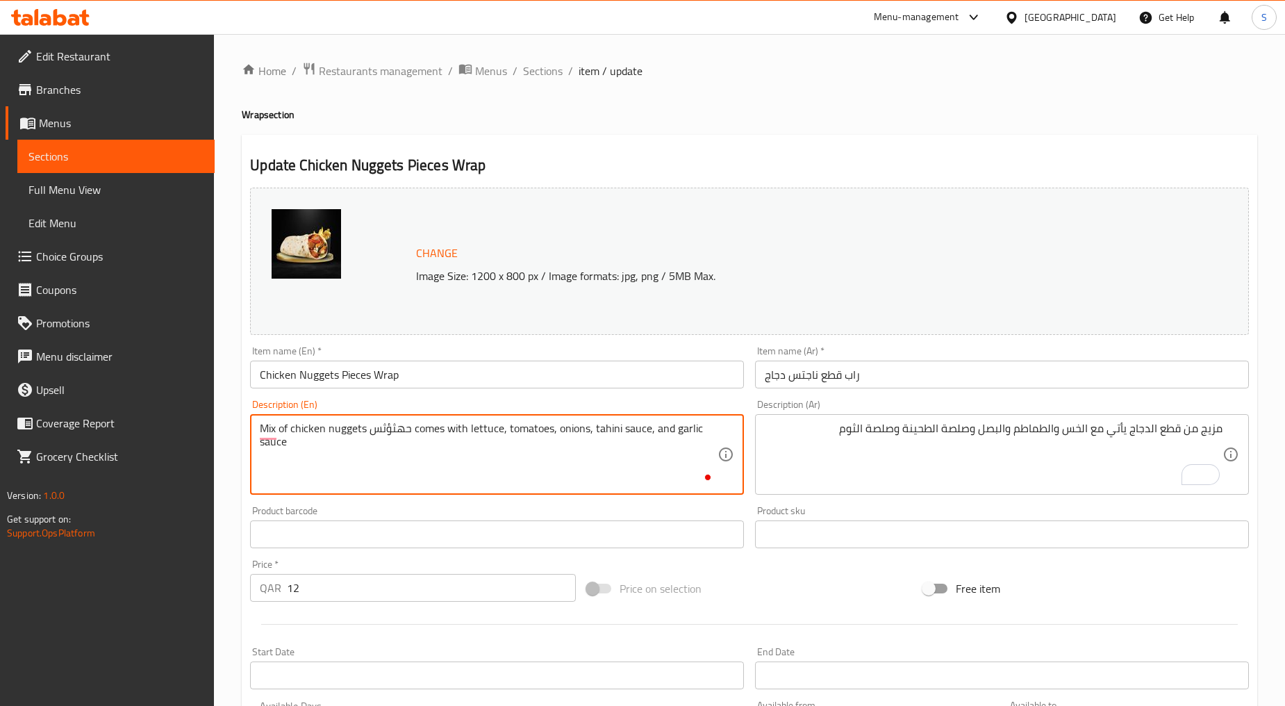
click at [393, 436] on textarea "Mix of chicken nuggets حهثؤثس comes with lettuce, tomatoes, onions, tahini sauc…" at bounding box center [489, 455] width 458 height 66
type textarea "Mix of chicken nuggets حهثؤثس comes with lettuce, tomatoes, onions, tahini sauc…"
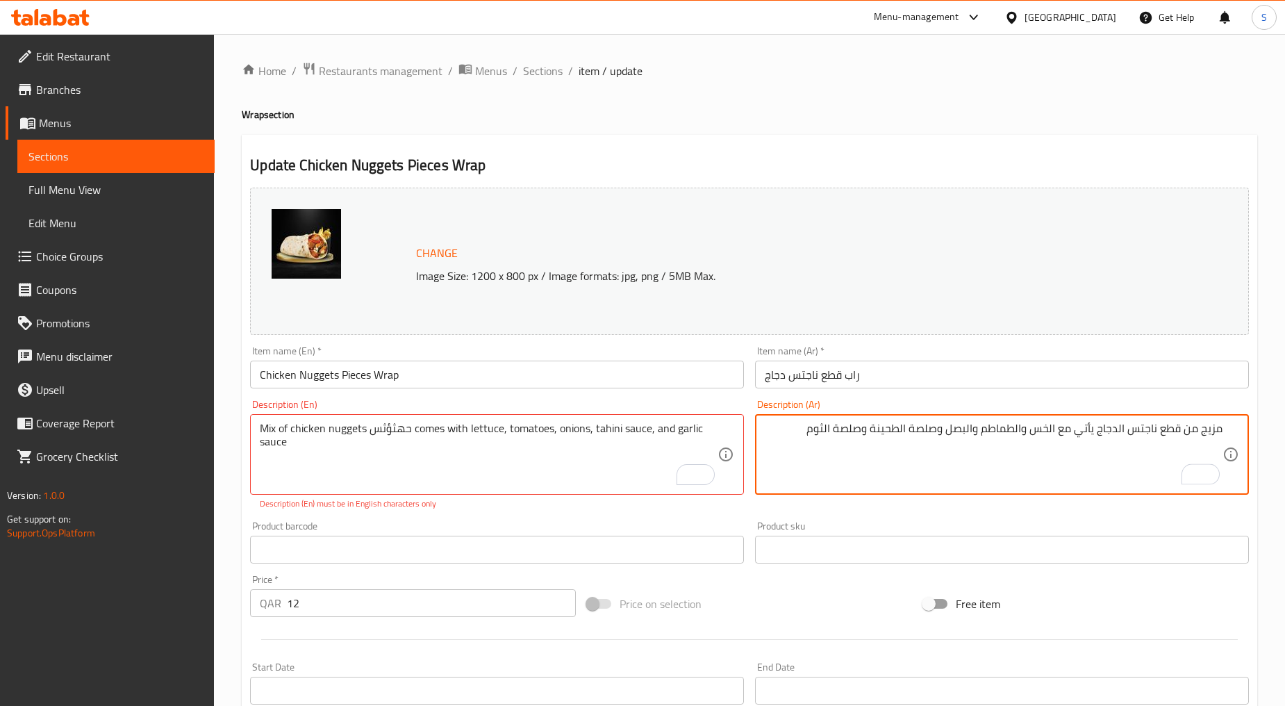
type textarea "مزيج من قطع ناجتس الدجاج يأتي مع الخس والطماطم والبصل وصلصة الطحينة وصلصة الثوم"
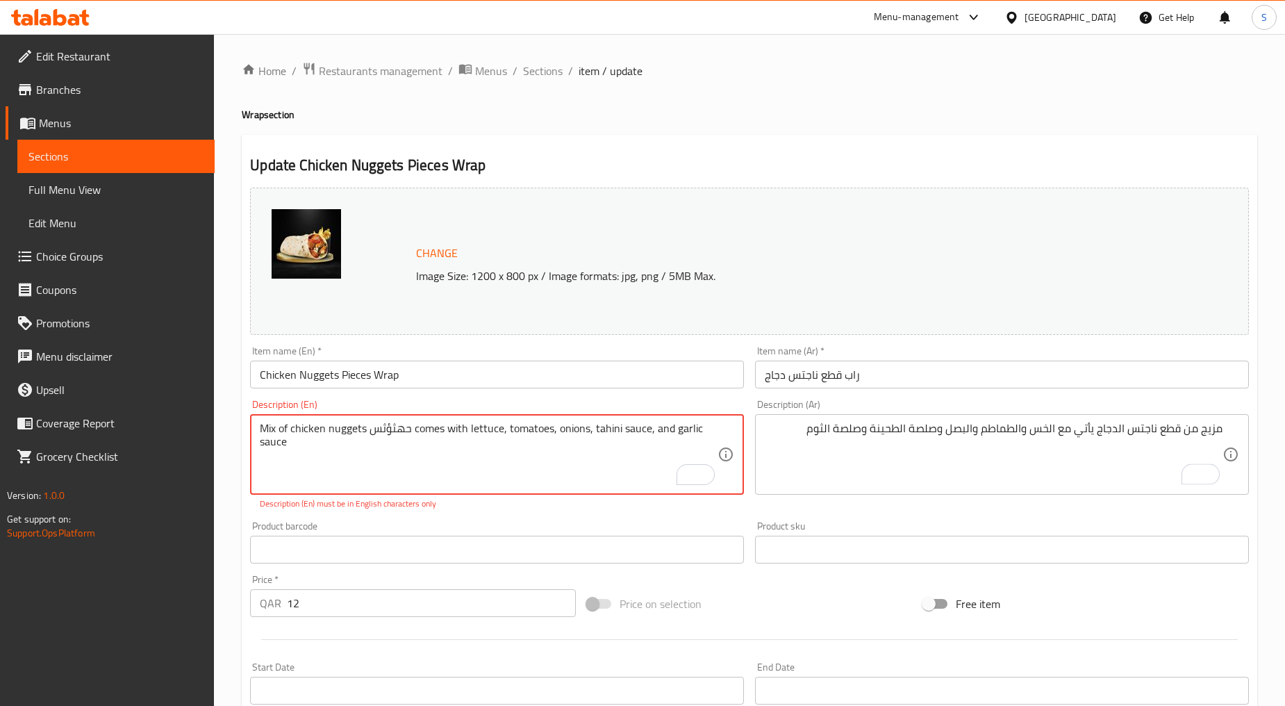
click at [397, 433] on textarea "Mix of chicken nuggets حهثؤثس comes with lettuce, tomatoes, onions, tahini sauc…" at bounding box center [489, 455] width 458 height 66
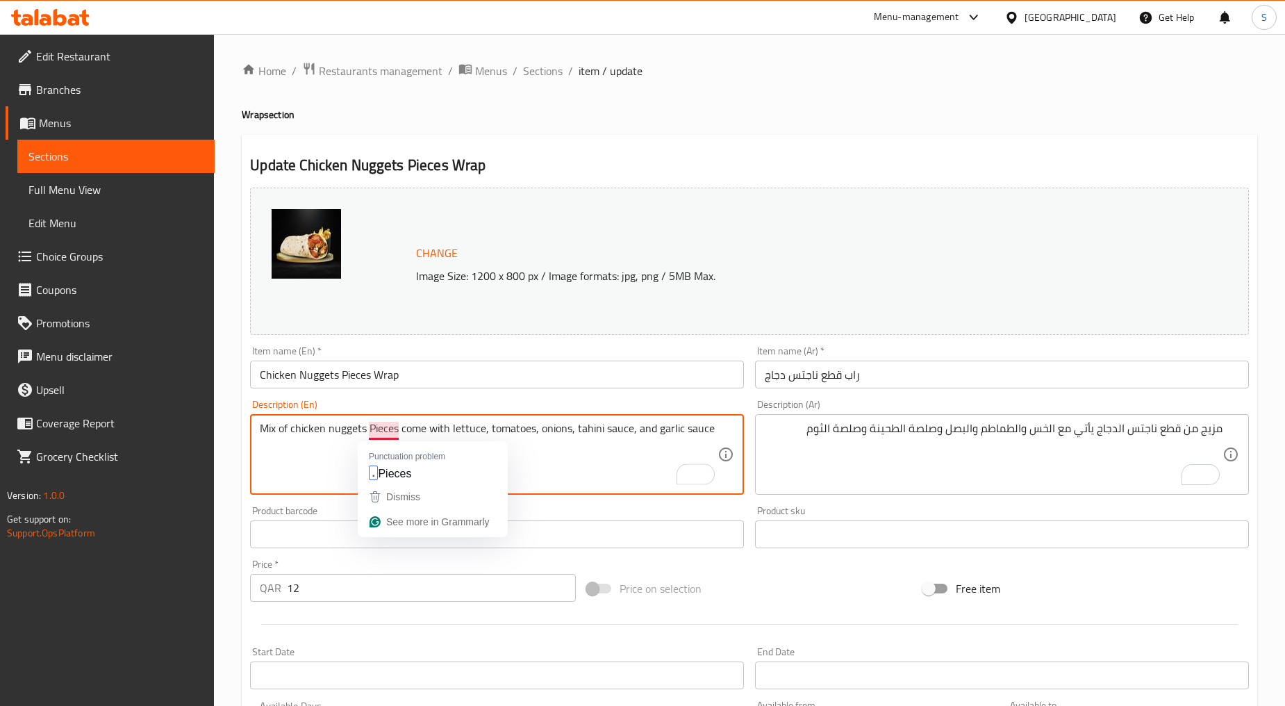
click at [374, 432] on textarea "Mix of chicken nuggets Pieces come with lettuce, tomatoes, onions, tahini sauce…" at bounding box center [489, 455] width 458 height 66
click at [300, 455] on textarea "Mix of chicken nuggets pieces comes with lettuce, tomatoes, onions, tahini sauc…" at bounding box center [489, 455] width 458 height 66
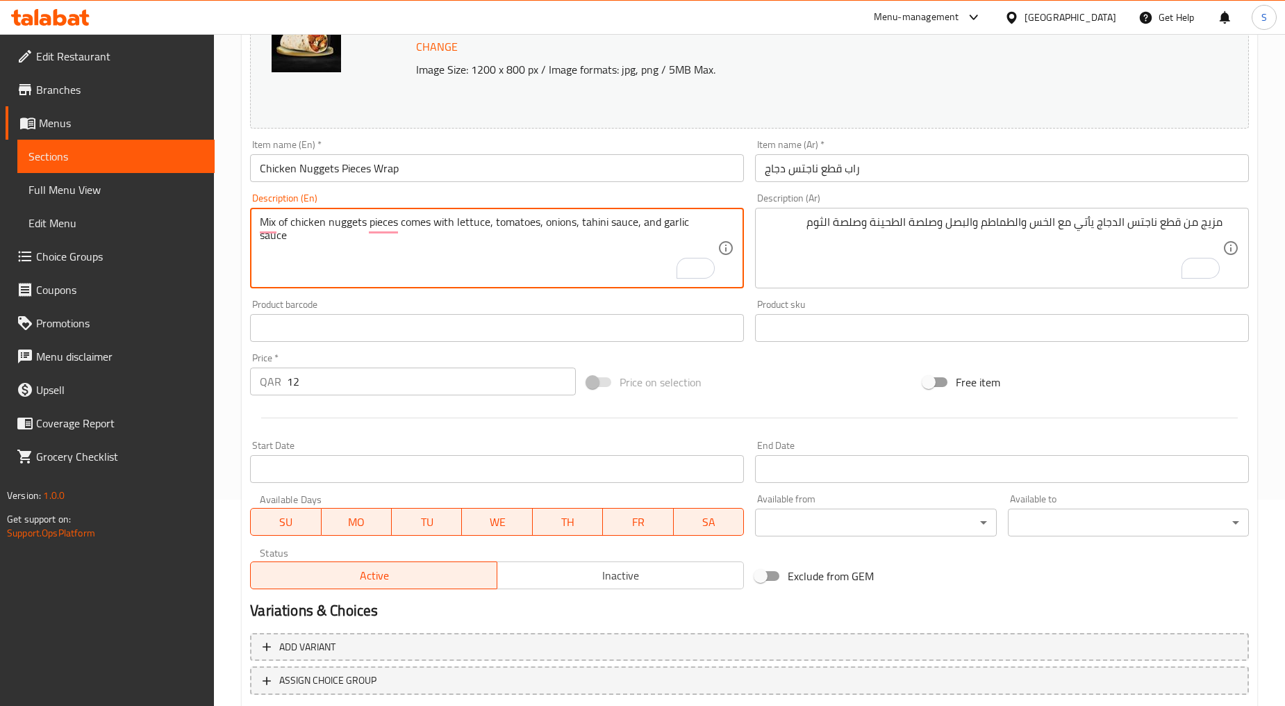
scroll to position [293, 0]
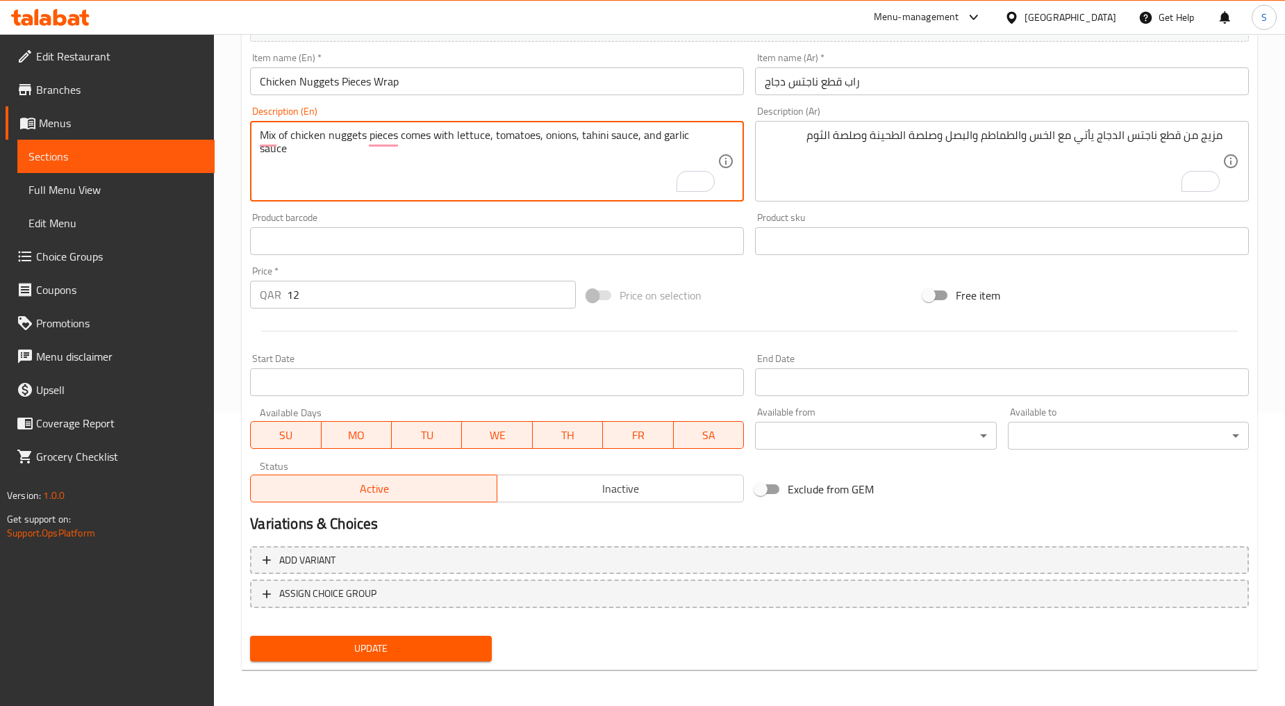
type textarea "Mix of chicken nuggets pieces comes with lettuce, tomatoes, onions, tahini sauc…"
click at [381, 655] on span "Update" at bounding box center [370, 648] width 219 height 17
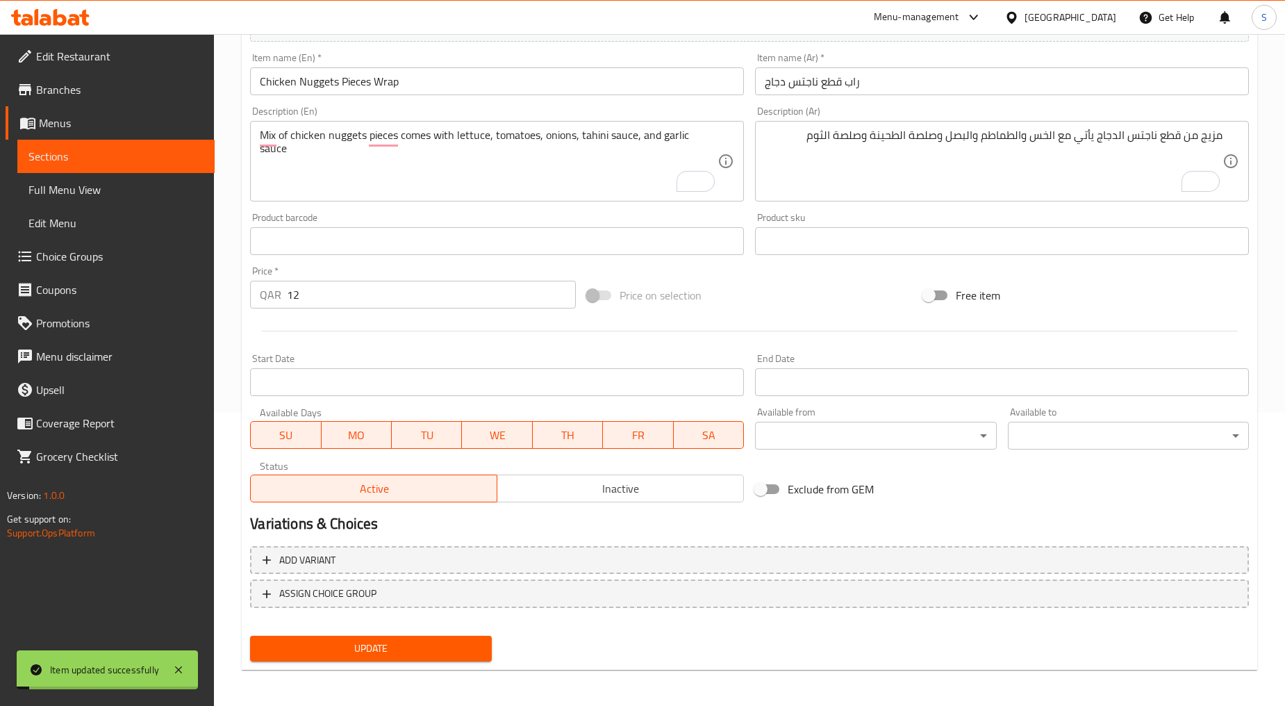
scroll to position [0, 0]
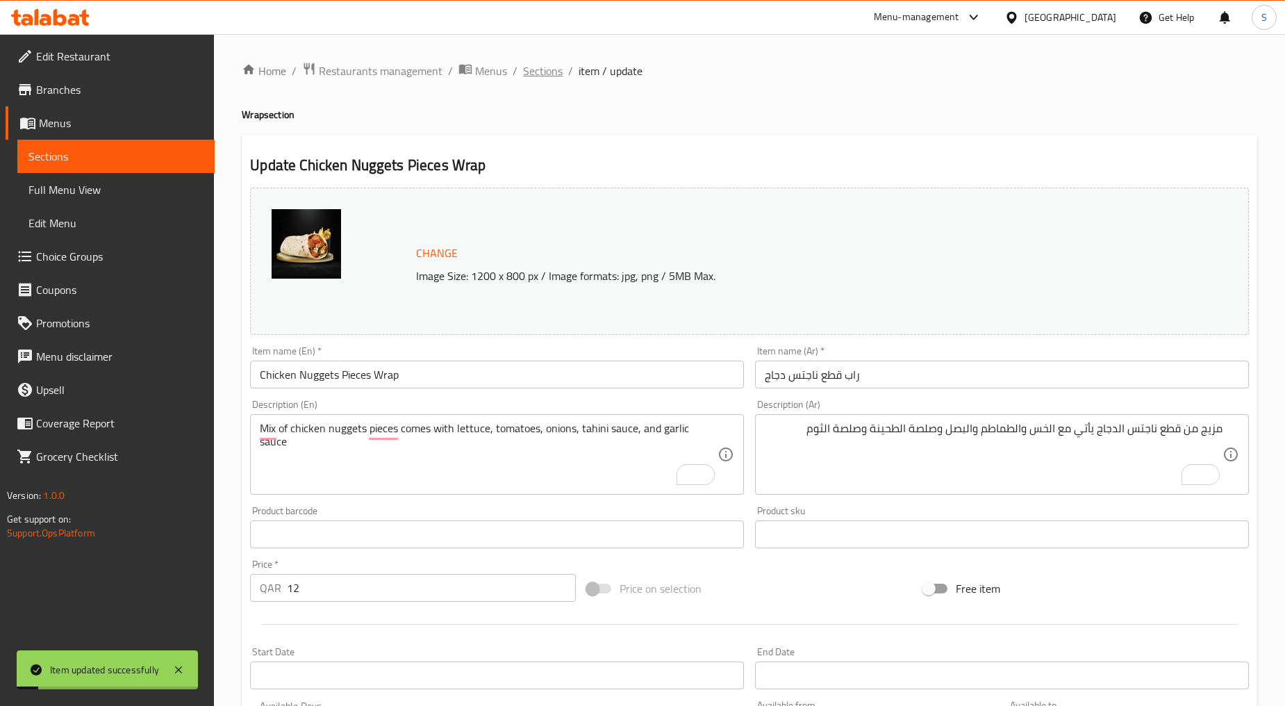
click at [544, 69] on span "Sections" at bounding box center [543, 71] width 40 height 17
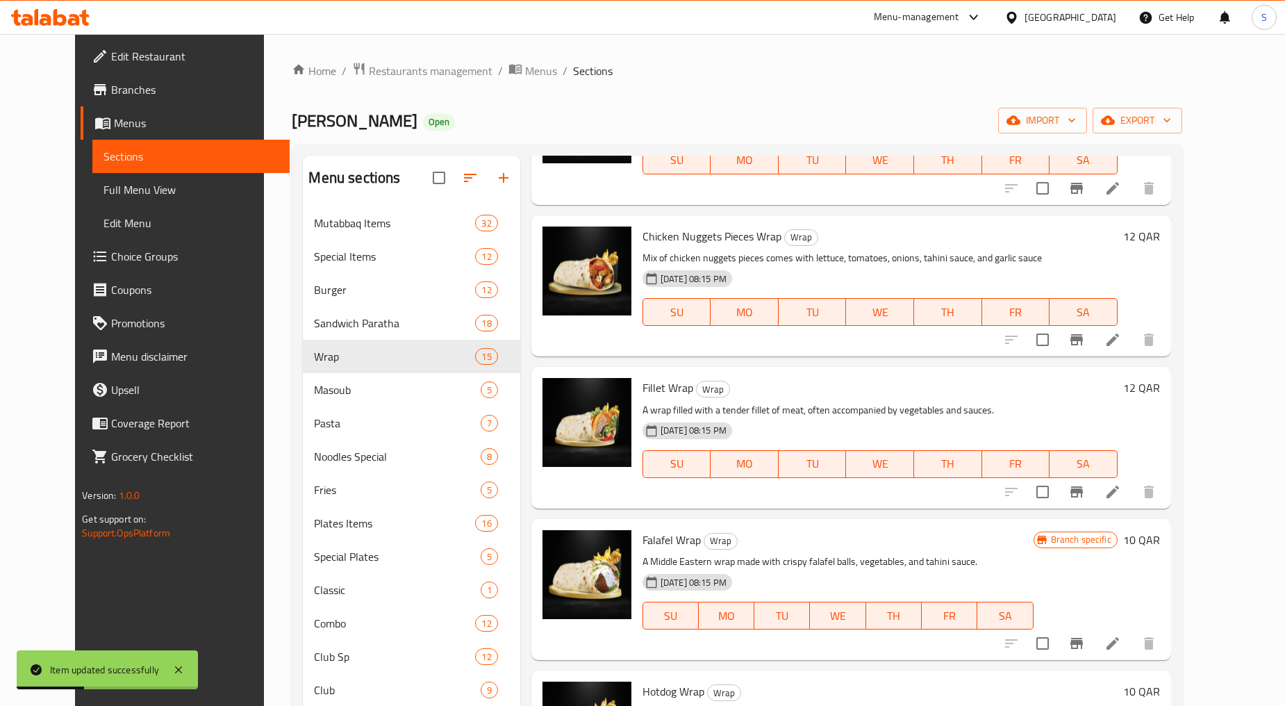
scroll to position [309, 0]
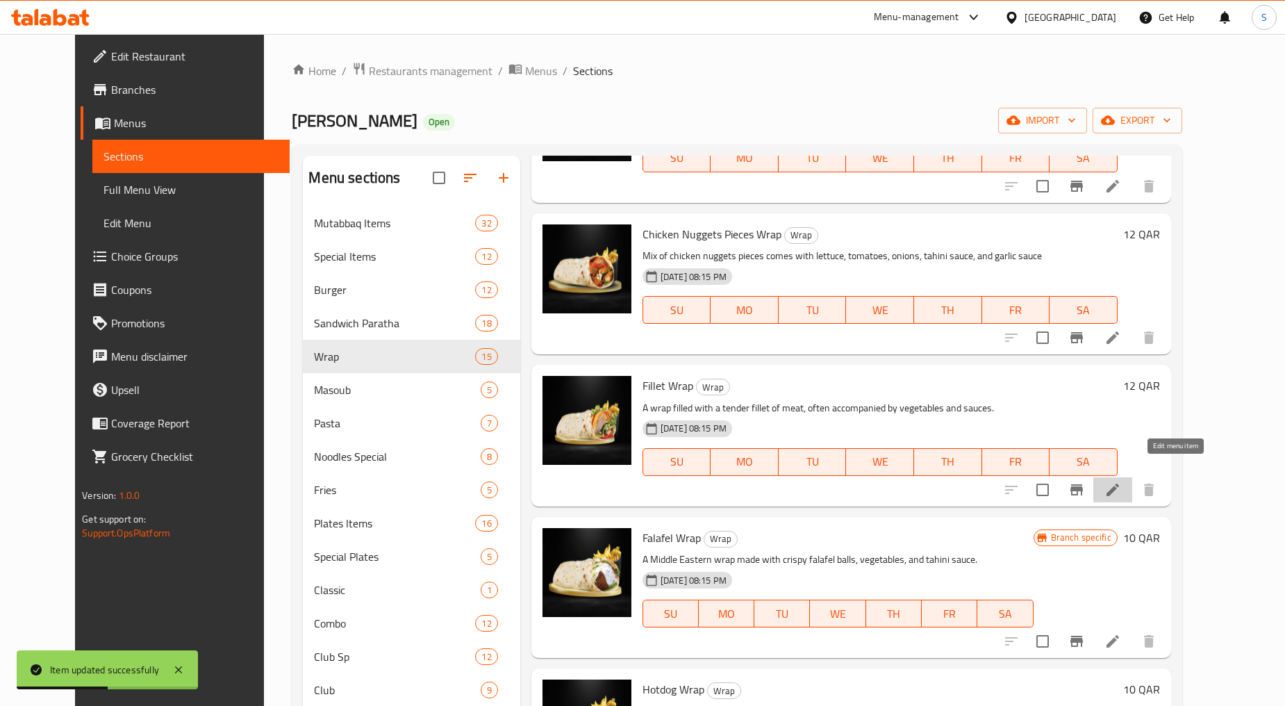
click at [1122, 482] on icon at bounding box center [1113, 490] width 17 height 17
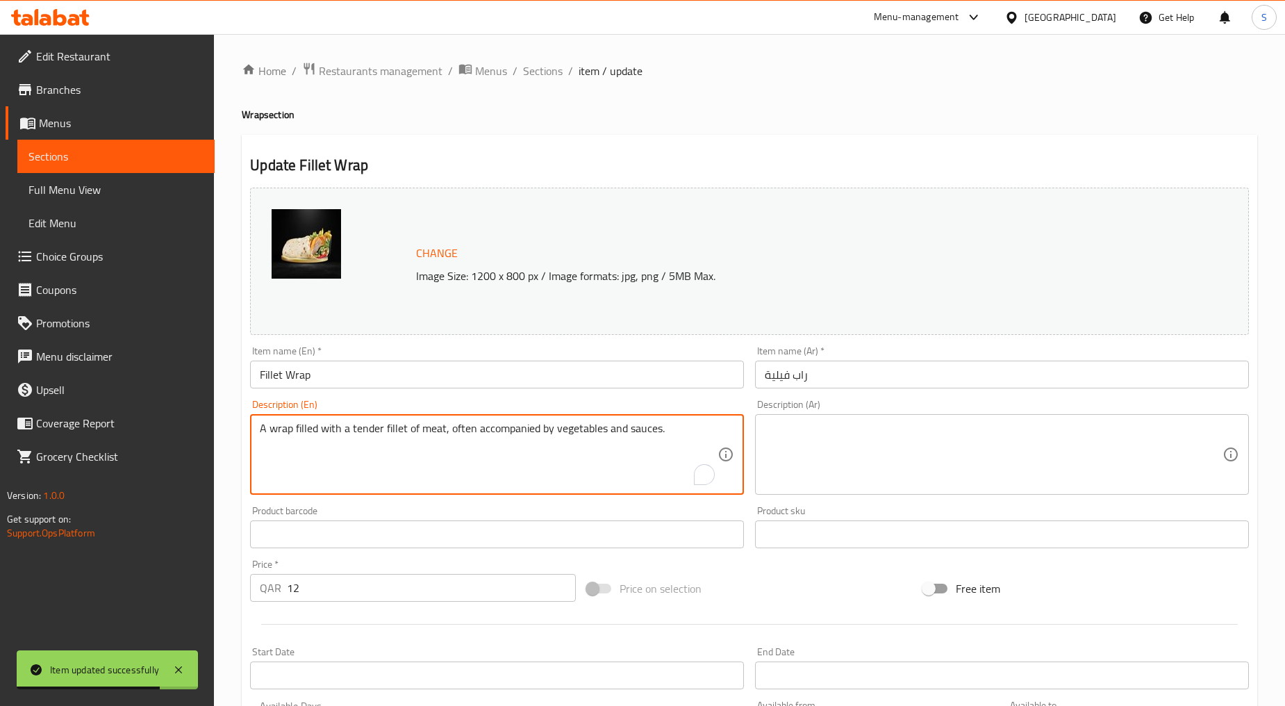
click at [574, 432] on textarea "A wrap filled with a tender fillet of meat, often accompanied by vegetables and…" at bounding box center [489, 455] width 458 height 66
paste textarea "Mix of chicken slices Comes with lettuce, tomatoes, onions, tahini sauce, and g…"
click at [574, 463] on textarea "Mix of chicken slices Comes with lettuce, tomatoes, onions, tahini sauce, and g…" at bounding box center [489, 455] width 458 height 66
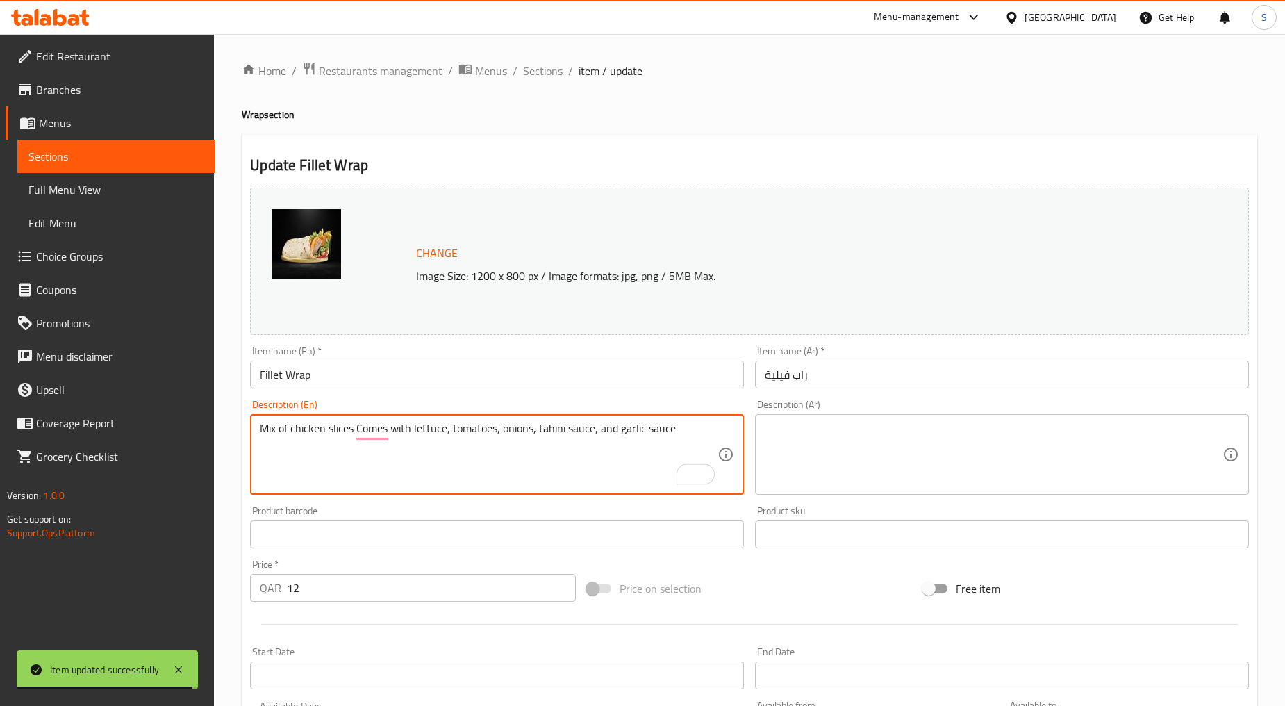
click at [574, 463] on textarea "Mix of chicken slices Comes with lettuce, tomatoes, onions, tahini sauce, and g…" at bounding box center [489, 455] width 458 height 66
type textarea "Mix of chicken slices comes with lettuce, tomatoes, onions, tahini sauce, and g…"
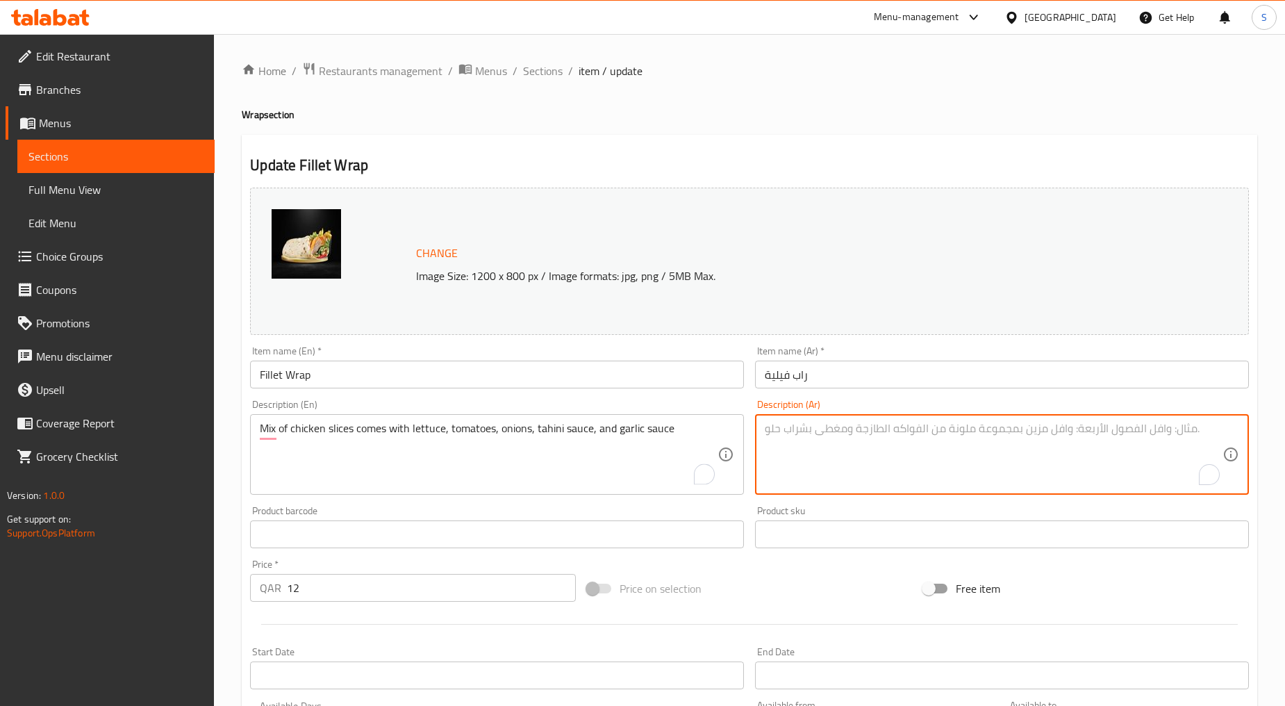
click at [850, 462] on textarea "To enrich screen reader interactions, please activate Accessibility in Grammarl…" at bounding box center [994, 455] width 458 height 66
paste textarea "مزيج من شرائح الدجاج يأتي مع الخس، الطماطم، البصل، صلصة الطحينة، وصلصة الثوم"
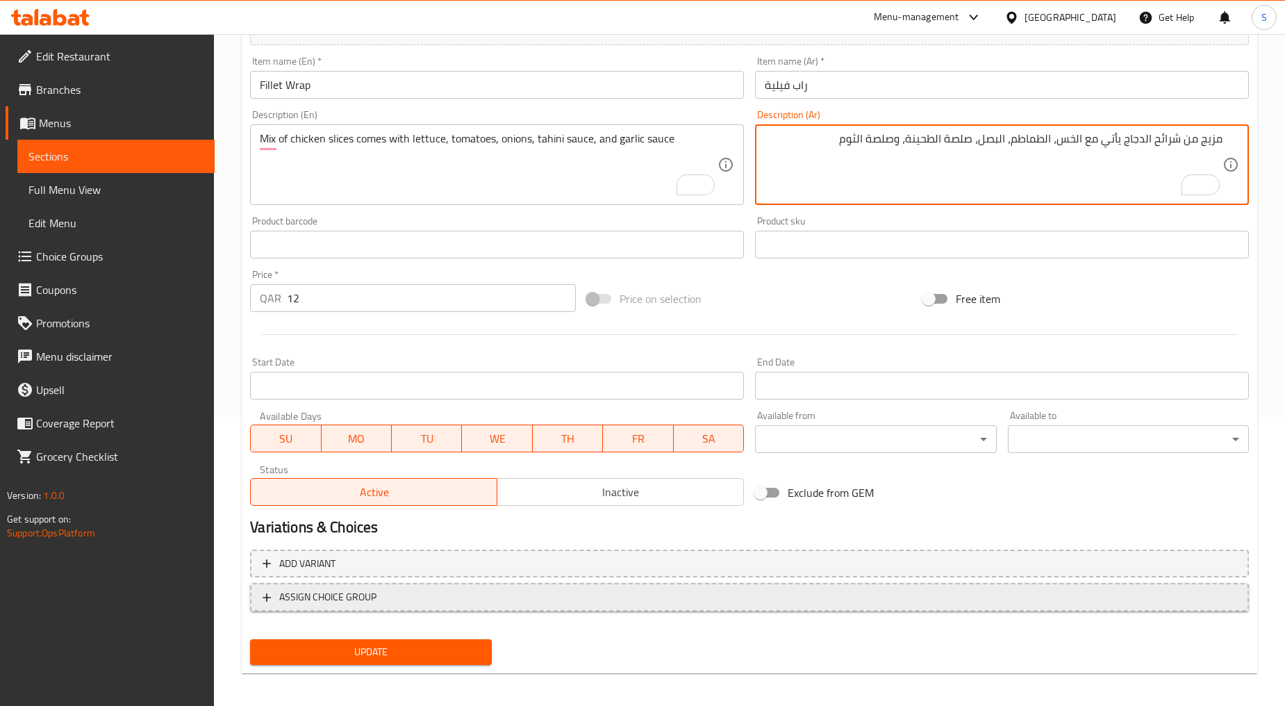
scroll to position [293, 0]
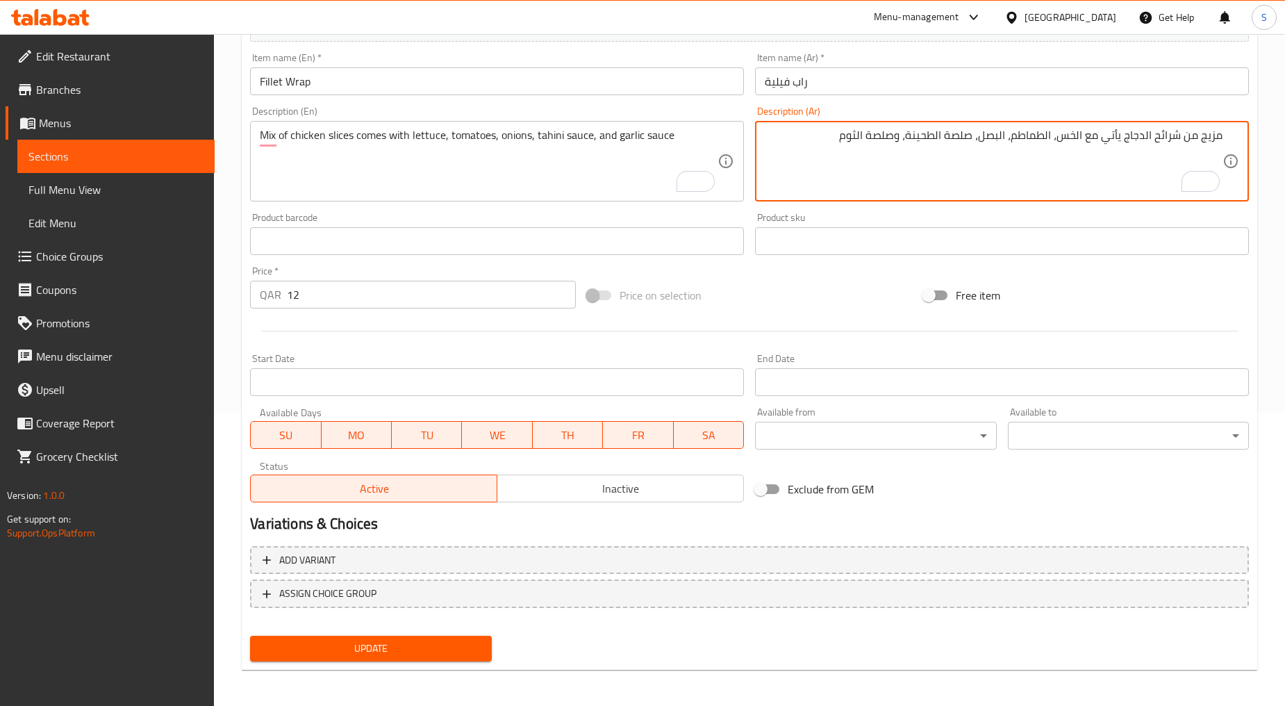
type textarea "مزيج من شرائح الدجاج يأتي مع الخس، الطماطم، البصل، صلصة الطحينة، وصلصة الثوم"
click at [411, 642] on span "Update" at bounding box center [370, 648] width 219 height 17
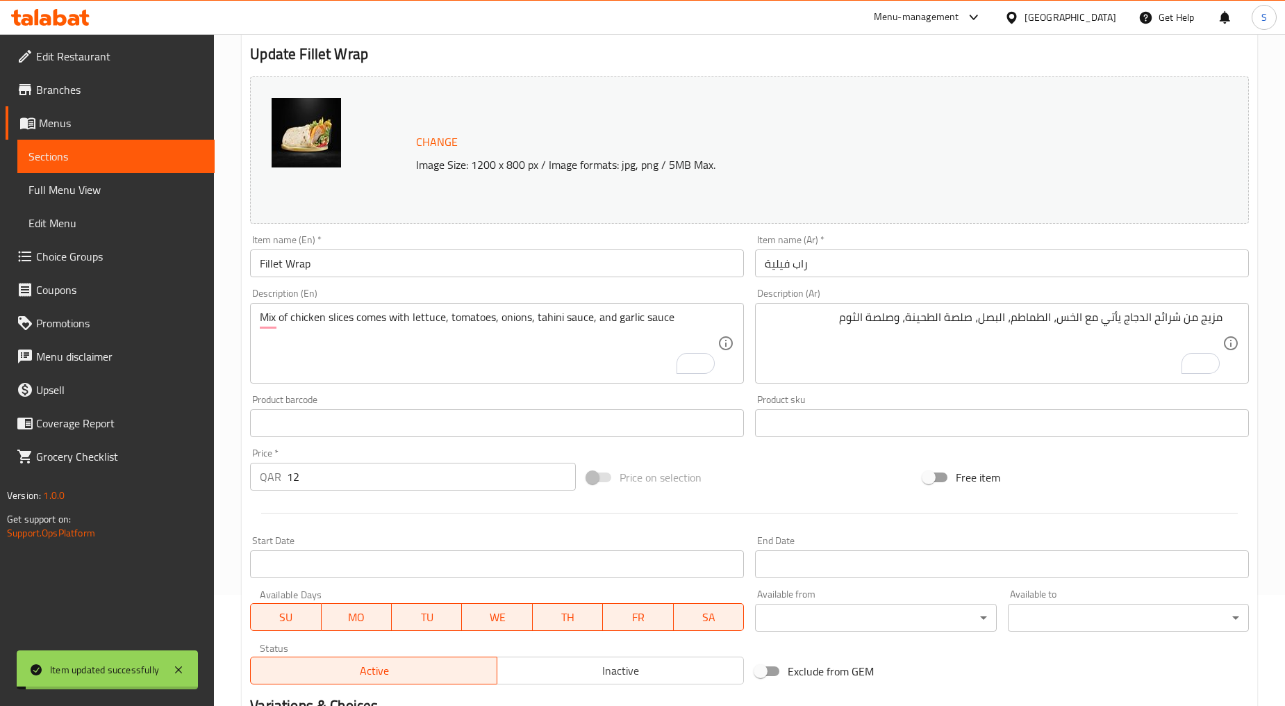
scroll to position [0, 0]
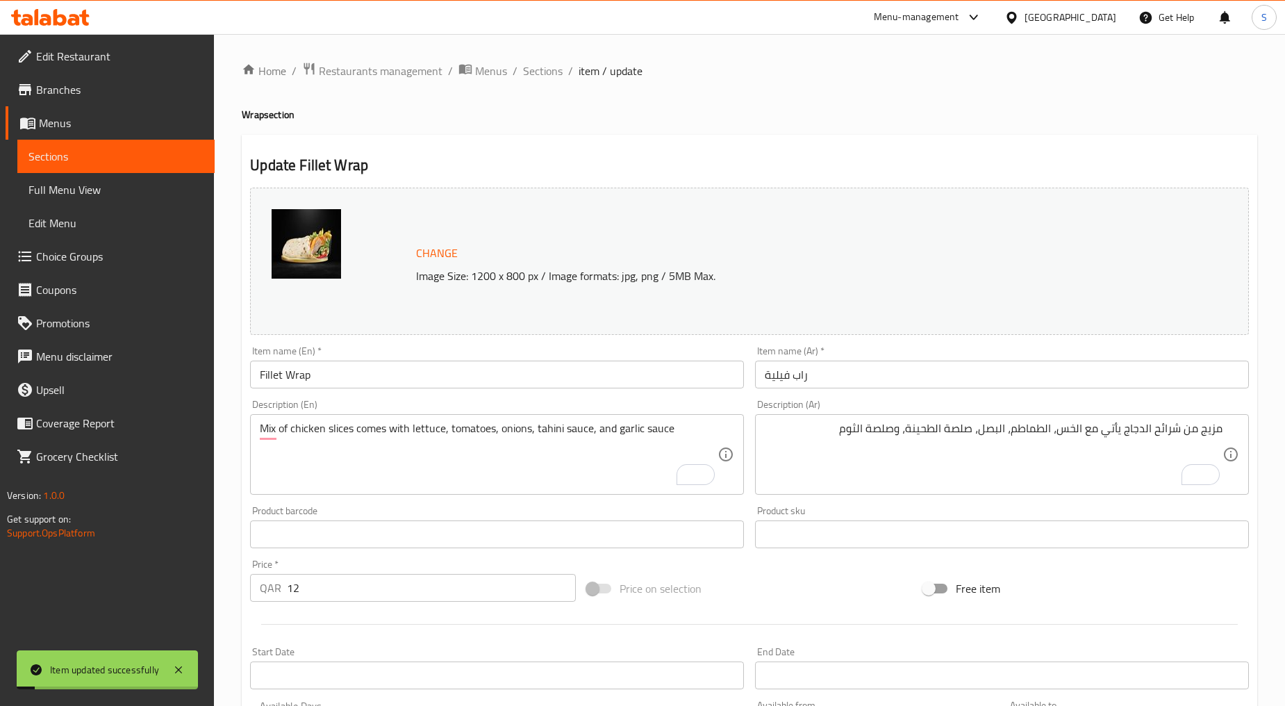
drag, startPoint x: 541, startPoint y: 70, endPoint x: 557, endPoint y: 99, distance: 33.6
click at [541, 70] on span "Sections" at bounding box center [543, 71] width 40 height 17
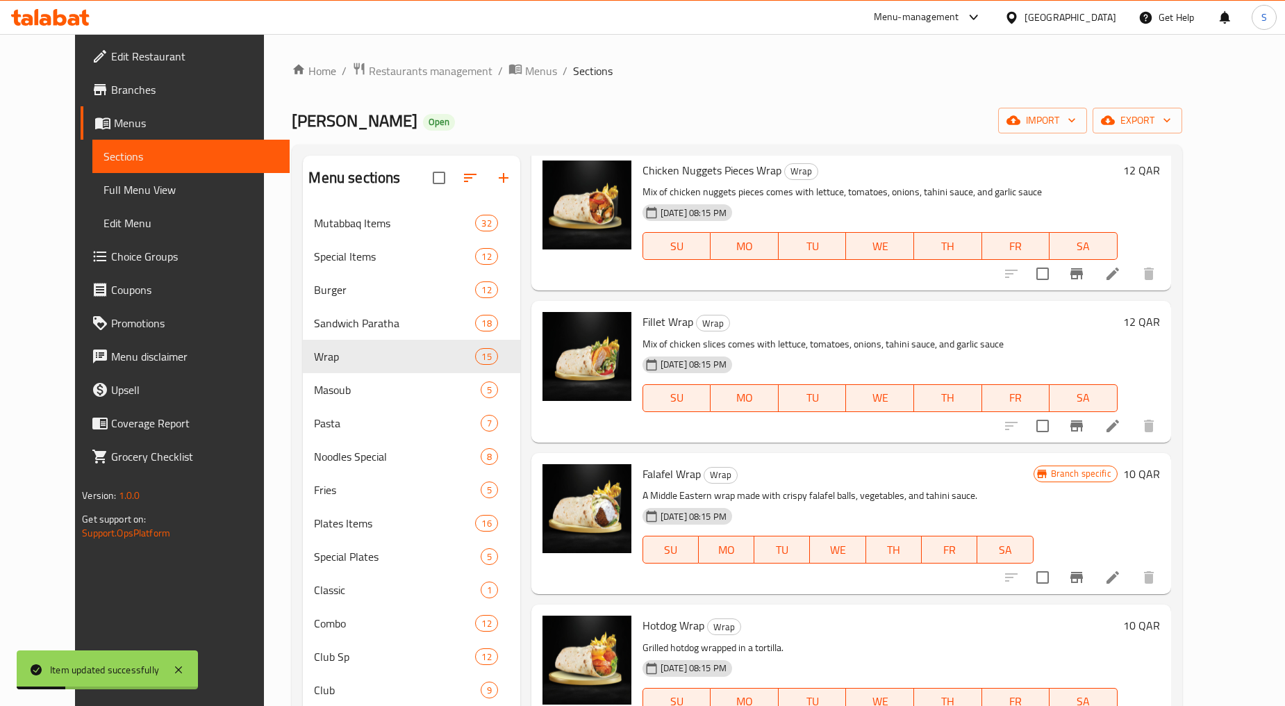
scroll to position [463, 0]
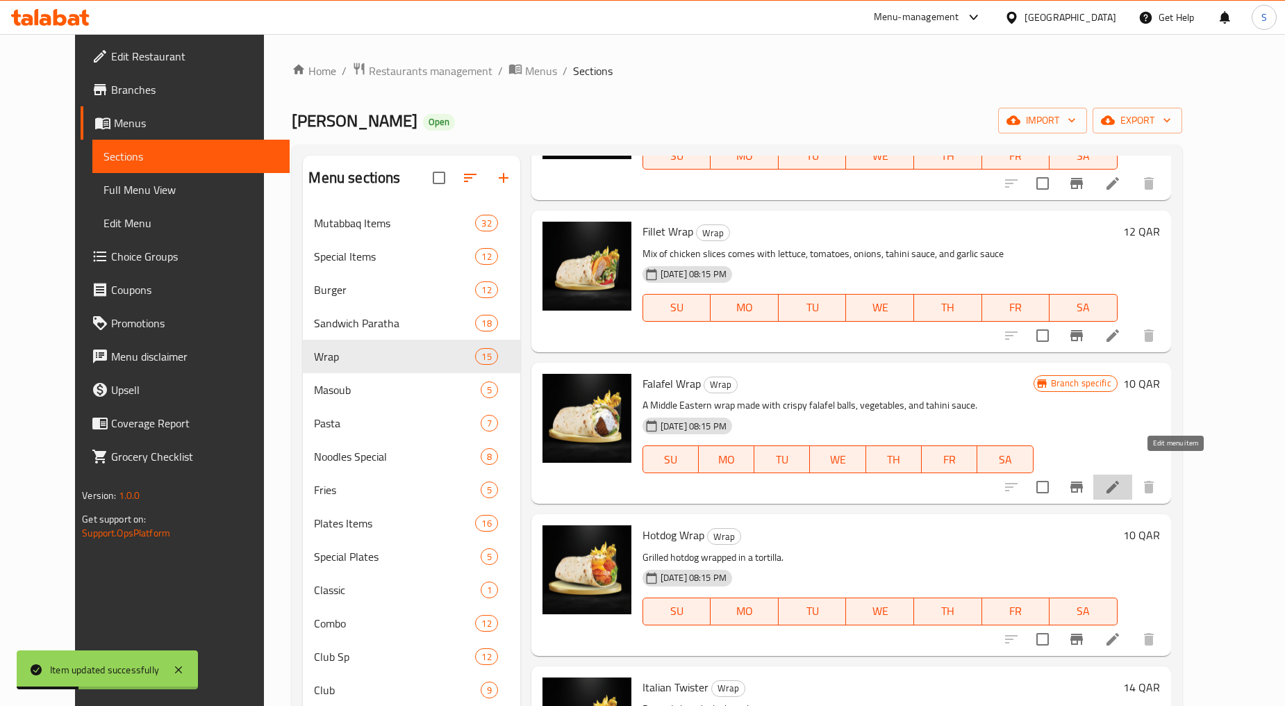
click at [1122, 479] on icon at bounding box center [1113, 487] width 17 height 17
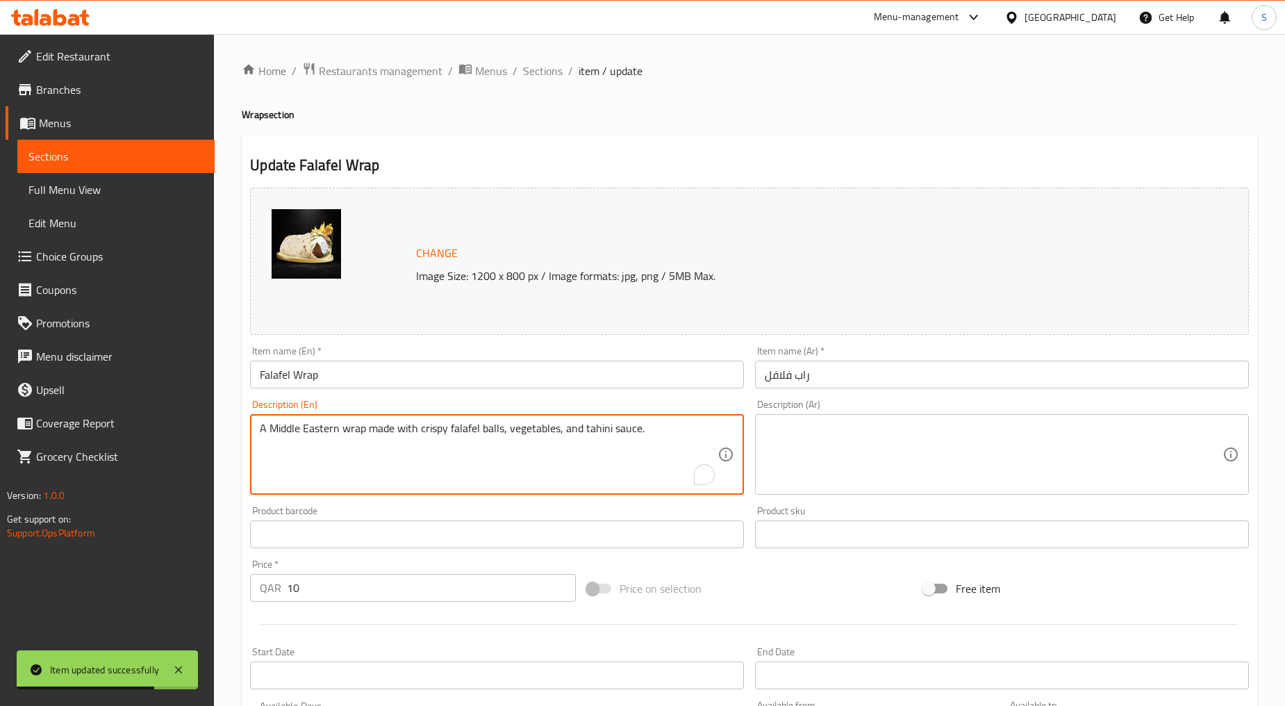
click at [412, 467] on textarea "A Middle Eastern wrap made with crispy falafel balls, vegetables, and tahini sa…" at bounding box center [489, 455] width 458 height 66
paste textarea "Felafel Comes with lettuce, tomatoes, onions, tahini sauce, and garlic sauce"
click at [412, 467] on textarea "Felafel Comes with lettuce, tomatoes, onions, tahini sauce, and garlic sauce" at bounding box center [489, 455] width 458 height 66
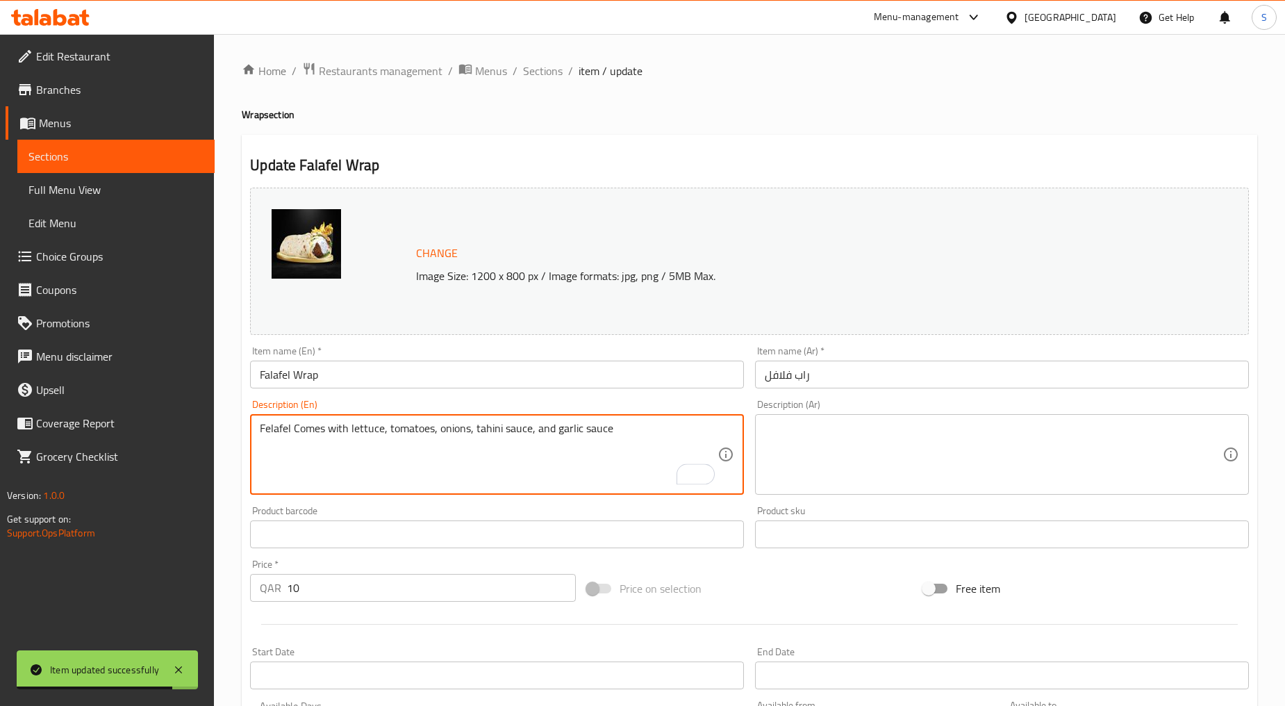
click at [412, 467] on textarea "Felafel Comes with lettuce, tomatoes, onions, tahini sauce, and garlic sauce" at bounding box center [489, 455] width 458 height 66
click at [412, 467] on textarea "Felafel comes with lettuce, tomatoes, onions, tahini sauce, and garlic sauce" at bounding box center [489, 455] width 458 height 66
type textarea "Felafel comes with lettuce, tomatoes, onions, tahini sauce, and garlic sauce"
click at [864, 473] on textarea at bounding box center [994, 455] width 458 height 66
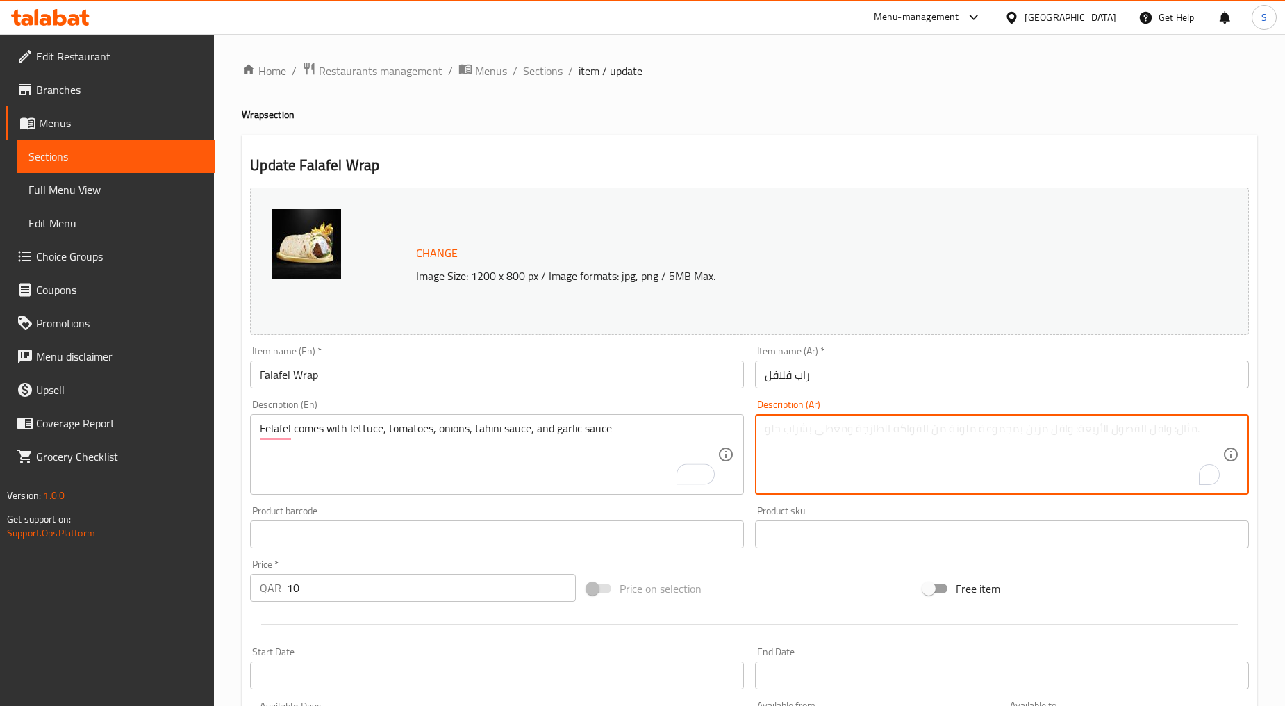
paste textarea "فلافل تأتي مع الخس والطماطم والبصل وصلصة الطحينة وصلصة الثوم"
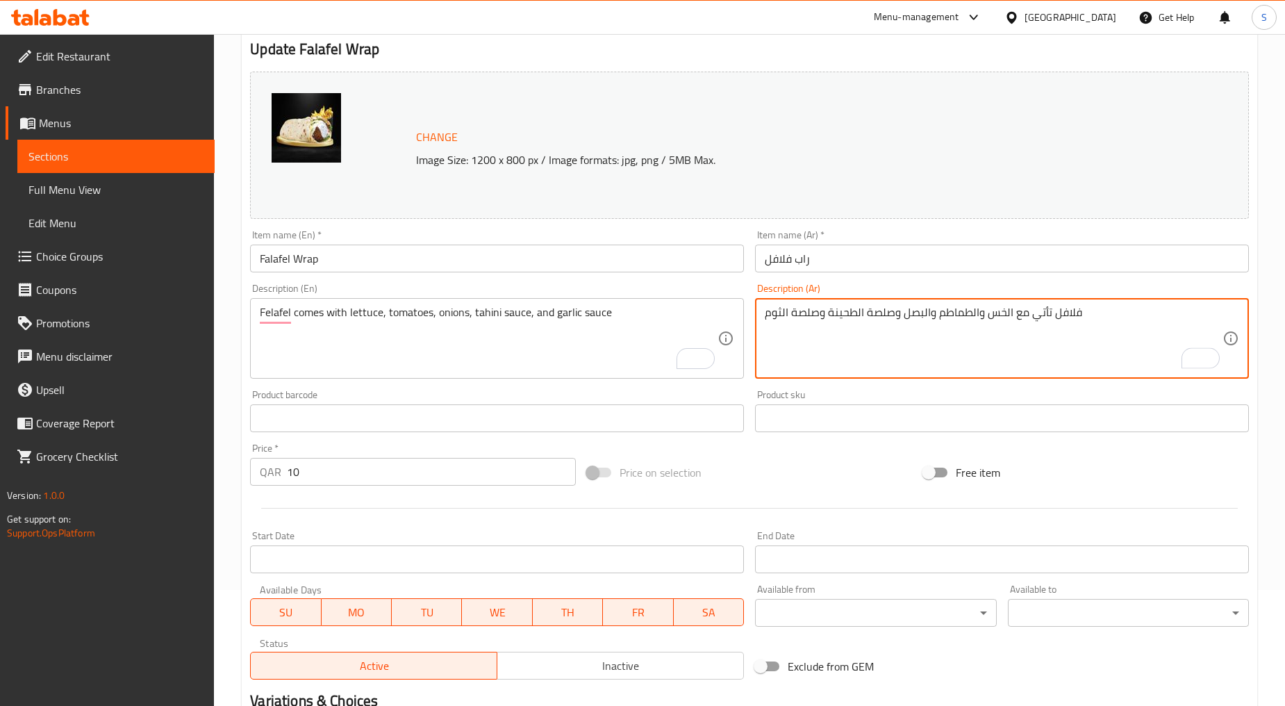
scroll to position [293, 0]
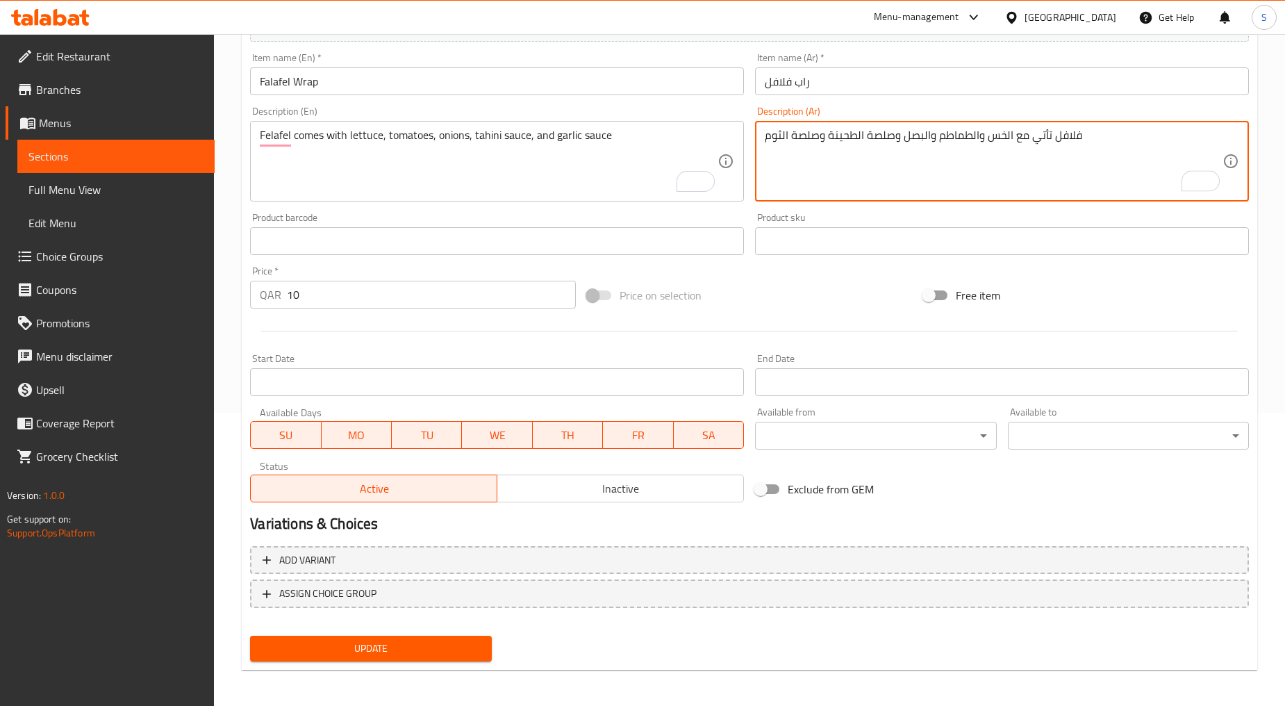
type textarea "فلافل تأتي مع الخس والطماطم والبصل وصلصة الطحينة وصلصة الثوم"
click at [405, 650] on span "Update" at bounding box center [370, 648] width 219 height 17
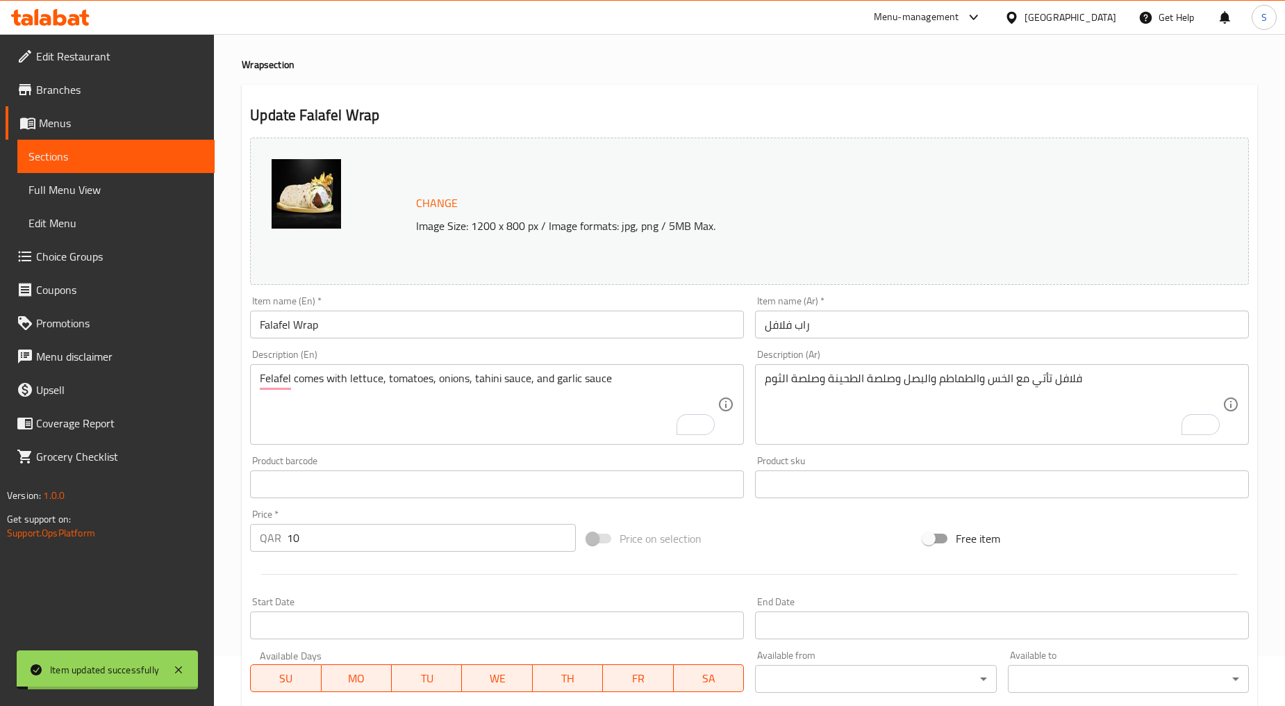
scroll to position [0, 0]
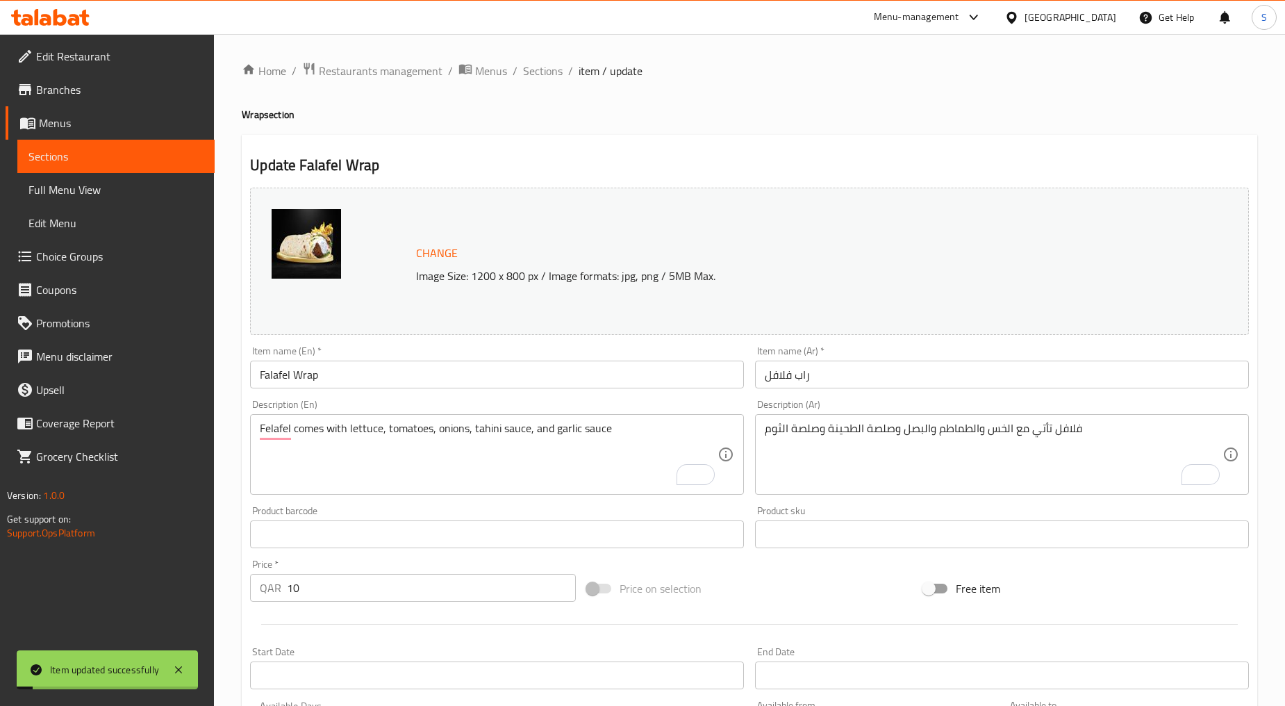
click at [530, 47] on div "Home / Restaurants management / Menus / Sections / item / update Wrap section U…" at bounding box center [749, 518] width 1071 height 968
click at [534, 72] on span "Sections" at bounding box center [543, 71] width 40 height 17
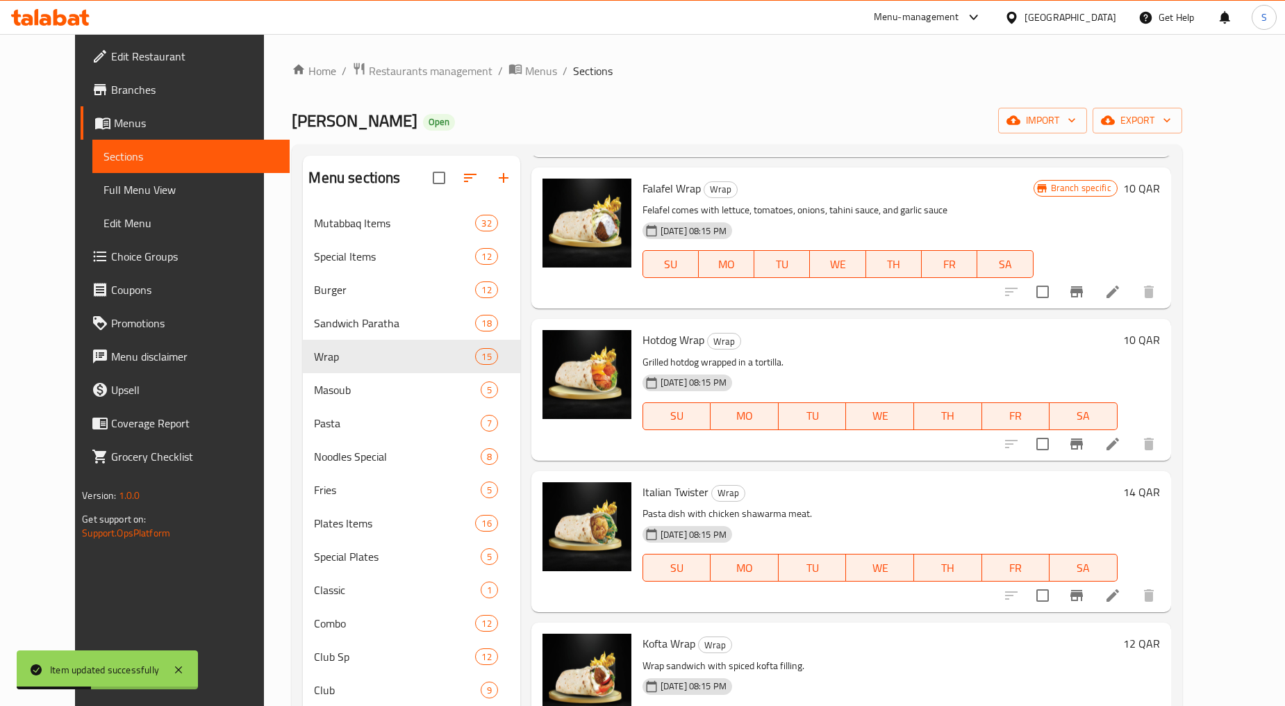
scroll to position [695, 0]
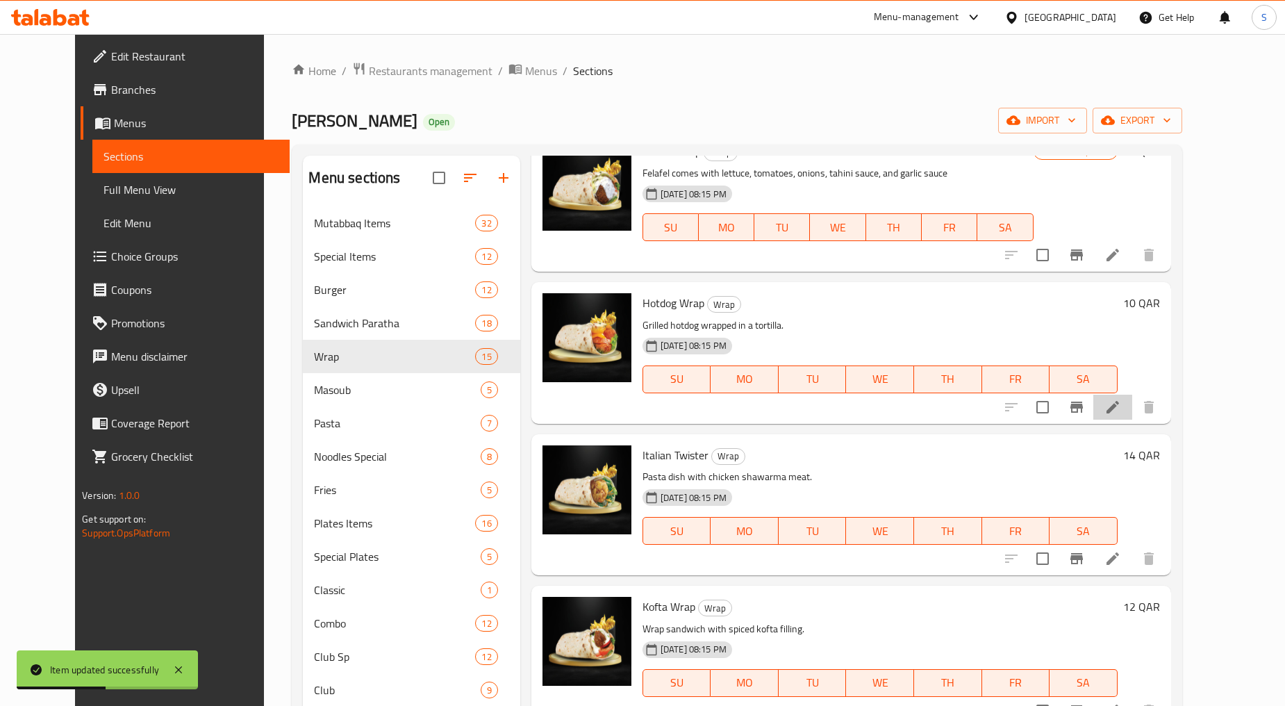
click at [1133, 395] on li at bounding box center [1113, 407] width 39 height 25
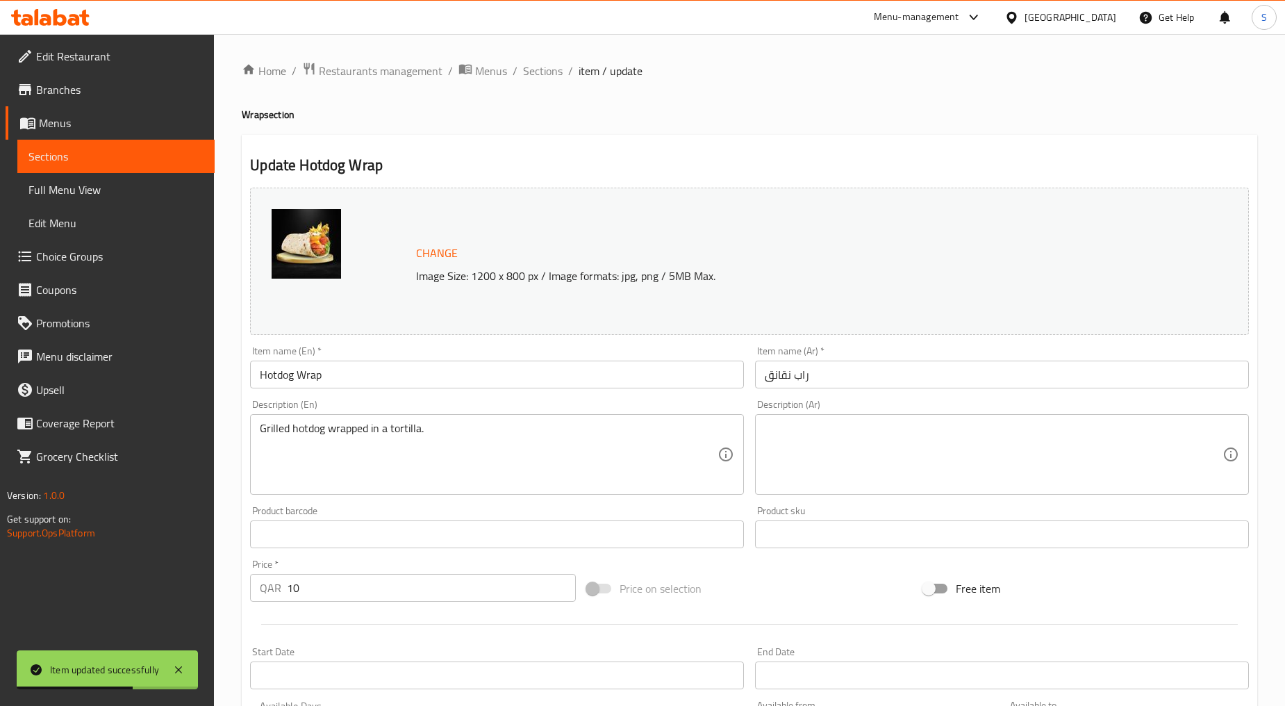
click at [331, 370] on input "Hotdog Wrap" at bounding box center [497, 375] width 494 height 28
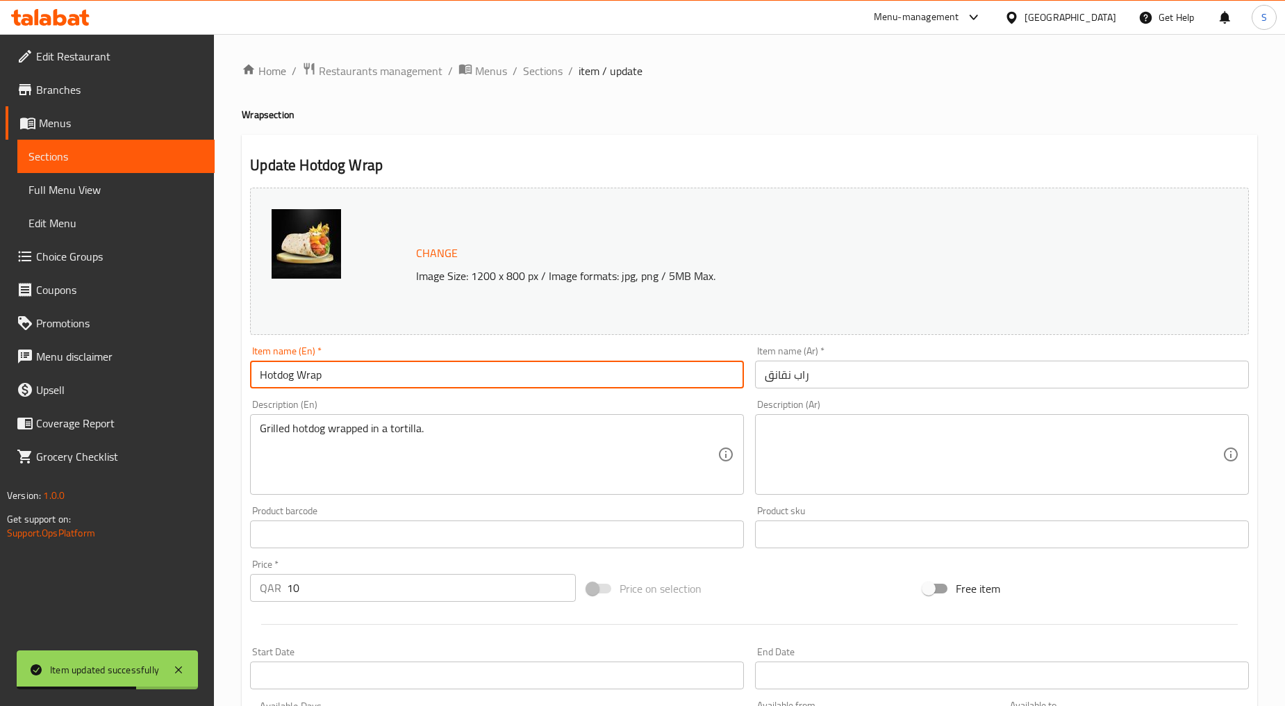
click at [331, 370] on input "Hotdog Wrap" at bounding box center [497, 375] width 494 height 28
paste input "OTDOG WRAP"
click at [281, 372] on input "HOTDOG WRAP" at bounding box center [497, 375] width 494 height 28
click at [302, 379] on input "HOT DOG WRAP" at bounding box center [497, 375] width 494 height 28
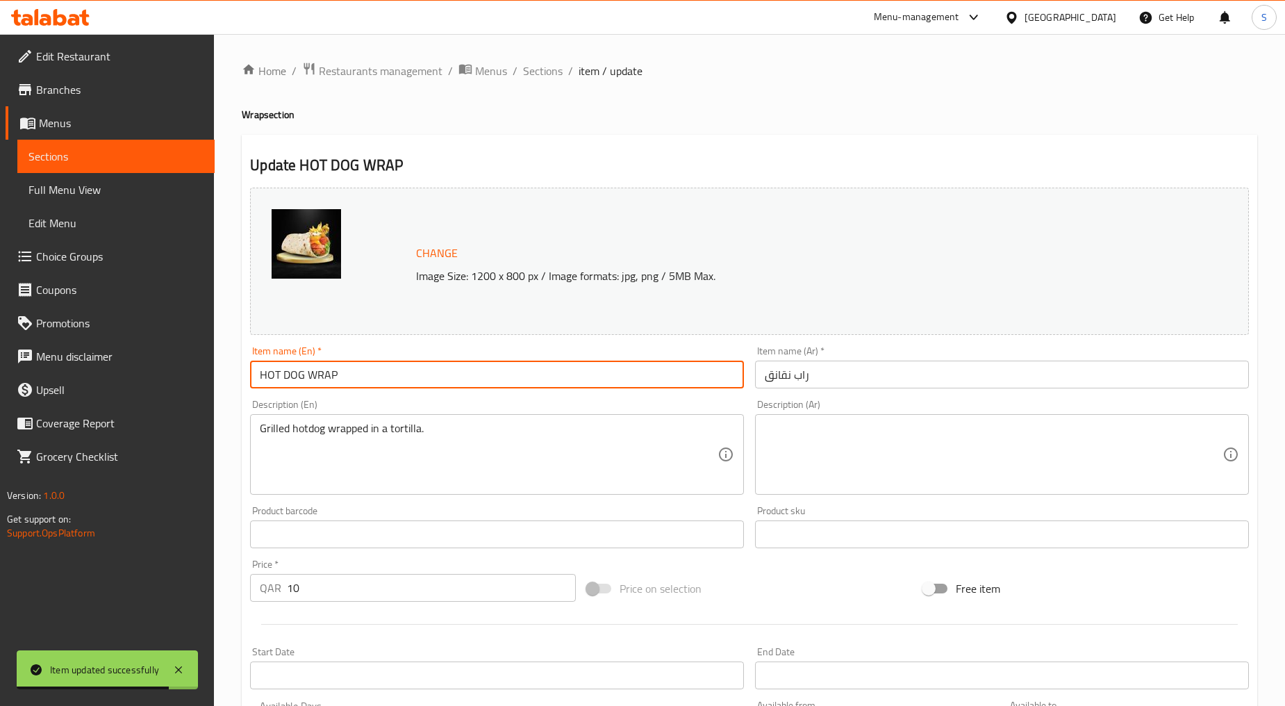
click at [302, 379] on input "HOT DOG WRAP" at bounding box center [497, 375] width 494 height 28
type input "Hot Dog Wrap"
click at [801, 376] on input "راب نقانق" at bounding box center [1002, 375] width 494 height 28
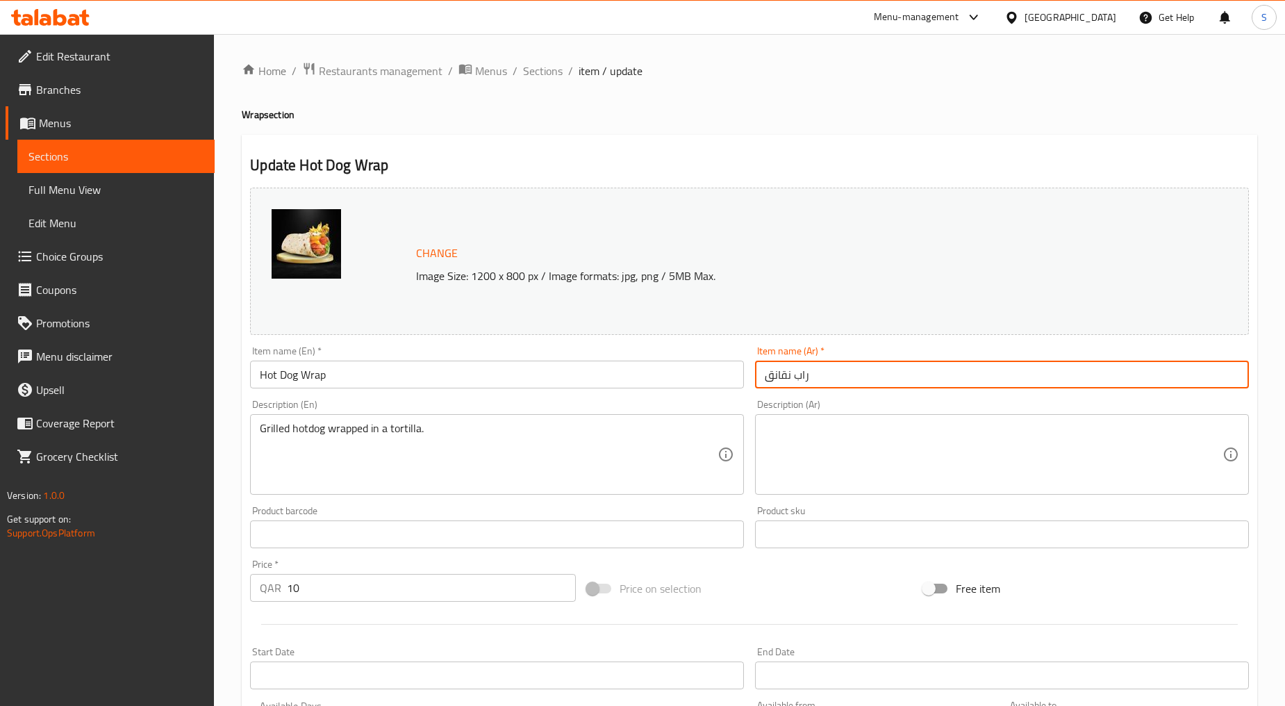
click at [801, 376] on input "راب نقانق" at bounding box center [1002, 375] width 494 height 28
paste input "ئ"
click at [774, 382] on input "راب نقائق" at bounding box center [1002, 375] width 494 height 28
type input "راب نقانق"
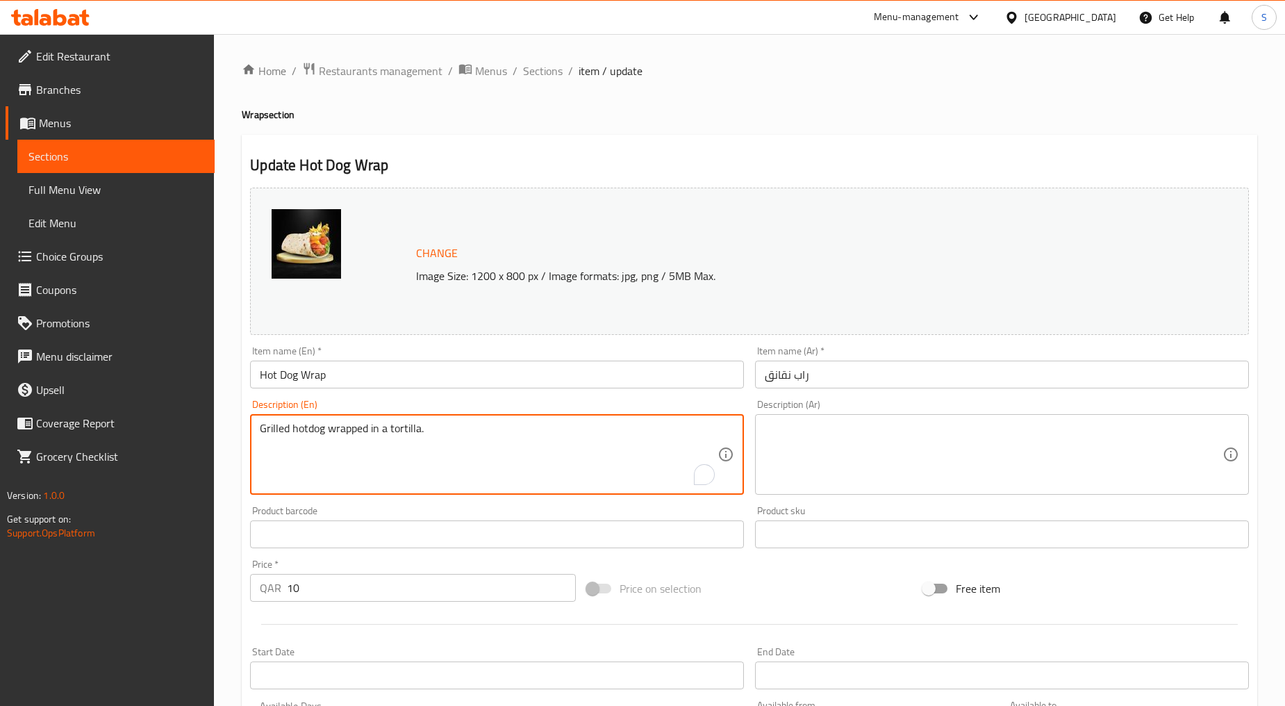
click at [349, 445] on textarea "Grilled hotdog wrapped in a tortilla." at bounding box center [489, 455] width 458 height 66
paste textarea "Chicken hotdogs Comes with lettuce, tomatoes, onions, tahini sauce, and garlic …"
click at [349, 445] on textarea "Chicken hotdogs Comes with lettuce, tomatoes, onions, tahini sauce, and garlic …" at bounding box center [489, 455] width 458 height 66
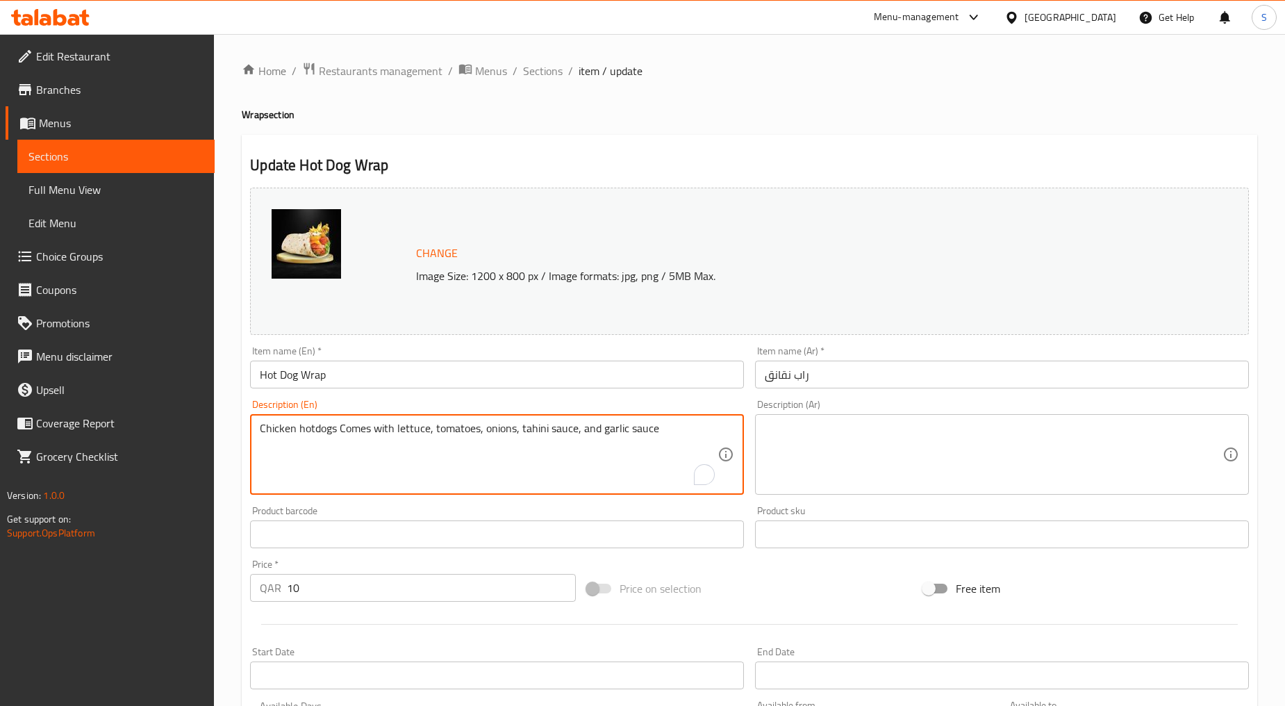
click at [349, 445] on textarea "Chicken hotdogs Comes with lettuce, tomatoes, onions, tahini sauce, and garlic …" at bounding box center [489, 455] width 458 height 66
click at [367, 452] on textarea "Chicken hotdogs comes with lettuce, tomatoes, onions, tahini sauce, and garlic …" at bounding box center [489, 455] width 458 height 66
type textarea "Chicken hotdogs comes with lettuce, tomatoes, onions, tahini sauce, and garlic …"
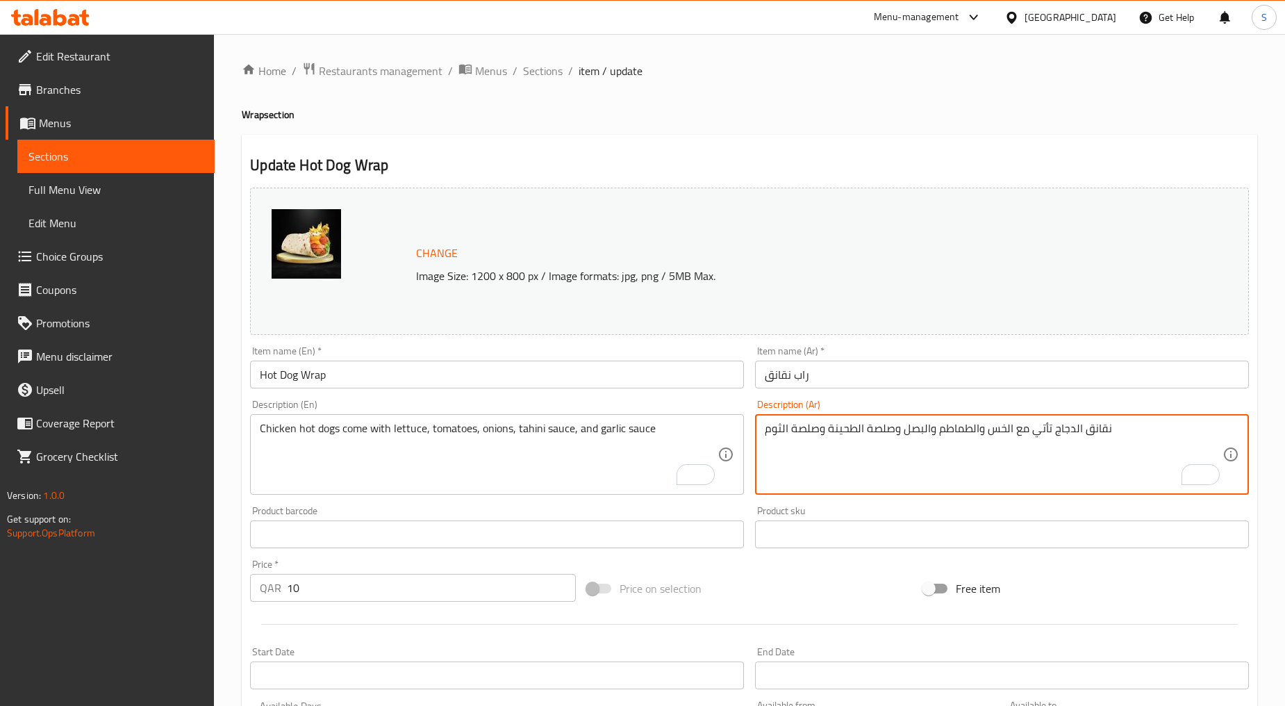
scroll to position [293, 0]
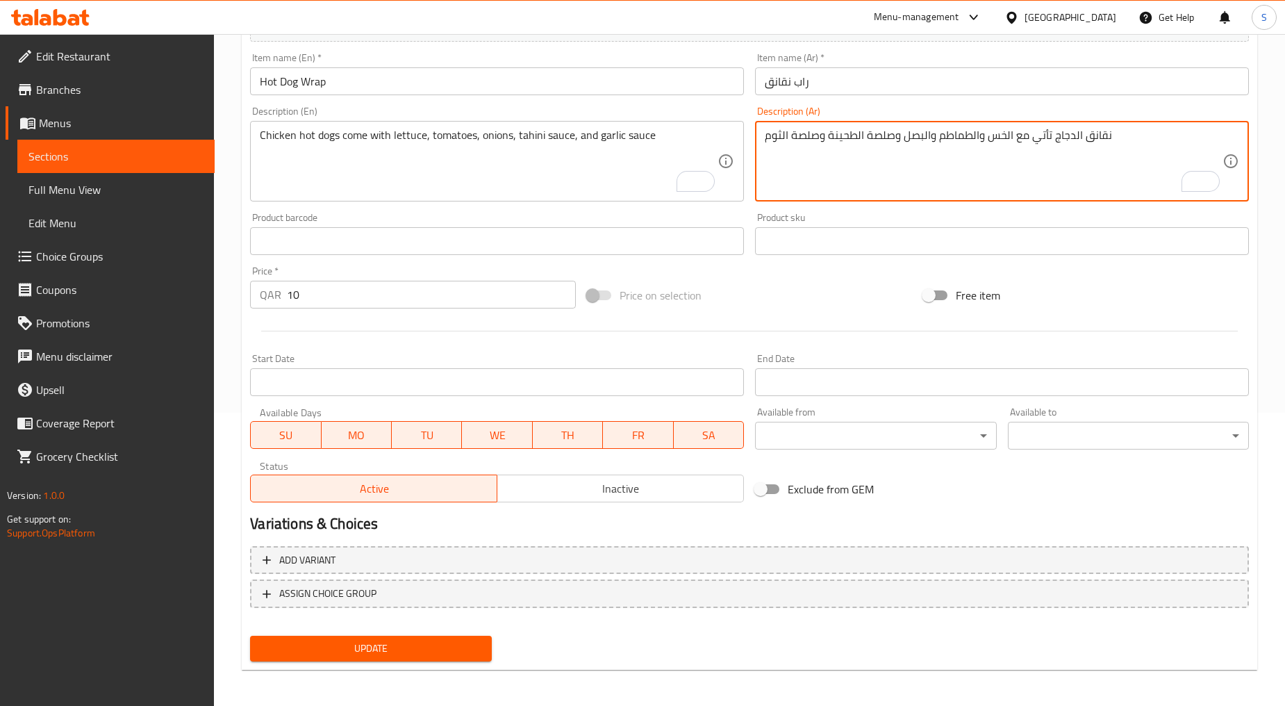
click at [378, 643] on span "Update" at bounding box center [370, 648] width 219 height 17
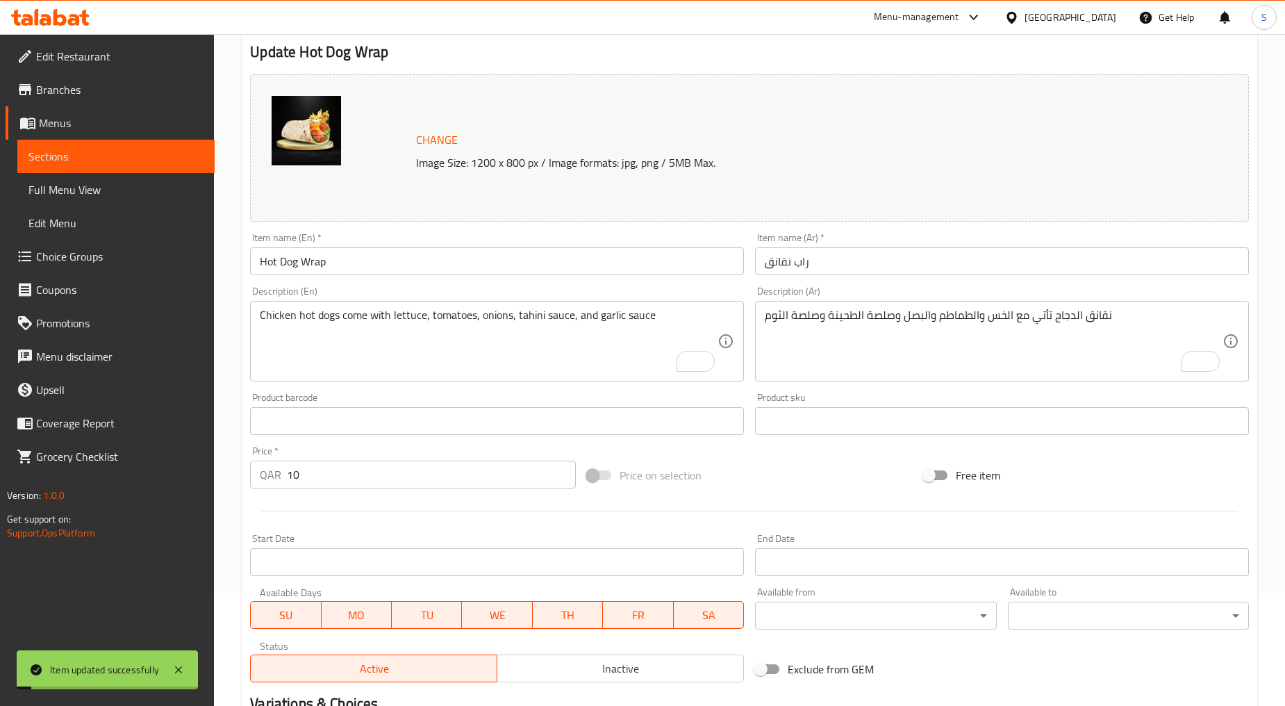
scroll to position [0, 0]
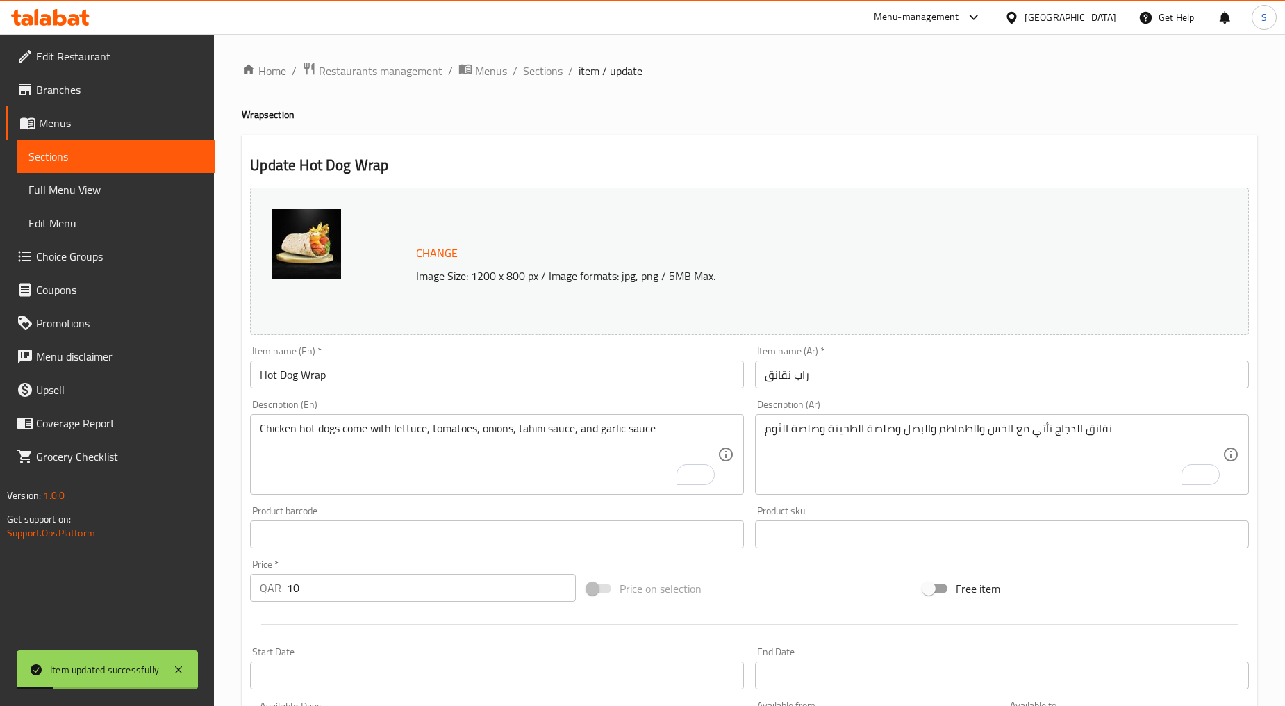
click at [529, 73] on span "Sections" at bounding box center [543, 71] width 40 height 17
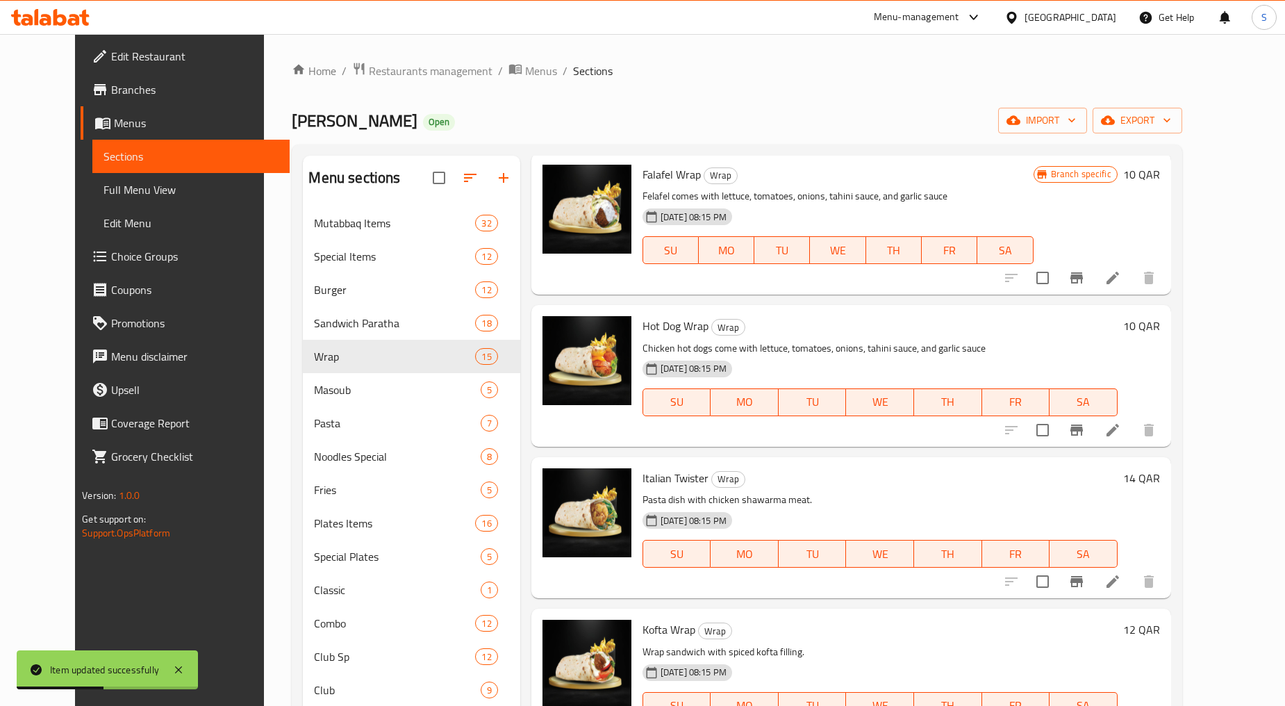
scroll to position [695, 0]
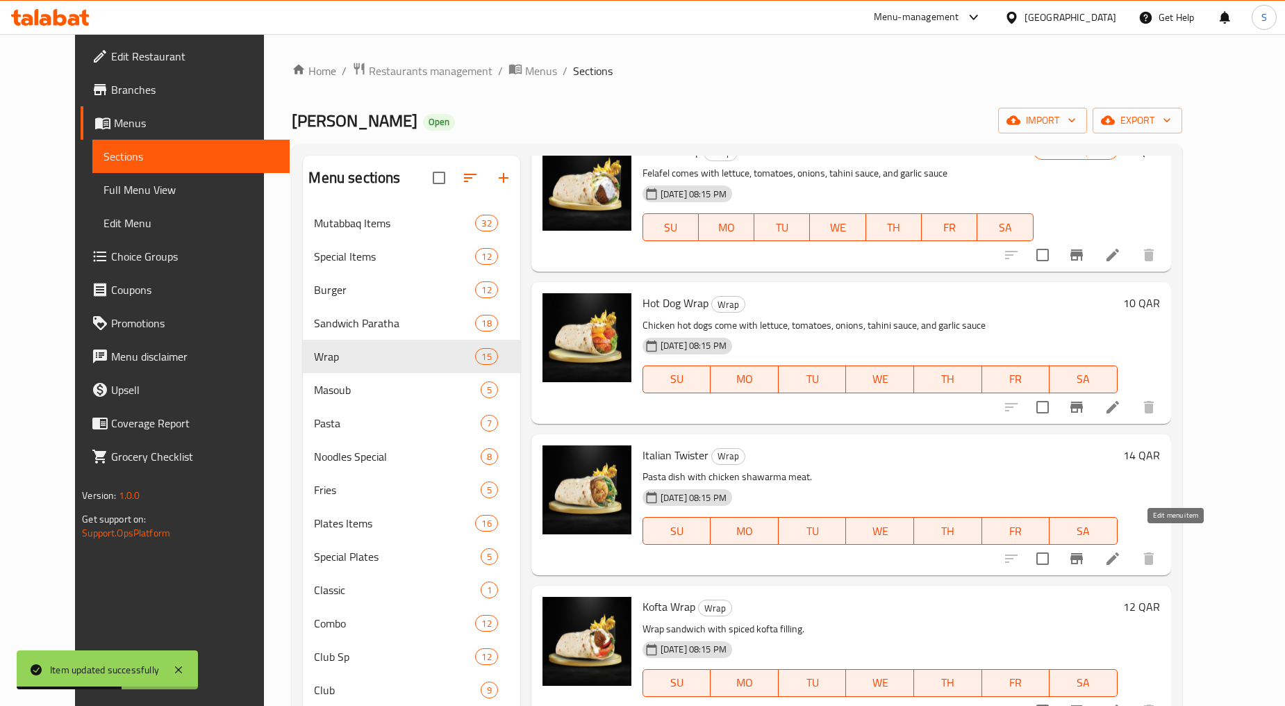
click at [1122, 550] on icon at bounding box center [1113, 558] width 17 height 17
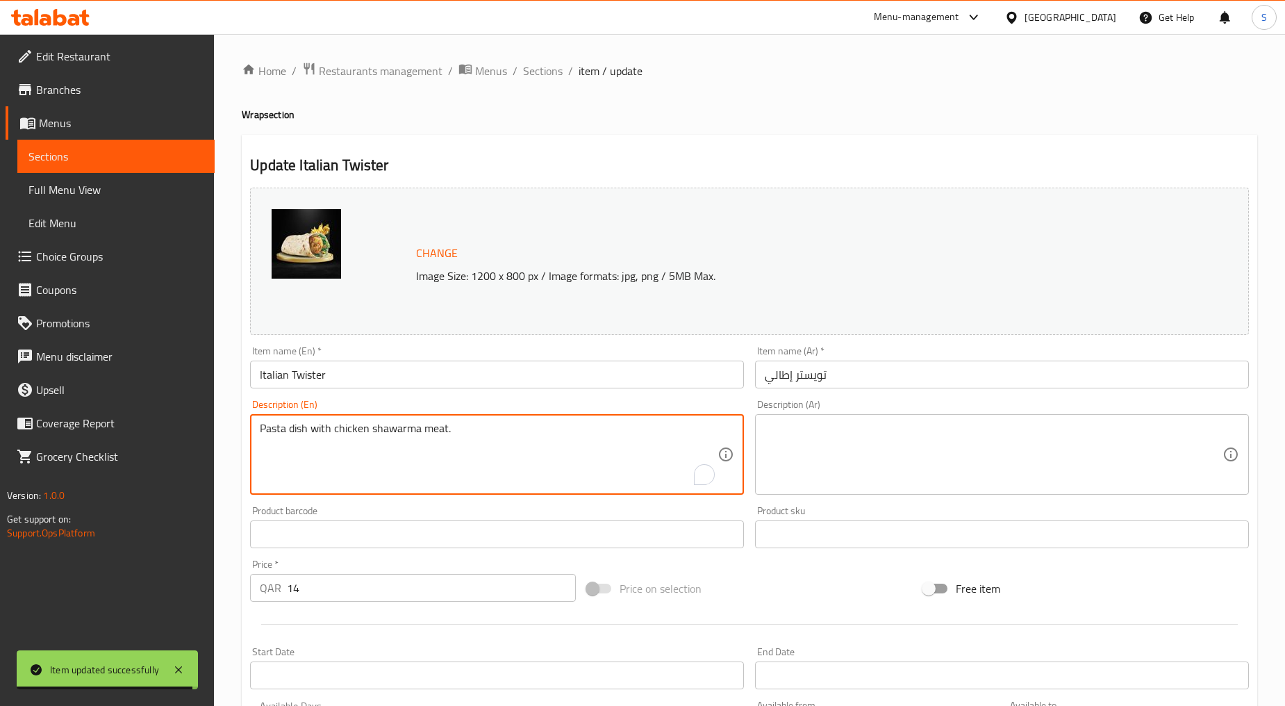
click at [473, 436] on textarea "Pasta dish with chicken shawarma meat." at bounding box center [489, 455] width 458 height 66
paste textarea "Fresh chicken cut Comes with lettuce, tomatoes, onions, tahini sauce, and garli…"
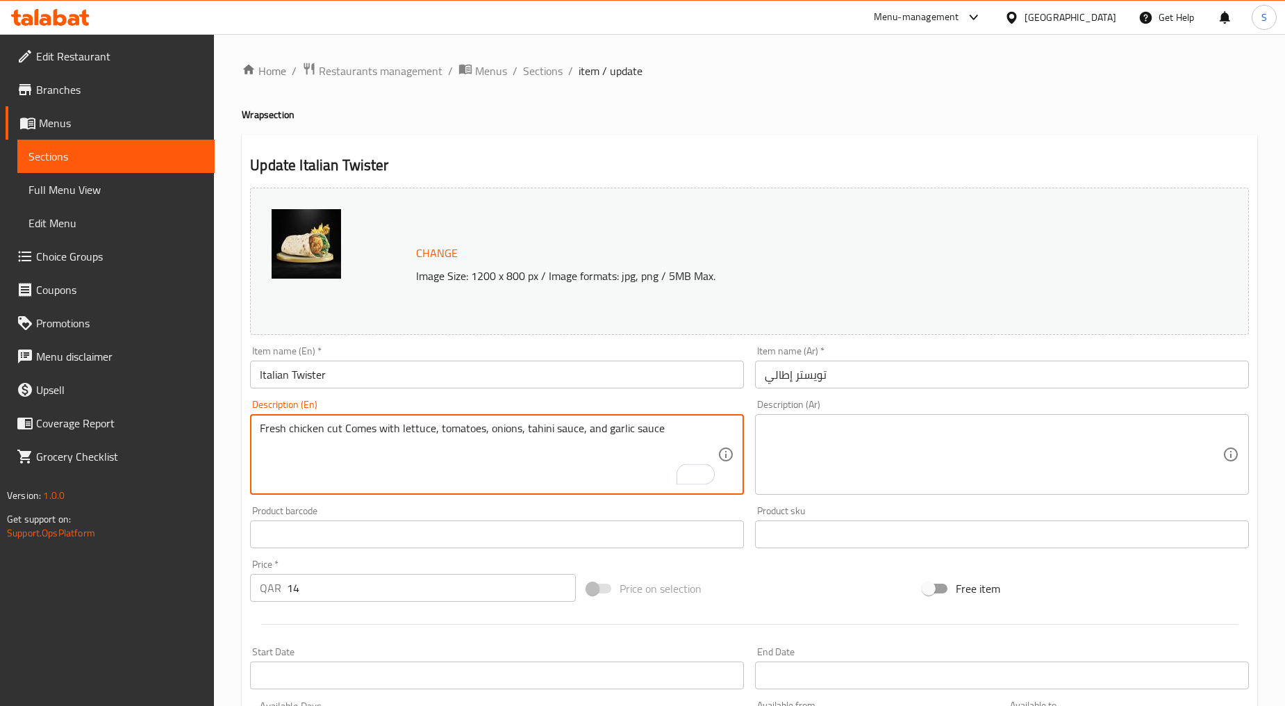
click at [473, 436] on textarea "Fresh chicken cut Comes with lettuce, tomatoes, onions, tahini sauce, and garli…" at bounding box center [489, 455] width 458 height 66
click at [468, 461] on textarea "Fresh chicken cut comes with lettuce, tomatoes, onions, tahini sauce, and garli…" at bounding box center [489, 455] width 458 height 66
type textarea "Fresh chicken cut comes with lettuce, tomatoes, onions, tahini sauce, and garli…"
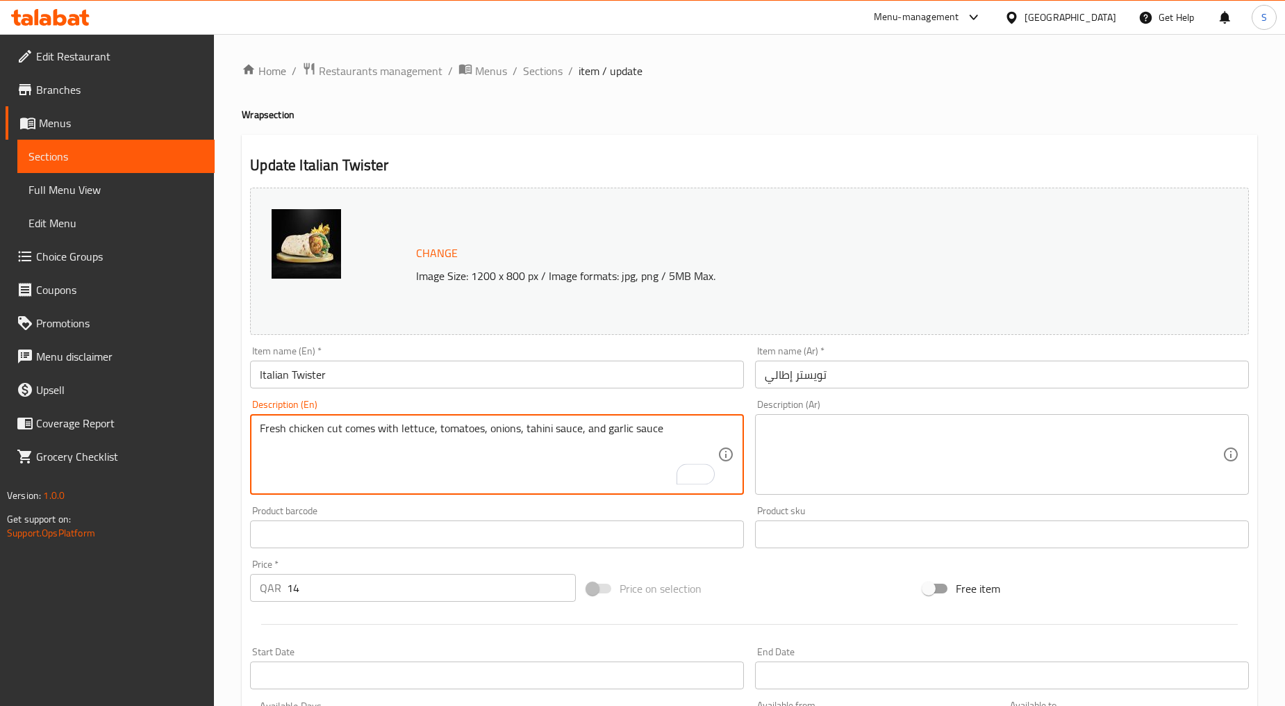
click at [863, 459] on textarea at bounding box center [994, 455] width 458 height 66
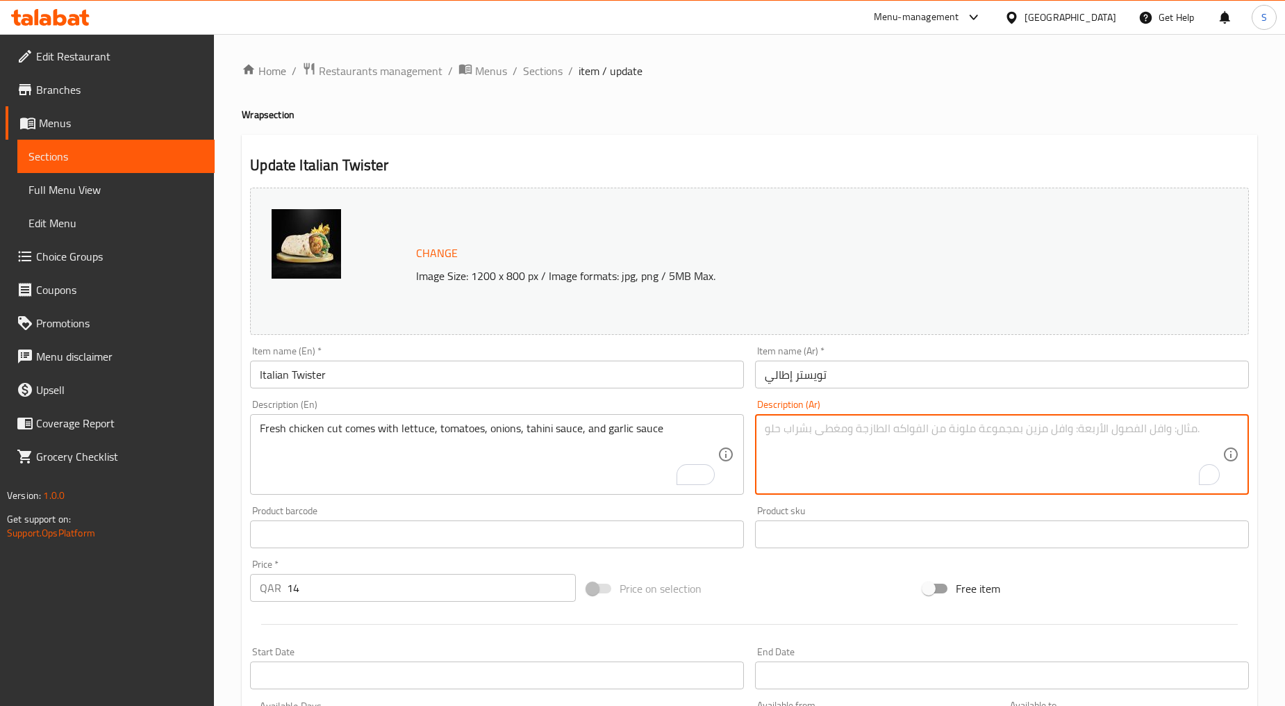
paste textarea "قطع الدجاج الطازجة تأتي مع الخس والطماطم والبصل وصلصة الطحينة وصلصة الثوم"
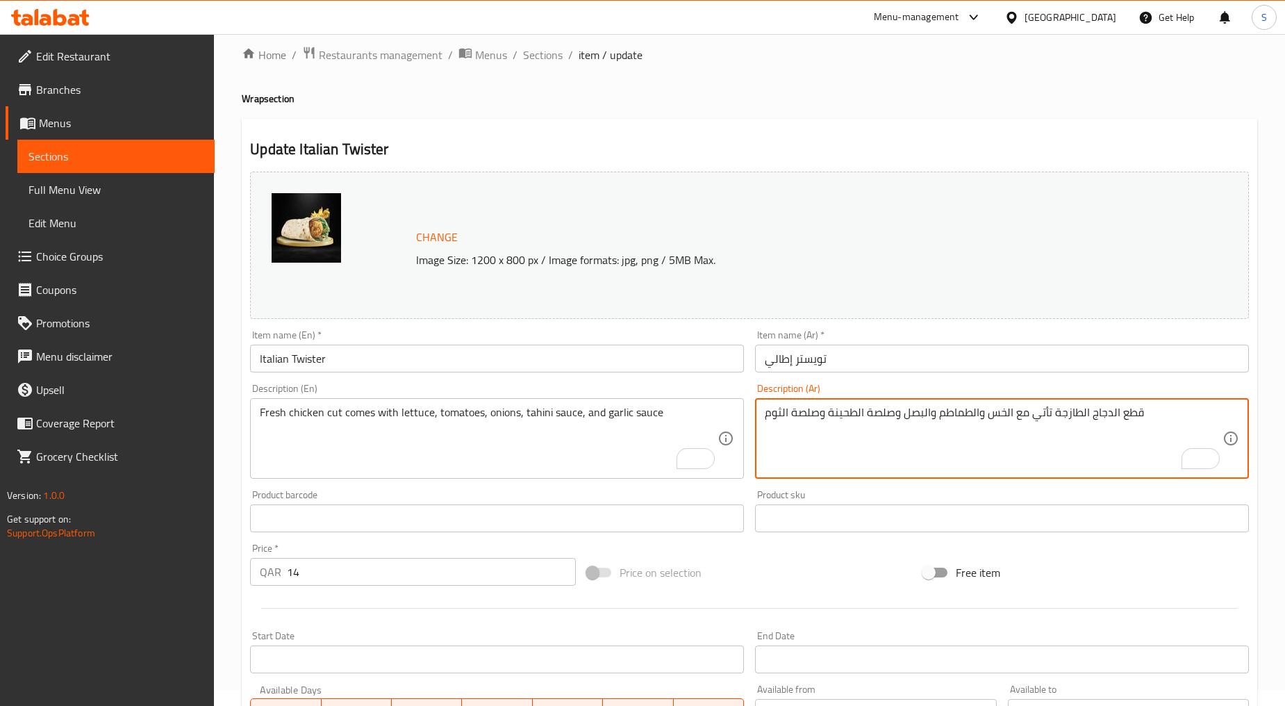
scroll to position [293, 0]
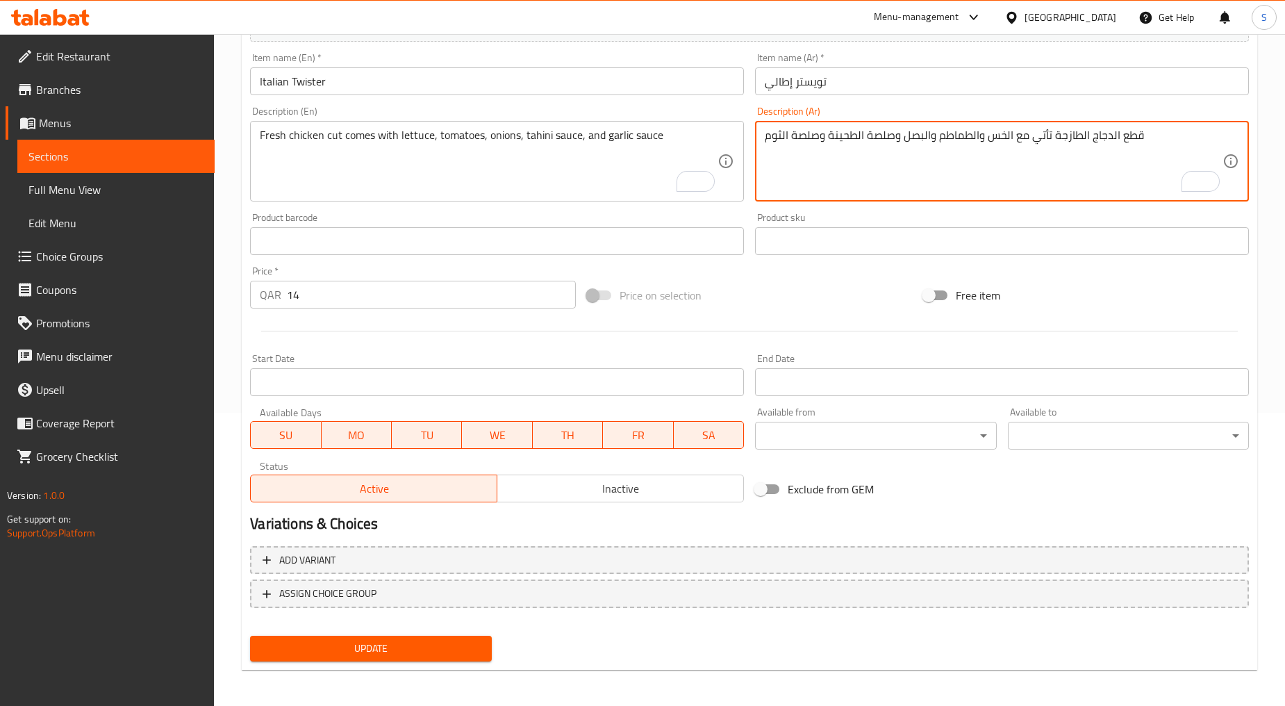
type textarea "قطع الدجاج الطازجة تأتي مع الخس والطماطم والبصل وصلصة الطحينة وصلصة الثوم"
click at [406, 643] on span "Update" at bounding box center [370, 648] width 219 height 17
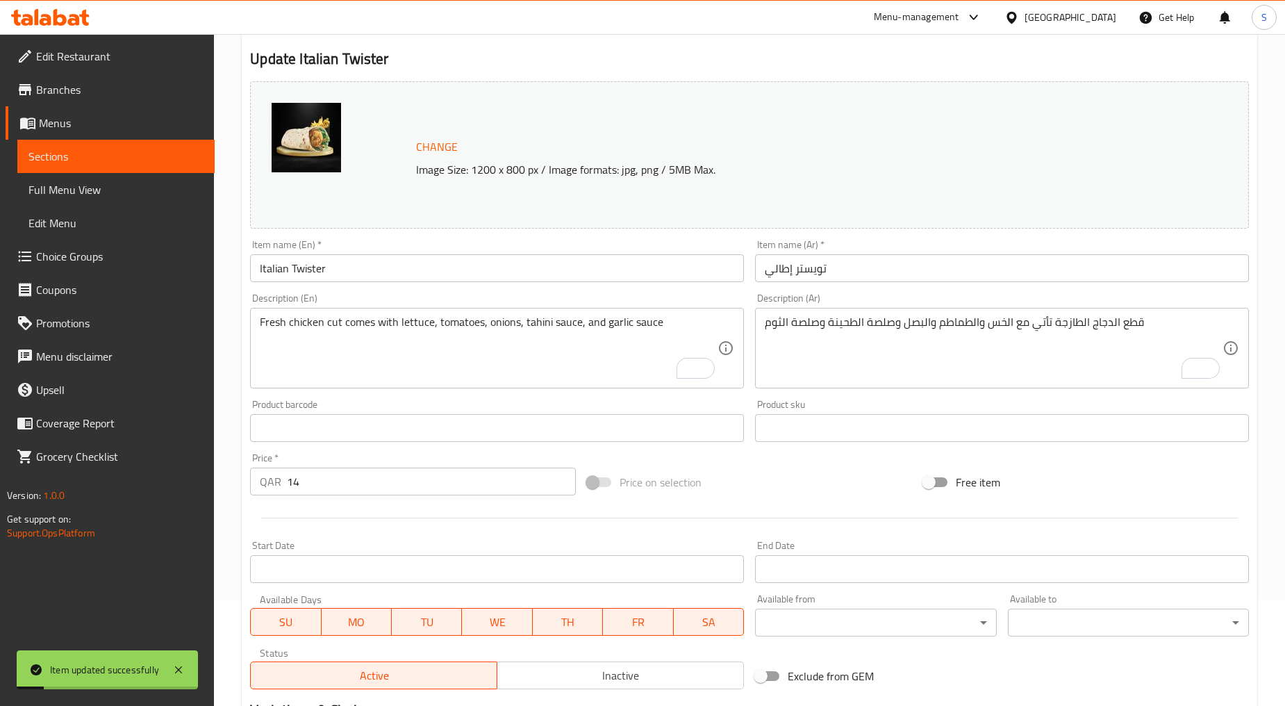
scroll to position [0, 0]
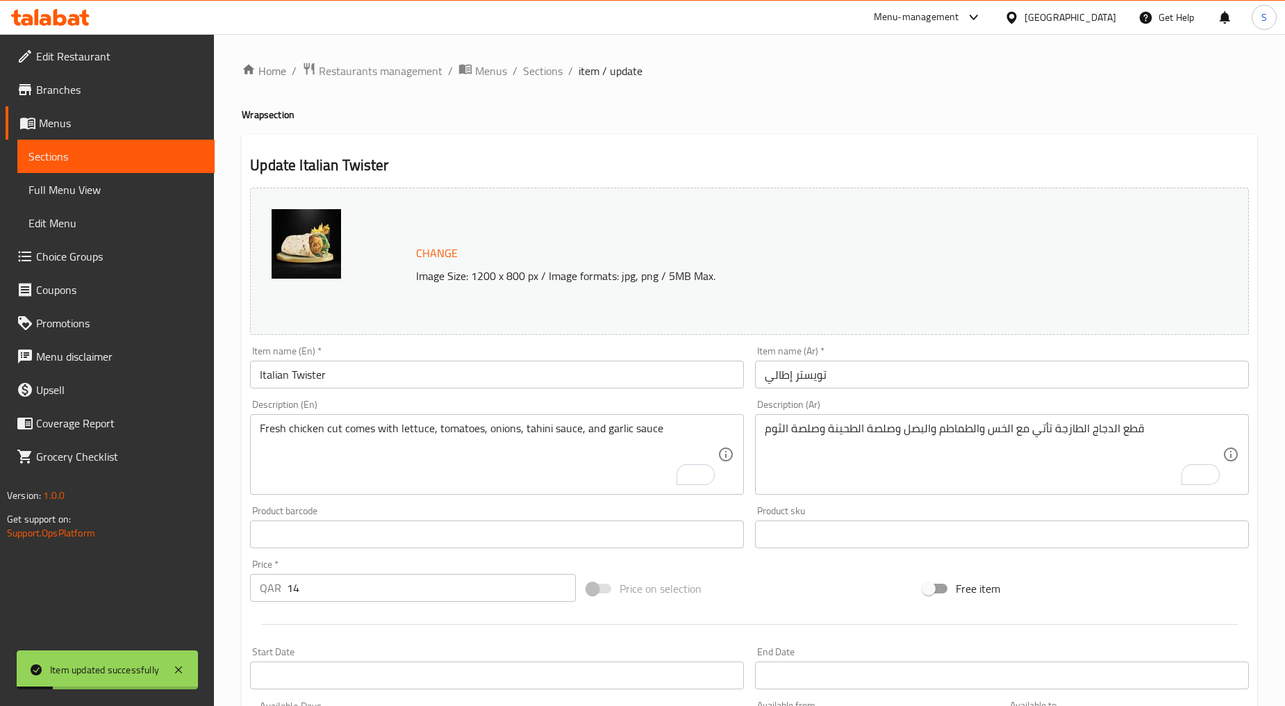
click at [508, 59] on div "Home / Restaurants management / Menus / Sections / item / update Wrap section U…" at bounding box center [749, 518] width 1071 height 968
click at [533, 69] on span "Sections" at bounding box center [543, 71] width 40 height 17
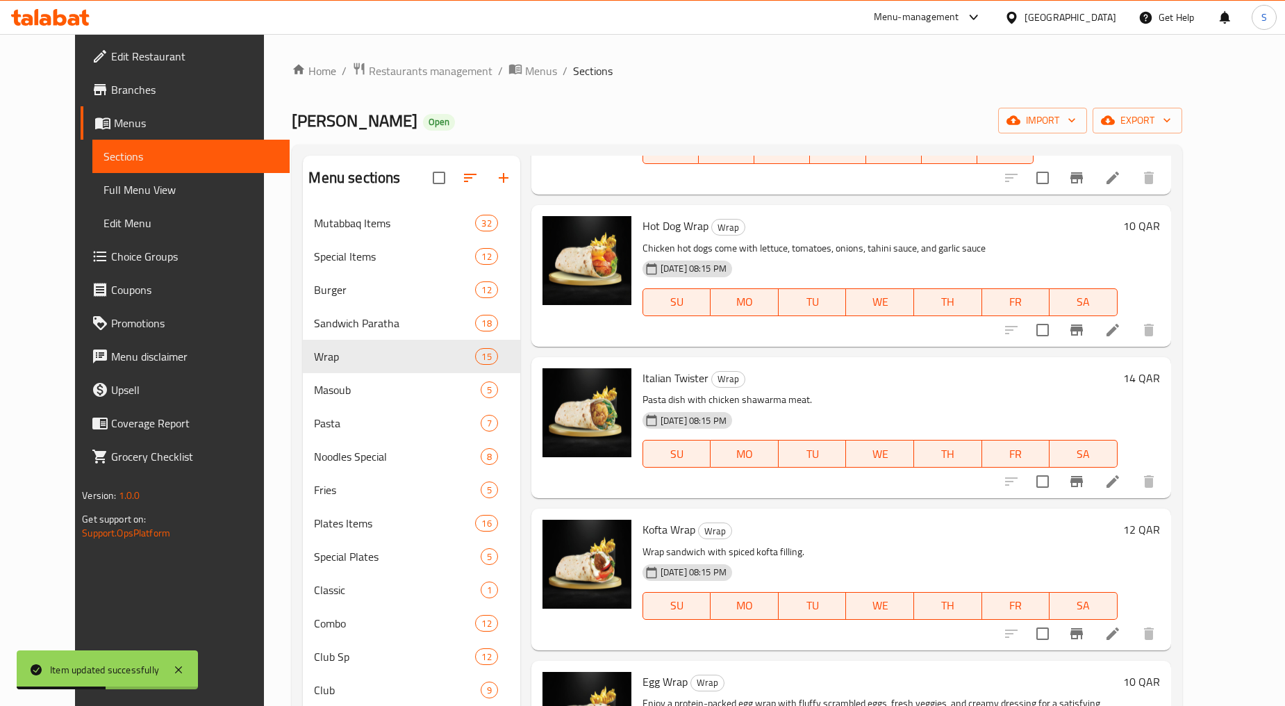
scroll to position [849, 0]
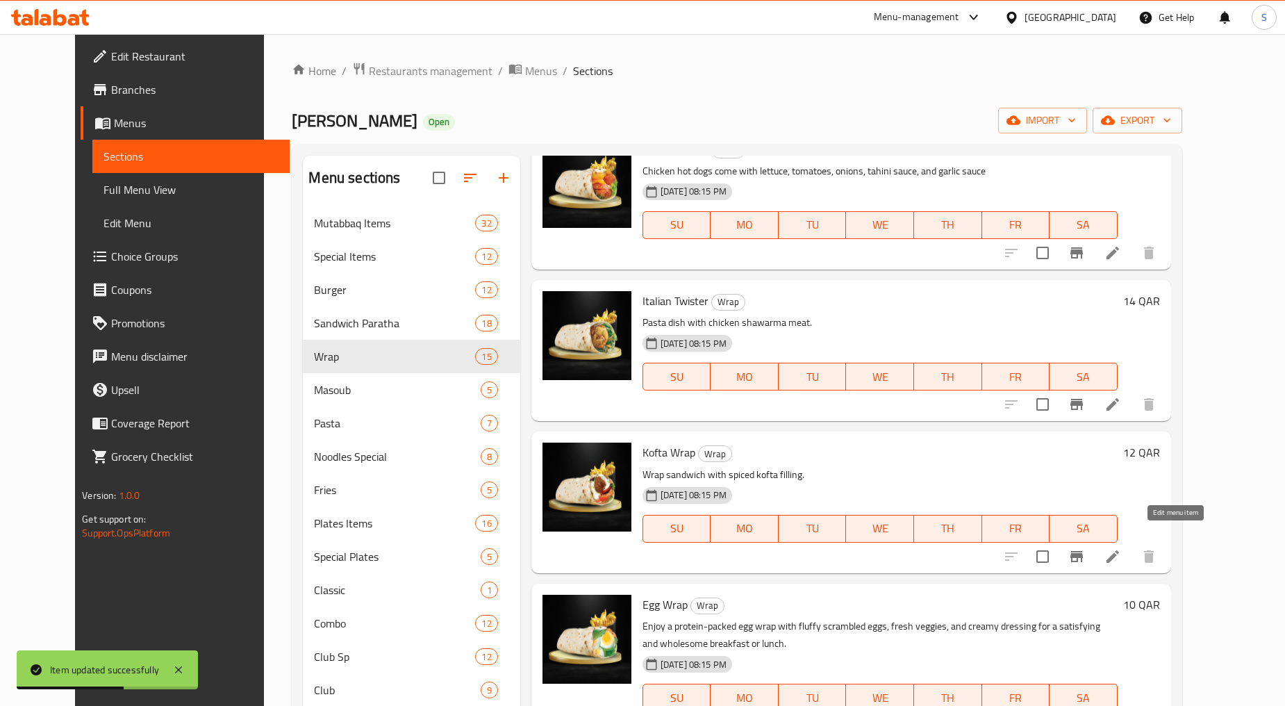
click at [1122, 548] on icon at bounding box center [1113, 556] width 17 height 17
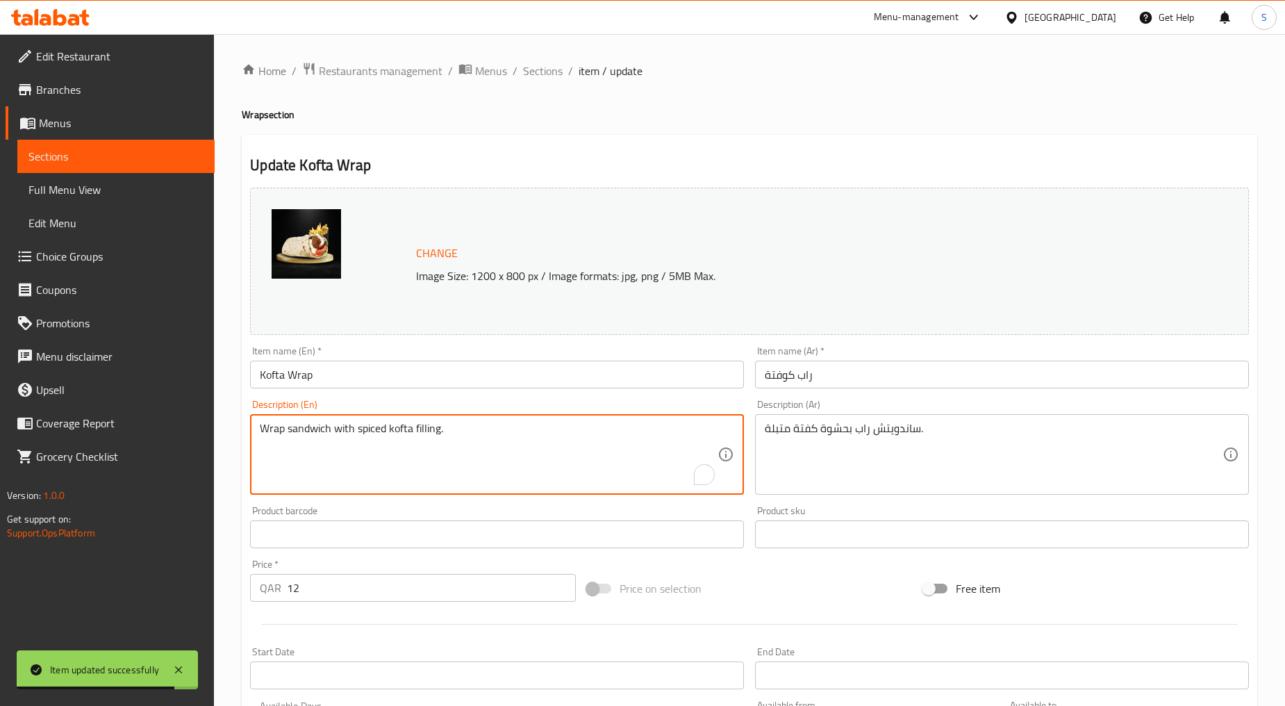
click at [525, 461] on textarea "Wrap sandwich with spiced kofta filling." at bounding box center [489, 455] width 458 height 66
paste textarea "Fresh koftaComes with lettuce, tomatoes, onions, tahini sauce, and garlic sauce"
click at [525, 461] on textarea "Fresh koftaComes with lettuce, tomatoes, onions, tahini sauce, and garlic sauce" at bounding box center [489, 455] width 458 height 66
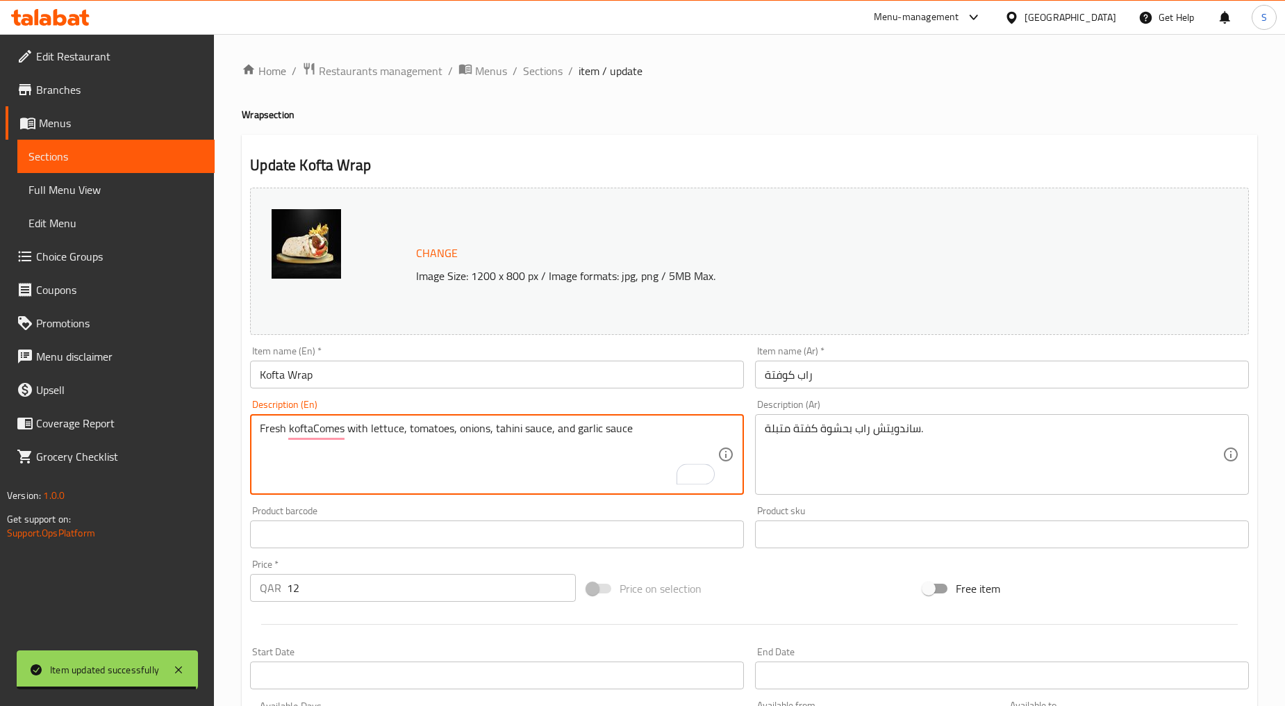
click at [525, 461] on textarea "Fresh koftaComes with lettuce, tomatoes, onions, tahini sauce, and garlic sauce" at bounding box center [489, 455] width 458 height 66
click at [355, 461] on textarea "Fresh kofta comes with lettuce, tomatoes, onions, tahini sauce, and garlic sauce" at bounding box center [489, 455] width 458 height 66
type textarea "Fresh kofta comes with lettuce, tomatoes, onions, tahini sauce, and garlic sauce"
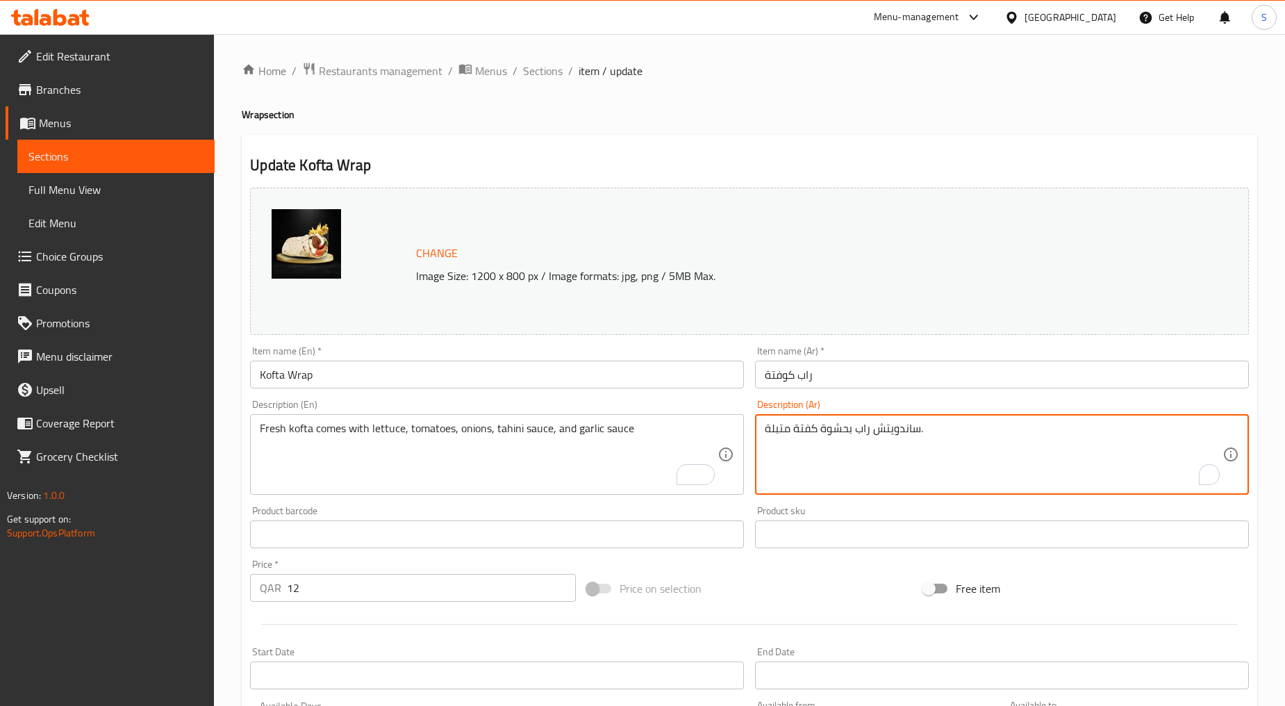
click at [823, 454] on textarea "ساندويتش راب بحشوة كفتة متبلة." at bounding box center [994, 455] width 458 height 66
paste textarea "لكفتة الطازجة تأتي مع الخس والطماطم والبصل وصلصة الطحينة وصلصة الثوم"
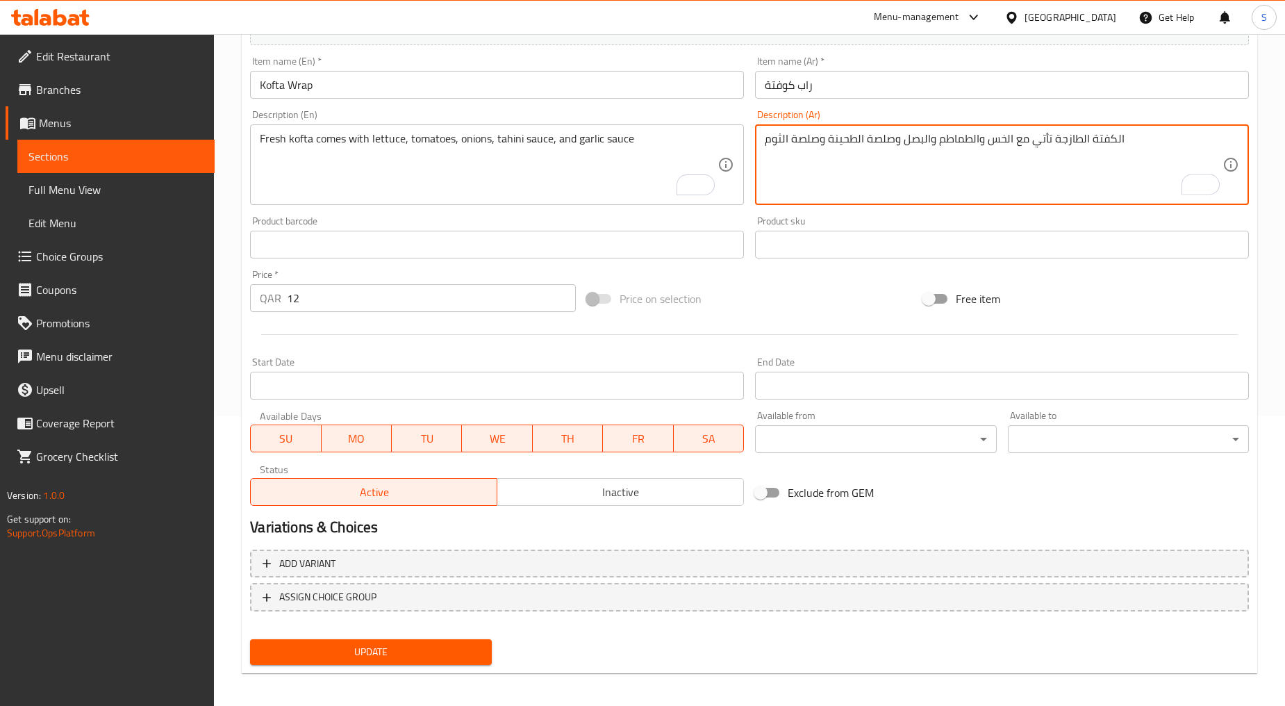
scroll to position [293, 0]
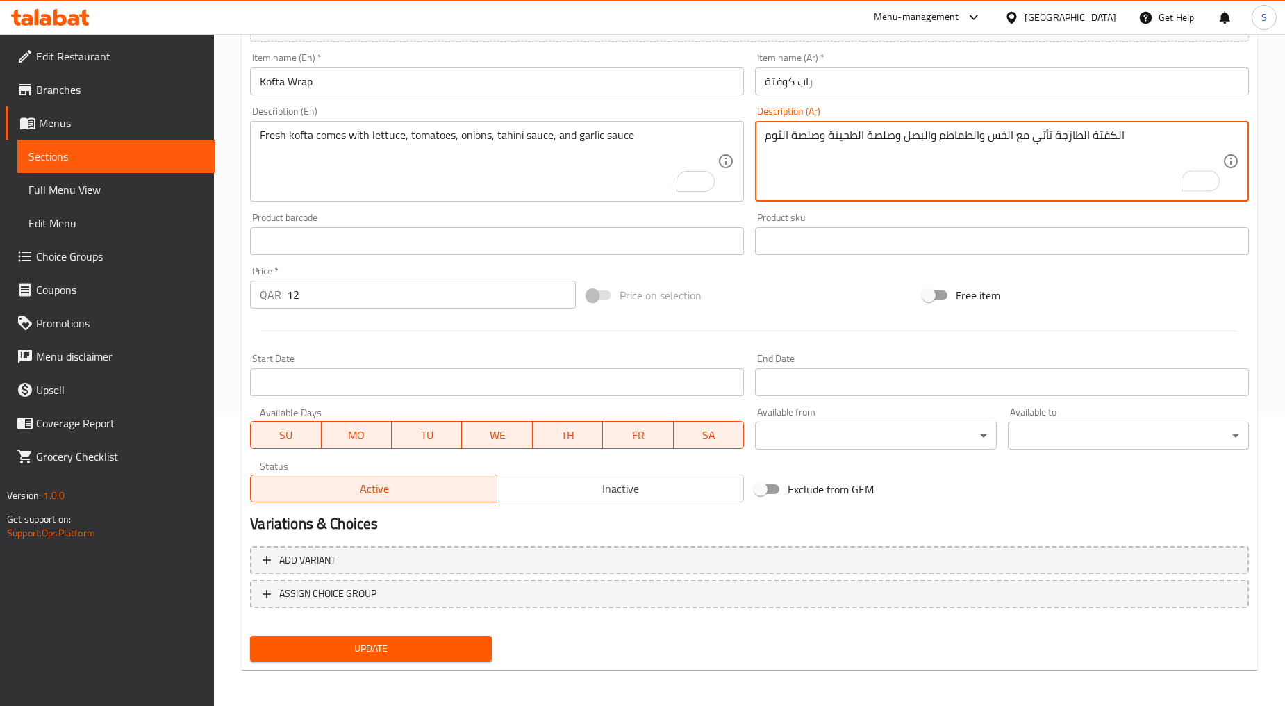
type textarea "الكفتة الطازجة تأتي مع الخس والطماطم والبصل وصلصة الطحينة وصلصة الثوم"
click at [414, 645] on span "Update" at bounding box center [370, 648] width 219 height 17
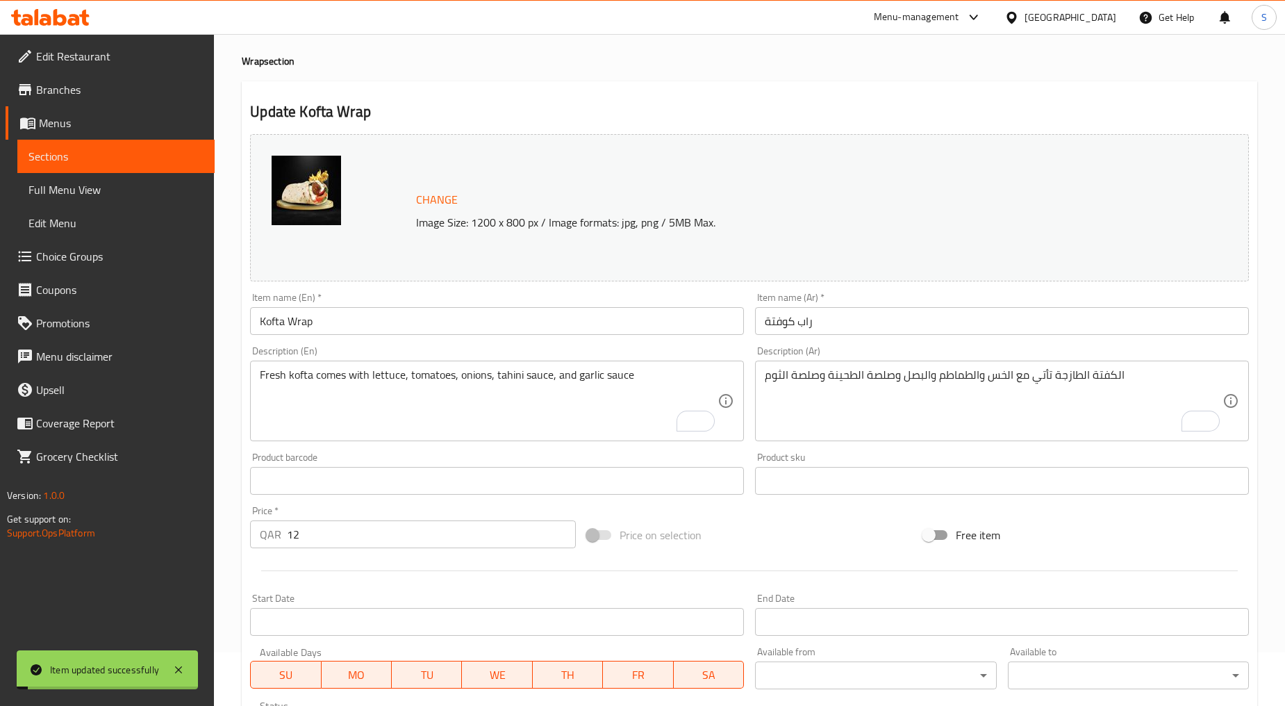
scroll to position [0, 0]
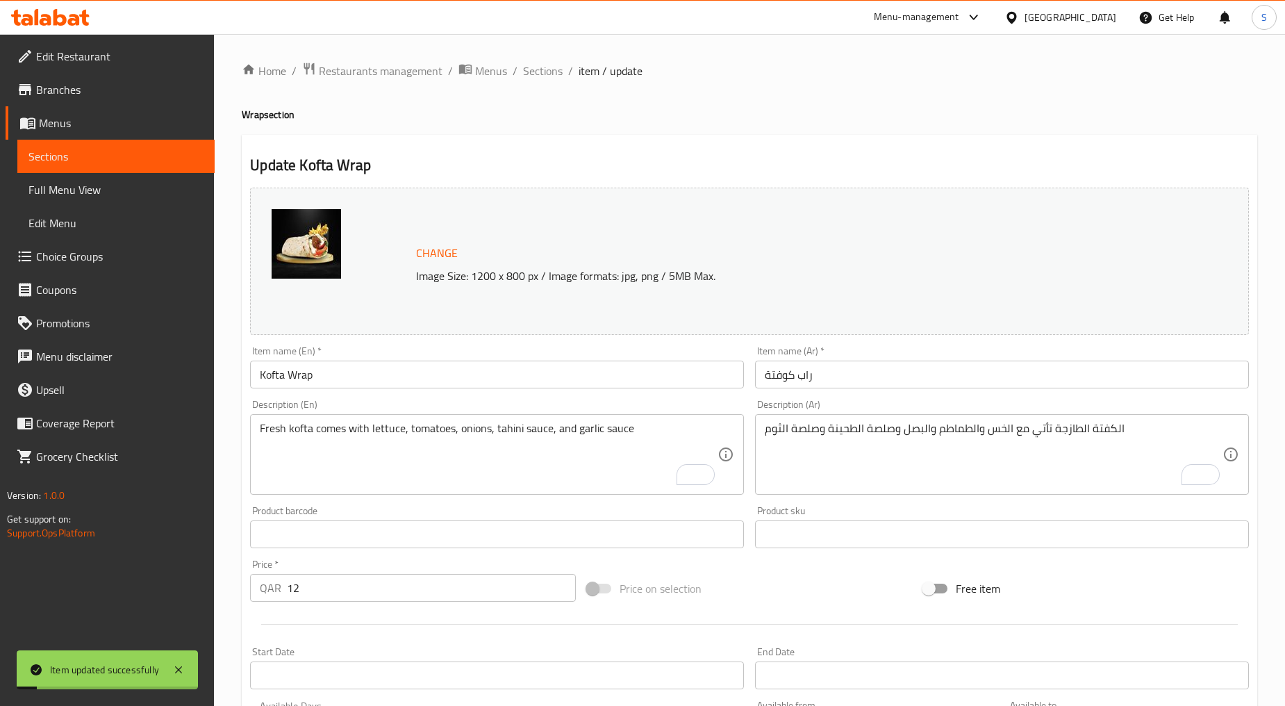
click at [526, 84] on div "Home / Restaurants management / Menus / Sections / item / update Wrap section U…" at bounding box center [750, 518] width 1016 height 912
click at [534, 68] on span "Sections" at bounding box center [543, 71] width 40 height 17
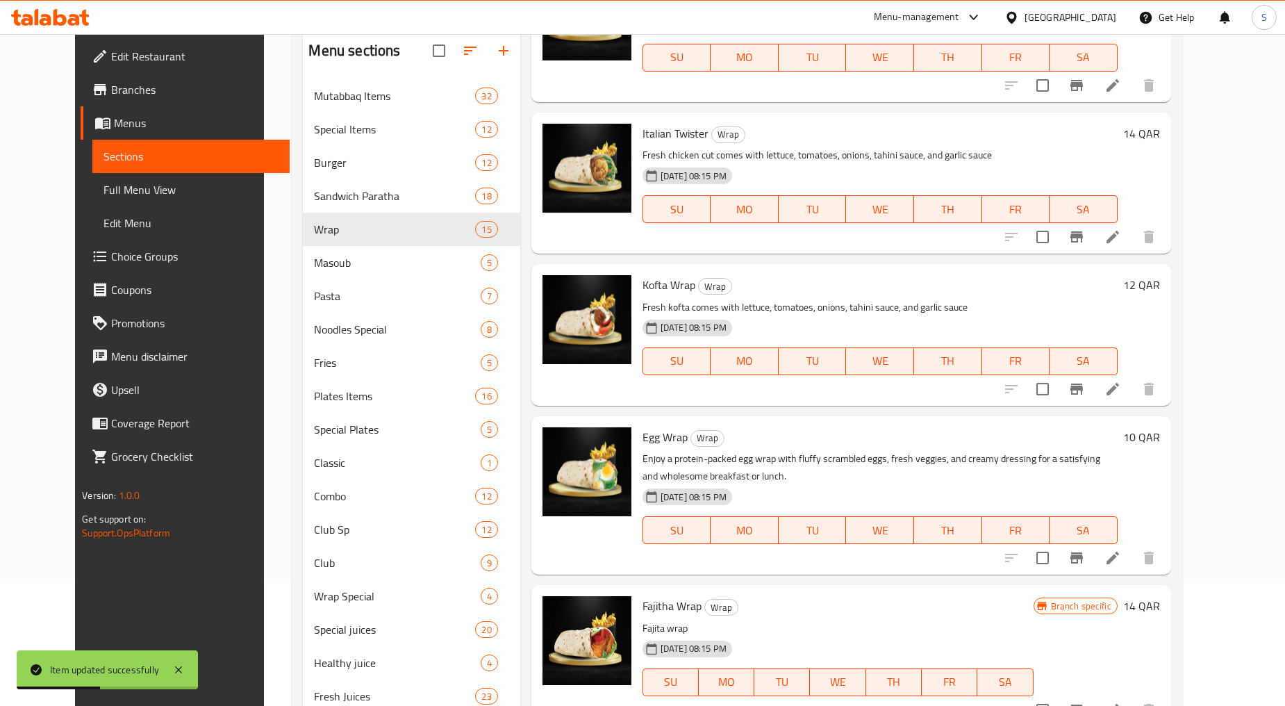
scroll to position [309, 0]
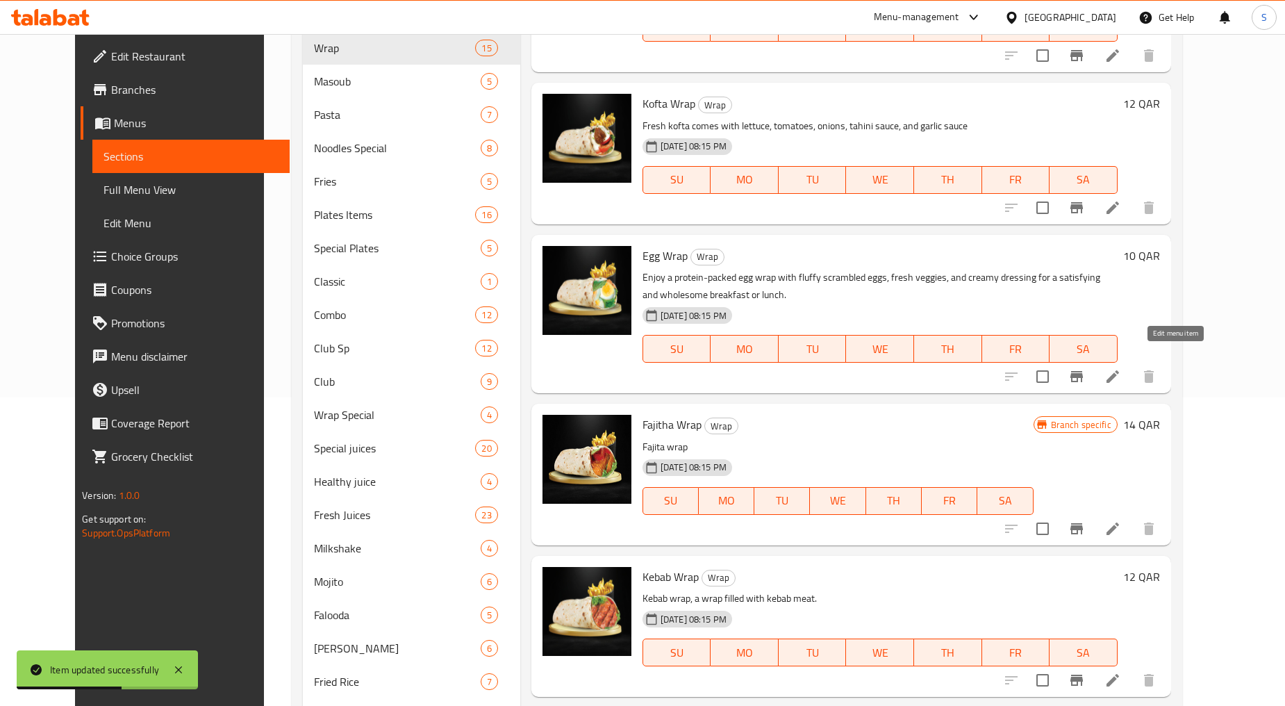
click at [1122, 368] on icon at bounding box center [1113, 376] width 17 height 17
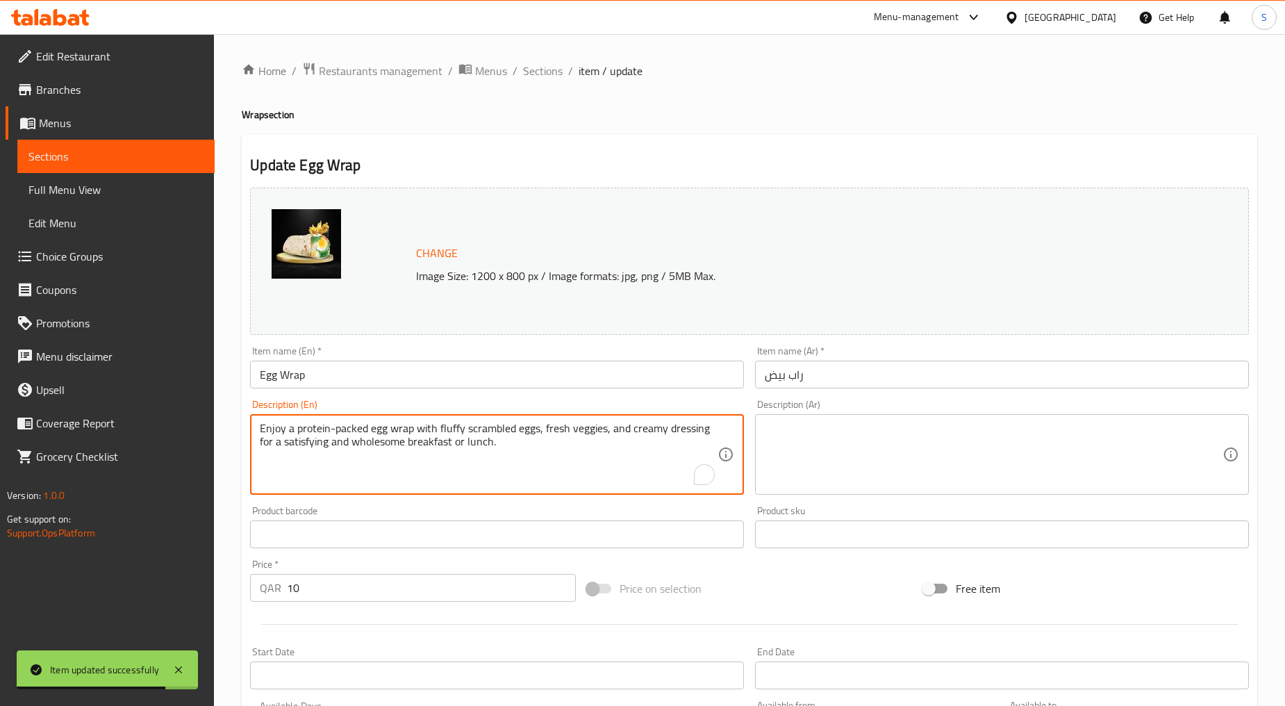
click at [362, 461] on textarea "Enjoy a protein-packed egg wrap with fluffy scrambled eggs, fresh veggies, and …" at bounding box center [489, 455] width 458 height 66
paste textarea "Boiler egg Comes with lettuce, tomatoes, onions, tahini sauce, and garlic sauce"
click at [362, 461] on textarea "Boiler egg Comes with lettuce, tomatoes, onions, tahini sauce, and garlic sauce" at bounding box center [489, 455] width 458 height 66
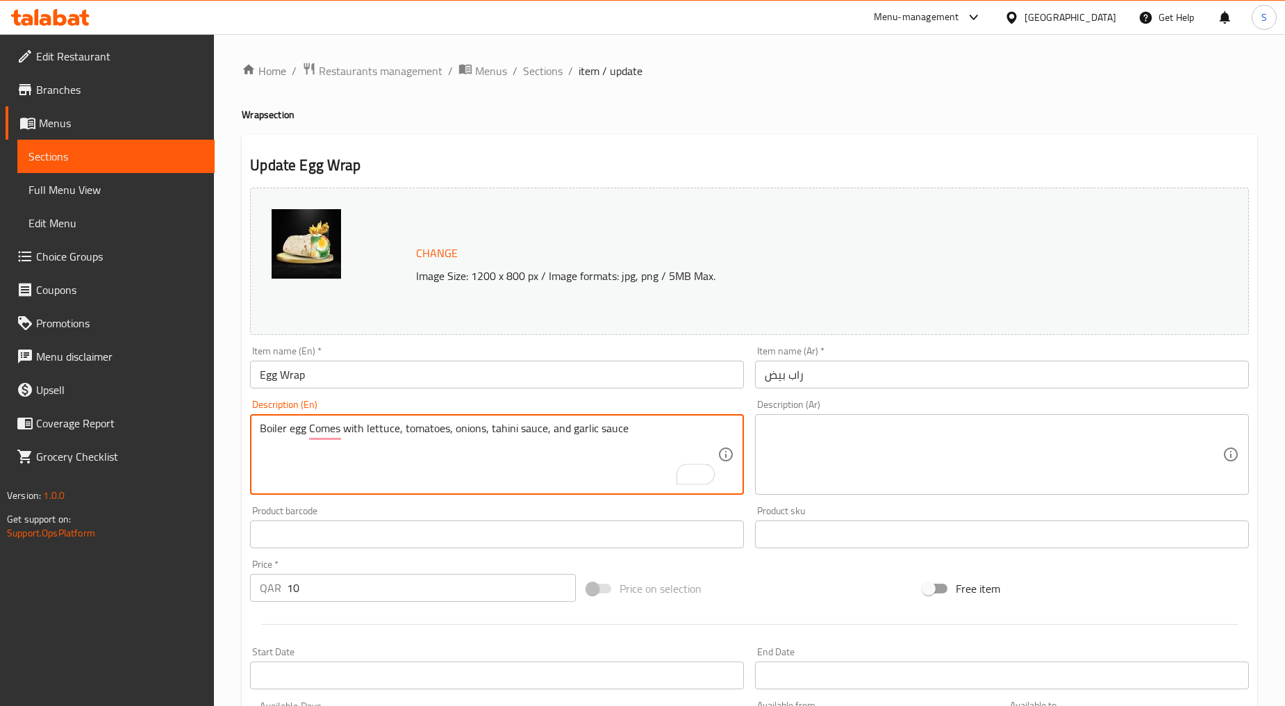
click at [362, 461] on textarea "Boiler egg Comes with lettuce, tomatoes, onions, tahini sauce, and garlic sauce" at bounding box center [489, 455] width 458 height 66
type textarea "Boiler egg comes with lettuce, tomatoes, onions, tahini sauce, and garlic sauce"
click at [836, 462] on textarea at bounding box center [994, 455] width 458 height 66
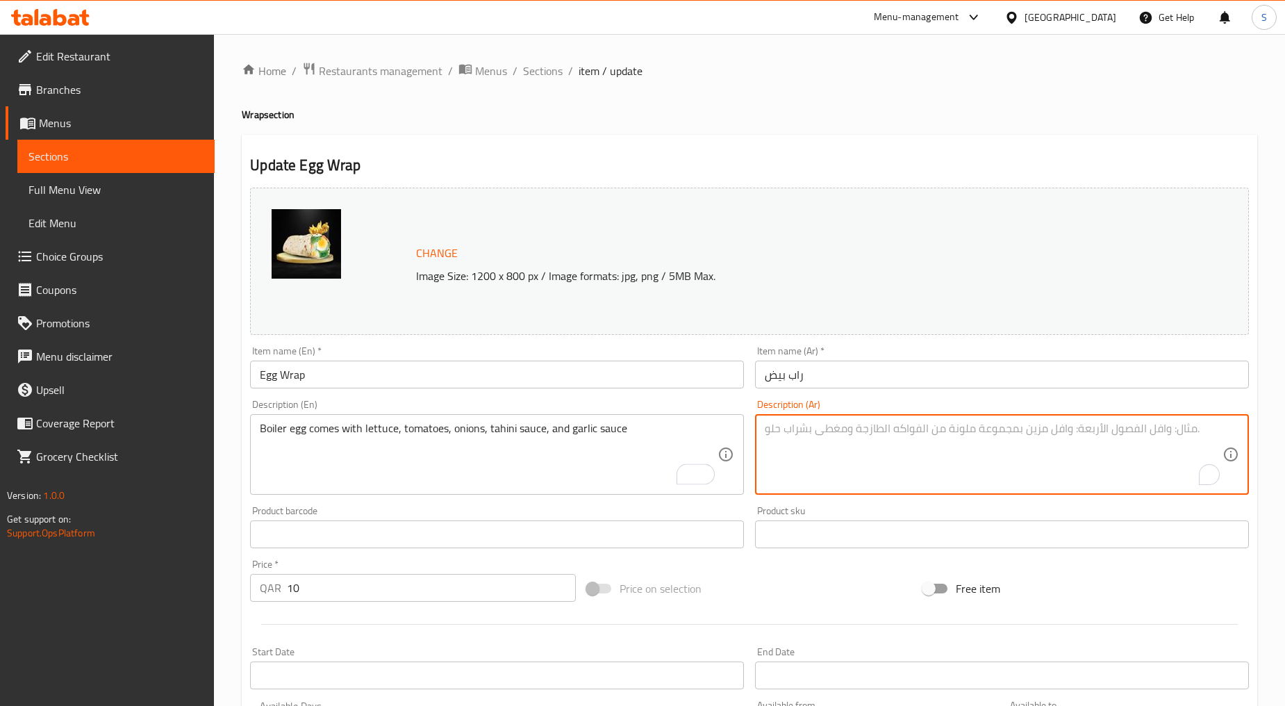
paste textarea "بيض مسلوق يأتي مع الخس والطماطم والبصل وصلصة الطحينة وصلصة الثوم"
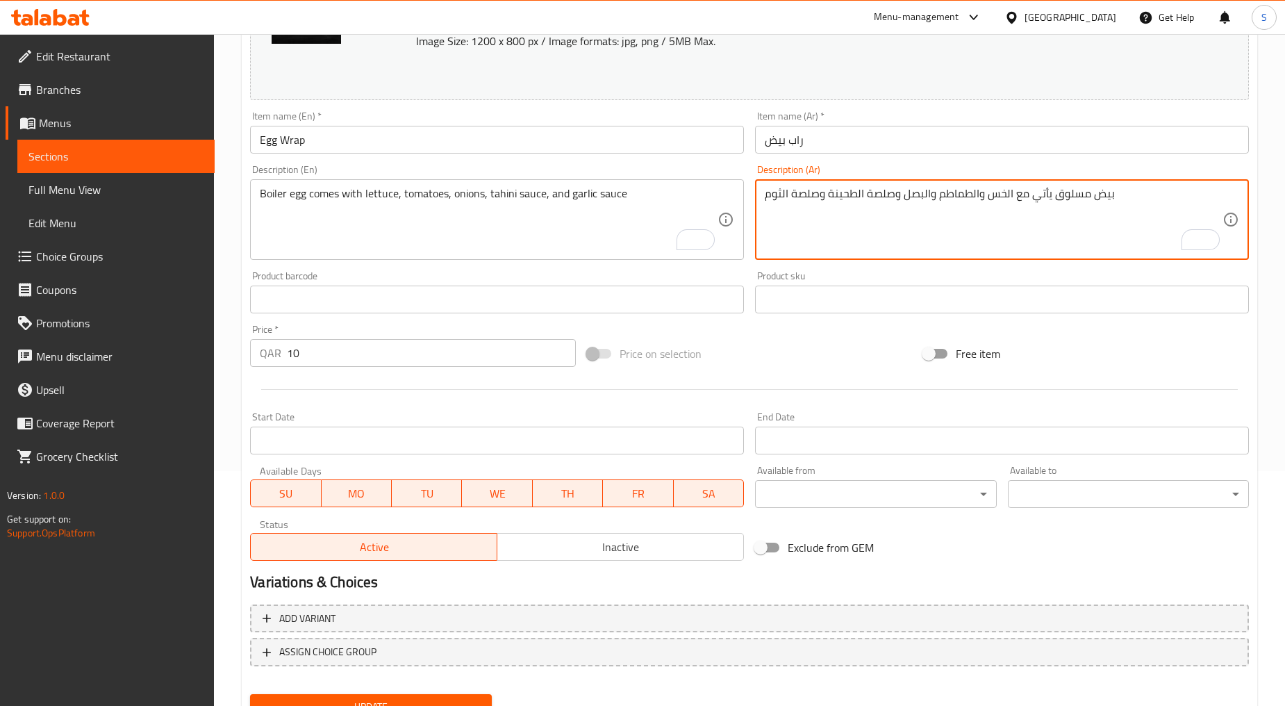
scroll to position [293, 0]
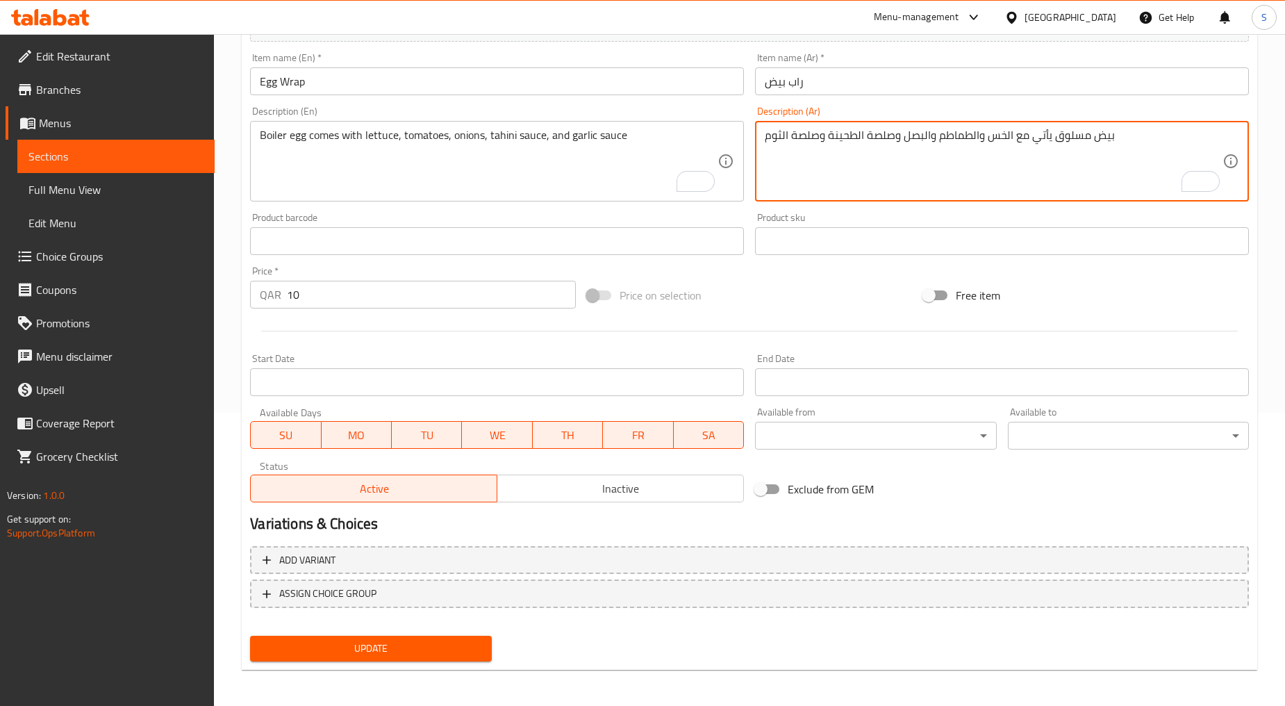
type textarea "بيض مسلوق يأتي مع الخس والطماطم والبصل وصلصة الطحينة وصلصة الثوم"
click at [421, 643] on span "Update" at bounding box center [370, 648] width 219 height 17
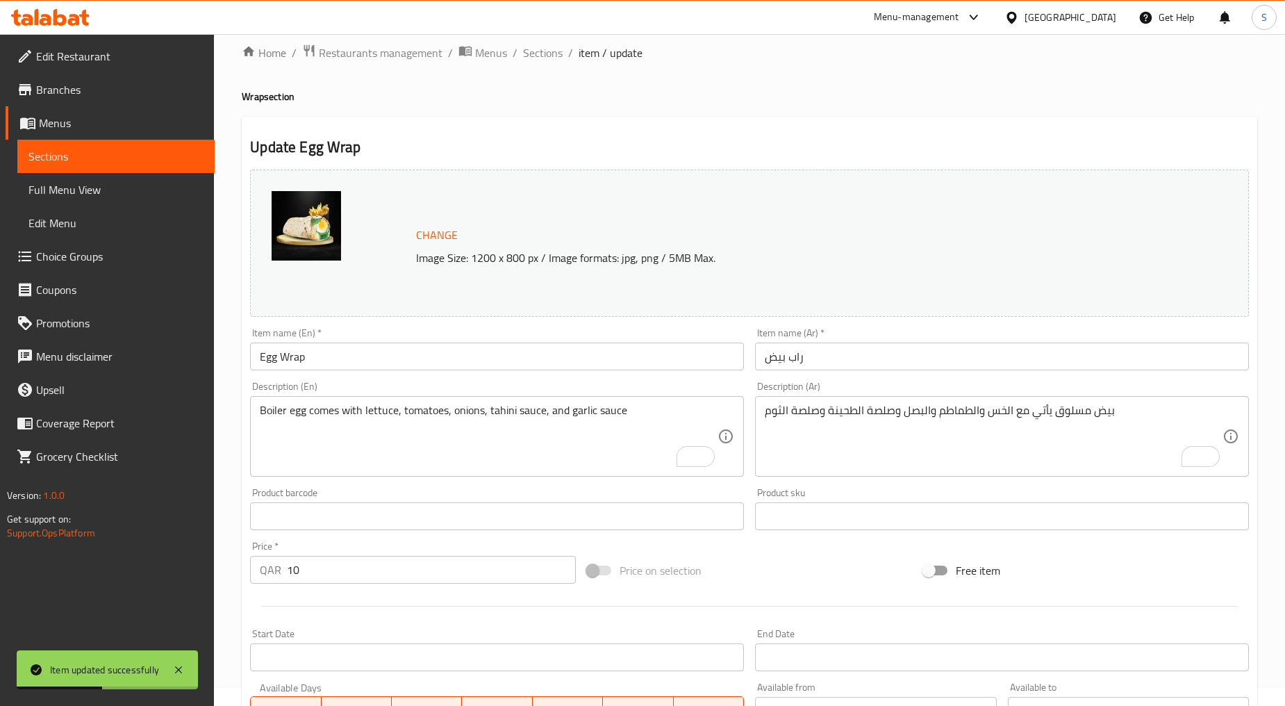
scroll to position [0, 0]
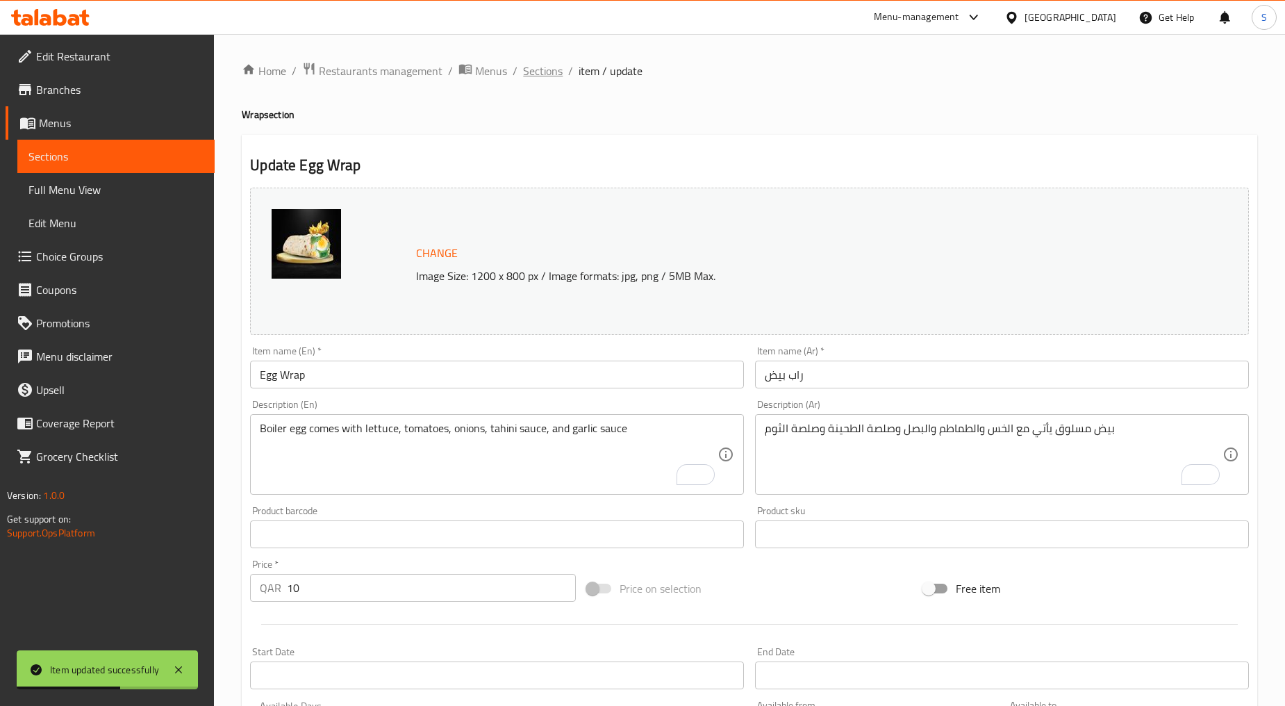
click at [532, 74] on span "Sections" at bounding box center [543, 71] width 40 height 17
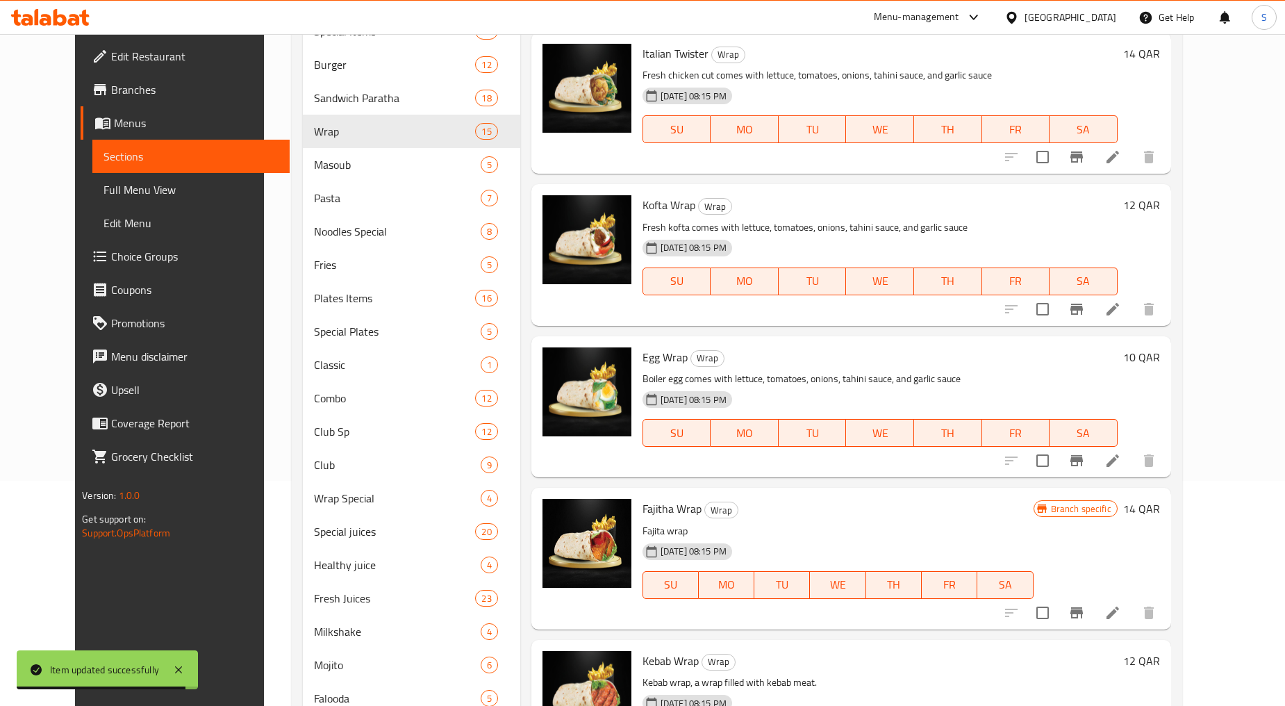
scroll to position [231, 0]
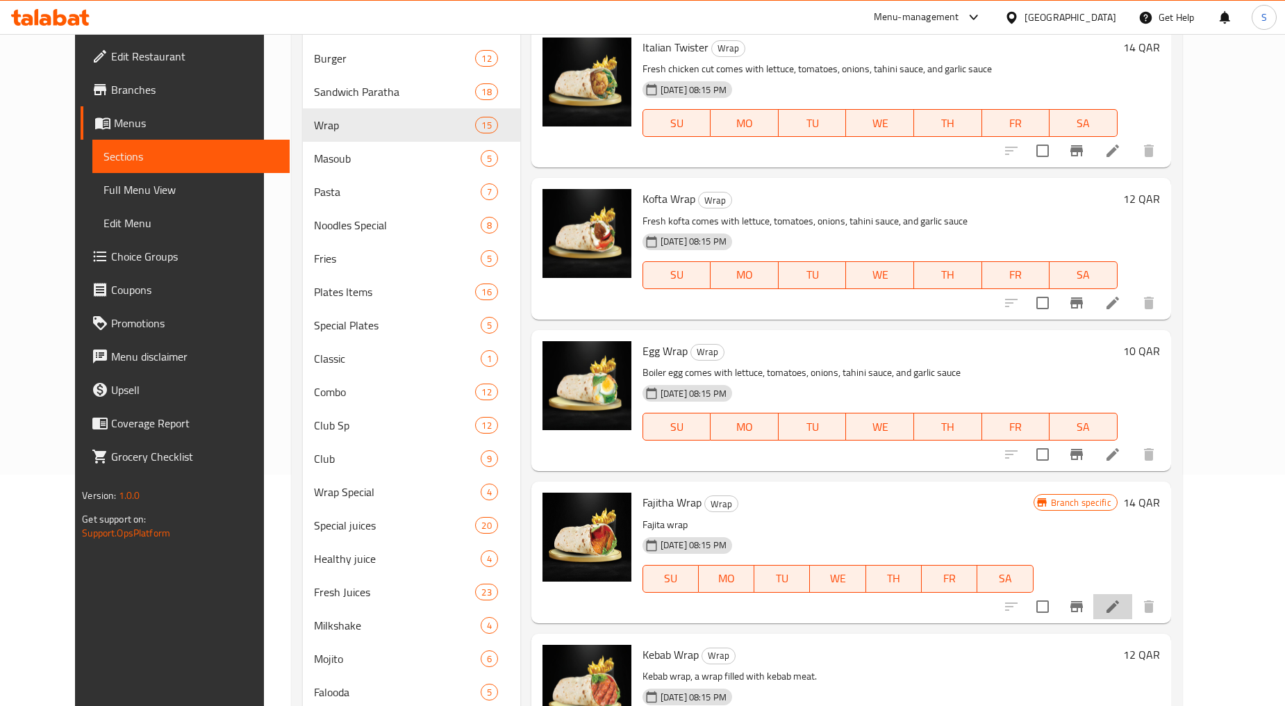
click at [1133, 594] on li at bounding box center [1113, 606] width 39 height 25
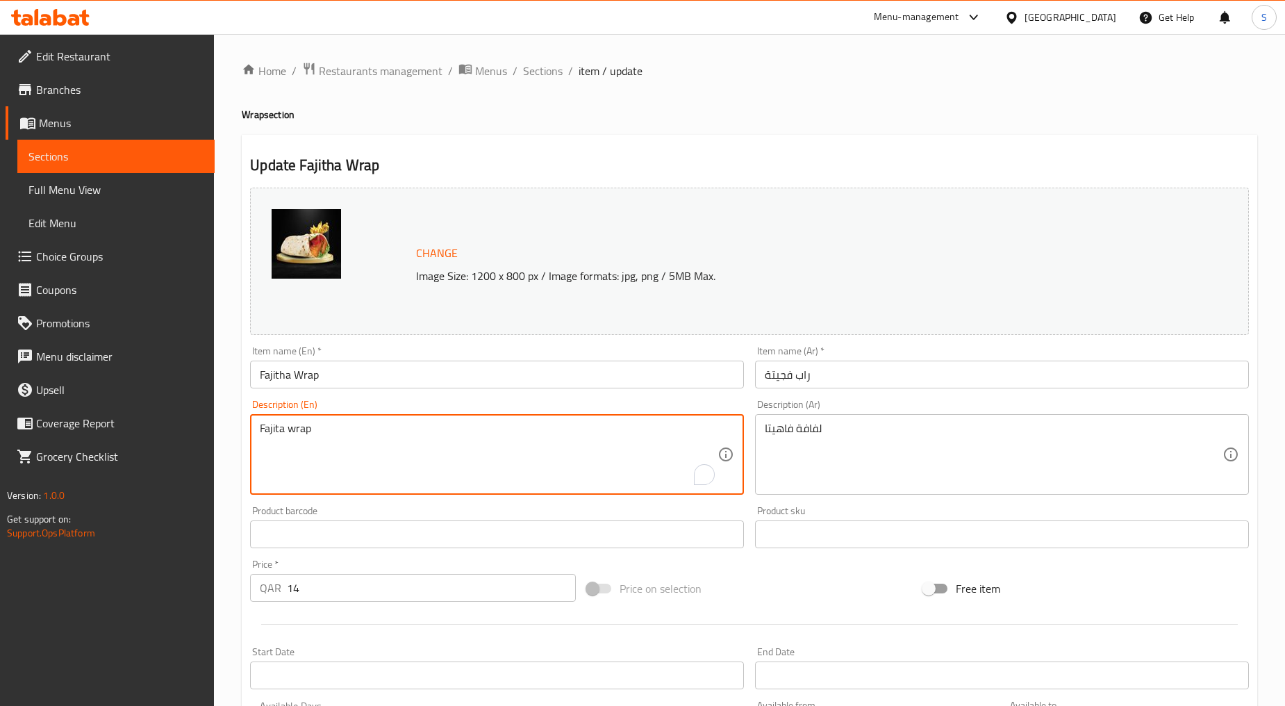
click at [410, 445] on textarea "Fajita wrap" at bounding box center [489, 455] width 458 height 66
paste textarea "Comes with lettuce, tomatoes, onions, tahini sauce, and garlic sauce"
click at [405, 460] on textarea "Fajita Comes with lettuce, tomatoes, onions, tahini sauce, and garlic sauce" at bounding box center [489, 455] width 458 height 66
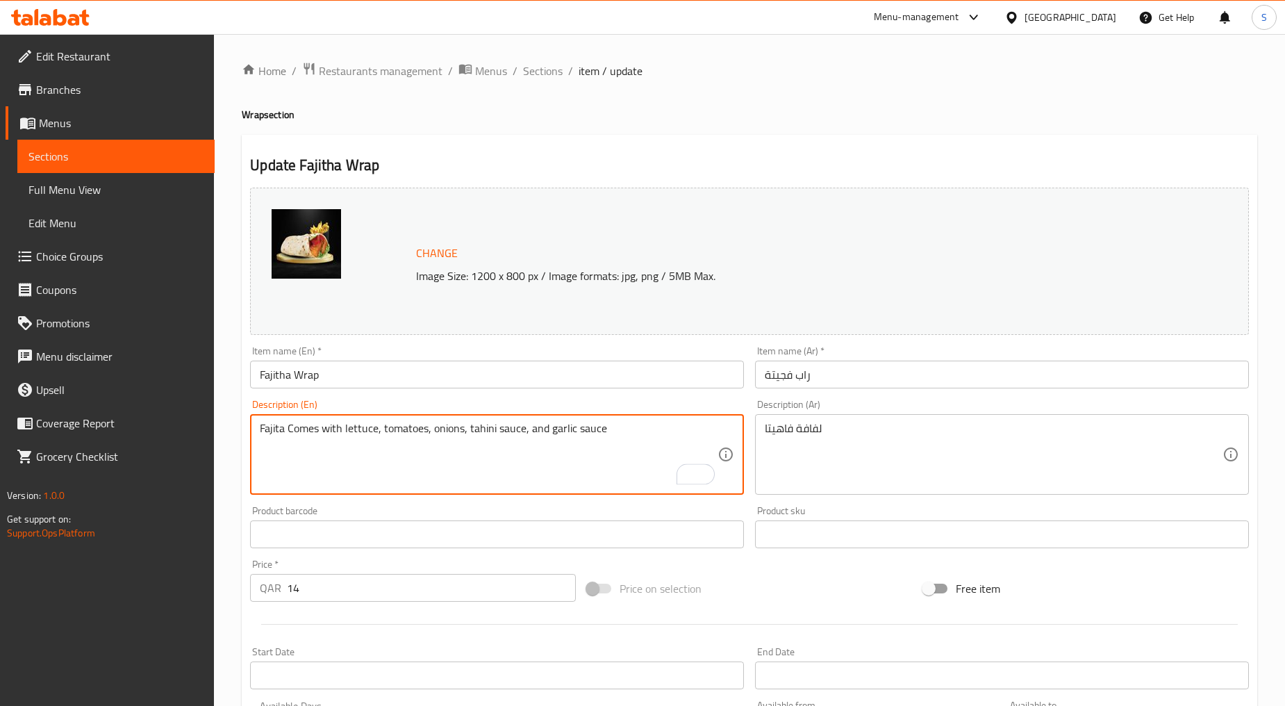
click at [405, 460] on textarea "Fajita Comes with lettuce, tomatoes, onions, tahini sauce, and garlic sauce" at bounding box center [489, 455] width 458 height 66
type textarea "Fajita comes with lettuce, tomatoes, onions, tahini sauce, and garlic sauce"
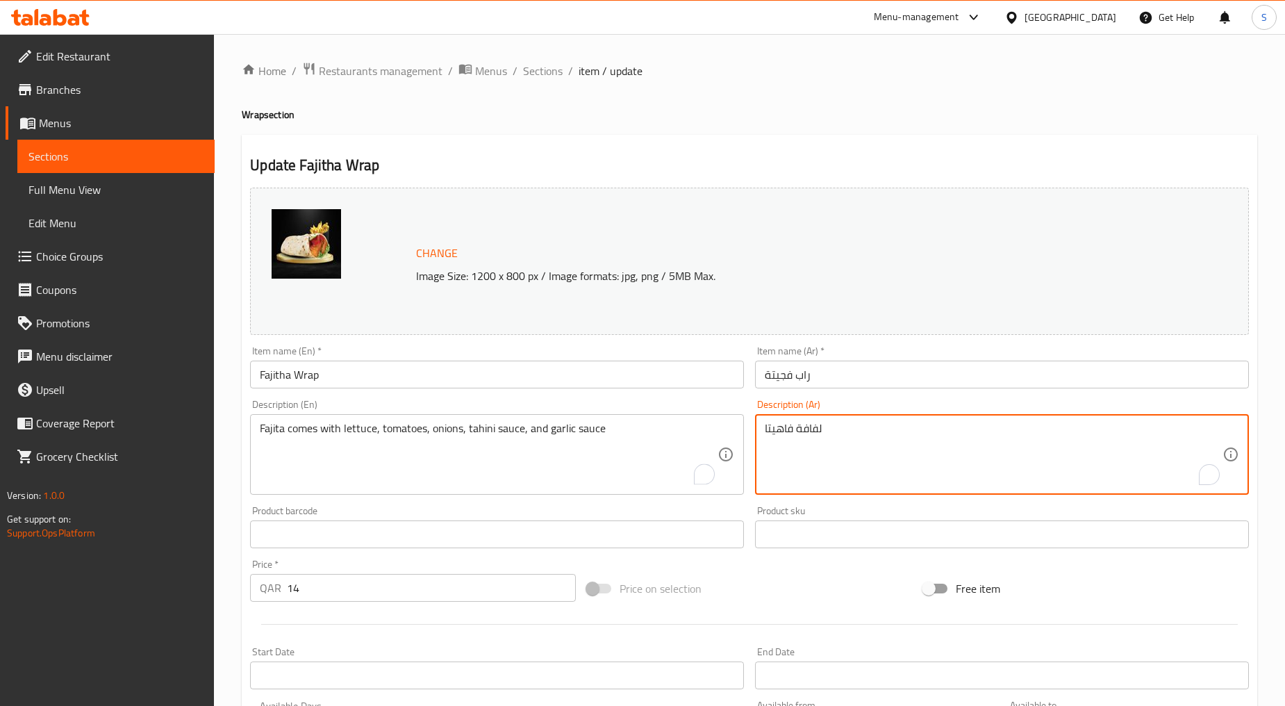
click at [830, 477] on textarea "لفافة فاهيتا" at bounding box center [994, 455] width 458 height 66
paste textarea "اهيتا تأتي مع الخس والطماطم والبصل وصلصة الطحينة وصلصة الثوم"
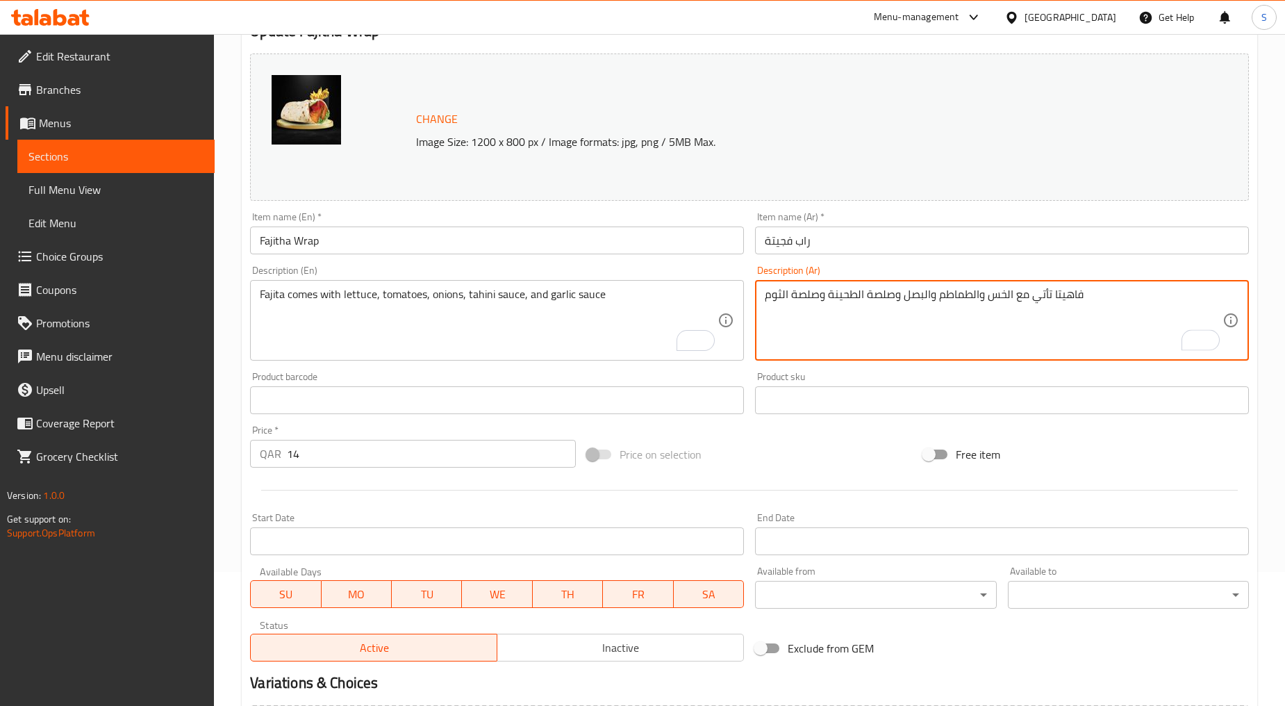
scroll to position [293, 0]
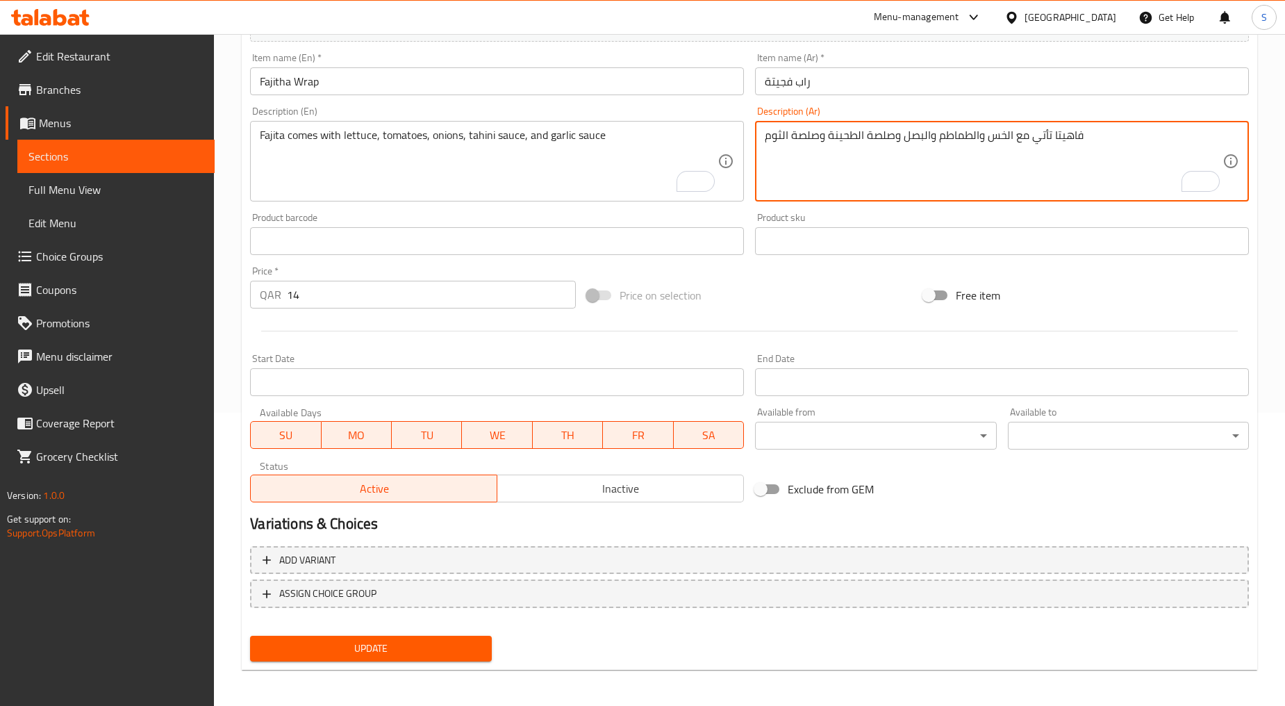
type textarea "فاهيتا تأتي مع الخس والطماطم والبصل وصلصة الطحينة وصلصة الثوم"
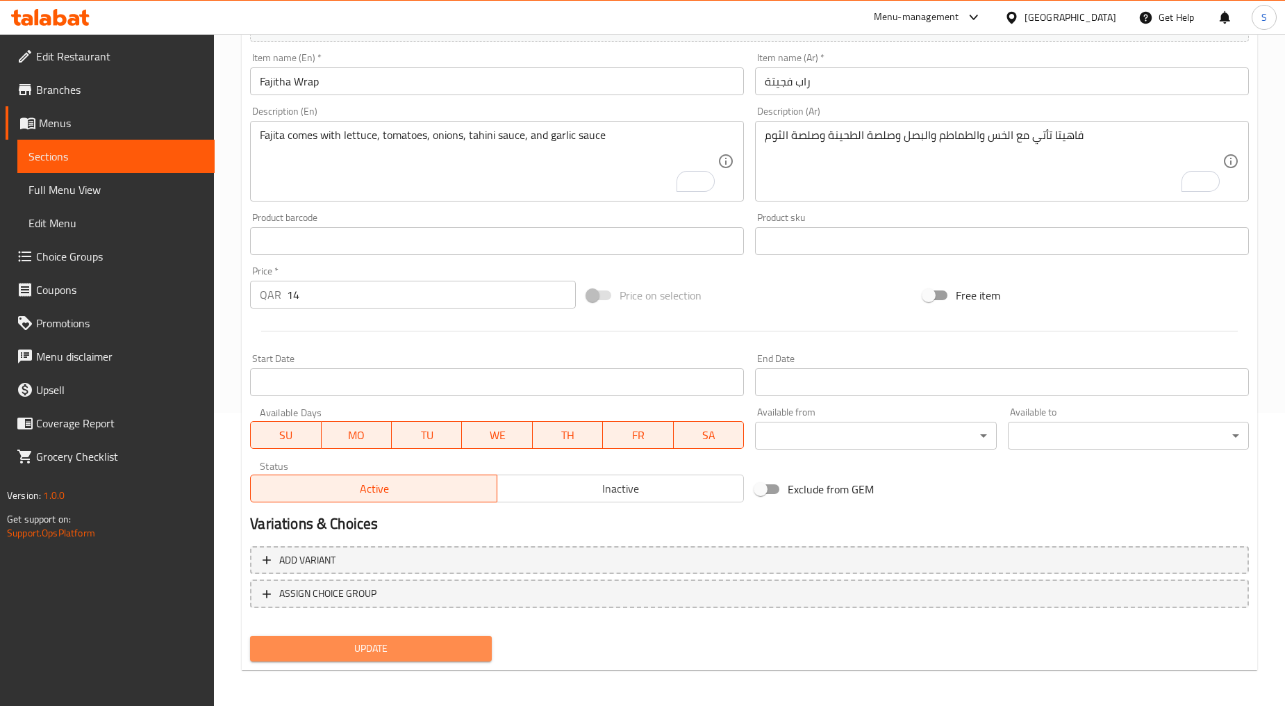
click at [420, 642] on span "Update" at bounding box center [370, 648] width 219 height 17
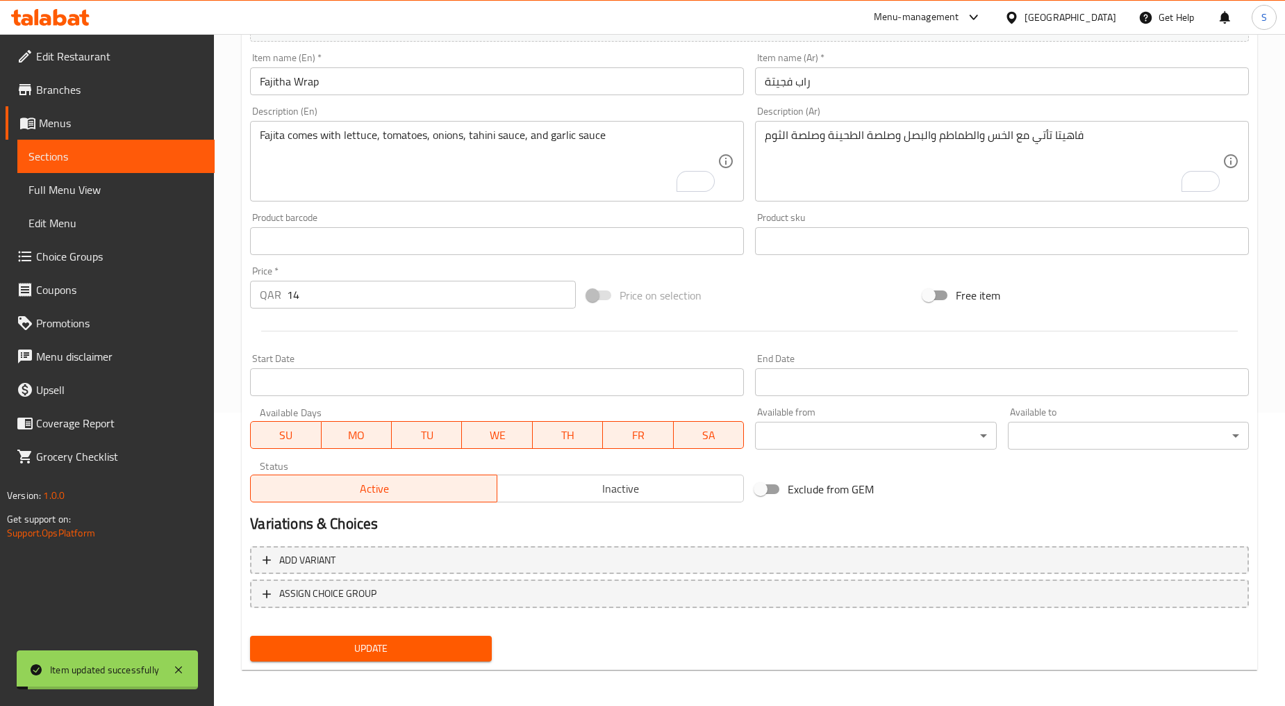
scroll to position [0, 0]
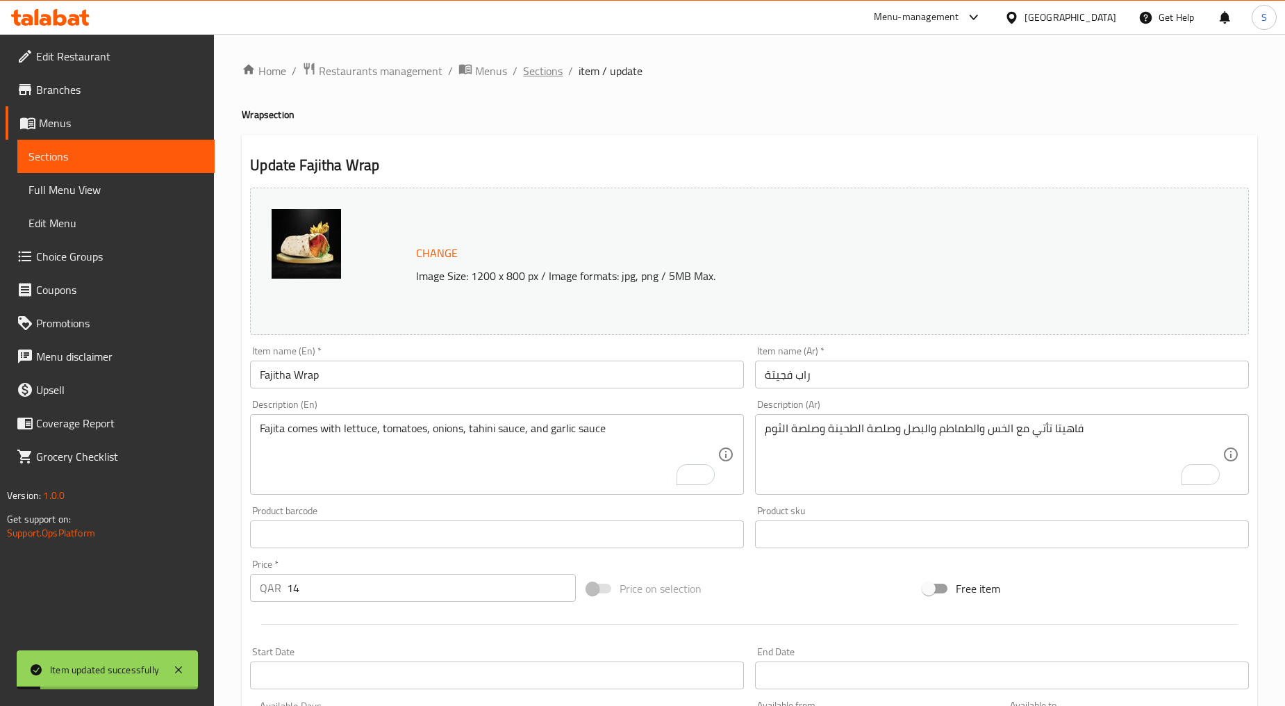
click at [532, 72] on span "Sections" at bounding box center [543, 71] width 40 height 17
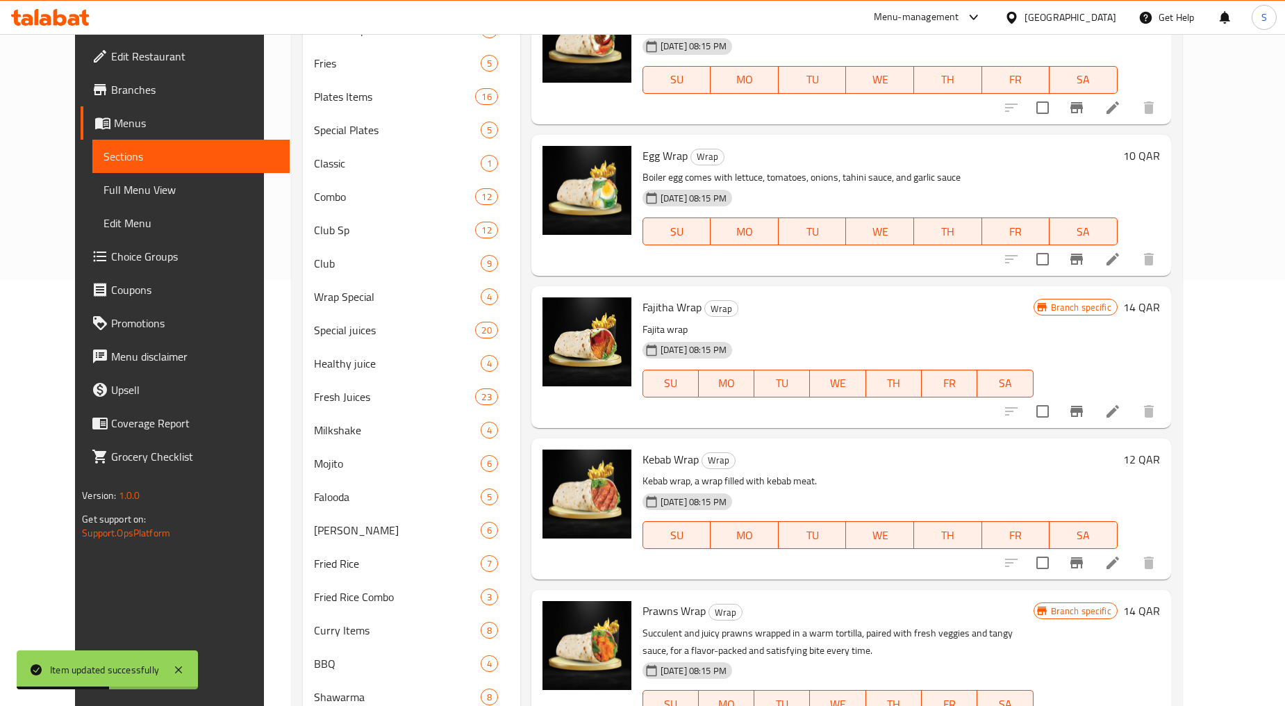
scroll to position [463, 0]
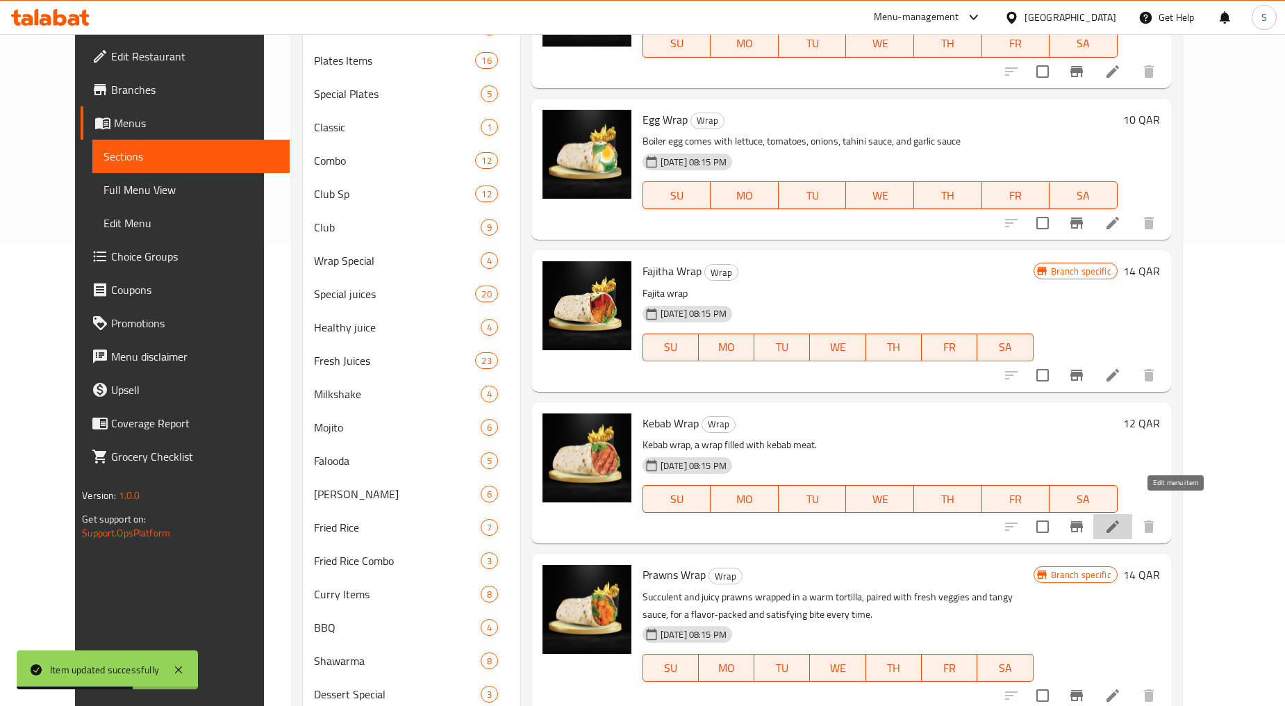
click at [1122, 518] on icon at bounding box center [1113, 526] width 17 height 17
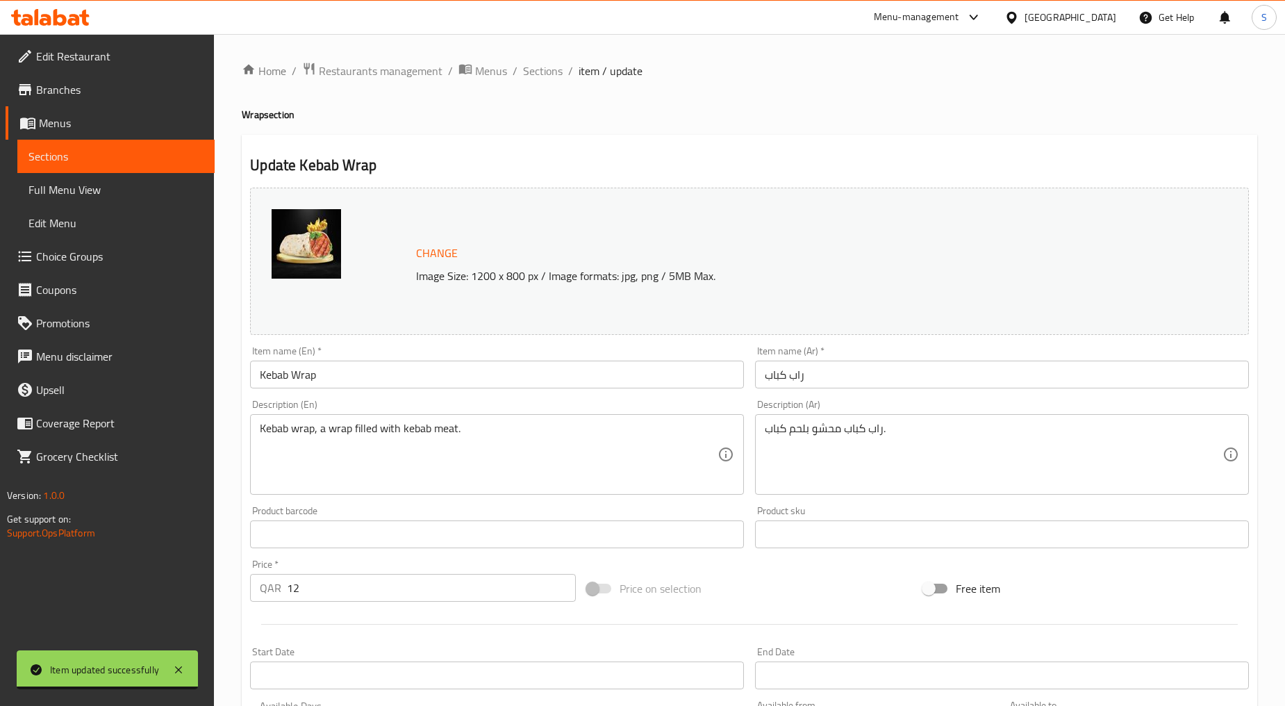
click at [485, 494] on div "Kebab wrap, a wrap filled with kebab meat. Description (En)" at bounding box center [497, 454] width 494 height 81
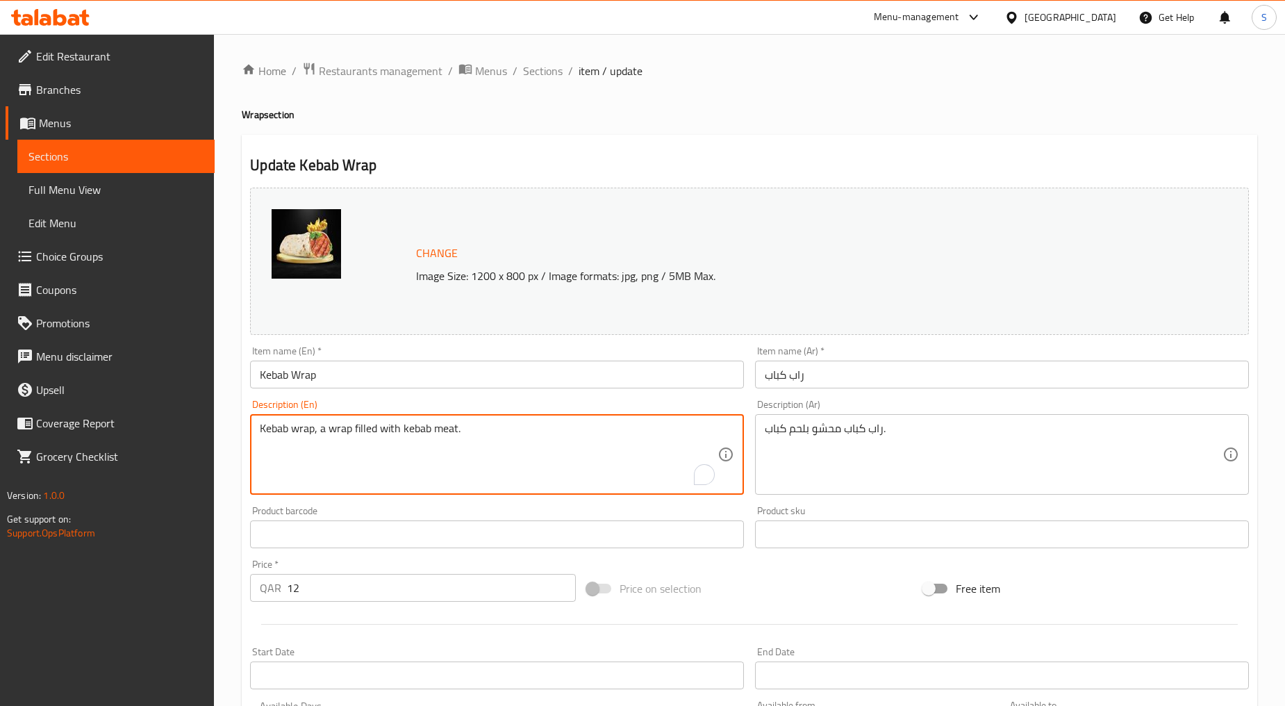
click at [477, 456] on textarea "Kebab wrap, a wrap filled with kebab meat." at bounding box center [489, 455] width 458 height 66
paste textarea "Fresh kabab Comes with lettuce, tomatoes, onions, tahini sauce, and garlic sauce"
click at [477, 456] on textarea "Fresh kabab Comes with lettuce, tomatoes, onions, tahini sauce, and garlic sauce" at bounding box center [489, 455] width 458 height 66
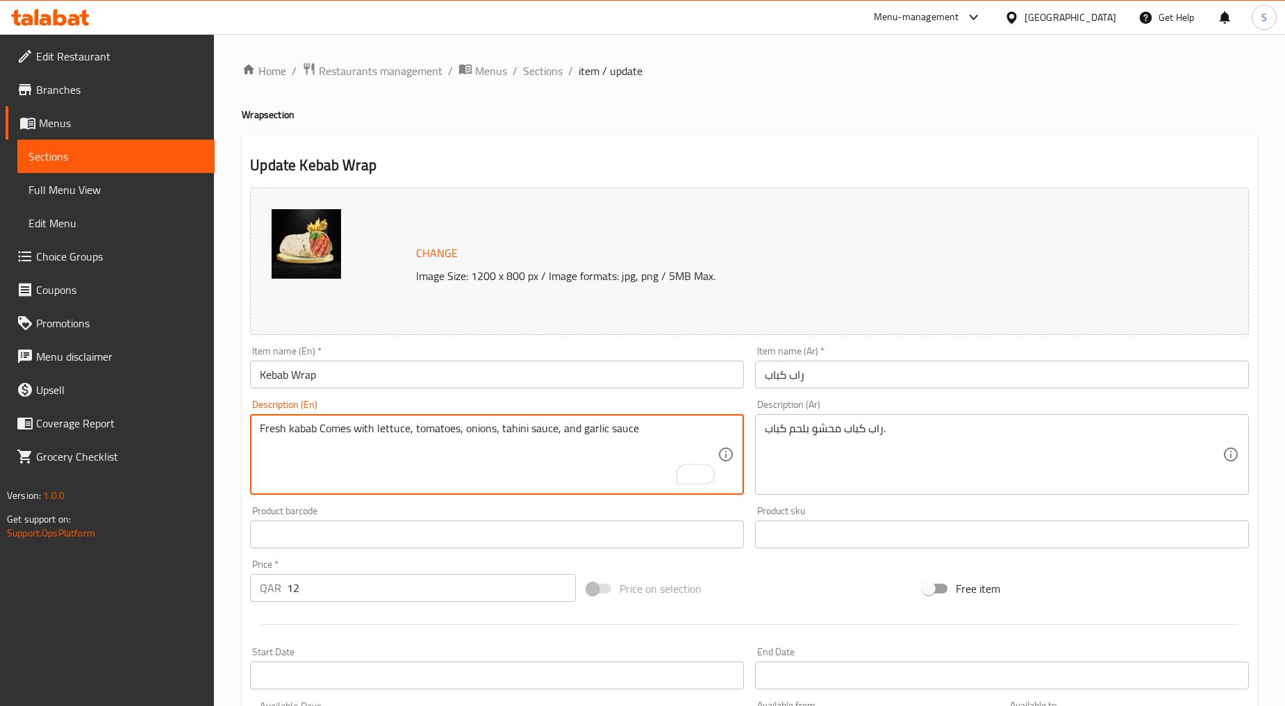
click at [477, 456] on textarea "Fresh kabab Comes with lettuce, tomatoes, onions, tahini sauce, and garlic sauce" at bounding box center [489, 455] width 458 height 66
type textarea "Fresh kabab comes with lettuce, tomatoes, onions, tahini sauce, and garlic sauce"
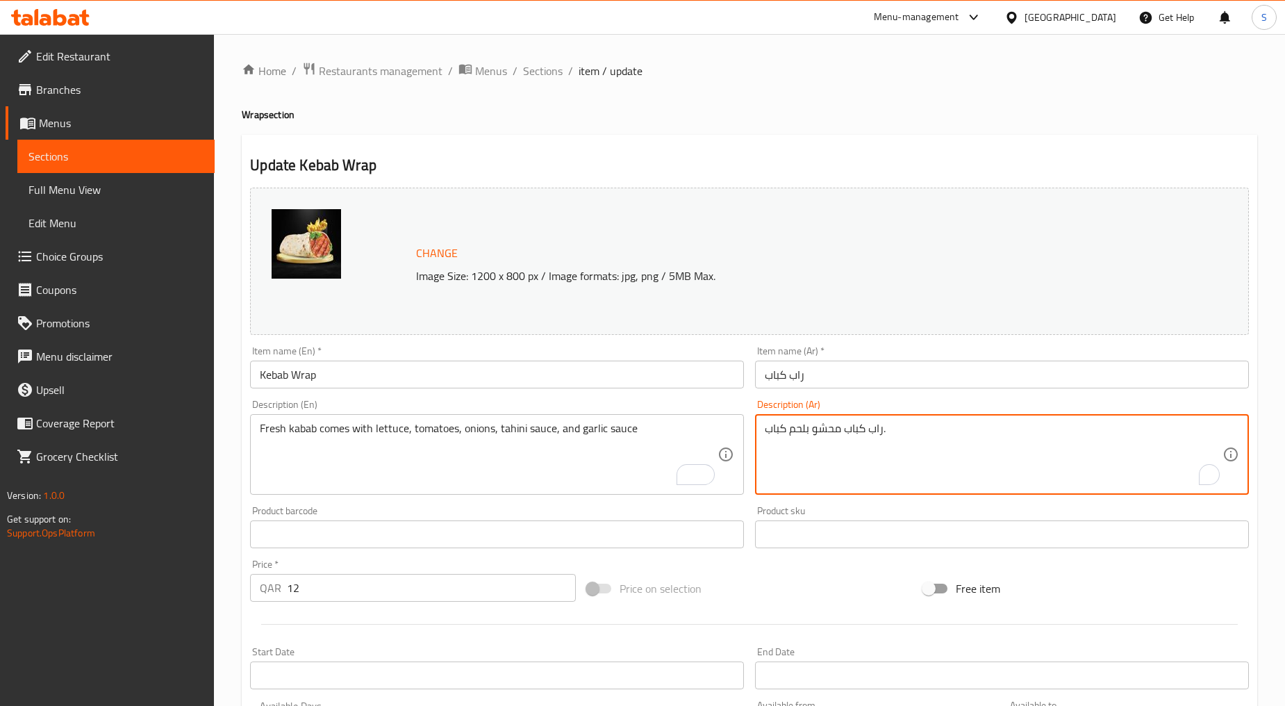
click at [819, 425] on textarea "راب كباب محشو بلحم كباب." at bounding box center [994, 455] width 458 height 66
paste textarea "كباب طازج يأتي مع الخس والطماطم والبصل وصلصة الطحينة وصلصة الثوم"
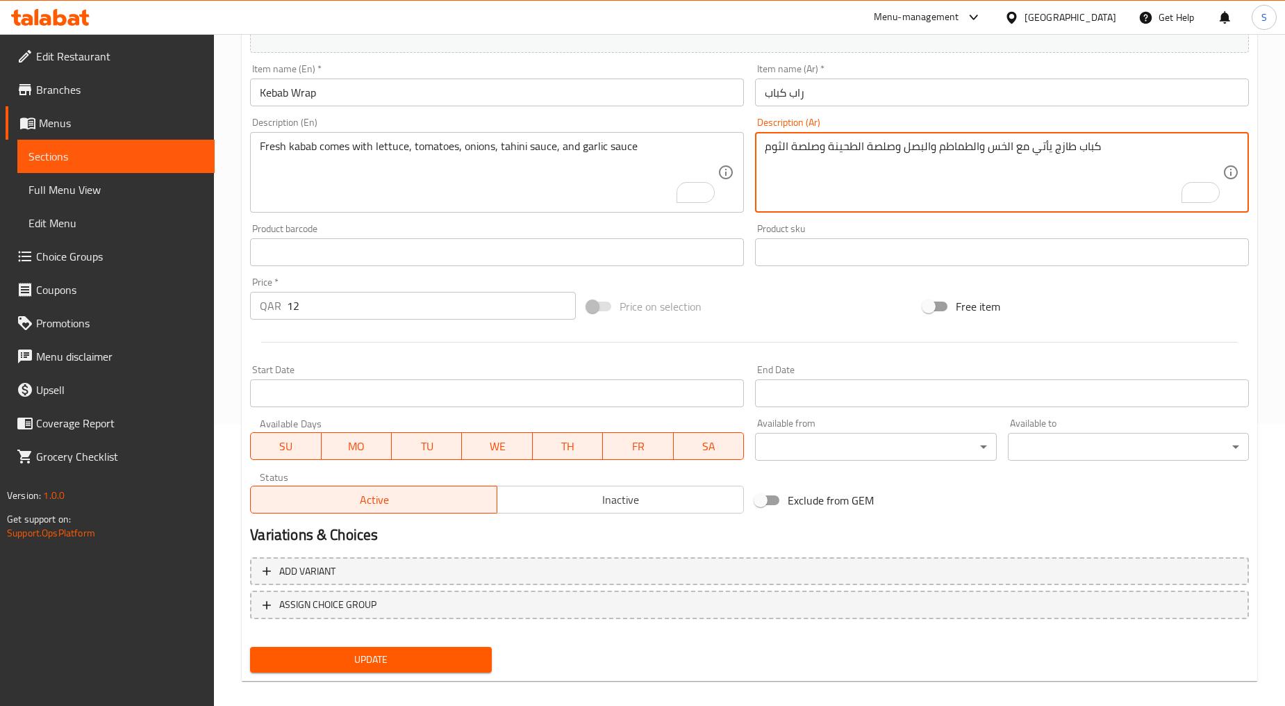
scroll to position [293, 0]
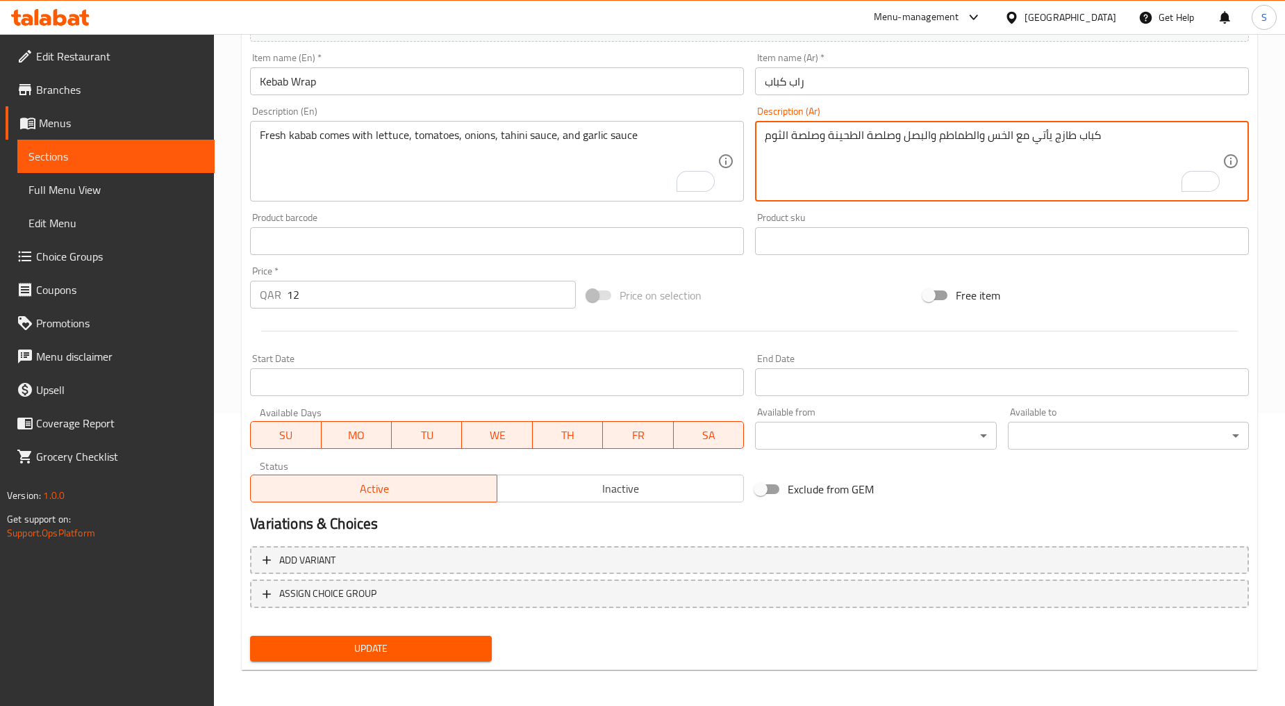
type textarea "كباب طازج يأتي مع الخس والطماطم والبصل وصلصة الطحينة وصلصة الثوم"
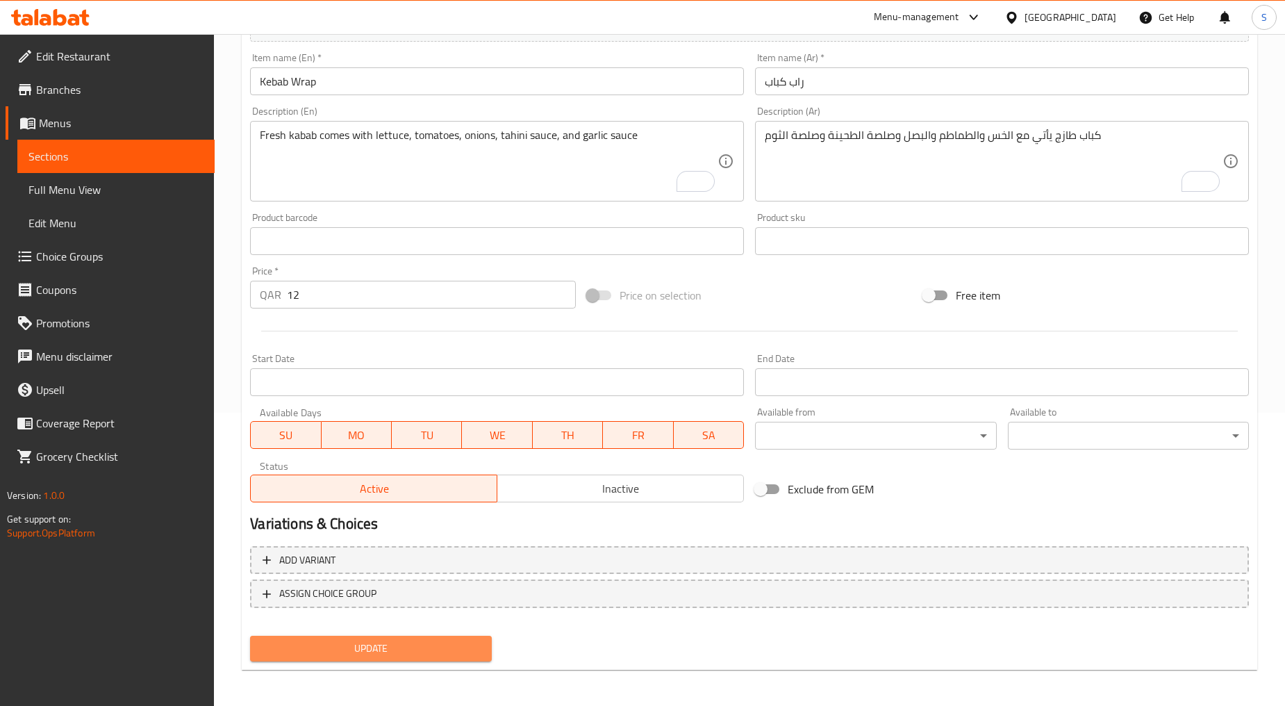
click at [385, 642] on span "Update" at bounding box center [370, 648] width 219 height 17
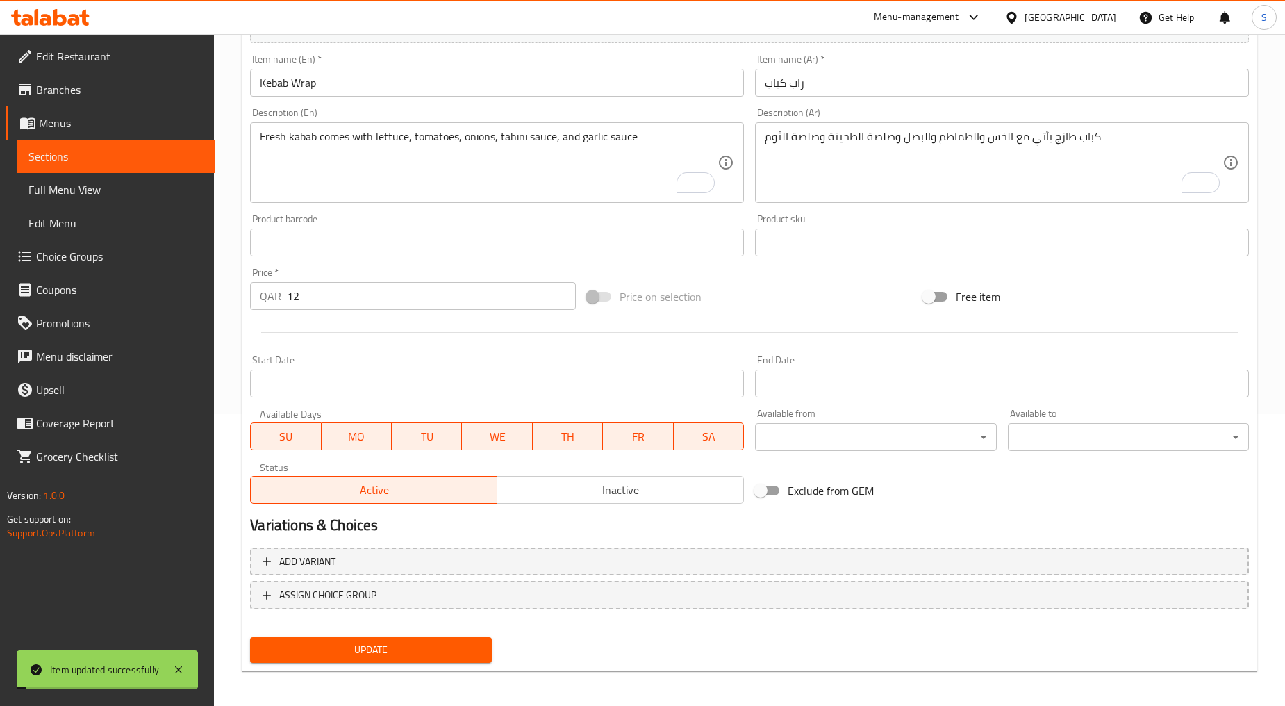
scroll to position [0, 0]
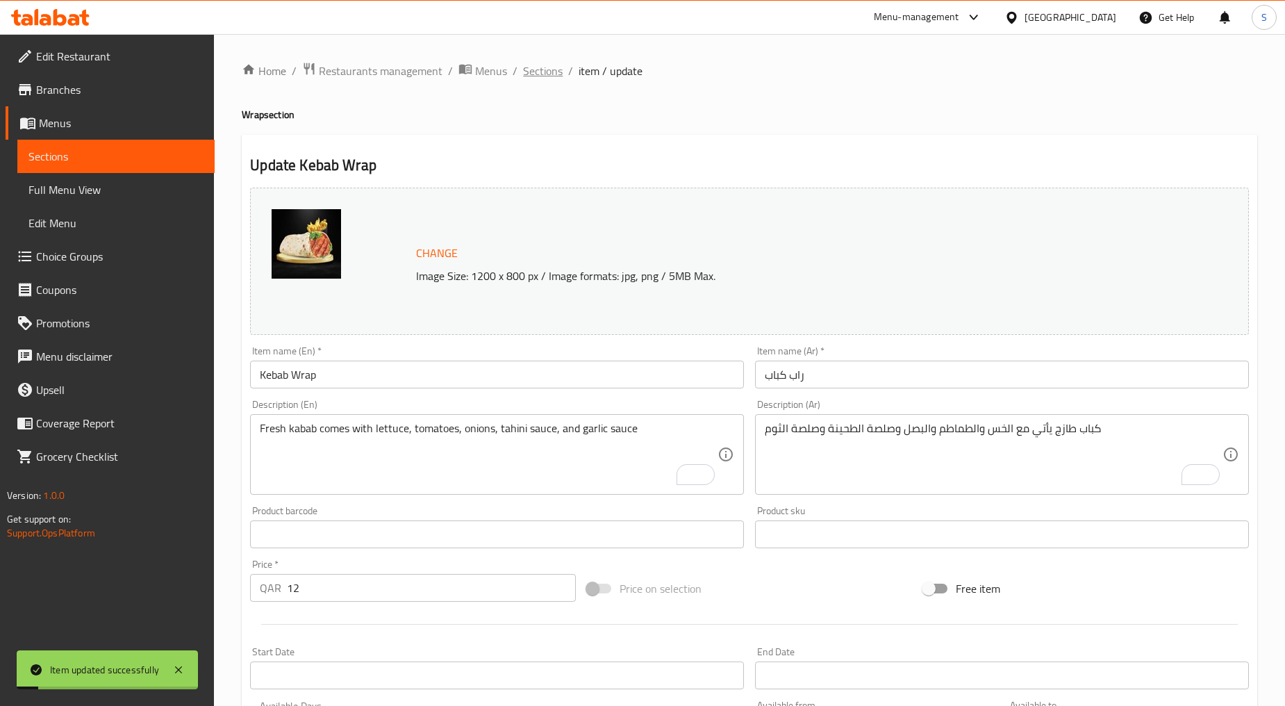
click at [545, 64] on span "Sections" at bounding box center [543, 71] width 40 height 17
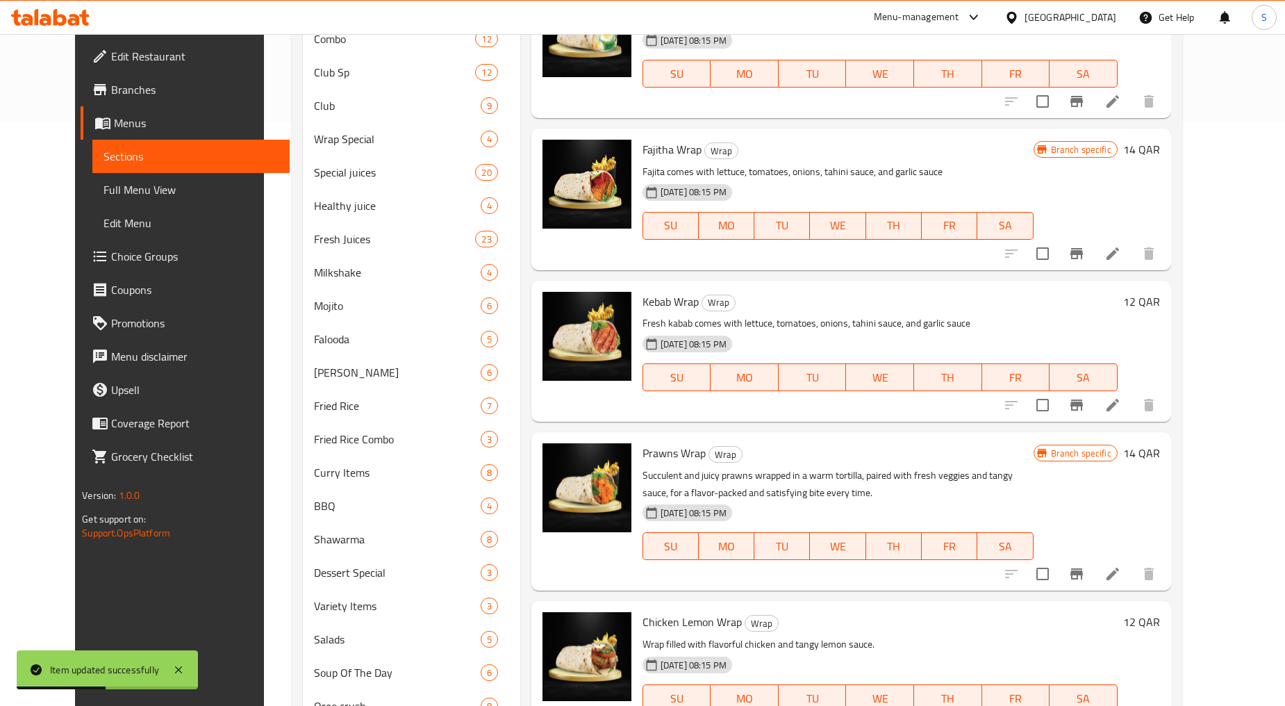
scroll to position [617, 0]
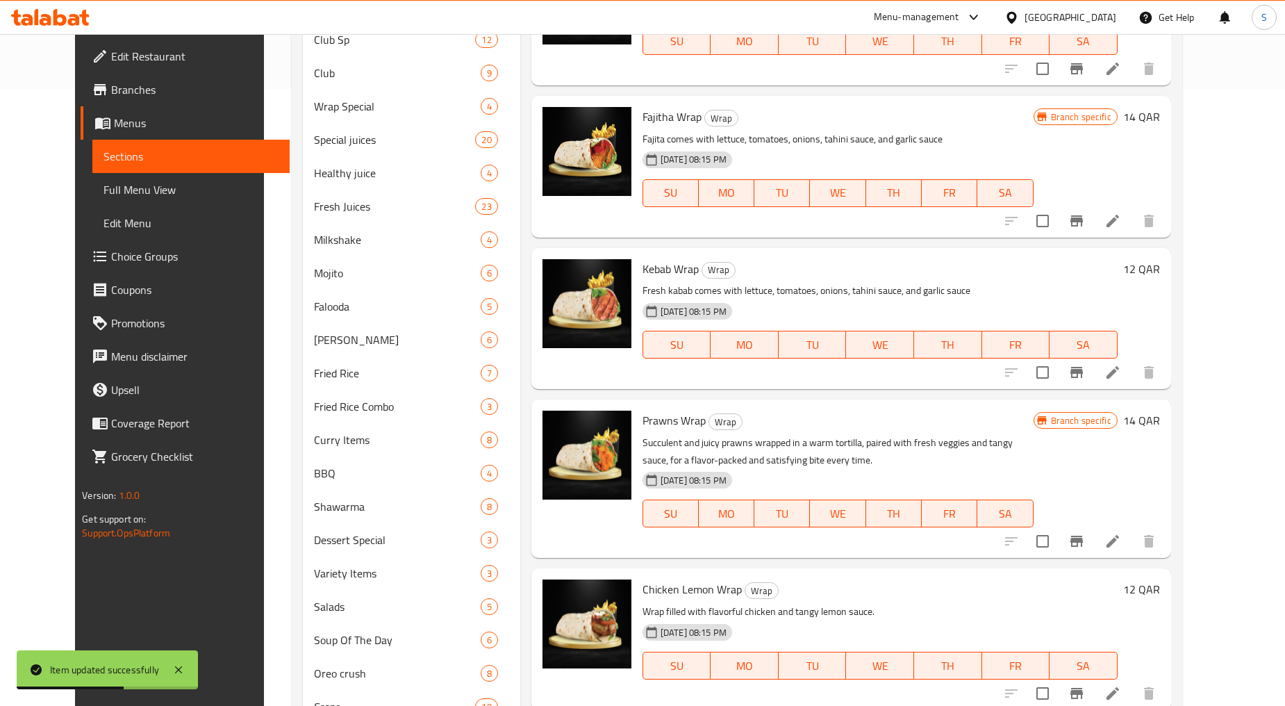
click at [1133, 529] on li at bounding box center [1113, 541] width 39 height 25
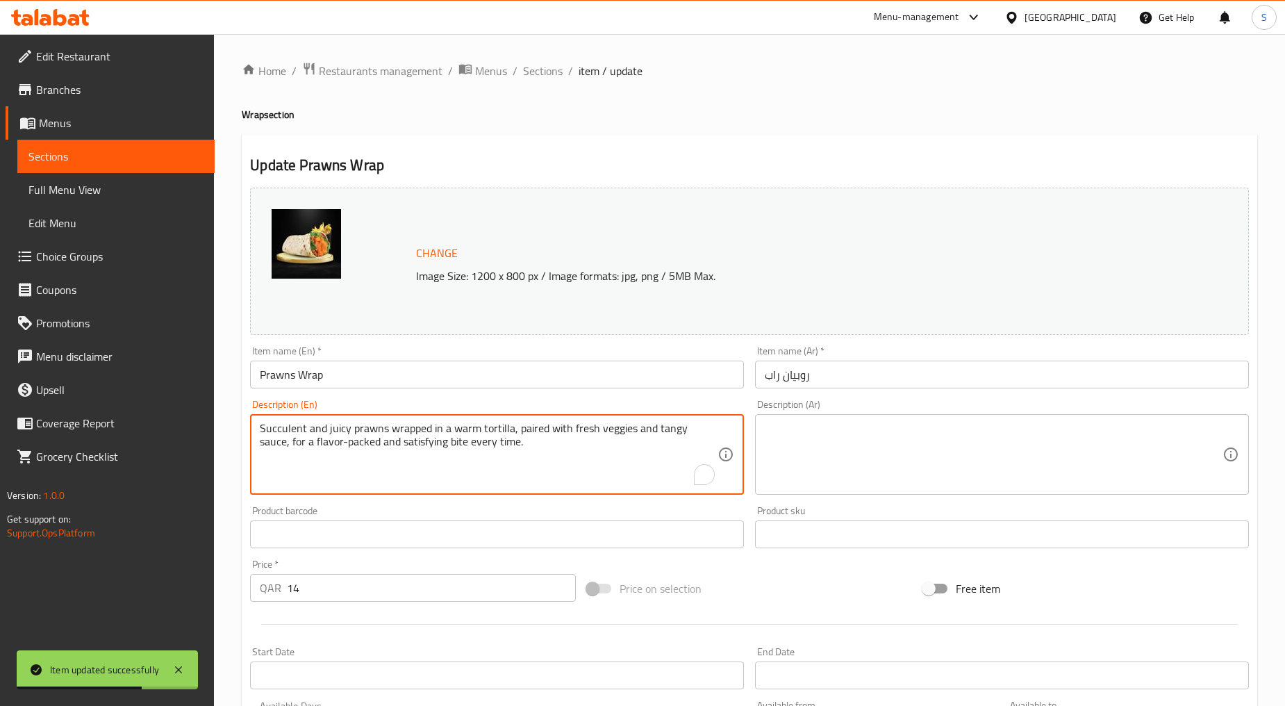
click at [352, 487] on textarea "Succulent and juicy prawns wrapped in a warm tortilla, paired with fresh veggie…" at bounding box center [489, 455] width 458 height 66
paste textarea "Prawn Comes with lettuce, tomatoes, onions, tahini sauce, and garlic sauce"
click at [846, 382] on input "روبيان راب" at bounding box center [1002, 375] width 494 height 28
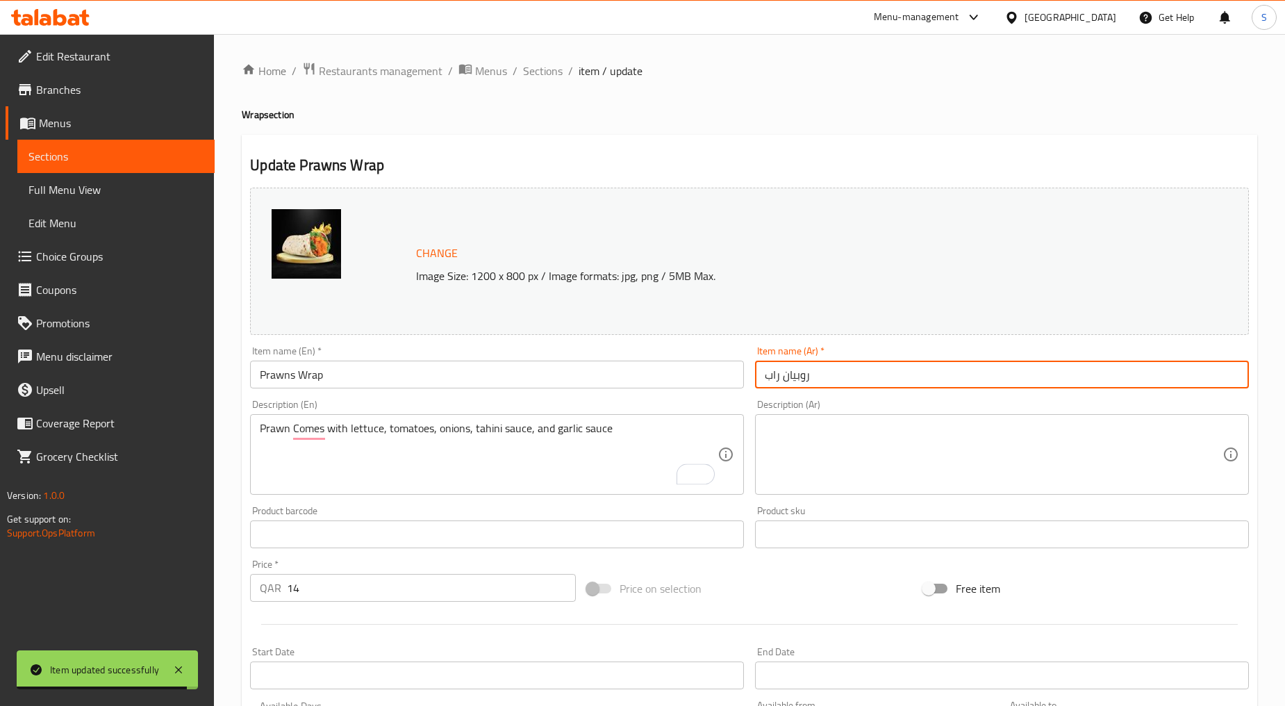
click at [846, 382] on input "روبيان راب" at bounding box center [1002, 375] width 494 height 28
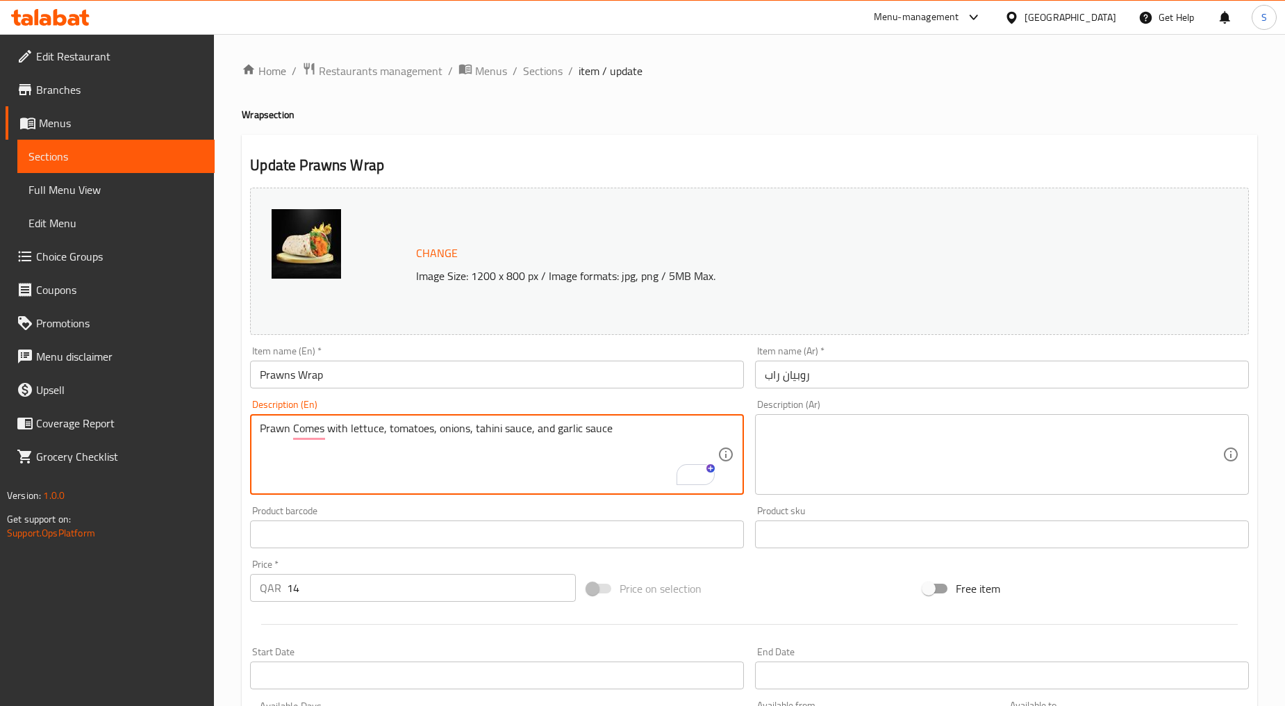
click at [517, 459] on textarea "Prawn Comes with lettuce, tomatoes, onions, tahini sauce, and garlic sauce" at bounding box center [489, 455] width 458 height 66
type textarea "Prawn comes with lettuce, tomatoes, onions, tahini sauce, and garlic sauce"
click at [862, 494] on div "Description (Ar)" at bounding box center [1002, 454] width 494 height 81
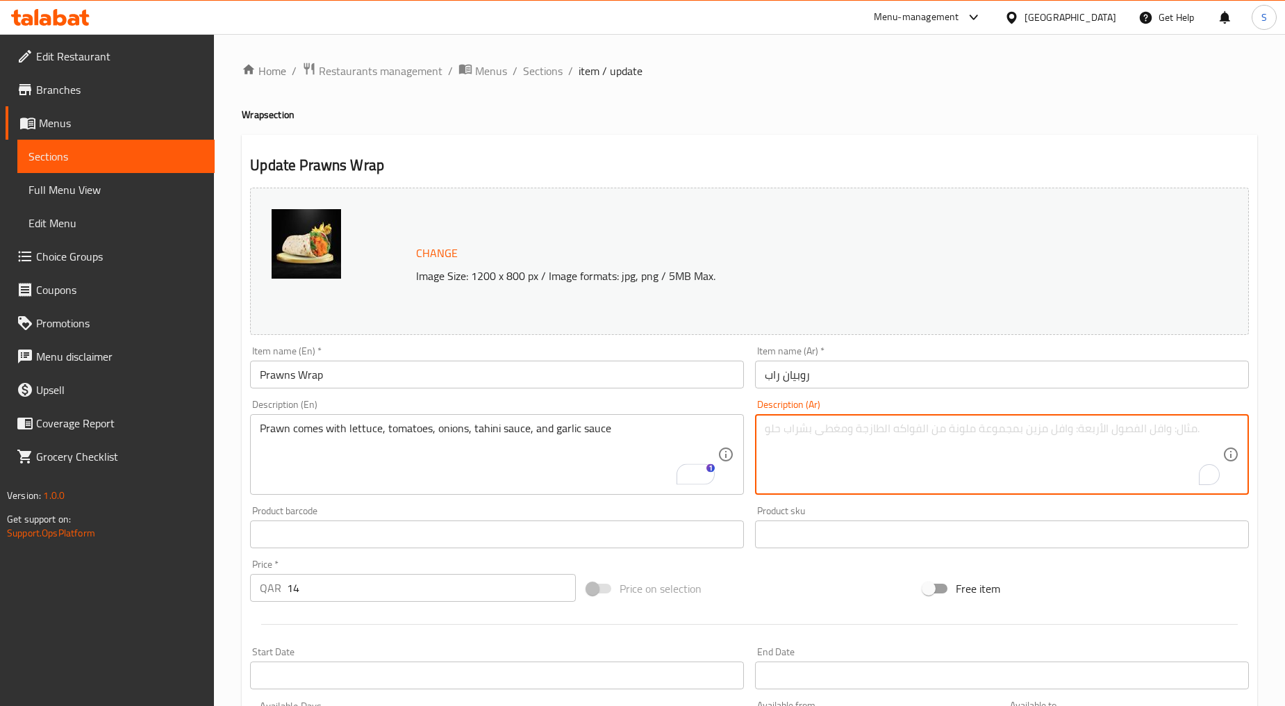
click at [836, 460] on textarea "To enrich screen reader interactions, please activate Accessibility in Grammarl…" at bounding box center [994, 455] width 458 height 66
click at [858, 448] on textarea "To enrich screen reader interactions, please activate Accessibility in Grammarl…" at bounding box center [994, 455] width 458 height 66
paste textarea "الجمبري يأتي مع الخس والطماطم والبصل وصلصة الطحينة وصلصة الثوم"
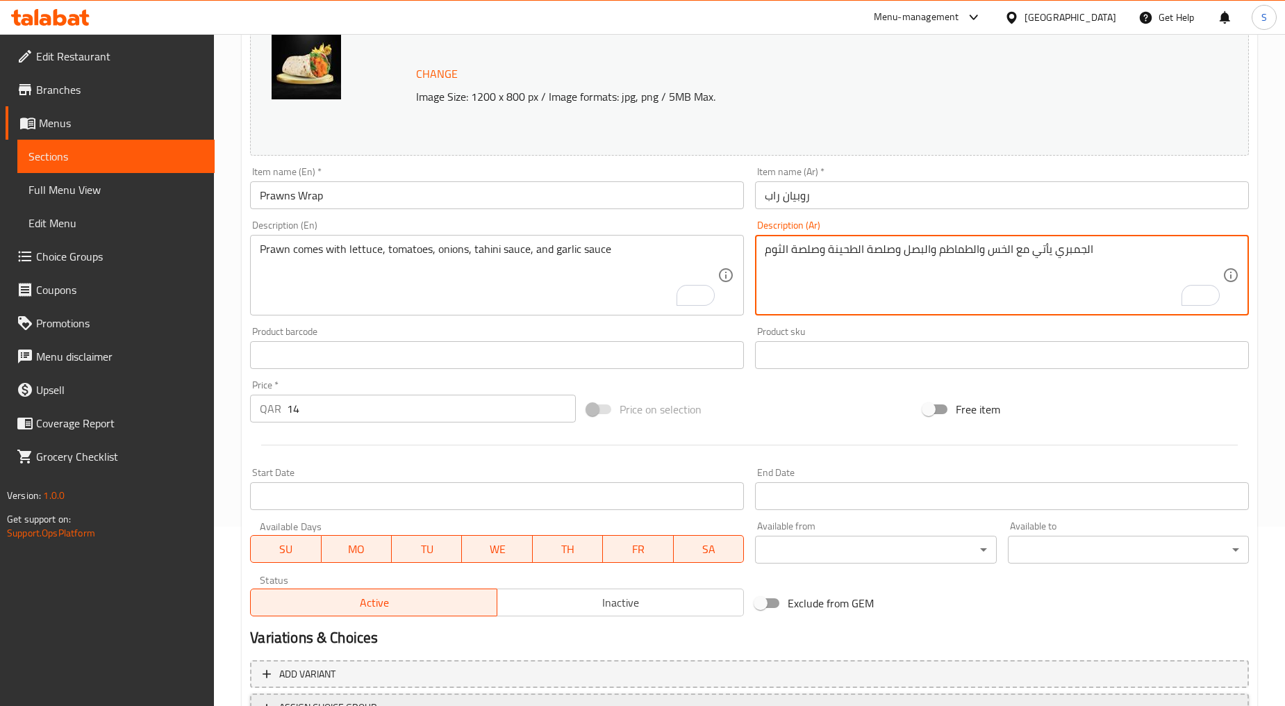
scroll to position [293, 0]
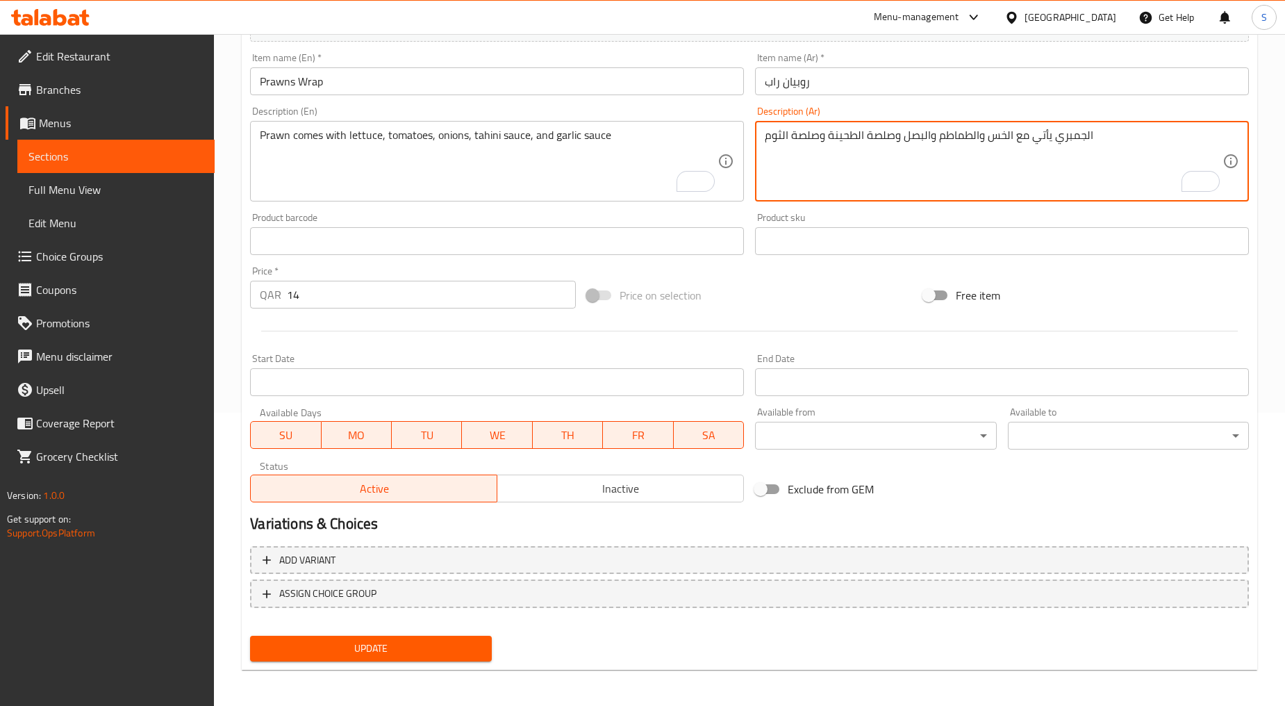
type textarea "الجمبري يأتي مع الخس والطماطم والبصل وصلصة الطحينة وصلصة الثوم"
click at [391, 660] on div "Update" at bounding box center [371, 648] width 252 height 37
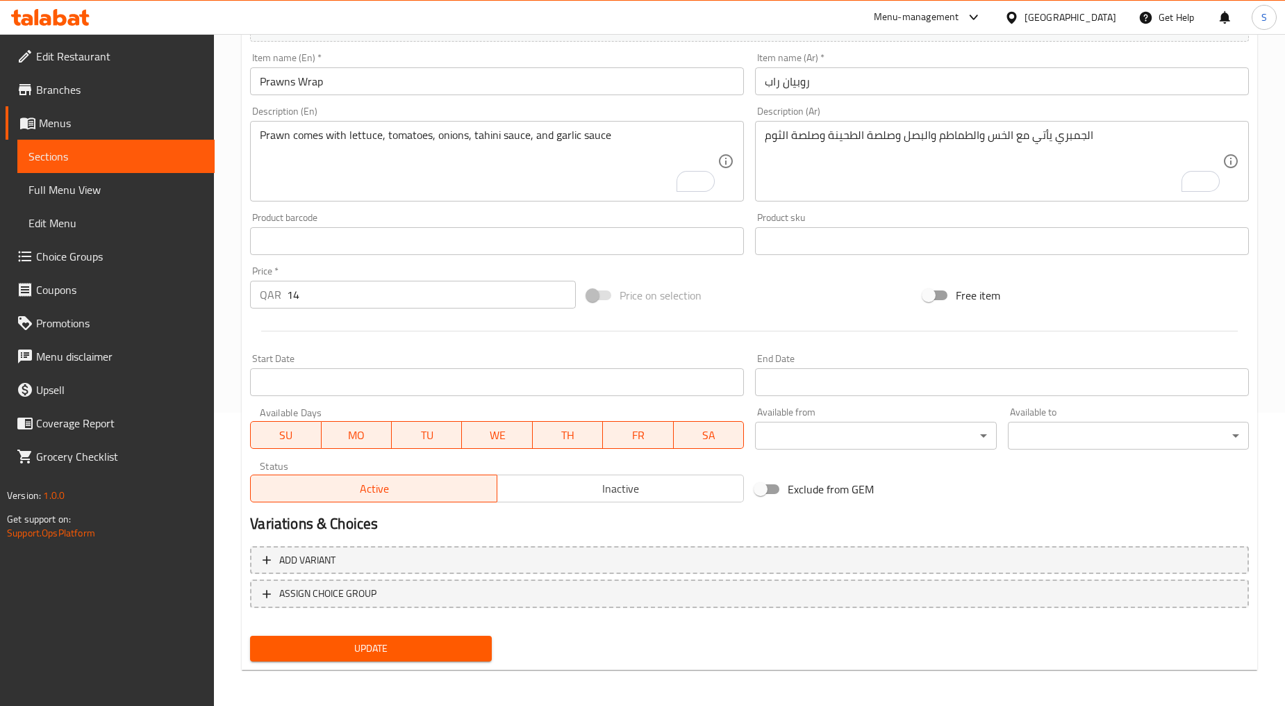
click at [391, 650] on span "Update" at bounding box center [370, 648] width 219 height 17
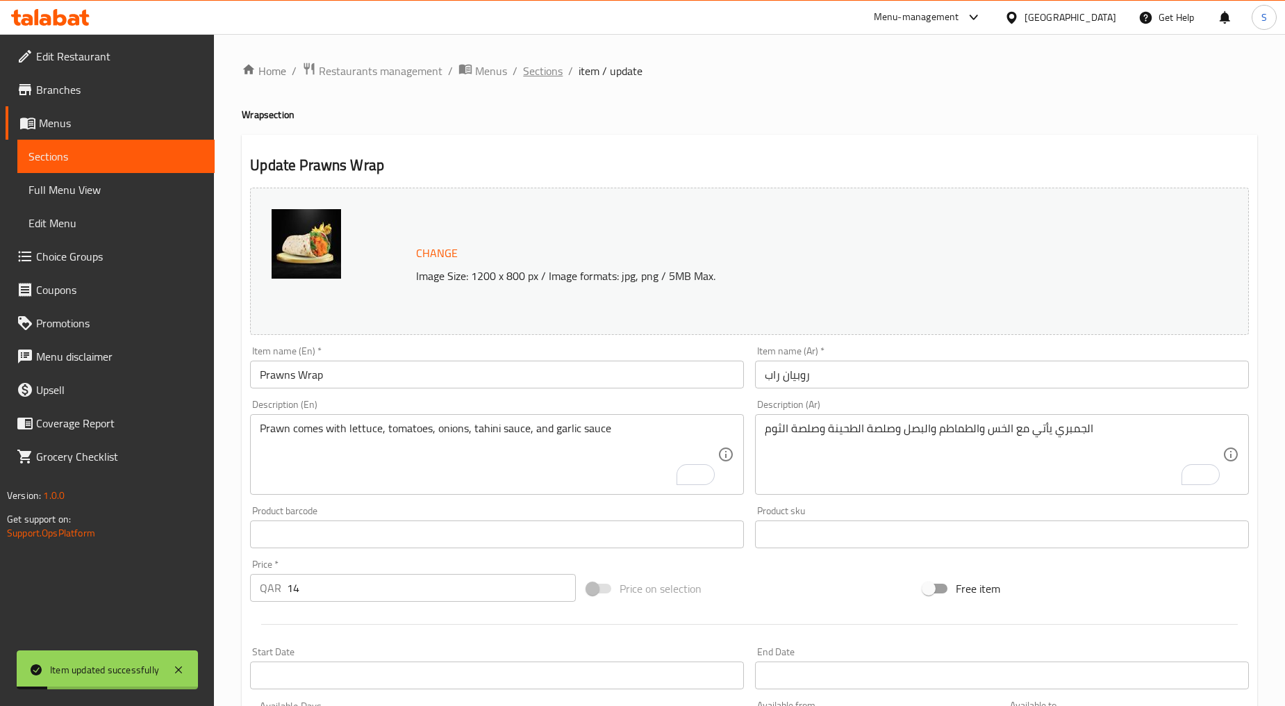
click at [532, 67] on span "Sections" at bounding box center [543, 71] width 40 height 17
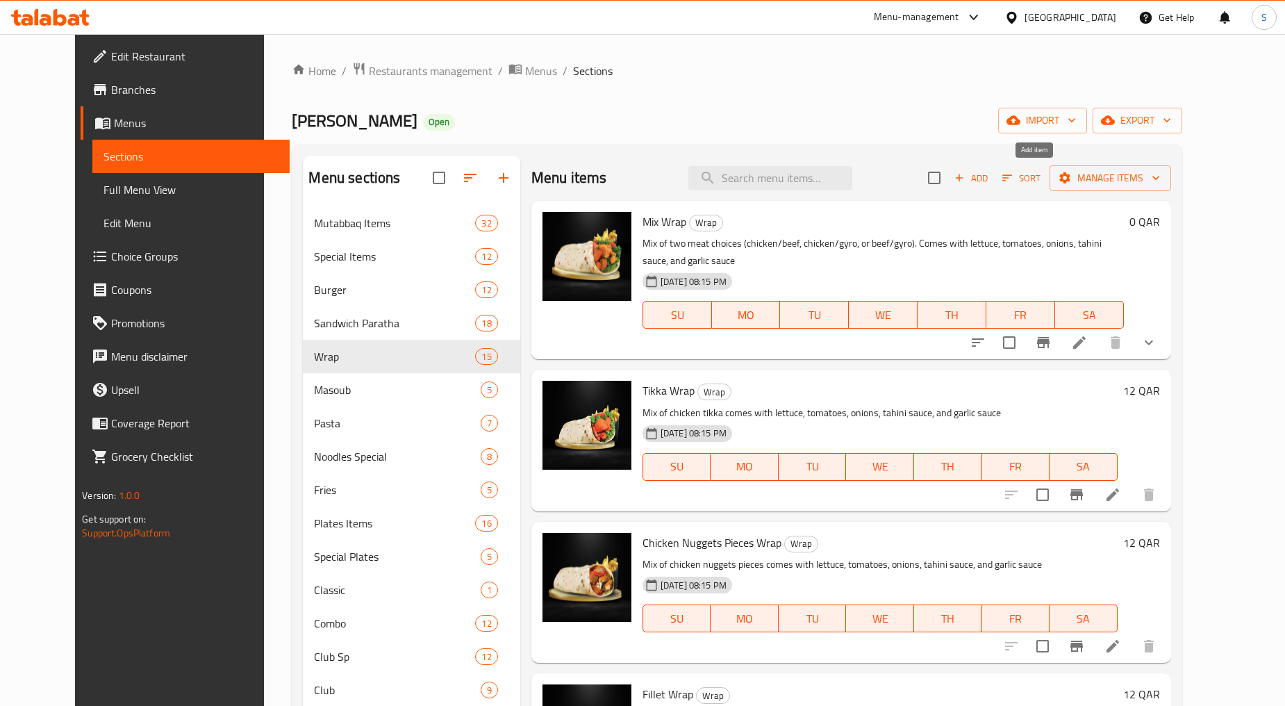
click at [964, 179] on icon "button" at bounding box center [960, 178] width 8 height 8
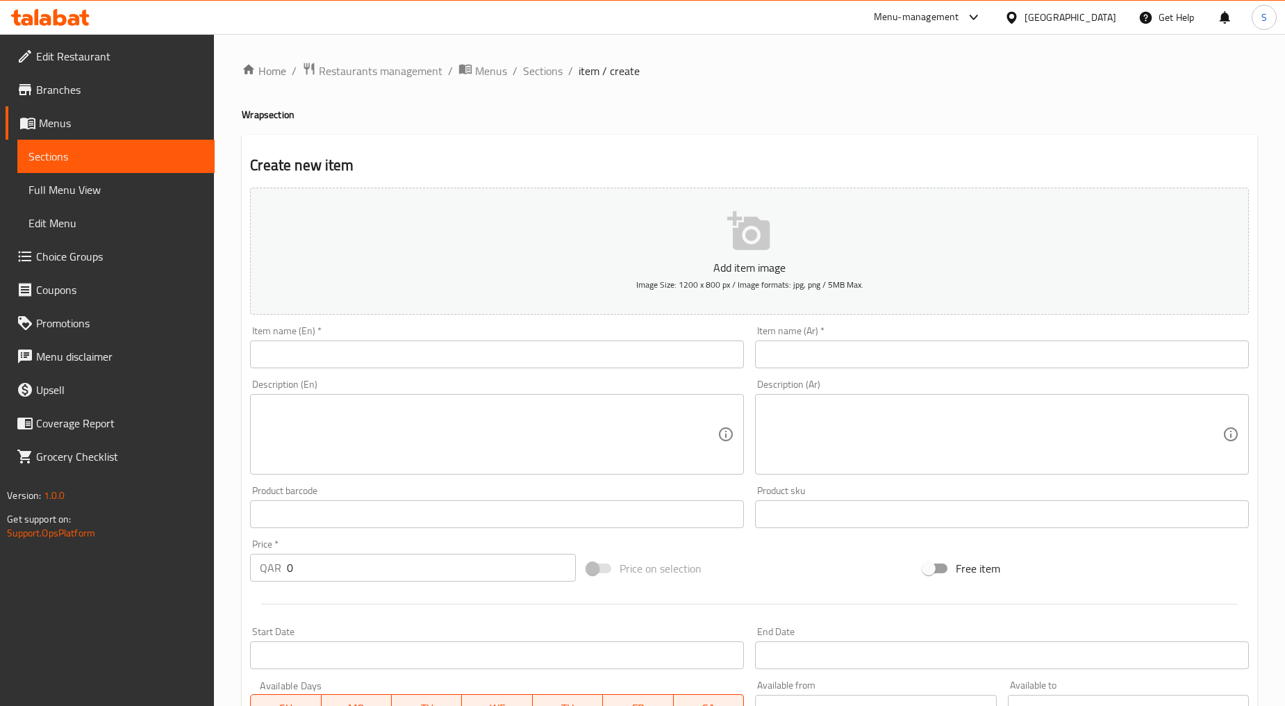
click at [310, 366] on input "text" at bounding box center [497, 354] width 494 height 28
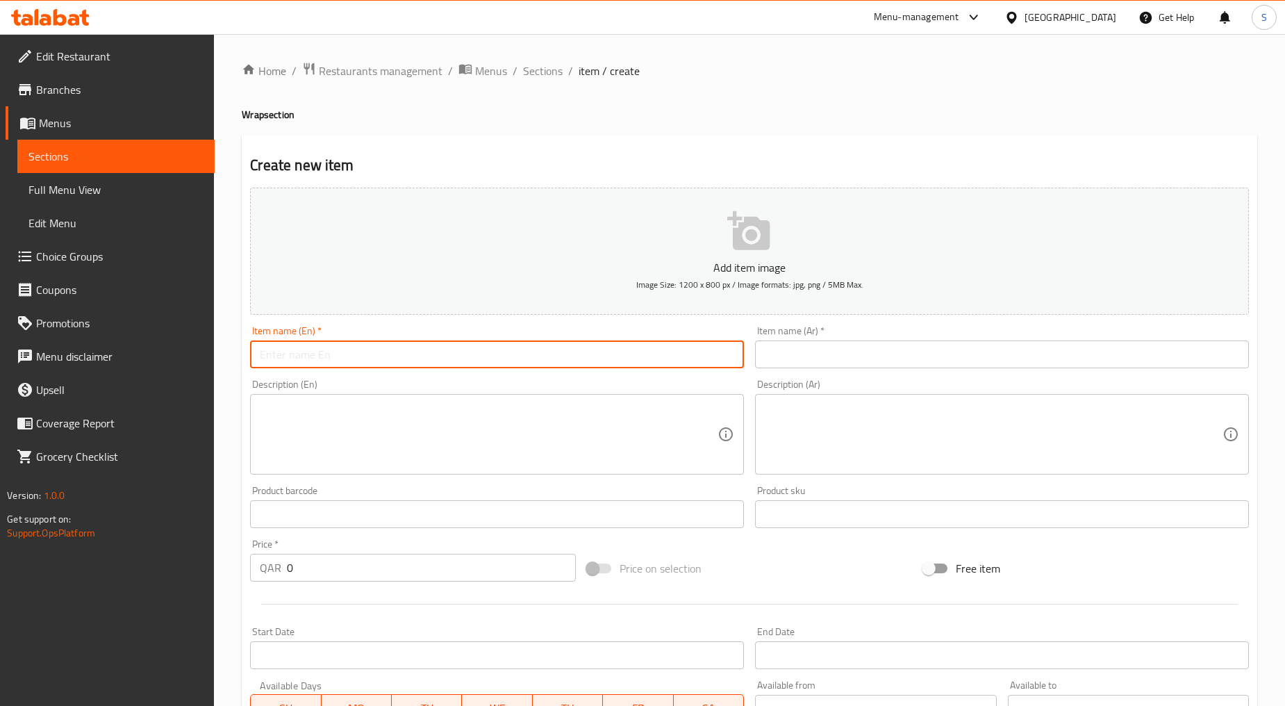
paste input "SPANISH WRAP"
click at [310, 366] on input "SPANISH WRAP" at bounding box center [497, 354] width 494 height 28
type input "Spanish Wrap"
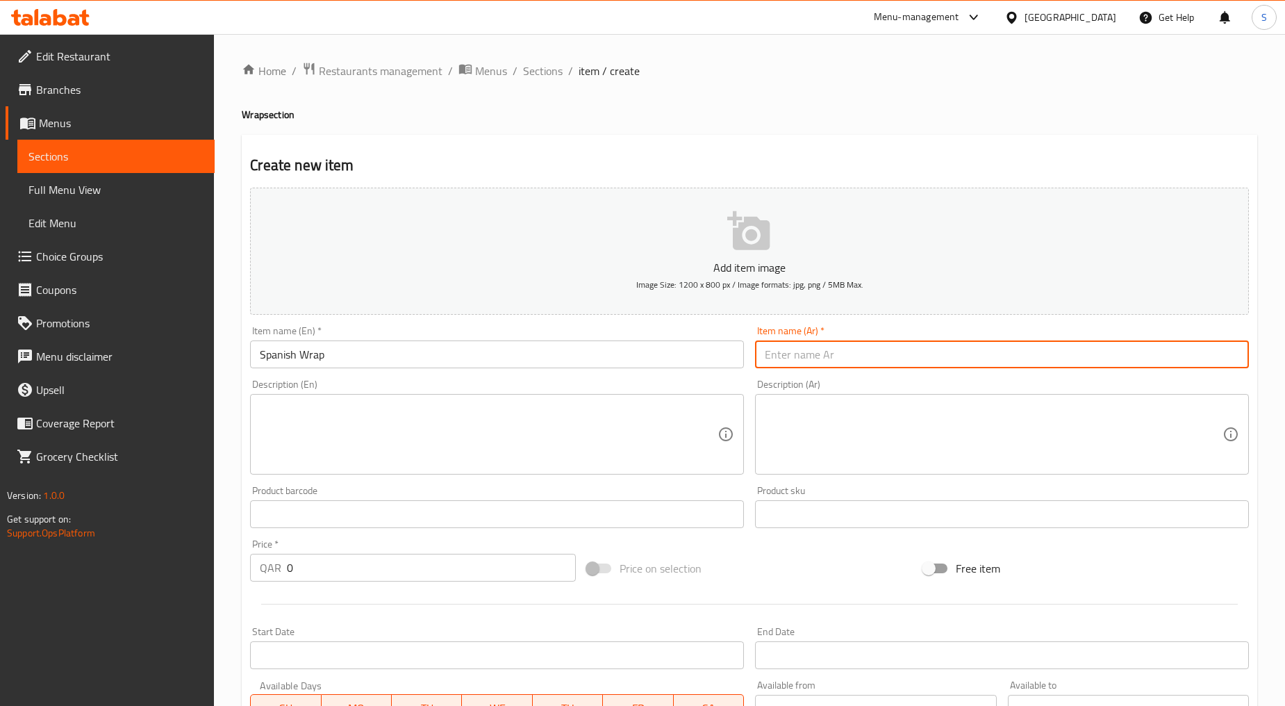
click at [848, 355] on input "text" at bounding box center [1002, 354] width 494 height 28
type input "راب أسباني"
click at [368, 446] on textarea at bounding box center [489, 435] width 458 height 66
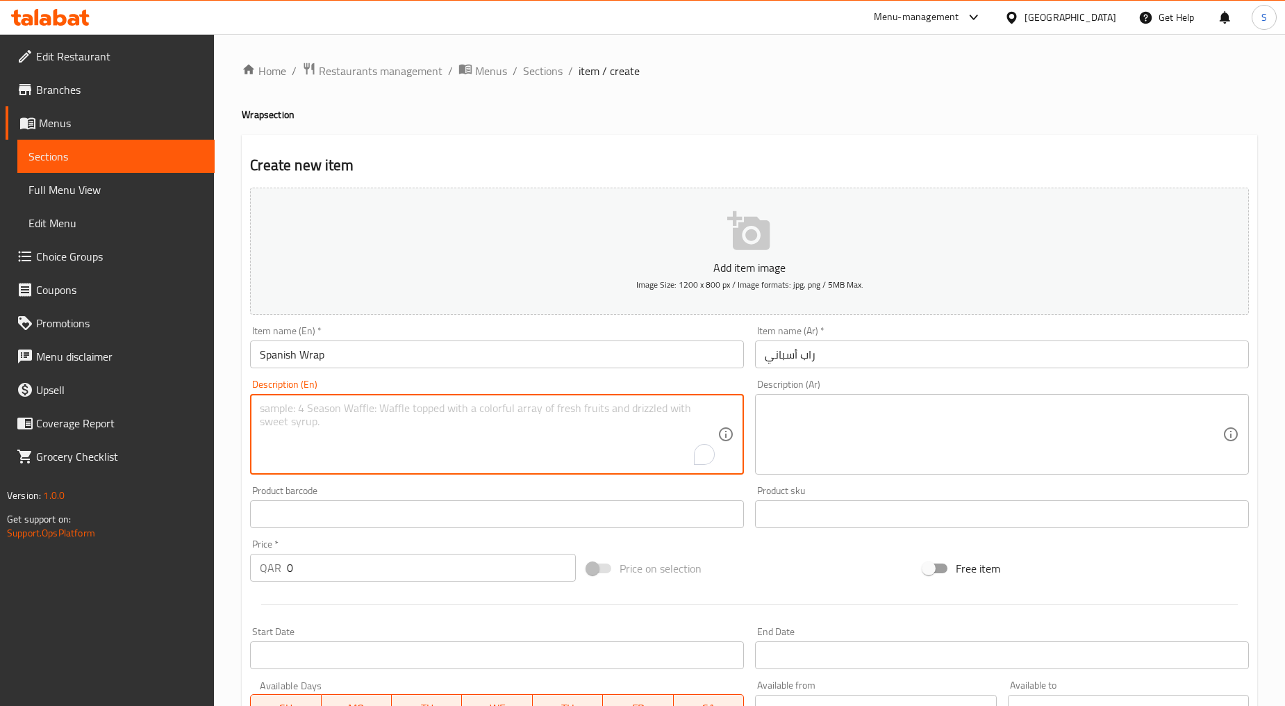
paste textarea "Meat Comes with lettuce, tomatoes, onions, tahini sauce, and garlic sauce"
click at [368, 446] on textarea "Meat Comes with lettuce, tomatoes, onions, tahini sauce, and garlic sauce" at bounding box center [489, 435] width 458 height 66
type textarea "Meat comes with lettuce, tomatoes, onions, tahini sauce, and garlic sauce"
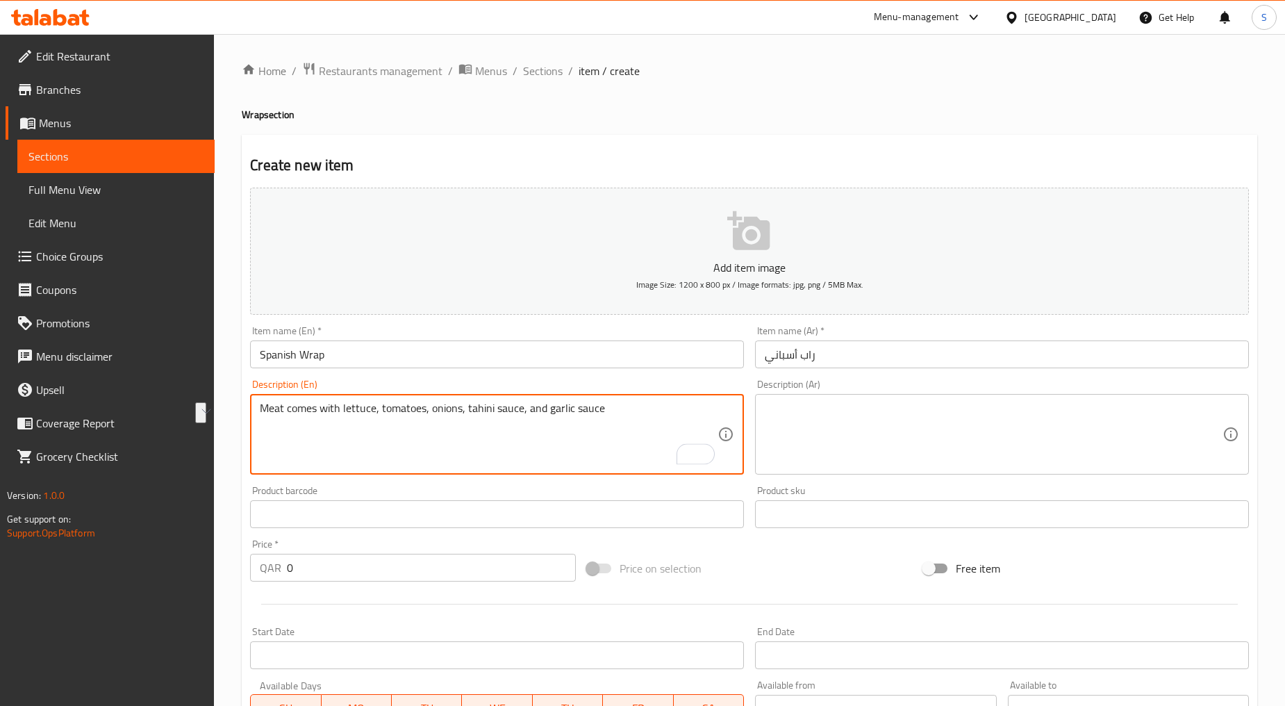
click at [866, 432] on textarea at bounding box center [994, 435] width 458 height 66
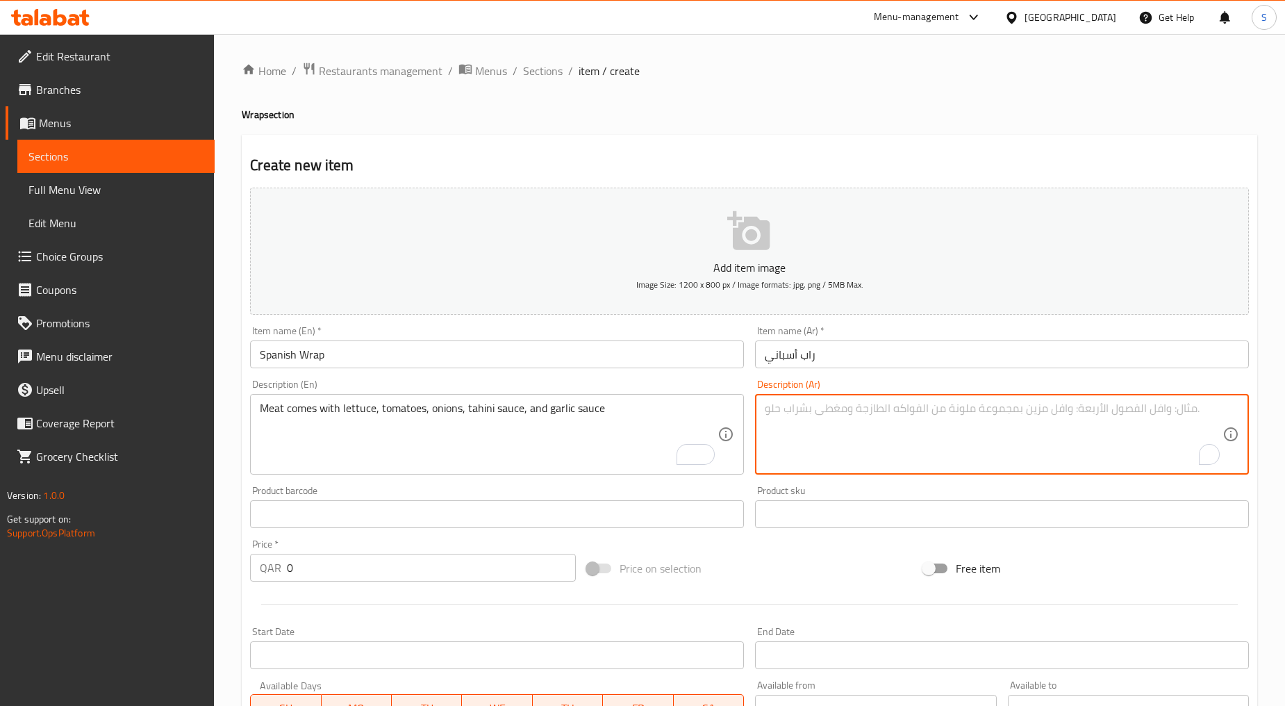
paste textarea "اللحم يأتي مع الخس والطماطم والبصل وصلصة الطحينة وصلصة الثوم"
type textarea "اللحم يأتي مع الخس والطماطم والبصل وصلصة الطحينة وصلصة الثوم"
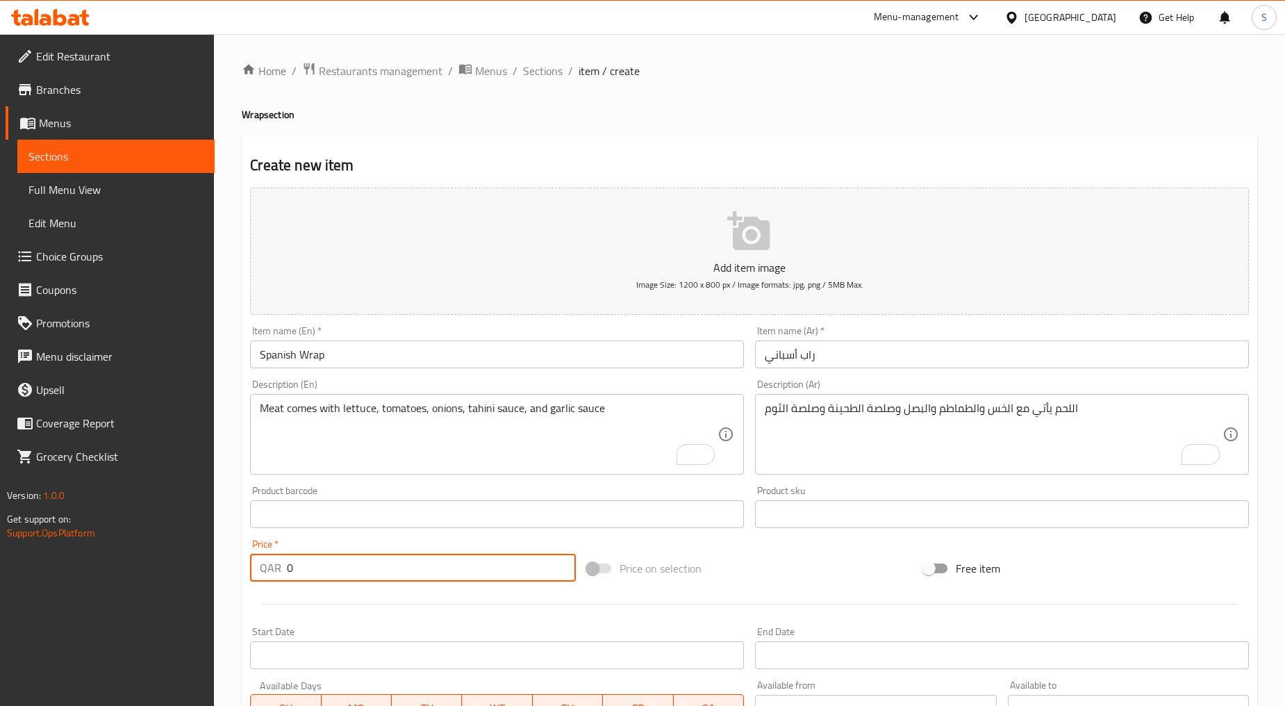
click at [352, 566] on input "0" at bounding box center [431, 568] width 289 height 28
paste input "12"
type input "12"
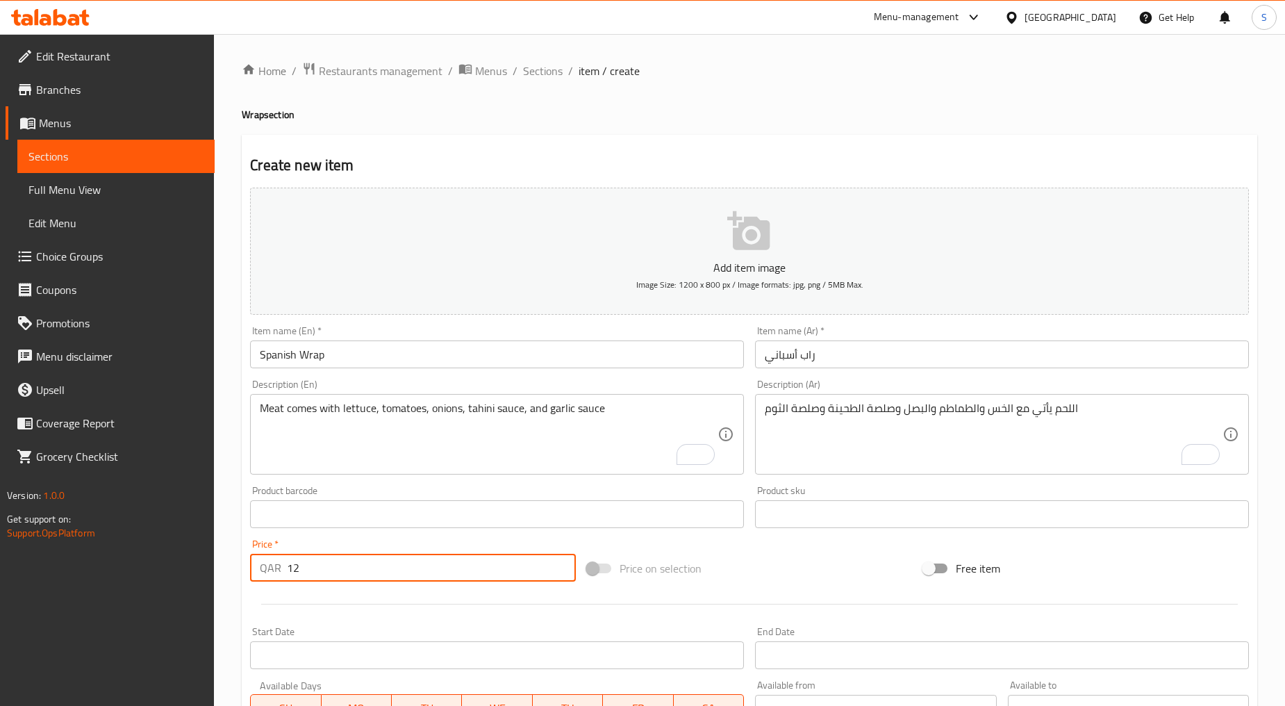
click at [356, 598] on div at bounding box center [750, 604] width 1010 height 34
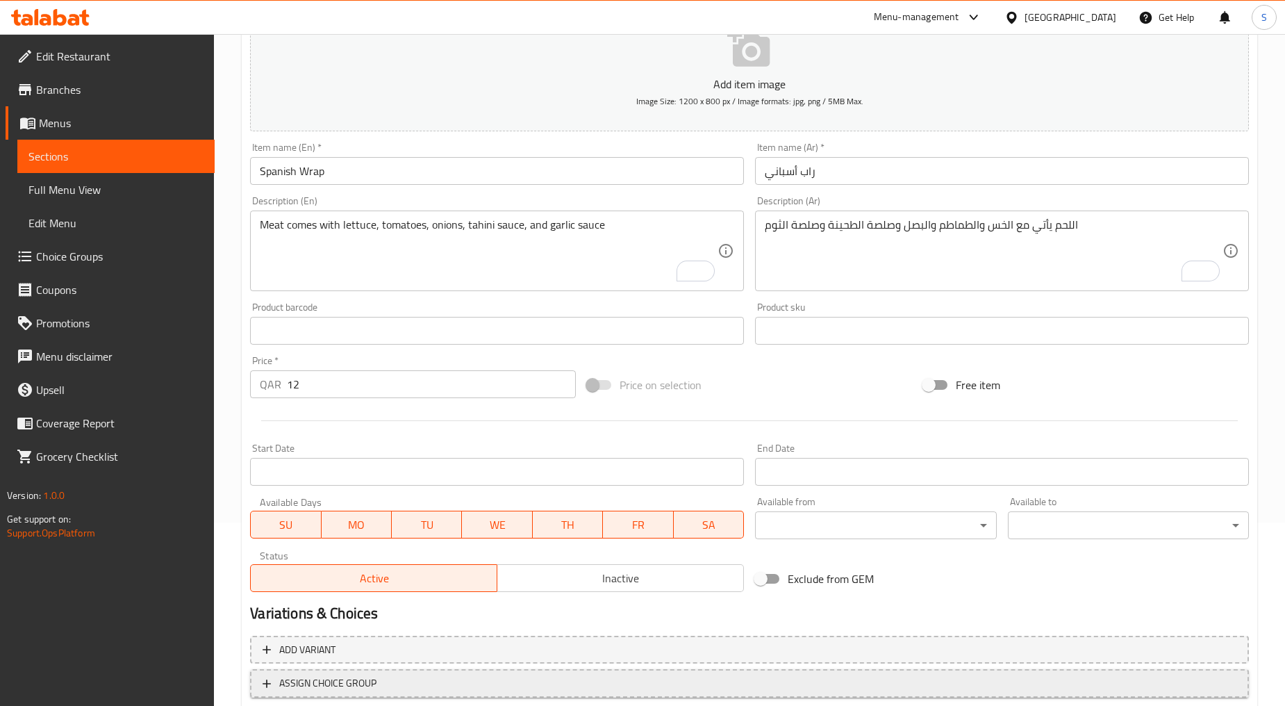
scroll to position [273, 0]
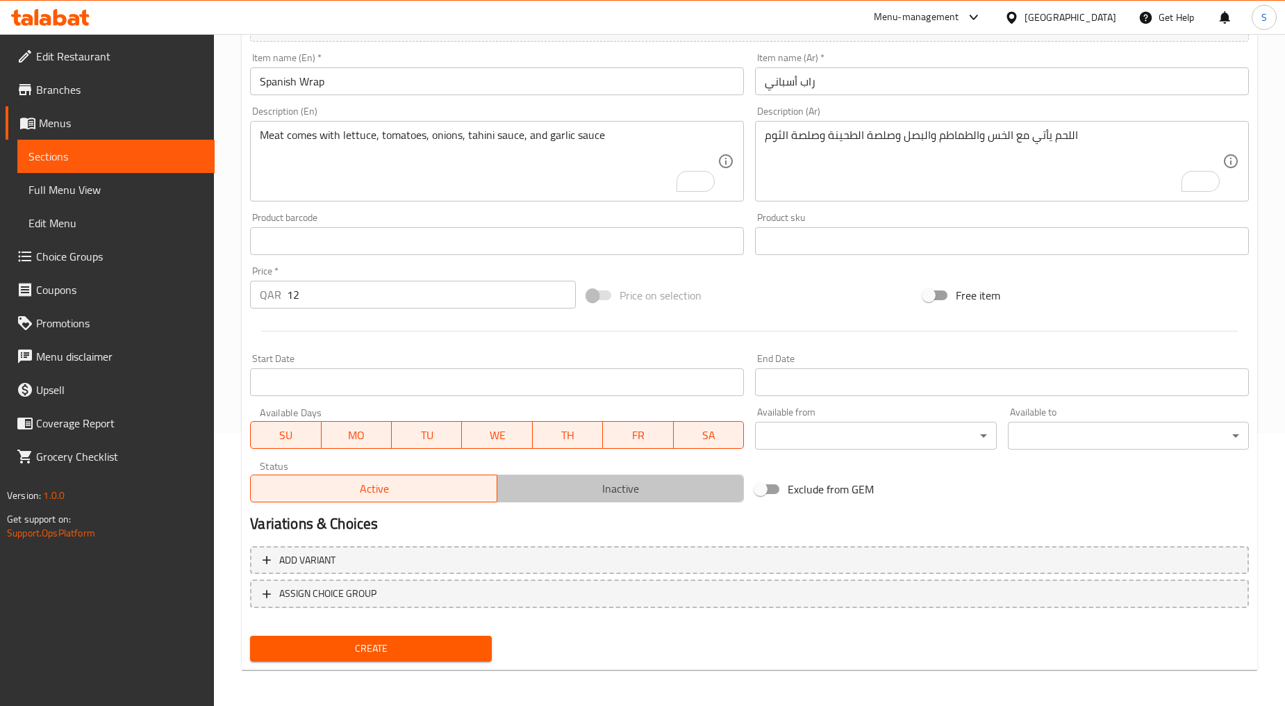
click at [651, 493] on span "Inactive" at bounding box center [621, 489] width 236 height 20
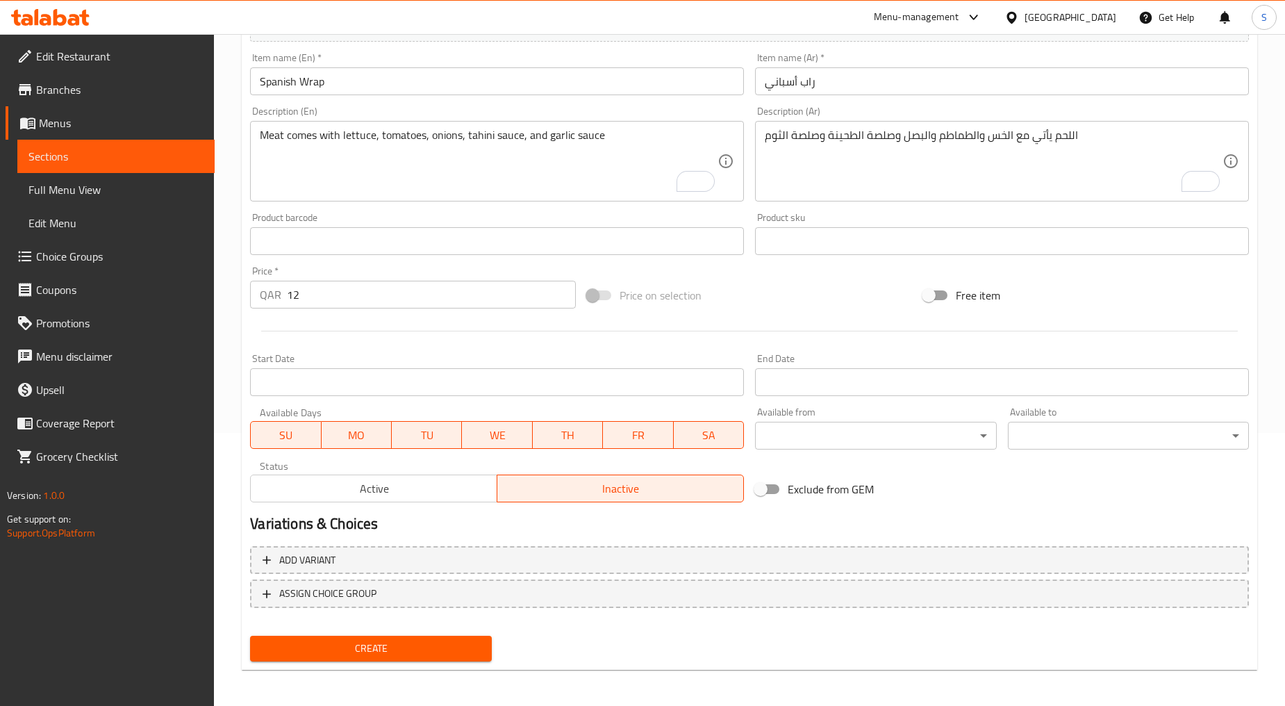
click at [350, 648] on span "Create" at bounding box center [370, 648] width 219 height 17
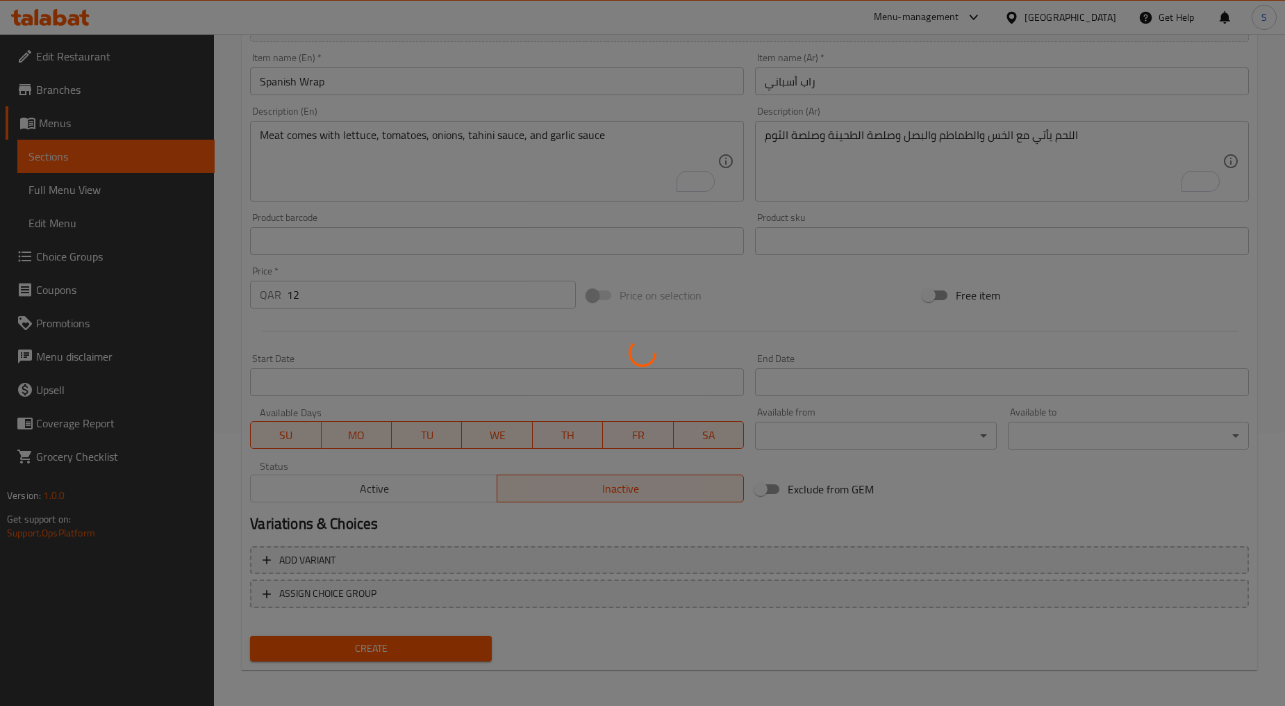
type input "0"
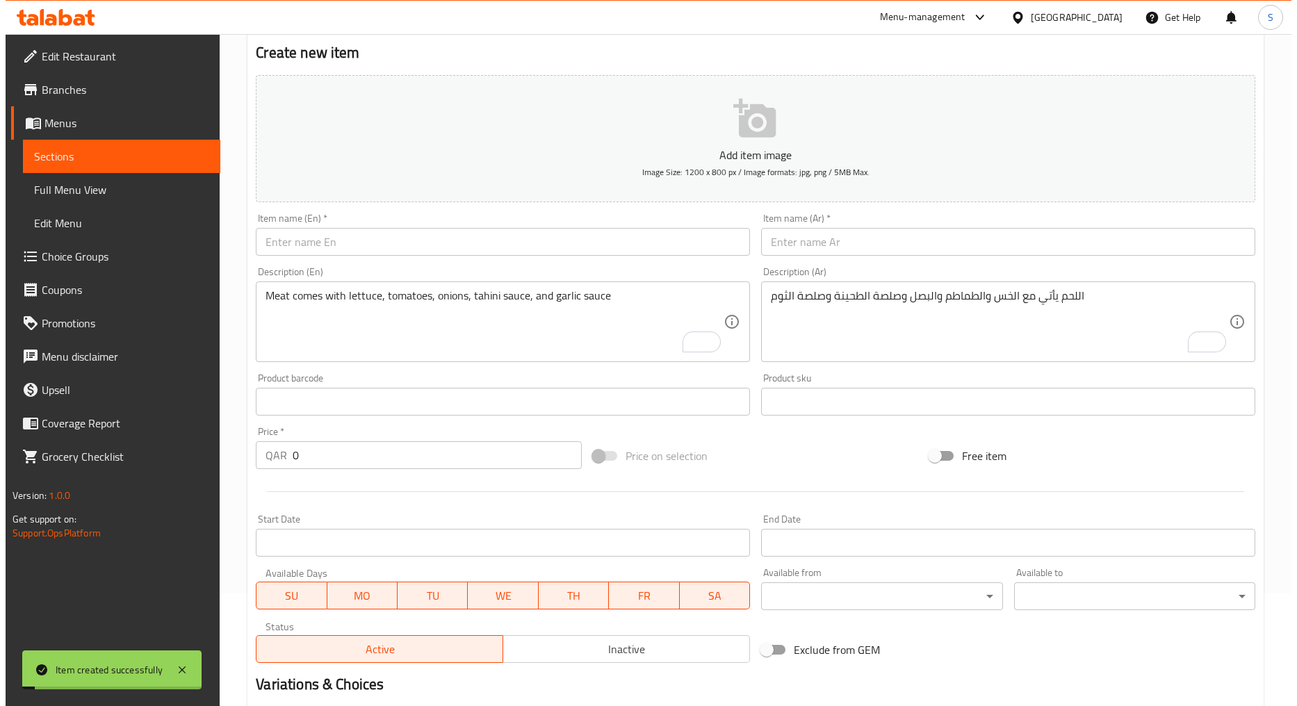
scroll to position [0, 0]
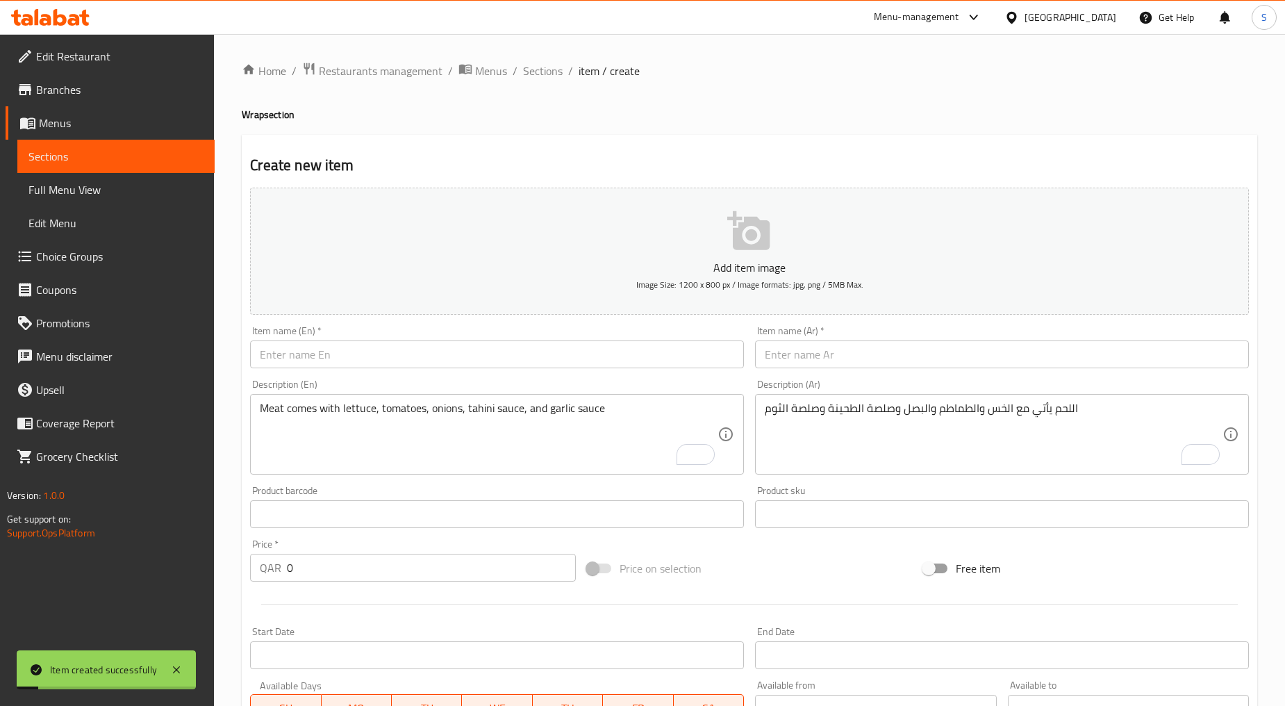
drag, startPoint x: 549, startPoint y: 65, endPoint x: 614, endPoint y: 84, distance: 67.3
click at [549, 65] on span "Sections" at bounding box center [543, 71] width 40 height 17
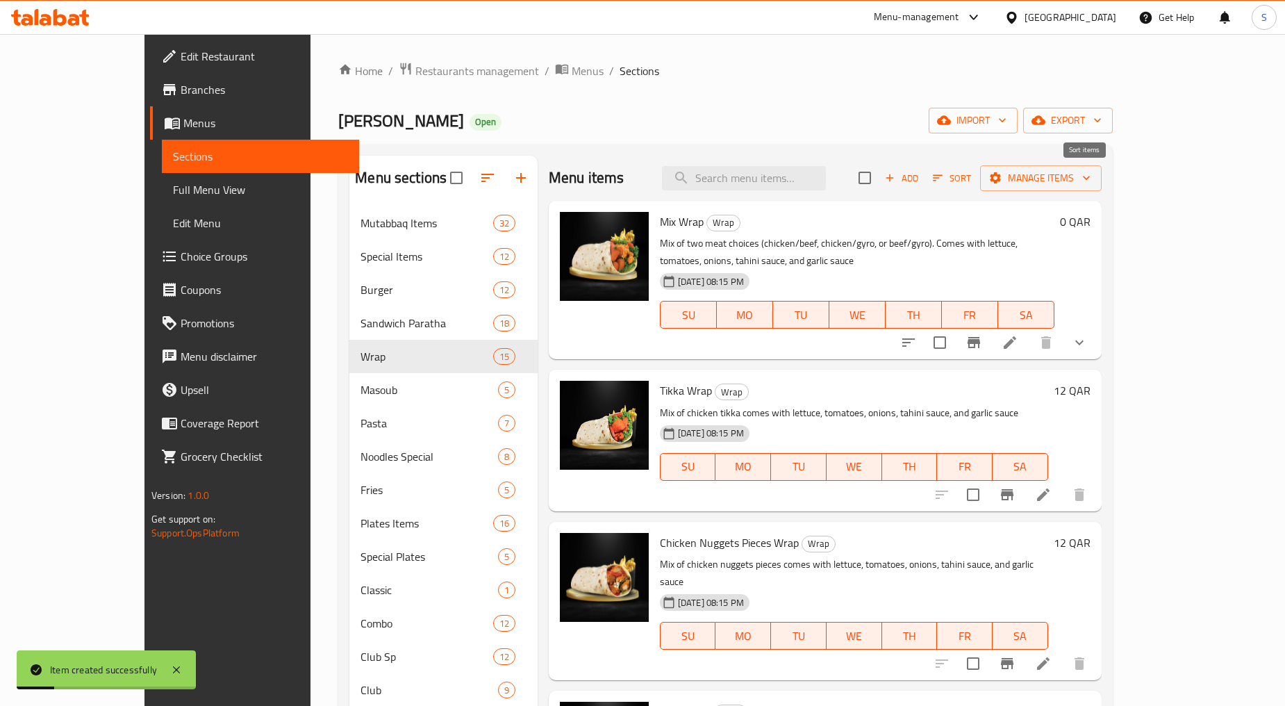
click at [944, 179] on icon "button" at bounding box center [938, 178] width 13 height 13
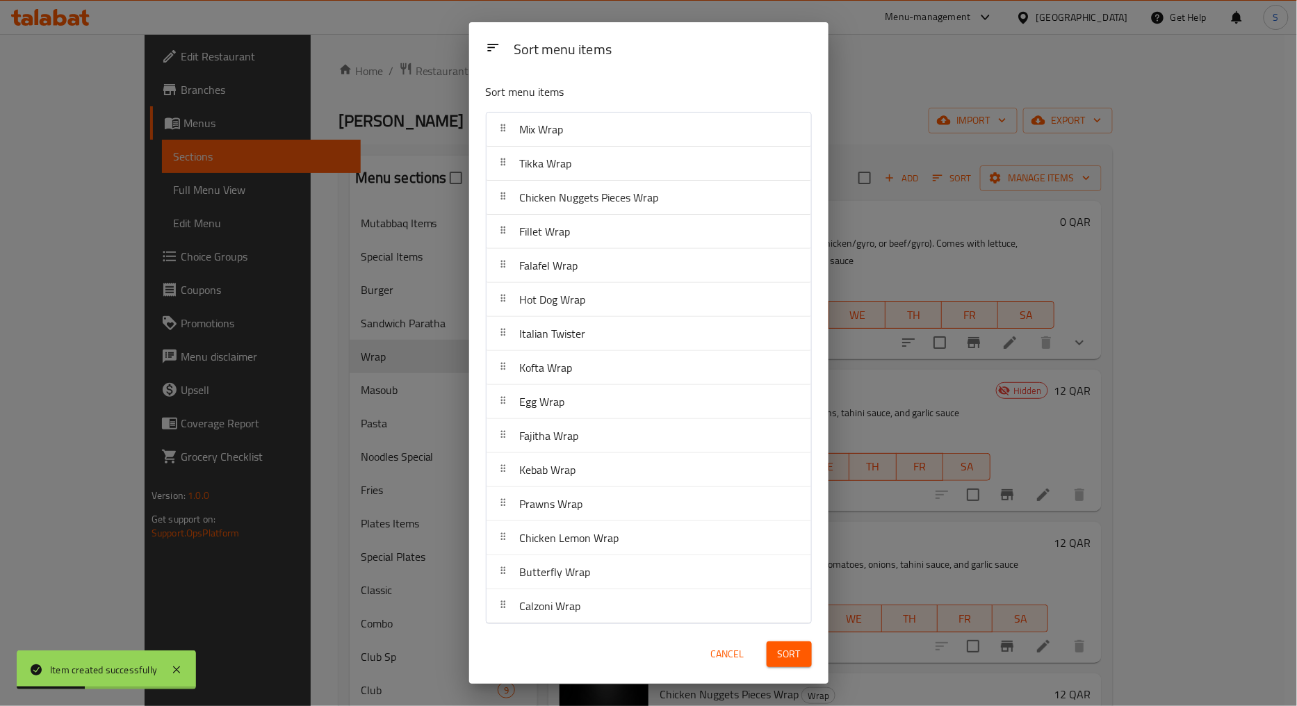
click at [721, 668] on div "Cancel" at bounding box center [727, 654] width 61 height 42
click at [724, 656] on span "Cancel" at bounding box center [727, 654] width 33 height 17
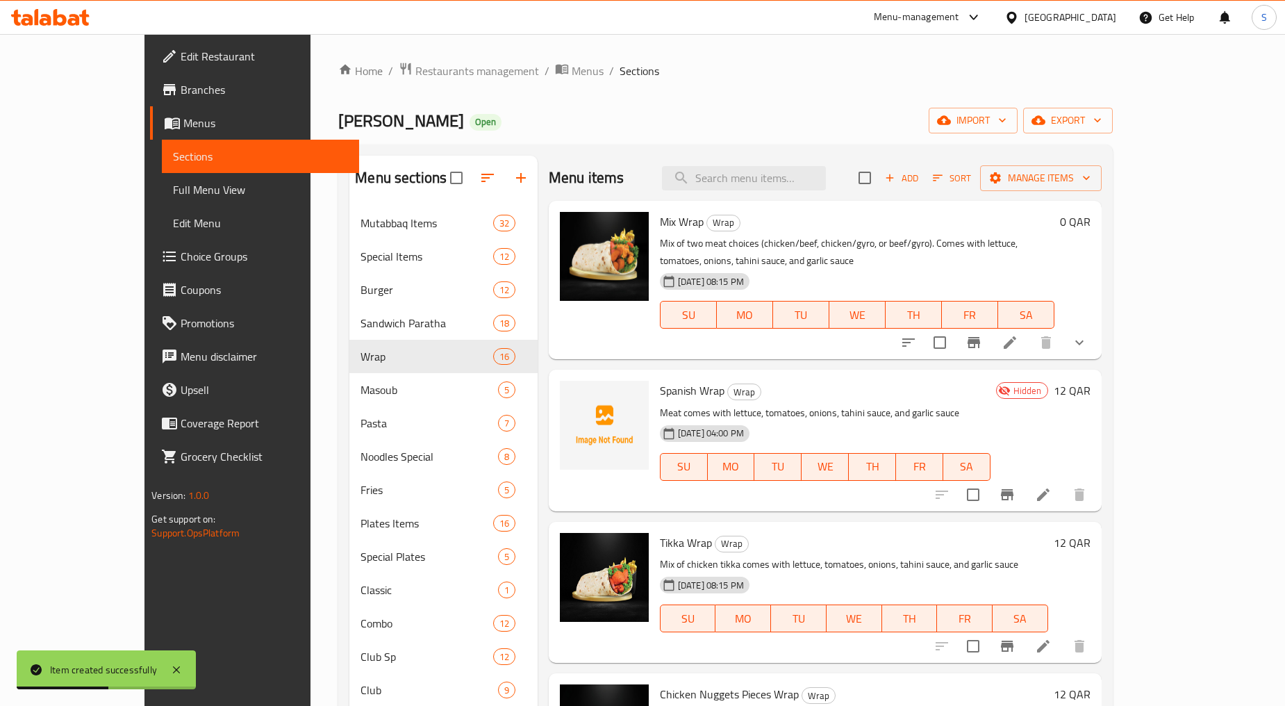
click at [944, 174] on icon "button" at bounding box center [938, 178] width 13 height 13
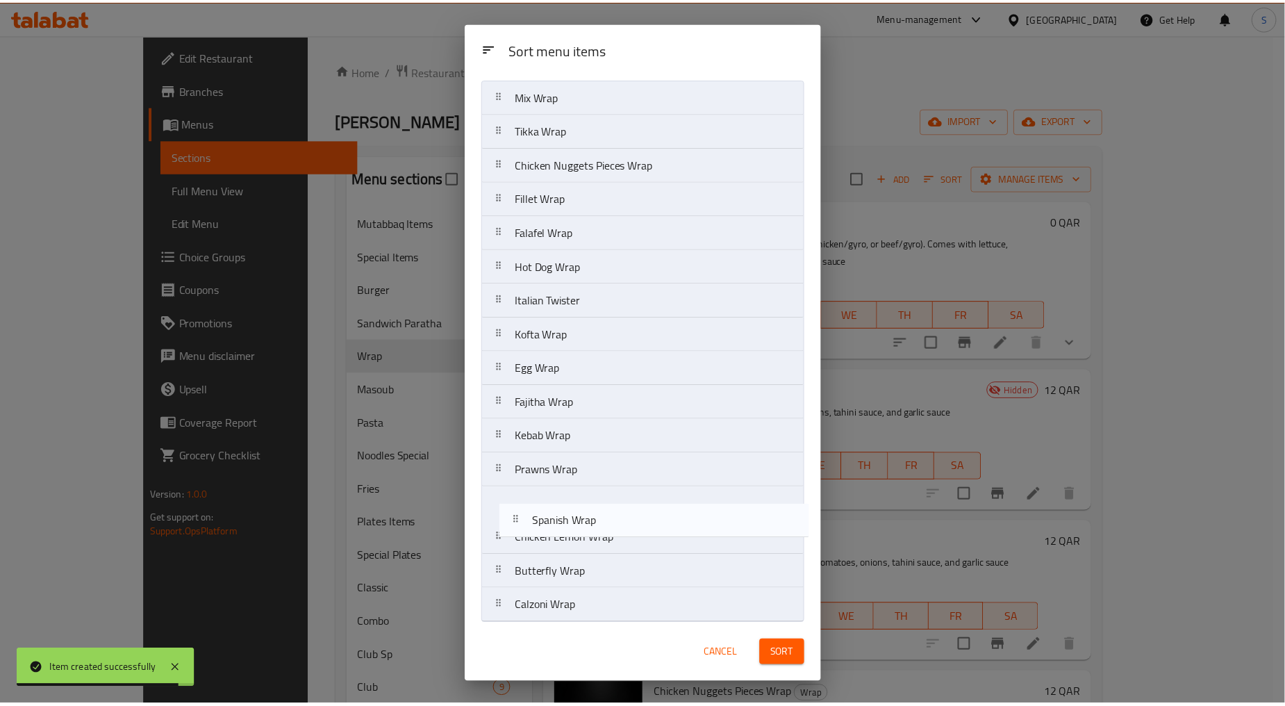
scroll to position [38, 0]
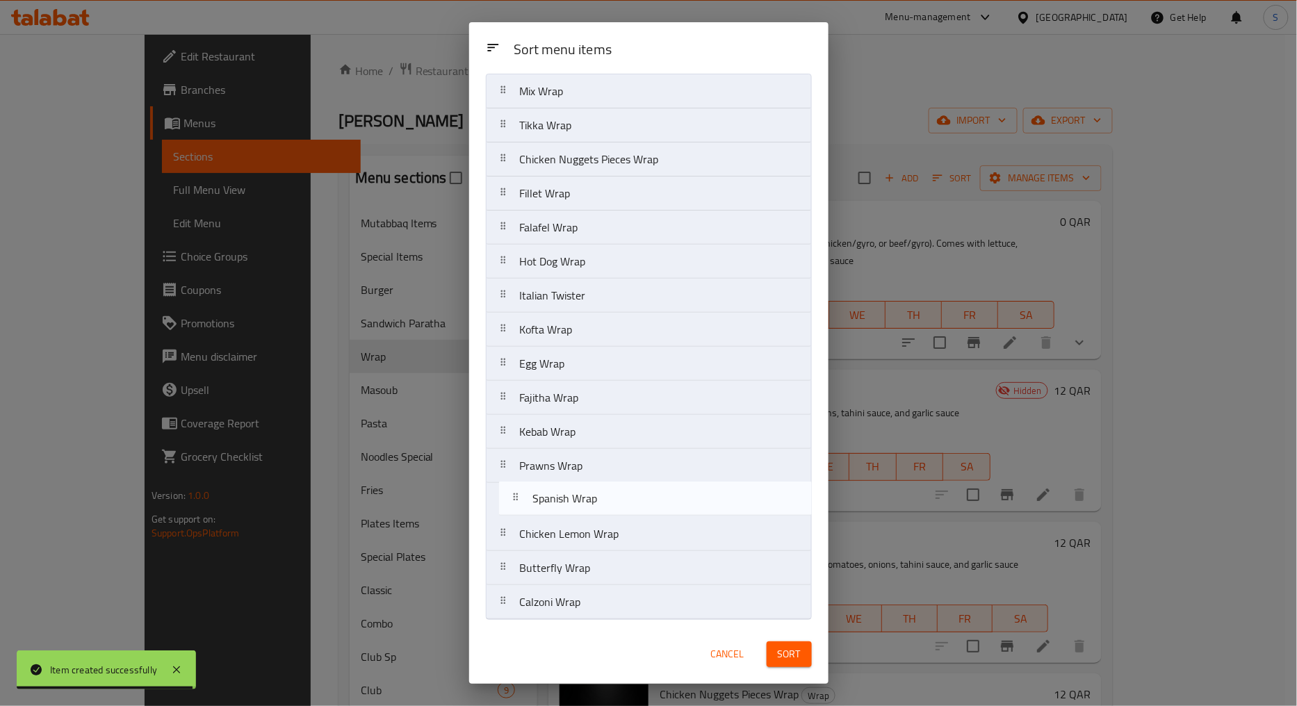
drag, startPoint x: 504, startPoint y: 163, endPoint x: 516, endPoint y: 503, distance: 340.7
click at [516, 503] on nav "Mix Wrap Spanish Wrap Tikka Wrap Chicken Nuggets Pieces Wrap Fillet Wrap Falafe…" at bounding box center [649, 347] width 326 height 546
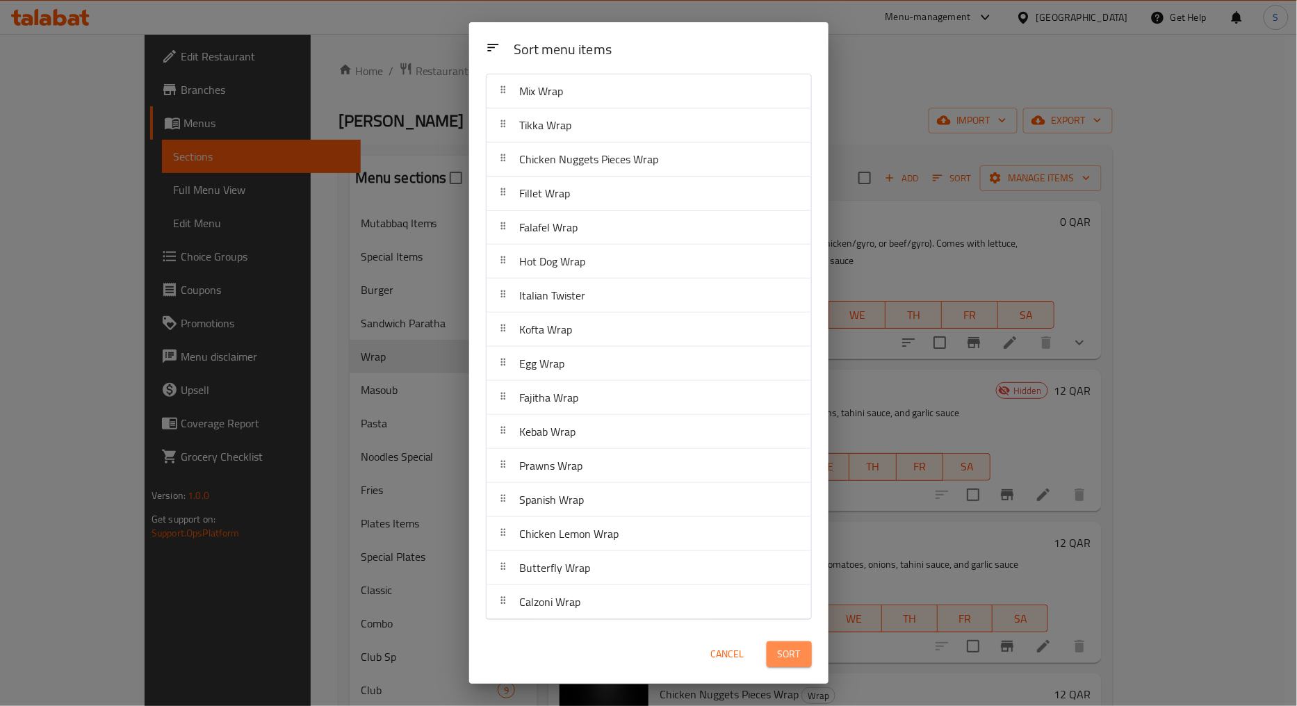
click at [796, 655] on span "Sort" at bounding box center [789, 654] width 23 height 17
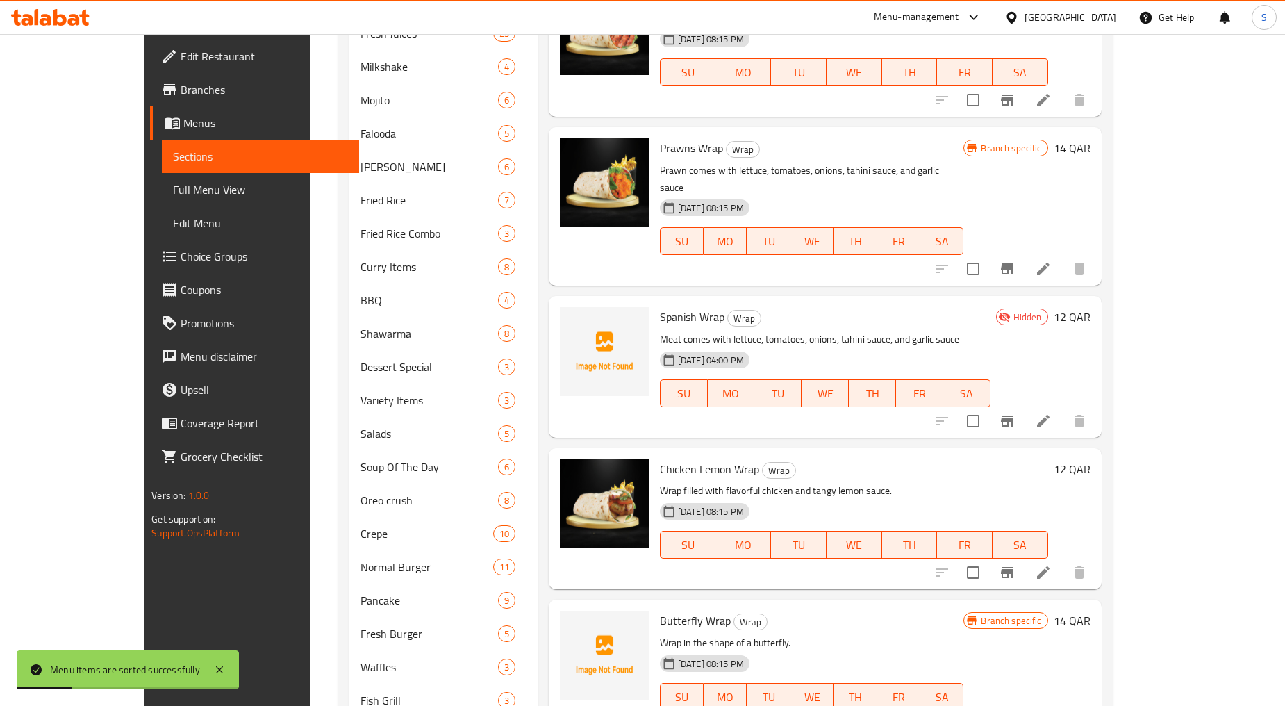
scroll to position [944, 0]
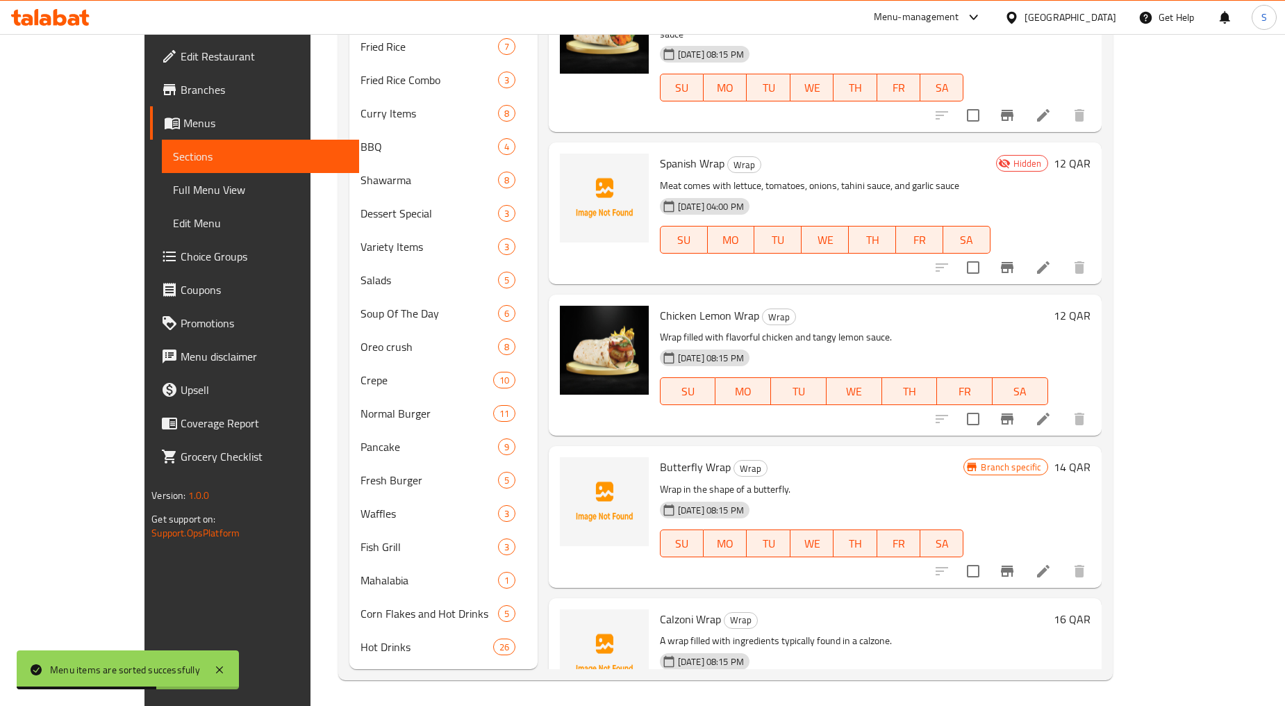
click at [1096, 402] on div at bounding box center [1011, 418] width 171 height 33
click at [1063, 406] on li at bounding box center [1043, 418] width 39 height 25
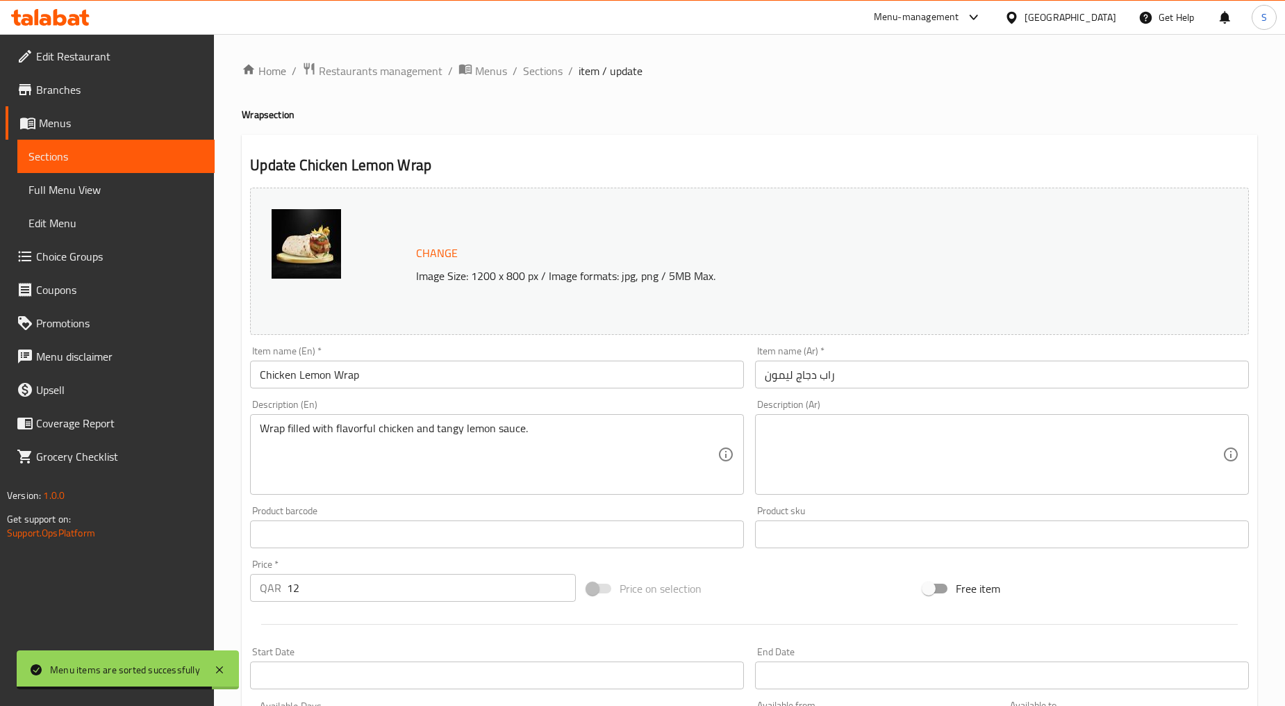
click at [356, 383] on input "Chicken Lemon Wrap" at bounding box center [497, 375] width 494 height 28
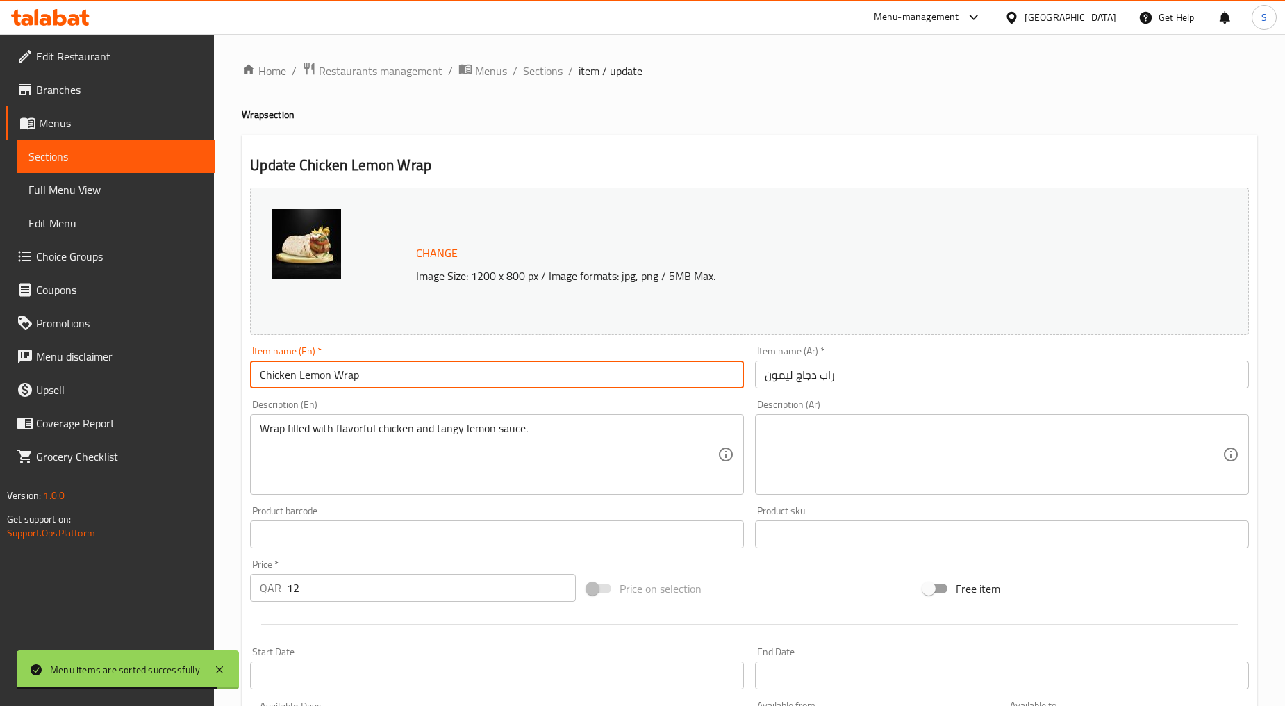
click at [356, 383] on input "Chicken Lemon Wrap" at bounding box center [497, 375] width 494 height 28
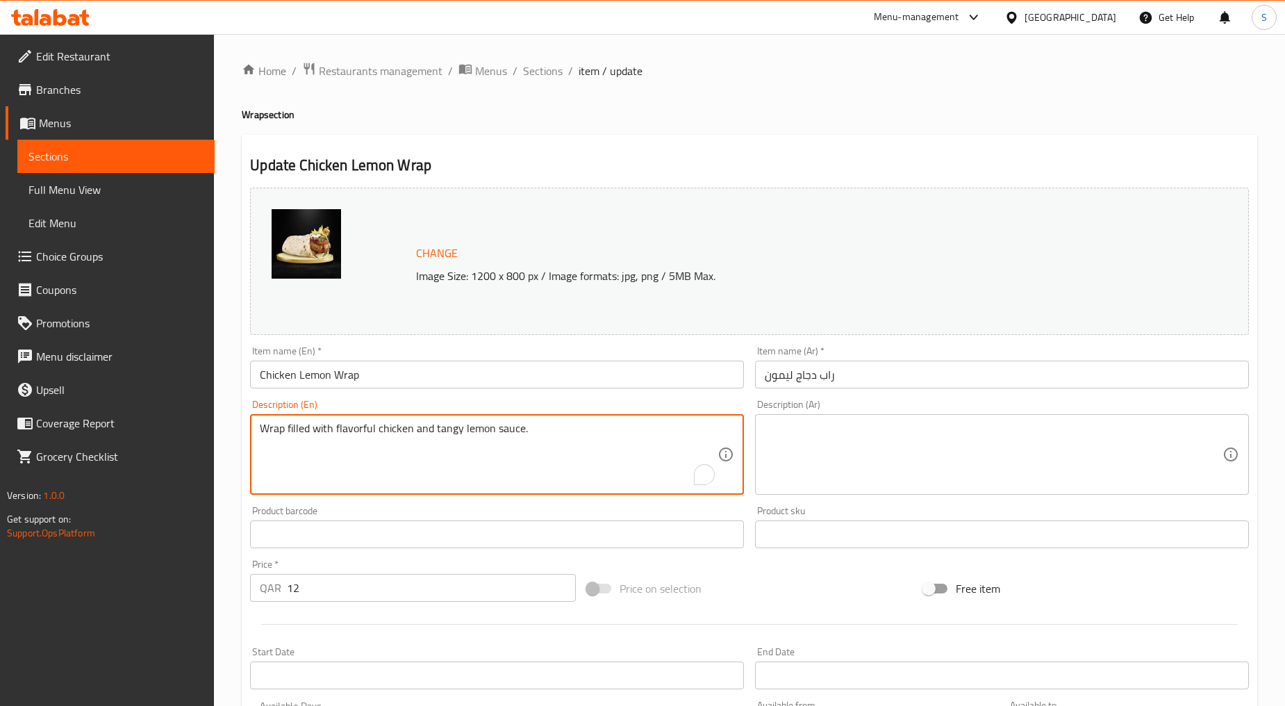
click at [422, 427] on textarea "Wrap filled with flavorful chicken and tangy lemon sauce." at bounding box center [489, 455] width 458 height 66
paste textarea "Mixed up chicken and lemon Comes with lettuce, tomatoes, onions, tahini sauce, …"
click at [443, 464] on textarea "Mixed up chicken and lemon Comes with lettuce, tomatoes, onions, tahini sauce, …" at bounding box center [489, 455] width 458 height 66
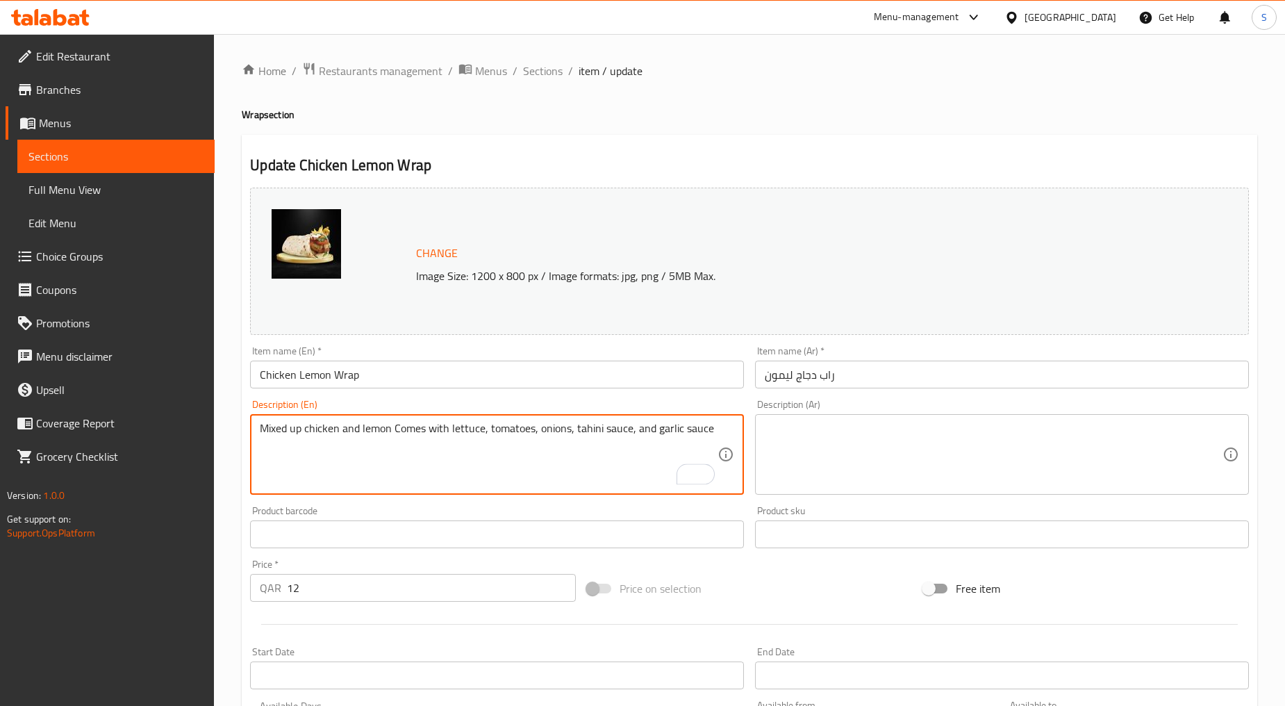
click at [443, 464] on textarea "Mixed up chicken and lemon Comes with lettuce, tomatoes, onions, tahini sauce, …" at bounding box center [489, 455] width 458 height 66
click at [443, 464] on textarea "Mixed up chicken and lemon comes with lettuce, tomatoes, onions, tahini sauce, …" at bounding box center [489, 455] width 458 height 66
type textarea "Mixed up chicken and lemon comes with lettuce, tomatoes, onions, tahini sauce, …"
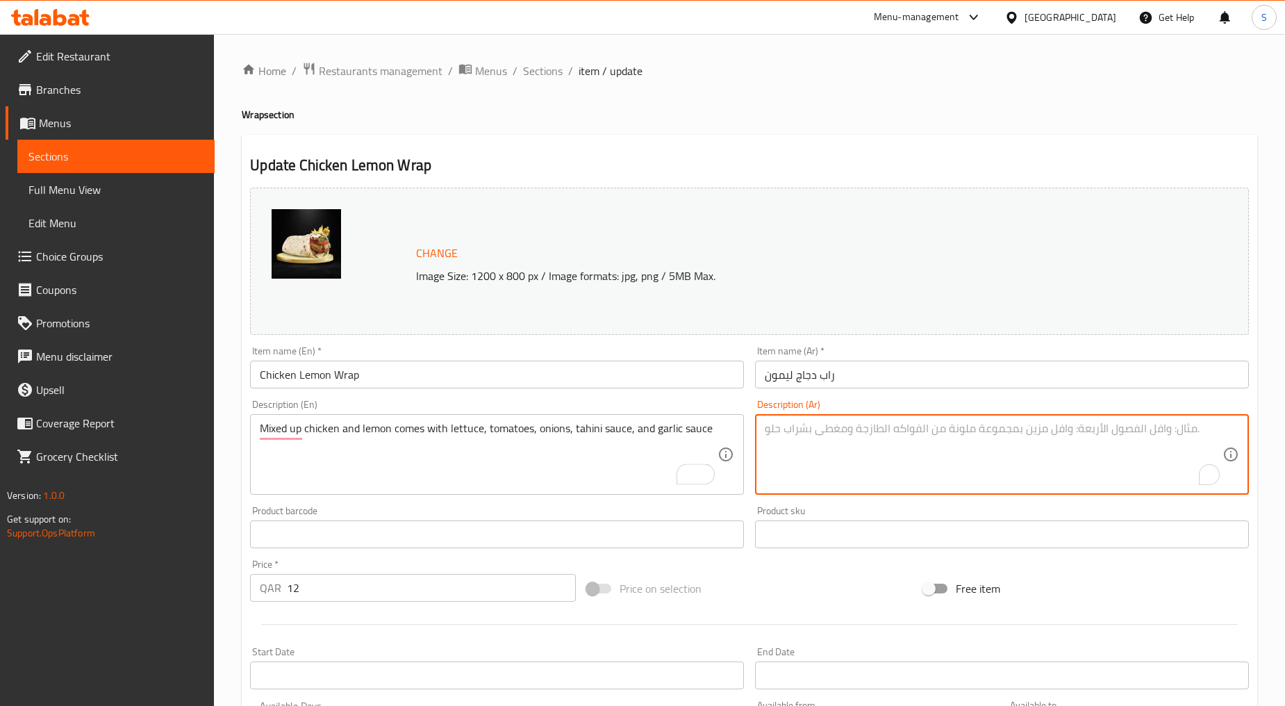
click at [828, 454] on textarea "To enrich screen reader interactions, please activate Accessibility in Grammarl…" at bounding box center [994, 455] width 458 height 66
paste textarea "خليط الدجاج والليمون يأتي مع الخس والطماطم والبصل وصلصة الطحينة وصلصة الثوم"
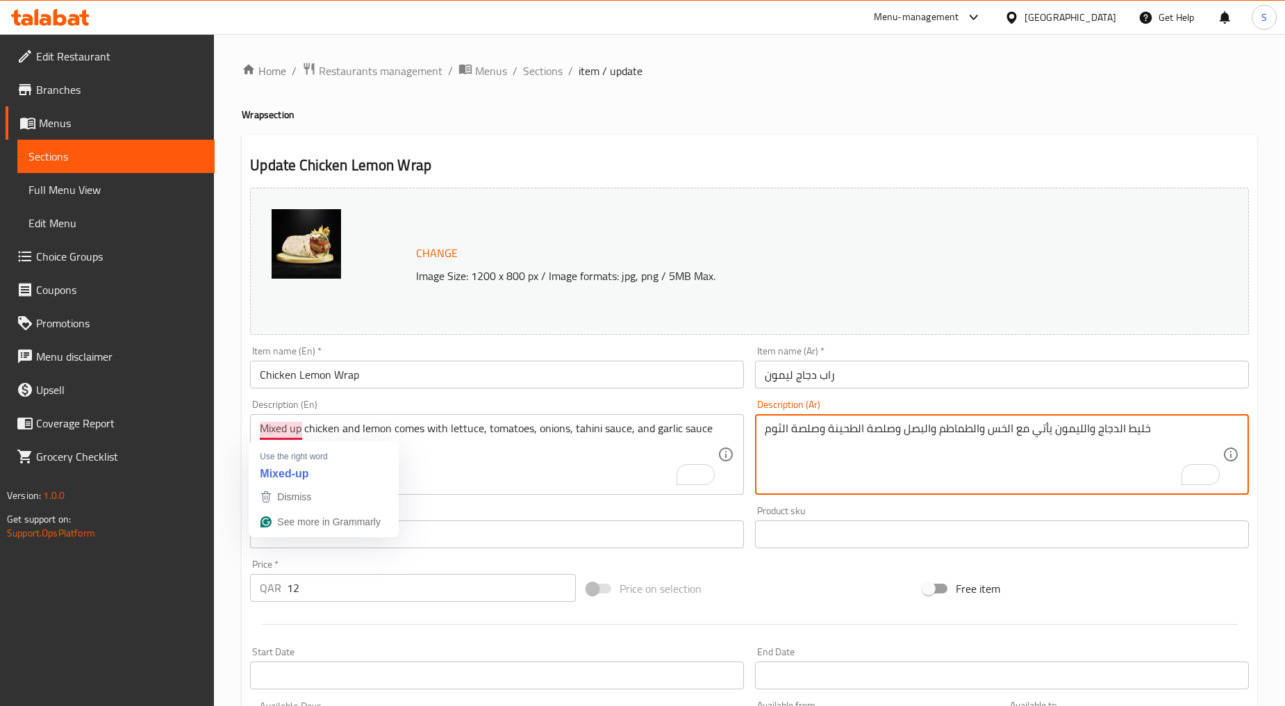
type textarea "خليط الدجاج والليمون يأتي مع الخس والطماطم والبصل وصلصة الطحينة وصلصة الثوم"
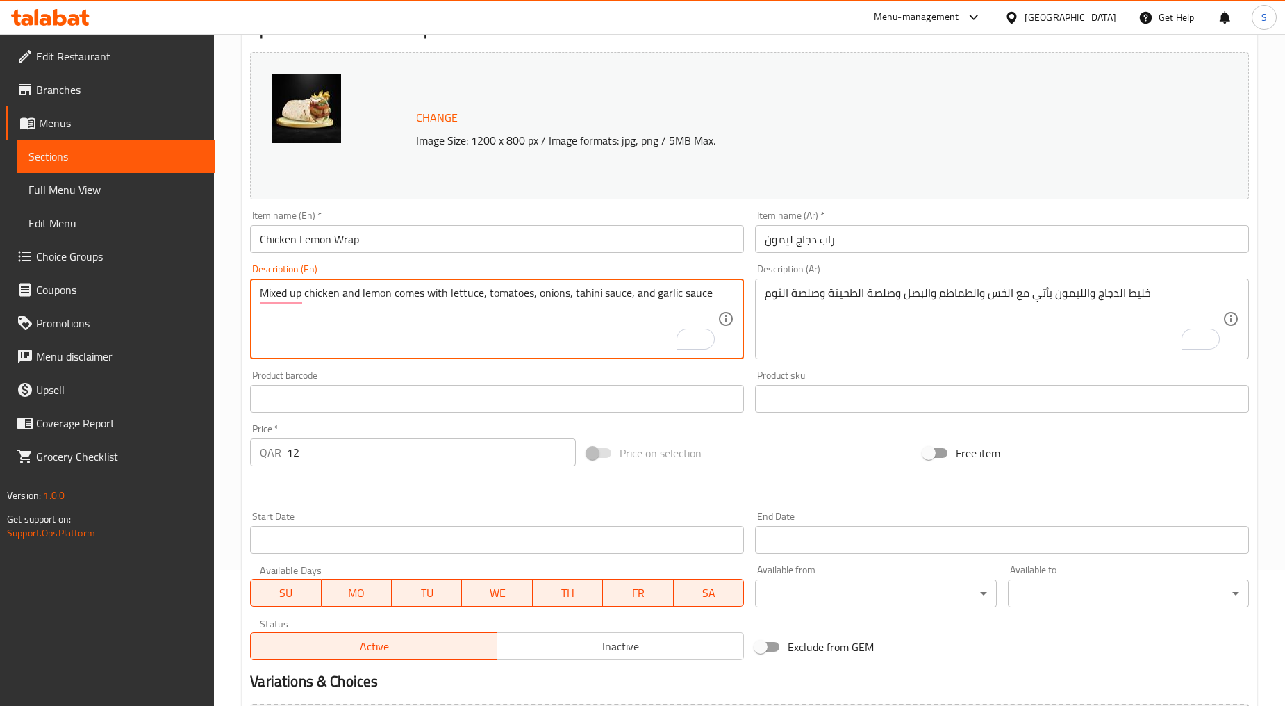
scroll to position [293, 0]
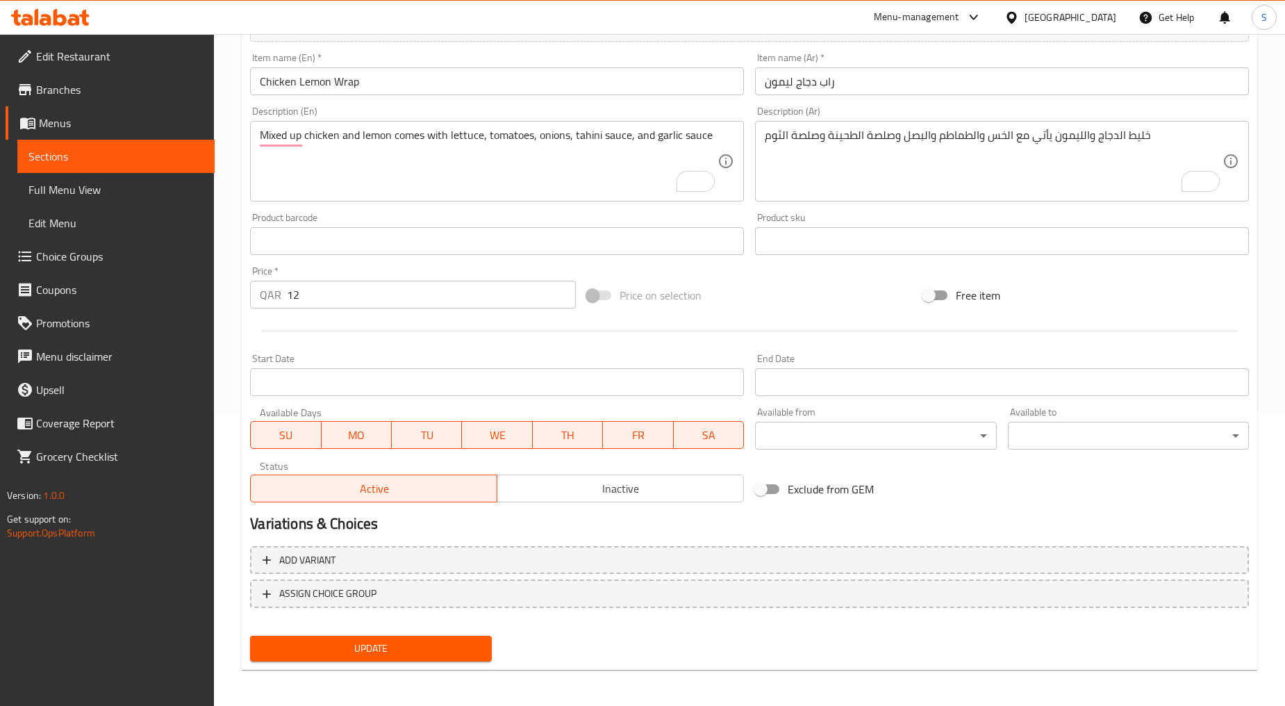
click at [377, 630] on div "Update" at bounding box center [371, 648] width 252 height 37
click at [384, 654] on span "Update" at bounding box center [370, 648] width 219 height 17
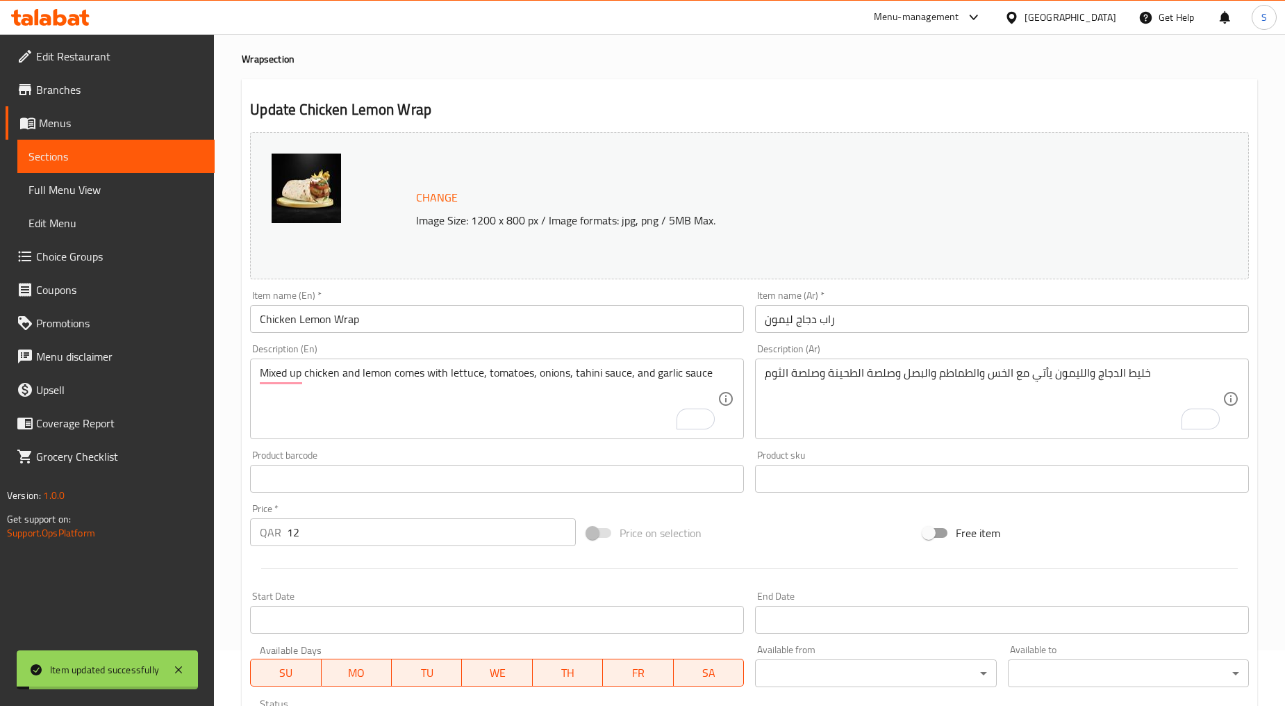
scroll to position [0, 0]
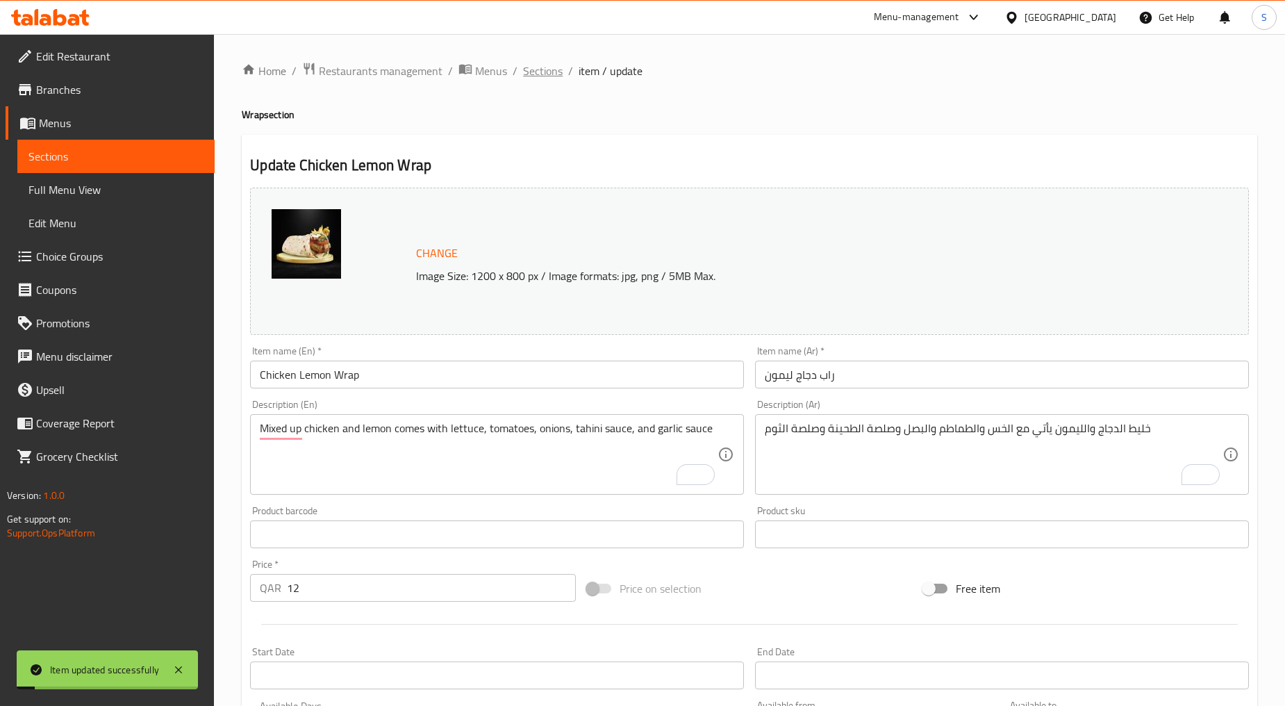
click at [550, 64] on span "Sections" at bounding box center [543, 71] width 40 height 17
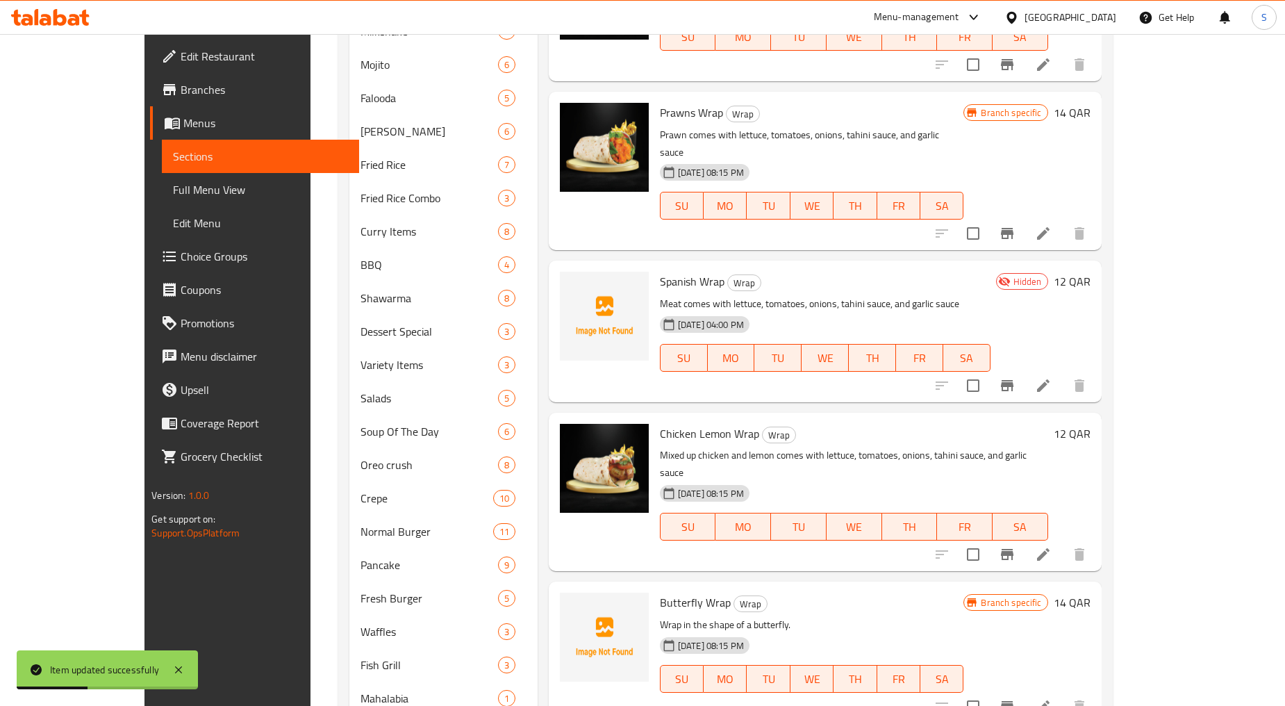
scroll to position [944, 0]
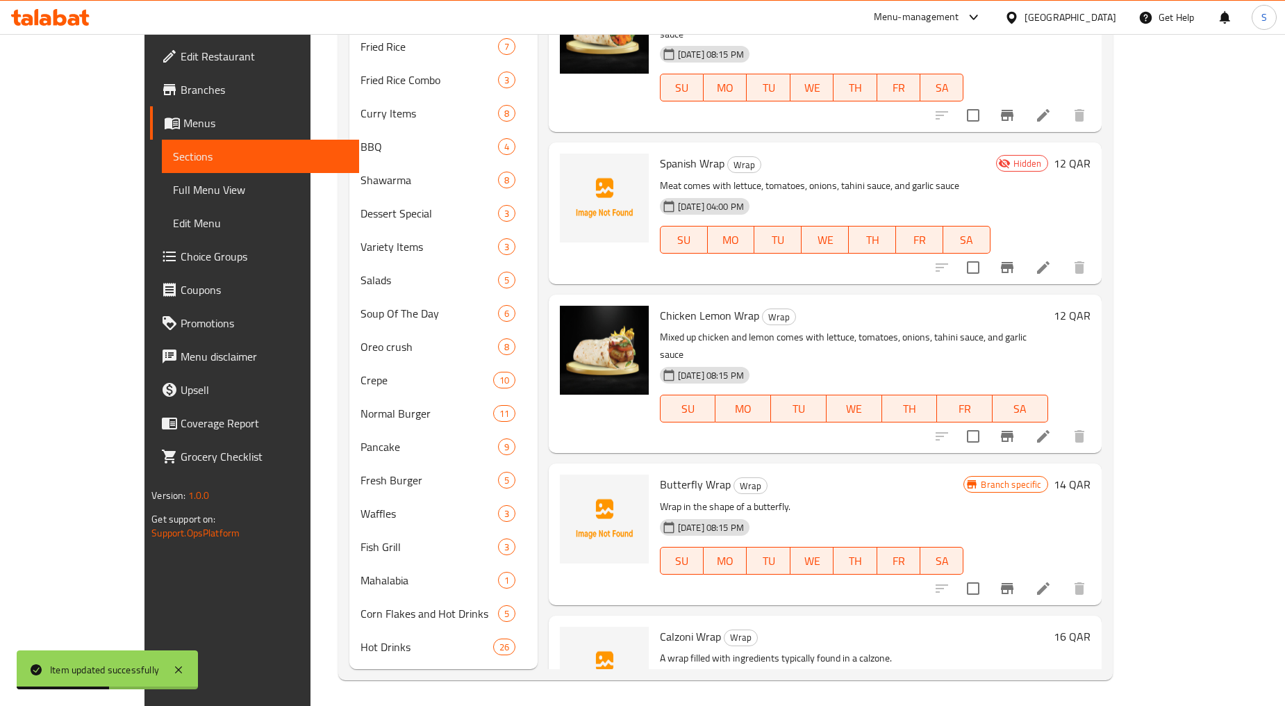
click at [1063, 576] on li at bounding box center [1043, 588] width 39 height 25
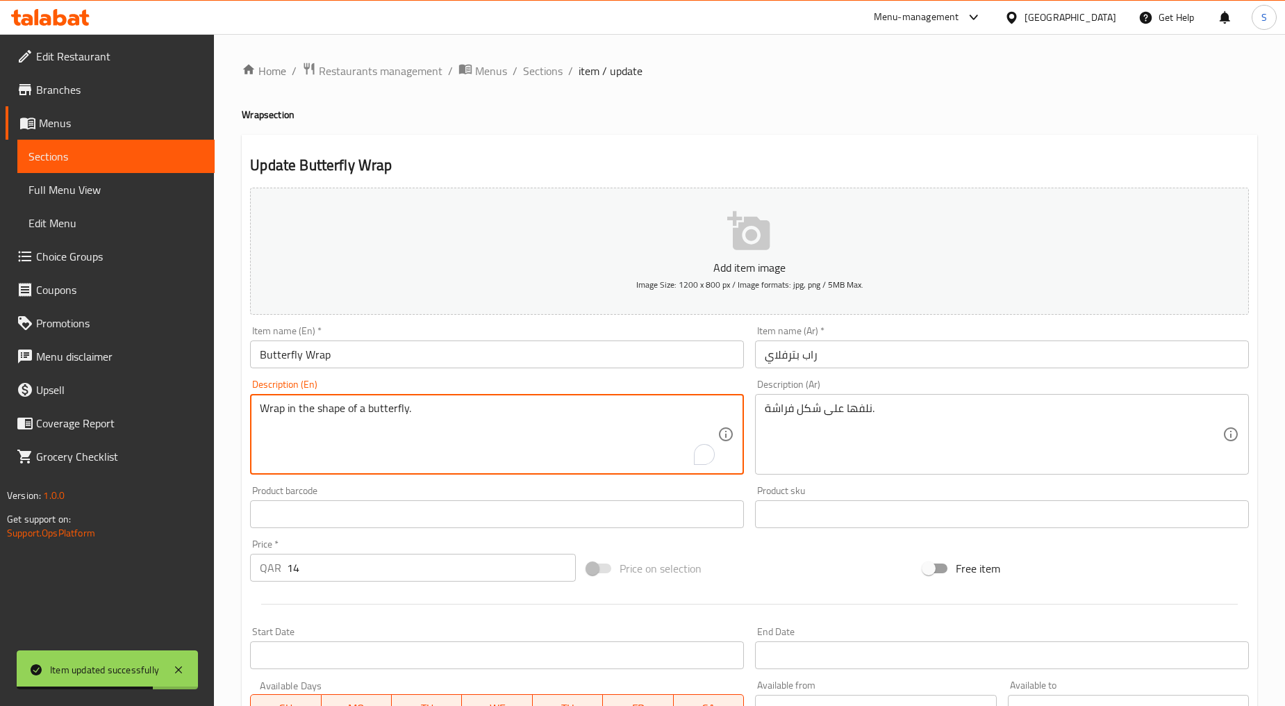
click at [397, 439] on textarea "Wrap in the shape of a butterfly." at bounding box center [489, 435] width 458 height 66
paste textarea "Cut of chicken Comes with lettuce, tomatoes, onions, tahini sauce, and garlic s…"
click at [397, 439] on textarea "Cut of chicken Comes with lettuce, tomatoes, onions, tahini sauce, and garlic s…" at bounding box center [489, 435] width 458 height 66
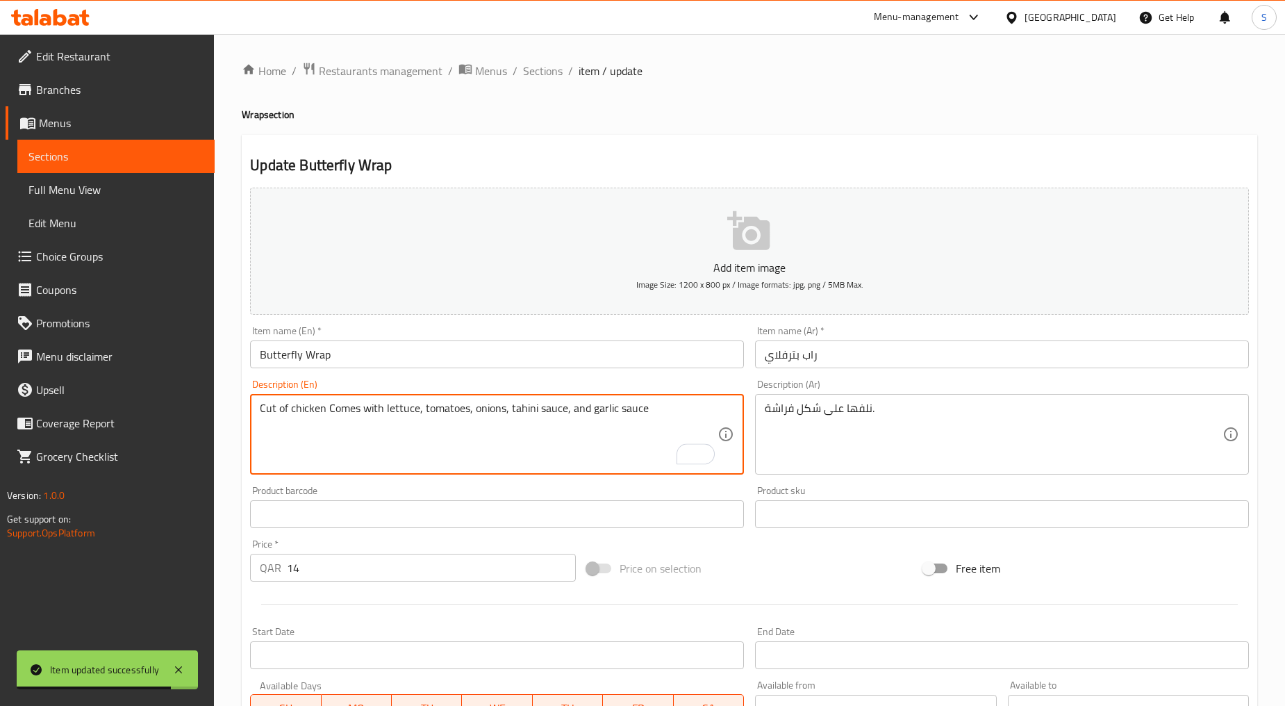
click at [397, 439] on textarea "Cut of chicken Comes with lettuce, tomatoes, onions, tahini sauce, and garlic s…" at bounding box center [489, 435] width 458 height 66
type textarea "Cut of chicken comes with lettuce, tomatoes, onions, tahini sauce, and garlic s…"
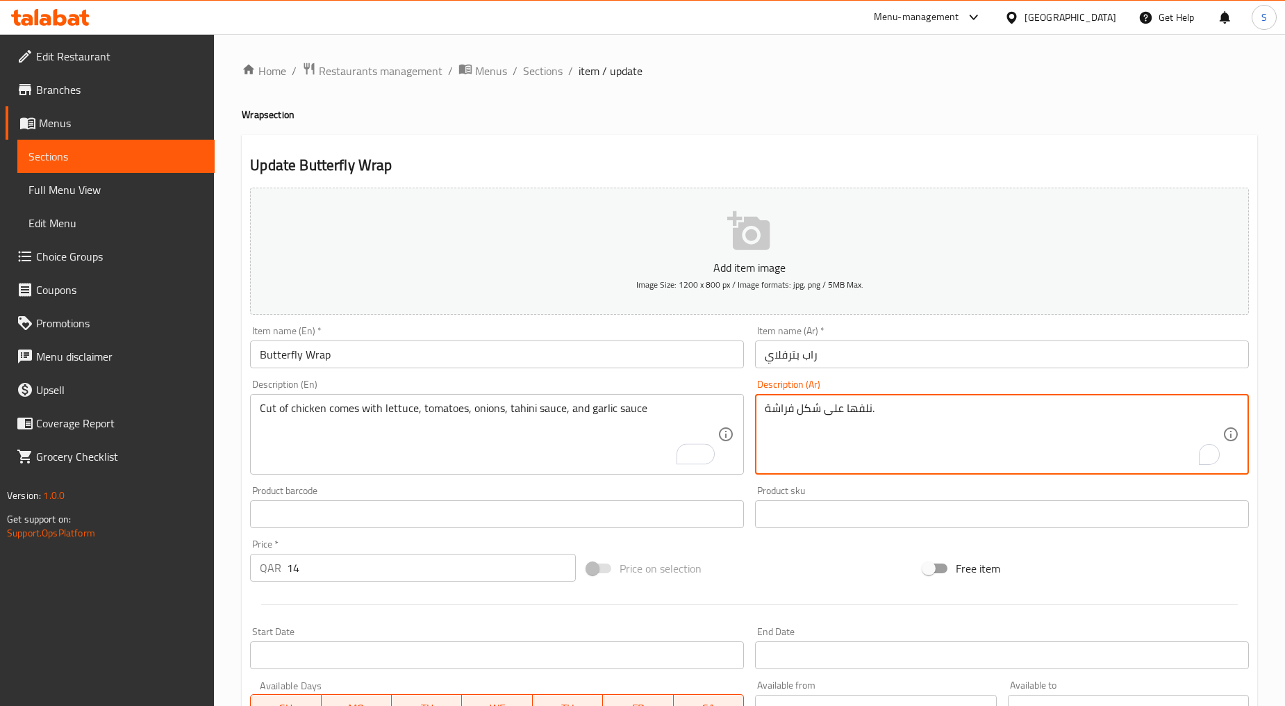
click at [890, 413] on textarea "نلفها على شكل فراشة." at bounding box center [994, 435] width 458 height 66
paste textarea "طع الدجاج تأتي مع الخس والطماطم والبصل وصلصة الطحينة وصلصة الثوم"
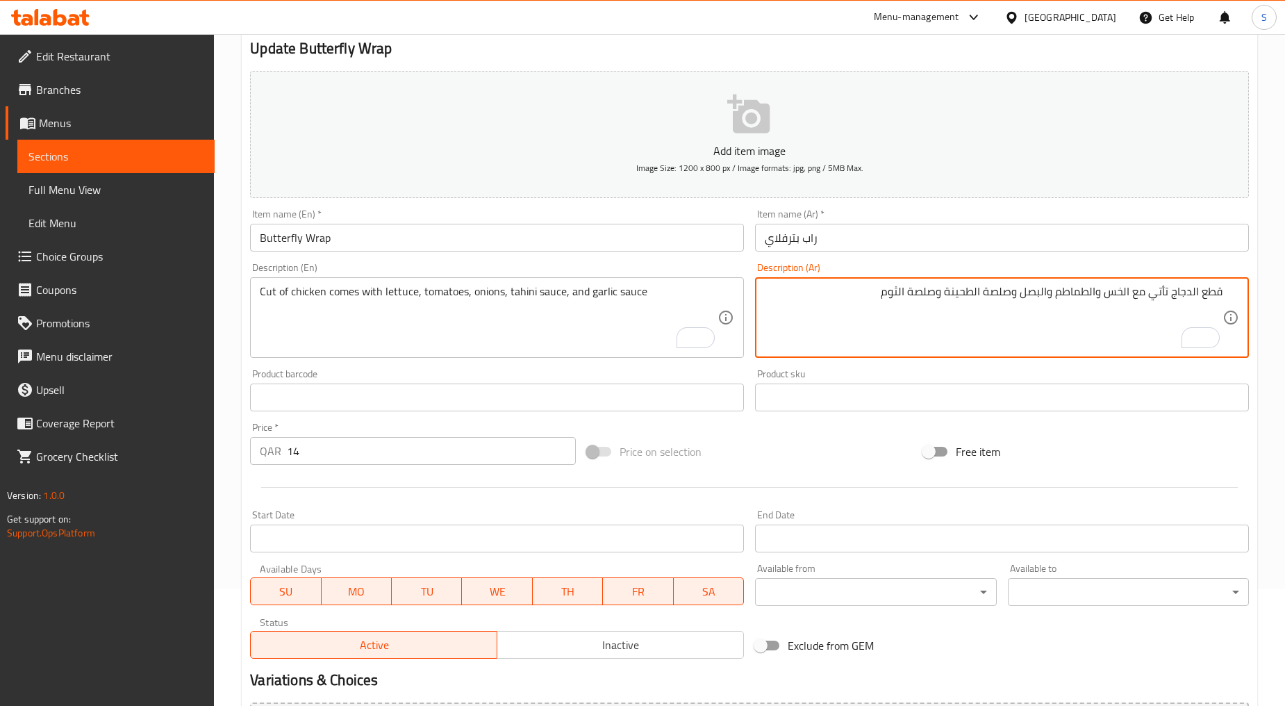
scroll to position [273, 0]
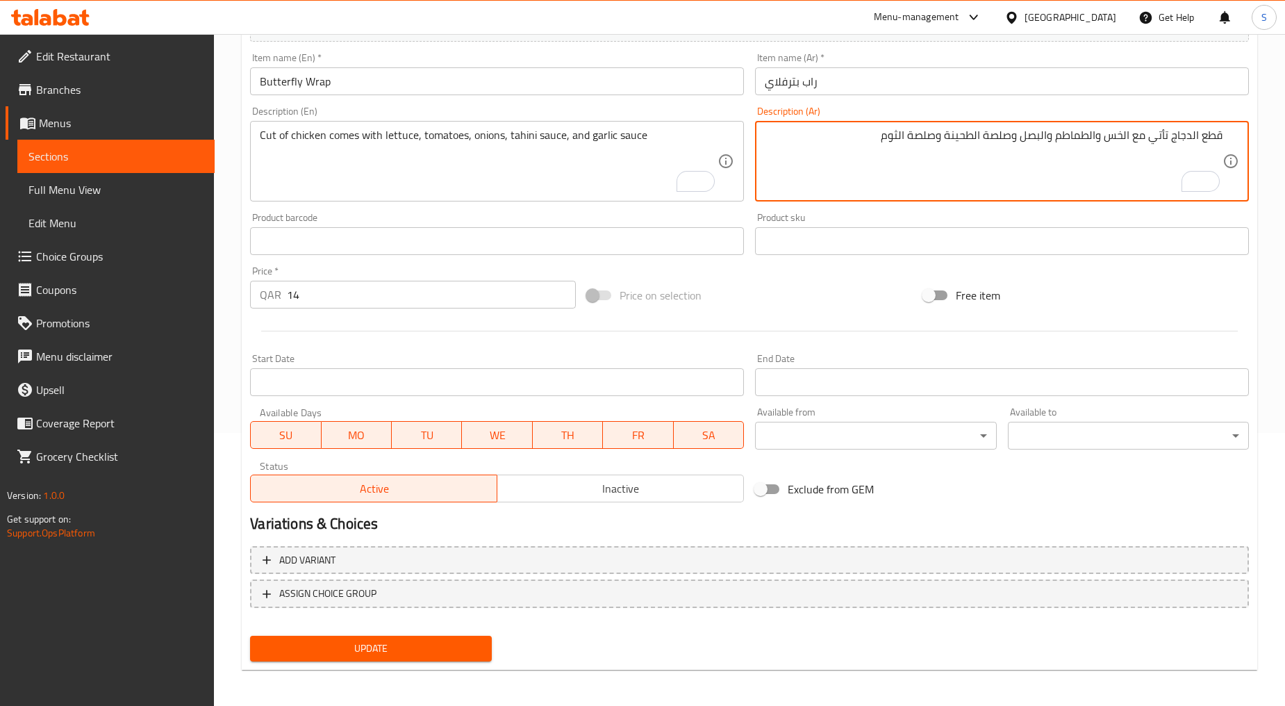
type textarea "قطع الدجاج تأتي مع الخس والطماطم والبصل وصلصة الطحينة وصلصة الثوم"
click at [396, 640] on span "Update" at bounding box center [370, 648] width 219 height 17
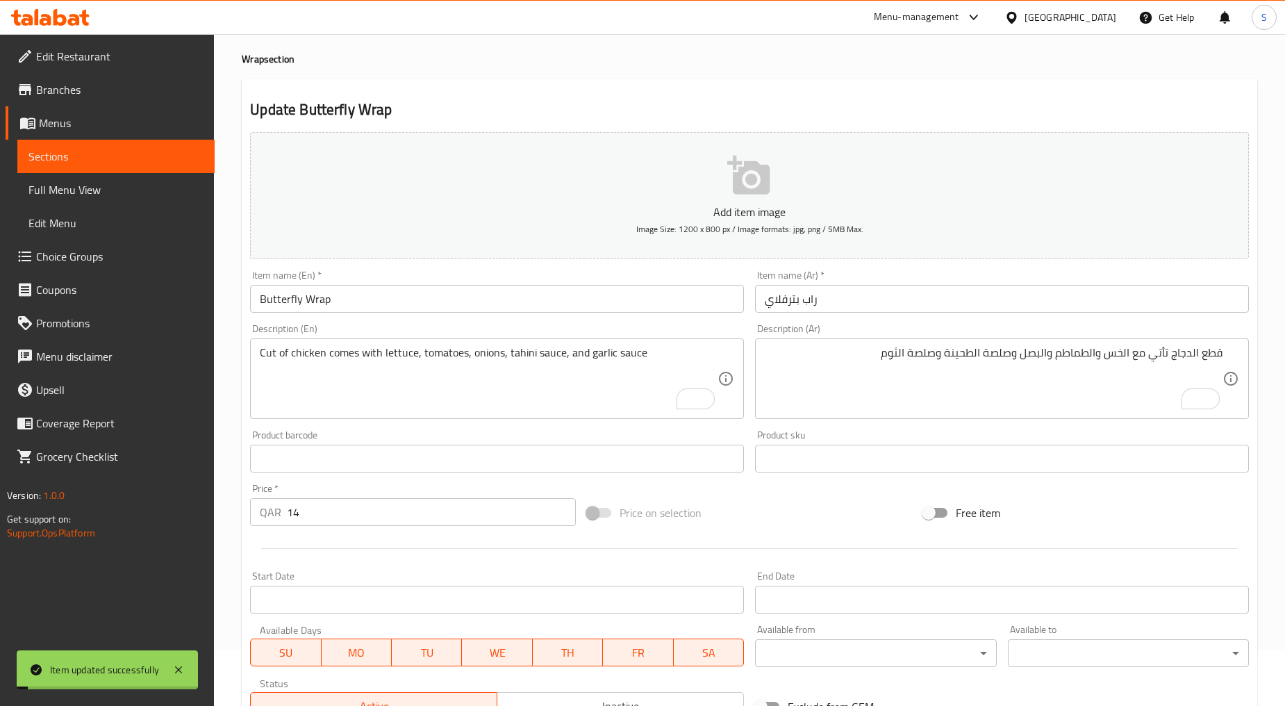
scroll to position [0, 0]
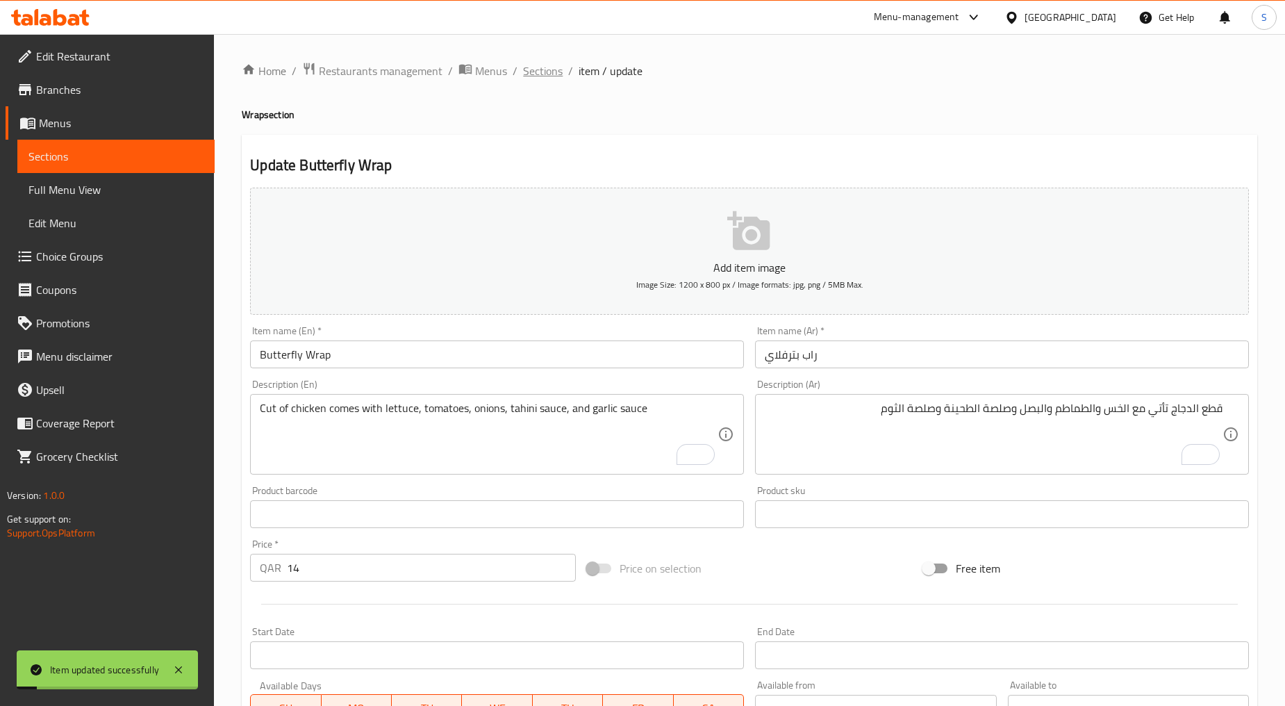
click at [548, 68] on span "Sections" at bounding box center [543, 71] width 40 height 17
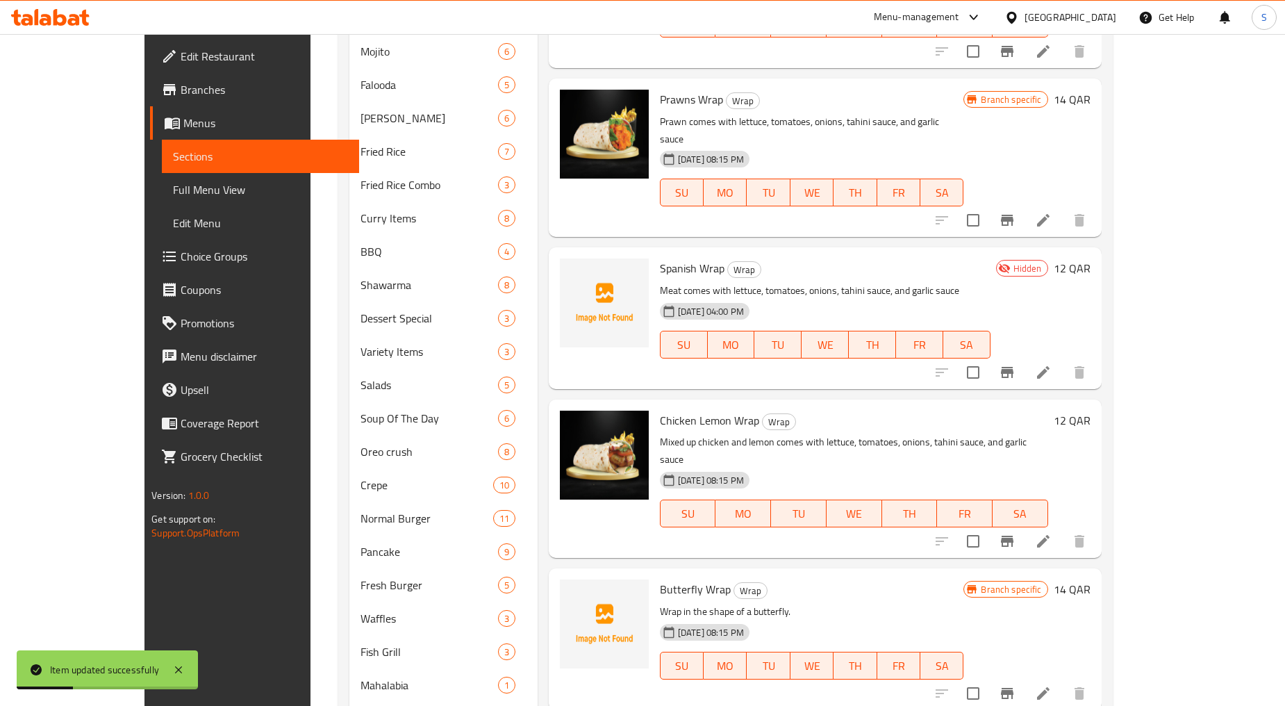
scroll to position [944, 0]
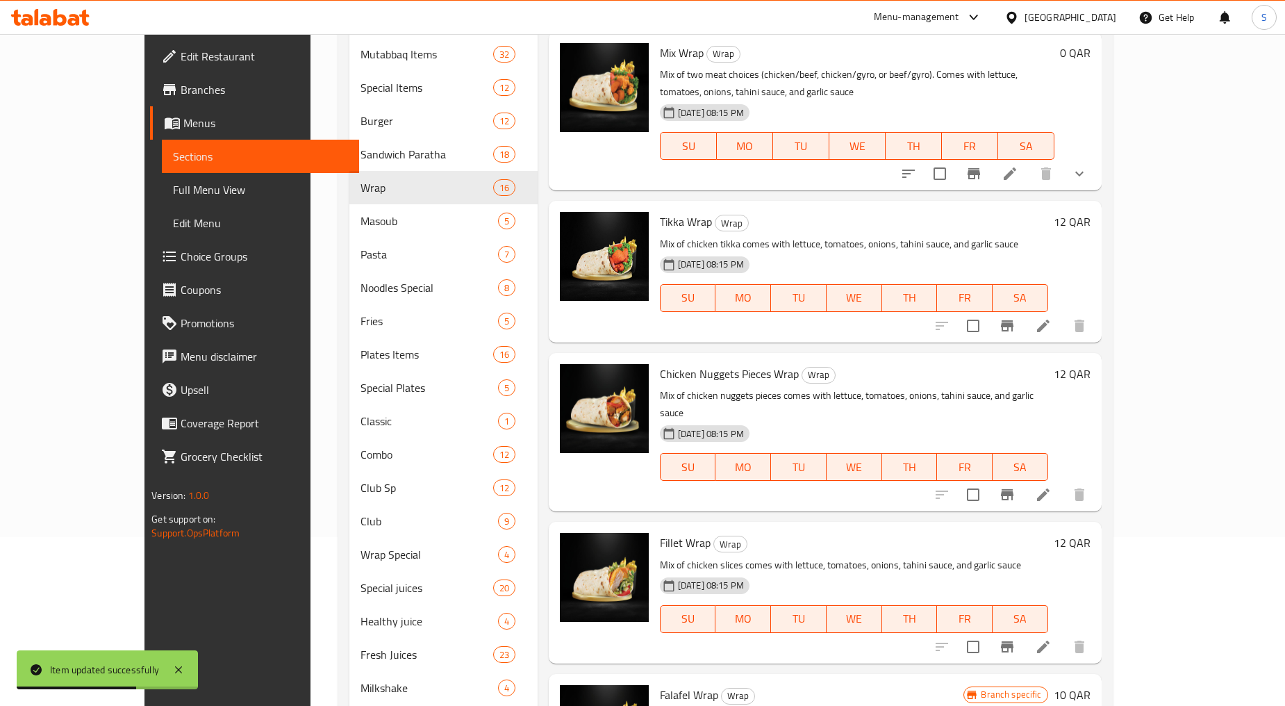
scroll to position [0, 0]
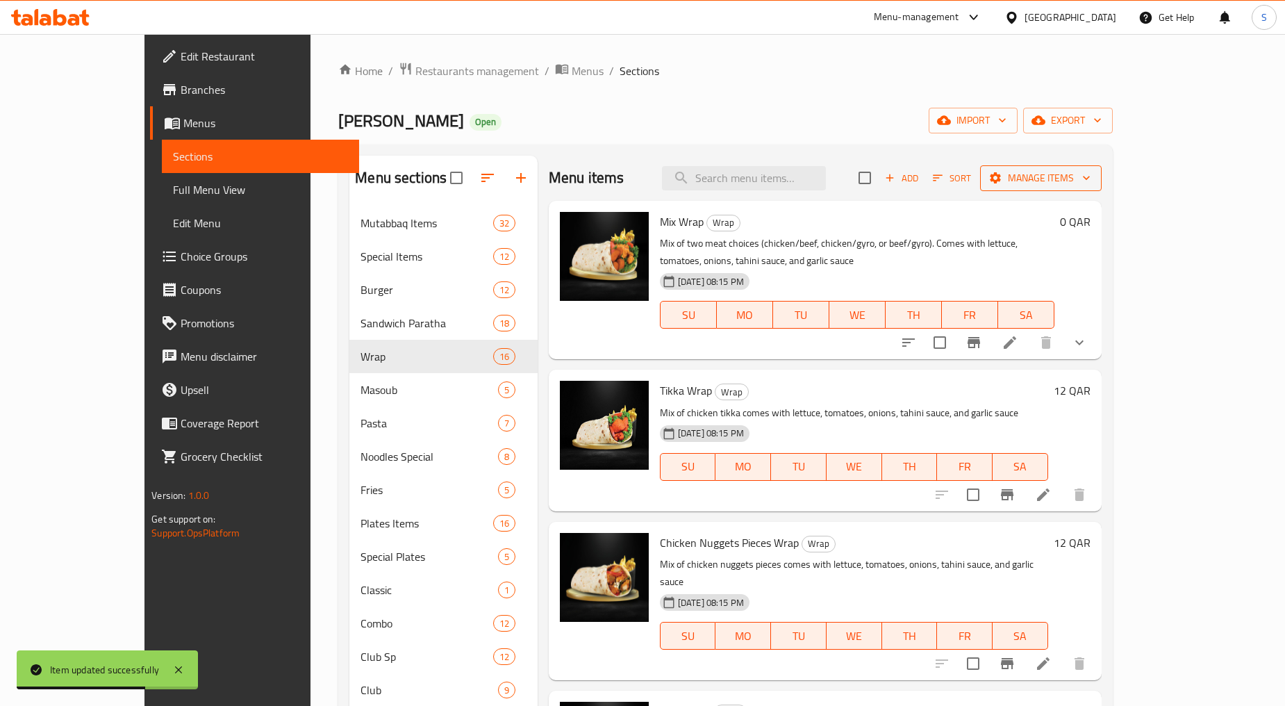
click at [1091, 181] on span "Manage items" at bounding box center [1041, 178] width 99 height 17
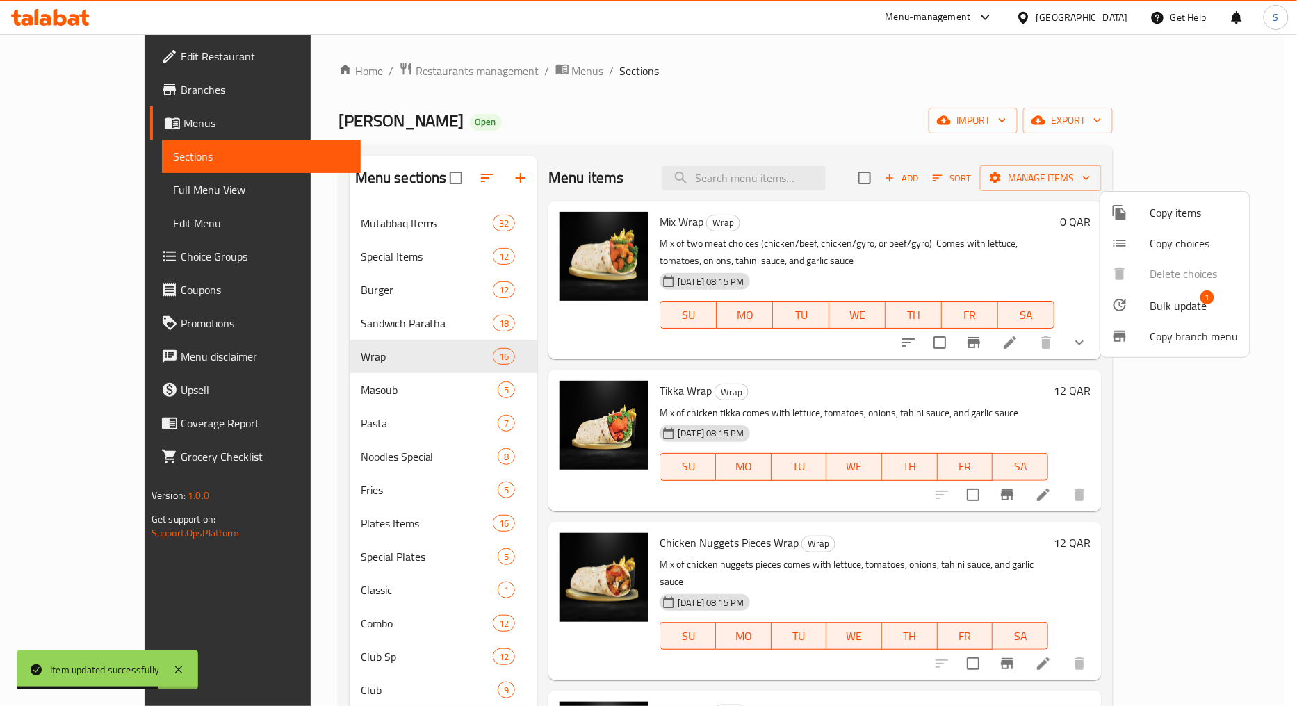
click at [1178, 301] on span "Bulk update" at bounding box center [1178, 305] width 57 height 17
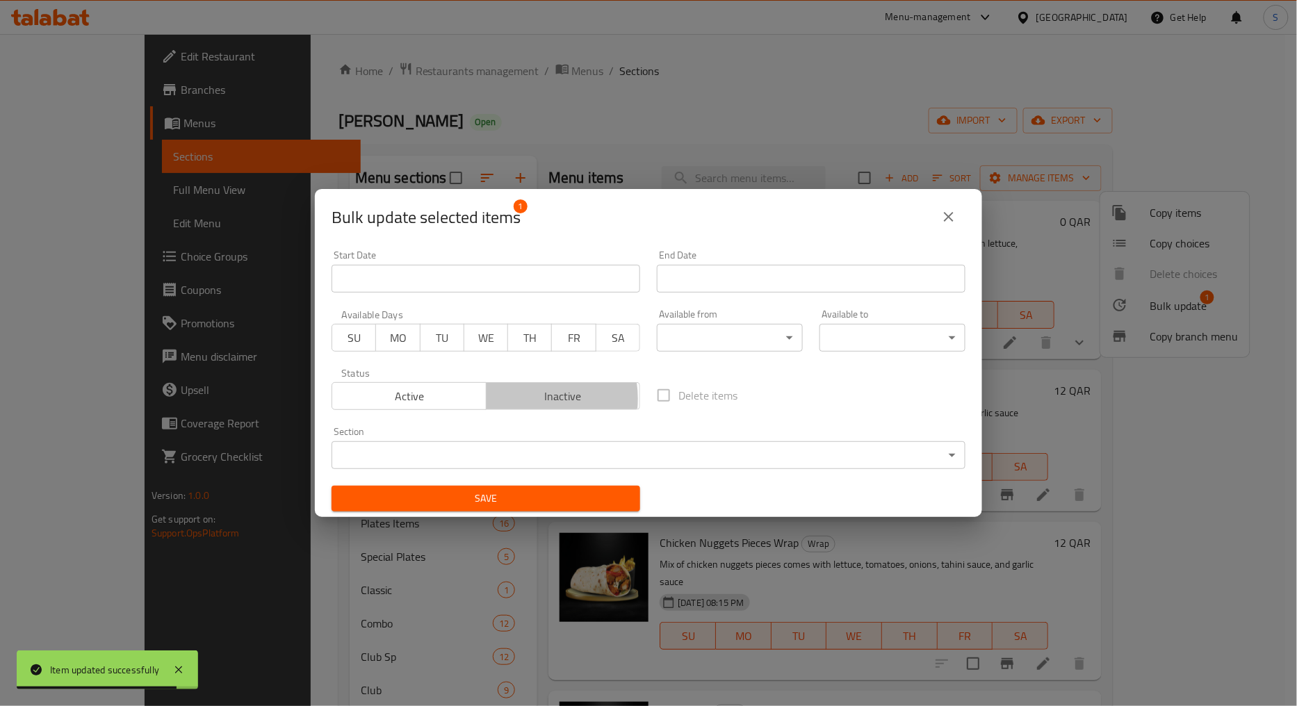
click at [523, 399] on span "Inactive" at bounding box center [563, 396] width 143 height 20
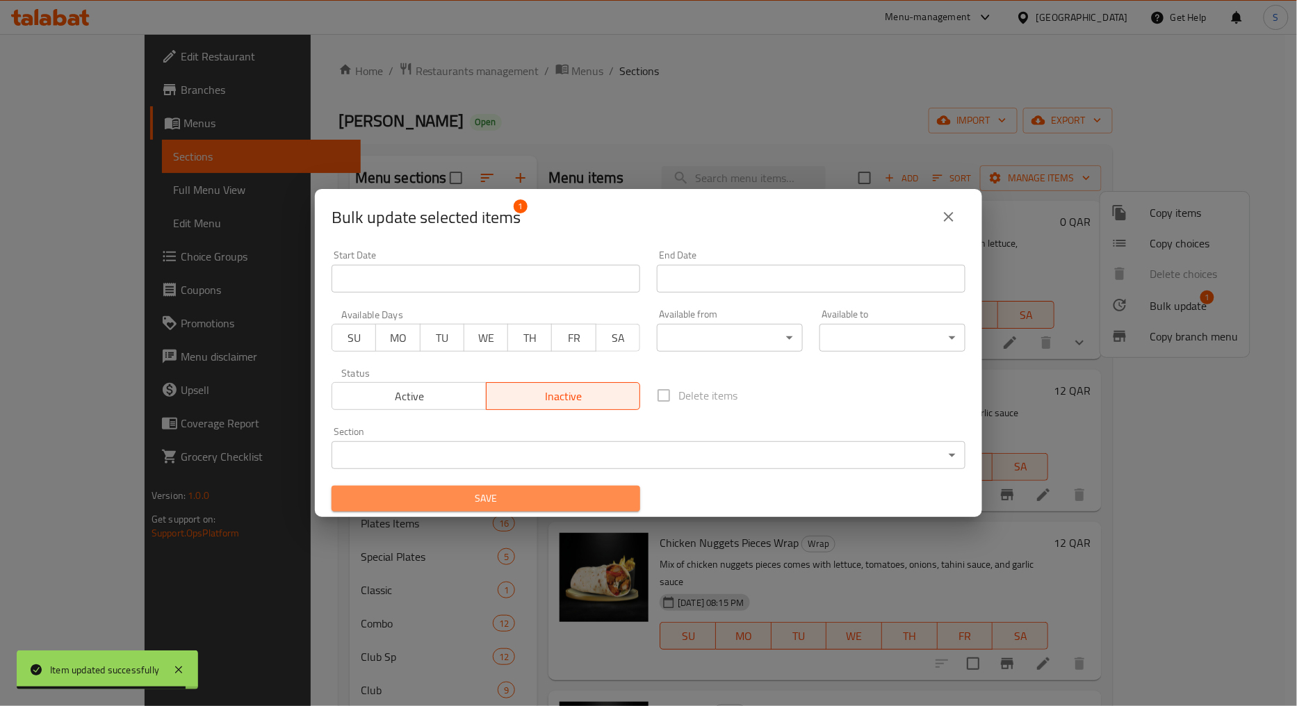
click at [545, 490] on span "Save" at bounding box center [486, 498] width 286 height 17
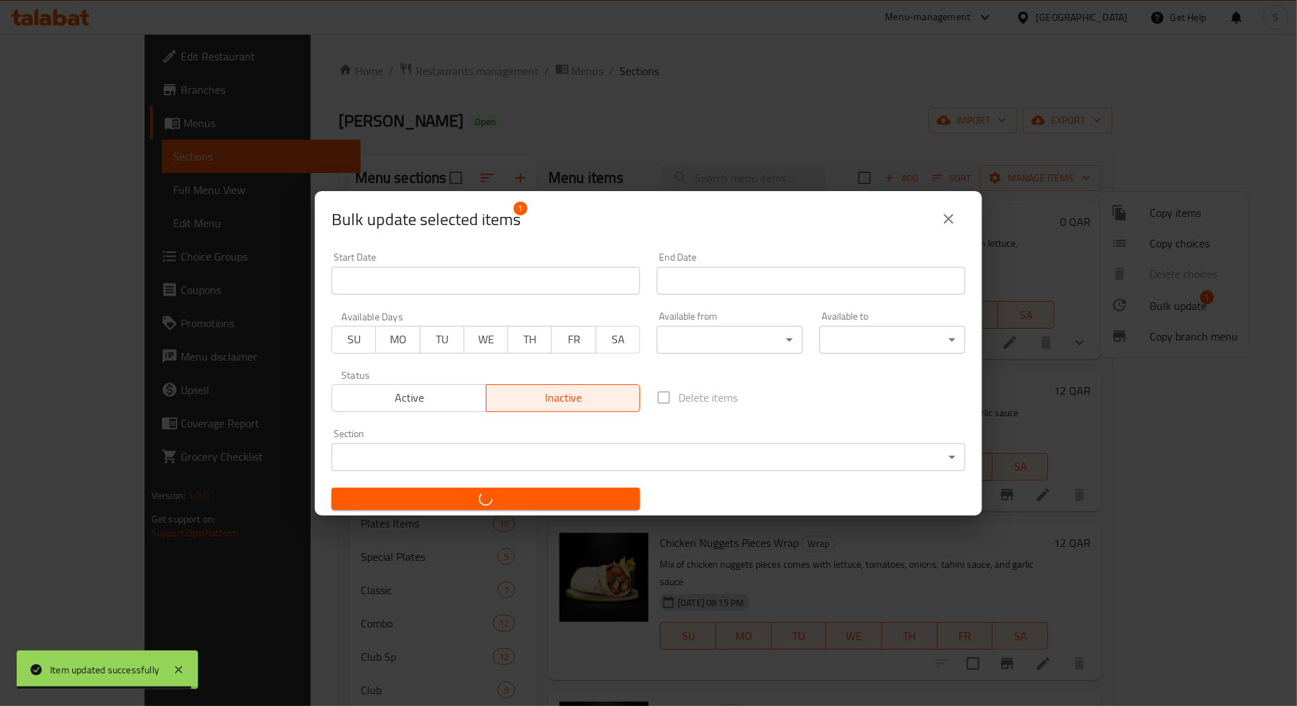
checkbox input "false"
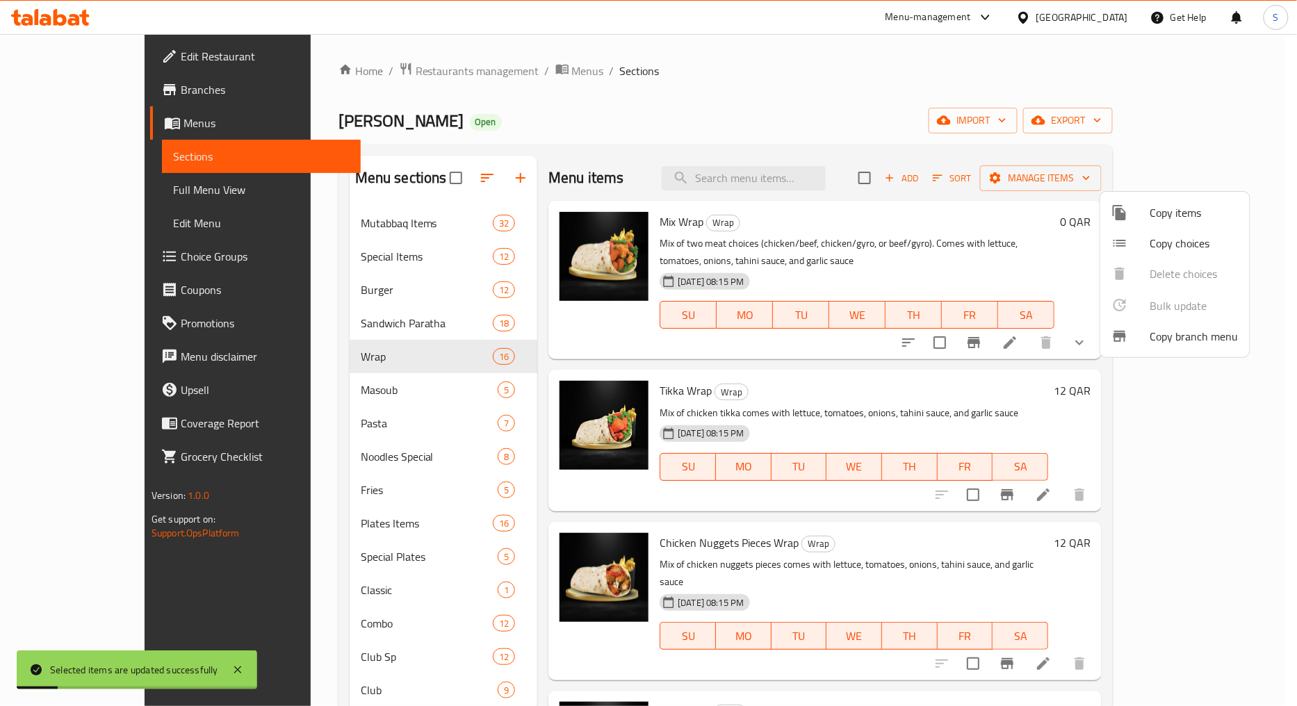
click at [990, 76] on div at bounding box center [648, 353] width 1297 height 706
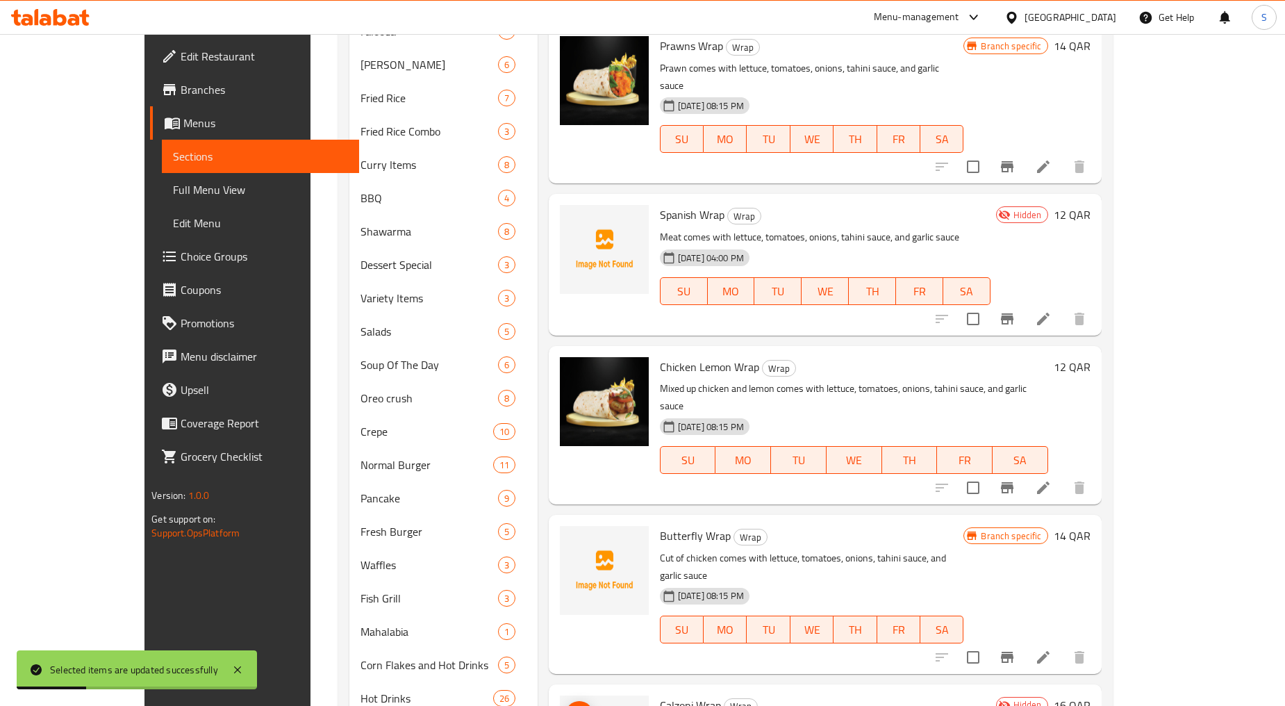
scroll to position [944, 0]
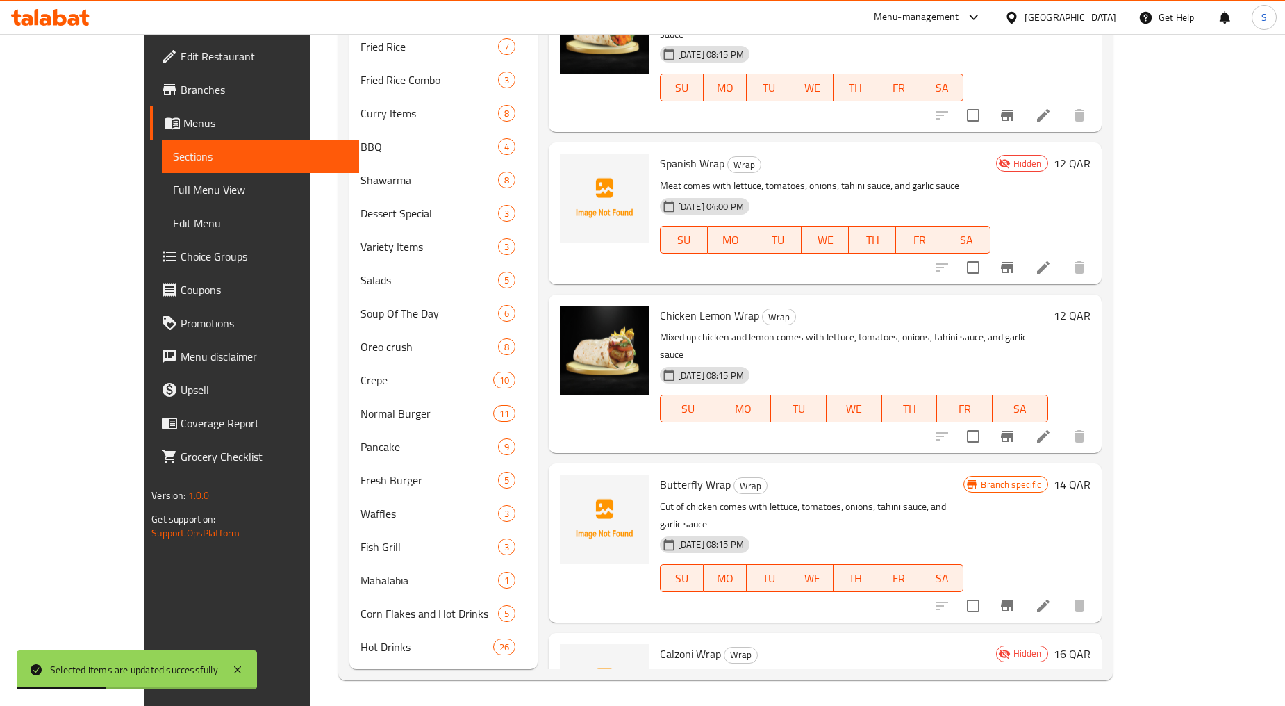
click at [660, 643] on span "Calzoni Wrap" at bounding box center [690, 653] width 61 height 21
copy h6 "Calzoni Wrap"
click at [1049, 329] on p "Mixed up chicken and lemon comes with lettuce, tomatoes, onions, tahini sauce, …" at bounding box center [854, 346] width 388 height 35
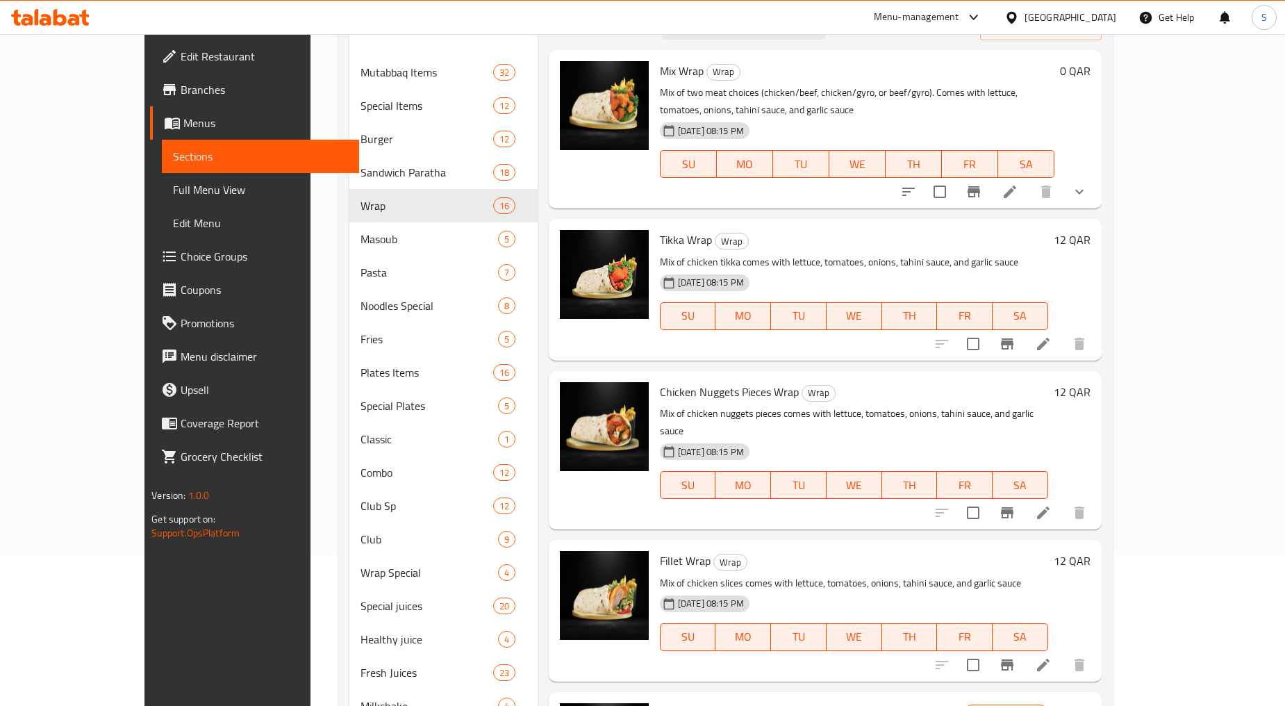
scroll to position [0, 0]
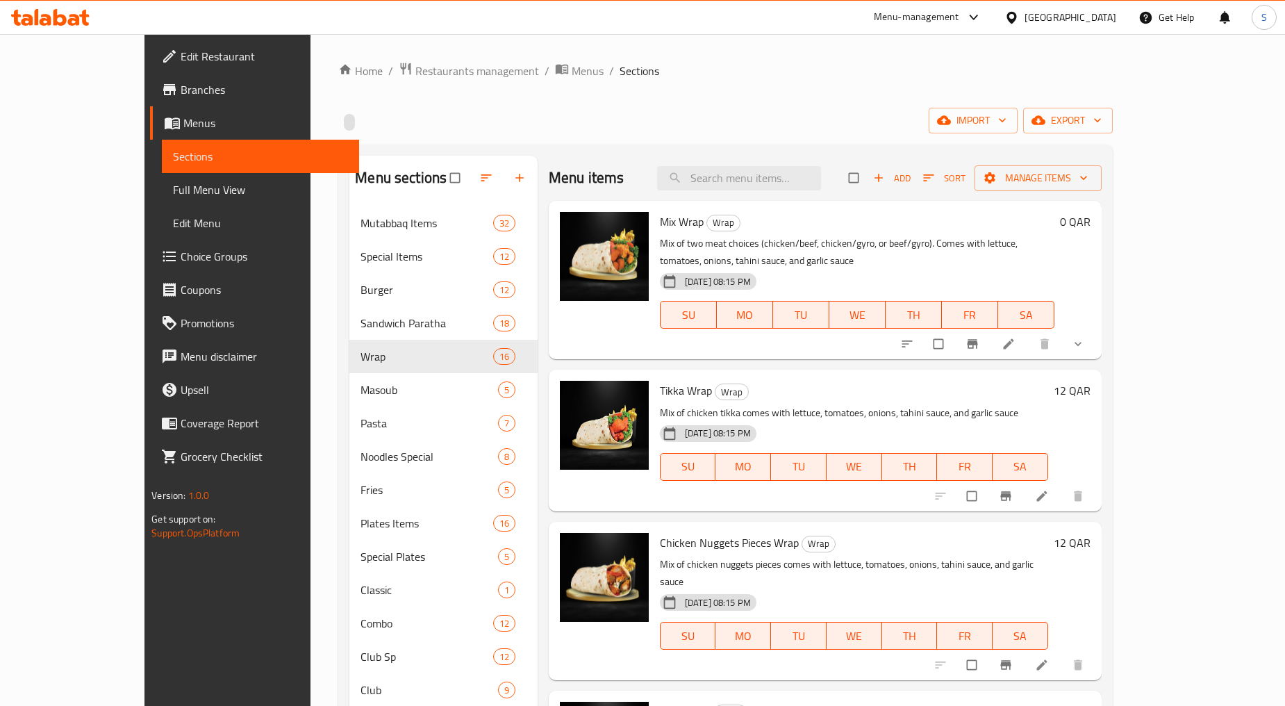
click at [1085, 337] on icon "show more" at bounding box center [1078, 344] width 14 height 14
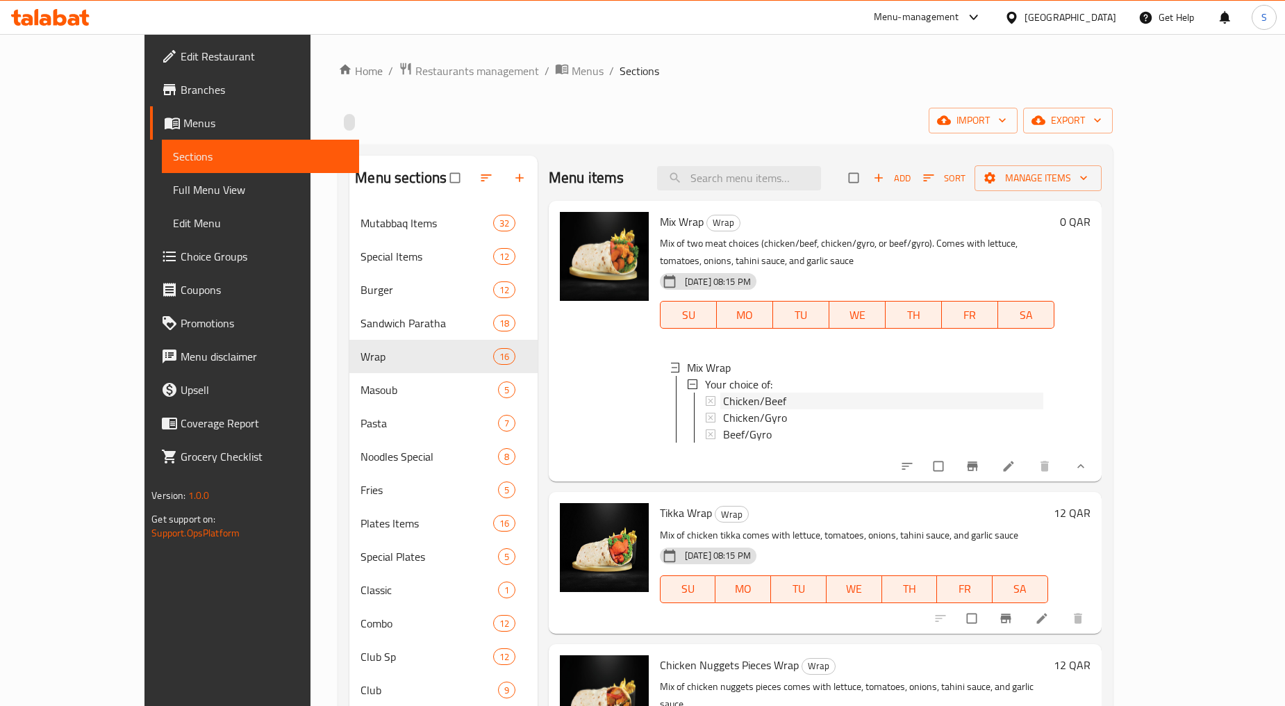
click at [723, 393] on span "Chicken/Beef" at bounding box center [754, 401] width 63 height 17
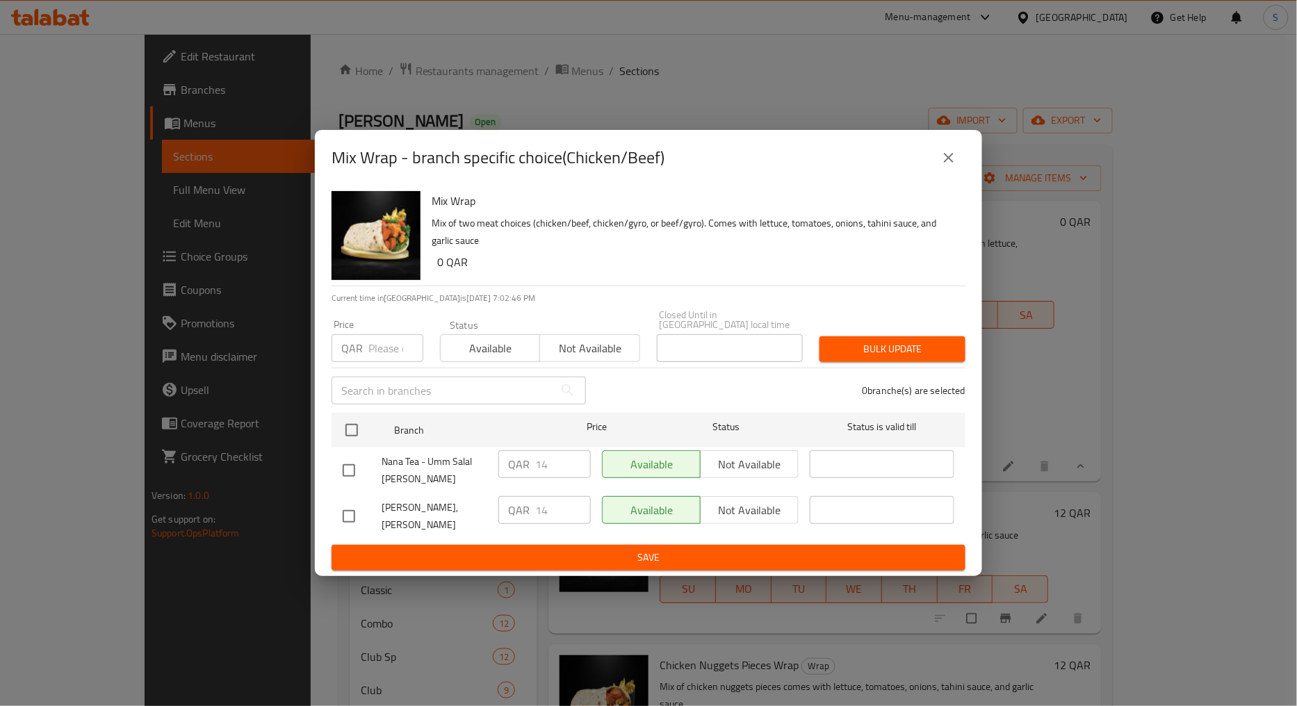
click at [943, 163] on icon "close" at bounding box center [948, 157] width 17 height 17
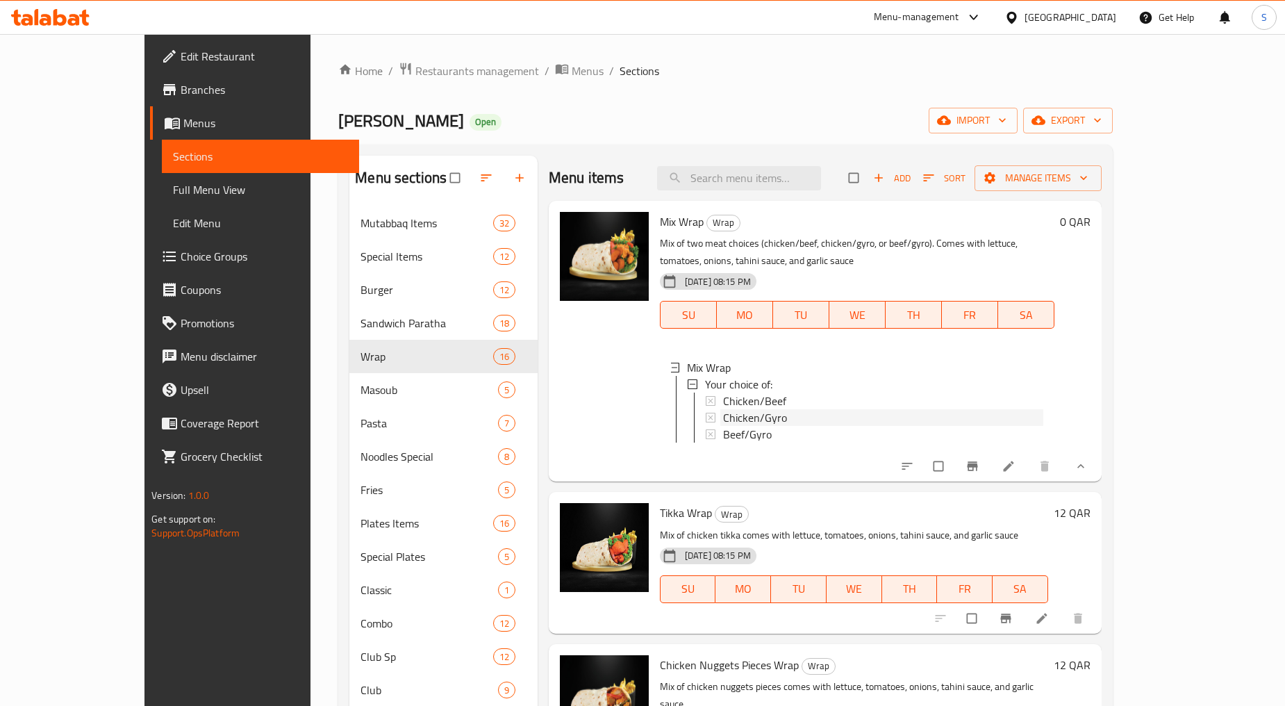
click at [741, 409] on span "Chicken/Gyro" at bounding box center [755, 417] width 64 height 17
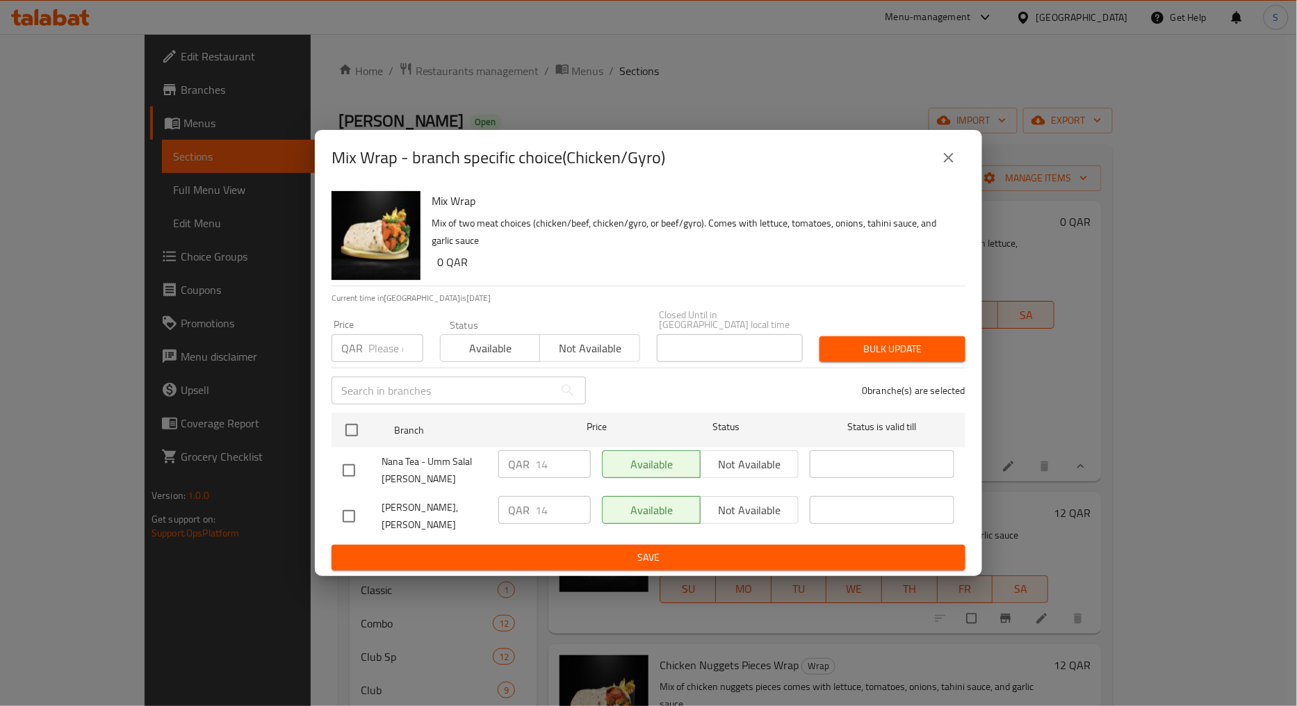
click at [960, 163] on button "close" at bounding box center [948, 157] width 33 height 33
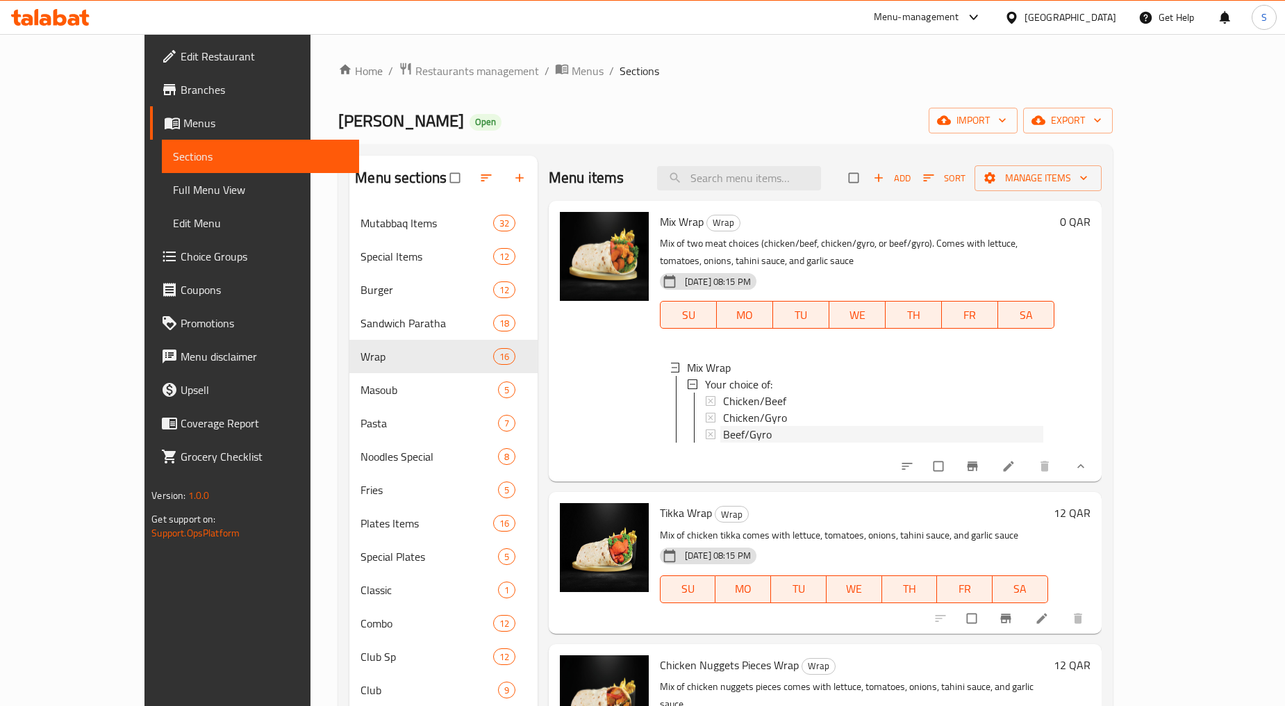
click at [723, 426] on span "Beef/Gyro" at bounding box center [747, 434] width 49 height 17
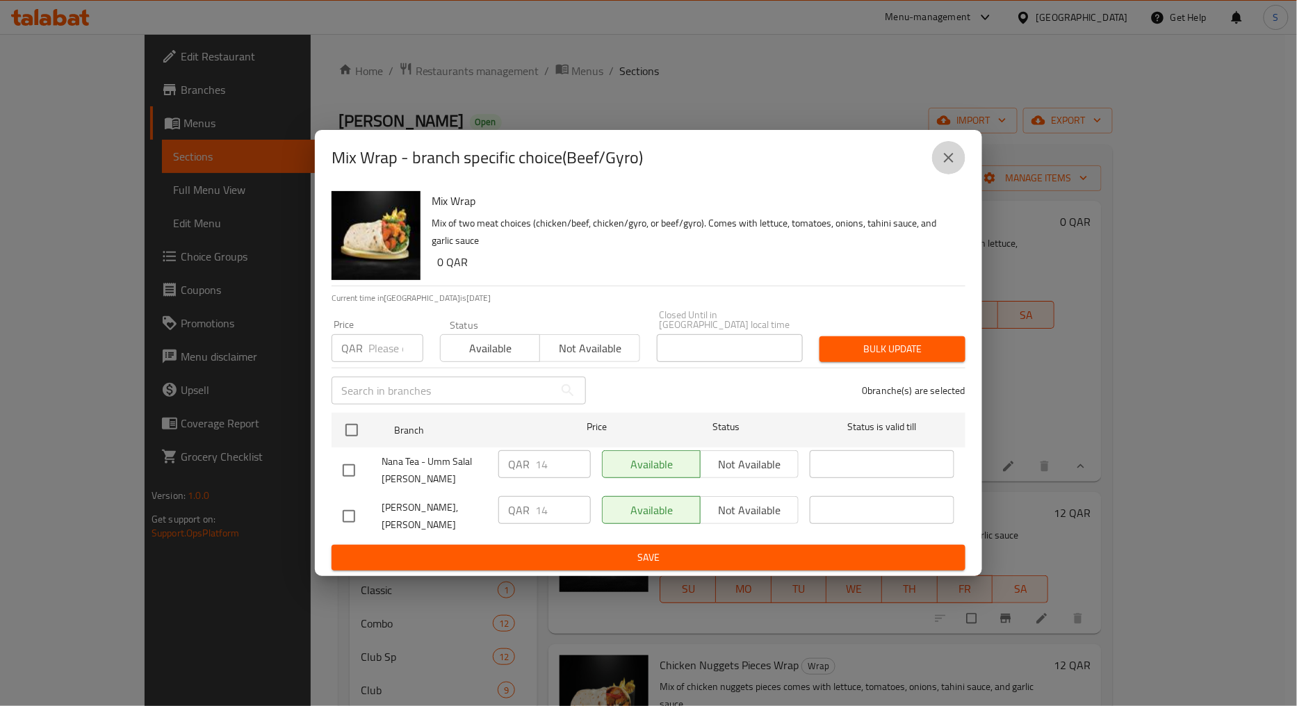
click at [947, 174] on button "close" at bounding box center [948, 157] width 33 height 33
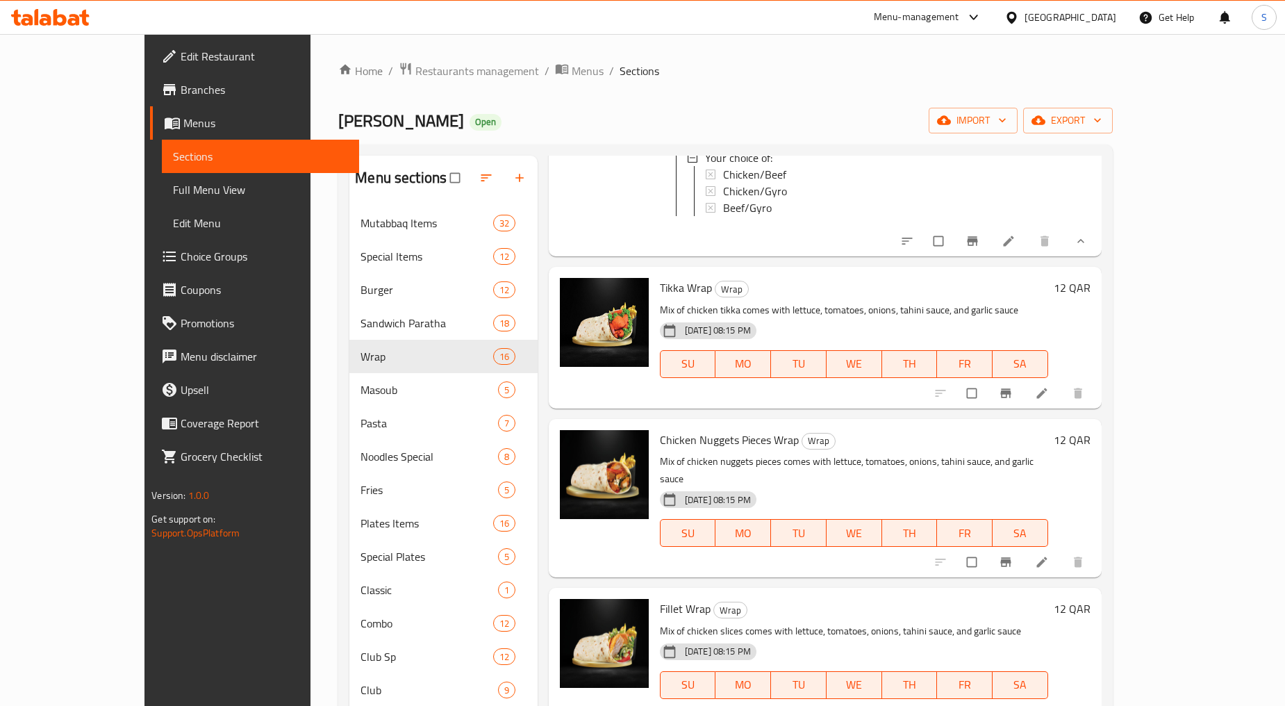
scroll to position [231, 0]
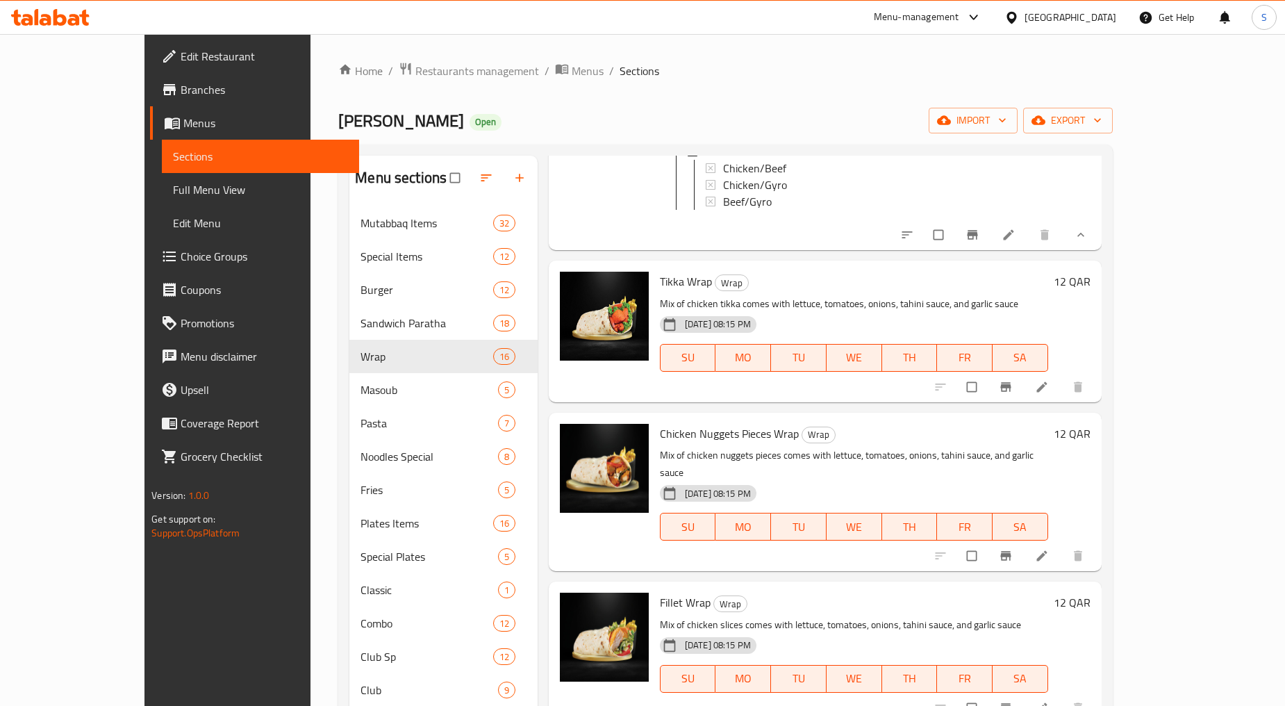
click at [1013, 386] on icon "Branch-specific-item" at bounding box center [1006, 387] width 14 height 14
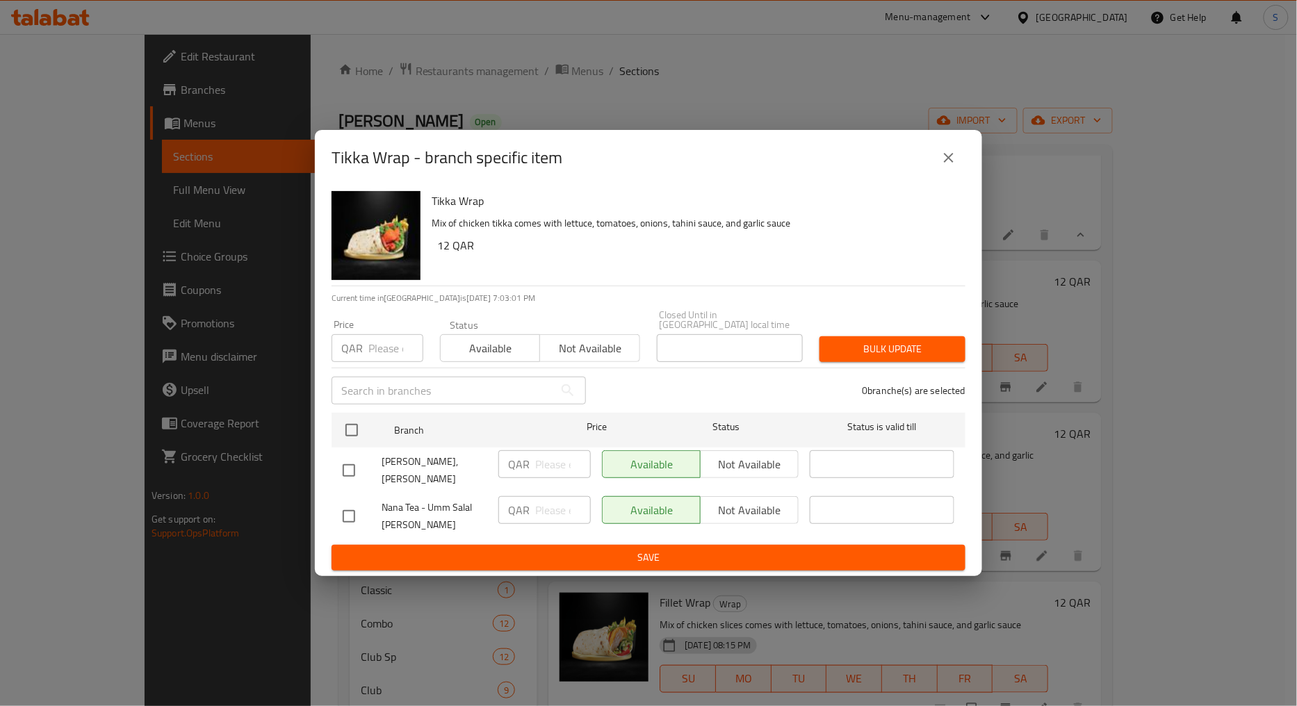
click at [943, 166] on icon "close" at bounding box center [948, 157] width 17 height 17
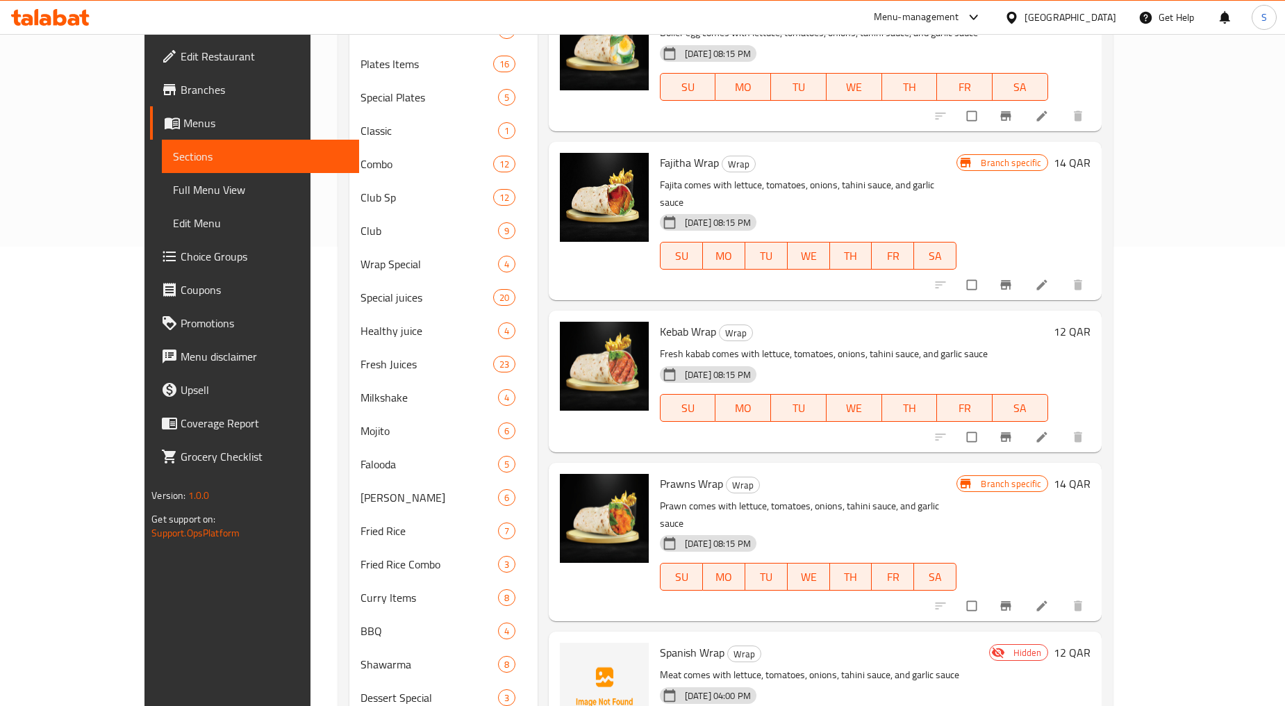
scroll to position [463, 0]
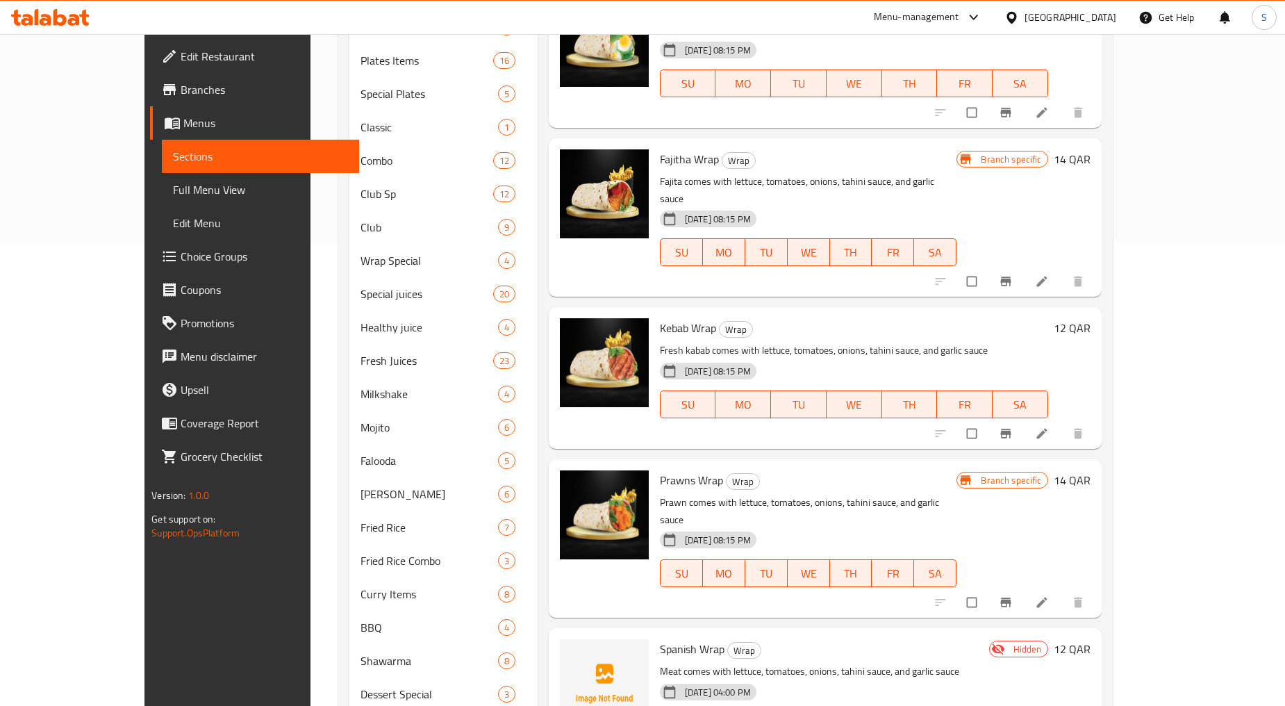
click at [1024, 266] on button "Branch-specific-item" at bounding box center [1007, 281] width 33 height 31
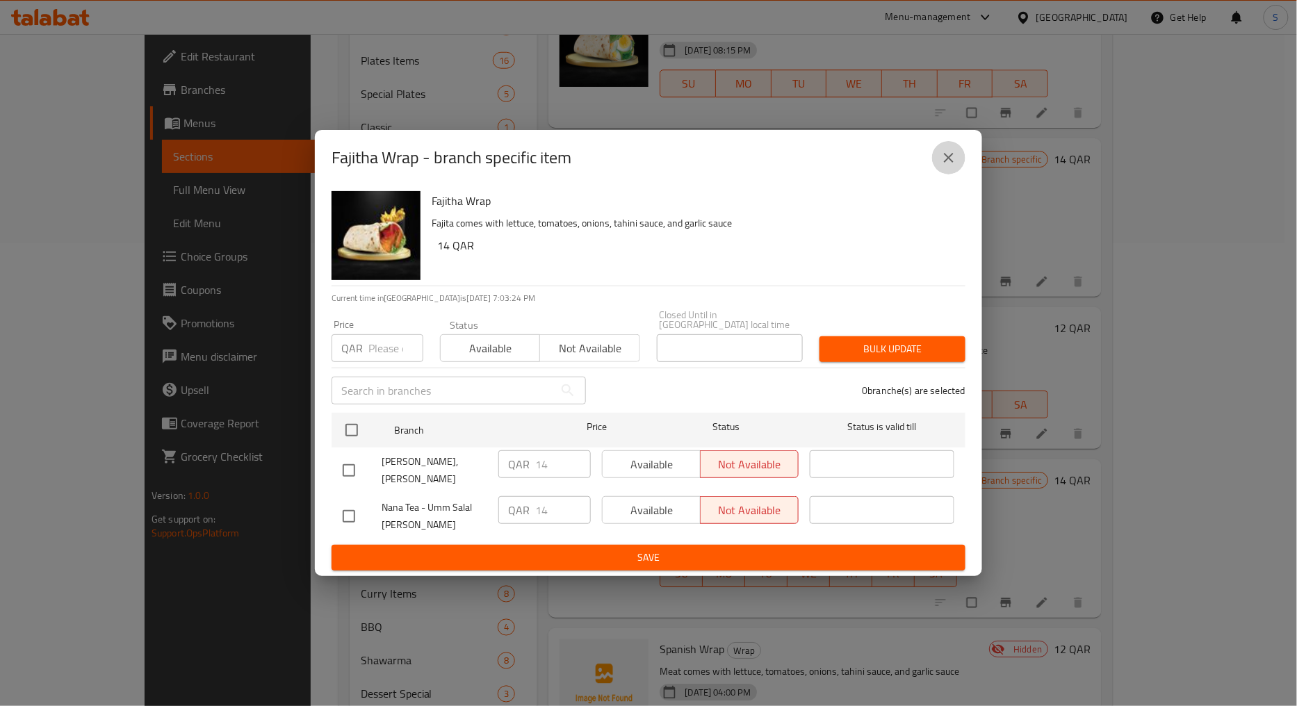
click at [950, 151] on button "close" at bounding box center [948, 157] width 33 height 33
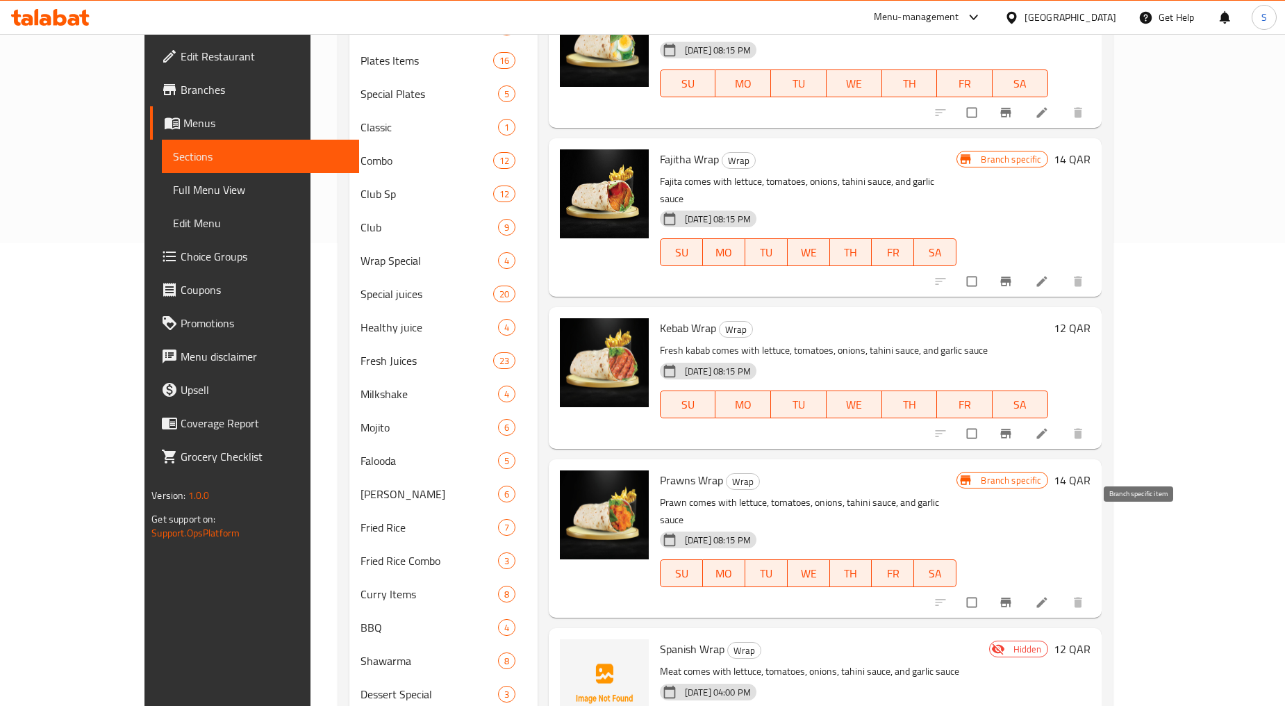
click at [1013, 595] on icon "Branch-specific-item" at bounding box center [1006, 602] width 14 height 14
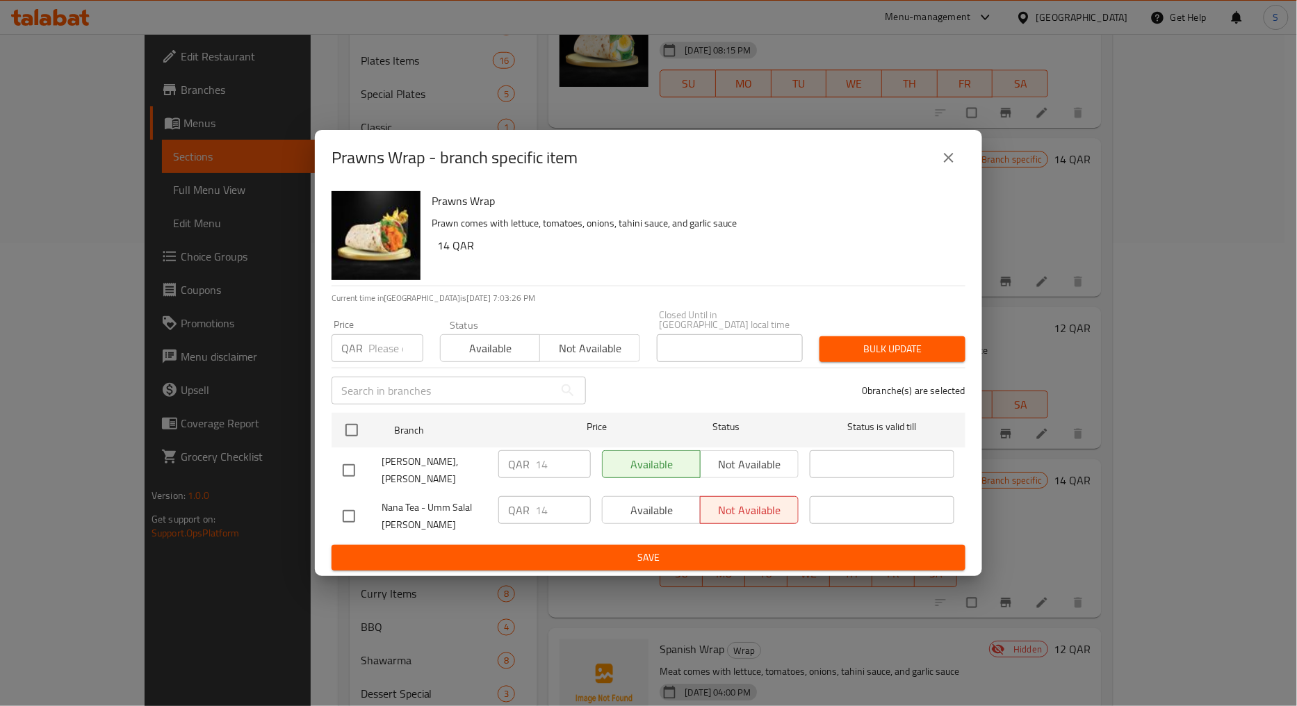
click at [960, 174] on div "Prawns Wrap - branch specific item" at bounding box center [648, 157] width 634 height 33
click at [958, 171] on button "close" at bounding box center [948, 157] width 33 height 33
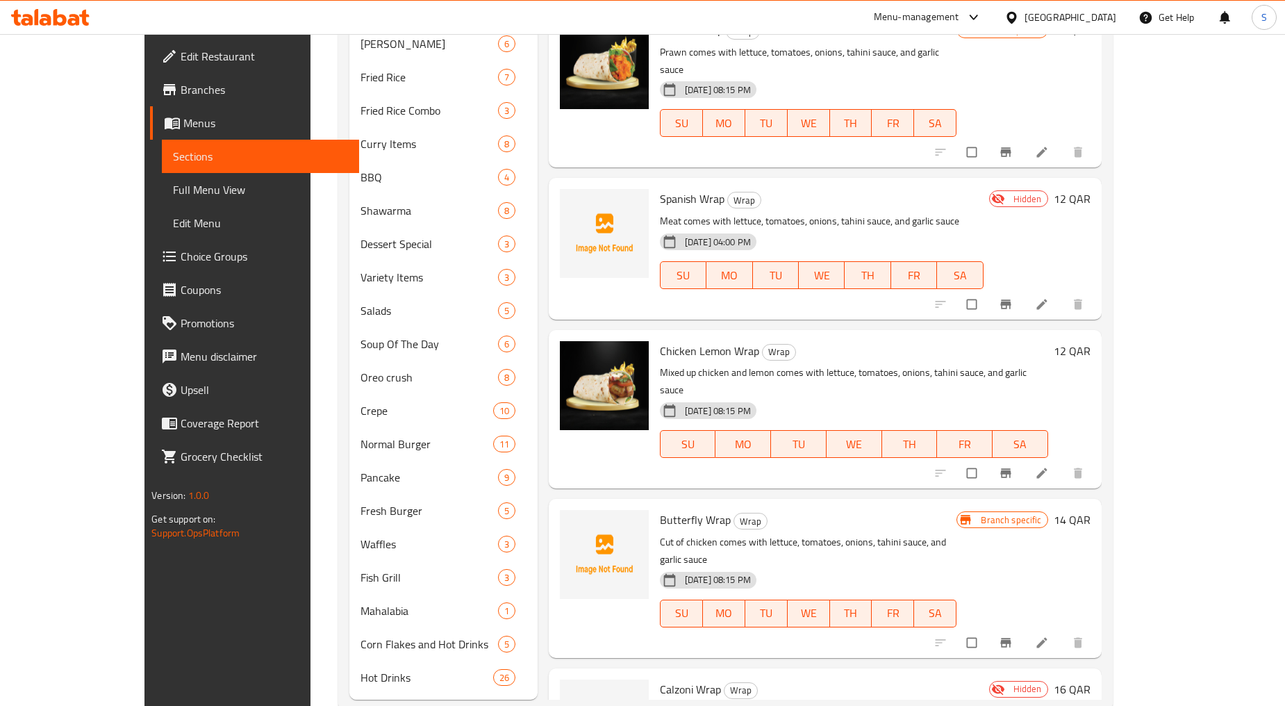
scroll to position [926, 0]
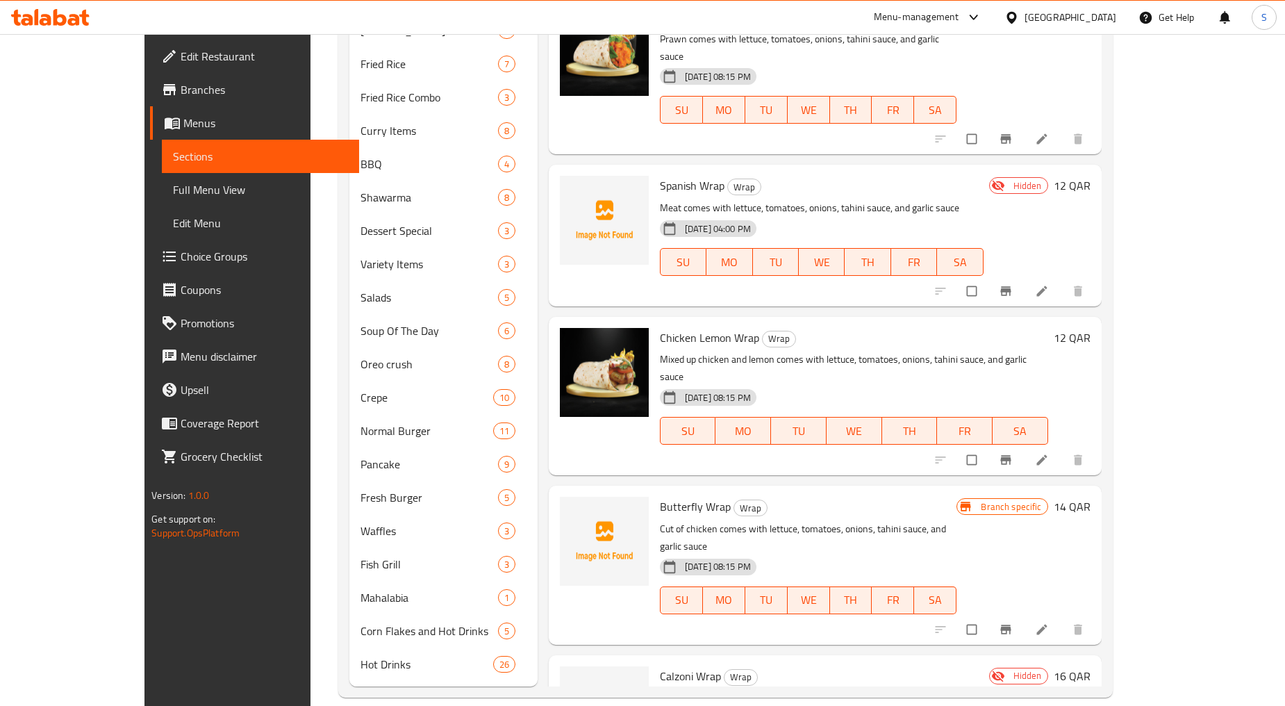
click at [1024, 614] on button "Branch-specific-item" at bounding box center [1007, 629] width 33 height 31
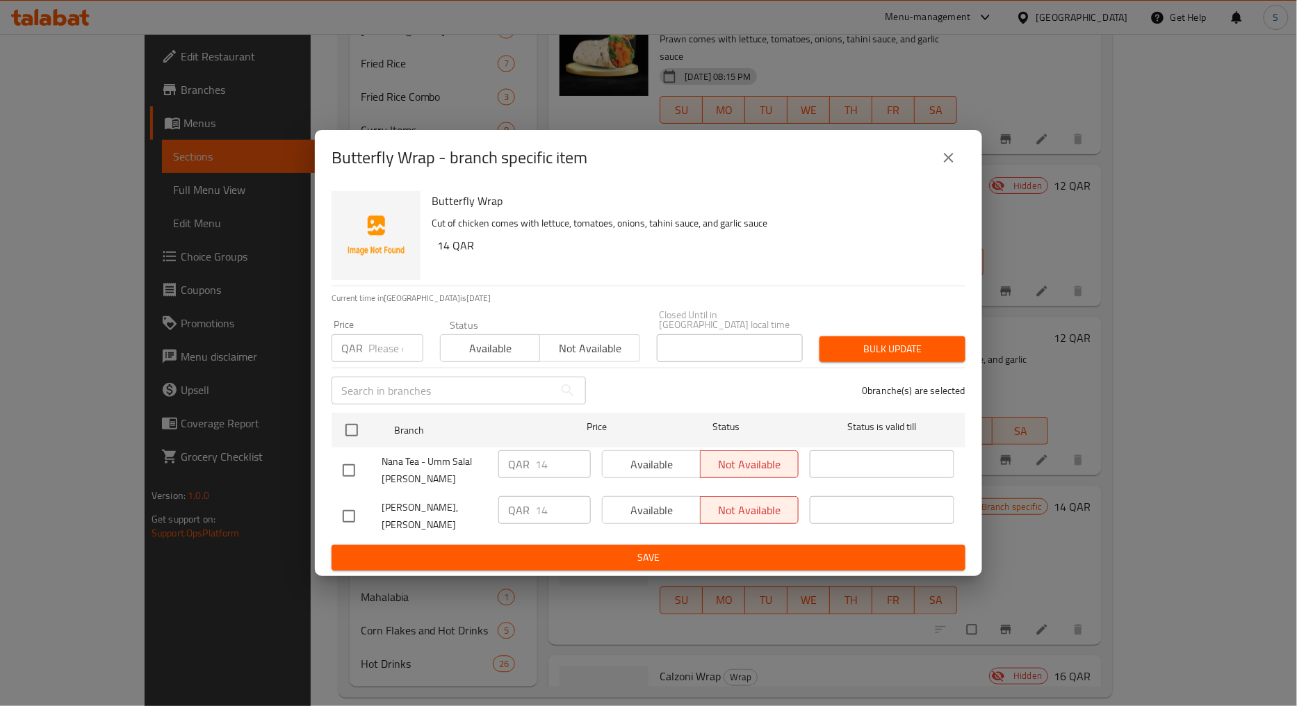
click at [947, 174] on button "close" at bounding box center [948, 157] width 33 height 33
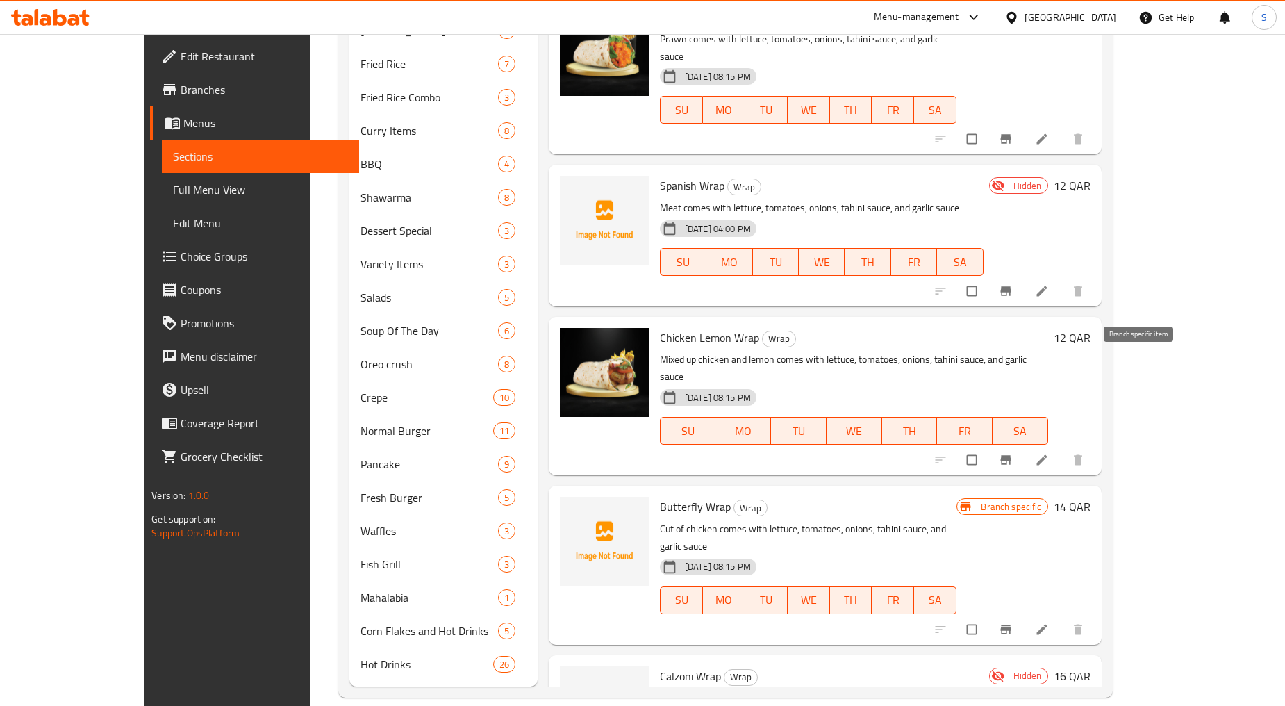
click at [1024, 445] on button "Branch-specific-item" at bounding box center [1007, 460] width 33 height 31
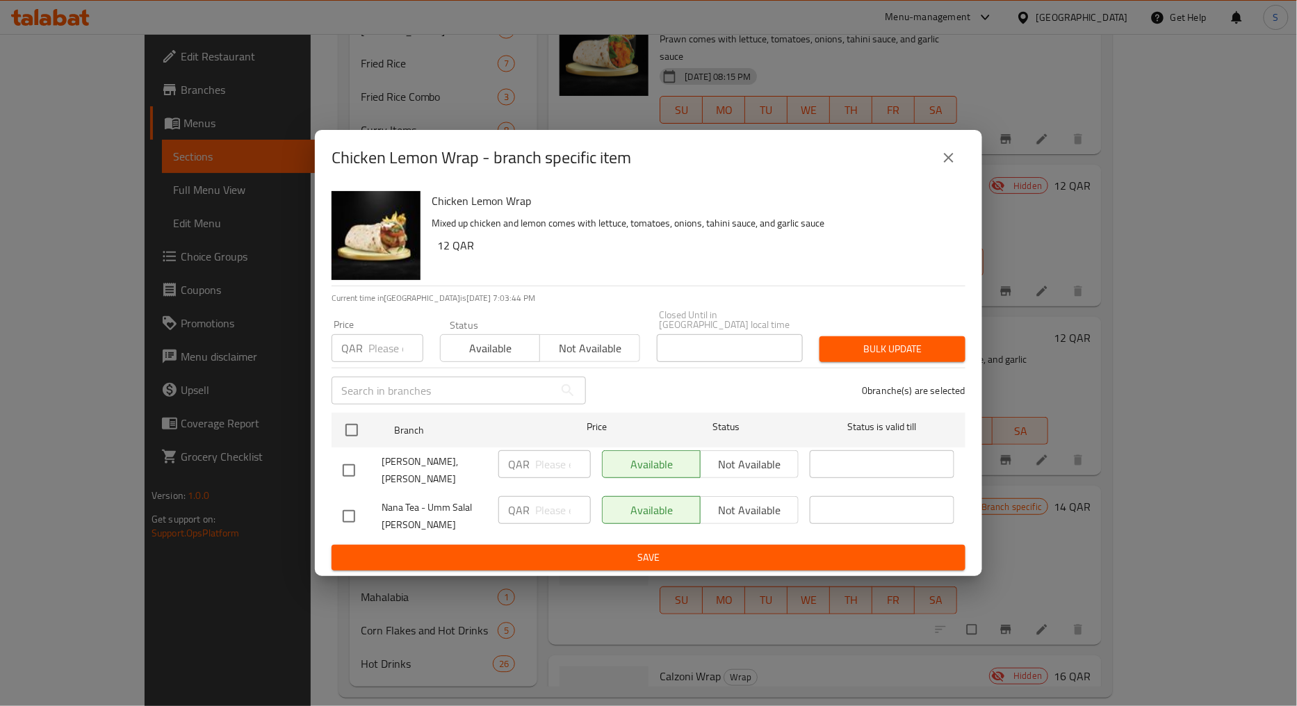
drag, startPoint x: 967, startPoint y: 175, endPoint x: 960, endPoint y: 175, distance: 7.6
click at [968, 175] on div "Chicken Lemon Wrap - branch specific item" at bounding box center [648, 158] width 667 height 56
click at [953, 163] on icon "close" at bounding box center [949, 158] width 10 height 10
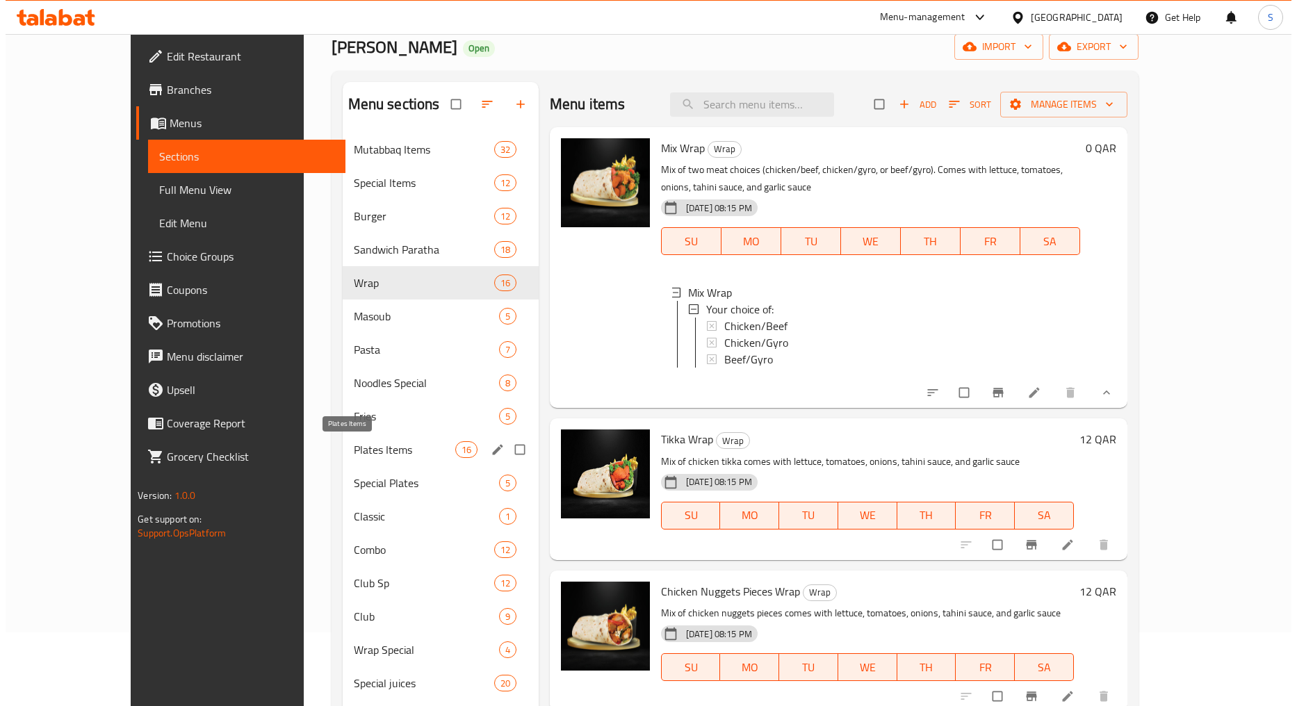
scroll to position [0, 0]
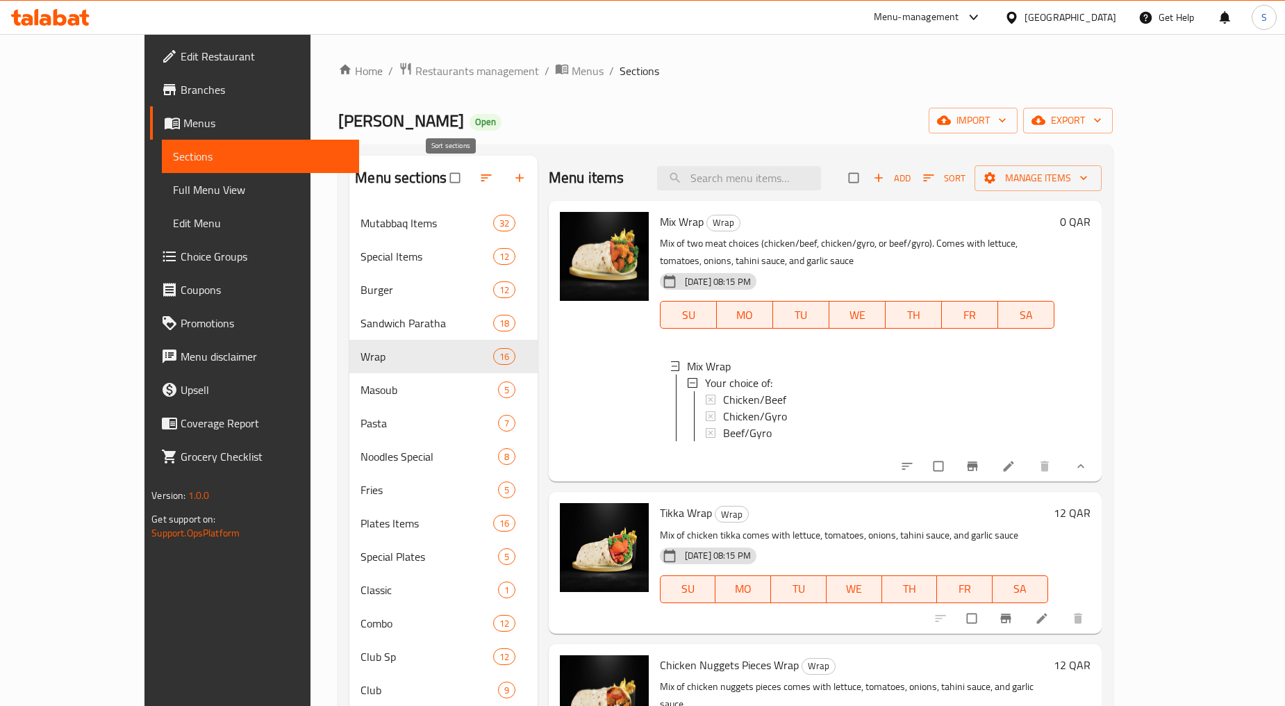
click at [471, 169] on button "button" at bounding box center [487, 178] width 33 height 31
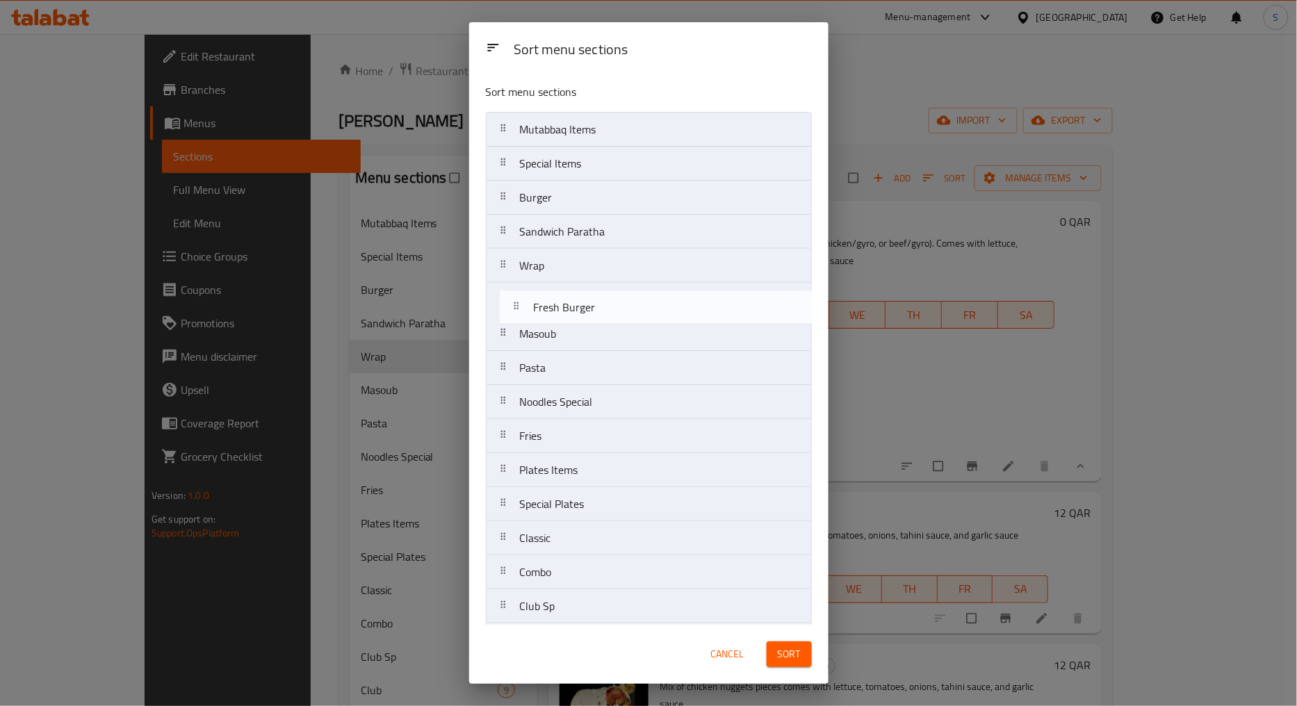
drag, startPoint x: 498, startPoint y: 511, endPoint x: 514, endPoint y: 293, distance: 218.8
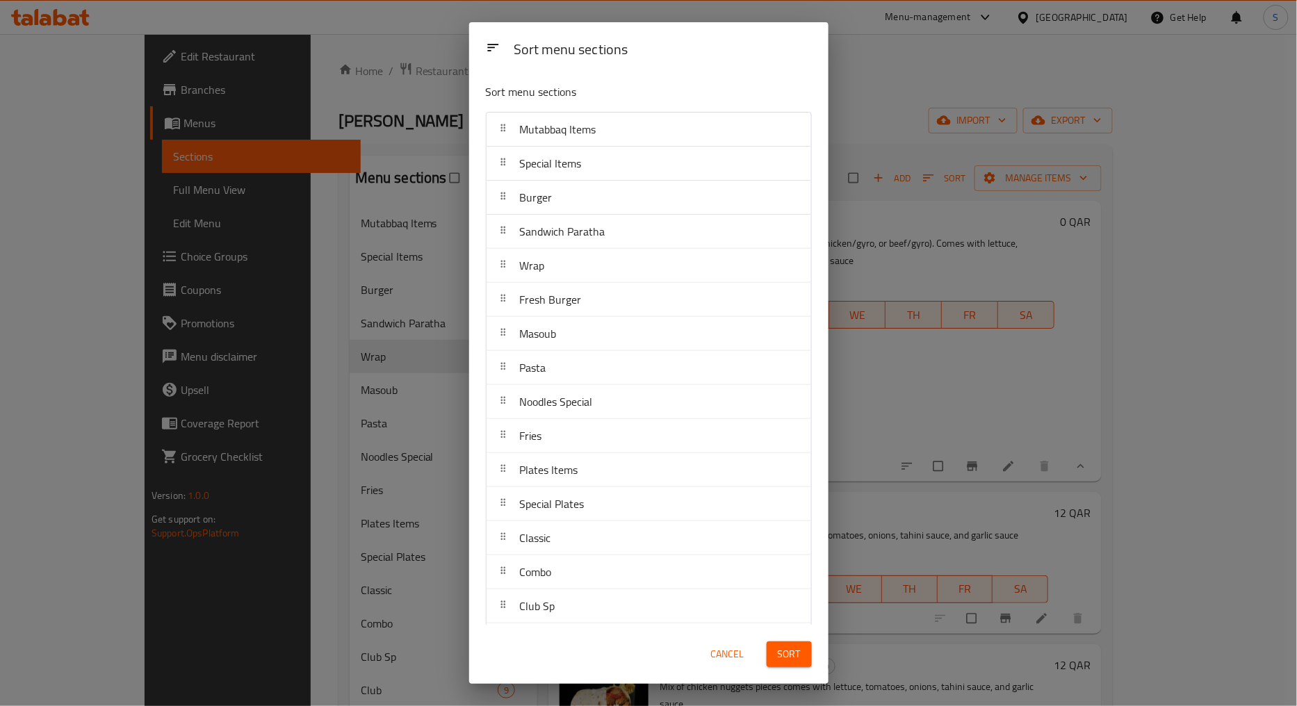
click at [797, 649] on span "Sort" at bounding box center [789, 654] width 23 height 17
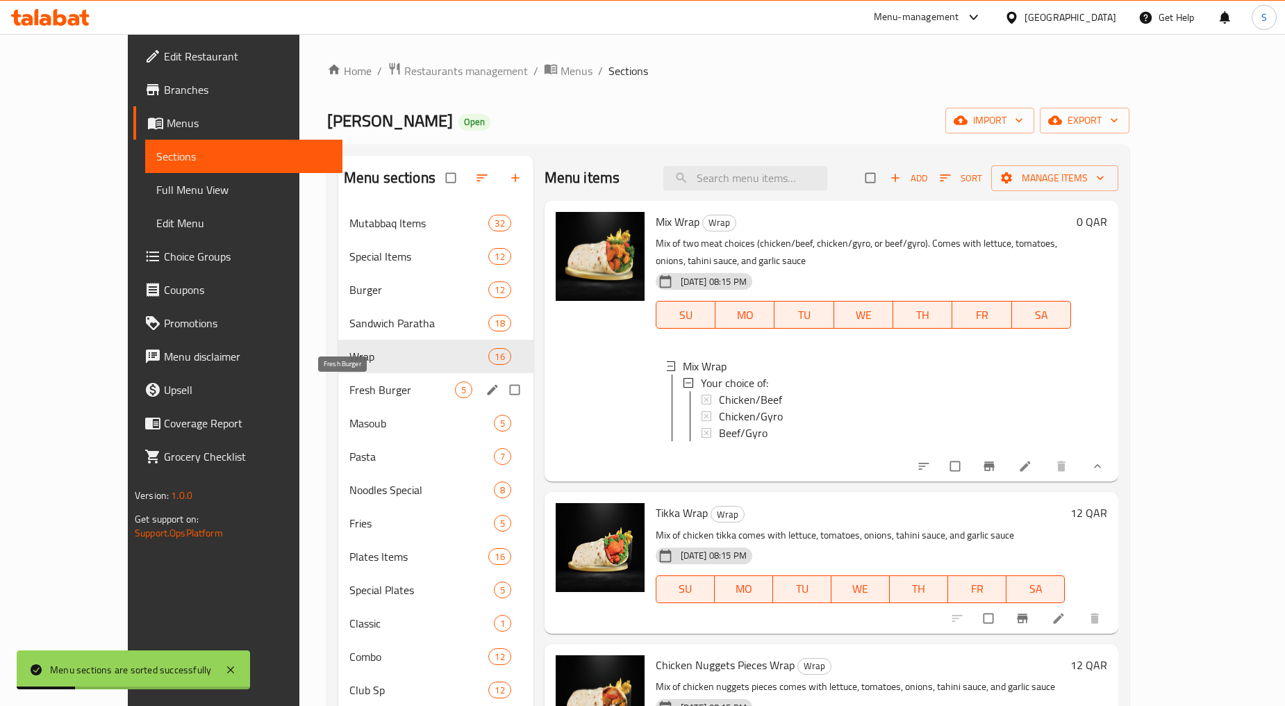
click at [350, 393] on span "Fresh Burger" at bounding box center [403, 389] width 106 height 17
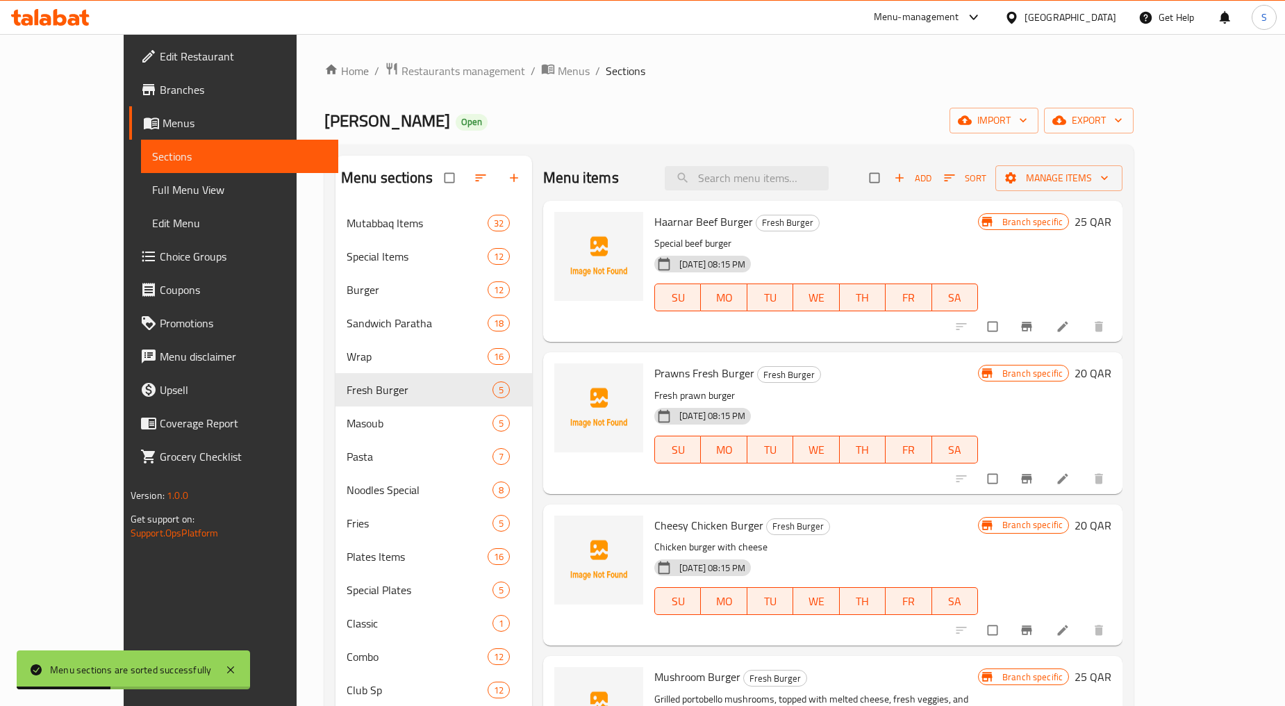
scroll to position [231, 0]
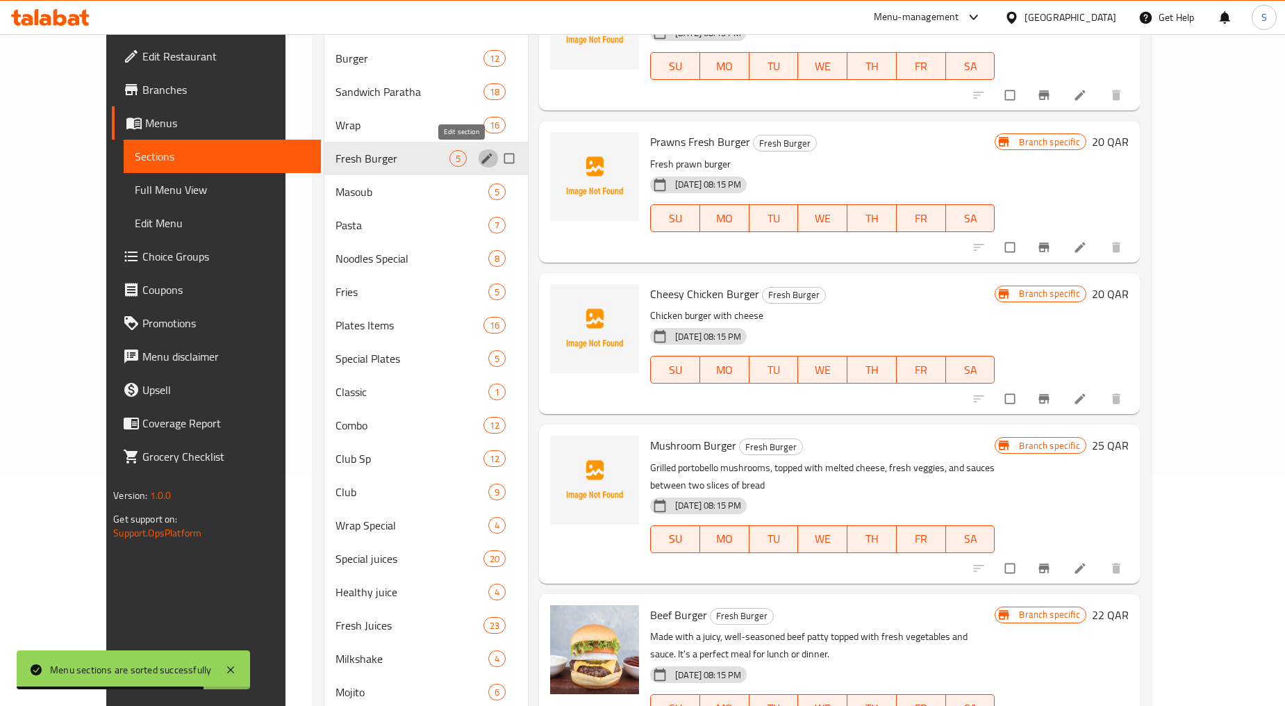
click at [482, 160] on icon "edit" at bounding box center [487, 158] width 10 height 10
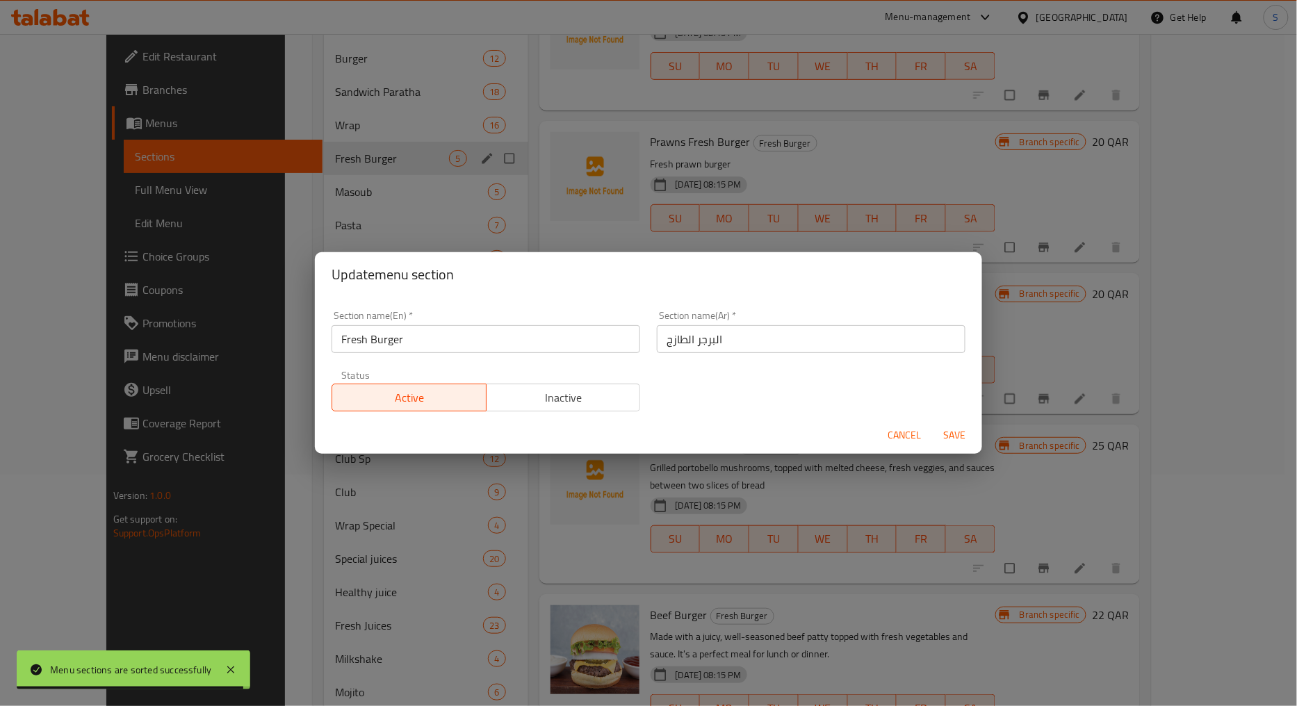
click at [711, 337] on input "البرجر الطازج" at bounding box center [811, 339] width 309 height 28
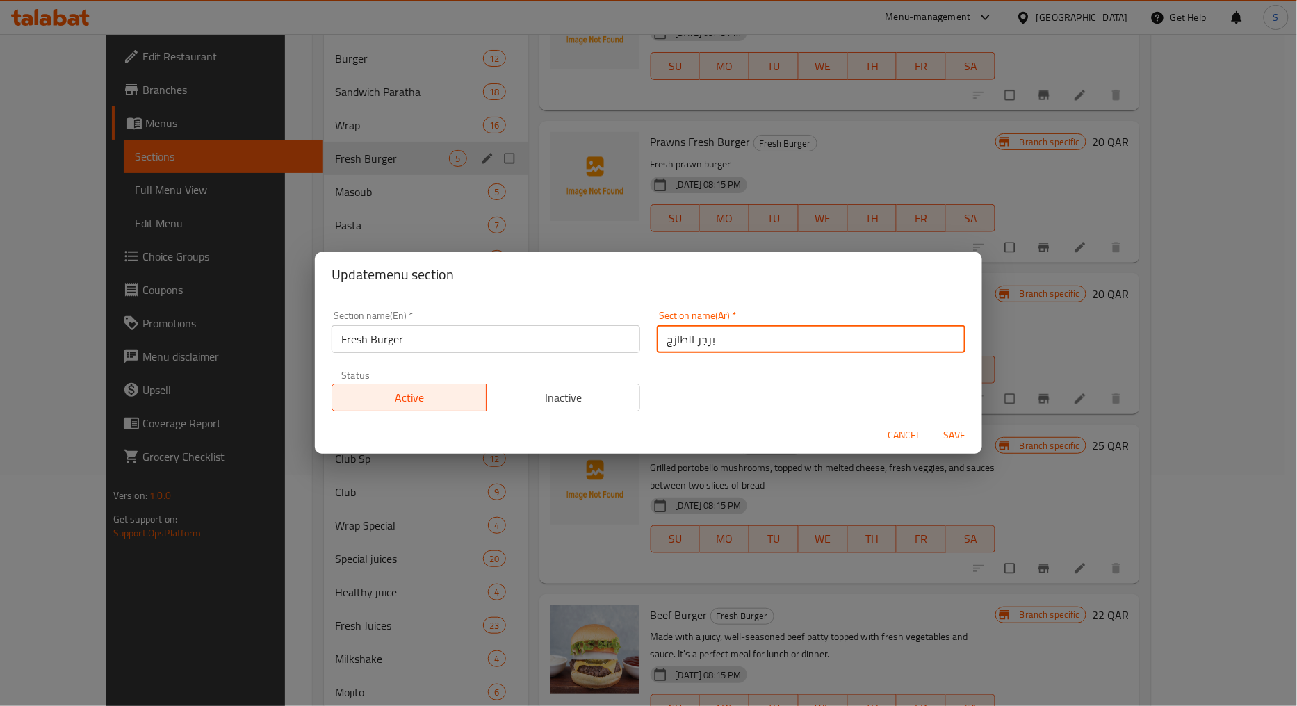
click at [681, 339] on input "برجر الطازج" at bounding box center [811, 339] width 309 height 28
type input "برجر طازج"
click at [947, 439] on span "Save" at bounding box center [953, 435] width 33 height 17
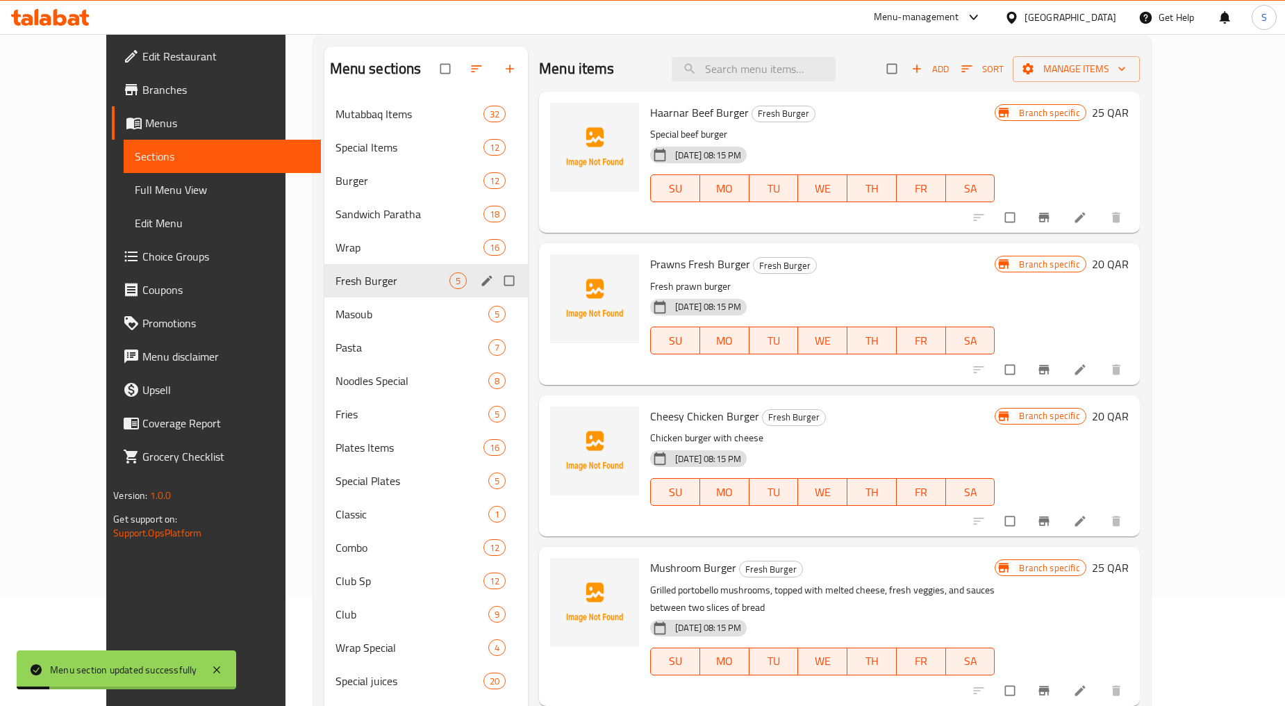
scroll to position [0, 0]
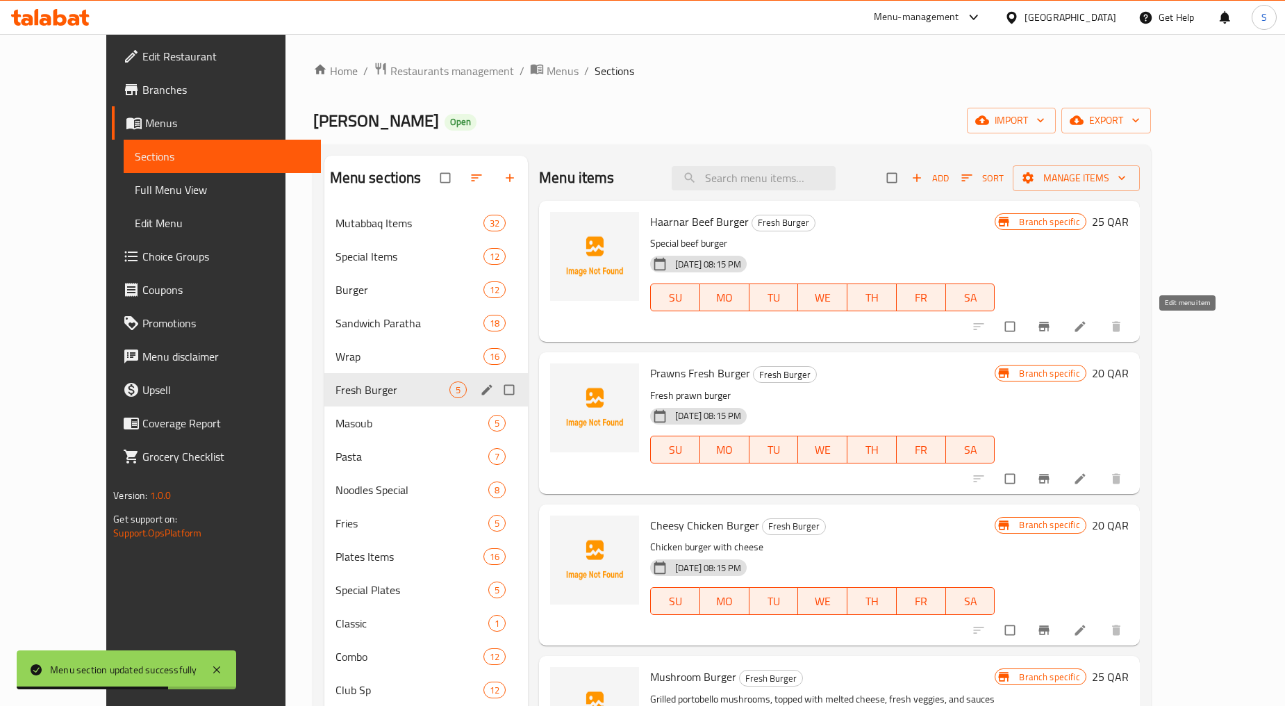
click at [1085, 330] on icon at bounding box center [1080, 327] width 10 height 10
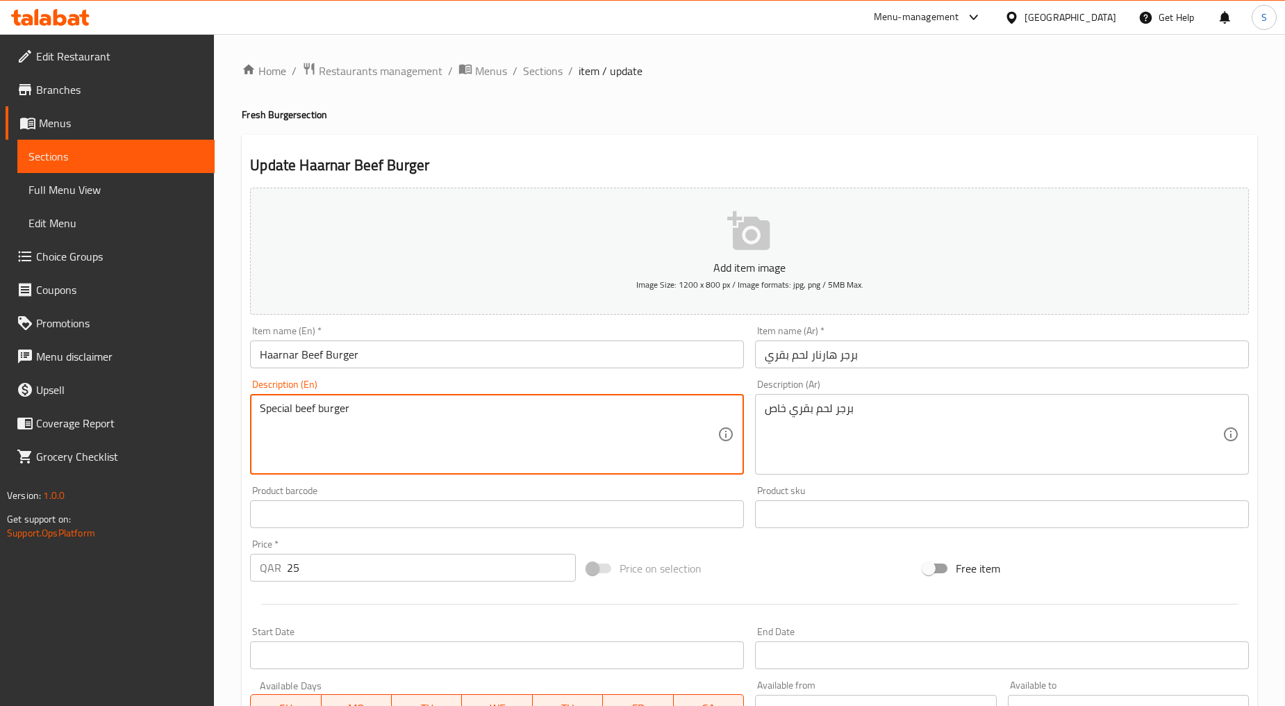
click at [367, 453] on textarea "Special beef burger" at bounding box center [489, 435] width 458 height 66
paste textarea "A beef paaty Along with lettuce, tomato, ketchup and mustard."
type textarea "A beef patty along with lettuce, tomato, ketchup, and [PERSON_NAME]."
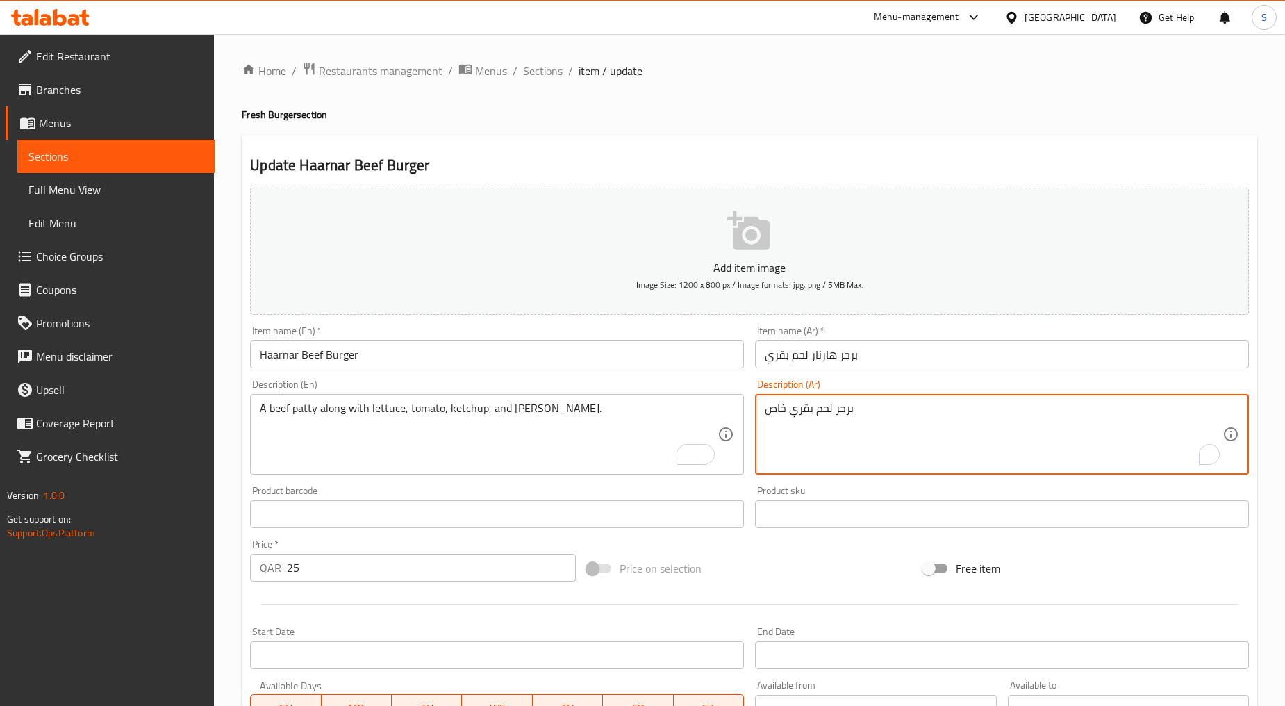
click at [914, 416] on textarea "برجر لحم بقري خاص" at bounding box center [994, 435] width 458 height 66
paste textarea "قطعة لحم بقري مع الخس والطماطم والكاتشب والخردل."
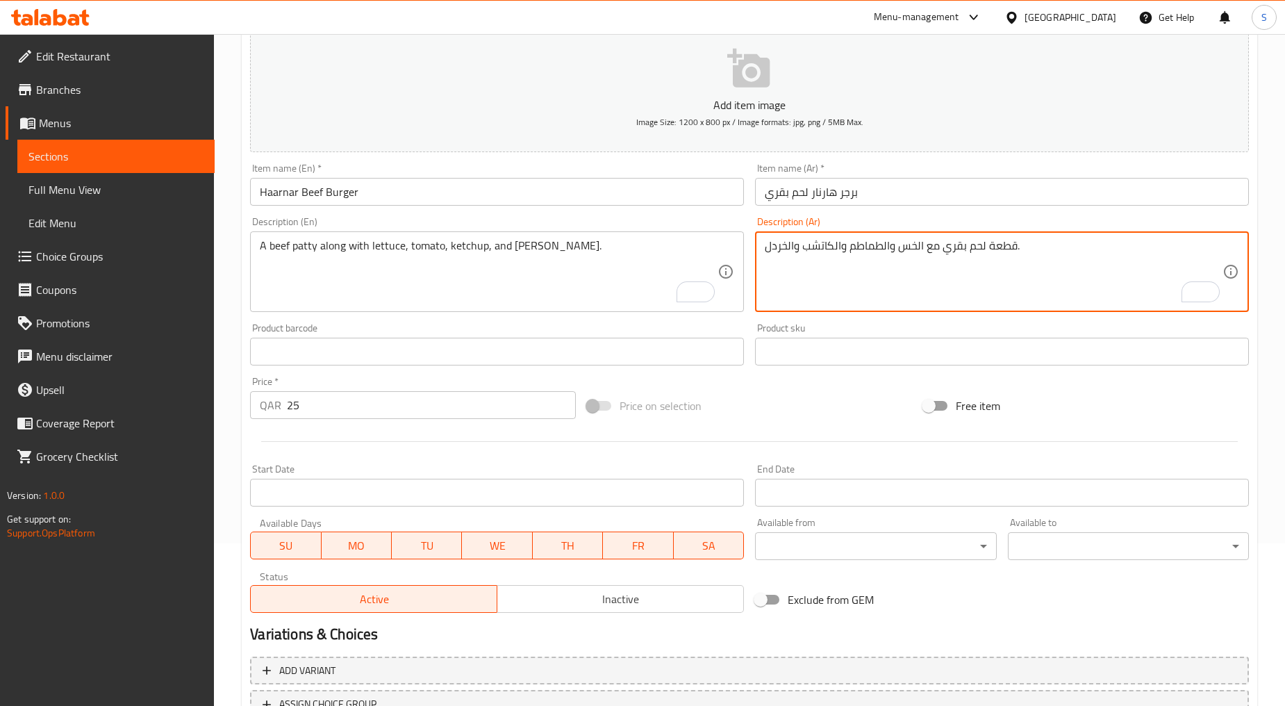
scroll to position [273, 0]
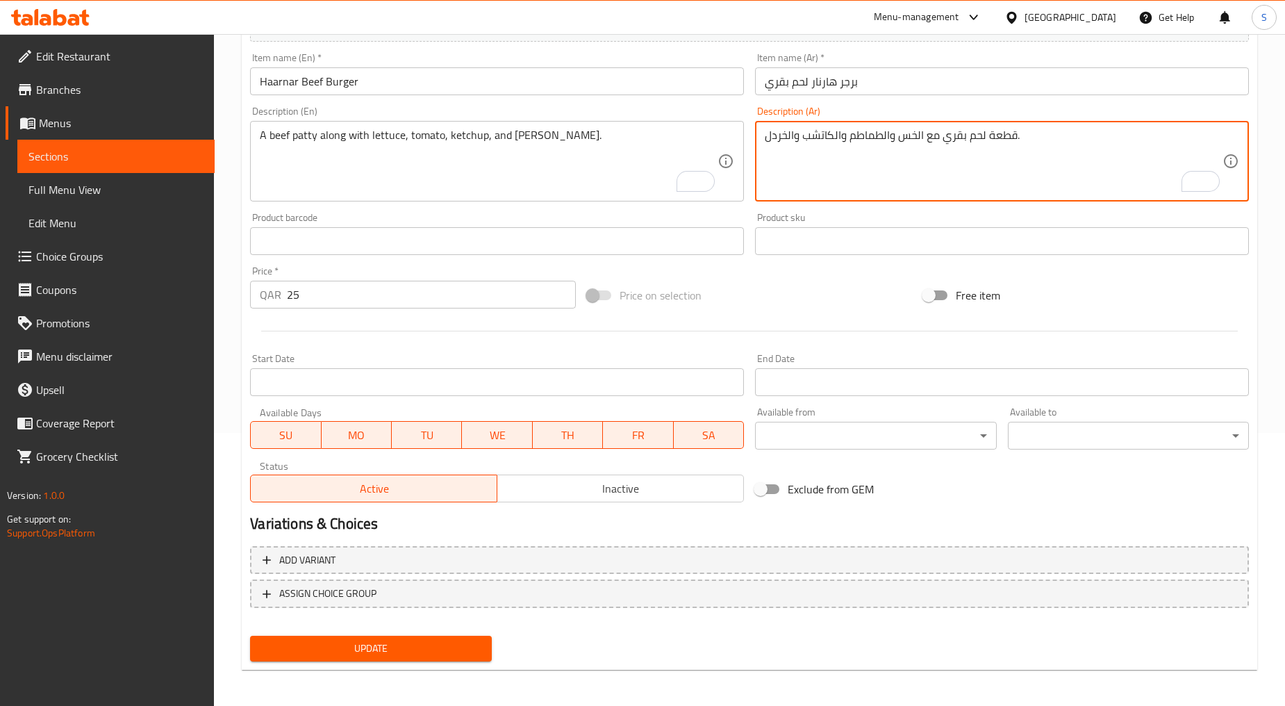
type textarea "قطعة لحم بقري مع الخس والطماطم والكاتشب والخردل."
click at [359, 649] on span "Update" at bounding box center [370, 648] width 219 height 17
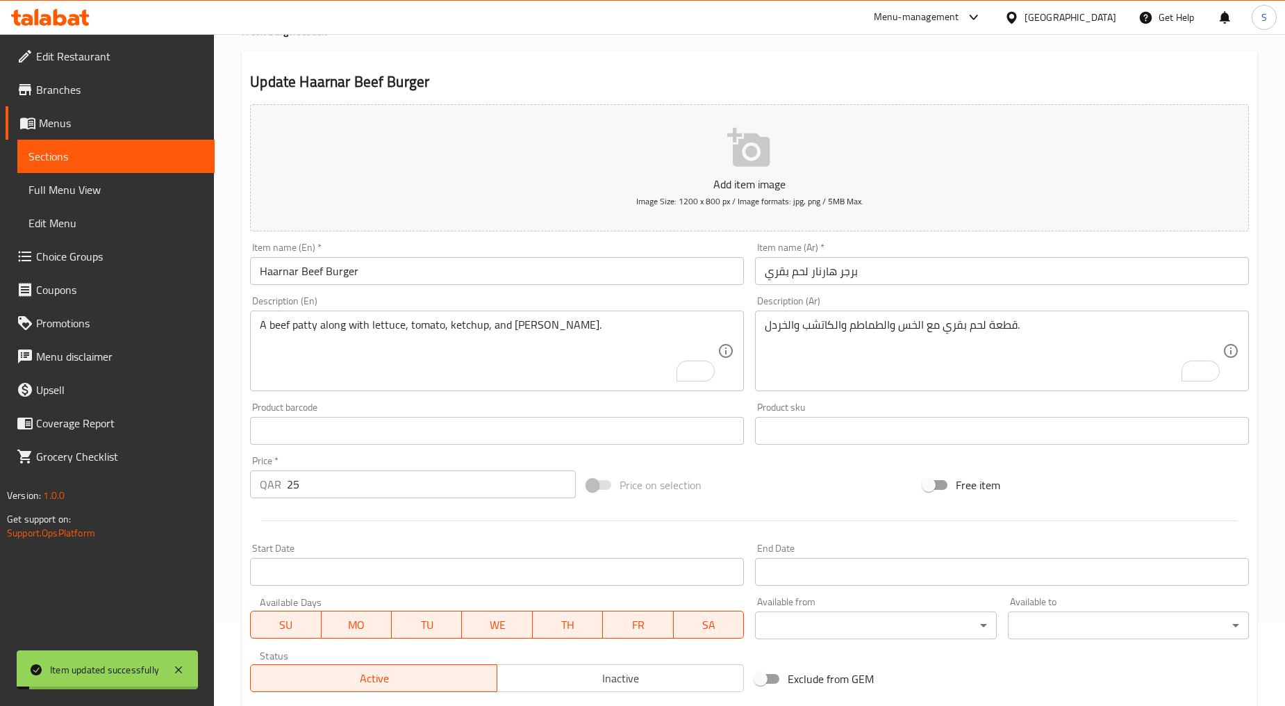
scroll to position [0, 0]
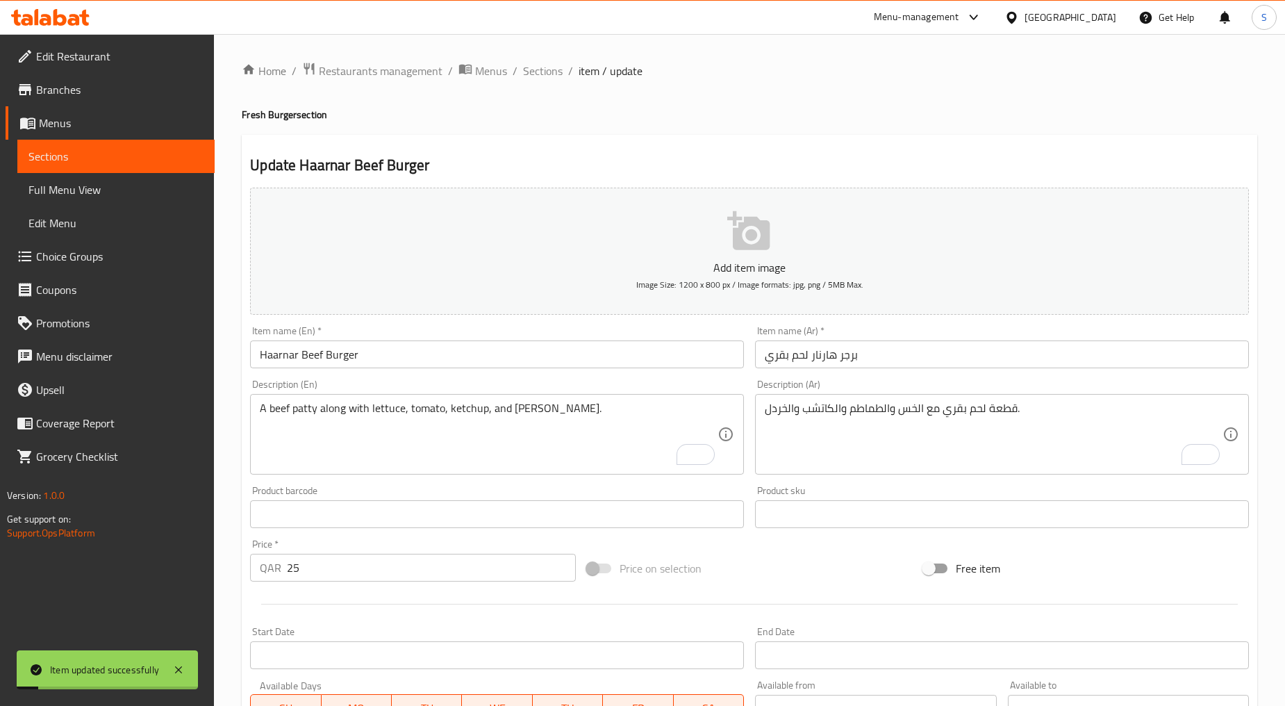
drag, startPoint x: 530, startPoint y: 74, endPoint x: 521, endPoint y: 85, distance: 14.3
click at [530, 74] on span "Sections" at bounding box center [543, 71] width 40 height 17
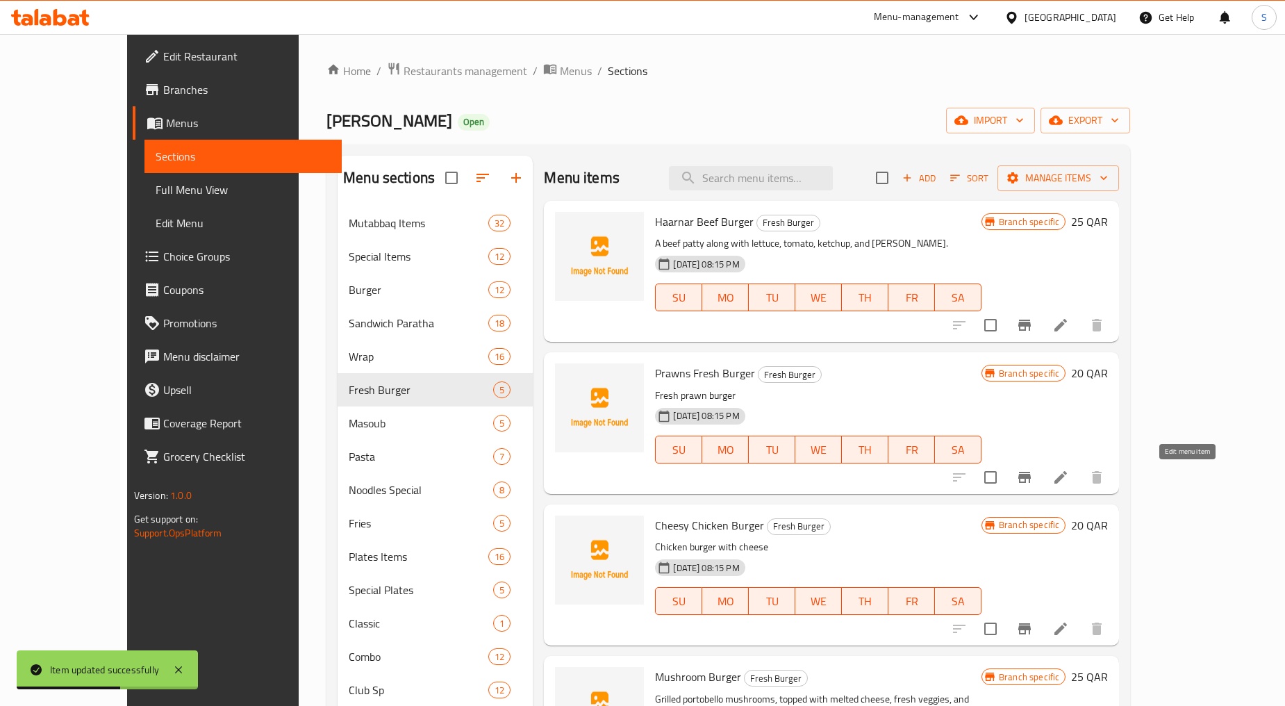
click at [1069, 483] on icon at bounding box center [1061, 477] width 17 height 17
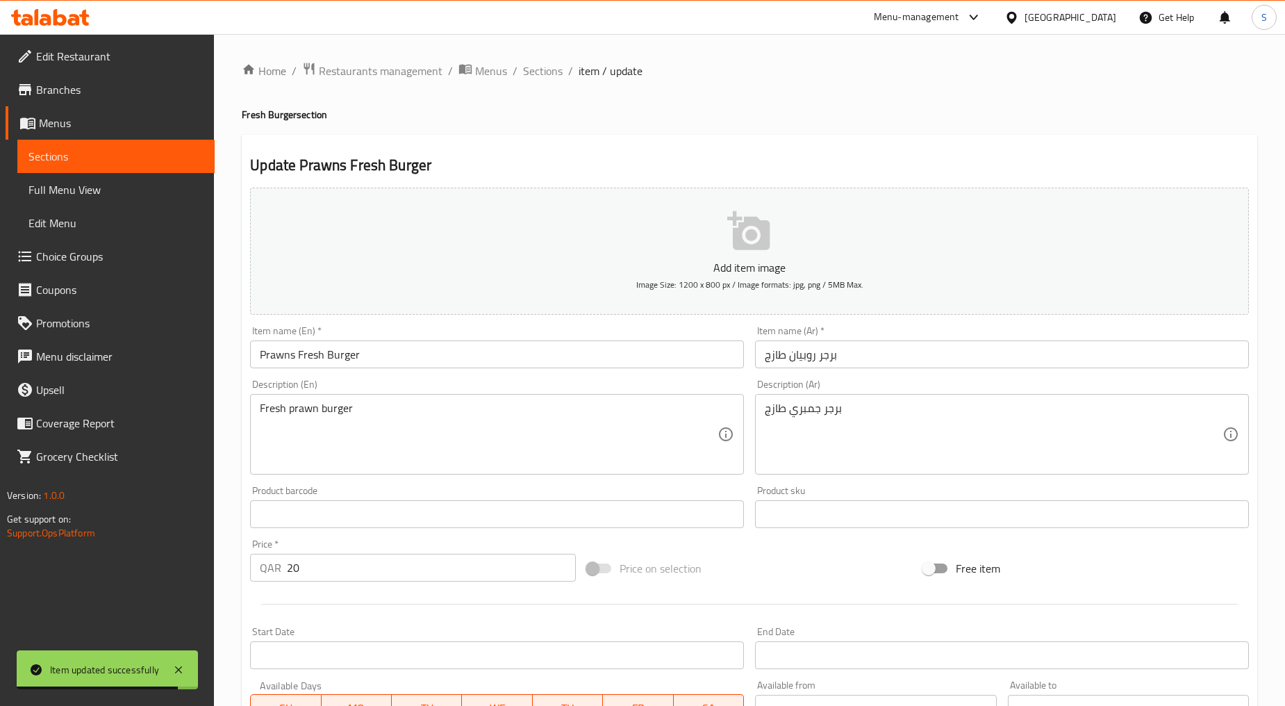
click at [814, 368] on input "برجر روبيان طازج" at bounding box center [1002, 354] width 494 height 28
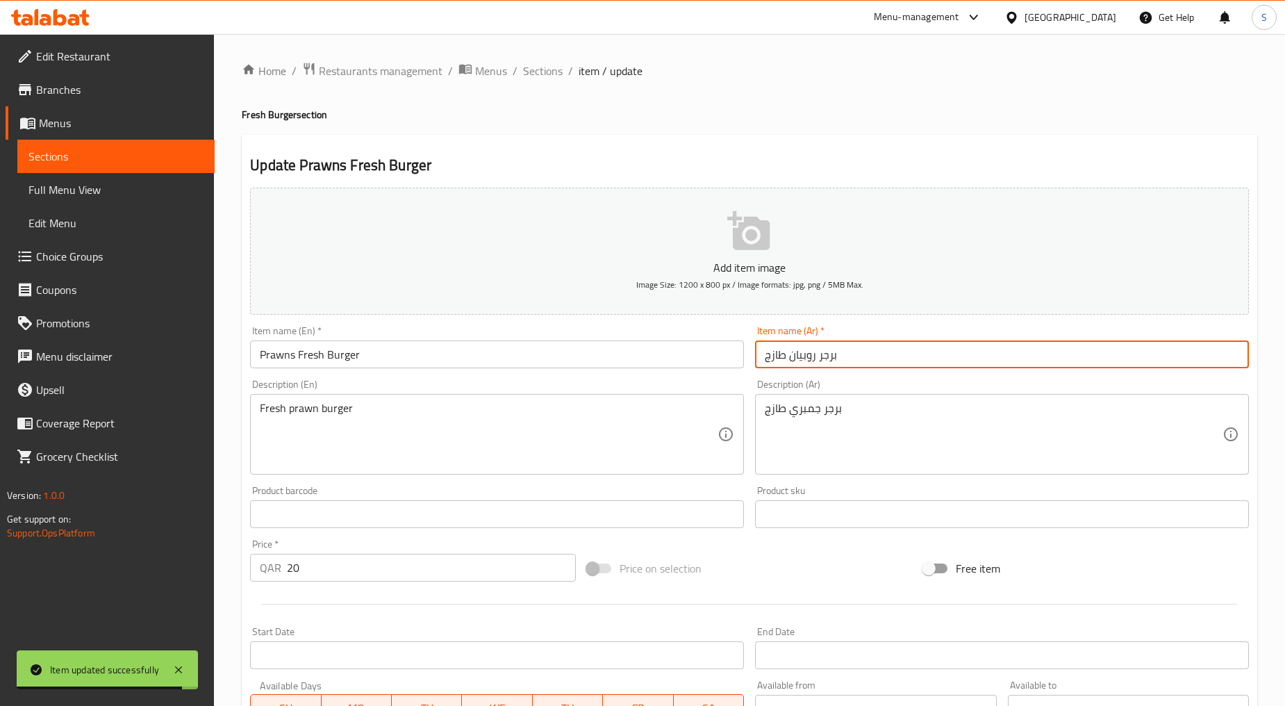
click at [814, 368] on input "برجر روبيان طازج" at bounding box center [1002, 354] width 494 height 28
paste input "ازج روبيان"
type input "برجر طازج روبيان"
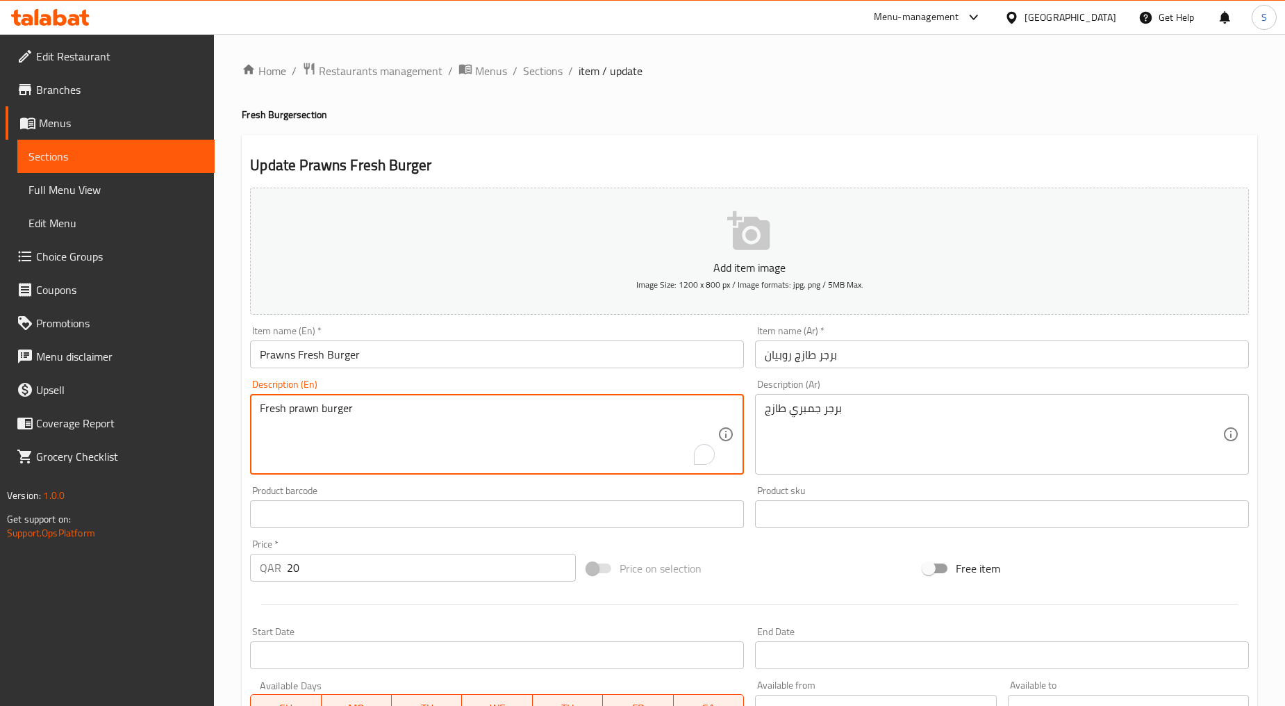
click at [362, 427] on textarea "Fresh prawn burger" at bounding box center [489, 435] width 458 height 66
paste textarea "A prawn made patty Along with lettuce, tomato, ketchup and mustard."
click at [362, 427] on textarea "A prawn made patty Along with lettuce, tomato, ketchup and mustard." at bounding box center [489, 435] width 458 height 66
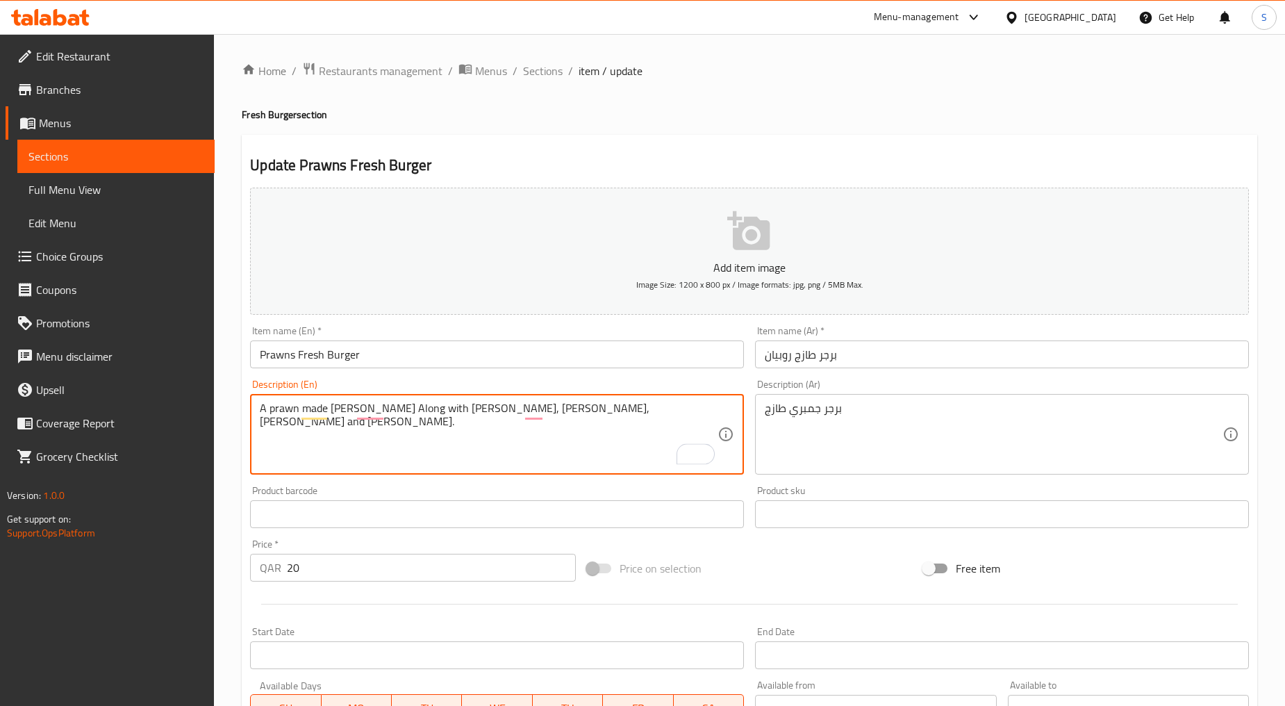
click at [362, 427] on textarea "A prawn made patty Along with lettuce, tomato, ketchup and mustard." at bounding box center [489, 435] width 458 height 66
click at [367, 434] on textarea "A prawn made patty along with lettuce, tomato, ketchup and mustard." at bounding box center [489, 435] width 458 height 66
type textarea "A prawn made patty along with [PERSON_NAME], [PERSON_NAME], [PERSON_NAME], and …"
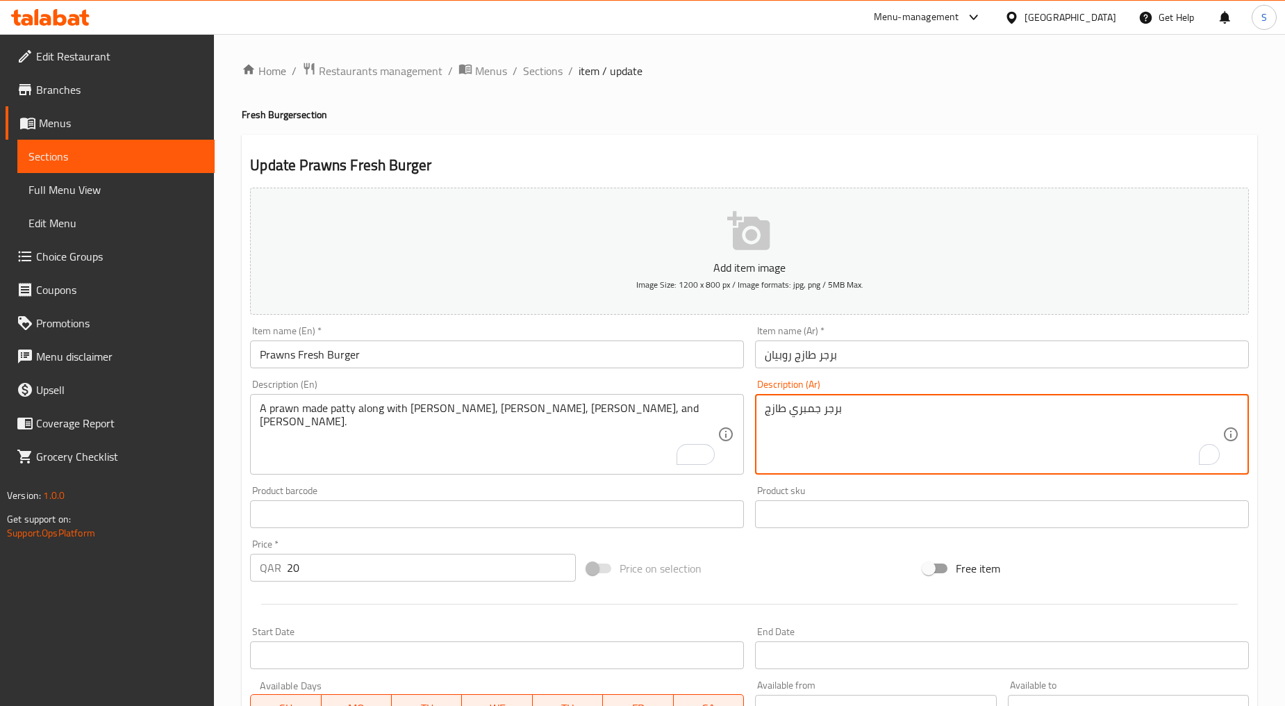
click at [814, 422] on textarea "برجر جمبري طازج" at bounding box center [994, 435] width 458 height 66
paste textarea "فطيرة روبيان مع الخس والطماطم والكاتشب والخردل."
click at [1206, 412] on textarea "فطيرة روبيان مع الخس والطماطم والكاتشب والخردل." at bounding box center [994, 435] width 458 height 66
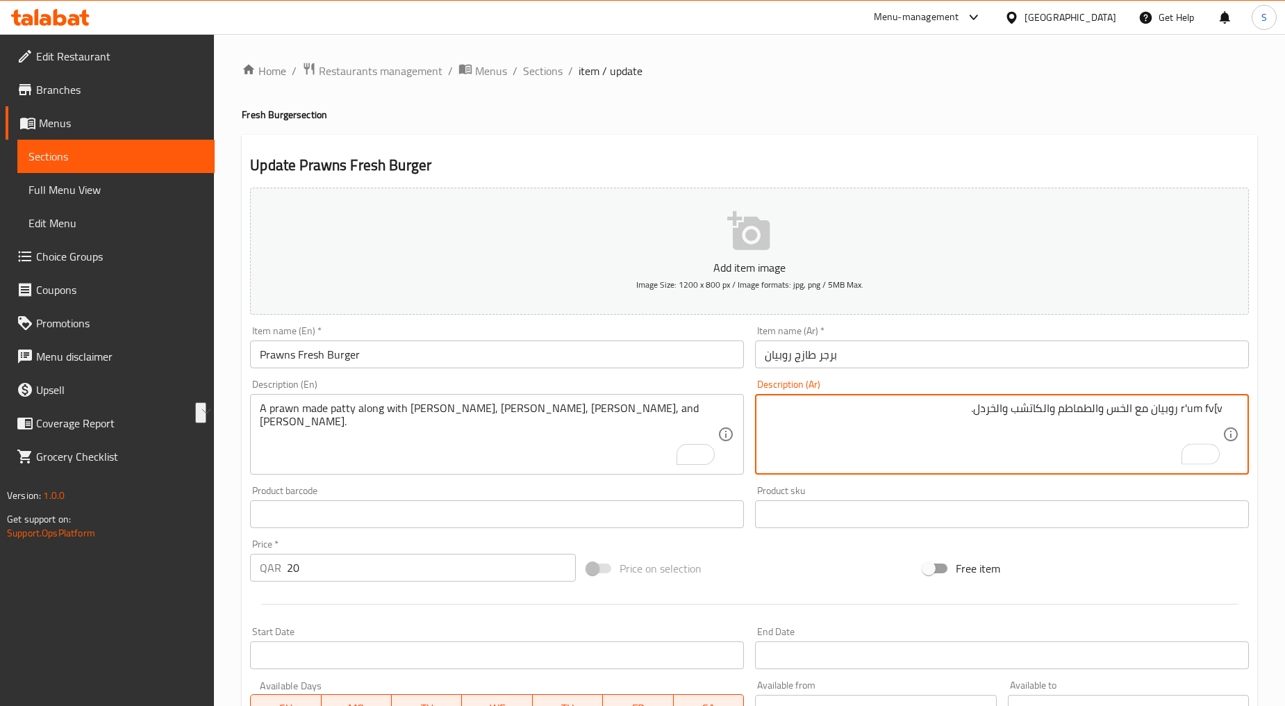
drag, startPoint x: 1179, startPoint y: 408, endPoint x: 1296, endPoint y: 413, distance: 116.9
click at [1285, 413] on html "​ Menu-management Qatar Get Help S Edit Restaurant Branches Menus Sections Full…" at bounding box center [642, 353] width 1285 height 706
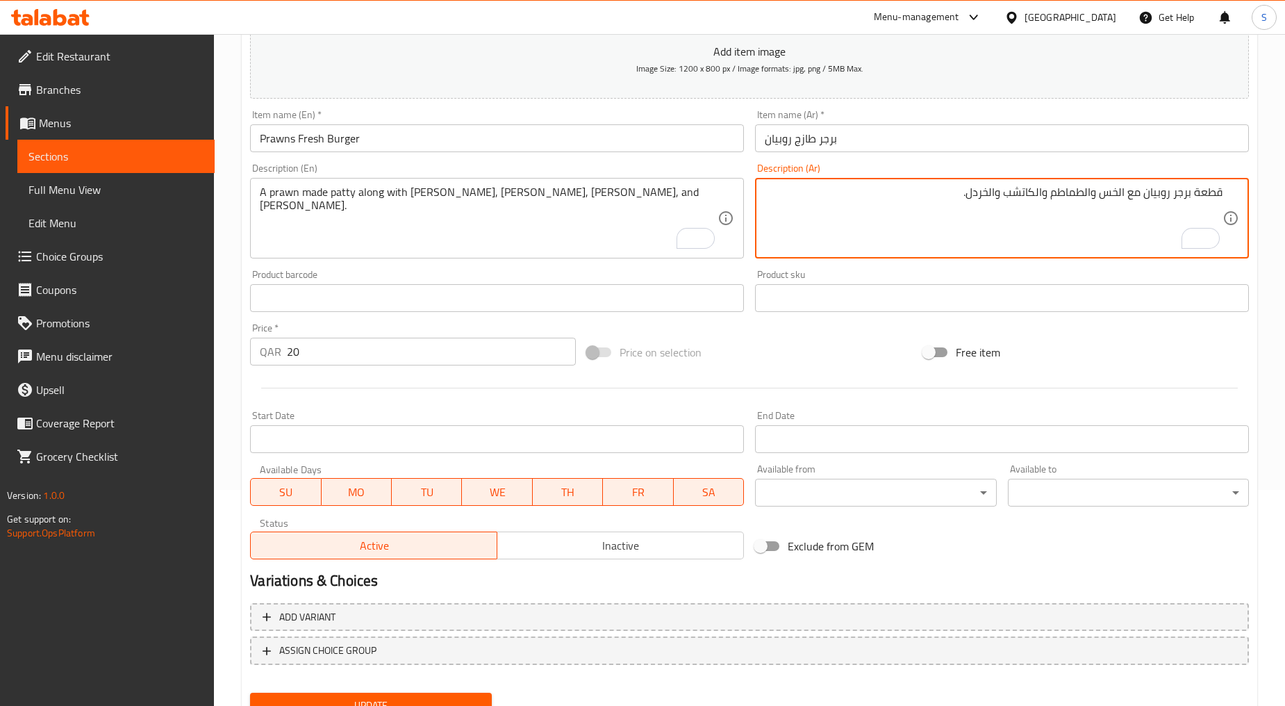
scroll to position [273, 0]
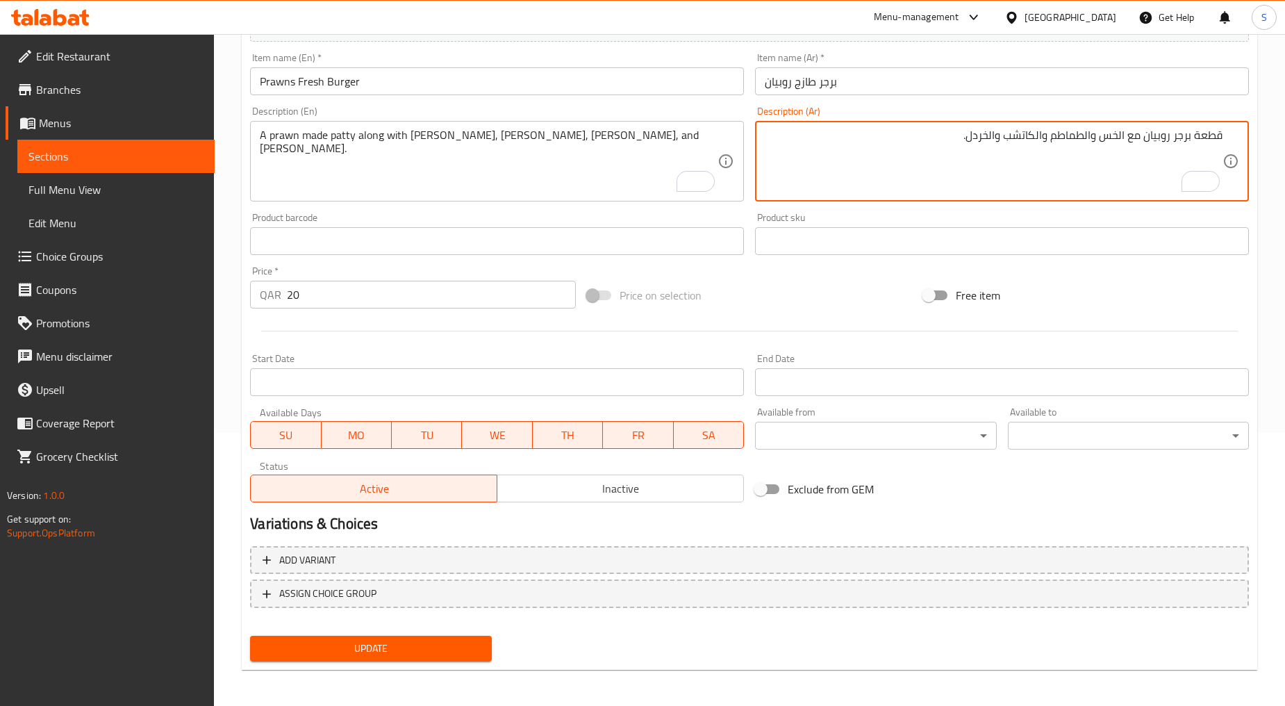
type textarea "قطعة برجر روبيان مع الخس والطماطم والكاتشب والخردل."
click at [378, 644] on span "Update" at bounding box center [370, 648] width 219 height 17
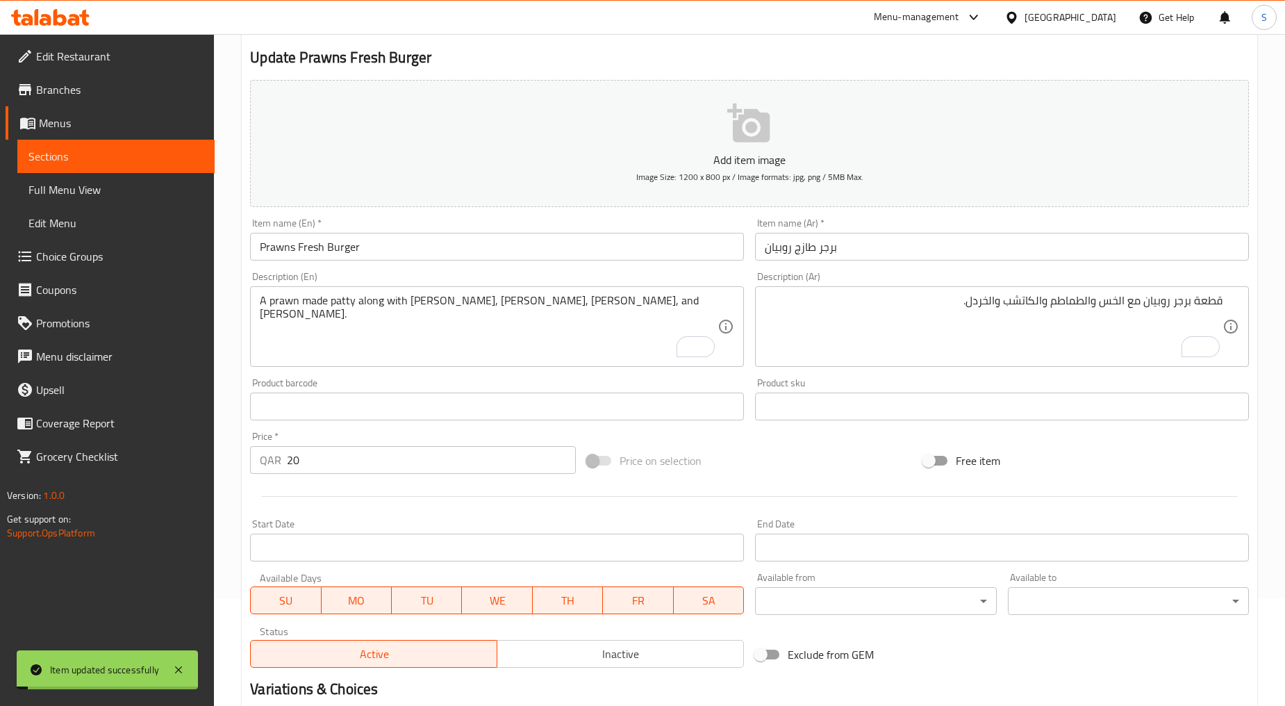
scroll to position [0, 0]
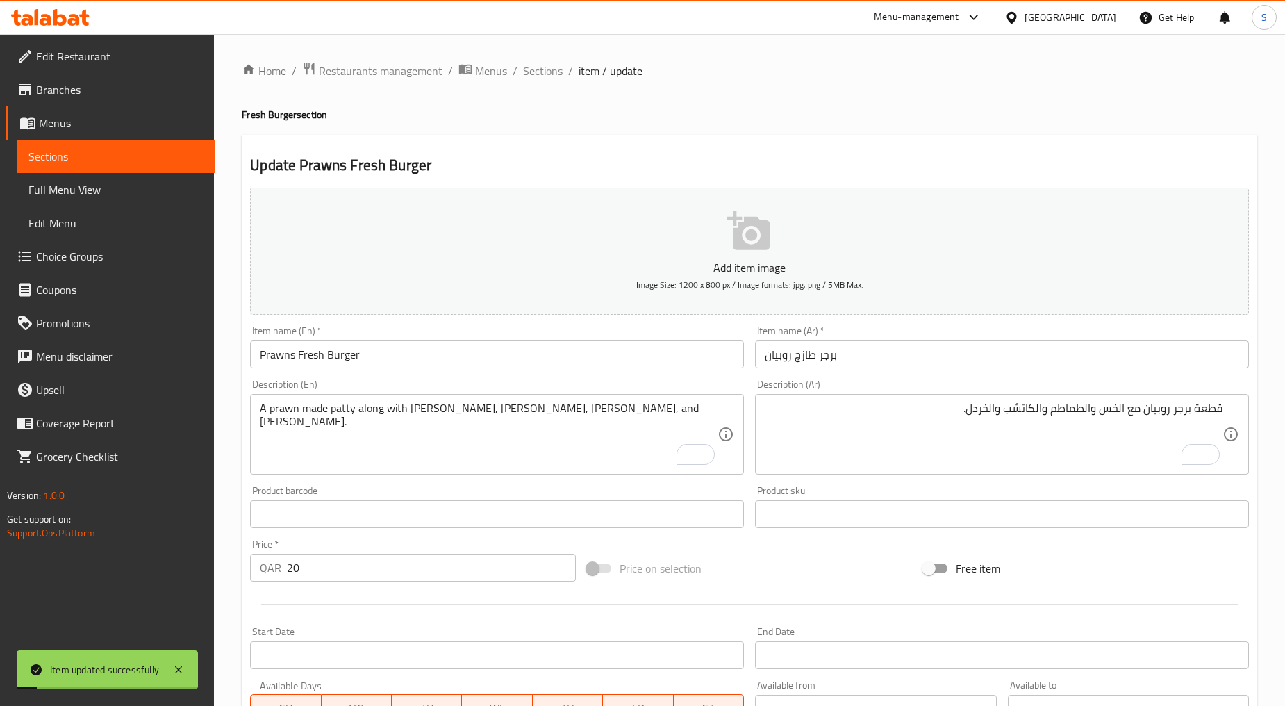
click at [541, 71] on span "Sections" at bounding box center [543, 71] width 40 height 17
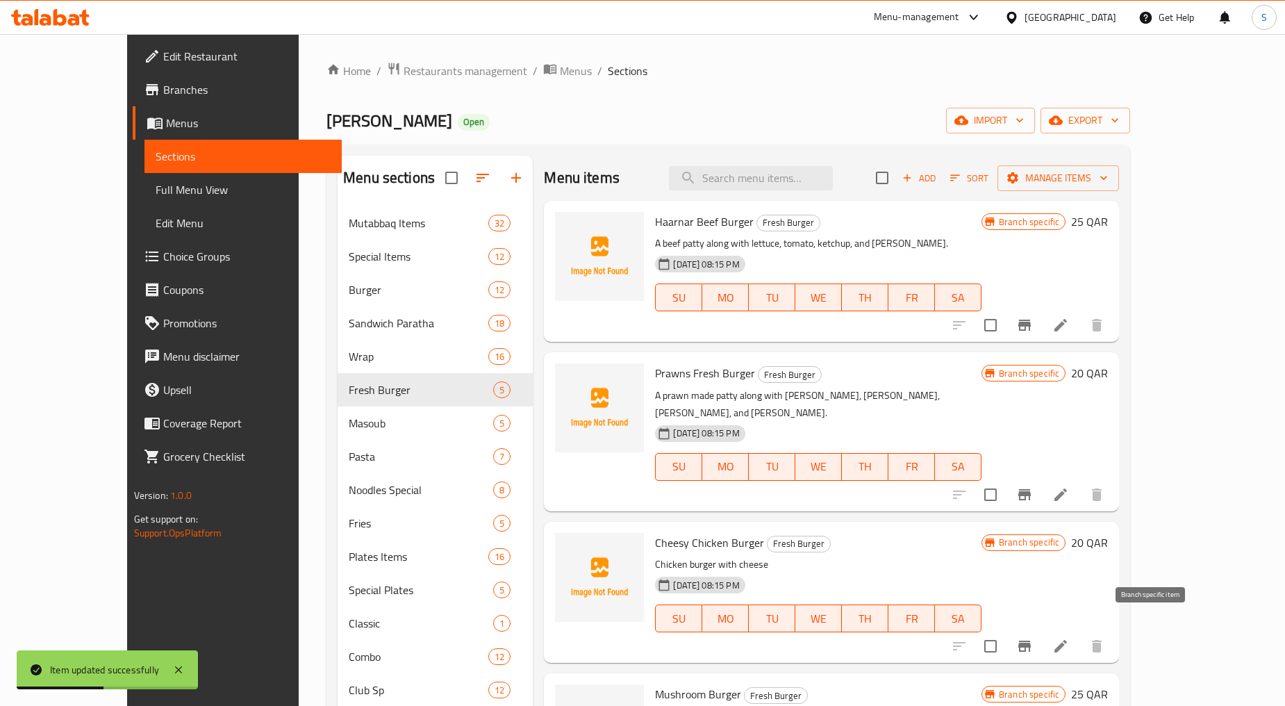
click at [1081, 634] on li at bounding box center [1061, 646] width 39 height 25
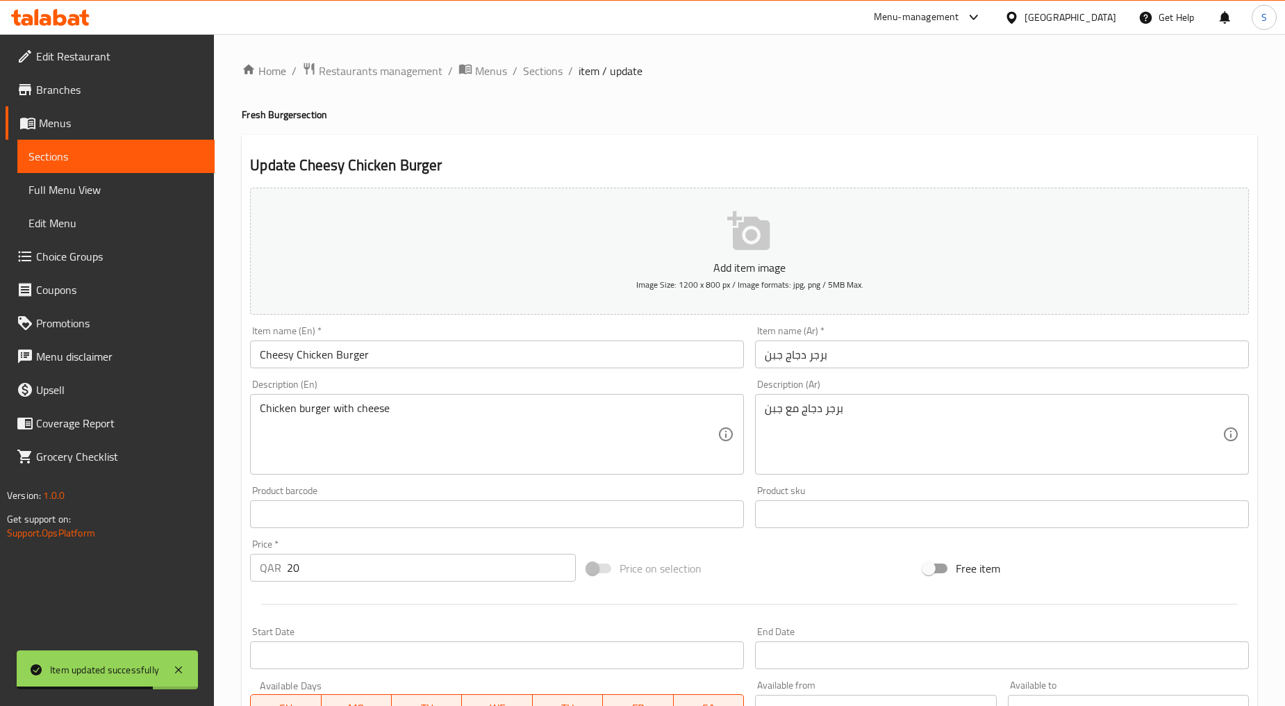
click at [874, 384] on div "Description (Ar) برجر دجاج مع جبن Description (Ar)" at bounding box center [1002, 426] width 494 height 95
click at [853, 358] on input "برجر دجاج جبن" at bounding box center [1002, 354] width 494 height 28
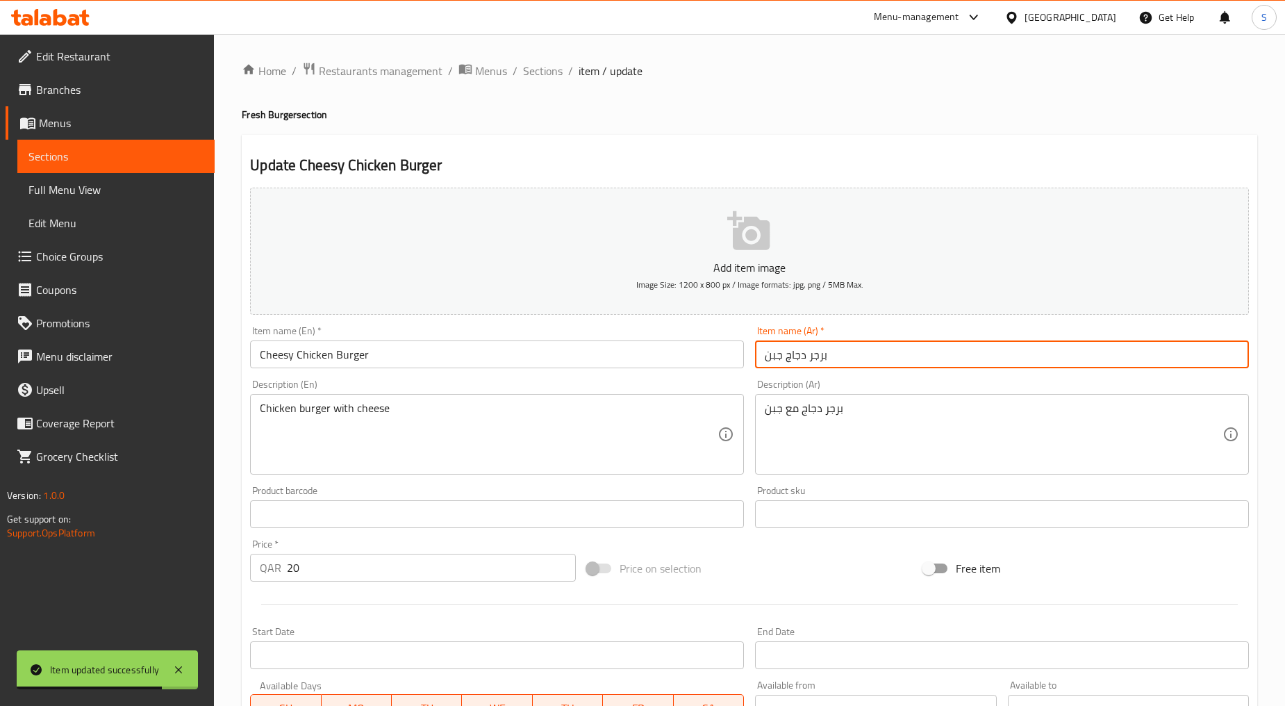
click at [853, 358] on input "برجر دجاج جبن" at bounding box center [1002, 354] width 494 height 28
paste input "جاج جبن برجر"
type input "دجاج جبن برجر"
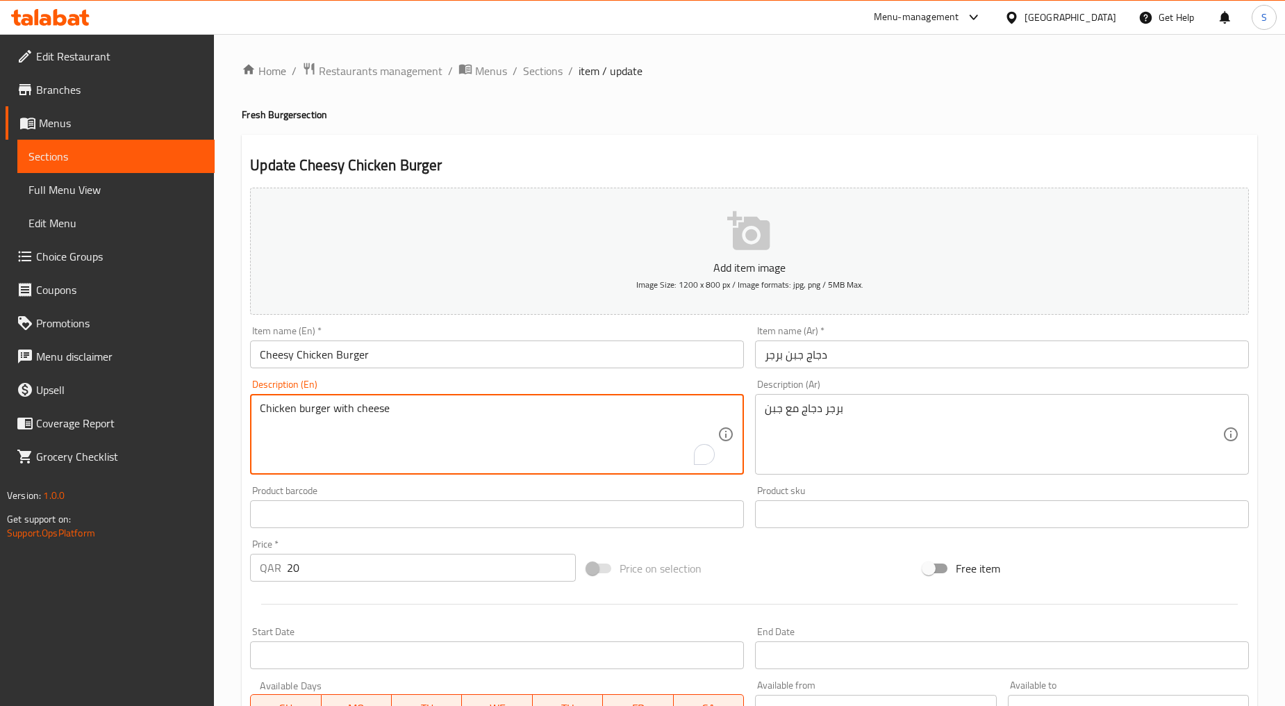
click at [413, 446] on textarea "Chicken burger with cheese" at bounding box center [489, 435] width 458 height 66
paste textarea "A bun with lots of cheese and fresh chicken patty Along with lettuce, tomato, k…"
click at [413, 446] on textarea "A bun with lots of cheese and fresh chicken patty Along with lettuce, tomato, k…" at bounding box center [489, 435] width 458 height 66
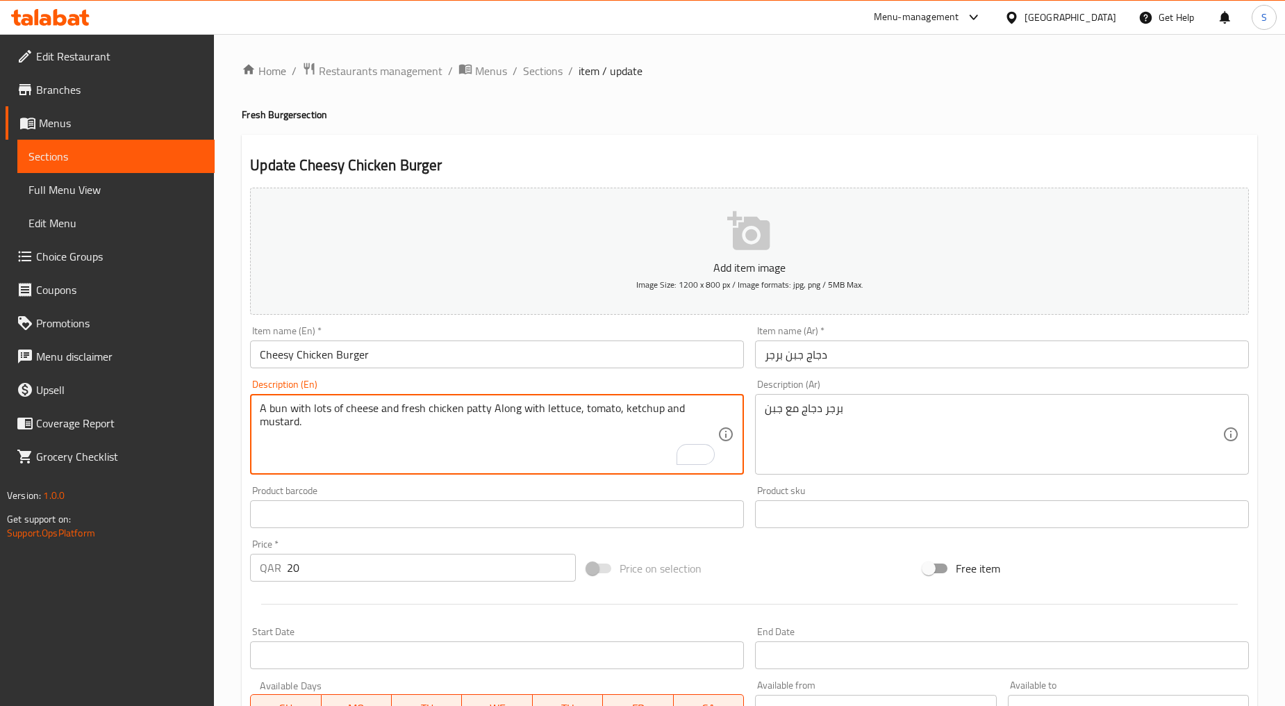
click at [413, 446] on textarea "A bun with lots of cheese and fresh chicken patty Along with lettuce, tomato, k…" at bounding box center [489, 435] width 458 height 66
type textarea "A bun with lots of cheese and fresh chicken patty along with lettuce, tomato, k…"
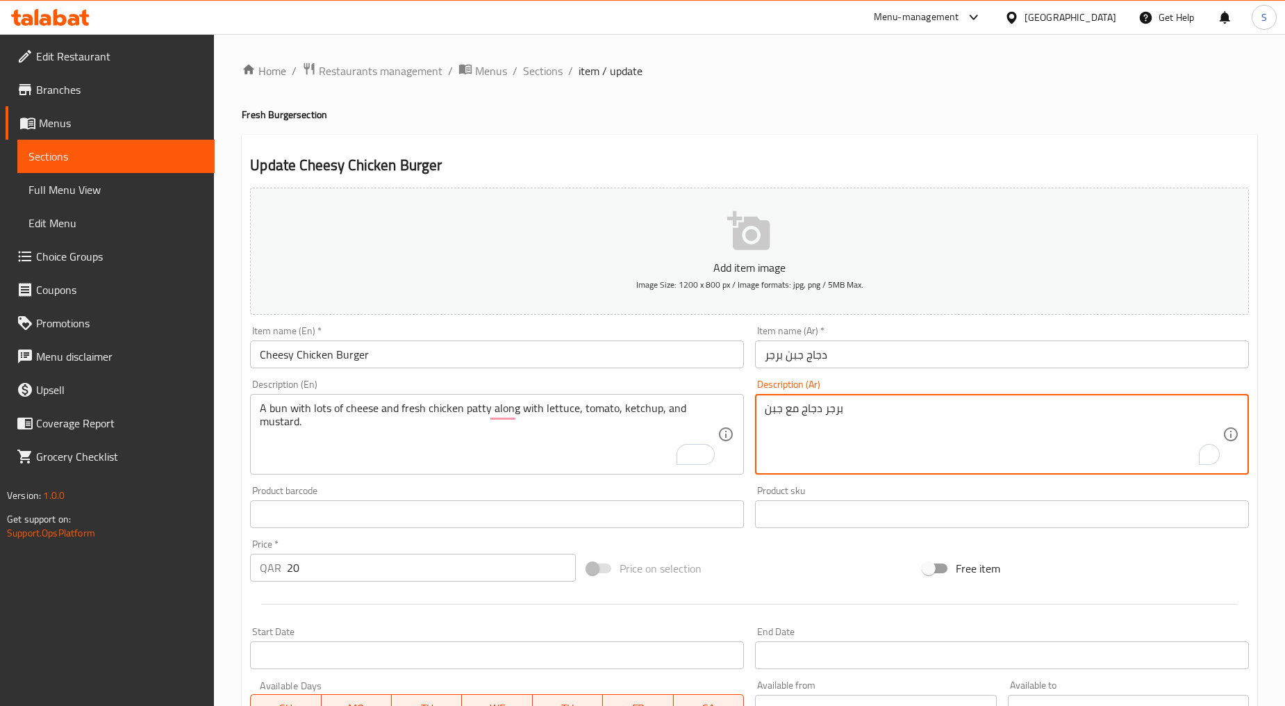
click at [856, 445] on textarea "برجر دجاج مع جبن" at bounding box center [994, 435] width 458 height 66
paste textarea "كعكة مع الكثير من الجبن وشريحة دجاج طازجة مع الخس والطماطم والكاتشب والخردل."
click at [1208, 409] on textarea "كعكة مع الكثير من الجبن وشريحة دجاج طازجة مع الخس والطماطم والكاتشب والخردل." at bounding box center [994, 435] width 458 height 66
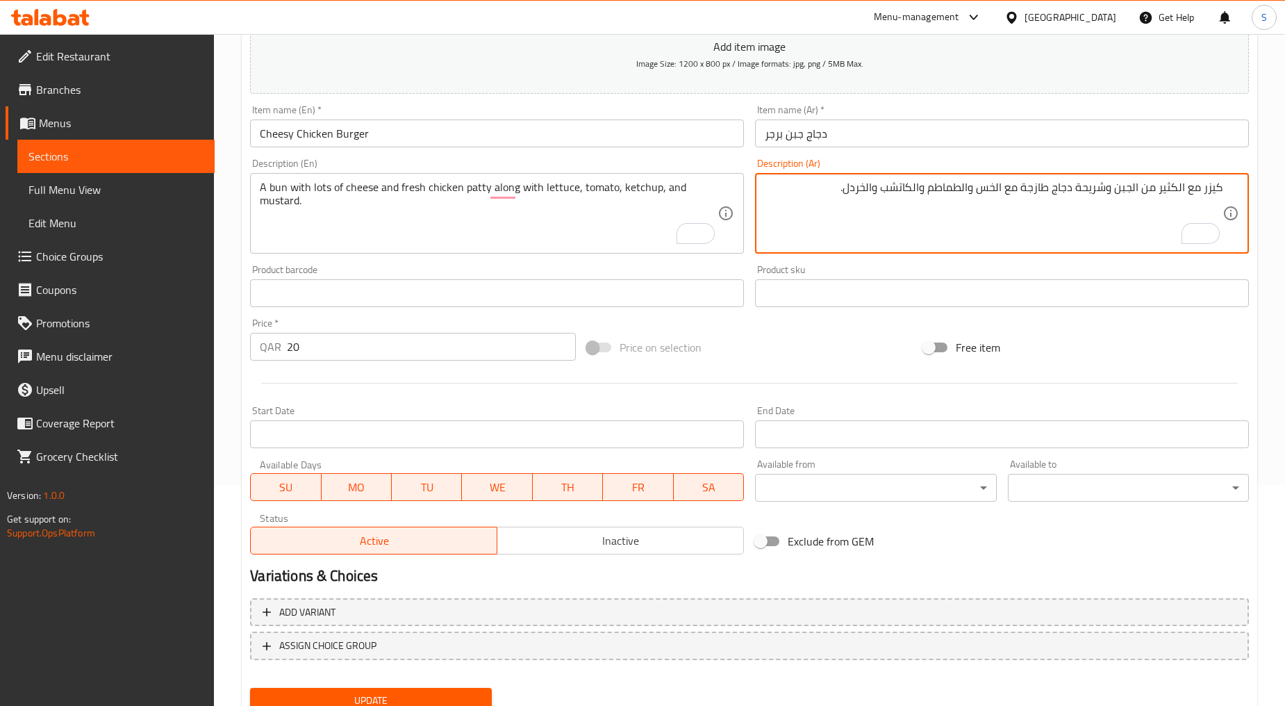
scroll to position [273, 0]
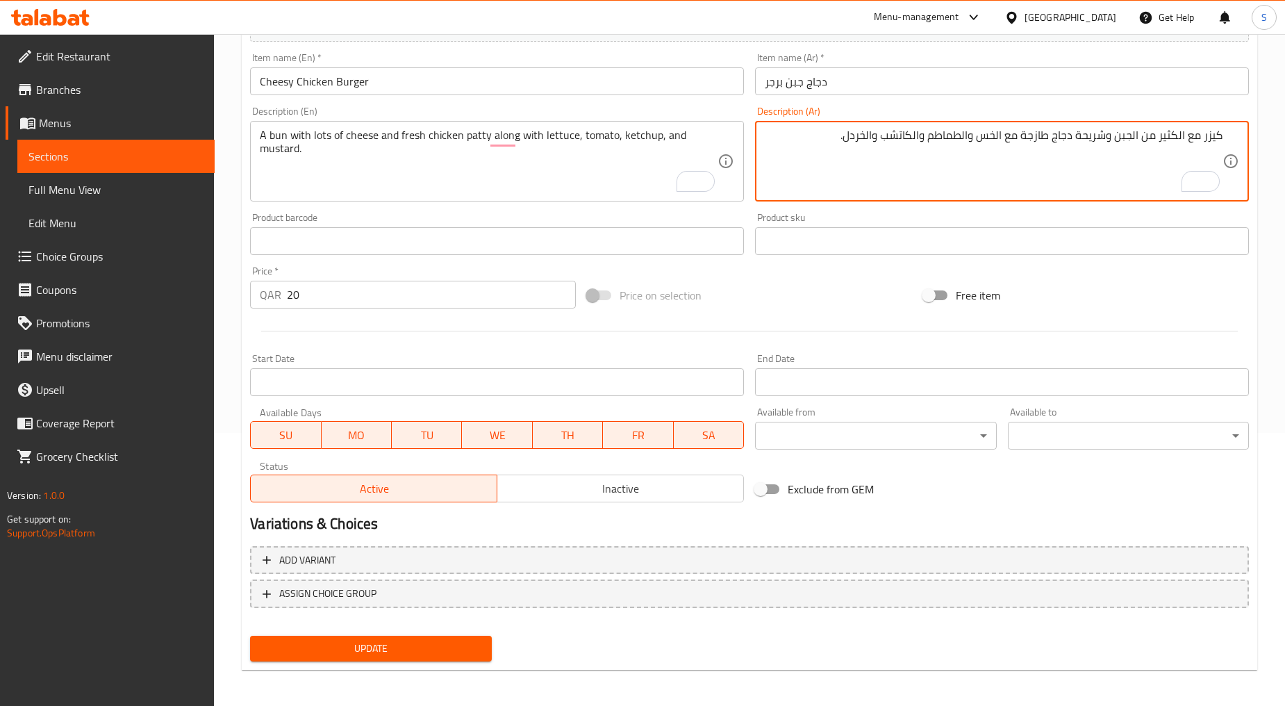
type textarea "كيزر مع الكثير من الجبن وشريحة دجاج طازجة مع الخس والطماطم والكاتشب والخردل."
click at [332, 640] on span "Update" at bounding box center [370, 648] width 219 height 17
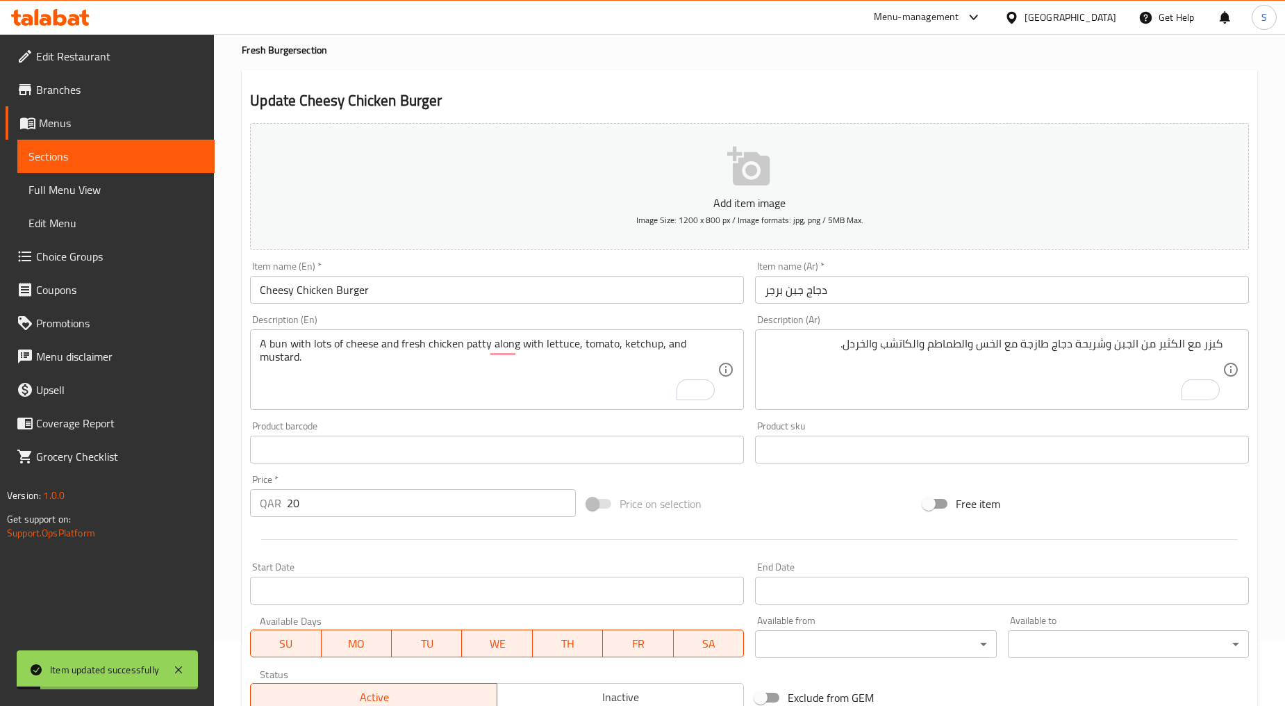
scroll to position [0, 0]
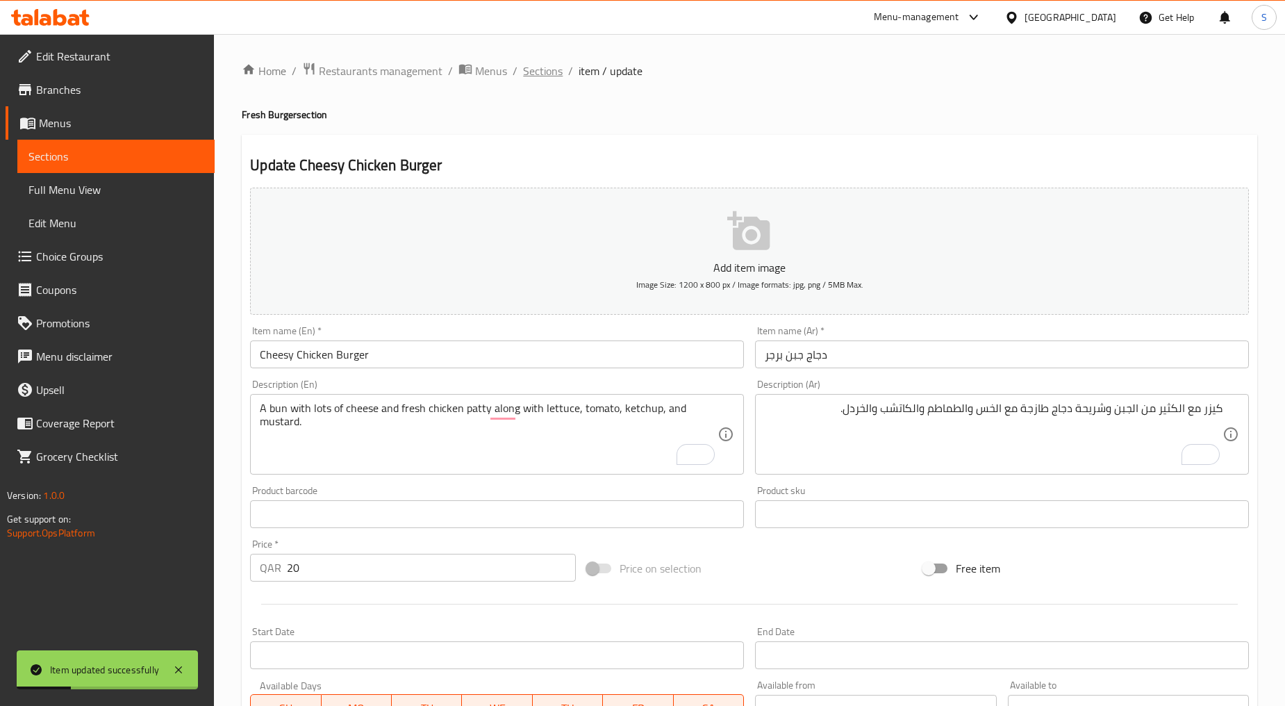
click at [545, 66] on span "Sections" at bounding box center [543, 71] width 40 height 17
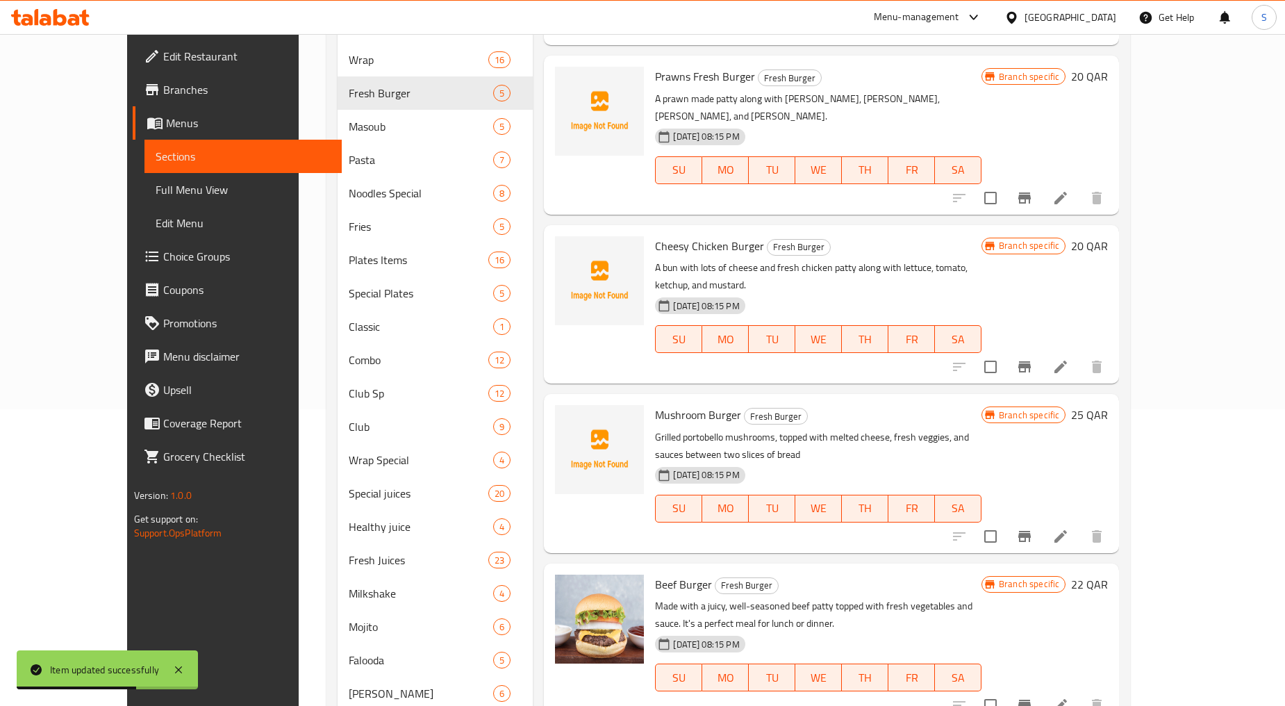
scroll to position [309, 0]
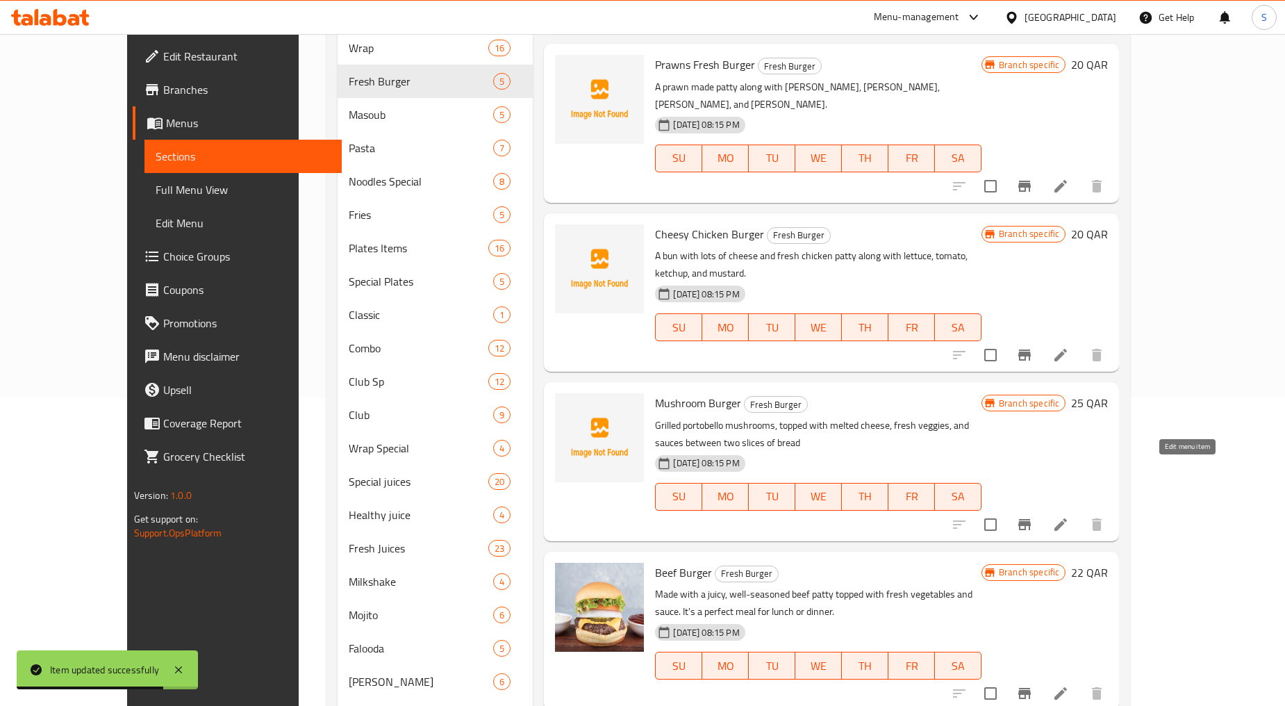
click at [1069, 516] on icon at bounding box center [1061, 524] width 17 height 17
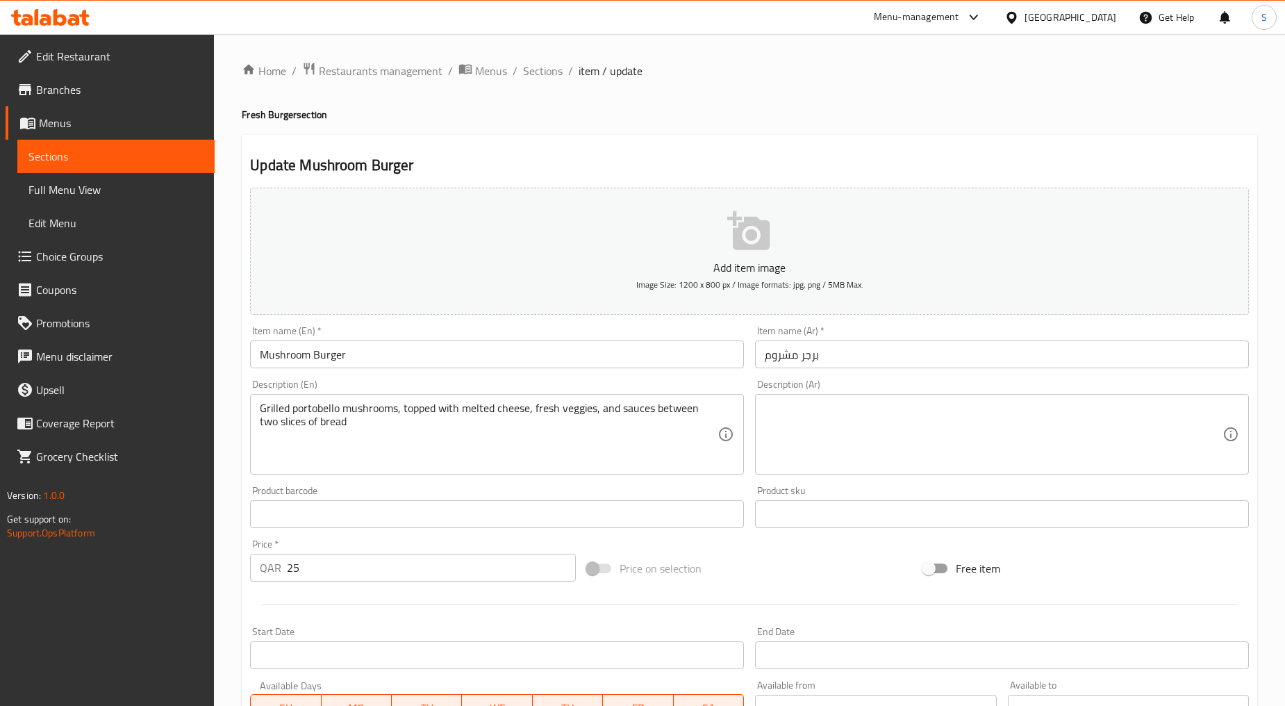
click at [775, 359] on input "برجر مشروم" at bounding box center [1002, 354] width 494 height 28
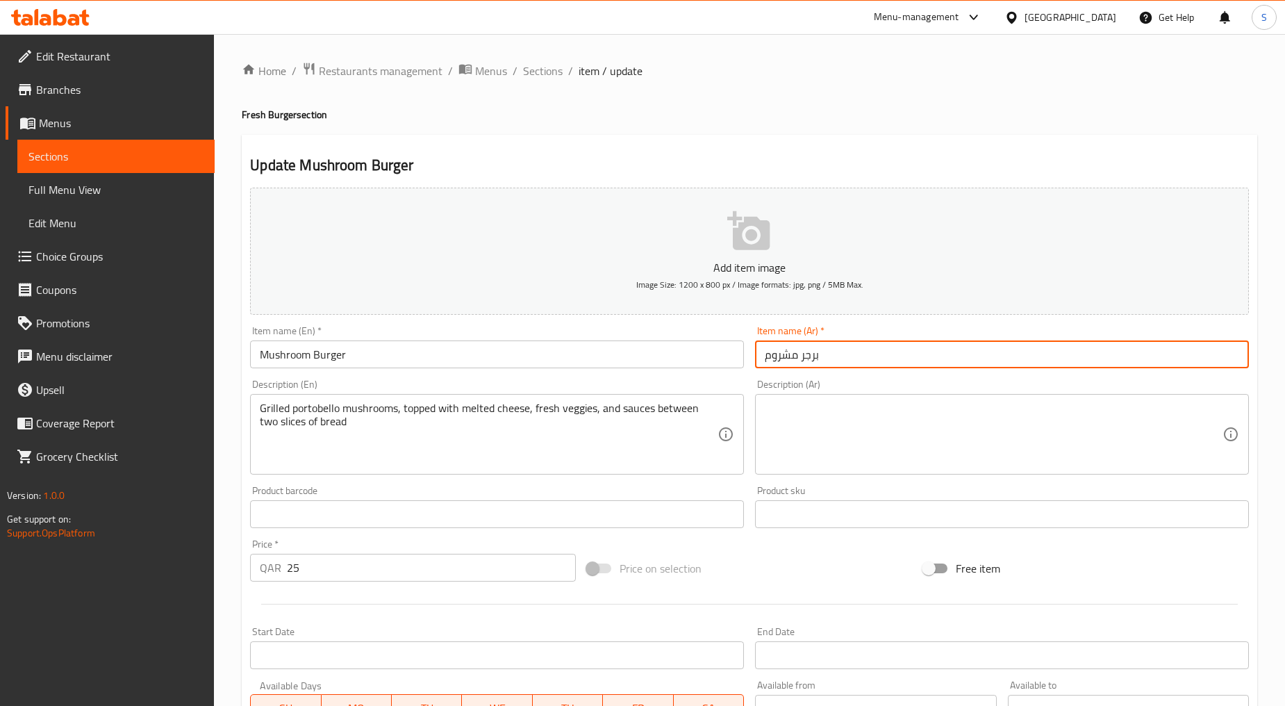
click at [775, 359] on input "برجر مشروم" at bounding box center [1002, 354] width 494 height 28
paste input "مشروم برجر"
type input "مشروم برجر"
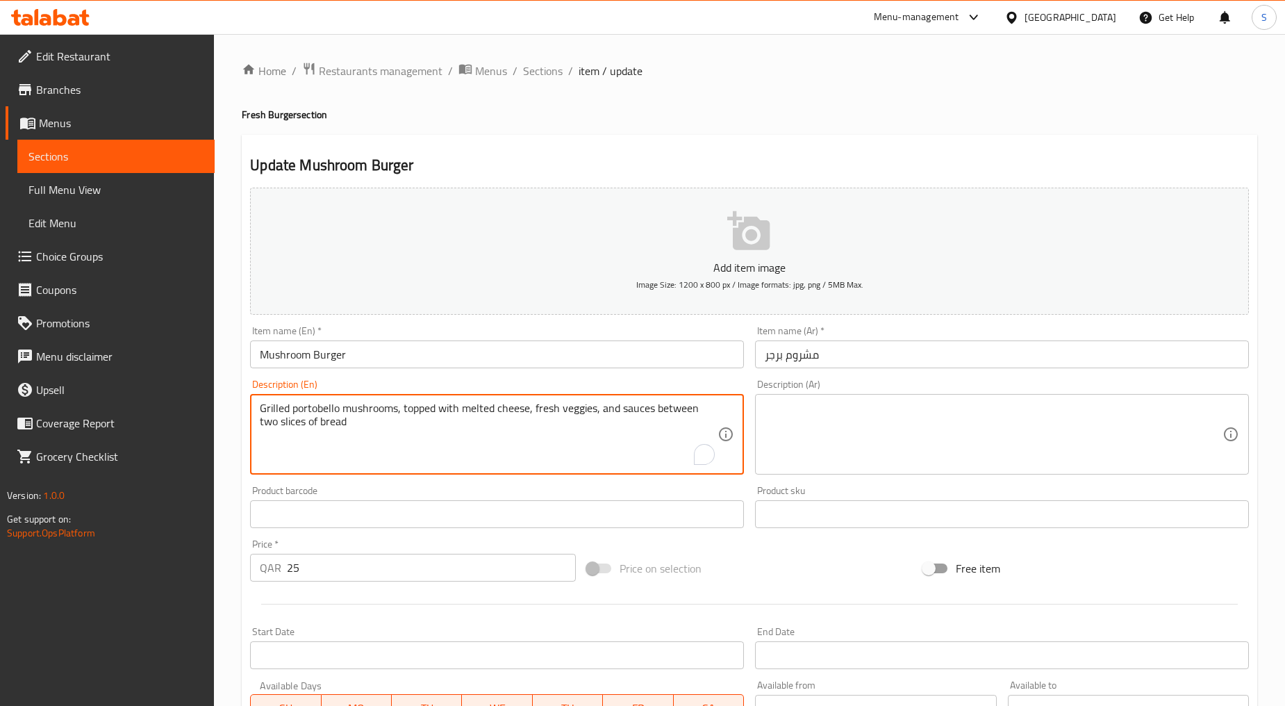
click at [388, 446] on textarea "Grilled portobello mushrooms, topped with melted cheese, fresh veggies, and sau…" at bounding box center [489, 435] width 458 height 66
paste textarea "juicy vegetarian burger stuffed with a garlic butter roasted mushroom"
click at [388, 446] on textarea "juicy vegetarian burger stuffed with a garlic butter roasted mushroom" at bounding box center [489, 435] width 458 height 66
click at [375, 455] on textarea "juicy vegetarian burger stuffed with a garlic butter roasted mushroom" at bounding box center [489, 435] width 458 height 66
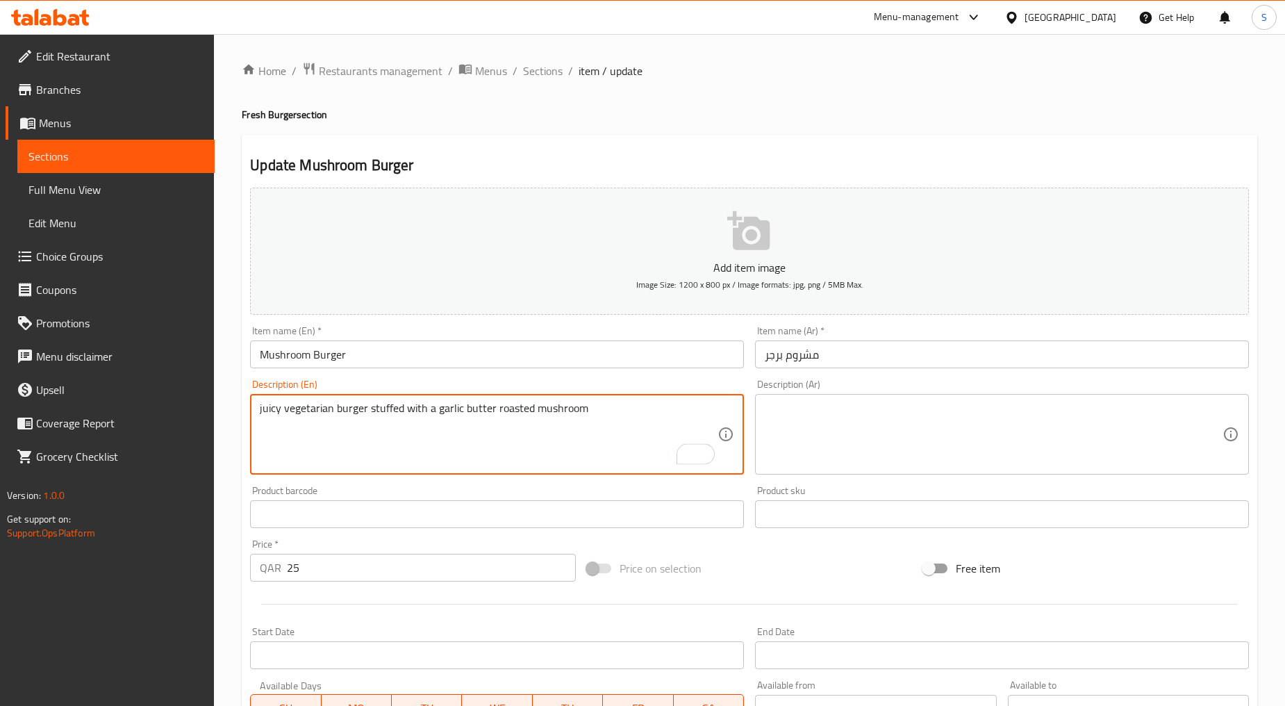
click at [375, 455] on textarea "juicy vegetarian burger stuffed with a garlic butter roasted mushroom" at bounding box center [489, 435] width 458 height 66
click at [474, 453] on textarea "Juicy vegetarian burger stuffed with a garlic butter roasted mushroom" at bounding box center [489, 435] width 458 height 66
type textarea "Juicy vegetarian burger stuffed with a garlic butter roasted mushroom"
click at [914, 440] on textarea at bounding box center [994, 435] width 458 height 66
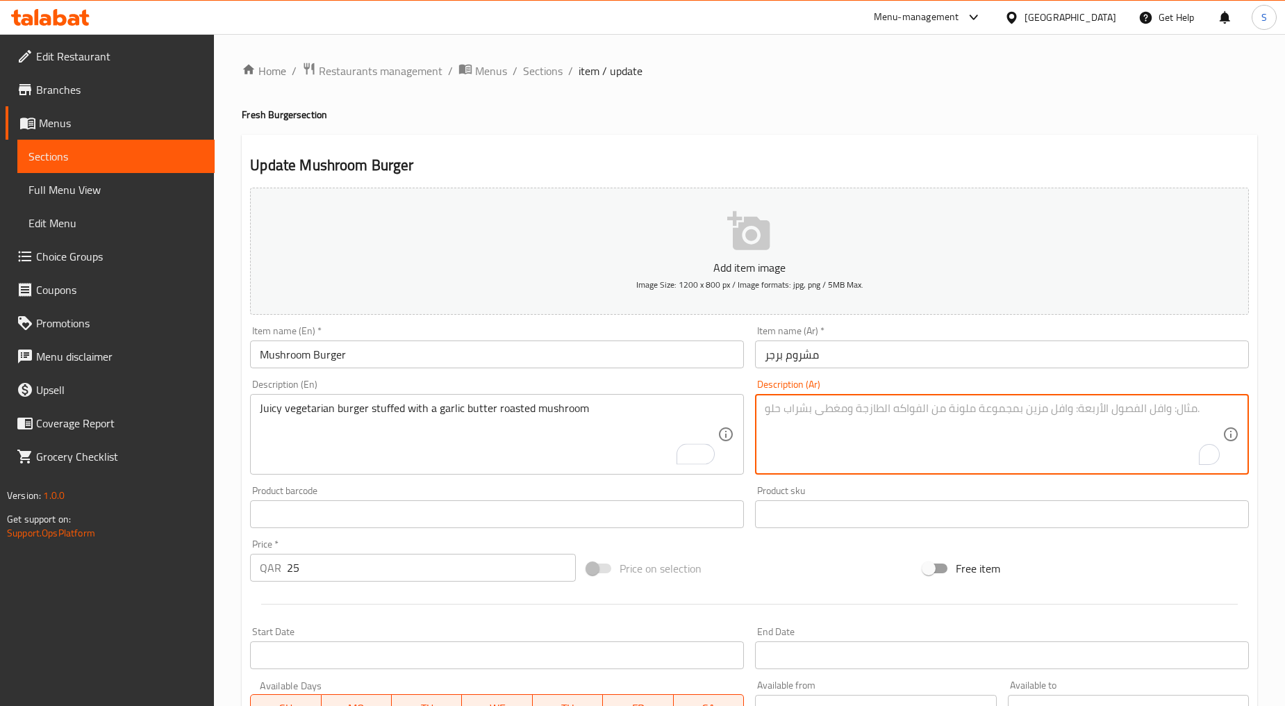
paste textarea "برجر نباتي طري محشو بالفطر المحمص بالزبدة والثوم"
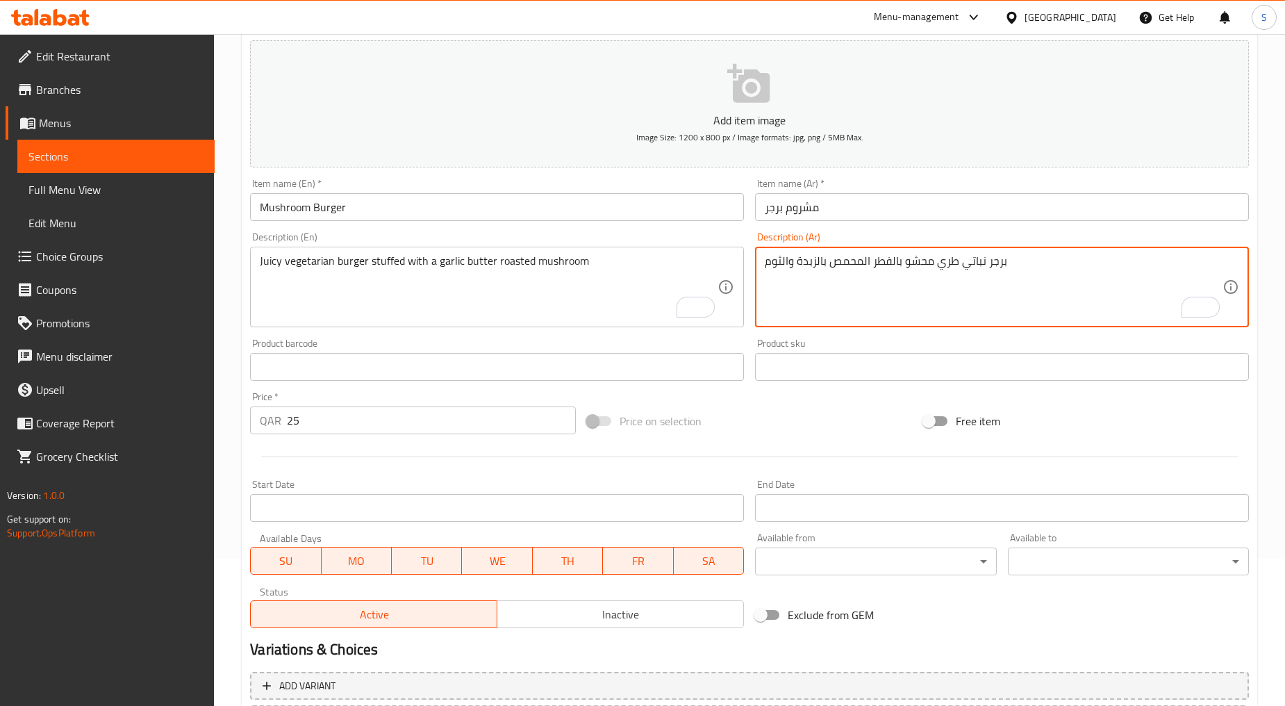
scroll to position [273, 0]
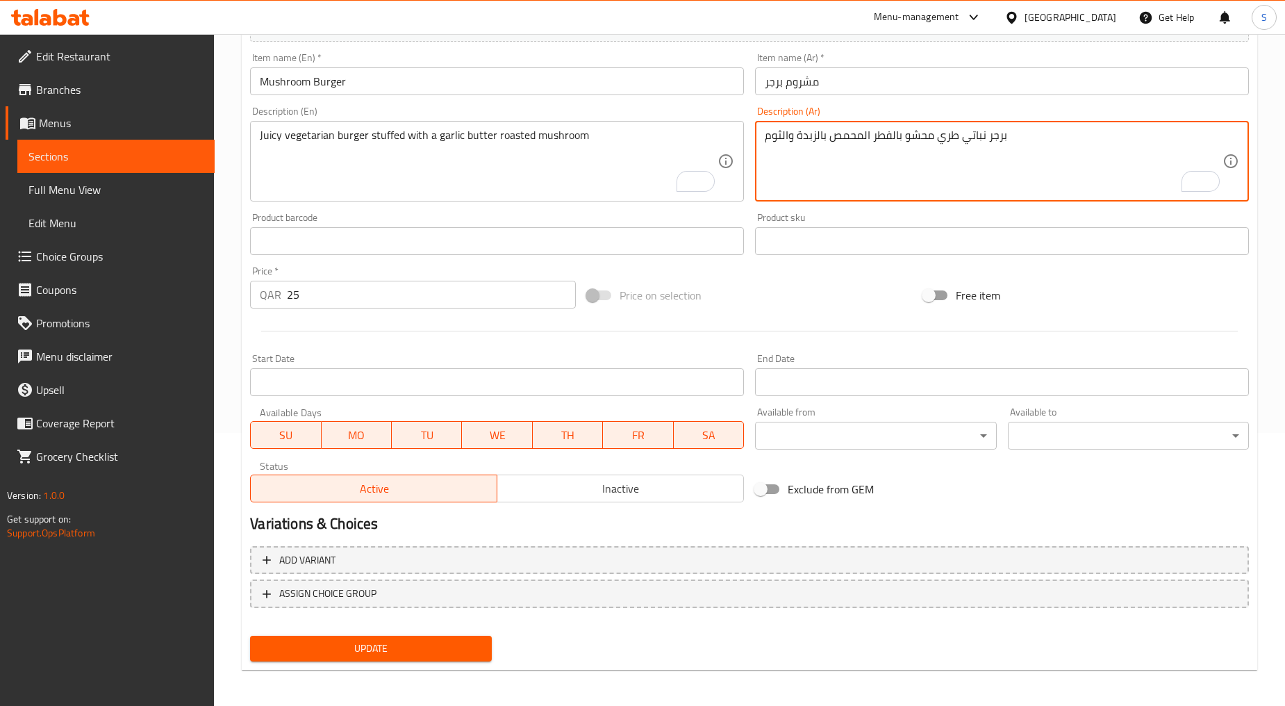
type textarea "برجر نباتي طري محشو بالفطر المحمص بالزبدة والثوم"
click at [395, 656] on button "Update" at bounding box center [370, 649] width 241 height 26
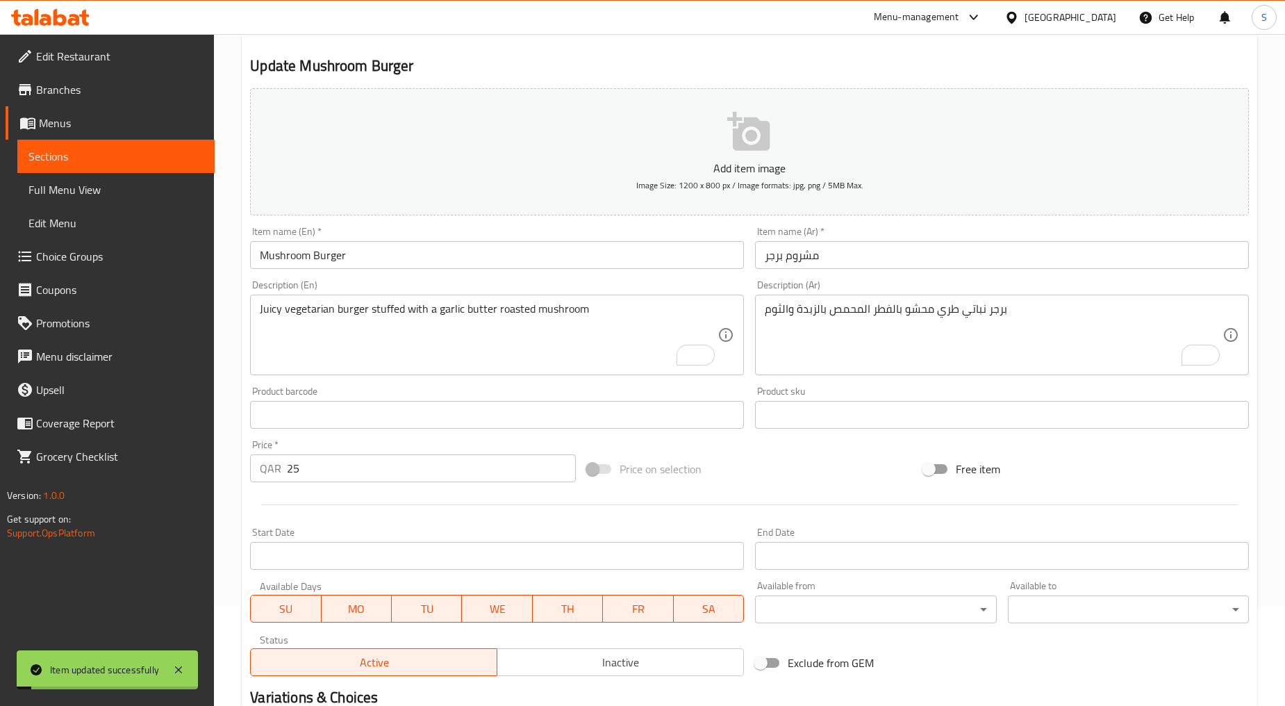
scroll to position [0, 0]
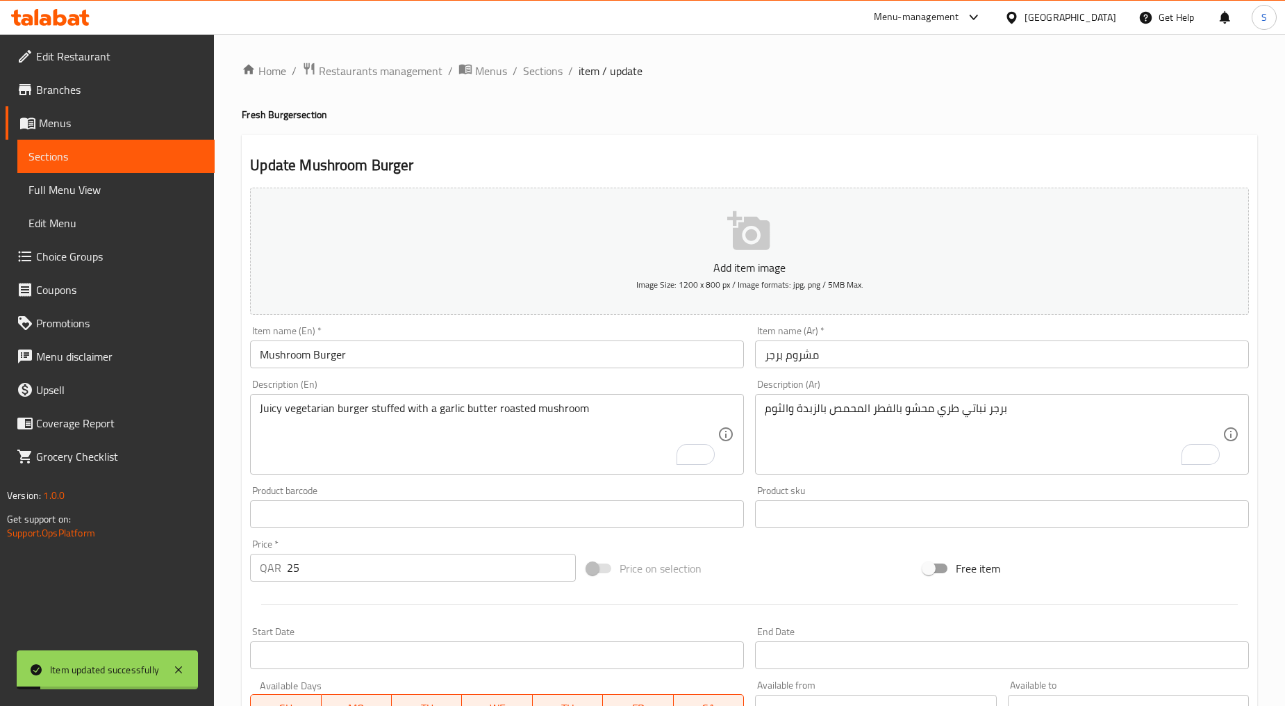
drag, startPoint x: 529, startPoint y: 72, endPoint x: 528, endPoint y: 85, distance: 12.5
click at [529, 72] on span "Sections" at bounding box center [543, 71] width 40 height 17
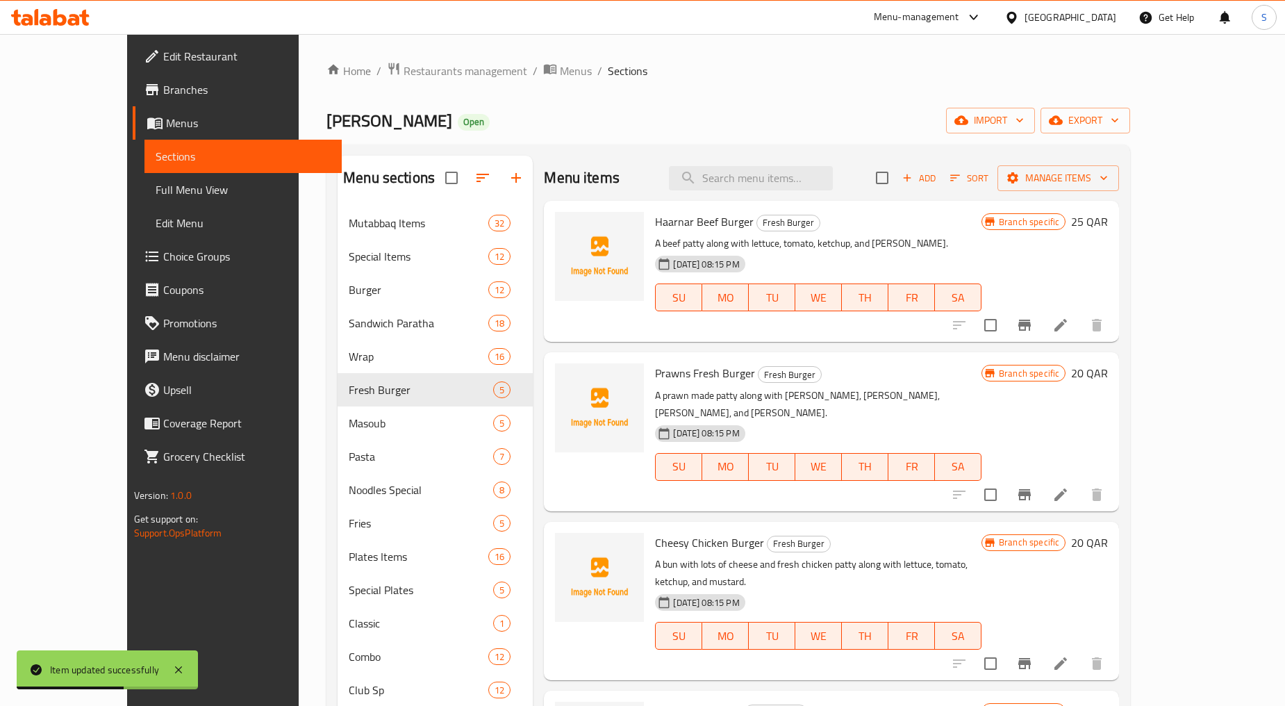
scroll to position [475, 0]
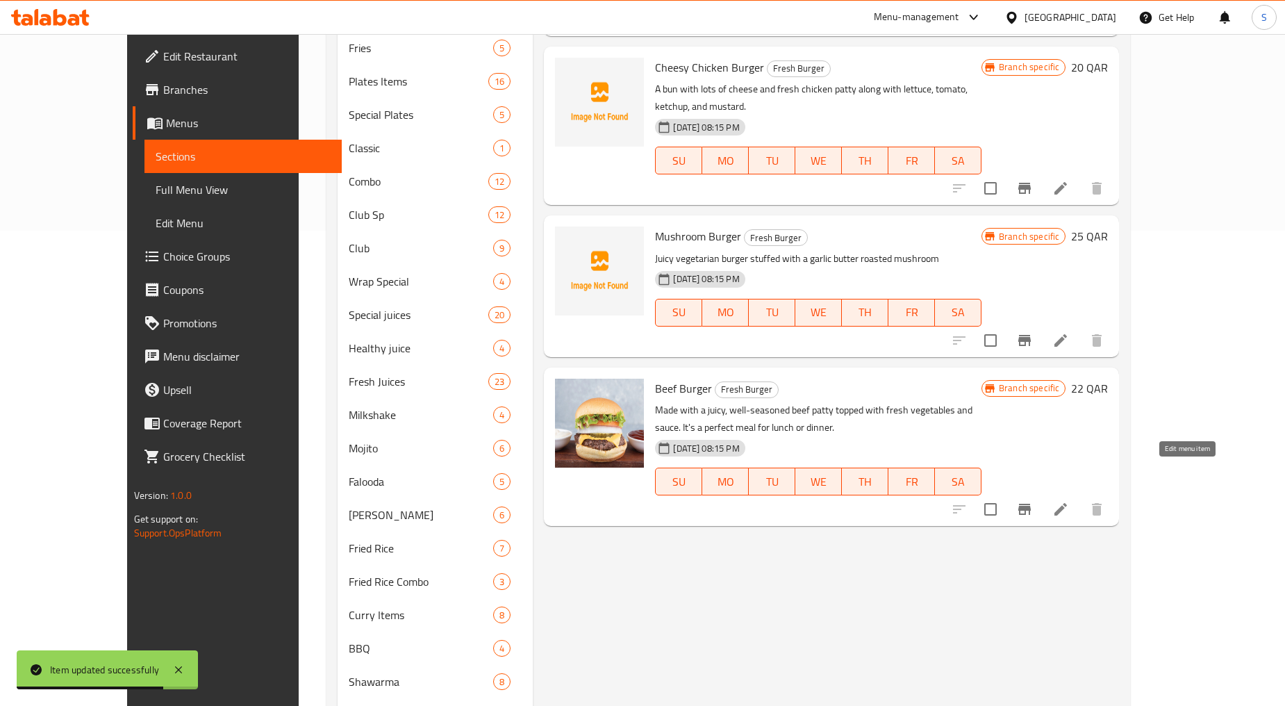
click at [1069, 501] on icon at bounding box center [1061, 509] width 17 height 17
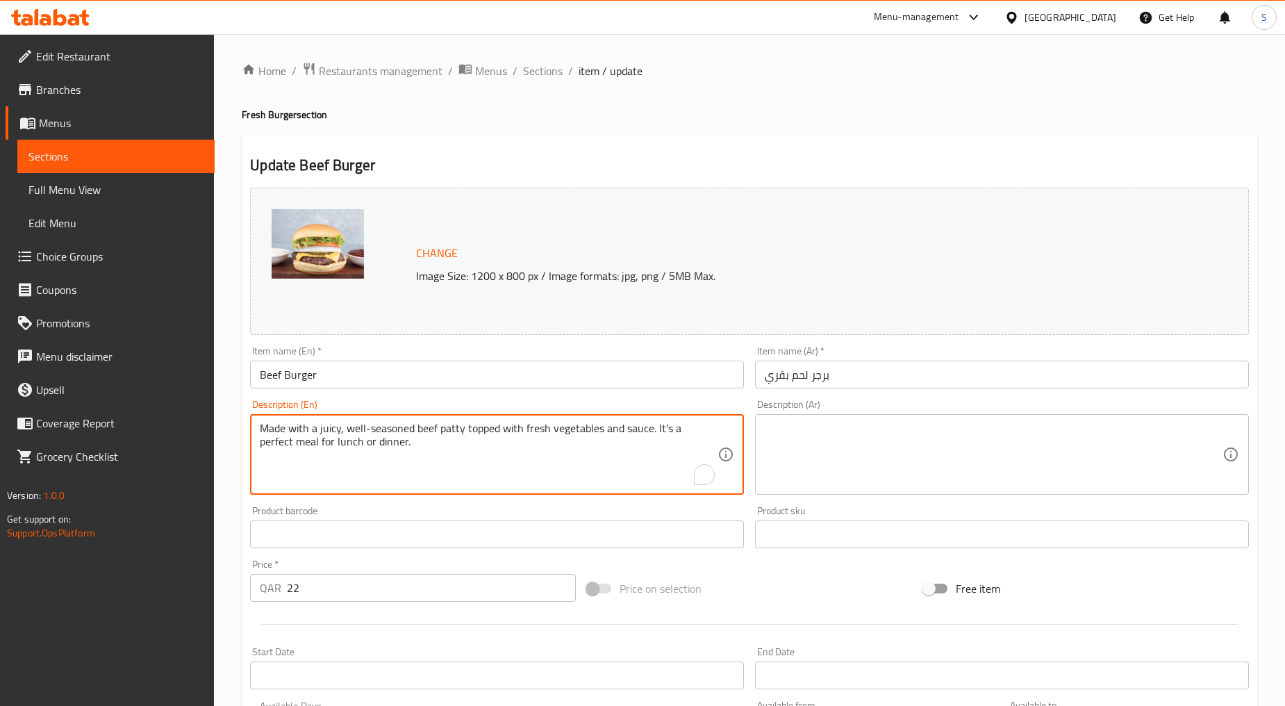
click at [417, 464] on textarea "Made with a juicy, well-seasoned beef patty topped with fresh vegetables and sa…" at bounding box center [489, 455] width 458 height 66
paste textarea "Juicy beef made patty along with lettuce and tomato"
click at [417, 464] on textarea "Juicy beef made patty along with lettuce and tomato" at bounding box center [489, 455] width 458 height 66
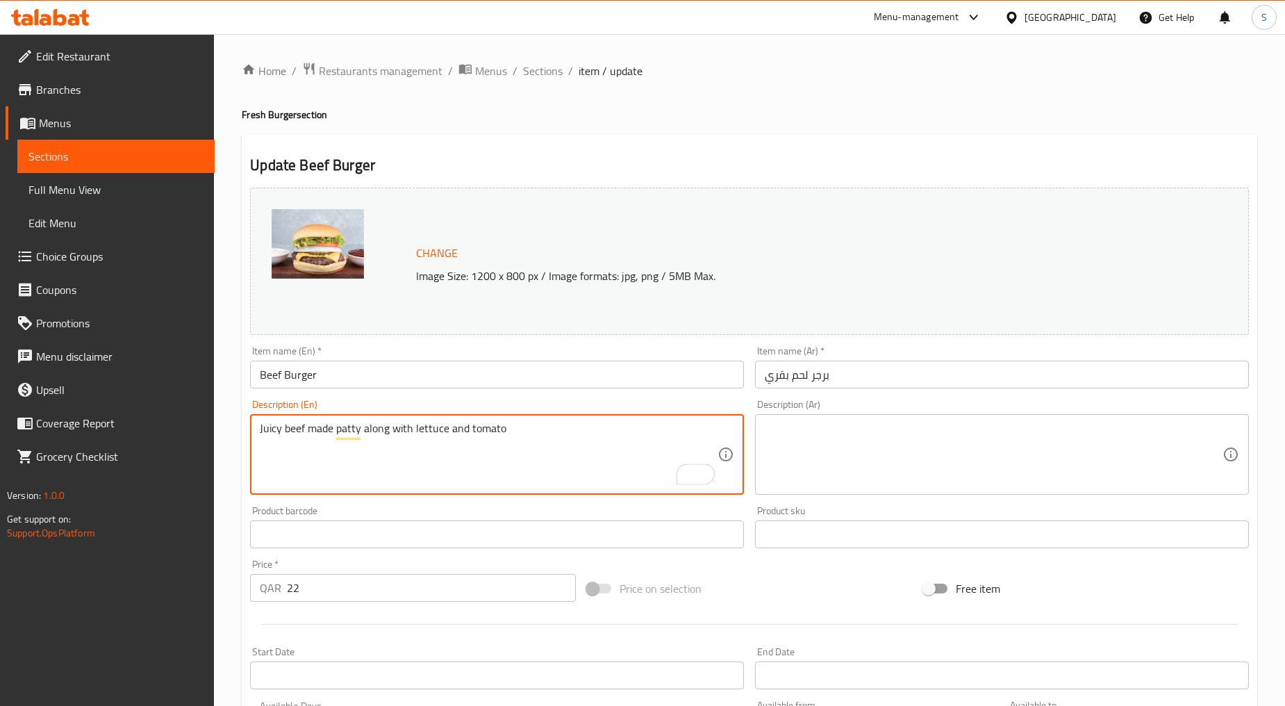
click at [417, 464] on textarea "Juicy beef made patty along with lettuce and tomato" at bounding box center [489, 455] width 458 height 66
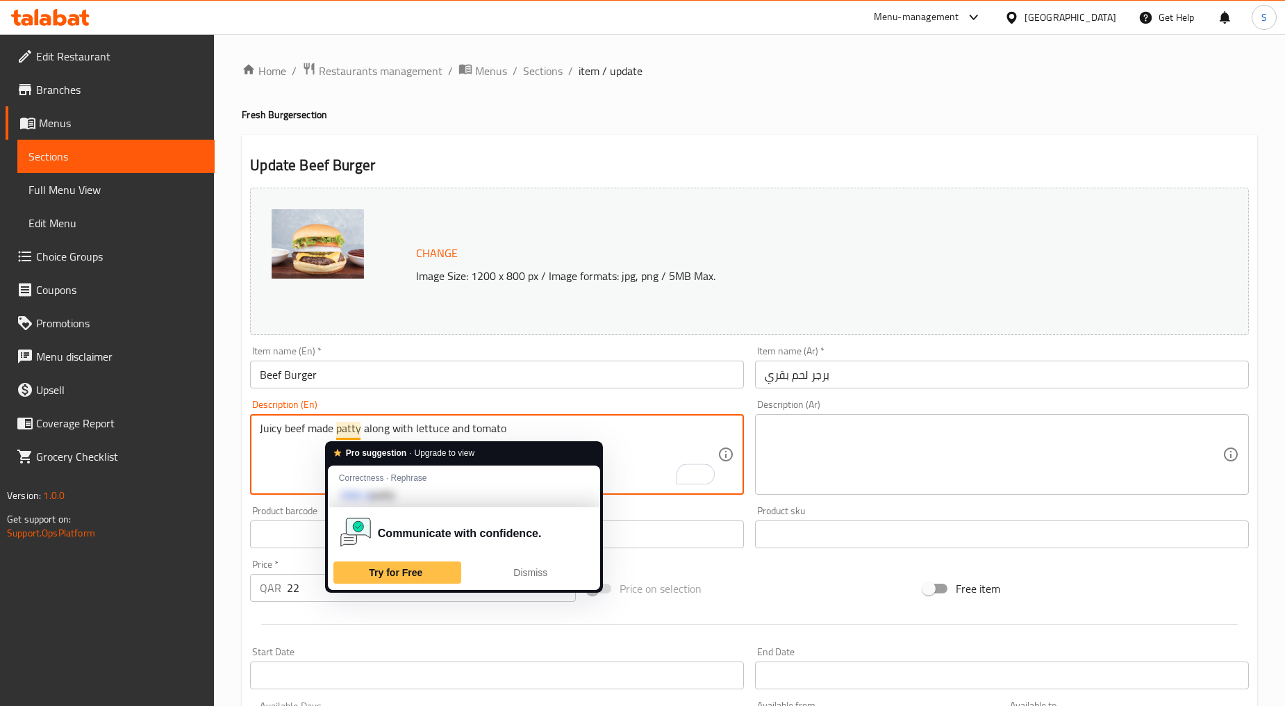
click at [518, 561] on div "Dismiss" at bounding box center [530, 572] width 115 height 22
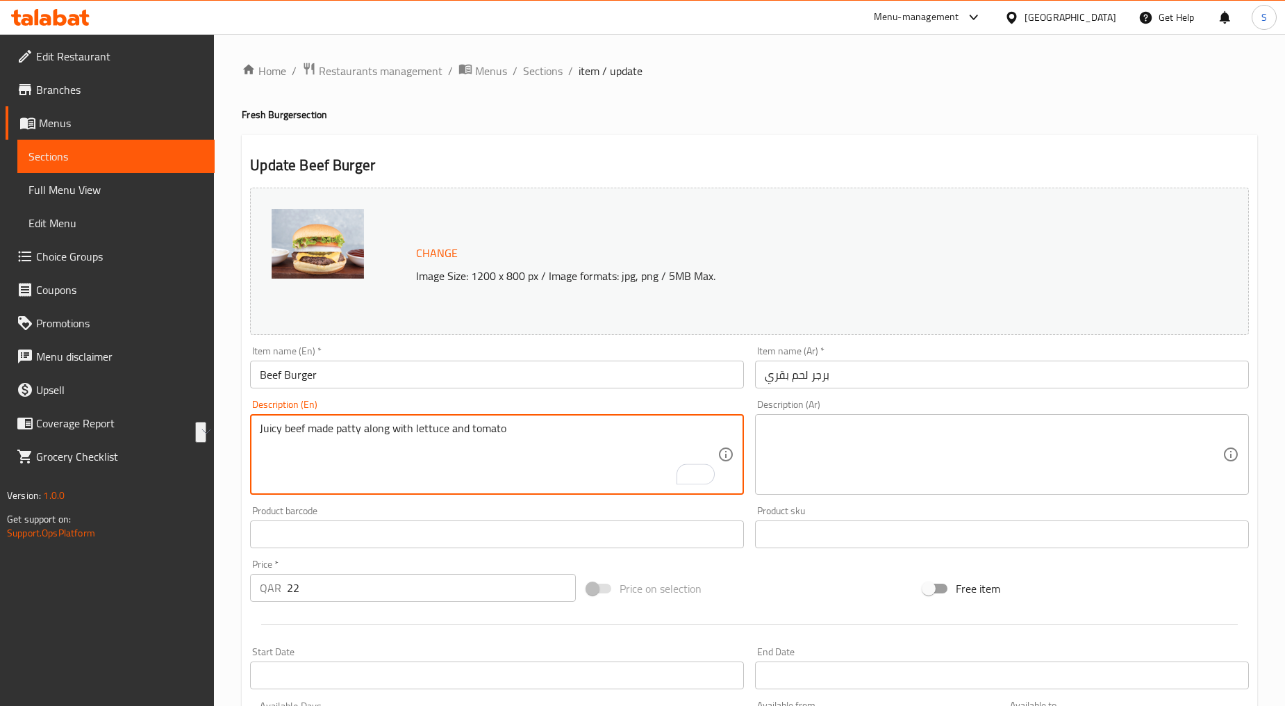
type textarea "Juicy beef made patty along with lettuce and tomato"
click at [413, 498] on div "Description (En) Juicy beef made patty along with lettuce and tomato Descriptio…" at bounding box center [497, 447] width 505 height 106
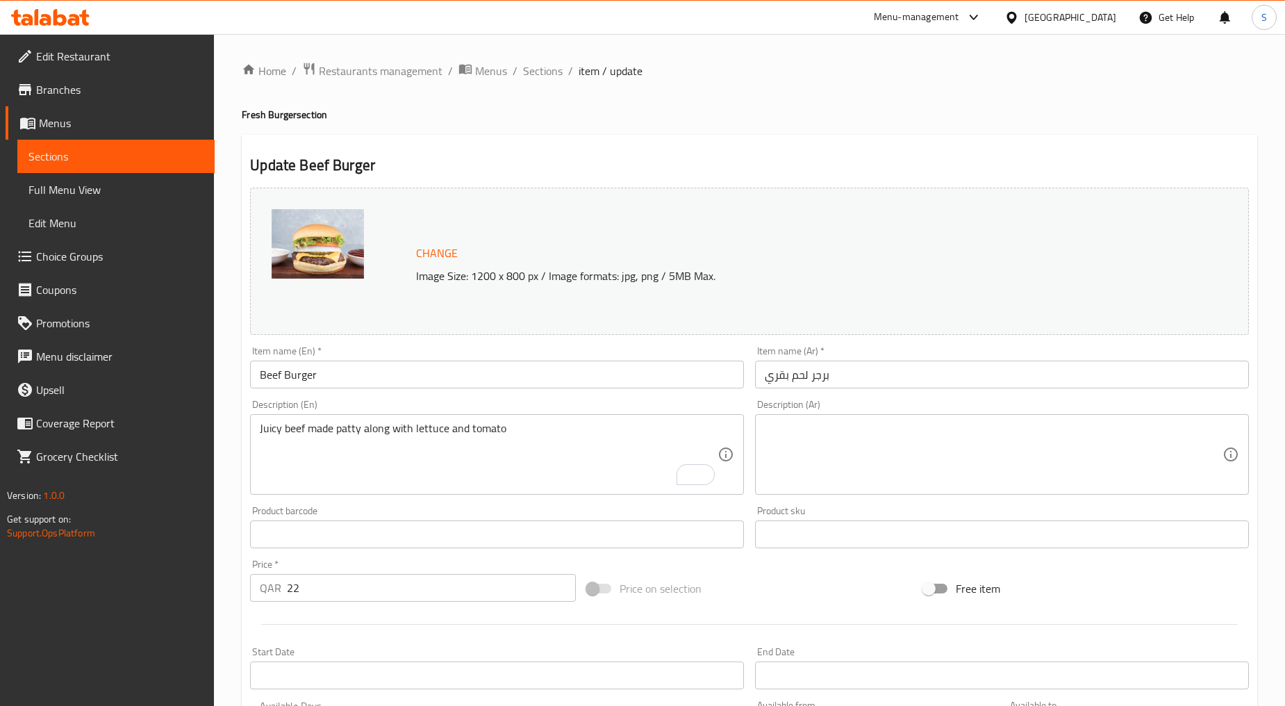
click at [885, 446] on textarea at bounding box center [994, 455] width 458 height 66
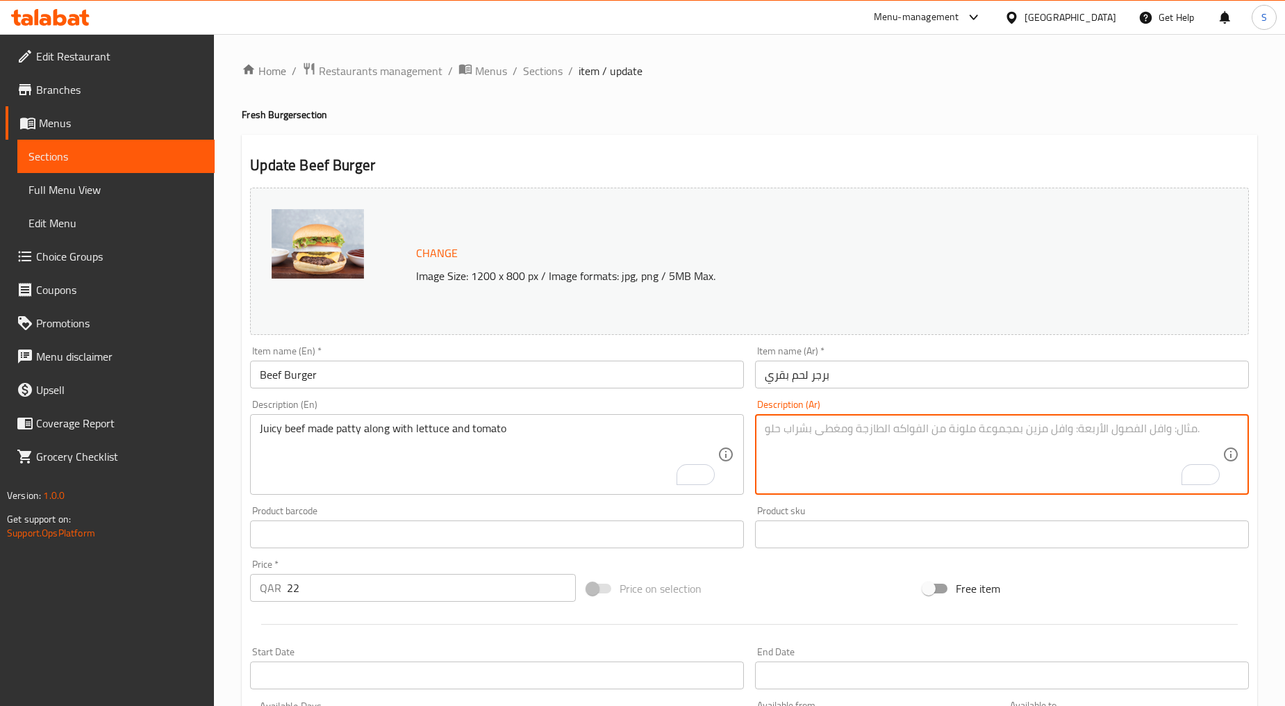
paste textarea "لحم بقري طري مصنوع من لحم البقر مع الخس والطماطم"
type textarea "لحم بقري طري مصنوع من لحم البقر مع الخس والطماطم"
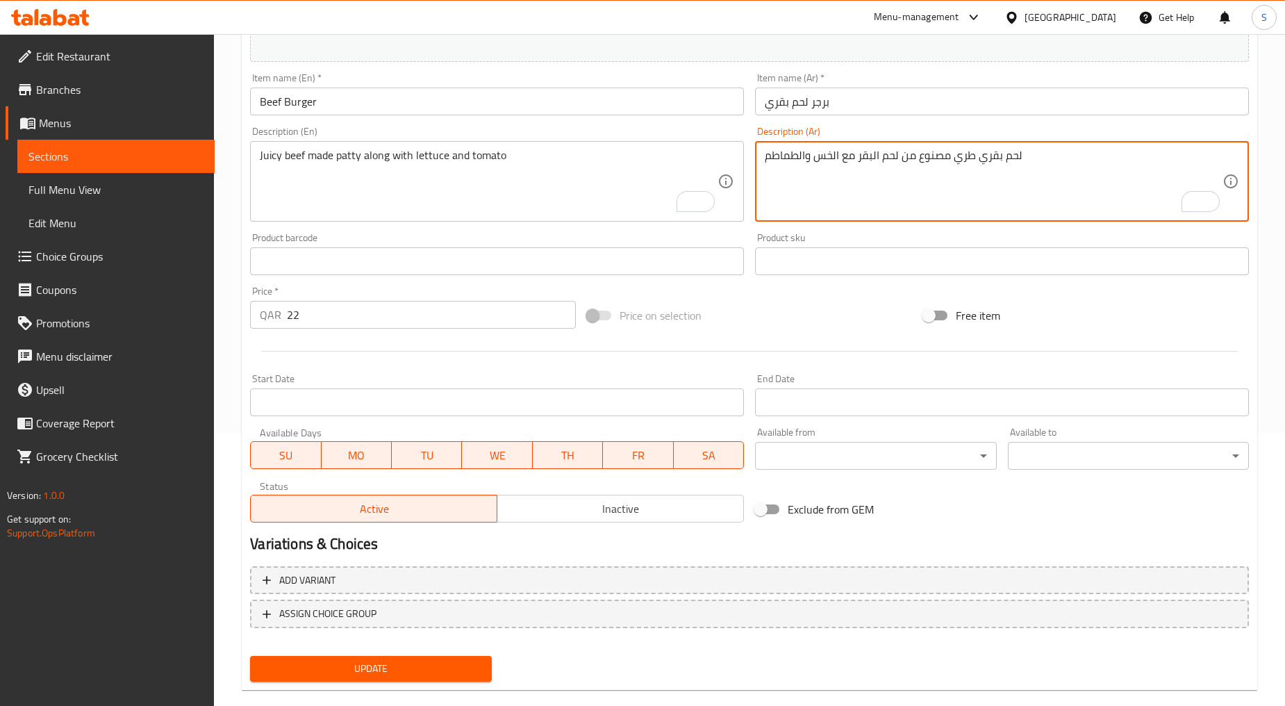
scroll to position [293, 0]
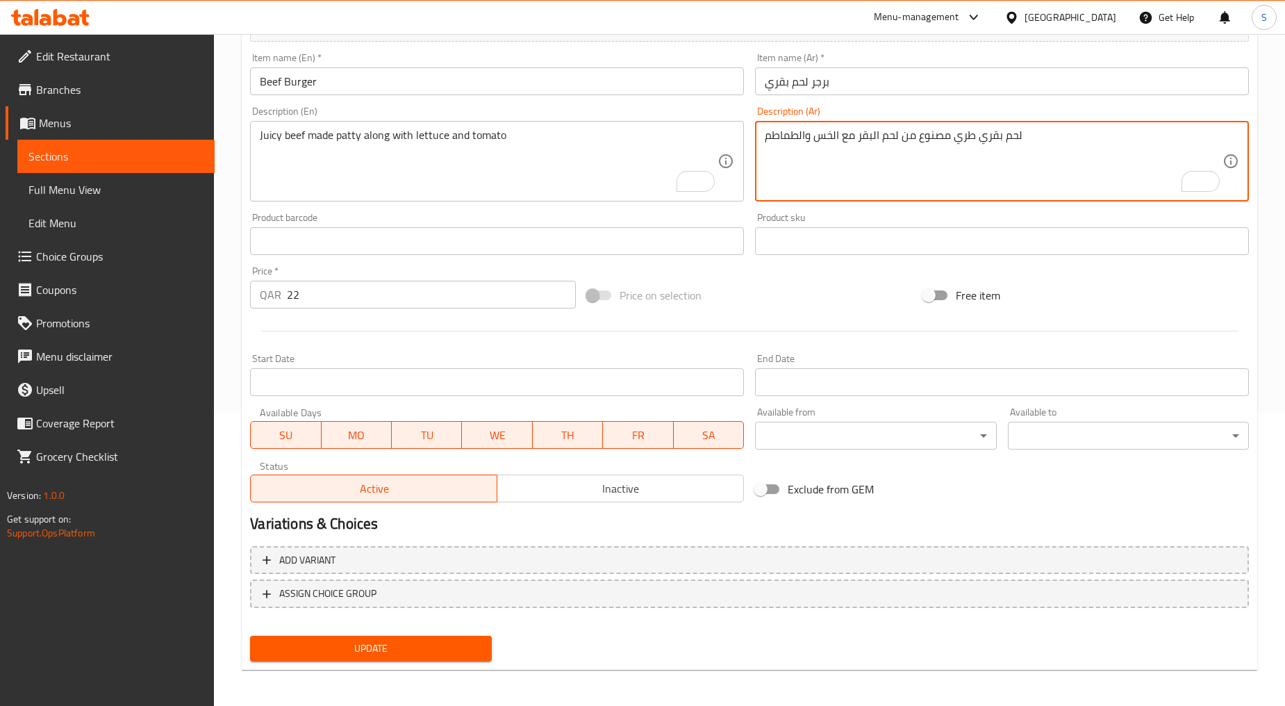
type textarea "لحم بقري طري مصنوع من لحم البقر مع الخس والطماطم"
click at [394, 645] on span "Update" at bounding box center [370, 648] width 219 height 17
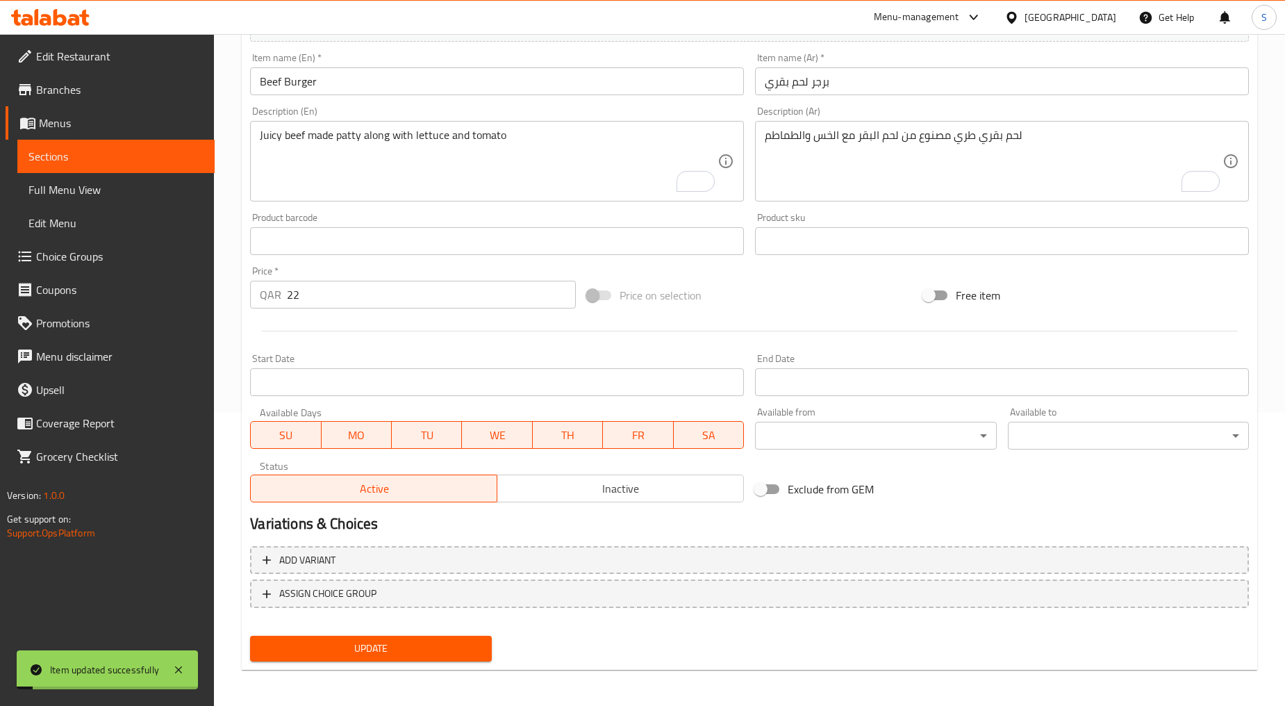
scroll to position [0, 0]
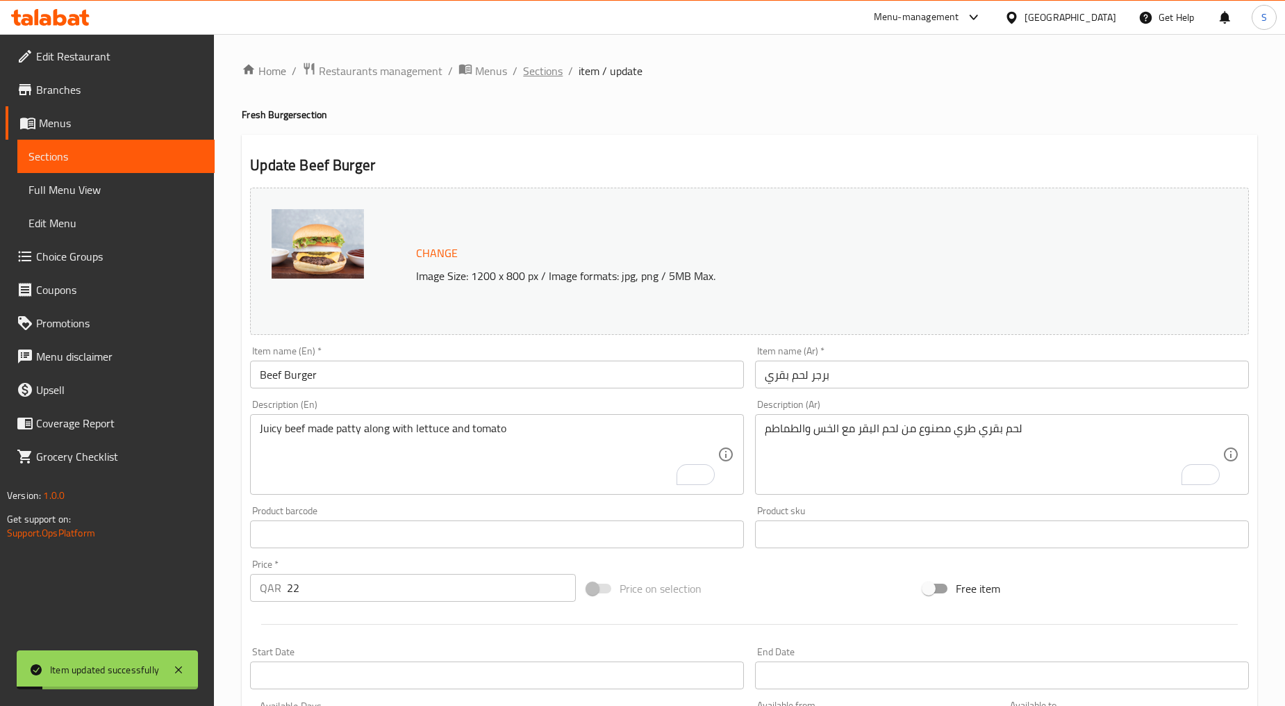
click at [552, 66] on span "Sections" at bounding box center [543, 71] width 40 height 17
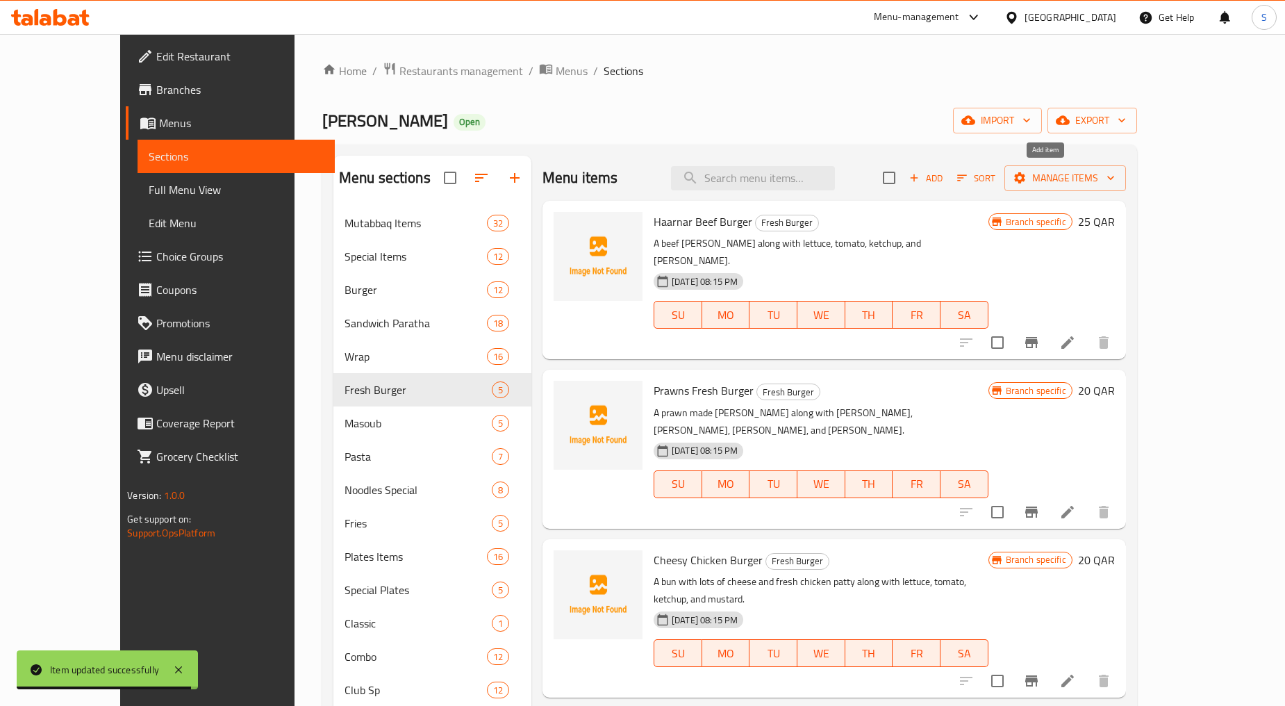
click at [918, 179] on icon "button" at bounding box center [914, 178] width 8 height 8
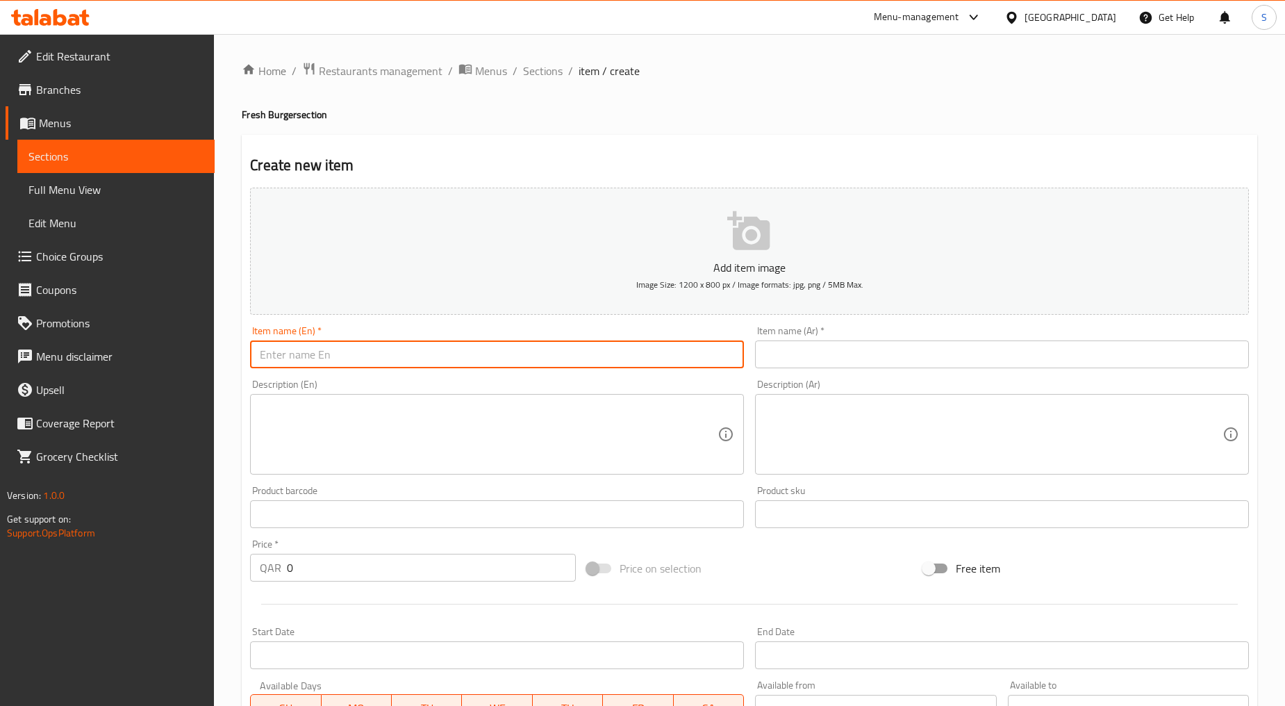
click at [413, 364] on input "text" at bounding box center [497, 354] width 494 height 28
paste input "ZINGER COMBO"
click at [413, 364] on input "ZINGER COMBO" at bounding box center [497, 354] width 494 height 28
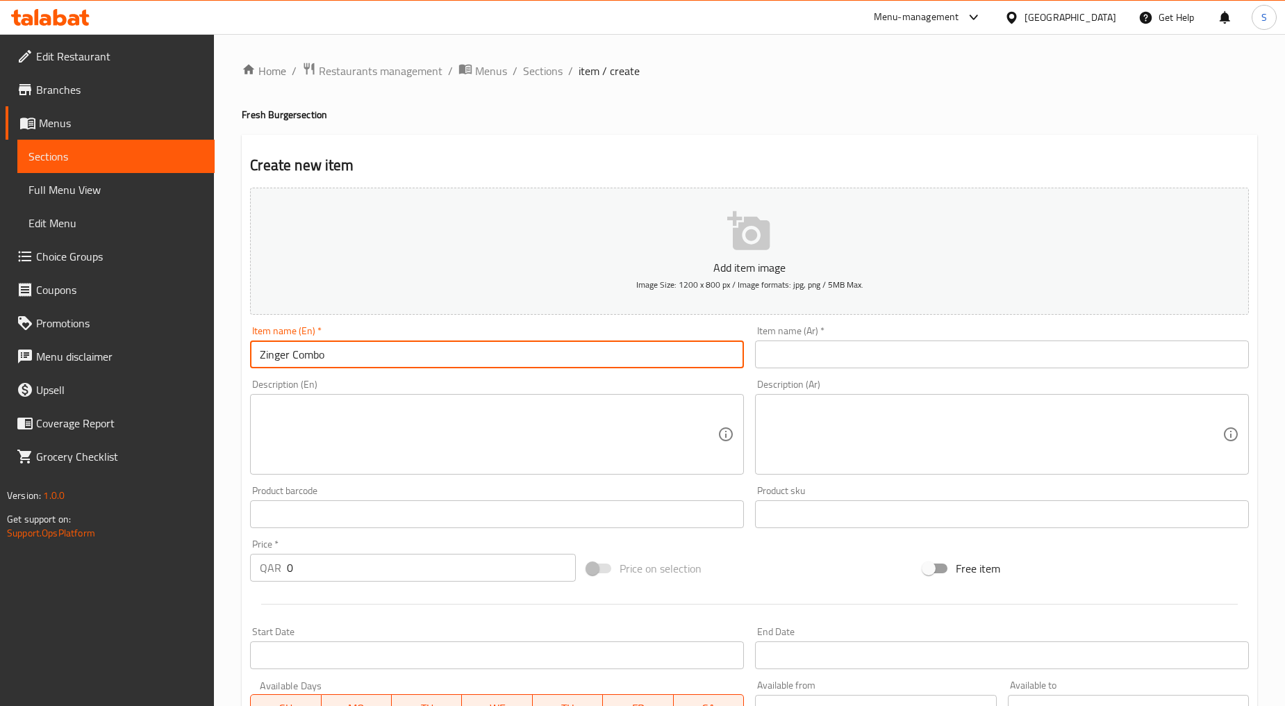
type input "Zinger Combo"
click at [793, 370] on div "Item name (Ar)   * Item name (Ar) *" at bounding box center [1002, 347] width 505 height 54
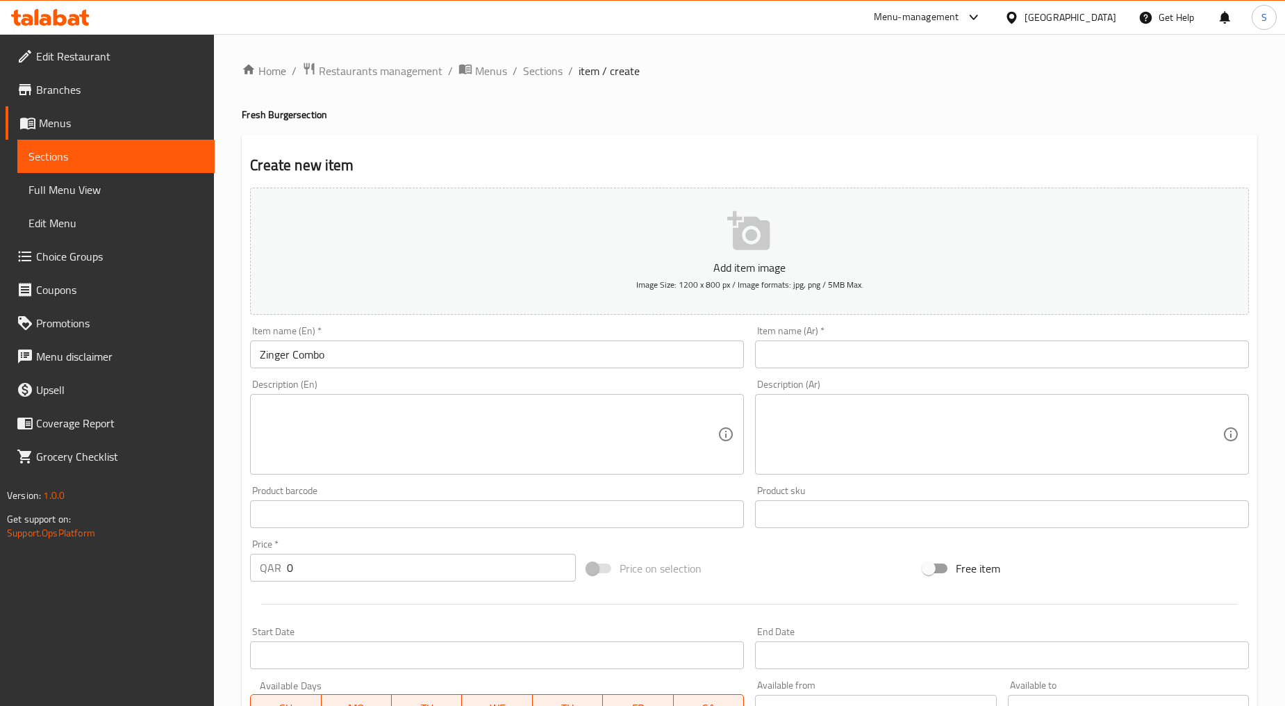
click at [793, 359] on input "text" at bounding box center [1002, 354] width 494 height 28
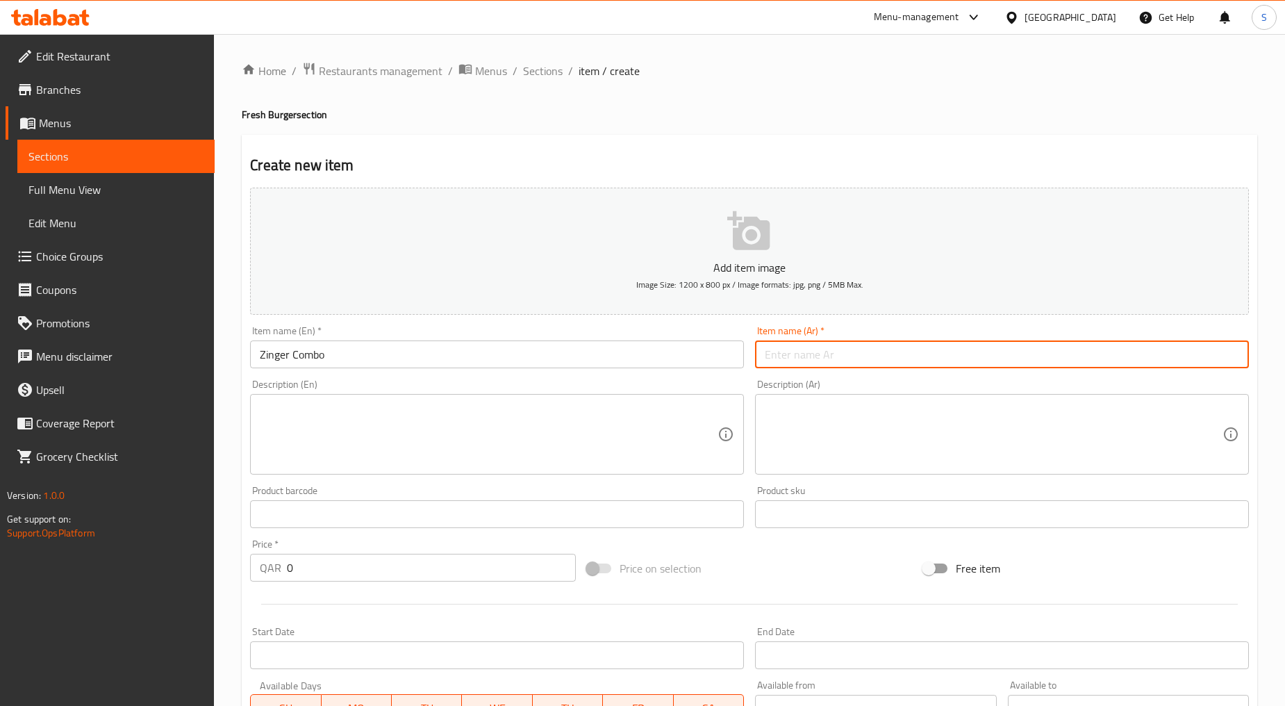
paste input "كومبو زنجر"
type input "كومبو زنجر"
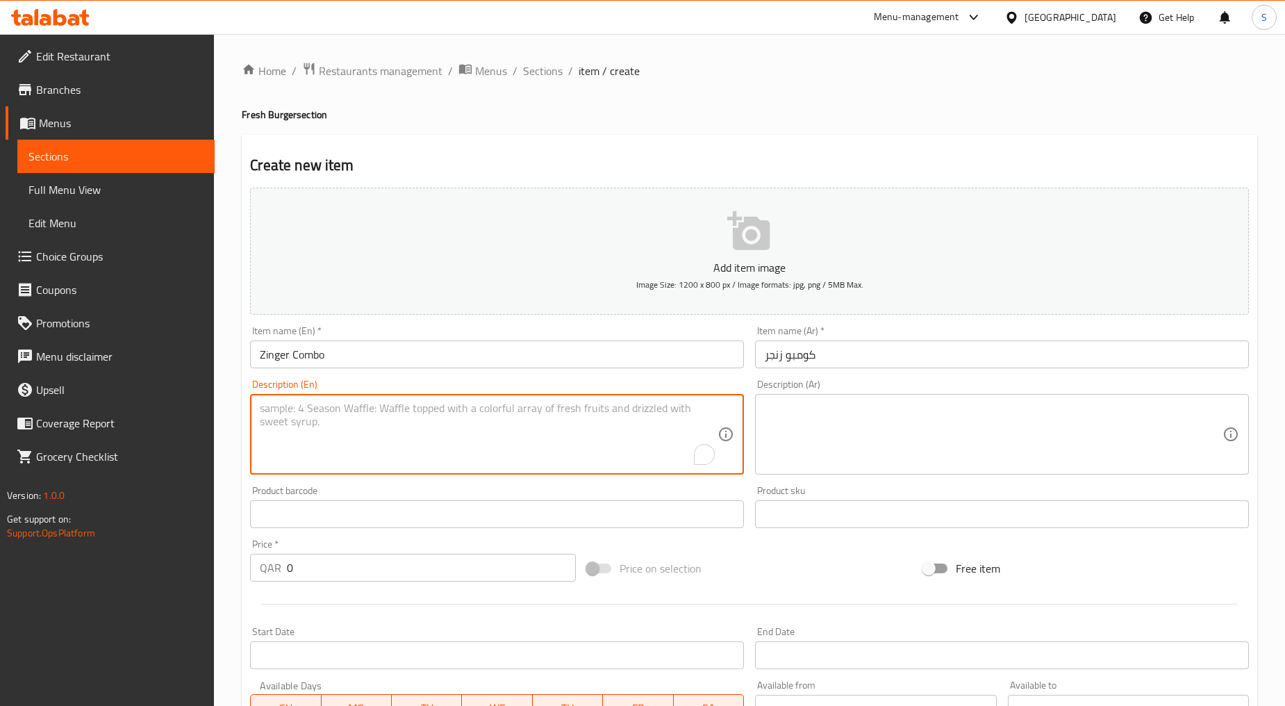
click at [424, 447] on textarea "To enrich screen reader interactions, please activate Accessibility in Grammarl…" at bounding box center [489, 435] width 458 height 66
paste textarea "a crispy, spicy chicken fillet in a freshly toasted bun, topped with tangy sauc…"
click at [424, 445] on textarea "a crispy, spicy chicken fillet in a freshly toasted bun, topped with tangy sauc…" at bounding box center [489, 435] width 458 height 66
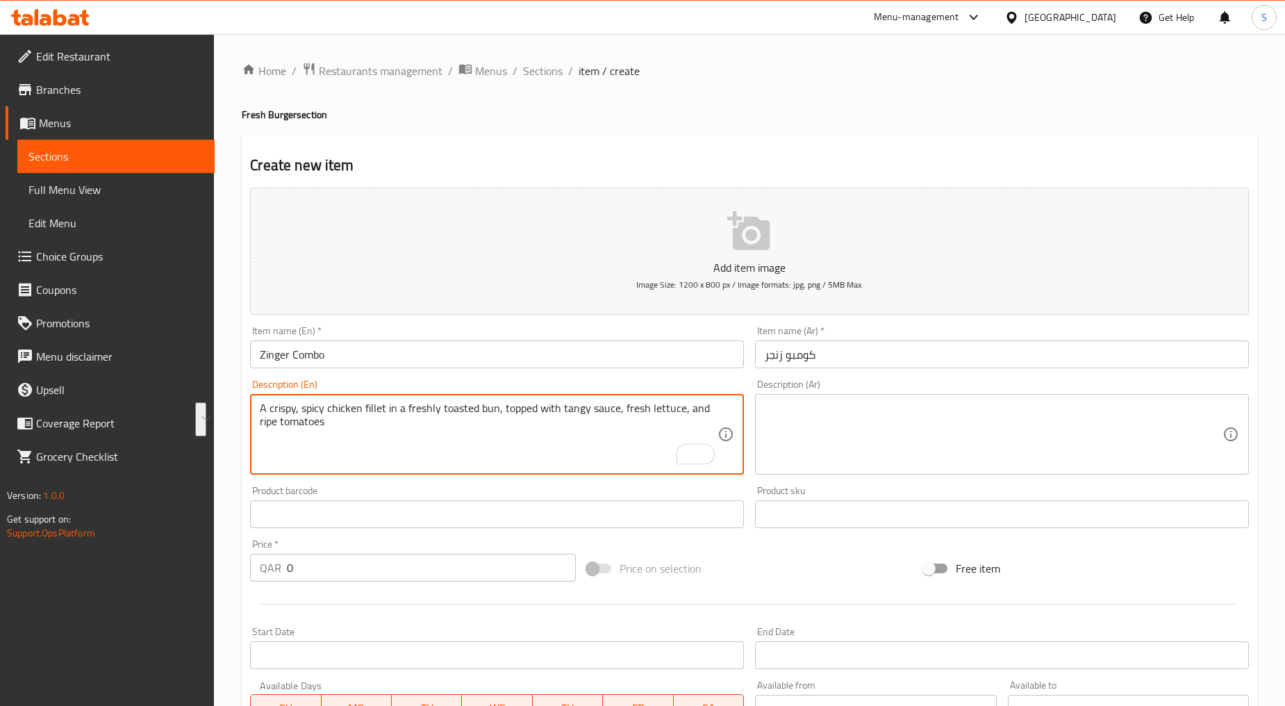
click at [424, 445] on textarea "A crispy, spicy chicken fillet in a freshly toasted bun, topped with tangy sauc…" at bounding box center [489, 435] width 458 height 66
type textarea "A crispy, spicy chicken fillet in a freshly toasted bun, topped with tangy sauc…"
click at [851, 378] on div "Description (Ar) Description (Ar)" at bounding box center [1002, 427] width 505 height 106
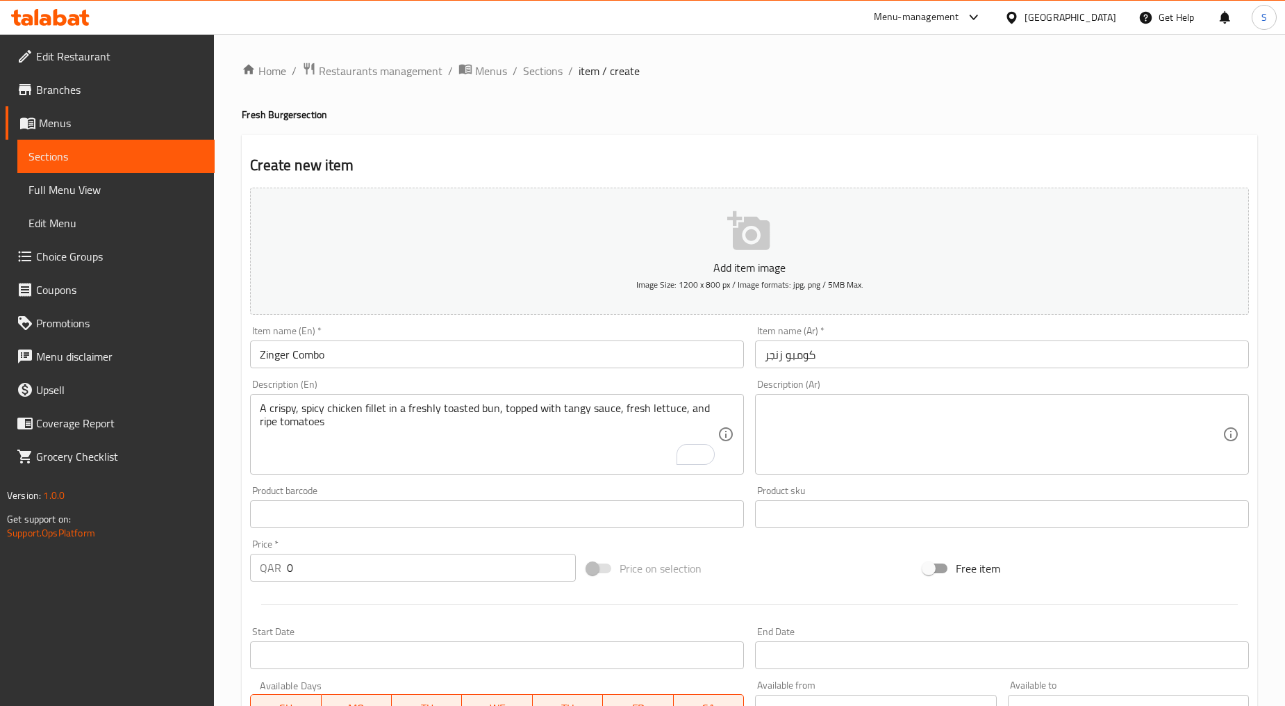
click at [873, 442] on textarea at bounding box center [994, 435] width 458 height 66
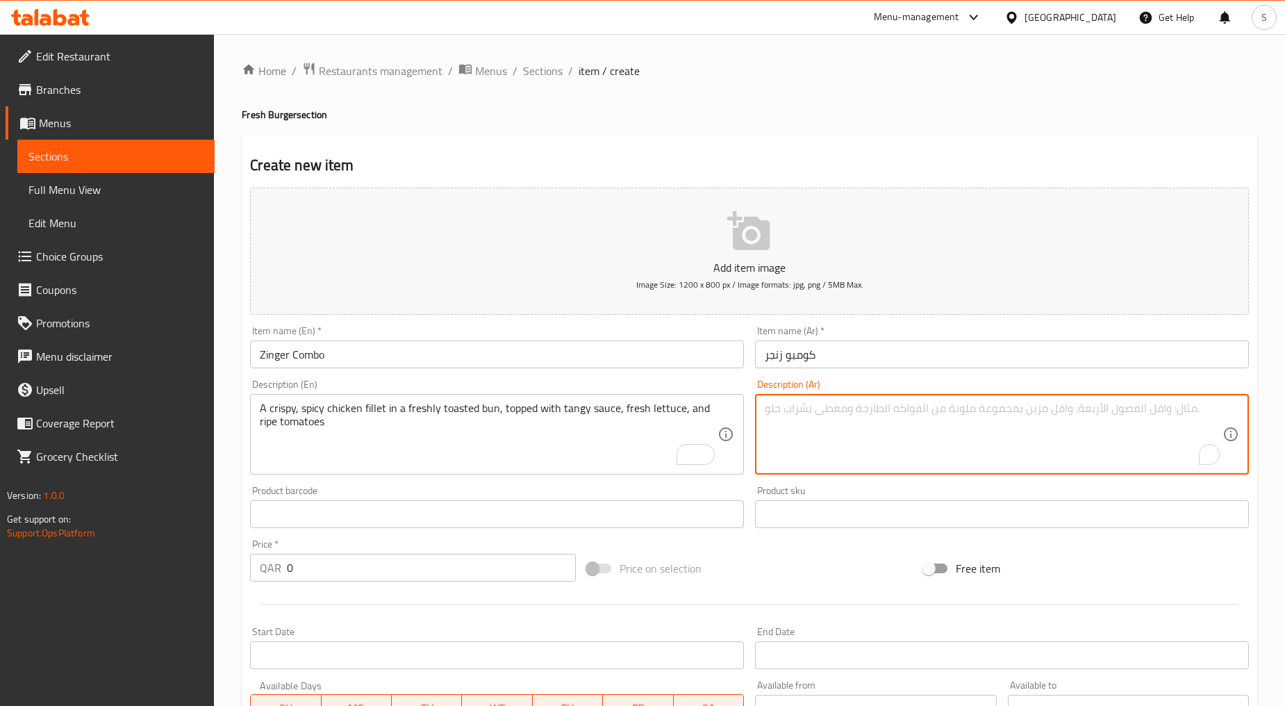
paste textarea "قطعة دجاج فيليه مقرمشة وحارة في خبز محمص طازج، مغطاة بصلصة منعشة، خس طازج، وطما…"
type textarea "قطعة دجاج فيليه مقرمشة وحارة في خبز محمص طازج، مغطاة بصلصة منعشة، خس طازج، وطما…"
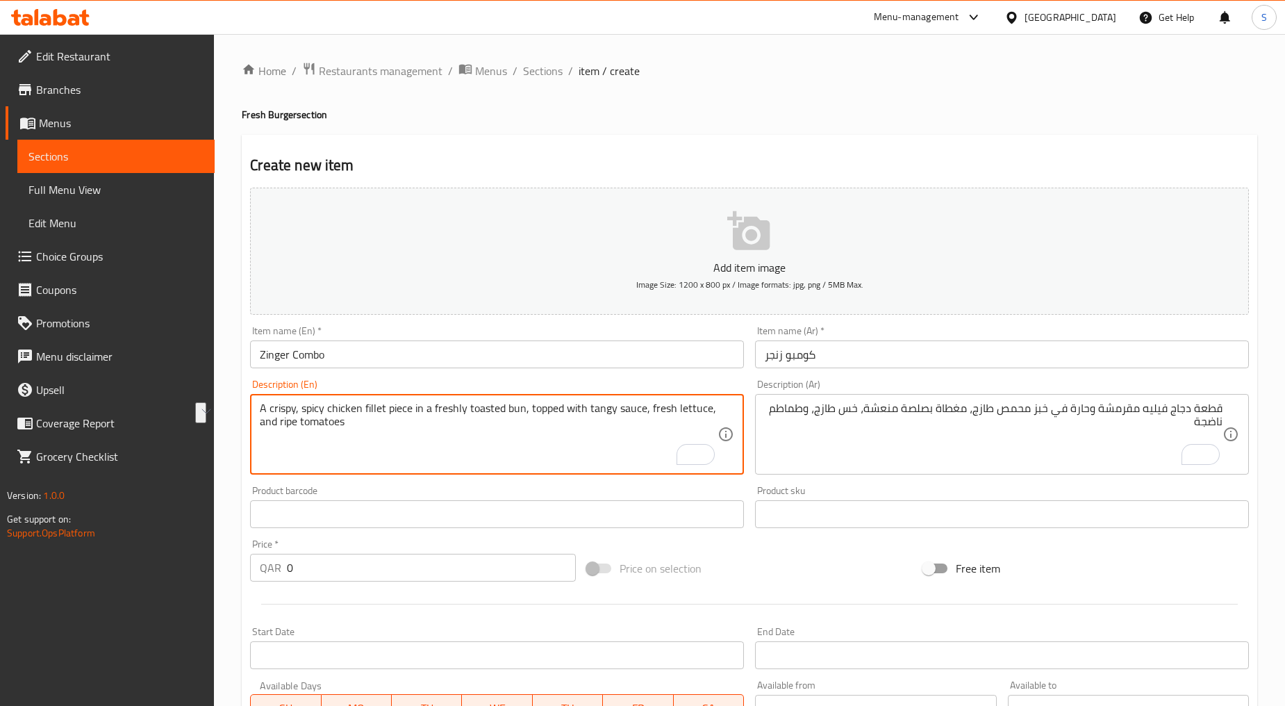
drag, startPoint x: 279, startPoint y: 427, endPoint x: 362, endPoint y: 435, distance: 83.8
click at [362, 435] on textarea "A crispy, spicy chicken fillet piece in a freshly toasted bun, topped with tang…" at bounding box center [489, 435] width 458 height 66
type textarea "A crispy, spicy chicken fillet piece in a freshly toasted bun, topped with tang…"
click at [533, 456] on textarea "A crispy, spicy chicken fillet piece in a freshly toasted bun, topped with tang…" at bounding box center [489, 435] width 458 height 66
click at [318, 580] on input "0" at bounding box center [431, 568] width 289 height 28
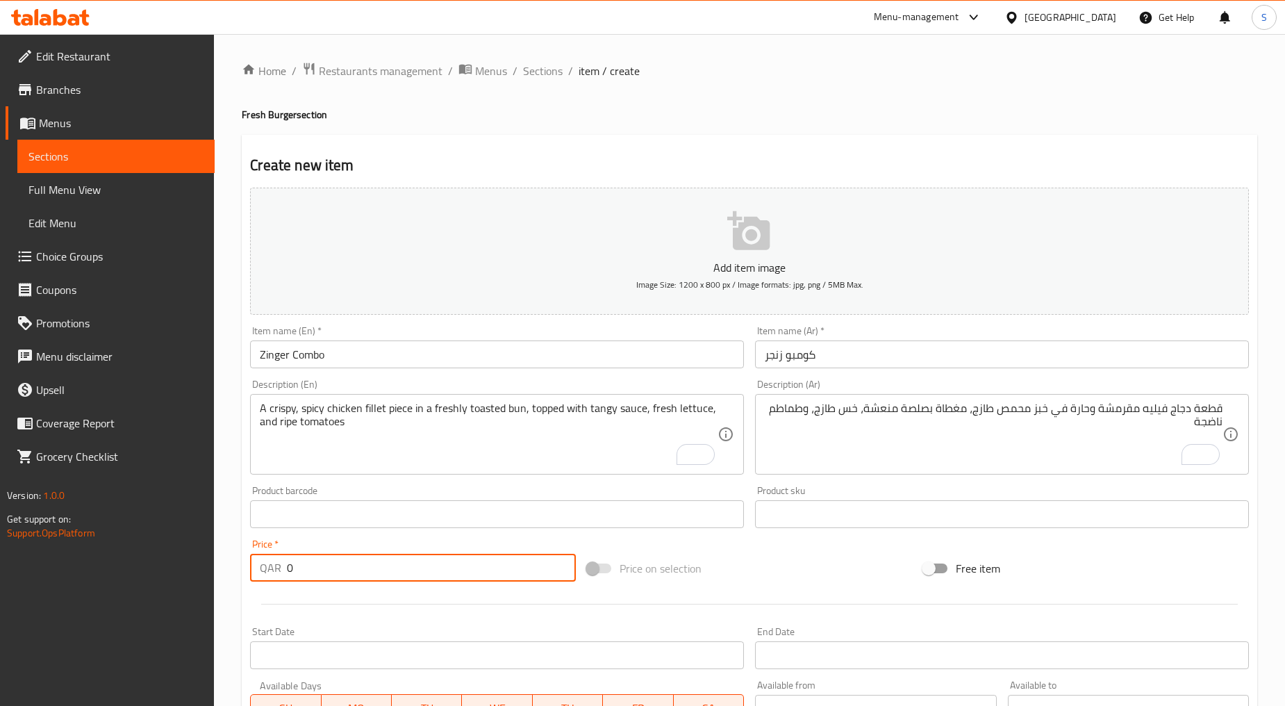
click at [318, 580] on input "0" at bounding box center [431, 568] width 289 height 28
paste input "12"
type input "12"
click at [331, 602] on div at bounding box center [750, 604] width 1010 height 34
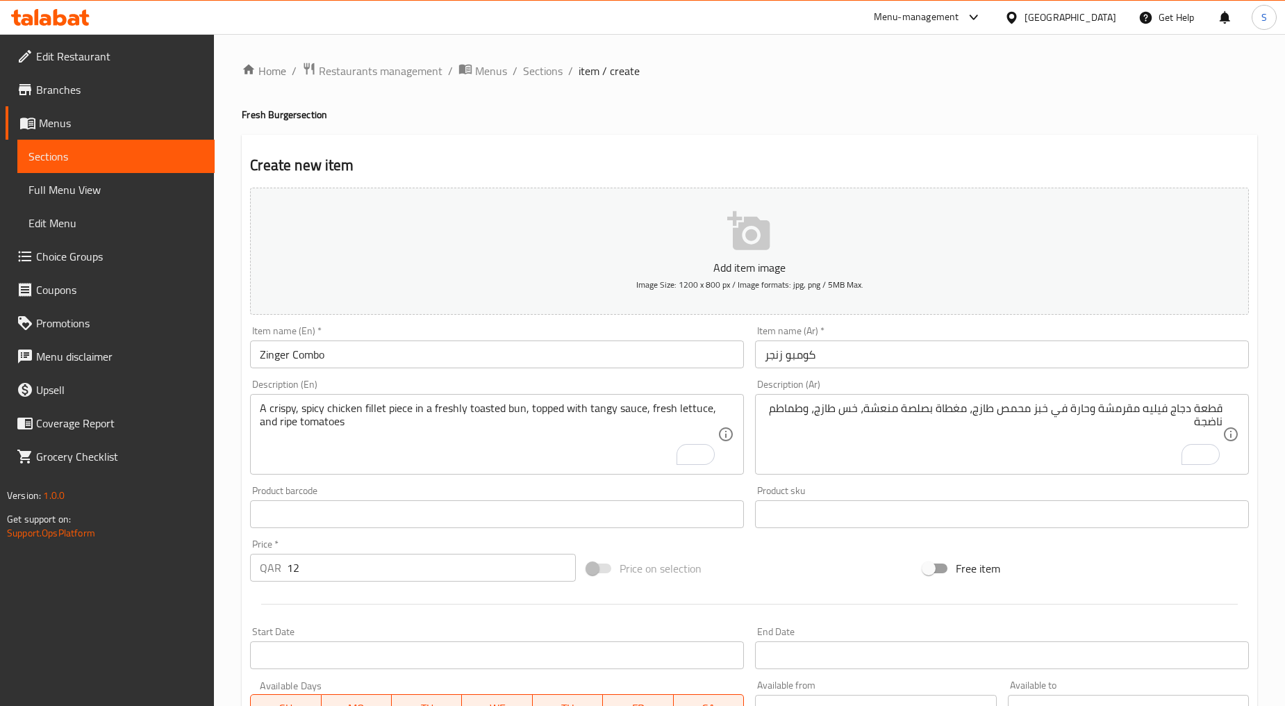
scroll to position [273, 0]
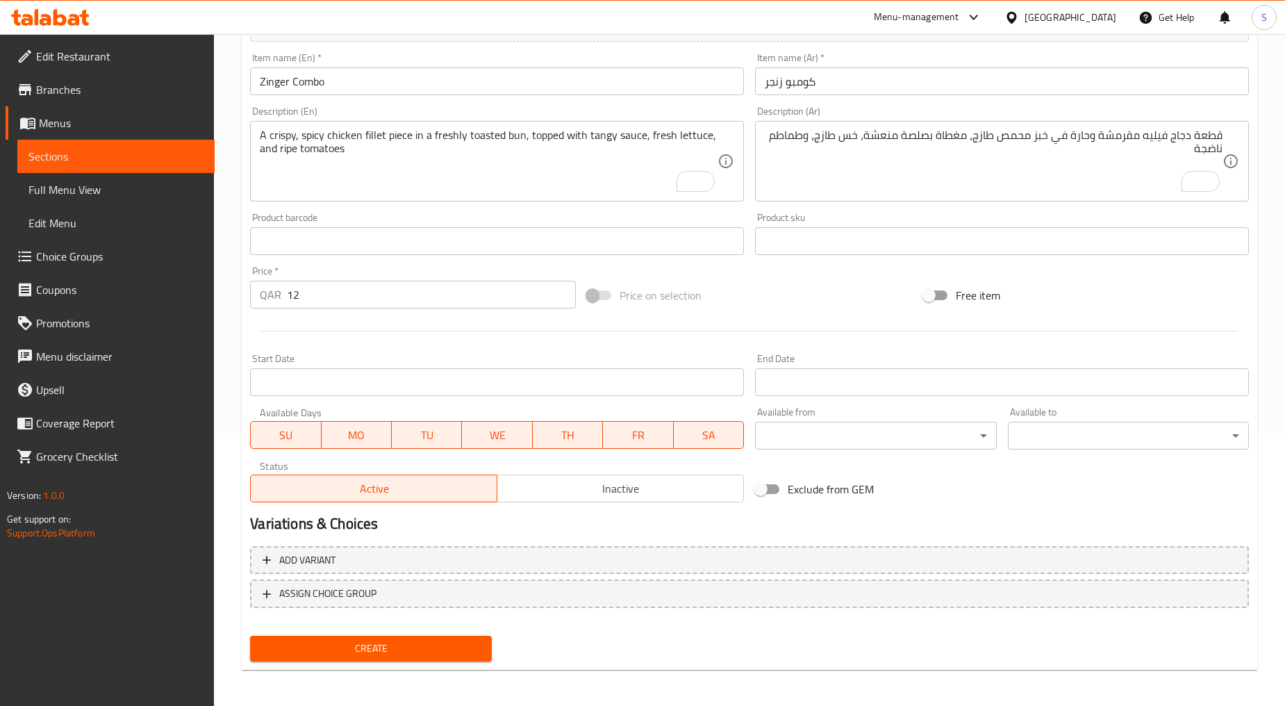
click at [648, 475] on button "Inactive" at bounding box center [620, 489] width 247 height 28
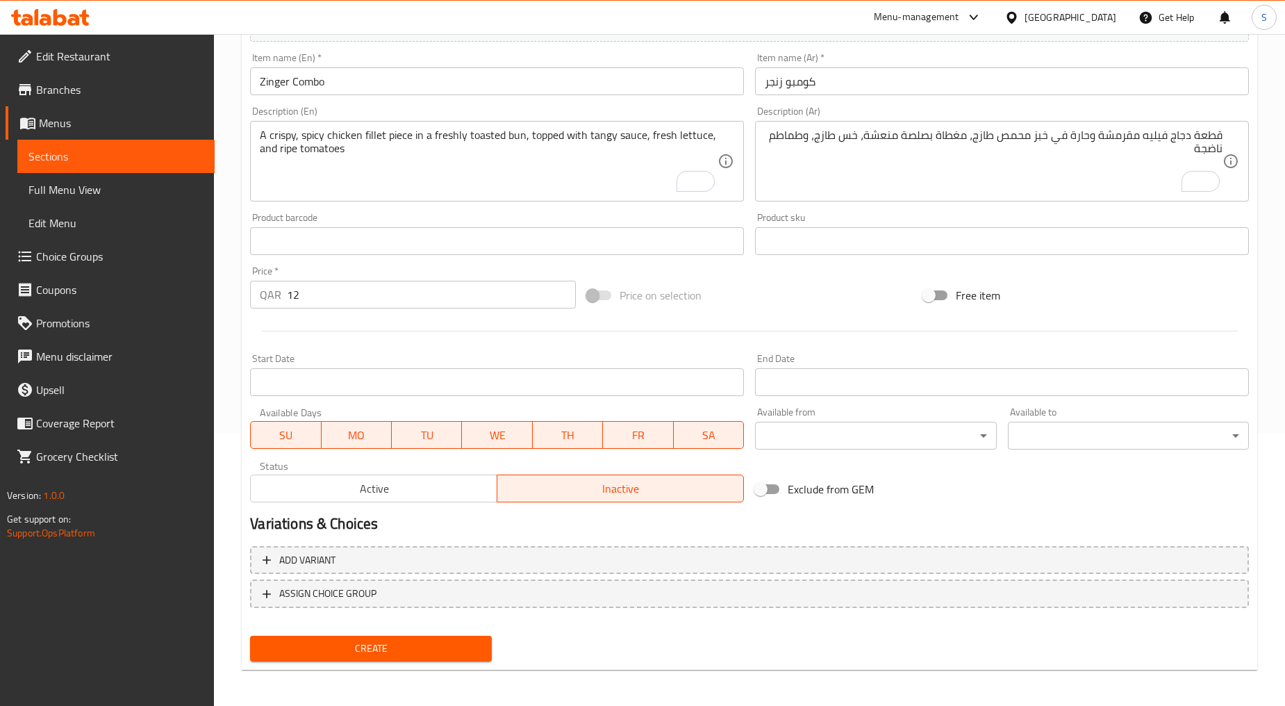
click at [429, 646] on span "Create" at bounding box center [370, 648] width 219 height 17
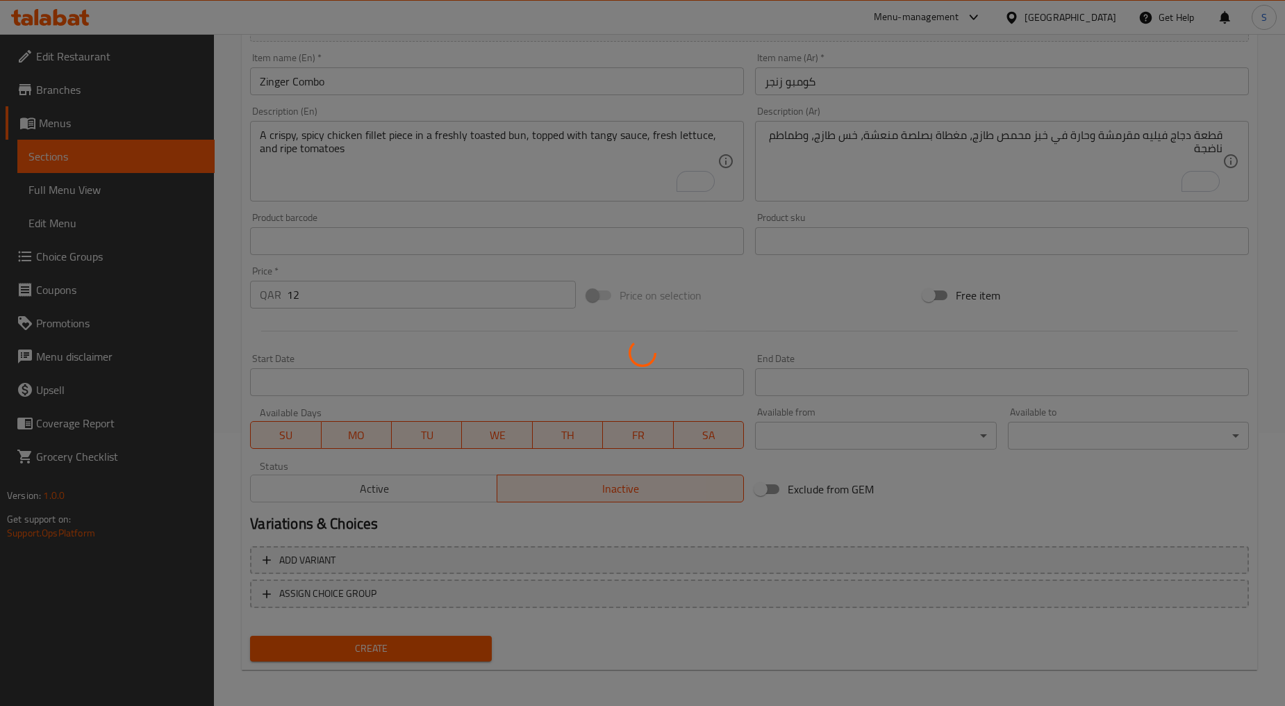
type input "0"
